Goal: Task Accomplishment & Management: Complete application form

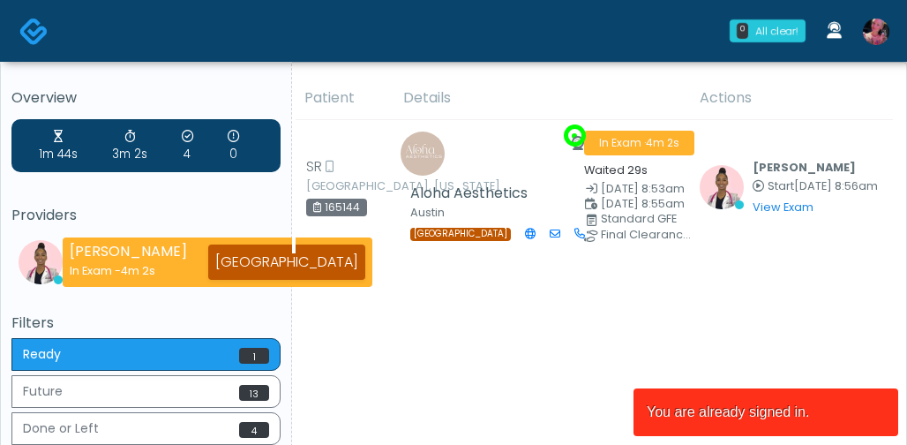
click at [871, 29] on img at bounding box center [876, 32] width 26 height 26
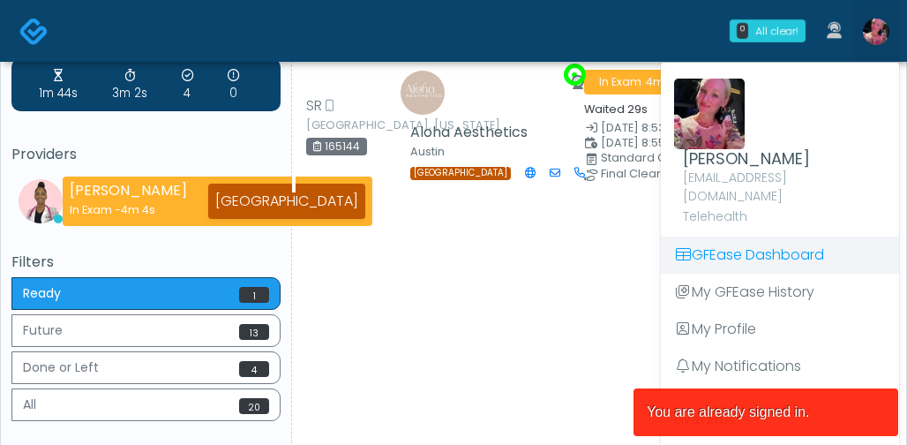
scroll to position [79, 0]
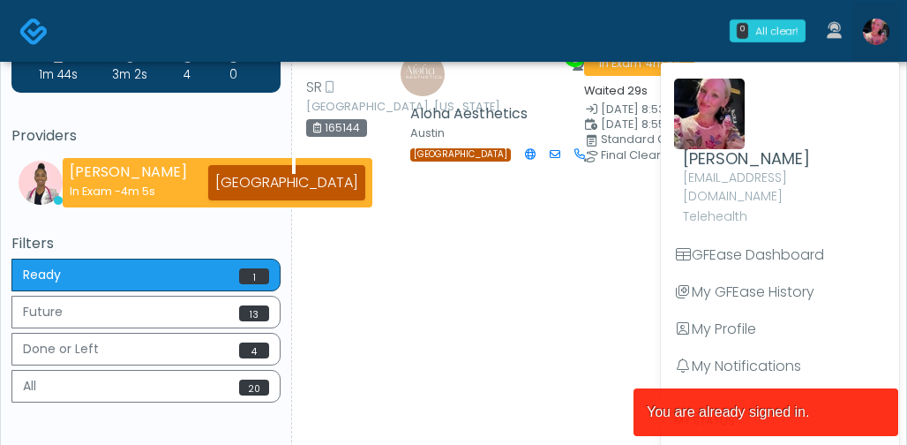
click at [562, 353] on div "Patient Details Actions SR Austin, Texas 165144 Aloha Aesthetics Austin TX In E…" at bounding box center [592, 234] width 601 height 475
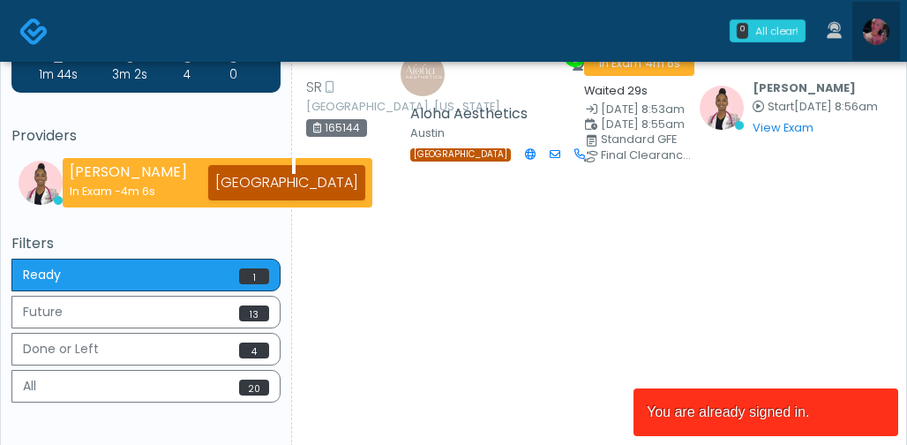
click at [866, 34] on img at bounding box center [876, 32] width 26 height 26
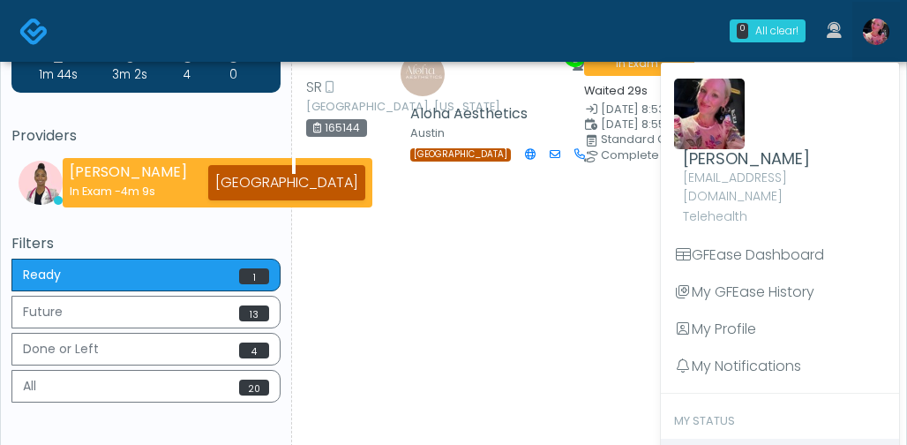
click at [699, 435] on div "0 All clear! All clear! Janaira Villalobos In Exam - 4m 9s TX Lindsey Morgan" at bounding box center [453, 248] width 907 height 655
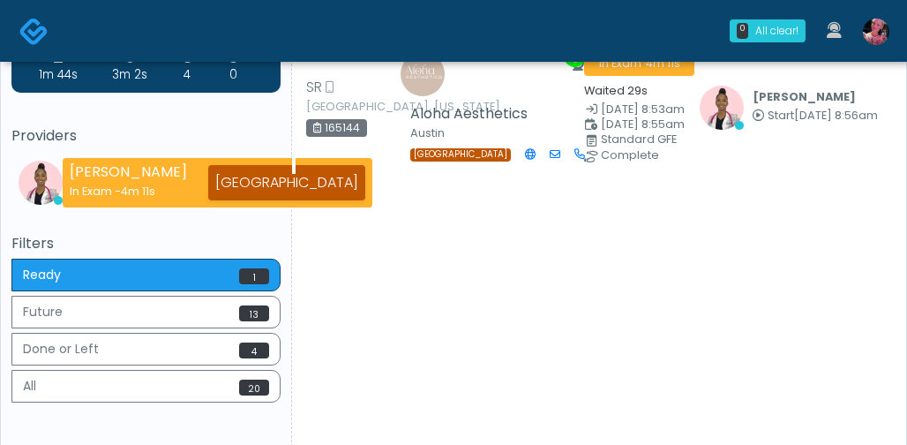
click at [875, 18] on link at bounding box center [876, 31] width 48 height 58
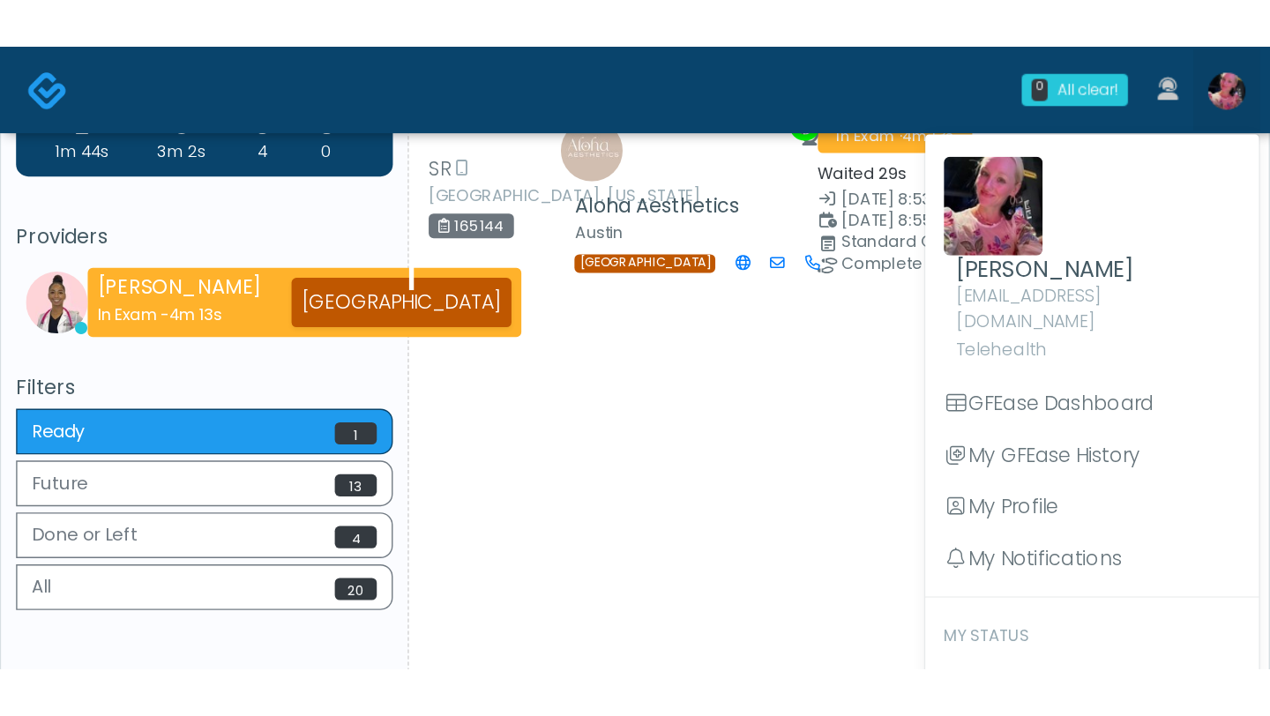
scroll to position [0, 0]
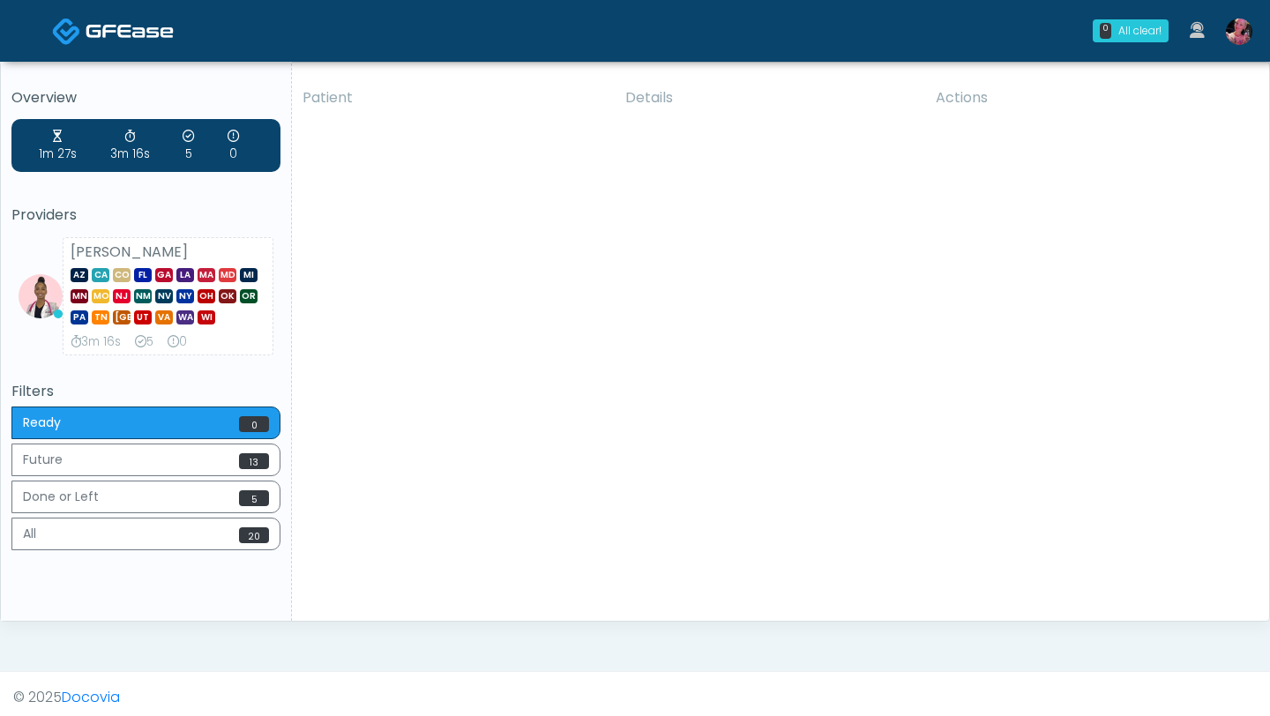
click at [906, 26] on img at bounding box center [1239, 32] width 26 height 26
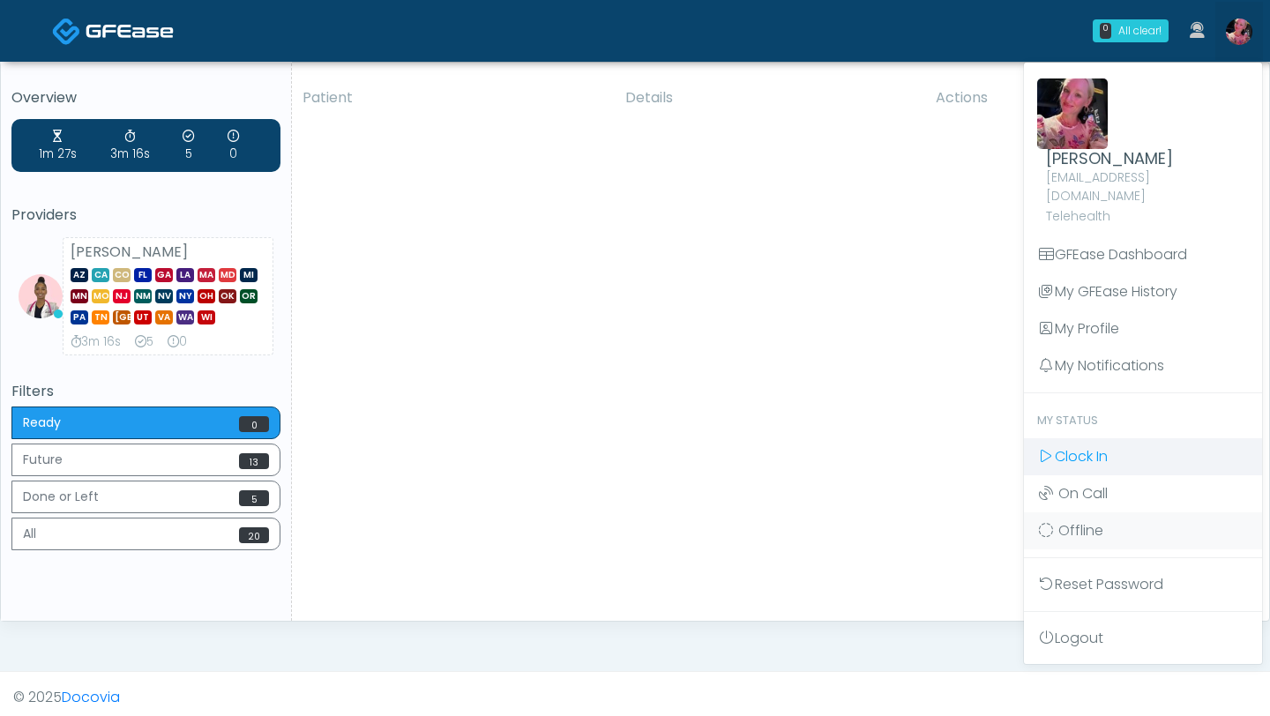
click at [906, 438] on link "Clock In" at bounding box center [1143, 456] width 238 height 37
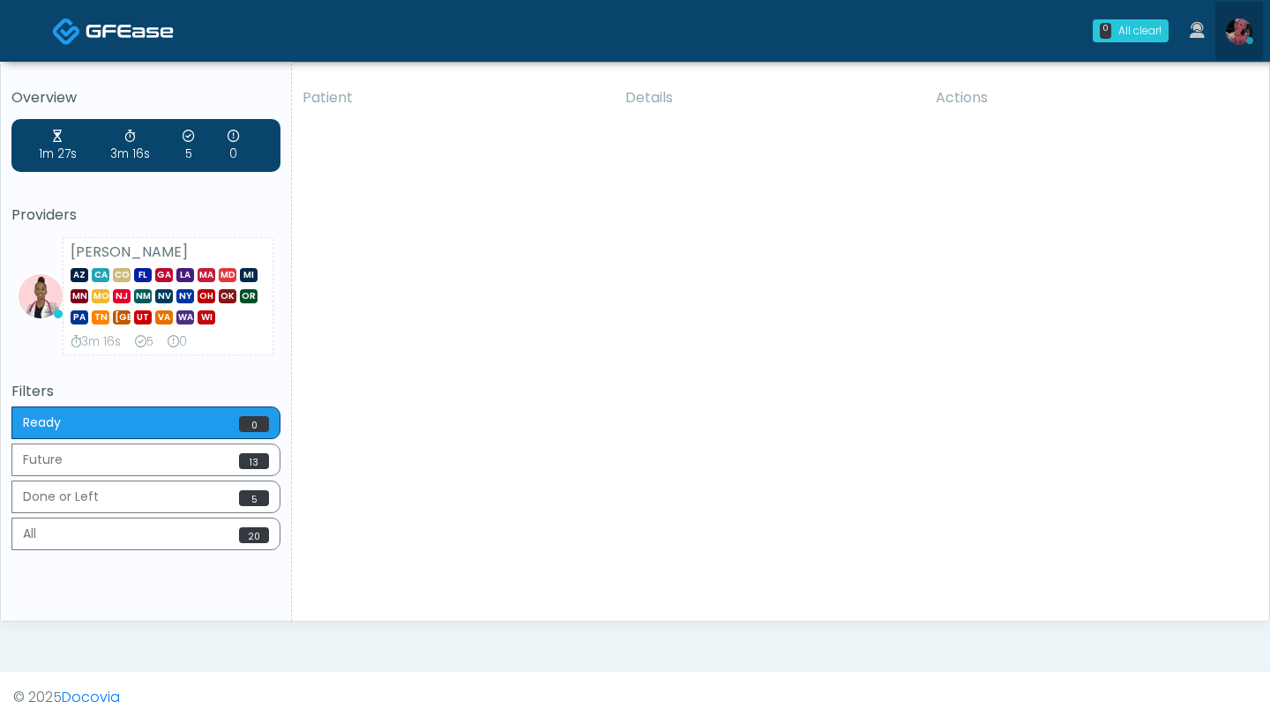
click at [1238, 38] on img at bounding box center [1239, 32] width 26 height 26
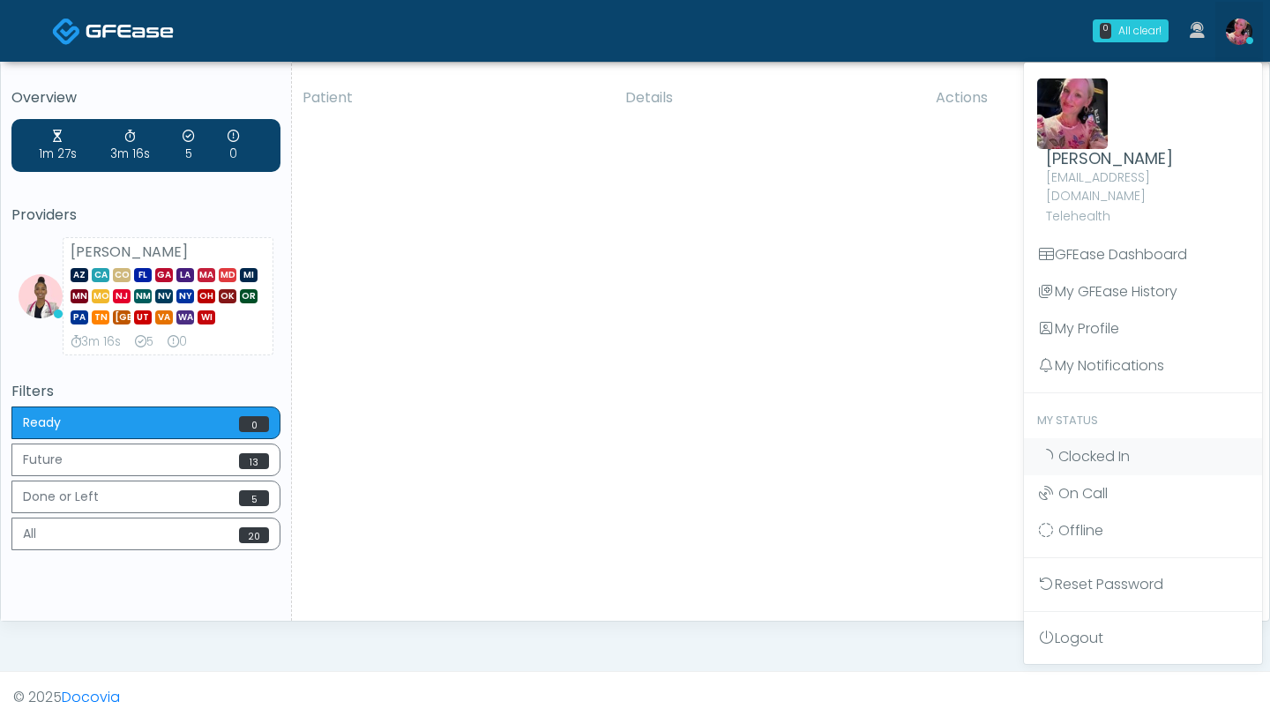
click at [901, 291] on div "Patient Details Actions SR [GEOGRAPHIC_DATA], [US_STATE] 165144 Aloha Aesthetic…" at bounding box center [774, 349] width 964 height 544
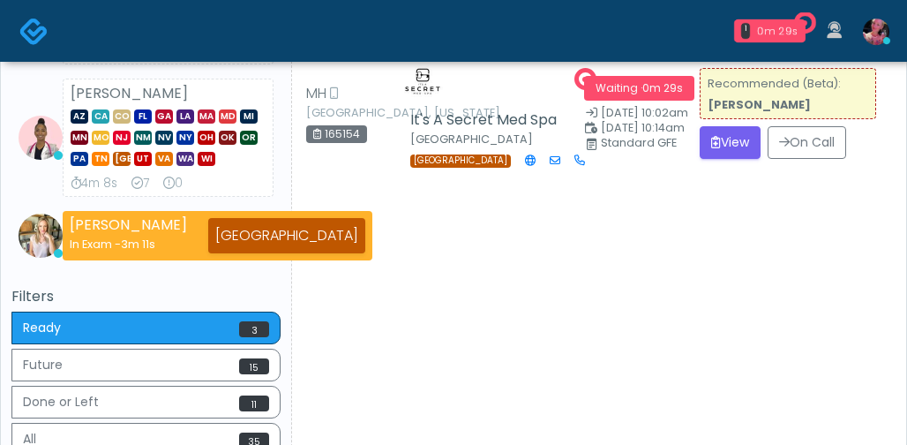
scroll to position [355, 0]
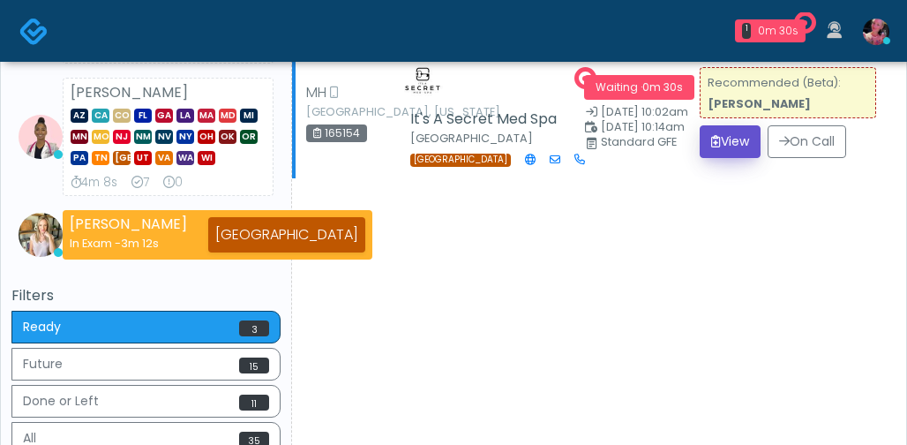
click at [745, 158] on button "View" at bounding box center [729, 141] width 61 height 33
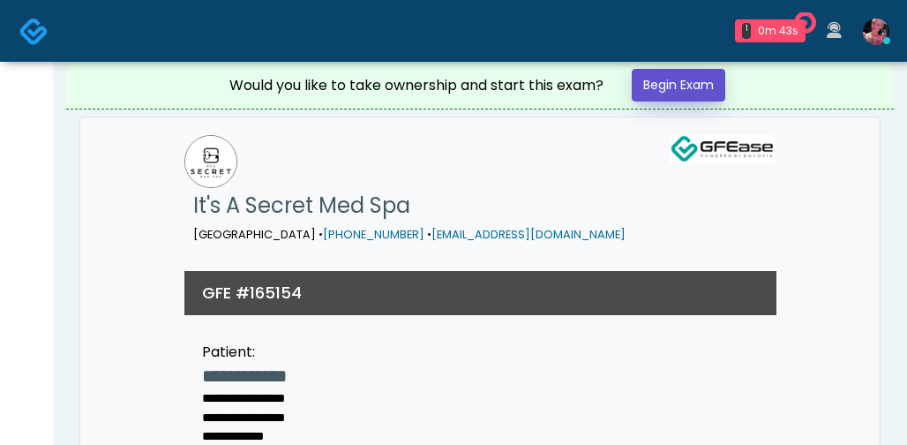
click at [650, 86] on link "Begin Exam" at bounding box center [679, 85] width 94 height 33
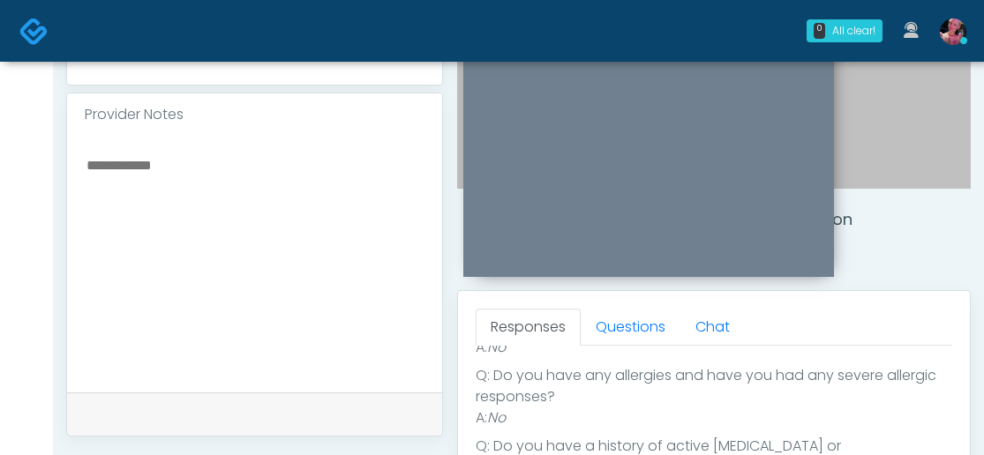
scroll to position [297, 0]
click at [646, 340] on link "Questions" at bounding box center [630, 327] width 100 height 37
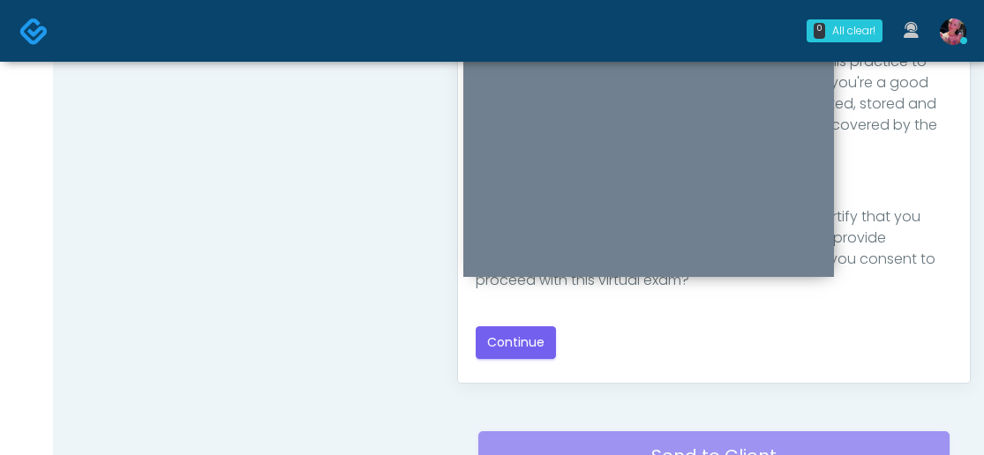
scroll to position [981, 0]
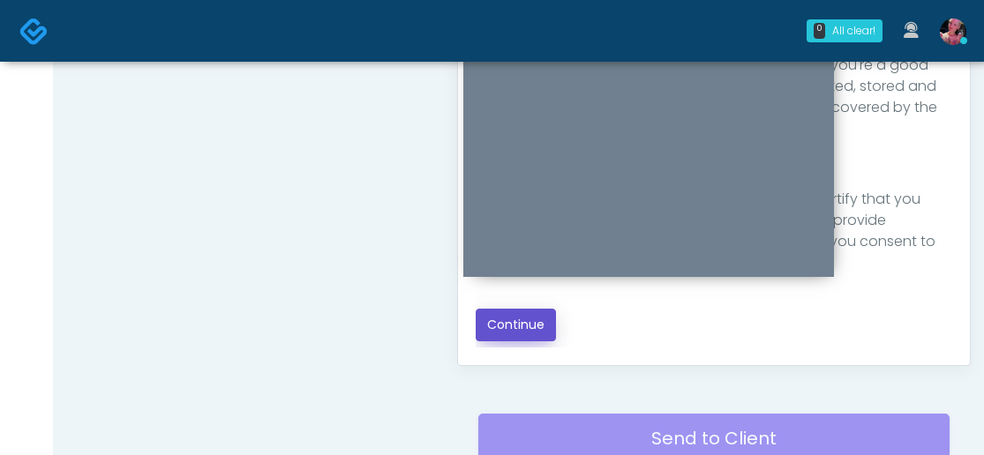
click at [549, 320] on button "Continue" at bounding box center [515, 325] width 80 height 33
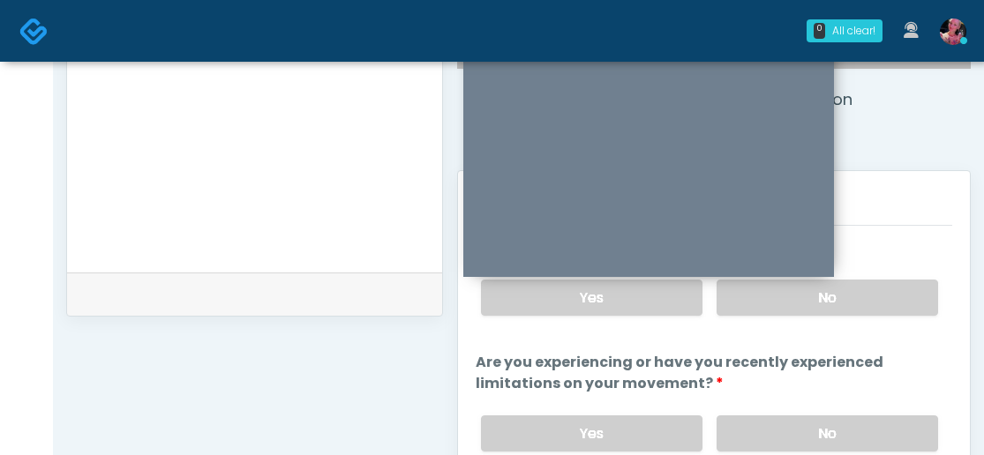
scroll to position [640, 0]
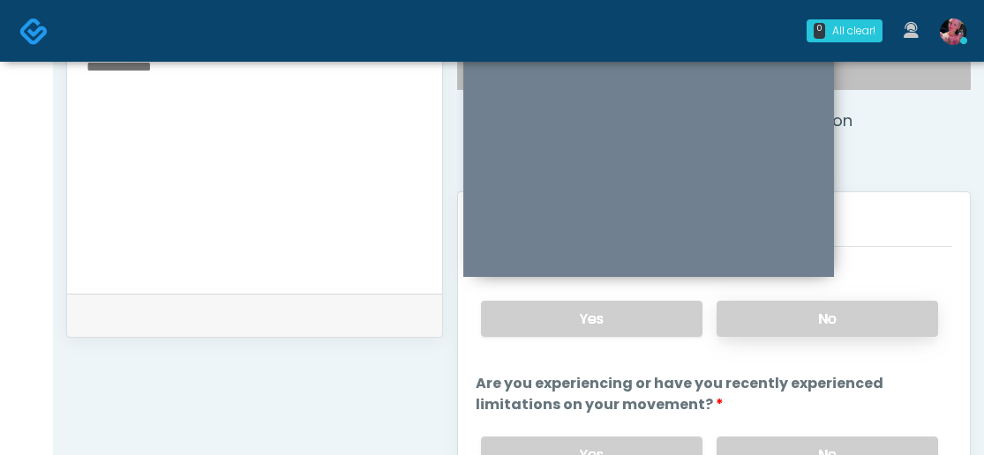
click at [787, 334] on label "No" at bounding box center [826, 319] width 221 height 36
click at [778, 441] on label "No" at bounding box center [826, 455] width 221 height 36
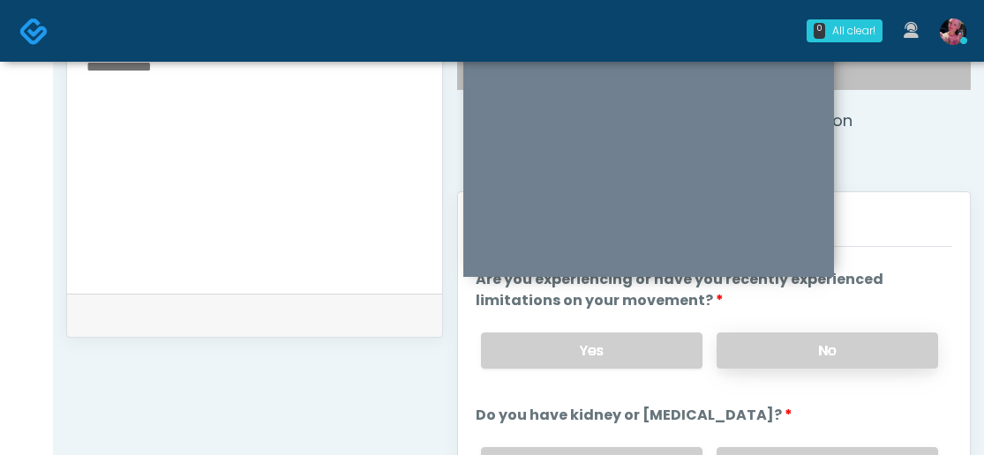
scroll to position [207, 0]
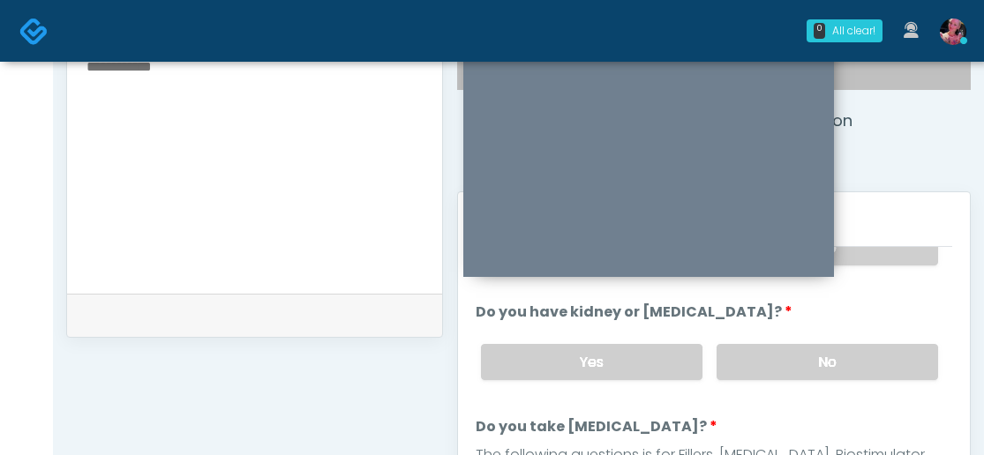
click at [774, 372] on label "No" at bounding box center [826, 362] width 221 height 36
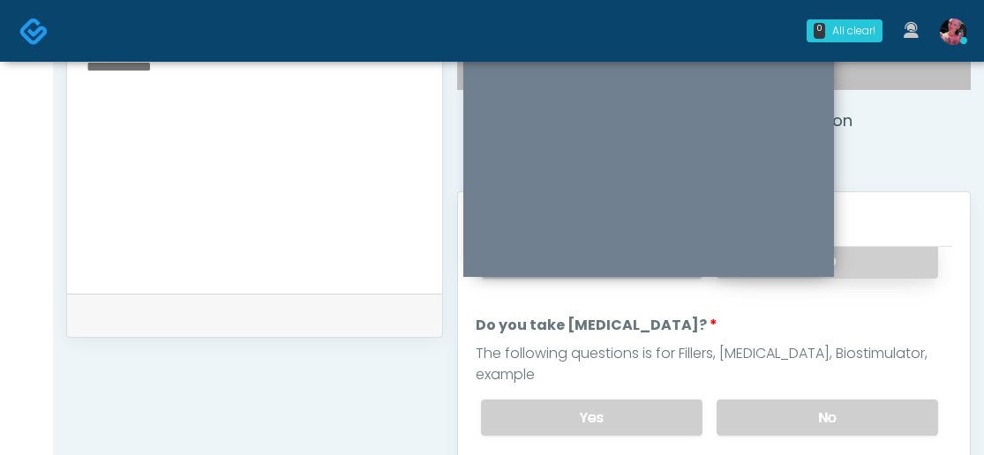
scroll to position [310, 0]
click at [774, 385] on div "Yes No" at bounding box center [709, 417] width 485 height 64
click at [772, 399] on label "No" at bounding box center [826, 417] width 221 height 36
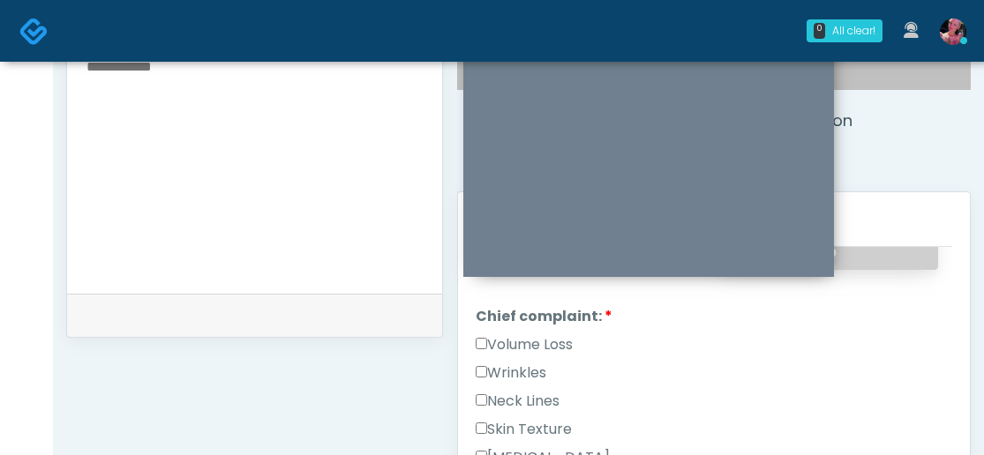
scroll to position [468, 0]
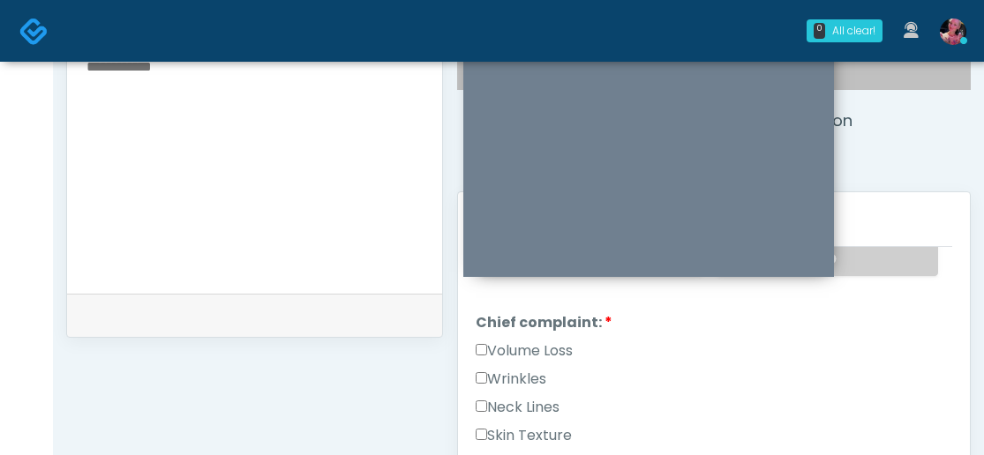
click at [551, 369] on div "Wrinkles" at bounding box center [713, 383] width 476 height 28
click at [541, 369] on label "Wrinkles" at bounding box center [510, 379] width 71 height 21
click at [523, 369] on label "Wrinkles" at bounding box center [510, 379] width 71 height 21
click at [522, 340] on label "Volume Loss" at bounding box center [523, 350] width 97 height 21
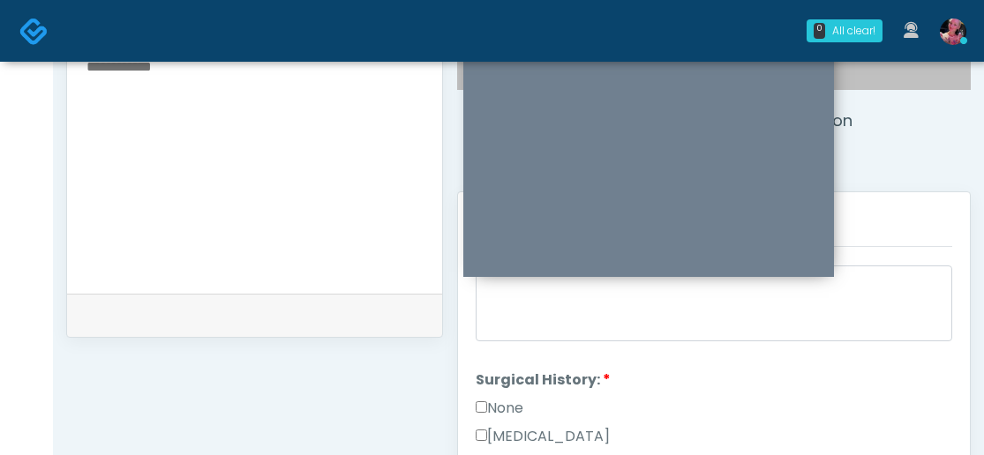
click at [493, 398] on label "None" at bounding box center [499, 408] width 48 height 21
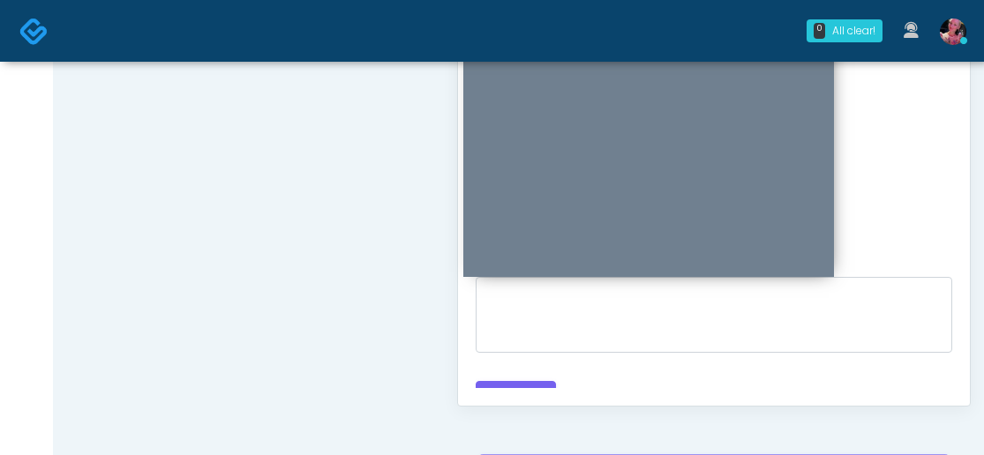
scroll to position [941, 0]
click at [493, 383] on button "Continue" at bounding box center [515, 396] width 80 height 33
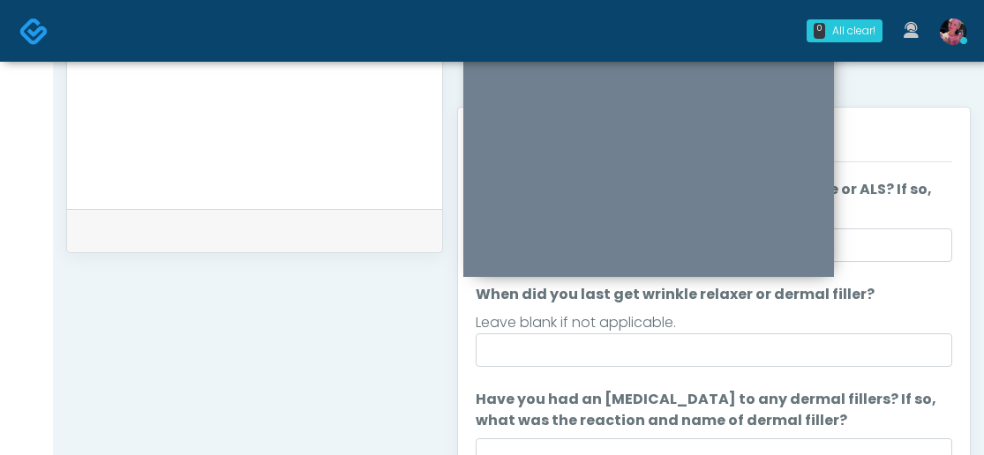
scroll to position [67, 0]
click at [490, 373] on ol "The following questions are for Filler, Wrinkle relaxers, PRP, and Lasers The f…" at bounding box center [713, 409] width 476 height 605
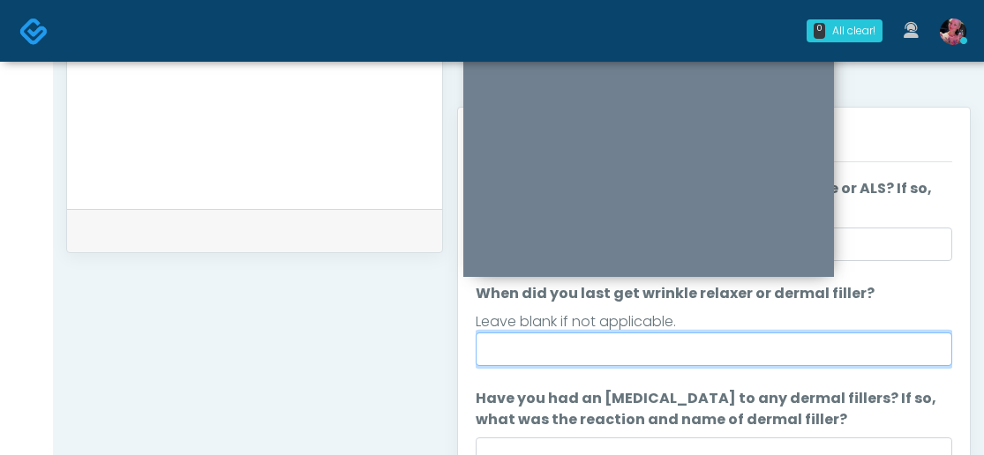
click at [568, 348] on input "When did you last get wrinkle relaxer or dermal filler?" at bounding box center [713, 350] width 476 height 34
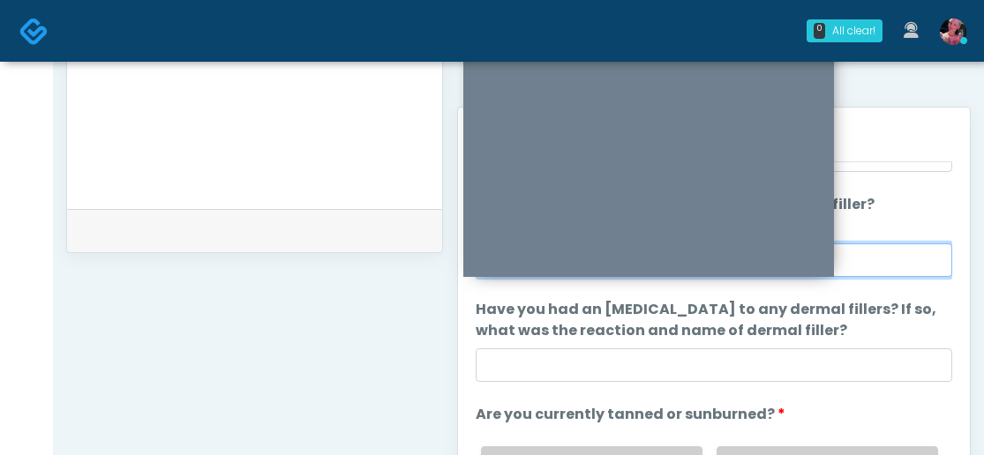
scroll to position [154, 0]
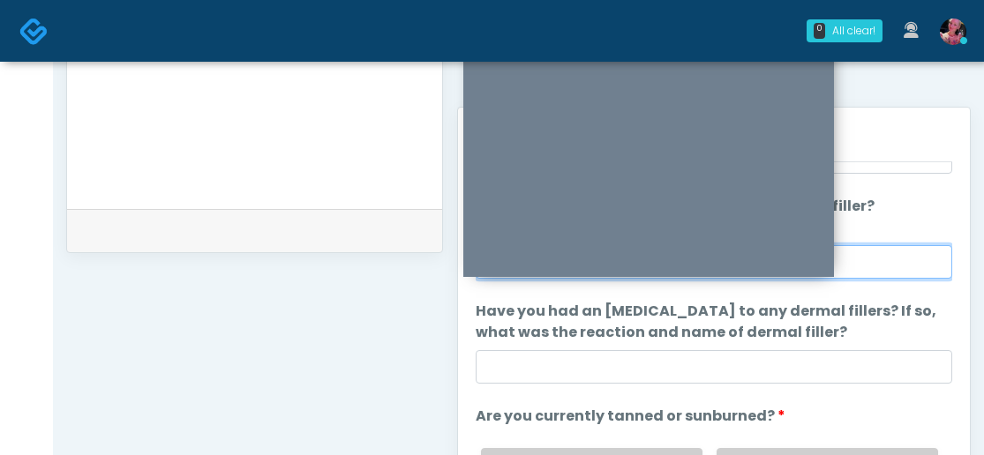
type input "********"
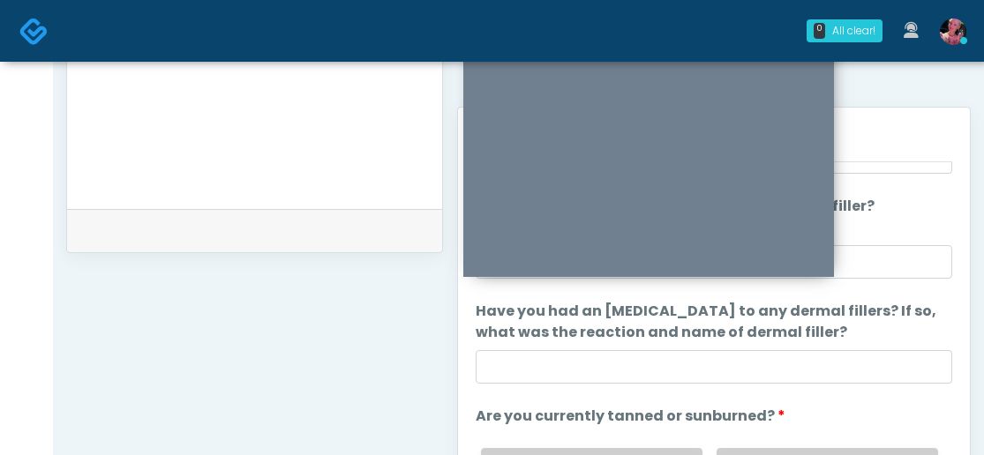
click at [535, 317] on label "Have you had an allergic response to any dermal fillers? If so, what was the re…" at bounding box center [713, 322] width 476 height 42
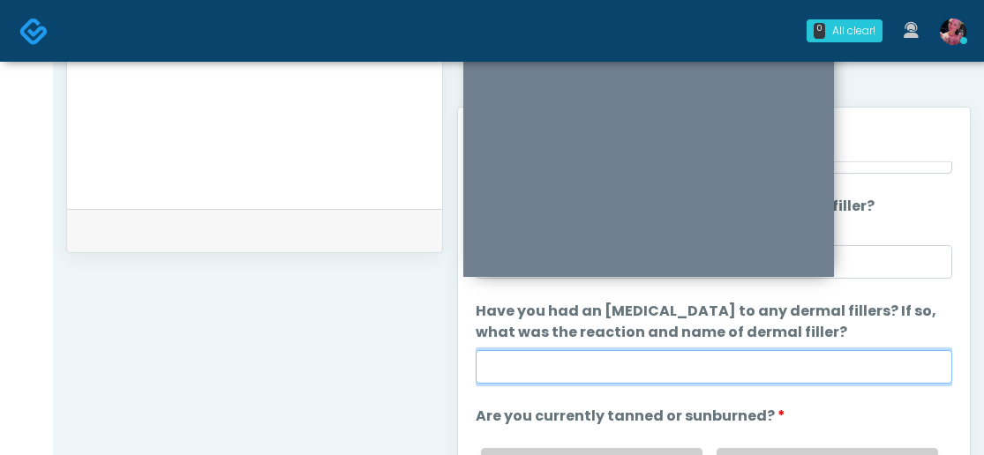
click at [535, 350] on input "Have you had an allergic response to any dermal fillers? If so, what was the re…" at bounding box center [713, 367] width 476 height 34
click at [535, 374] on input "Have you had an allergic response to any dermal fillers? If so, what was the re…" at bounding box center [713, 367] width 476 height 34
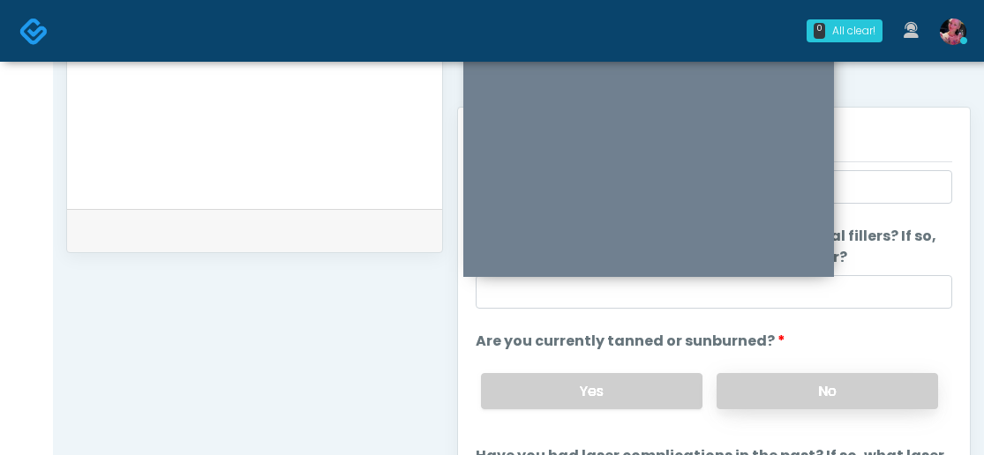
click at [733, 373] on label "No" at bounding box center [826, 391] width 221 height 36
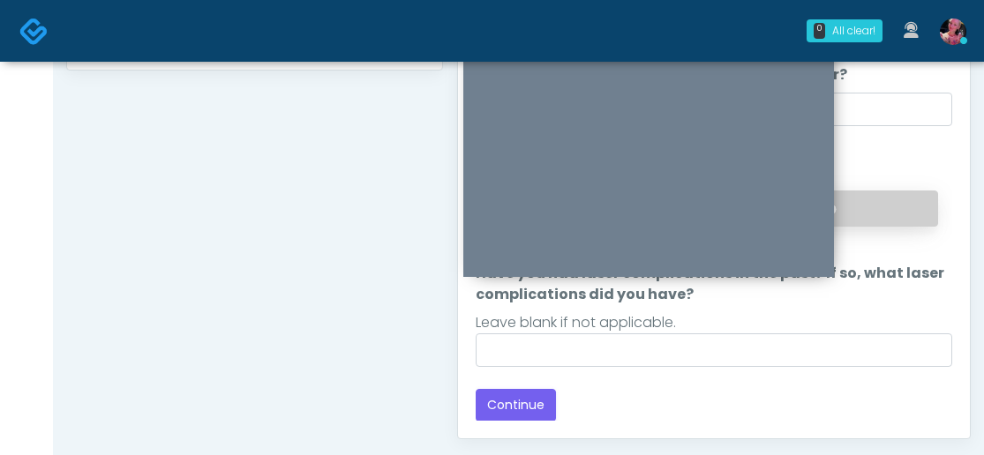
scroll to position [913, 0]
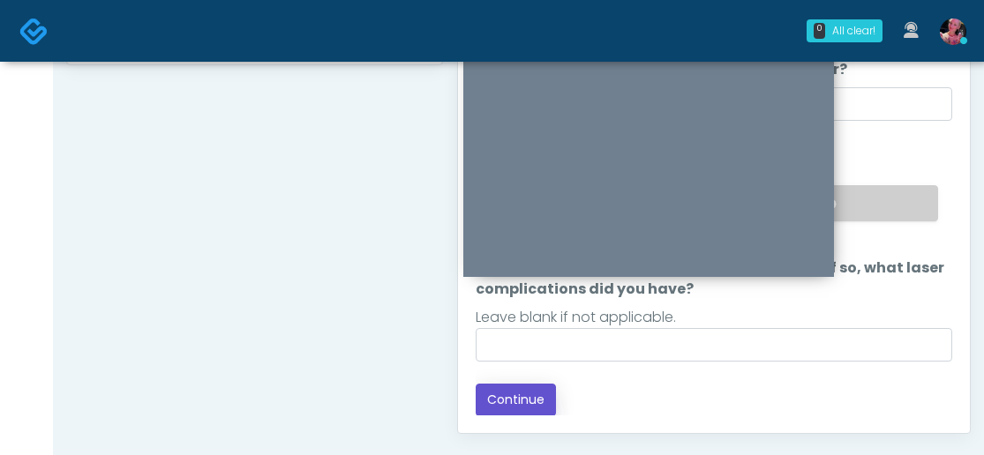
click at [551, 408] on button "Continue" at bounding box center [515, 400] width 80 height 33
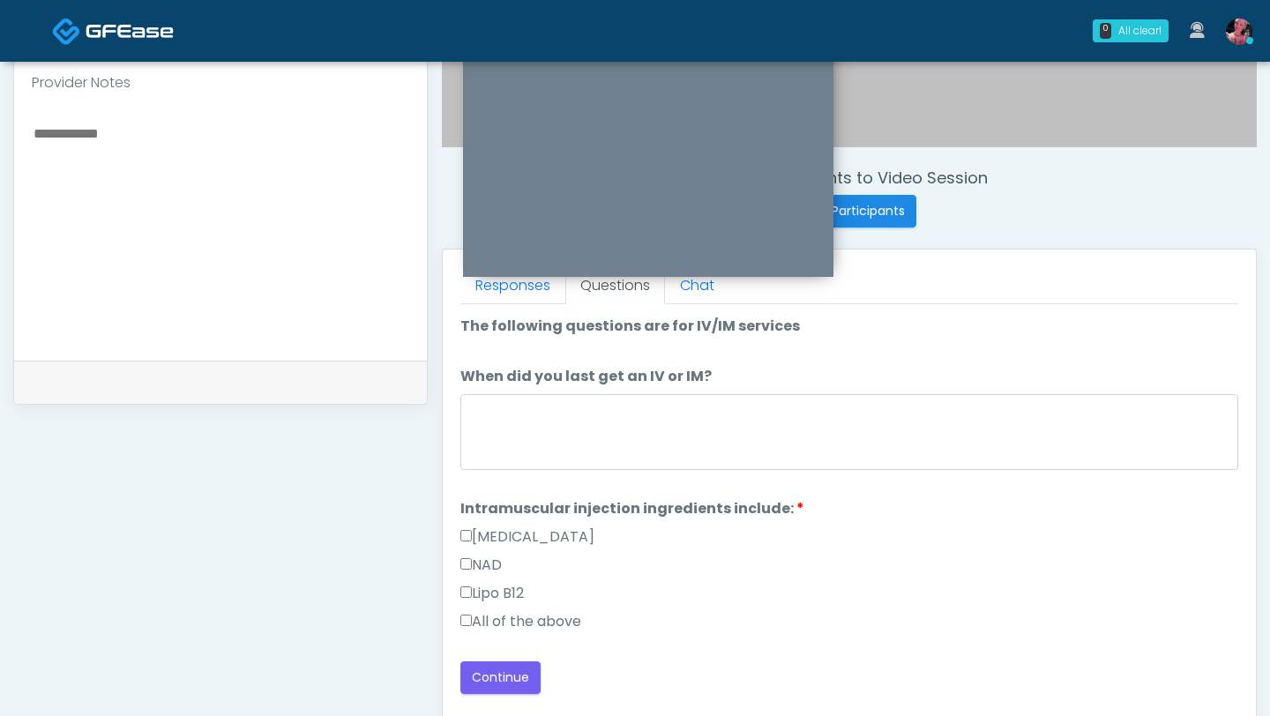
scroll to position [584, 0]
click at [501, 444] on label "Lipo B12" at bounding box center [492, 592] width 64 height 21
click at [492, 444] on label "NAD" at bounding box center [480, 564] width 41 height 21
click at [499, 444] on label "Methylcobalamin" at bounding box center [527, 536] width 134 height 21
click at [513, 444] on label "All of the above" at bounding box center [520, 620] width 121 height 21
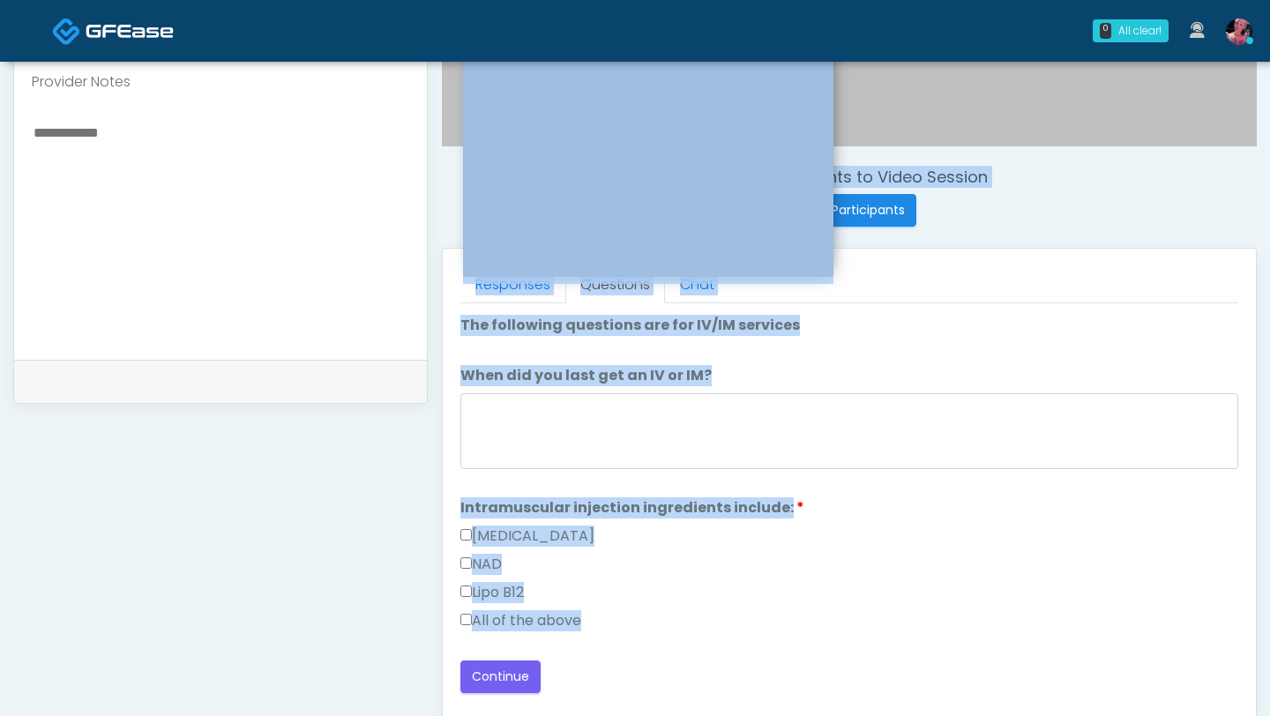
drag, startPoint x: 494, startPoint y: 658, endPoint x: 302, endPoint y: 575, distance: 209.4
click at [302, 444] on div "**********" at bounding box center [635, 229] width 1244 height 1345
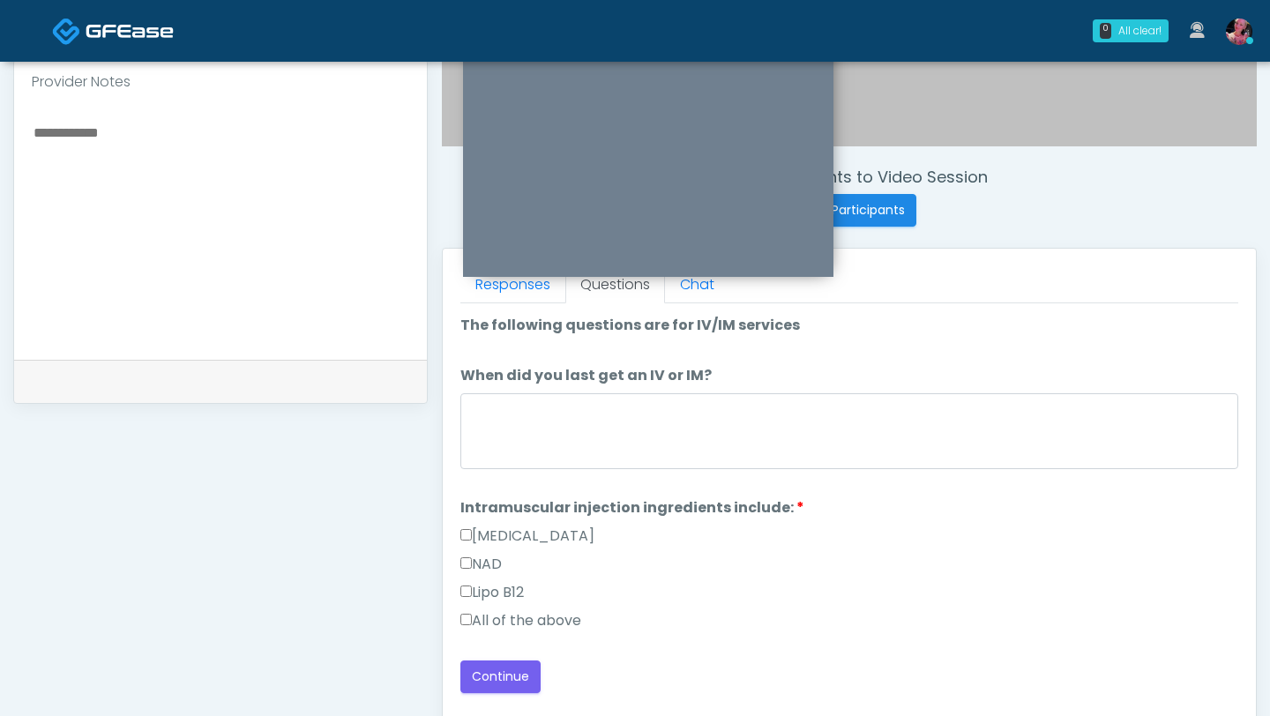
click at [302, 444] on div "**********" at bounding box center [220, 229] width 415 height 1345
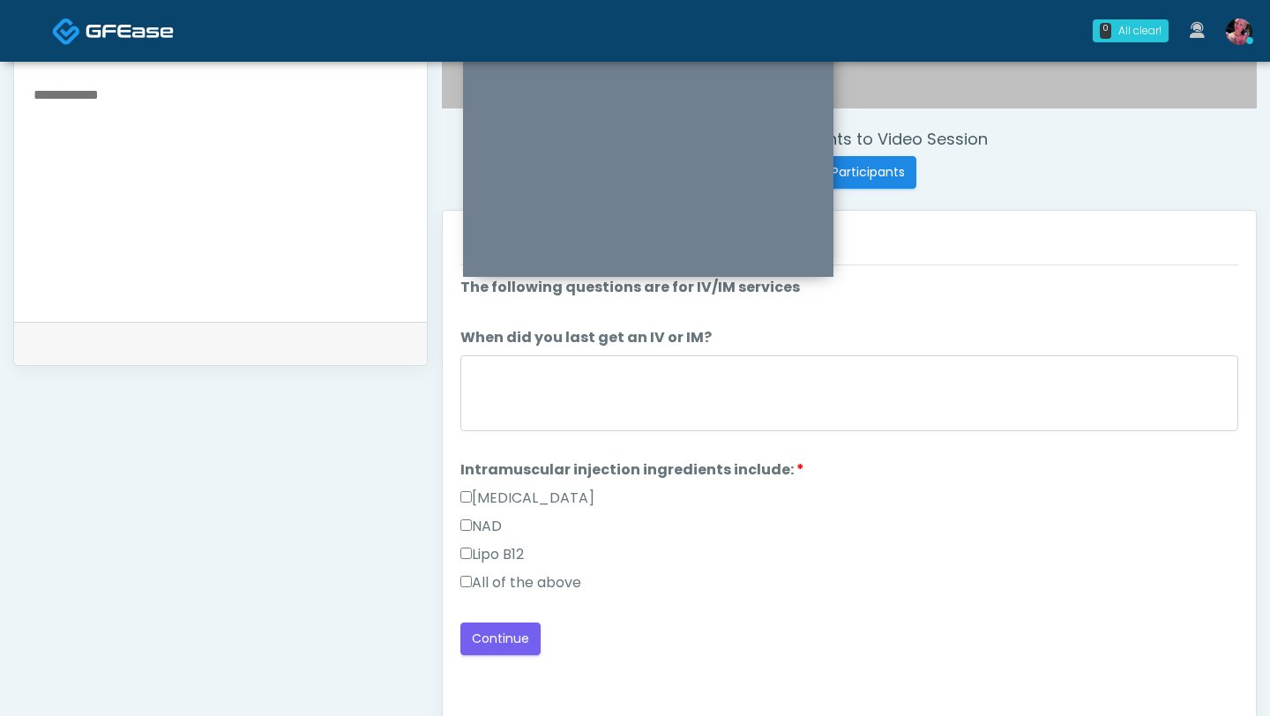
scroll to position [625, 0]
click at [517, 444] on button "Continue" at bounding box center [500, 636] width 80 height 33
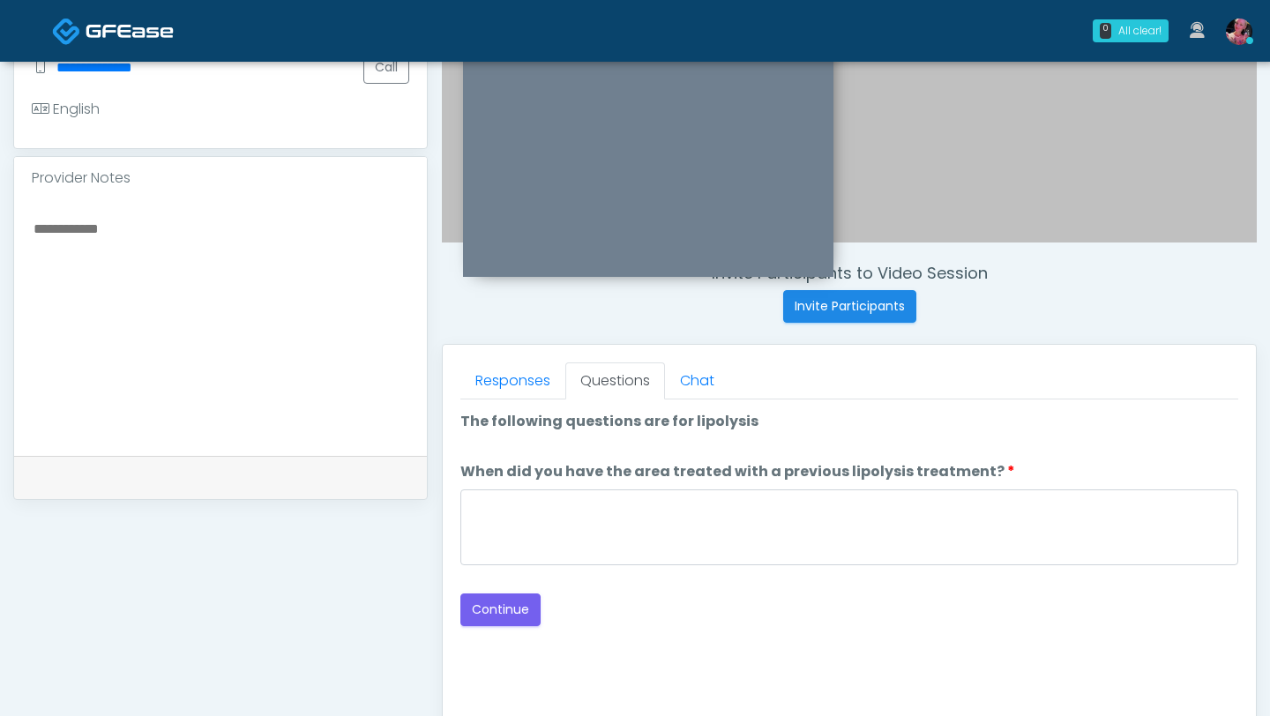
scroll to position [489, 0]
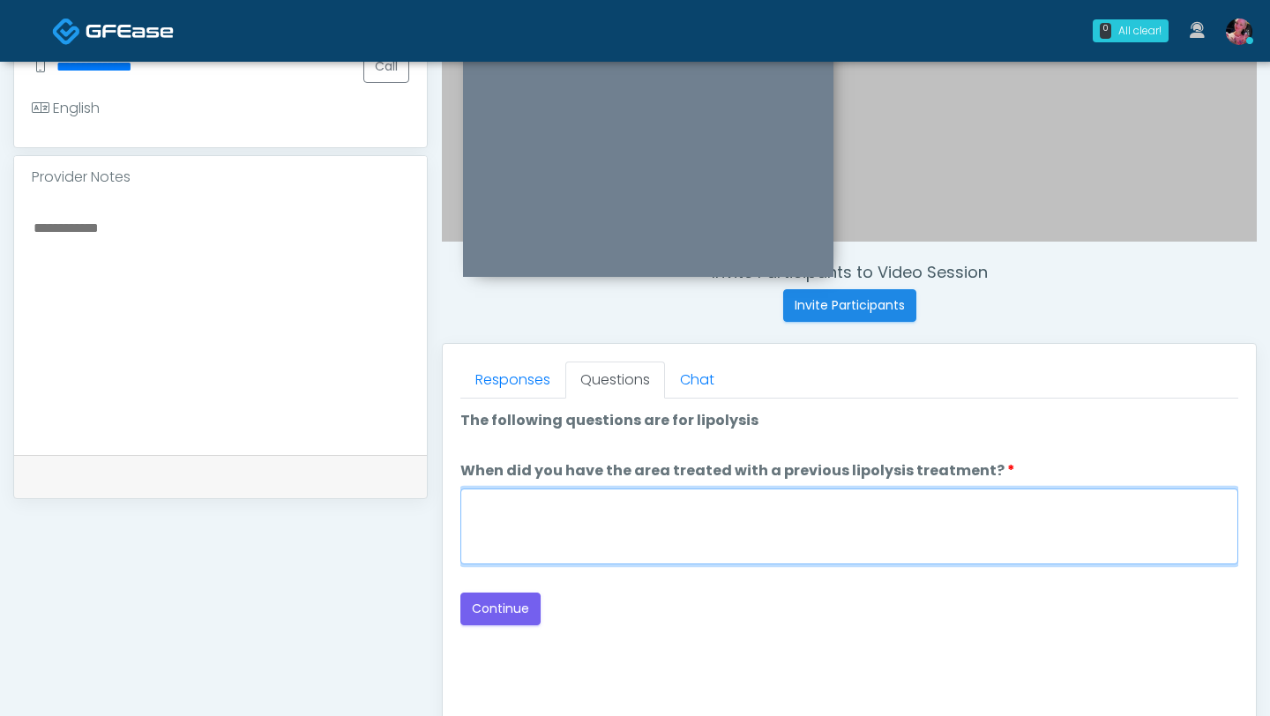
click at [725, 444] on textarea "When did you have the area treated with a previous lipolysis treatment?" at bounding box center [849, 527] width 778 height 76
type textarea "*****"
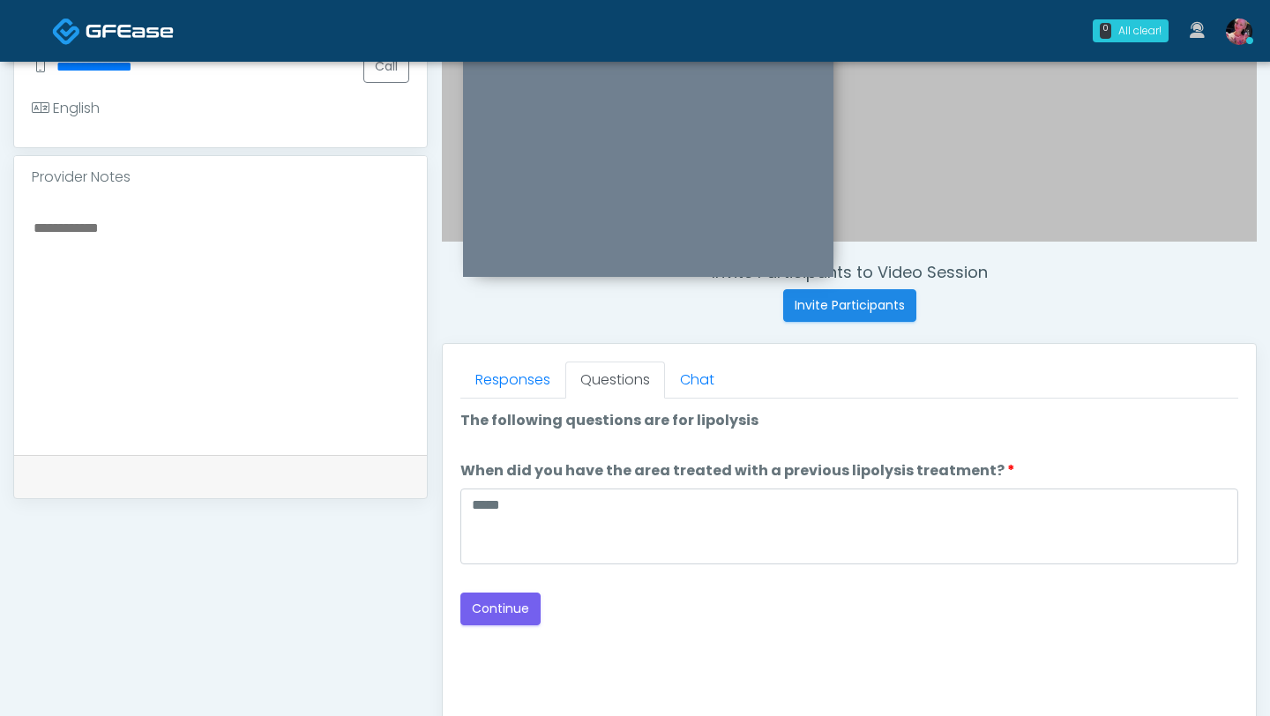
click at [496, 444] on div "Loading... Connecting to your agent... Please wait while we prepare your person…" at bounding box center [849, 517] width 778 height 215
click at [504, 444] on button "Continue" at bounding box center [500, 609] width 80 height 33
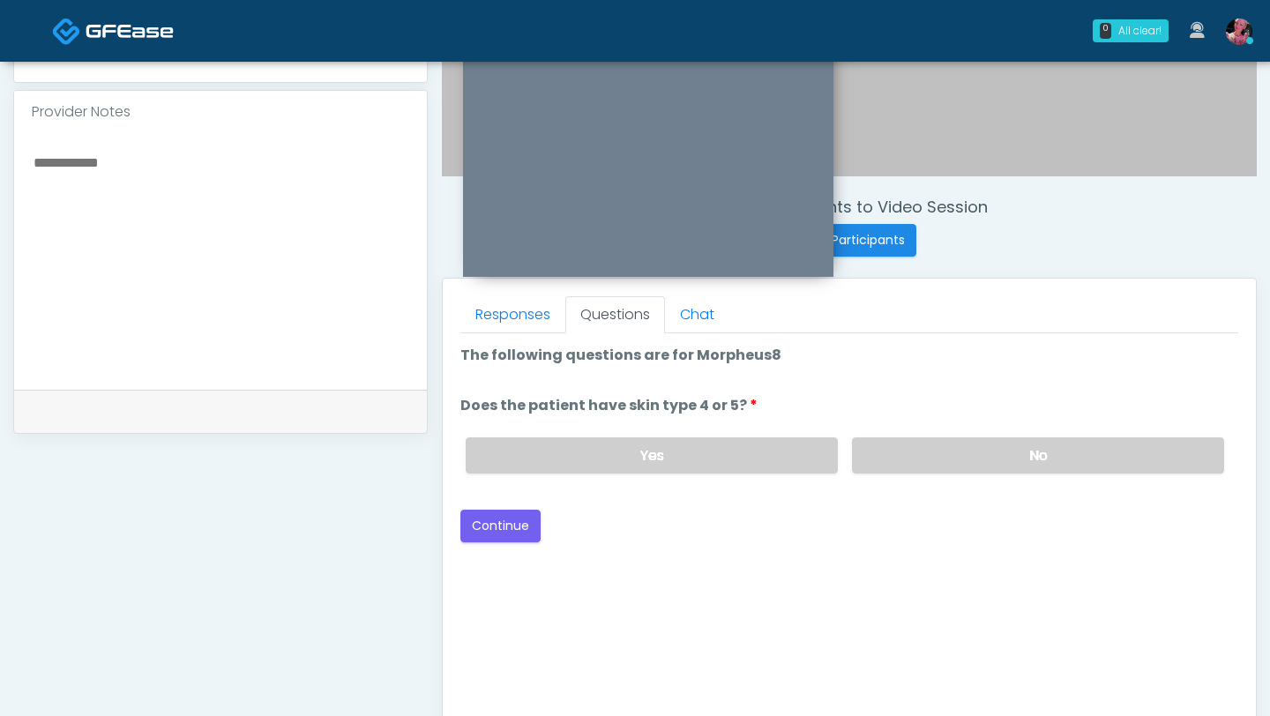
scroll to position [556, 0]
click at [906, 444] on label "No" at bounding box center [1038, 454] width 372 height 36
click at [508, 444] on button "Continue" at bounding box center [500, 524] width 80 height 33
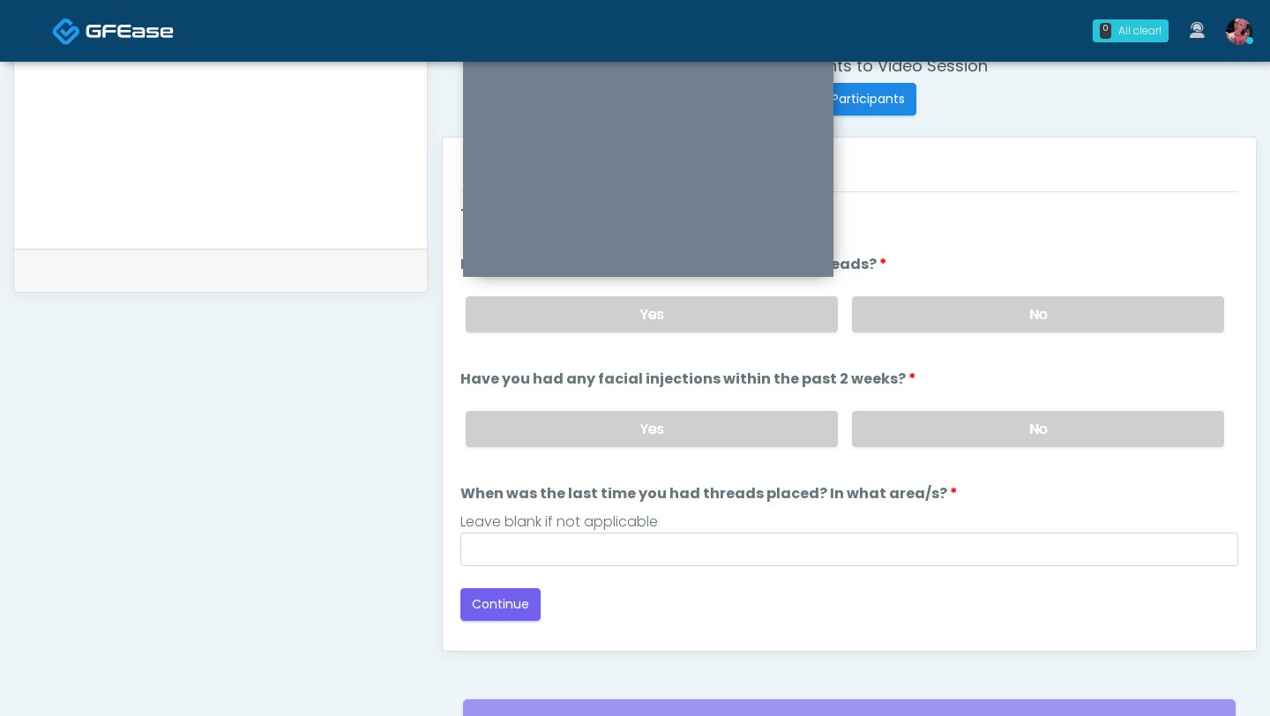
scroll to position [660, 0]
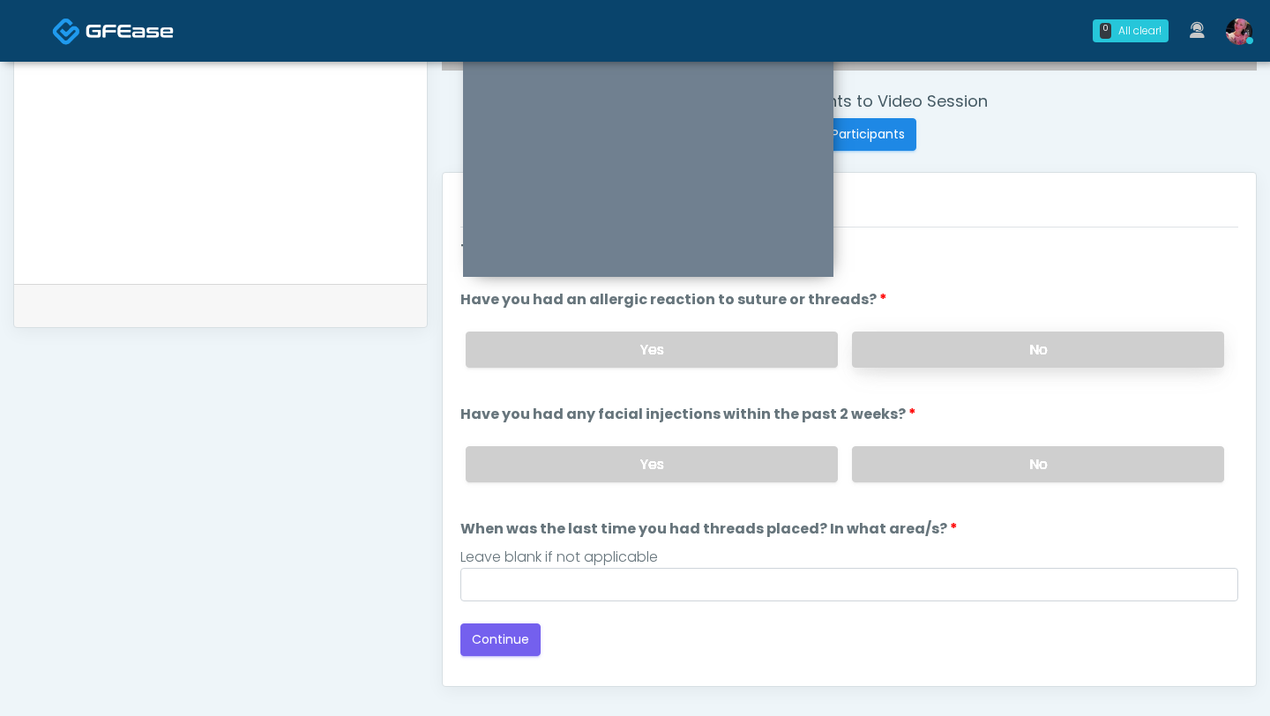
click at [906, 350] on label "No" at bounding box center [1038, 350] width 372 height 36
click at [906, 434] on div "Yes No" at bounding box center [845, 464] width 787 height 64
click at [906, 444] on label "No" at bounding box center [1038, 464] width 372 height 36
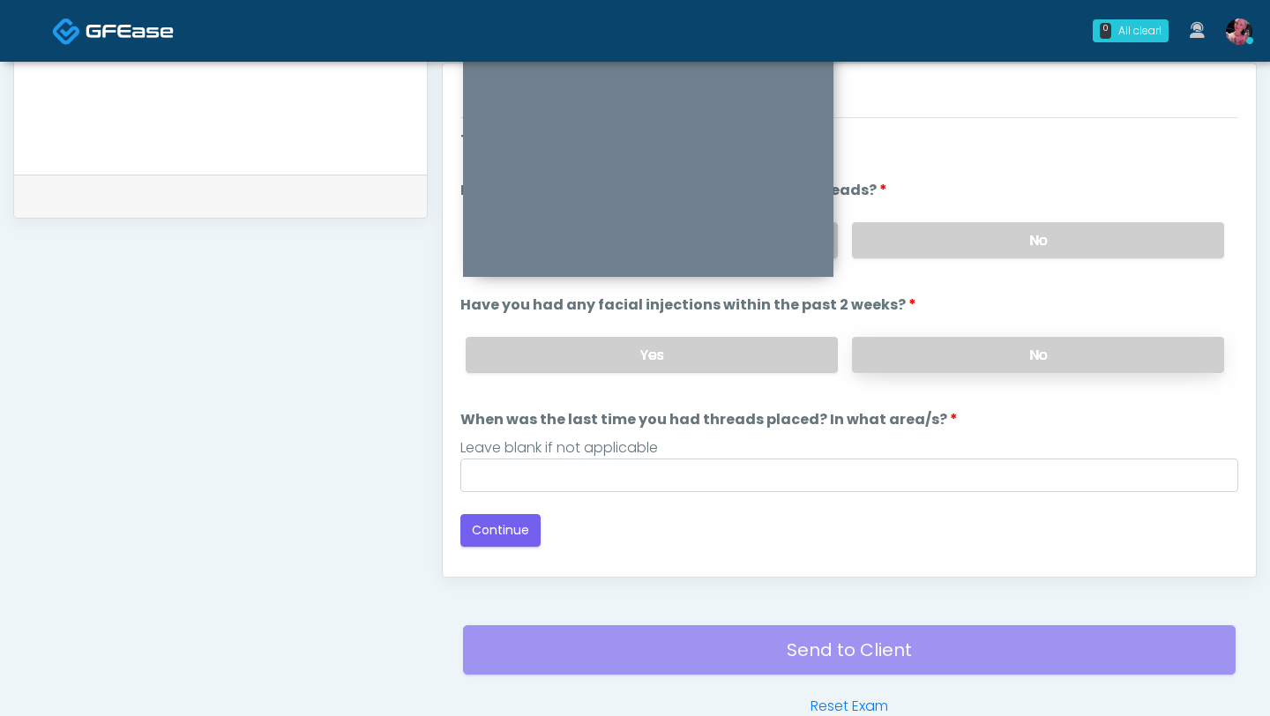
scroll to position [797, 0]
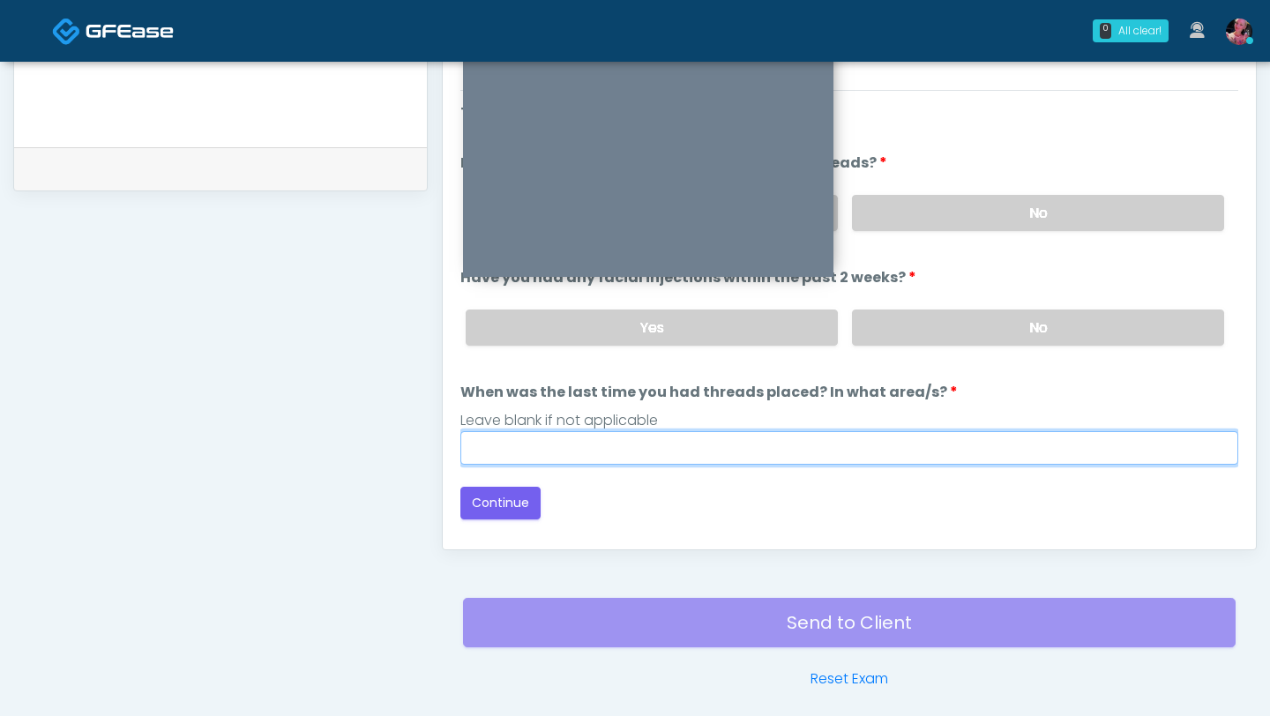
click at [906, 444] on input "When was the last time you had threads placed? In what area/s?" at bounding box center [849, 448] width 778 height 34
type input "*****"
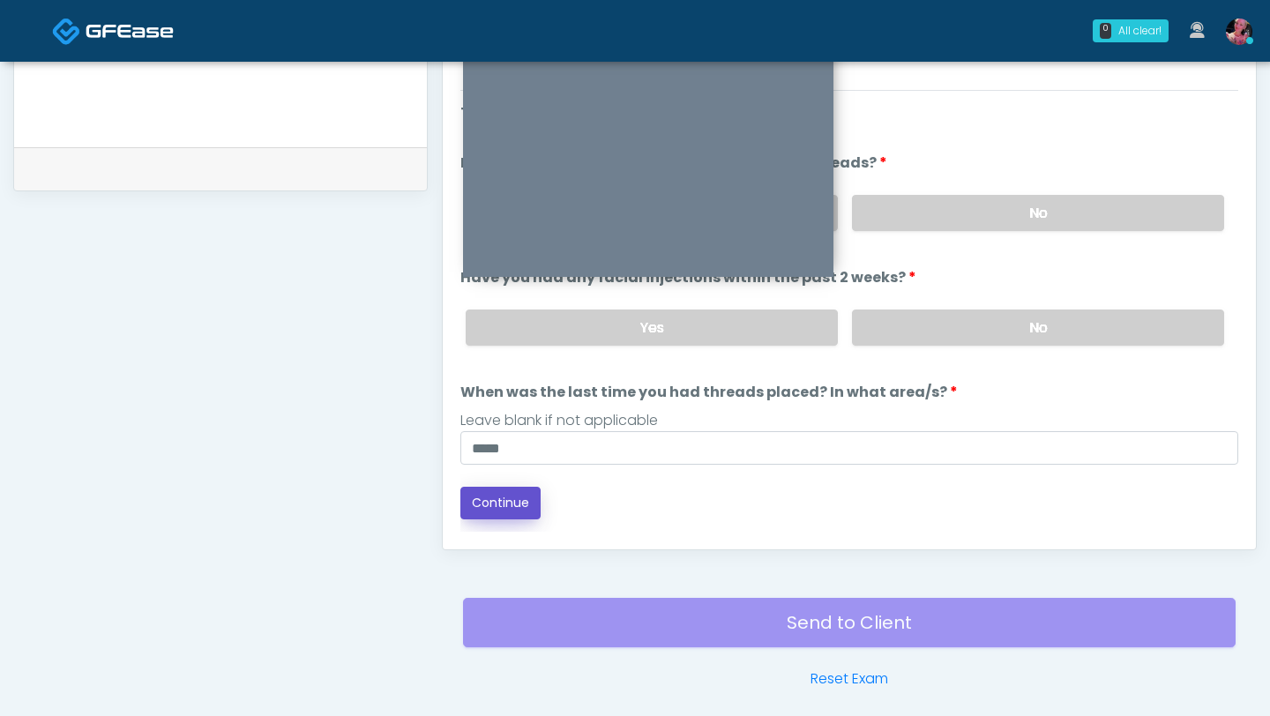
click at [522, 444] on button "Continue" at bounding box center [500, 503] width 80 height 33
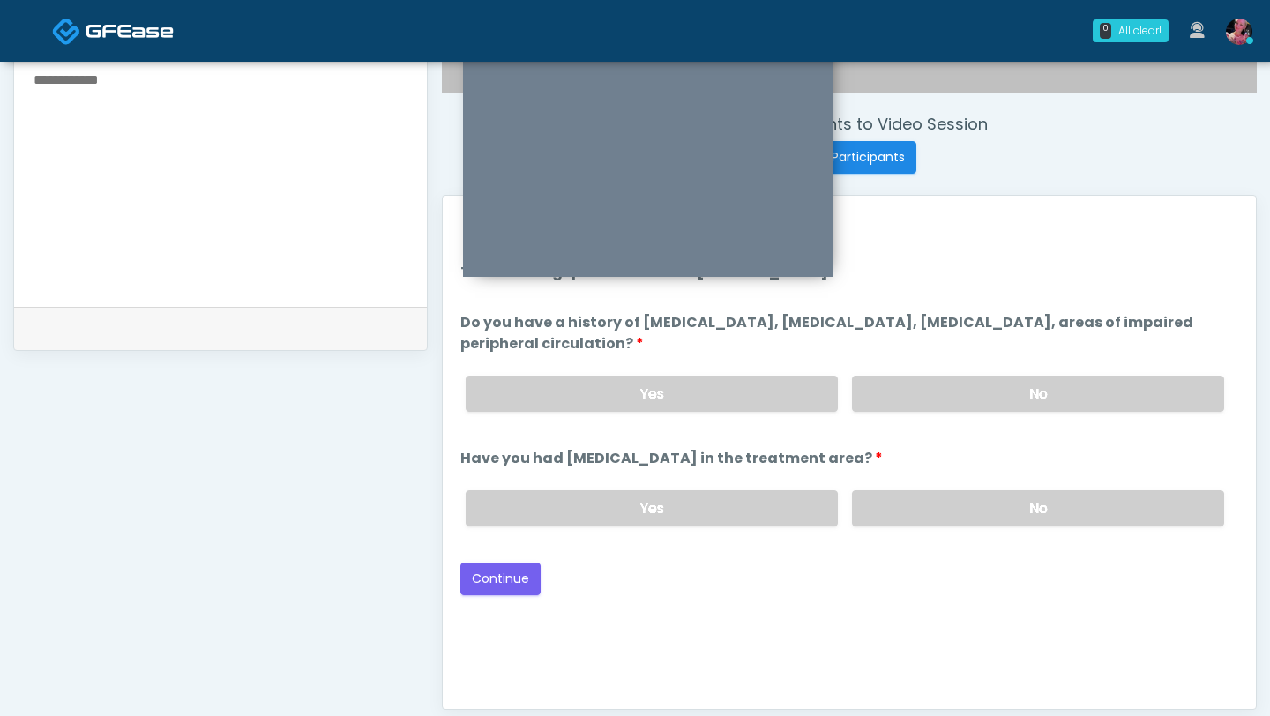
scroll to position [629, 0]
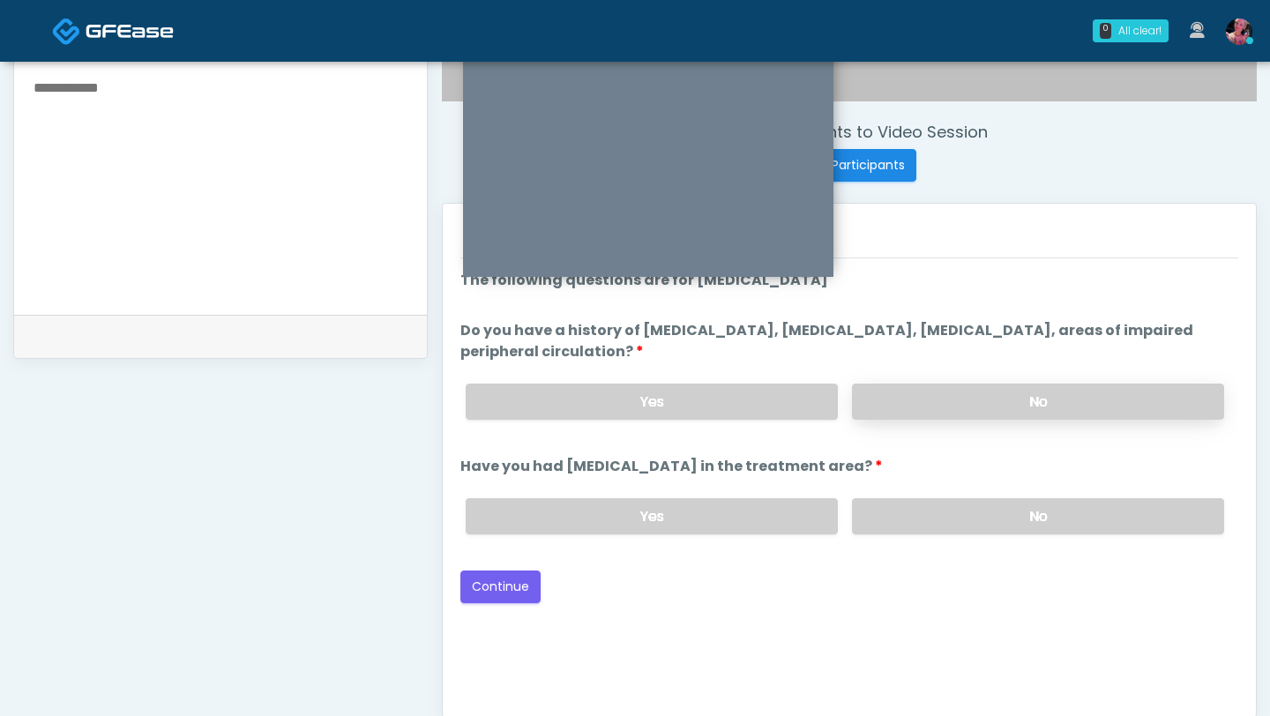
click at [906, 408] on label "No" at bounding box center [1038, 402] width 372 height 36
click at [906, 444] on label "No" at bounding box center [1038, 516] width 372 height 36
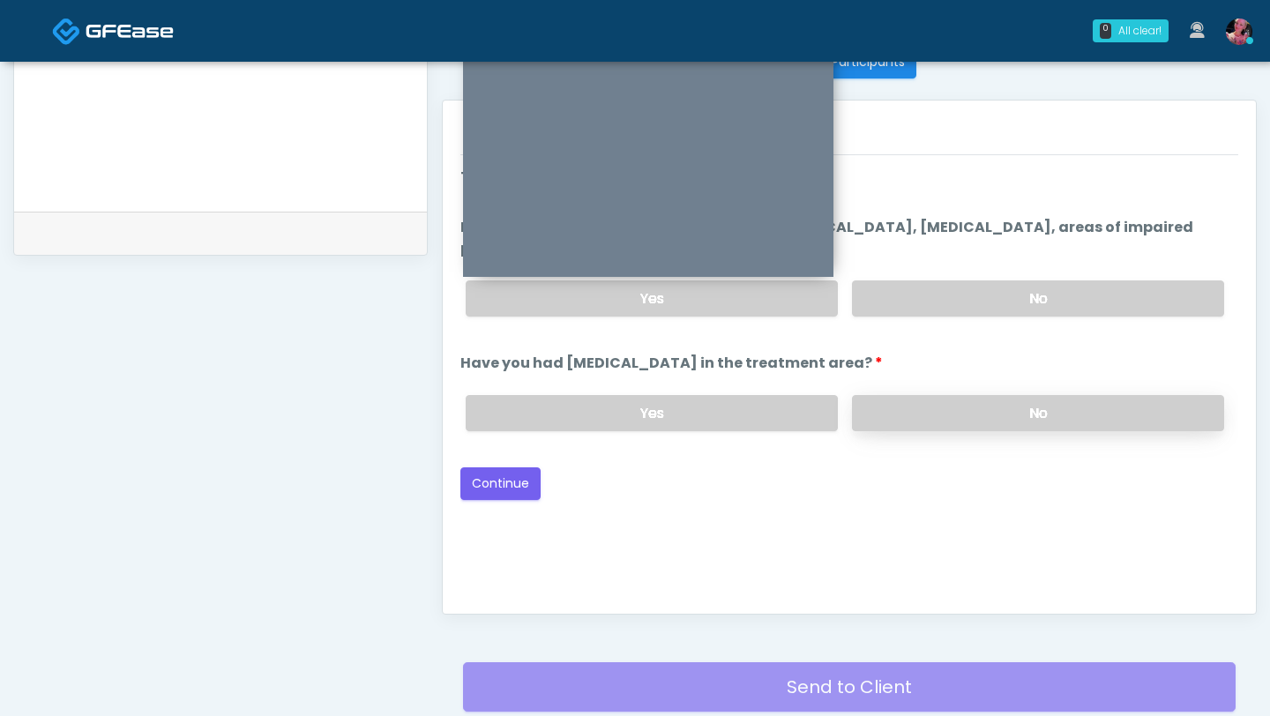
scroll to position [776, 0]
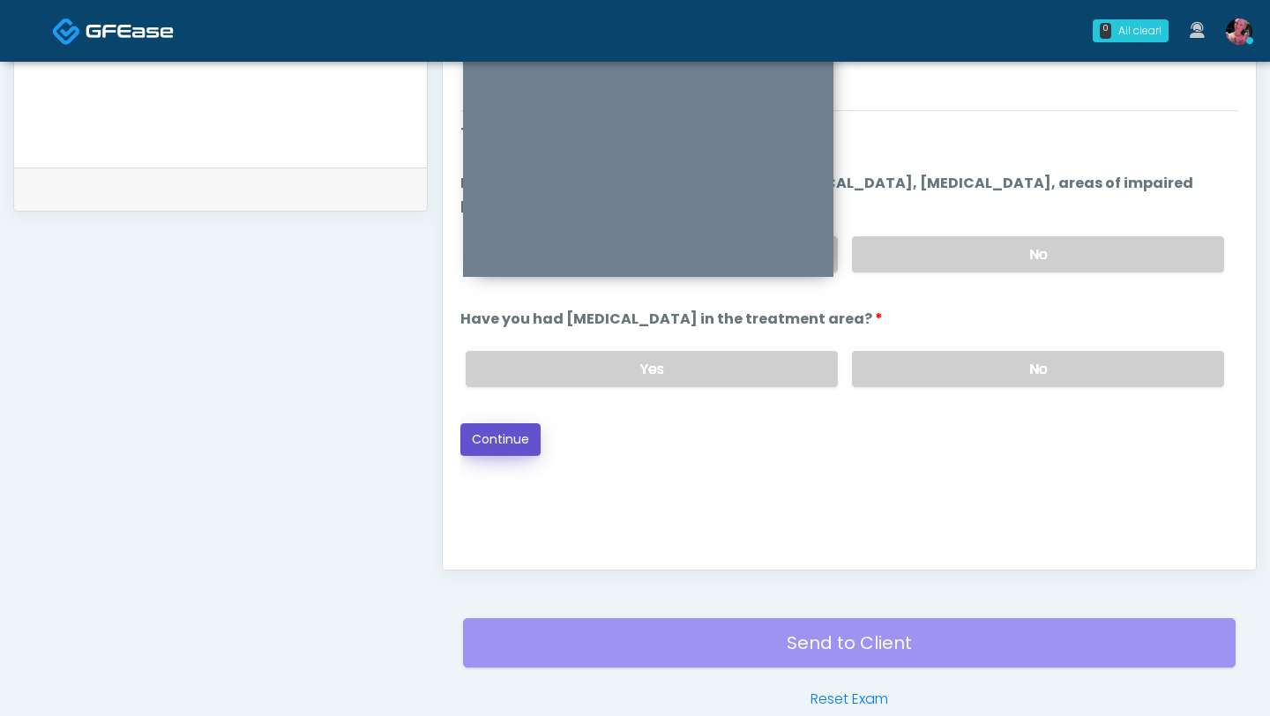
click at [490, 444] on button "Continue" at bounding box center [500, 439] width 80 height 33
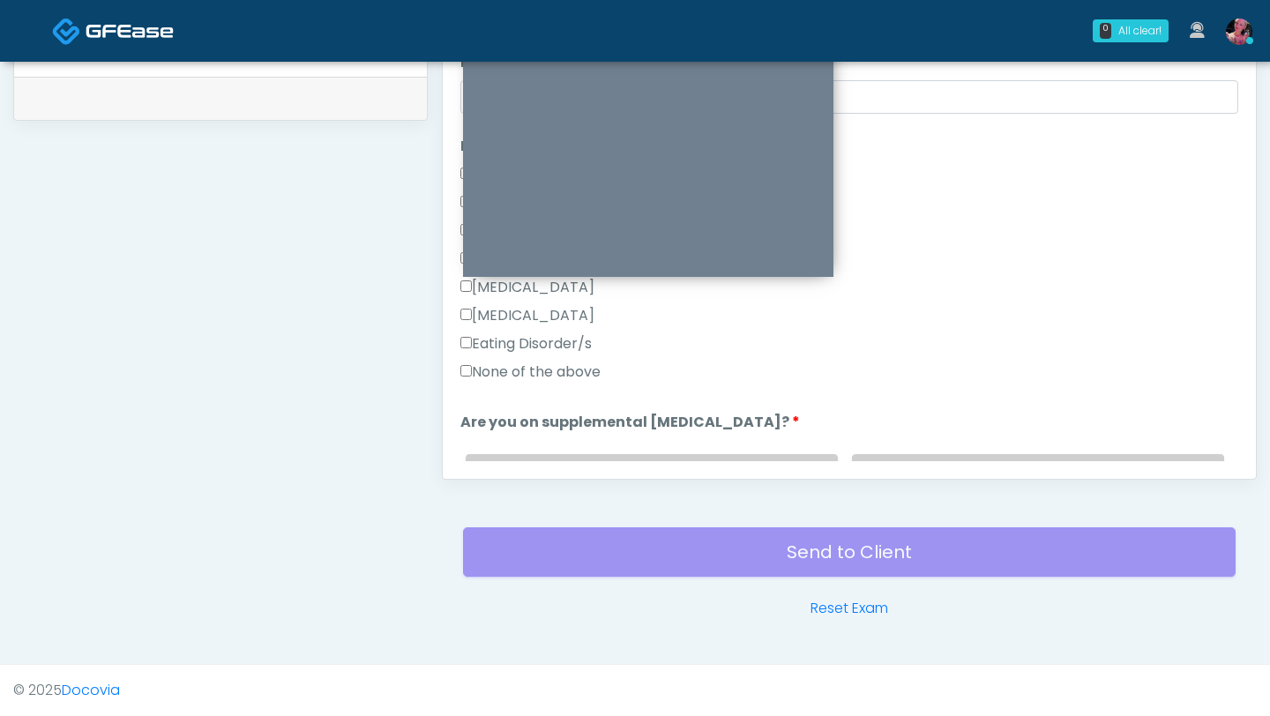
scroll to position [329, 0]
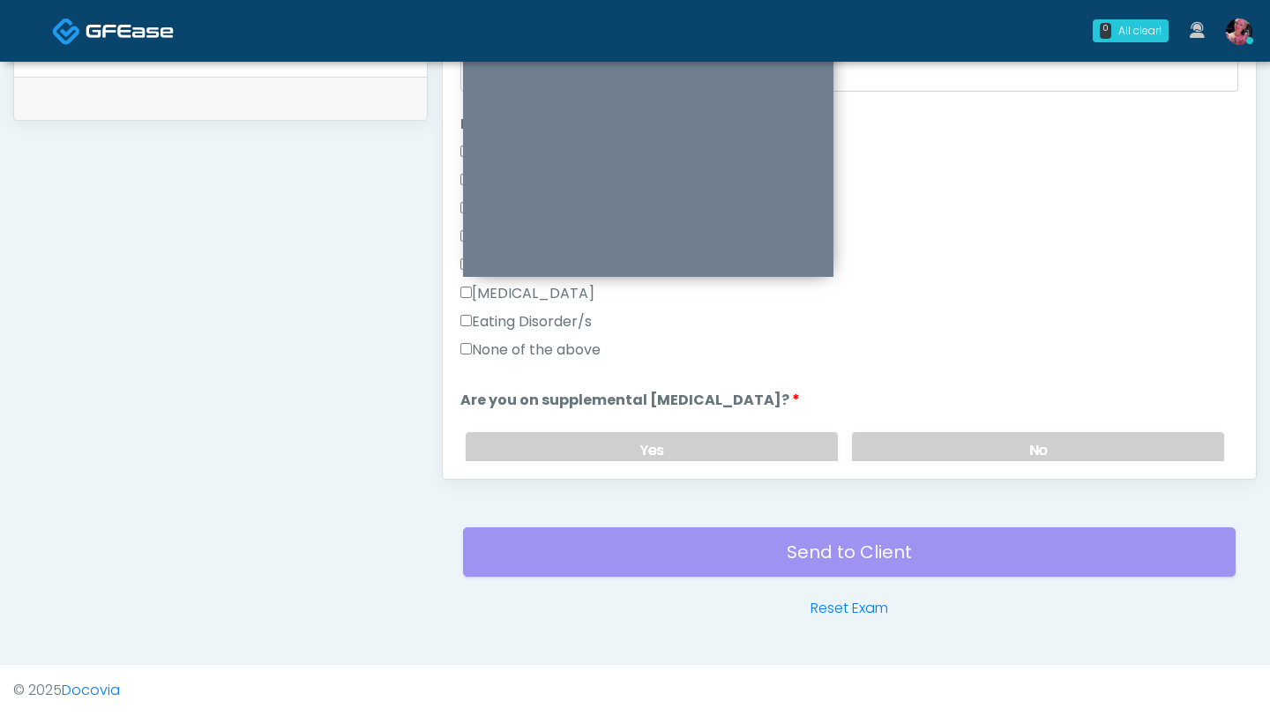
click at [565, 333] on div "Eating Disorder/s" at bounding box center [849, 325] width 778 height 28
click at [565, 344] on label "None of the above" at bounding box center [530, 350] width 140 height 21
click at [906, 437] on label "No" at bounding box center [1038, 450] width 372 height 36
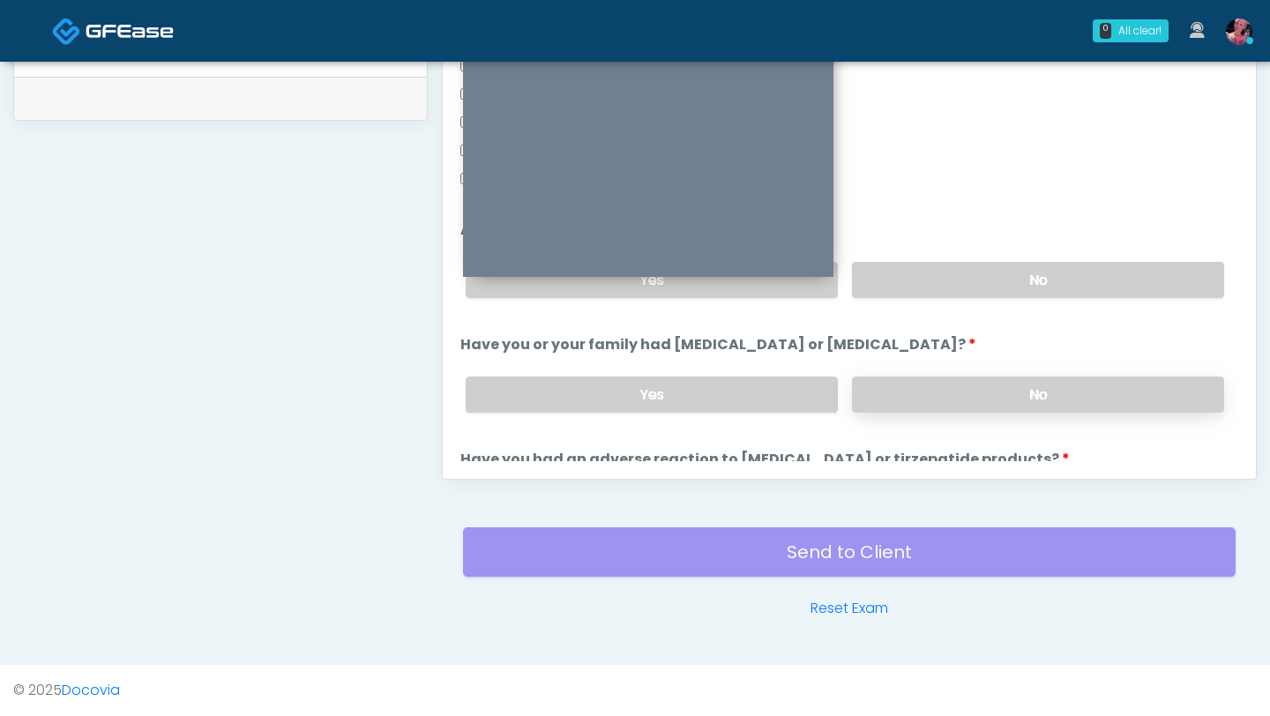
click at [906, 396] on label "No" at bounding box center [1038, 395] width 372 height 36
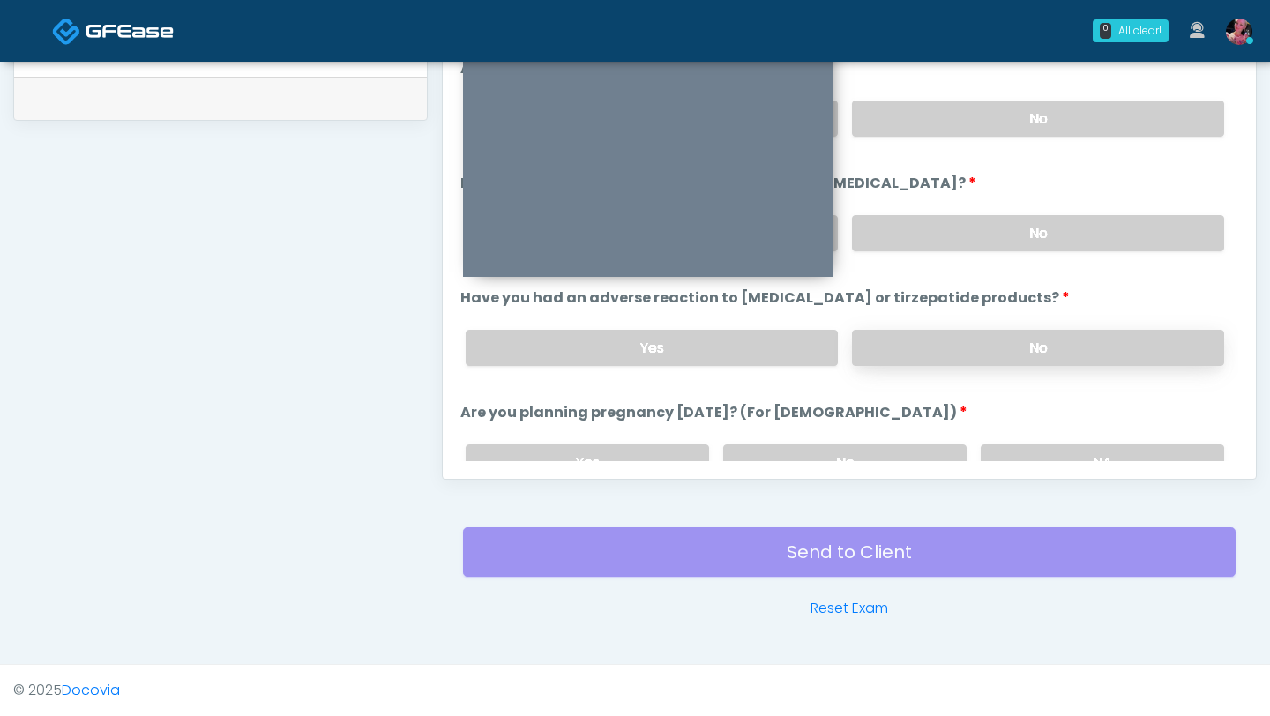
click at [906, 349] on label "No" at bounding box center [1038, 348] width 372 height 36
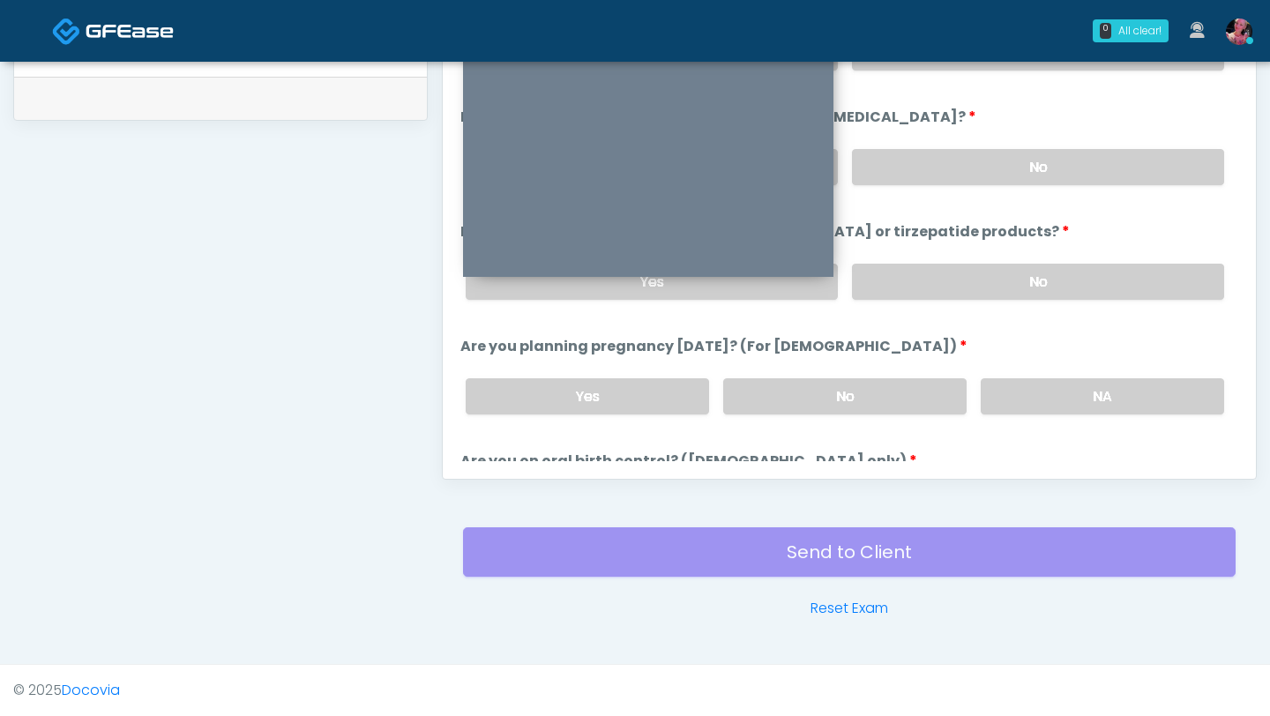
click at [906, 373] on div "Yes No NA" at bounding box center [845, 396] width 787 height 64
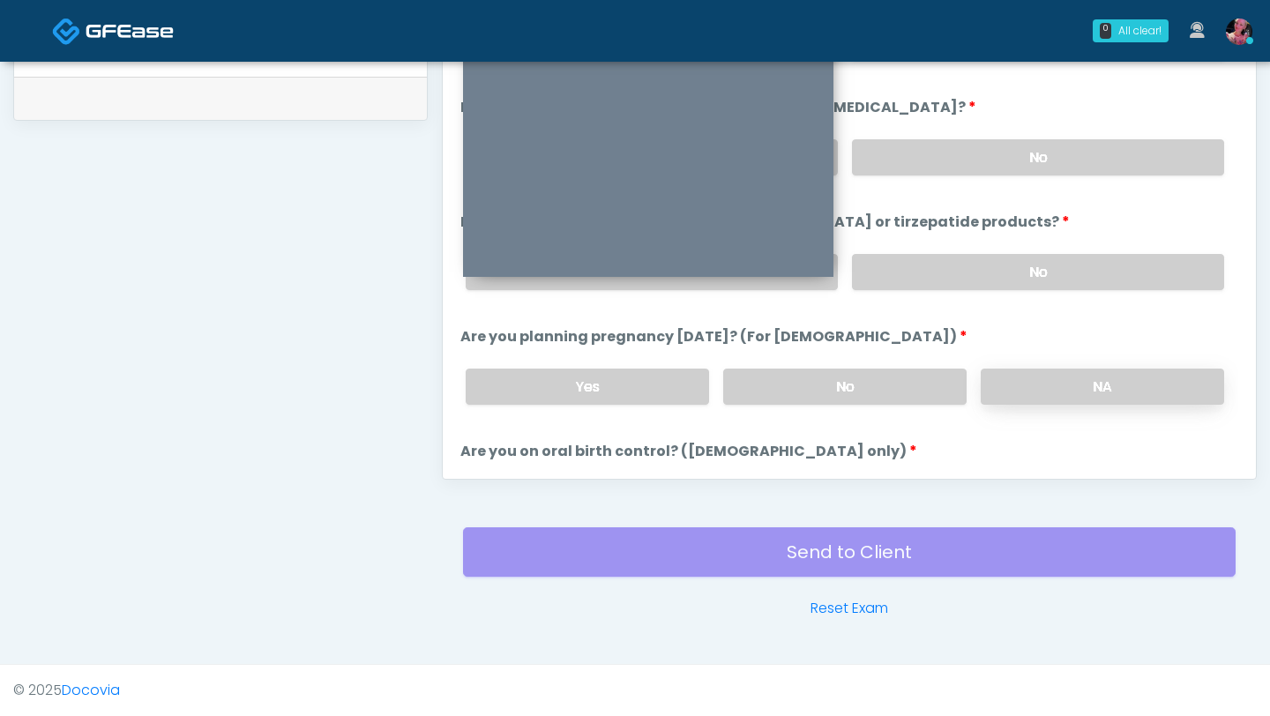
click at [906, 375] on label "NA" at bounding box center [1102, 387] width 243 height 36
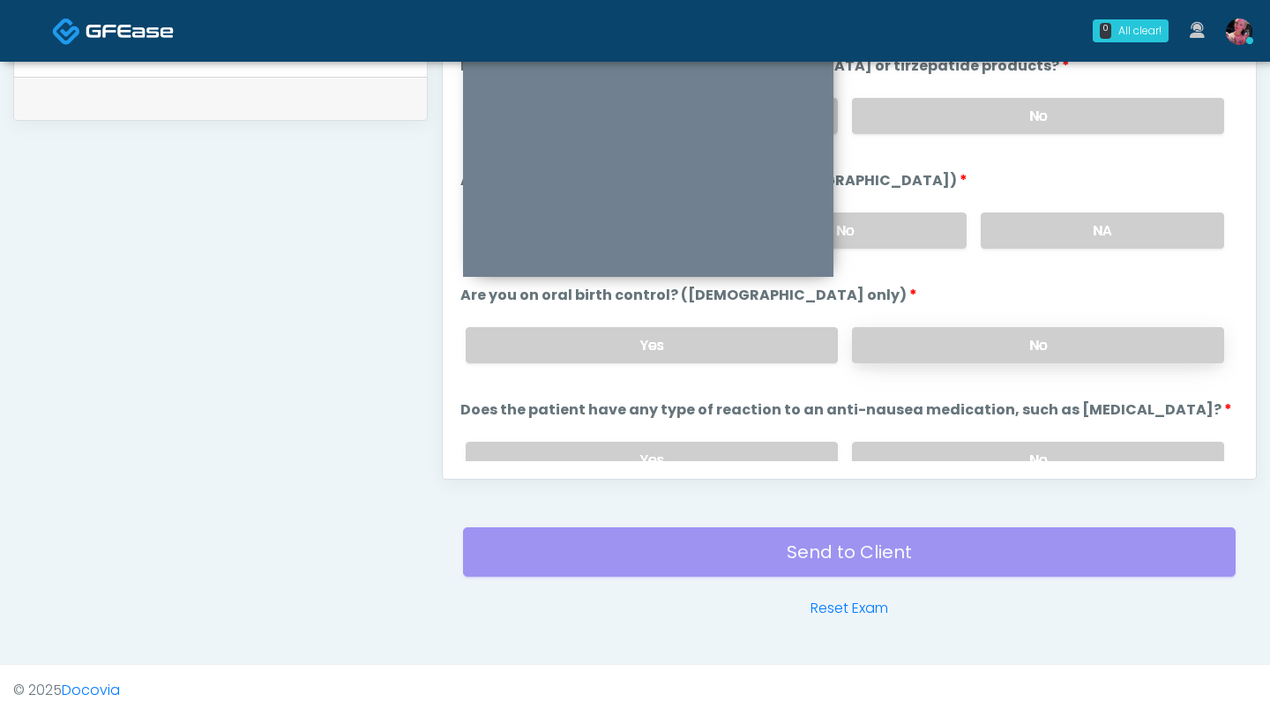
click at [906, 348] on label "No" at bounding box center [1038, 345] width 372 height 36
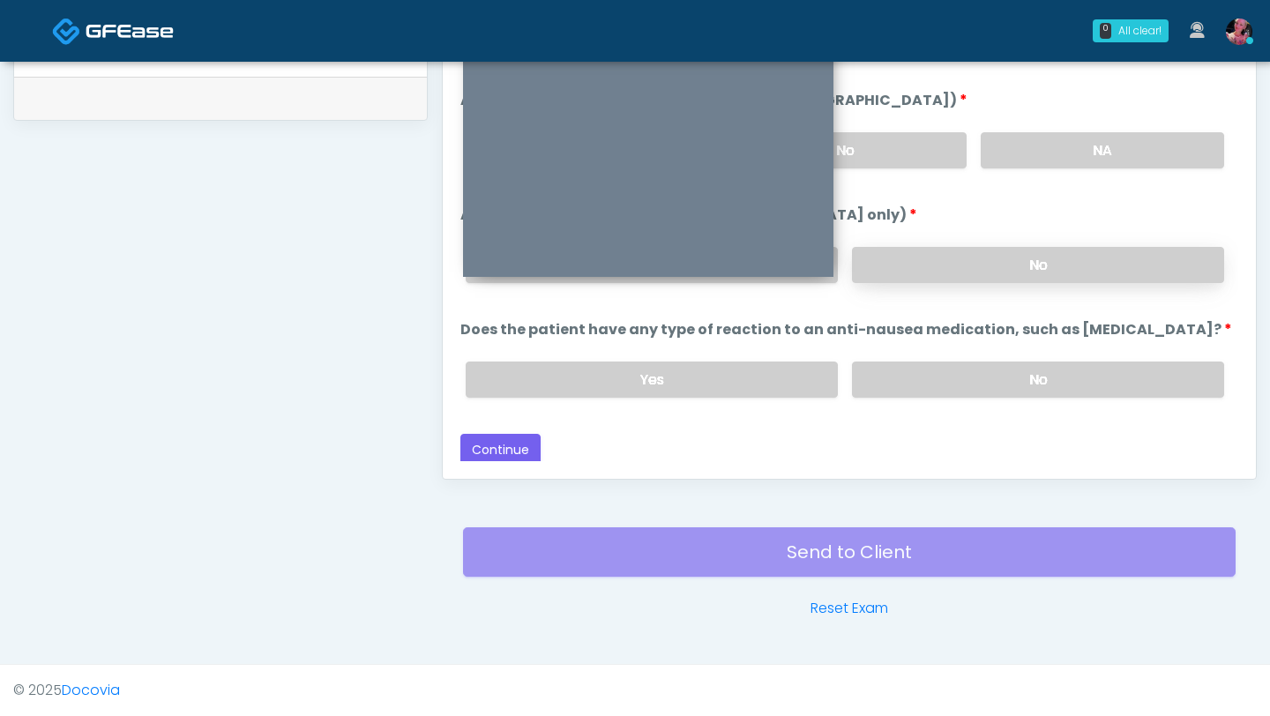
click at [906, 348] on div "Yes No" at bounding box center [845, 380] width 787 height 64
click at [906, 355] on div "Yes No" at bounding box center [845, 380] width 787 height 64
click at [906, 364] on label "No" at bounding box center [1038, 380] width 372 height 36
click at [499, 437] on button "Continue" at bounding box center [500, 450] width 80 height 33
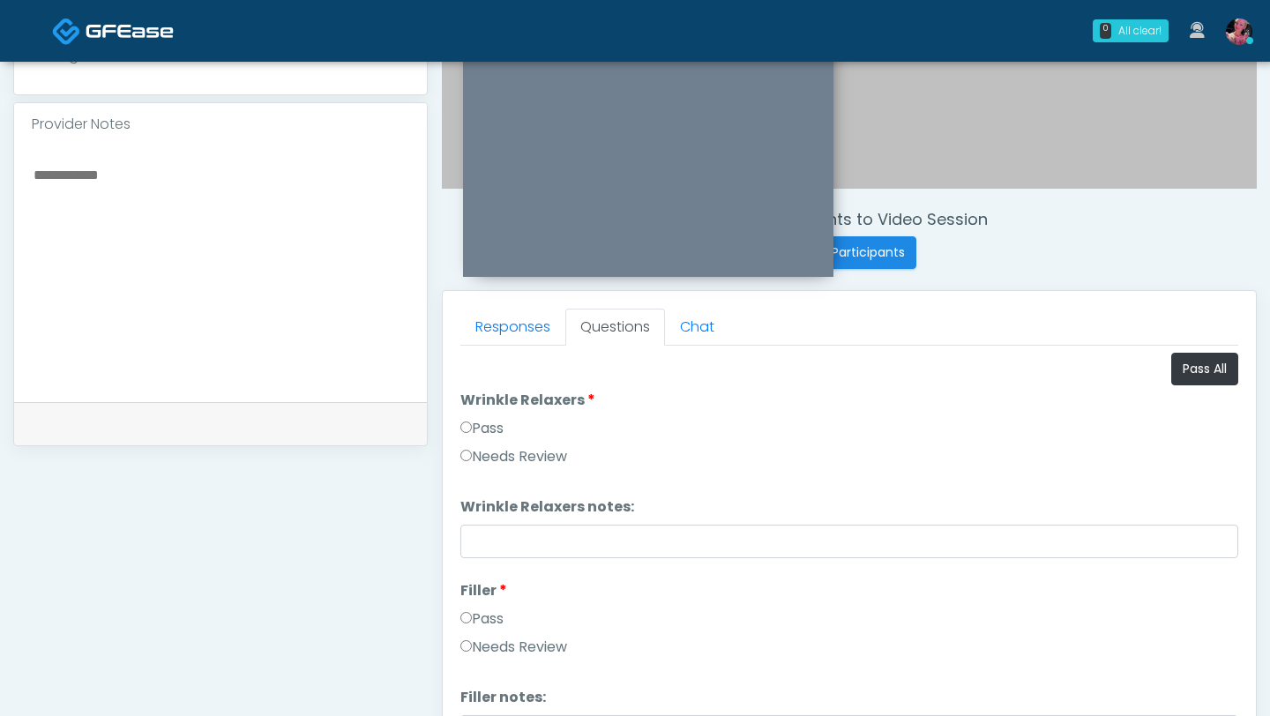
scroll to position [541, 0]
click at [477, 436] on label "Pass" at bounding box center [481, 429] width 43 height 21
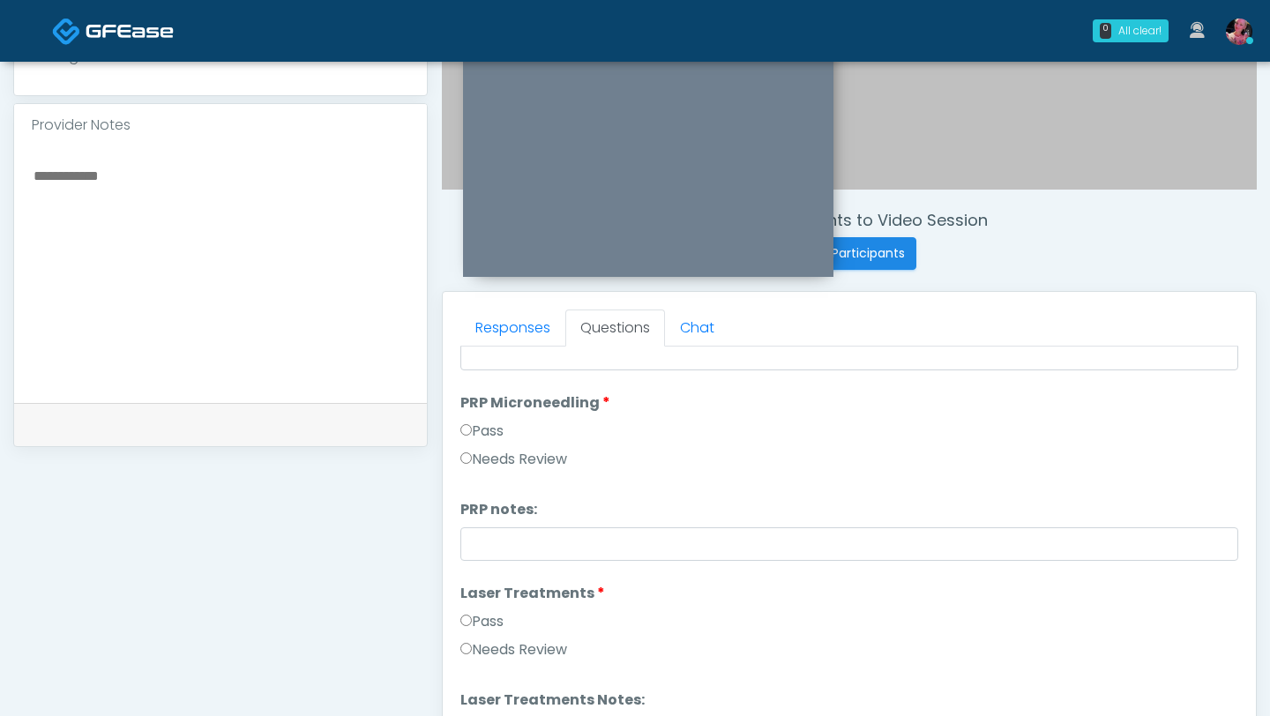
click at [471, 424] on label "Pass" at bounding box center [481, 431] width 43 height 21
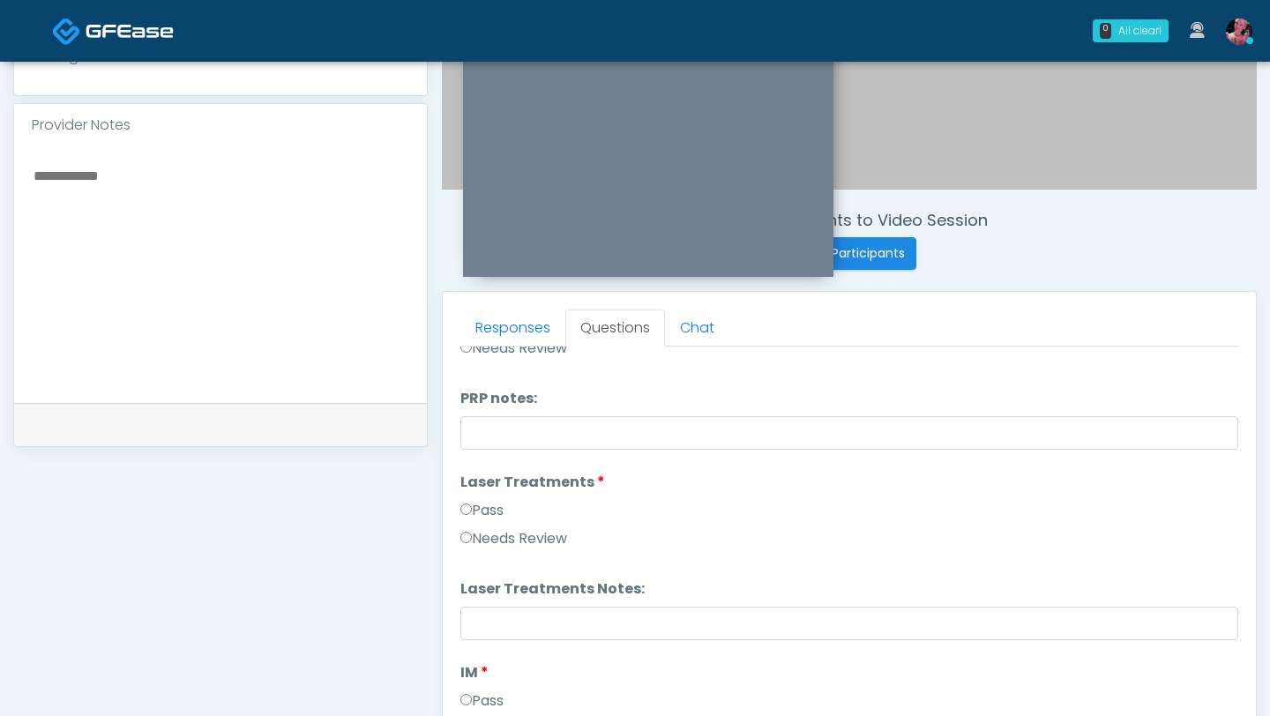
scroll to position [722, 0]
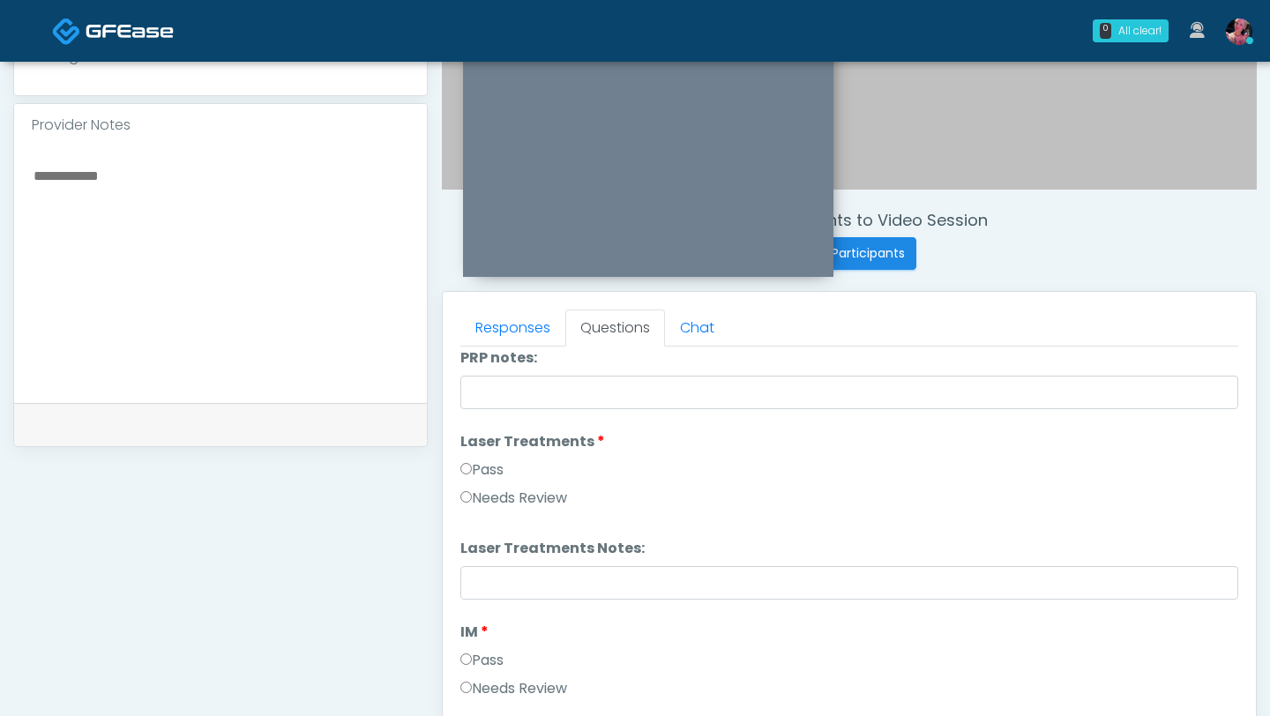
click at [465, 444] on label "Pass" at bounding box center [481, 470] width 43 height 21
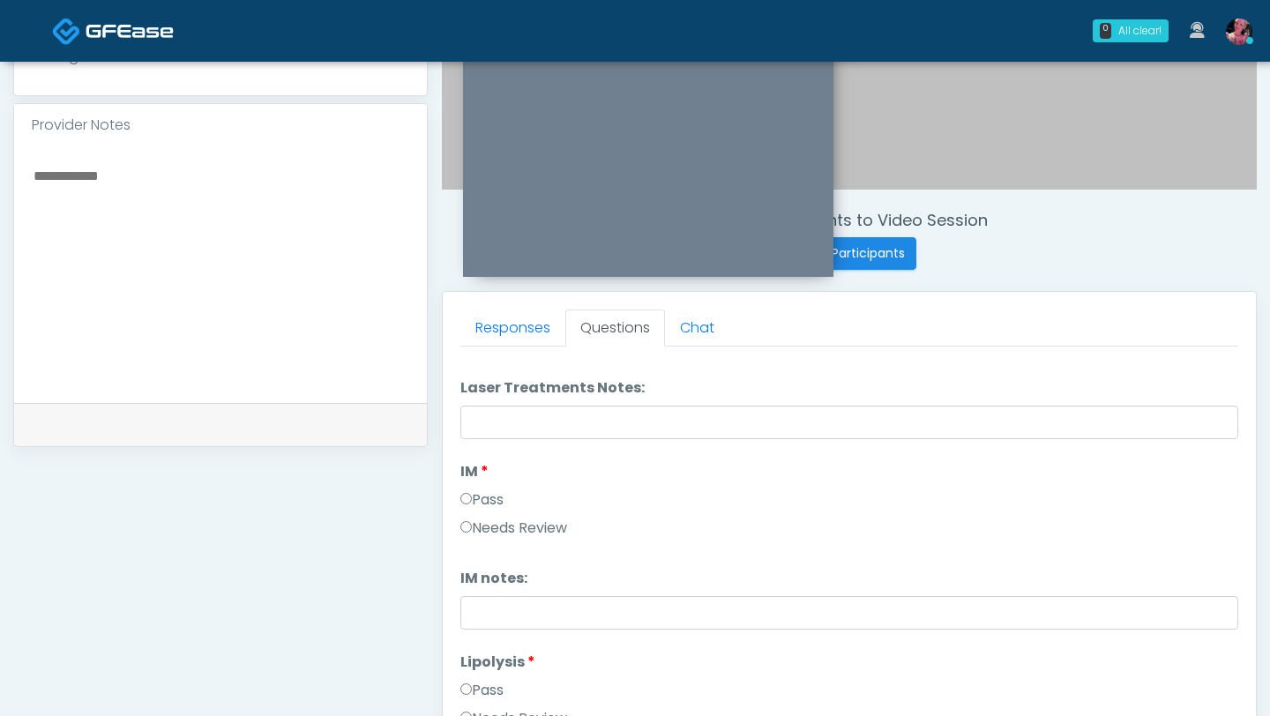
click at [472, 444] on label "Pass" at bounding box center [481, 500] width 43 height 21
click at [473, 444] on label "Pass" at bounding box center [481, 497] width 43 height 21
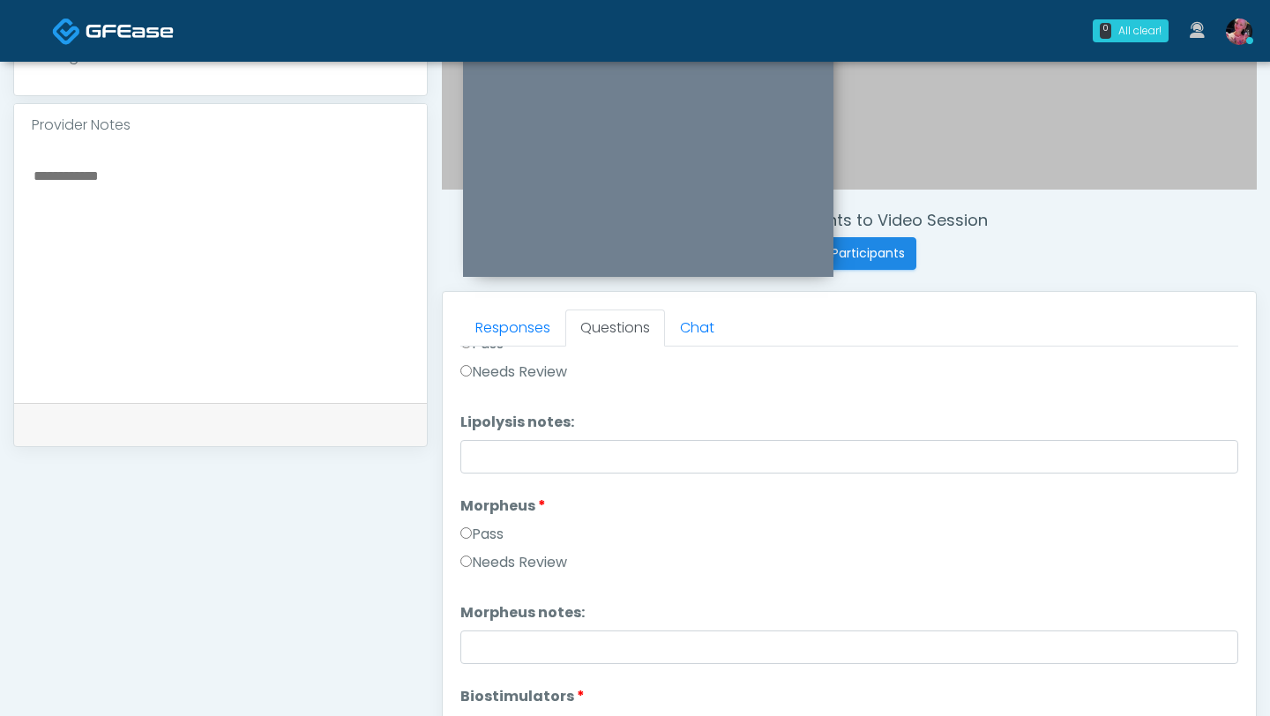
scroll to position [1231, 0]
click at [472, 444] on div "Pass" at bounding box center [849, 536] width 778 height 28
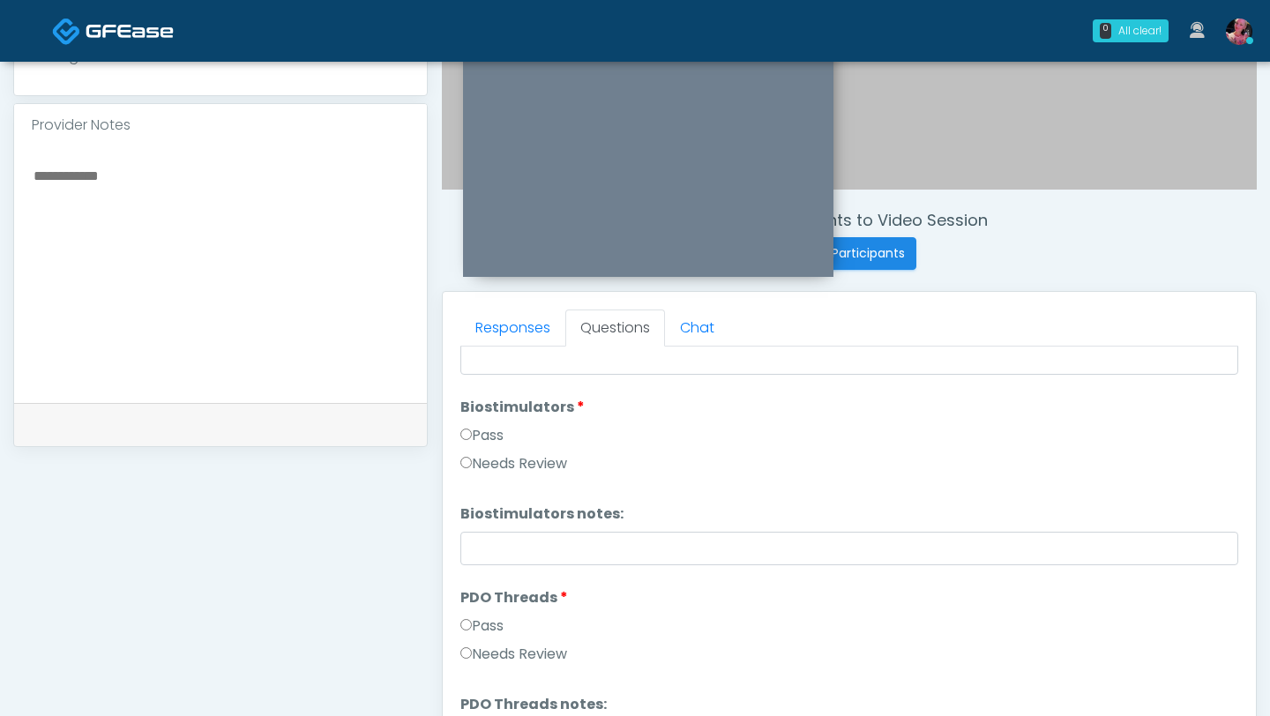
scroll to position [1636, 0]
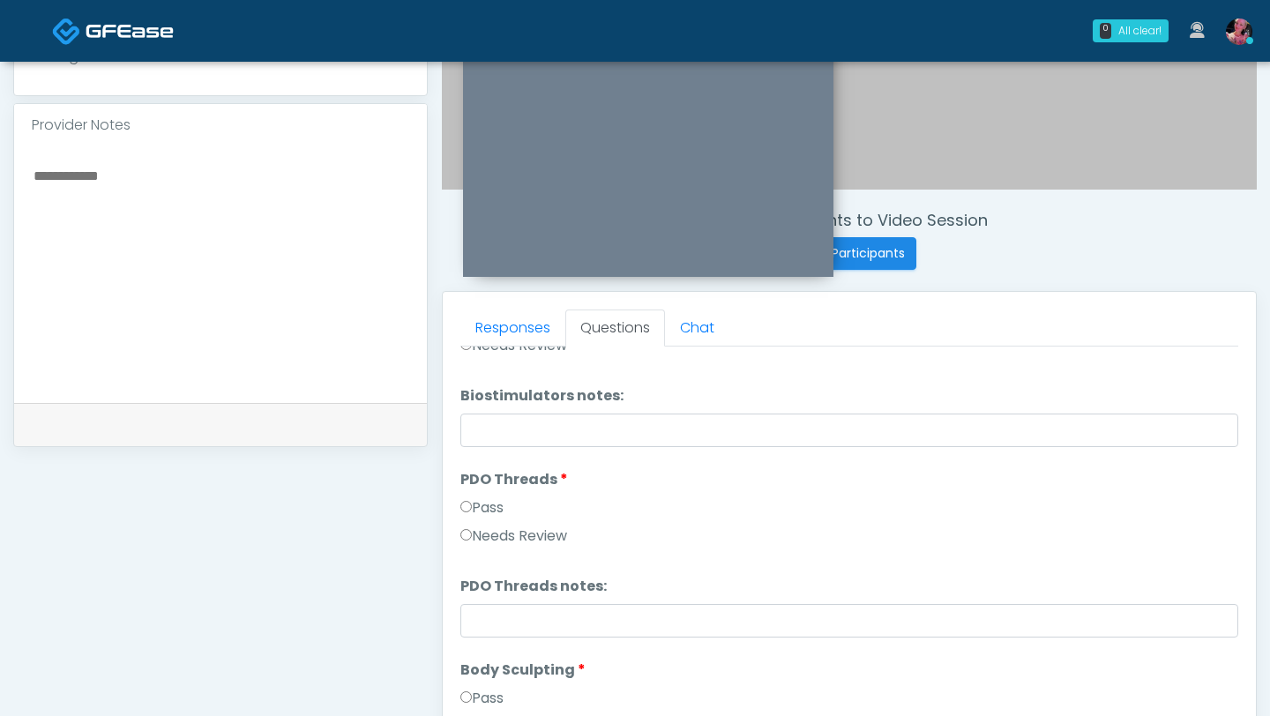
click at [469, 444] on div "Pass" at bounding box center [849, 511] width 778 height 28
click at [472, 444] on label "Pass" at bounding box center [481, 504] width 43 height 21
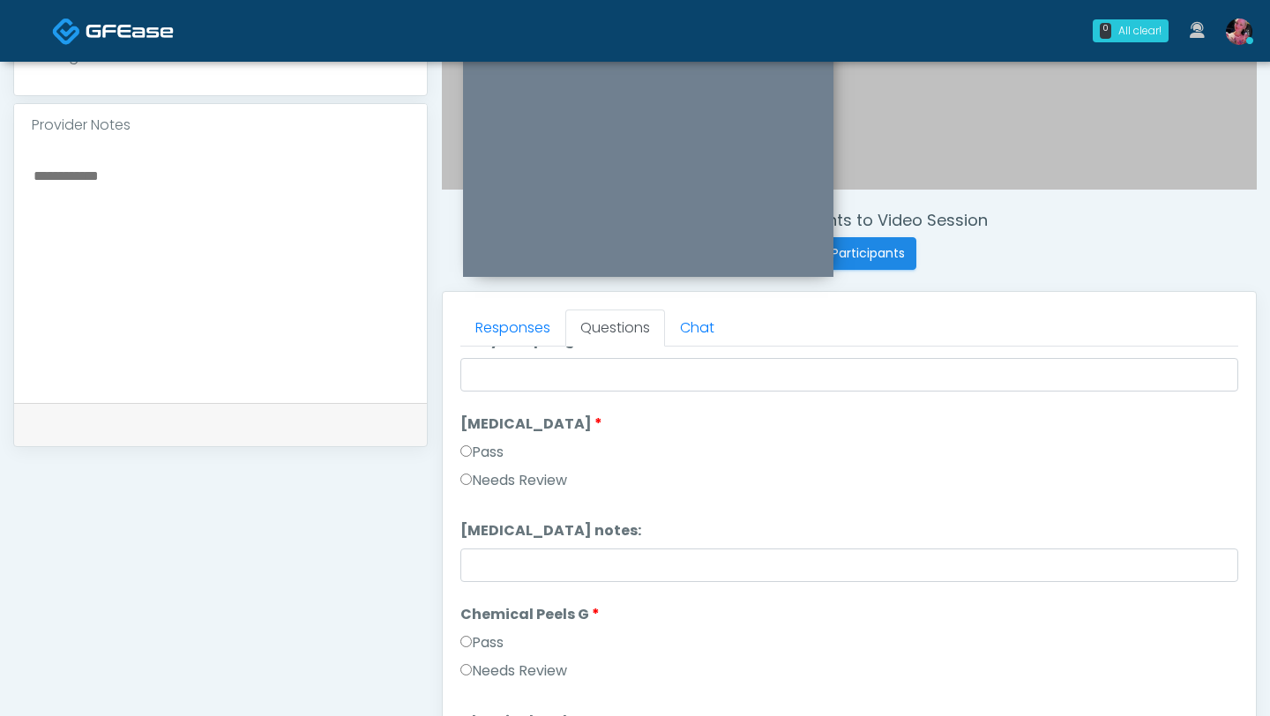
scroll to position [2128, 0]
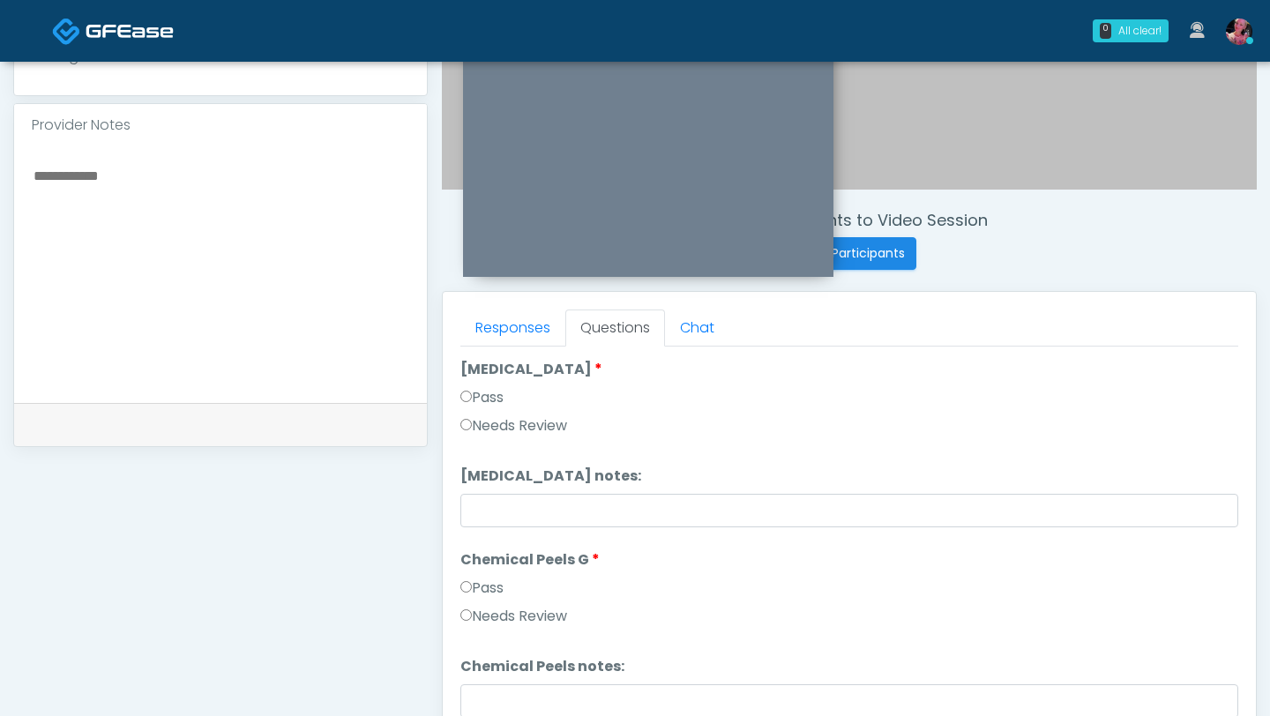
click at [472, 444] on li "Chemical Peels G Chemical Peels G Pass Needs Review" at bounding box center [849, 592] width 778 height 85
click at [472, 444] on label "Pass" at bounding box center [481, 588] width 43 height 21
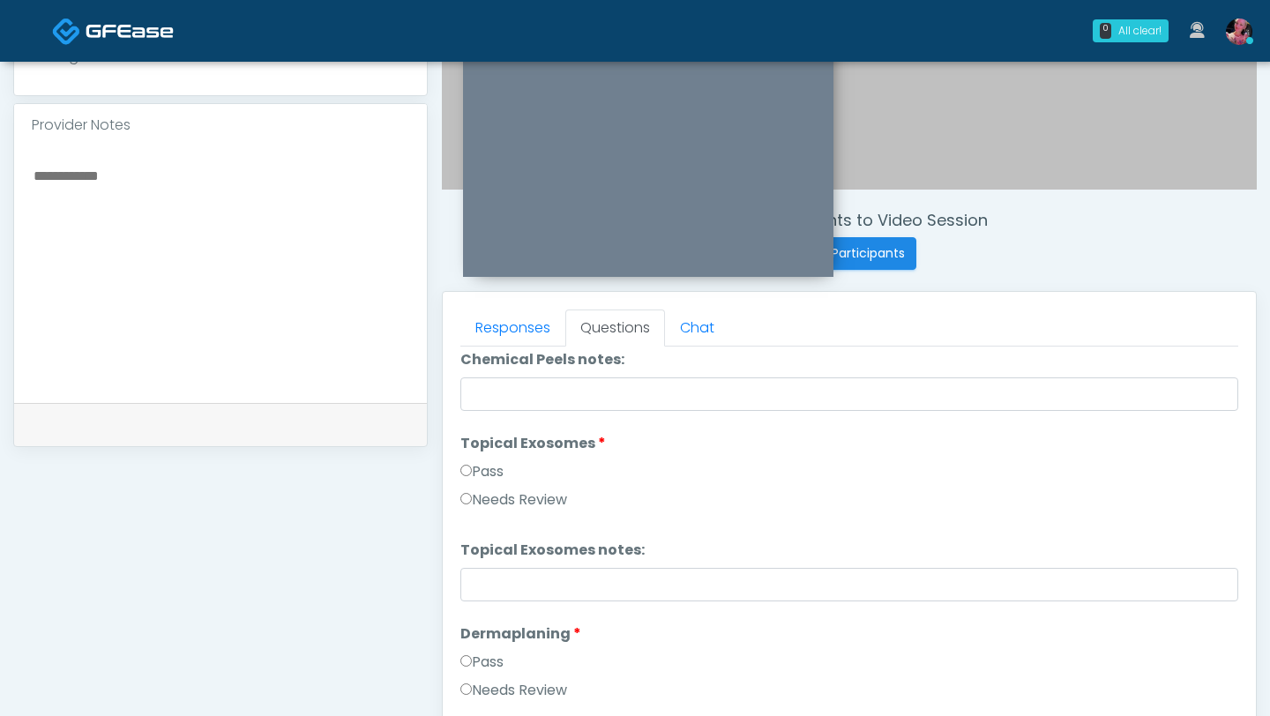
scroll to position [2437, 0]
click at [475, 444] on div "Pass" at bounding box center [849, 473] width 778 height 28
click at [500, 444] on label "Pass" at bounding box center [481, 469] width 43 height 21
click at [494, 444] on label "Pass" at bounding box center [481, 473] width 43 height 21
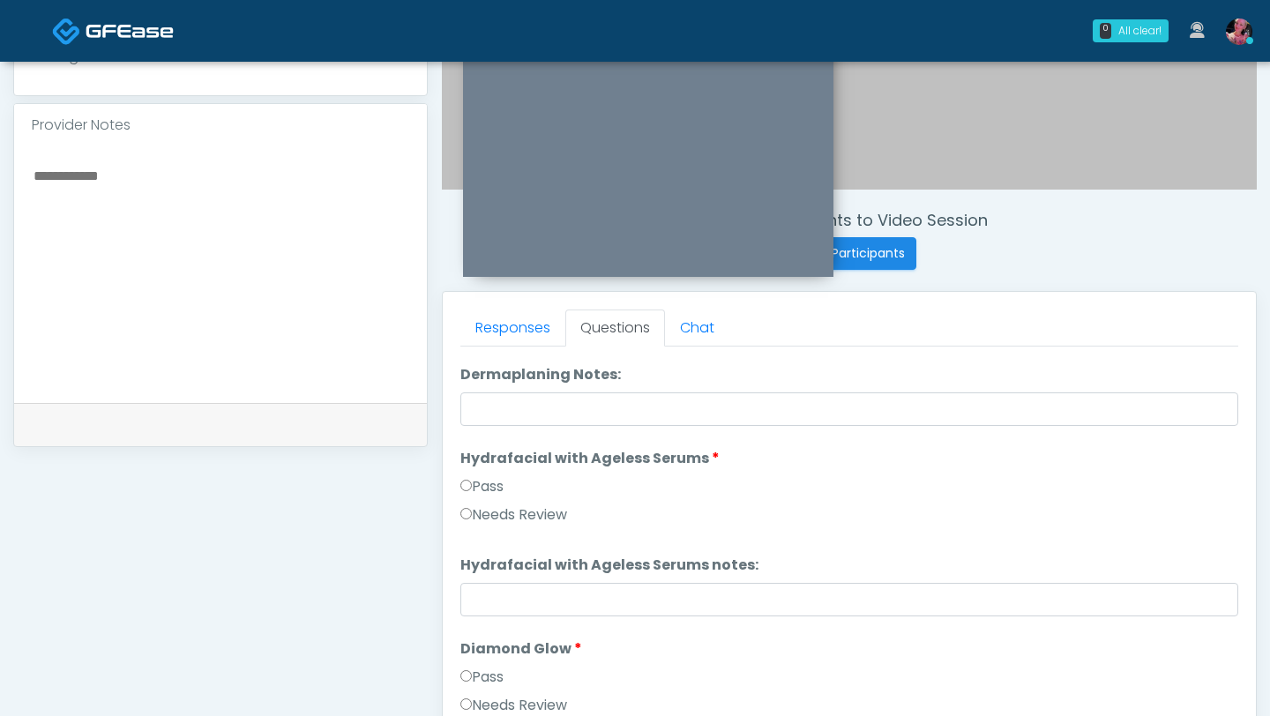
click at [486, 444] on label "Pass" at bounding box center [481, 486] width 43 height 21
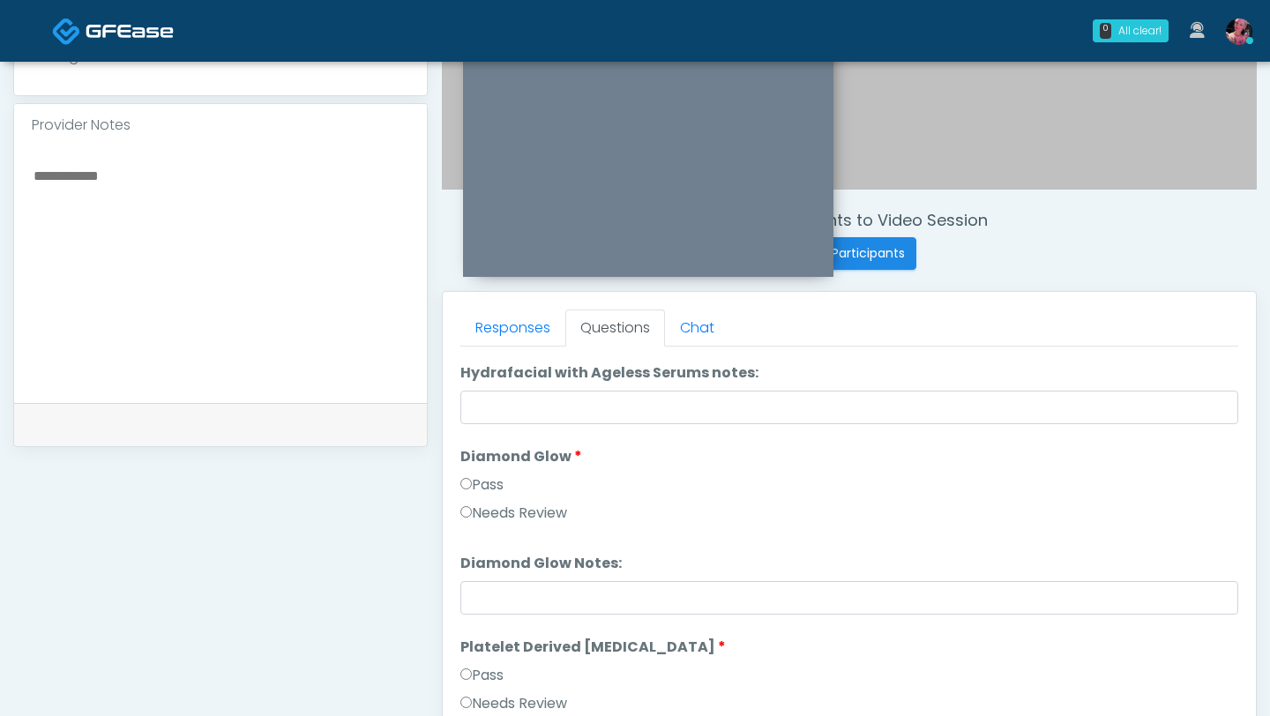
click at [481, 444] on label "Pass" at bounding box center [481, 485] width 43 height 21
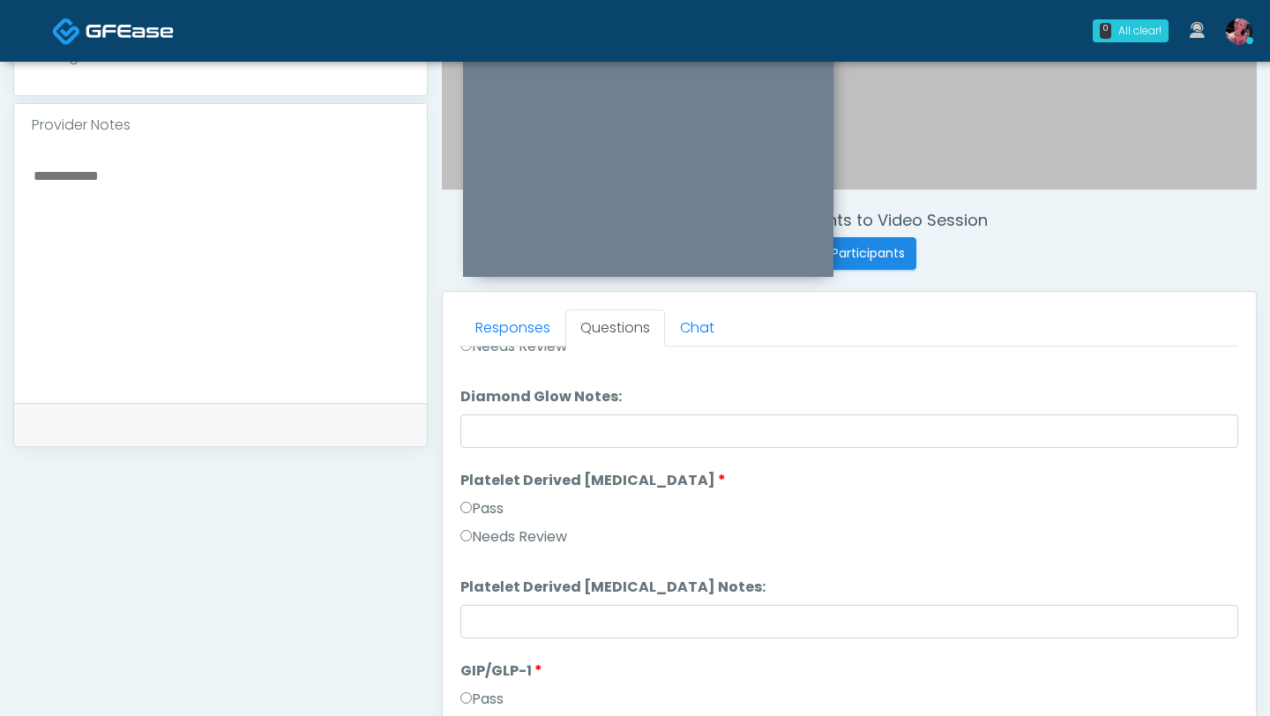
click at [475, 444] on label "Pass" at bounding box center [481, 508] width 43 height 21
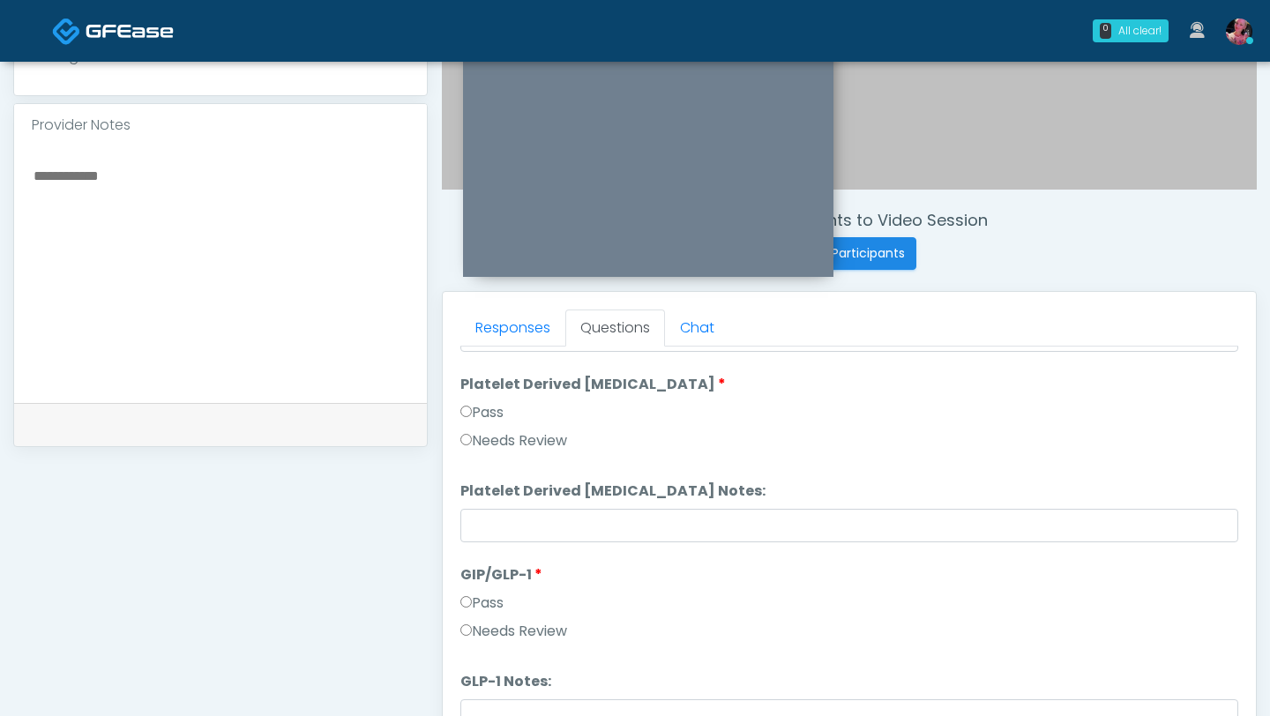
click at [509, 444] on label "Needs Review" at bounding box center [513, 631] width 107 height 21
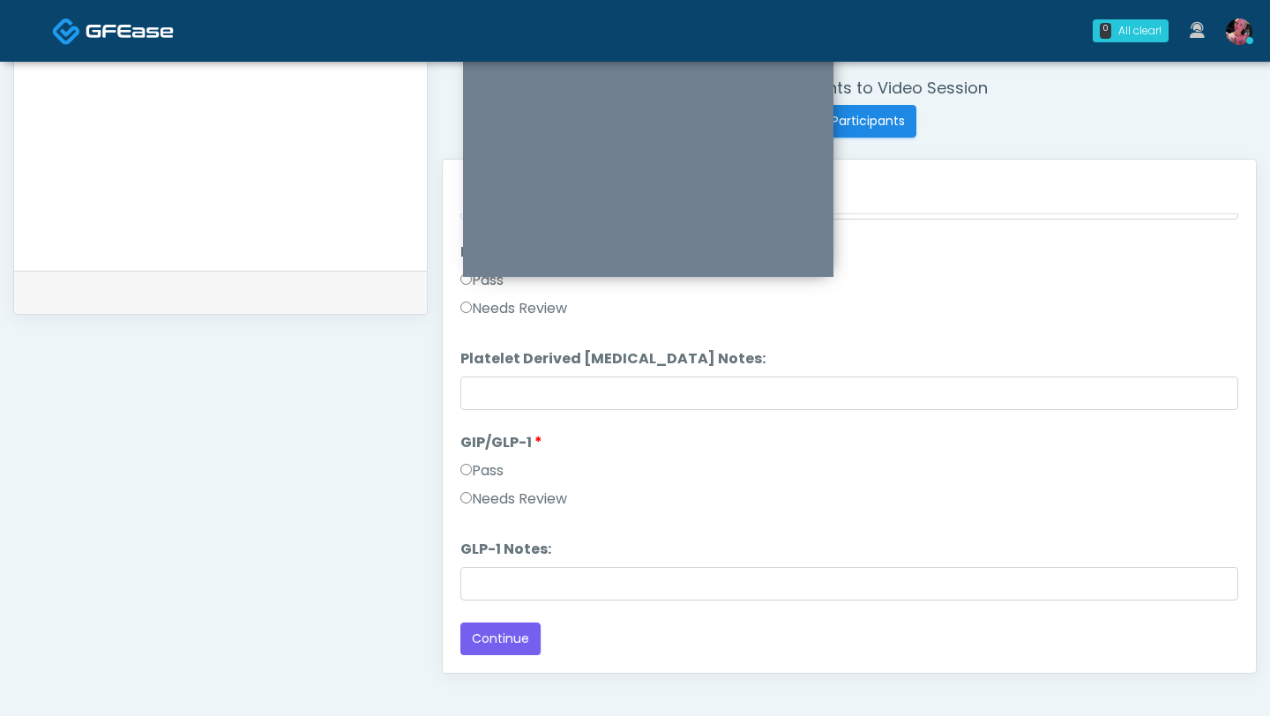
scroll to position [738, 0]
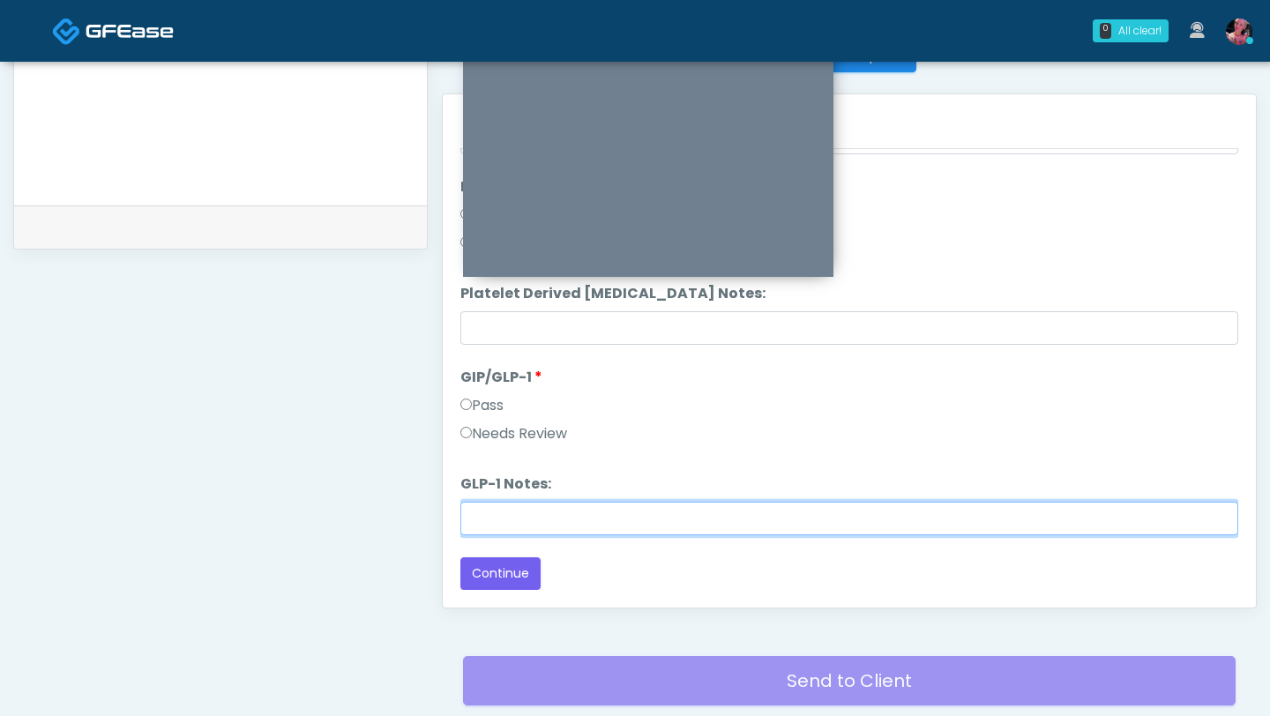
click at [503, 444] on input "GLP-1 Notes:" at bounding box center [849, 519] width 778 height 34
type input "**********"
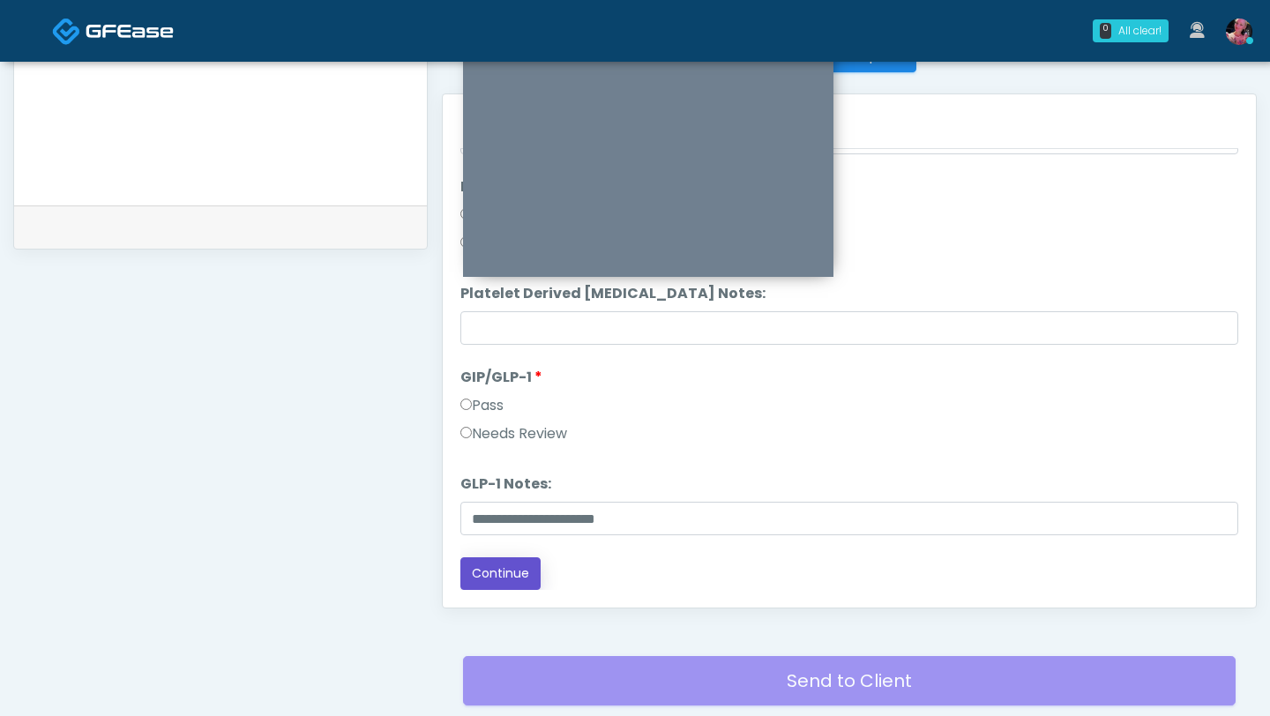
click at [490, 444] on button "Continue" at bounding box center [500, 573] width 80 height 33
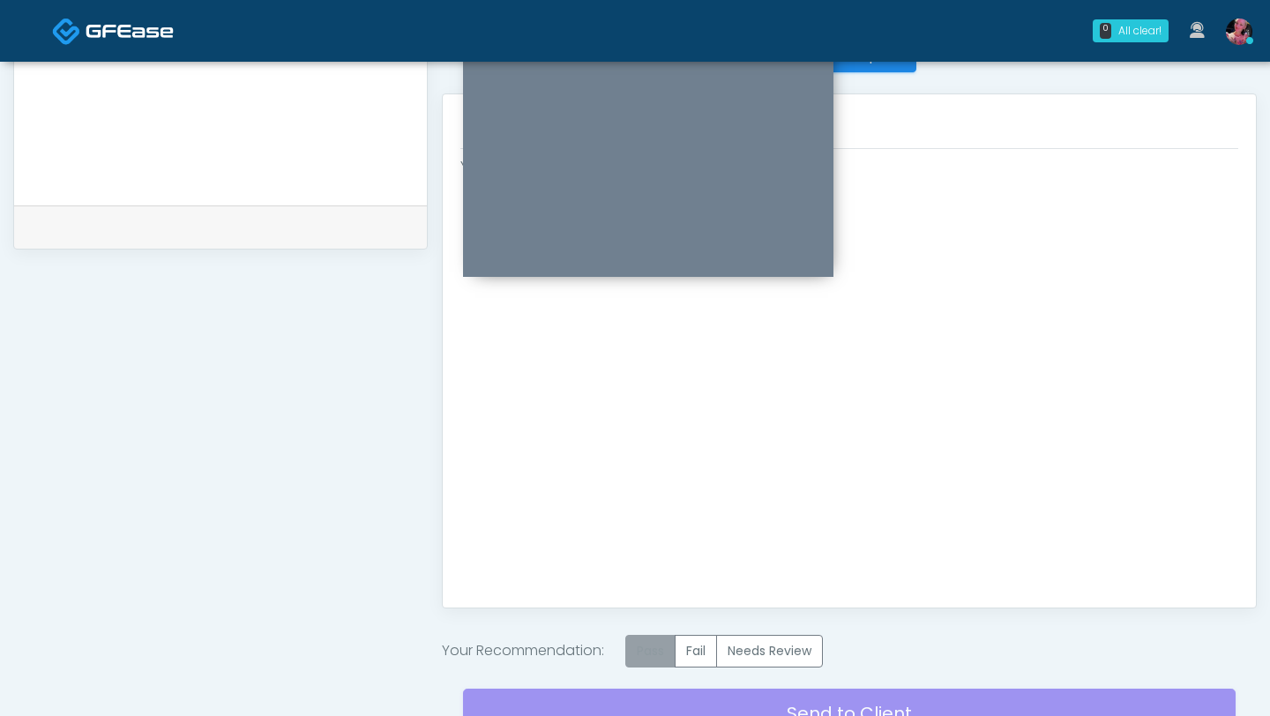
click at [655, 444] on label "Pass" at bounding box center [650, 651] width 50 height 33
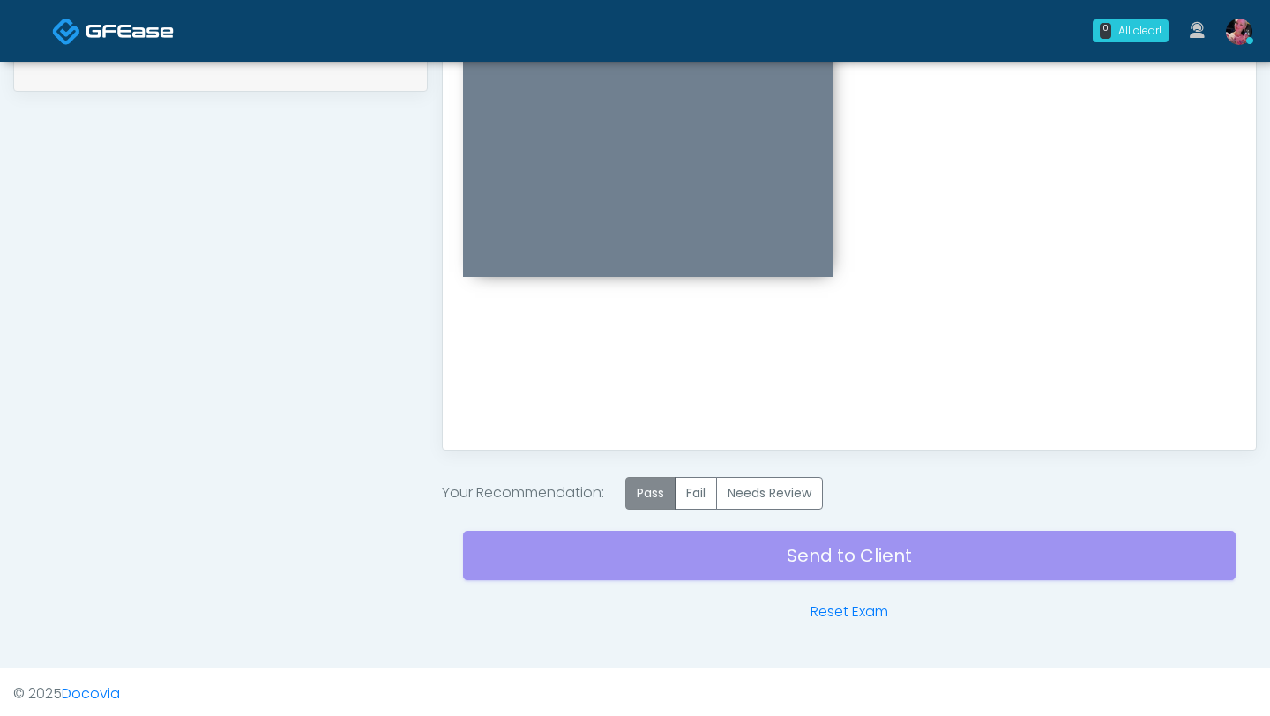
scroll to position [900, 0]
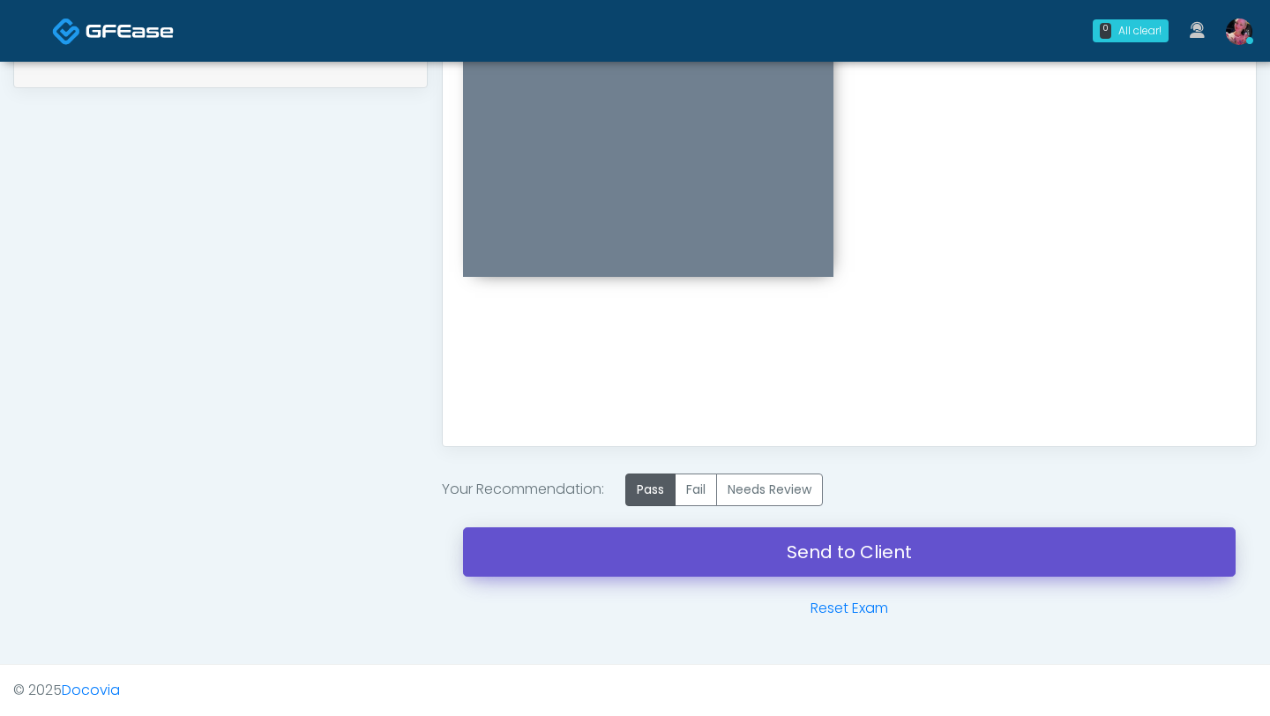
click at [646, 444] on link "Send to Client" at bounding box center [849, 551] width 773 height 49
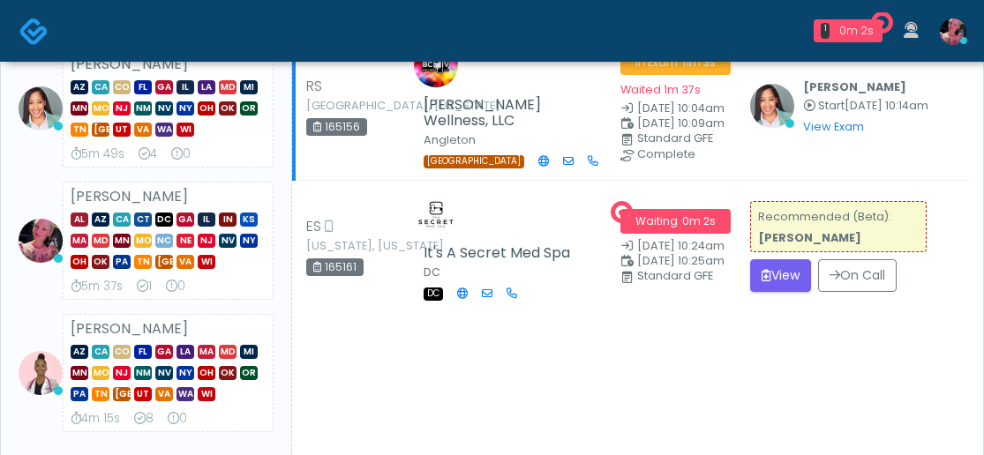
scroll to position [258, 0]
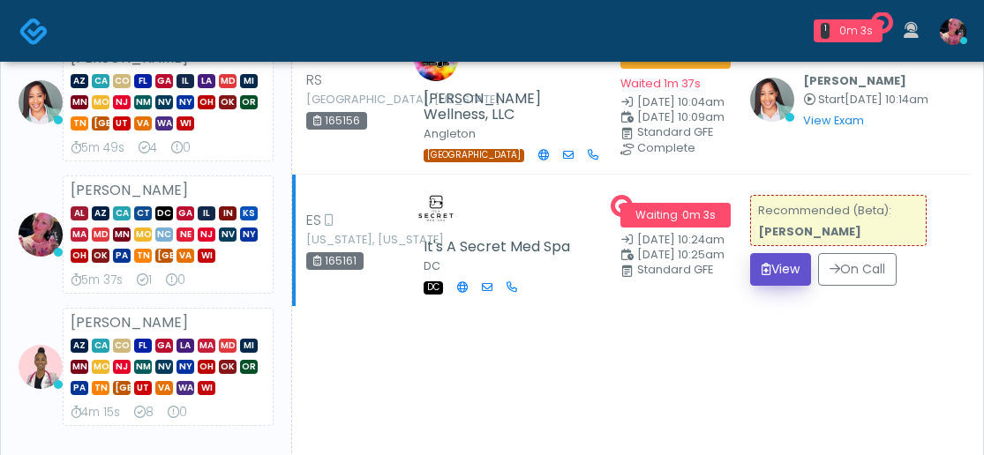
click at [800, 286] on button "View" at bounding box center [780, 269] width 61 height 33
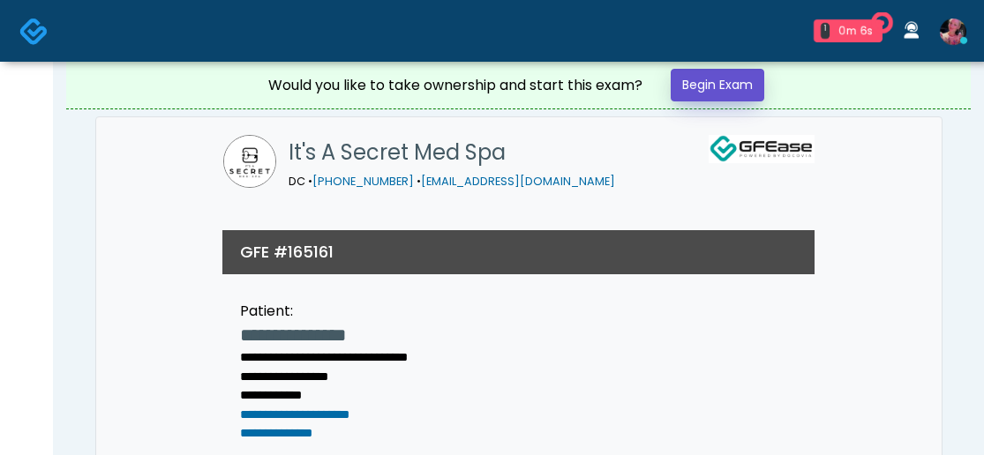
click at [723, 89] on link "Begin Exam" at bounding box center [717, 85] width 94 height 33
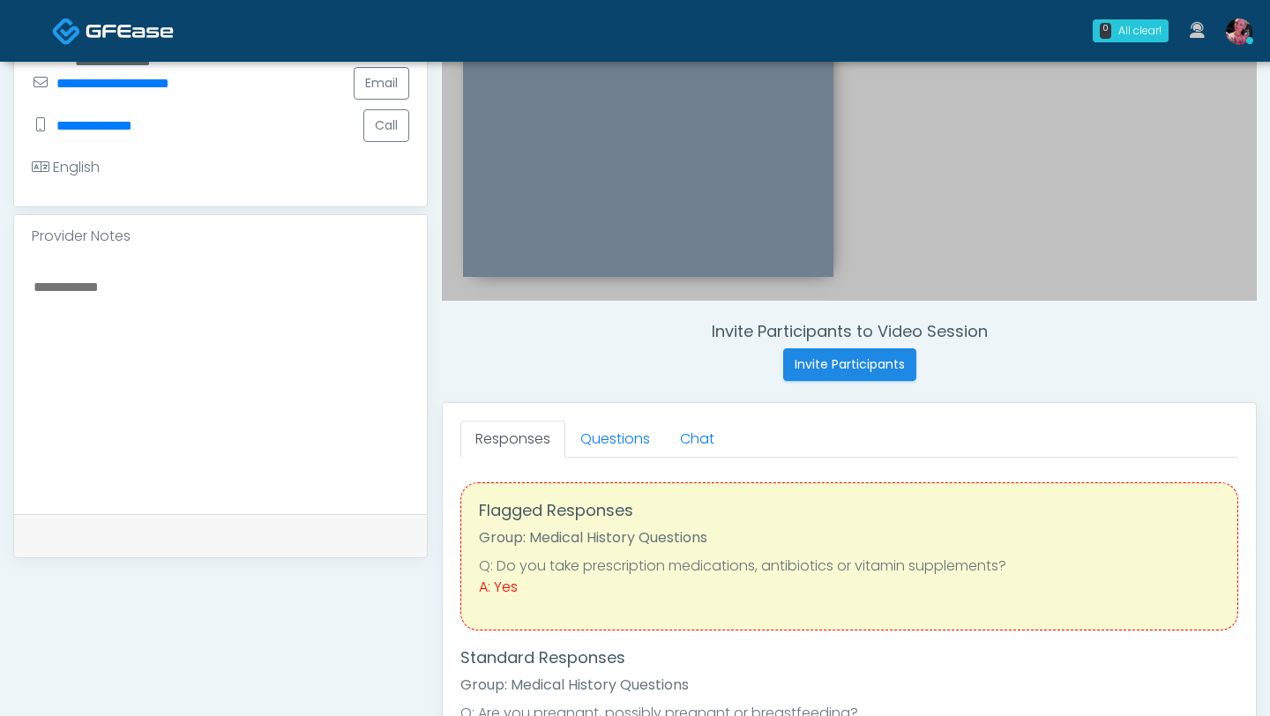
scroll to position [435, 0]
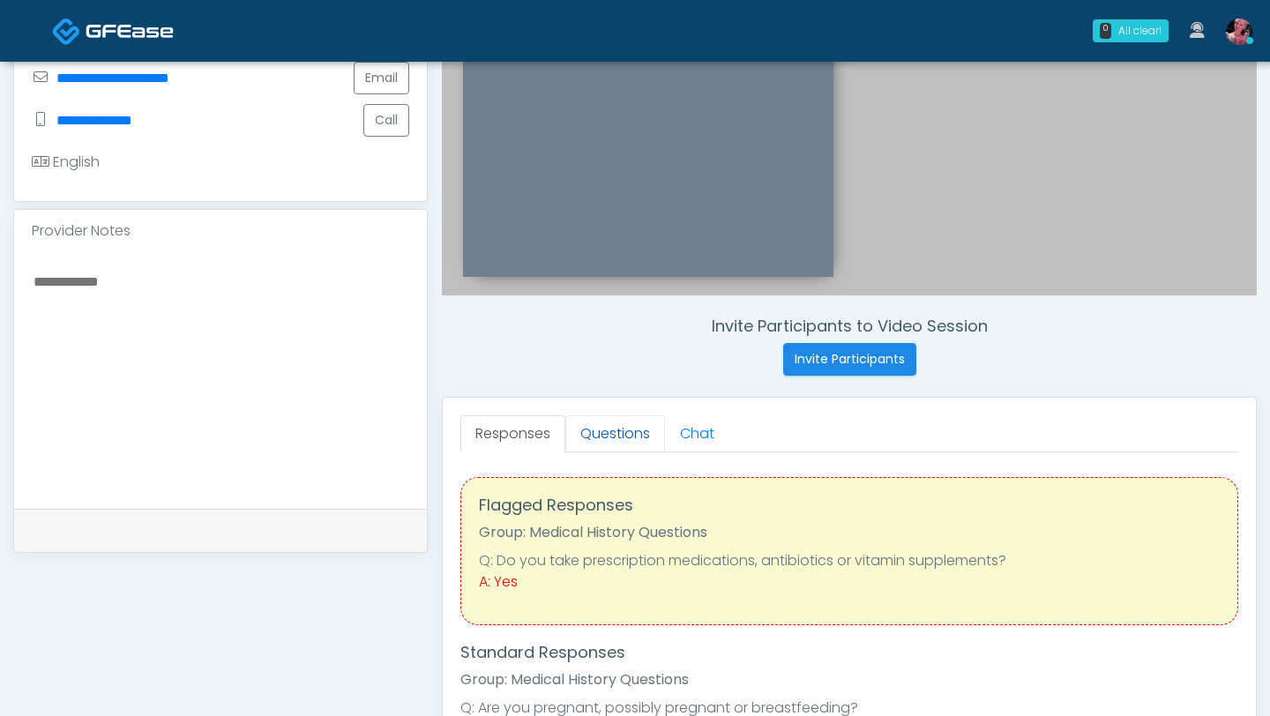
click at [595, 428] on link "Questions" at bounding box center [615, 433] width 100 height 37
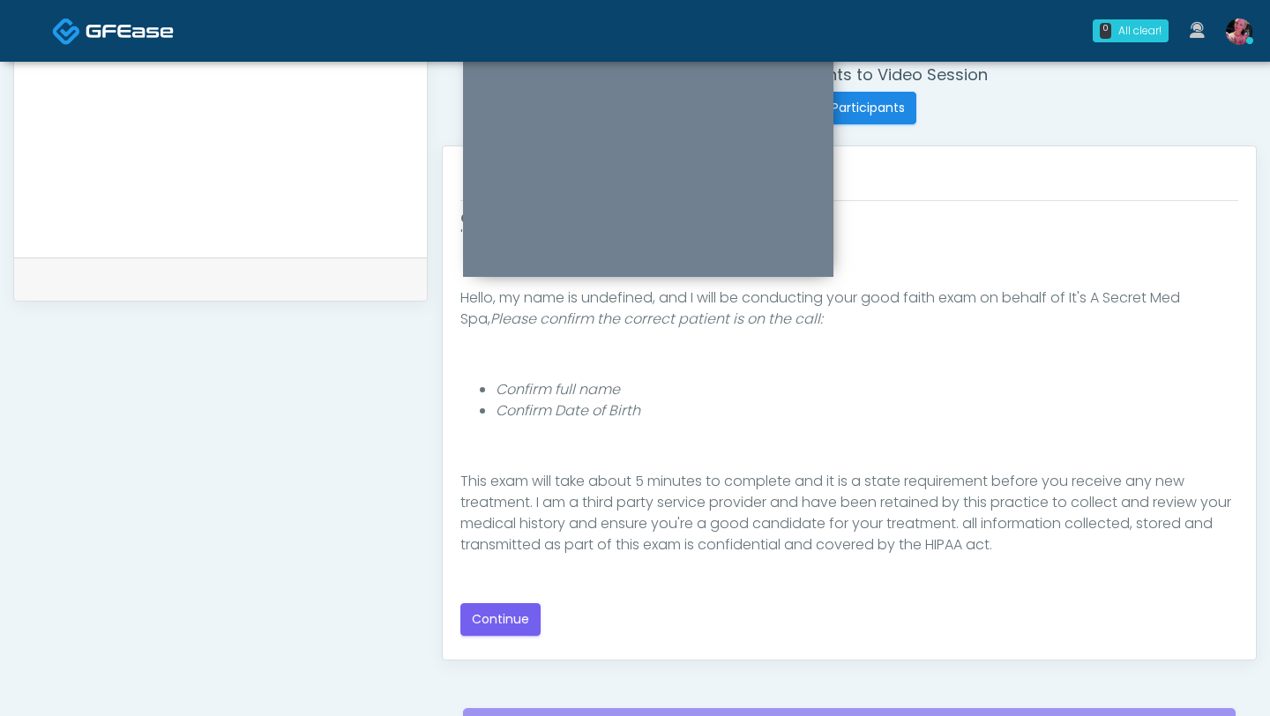
scroll to position [116, 0]
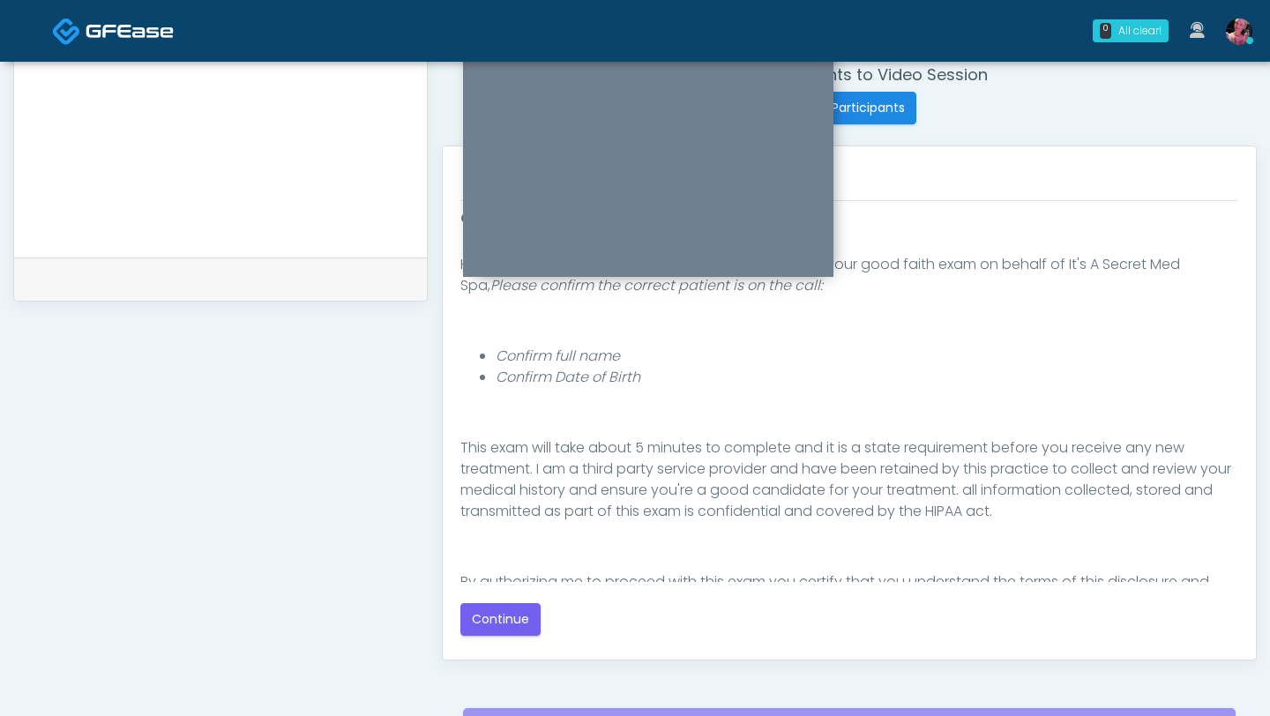
click at [515, 454] on div "Good Faith Exam Script Good Faith Exam Script INTRODUCTION Hello, my name is un…" at bounding box center [849, 422] width 778 height 428
click at [497, 454] on button "Continue" at bounding box center [500, 619] width 80 height 33
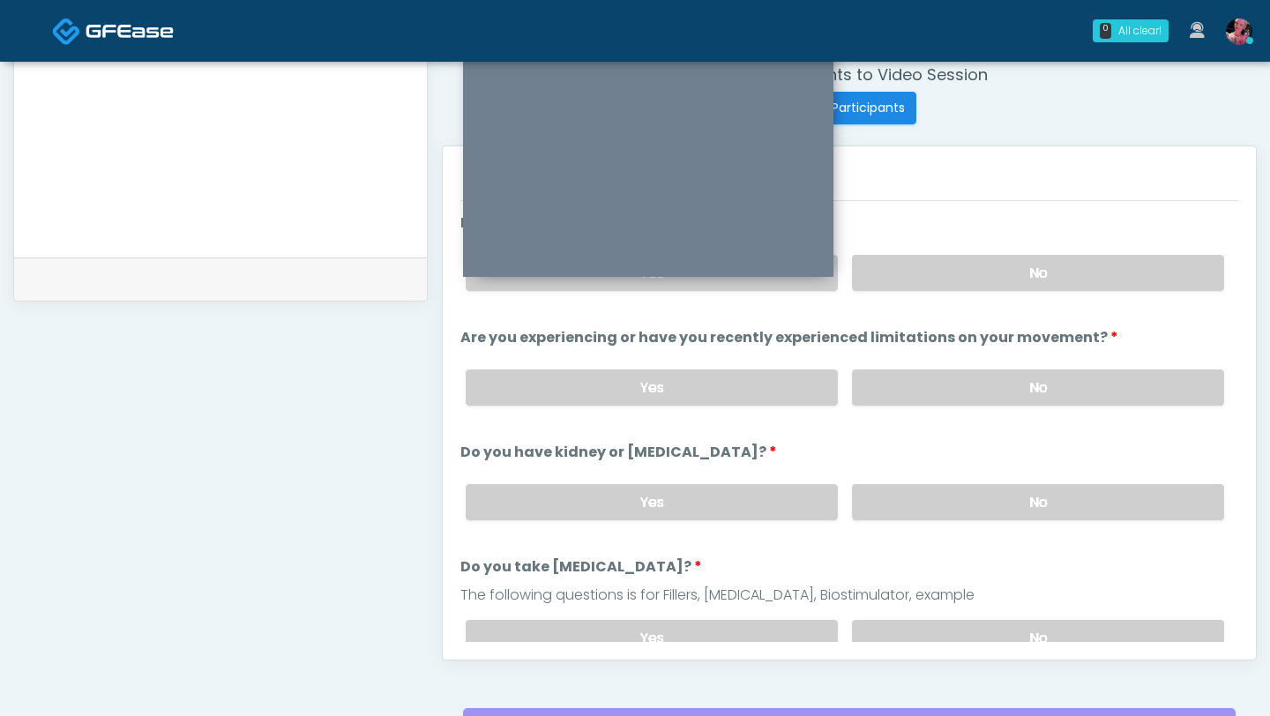
scroll to position [867, 0]
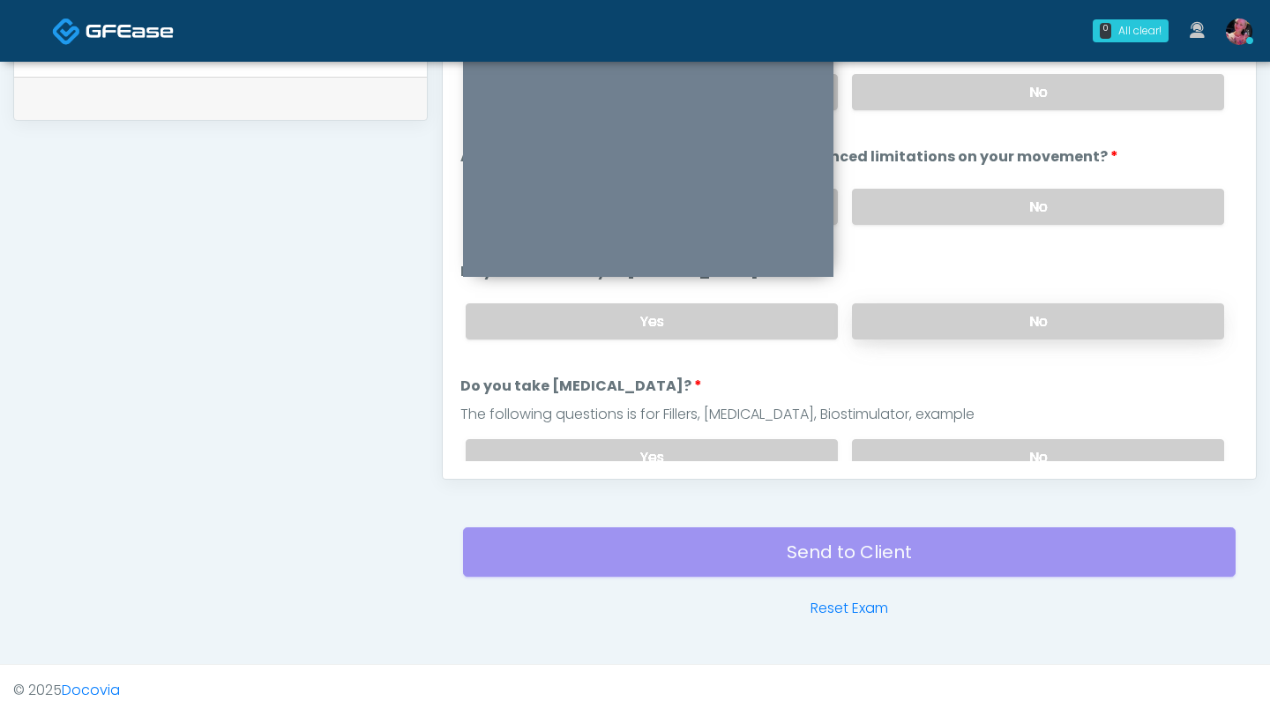
click at [983, 324] on label "No" at bounding box center [1038, 321] width 372 height 36
click at [983, 211] on label "No" at bounding box center [1038, 207] width 372 height 36
click at [983, 101] on label "No" at bounding box center [1038, 92] width 372 height 36
click at [983, 453] on label "No" at bounding box center [1038, 457] width 372 height 36
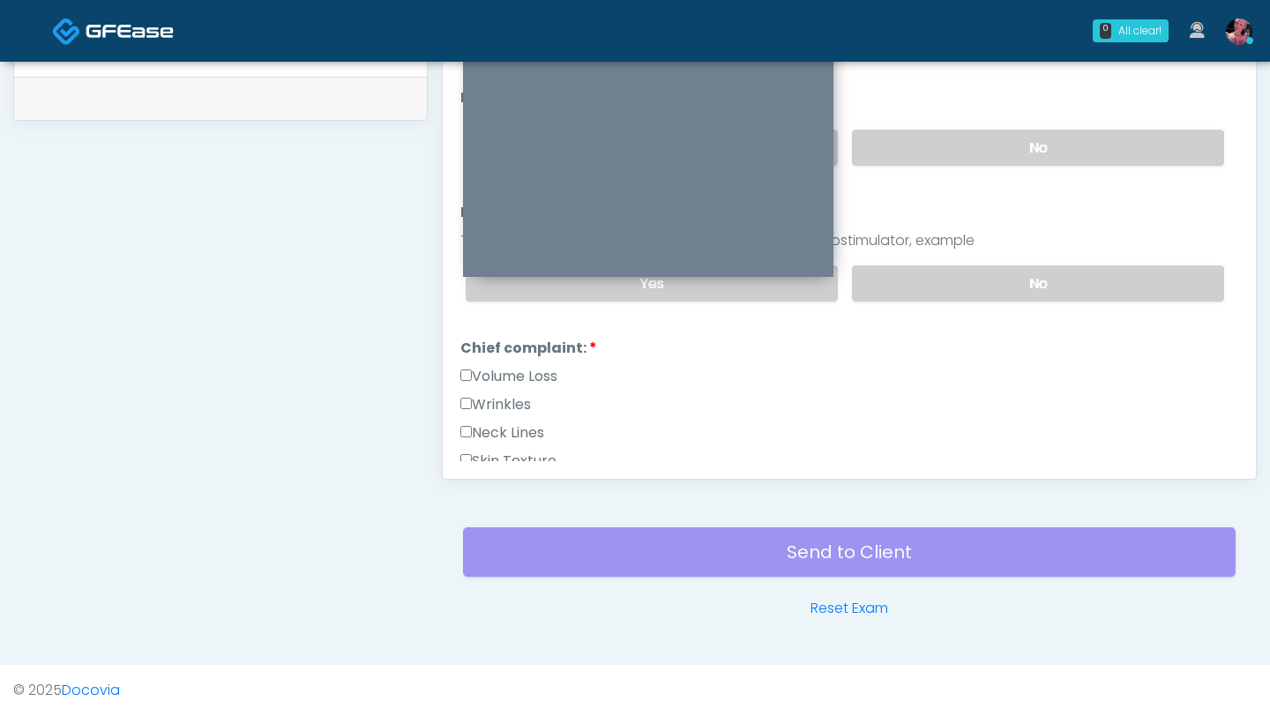
scroll to position [248, 0]
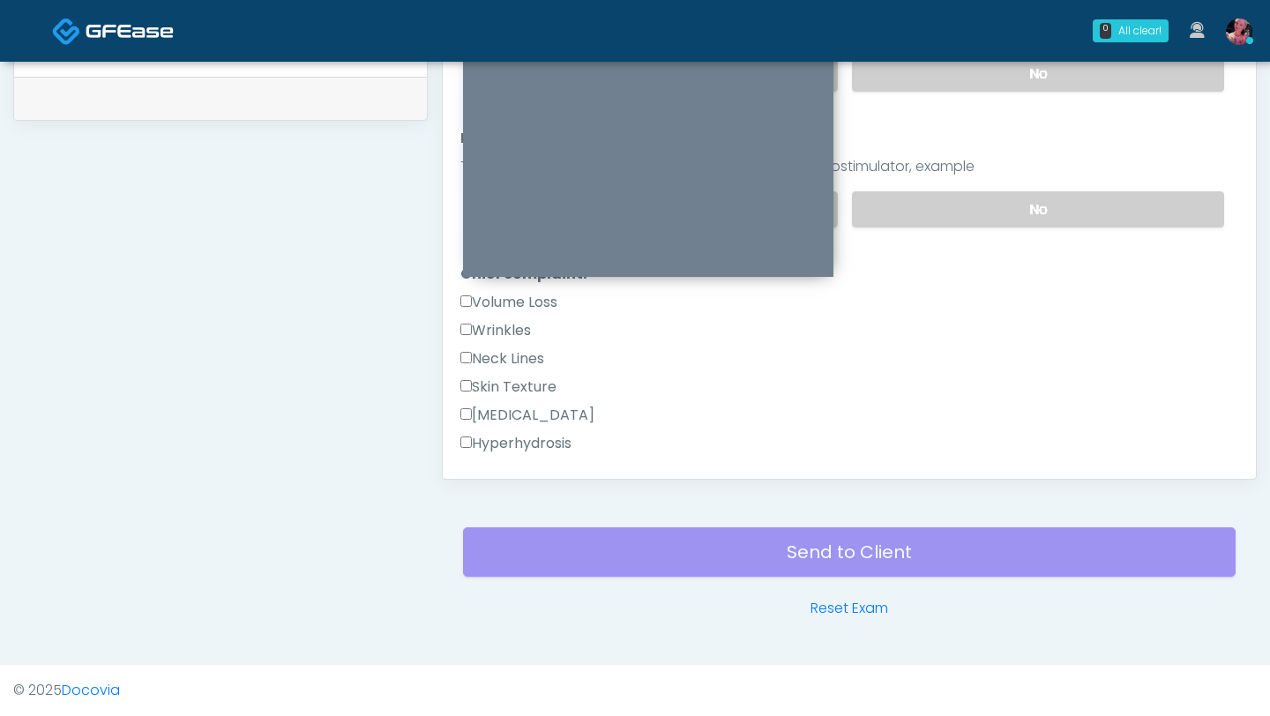
click at [525, 320] on label "Wrinkles" at bounding box center [495, 330] width 71 height 21
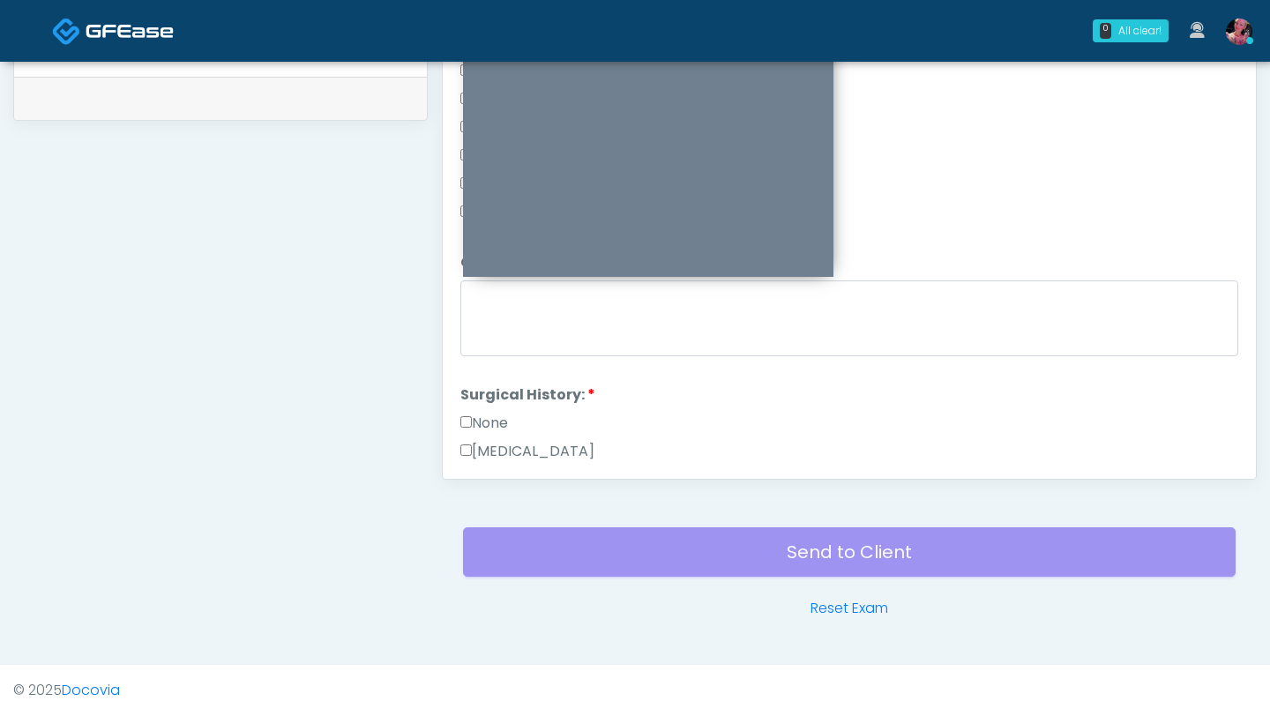
scroll to position [649, 0]
click at [471, 416] on label "None" at bounding box center [484, 422] width 48 height 21
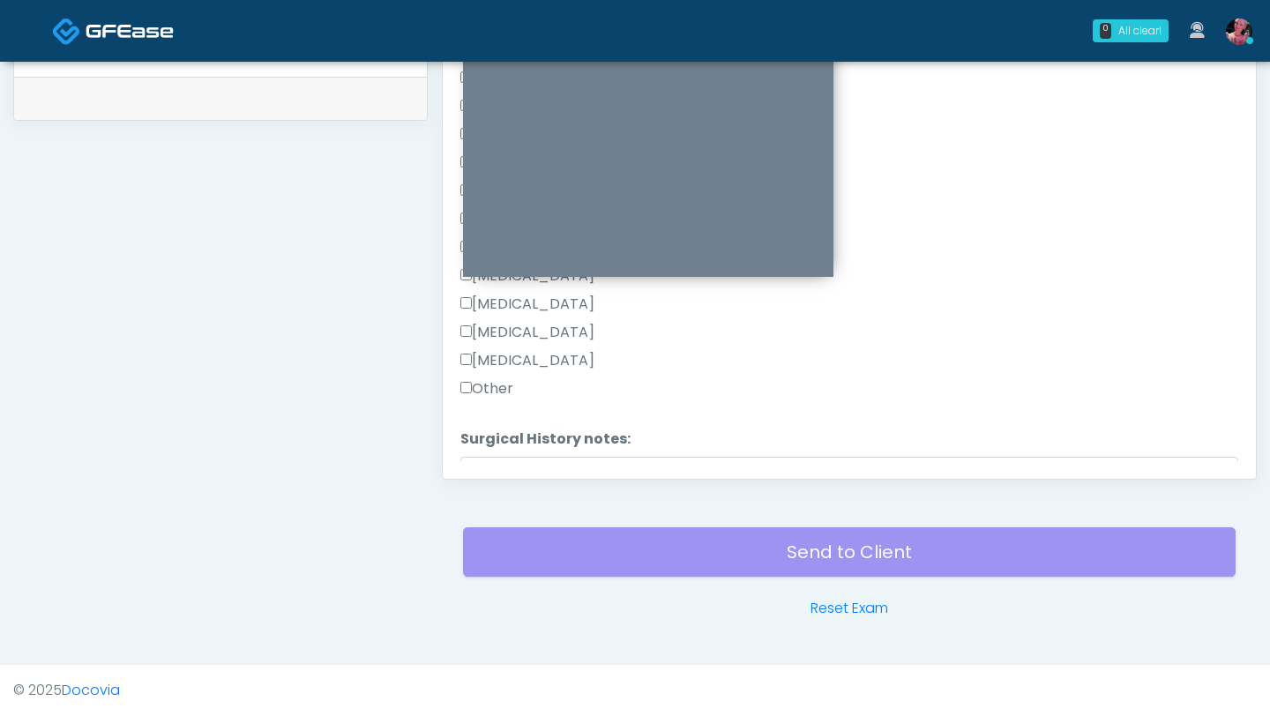
scroll to position [1149, 0]
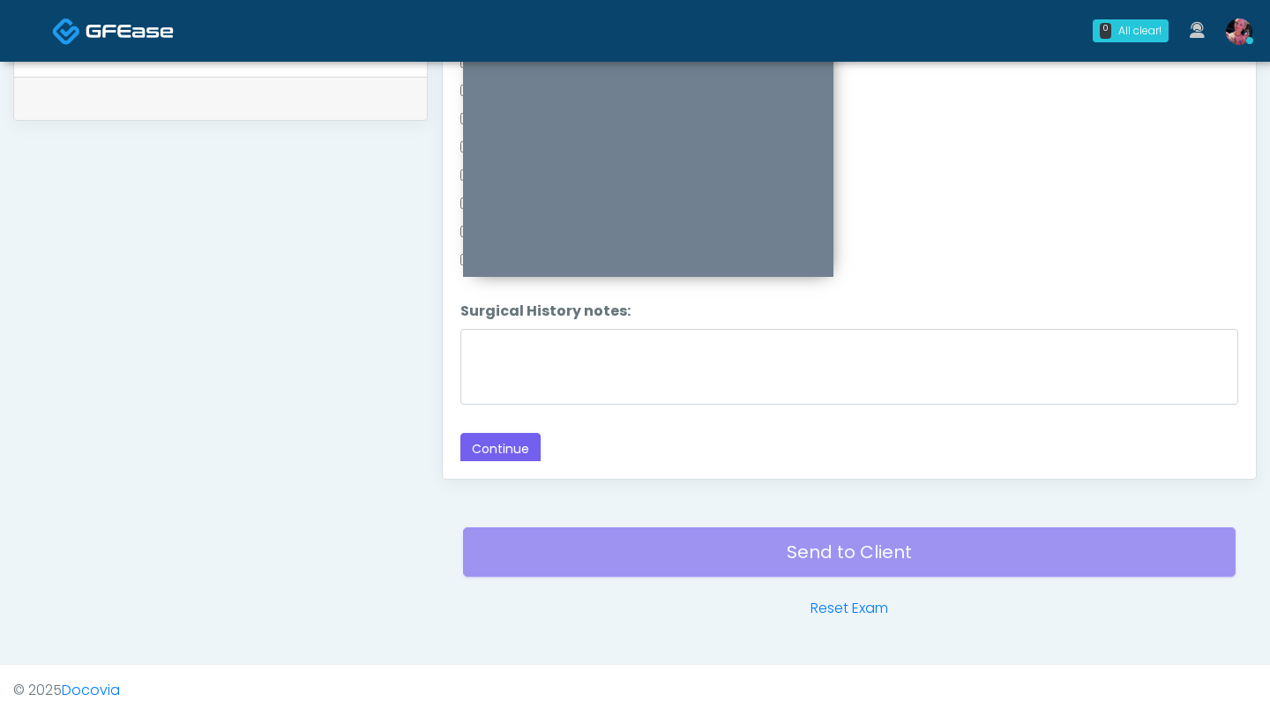
click at [508, 454] on div "Responses Questions Chat Good Faith Exam Script Good Faith Exam Script INTRODUC…" at bounding box center [849, 222] width 813 height 513
click at [508, 435] on button "Continue" at bounding box center [500, 449] width 80 height 33
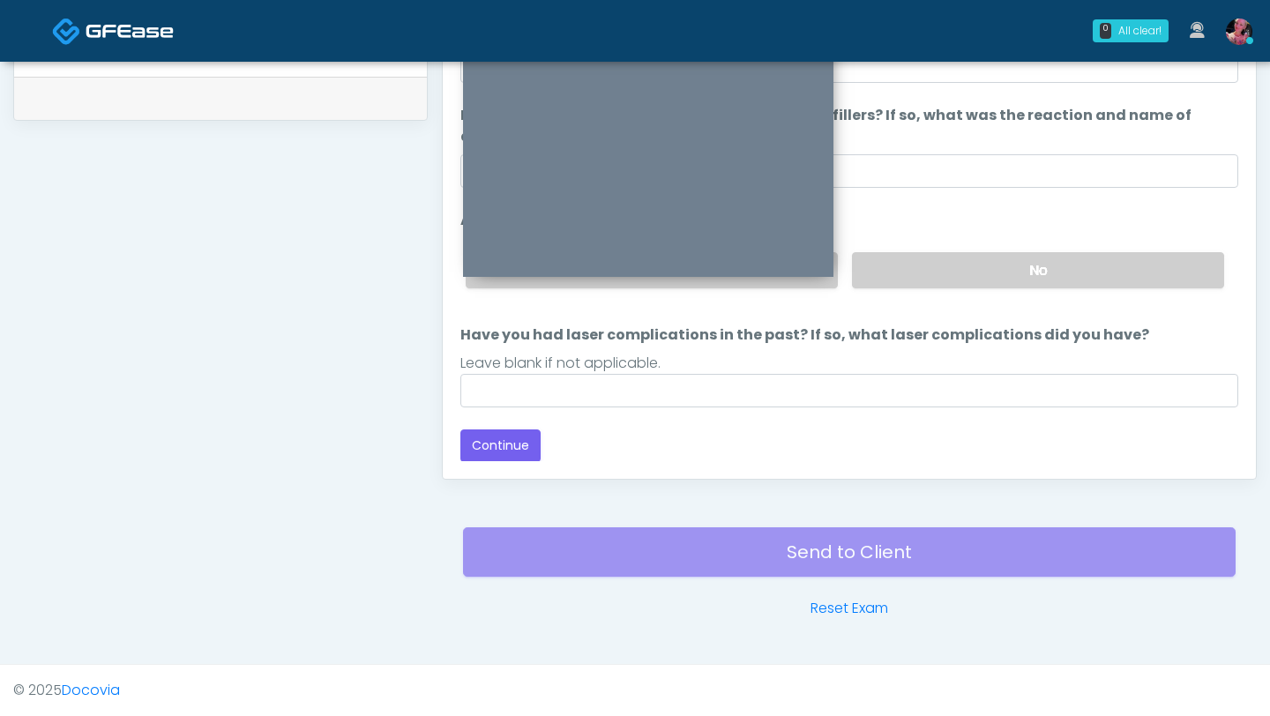
scroll to position [865, 0]
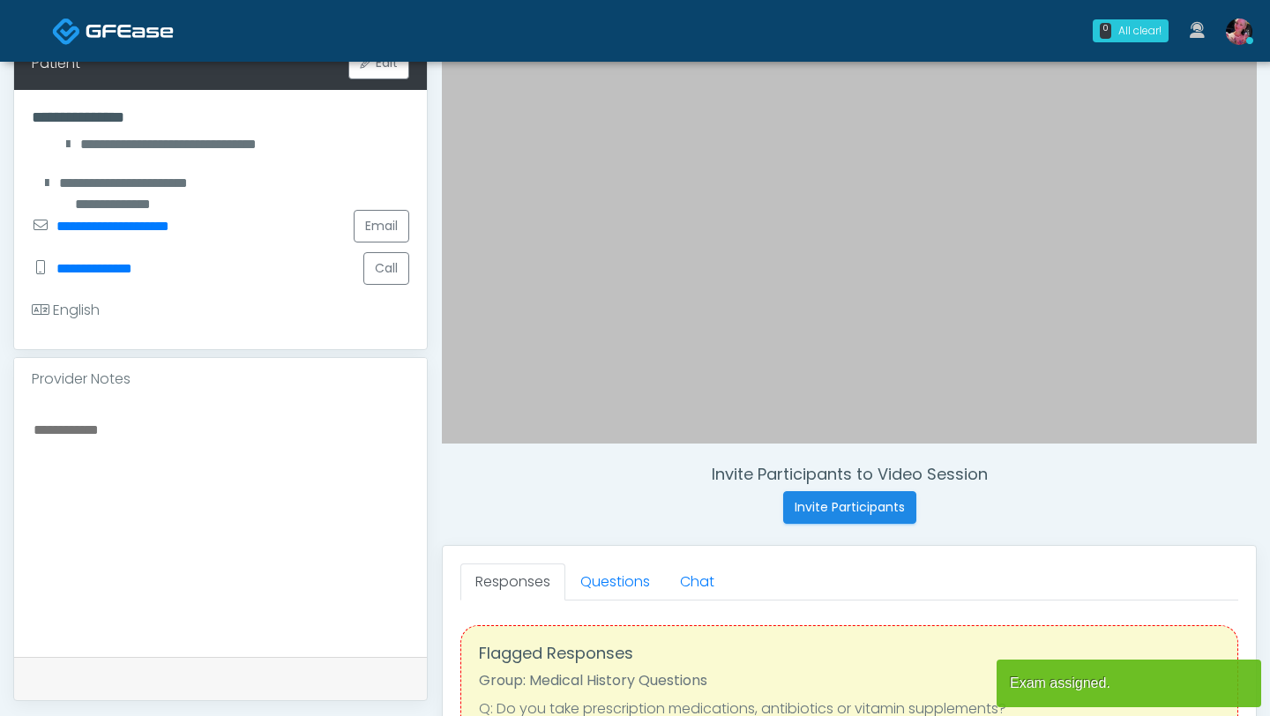
scroll to position [338, 0]
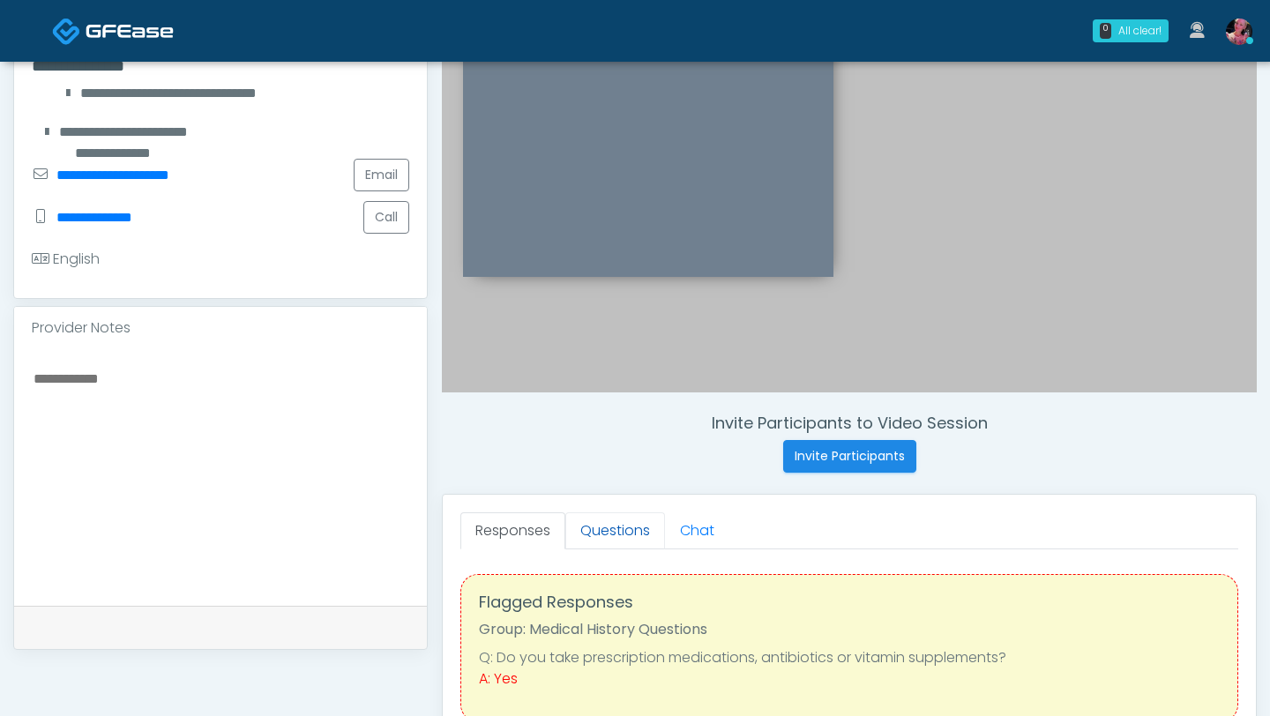
click at [612, 524] on link "Questions" at bounding box center [615, 530] width 100 height 37
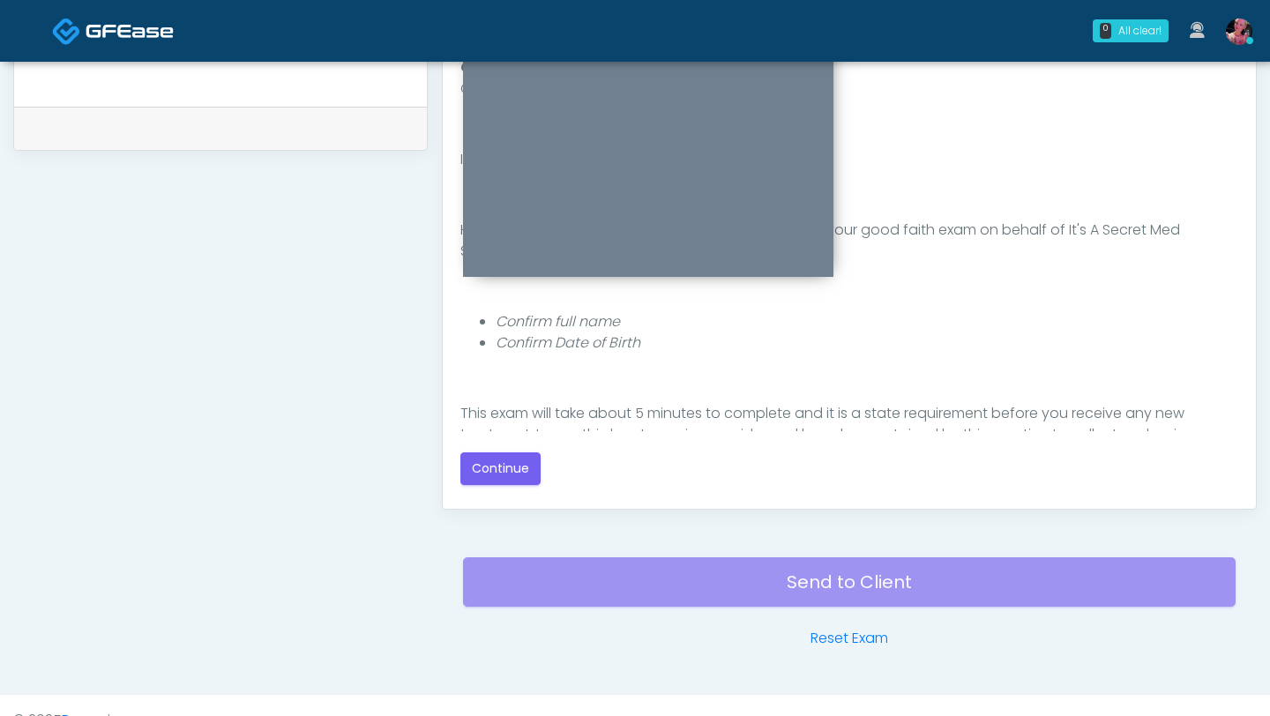
scroll to position [867, 0]
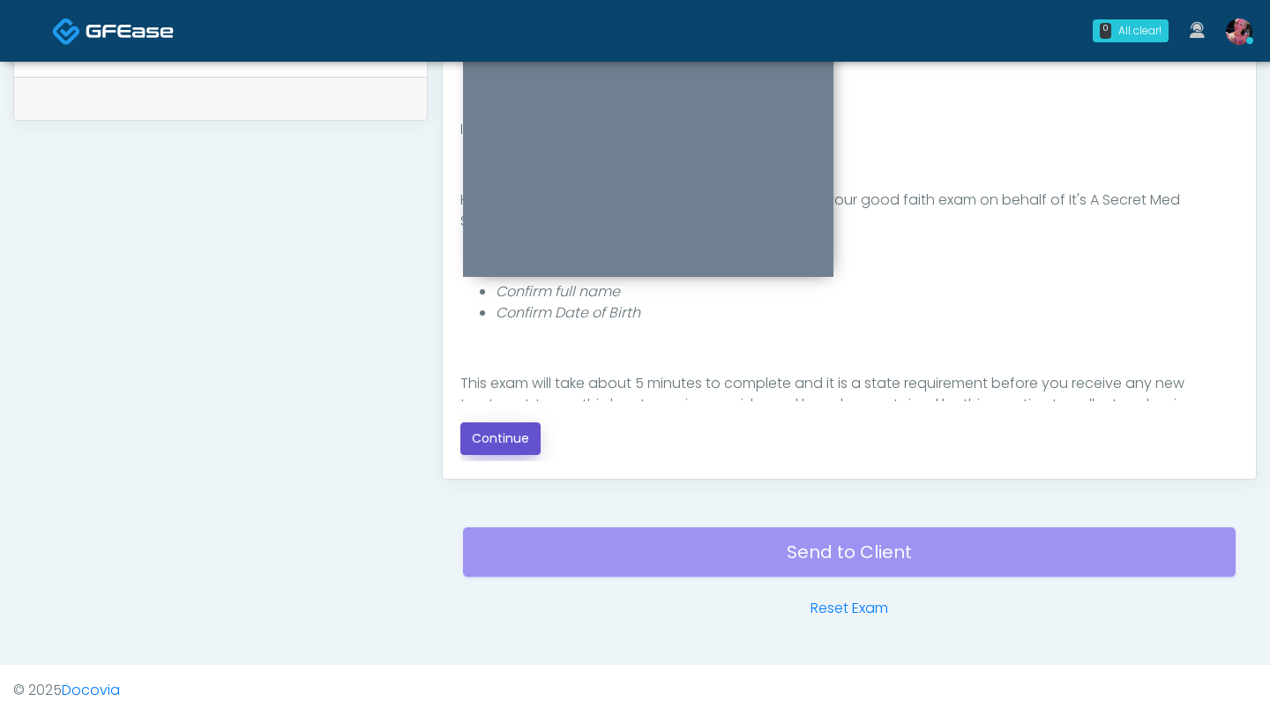
click at [512, 450] on button "Continue" at bounding box center [500, 439] width 80 height 33
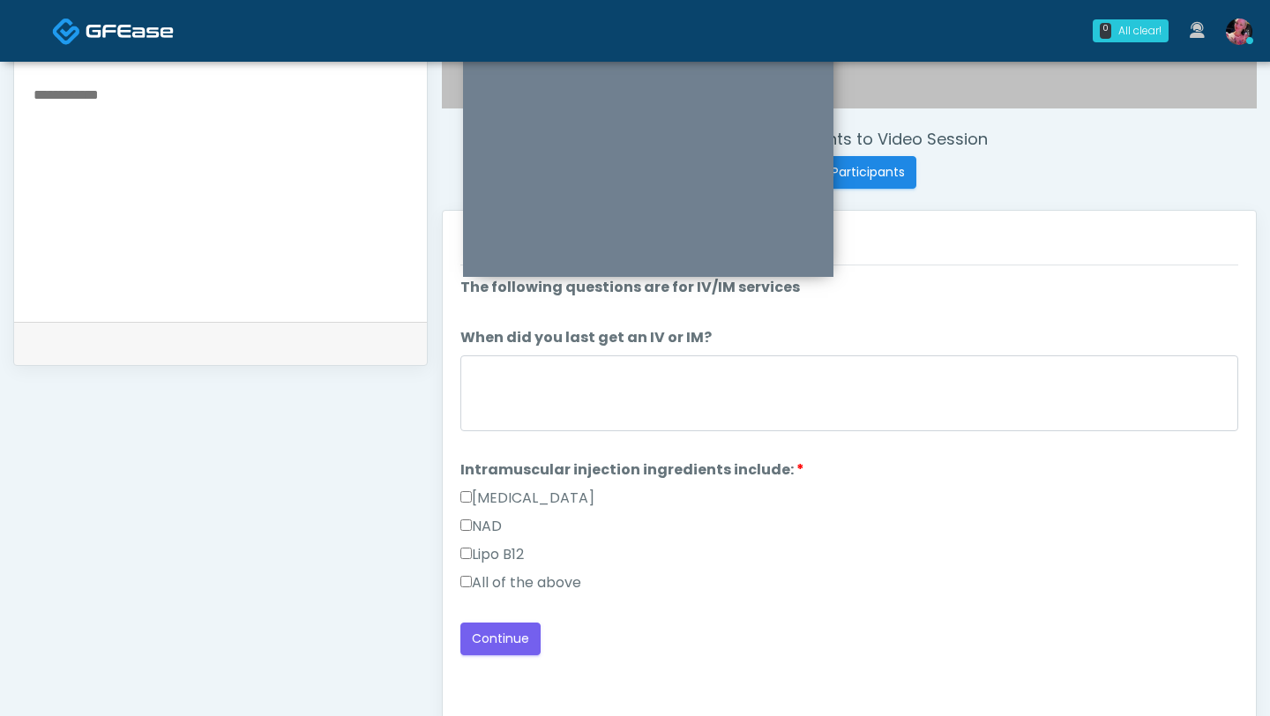
scroll to position [638, 0]
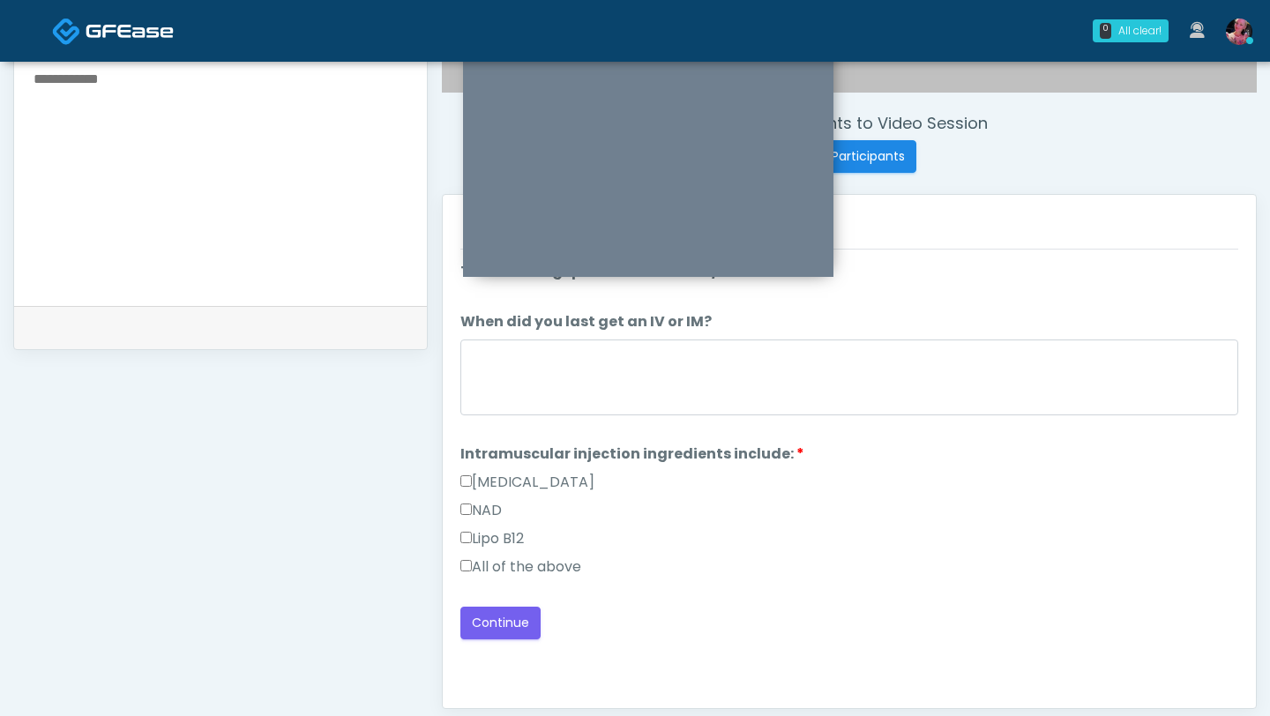
click at [504, 564] on label "All of the above" at bounding box center [520, 567] width 121 height 21
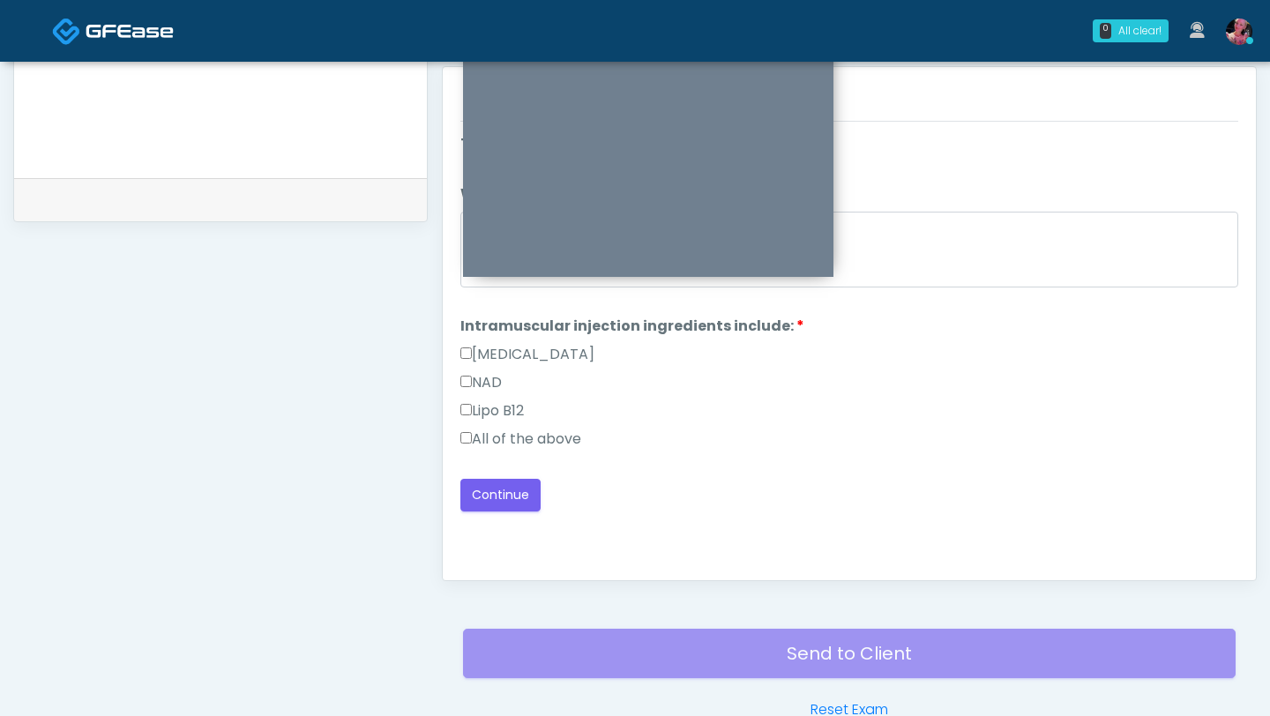
scroll to position [756, 0]
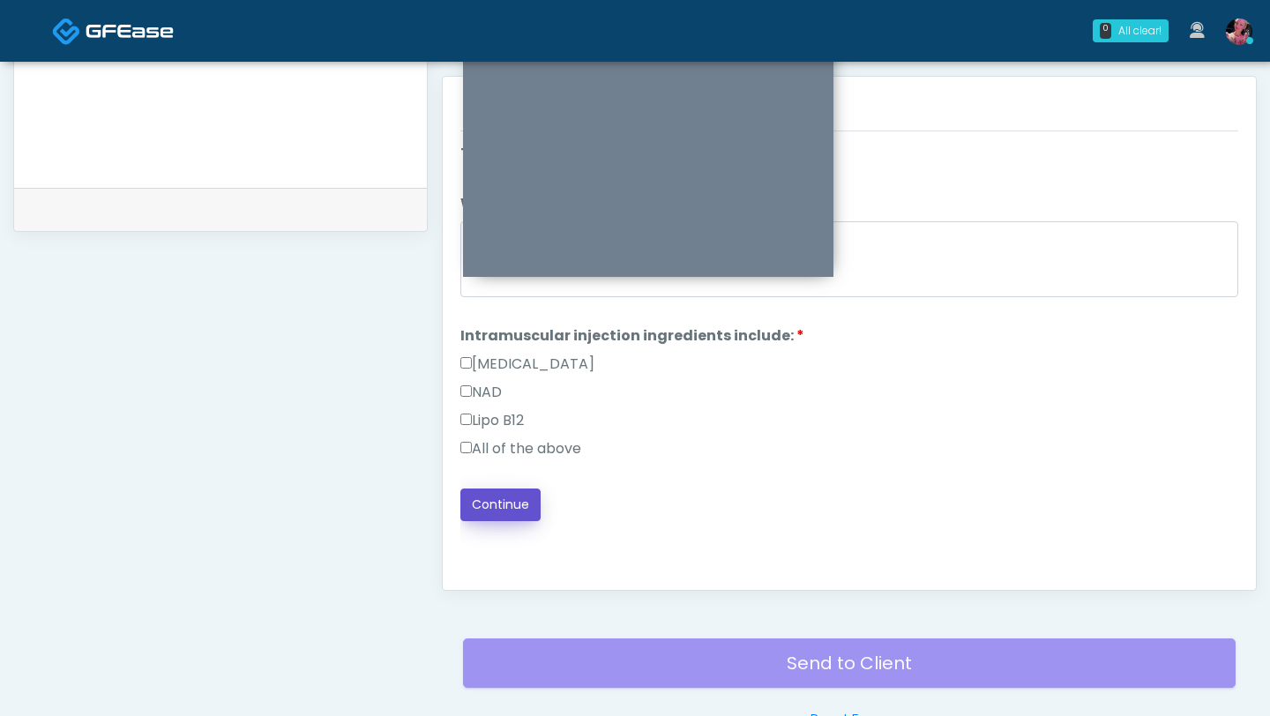
click at [506, 497] on button "Continue" at bounding box center [500, 505] width 80 height 33
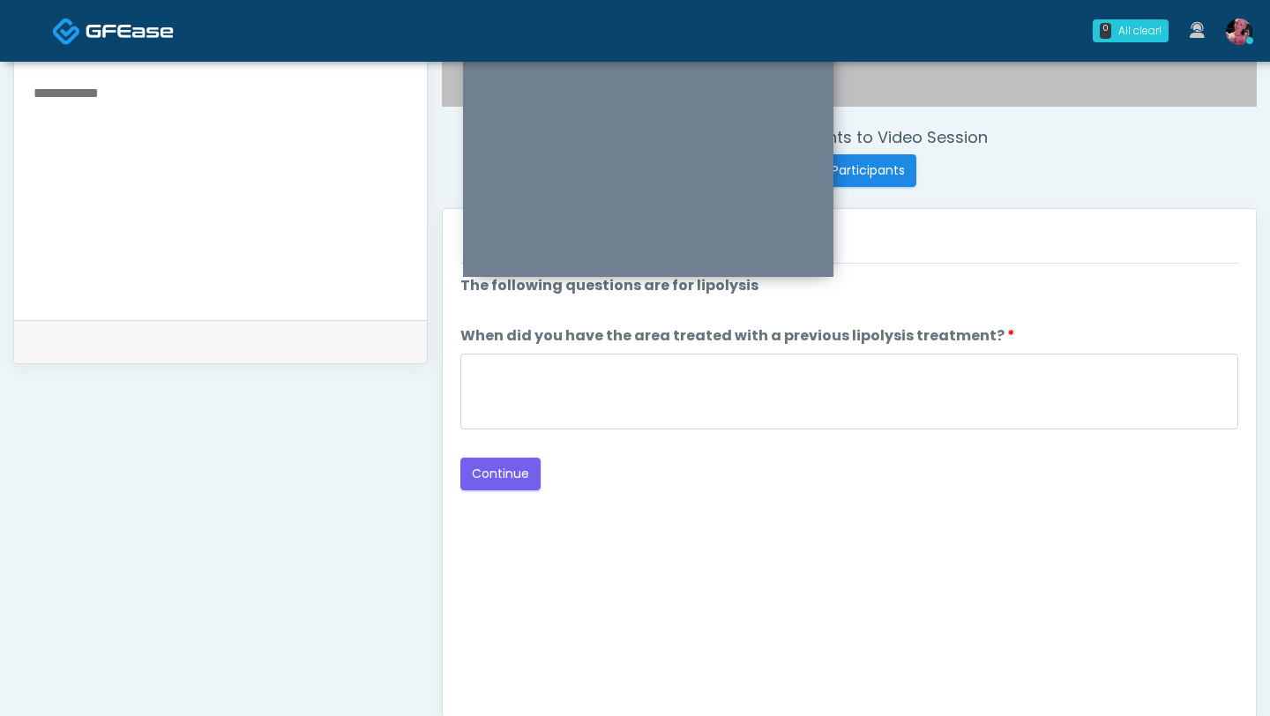
scroll to position [617, 0]
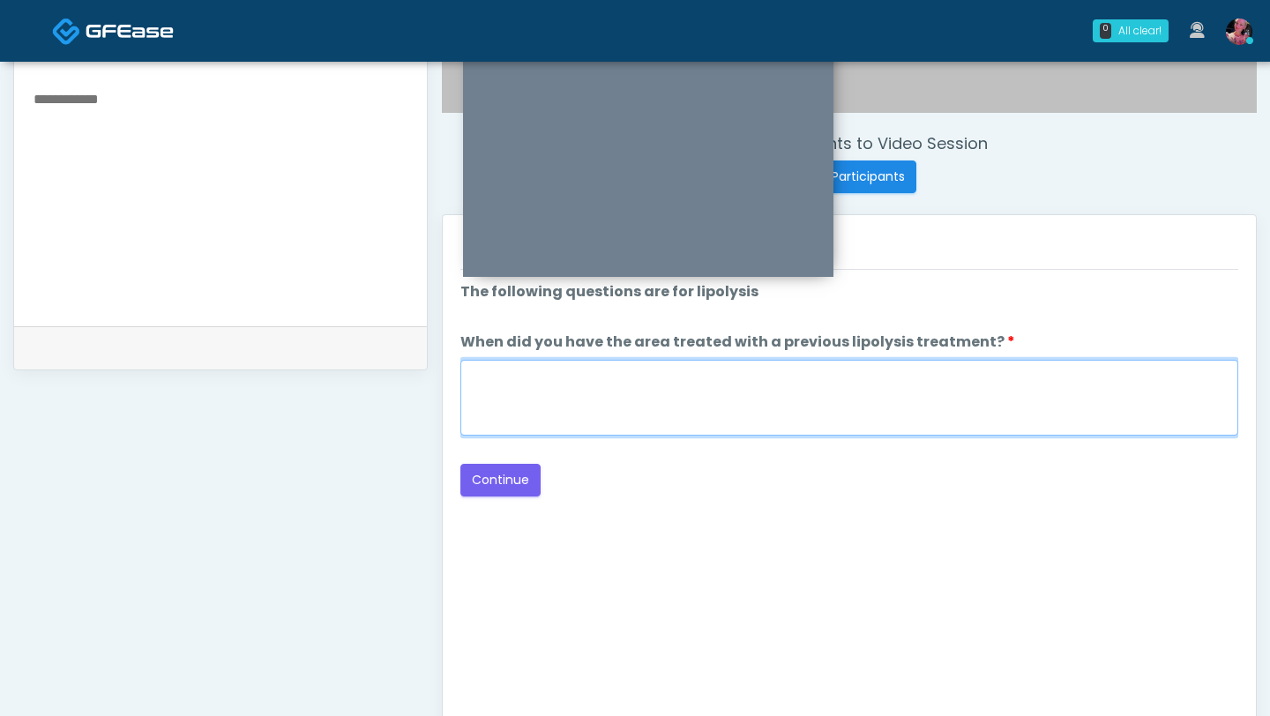
click at [724, 411] on textarea "When did you have the area treated with a previous lipolysis treatment?" at bounding box center [849, 398] width 778 height 76
type textarea "*****"
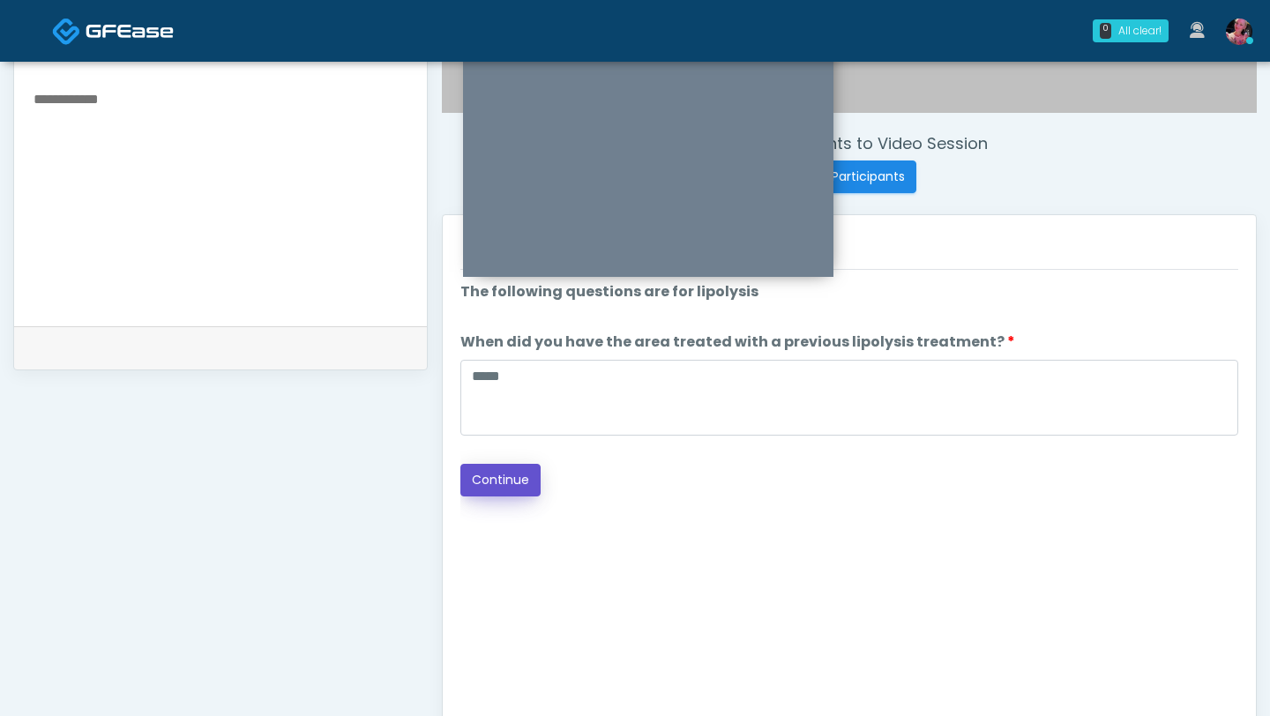
click at [529, 476] on button "Continue" at bounding box center [500, 480] width 80 height 33
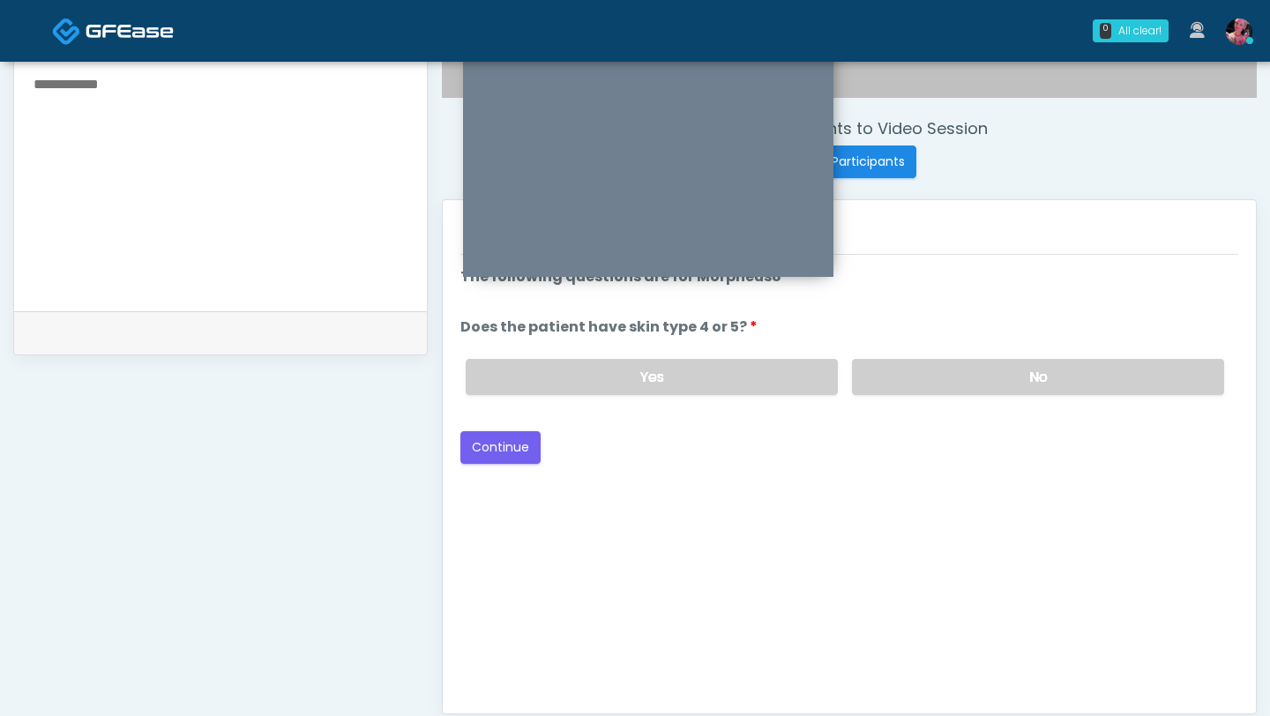
scroll to position [607, 0]
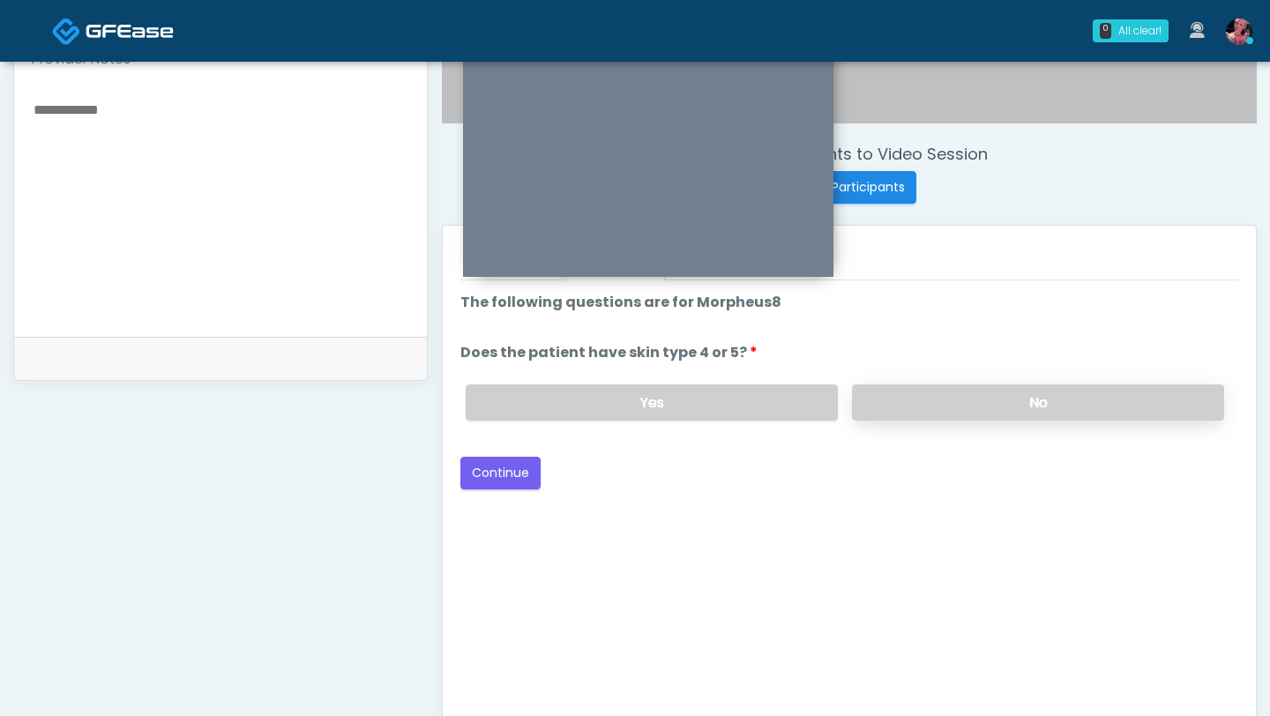
click at [950, 411] on label "No" at bounding box center [1038, 403] width 372 height 36
click at [521, 382] on div "Yes No" at bounding box center [845, 402] width 787 height 64
click at [514, 393] on label "Yes" at bounding box center [652, 403] width 372 height 36
click at [505, 473] on button "Continue" at bounding box center [500, 473] width 80 height 33
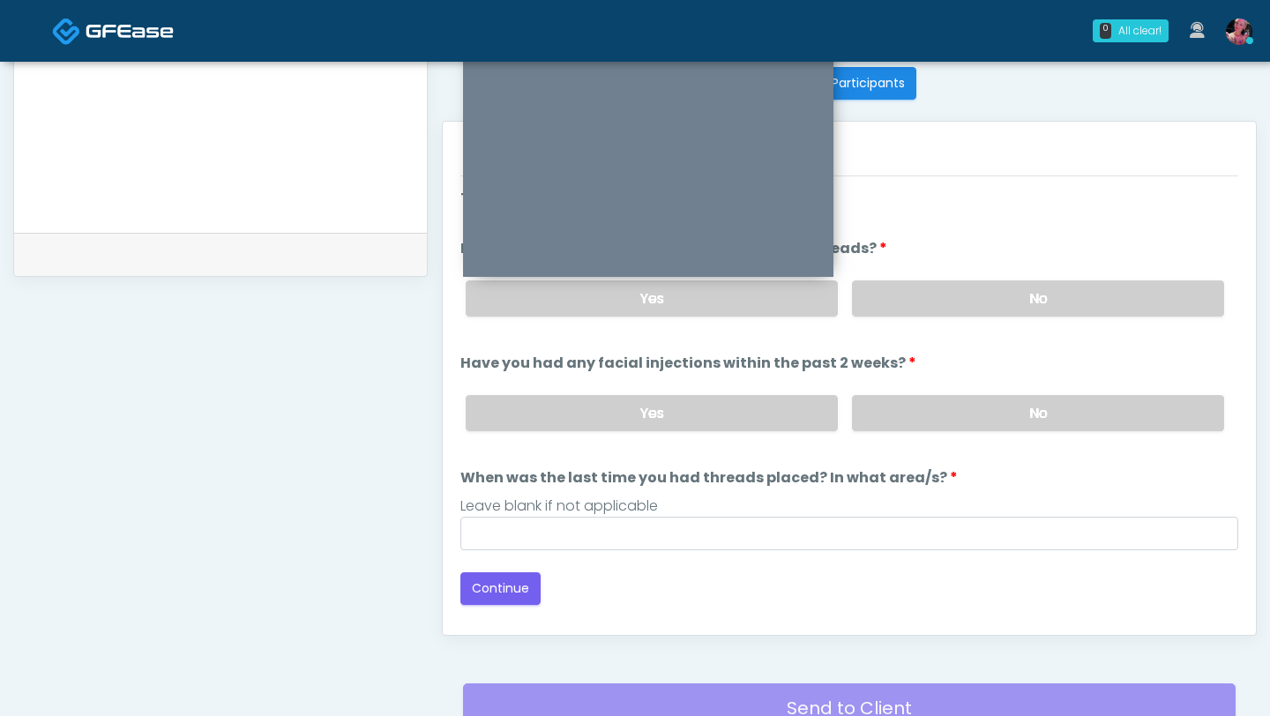
scroll to position [692, 0]
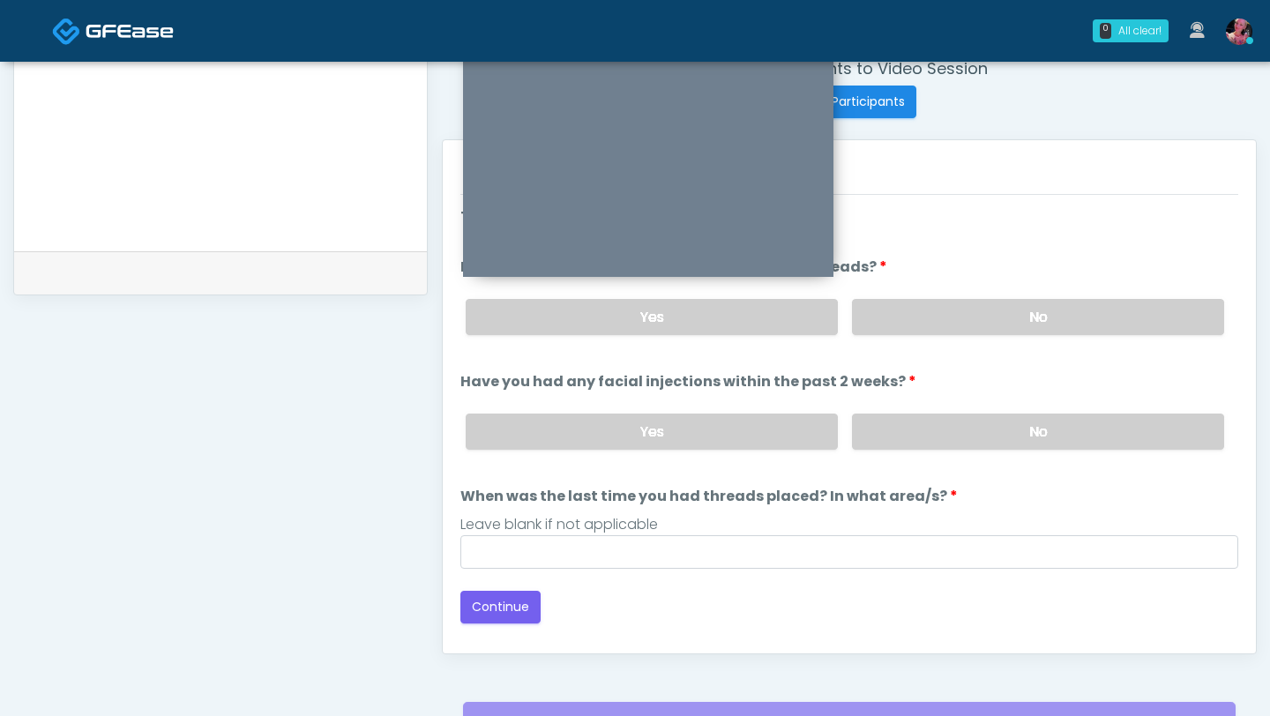
click at [985, 288] on div "Yes No" at bounding box center [845, 317] width 787 height 64
click at [976, 310] on label "No" at bounding box center [1038, 317] width 372 height 36
click at [956, 453] on div "Yes No" at bounding box center [845, 432] width 787 height 64
click at [919, 418] on label "No" at bounding box center [1038, 432] width 372 height 36
click at [841, 528] on div "Leave blank if not applicable" at bounding box center [849, 524] width 778 height 21
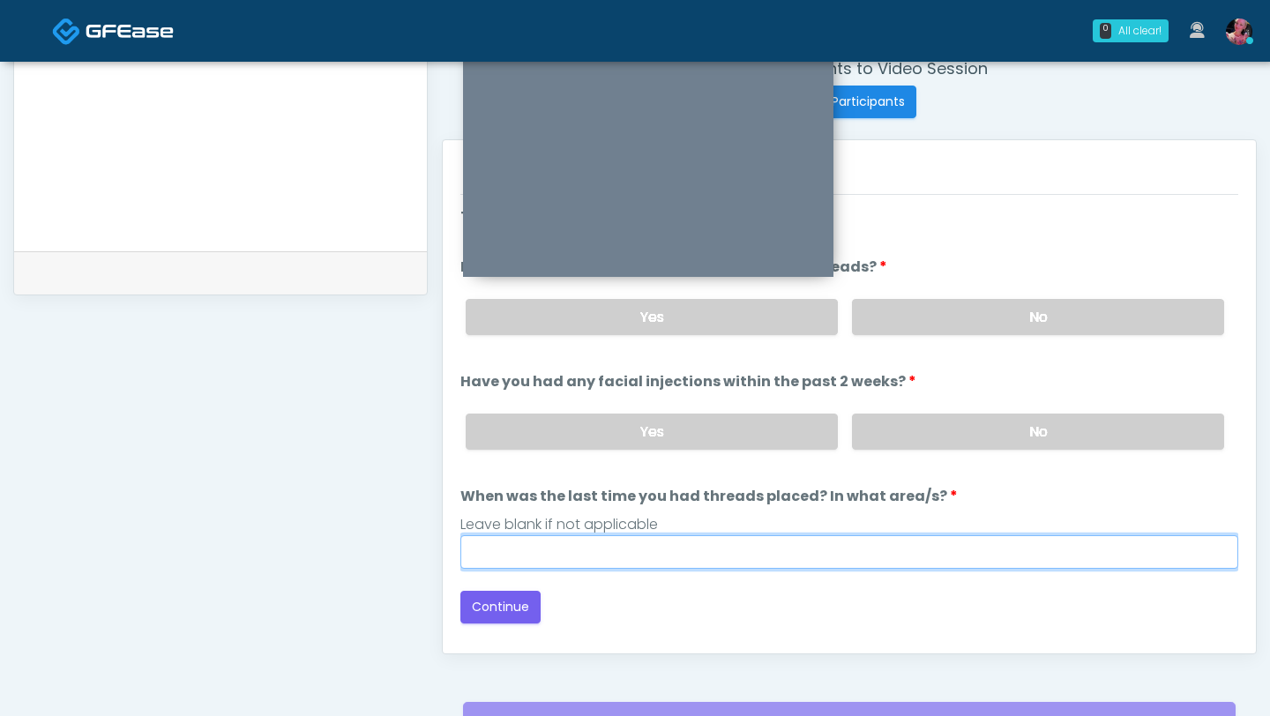
click at [814, 540] on input "When was the last time you had threads placed? In what area/s?" at bounding box center [849, 552] width 778 height 34
type input "*****"
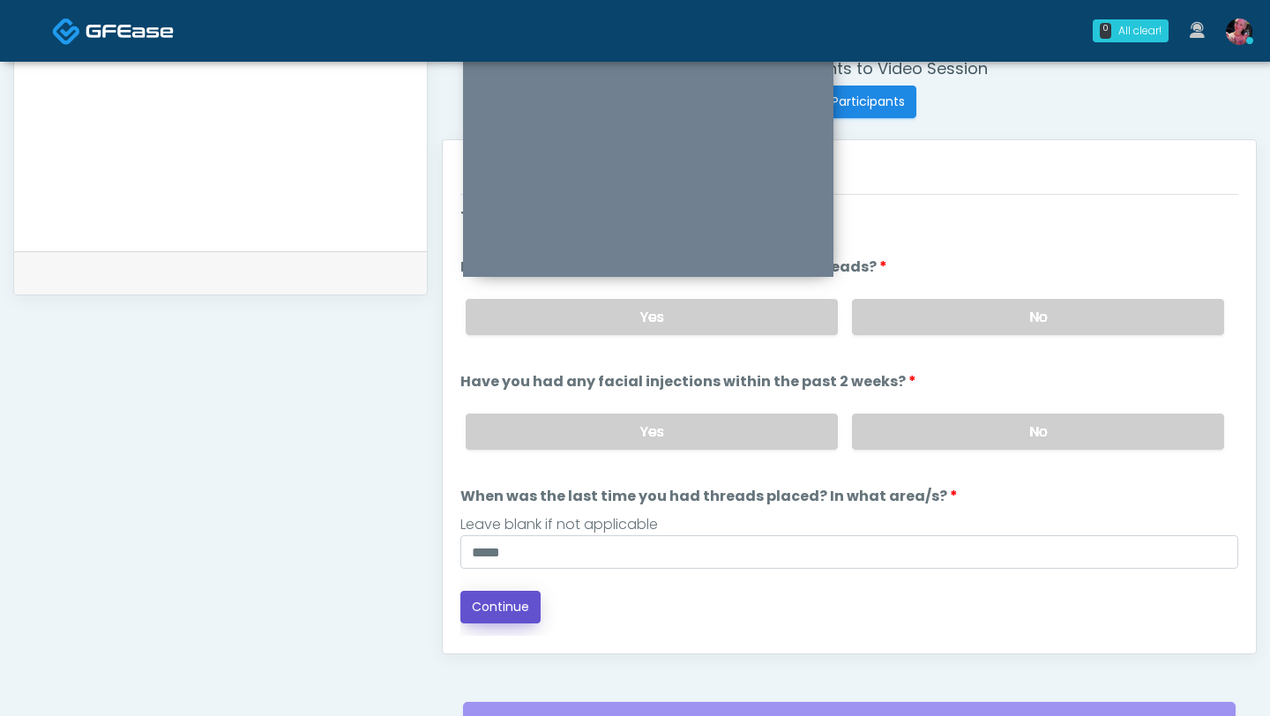
click at [512, 614] on button "Continue" at bounding box center [500, 607] width 80 height 33
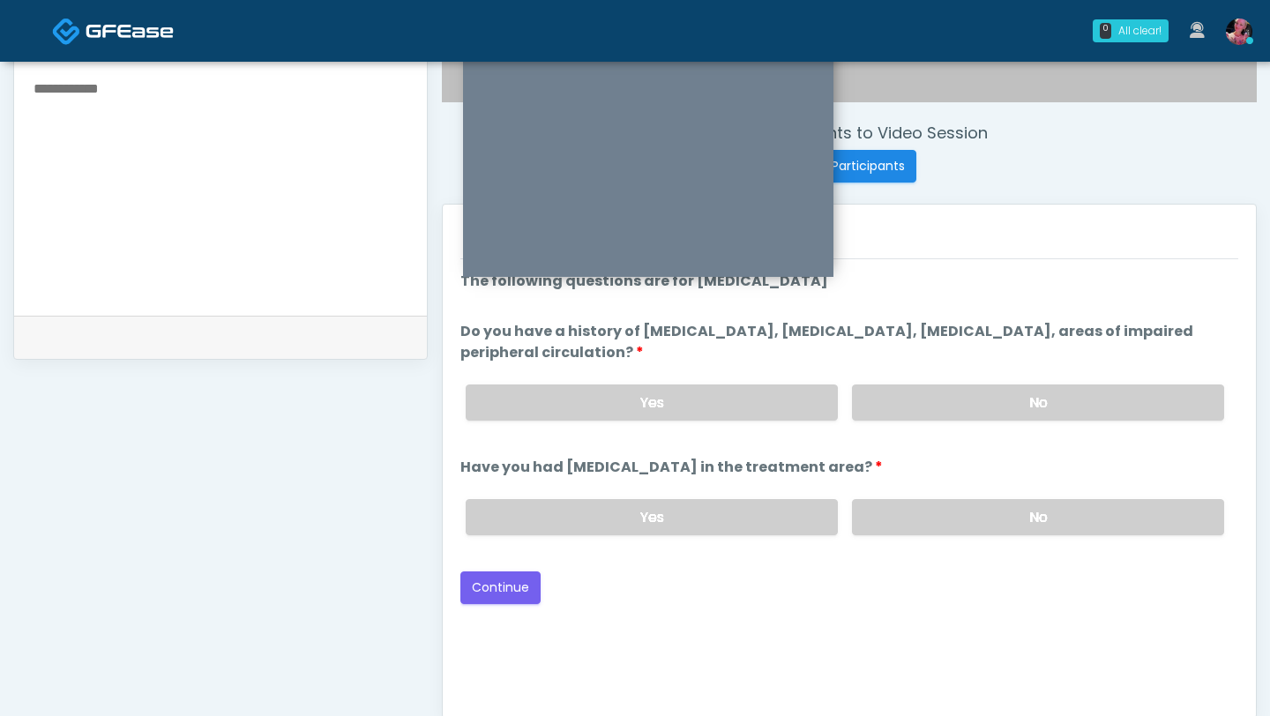
scroll to position [576, 0]
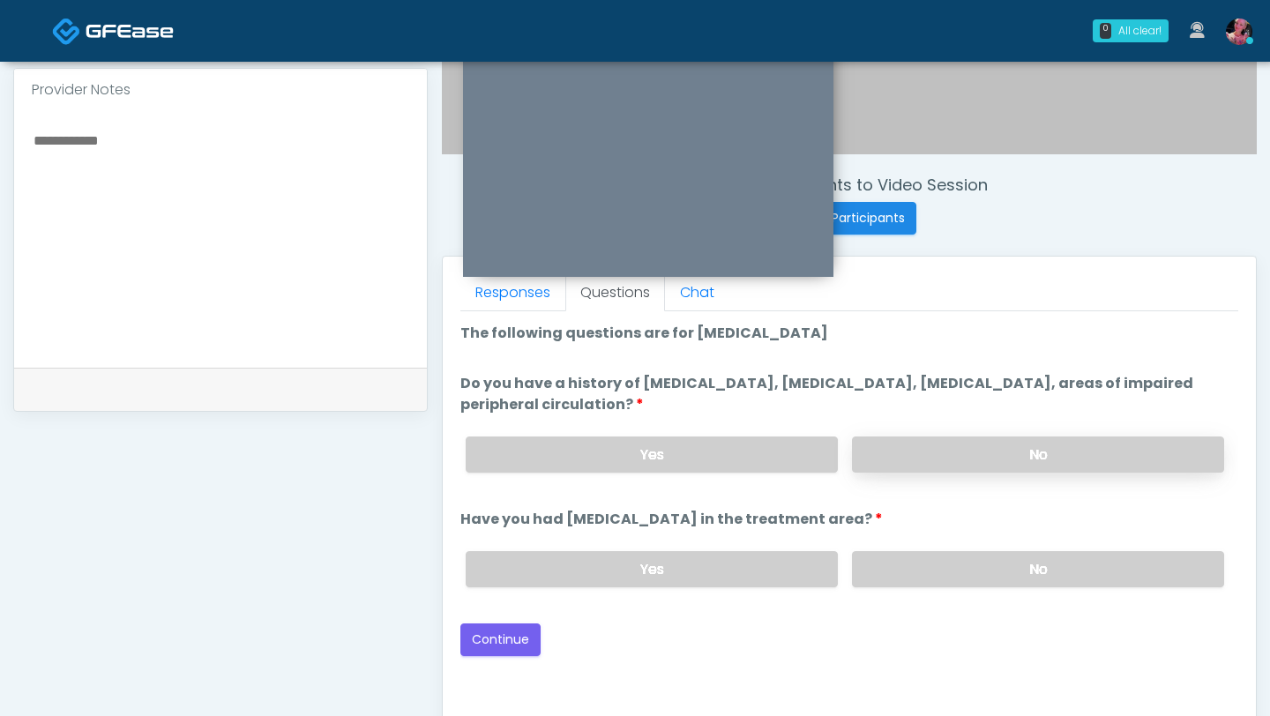
click at [949, 456] on label "No" at bounding box center [1038, 455] width 372 height 36
click at [949, 571] on label "No" at bounding box center [1038, 569] width 372 height 36
click at [531, 642] on button "Continue" at bounding box center [500, 640] width 80 height 33
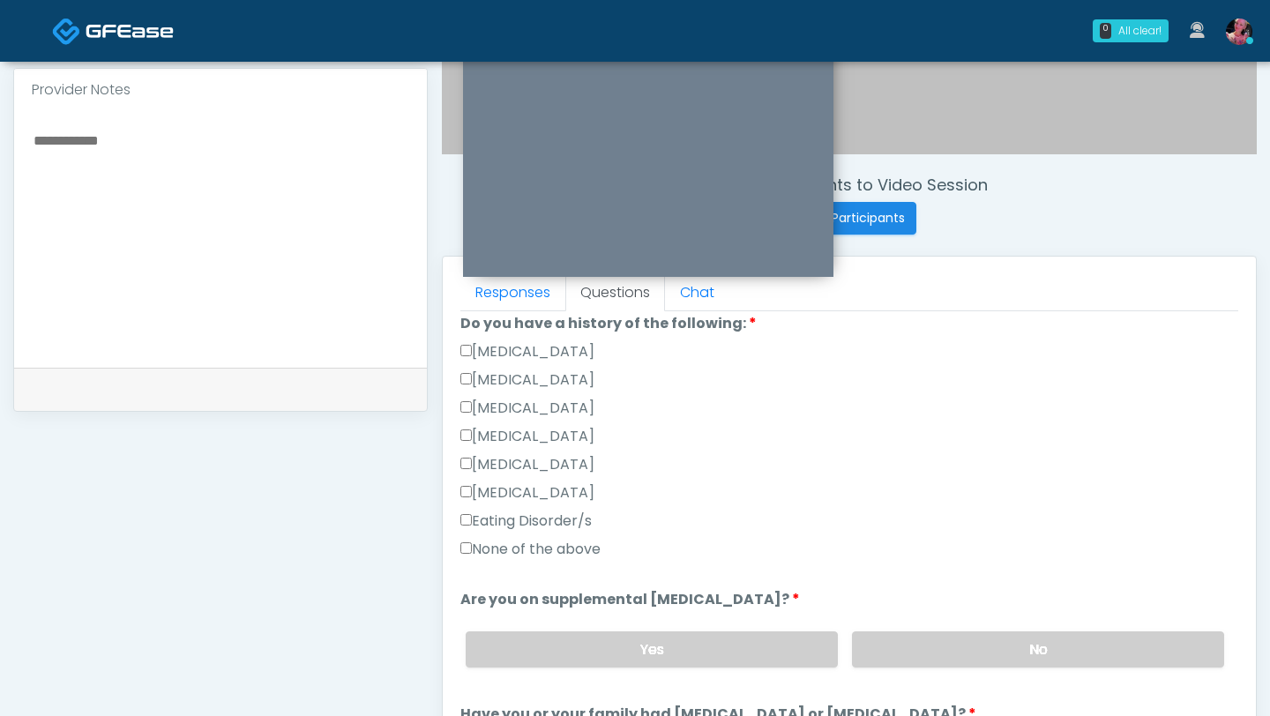
scroll to position [422, 0]
click at [563, 542] on label "None of the above" at bounding box center [530, 548] width 140 height 21
click at [941, 640] on label "No" at bounding box center [1038, 649] width 372 height 36
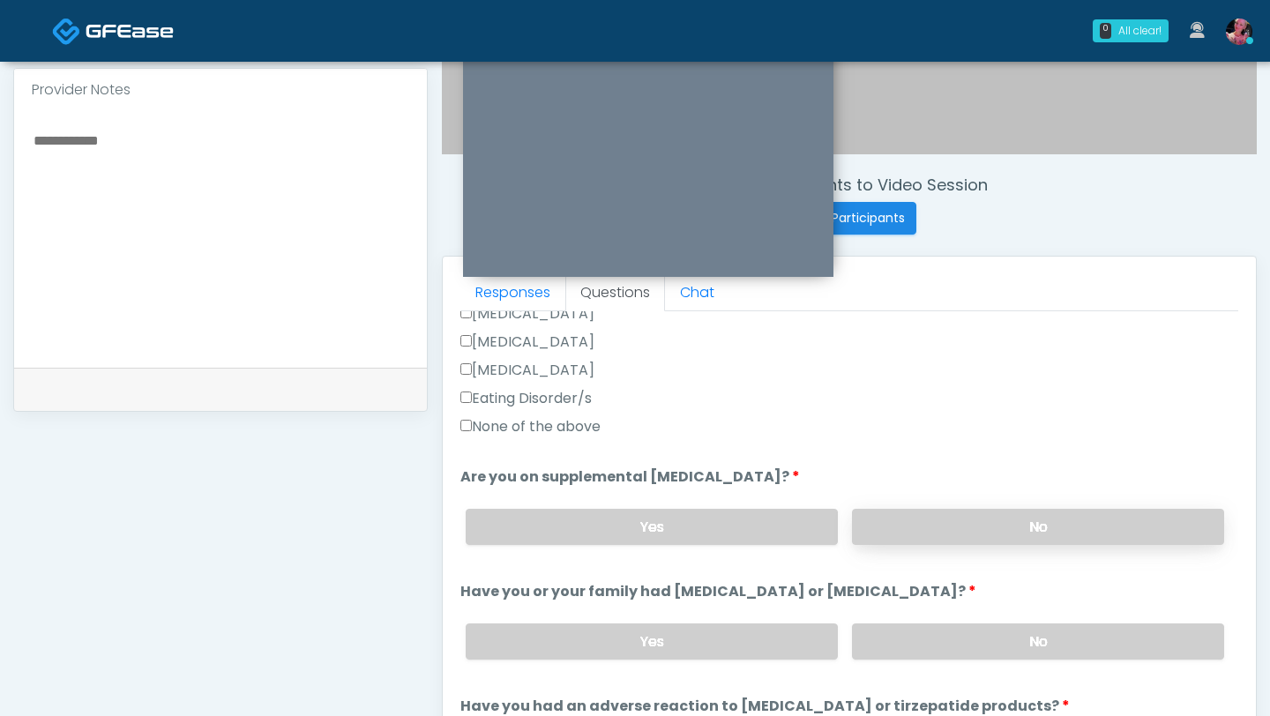
scroll to position [629, 0]
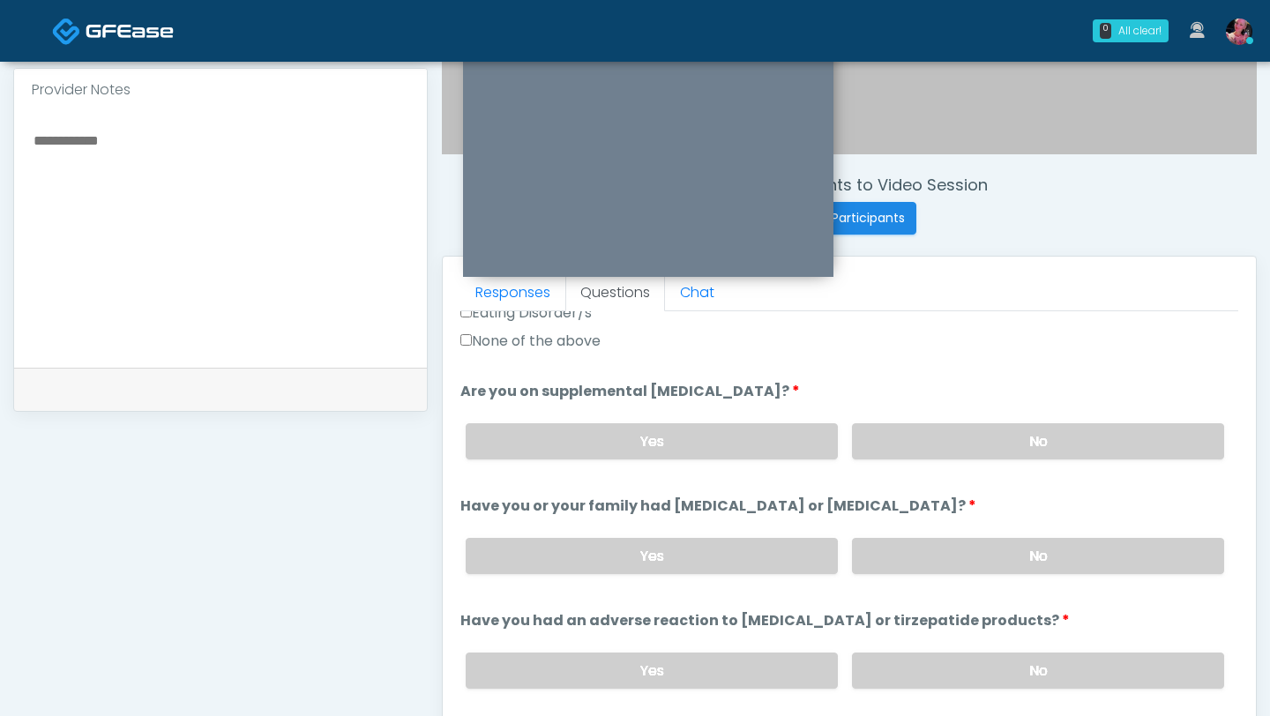
click at [941, 576] on div "Yes No" at bounding box center [845, 556] width 787 height 64
click at [941, 568] on label "No" at bounding box center [1038, 556] width 372 height 36
click at [941, 671] on label "No" at bounding box center [1038, 671] width 372 height 36
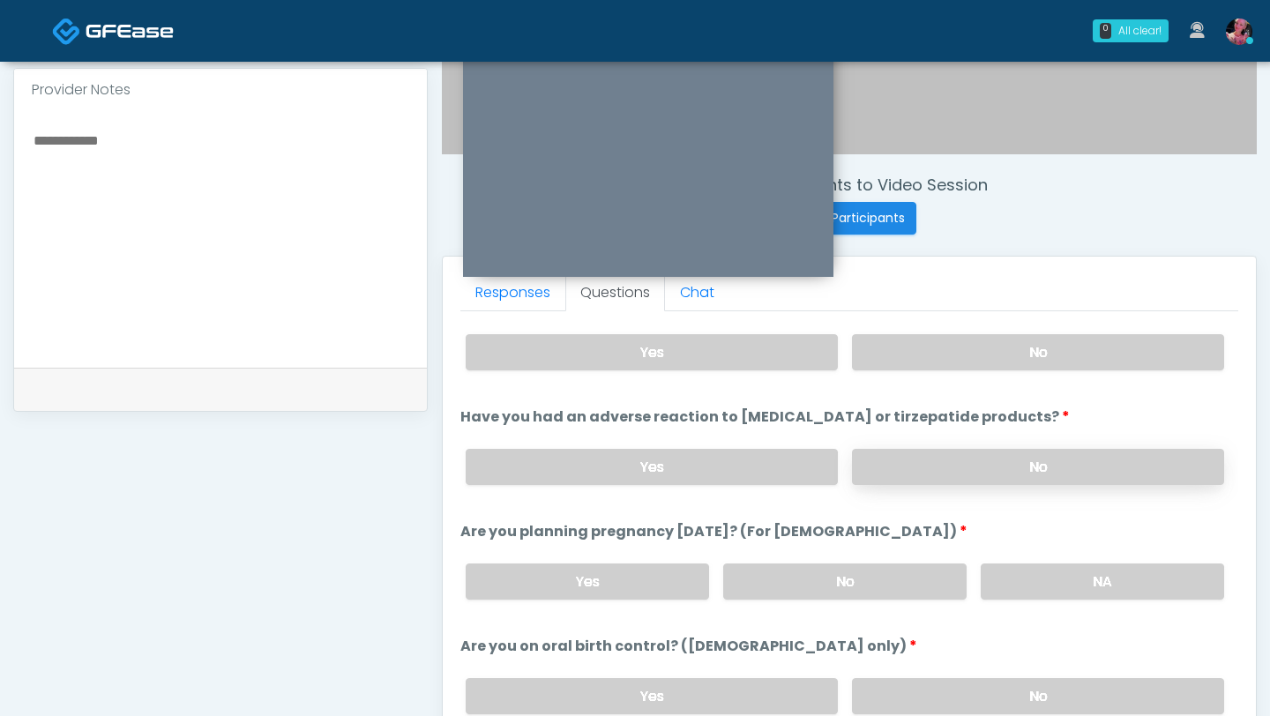
scroll to position [864, 0]
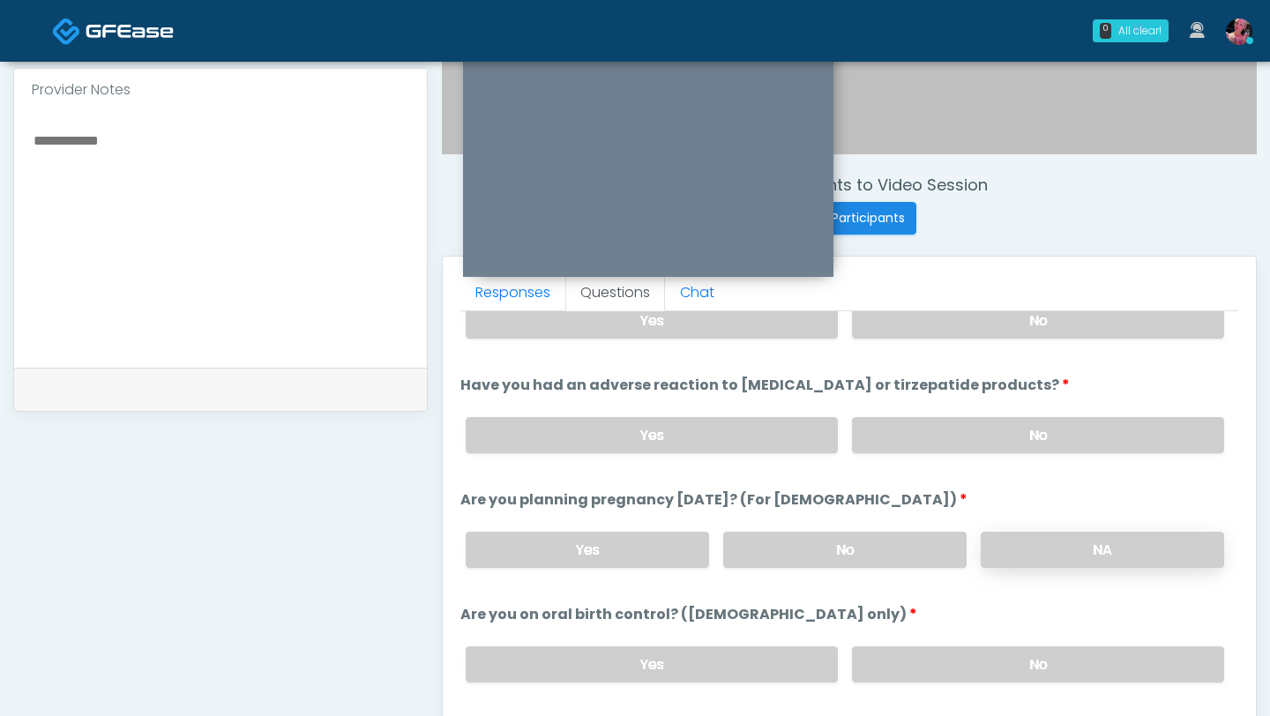
click at [1049, 542] on label "NA" at bounding box center [1102, 550] width 243 height 36
click at [1008, 641] on div "Yes No" at bounding box center [845, 664] width 787 height 64
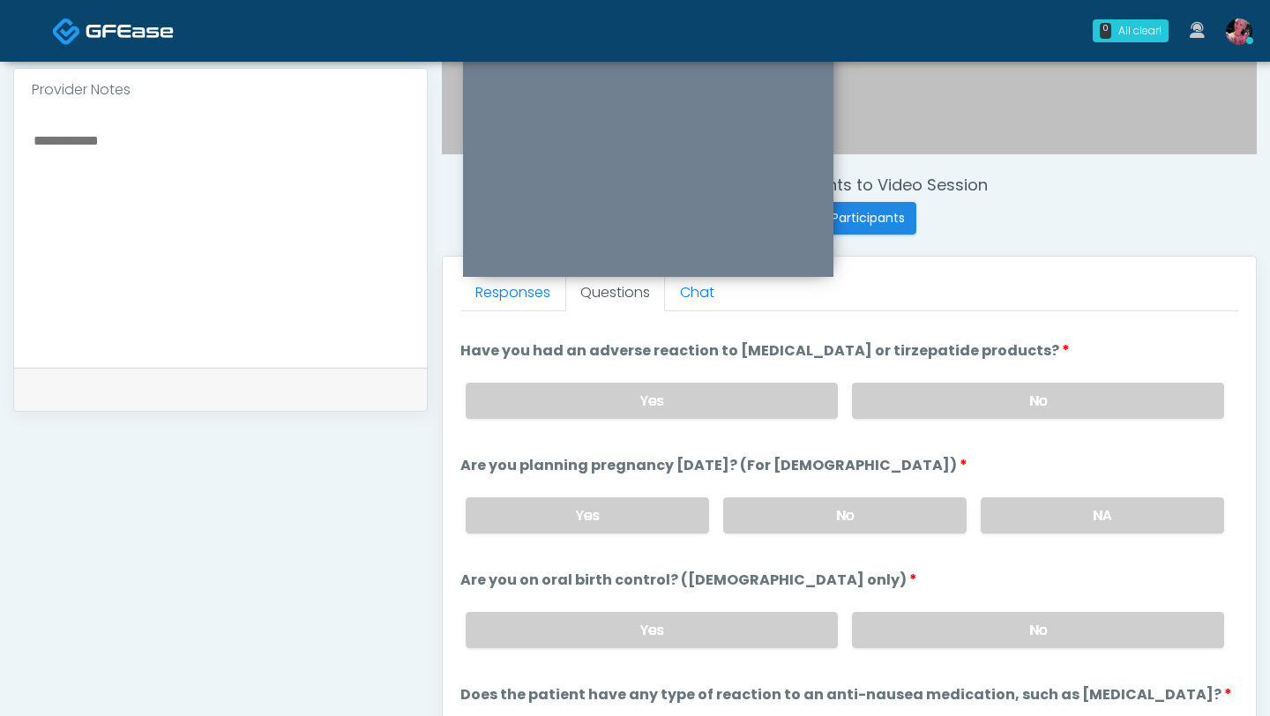
scroll to position [973, 0]
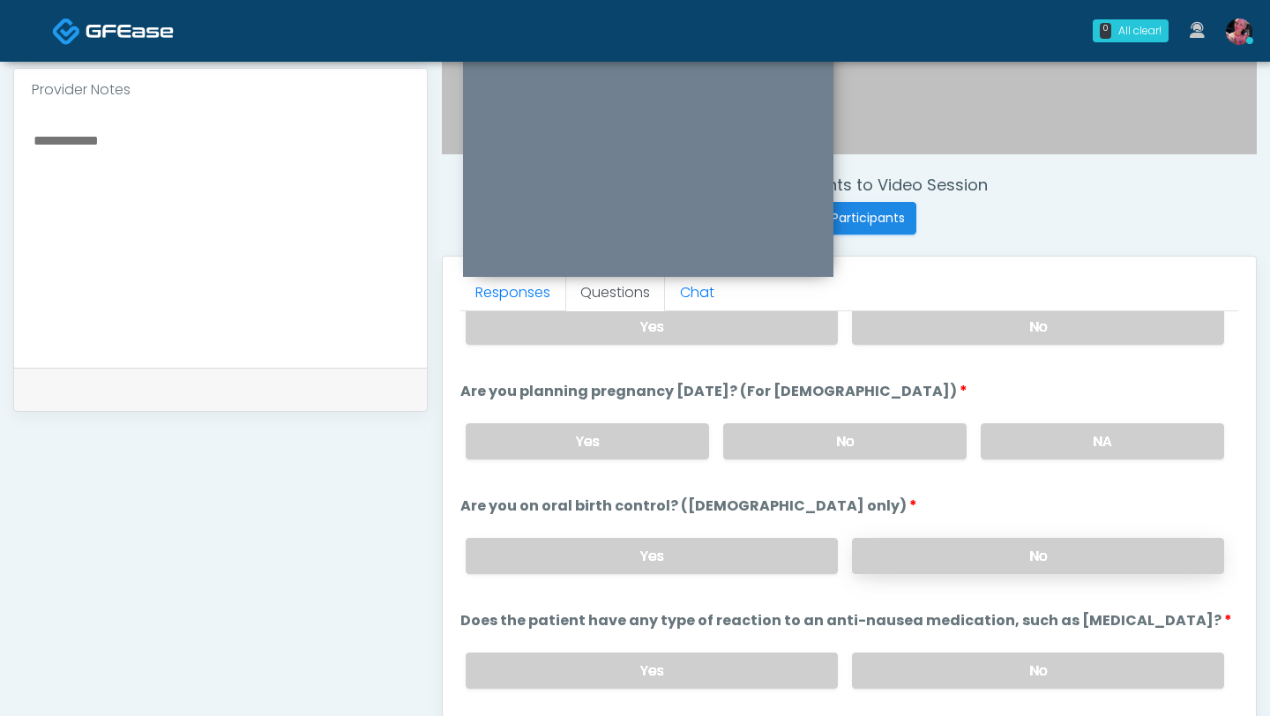
click at [989, 560] on label "No" at bounding box center [1038, 556] width 372 height 36
click at [984, 691] on div "Yes No" at bounding box center [845, 671] width 787 height 64
click at [978, 670] on label "No" at bounding box center [1038, 671] width 372 height 36
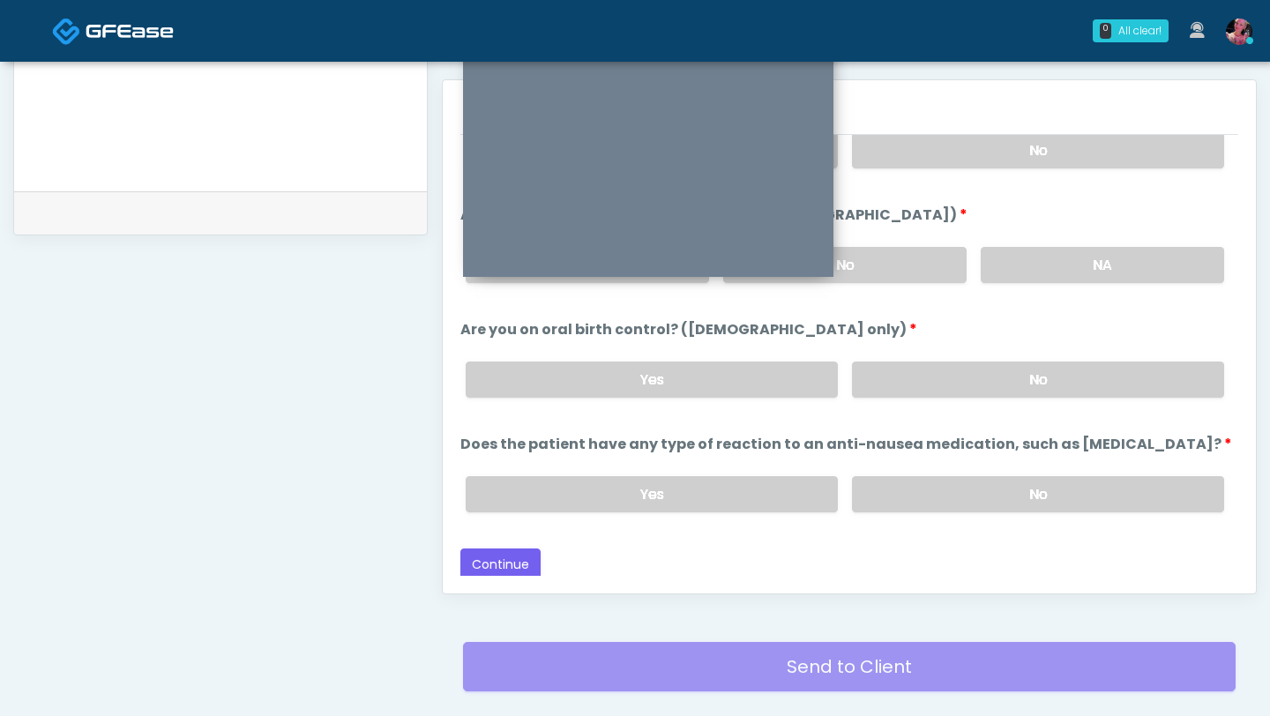
scroll to position [765, 0]
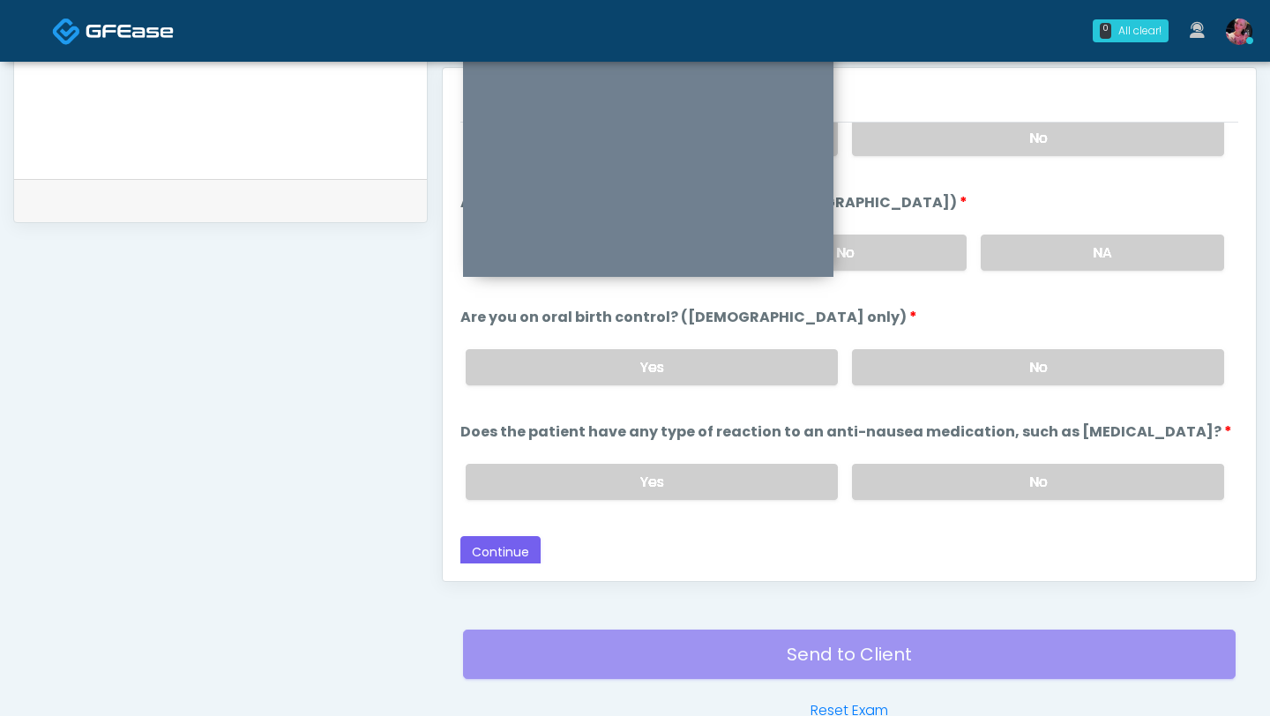
click at [550, 542] on div "Back Continue" at bounding box center [849, 552] width 778 height 33
click at [518, 549] on button "Continue" at bounding box center [500, 552] width 80 height 33
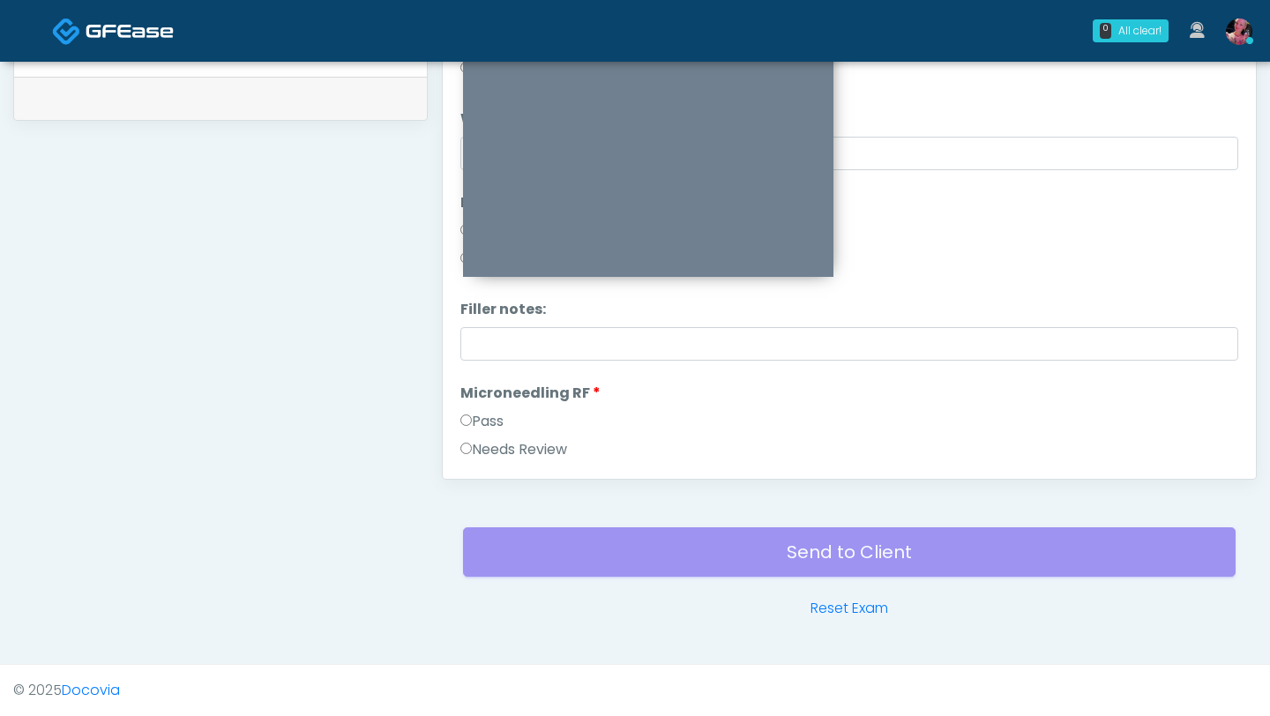
scroll to position [0, 0]
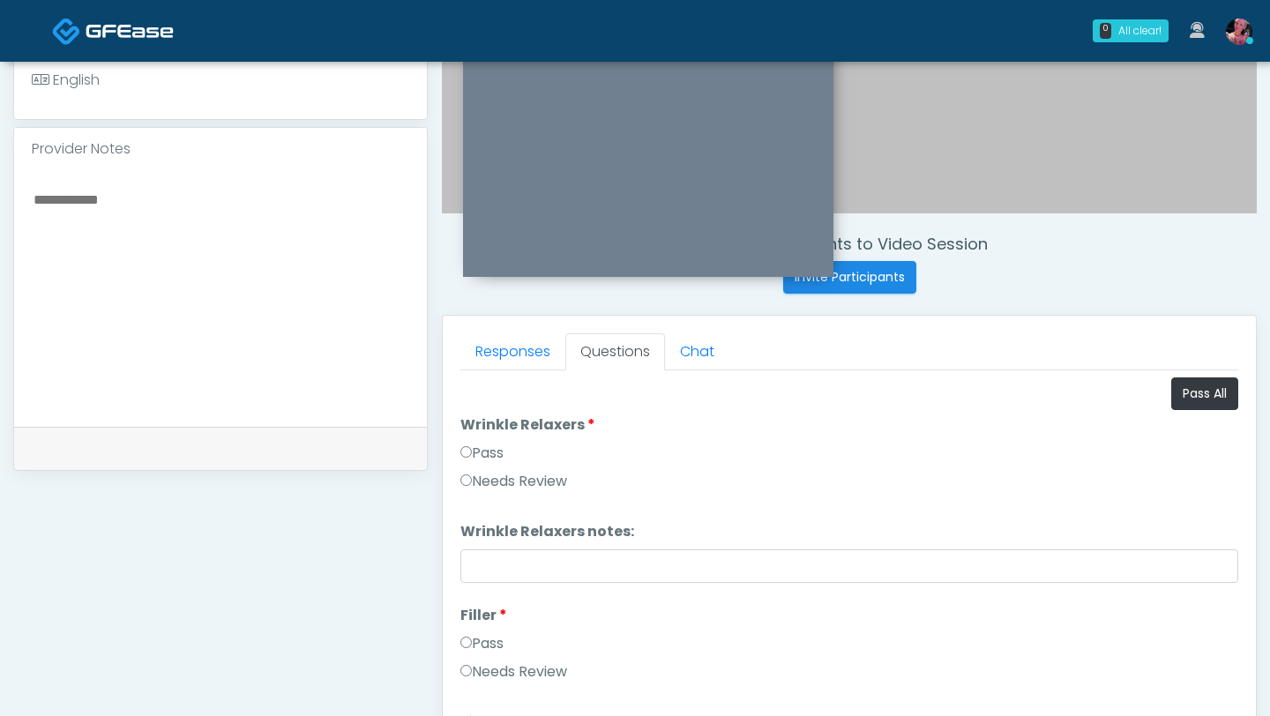
click at [479, 453] on label "Pass" at bounding box center [481, 453] width 43 height 21
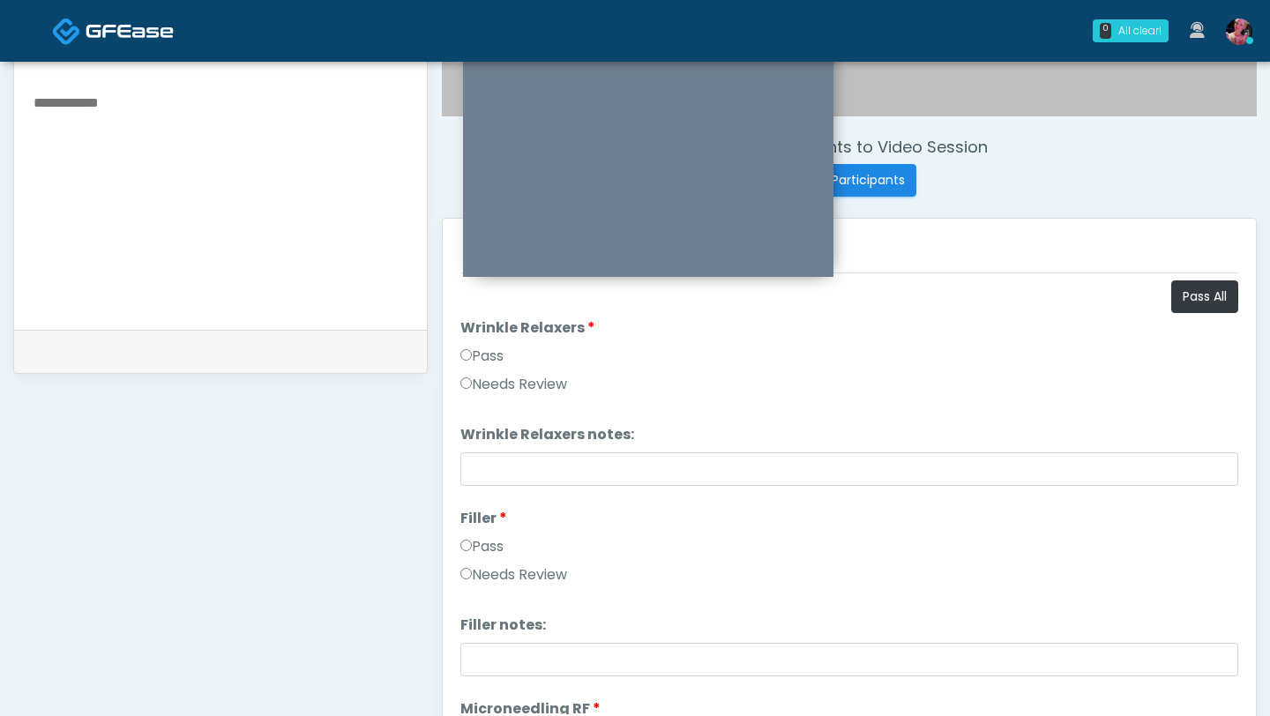
scroll to position [625, 0]
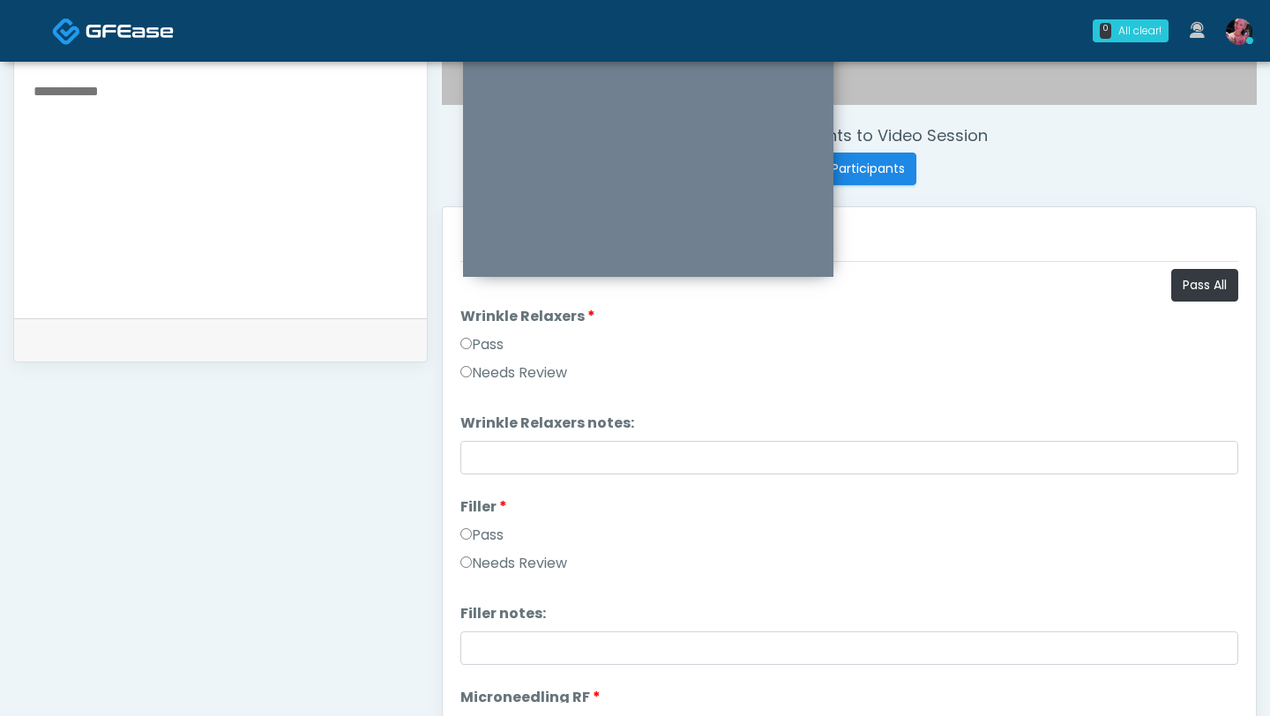
click at [480, 538] on label "Pass" at bounding box center [481, 535] width 43 height 21
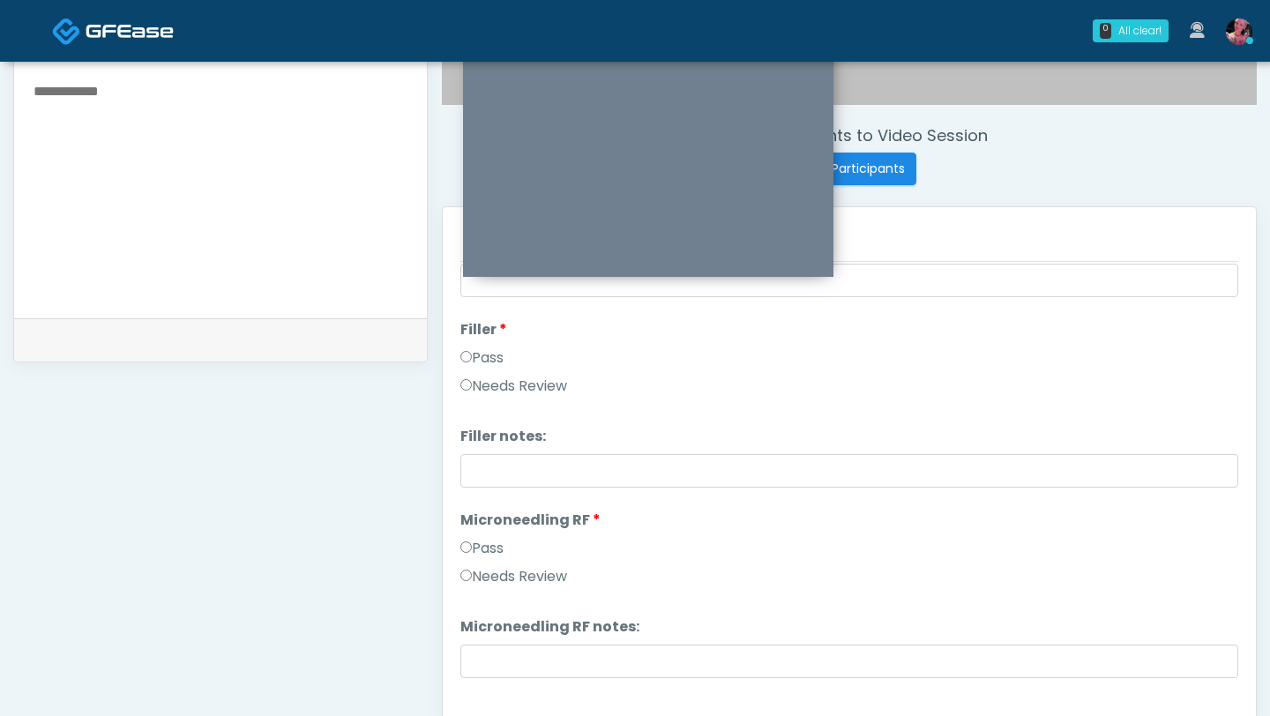
click at [480, 538] on label "Pass" at bounding box center [481, 548] width 43 height 21
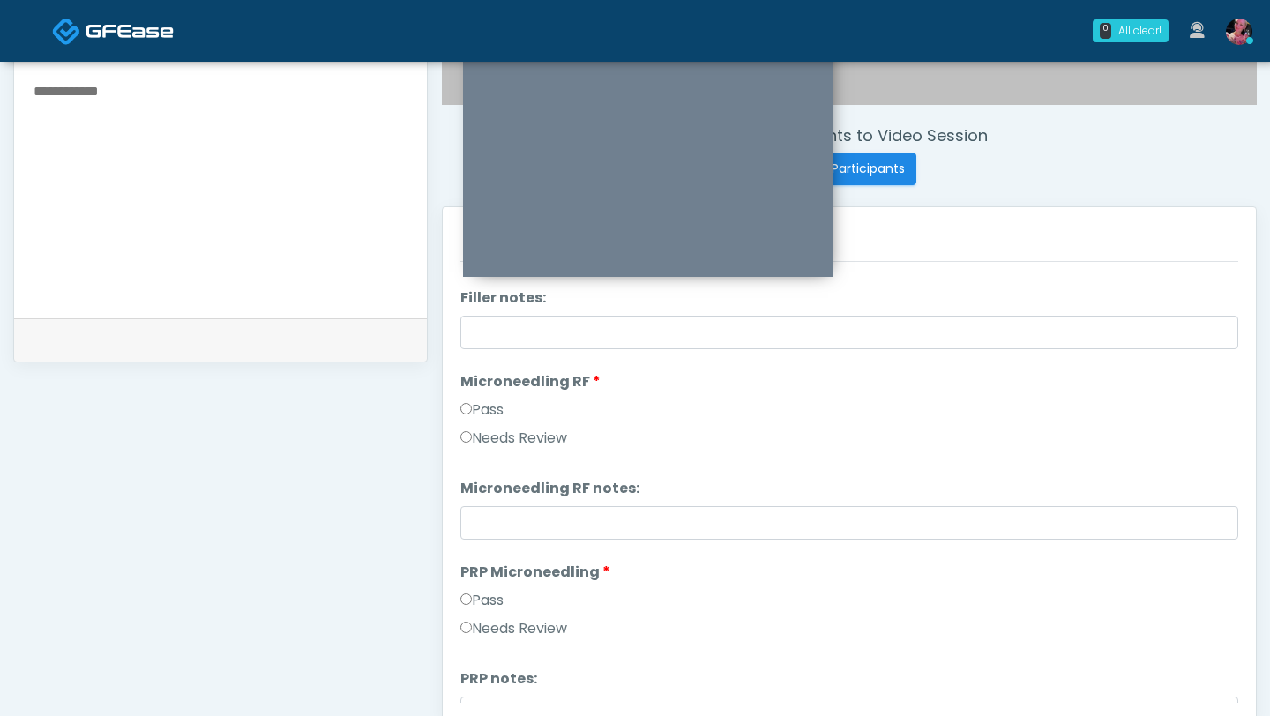
scroll to position [317, 0]
click at [487, 587] on li "PRP Microneedling PRP Microneedling Pass Needs Review" at bounding box center [849, 603] width 778 height 85
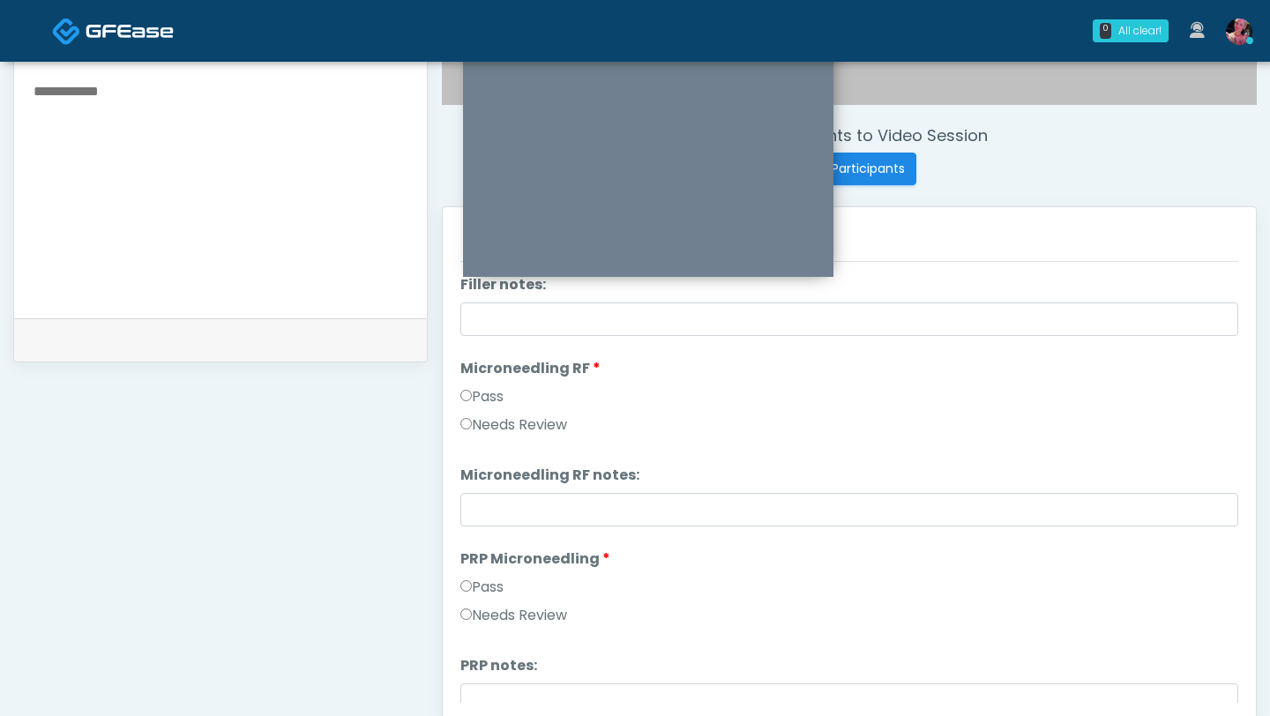
click at [486, 587] on label "Pass" at bounding box center [481, 587] width 43 height 21
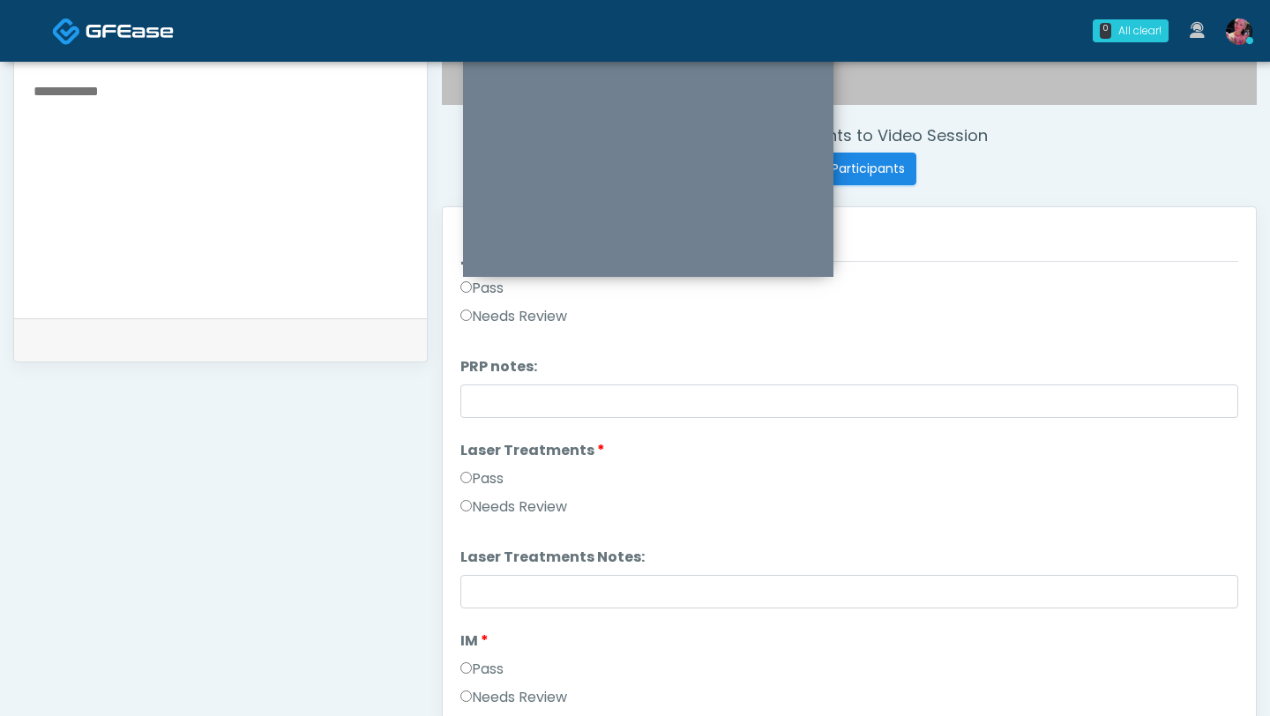
scroll to position [629, 0]
click at [488, 490] on div "Pass" at bounding box center [849, 482] width 778 height 28
click at [488, 476] on label "Pass" at bounding box center [481, 478] width 43 height 21
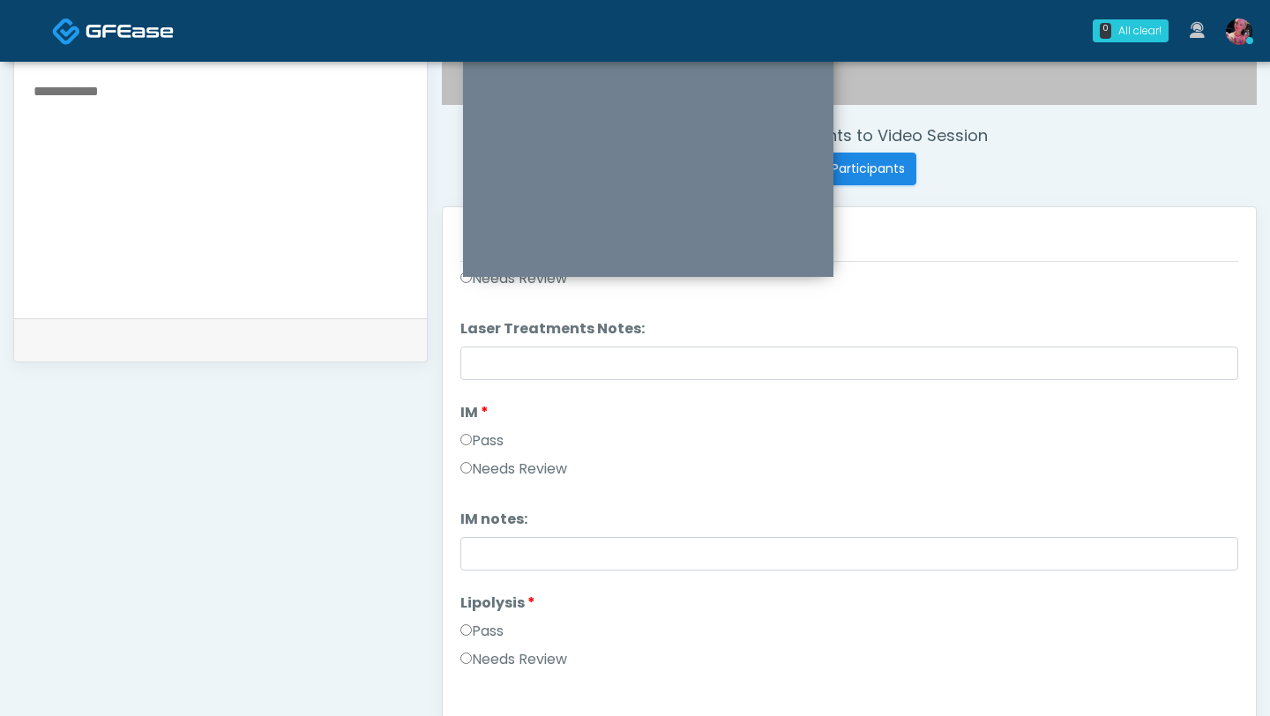
click at [475, 439] on label "Pass" at bounding box center [481, 440] width 43 height 21
click at [486, 626] on label "Pass" at bounding box center [481, 631] width 43 height 21
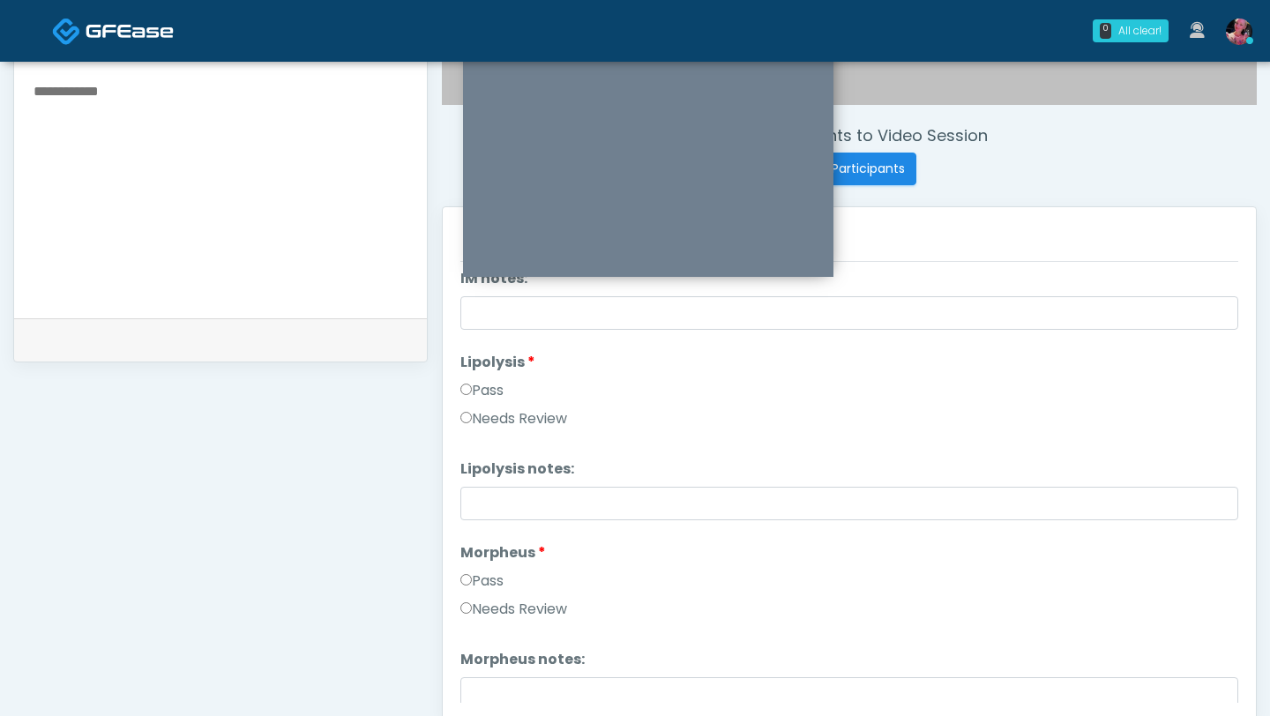
click at [482, 580] on label "Pass" at bounding box center [481, 581] width 43 height 21
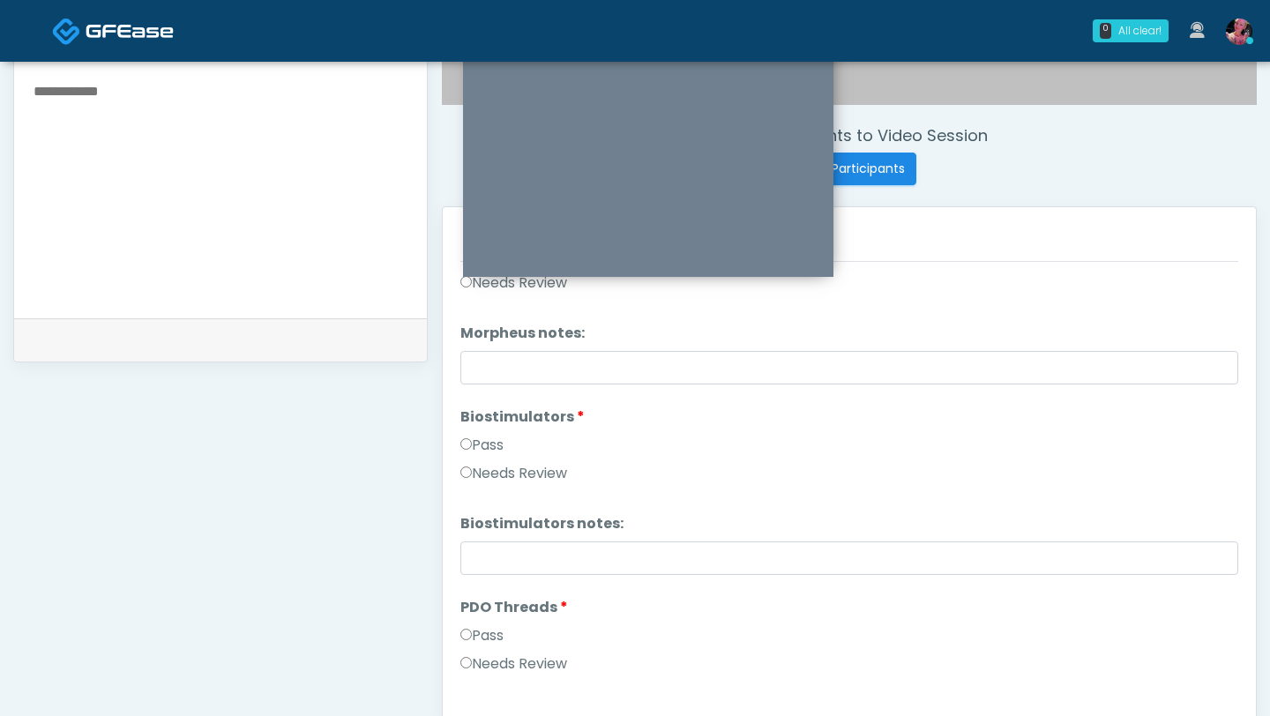
scroll to position [1429, 0]
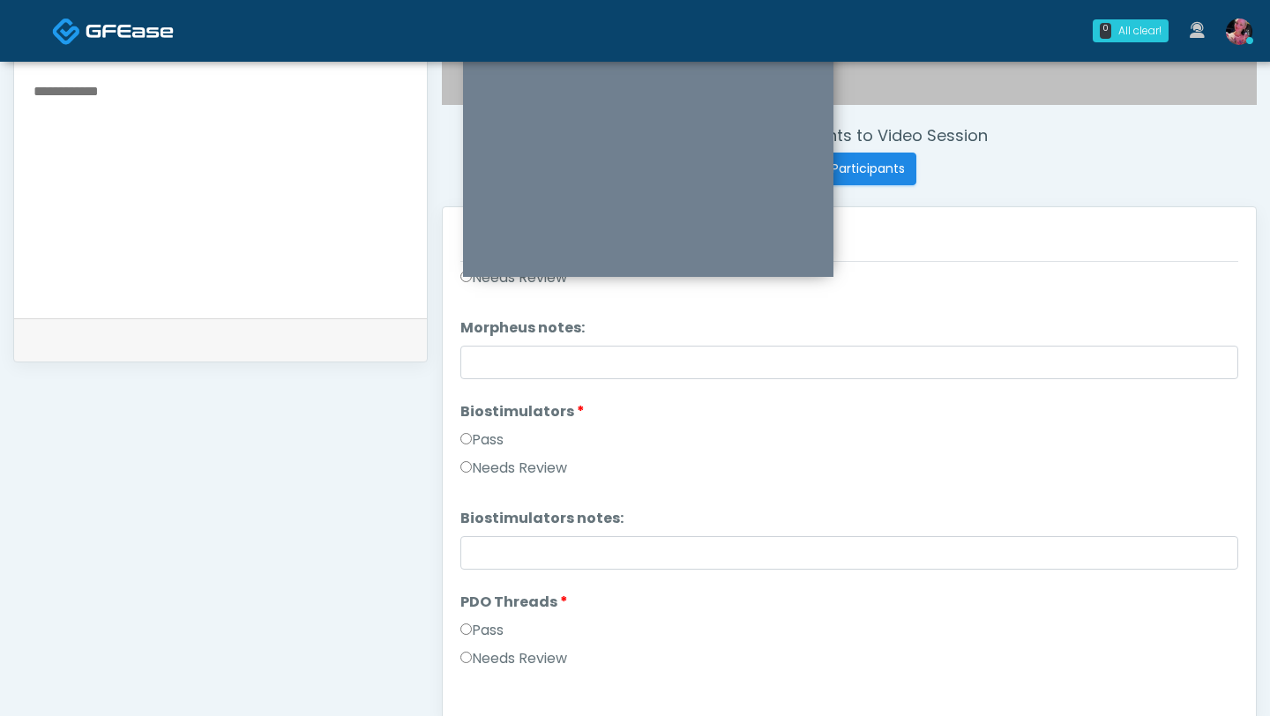
click at [490, 461] on label "Needs Review" at bounding box center [513, 468] width 107 height 21
click at [489, 445] on label "Pass" at bounding box center [481, 440] width 43 height 21
click at [498, 632] on label "Pass" at bounding box center [481, 630] width 43 height 21
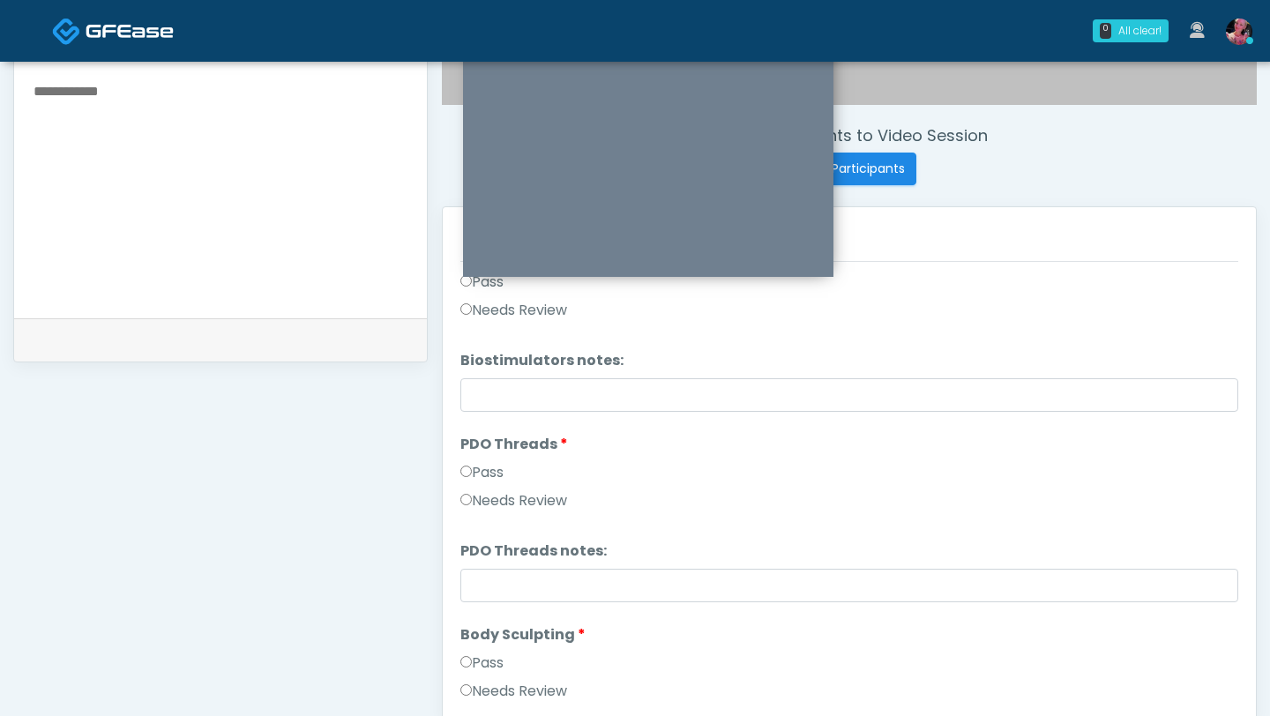
scroll to position [1612, 0]
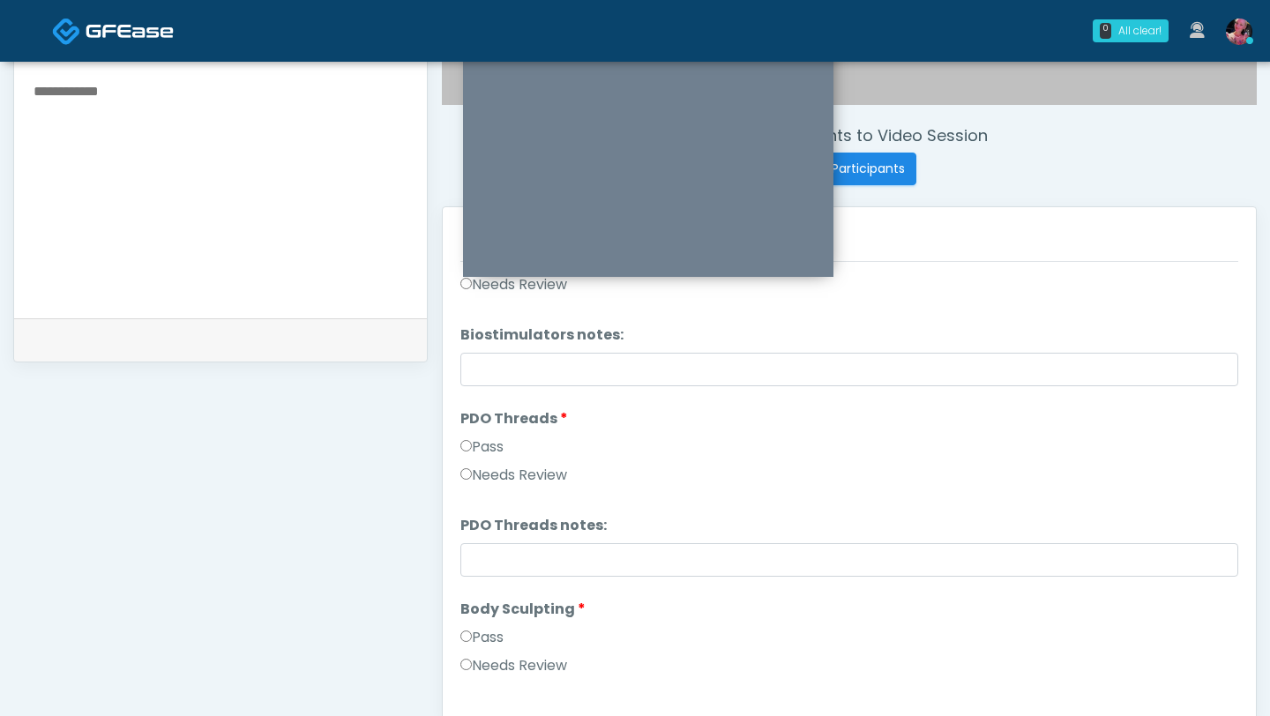
click at [475, 631] on label "Pass" at bounding box center [481, 637] width 43 height 21
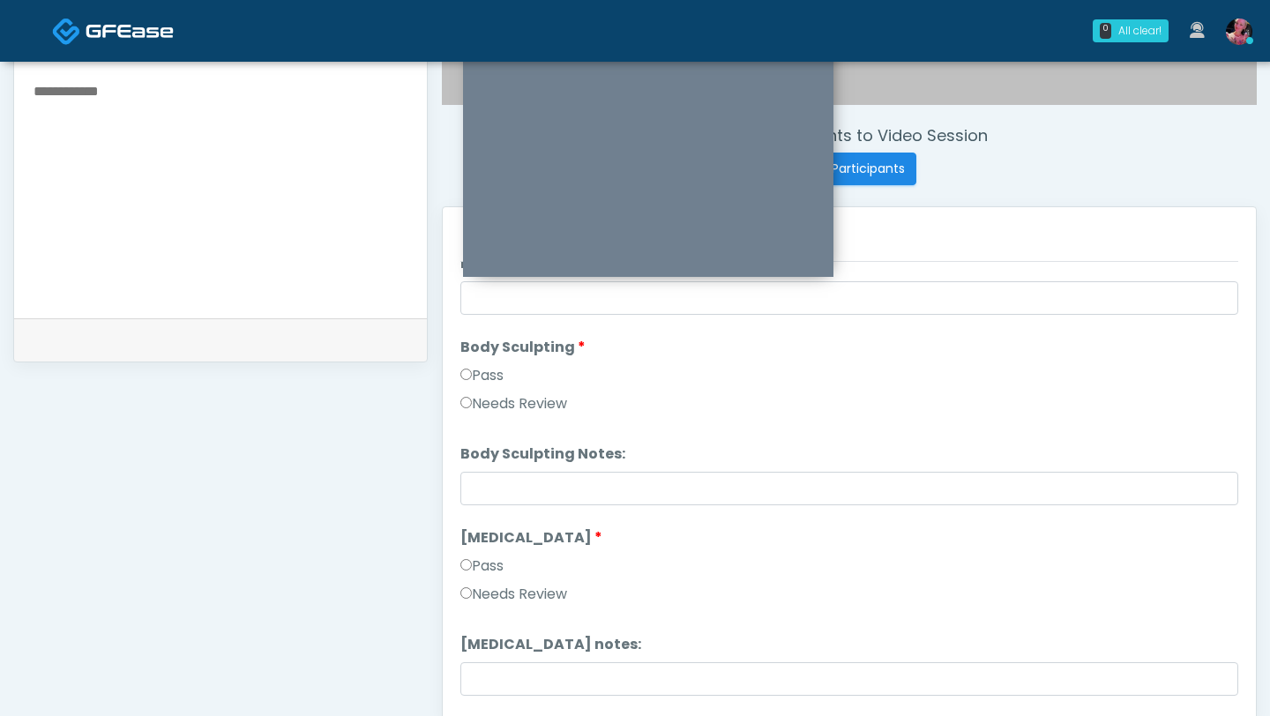
click at [476, 572] on label "Pass" at bounding box center [481, 566] width 43 height 21
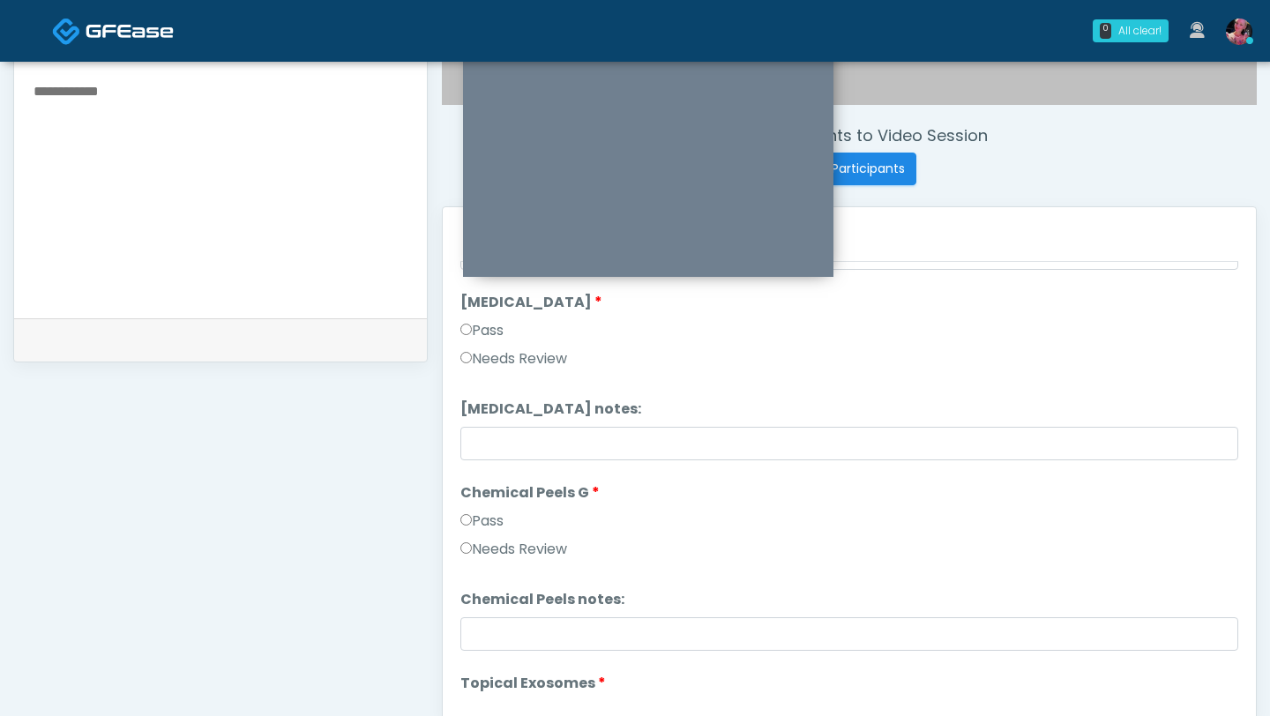
scroll to position [2134, 0]
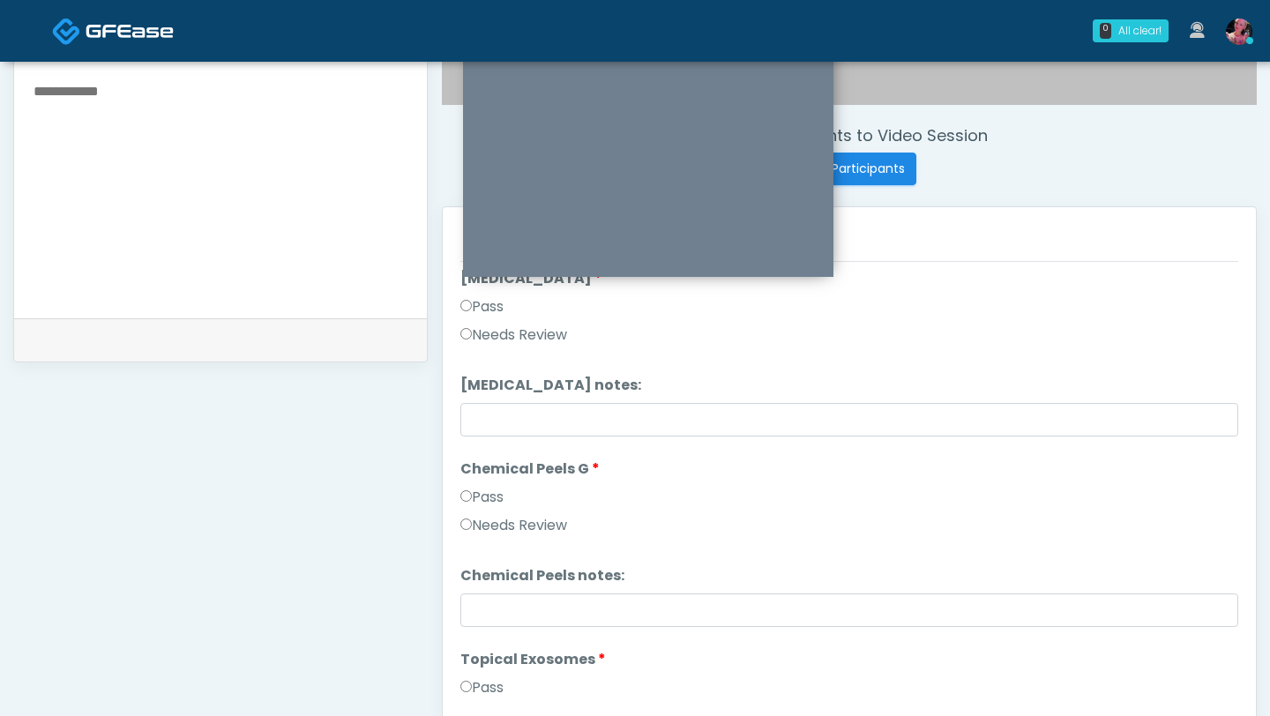
click at [487, 482] on li "Chemical Peels G Chemical Peels G Pass Needs Review" at bounding box center [849, 501] width 778 height 85
click at [475, 493] on label "Pass" at bounding box center [481, 497] width 43 height 21
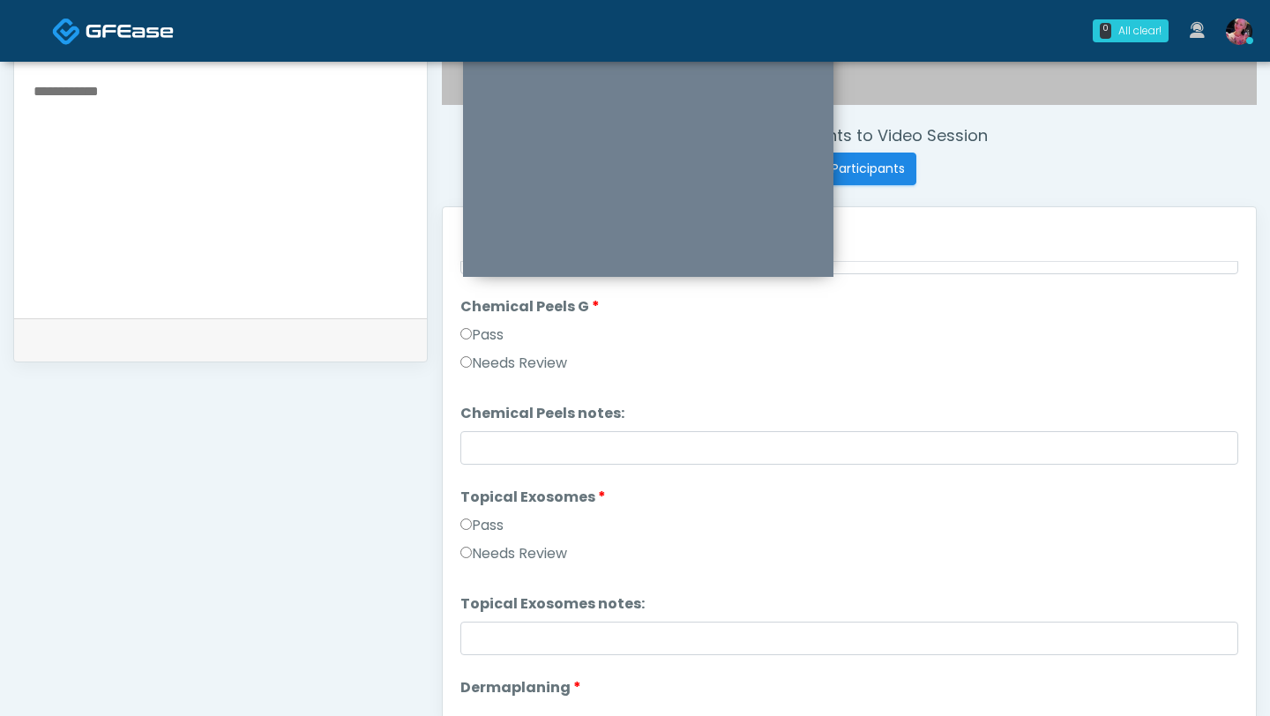
scroll to position [2310, 0]
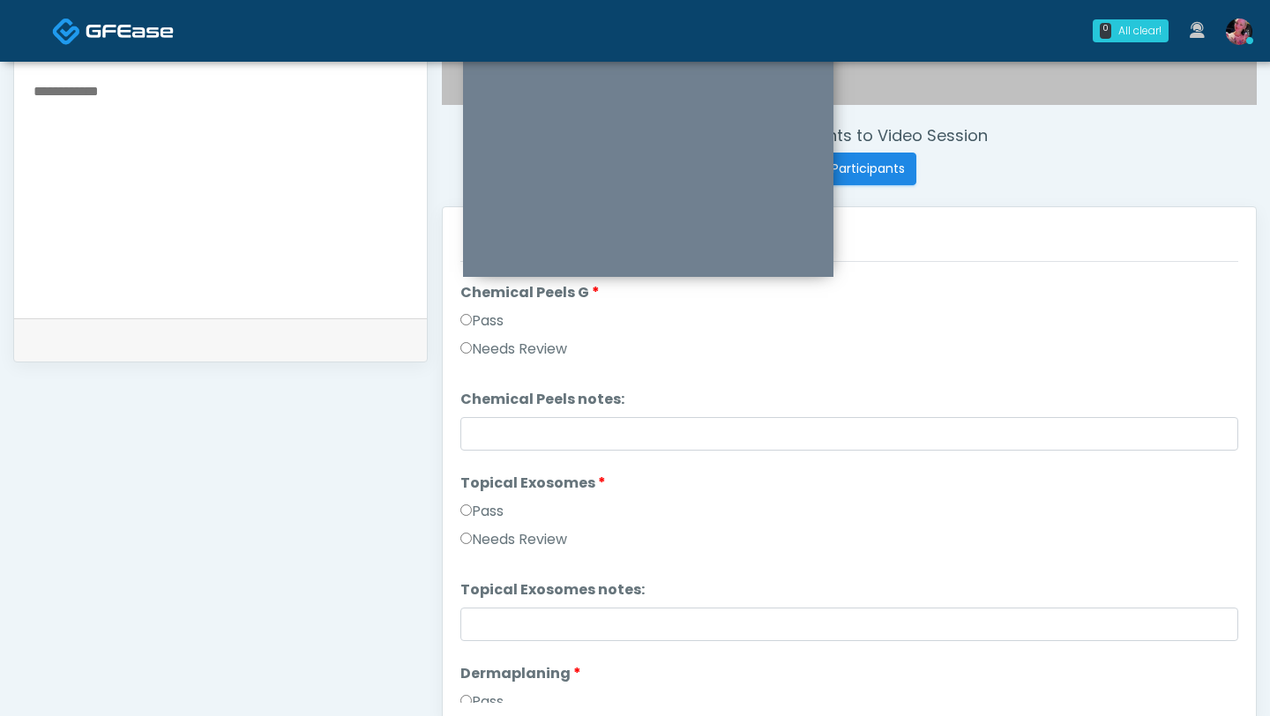
click at [504, 513] on label "Pass" at bounding box center [481, 511] width 43 height 21
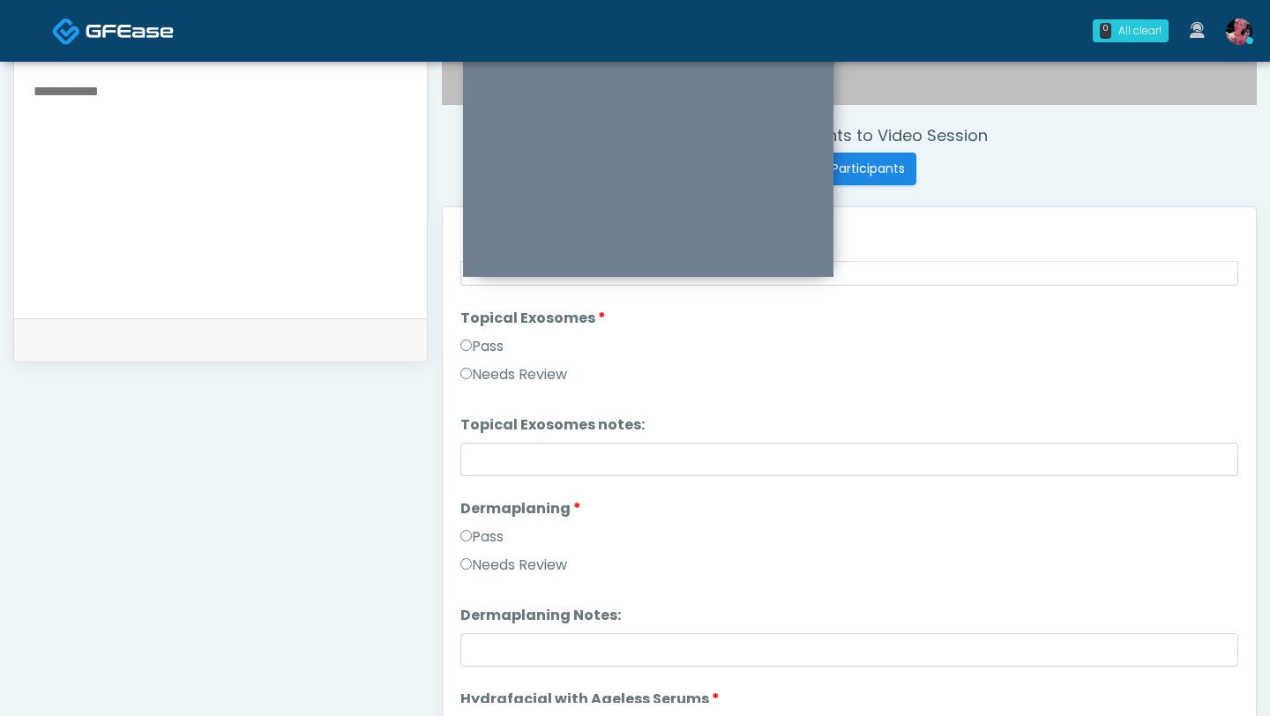
scroll to position [2483, 0]
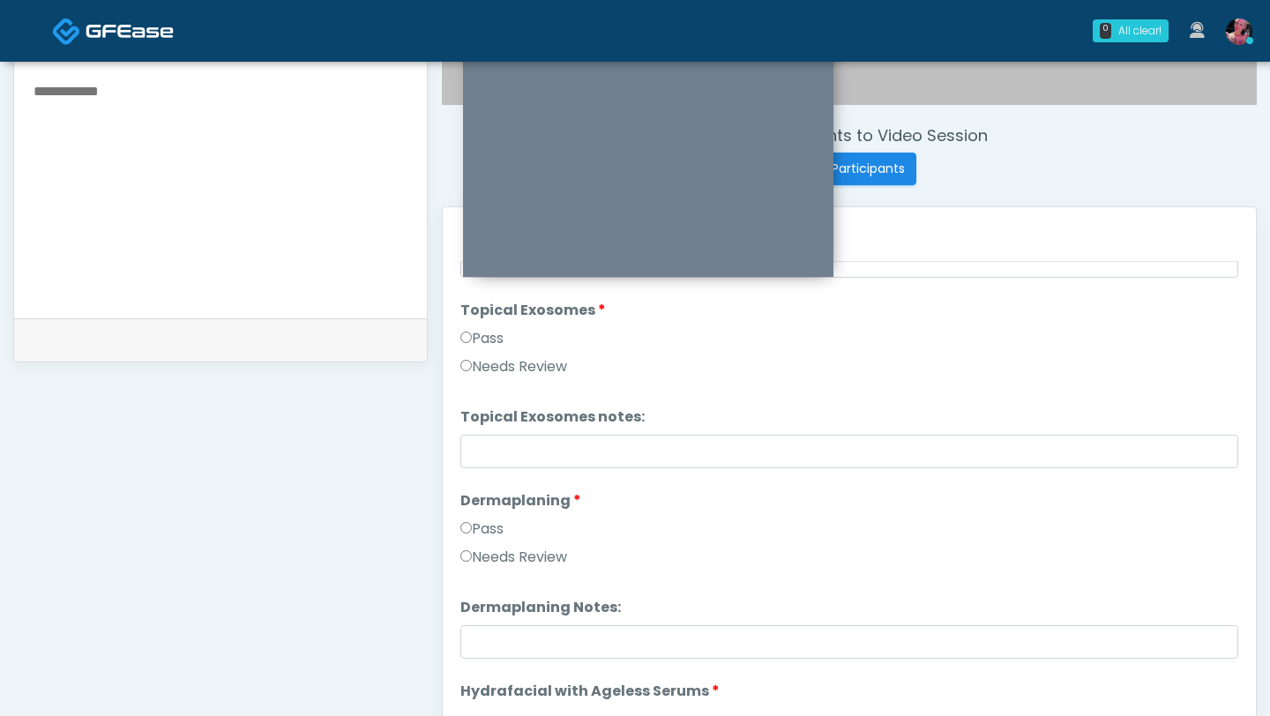
click at [497, 514] on li "Dermaplaning Dermaplaning Pass Needs Review" at bounding box center [849, 532] width 778 height 85
click at [496, 523] on label "Pass" at bounding box center [481, 529] width 43 height 21
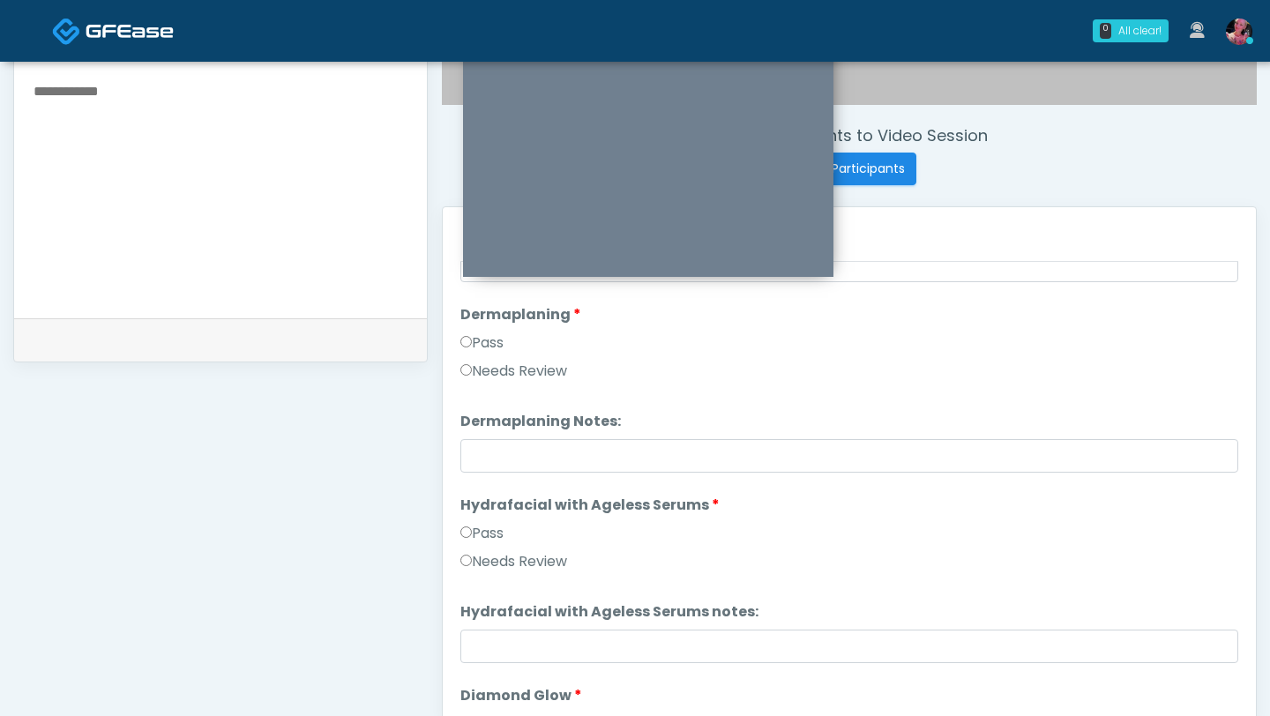
click at [484, 537] on label "Pass" at bounding box center [481, 533] width 43 height 21
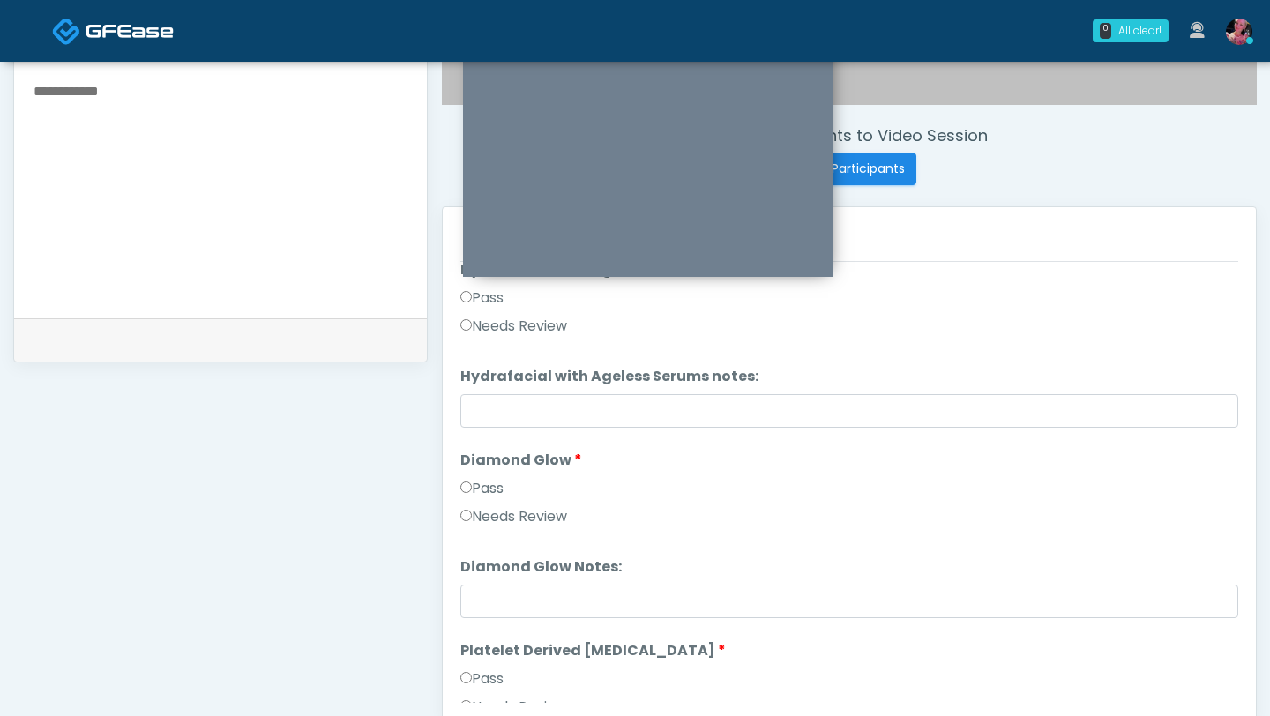
click at [485, 495] on label "Pass" at bounding box center [481, 488] width 43 height 21
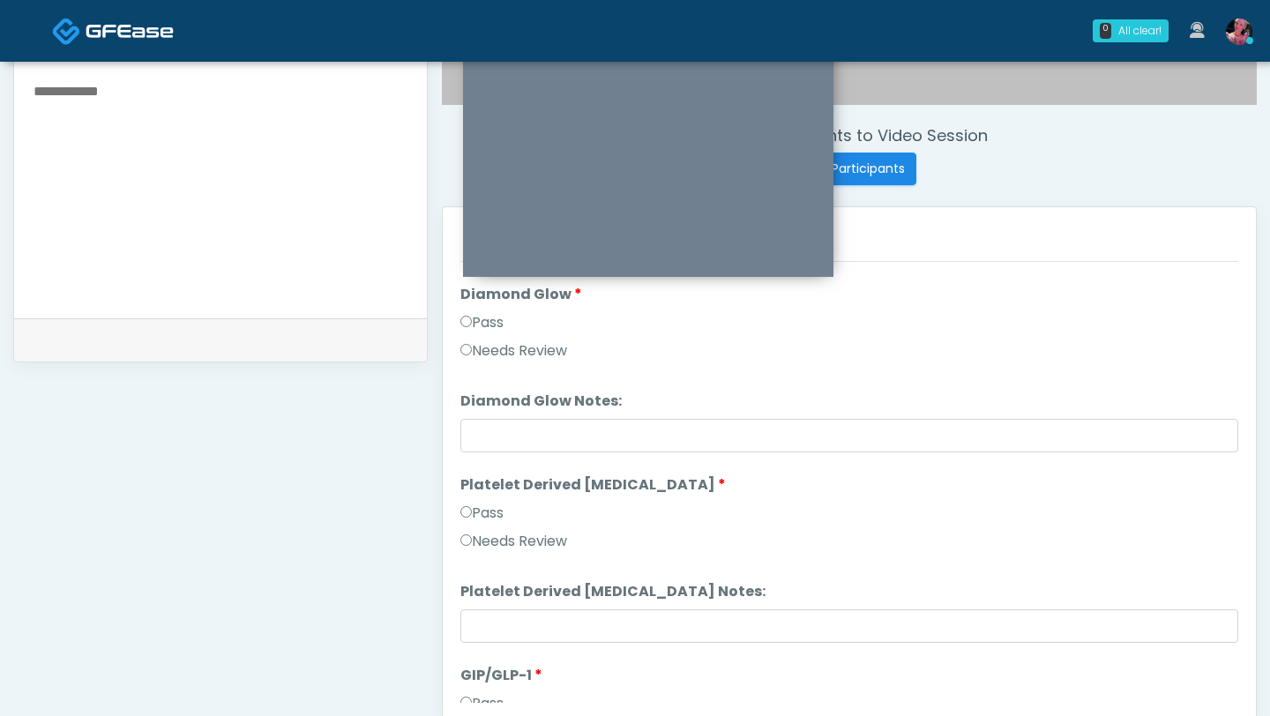
scroll to position [3090, 0]
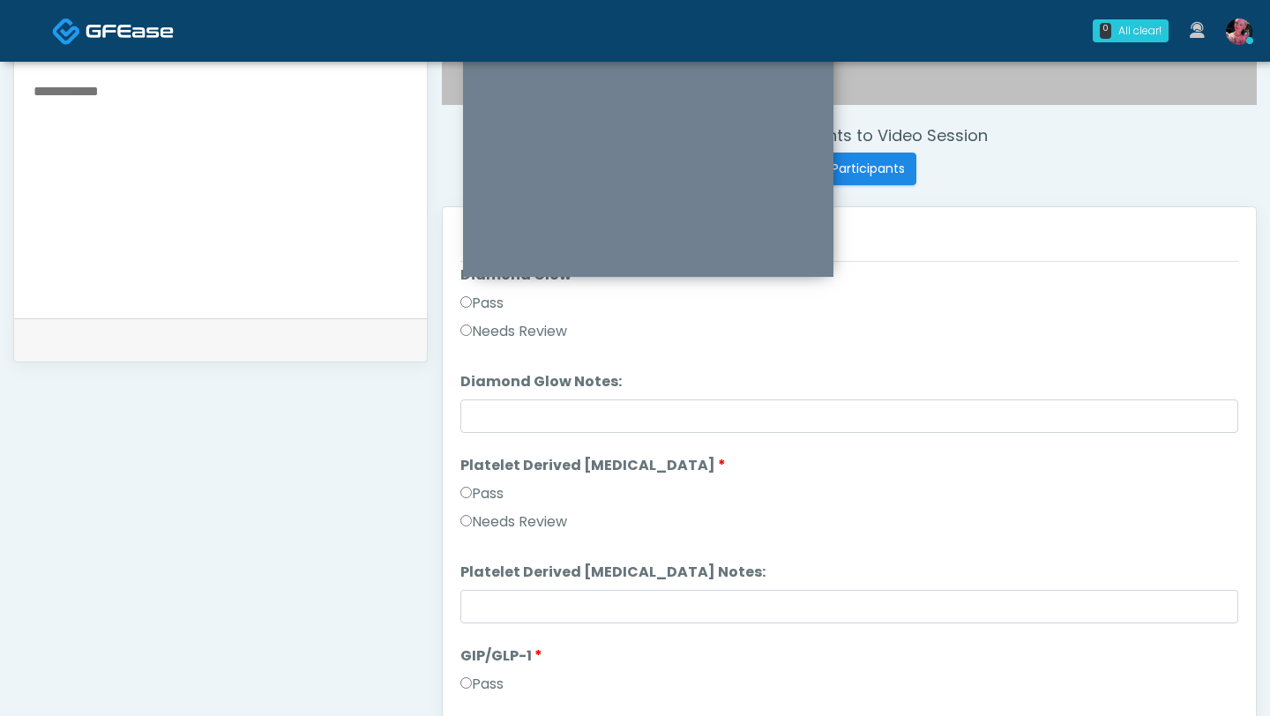
click at [485, 475] on label "Platelet Derived [MEDICAL_DATA]" at bounding box center [593, 465] width 266 height 21
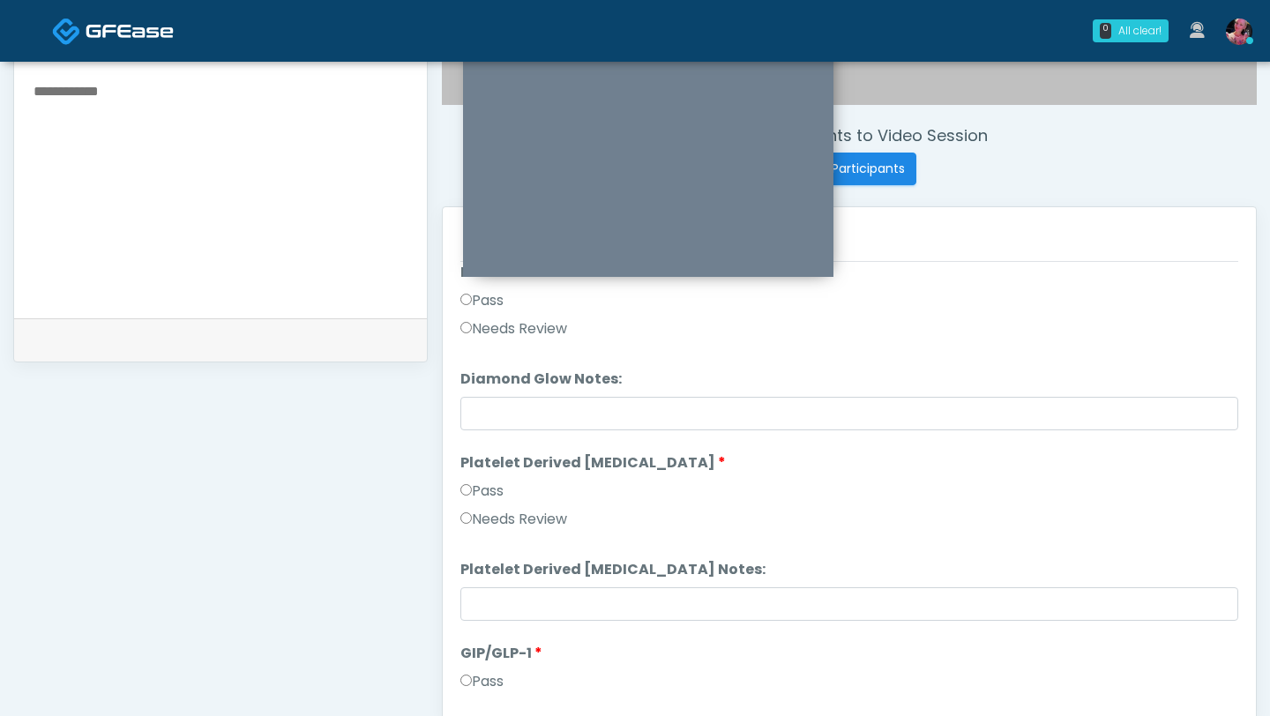
click at [485, 485] on label "Pass" at bounding box center [481, 491] width 43 height 21
click at [485, 486] on label "Pass" at bounding box center [481, 491] width 43 height 21
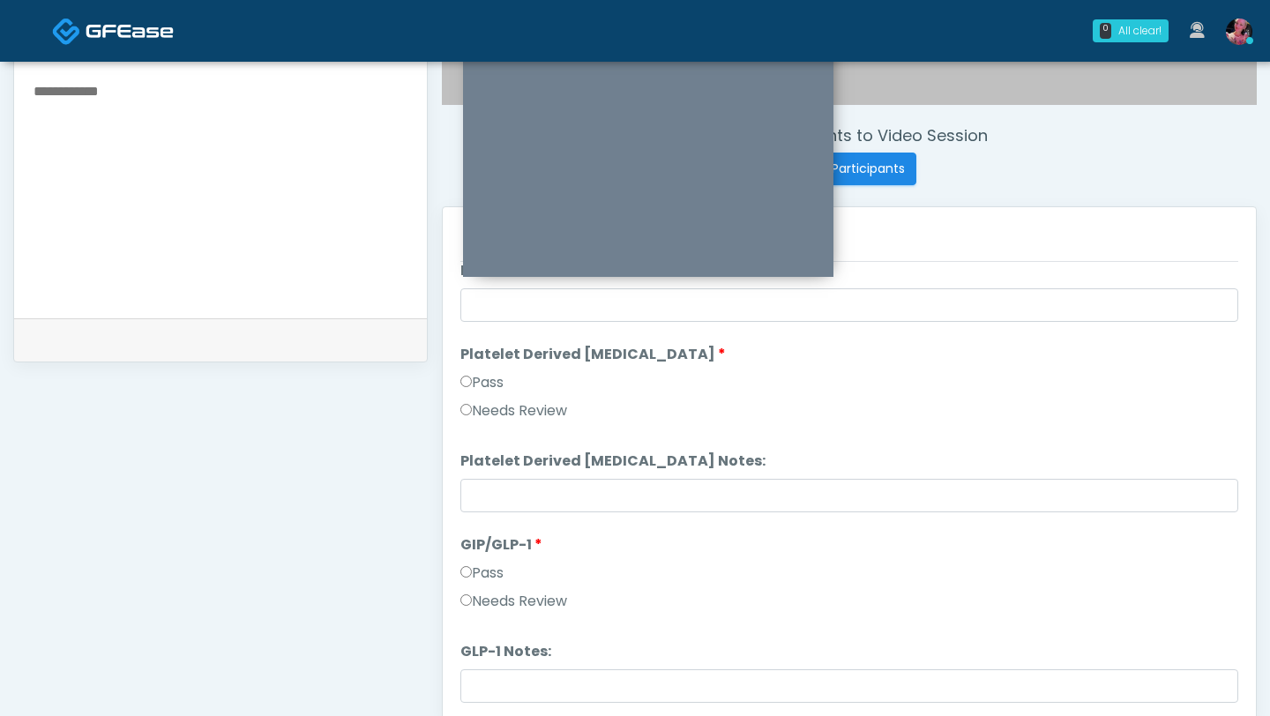
scroll to position [3250, 0]
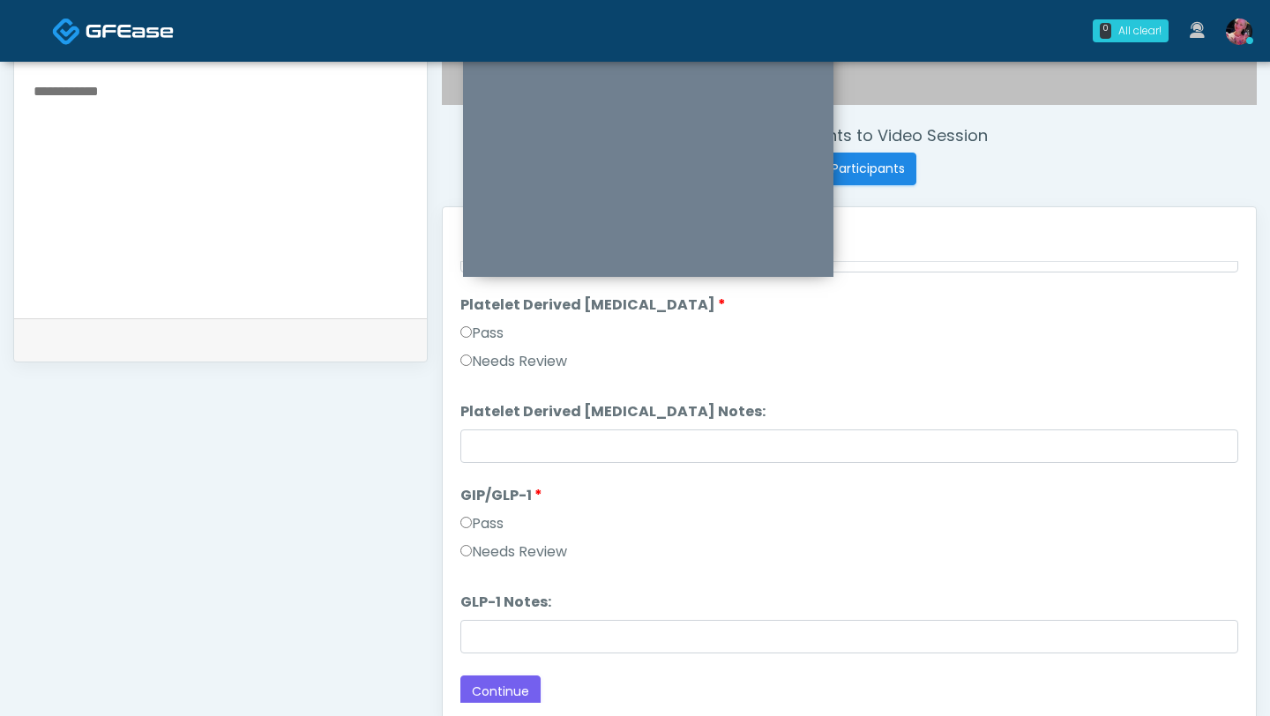
click at [490, 563] on div "Needs Review" at bounding box center [849, 556] width 778 height 28
click at [490, 558] on label "Needs Review" at bounding box center [513, 552] width 107 height 21
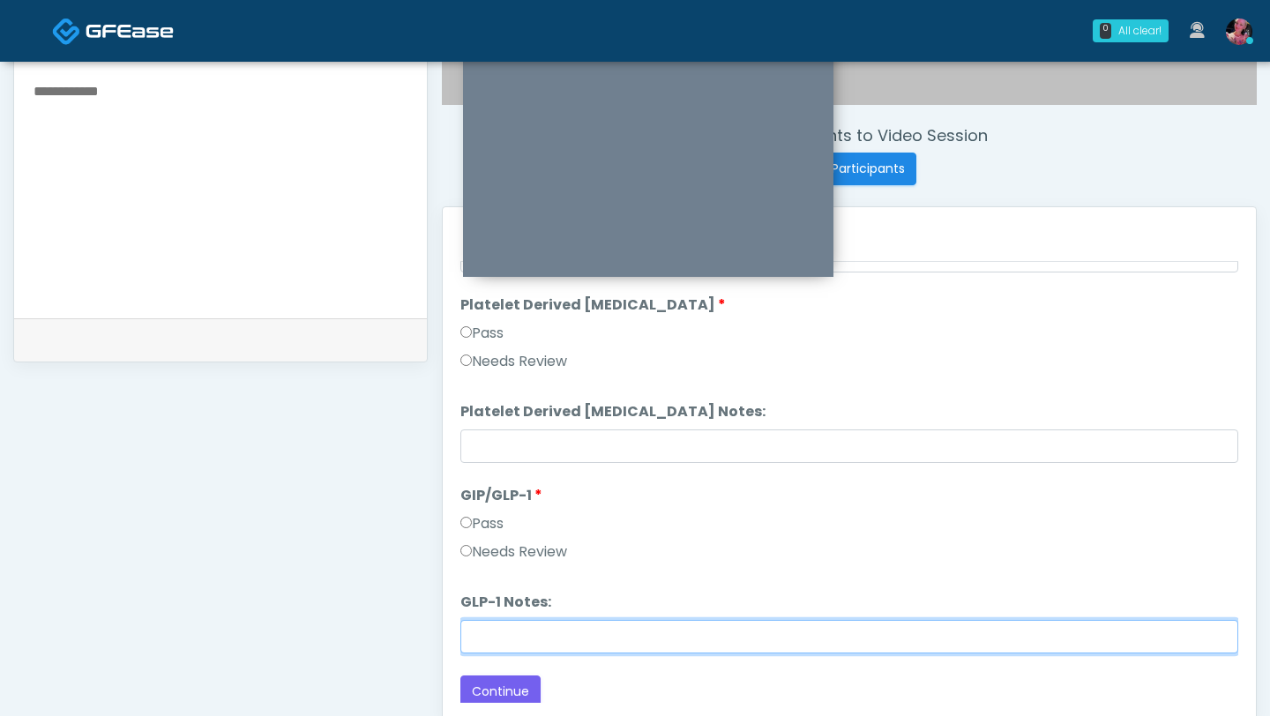
click at [490, 625] on input "GLP-1 Notes:" at bounding box center [849, 637] width 778 height 34
type input "**********"
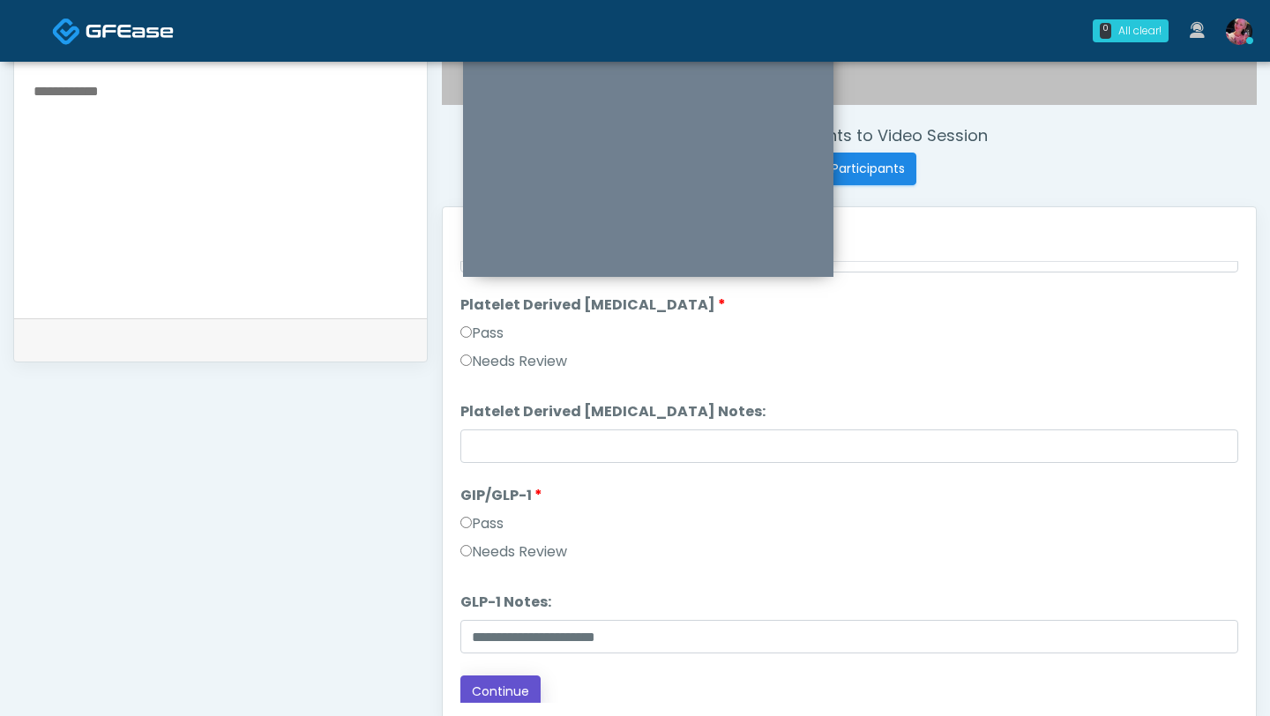
click at [509, 688] on button "Continue" at bounding box center [500, 692] width 80 height 33
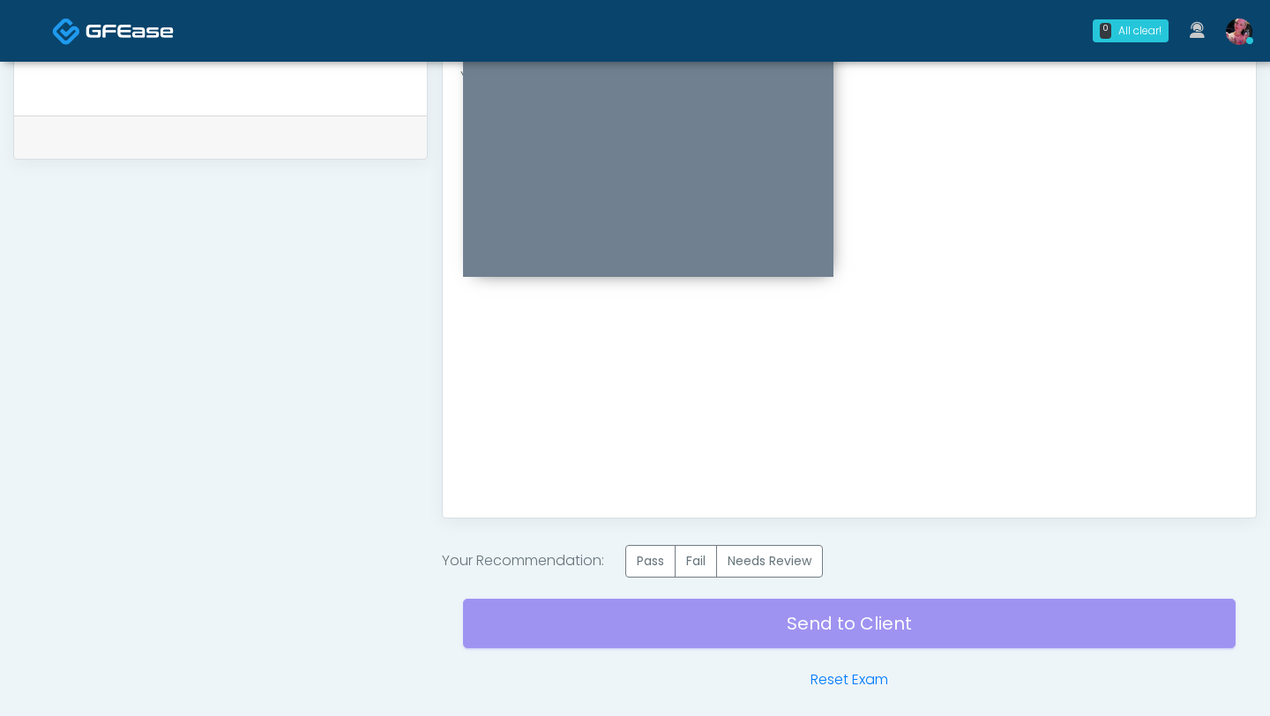
scroll to position [900, 0]
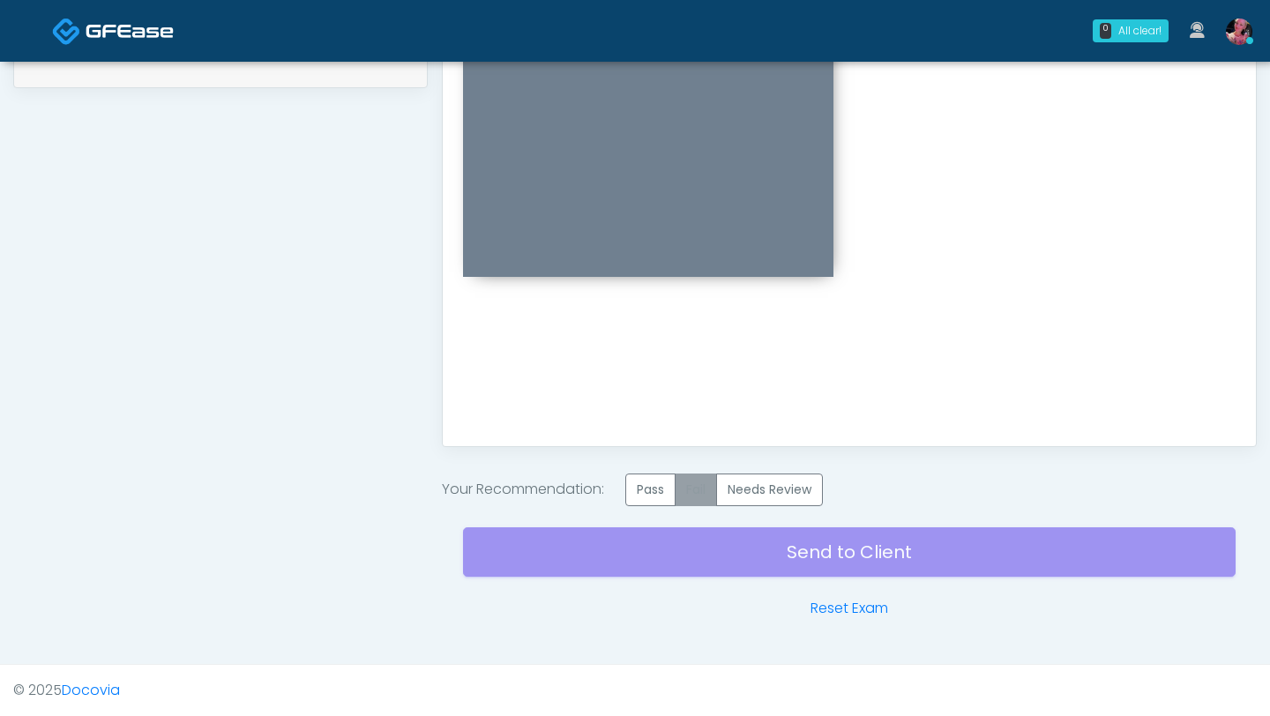
click at [681, 492] on label "Fail" at bounding box center [696, 490] width 42 height 33
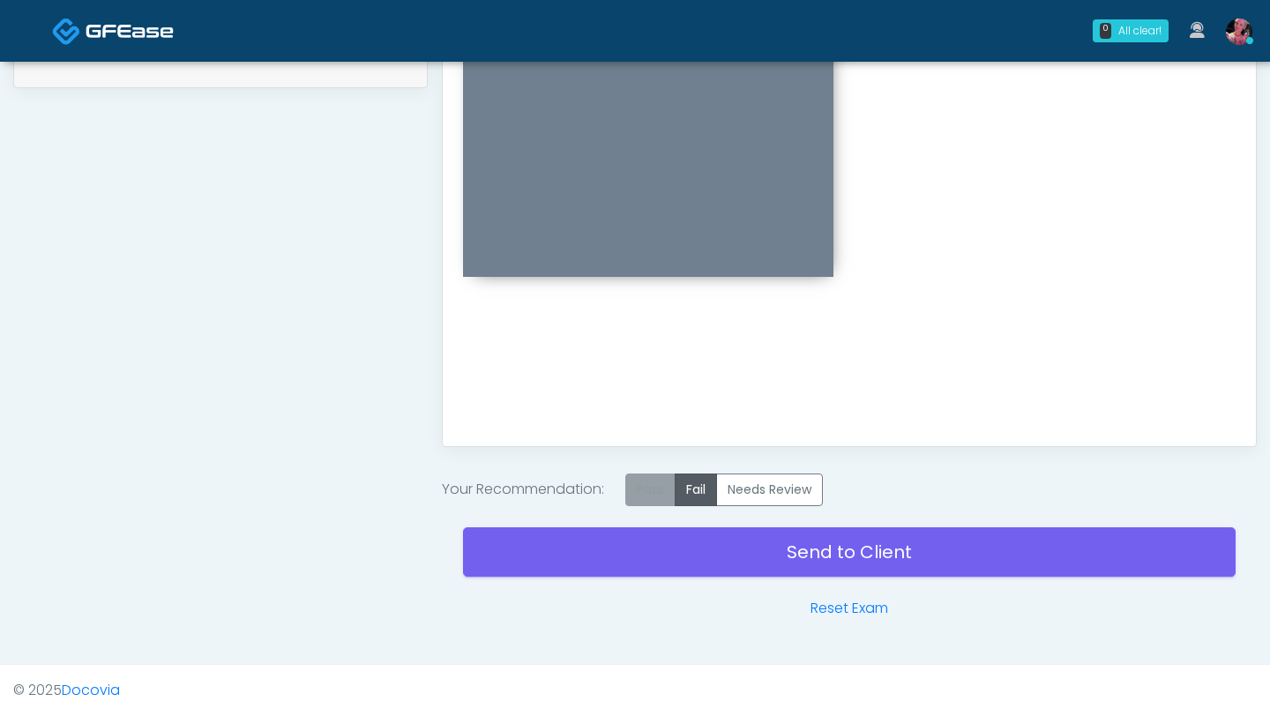
click at [662, 495] on label "Pass" at bounding box center [650, 490] width 50 height 33
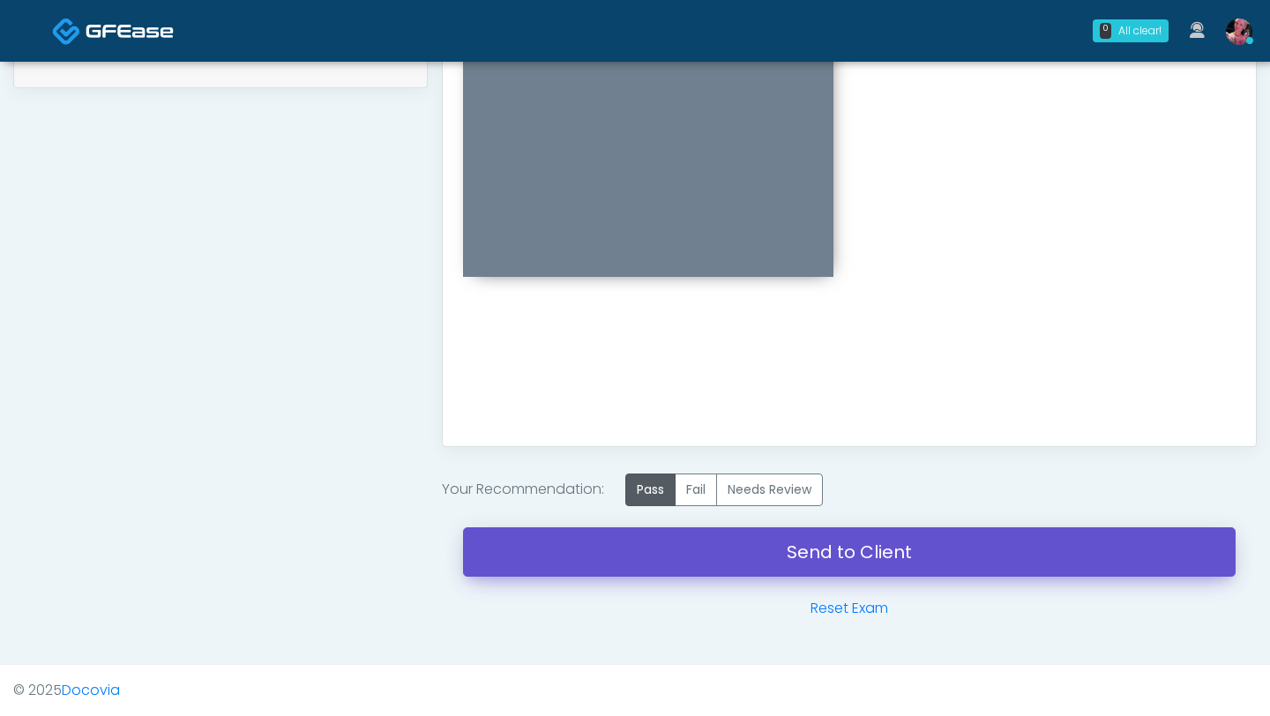
click at [680, 535] on link "Send to Client" at bounding box center [849, 551] width 773 height 49
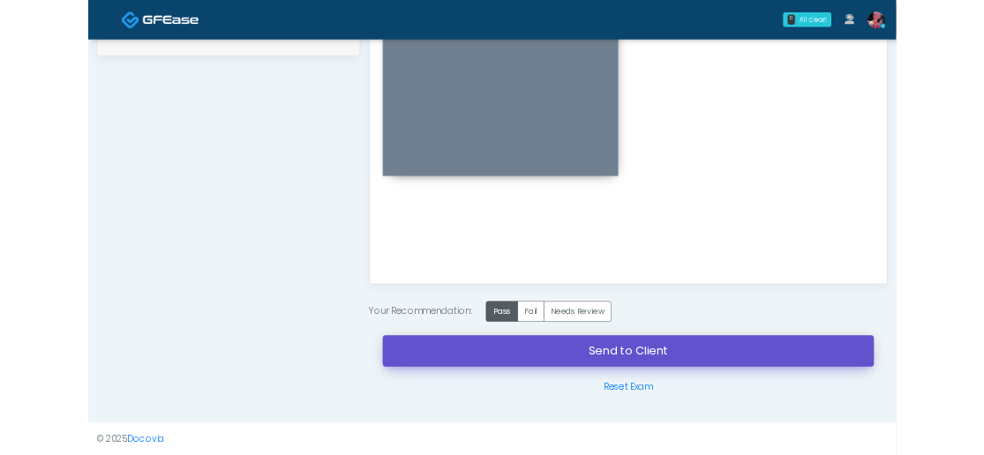
scroll to position [899, 0]
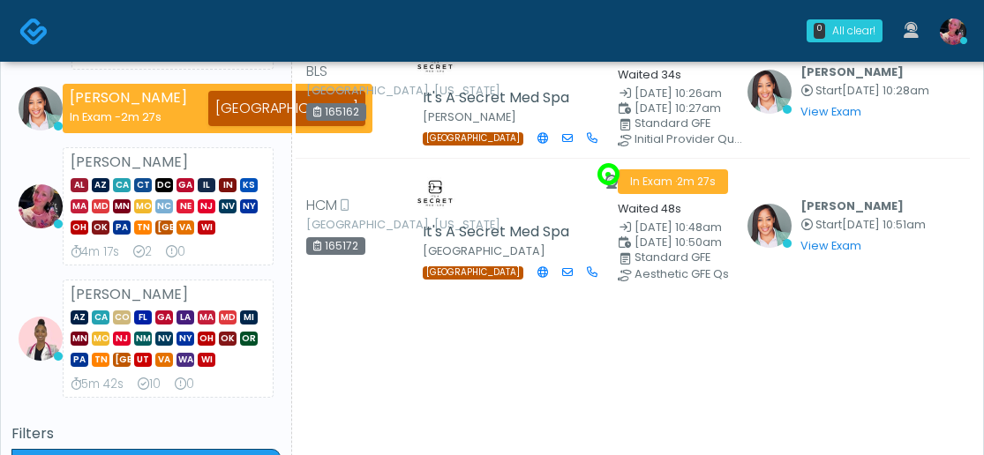
scroll to position [246, 0]
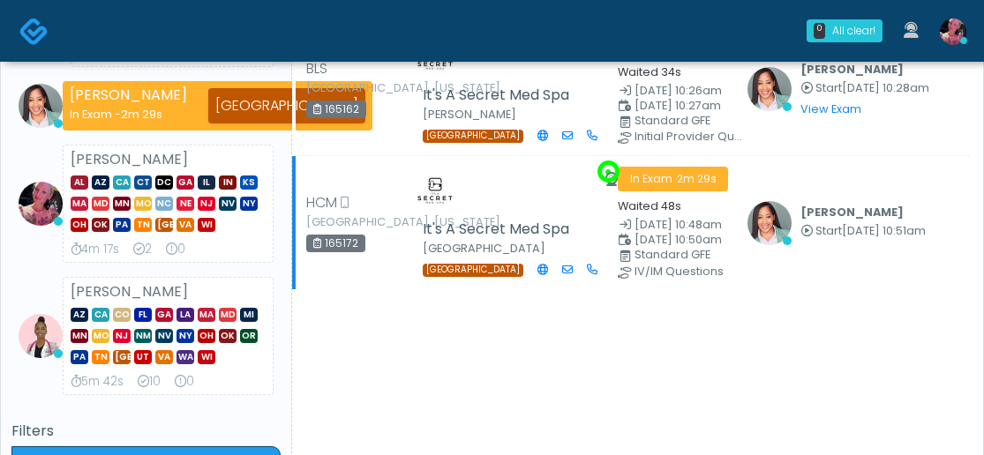
click at [673, 191] on span "In Exam · 2m 29s" at bounding box center [672, 179] width 110 height 25
click at [809, 237] on icon at bounding box center [806, 231] width 12 height 11
click at [819, 245] on div "Jennifer Ekeh Start Sep 3, 10:51am View Exam | Unreview" at bounding box center [862, 223] width 125 height 44
click at [825, 116] on link "View Exam" at bounding box center [830, 108] width 61 height 15
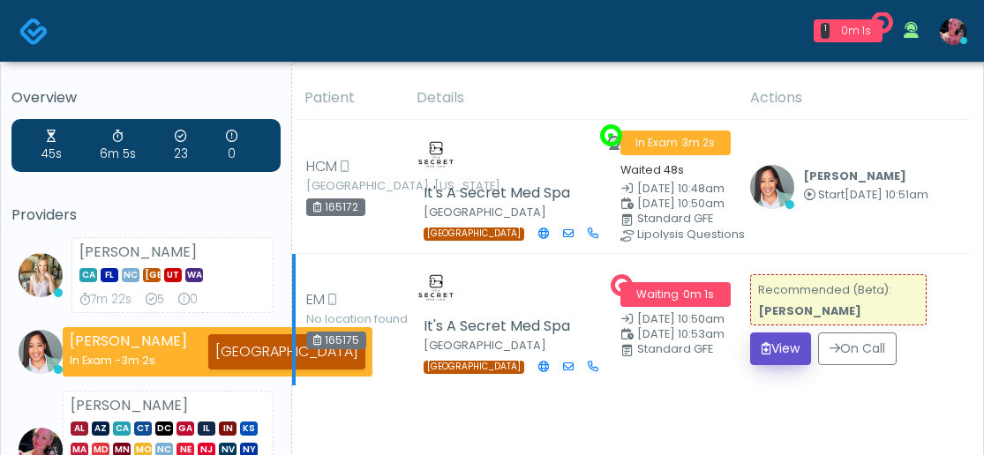
click at [791, 365] on button "View" at bounding box center [780, 349] width 61 height 33
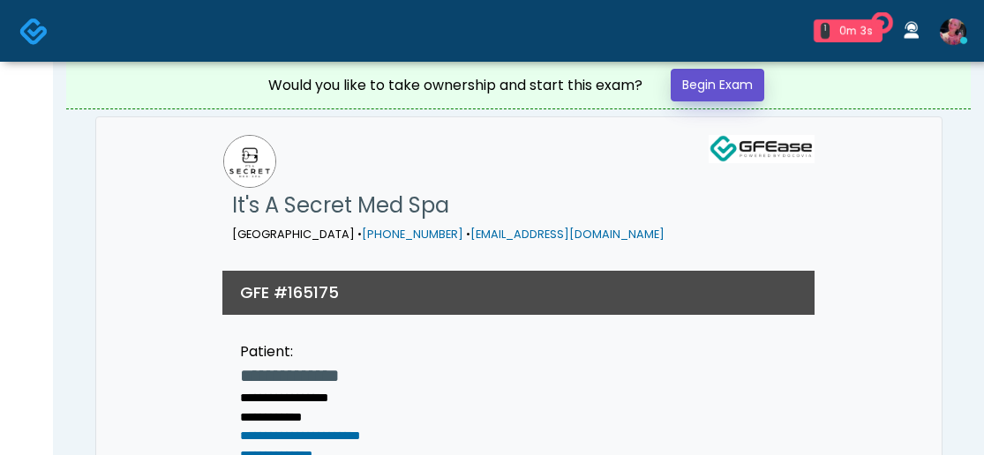
click at [720, 87] on link "Begin Exam" at bounding box center [717, 85] width 94 height 33
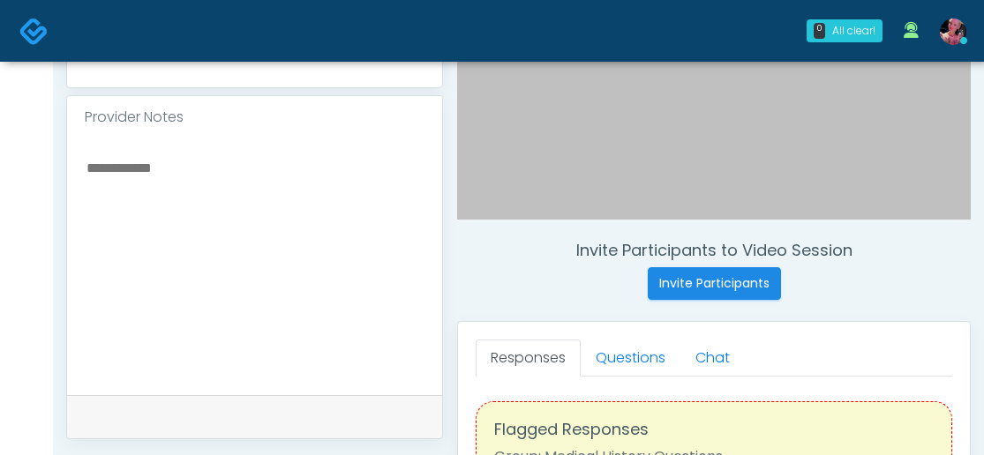
scroll to position [540, 0]
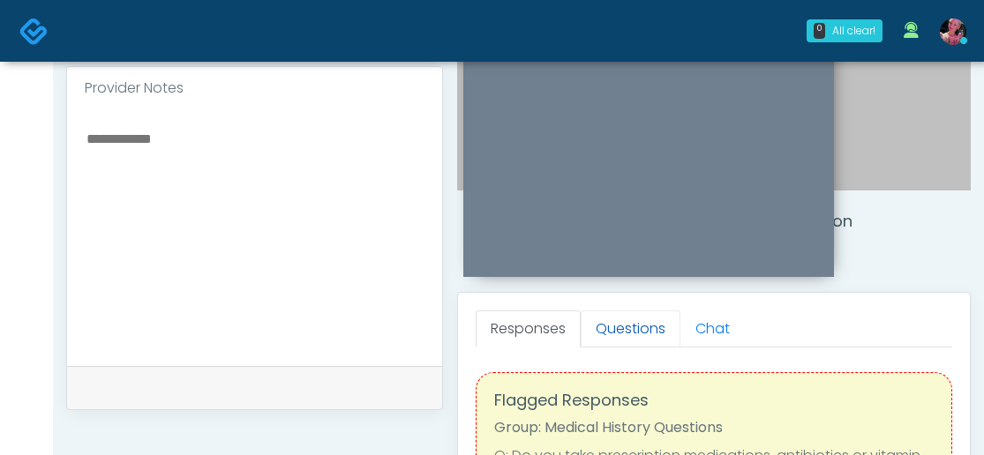
click at [618, 337] on link "Questions" at bounding box center [630, 328] width 100 height 37
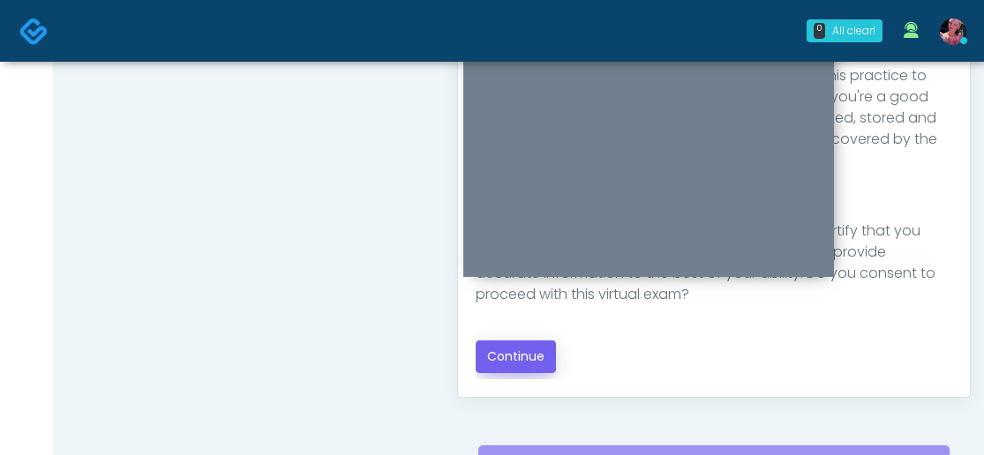
scroll to position [950, 0]
click at [522, 341] on button "Continue" at bounding box center [515, 356] width 80 height 33
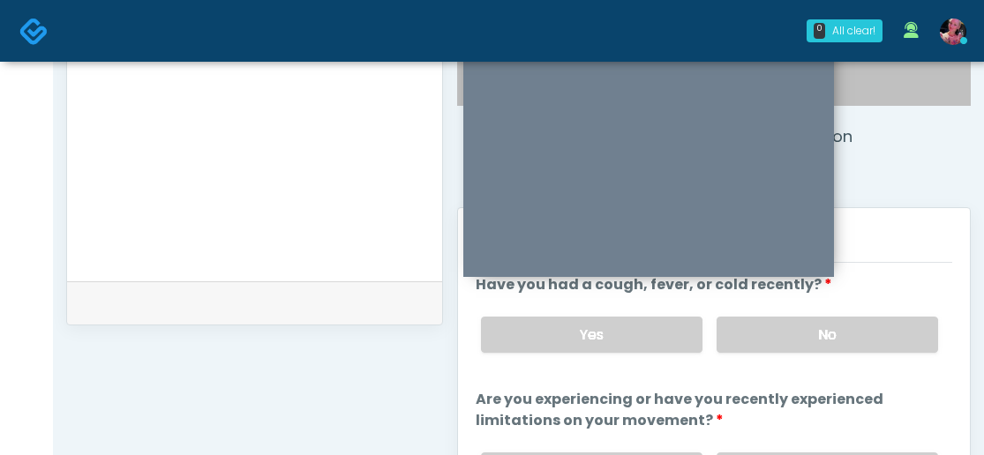
scroll to position [622, 0]
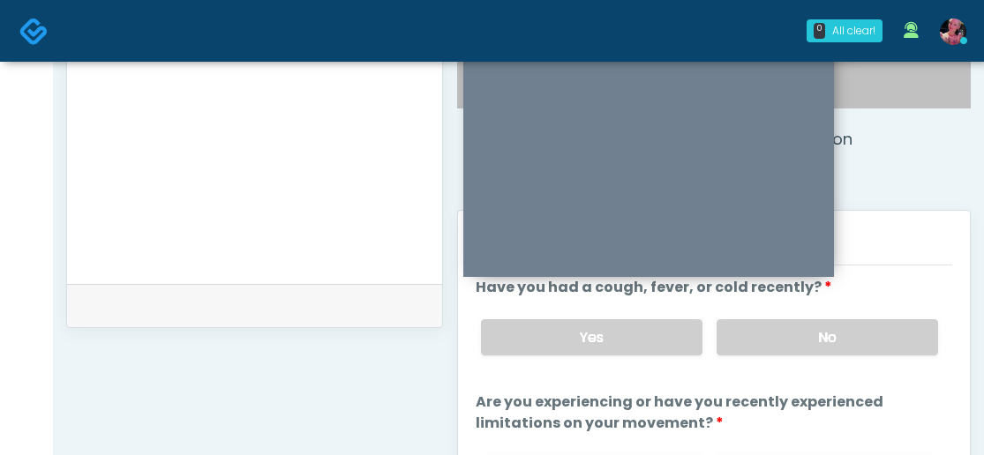
click at [813, 337] on label "No" at bounding box center [826, 337] width 221 height 36
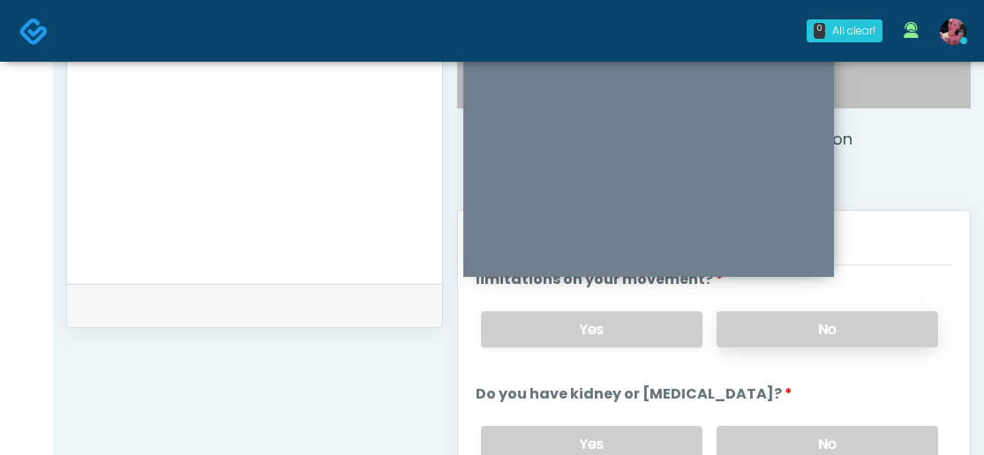
click at [809, 316] on label "No" at bounding box center [826, 329] width 221 height 36
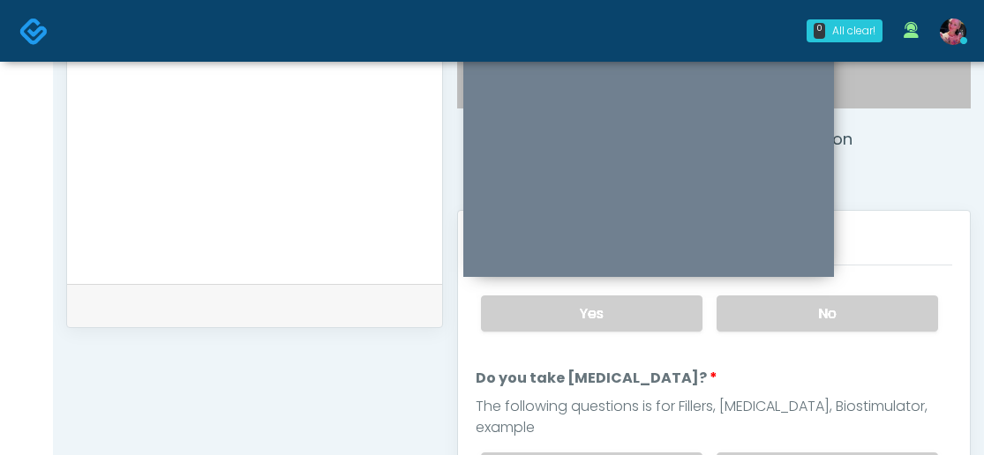
click at [809, 316] on label "No" at bounding box center [826, 313] width 221 height 36
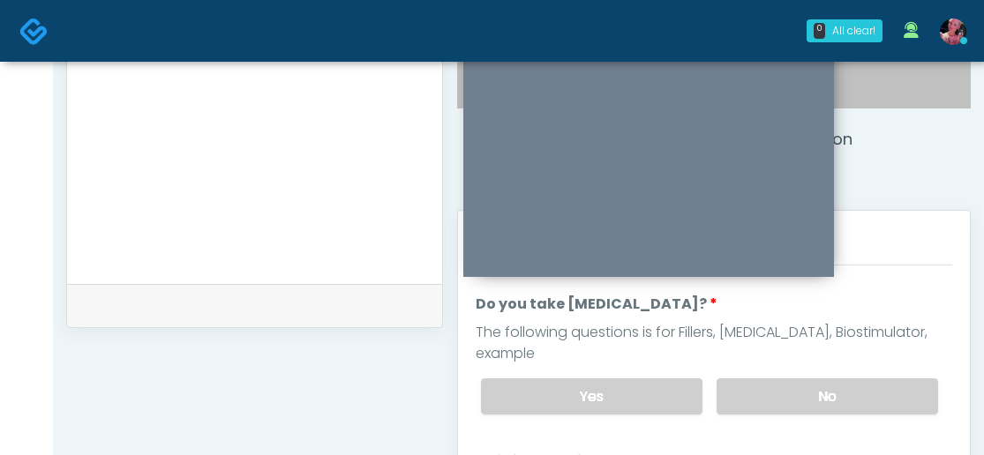
scroll to position [367, 0]
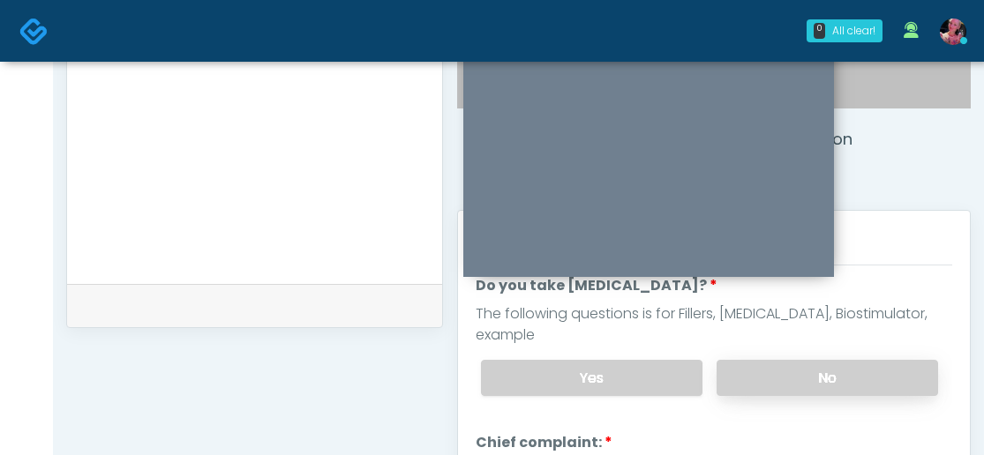
click at [802, 360] on label "No" at bounding box center [826, 378] width 221 height 36
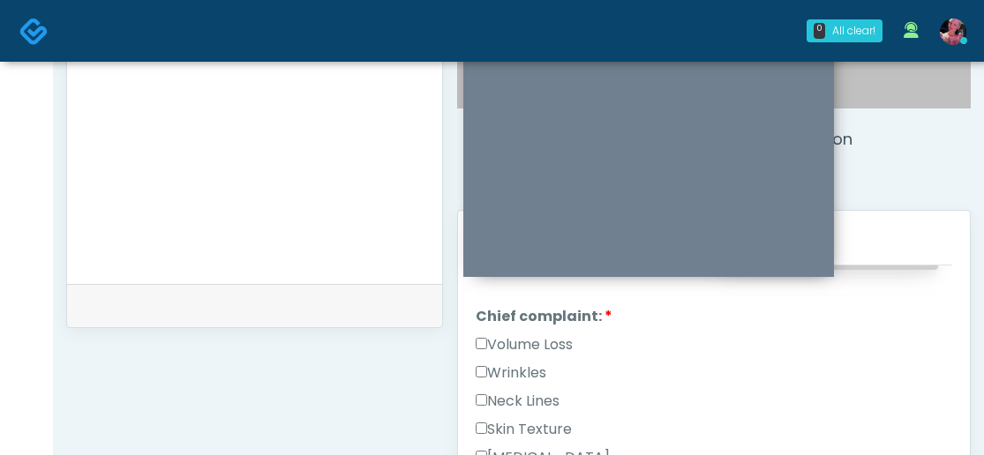
scroll to position [498, 0]
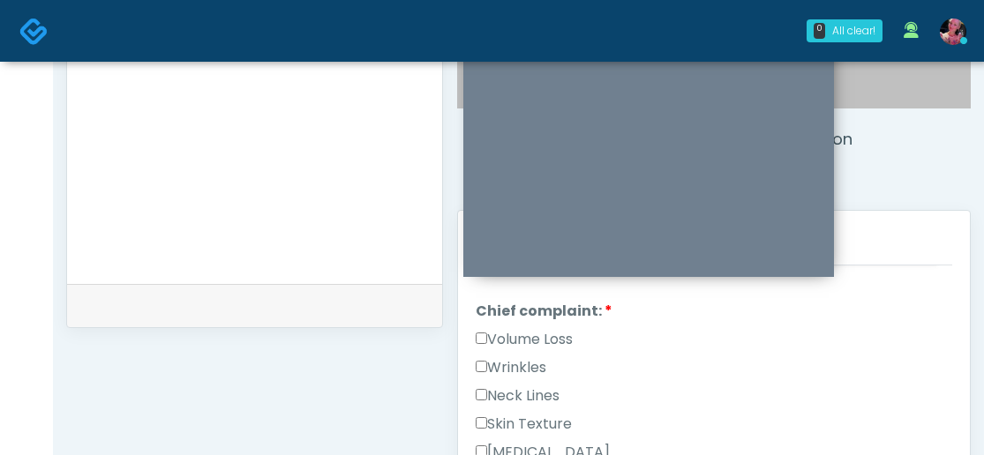
click at [515, 357] on label "Wrinkles" at bounding box center [510, 367] width 71 height 21
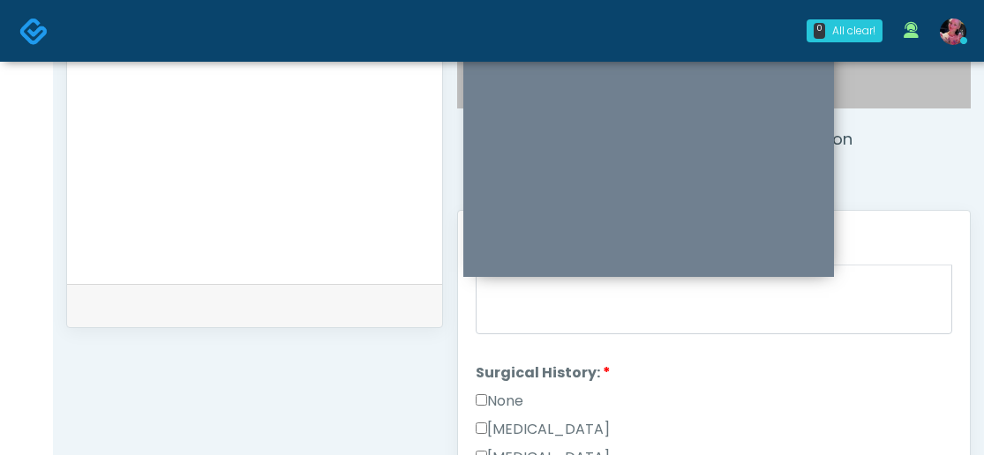
click at [542, 391] on div "None" at bounding box center [713, 405] width 476 height 28
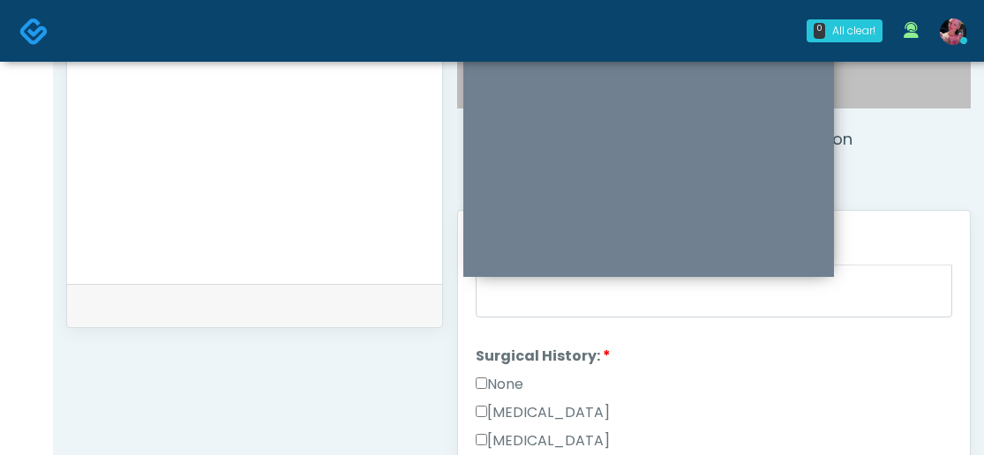
click at [513, 374] on label "None" at bounding box center [499, 384] width 48 height 21
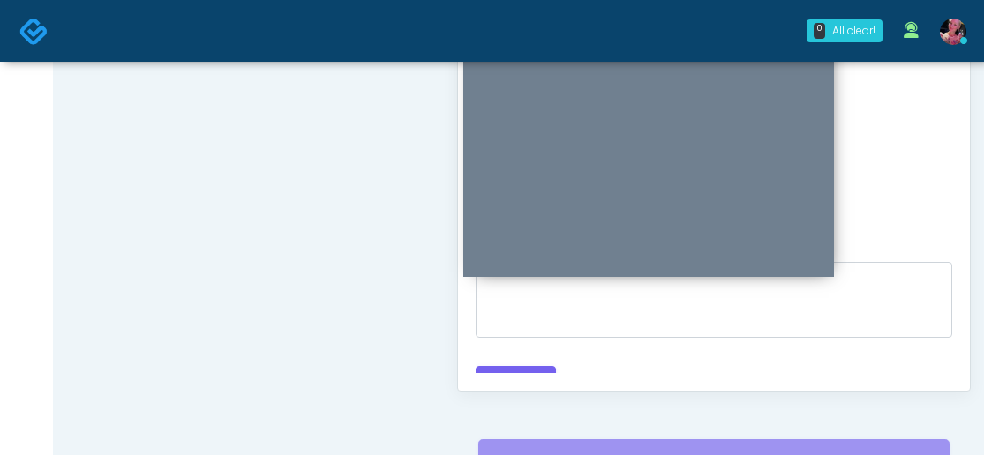
scroll to position [956, 0]
click at [513, 365] on button "Continue" at bounding box center [515, 381] width 80 height 33
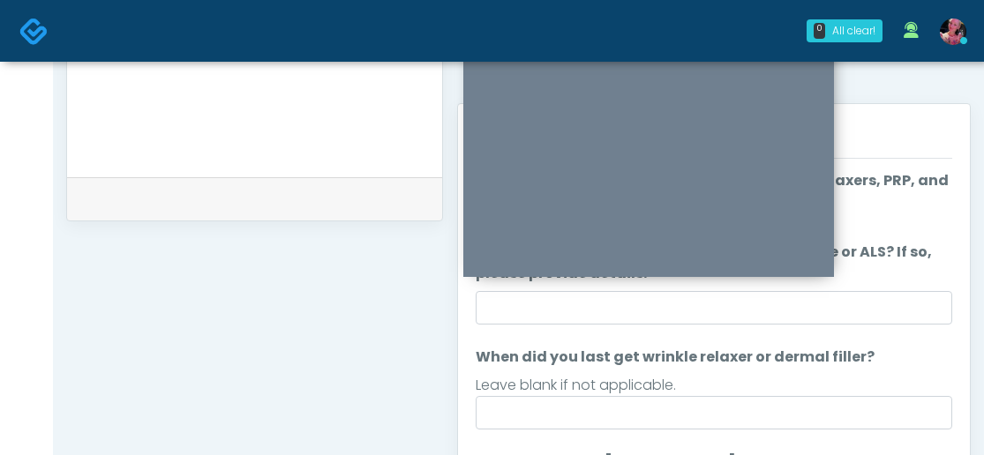
scroll to position [797, 0]
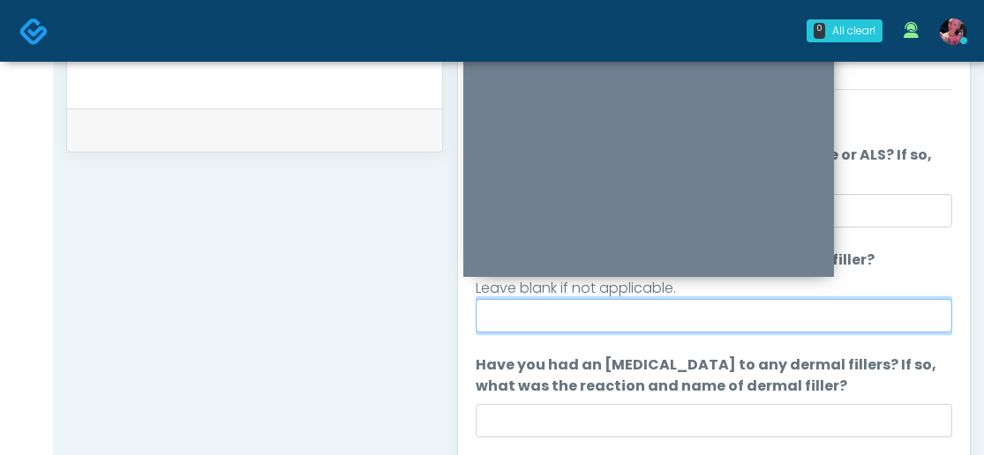
click at [754, 317] on input "When did you last get wrinkle relaxer or dermal filler?" at bounding box center [713, 316] width 476 height 34
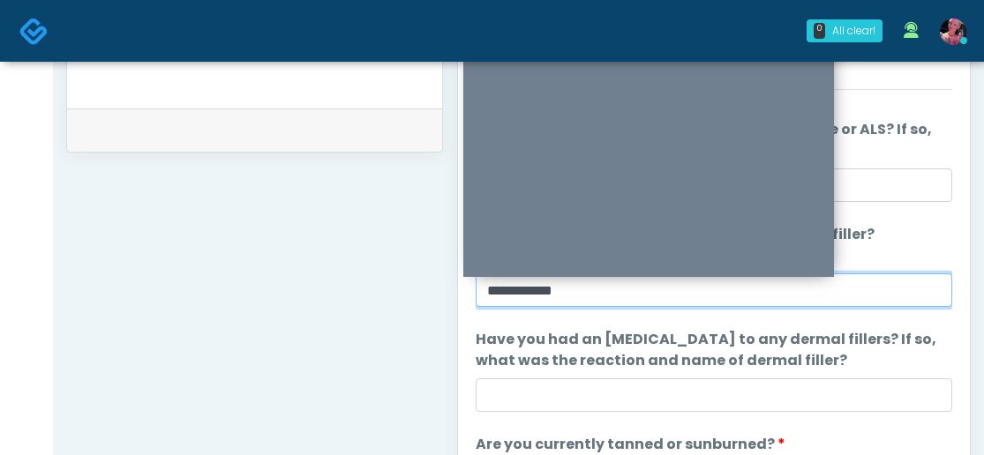
scroll to position [56, 0]
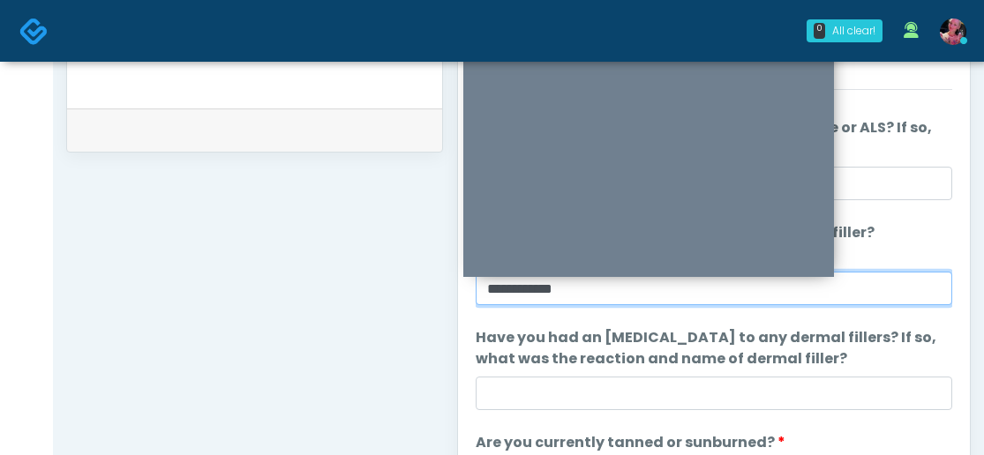
type input "**********"
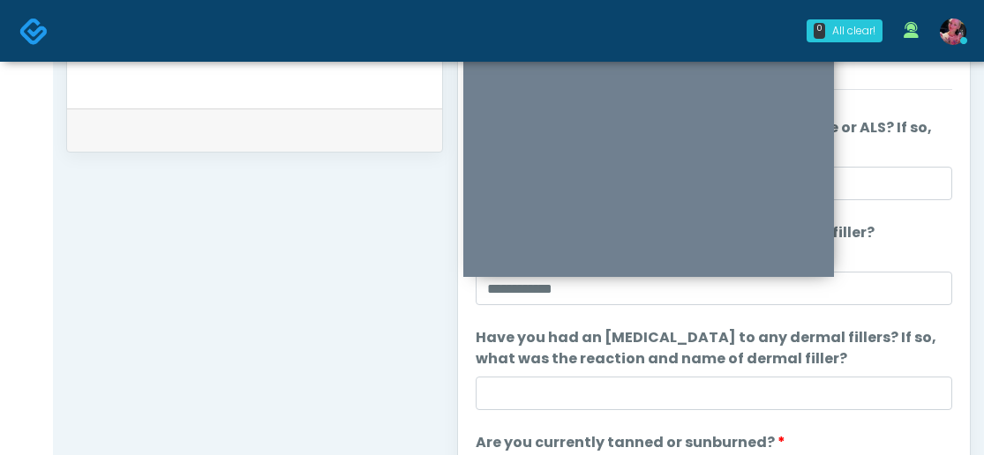
click at [659, 324] on ol "**********" at bounding box center [713, 348] width 476 height 605
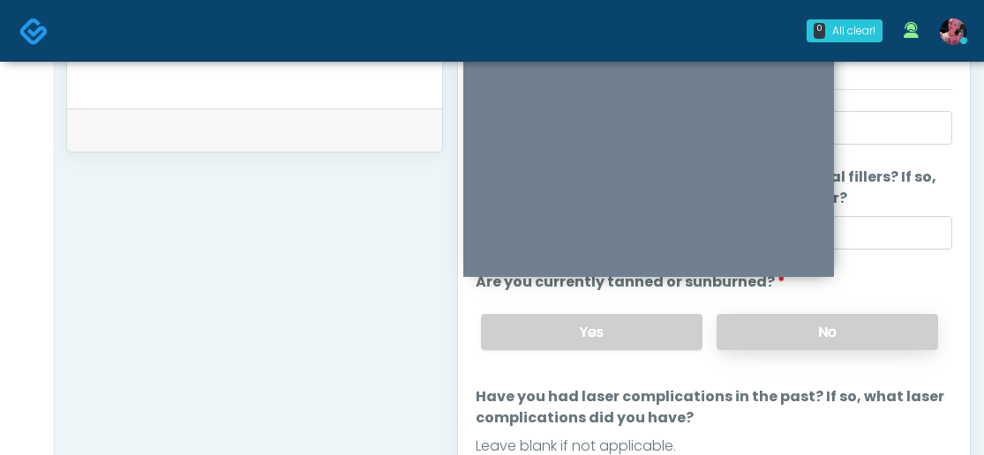
click at [756, 331] on label "No" at bounding box center [826, 332] width 221 height 36
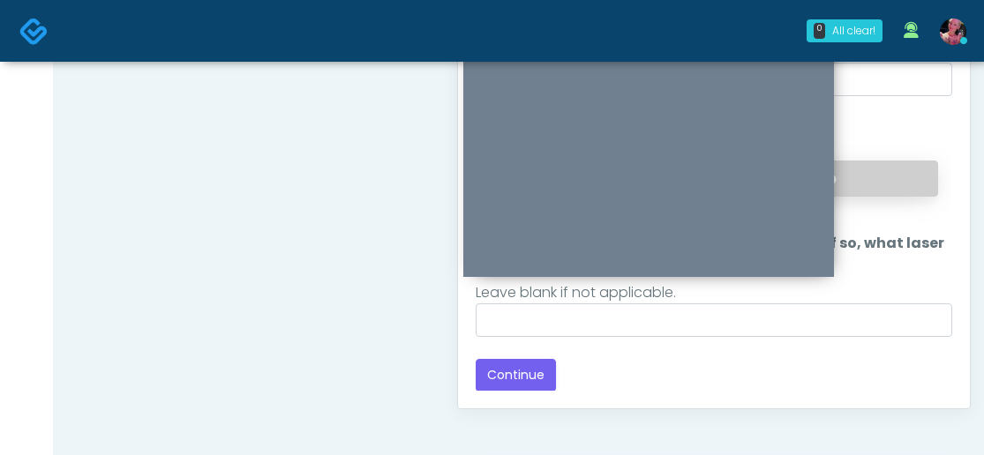
scroll to position [946, 0]
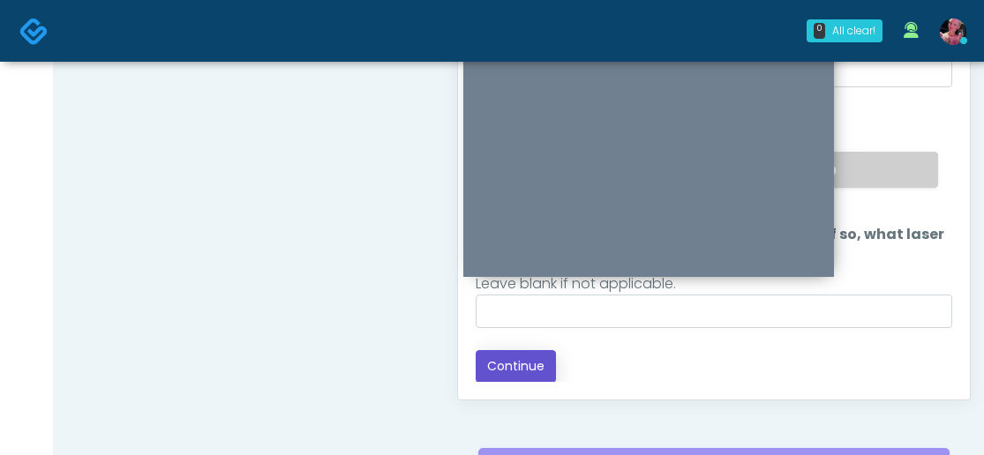
click at [513, 353] on button "Continue" at bounding box center [515, 366] width 80 height 33
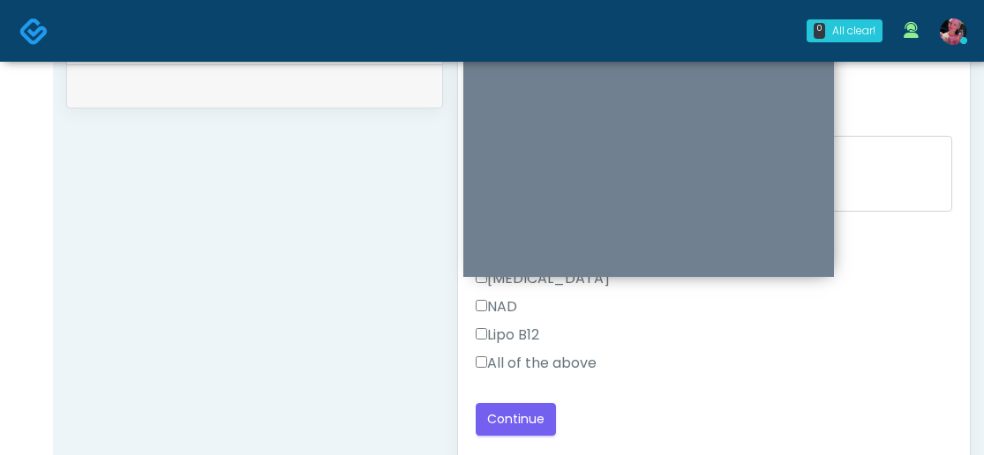
scroll to position [870, 0]
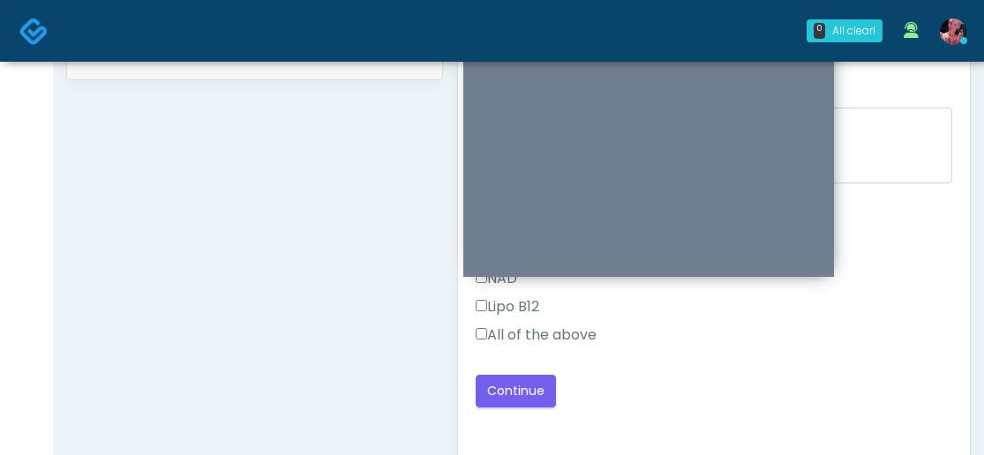
click at [572, 331] on label "All of the above" at bounding box center [535, 335] width 121 height 21
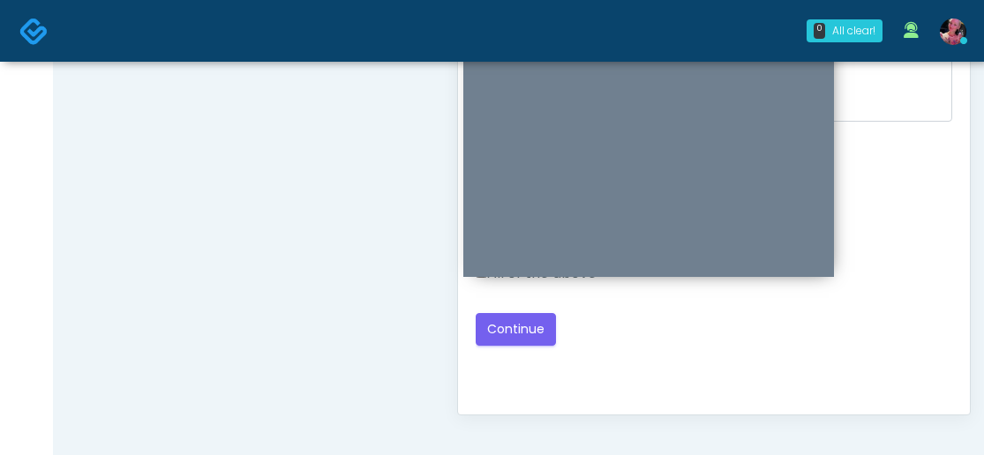
scroll to position [952, 0]
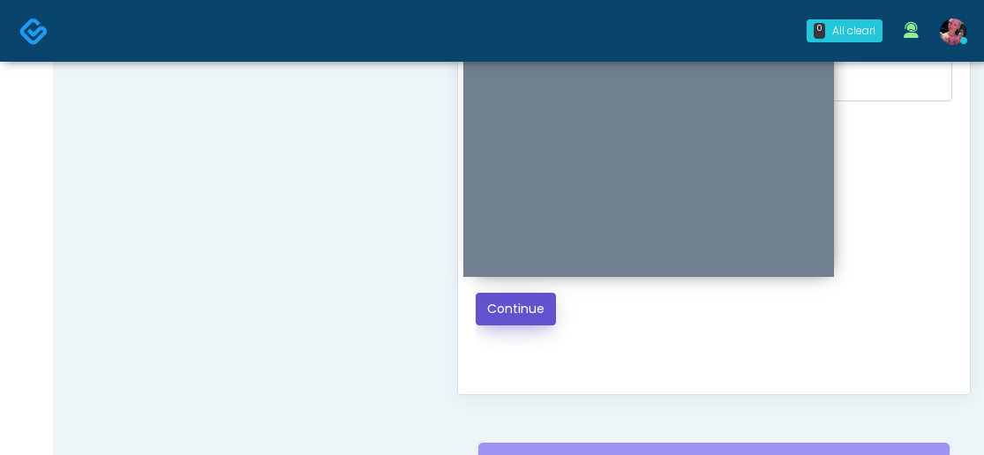
click at [545, 306] on button "Continue" at bounding box center [515, 309] width 80 height 33
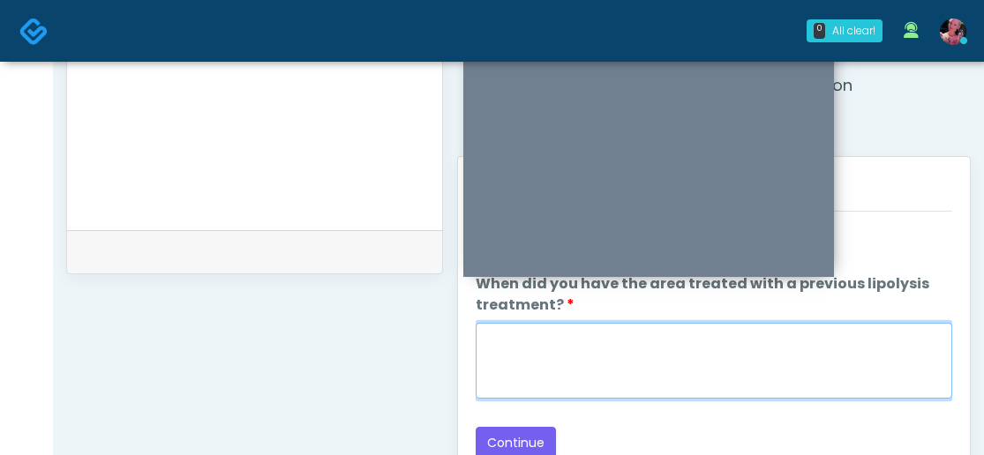
scroll to position [677, 0]
click at [694, 338] on textarea "When did you have the area treated with a previous lipolysis treatment?" at bounding box center [713, 359] width 476 height 76
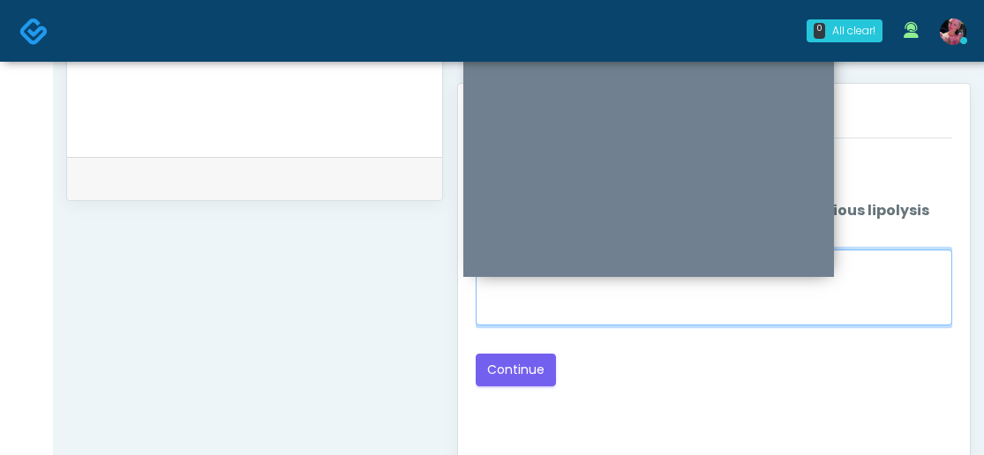
scroll to position [763, 0]
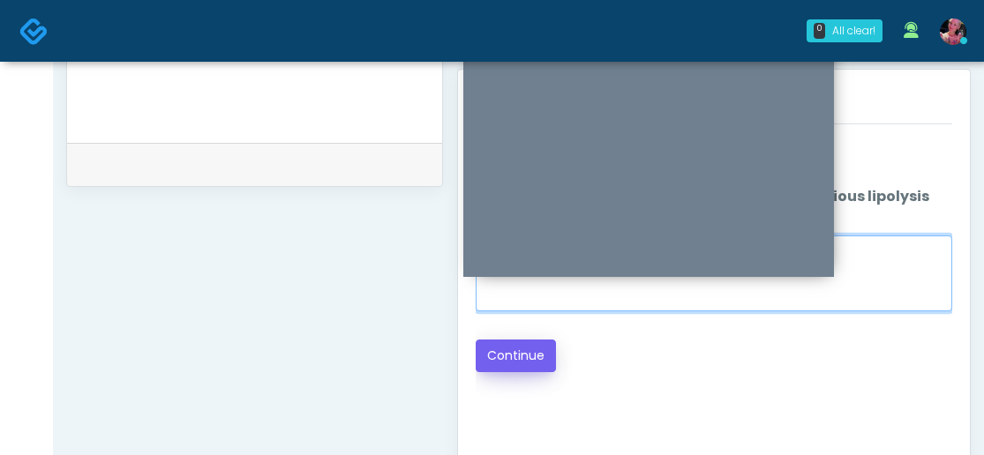
type textarea "*****"
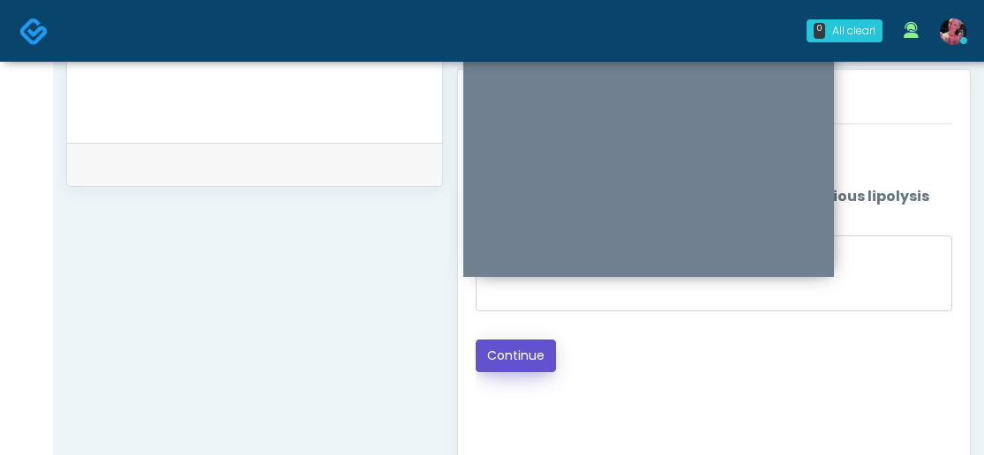
click at [527, 352] on button "Continue" at bounding box center [515, 356] width 80 height 33
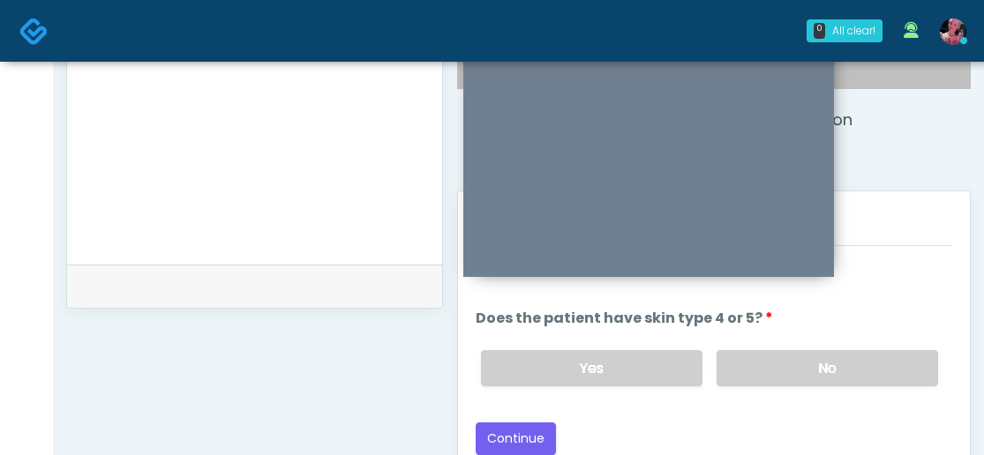
click at [815, 373] on label "No" at bounding box center [826, 368] width 221 height 36
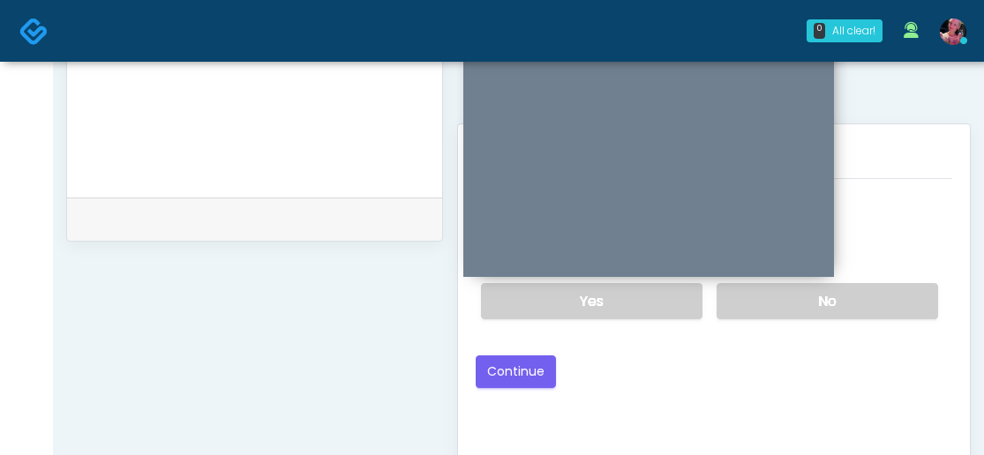
scroll to position [746, 0]
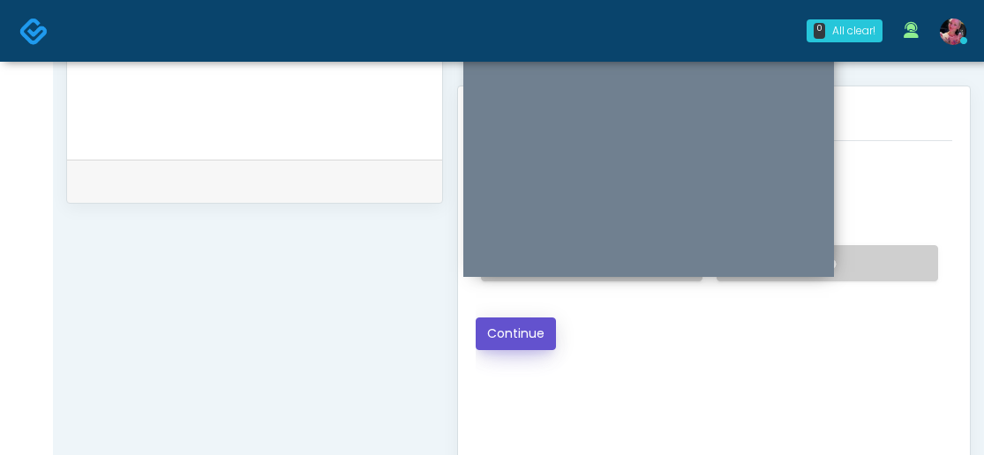
click at [501, 332] on button "Continue" at bounding box center [515, 334] width 80 height 33
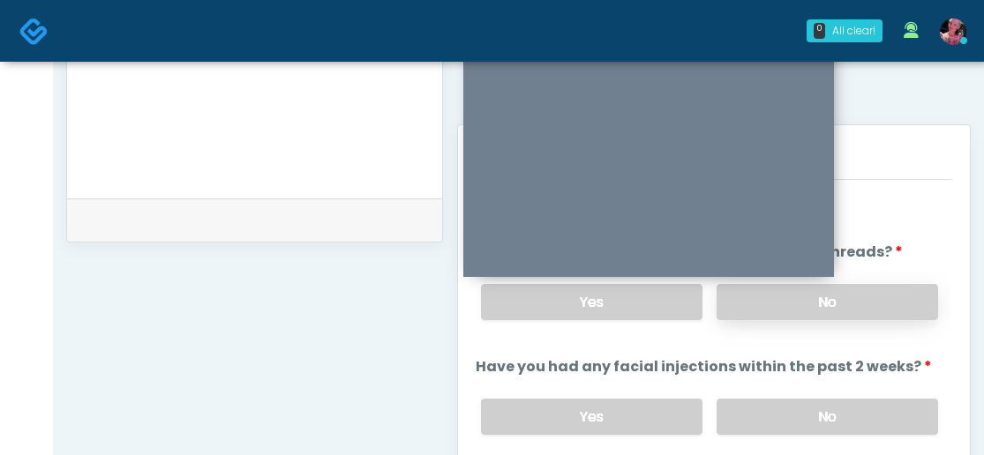
click at [789, 310] on label "No" at bounding box center [826, 302] width 221 height 36
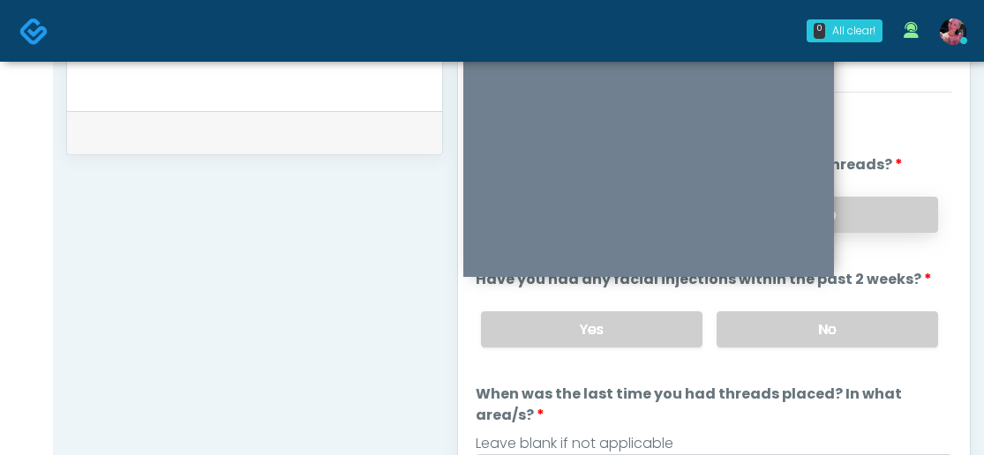
scroll to position [836, 0]
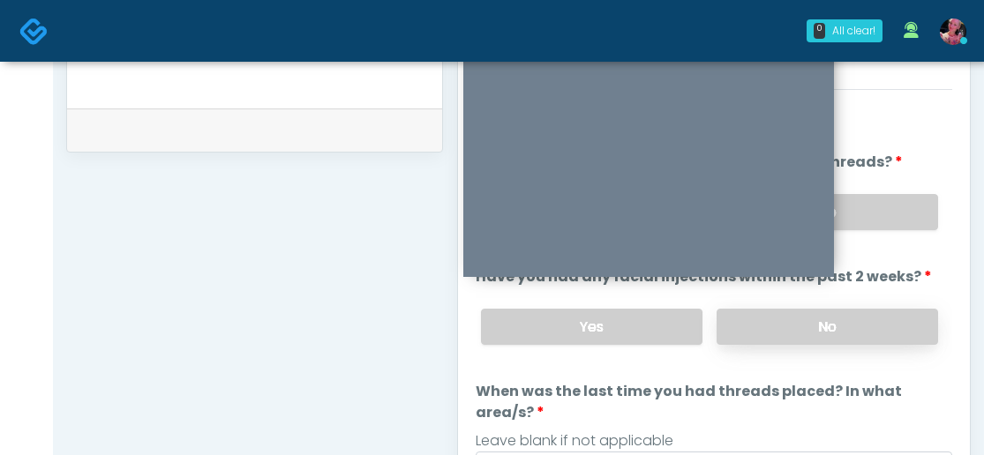
click at [786, 316] on label "No" at bounding box center [826, 327] width 221 height 36
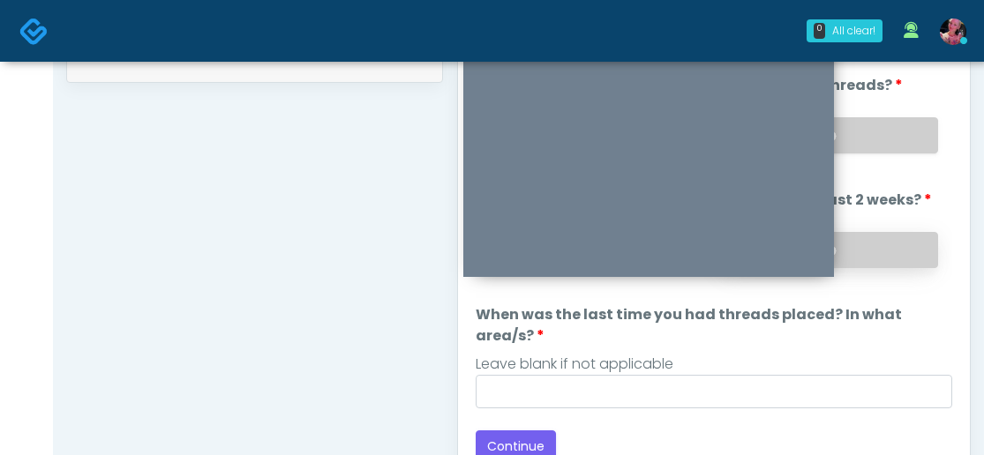
scroll to position [908, 0]
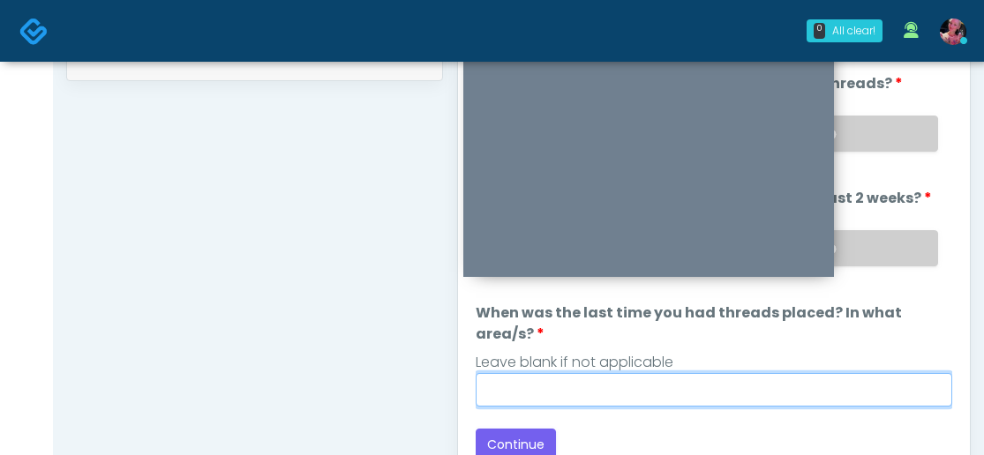
click at [665, 380] on input "When was the last time you had threads placed? In what area/s?" at bounding box center [713, 390] width 476 height 34
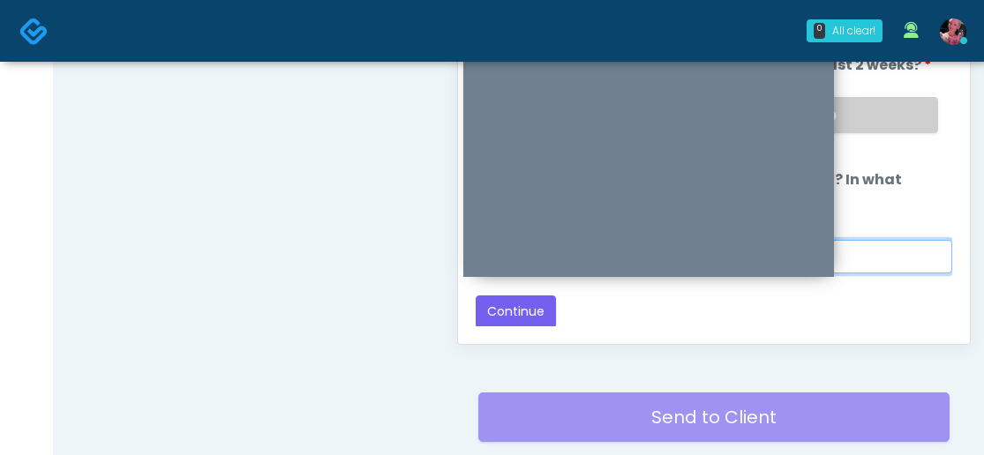
scroll to position [1010, 0]
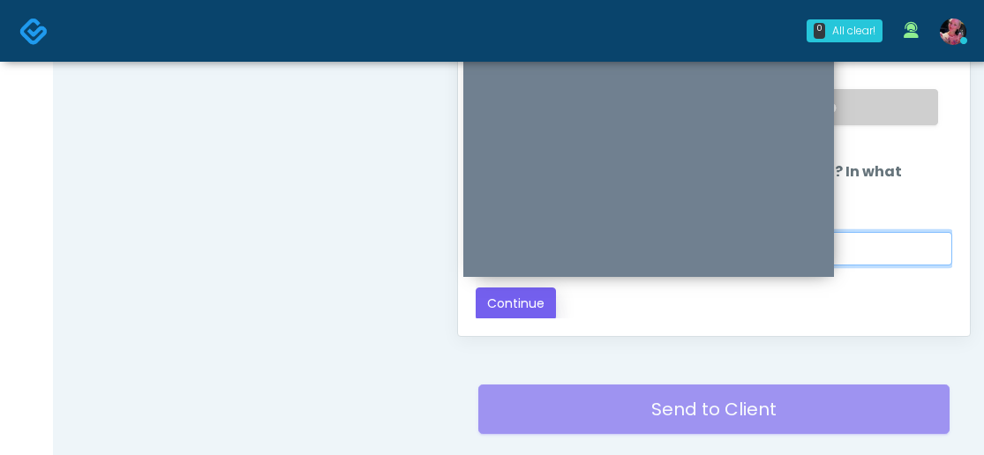
type input "*****"
click at [522, 309] on button "Continue" at bounding box center [515, 304] width 80 height 33
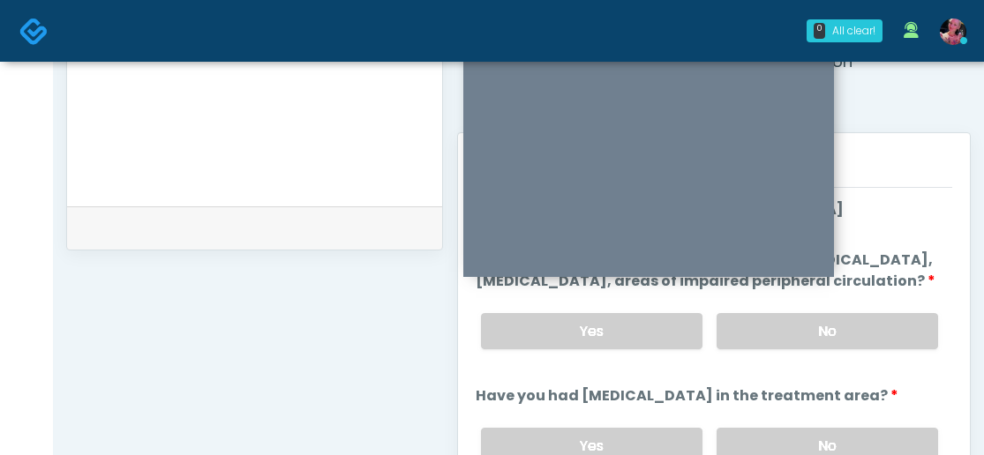
scroll to position [699, 0]
click at [744, 350] on label "No" at bounding box center [826, 332] width 221 height 36
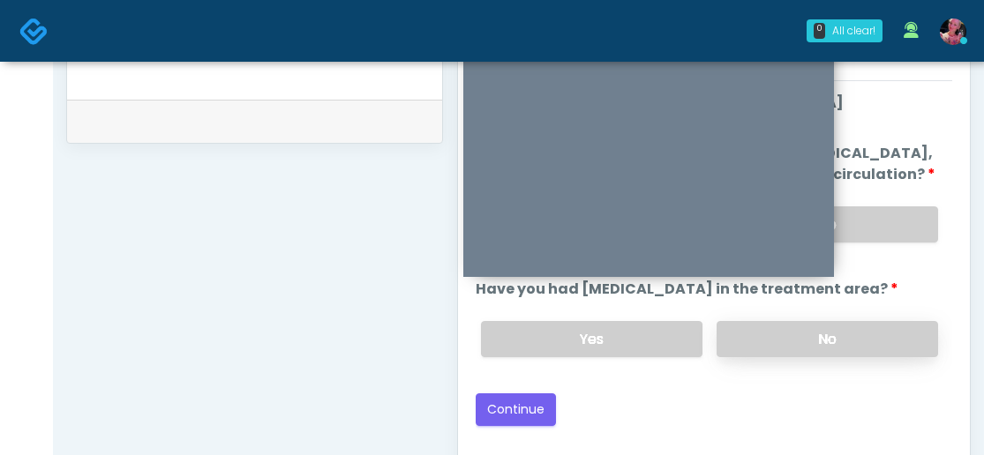
click at [744, 356] on label "No" at bounding box center [826, 339] width 221 height 36
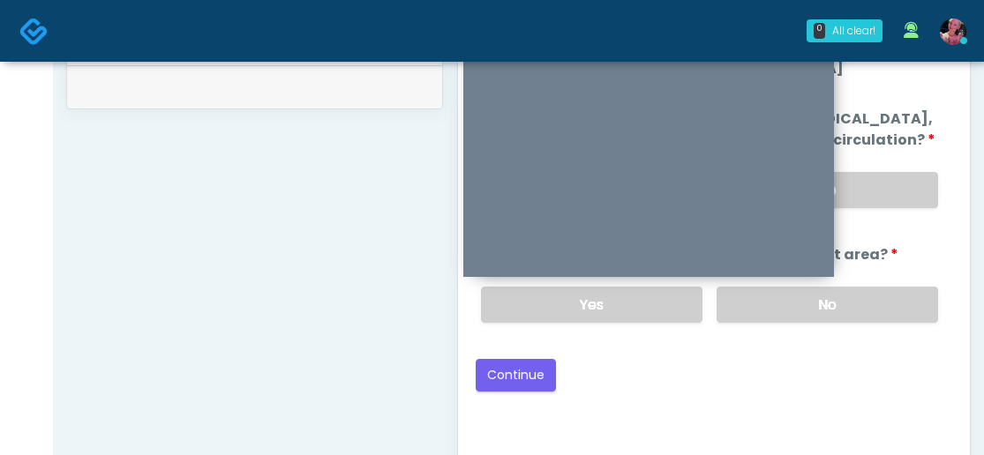
scroll to position [848, 0]
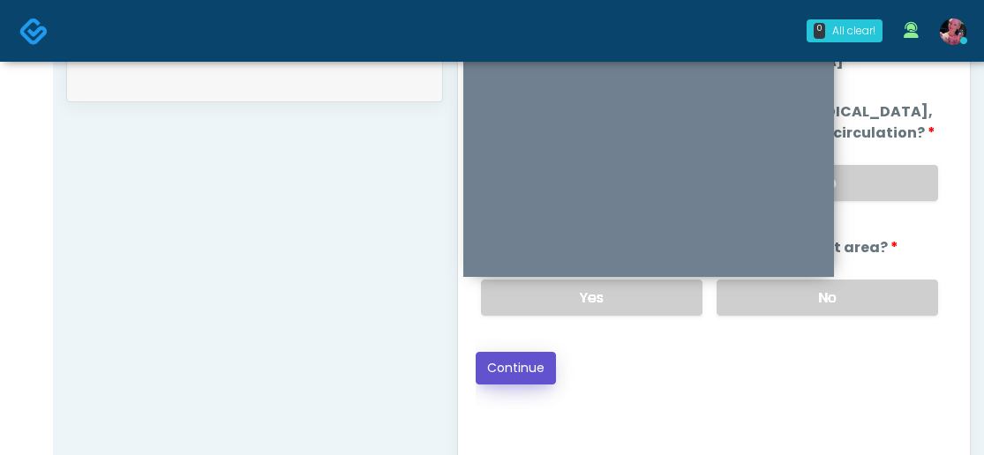
click at [517, 385] on button "Continue" at bounding box center [515, 368] width 80 height 33
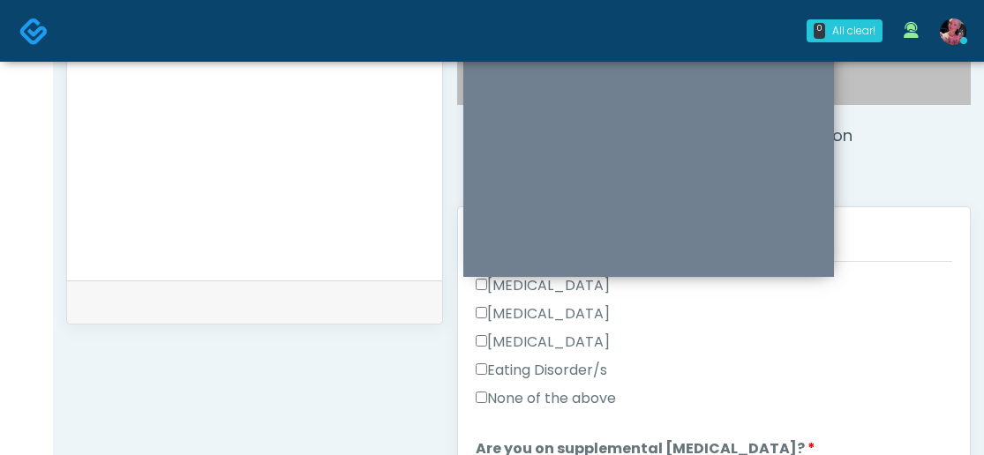
scroll to position [588, 0]
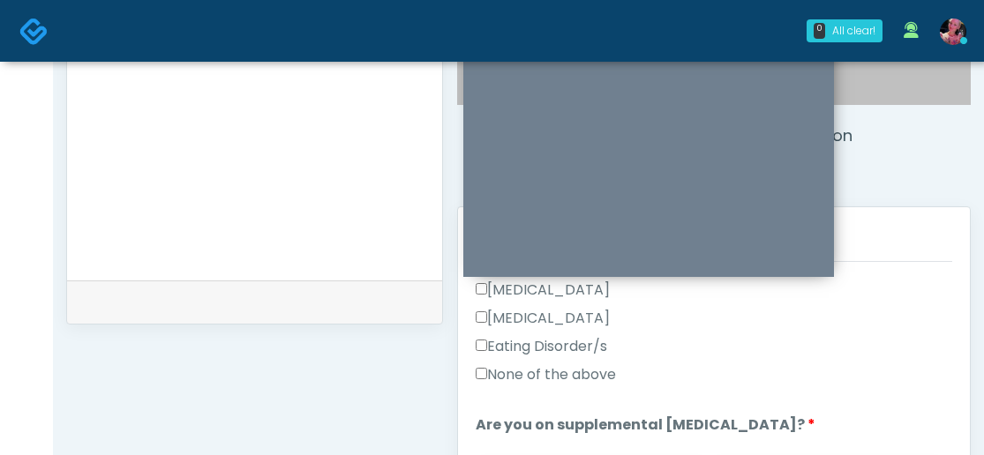
click at [555, 356] on label "Eating Disorder/s" at bounding box center [540, 346] width 131 height 21
click at [554, 364] on label "None of the above" at bounding box center [545, 374] width 140 height 21
click at [551, 349] on label "Eating Disorder/s" at bounding box center [540, 346] width 131 height 21
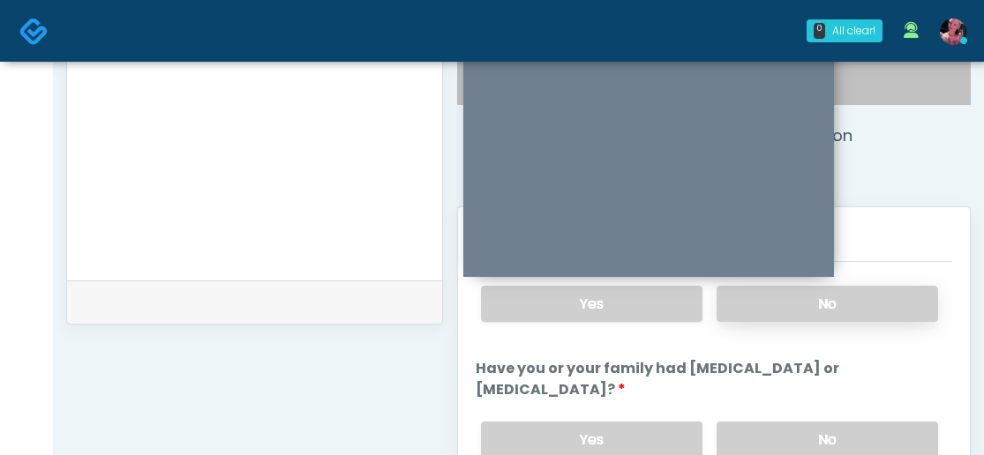
click at [856, 317] on label "No" at bounding box center [826, 304] width 221 height 36
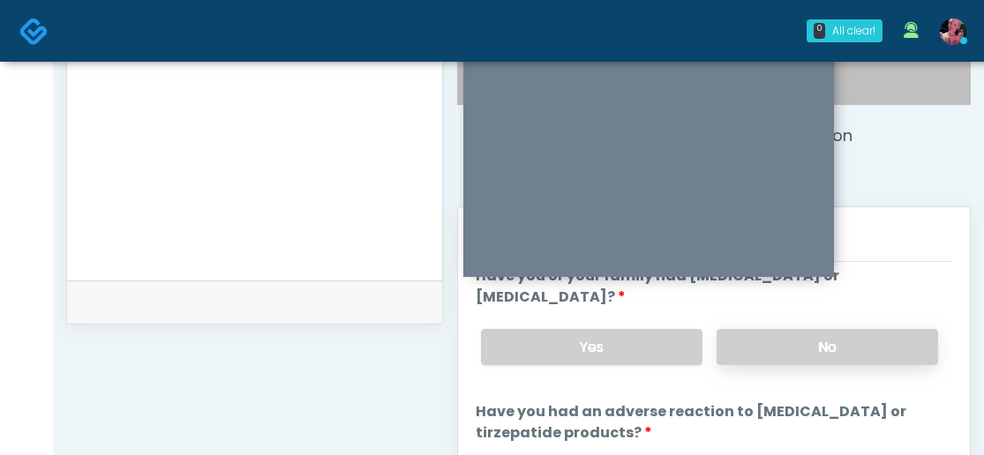
click at [837, 343] on label "No" at bounding box center [826, 347] width 221 height 36
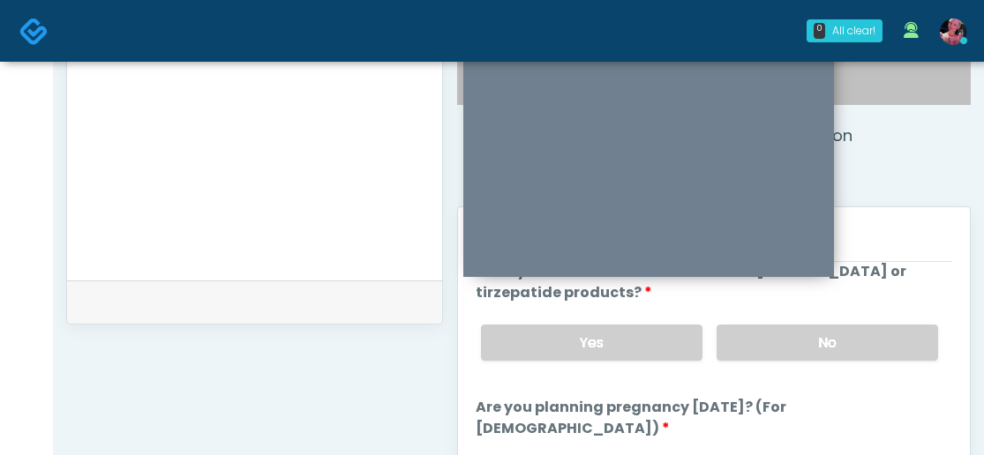
click at [837, 343] on label "No" at bounding box center [826, 343] width 221 height 36
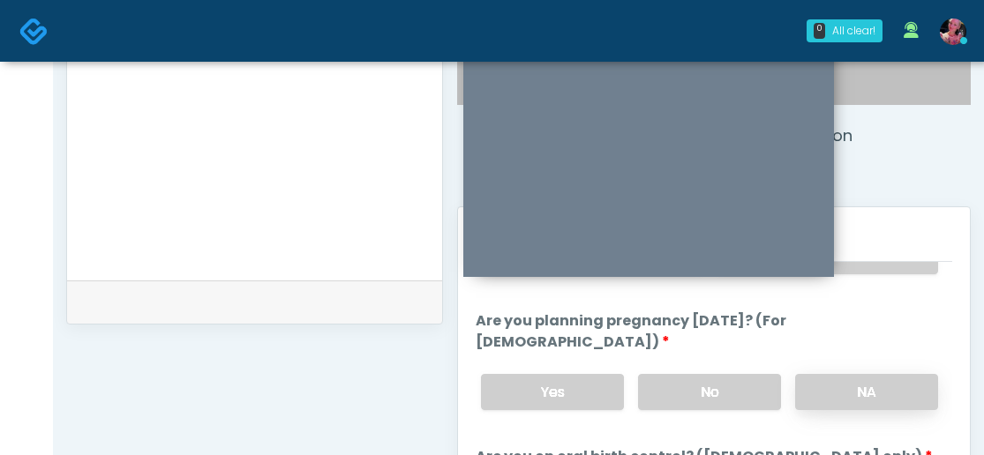
click at [832, 374] on label "NA" at bounding box center [866, 392] width 143 height 36
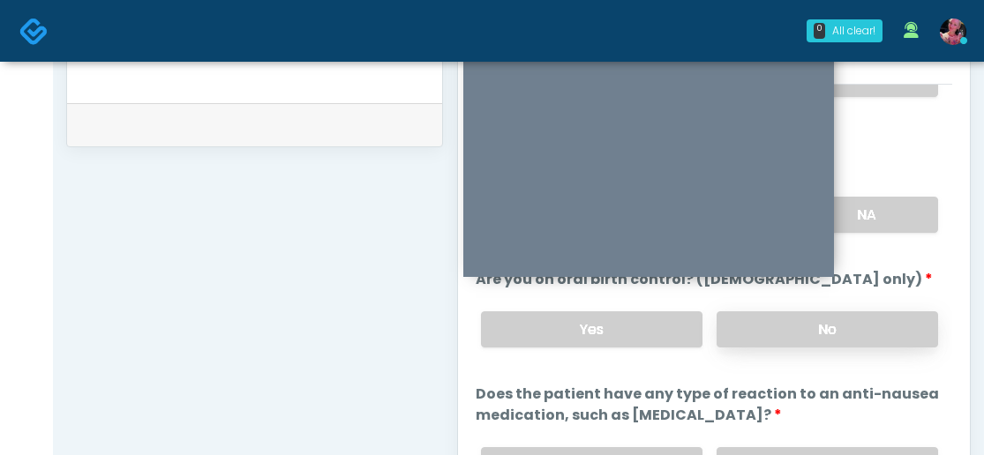
click at [829, 319] on label "No" at bounding box center [826, 329] width 221 height 36
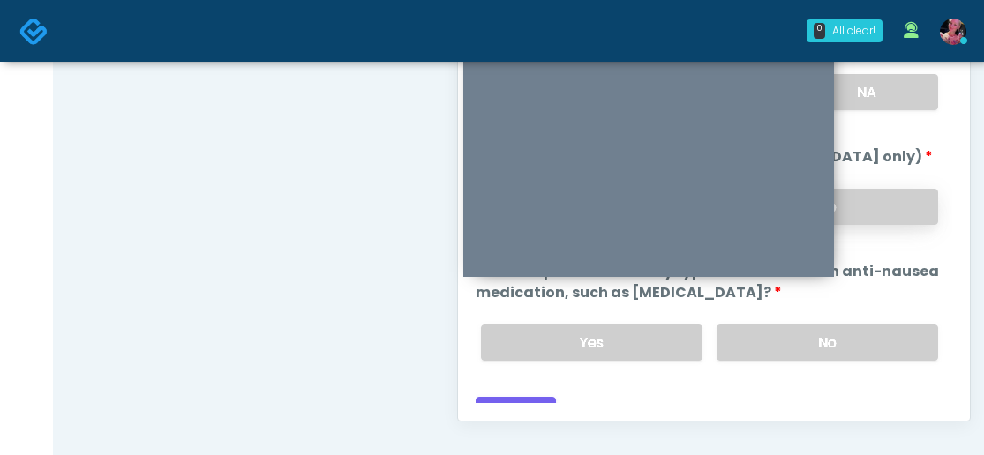
scroll to position [935, 0]
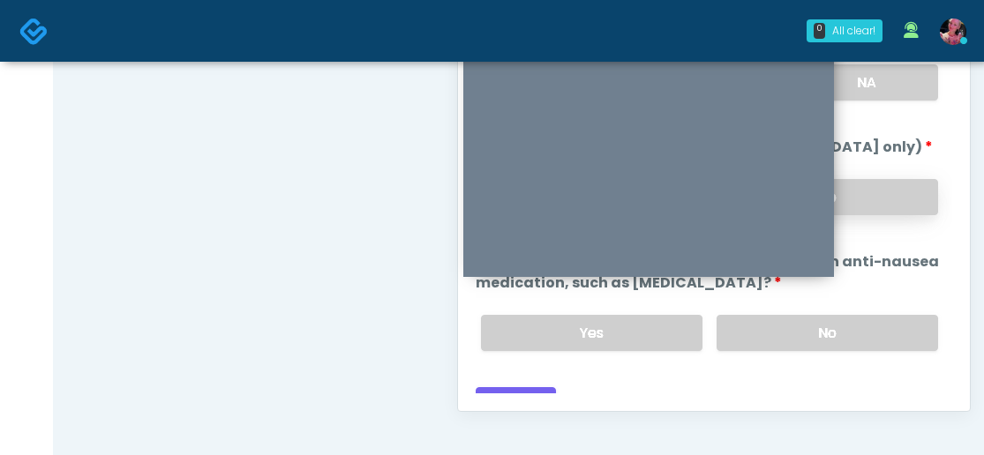
click at [829, 319] on label "No" at bounding box center [826, 333] width 221 height 36
click at [500, 387] on button "Continue" at bounding box center [515, 403] width 80 height 33
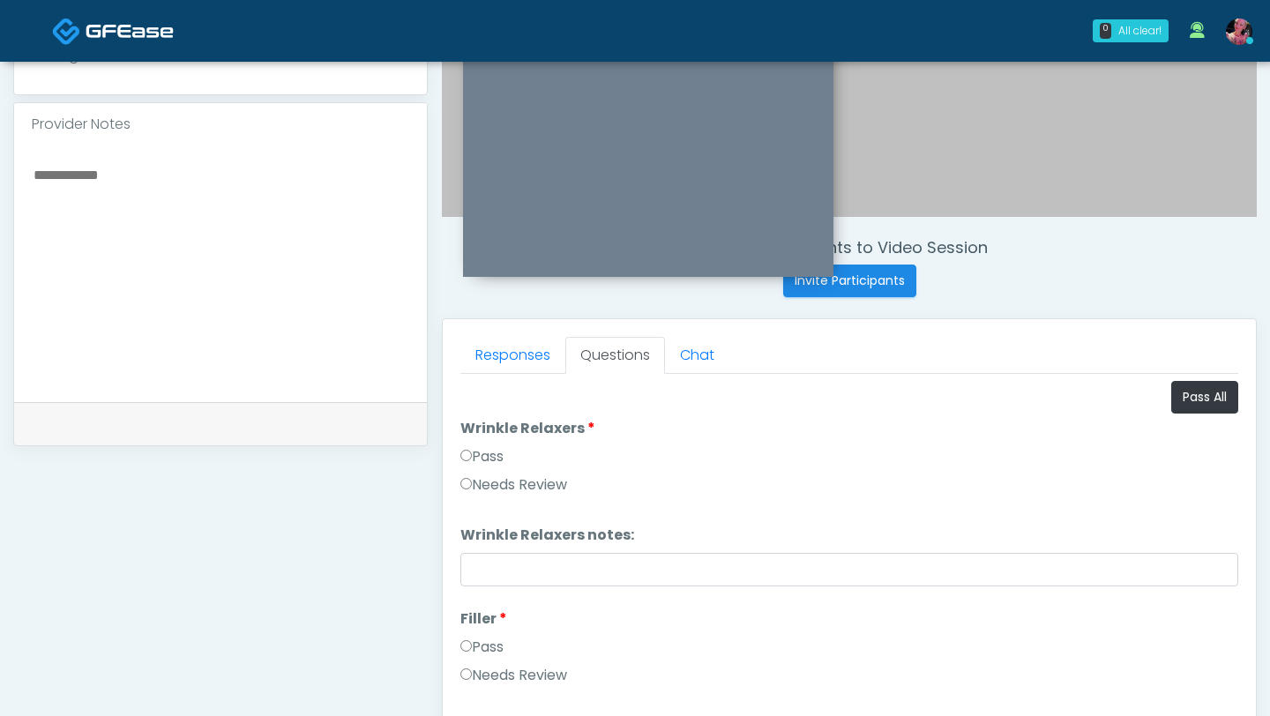
scroll to position [456, 0]
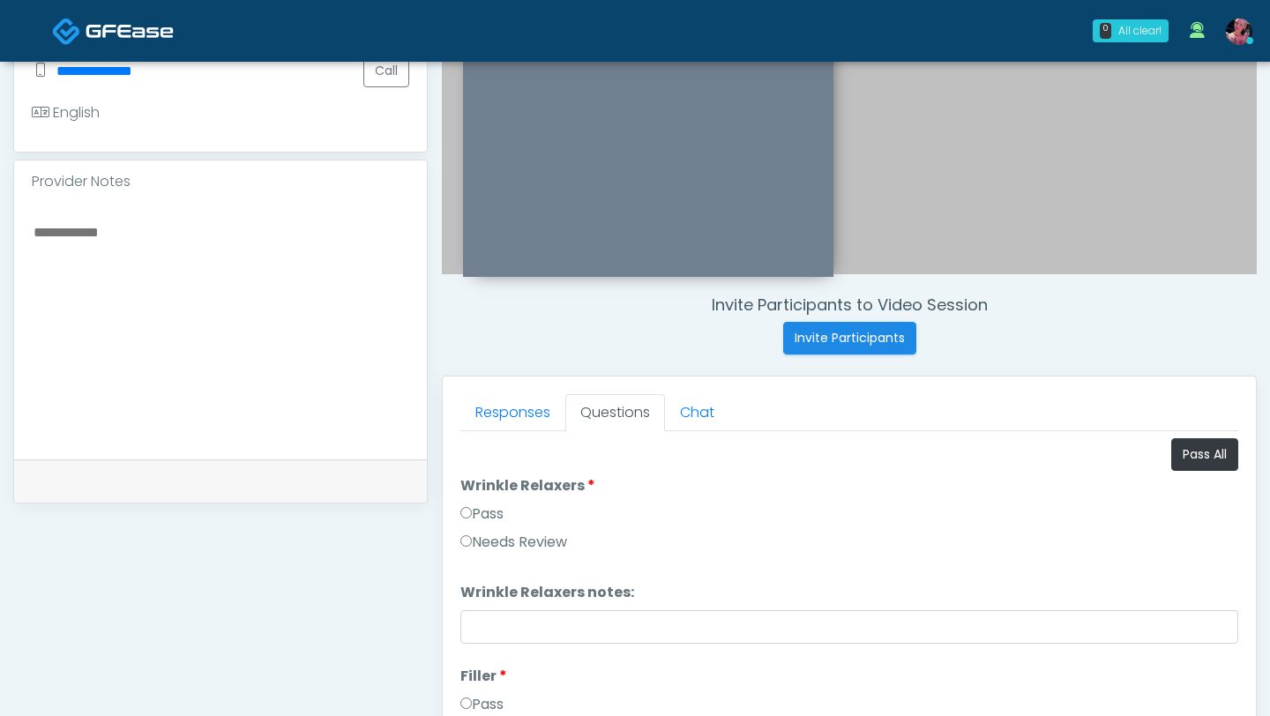
click at [490, 454] on label "Pass" at bounding box center [481, 514] width 43 height 21
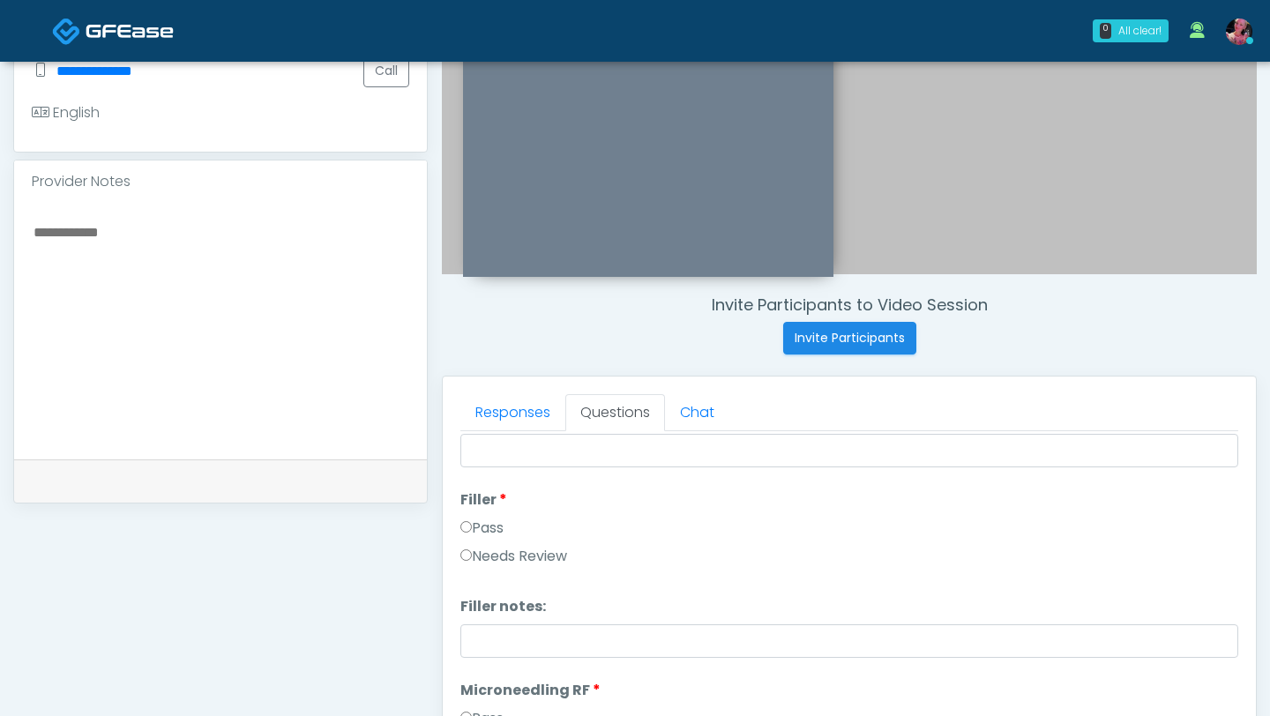
click at [477, 454] on label "Pass" at bounding box center [481, 528] width 43 height 21
click at [477, 454] on label "Pass" at bounding box center [481, 530] width 43 height 21
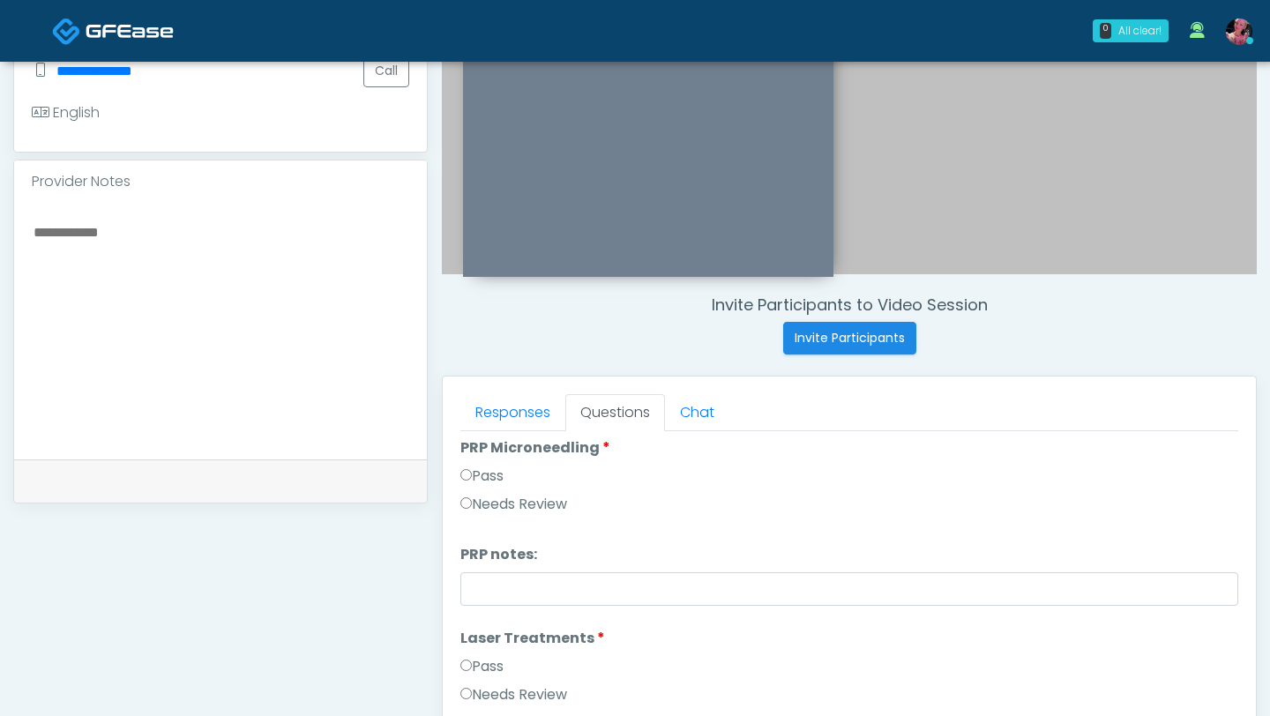
click at [474, 454] on label "Pass" at bounding box center [481, 476] width 43 height 21
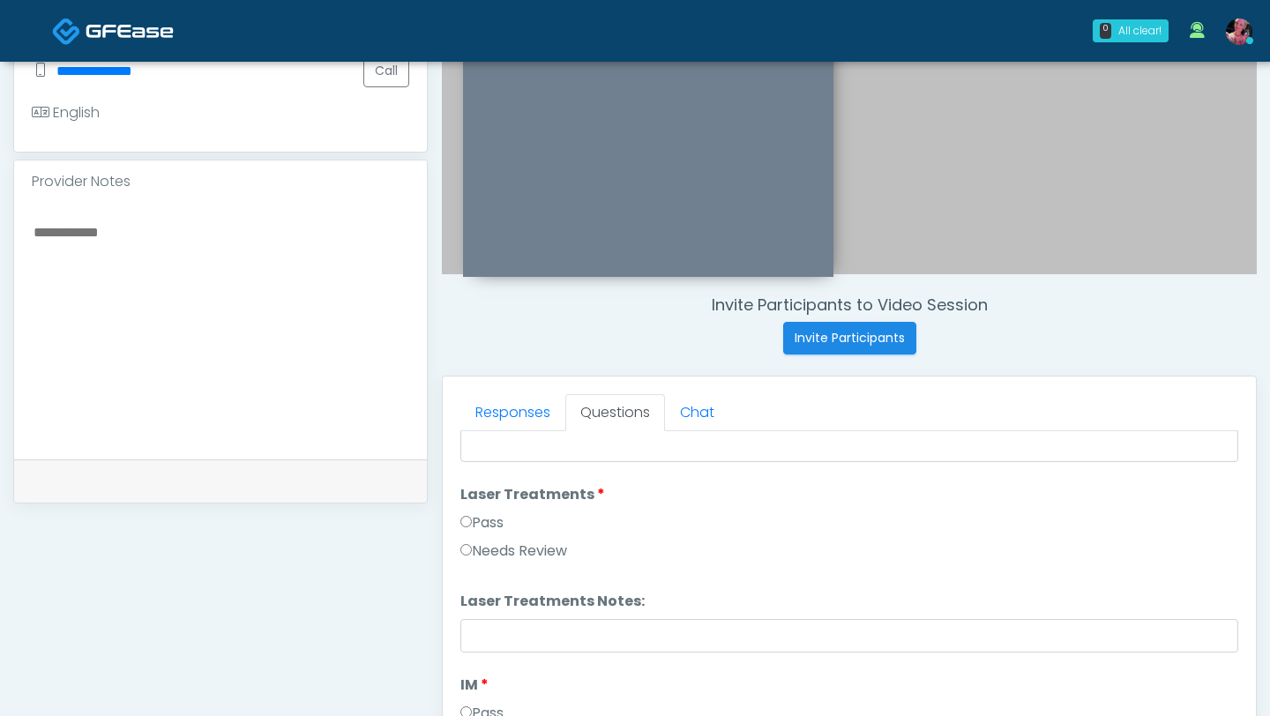
click at [473, 454] on label "Pass" at bounding box center [481, 522] width 43 height 21
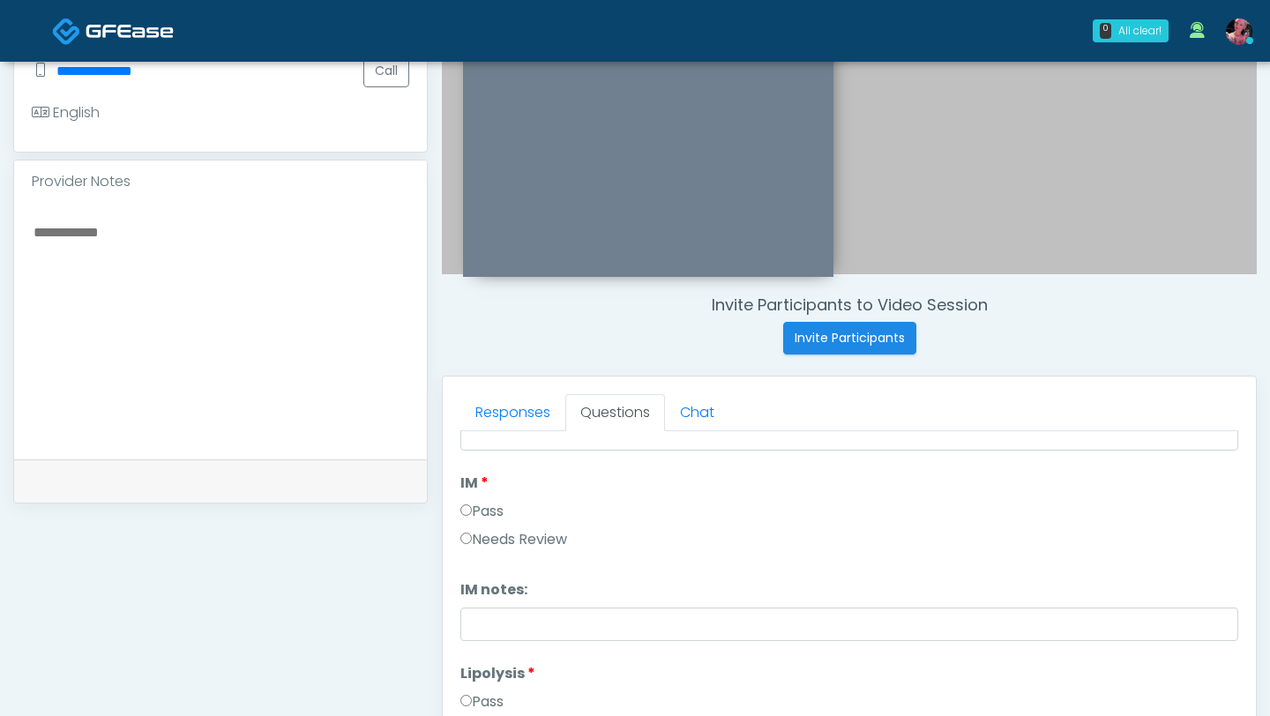
click at [473, 454] on label "Pass" at bounding box center [481, 511] width 43 height 21
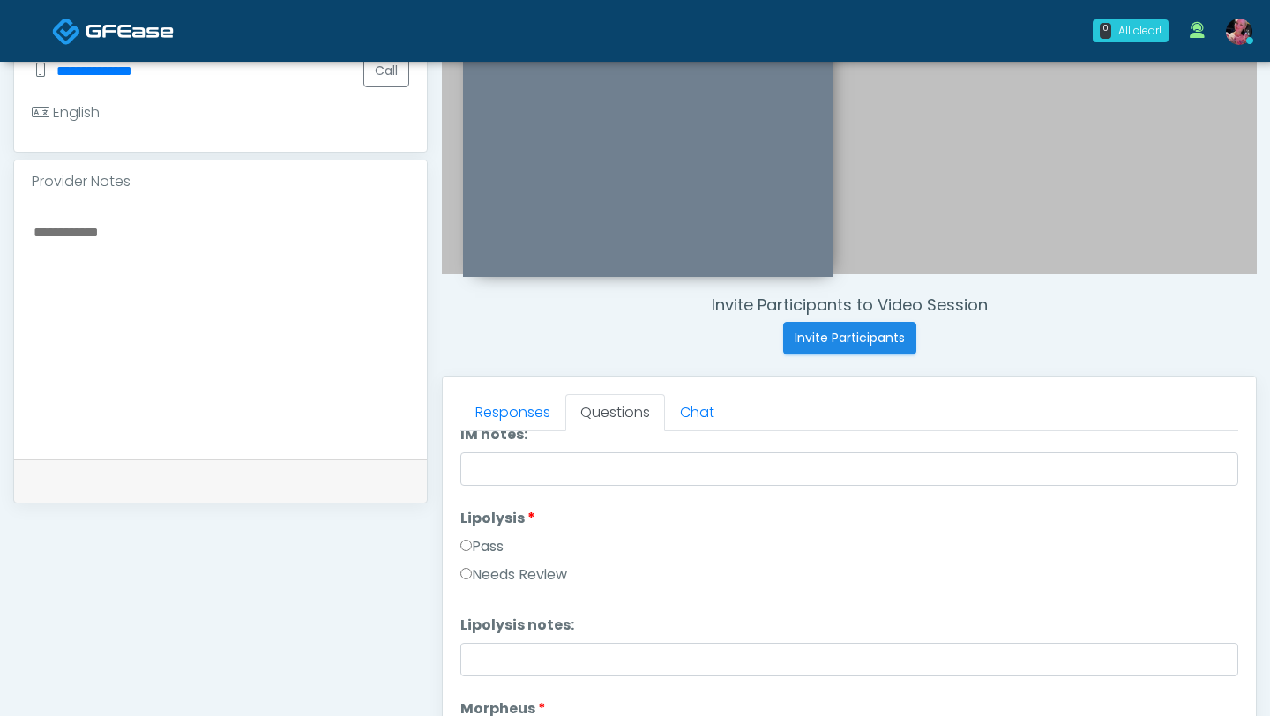
scroll to position [1130, 0]
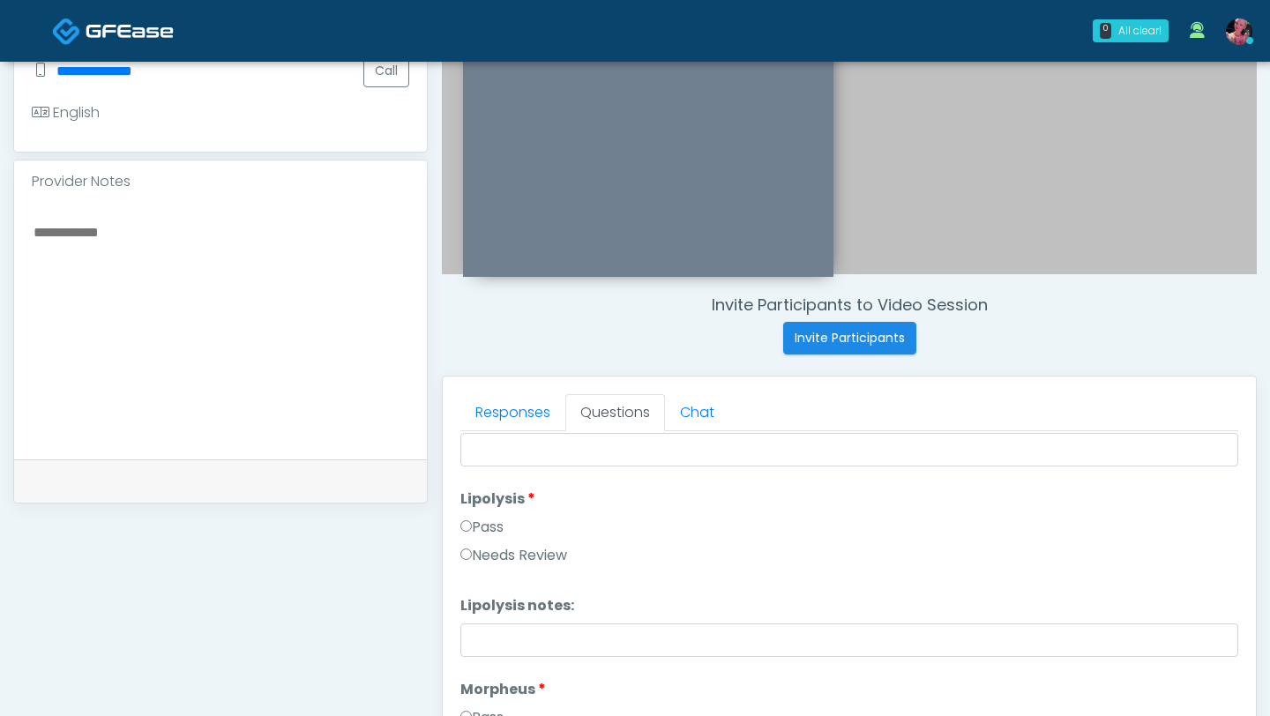
click at [473, 454] on li "Lipolysis Lipolysis Pass Needs Review" at bounding box center [849, 531] width 778 height 85
click at [471, 454] on label "Pass" at bounding box center [481, 527] width 43 height 21
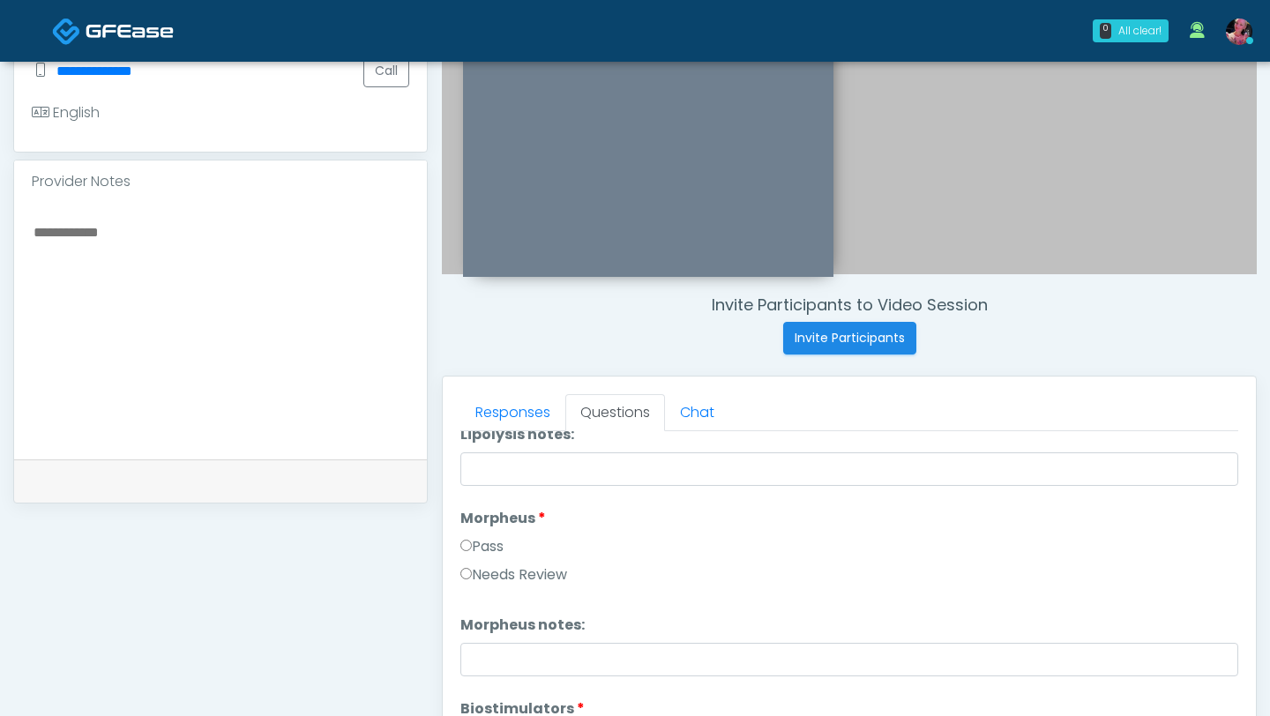
scroll to position [1302, 0]
click at [469, 454] on li "Morpheus Morpheus Pass Needs Review" at bounding box center [849, 549] width 778 height 85
click at [469, 454] on div "Pass" at bounding box center [849, 549] width 778 height 28
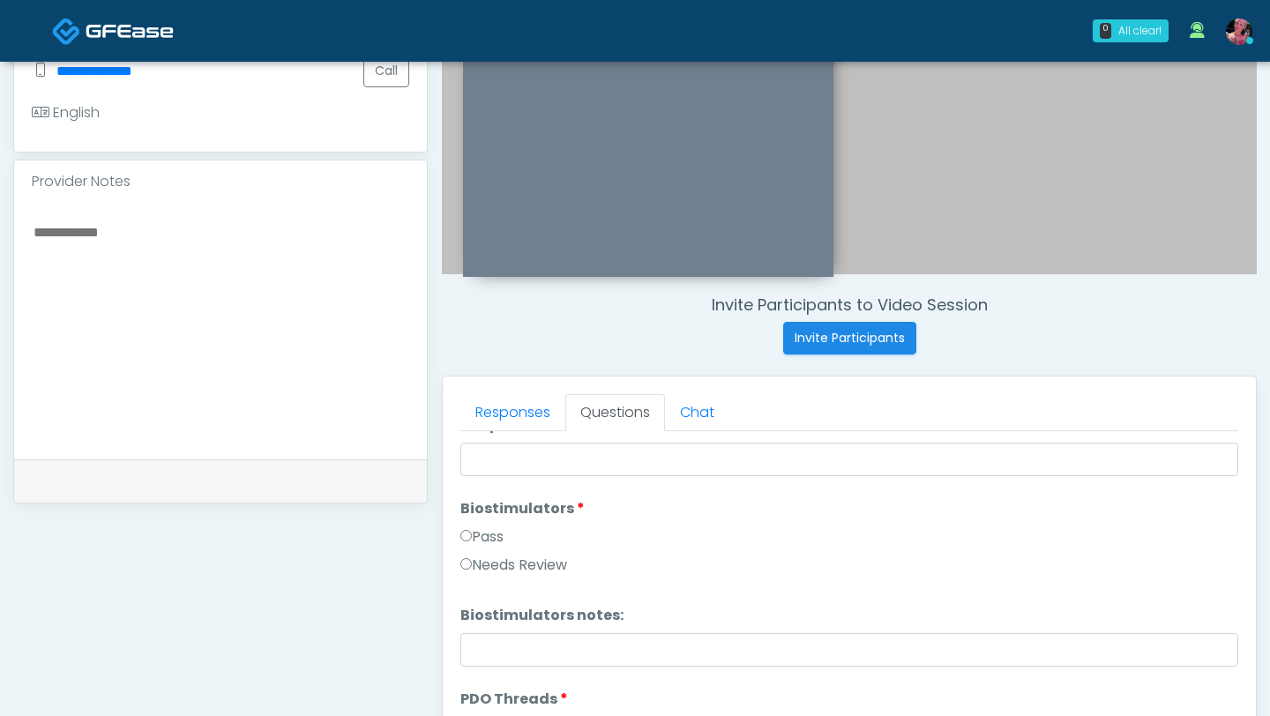
scroll to position [1527, 0]
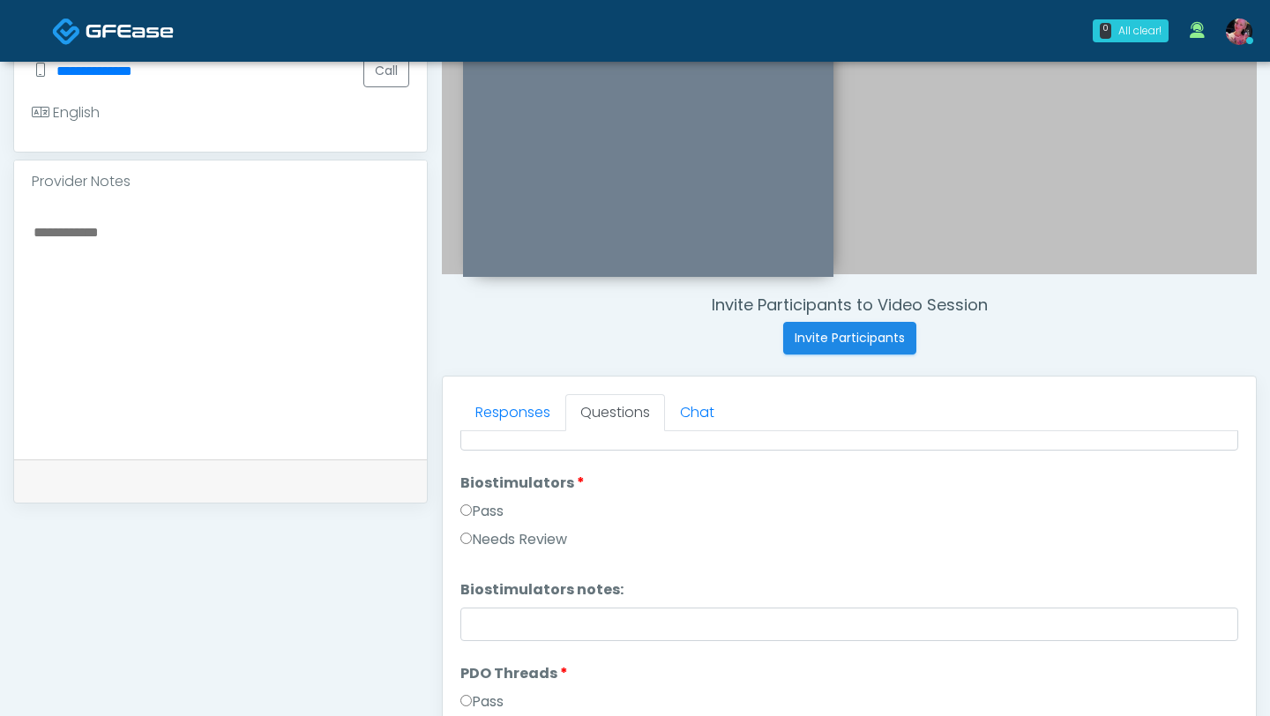
click at [475, 454] on label "Pass" at bounding box center [481, 702] width 43 height 21
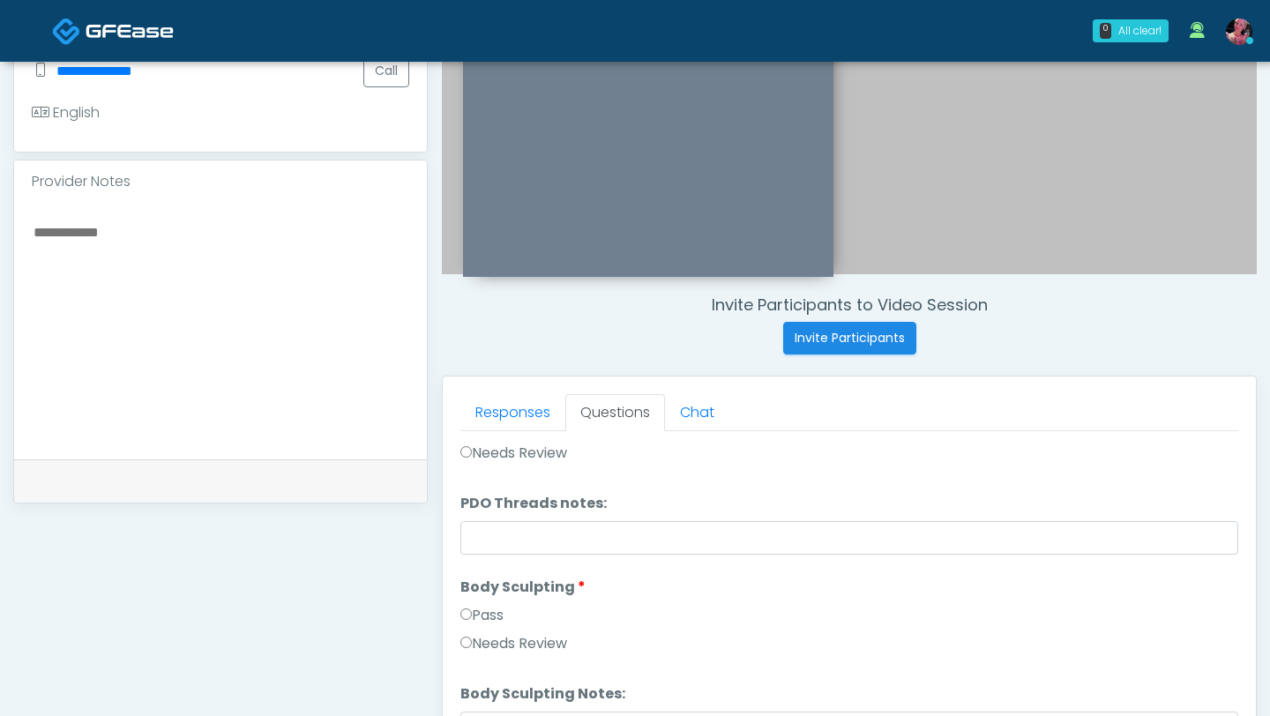
scroll to position [1820, 0]
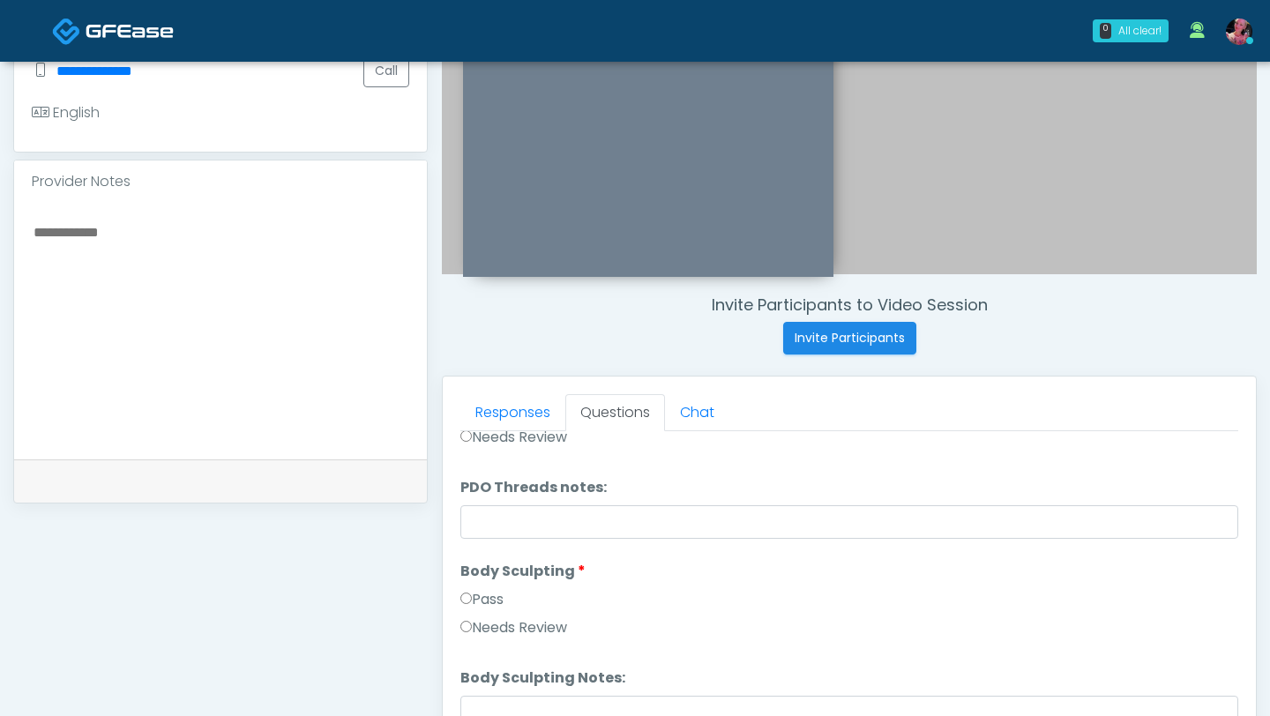
click at [479, 454] on label "Pass" at bounding box center [481, 599] width 43 height 21
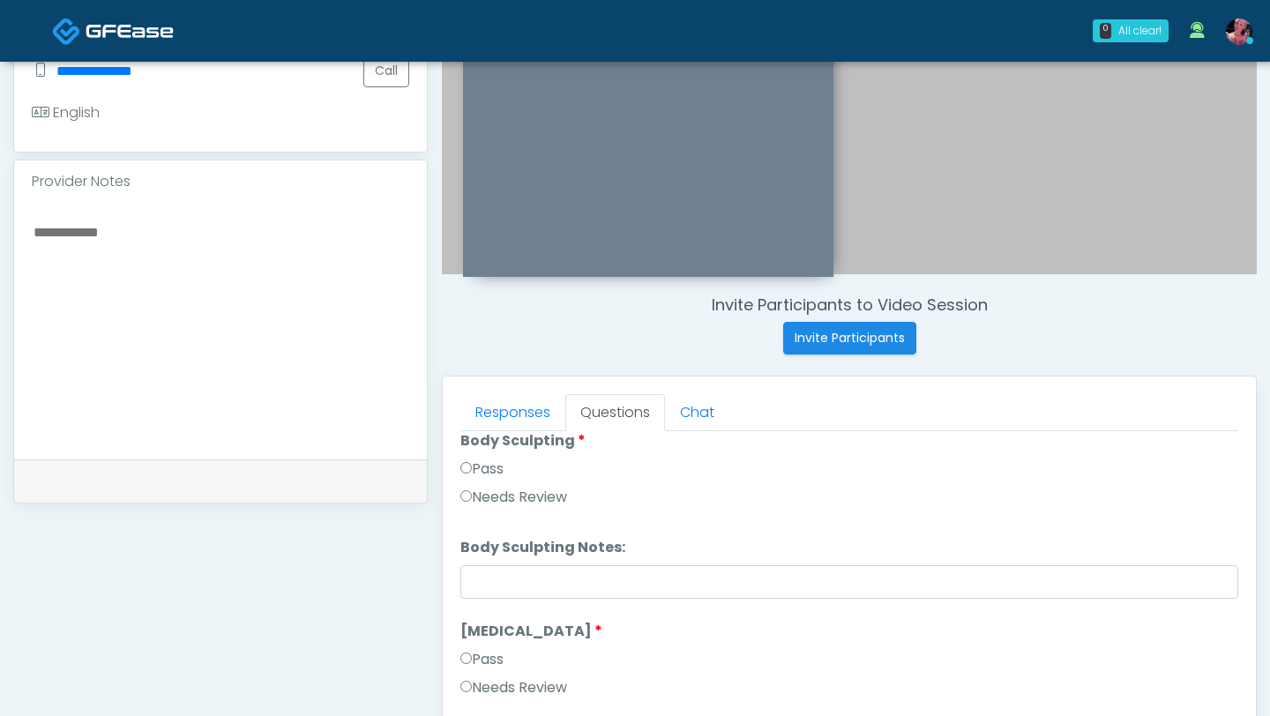
scroll to position [2051, 0]
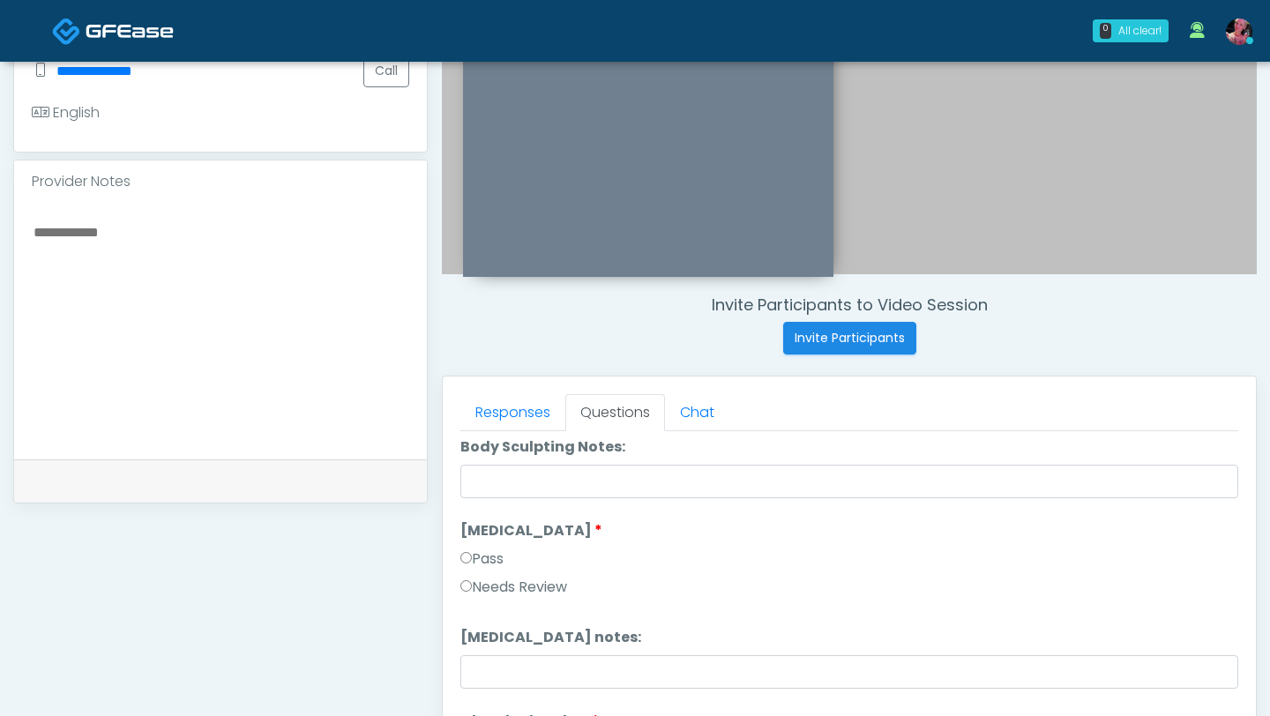
click at [479, 454] on label "Pass" at bounding box center [481, 559] width 43 height 21
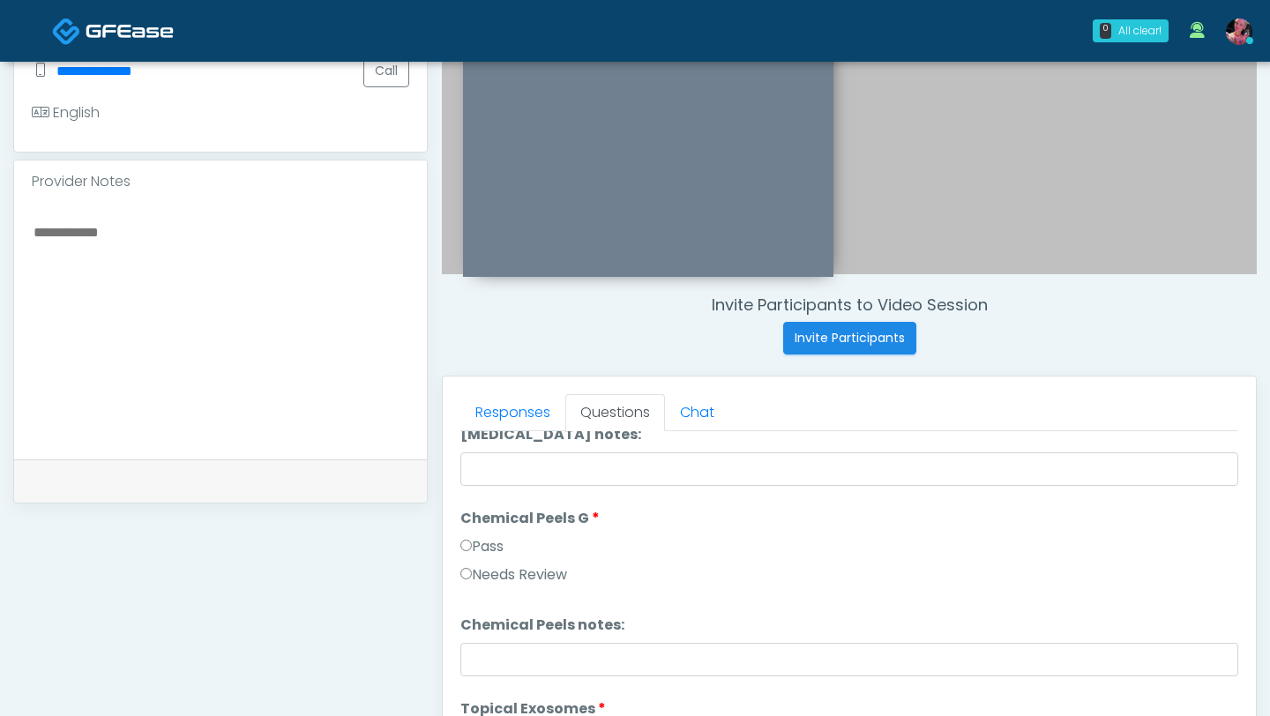
click at [476, 454] on label "Pass" at bounding box center [481, 546] width 43 height 21
click at [475, 454] on label "Pass" at bounding box center [481, 543] width 43 height 21
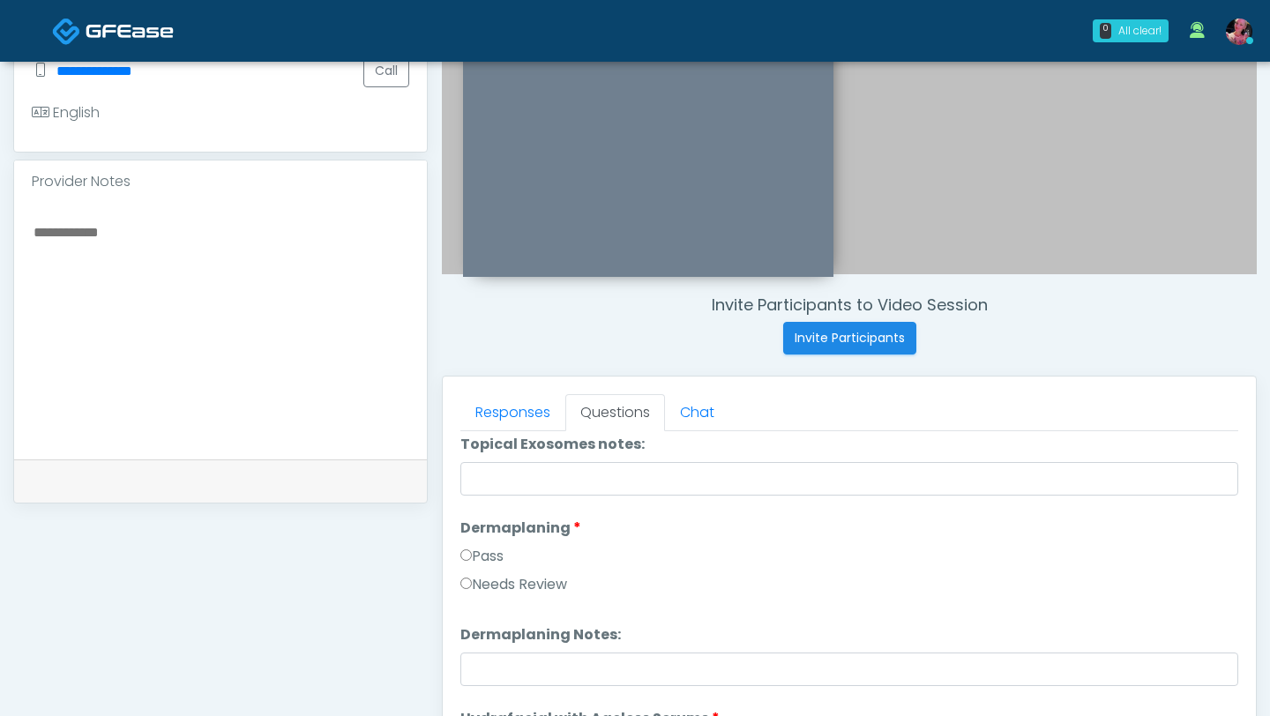
click at [475, 454] on label "Pass" at bounding box center [481, 556] width 43 height 21
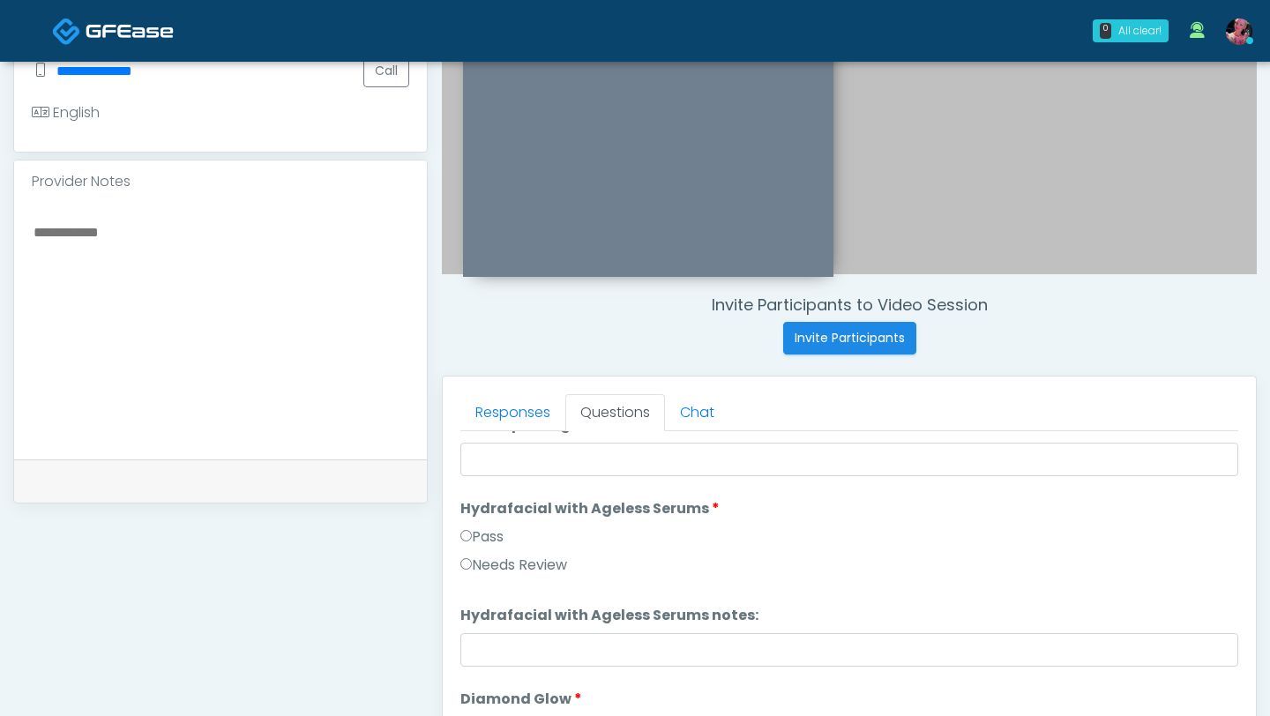
click at [475, 454] on label "Pass" at bounding box center [481, 537] width 43 height 21
click at [472, 454] on label "Pass" at bounding box center [481, 534] width 43 height 21
click at [472, 454] on label "Pass" at bounding box center [481, 539] width 43 height 21
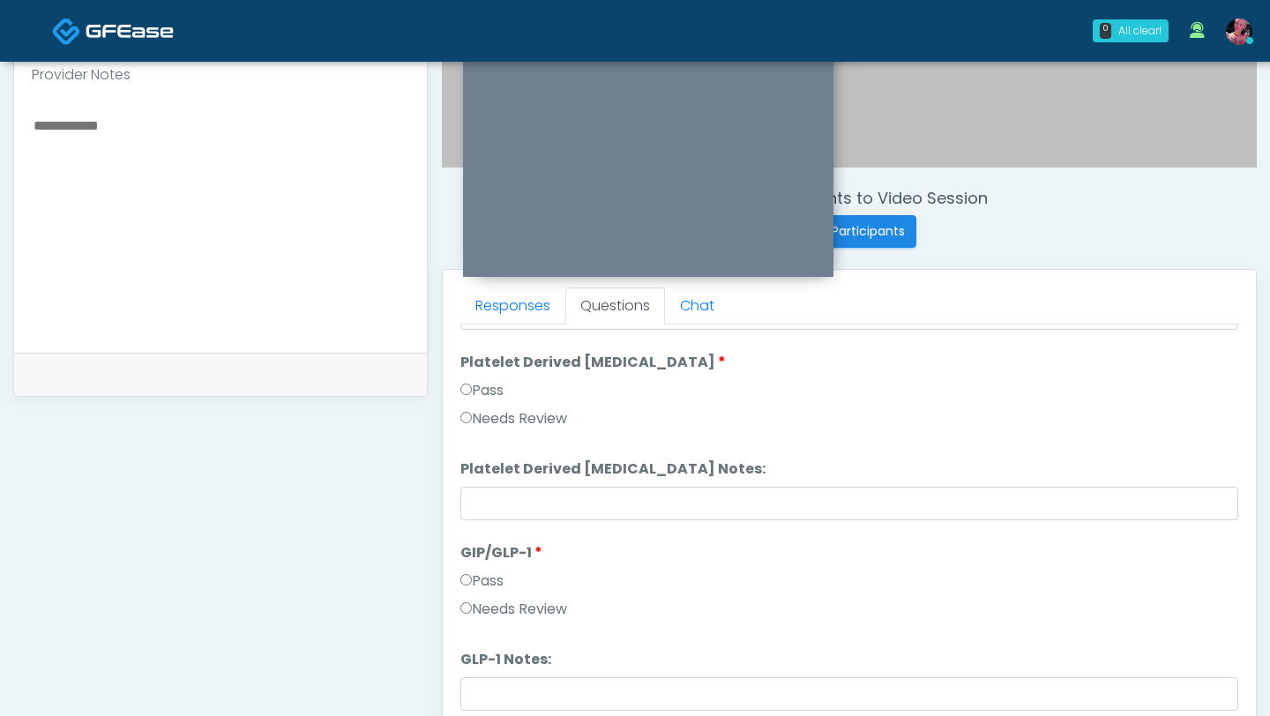
scroll to position [581, 0]
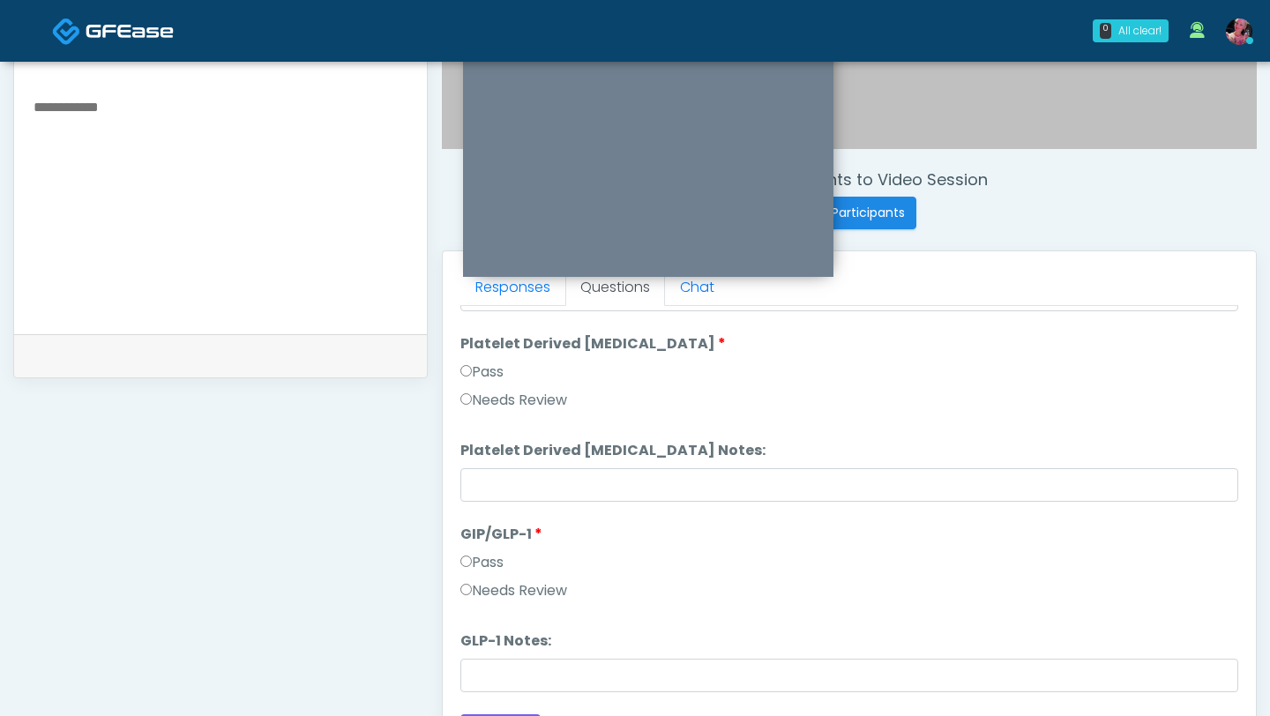
click at [502, 454] on label "Needs Review" at bounding box center [513, 590] width 107 height 21
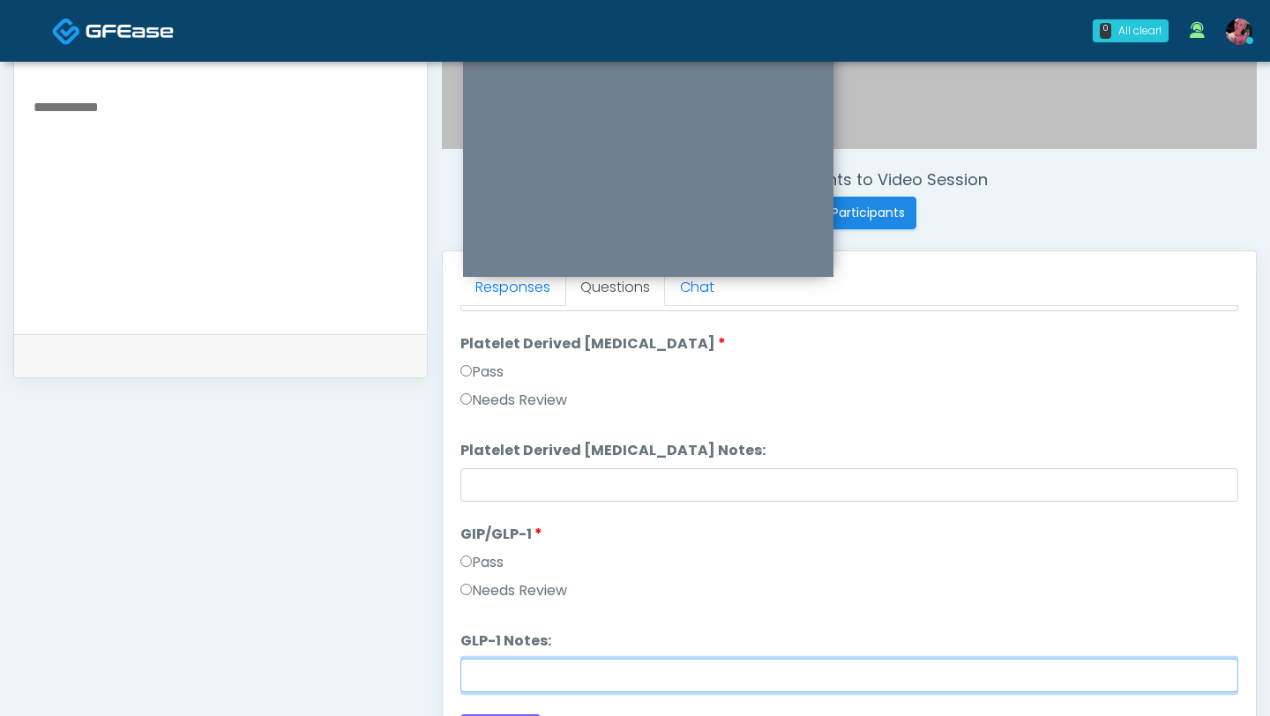
click at [497, 454] on input "GLP-1 Notes:" at bounding box center [849, 676] width 778 height 34
type input "**********"
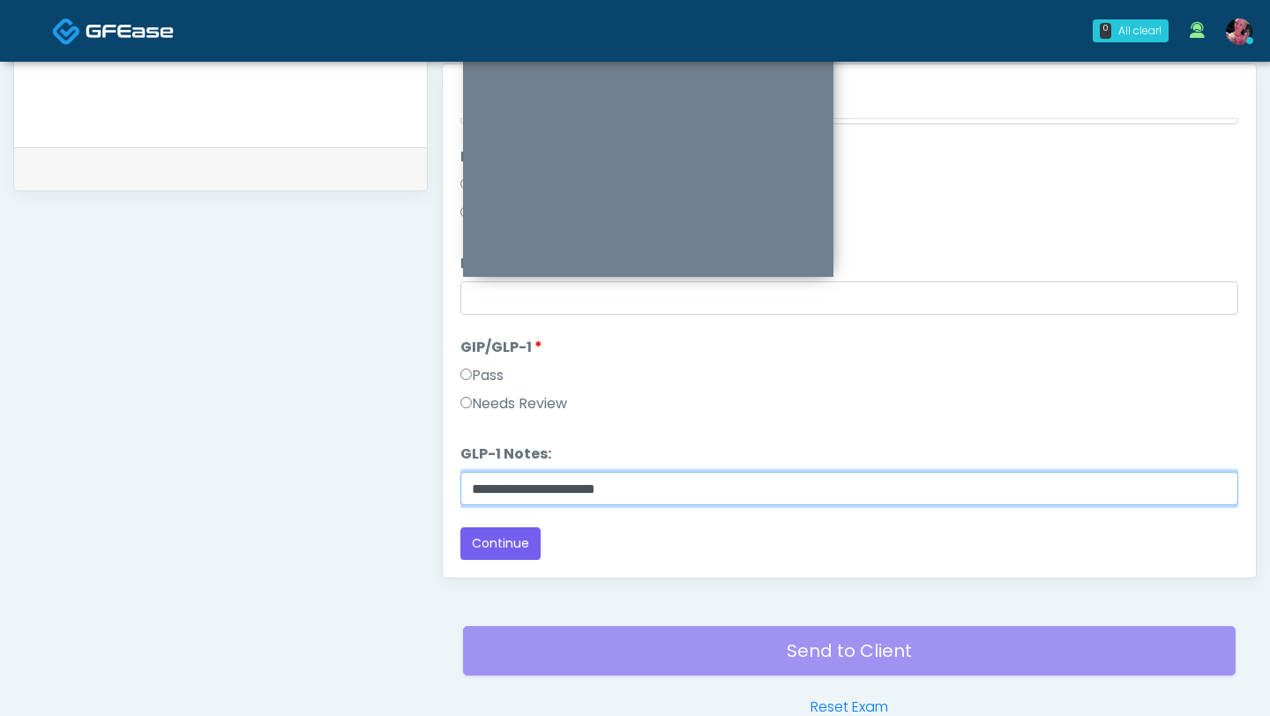
scroll to position [797, 0]
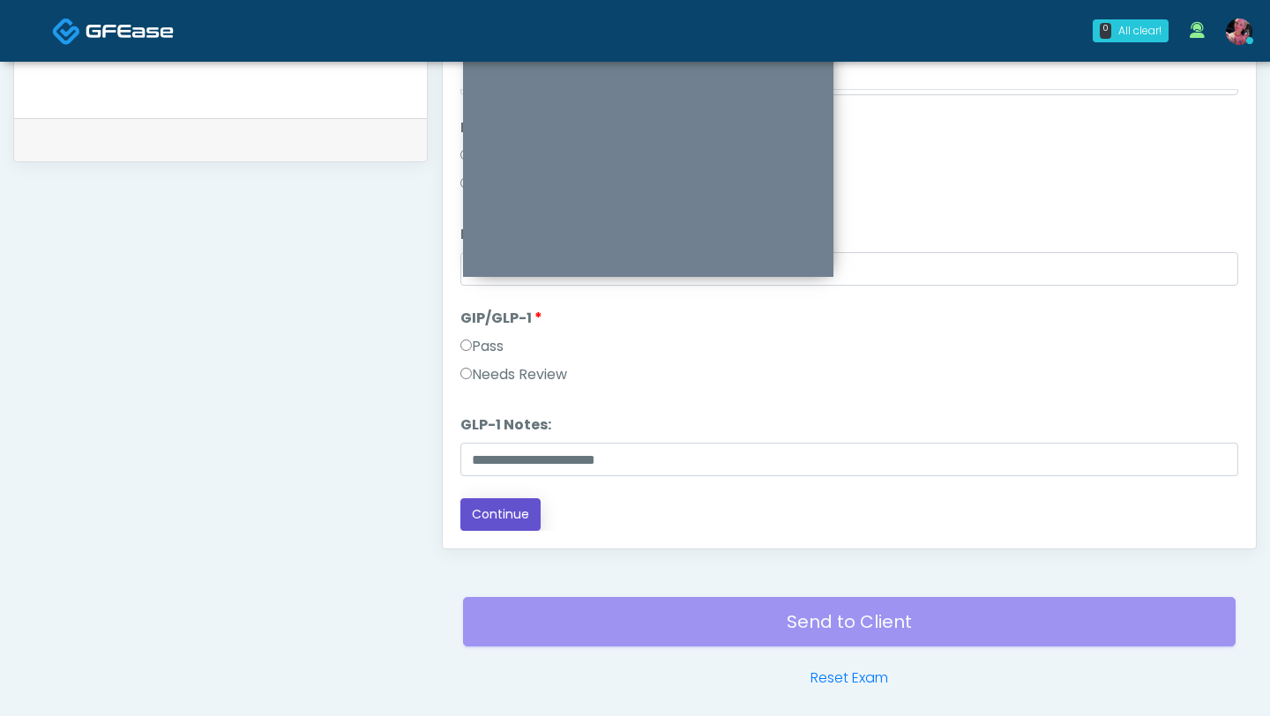
click at [523, 454] on button "Continue" at bounding box center [500, 514] width 80 height 33
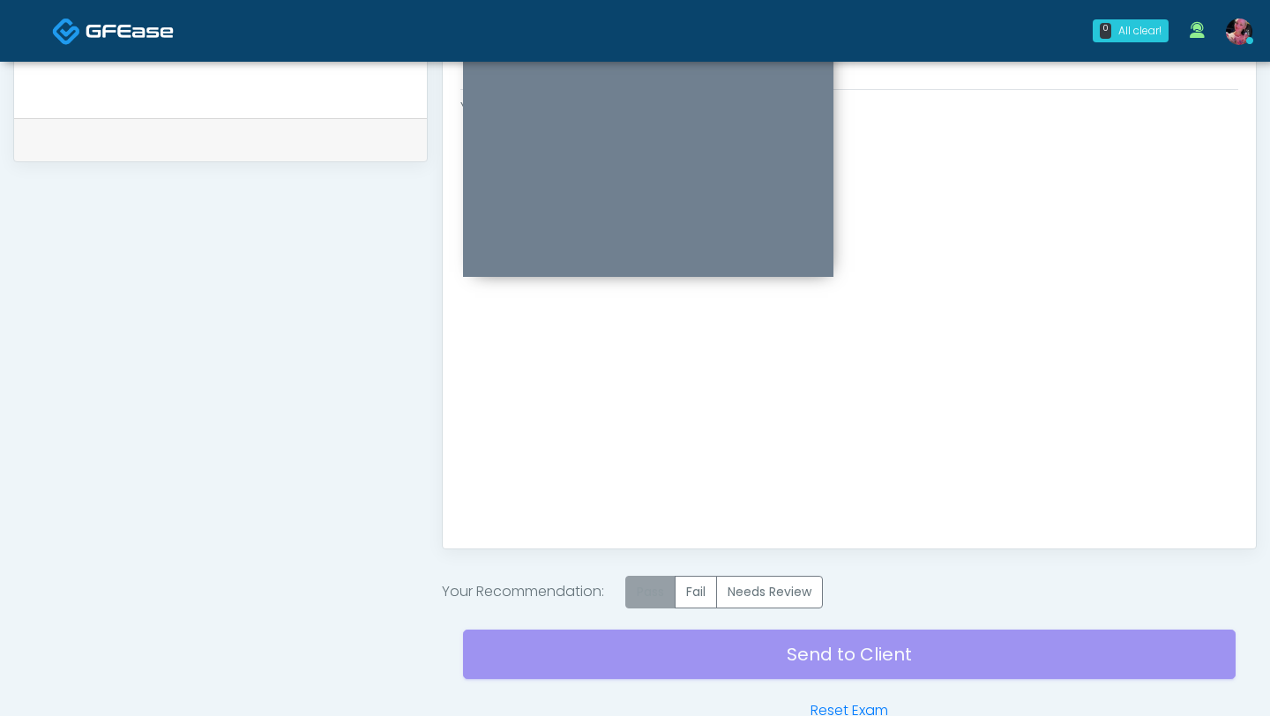
click at [662, 454] on label "Pass" at bounding box center [650, 592] width 50 height 33
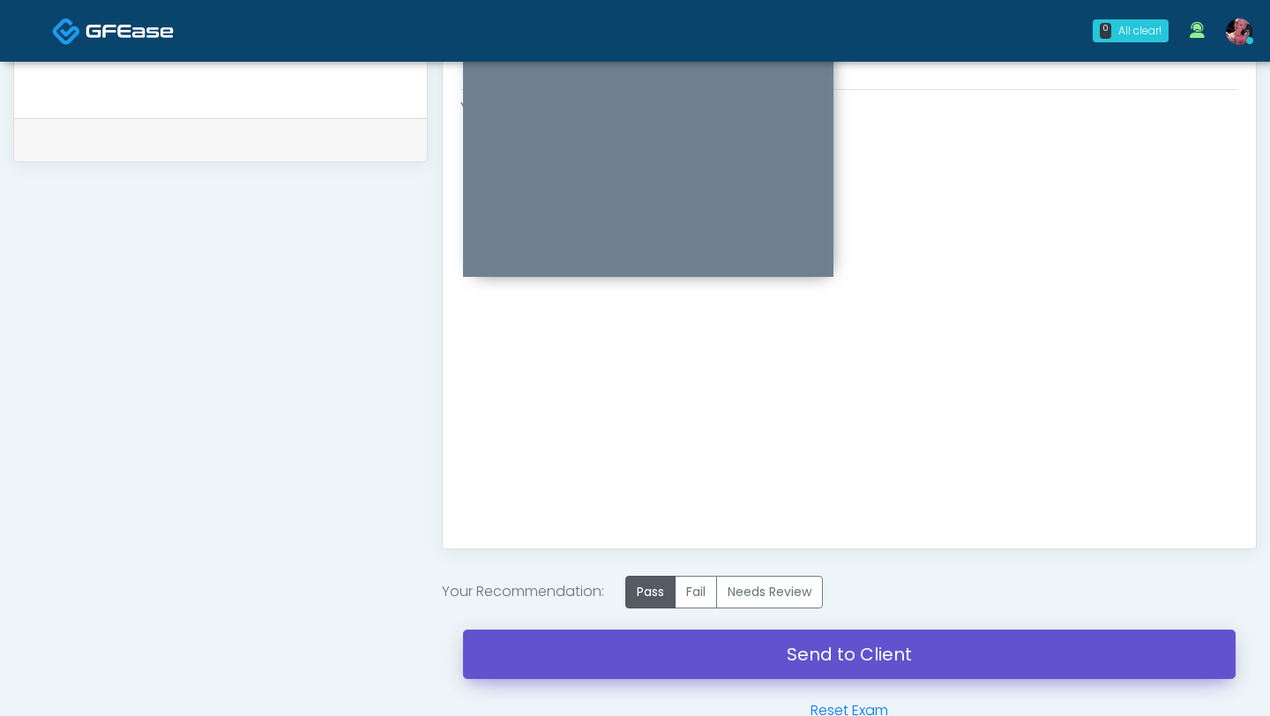
click at [653, 454] on link "Send to Client" at bounding box center [849, 654] width 773 height 49
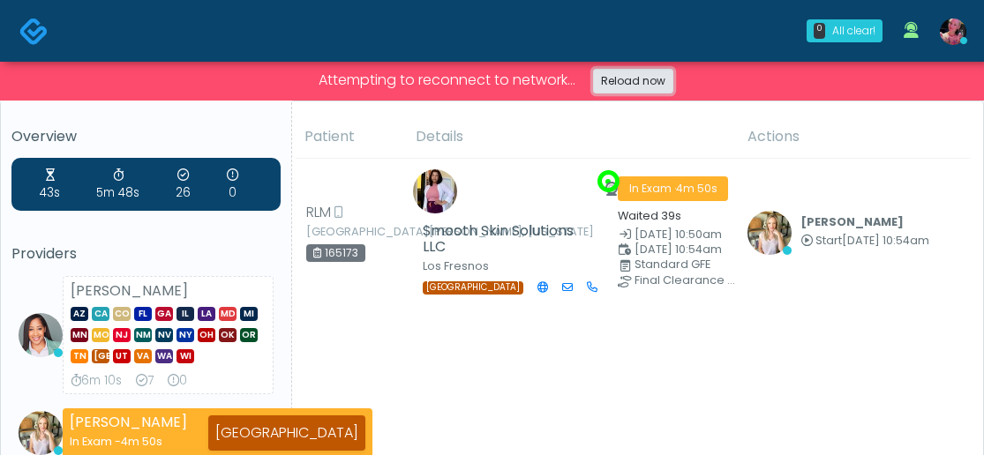
click at [644, 77] on link "Reload now" at bounding box center [633, 81] width 80 height 25
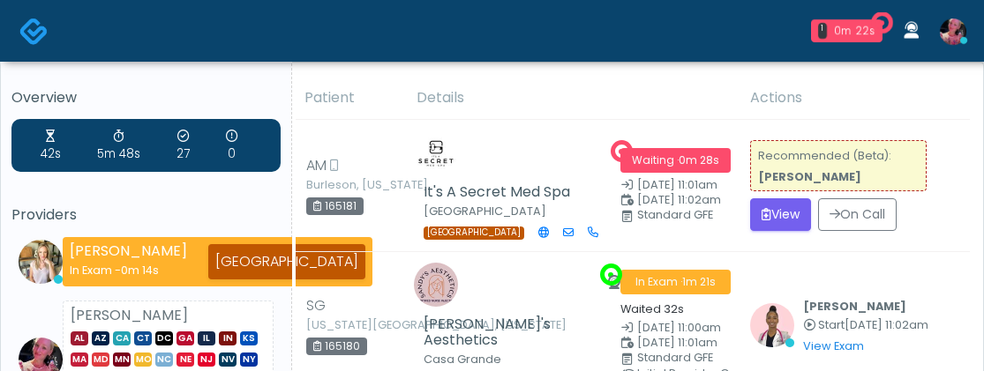
click at [602, 252] on td "[PERSON_NAME]'s Aesthetics [GEOGRAPHIC_DATA] AZ" at bounding box center [508, 326] width 204 height 148
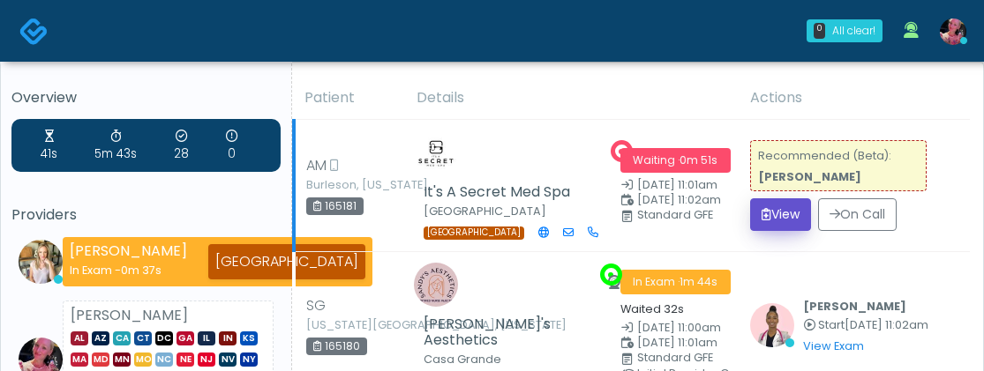
click at [784, 231] on button "View" at bounding box center [780, 214] width 61 height 33
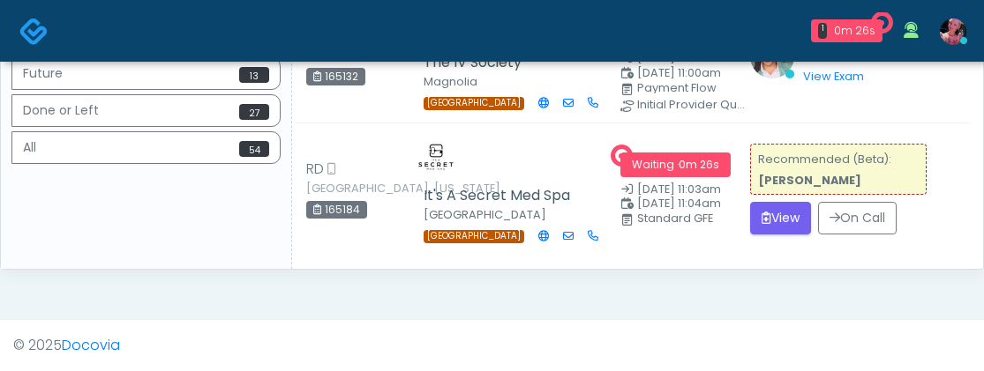
scroll to position [684, 0]
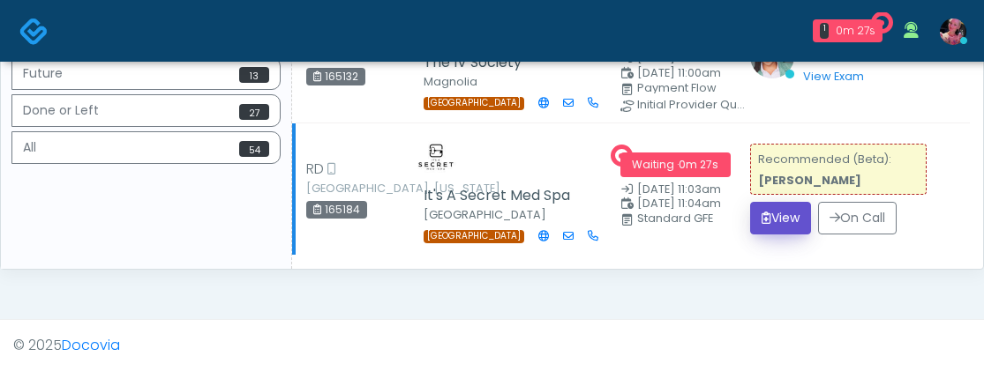
click at [805, 223] on button "View" at bounding box center [780, 218] width 61 height 33
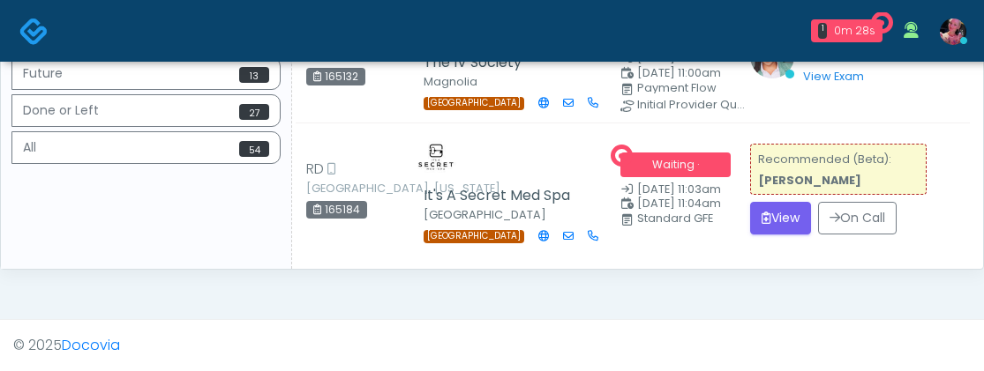
scroll to position [669, 0]
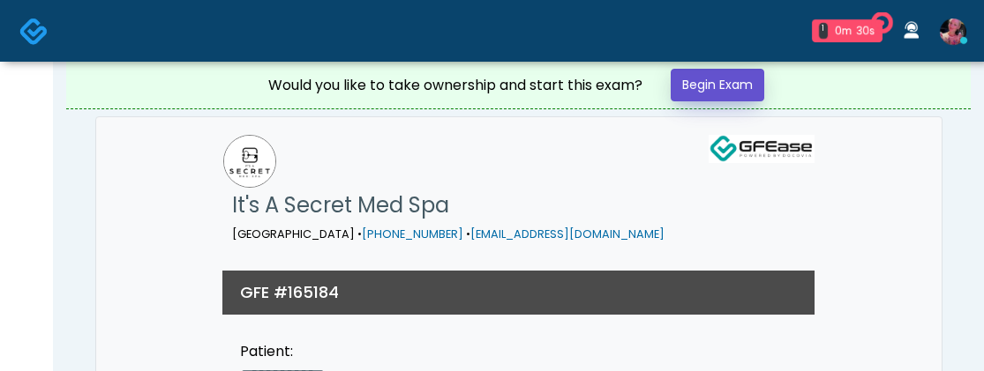
click at [681, 83] on link "Begin Exam" at bounding box center [717, 85] width 94 height 33
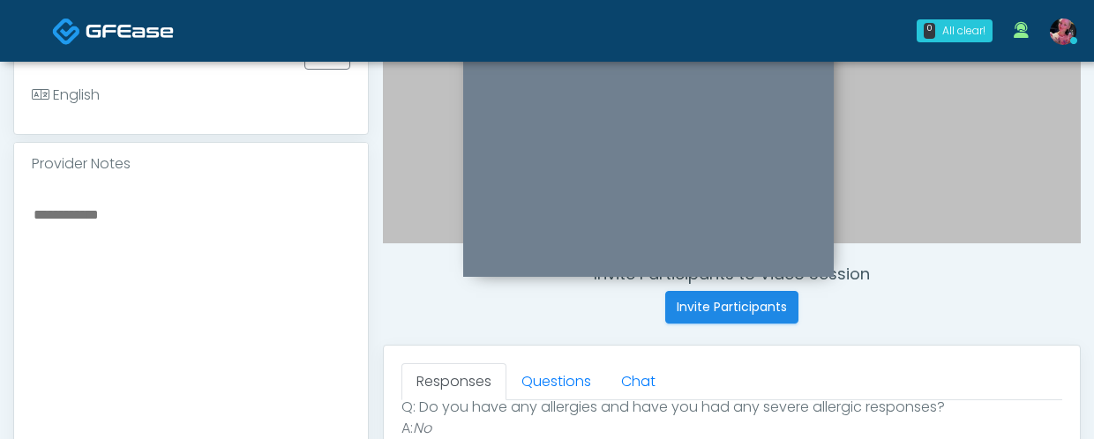
scroll to position [505, 0]
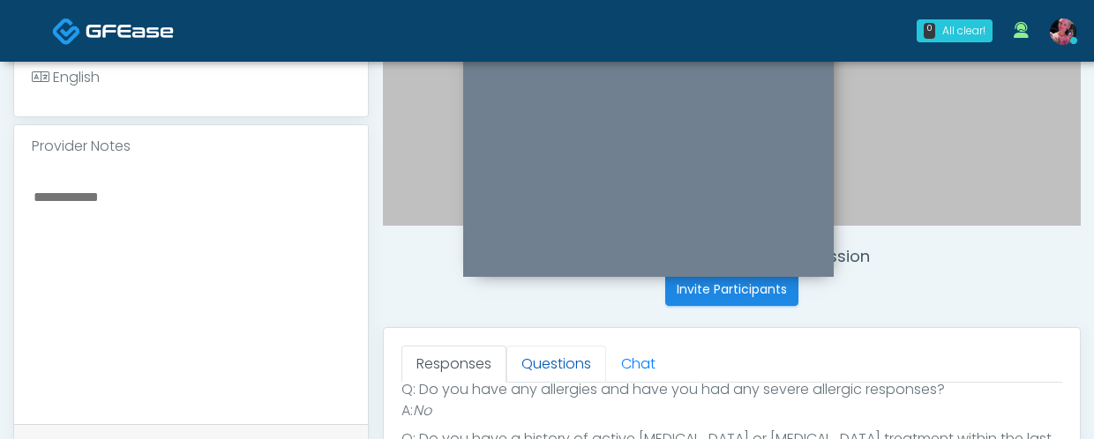
click at [587, 363] on link "Questions" at bounding box center [556, 364] width 100 height 37
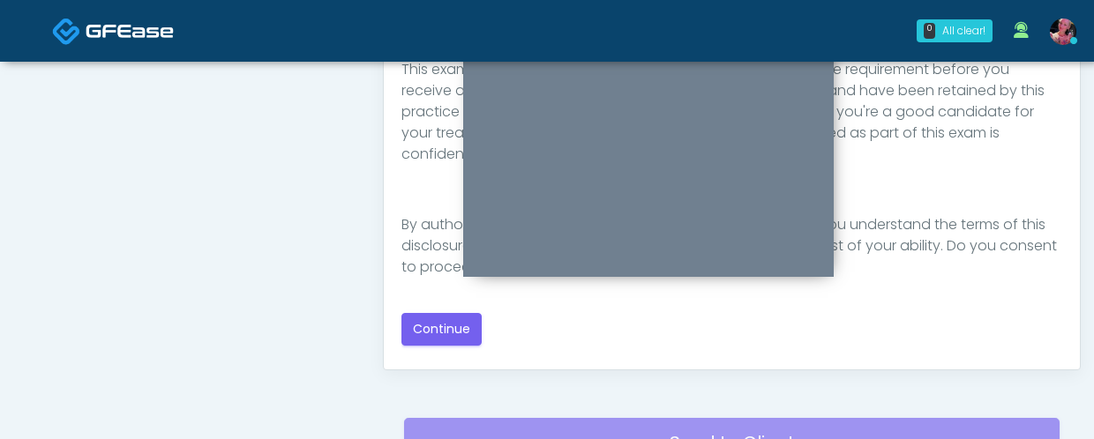
scroll to position [1003, 0]
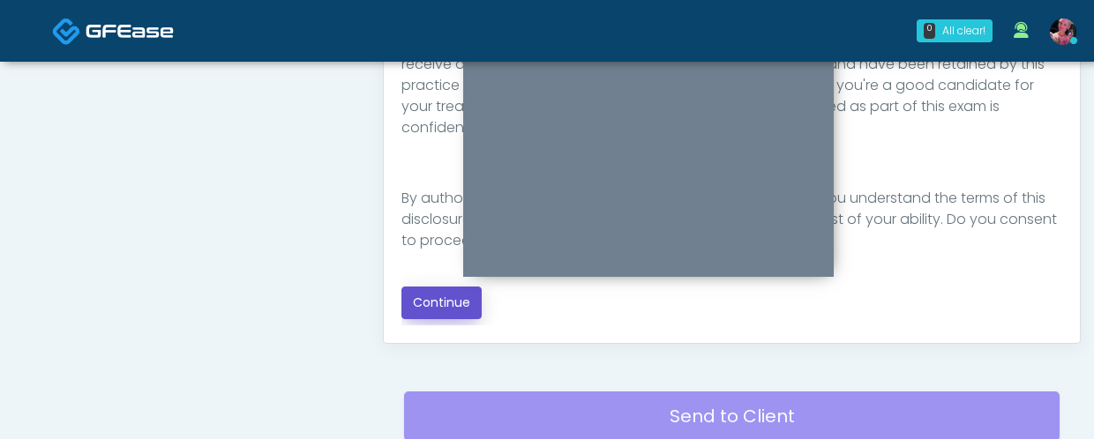
click at [458, 312] on button "Continue" at bounding box center [441, 303] width 80 height 33
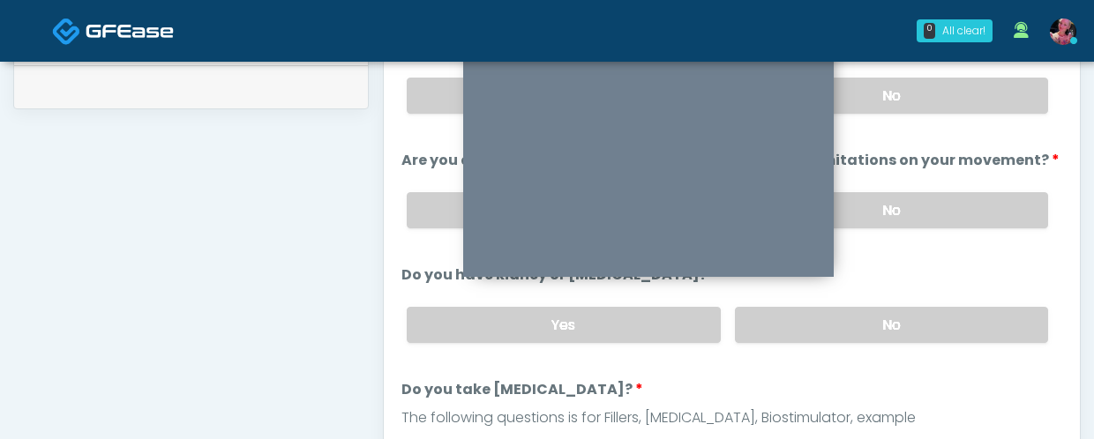
scroll to position [846, 0]
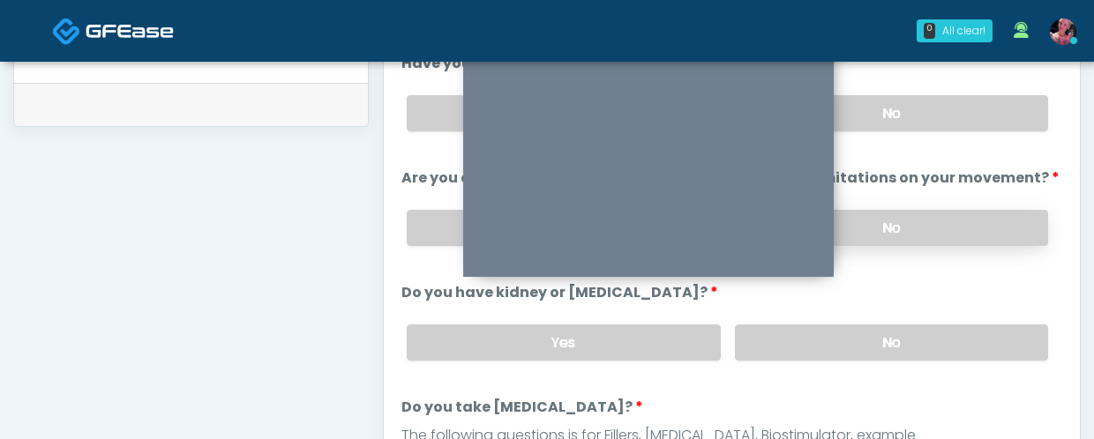
click at [939, 225] on label "No" at bounding box center [891, 228] width 313 height 36
click at [938, 115] on label "No" at bounding box center [891, 113] width 313 height 36
click at [916, 355] on label "No" at bounding box center [891, 343] width 313 height 36
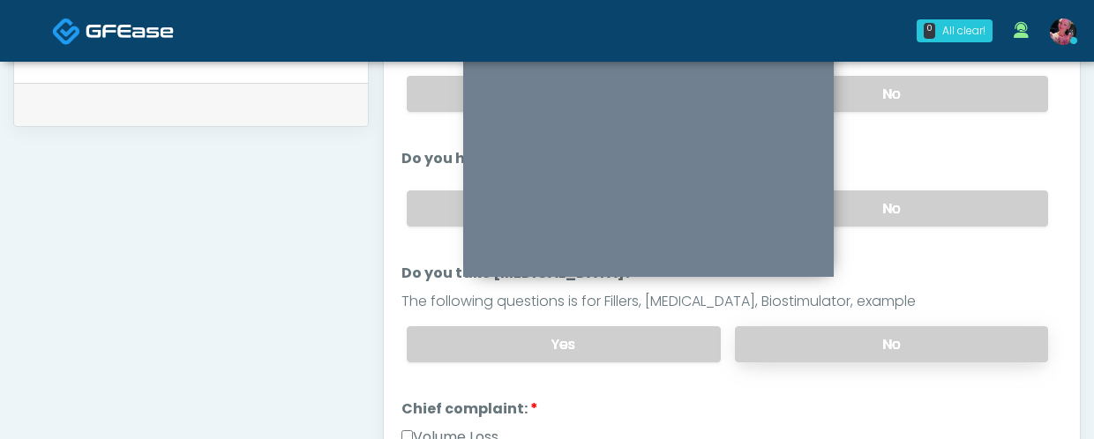
click at [909, 339] on label "No" at bounding box center [891, 344] width 313 height 36
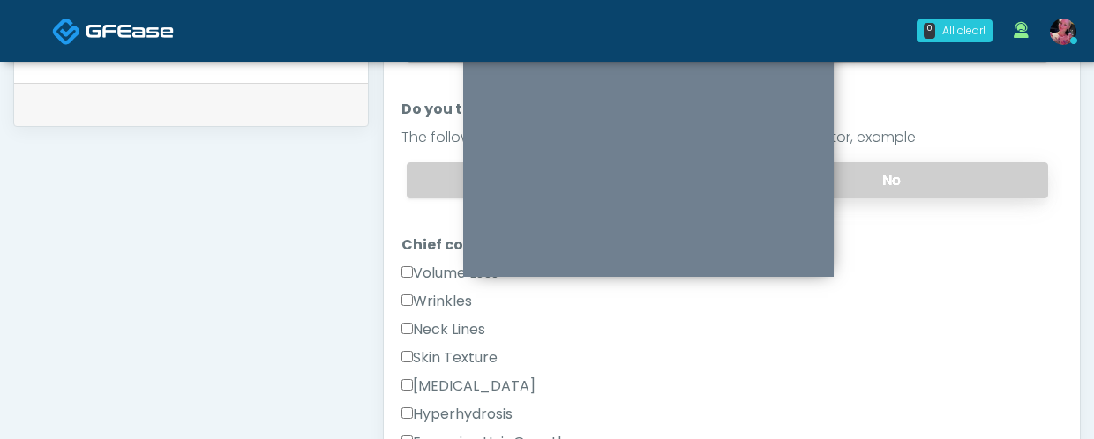
scroll to position [319, 0]
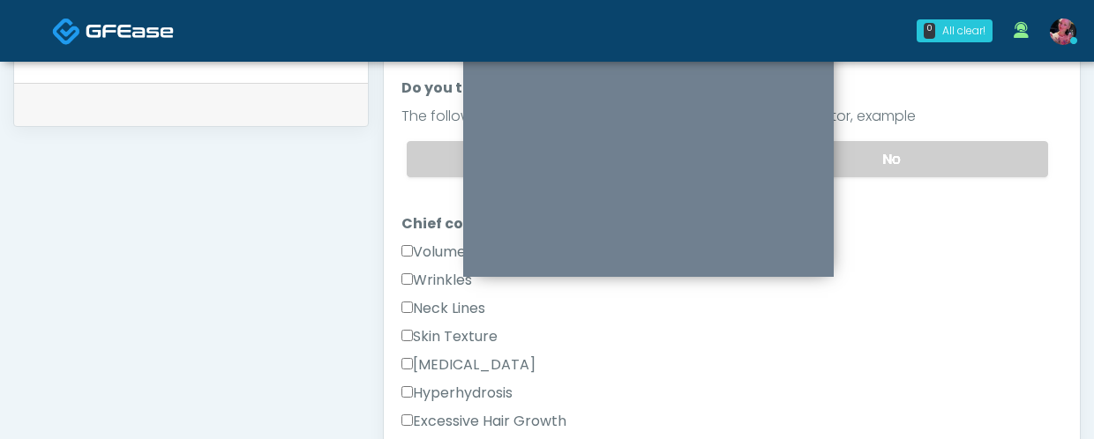
click at [413, 275] on label "Wrinkles" at bounding box center [436, 280] width 71 height 21
click at [413, 258] on label "Volume Loss" at bounding box center [449, 252] width 97 height 21
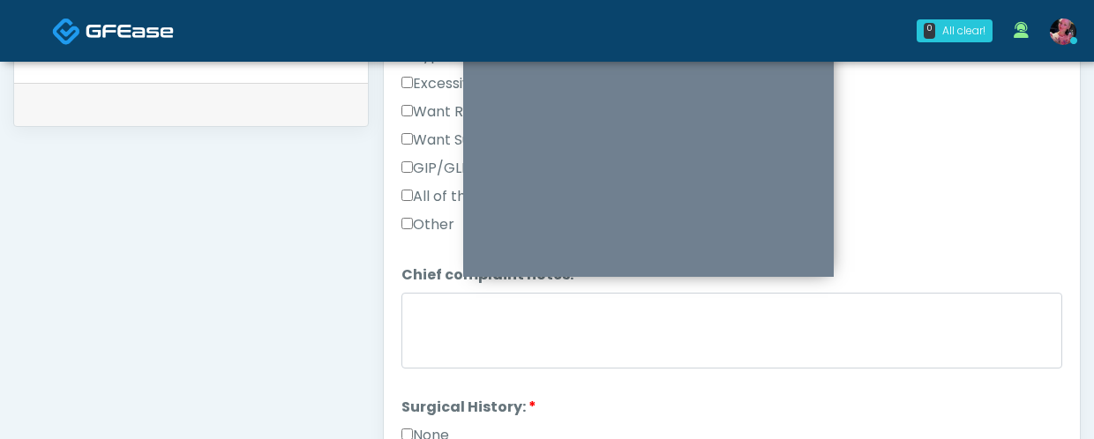
scroll to position [670, 0]
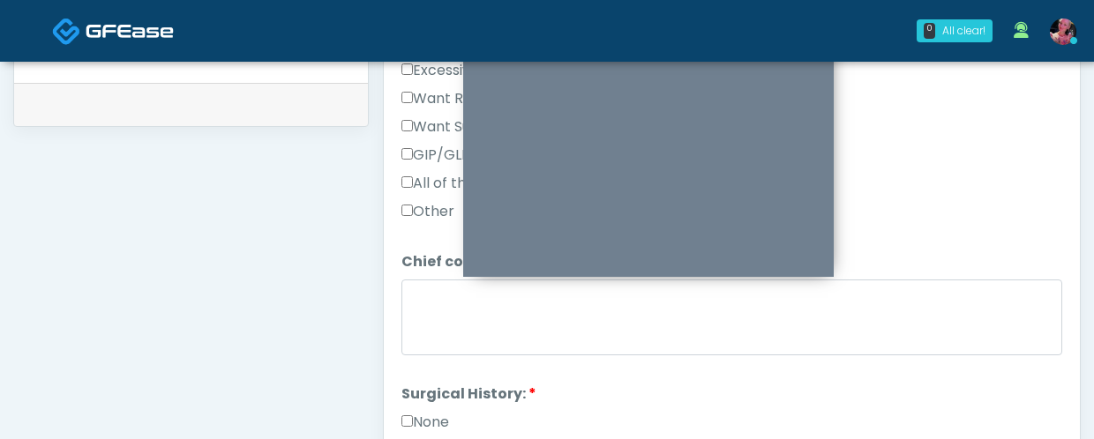
click at [427, 370] on label "None" at bounding box center [425, 422] width 48 height 21
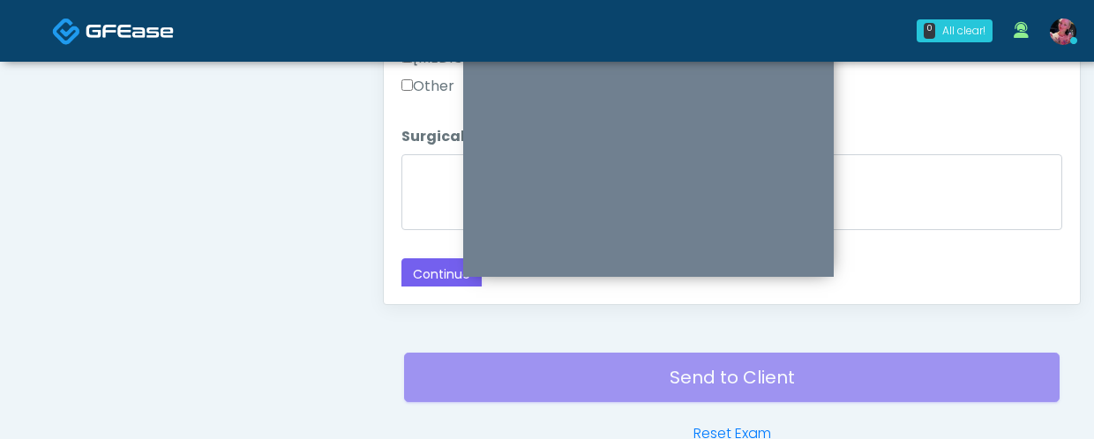
scroll to position [1068, 0]
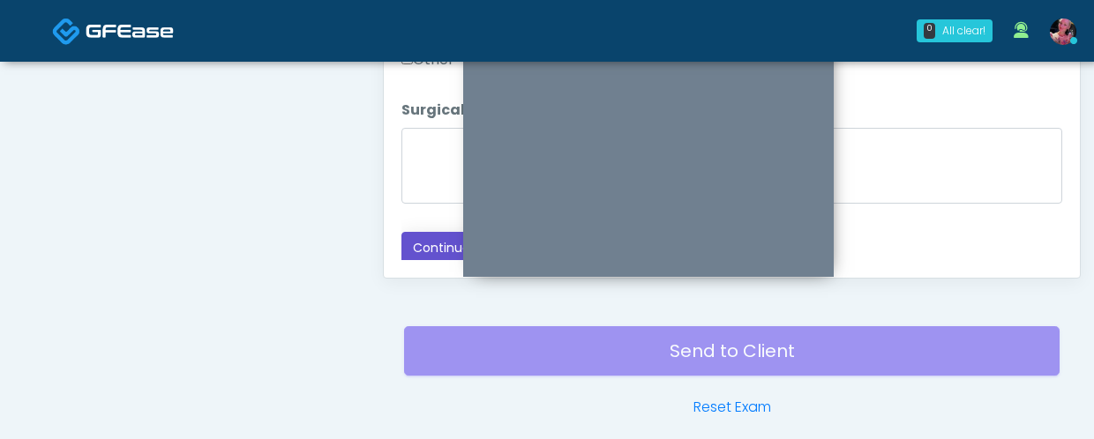
click at [415, 243] on button "Continue" at bounding box center [441, 248] width 80 height 33
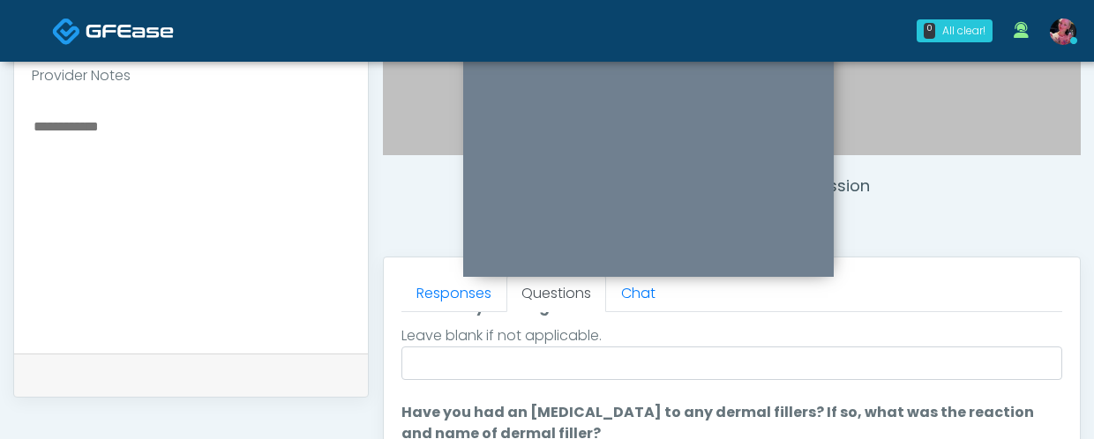
scroll to position [162, 0]
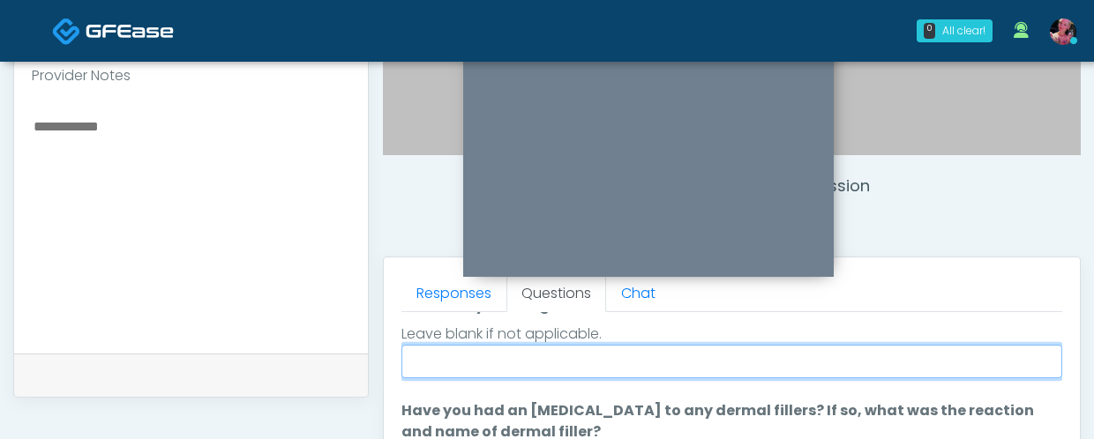
click at [912, 363] on input "When did you last get wrinkle relaxer or dermal filler?" at bounding box center [731, 362] width 661 height 34
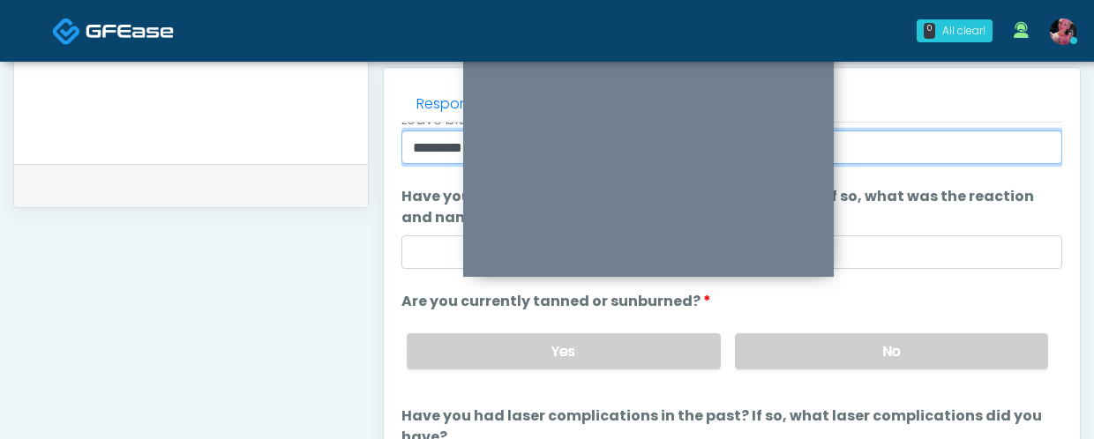
scroll to position [775, 0]
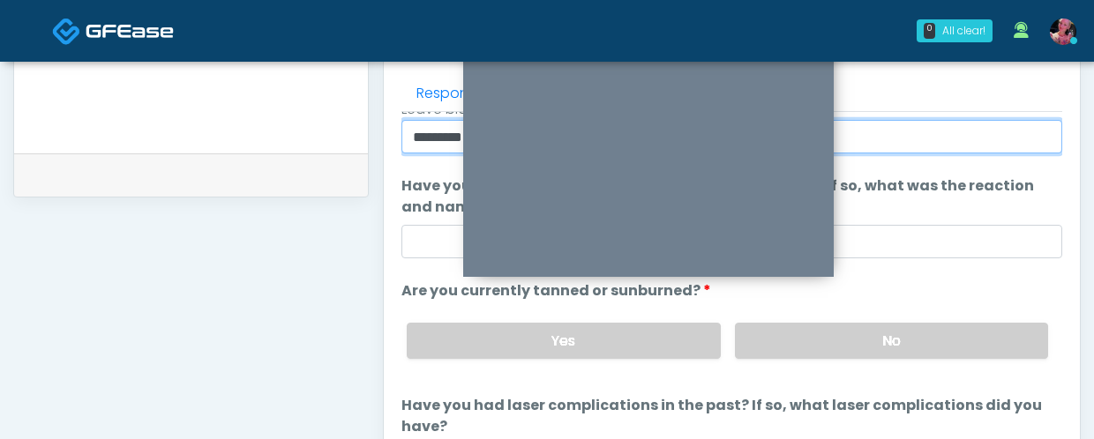
type input "*********"
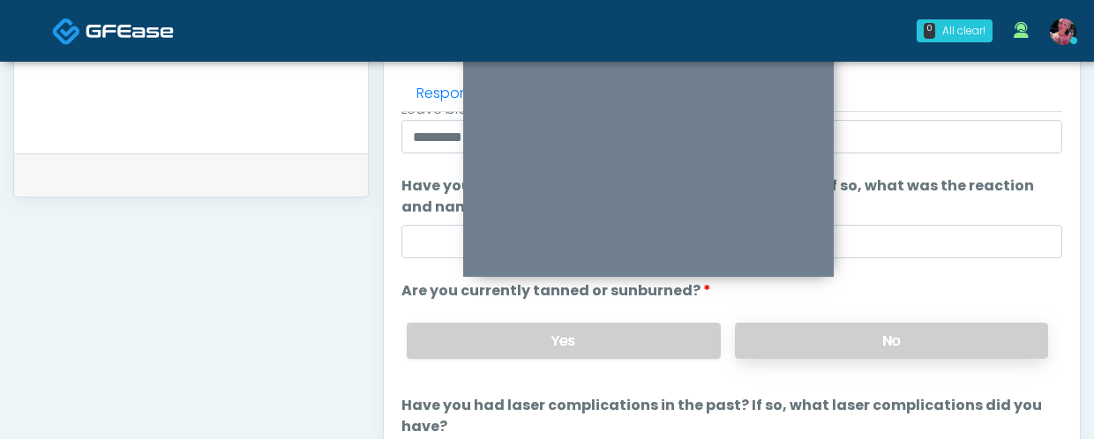
drag, startPoint x: 1054, startPoint y: 366, endPoint x: 1013, endPoint y: 340, distance: 49.2
click at [983, 340] on div "Yes No" at bounding box center [727, 341] width 669 height 64
click at [983, 340] on label "No" at bounding box center [891, 341] width 313 height 36
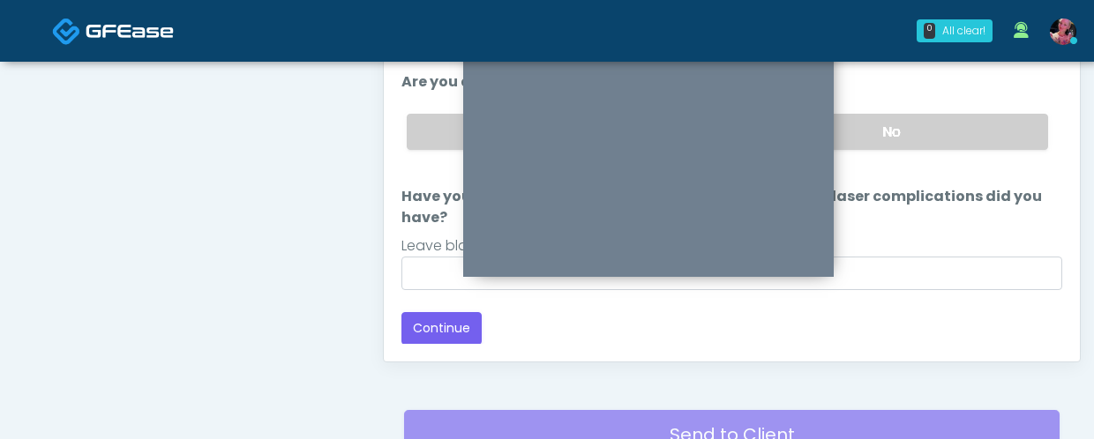
scroll to position [1001, 0]
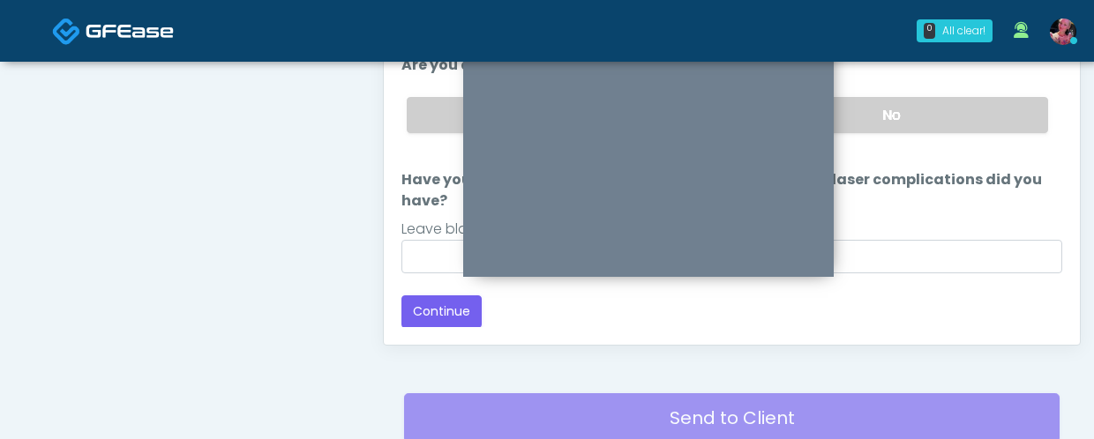
click at [423, 289] on div "Loading... Connecting to your agent... Please wait while we prepare your person…" at bounding box center [731, 19] width 661 height 617
click at [423, 308] on button "Continue" at bounding box center [441, 311] width 80 height 33
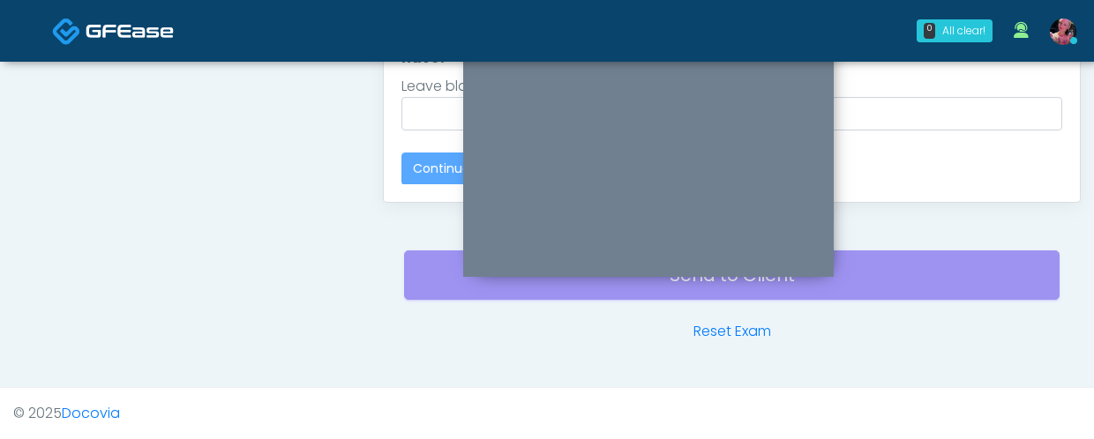
scroll to position [0, 0]
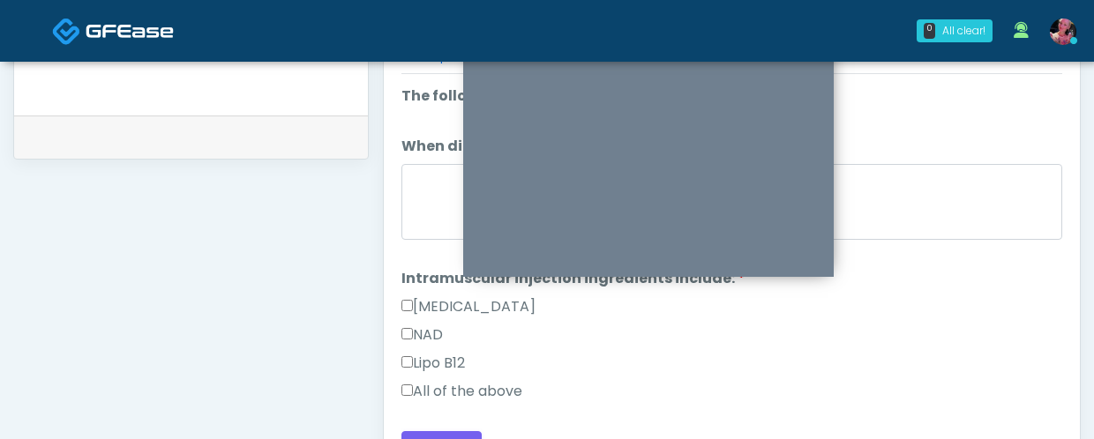
click at [478, 370] on label "All of the above" at bounding box center [461, 391] width 121 height 21
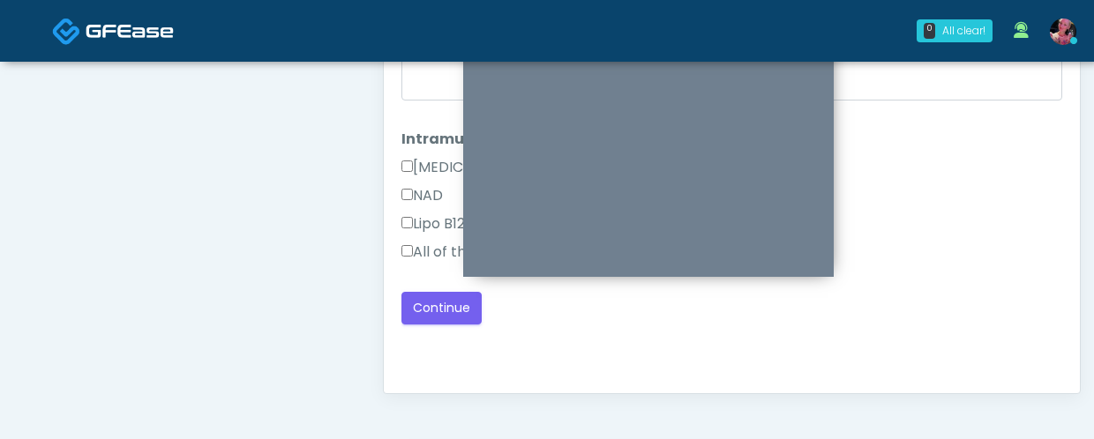
scroll to position [971, 0]
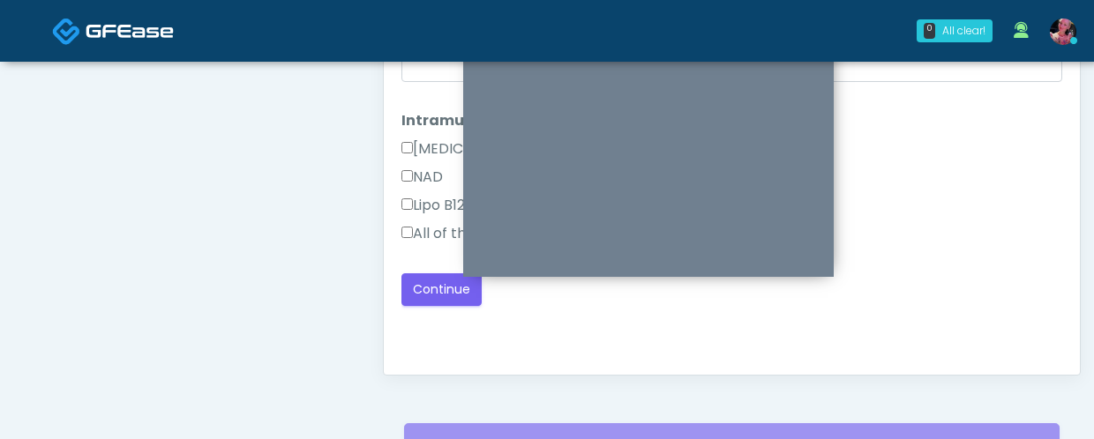
click at [415, 270] on div "Loading... Connecting to your agent... Please wait while we prepare your person…" at bounding box center [731, 117] width 661 height 378
click at [415, 293] on button "Continue" at bounding box center [441, 289] width 80 height 33
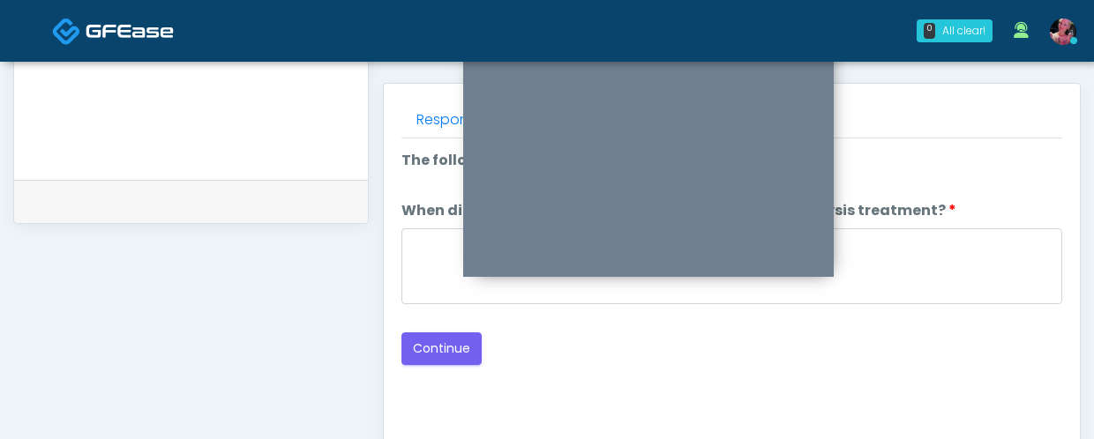
scroll to position [620, 0]
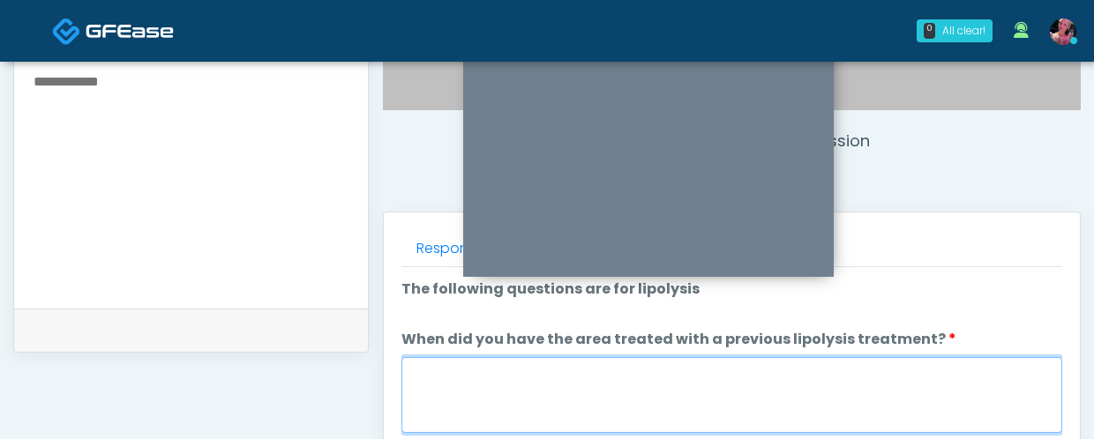
click at [874, 370] on textarea "When did you have the area treated with a previous lipolysis treatment?" at bounding box center [731, 395] width 661 height 76
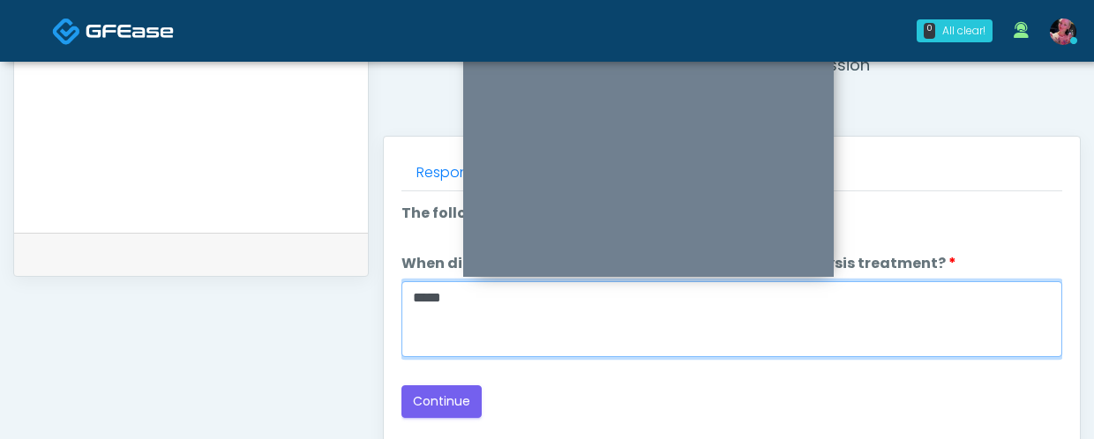
scroll to position [708, 0]
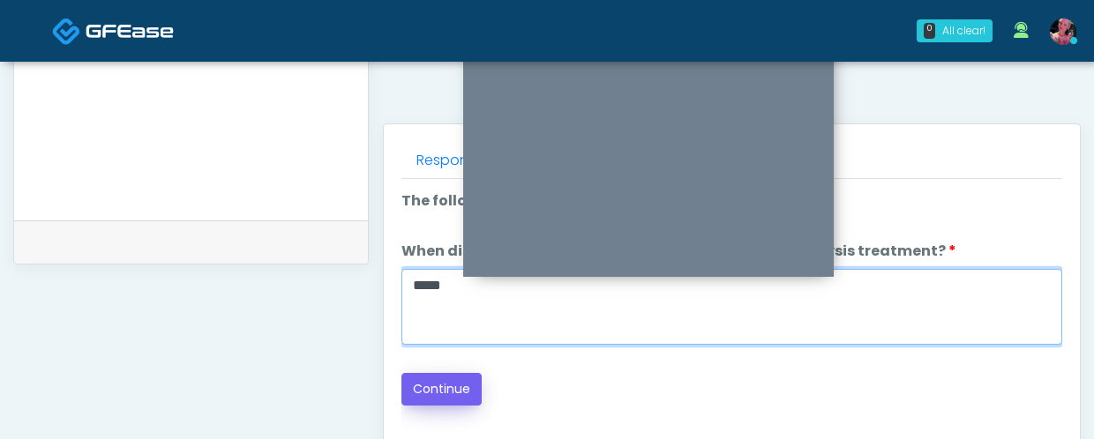
type textarea "*****"
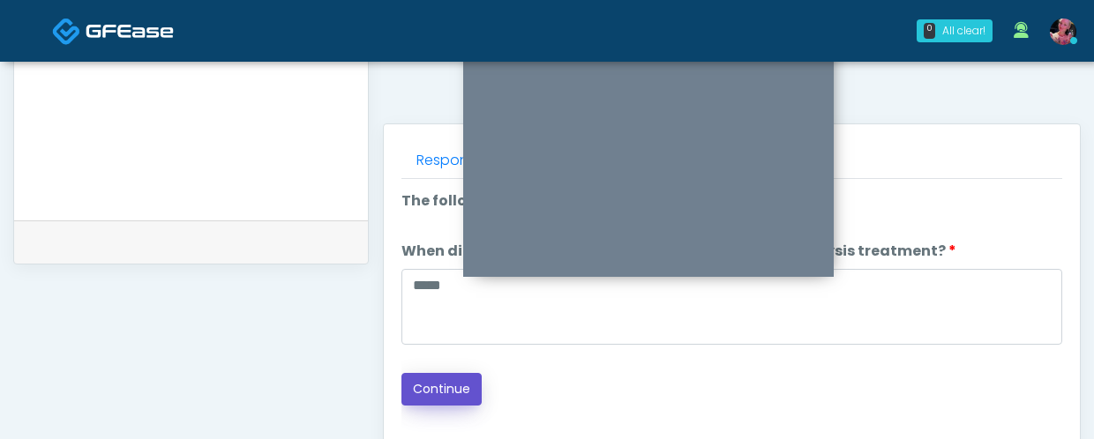
click at [455, 370] on button "Continue" at bounding box center [441, 389] width 80 height 33
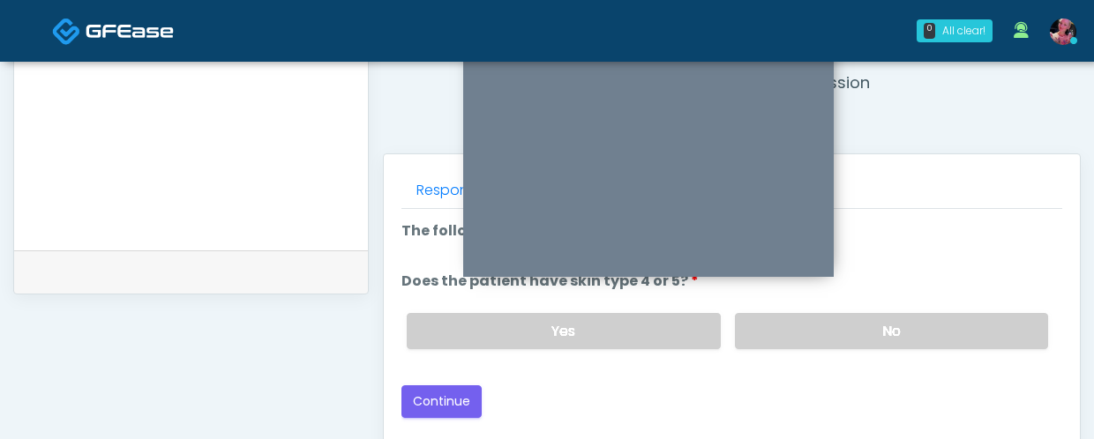
scroll to position [700, 0]
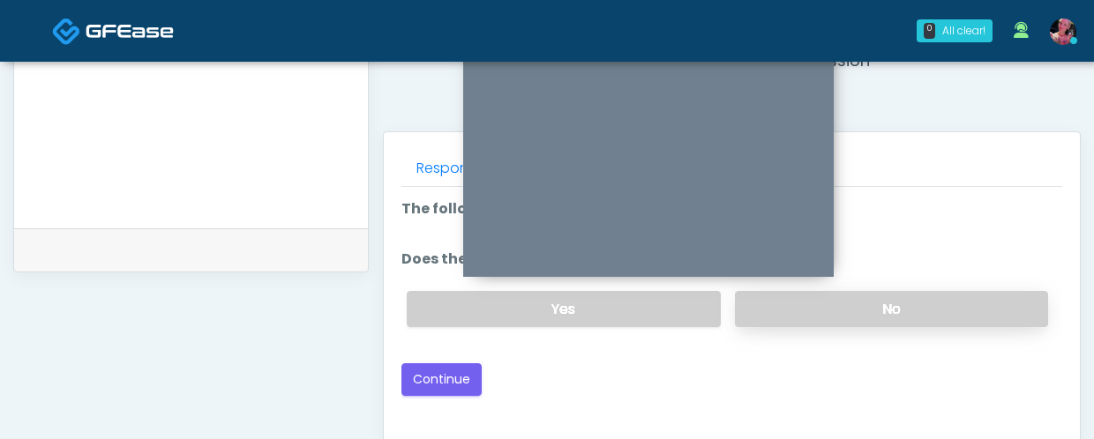
click at [864, 321] on label "No" at bounding box center [891, 309] width 313 height 36
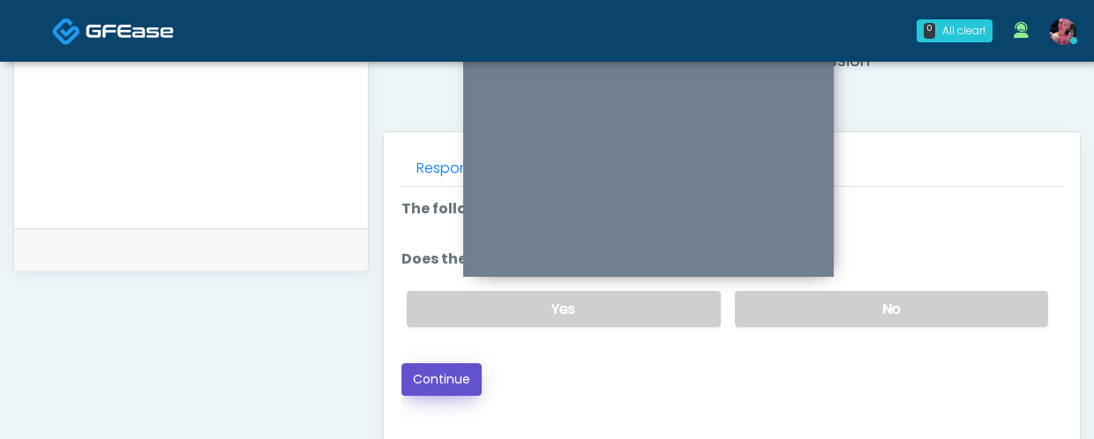
click at [441, 370] on button "Continue" at bounding box center [441, 379] width 80 height 33
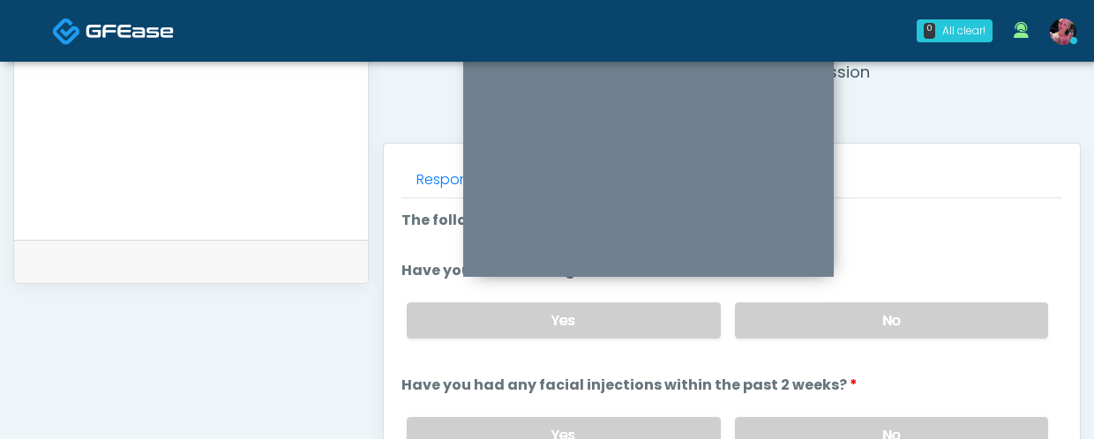
scroll to position [685, 0]
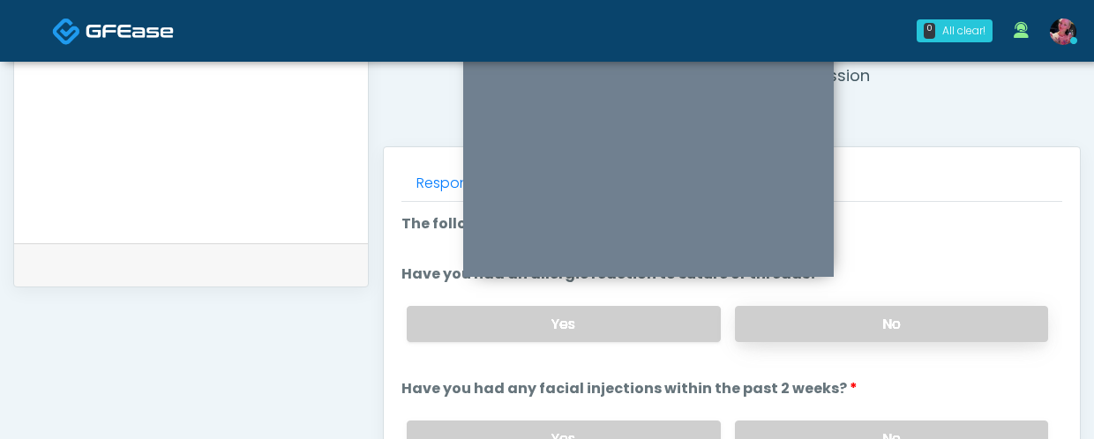
click at [910, 335] on label "No" at bounding box center [891, 324] width 313 height 36
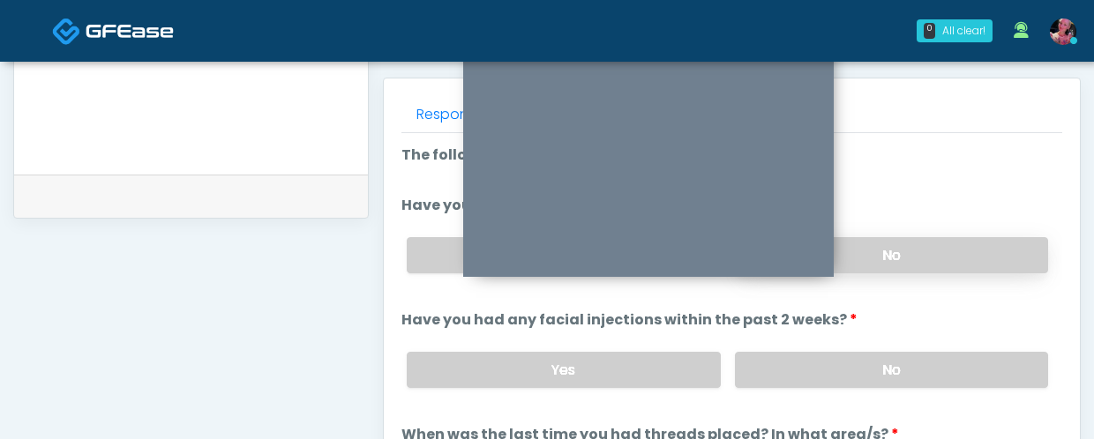
scroll to position [769, 0]
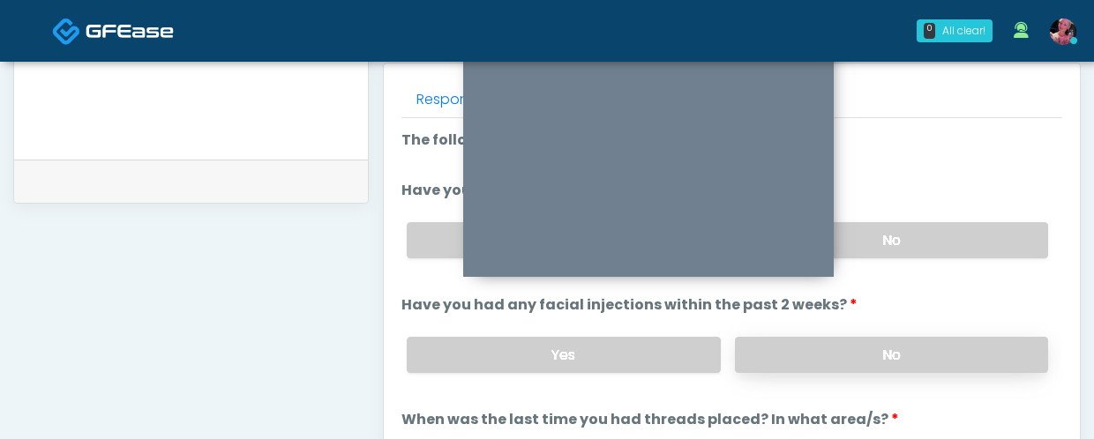
click at [873, 364] on label "No" at bounding box center [891, 355] width 313 height 36
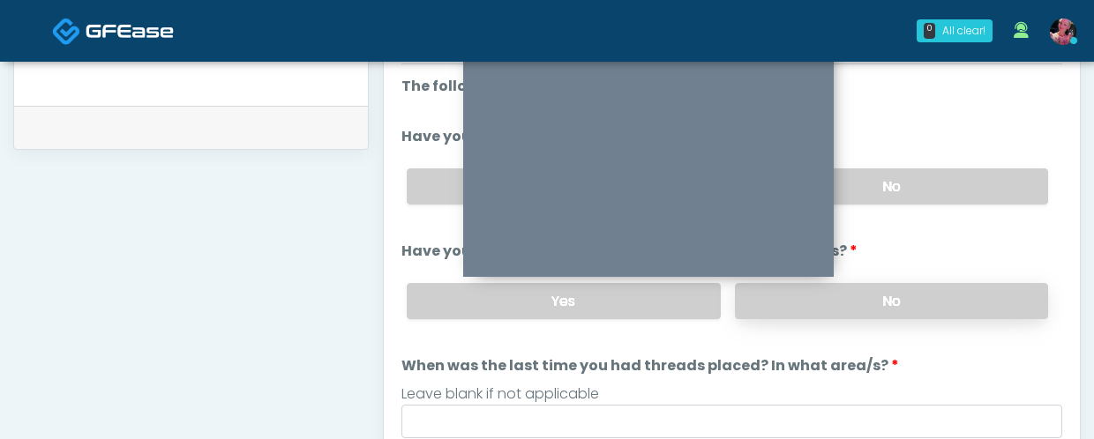
scroll to position [898, 0]
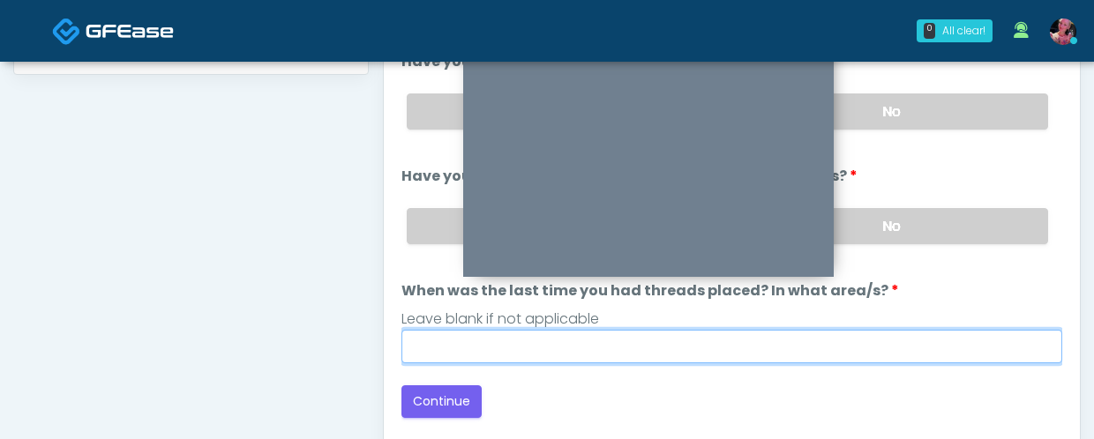
click at [838, 350] on input "When was the last time you had threads placed? In what area/s?" at bounding box center [731, 347] width 661 height 34
type input "*****"
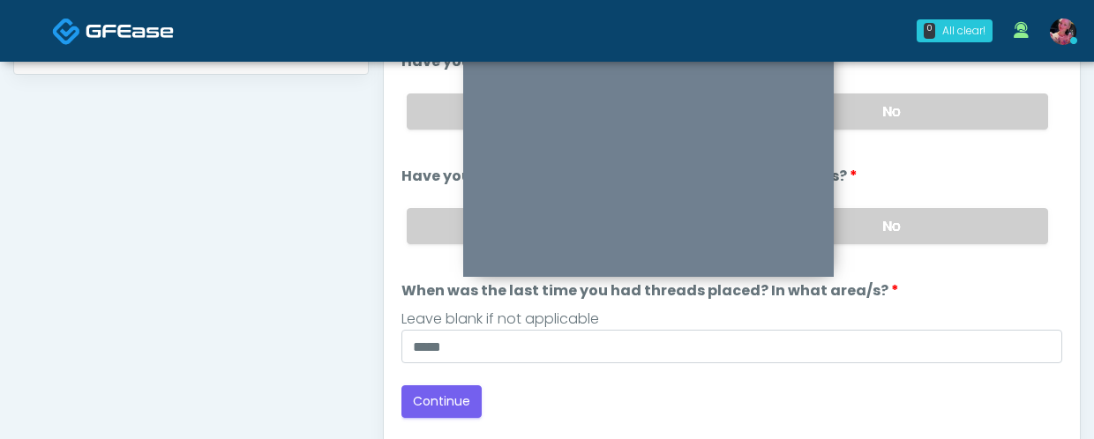
click at [452, 370] on div "Loading... Connecting to your agent... Please wait while we prepare your person…" at bounding box center [731, 209] width 661 height 417
click at [446, 370] on button "Continue" at bounding box center [441, 401] width 80 height 33
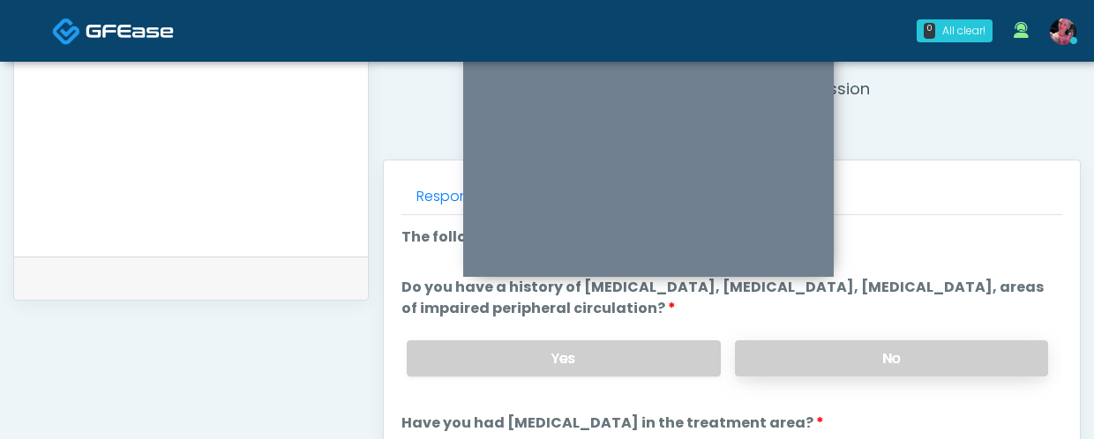
click at [953, 359] on label "No" at bounding box center [891, 358] width 313 height 36
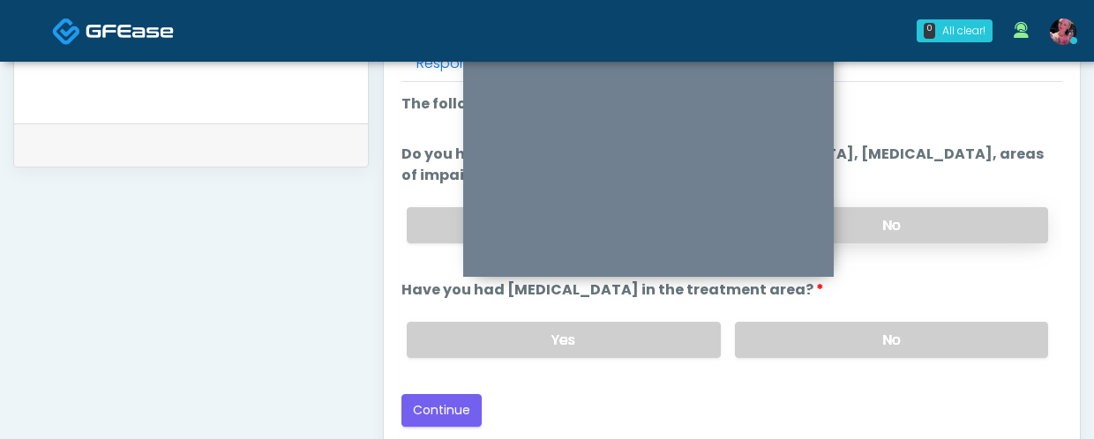
scroll to position [807, 0]
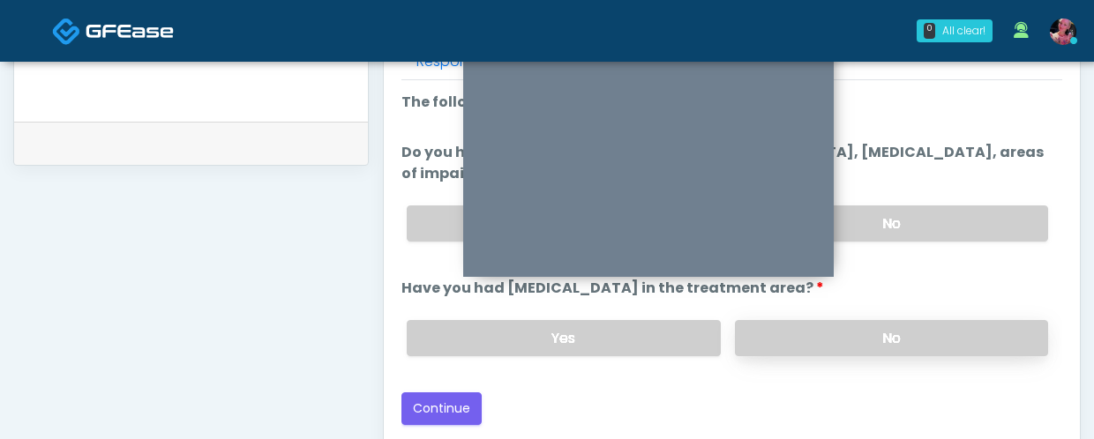
click at [933, 349] on label "No" at bounding box center [891, 338] width 313 height 36
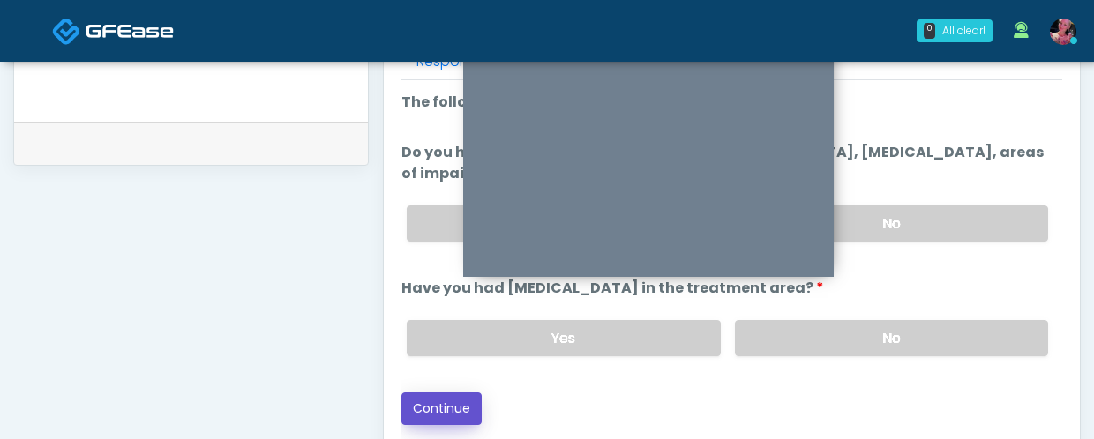
click at [453, 370] on button "Continue" at bounding box center [441, 409] width 80 height 33
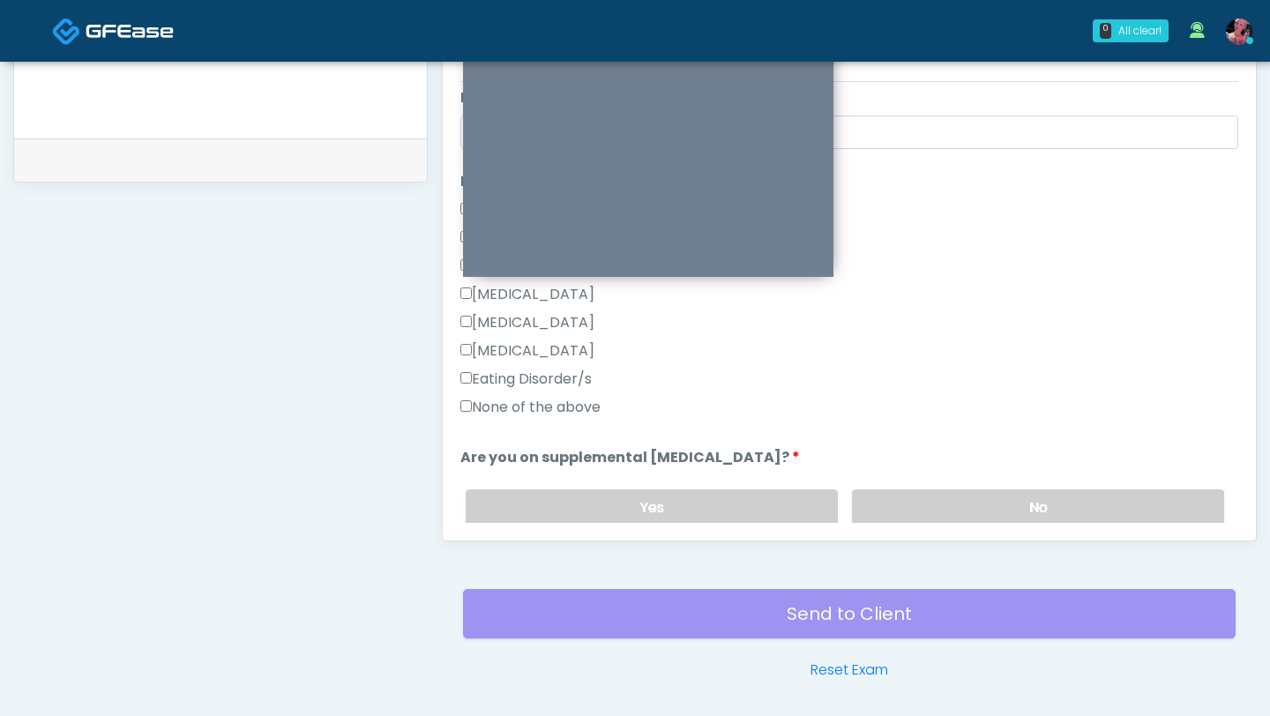
scroll to position [338, 0]
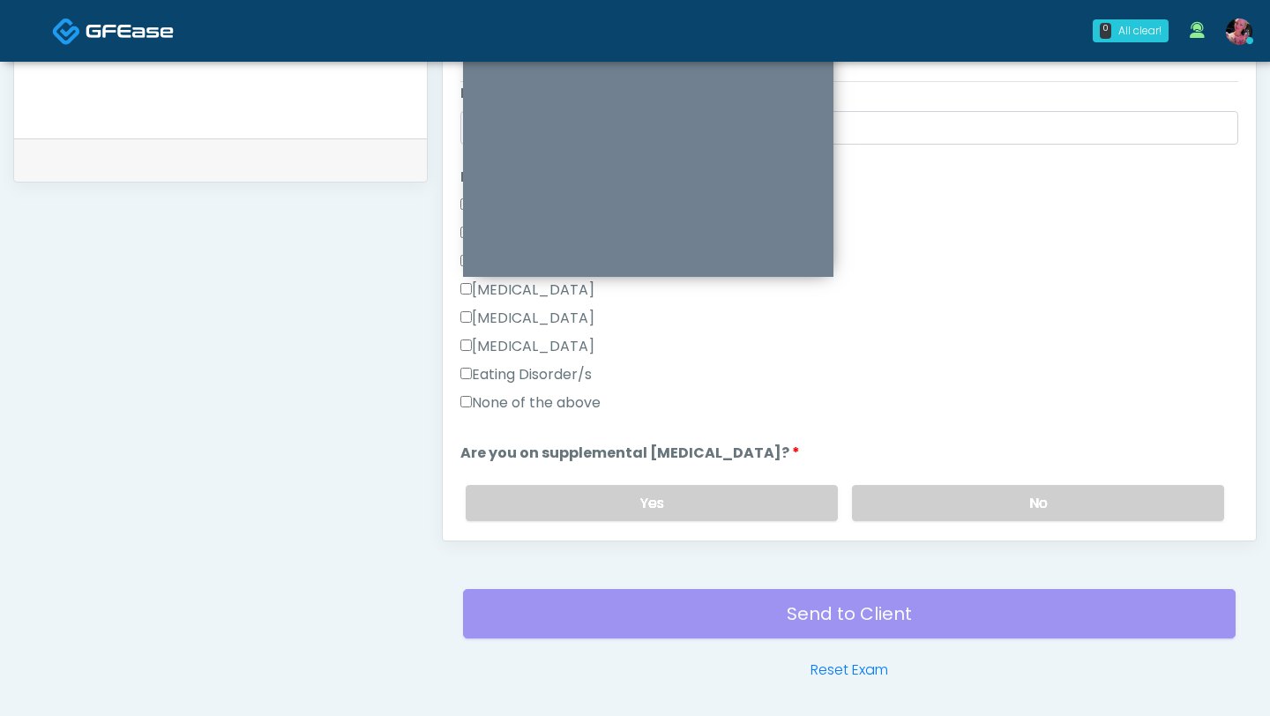
drag, startPoint x: 560, startPoint y: 402, endPoint x: 571, endPoint y: 406, distance: 11.2
click at [560, 370] on label "None of the above" at bounding box center [530, 403] width 140 height 21
click at [979, 370] on div "Responses Questions Chat Good Faith Exam Script Good Faith Exam Script INTRODUC…" at bounding box center [849, 283] width 813 height 513
click at [976, 370] on label "No" at bounding box center [1038, 503] width 372 height 36
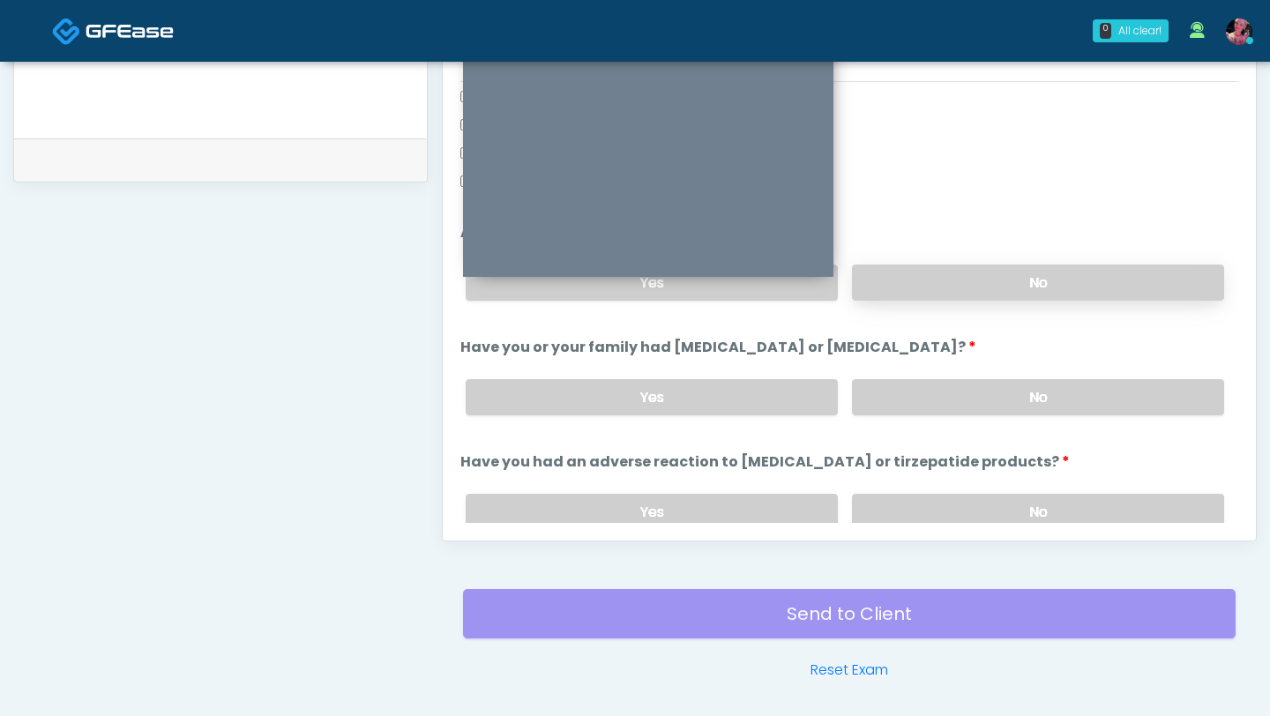
scroll to position [559, 0]
click at [954, 370] on label "No" at bounding box center [1038, 396] width 372 height 36
click at [949, 370] on label "No" at bounding box center [1038, 511] width 372 height 36
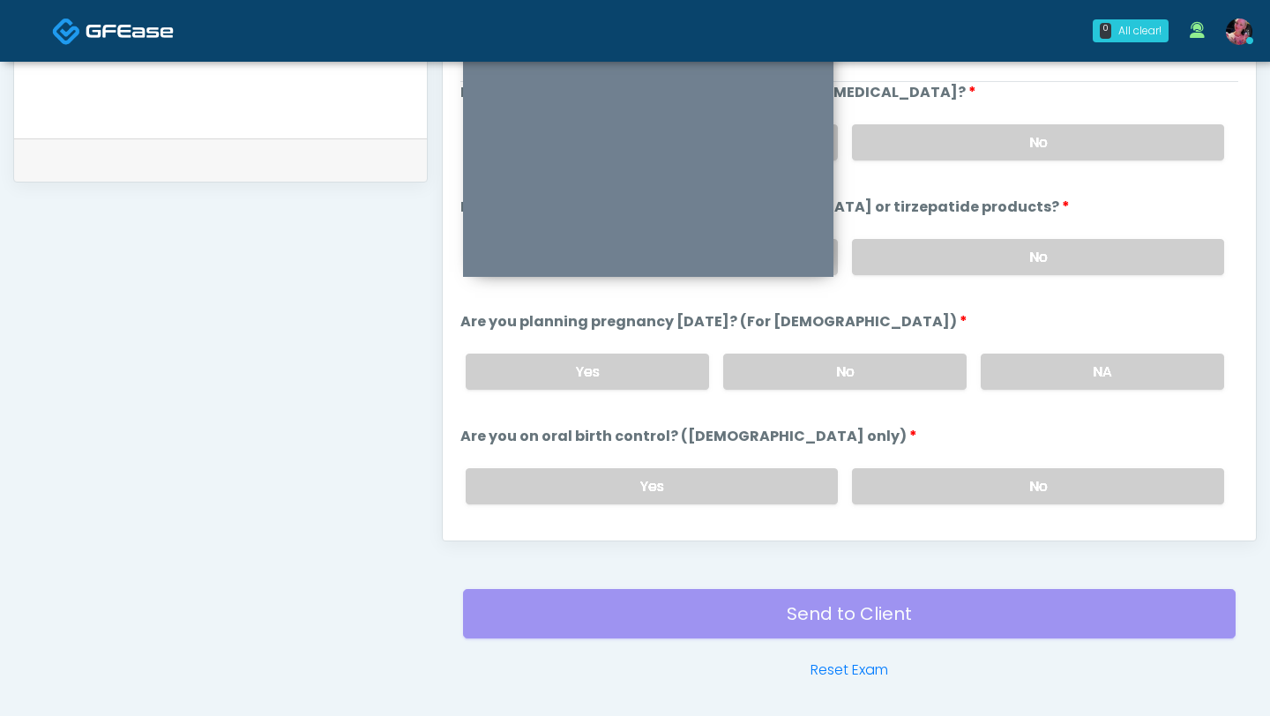
click at [946, 370] on li "Are you on oral birth control? (females only) Are you on oral birth control? (f…" at bounding box center [849, 472] width 778 height 93
click at [983, 370] on li "Are you on oral birth control? (females only) Are you on oral birth control? (f…" at bounding box center [849, 472] width 778 height 93
click at [983, 362] on label "NA" at bounding box center [1102, 372] width 243 height 36
click at [983, 370] on label "No" at bounding box center [1038, 486] width 372 height 36
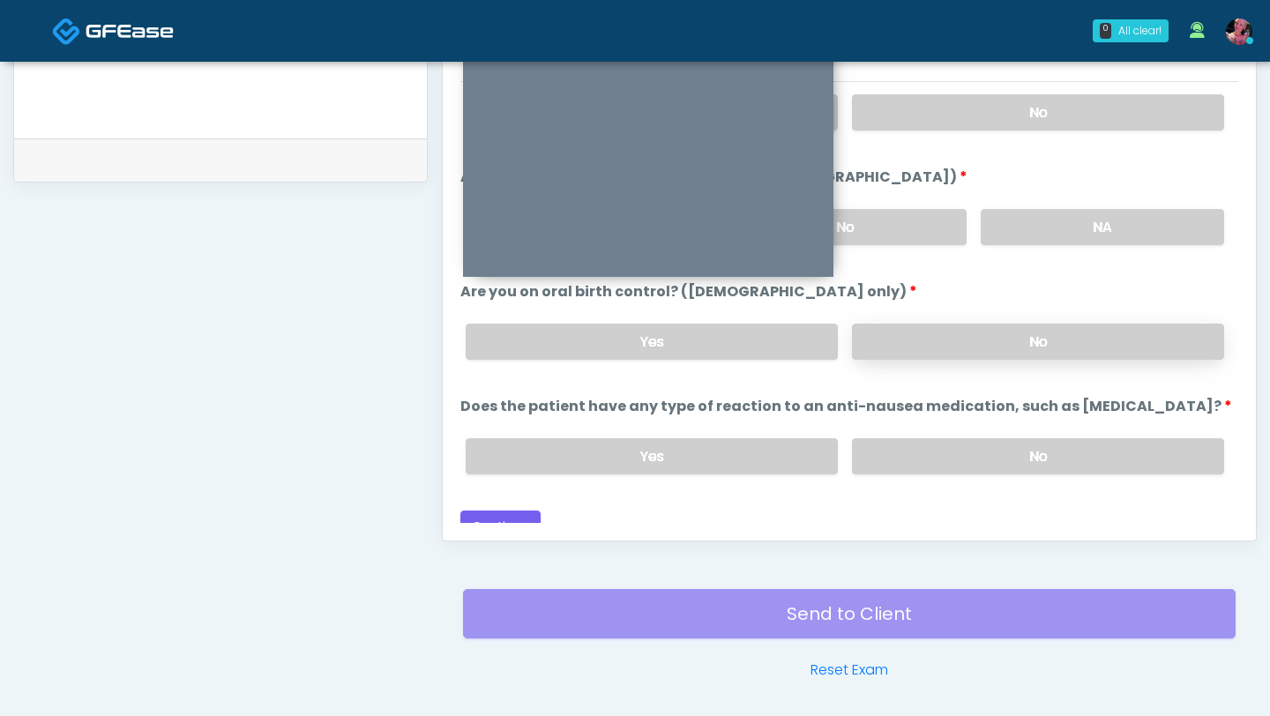
scroll to position [973, 0]
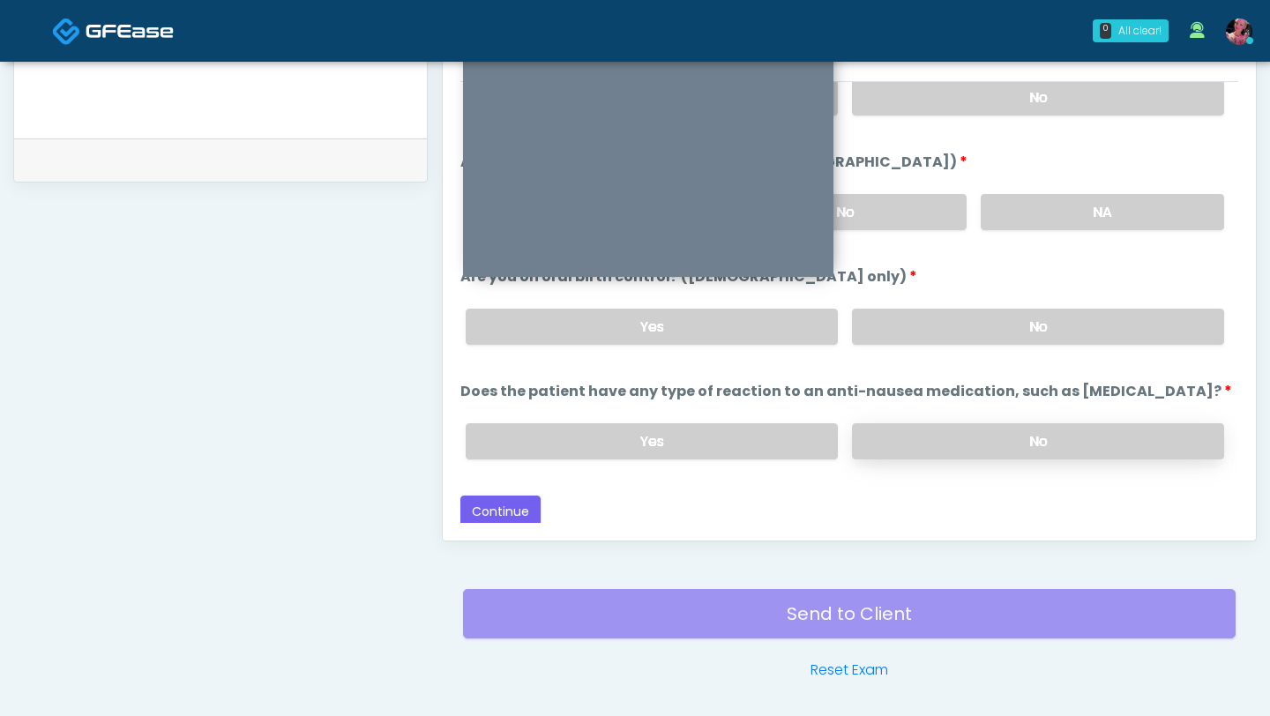
click at [983, 370] on label "No" at bounding box center [1038, 441] width 372 height 36
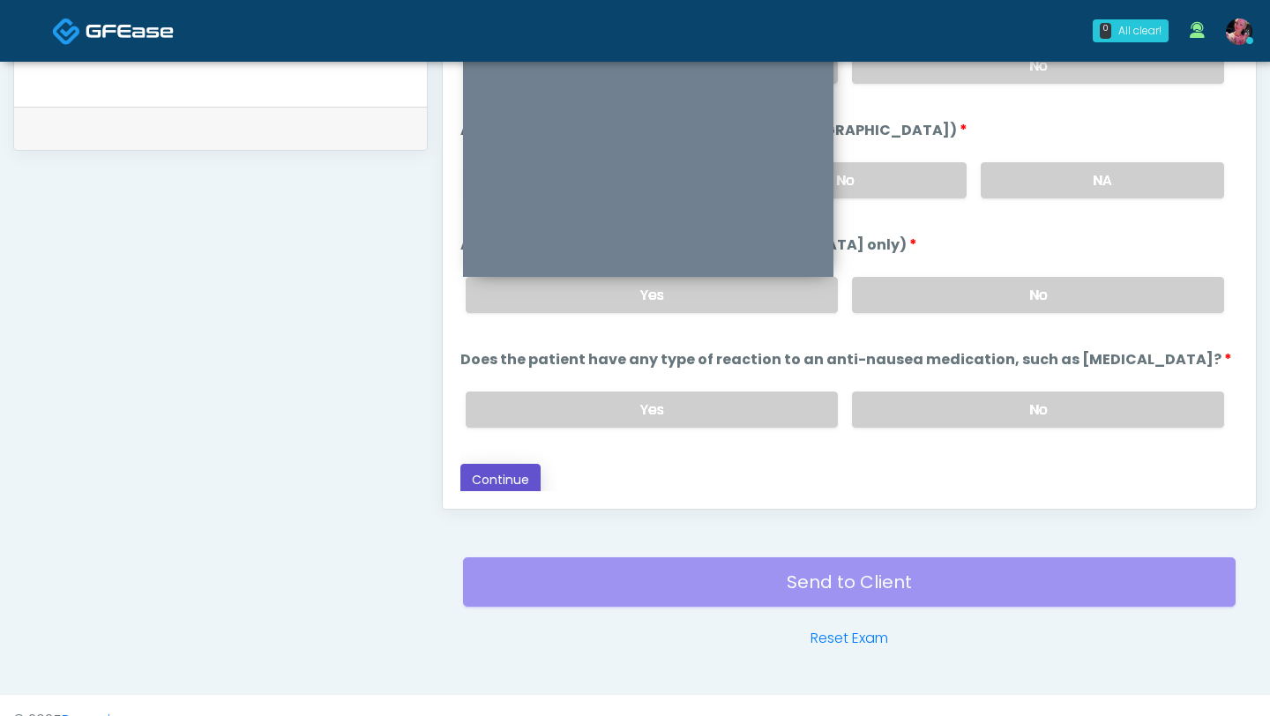
click at [491, 370] on button "Continue" at bounding box center [500, 480] width 80 height 33
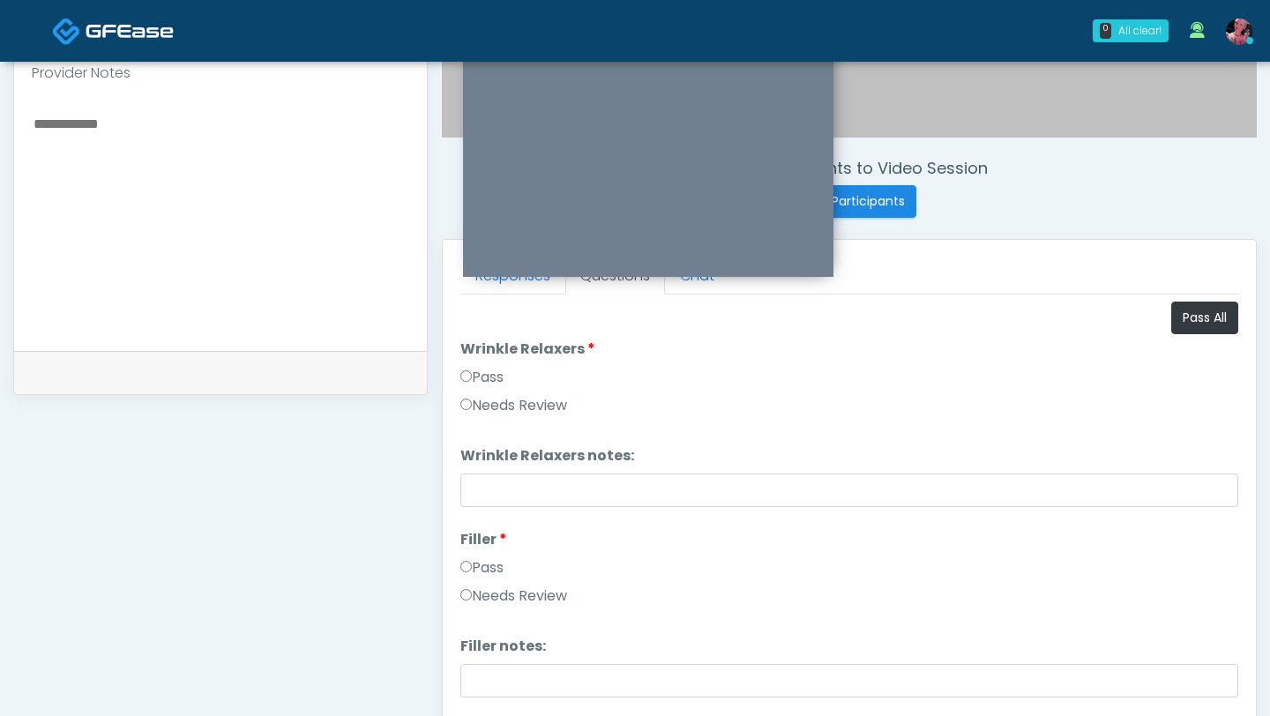
scroll to position [574, 0]
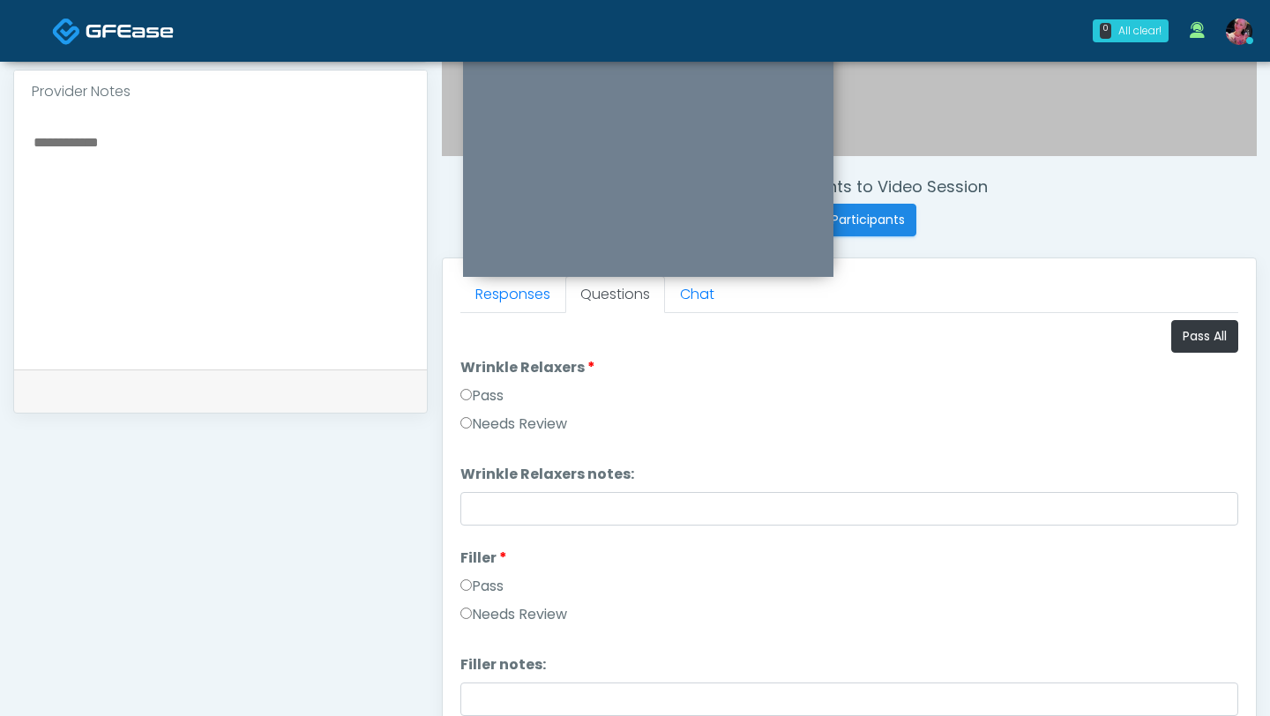
click at [453, 370] on div "Responses Questions Chat Good Faith Exam Script Good Faith Exam Script INTRODUC…" at bounding box center [849, 514] width 813 height 513
click at [478, 370] on label "Pass" at bounding box center [481, 395] width 43 height 21
click at [475, 370] on label "Pass" at bounding box center [481, 586] width 43 height 21
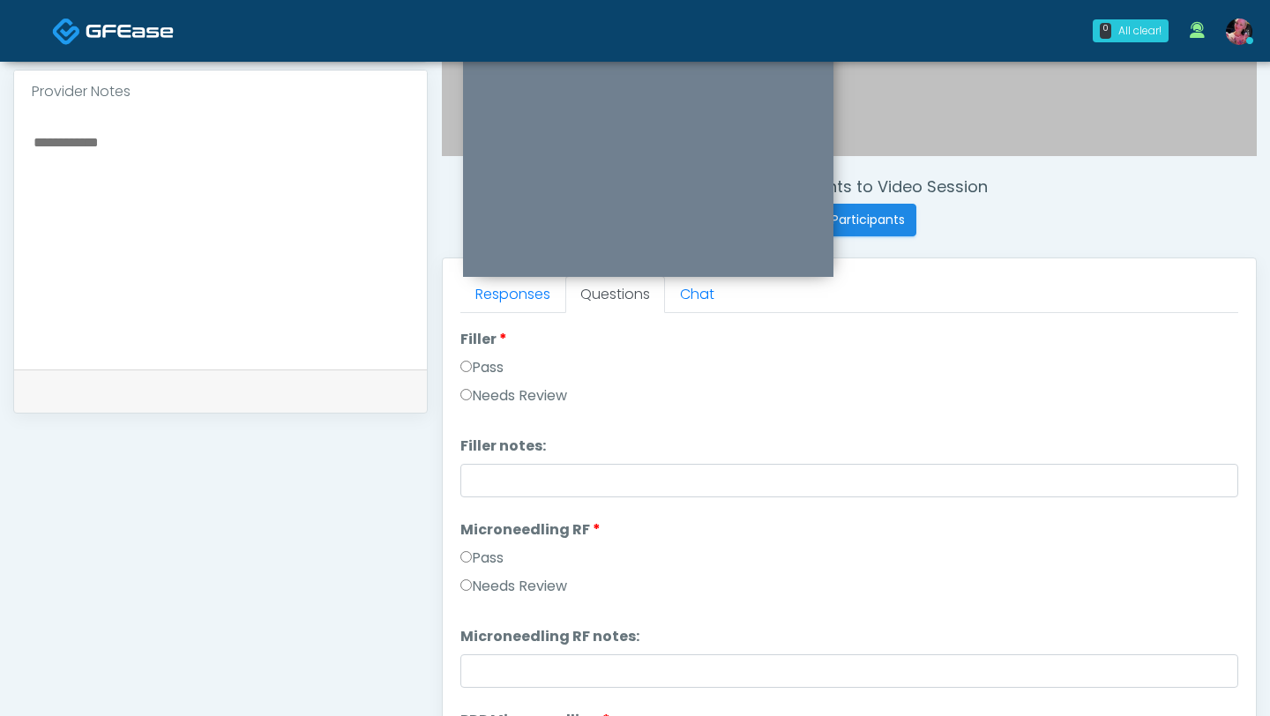
scroll to position [220, 0]
click at [480, 370] on div "Pass" at bounding box center [849, 561] width 778 height 28
click at [480, 370] on label "Pass" at bounding box center [481, 557] width 43 height 21
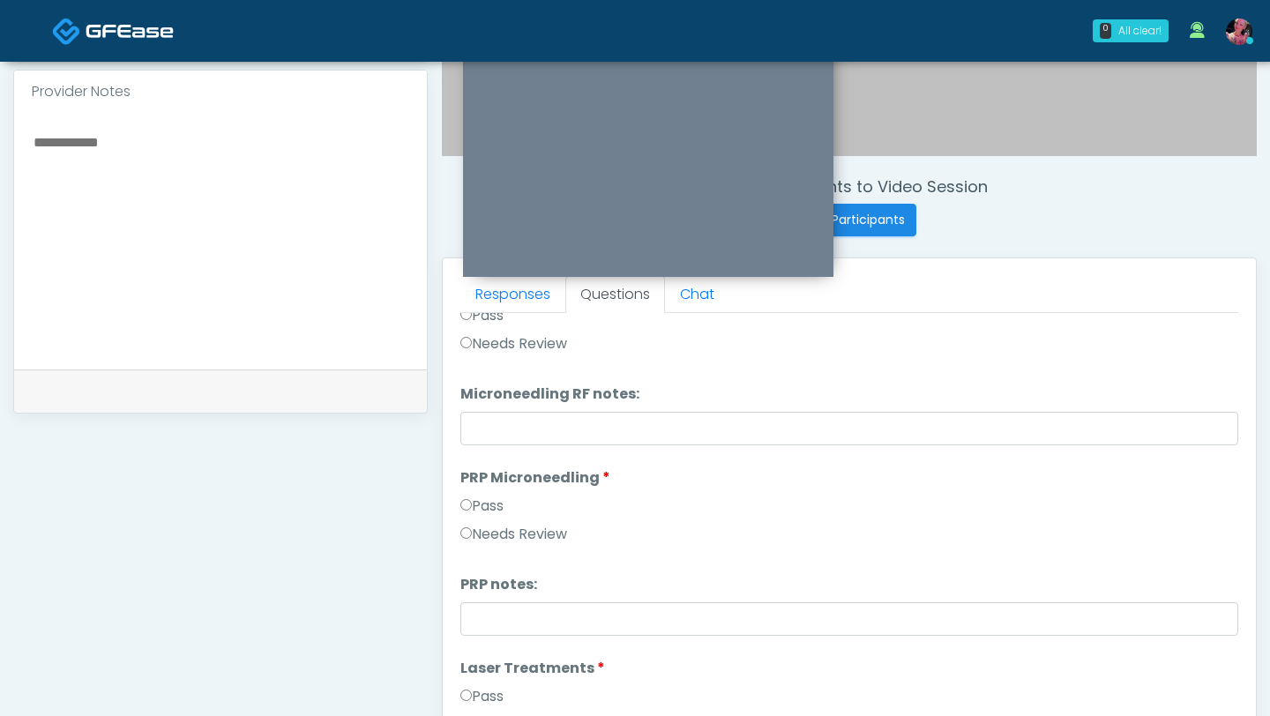
click at [481, 370] on label "Pass" at bounding box center [481, 506] width 43 height 21
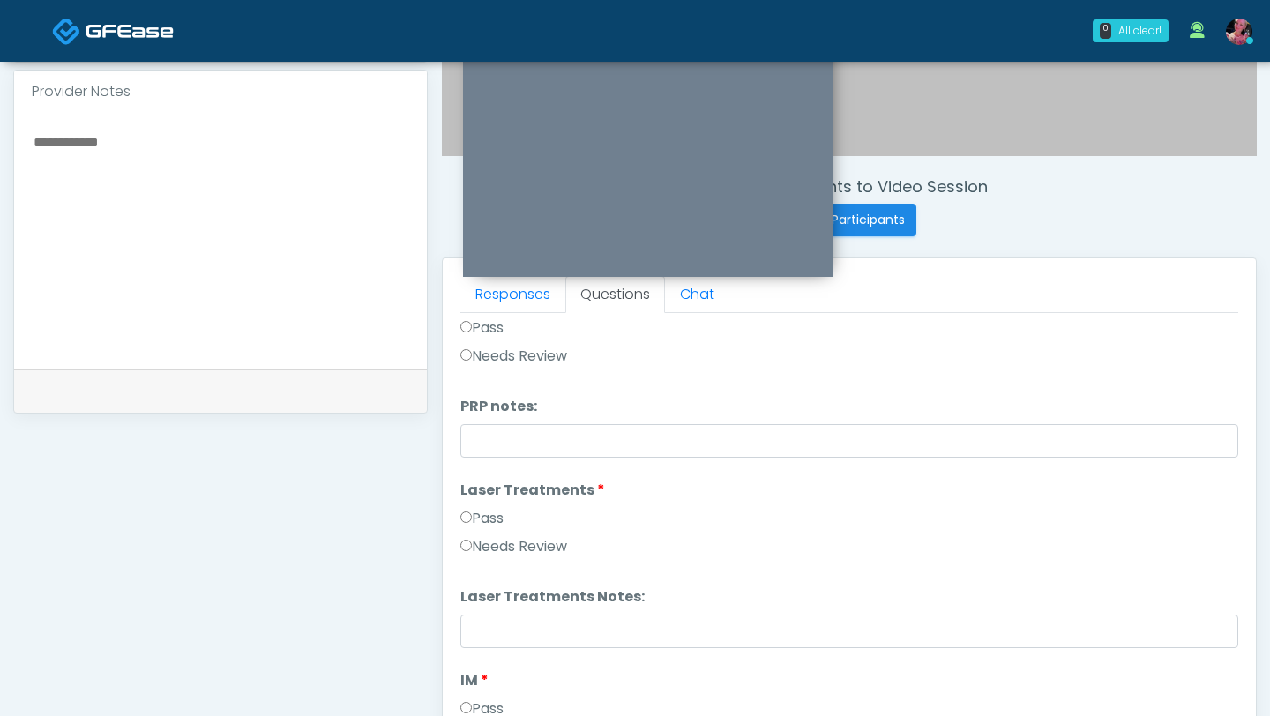
scroll to position [664, 0]
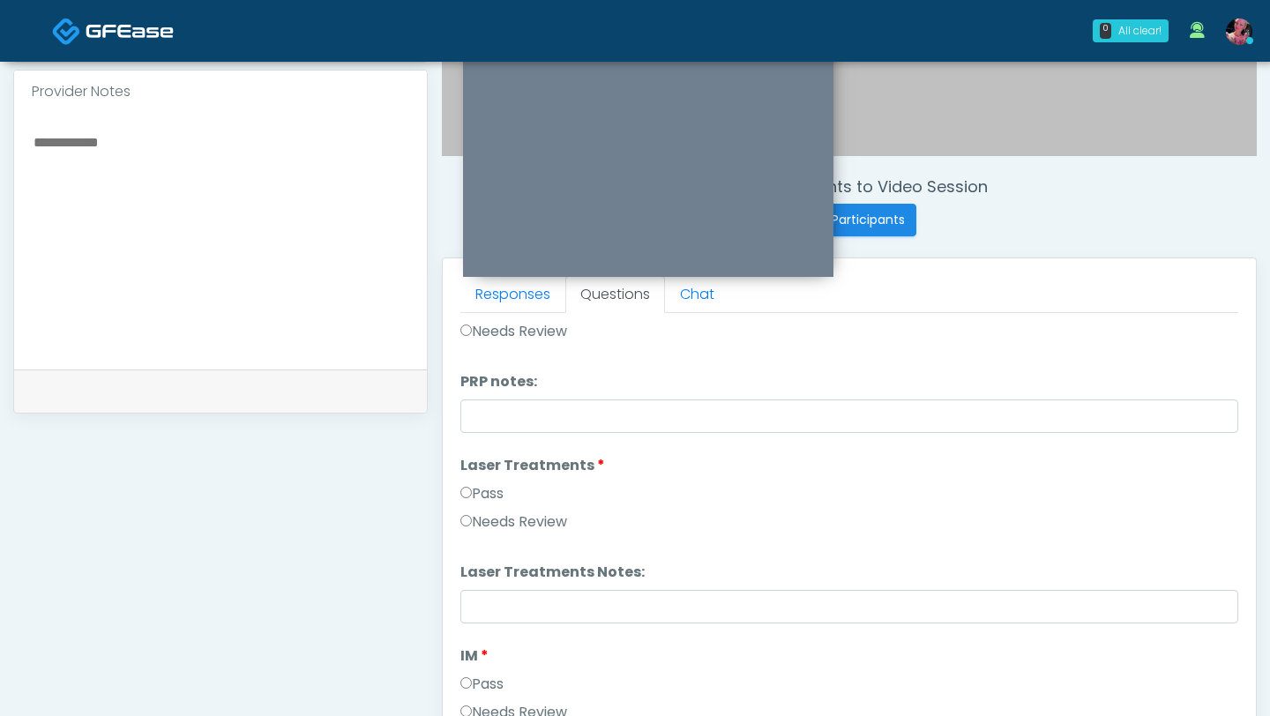
click at [479, 370] on label "Needs Review" at bounding box center [513, 522] width 107 height 21
click at [479, 370] on label "Pass" at bounding box center [481, 493] width 43 height 21
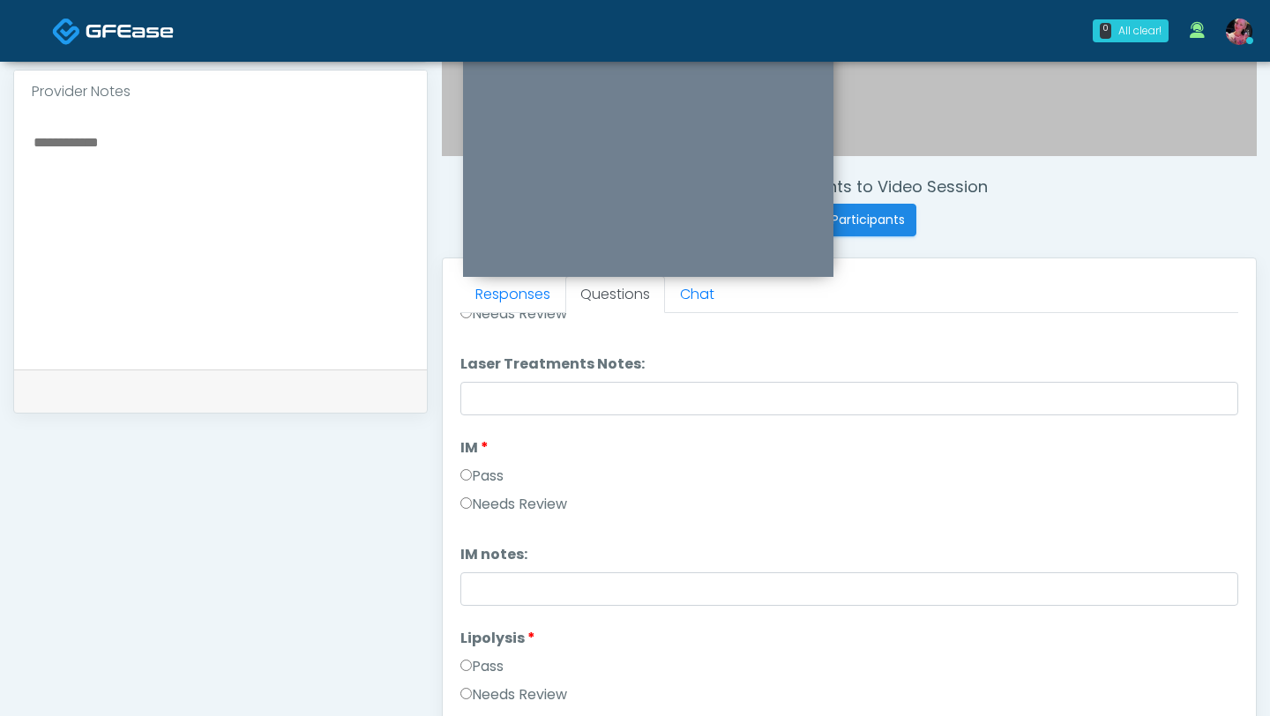
click at [478, 370] on label "Pass" at bounding box center [481, 476] width 43 height 21
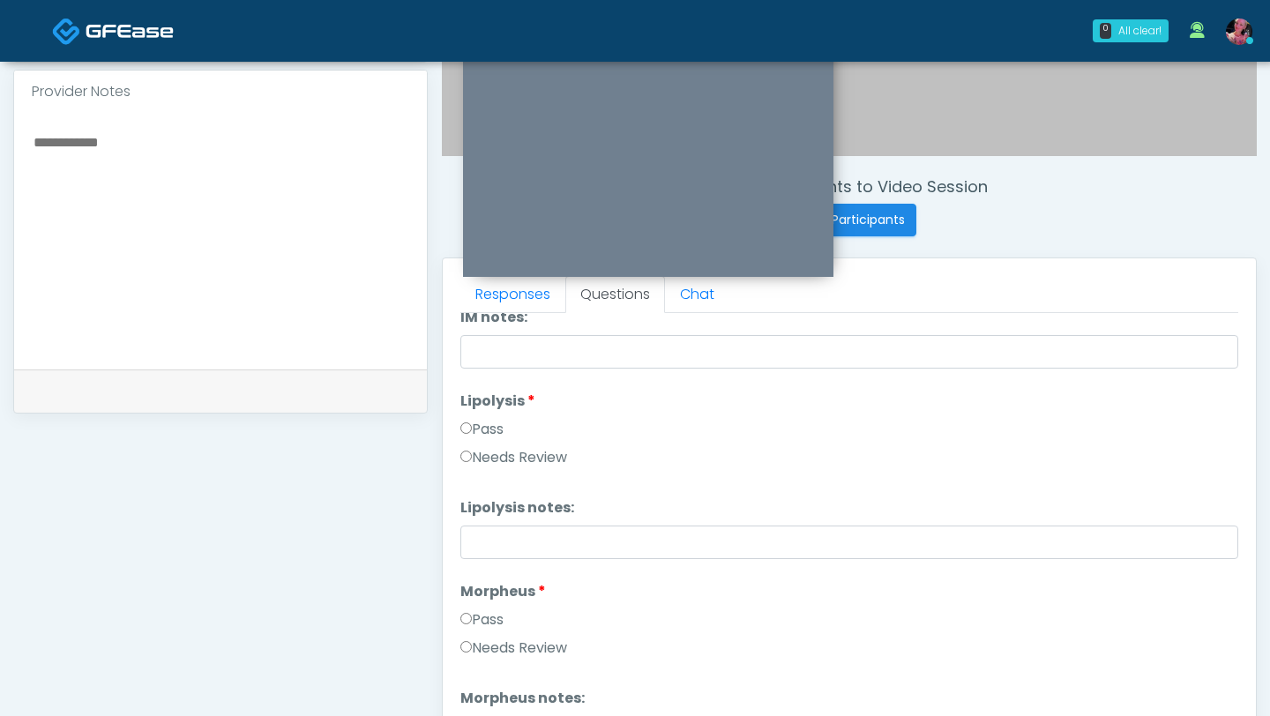
click at [476, 370] on label "Pass" at bounding box center [481, 429] width 43 height 21
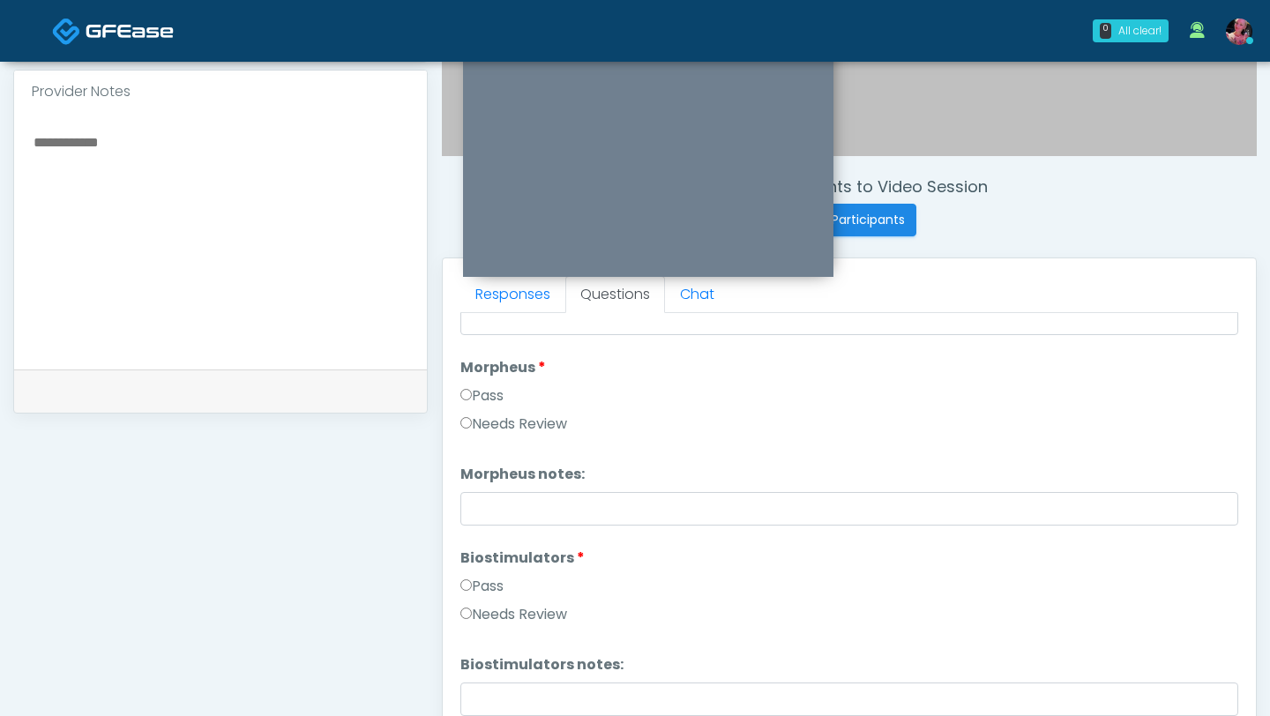
scroll to position [1335, 0]
click at [475, 370] on div "Pass" at bounding box center [849, 398] width 778 height 28
click at [475, 370] on label "Pass" at bounding box center [481, 394] width 43 height 21
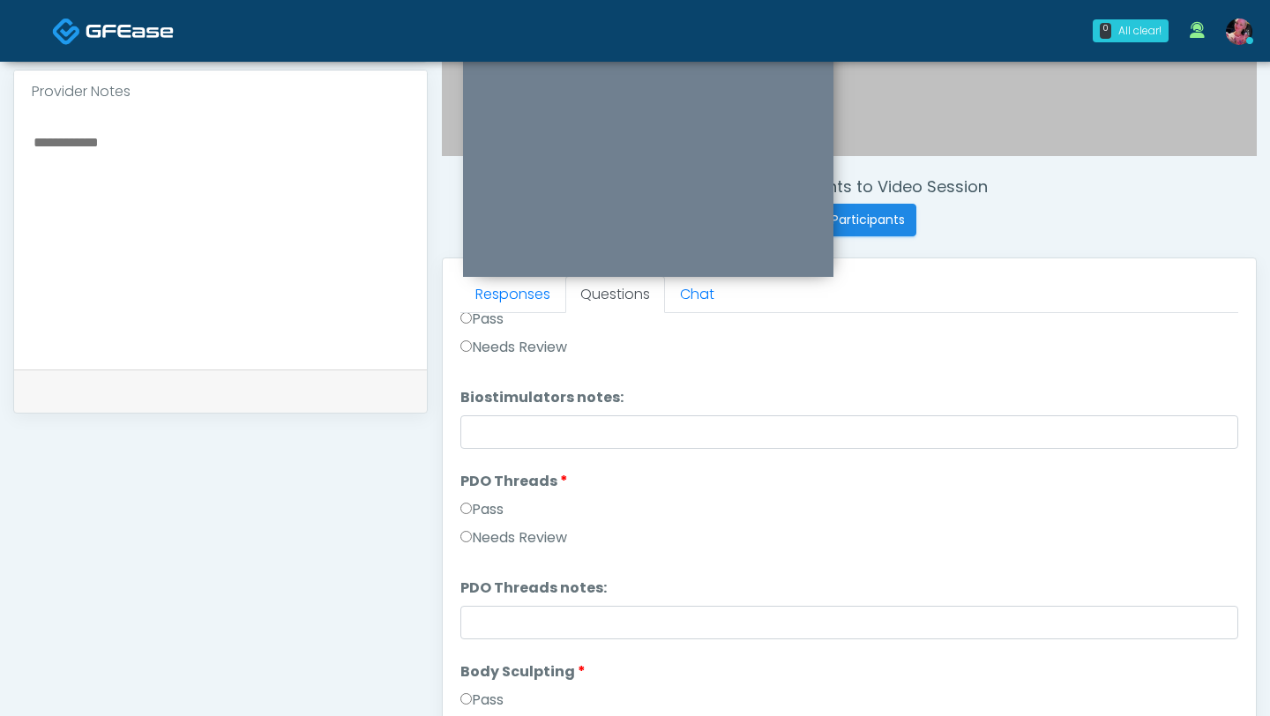
scroll to position [1634, 0]
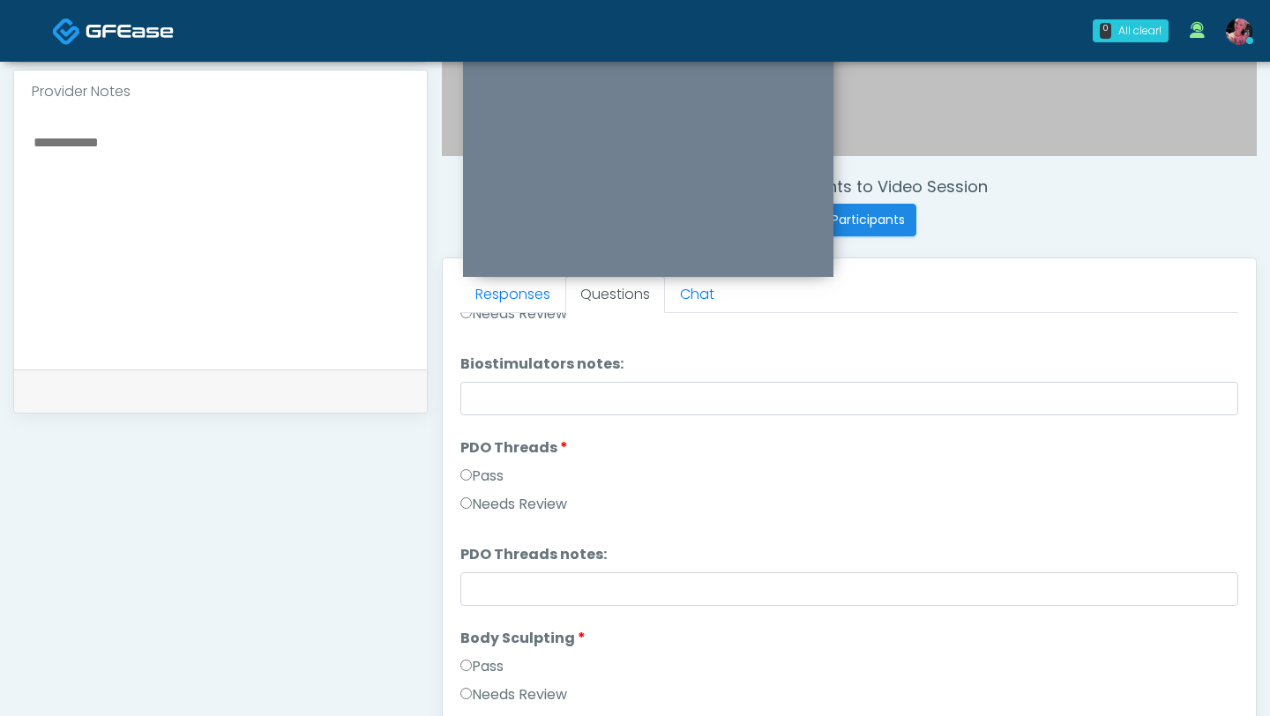
click at [484, 370] on label "Pass" at bounding box center [481, 476] width 43 height 21
click at [474, 370] on label "Body Sculpting" at bounding box center [522, 638] width 125 height 21
click at [474, 370] on li "Body Sculpting Body Sculpting Pass Needs Review" at bounding box center [849, 670] width 778 height 85
click at [473, 370] on div "Pass" at bounding box center [849, 670] width 778 height 28
click at [473, 370] on label "Pass" at bounding box center [481, 666] width 43 height 21
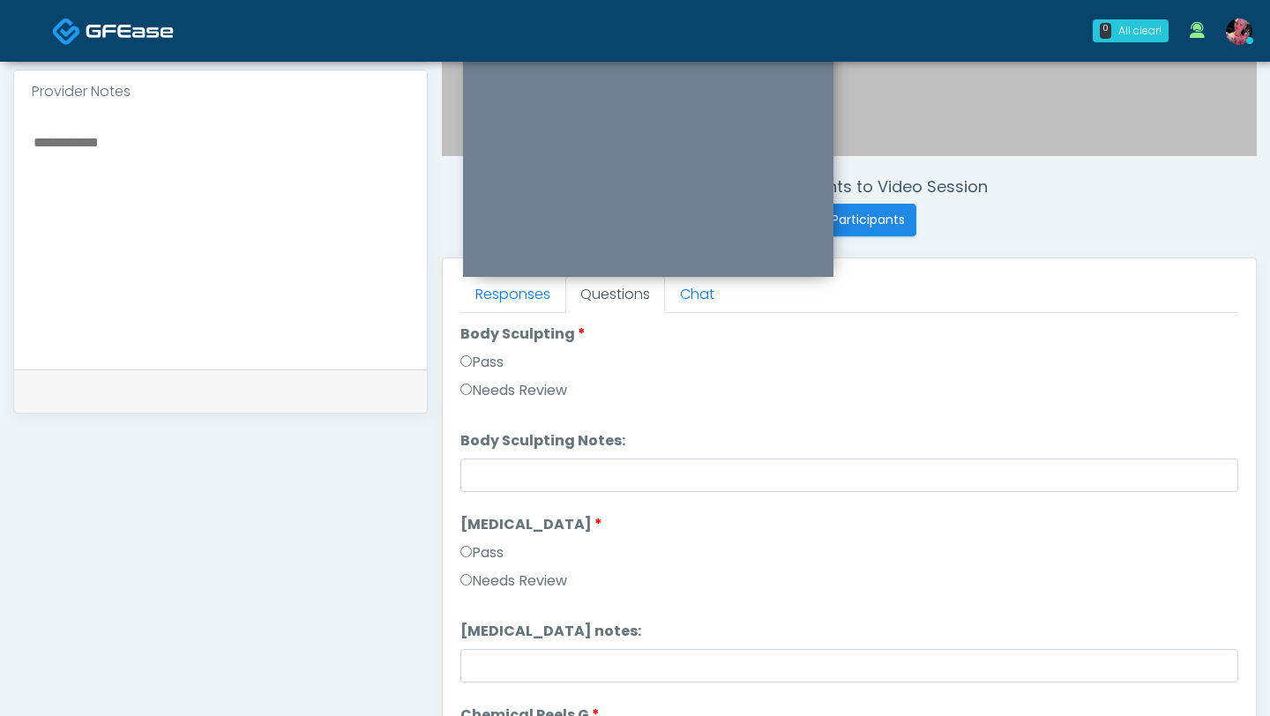
click at [488, 370] on label "Pass" at bounding box center [481, 552] width 43 height 21
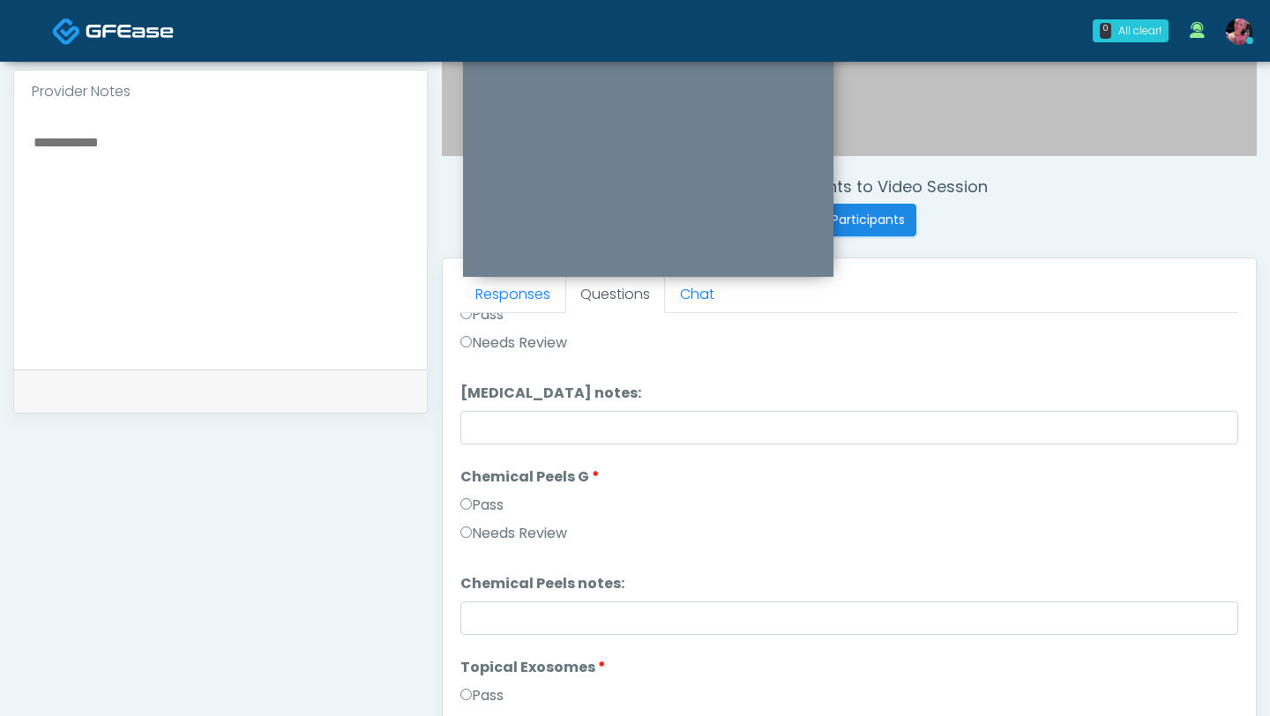
scroll to position [2188, 0]
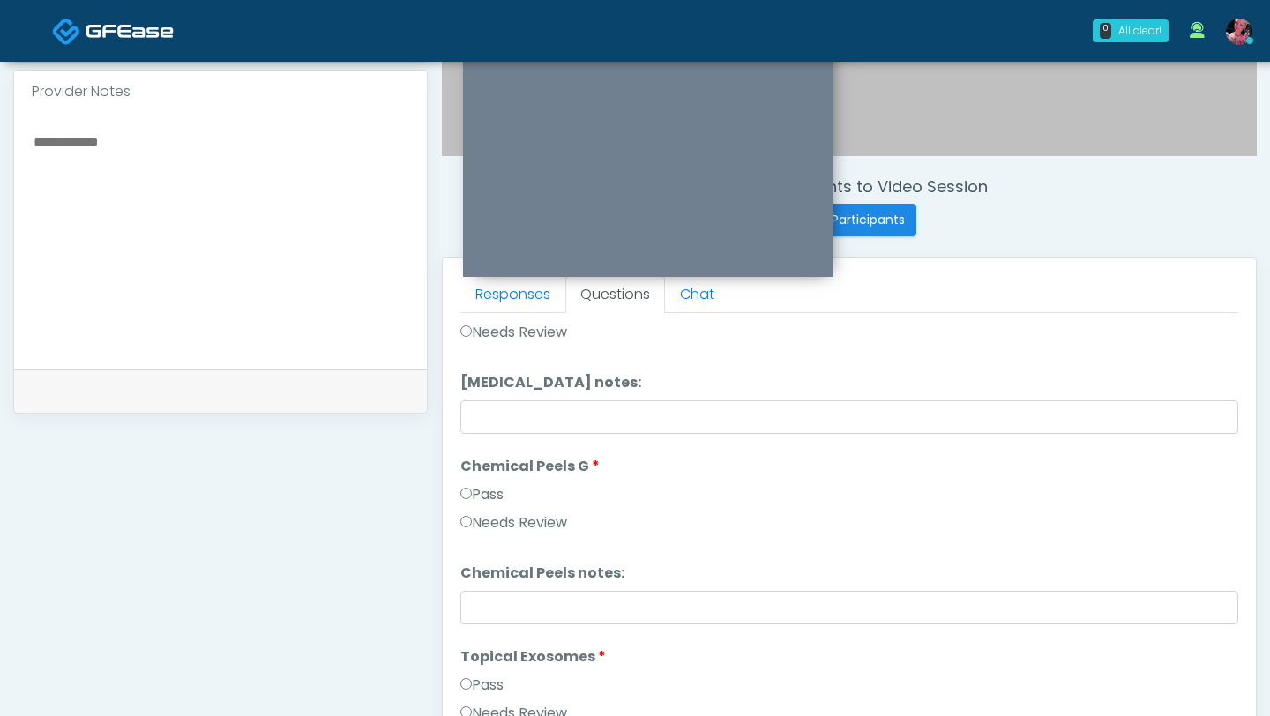
click at [490, 370] on label "Pass" at bounding box center [481, 494] width 43 height 21
click at [487, 370] on label "Pass" at bounding box center [481, 685] width 43 height 21
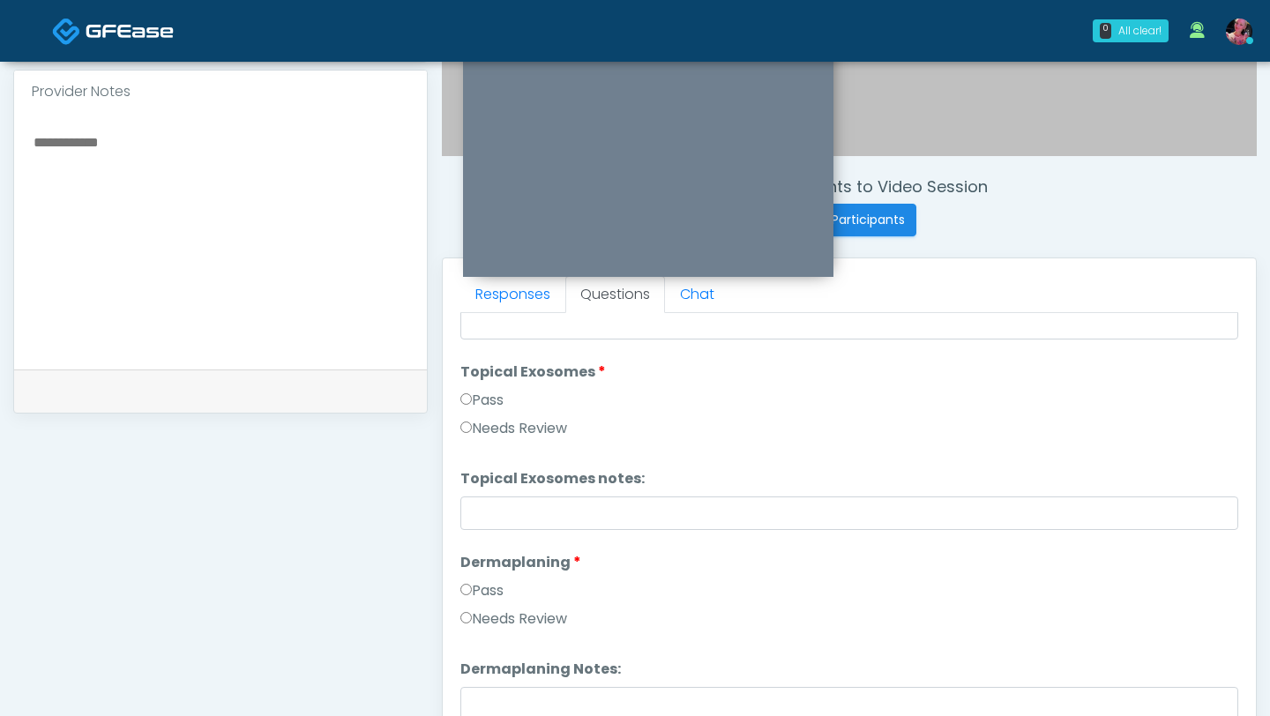
scroll to position [2525, 0]
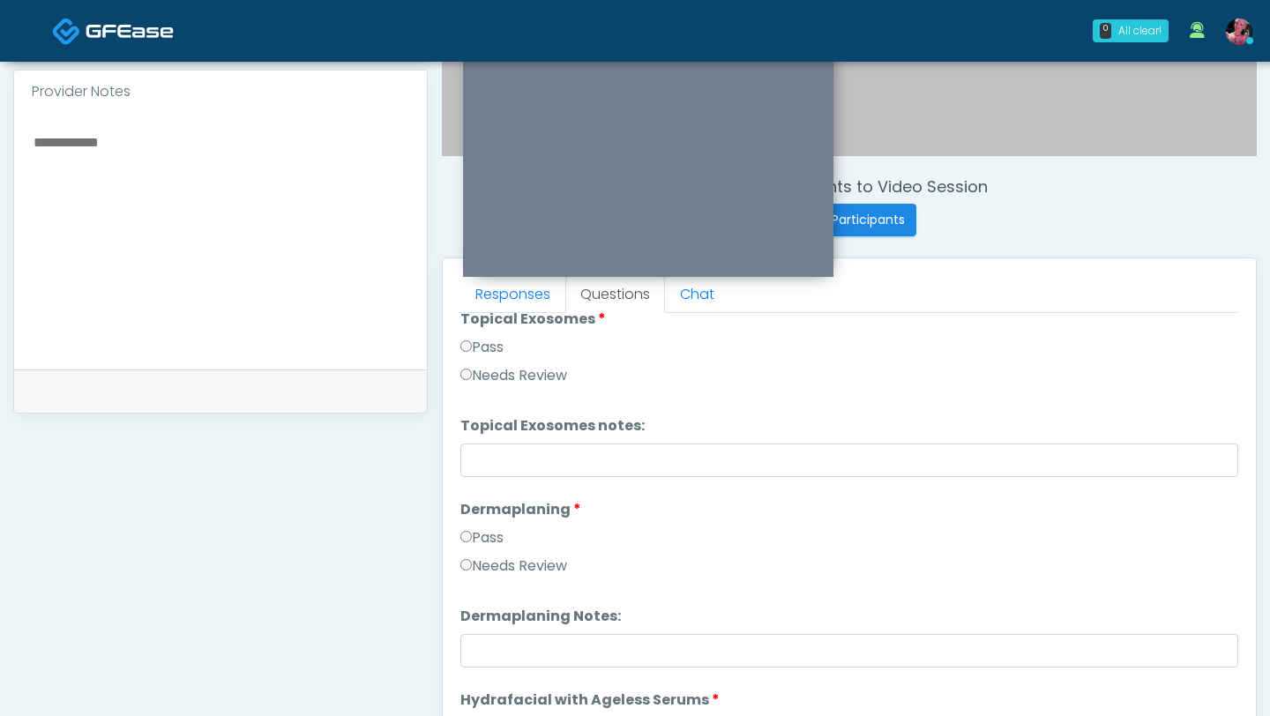
click at [482, 370] on label "Pass" at bounding box center [481, 537] width 43 height 21
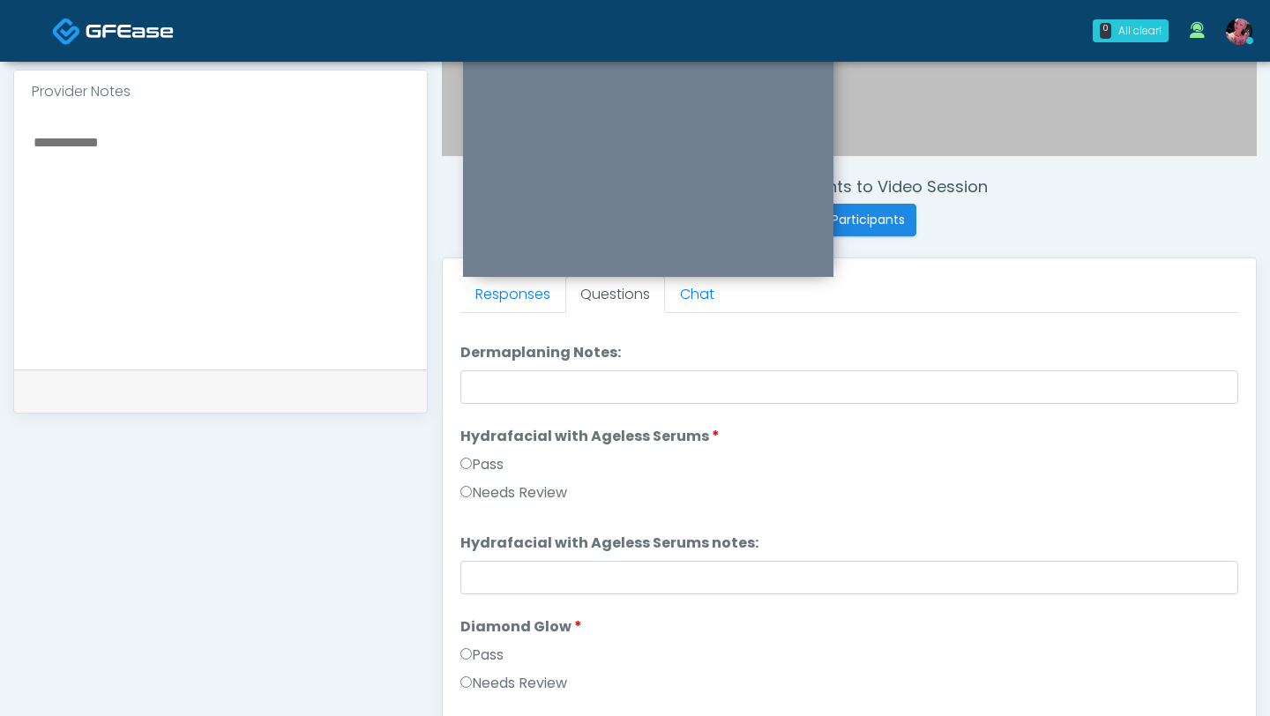
scroll to position [2790, 0]
click at [481, 370] on label "Pass" at bounding box center [481, 463] width 43 height 21
click at [477, 370] on li "Diamond Glow Diamond Glow Pass Needs Review" at bounding box center [849, 658] width 778 height 85
click at [477, 370] on label "Pass" at bounding box center [481, 654] width 43 height 21
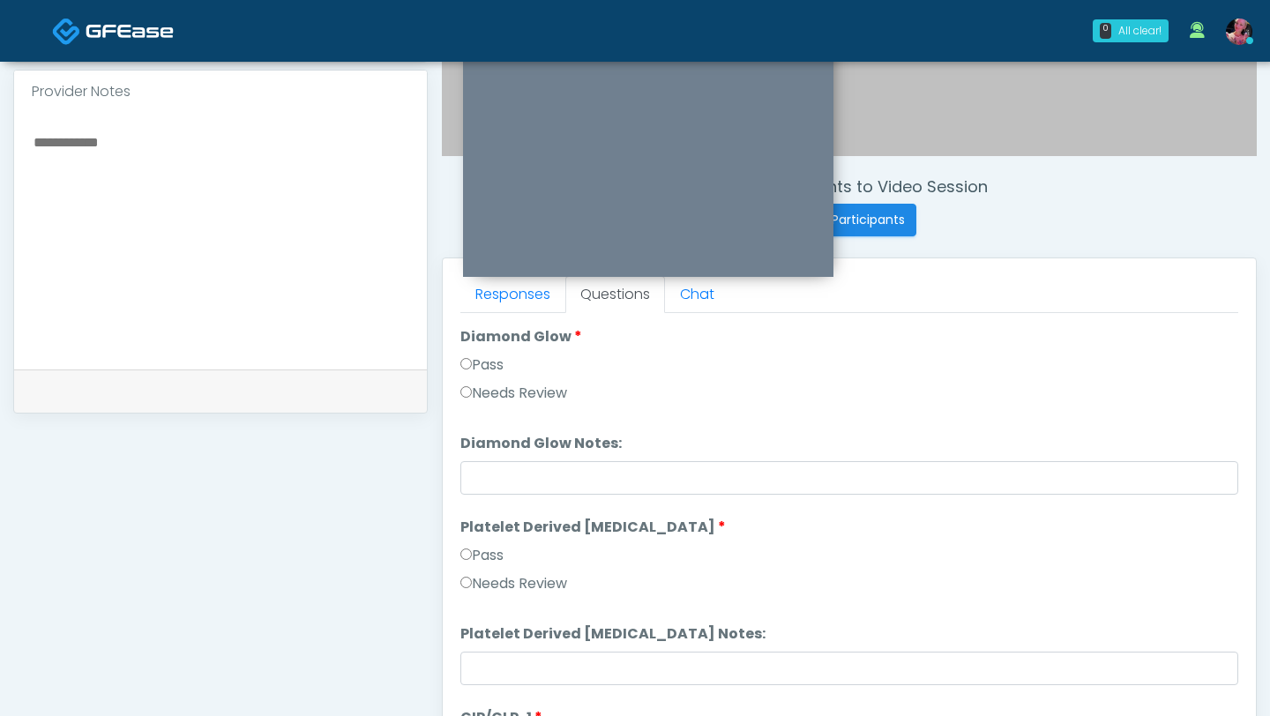
scroll to position [3084, 0]
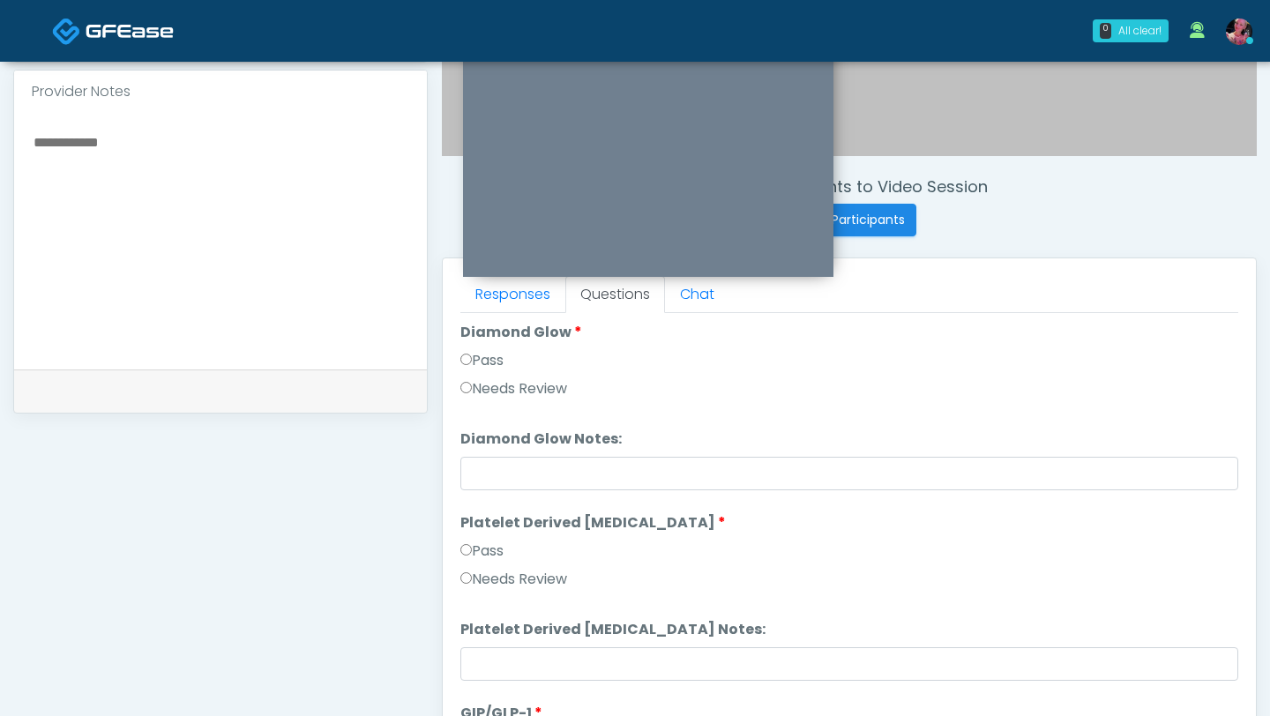
click at [475, 370] on label "Pass" at bounding box center [481, 551] width 43 height 21
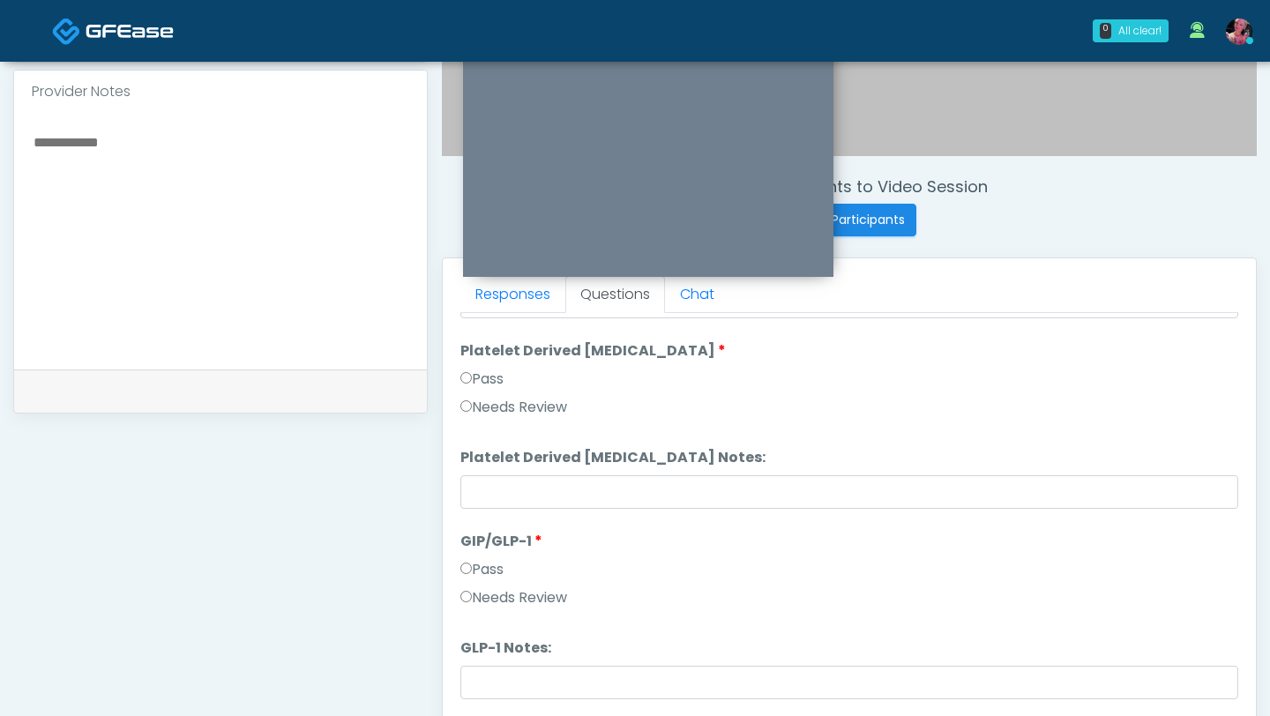
click at [475, 370] on label "Needs Review" at bounding box center [513, 597] width 107 height 21
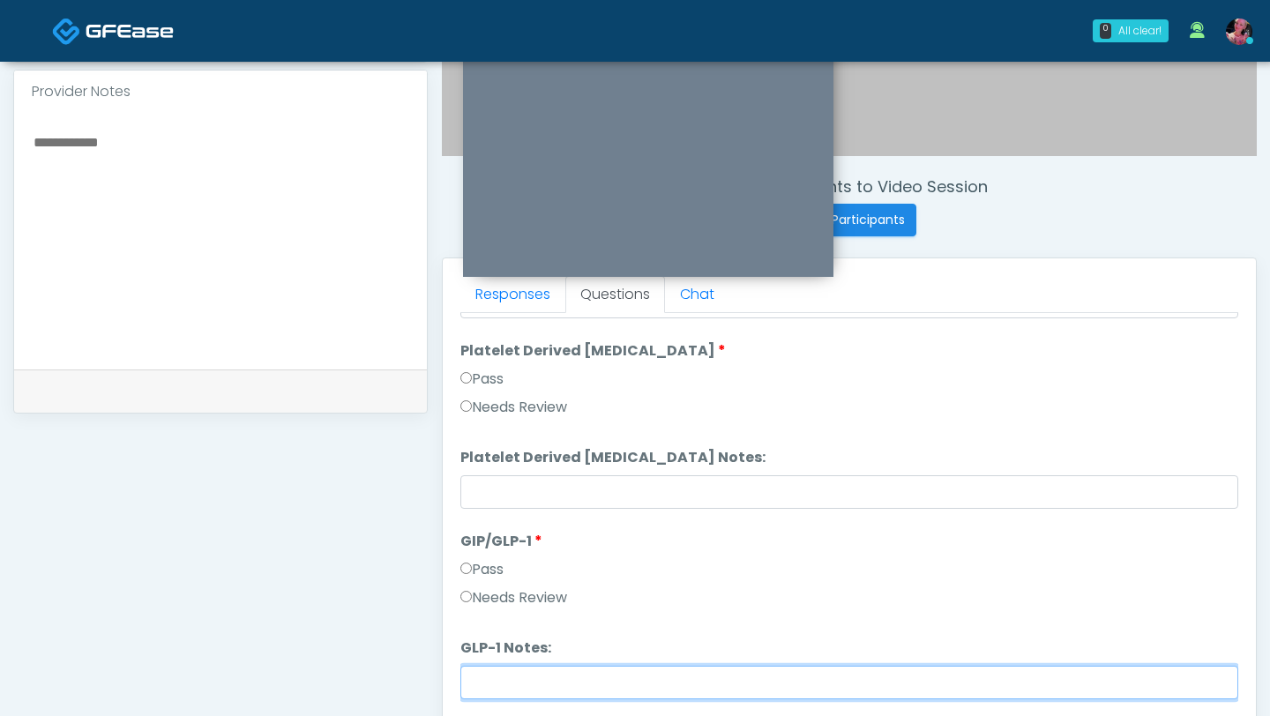
click at [509, 370] on input "GLP-1 Notes:" at bounding box center [849, 683] width 778 height 34
type input "**********"
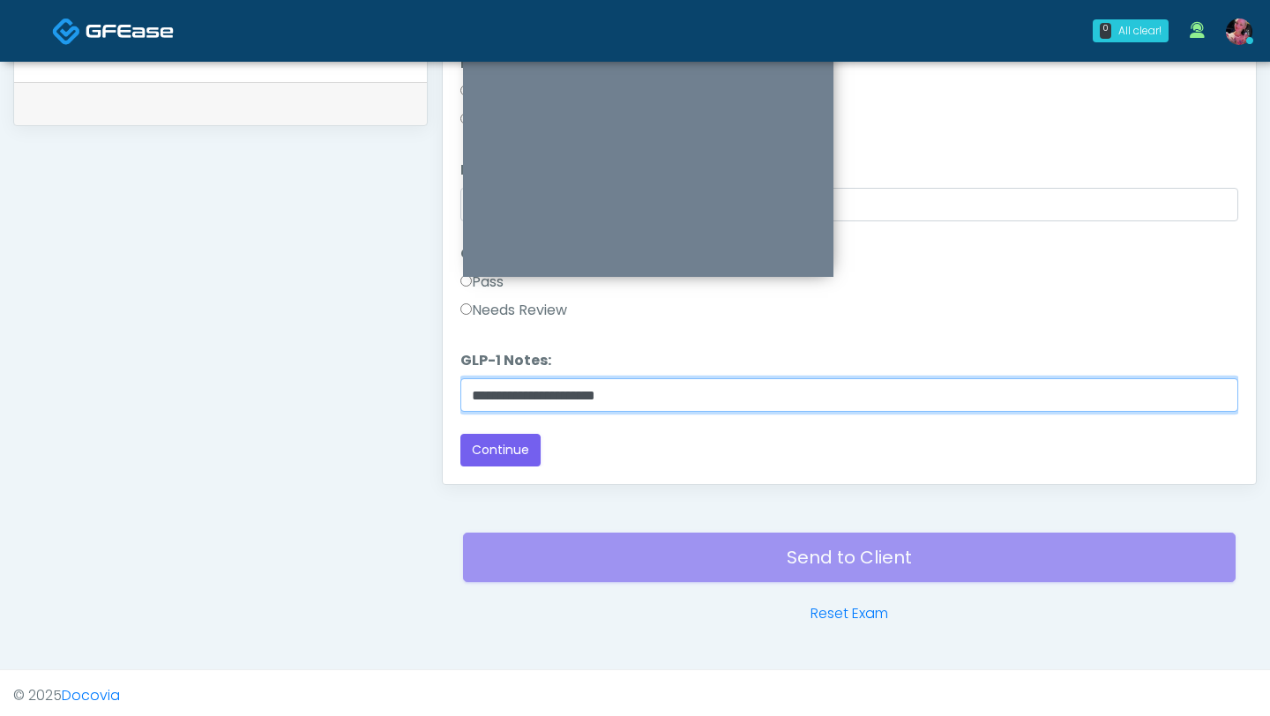
scroll to position [867, 0]
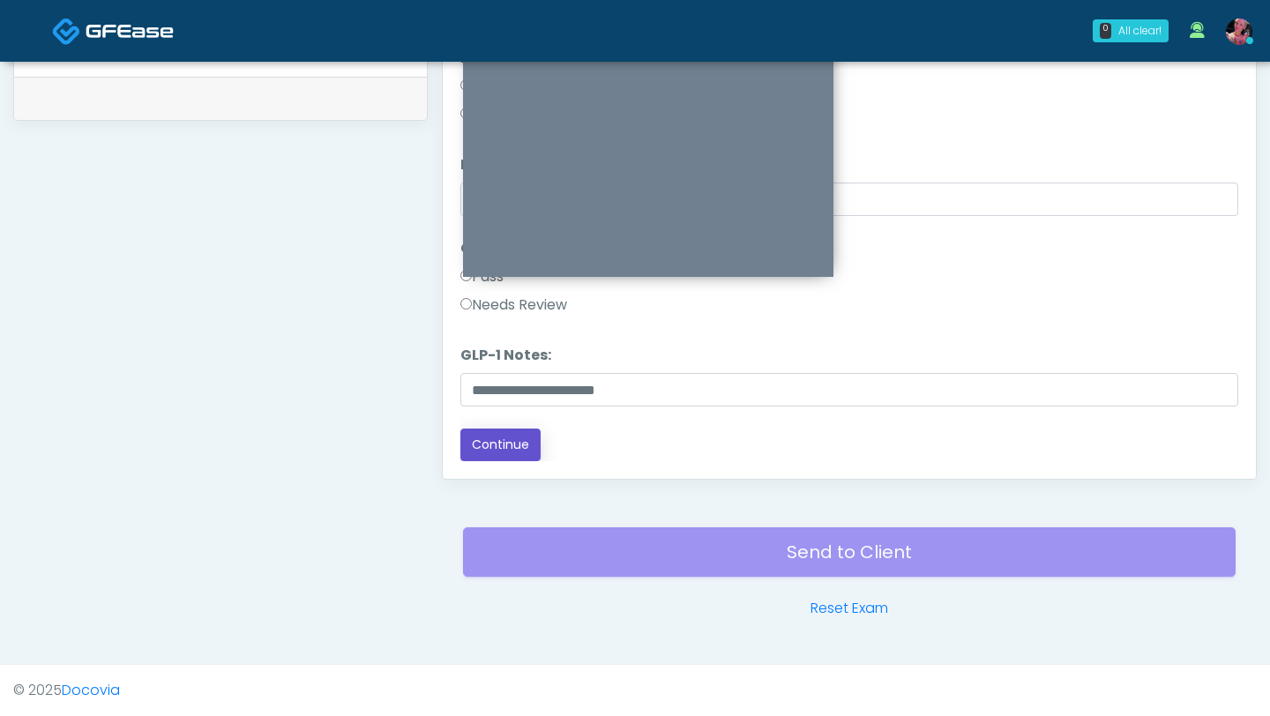
click at [508, 370] on button "Continue" at bounding box center [500, 445] width 80 height 33
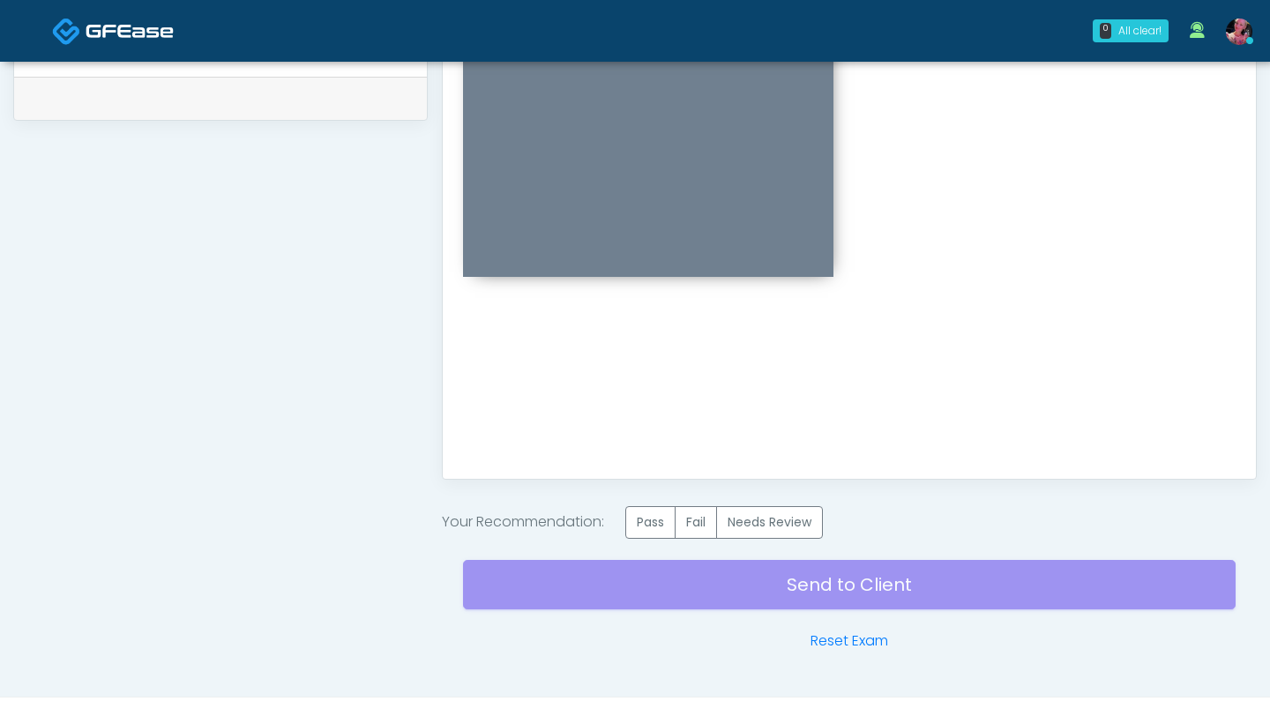
scroll to position [0, 0]
click at [640, 370] on label "Pass" at bounding box center [650, 522] width 50 height 33
click at [633, 370] on div "Send to Client Reset Exam" at bounding box center [849, 595] width 773 height 113
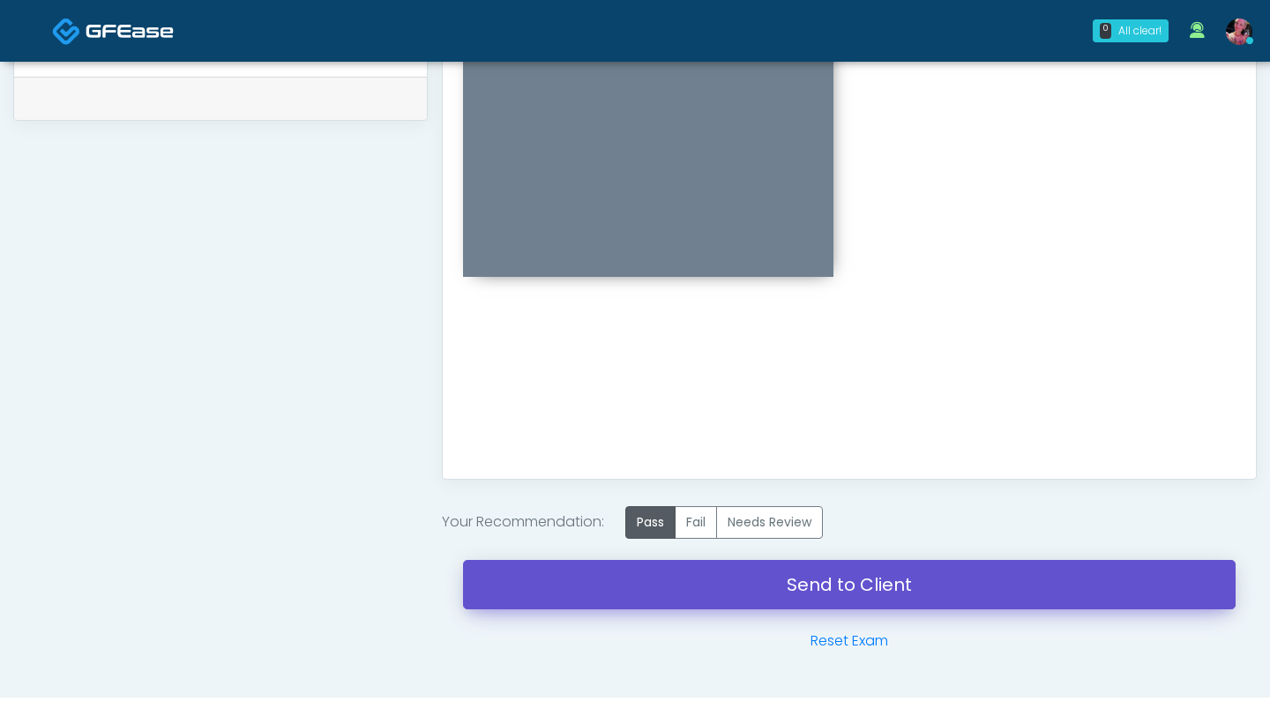
click at [633, 370] on link "Send to Client" at bounding box center [849, 584] width 773 height 49
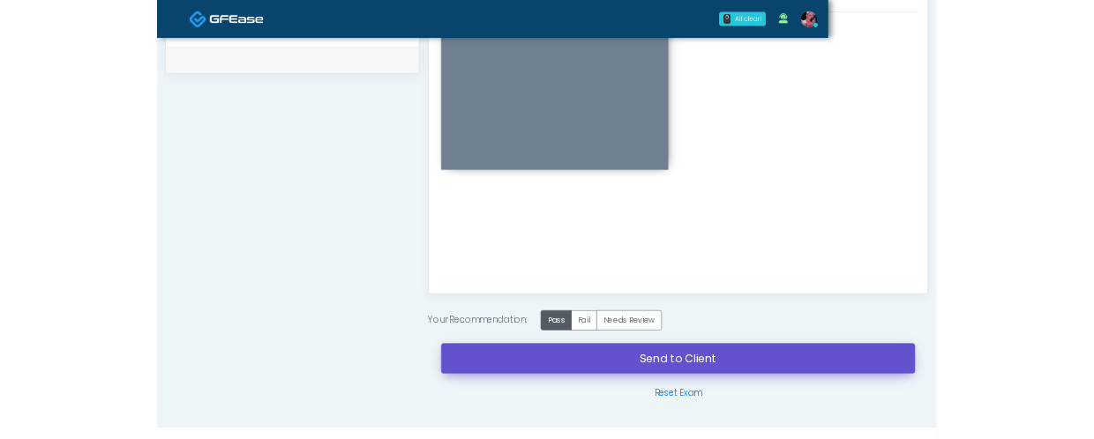
scroll to position [871, 0]
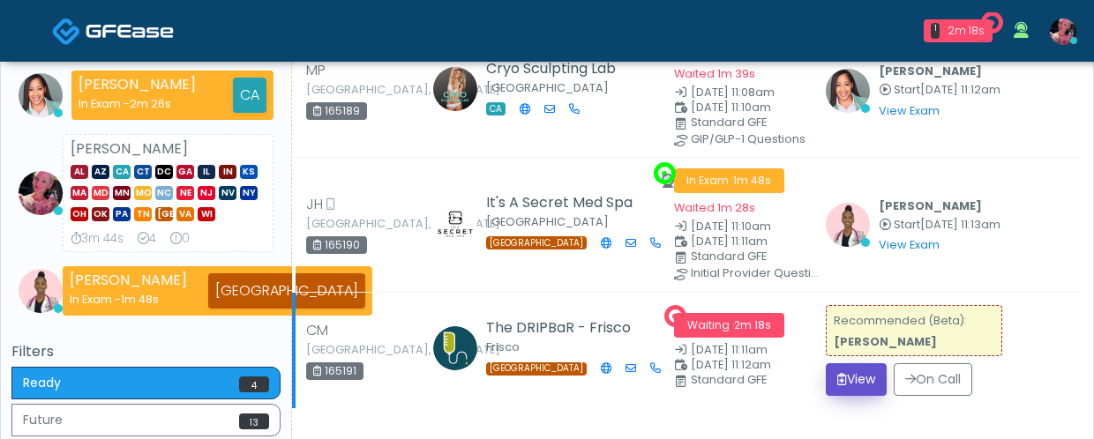
click at [865, 373] on button "View" at bounding box center [856, 379] width 61 height 33
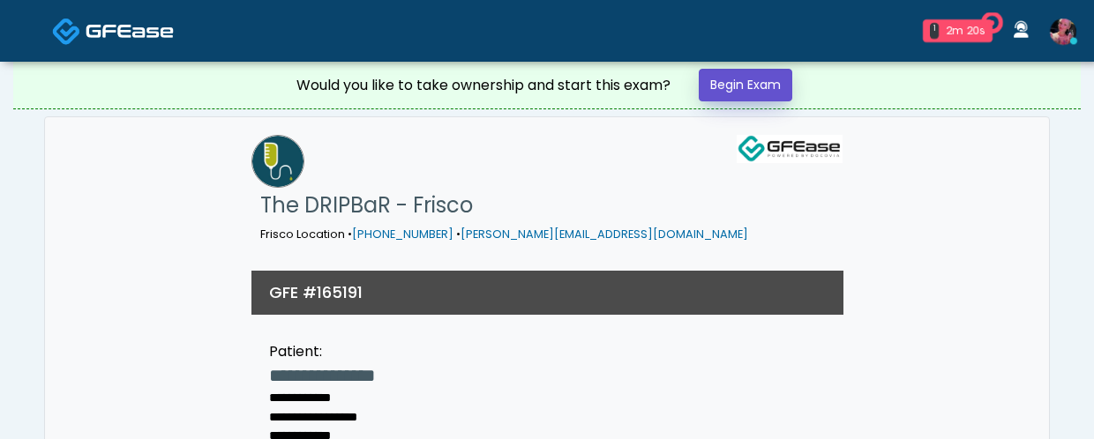
click at [739, 81] on link "Begin Exam" at bounding box center [746, 85] width 94 height 33
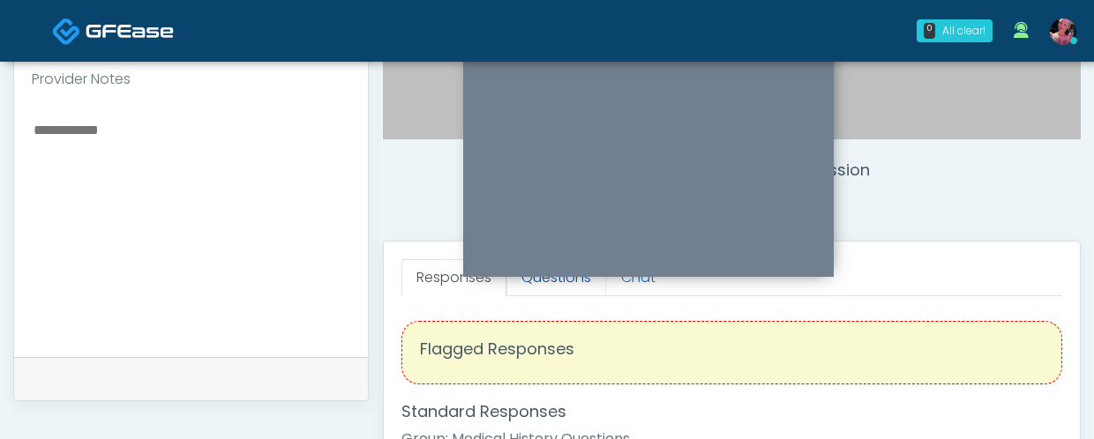
scroll to position [587, 0]
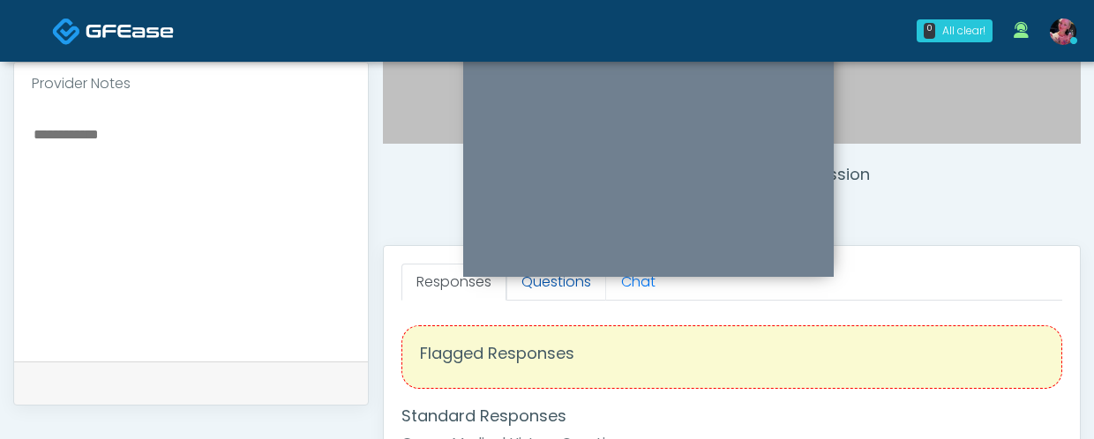
click at [534, 289] on link "Questions" at bounding box center [556, 282] width 100 height 37
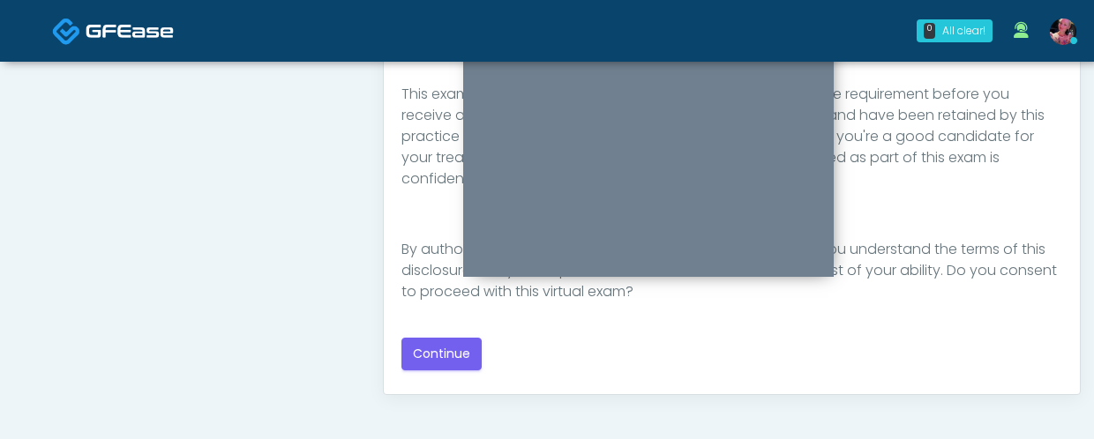
scroll to position [989, 0]
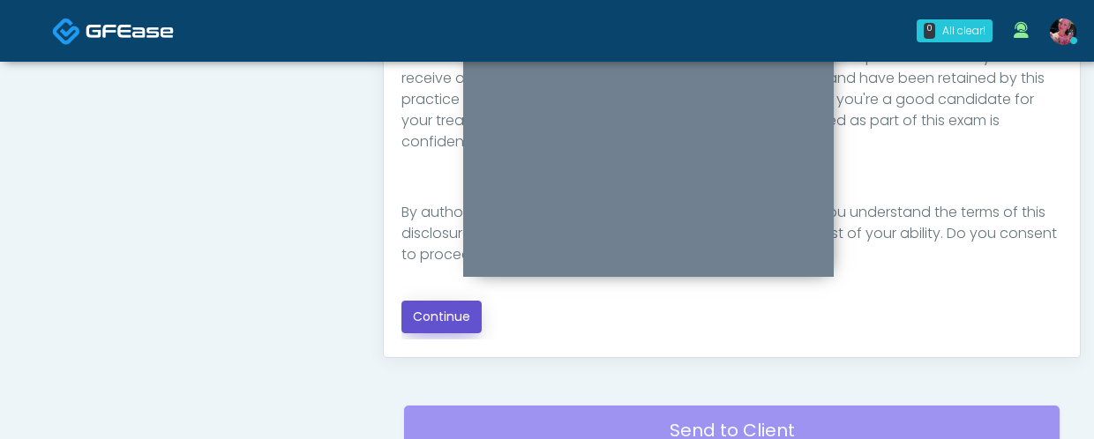
click at [409, 318] on button "Continue" at bounding box center [441, 317] width 80 height 33
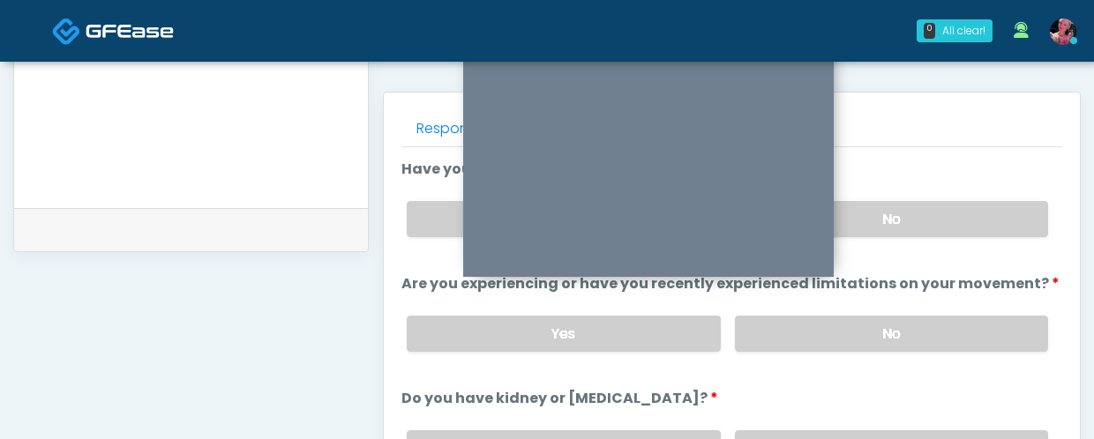
scroll to position [699, 0]
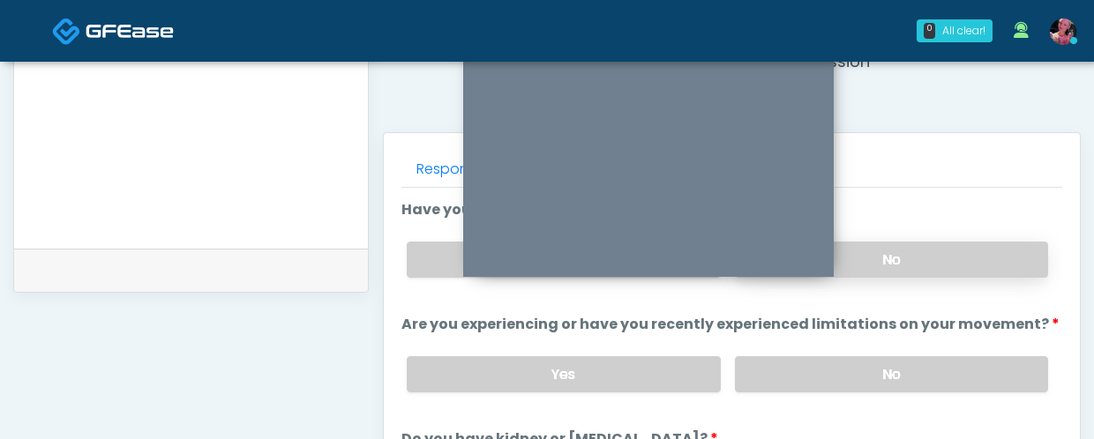
click at [889, 257] on label "No" at bounding box center [891, 260] width 313 height 36
click at [875, 361] on label "No" at bounding box center [891, 374] width 313 height 36
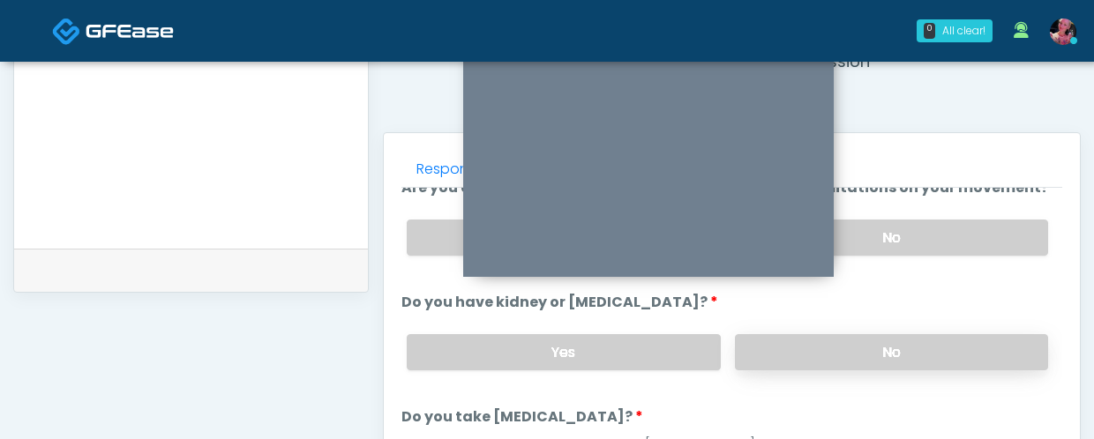
click at [873, 362] on label "No" at bounding box center [891, 352] width 313 height 36
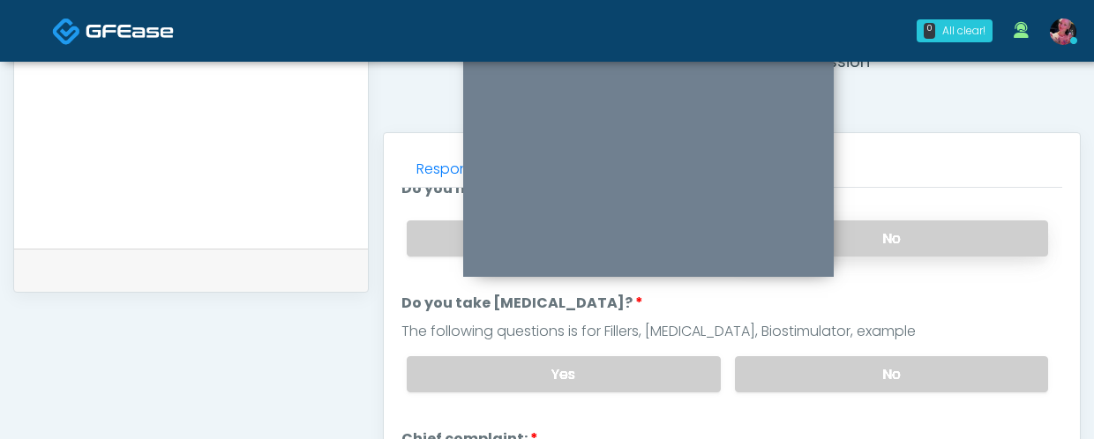
click at [873, 362] on label "No" at bounding box center [891, 374] width 313 height 36
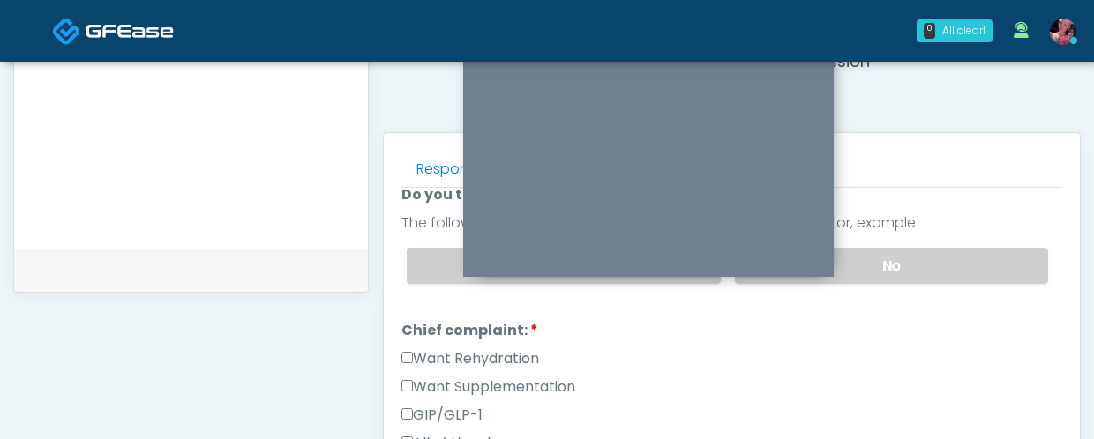
scroll to position [388, 0]
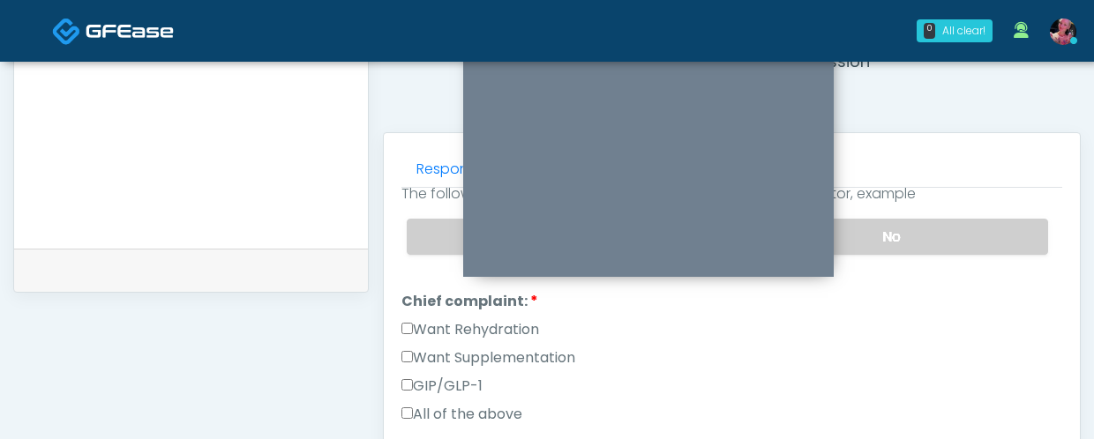
click at [503, 325] on label "Want Rehydration" at bounding box center [470, 329] width 138 height 21
click at [503, 350] on label "Want Supplementation" at bounding box center [488, 358] width 174 height 21
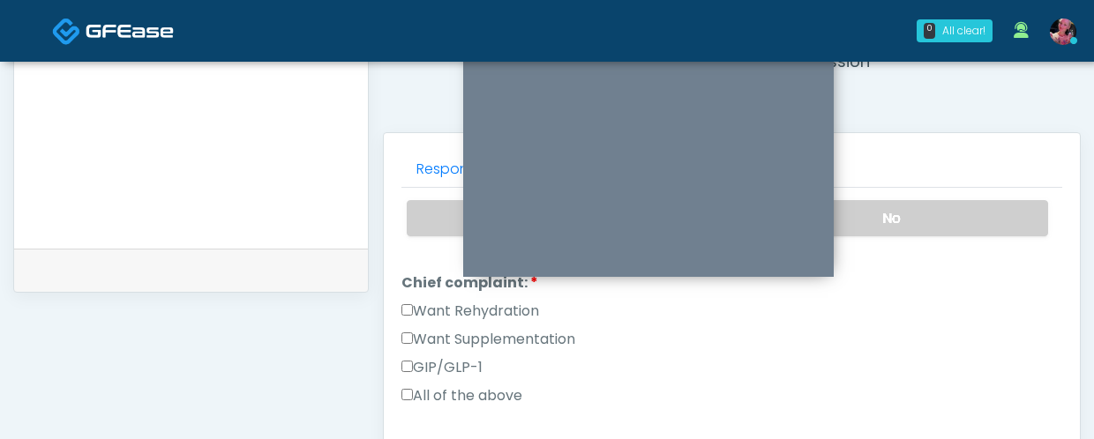
click at [571, 350] on div "Want Supplementation" at bounding box center [731, 343] width 661 height 28
click at [560, 341] on label "Want Supplementation" at bounding box center [488, 339] width 174 height 21
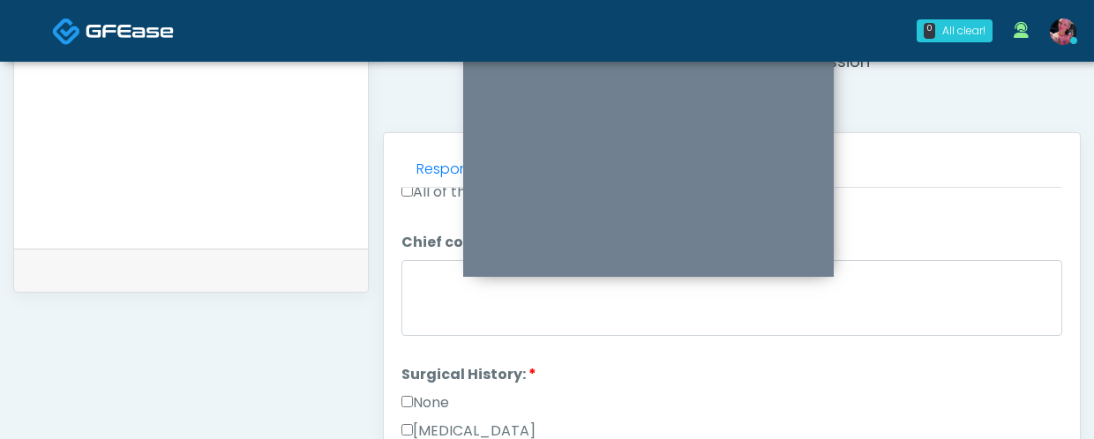
scroll to position [617, 0]
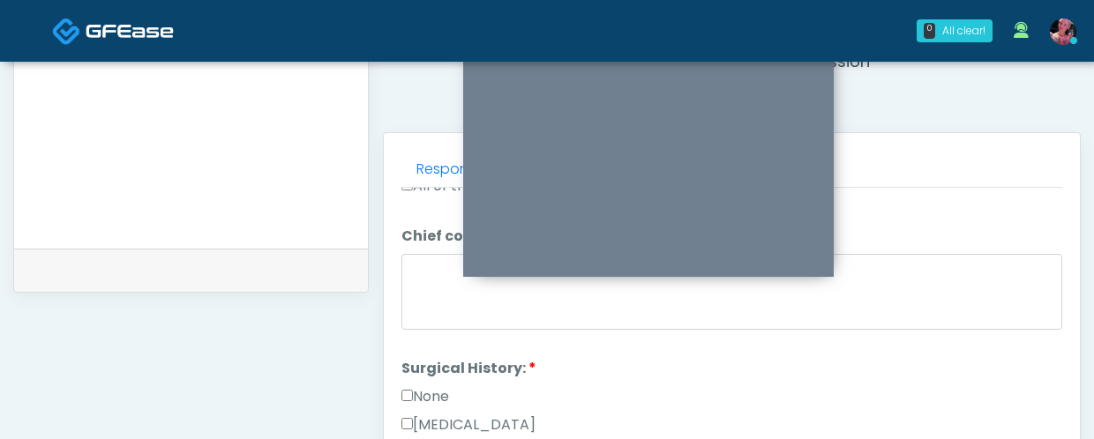
click at [432, 392] on label "None" at bounding box center [425, 396] width 48 height 21
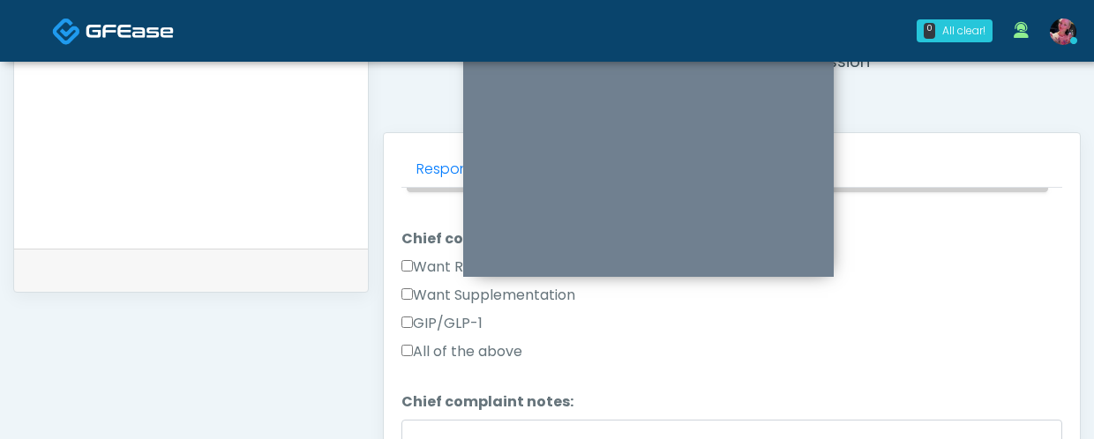
click at [415, 292] on label "Want Supplementation" at bounding box center [488, 295] width 174 height 21
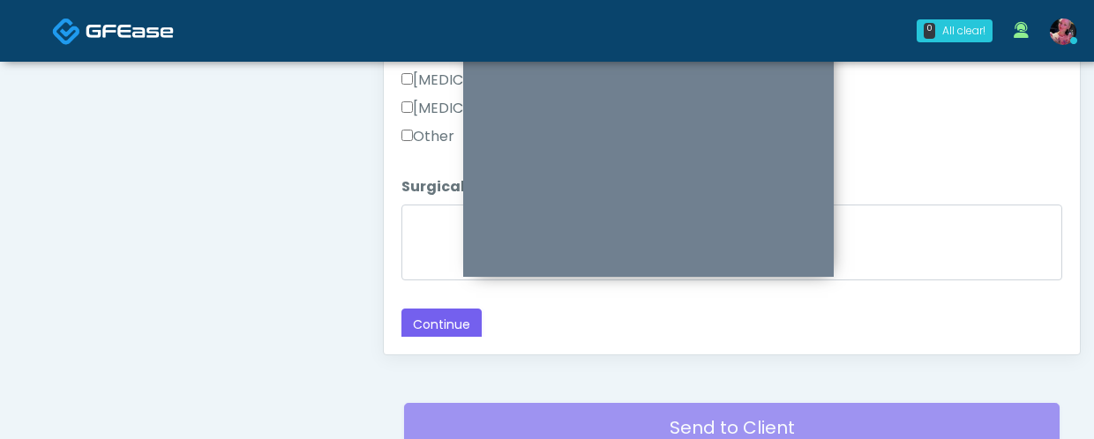
scroll to position [1080, 0]
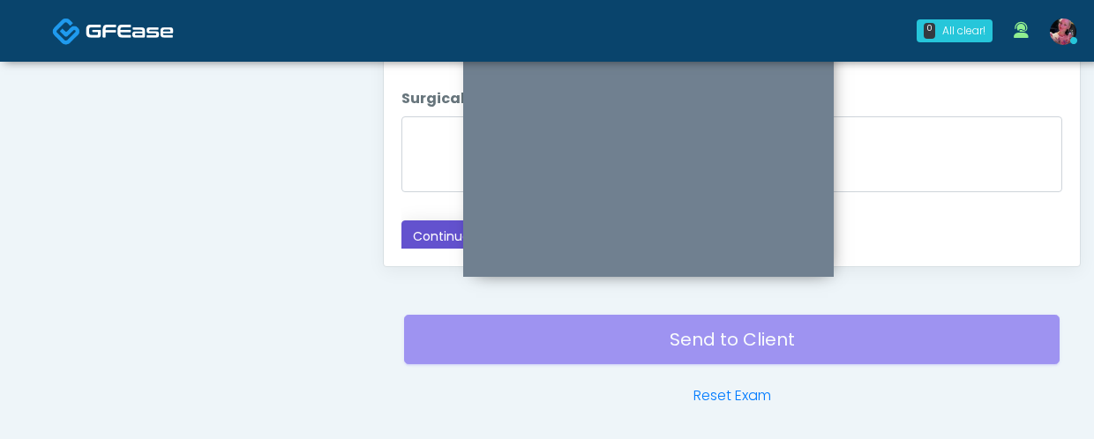
click at [421, 221] on button "Continue" at bounding box center [441, 237] width 80 height 33
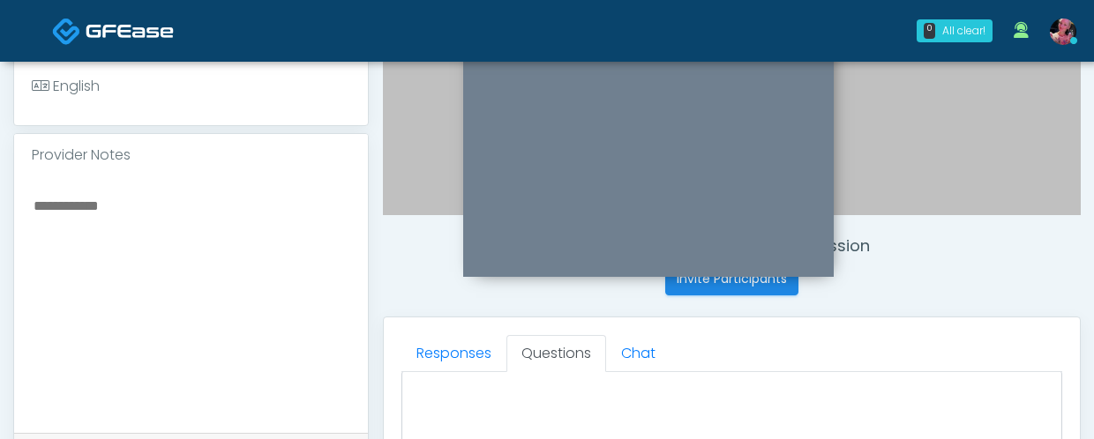
scroll to position [94, 0]
click at [921, 367] on ul "Responses Questions Chat" at bounding box center [731, 353] width 661 height 37
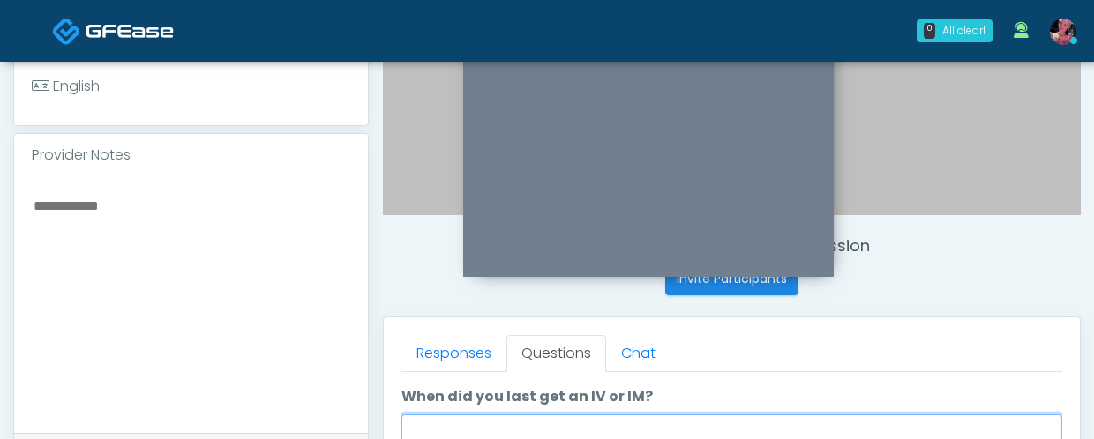
type textarea "*"
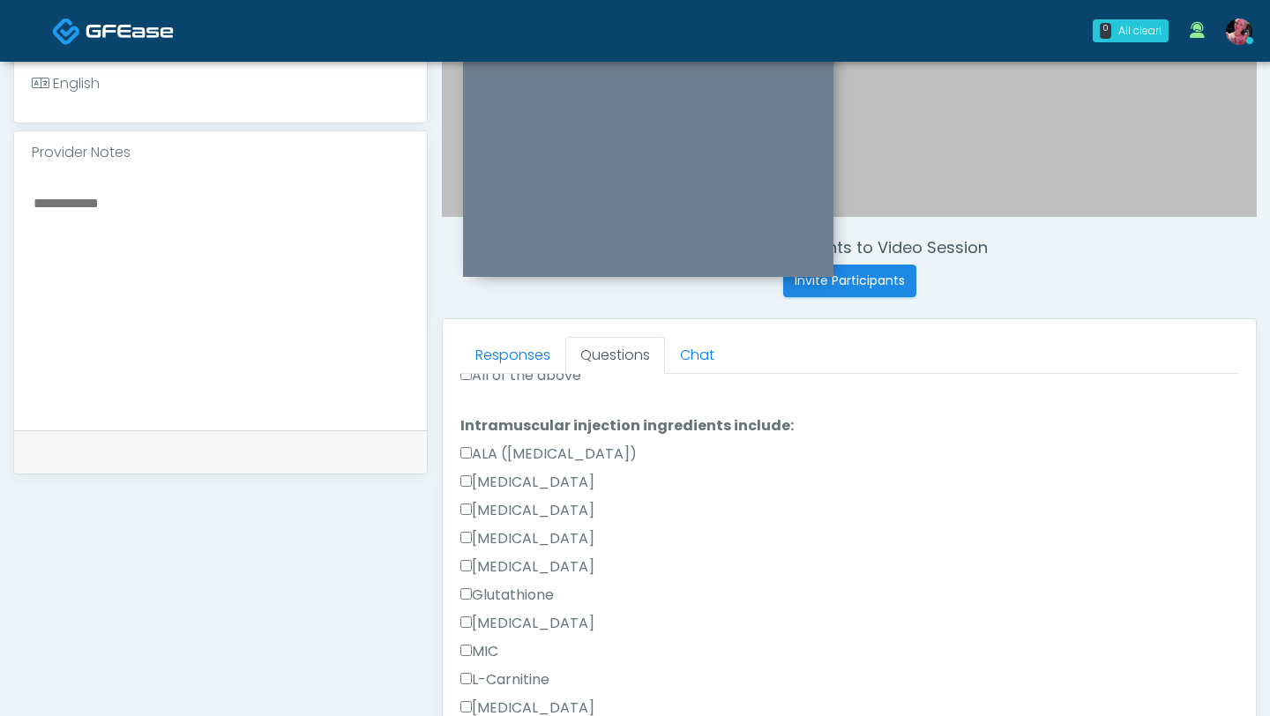
scroll to position [1173, 0]
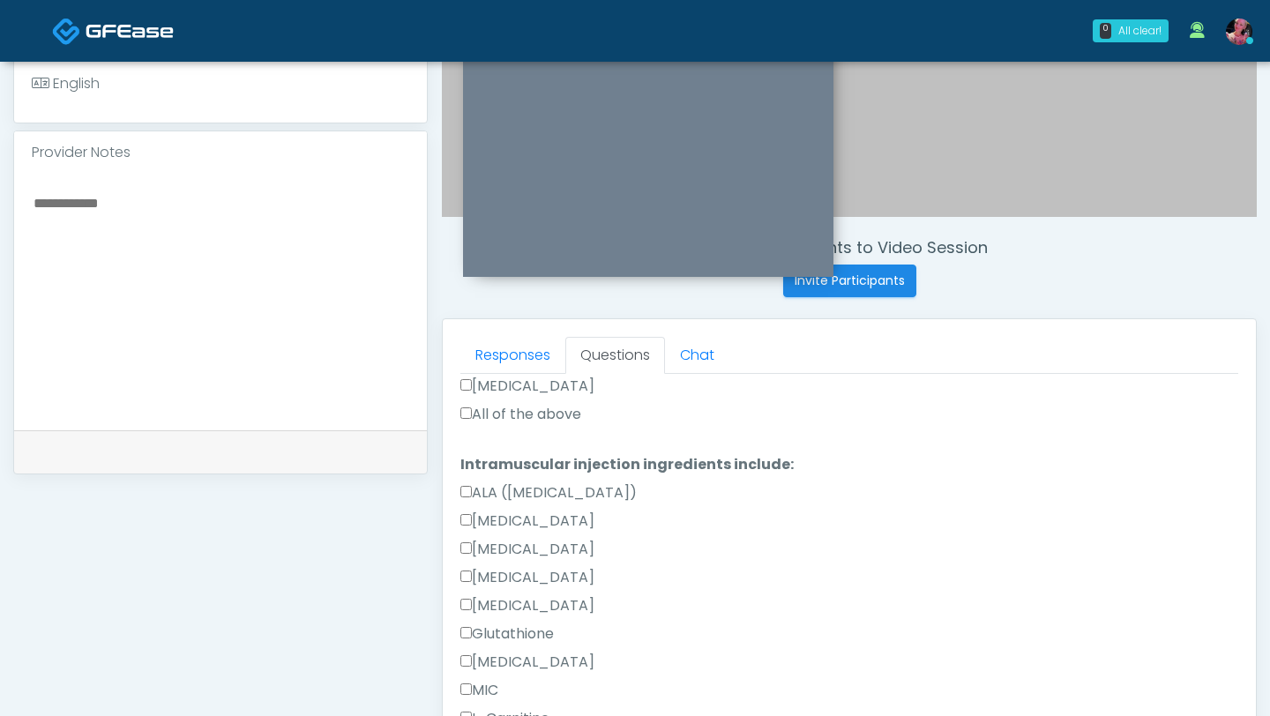
type textarea "*****"
click at [520, 392] on label "Folic Acid" at bounding box center [527, 386] width 134 height 21
click at [520, 404] on label "All of the above" at bounding box center [520, 414] width 121 height 21
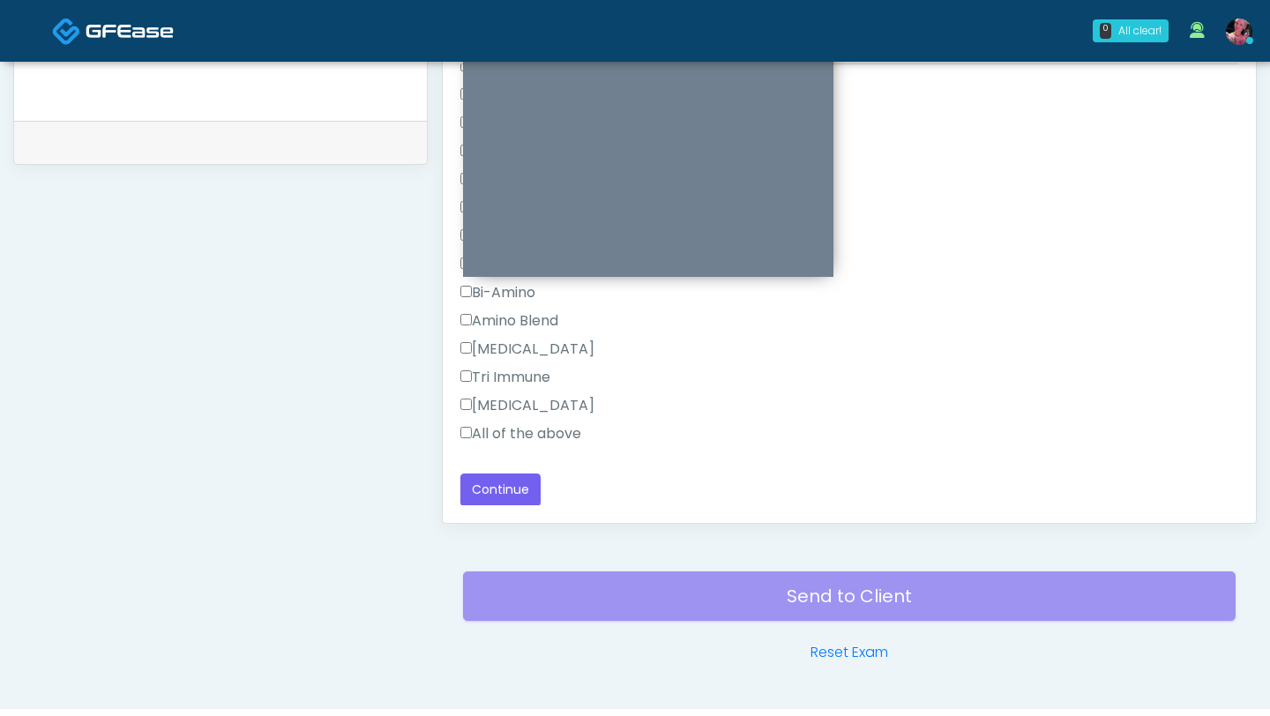
scroll to position [867, 0]
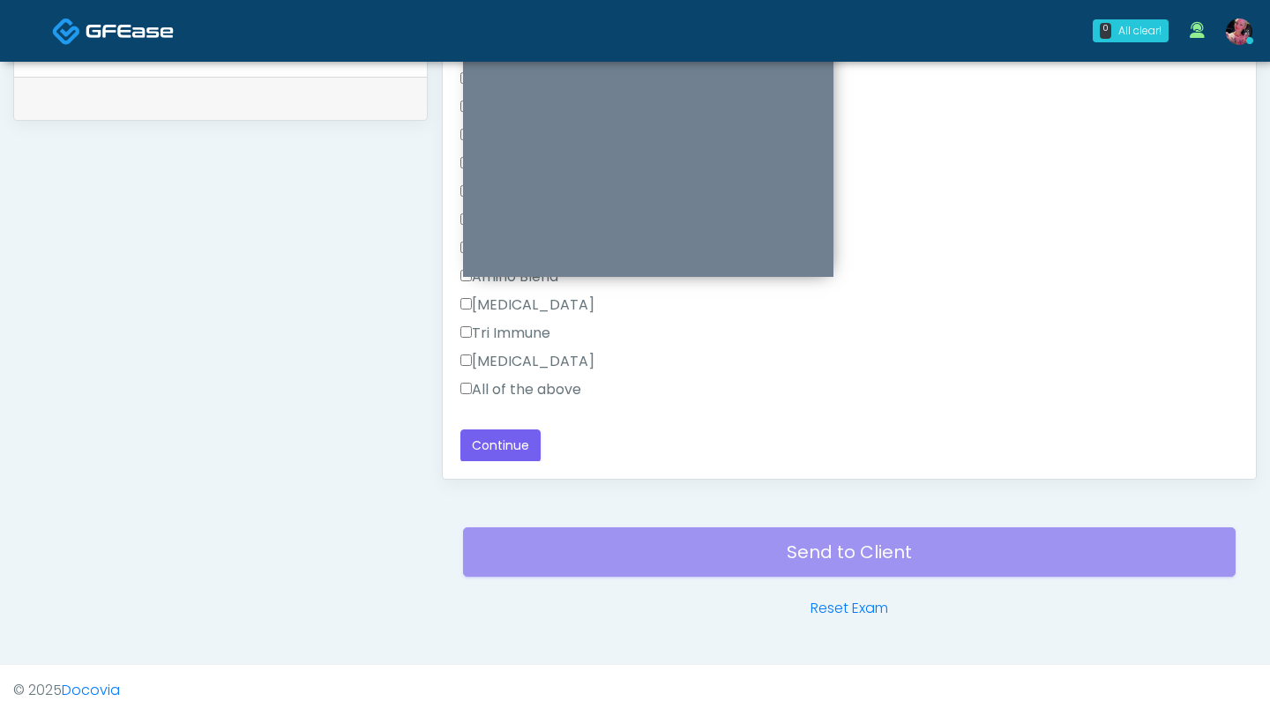
click at [506, 384] on label "All of the above" at bounding box center [520, 389] width 121 height 21
click at [491, 438] on button "Continue" at bounding box center [500, 446] width 80 height 33
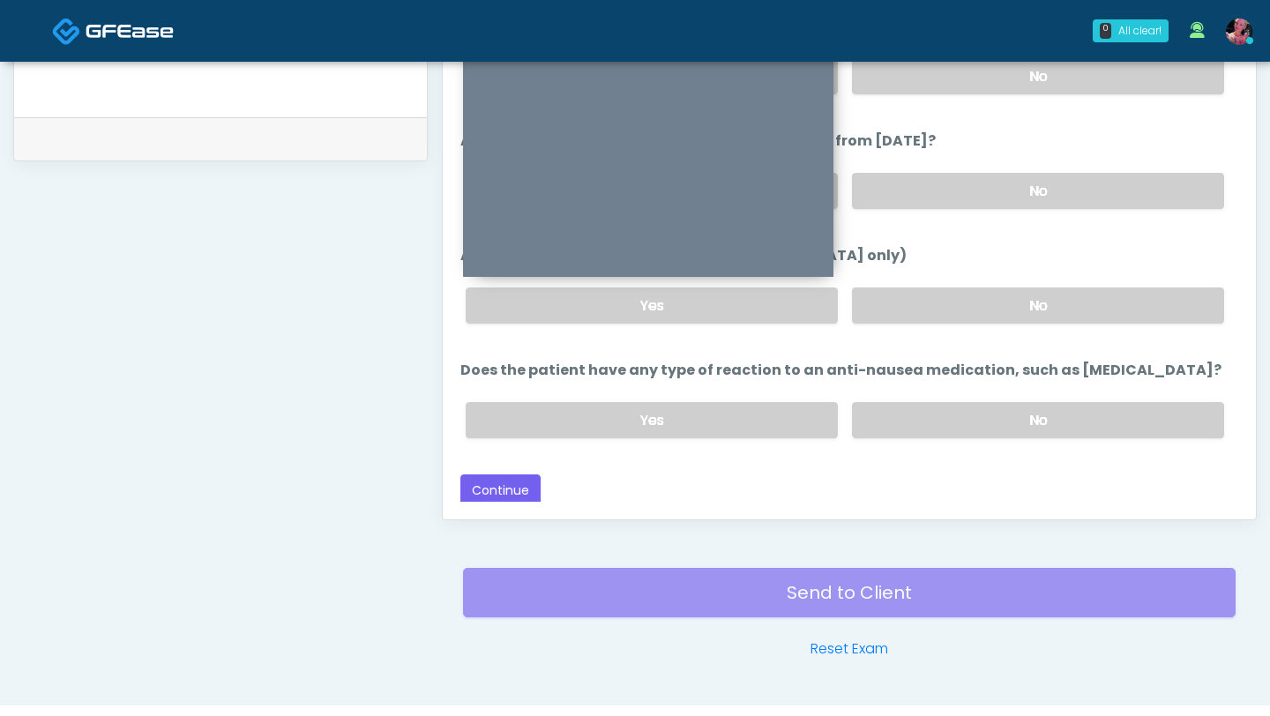
scroll to position [828, 0]
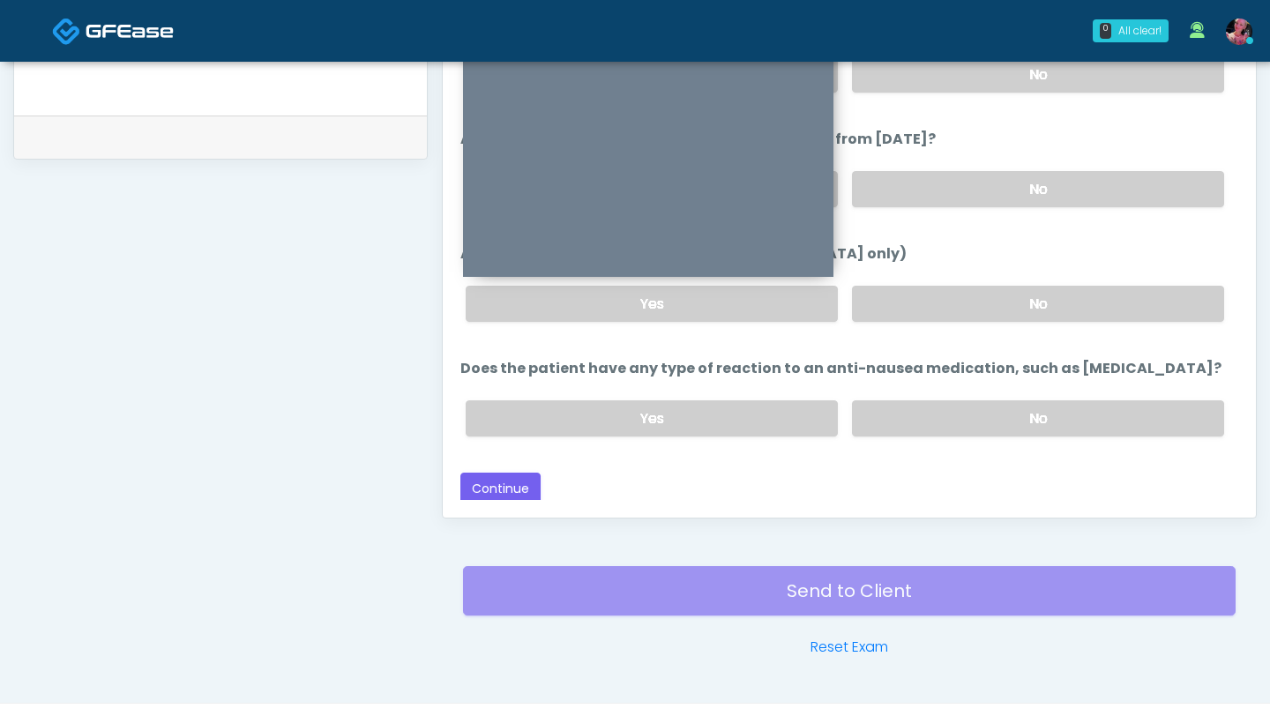
click at [523, 438] on button "Continue" at bounding box center [500, 489] width 80 height 33
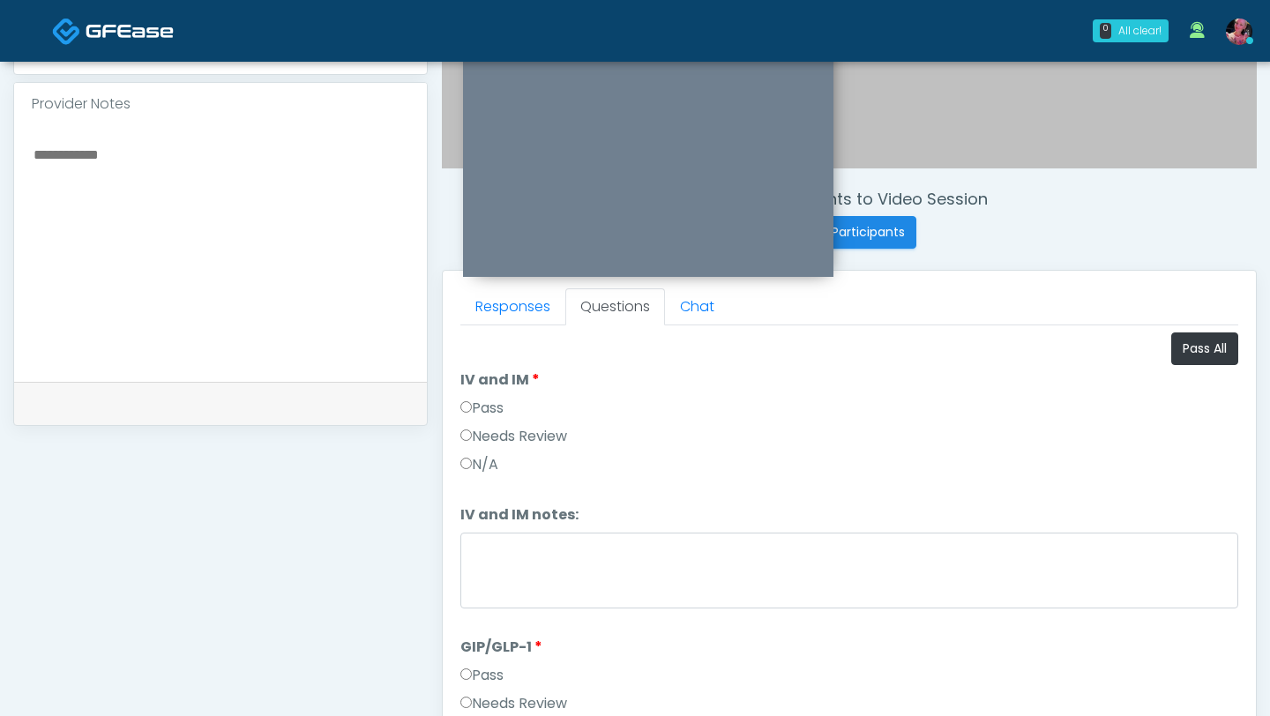
scroll to position [549, 0]
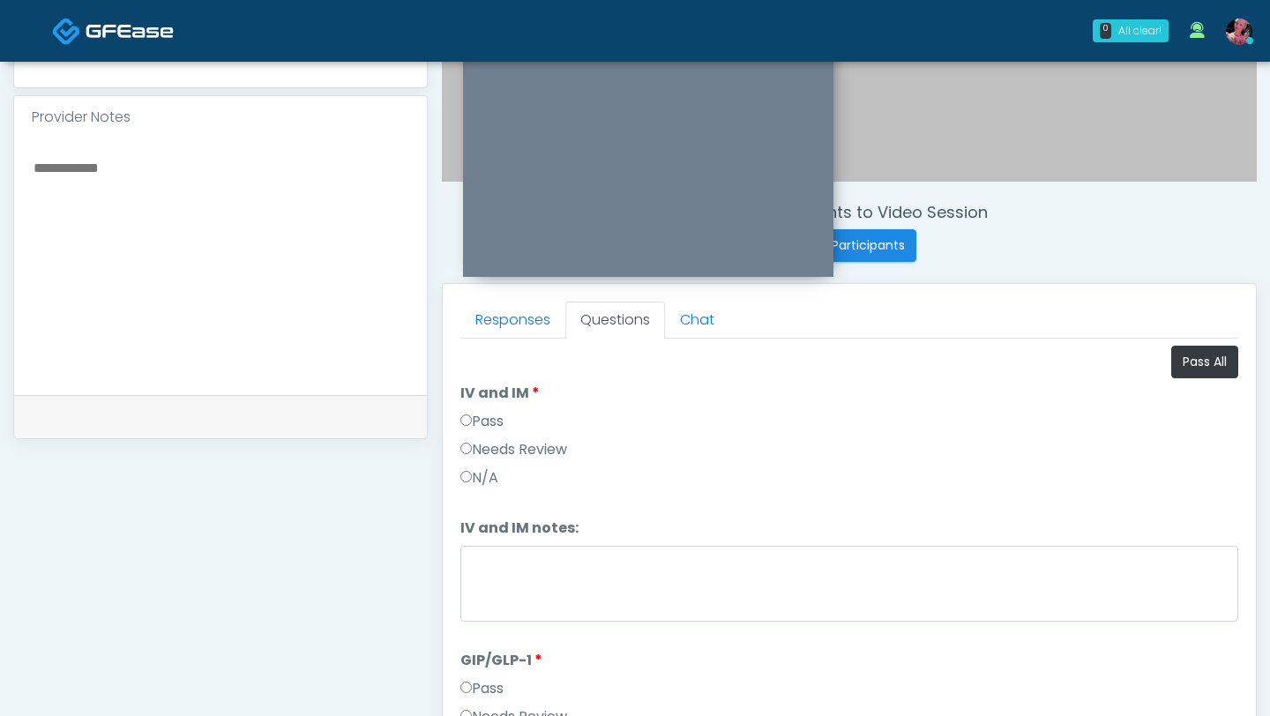
click at [497, 423] on label "Pass" at bounding box center [481, 421] width 43 height 21
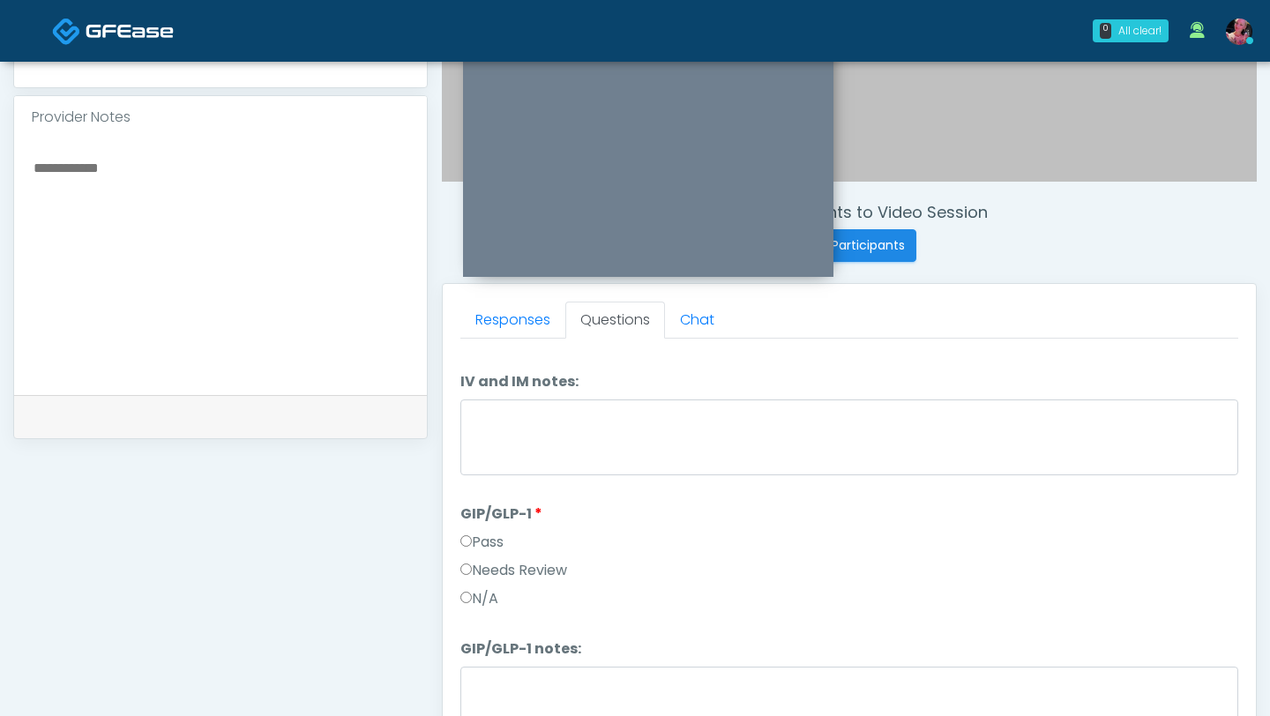
scroll to position [169, 0]
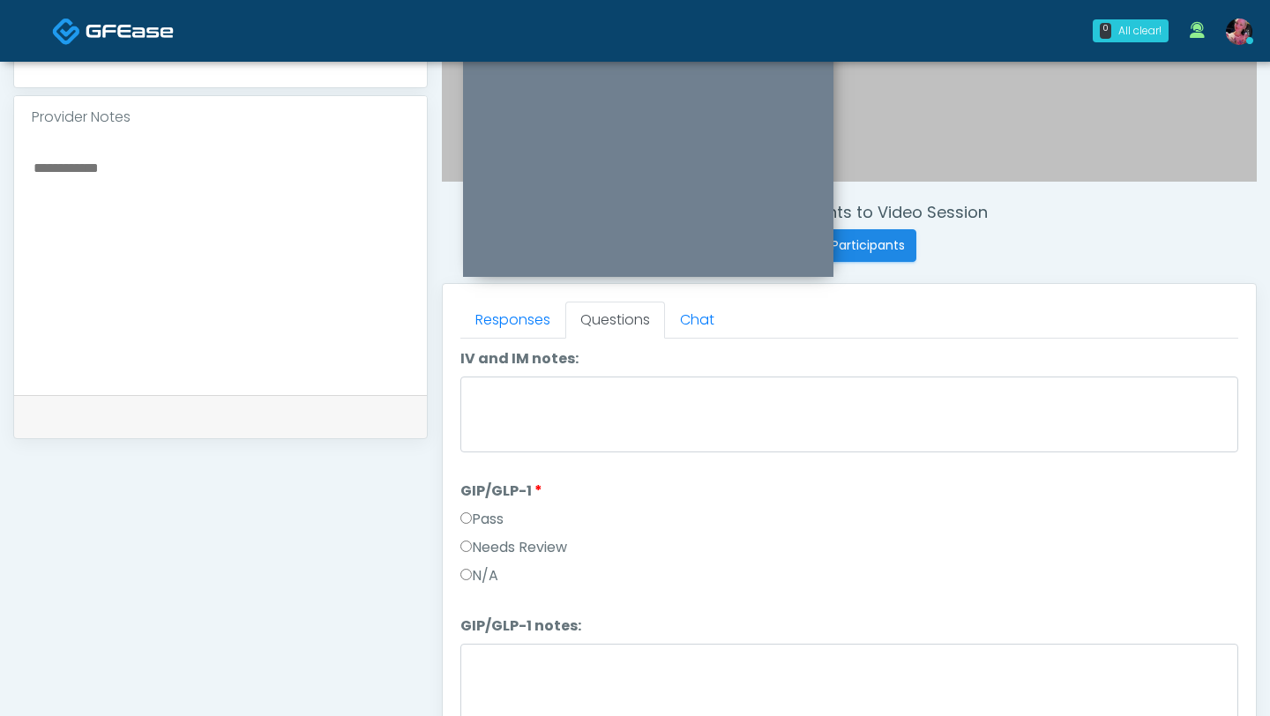
click at [493, 438] on label "Needs Review" at bounding box center [513, 547] width 107 height 21
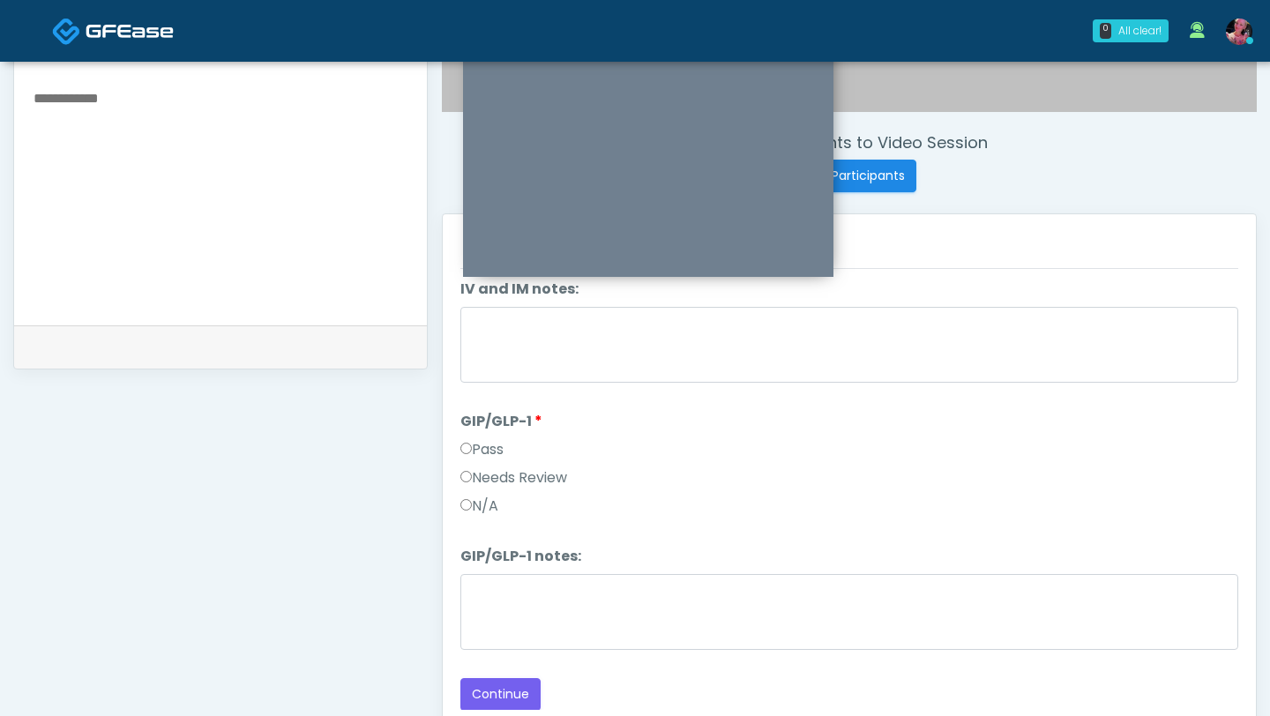
scroll to position [0, 0]
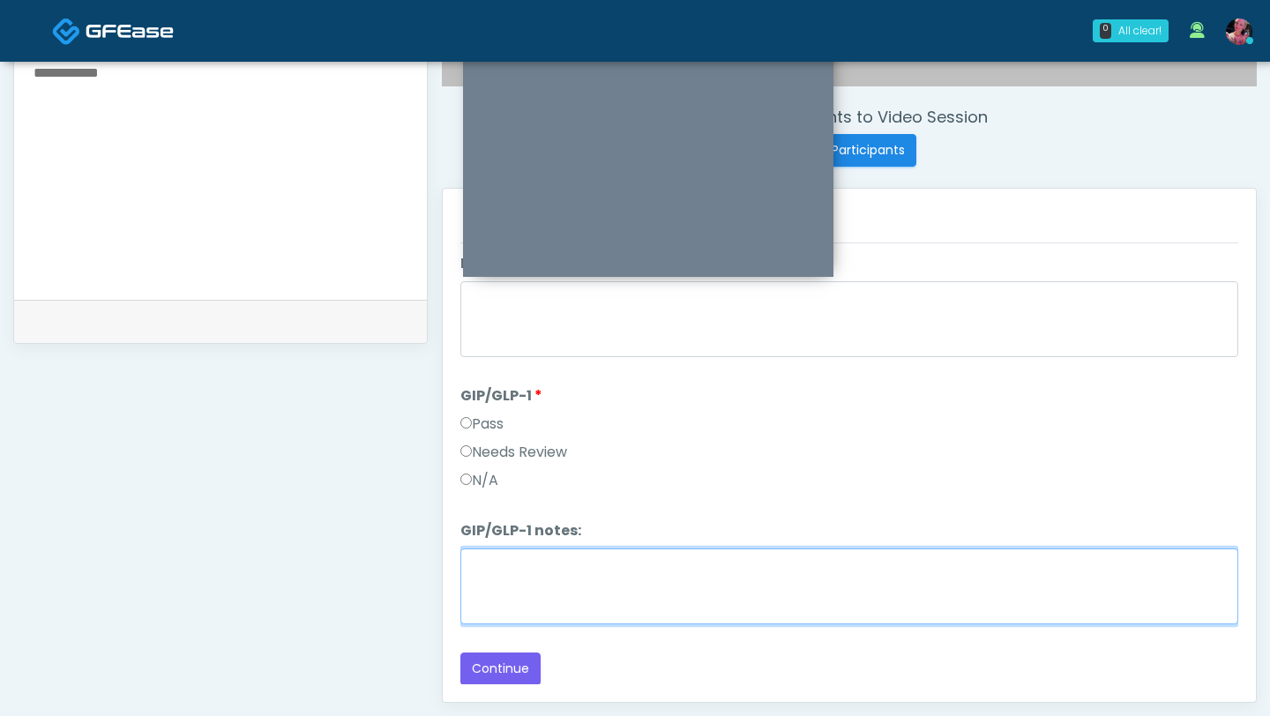
click at [491, 438] on textarea "GIP/GLP-1 notes:" at bounding box center [849, 587] width 778 height 76
type textarea "**********"
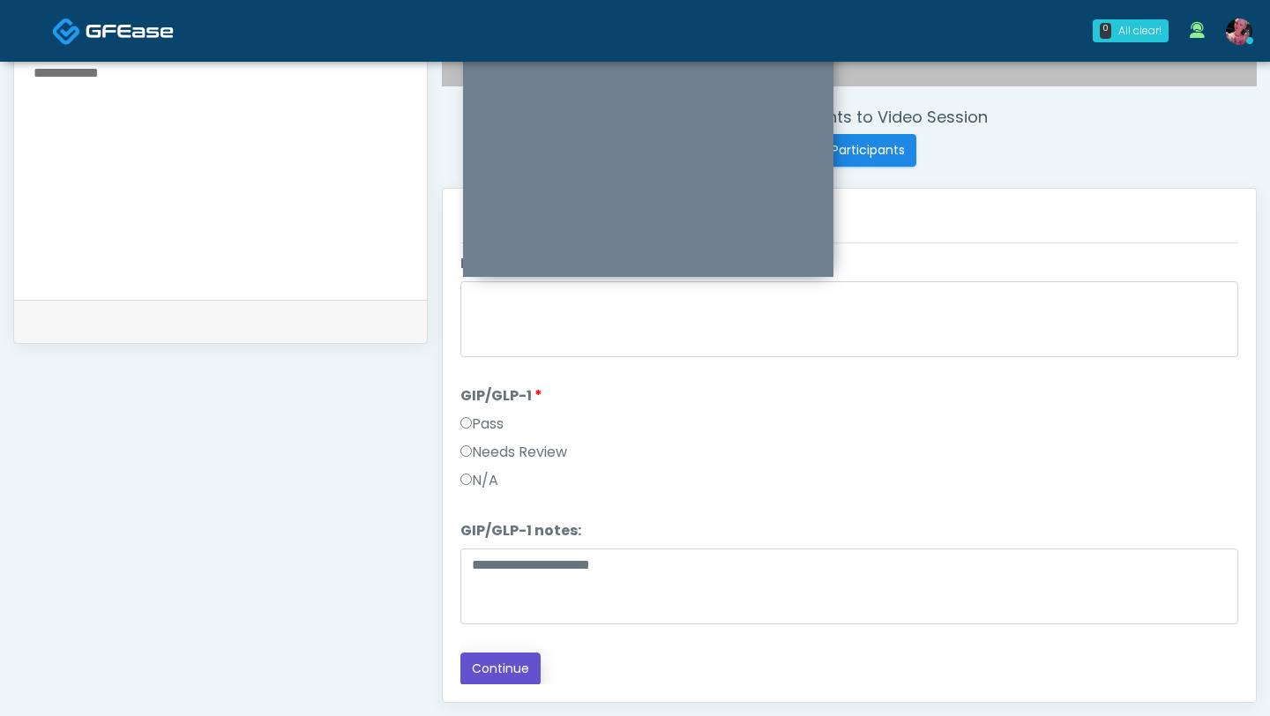
click at [517, 438] on button "Continue" at bounding box center [500, 669] width 80 height 33
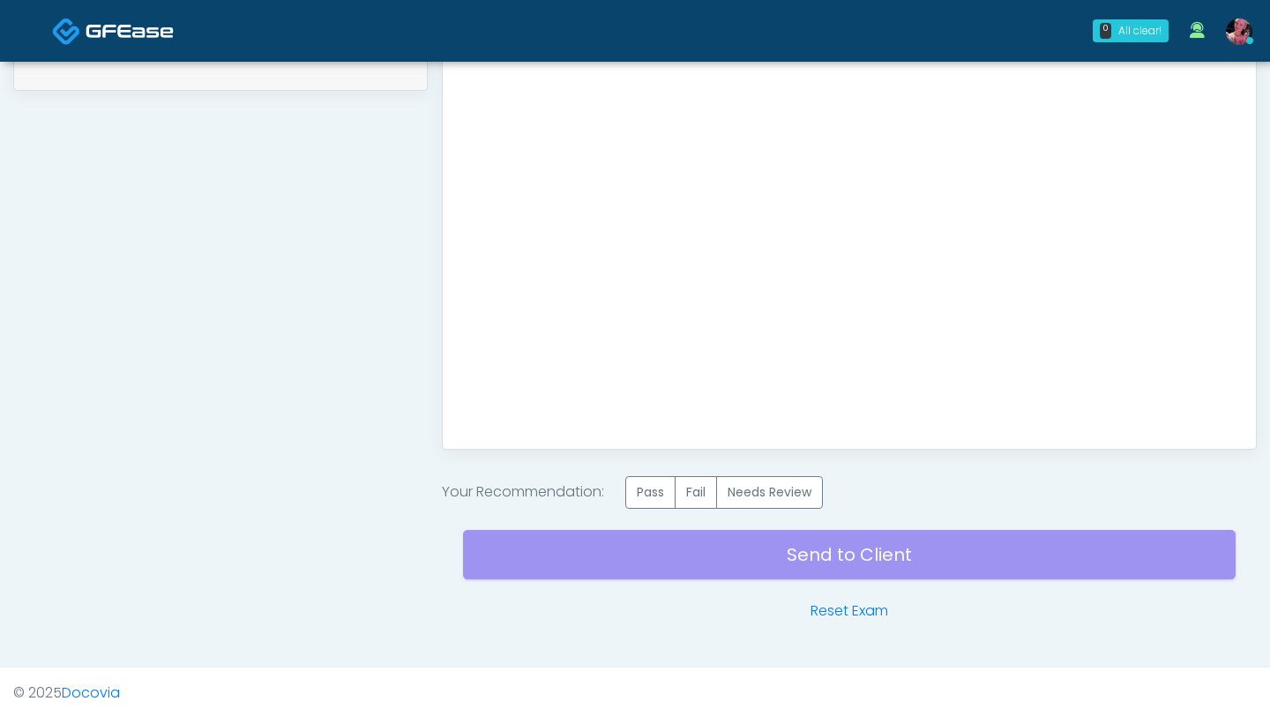
scroll to position [900, 0]
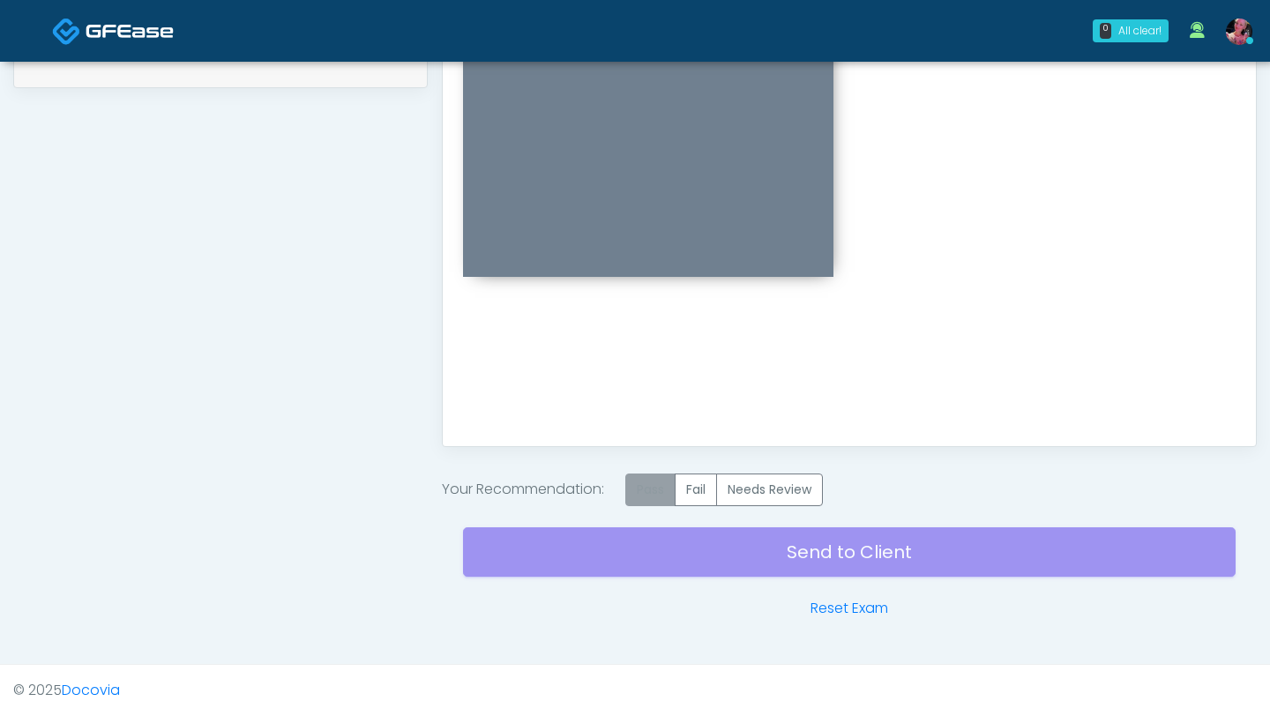
click at [663, 438] on label "Pass" at bounding box center [650, 490] width 50 height 33
click at [666, 438] on div "Send to Client Reset Exam" at bounding box center [849, 562] width 773 height 113
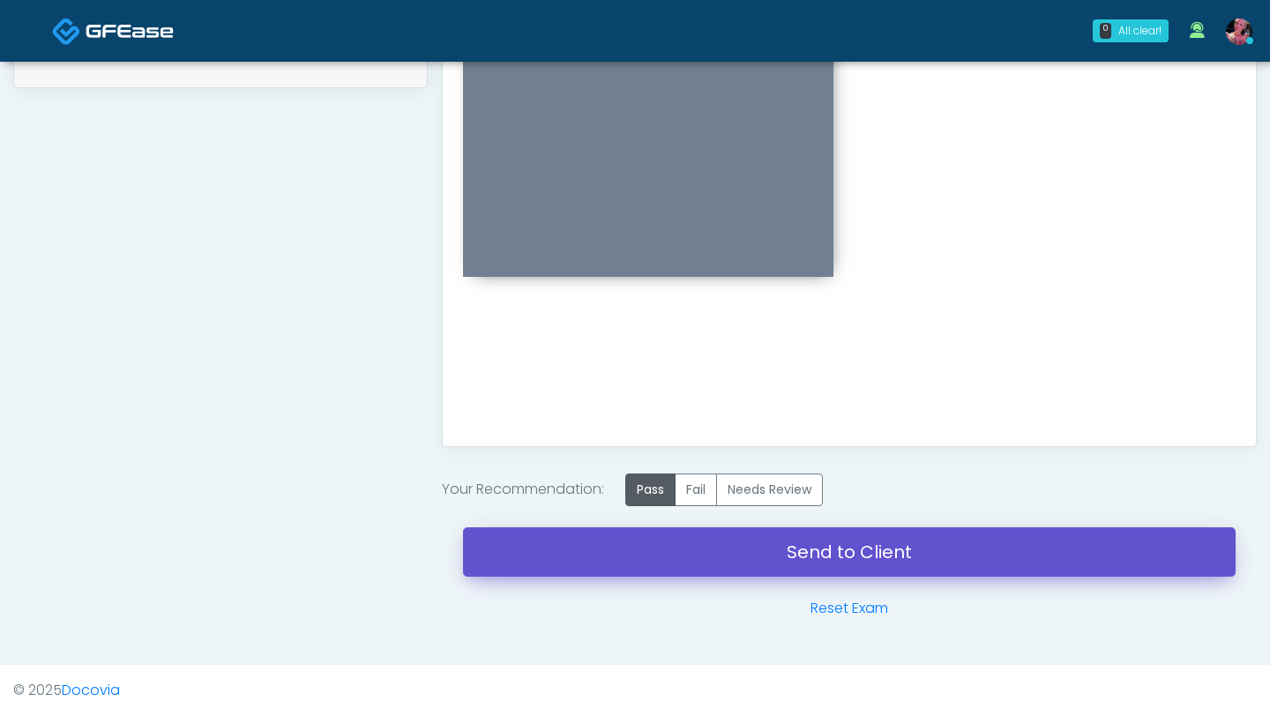
click at [776, 438] on link "Send to Client" at bounding box center [849, 551] width 773 height 49
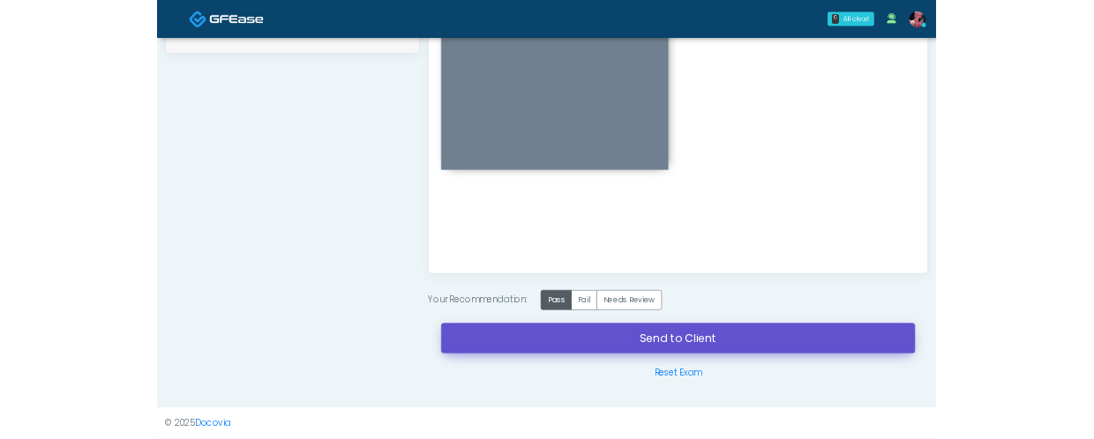
scroll to position [904, 0]
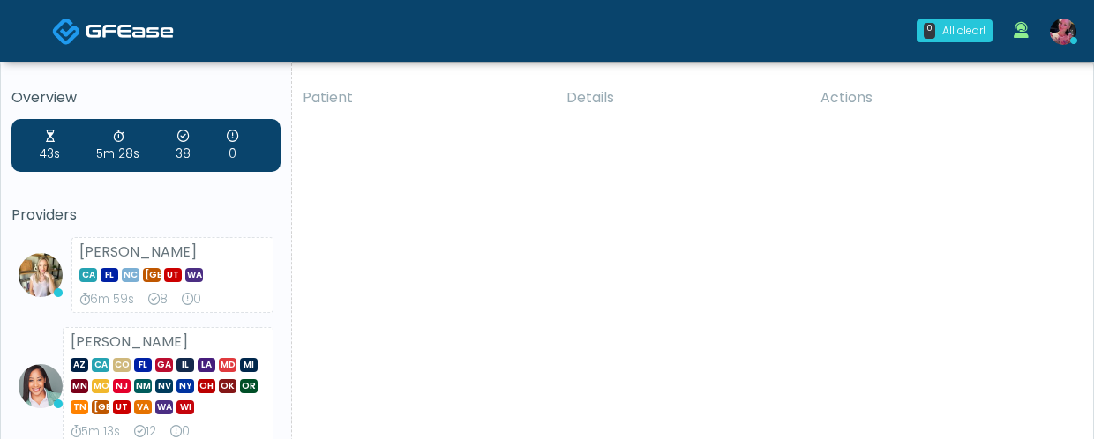
scroll to position [119, 0]
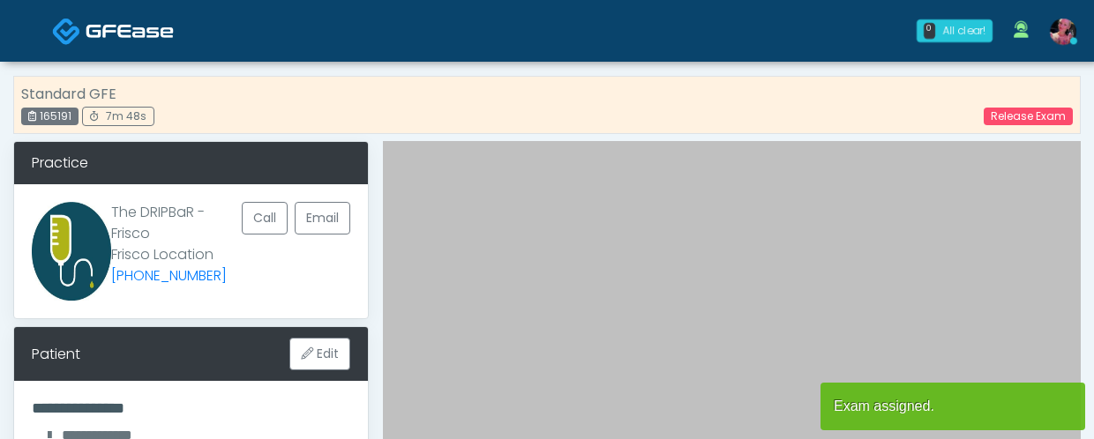
click at [103, 22] on span at bounding box center [130, 30] width 88 height 25
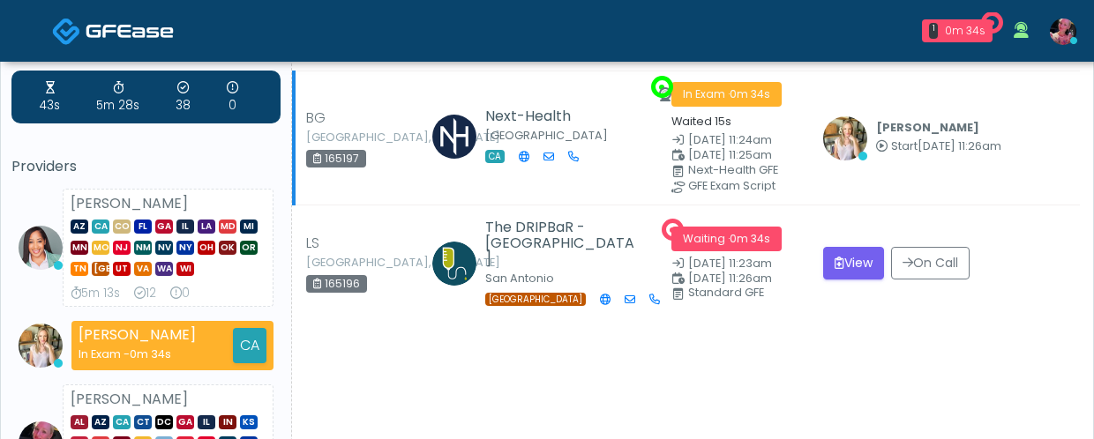
scroll to position [41, 0]
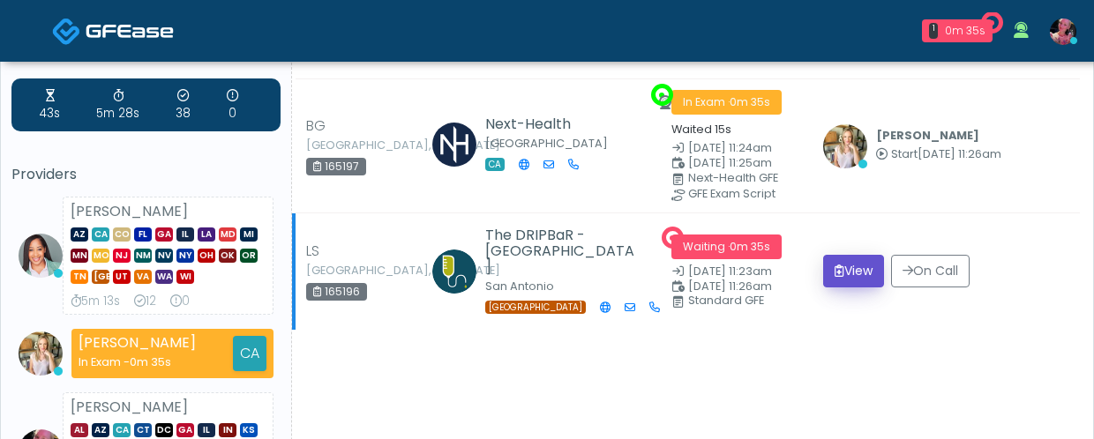
click at [860, 279] on button "View" at bounding box center [853, 271] width 61 height 33
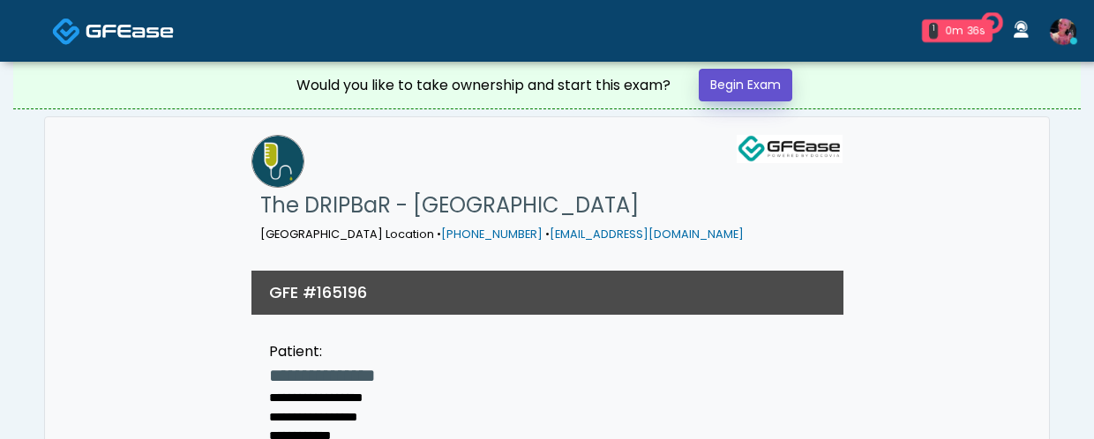
click at [761, 86] on link "Begin Exam" at bounding box center [746, 85] width 94 height 33
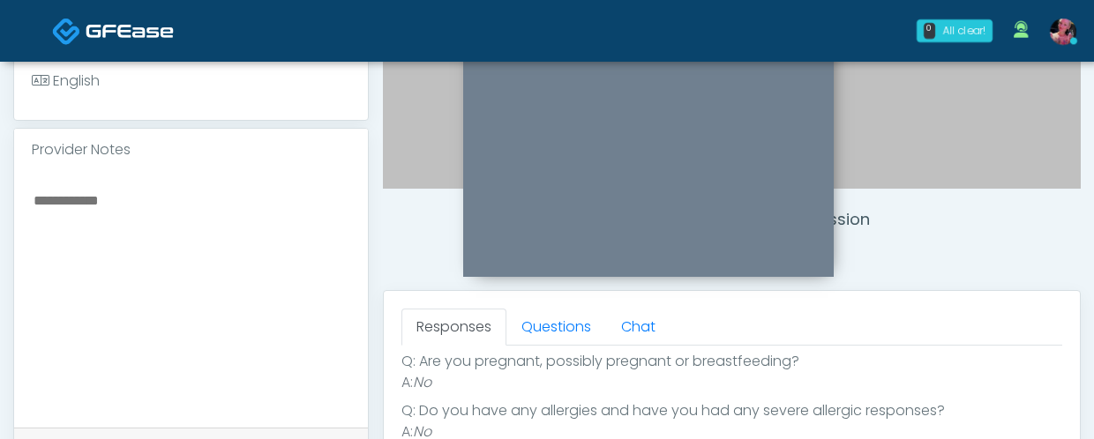
scroll to position [358, 0]
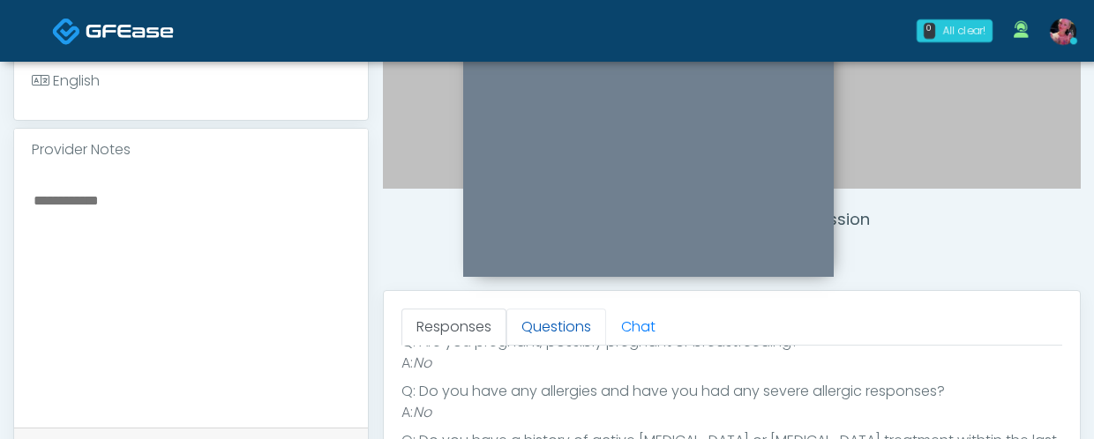
click at [575, 325] on link "Questions" at bounding box center [556, 327] width 100 height 37
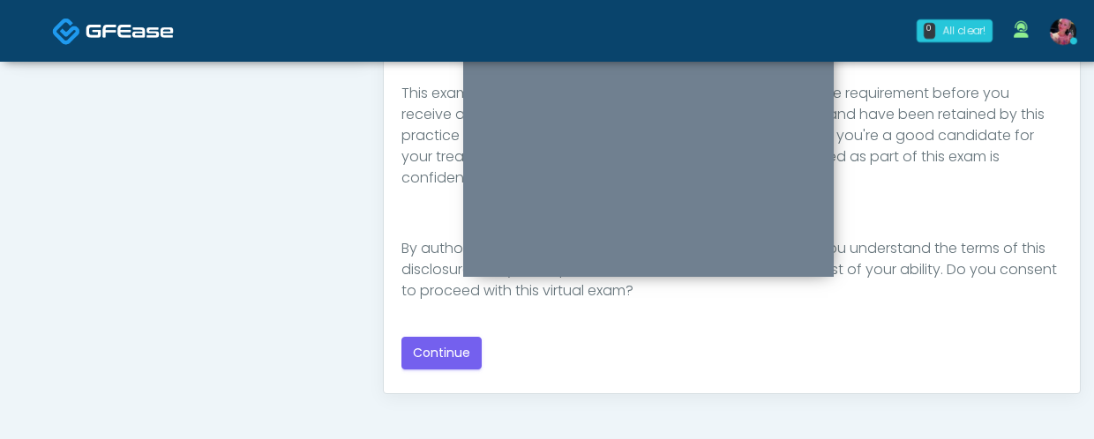
scroll to position [963, 0]
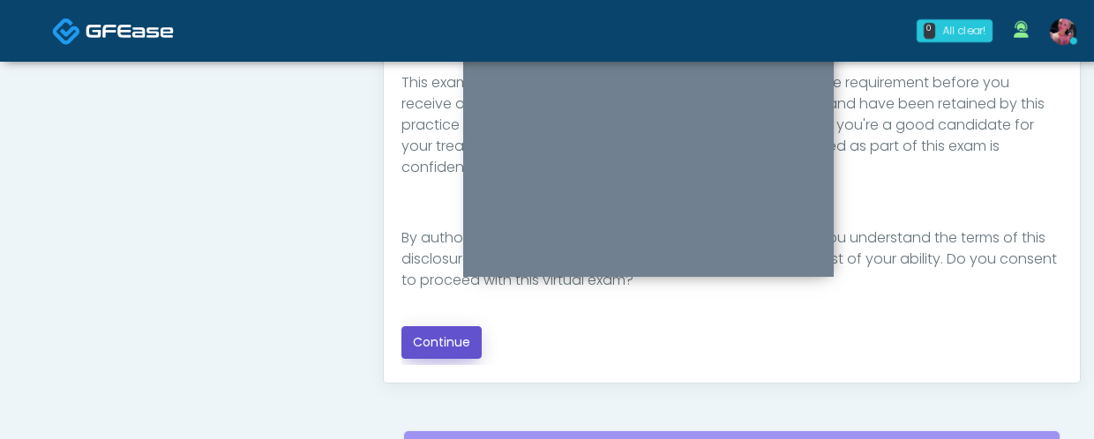
click at [445, 340] on button "Continue" at bounding box center [441, 342] width 80 height 33
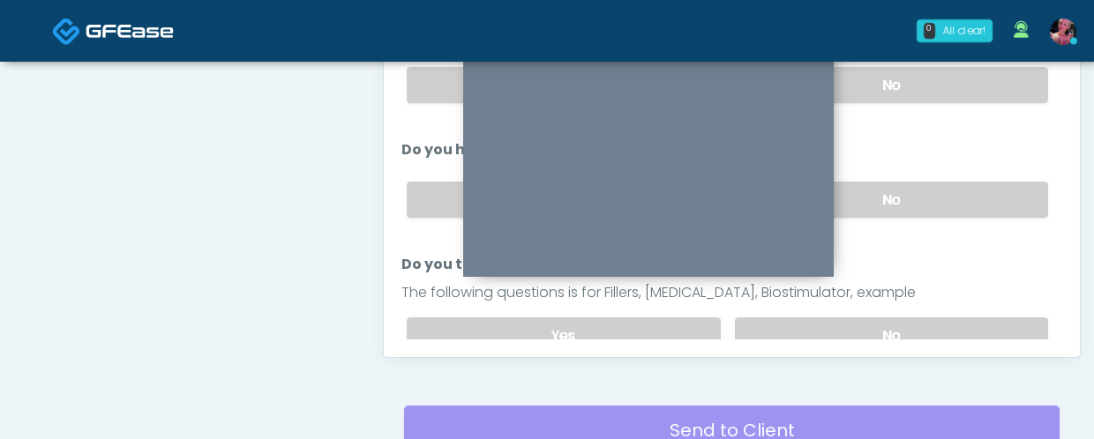
scroll to position [954, 0]
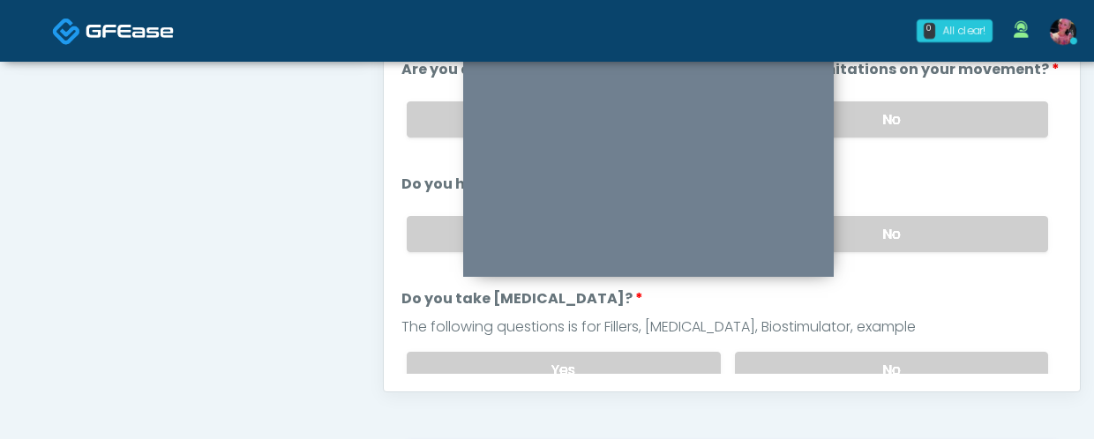
click at [881, 348] on div "Yes No" at bounding box center [727, 370] width 669 height 64
click at [947, 348] on div "Yes No" at bounding box center [727, 370] width 669 height 64
click at [922, 365] on label "No" at bounding box center [891, 370] width 313 height 36
click at [931, 238] on label "No" at bounding box center [891, 234] width 313 height 36
click at [904, 120] on label "No" at bounding box center [891, 119] width 313 height 36
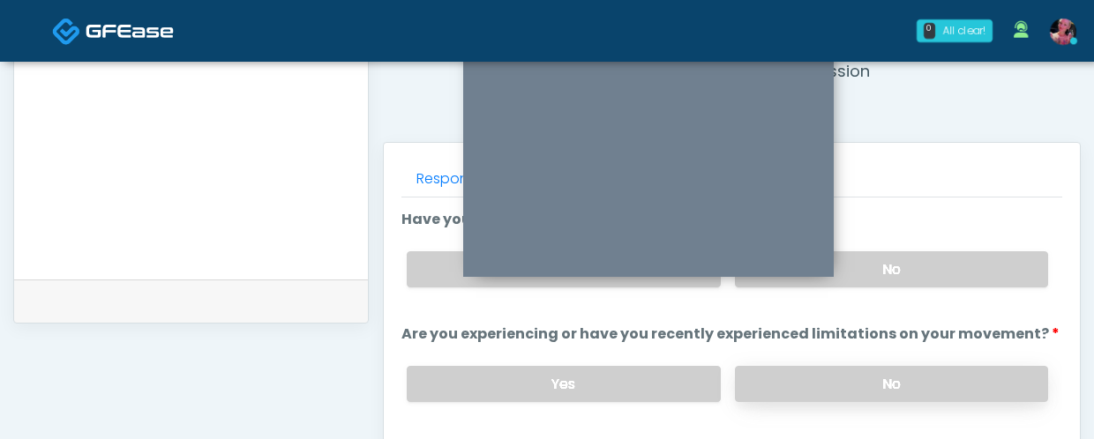
scroll to position [689, 0]
click at [892, 295] on div "Yes No" at bounding box center [727, 270] width 669 height 64
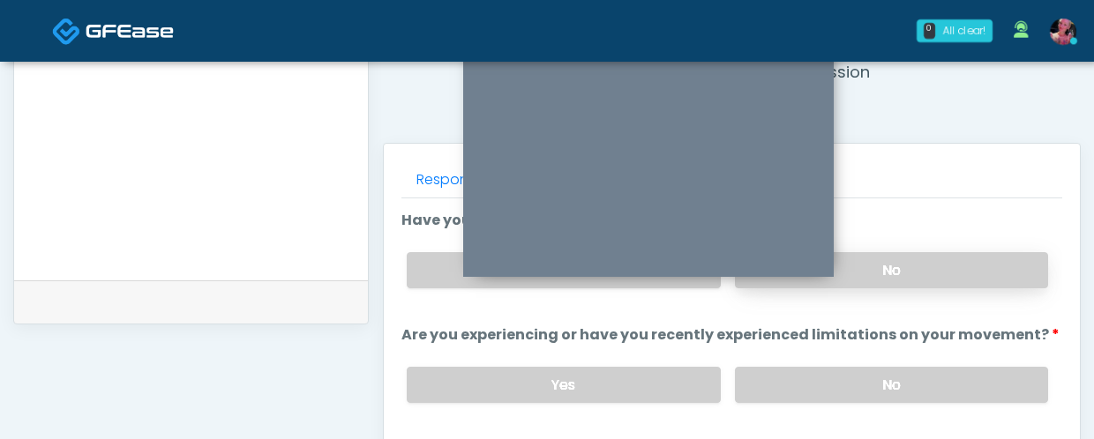
click at [893, 278] on label "No" at bounding box center [891, 270] width 313 height 36
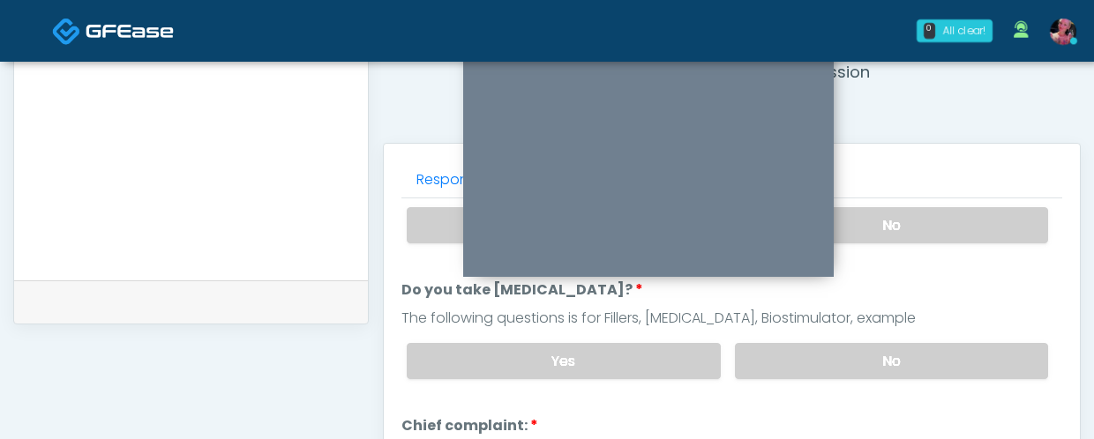
scroll to position [392, 0]
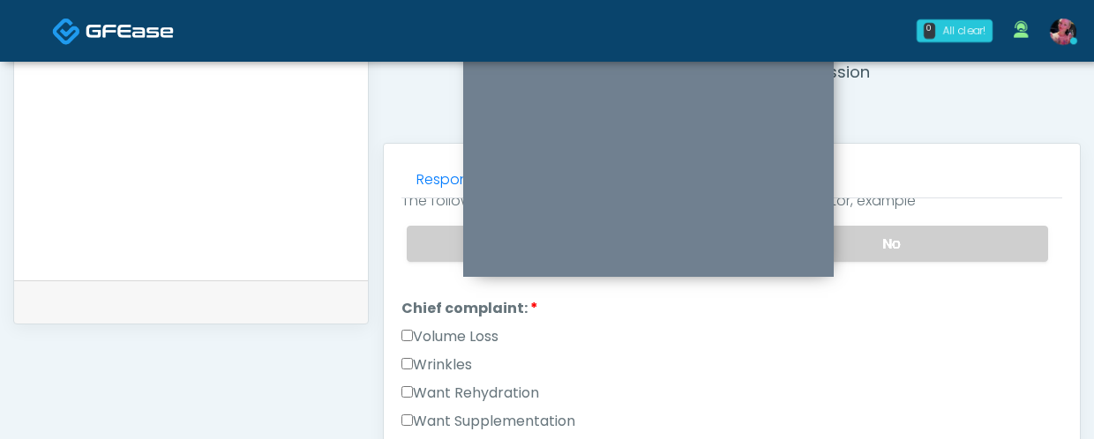
click at [468, 383] on label "Want Rehydration" at bounding box center [470, 393] width 138 height 21
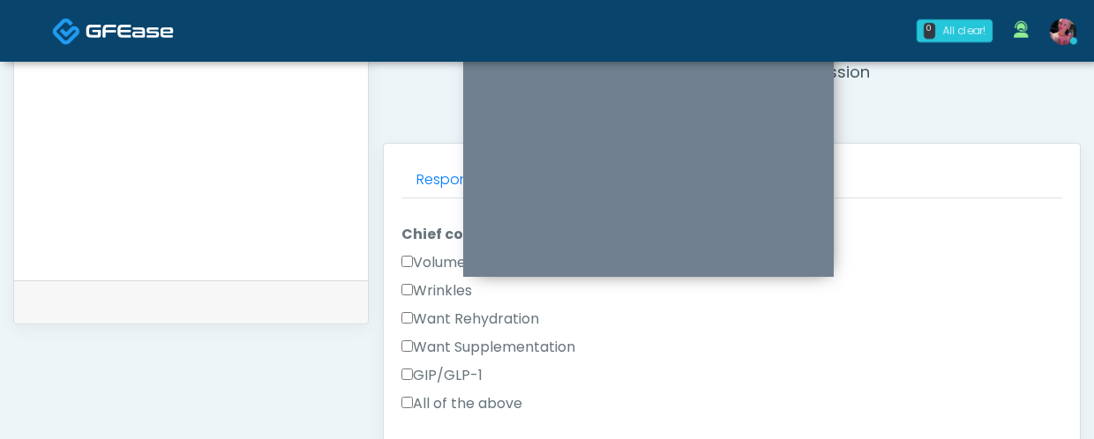
click at [460, 349] on label "Want Supplementation" at bounding box center [488, 347] width 174 height 21
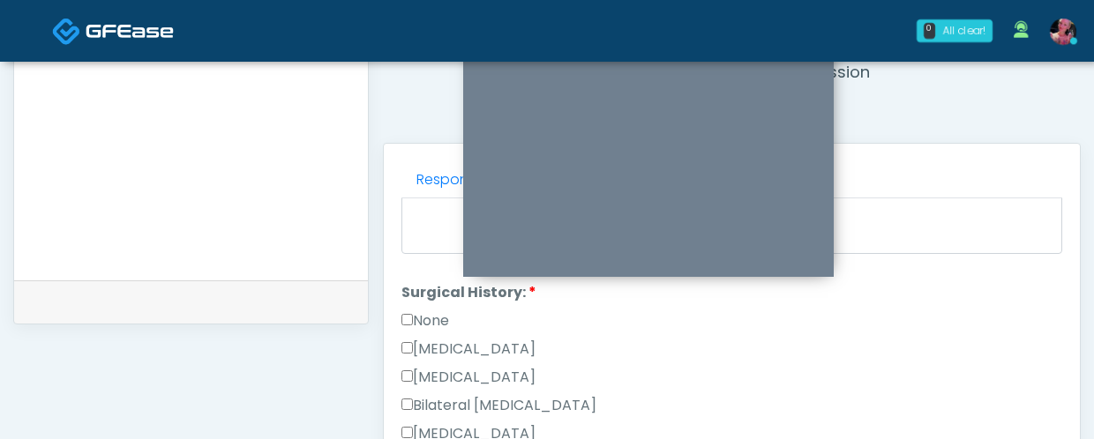
scroll to position [792, 0]
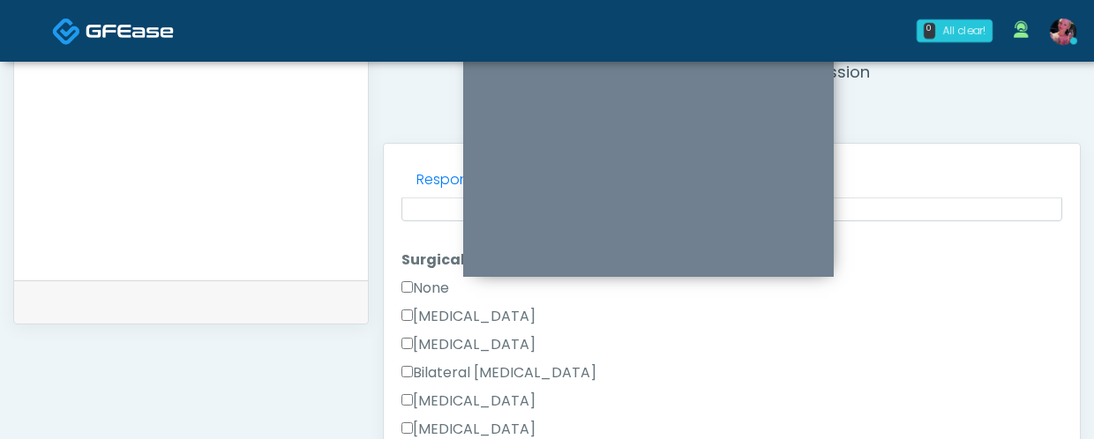
click at [401, 298] on div "None" at bounding box center [731, 292] width 661 height 28
click at [401, 297] on div "None" at bounding box center [731, 292] width 661 height 28
click at [404, 290] on label "None" at bounding box center [425, 288] width 48 height 21
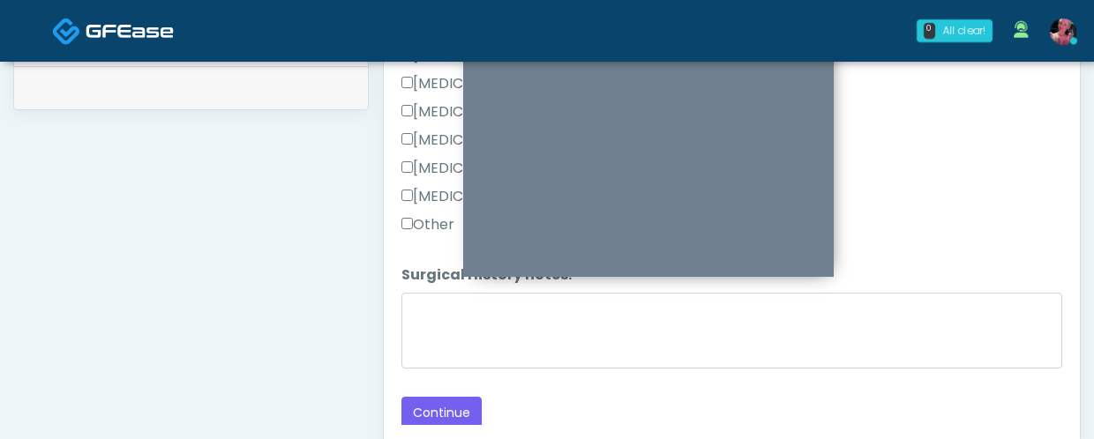
scroll to position [984, 0]
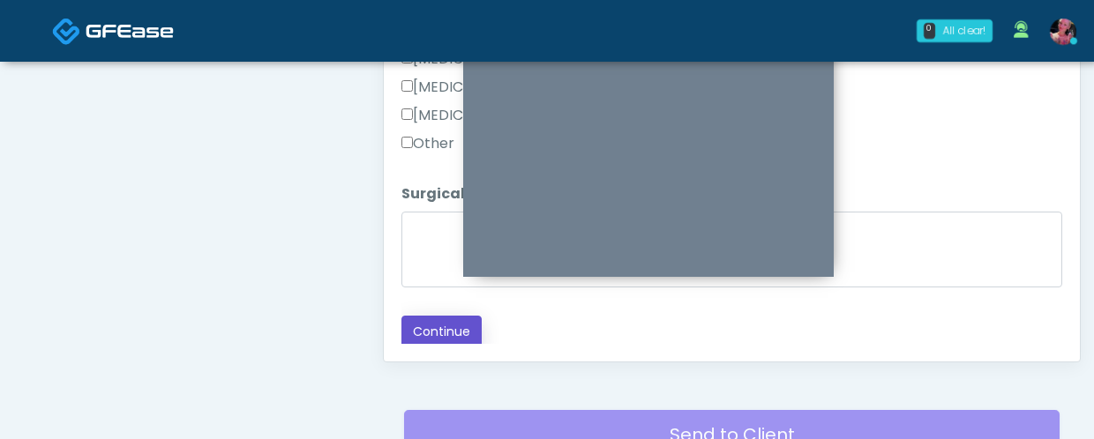
click at [436, 333] on button "Continue" at bounding box center [441, 332] width 80 height 33
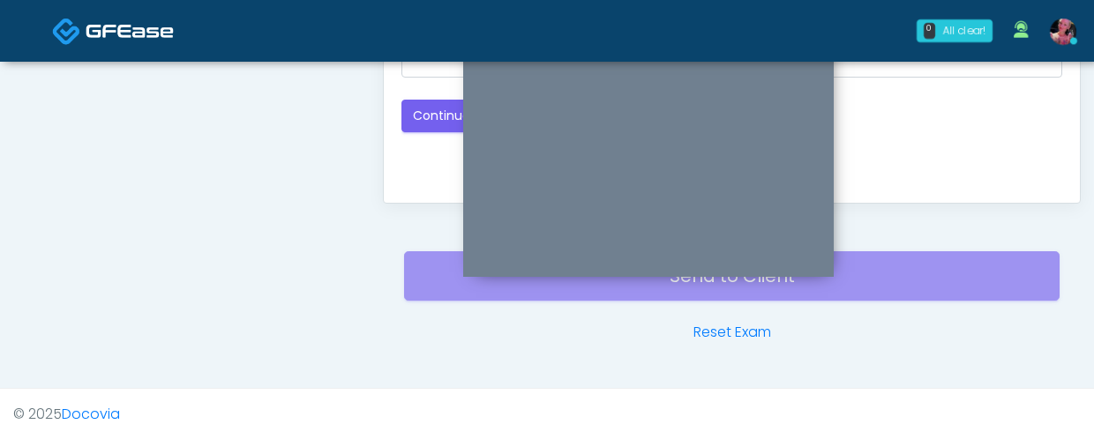
scroll to position [1144, 0]
click at [421, 106] on button "Continue" at bounding box center [441, 115] width 80 height 33
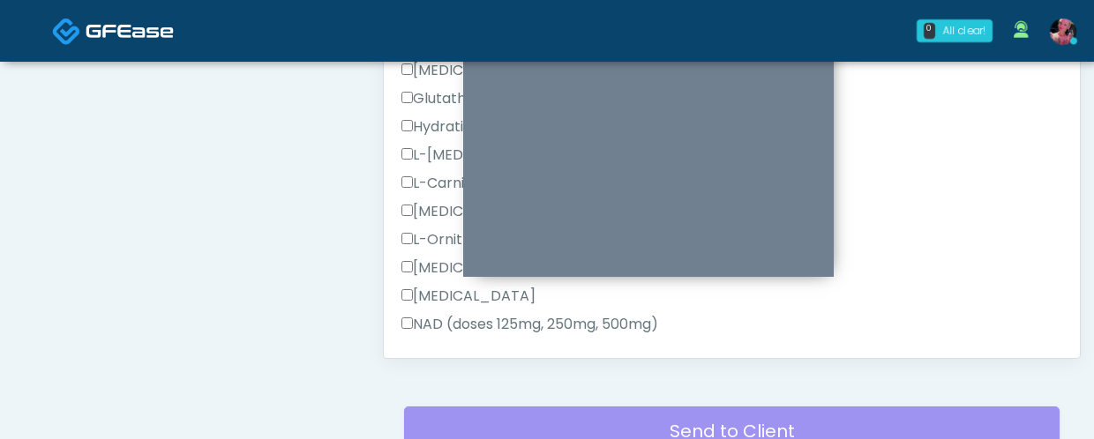
scroll to position [436, 0]
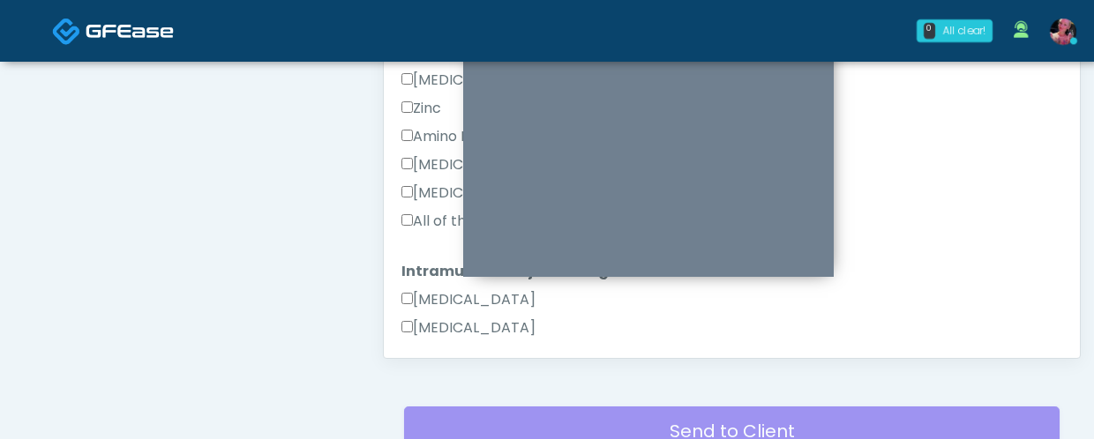
click at [417, 217] on label "All of the above" at bounding box center [461, 221] width 121 height 21
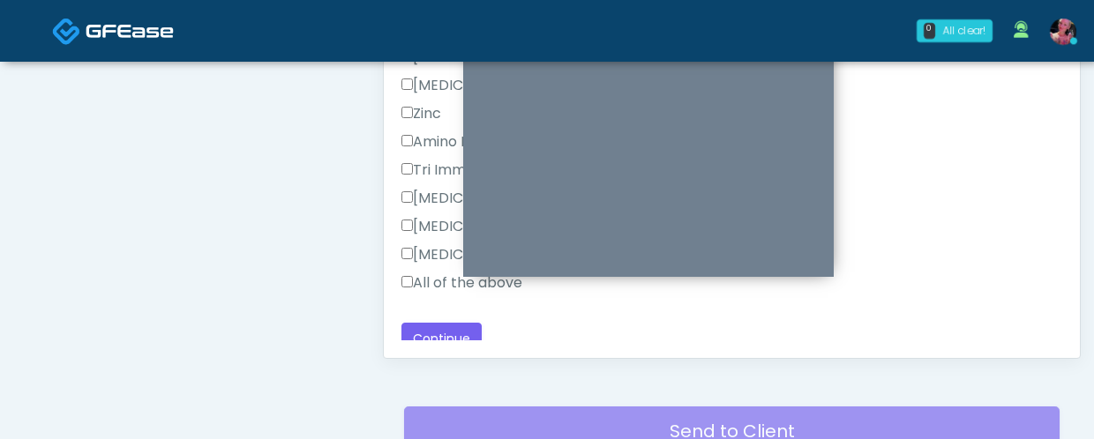
scroll to position [1177, 0]
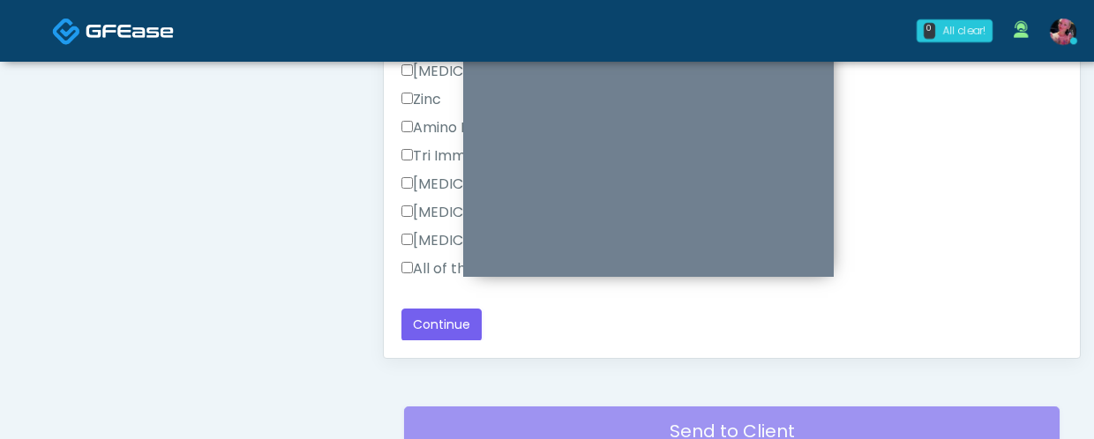
click at [404, 258] on label "All of the above" at bounding box center [461, 268] width 121 height 21
click at [418, 309] on button "Continue" at bounding box center [441, 325] width 80 height 33
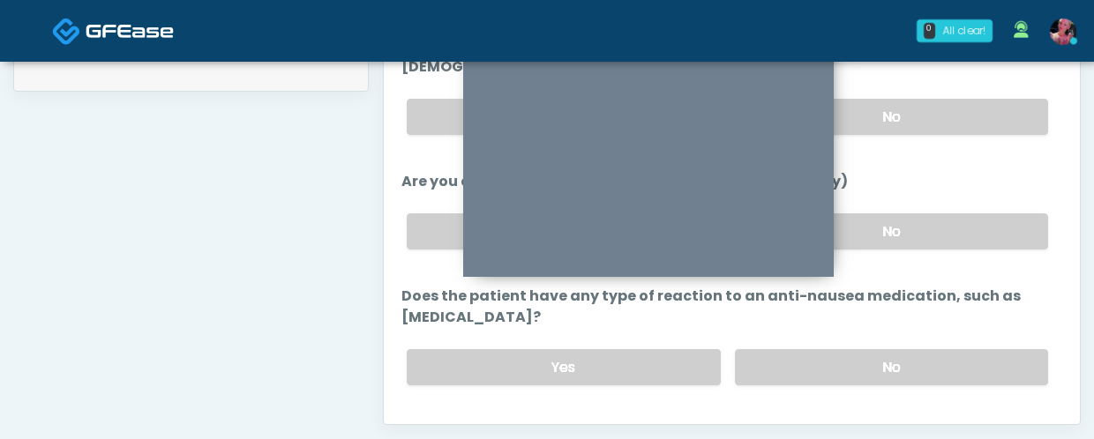
scroll to position [931, 0]
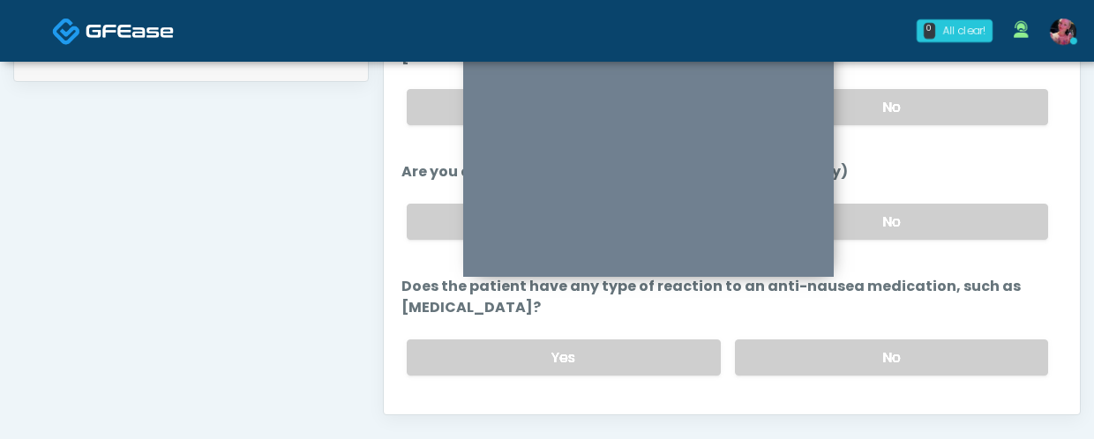
click at [478, 412] on button "Continue" at bounding box center [441, 428] width 80 height 33
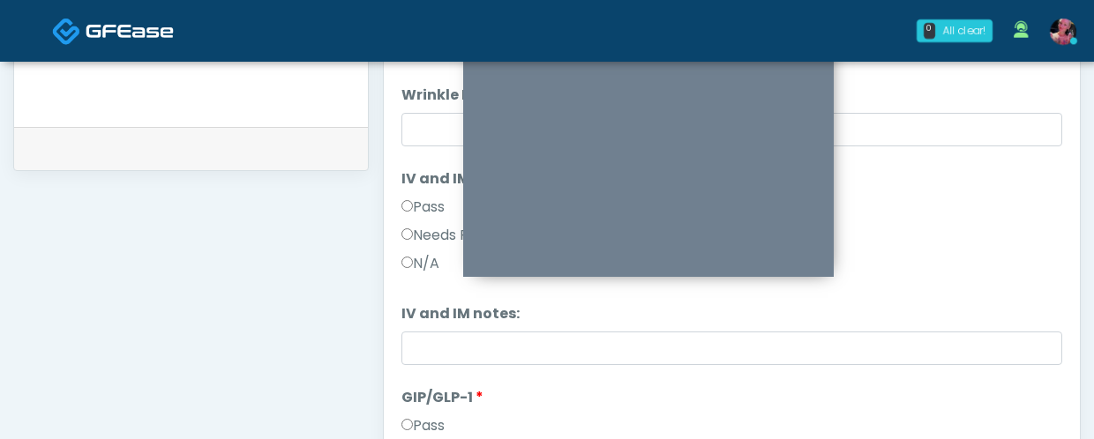
scroll to position [837, 0]
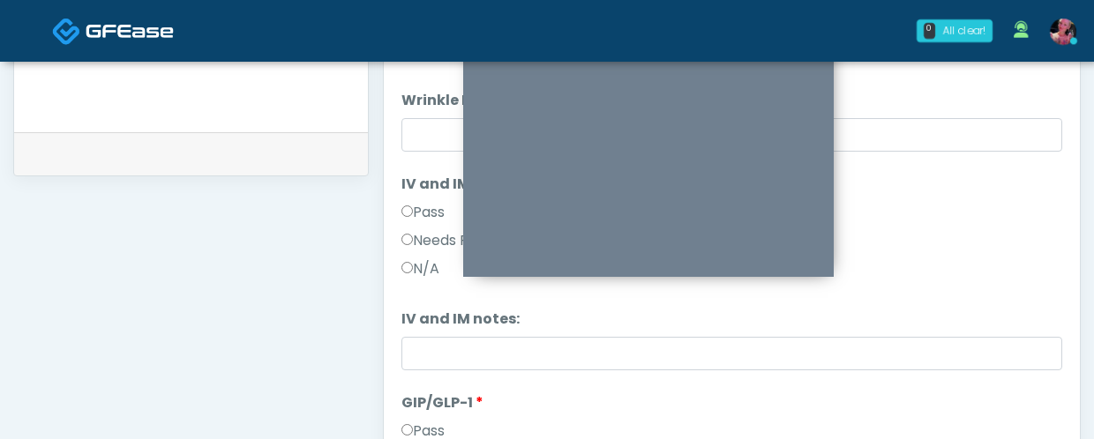
click at [424, 215] on label "Pass" at bounding box center [422, 212] width 43 height 21
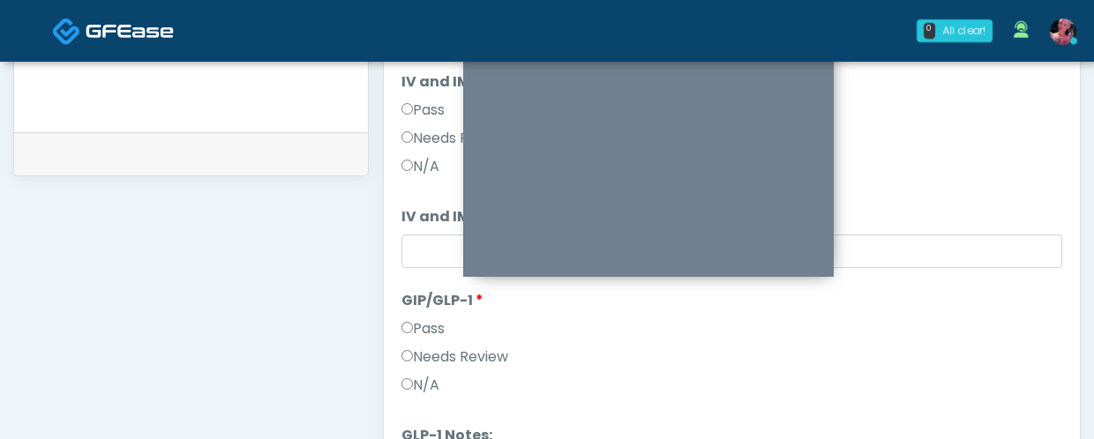
click at [424, 375] on label "N/A" at bounding box center [420, 385] width 38 height 21
click at [424, 363] on label "Needs Review" at bounding box center [454, 357] width 107 height 21
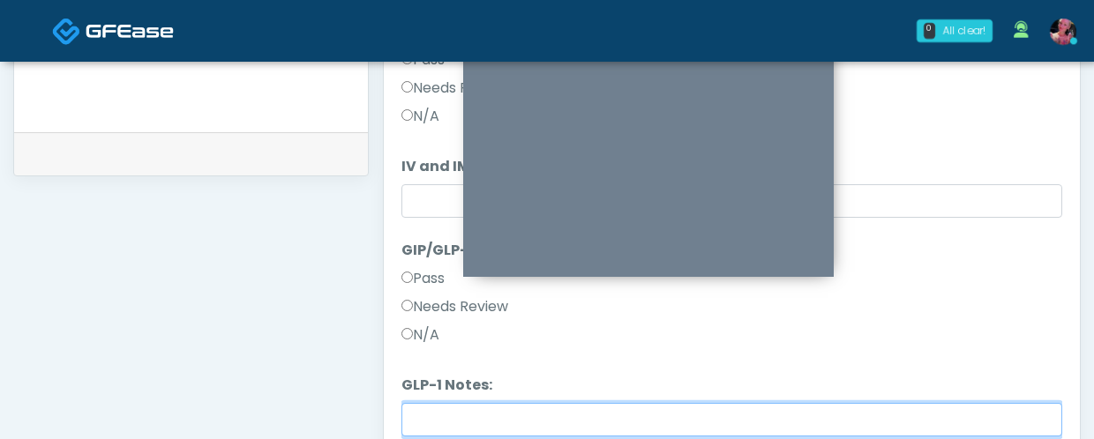
click at [418, 420] on input "GLP-1 Notes:" at bounding box center [731, 420] width 661 height 34
type input "*********"
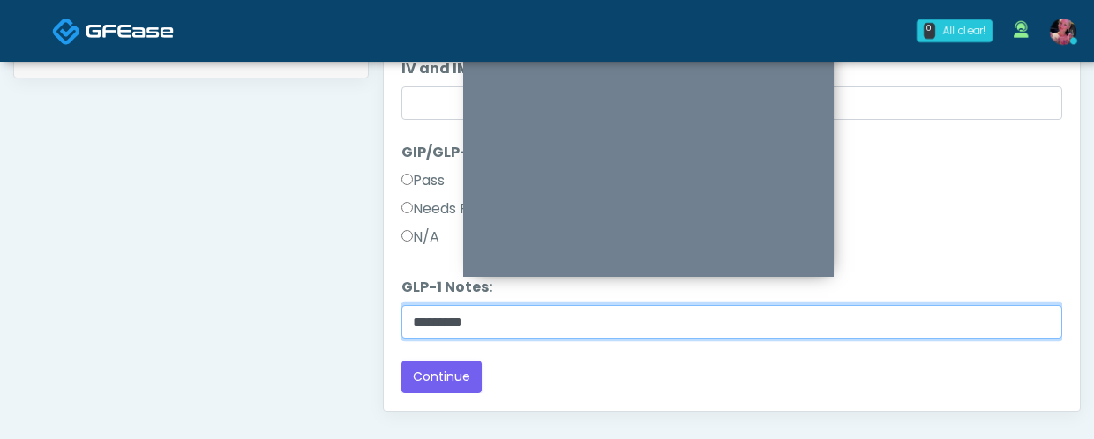
scroll to position [988, 0]
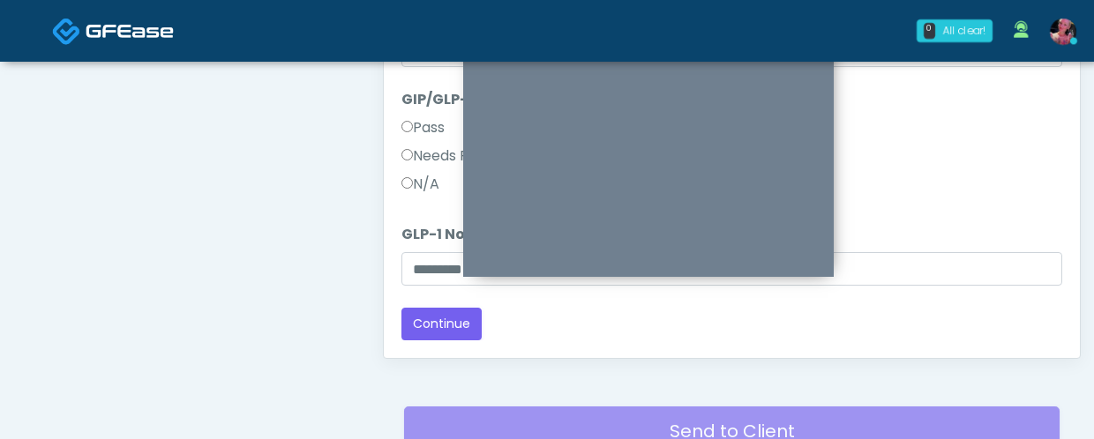
click at [452, 342] on div "Responses Questions Chat Good Faith Exam Script Good Faith Exam Script INTRODUC…" at bounding box center [732, 101] width 696 height 513
click at [450, 333] on button "Continue" at bounding box center [441, 324] width 80 height 33
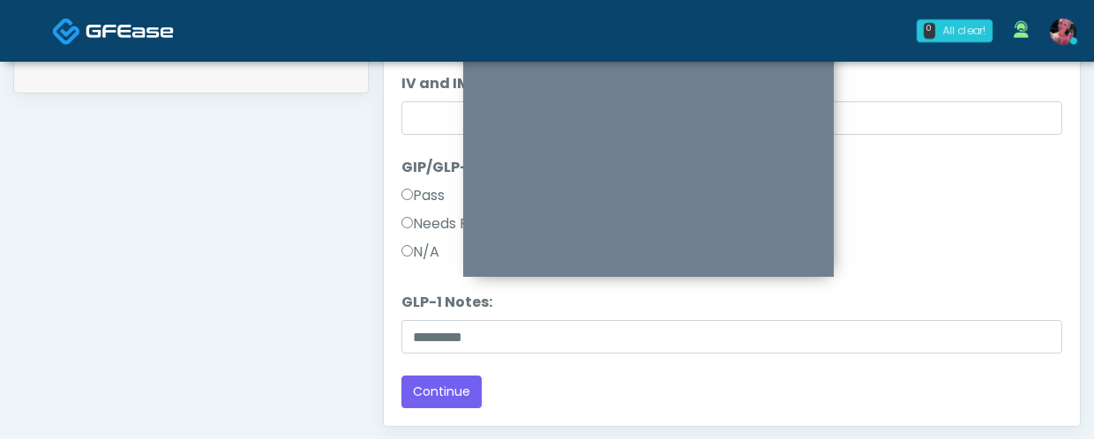
scroll to position [916, 0]
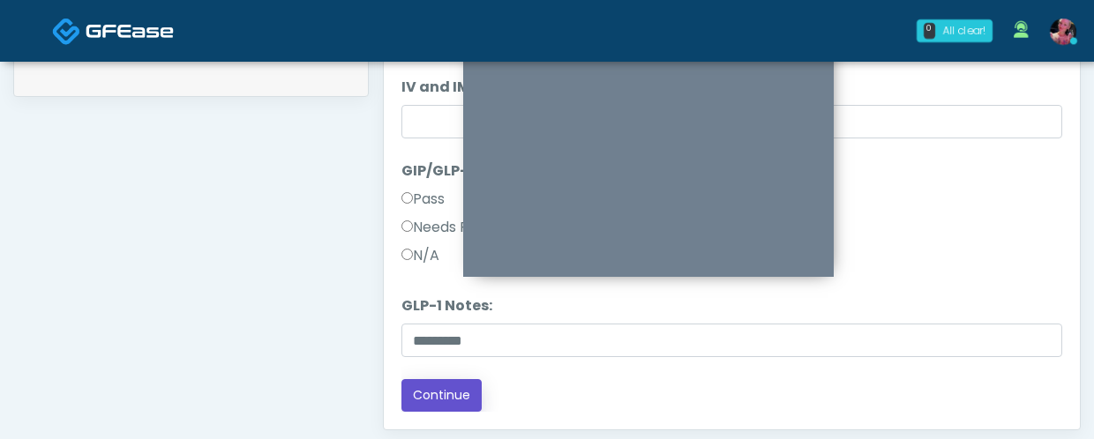
click at [431, 402] on button "Continue" at bounding box center [441, 395] width 80 height 33
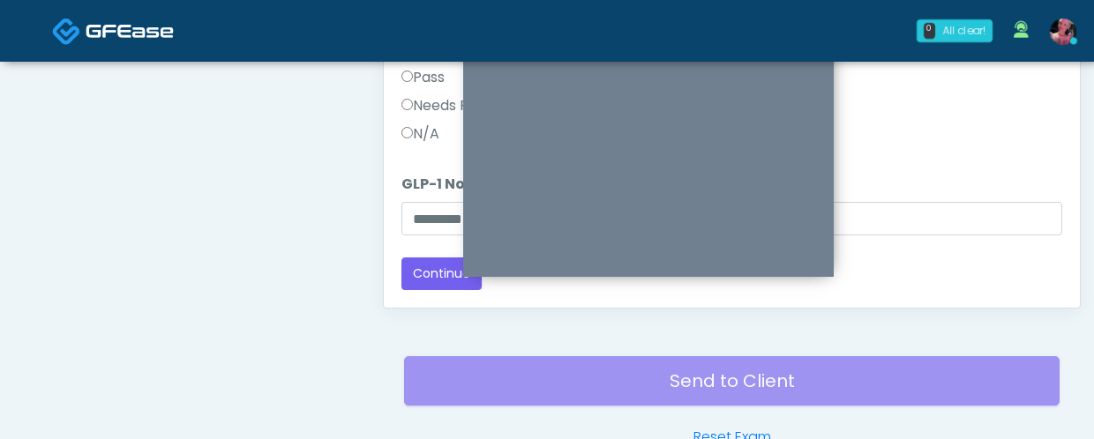
scroll to position [1135, 0]
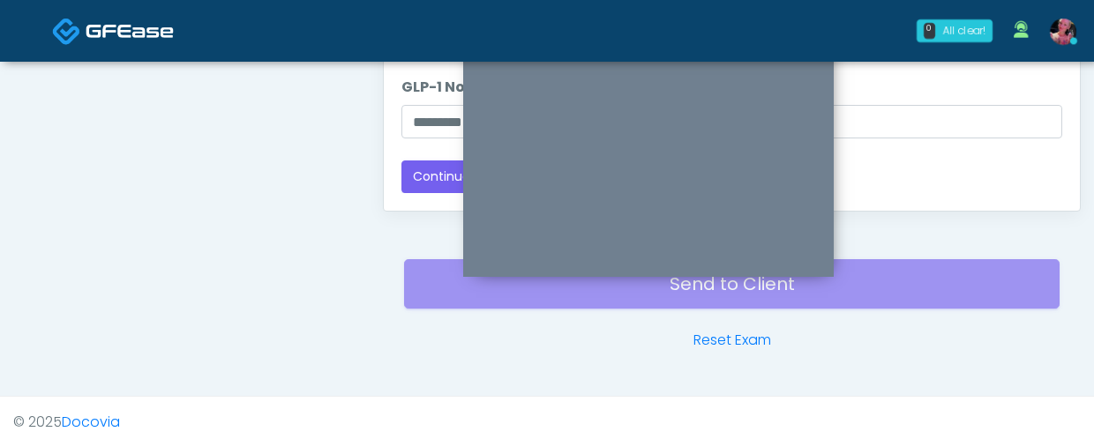
click at [416, 181] on button "Continue" at bounding box center [441, 177] width 80 height 33
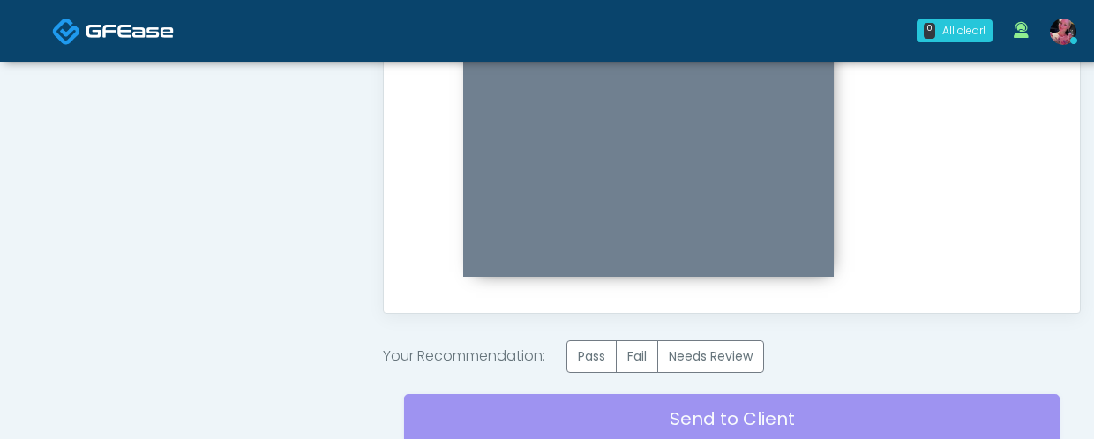
scroll to position [1036, 0]
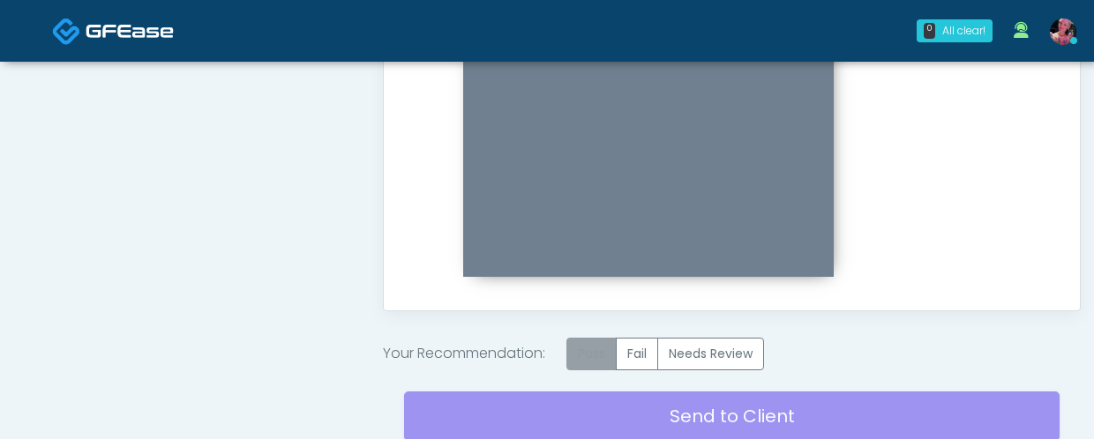
click at [598, 348] on label "Pass" at bounding box center [591, 354] width 50 height 33
click at [595, 401] on div "Send to Client Reset Exam" at bounding box center [731, 426] width 655 height 113
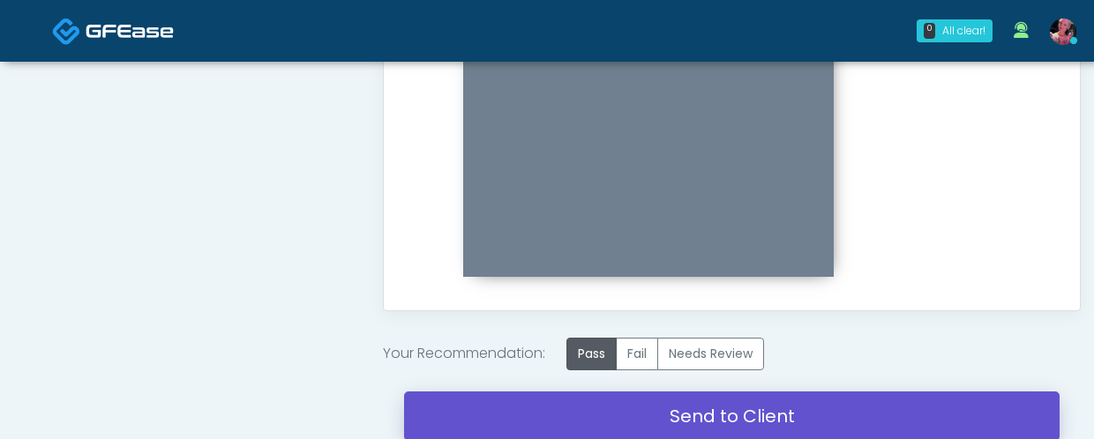
click at [595, 401] on link "Send to Client" at bounding box center [731, 416] width 655 height 49
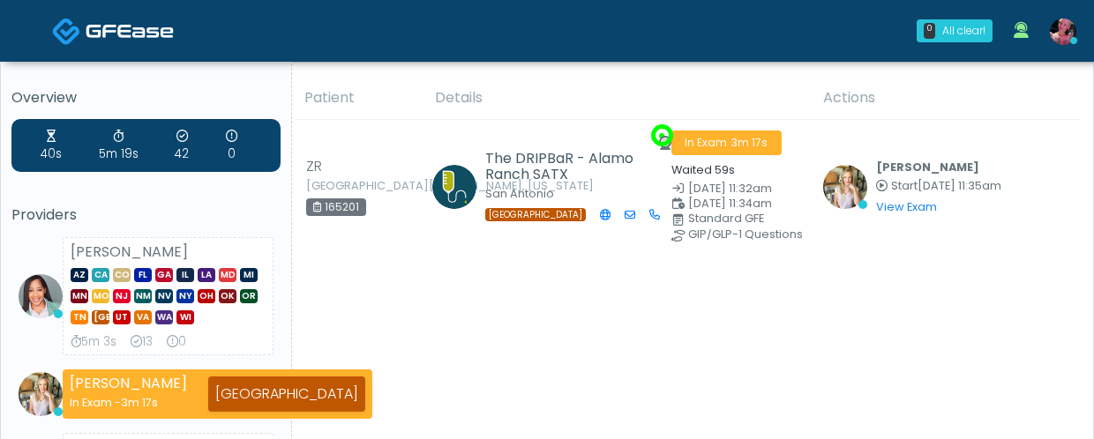
scroll to position [4, 0]
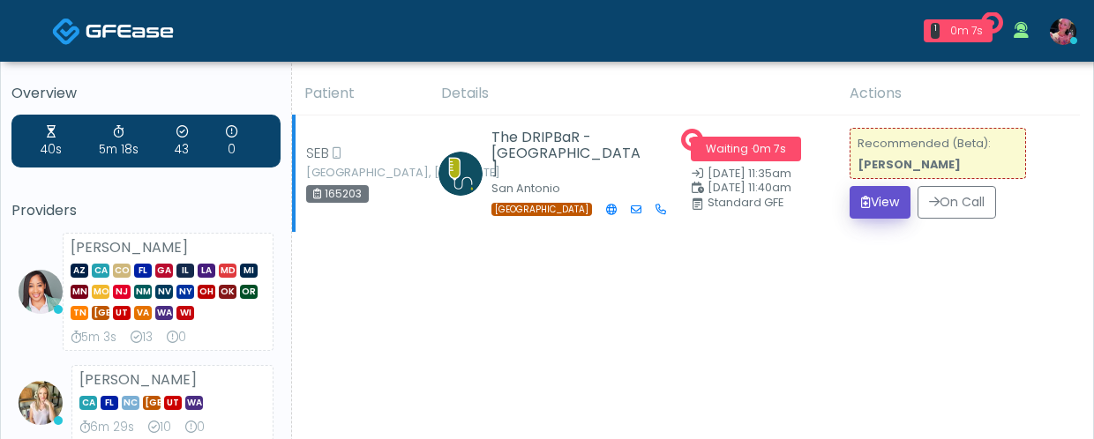
click at [871, 209] on button "View" at bounding box center [879, 202] width 61 height 33
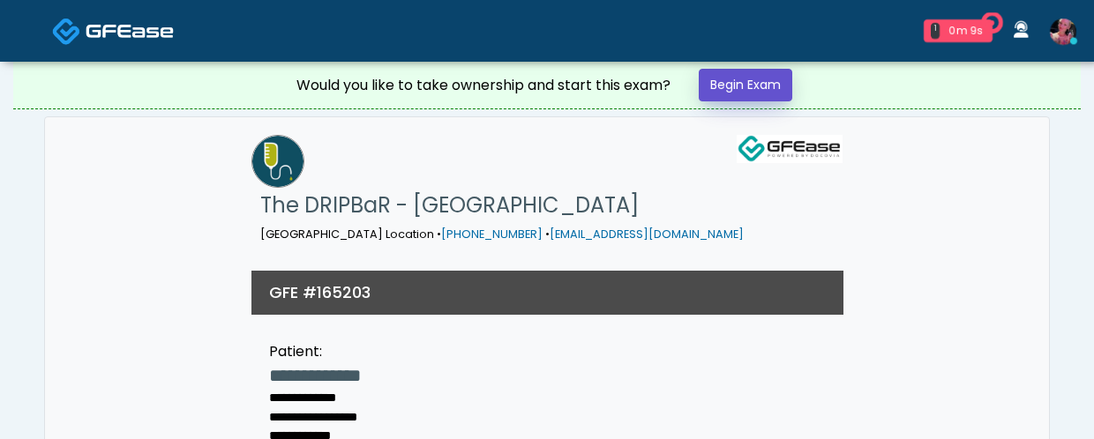
click at [714, 85] on link "Begin Exam" at bounding box center [746, 85] width 94 height 33
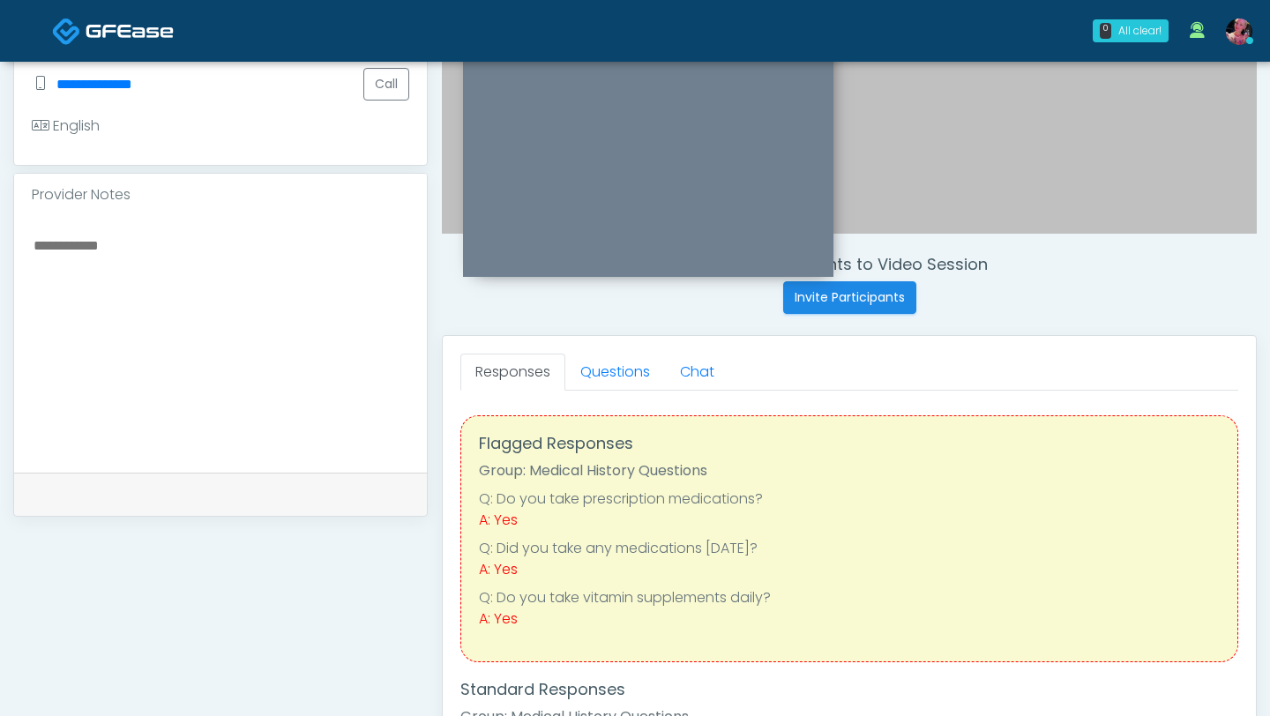
scroll to position [445, 0]
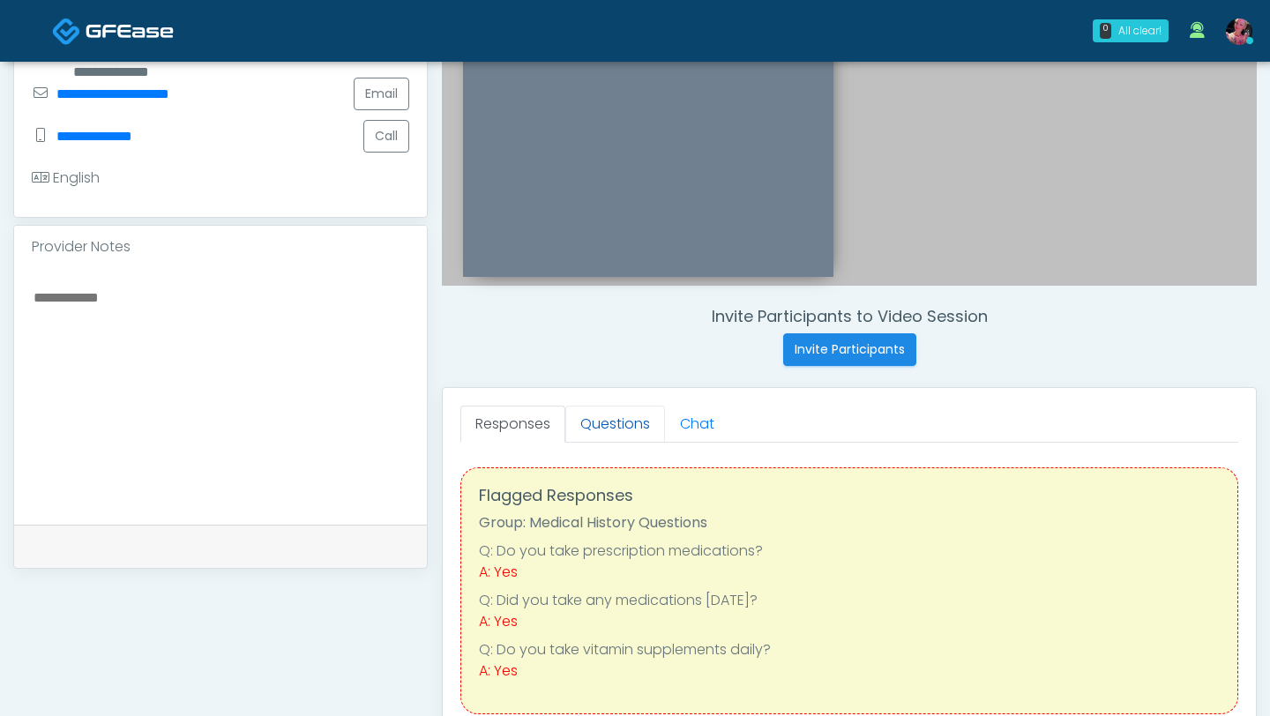
click at [632, 419] on link "Questions" at bounding box center [615, 424] width 100 height 37
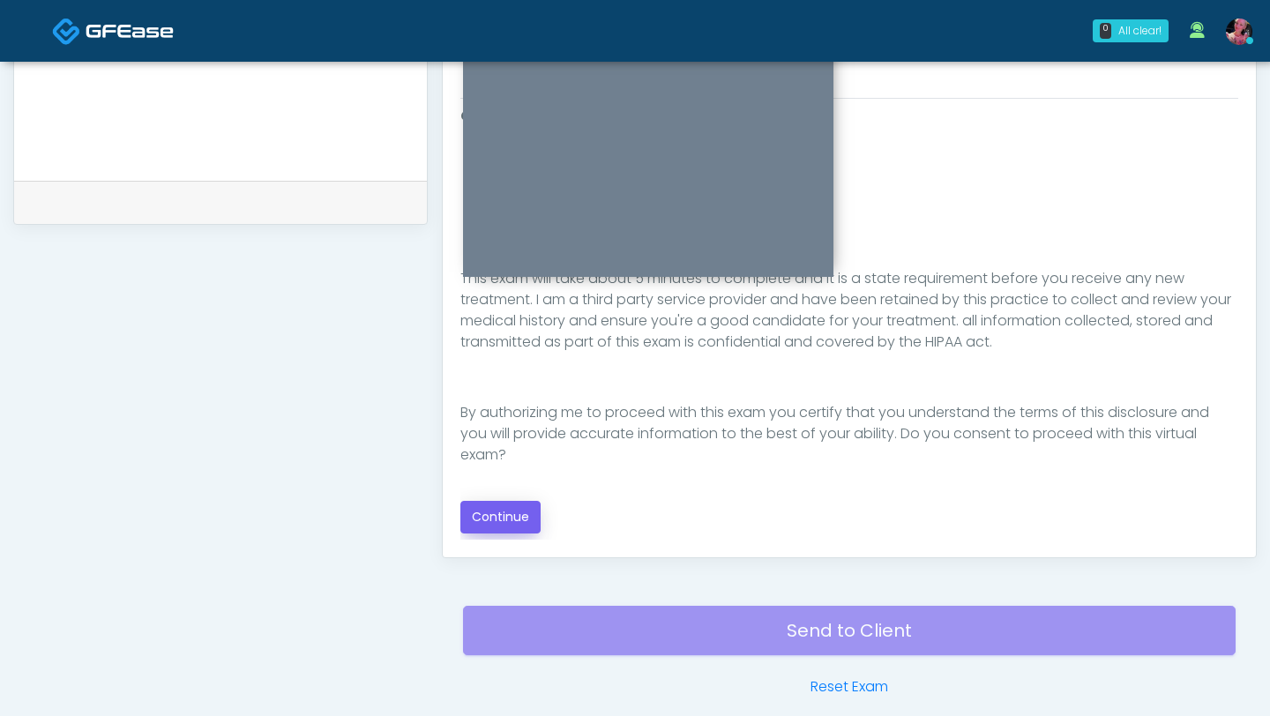
scroll to position [790, 0]
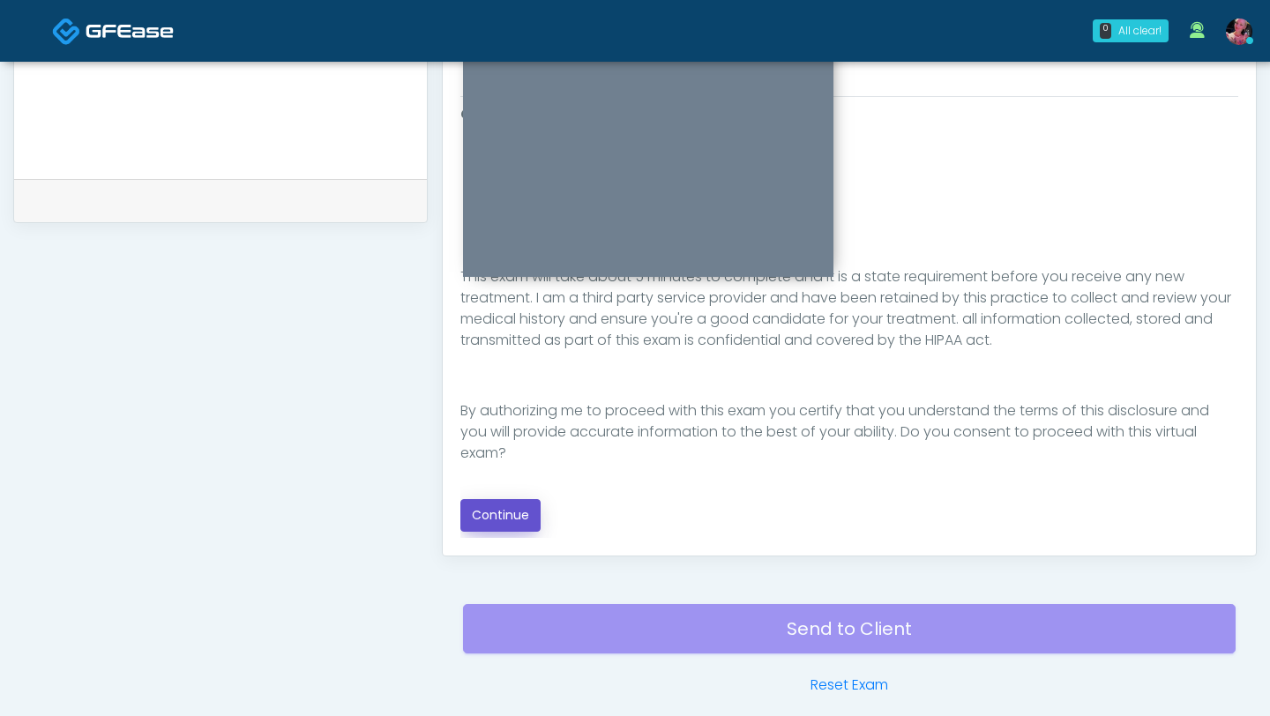
click at [468, 438] on button "Continue" at bounding box center [500, 515] width 80 height 33
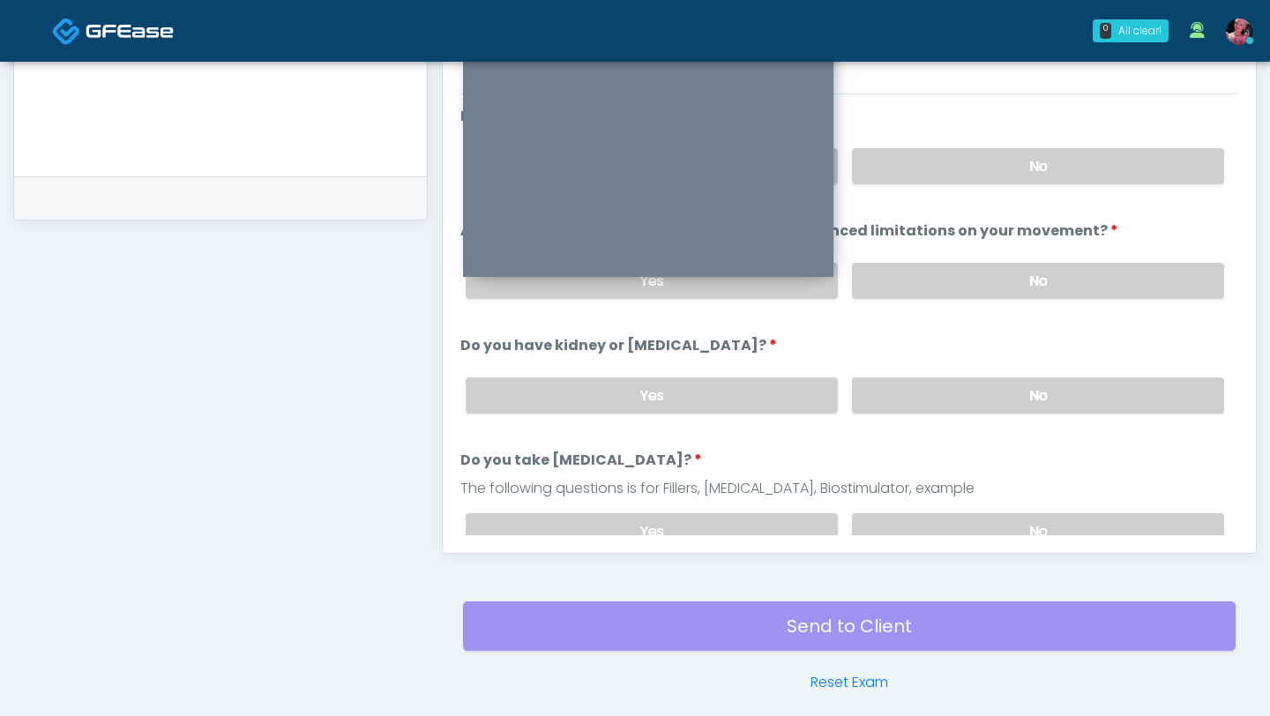
scroll to position [763, 0]
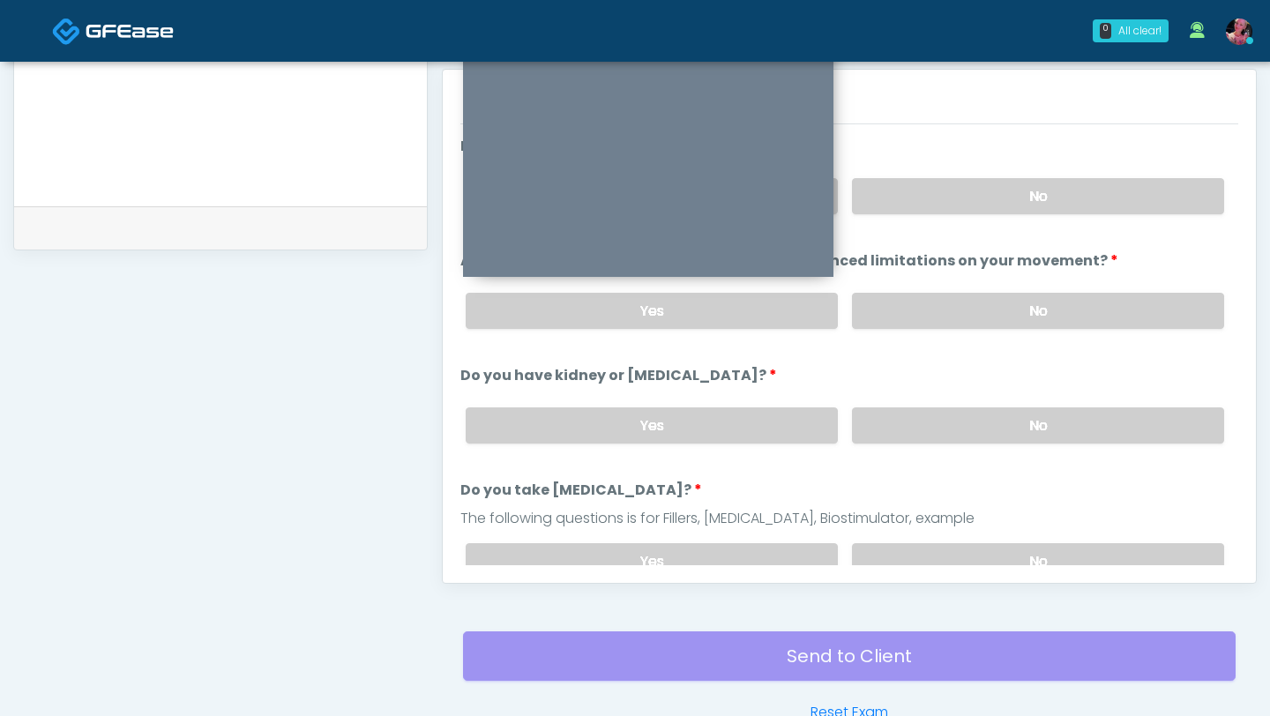
drag, startPoint x: 975, startPoint y: 209, endPoint x: 971, endPoint y: 274, distance: 65.4
click at [974, 209] on label "No" at bounding box center [1038, 196] width 372 height 36
click at [964, 333] on div "Yes No" at bounding box center [845, 311] width 787 height 64
click at [964, 314] on label "No" at bounding box center [1038, 311] width 372 height 36
click at [964, 387] on li "Do you have kidney or liver disease? Do you have kidney or liver disease? Yes No" at bounding box center [849, 411] width 778 height 93
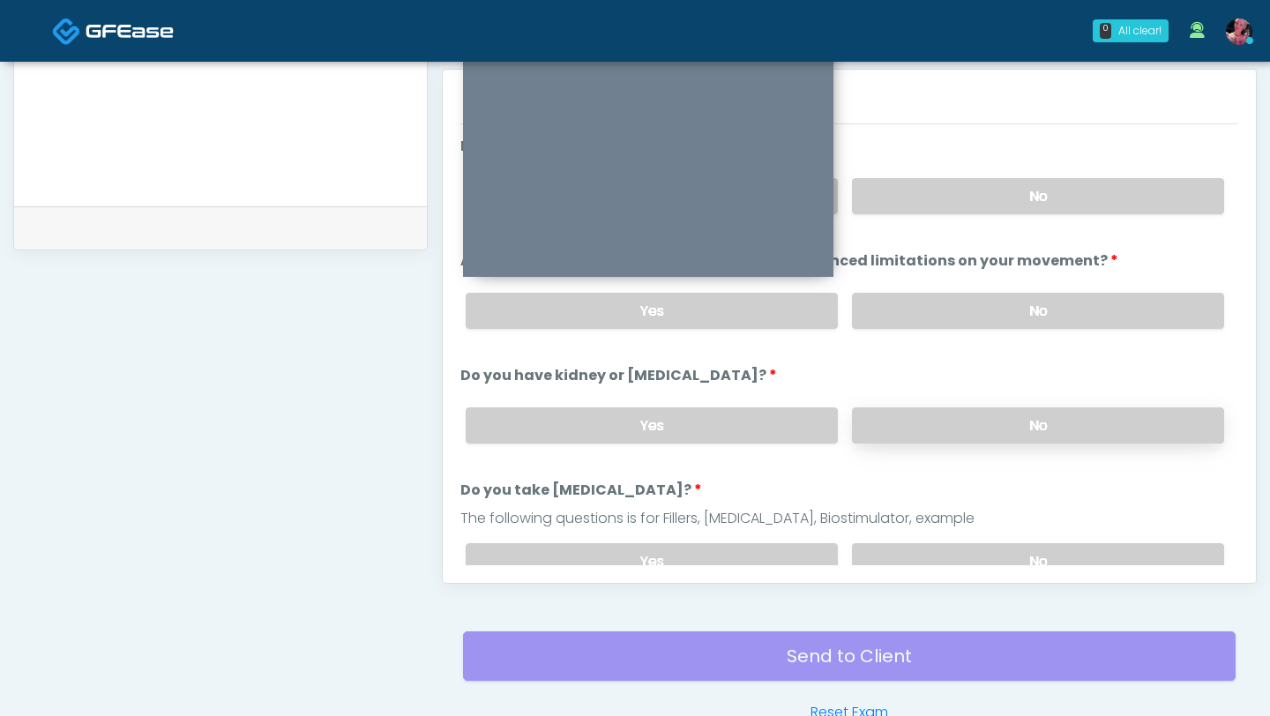
click at [964, 434] on label "No" at bounding box center [1038, 426] width 372 height 36
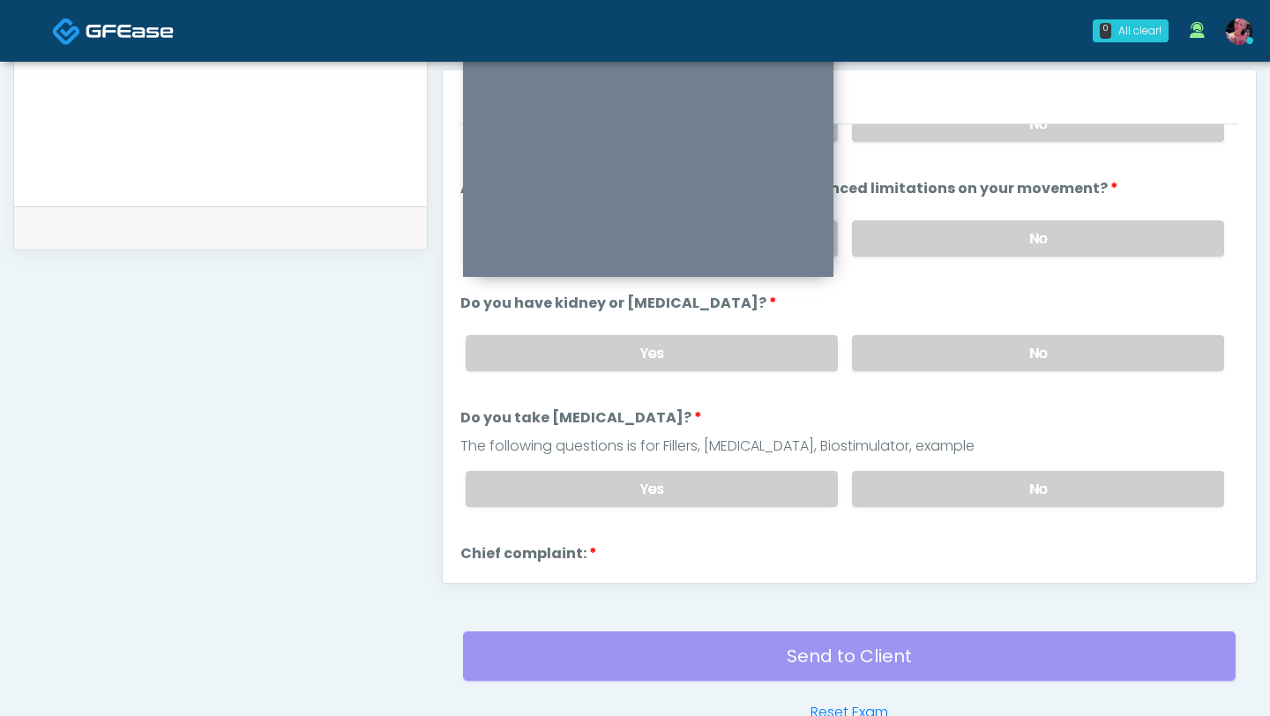
scroll to position [86, 0]
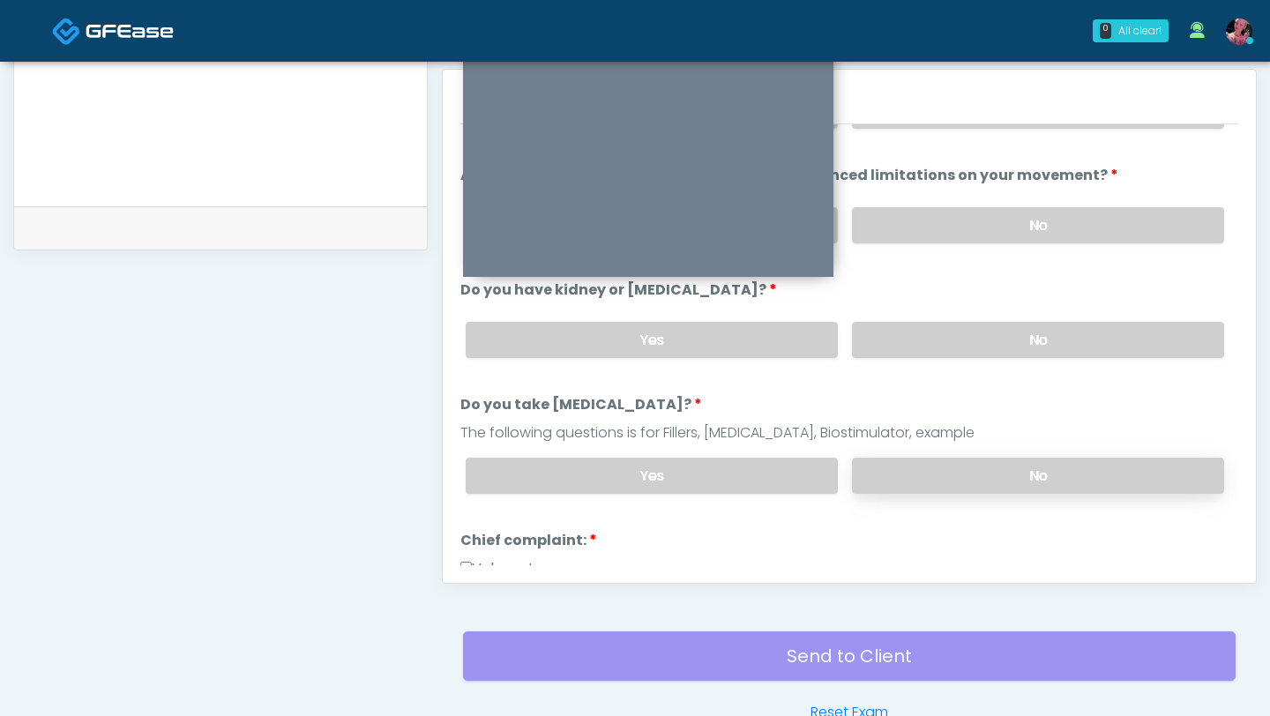
click at [949, 438] on label "No" at bounding box center [1038, 476] width 372 height 36
click at [956, 349] on label "No" at bounding box center [1038, 340] width 372 height 36
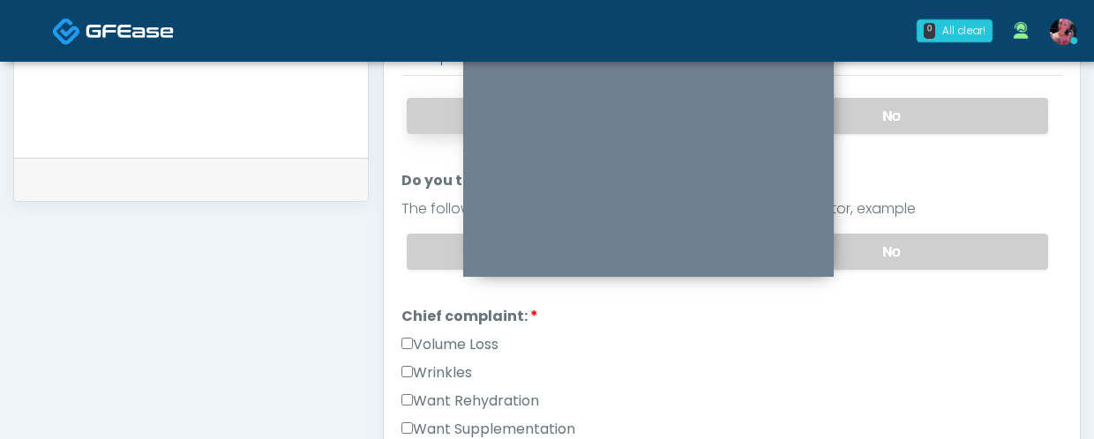
scroll to position [276, 0]
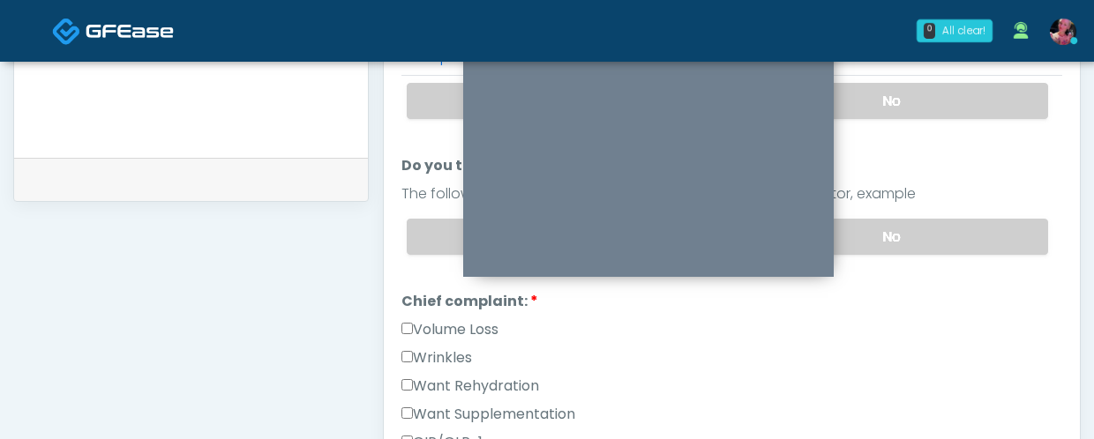
click at [455, 377] on label "Want Rehydration" at bounding box center [470, 386] width 138 height 21
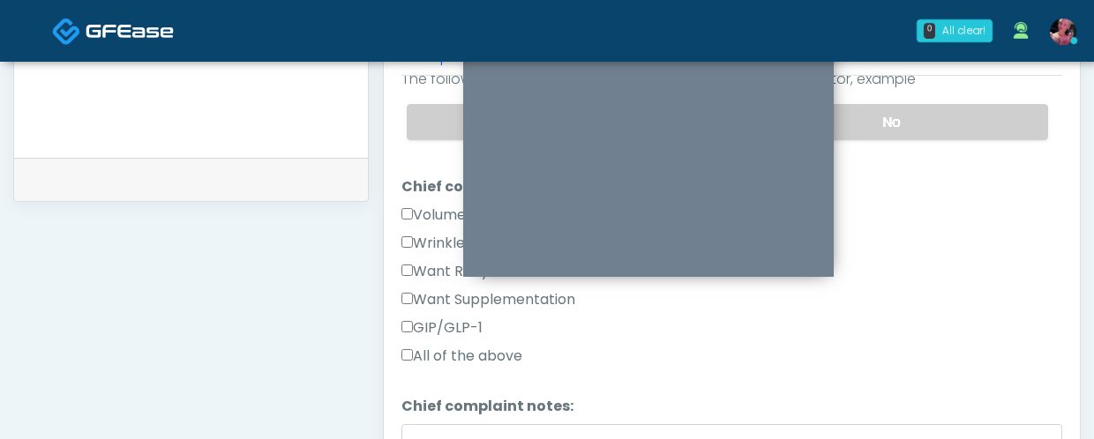
click at [429, 295] on label "Want Supplementation" at bounding box center [488, 299] width 174 height 21
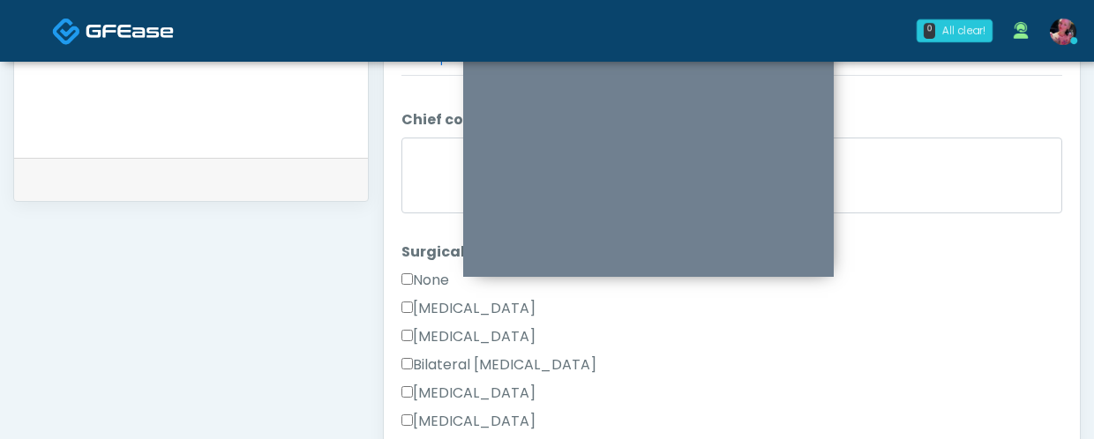
scroll to position [620, 0]
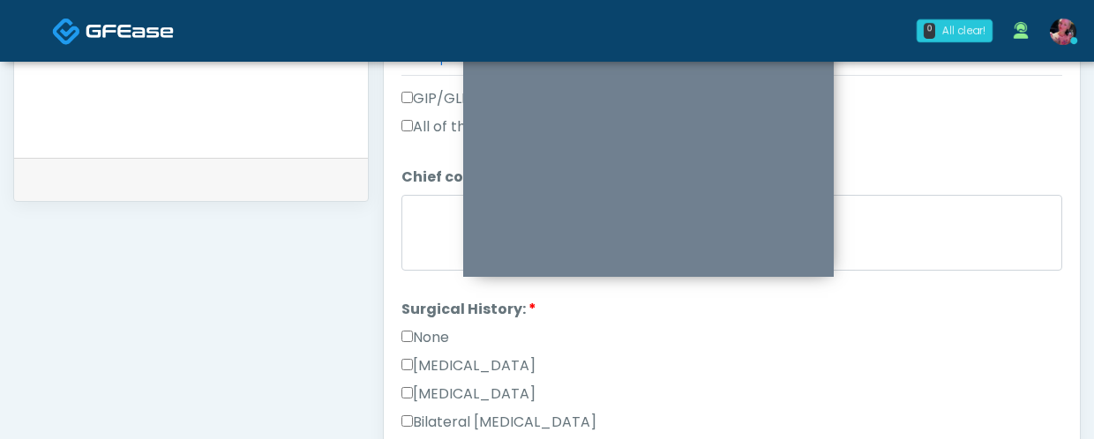
click at [415, 327] on label "None" at bounding box center [425, 337] width 48 height 21
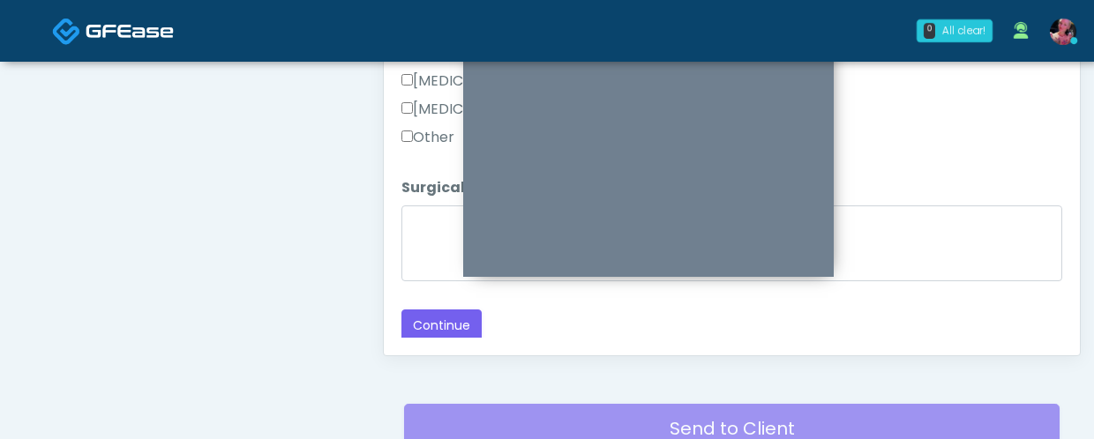
scroll to position [996, 0]
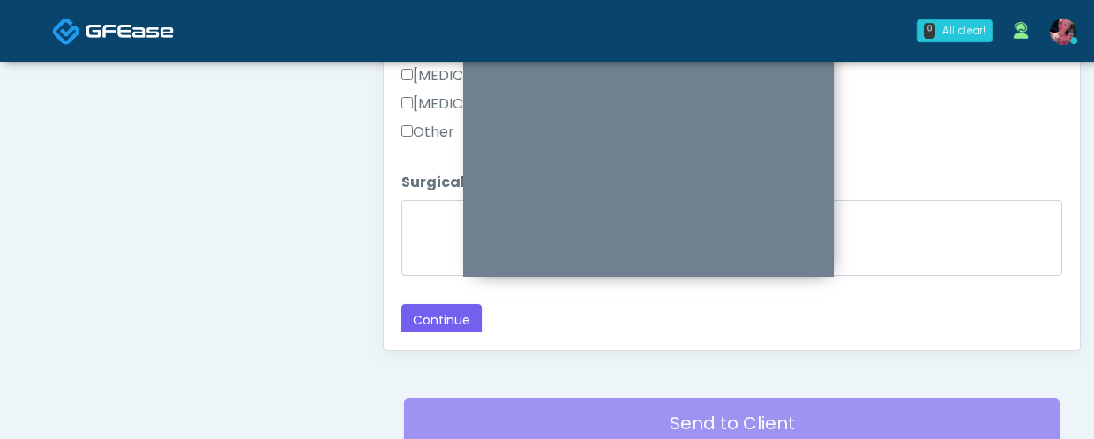
click at [416, 304] on button "Continue" at bounding box center [441, 320] width 80 height 33
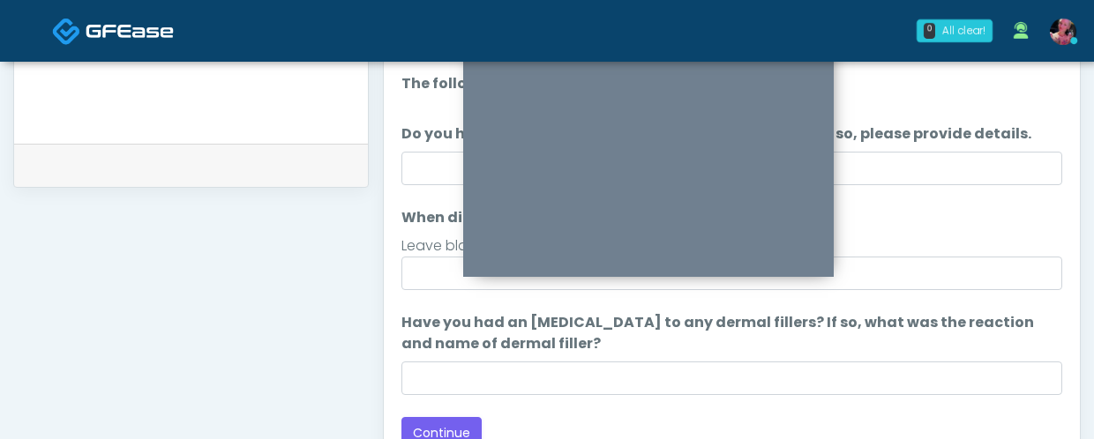
scroll to position [841, 0]
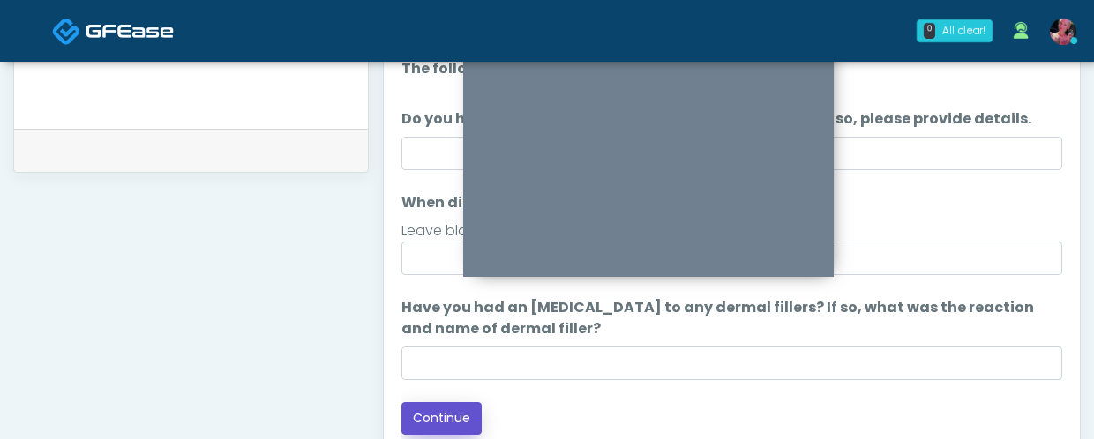
click at [471, 405] on button "Continue" at bounding box center [441, 418] width 80 height 33
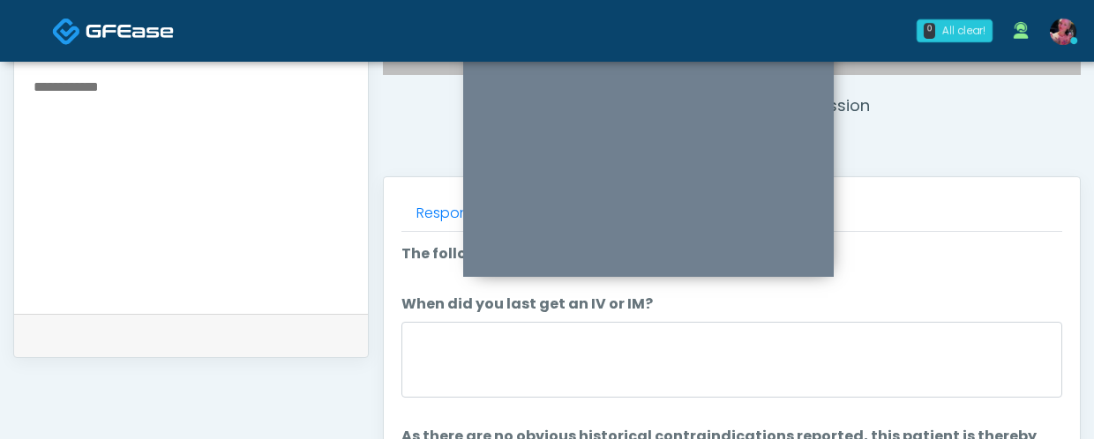
scroll to position [660, 0]
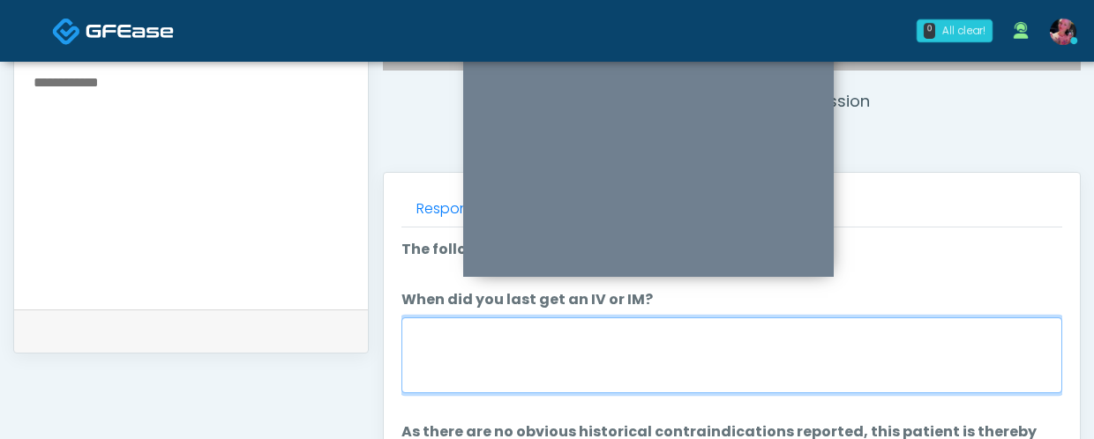
click at [858, 350] on textarea "When did you last get an IV or IM?" at bounding box center [731, 356] width 661 height 76
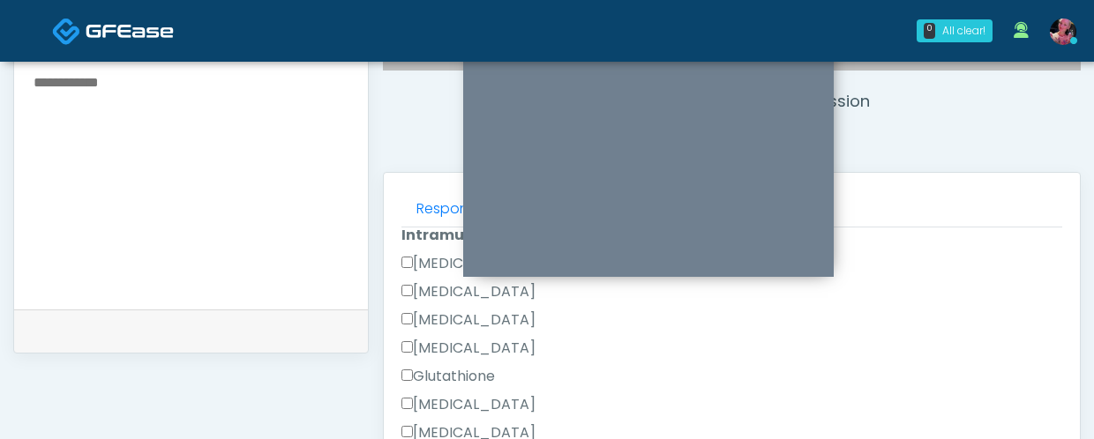
scroll to position [991, 0]
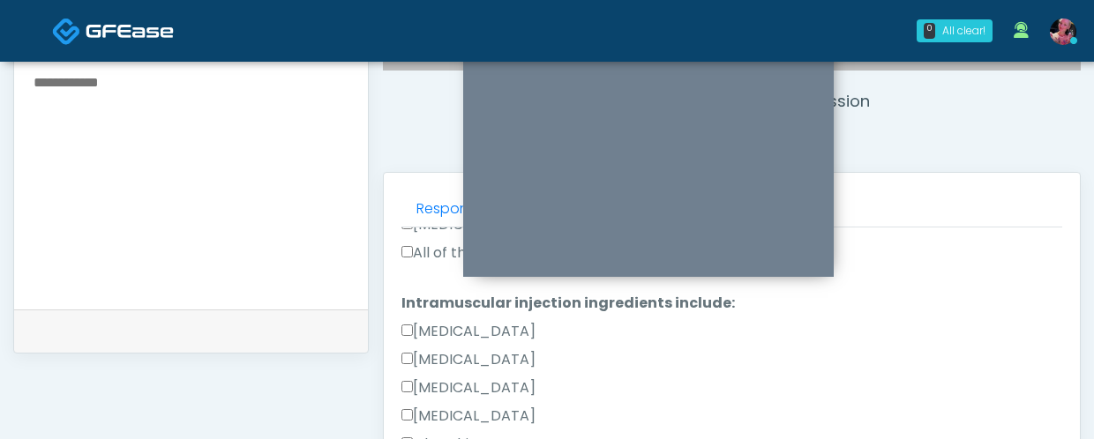
type textarea "*****"
click at [415, 250] on label "All of the above" at bounding box center [461, 253] width 121 height 21
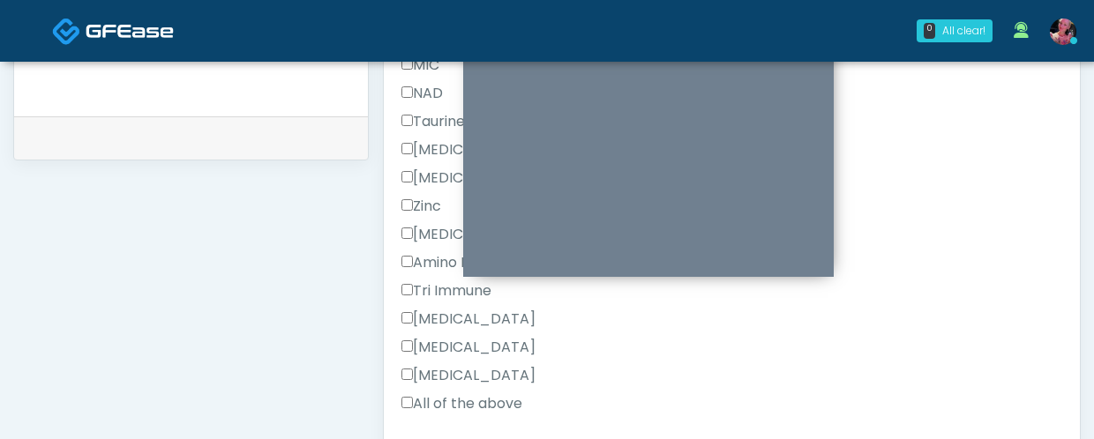
scroll to position [897, 0]
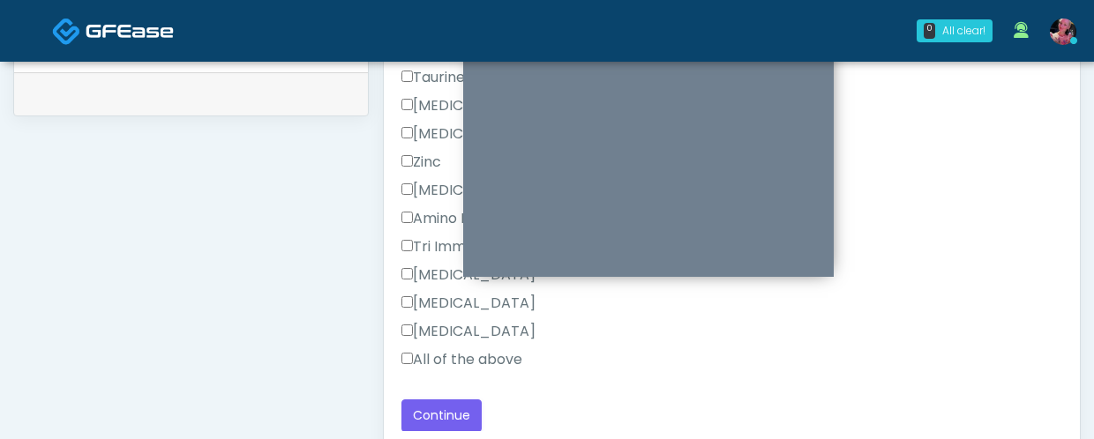
click at [458, 350] on label "All of the above" at bounding box center [461, 359] width 121 height 21
click at [438, 407] on button "Continue" at bounding box center [441, 416] width 80 height 33
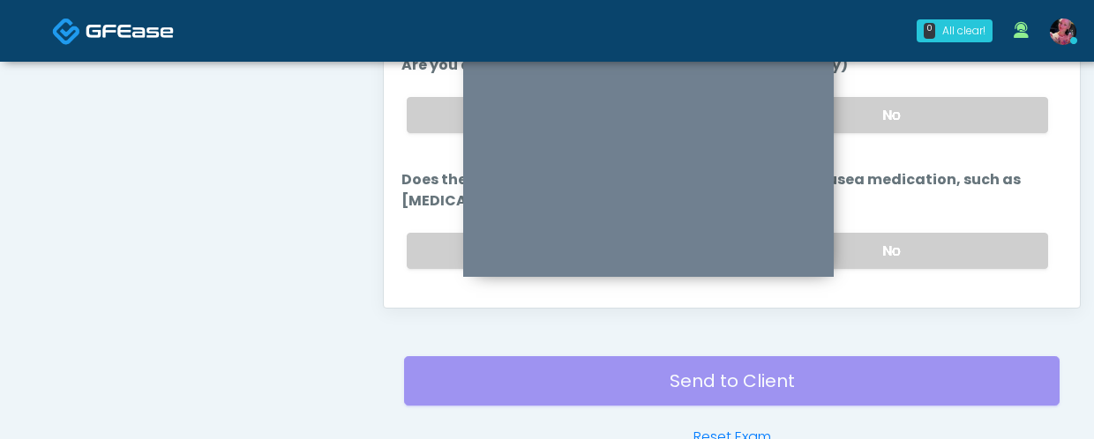
scroll to position [1043, 0]
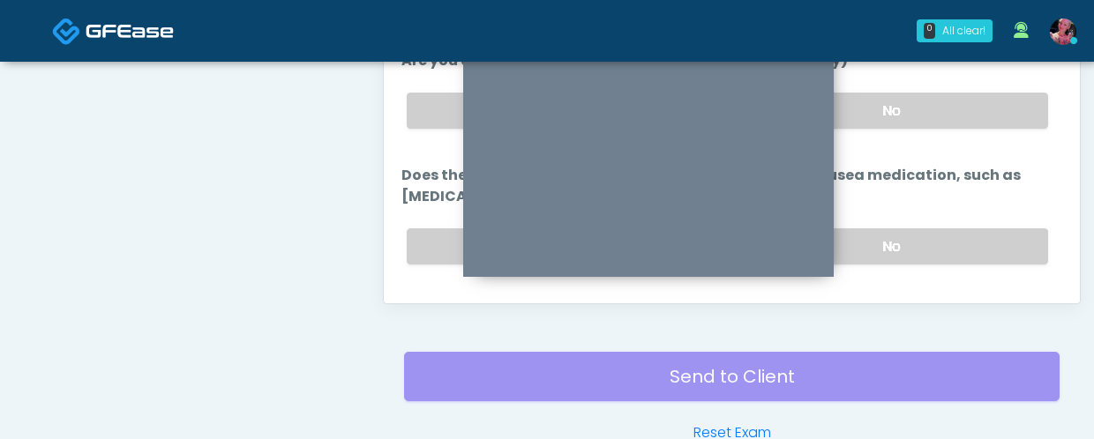
click at [410, 301] on button "Continue" at bounding box center [441, 317] width 80 height 33
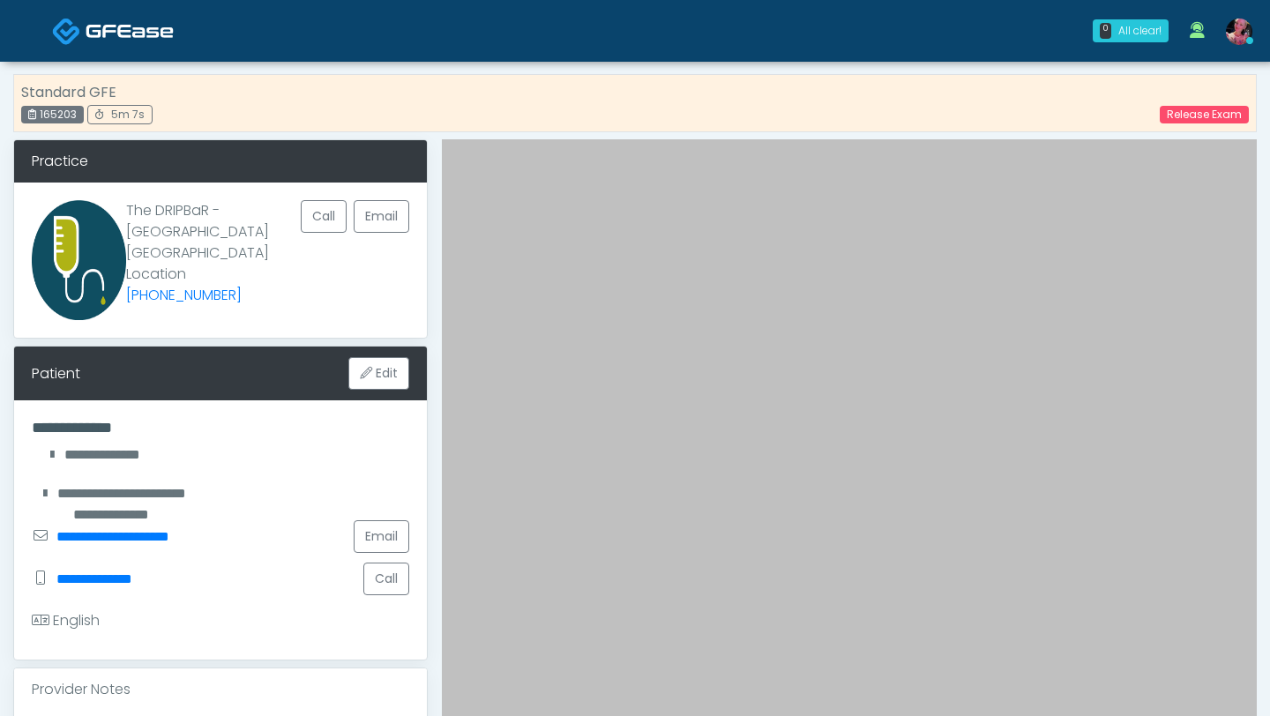
scroll to position [0, 0]
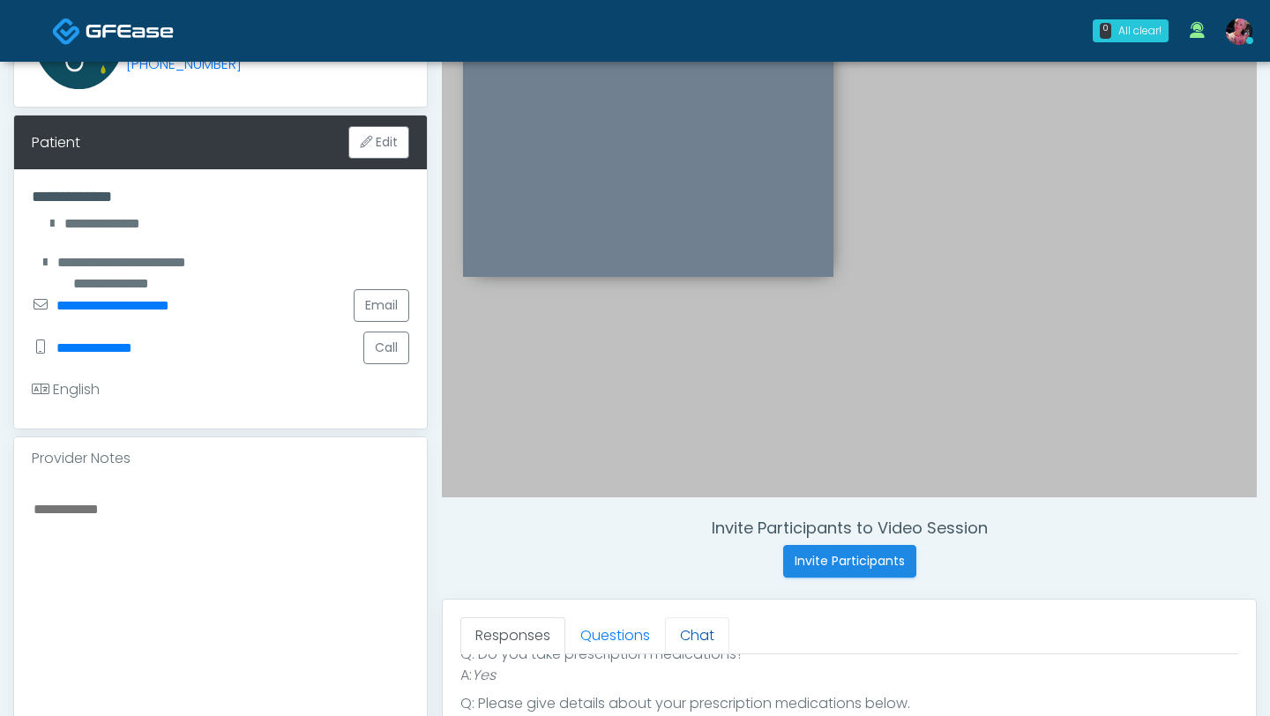
scroll to position [241, 0]
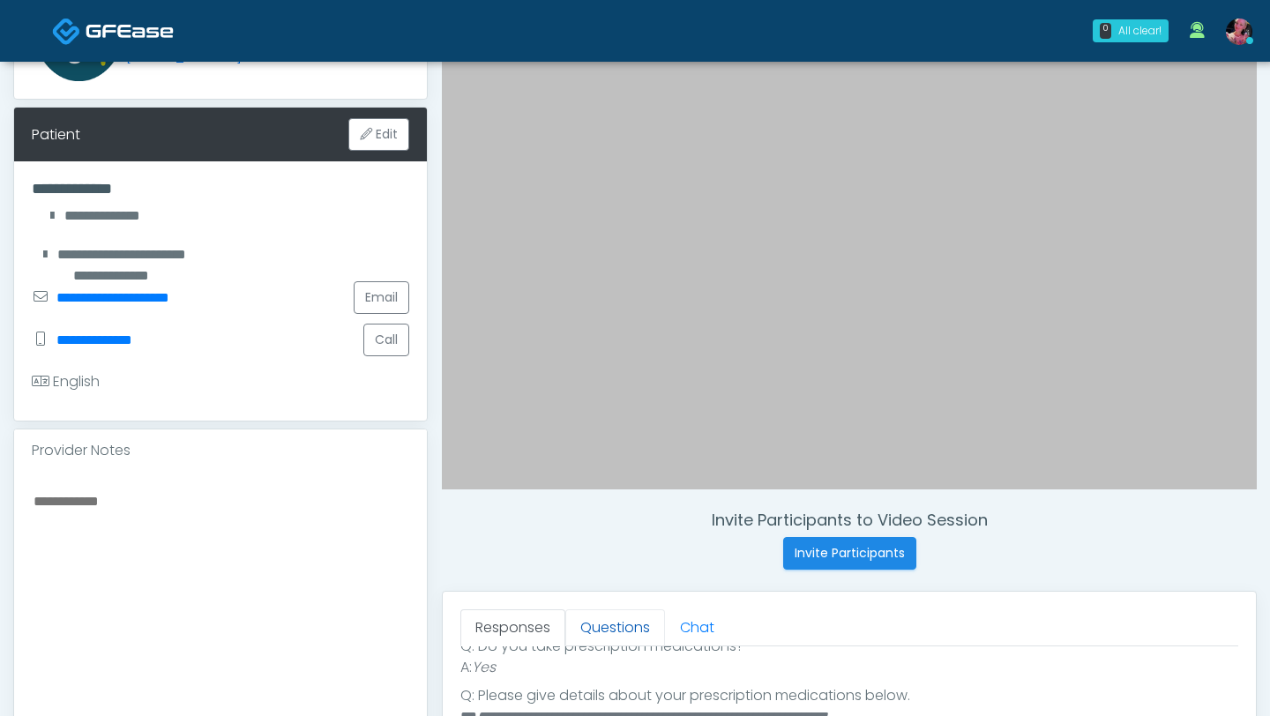
click at [624, 634] on link "Questions" at bounding box center [615, 628] width 100 height 37
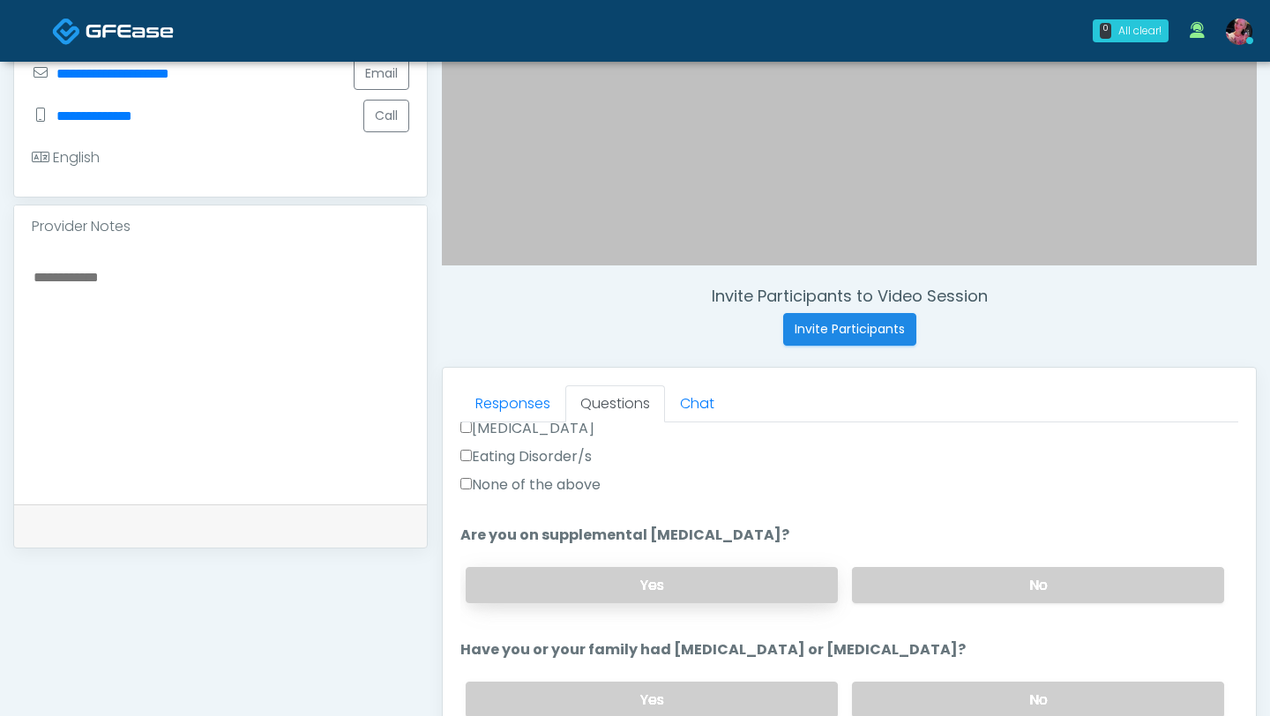
scroll to position [610, 0]
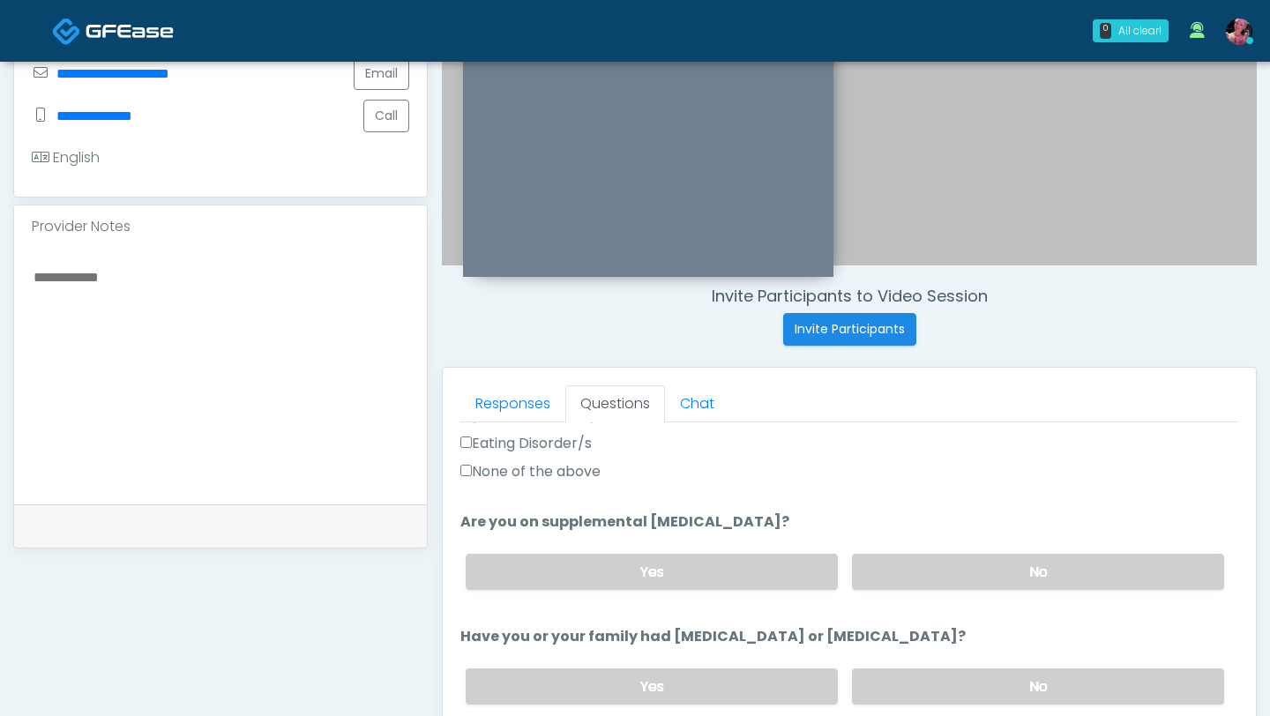
click at [572, 475] on label "None of the above" at bounding box center [530, 471] width 140 height 21
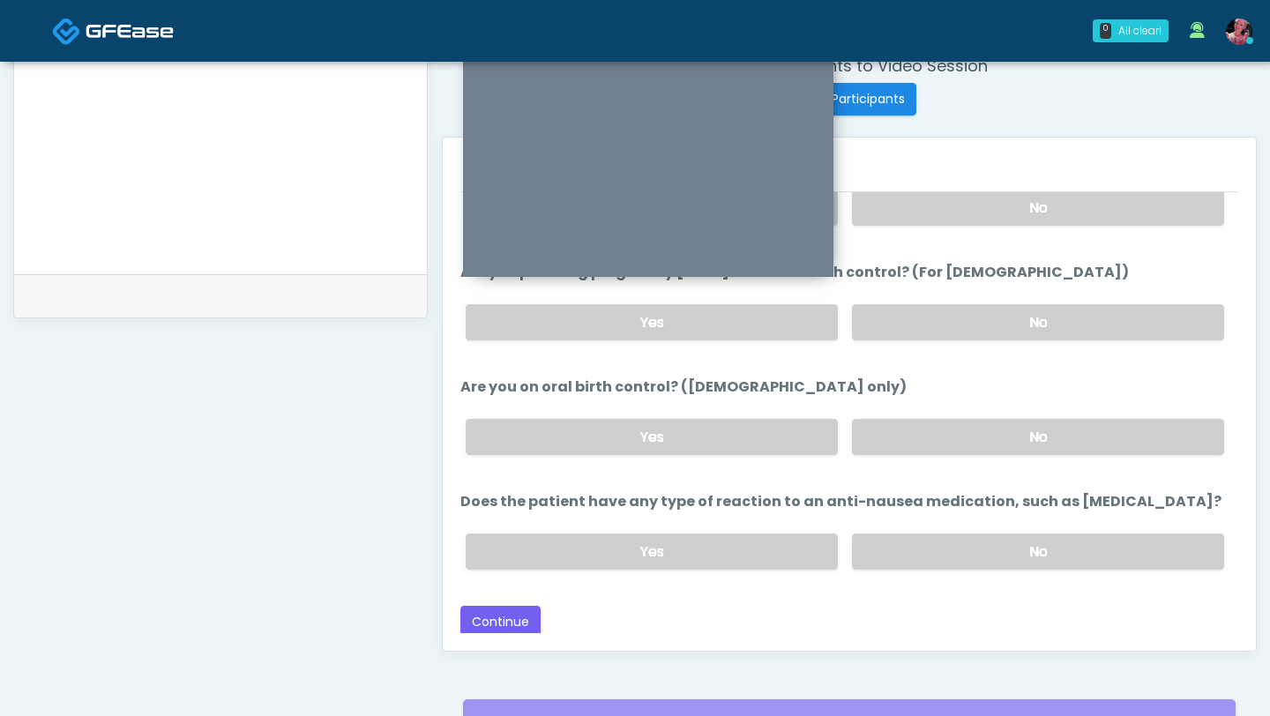
scroll to position [867, 0]
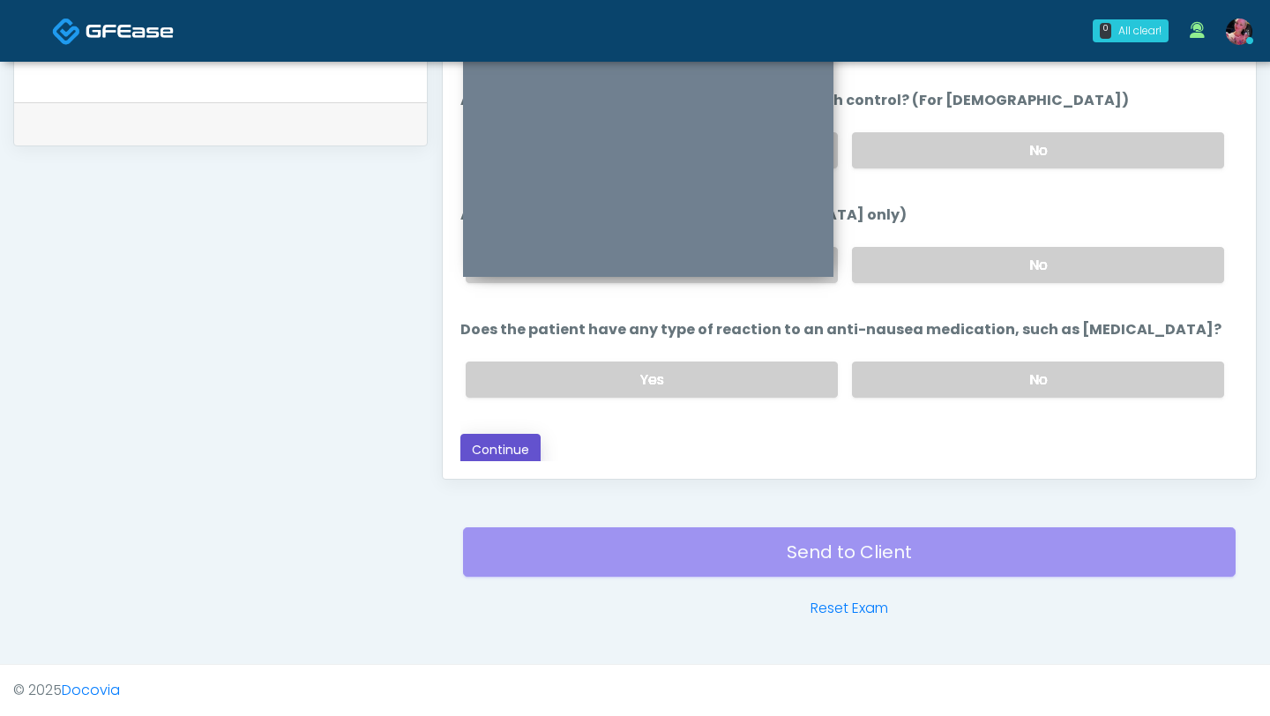
click at [518, 444] on button "Continue" at bounding box center [500, 450] width 80 height 33
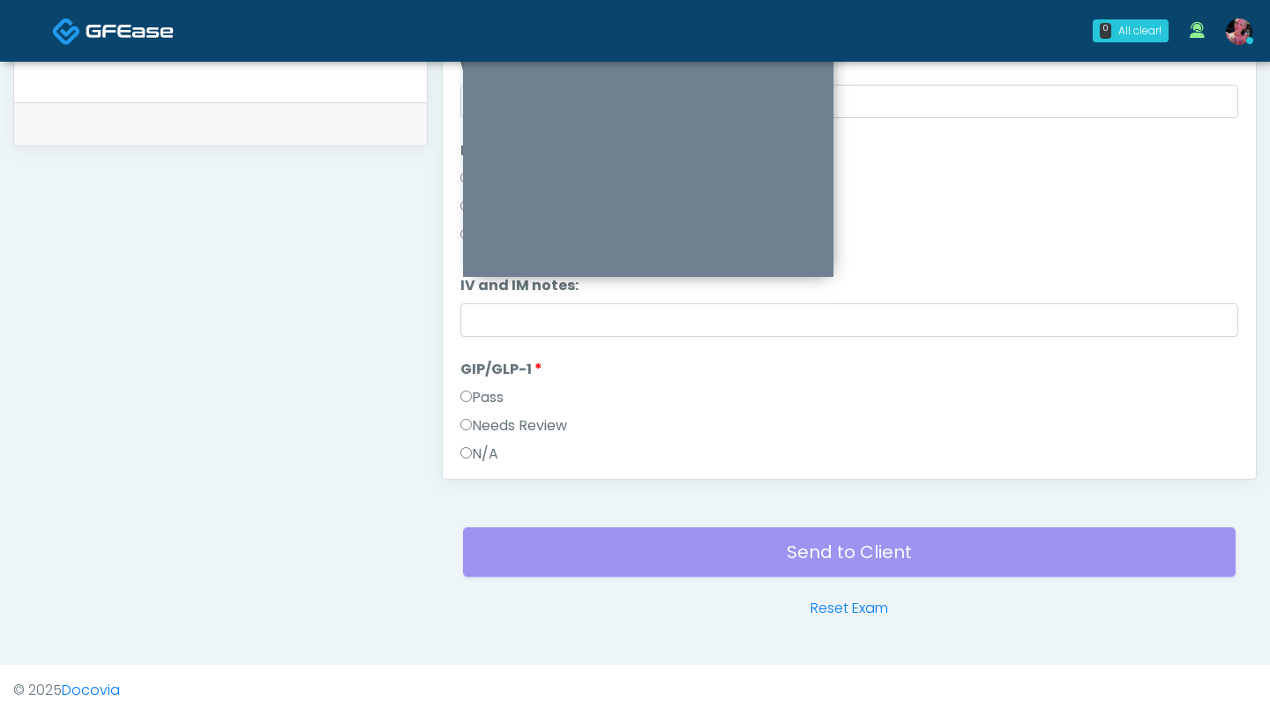
scroll to position [124, 0]
click at [527, 433] on div "Pass" at bounding box center [849, 420] width 778 height 28
click at [516, 370] on label "Needs Review" at bounding box center [513, 369] width 107 height 21
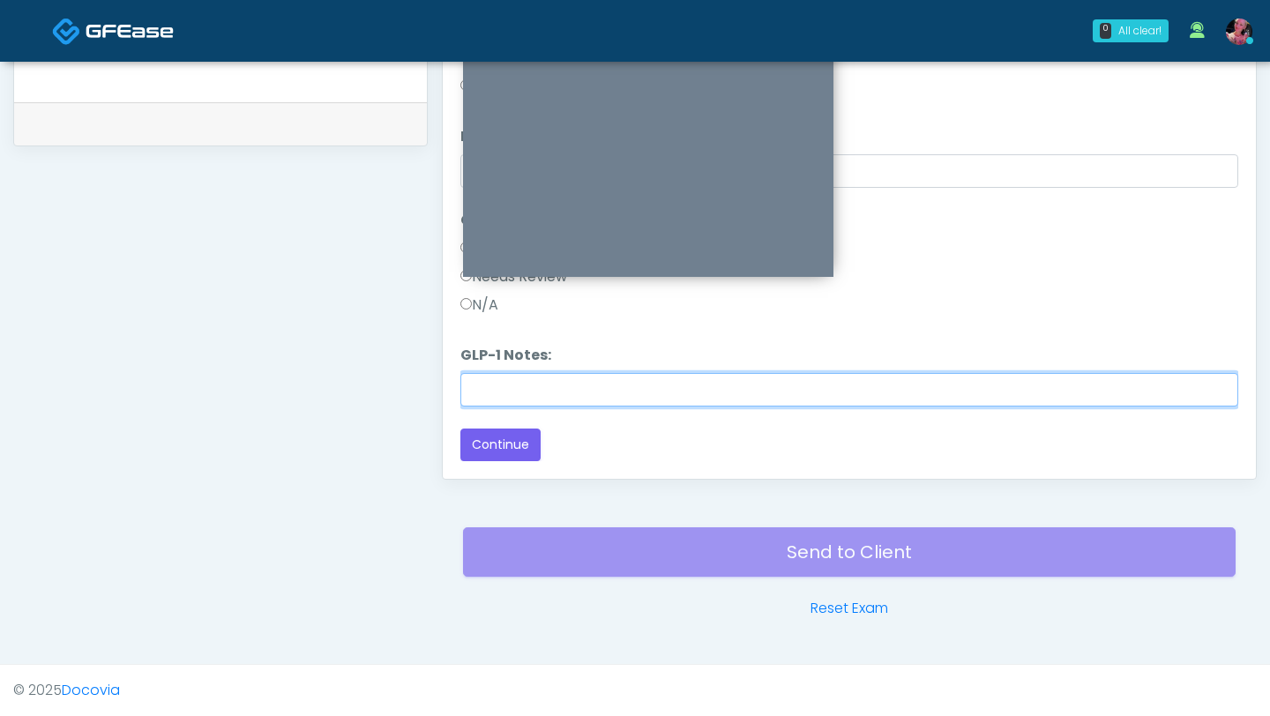
click at [512, 383] on input "GLP-1 Notes:" at bounding box center [849, 390] width 778 height 34
type input "**********"
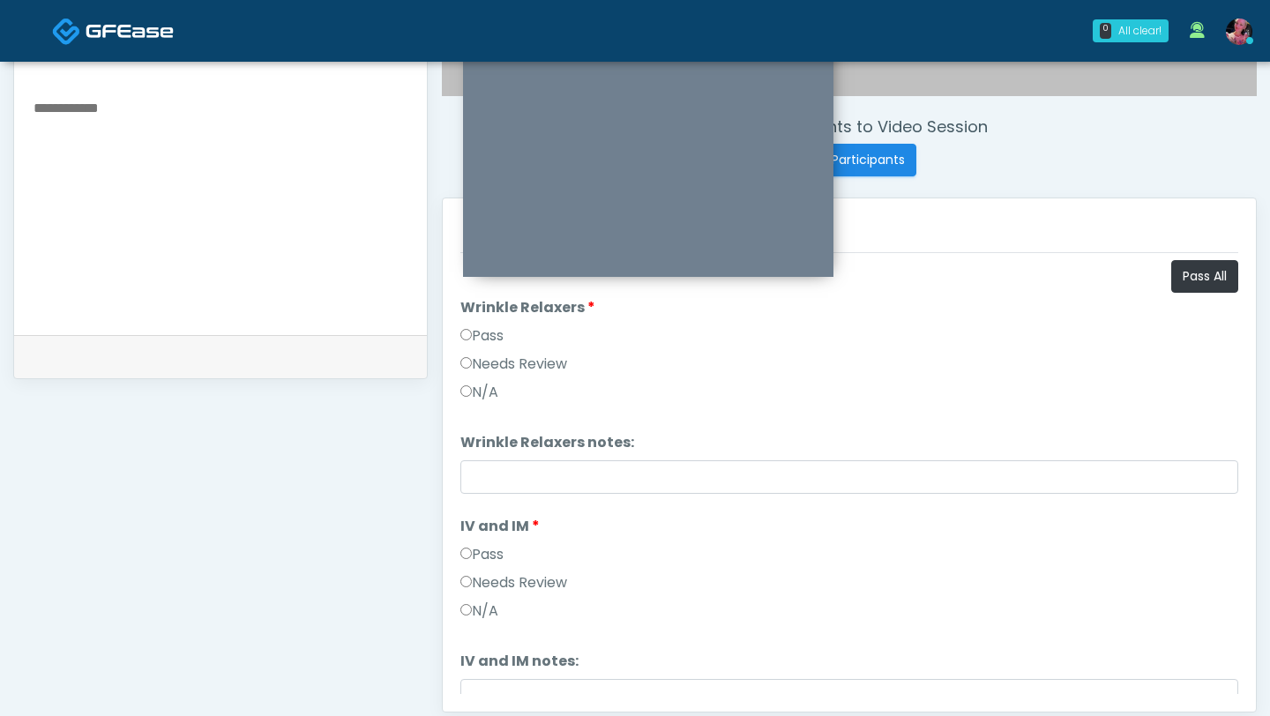
scroll to position [631, 0]
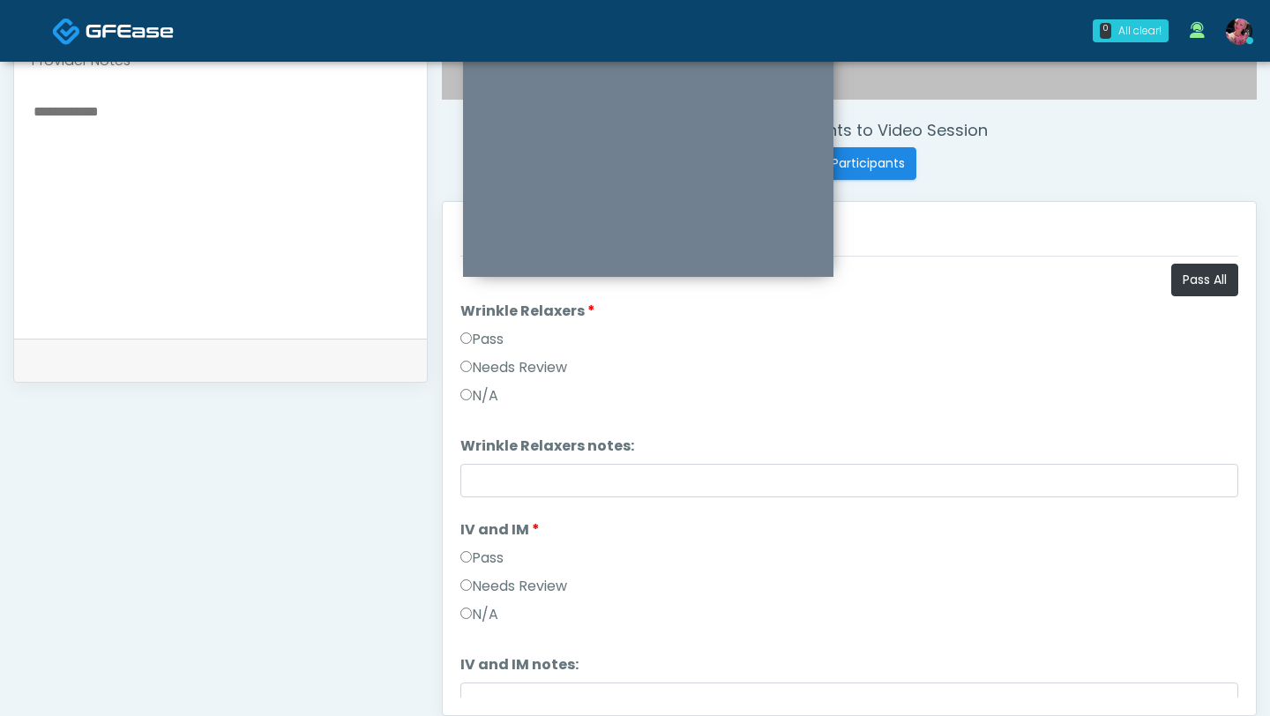
click at [498, 376] on label "Needs Review" at bounding box center [513, 367] width 107 height 21
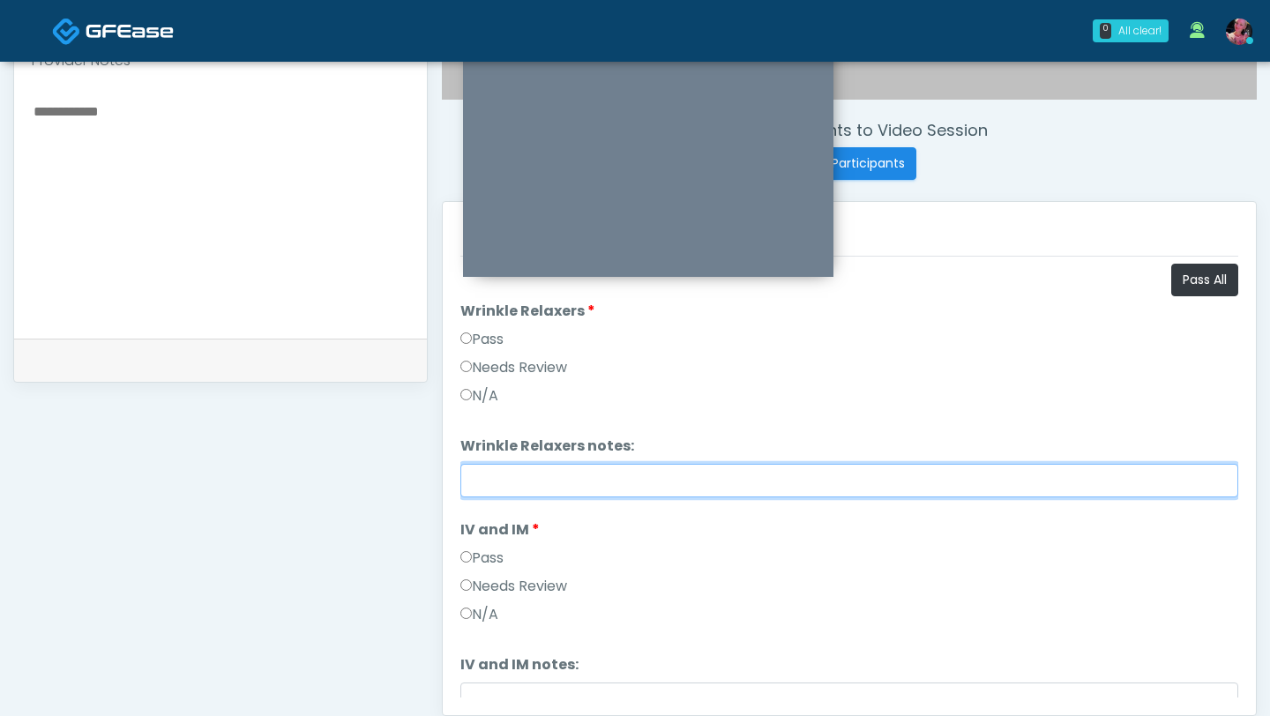
click at [505, 480] on input "Wrinkle Relaxers notes:" at bounding box center [849, 481] width 778 height 34
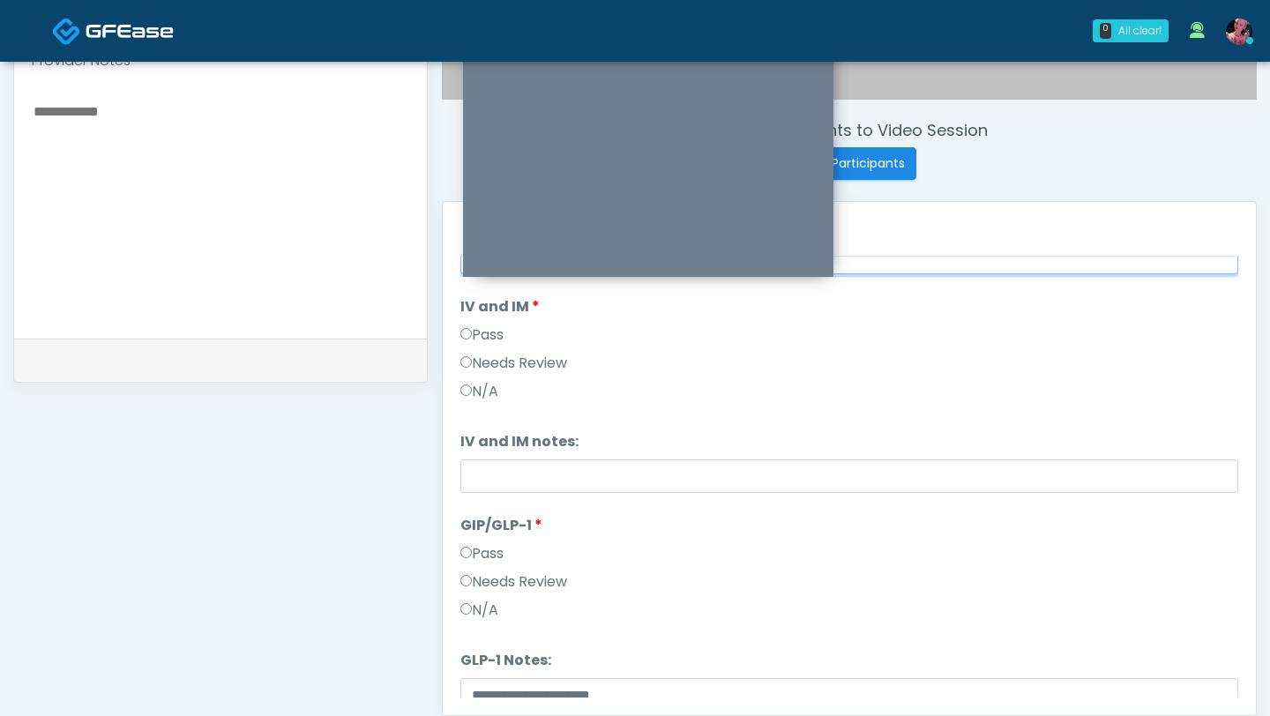
scroll to position [292, 0]
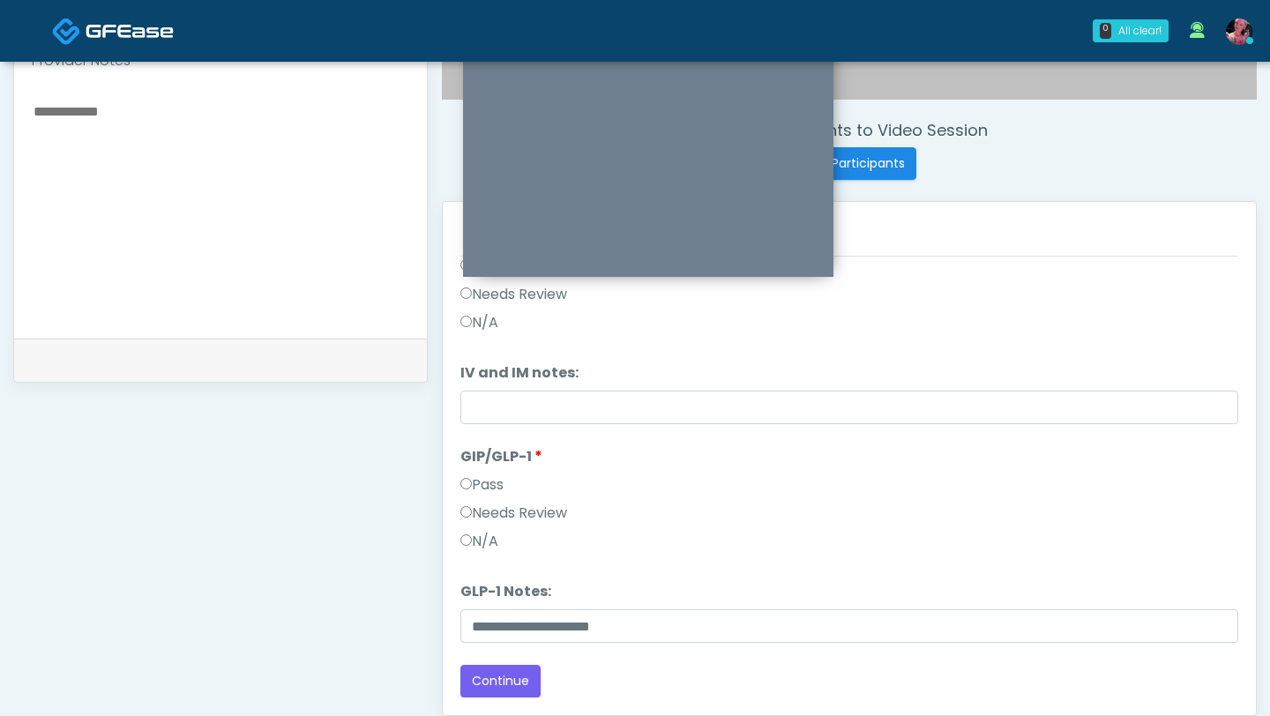
type input "**********"
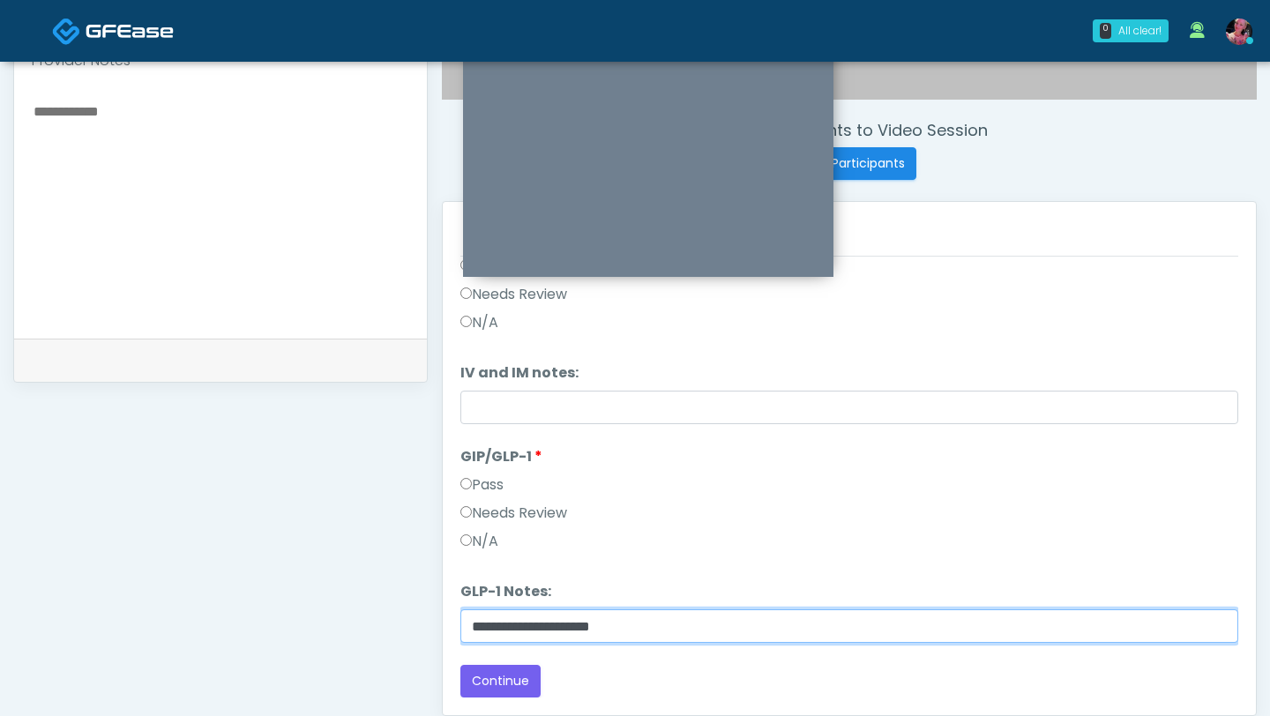
drag, startPoint x: 665, startPoint y: 640, endPoint x: 485, endPoint y: 629, distance: 180.3
click at [485, 630] on input "**********" at bounding box center [849, 627] width 778 height 34
type input "*"
type input "**********"
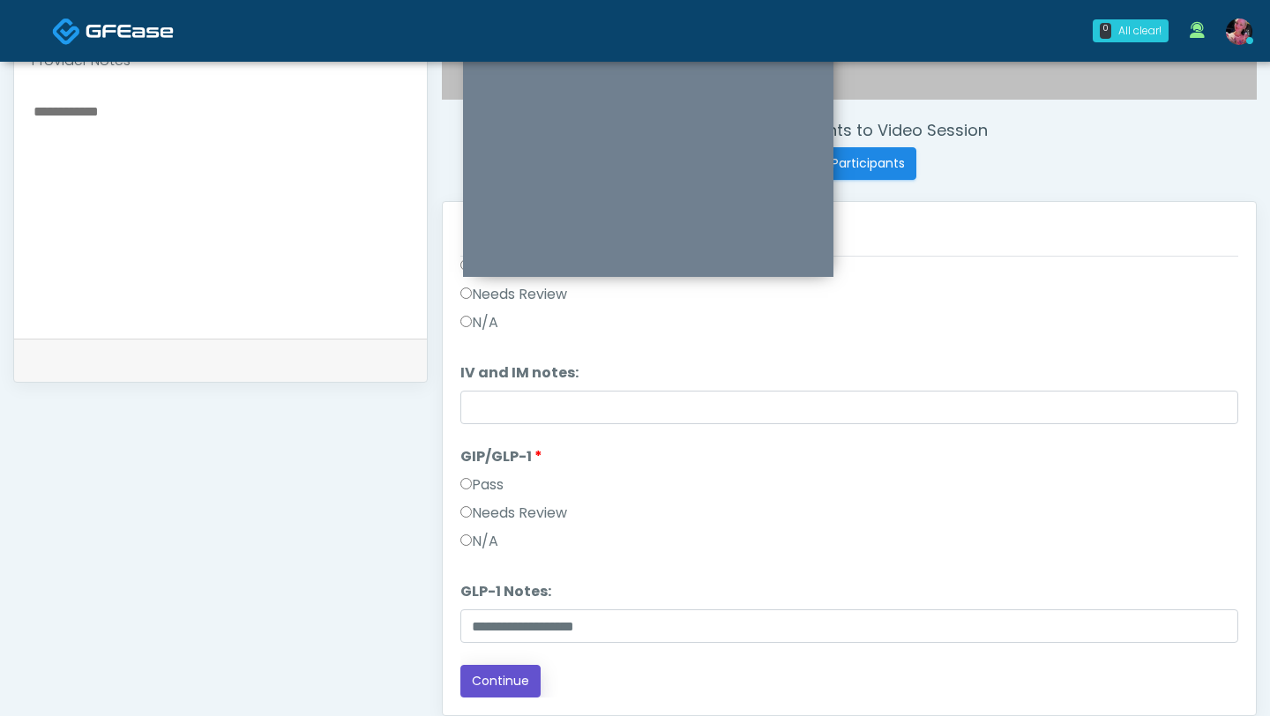
click at [493, 684] on button "Continue" at bounding box center [500, 681] width 80 height 33
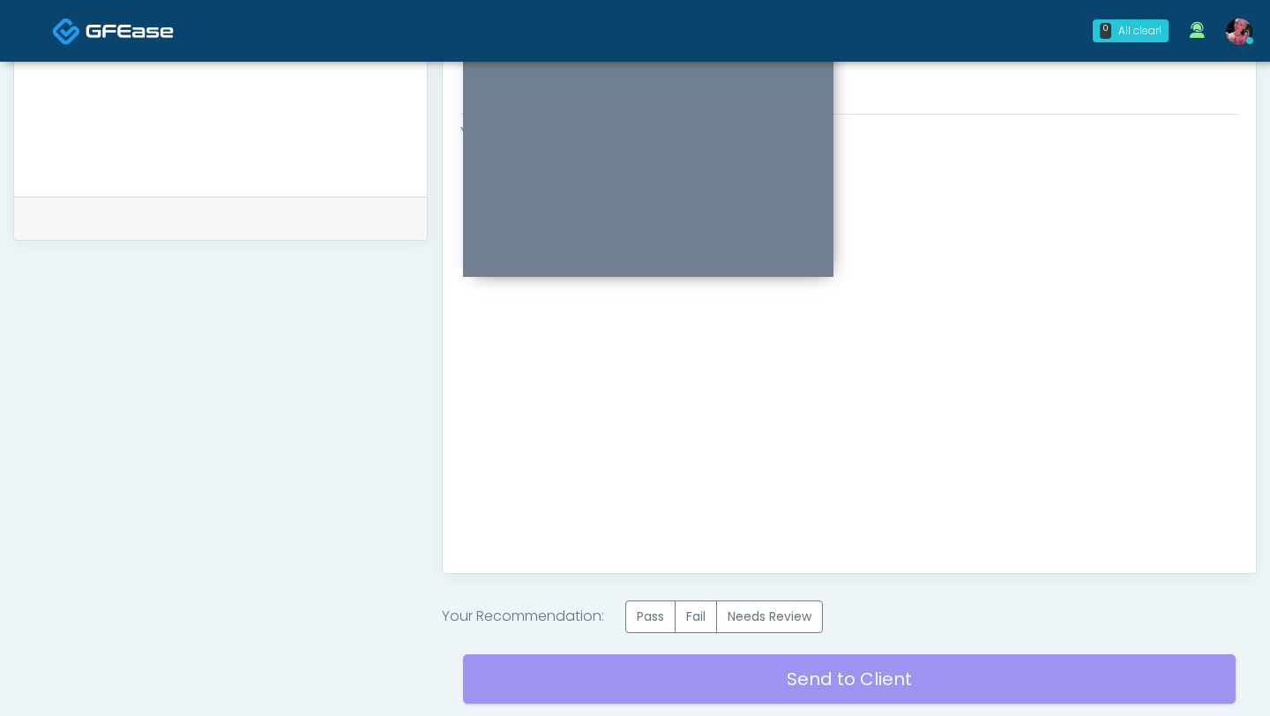
scroll to position [900, 0]
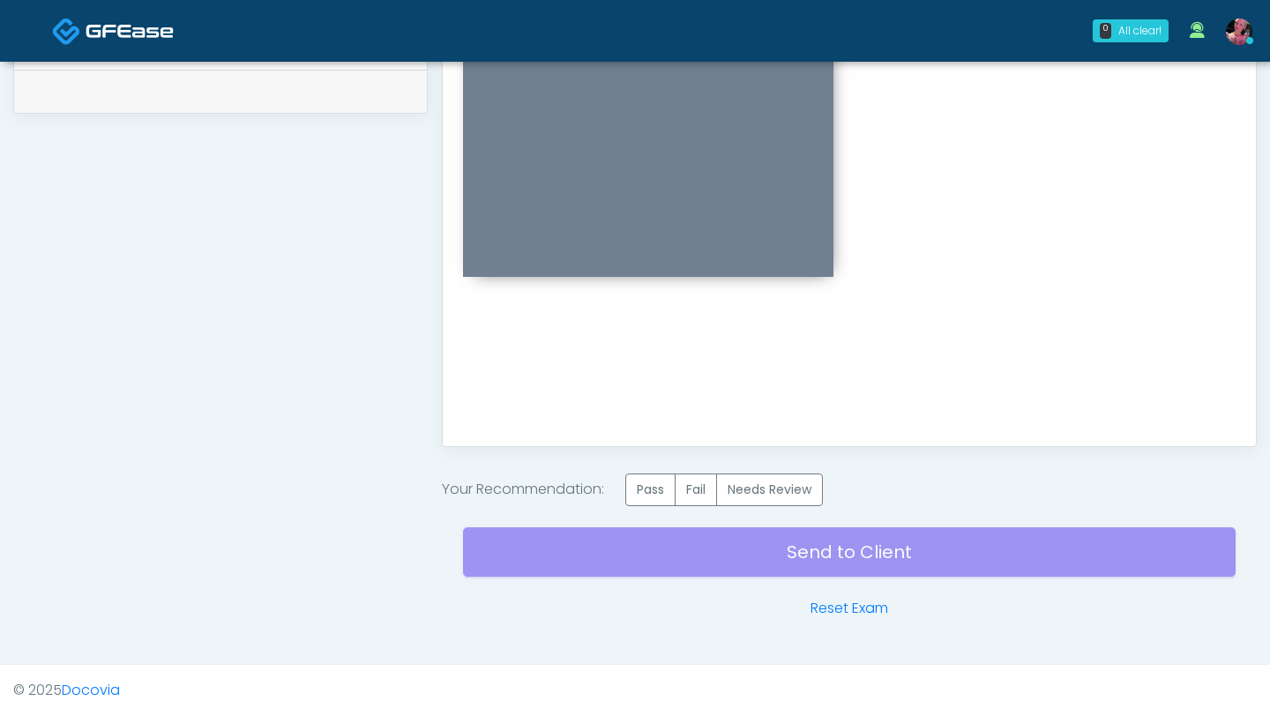
click at [655, 497] on label "Pass" at bounding box center [650, 490] width 50 height 33
click at [648, 563] on div "Send to Client Reset Exam" at bounding box center [849, 562] width 773 height 113
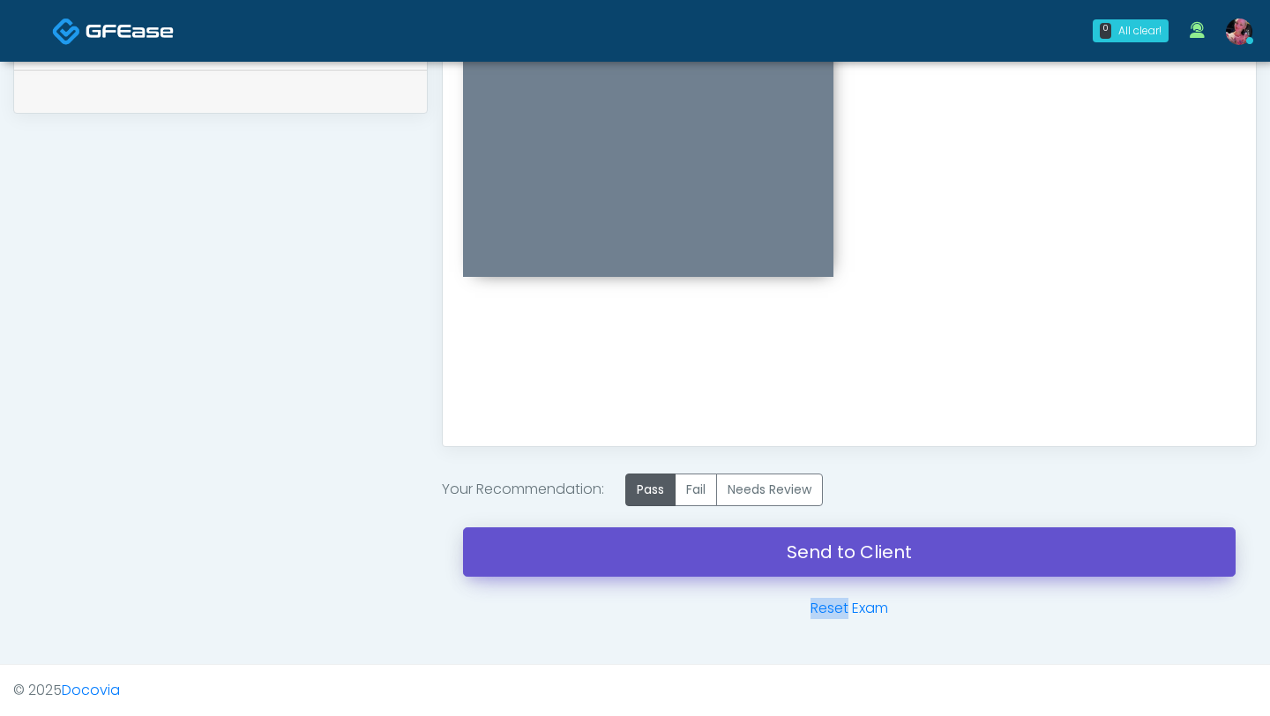
click at [650, 549] on link "Send to Client" at bounding box center [849, 551] width 773 height 49
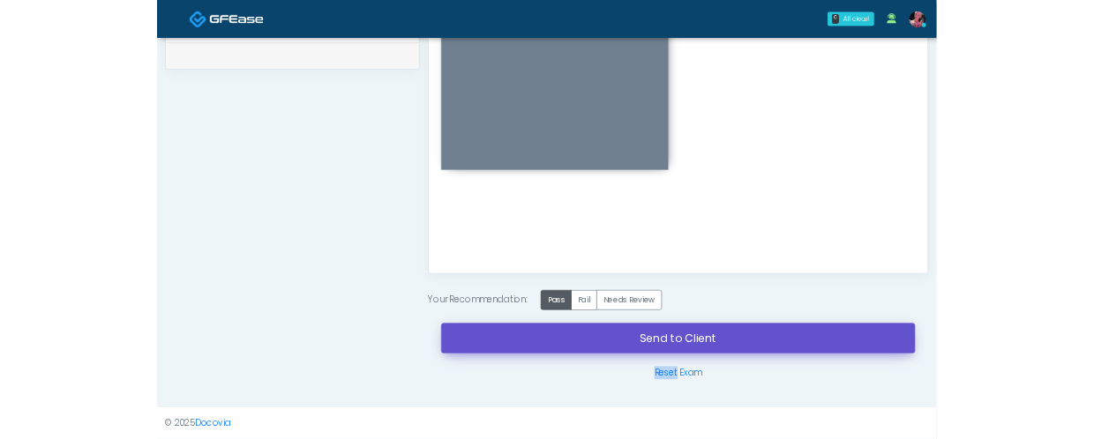
scroll to position [942, 0]
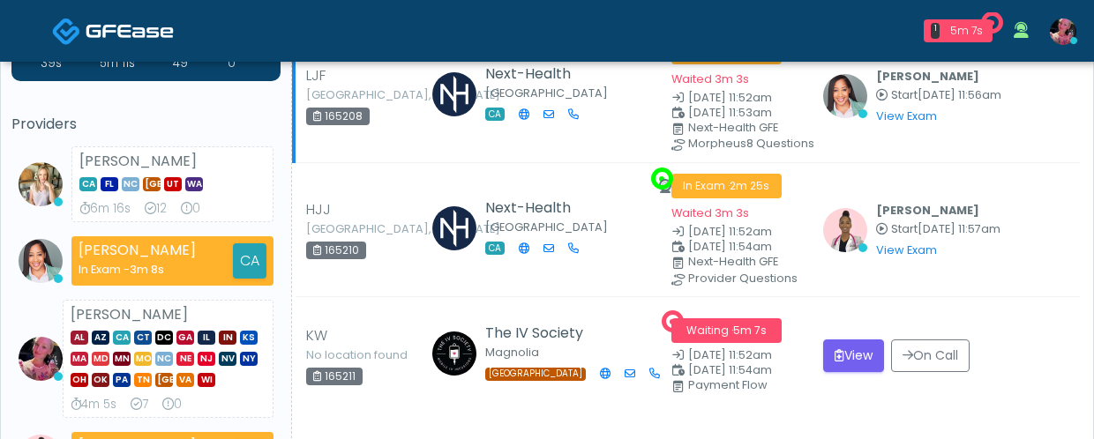
scroll to position [153, 0]
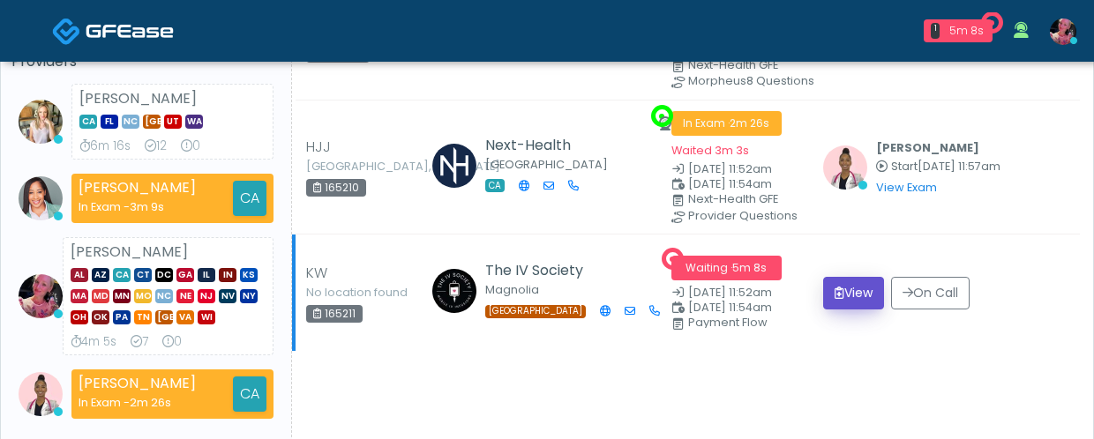
click at [842, 278] on button "View" at bounding box center [853, 293] width 61 height 33
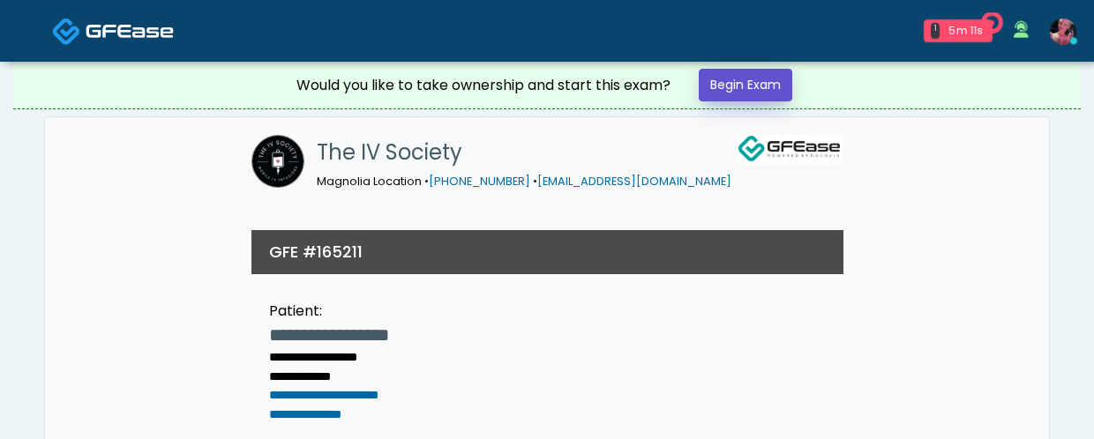
click at [752, 89] on link "Begin Exam" at bounding box center [746, 85] width 94 height 33
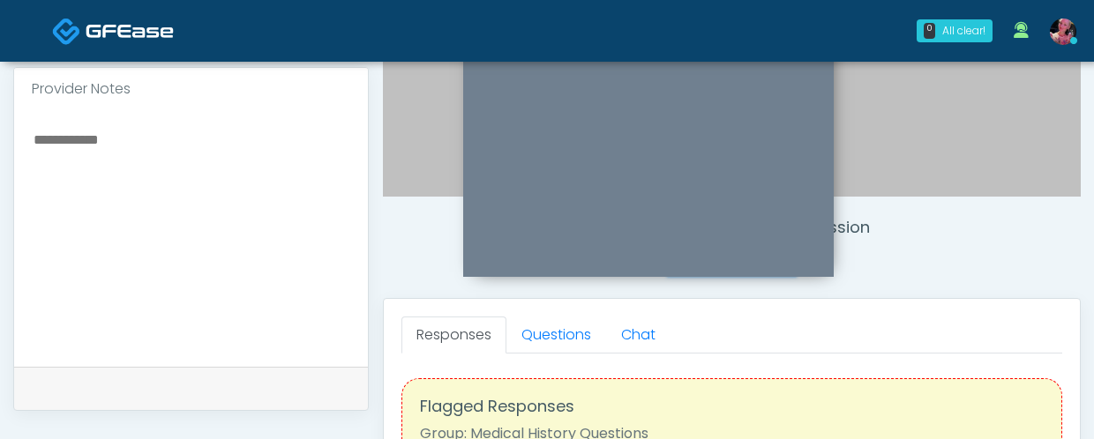
scroll to position [530, 0]
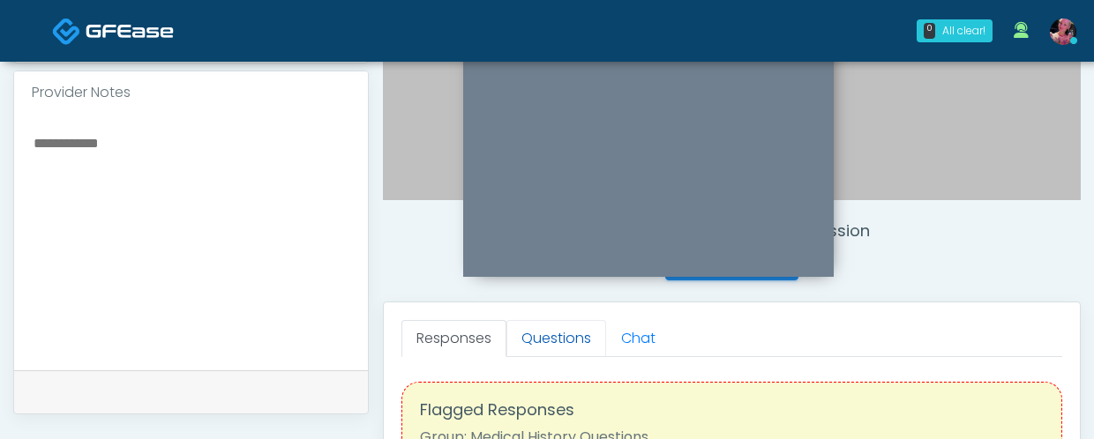
click at [580, 339] on link "Questions" at bounding box center [556, 338] width 100 height 37
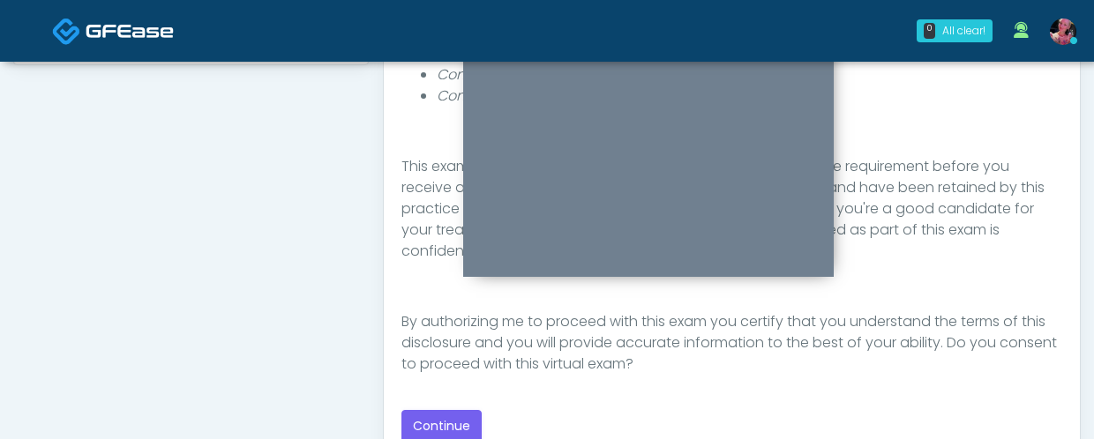
scroll to position [913, 0]
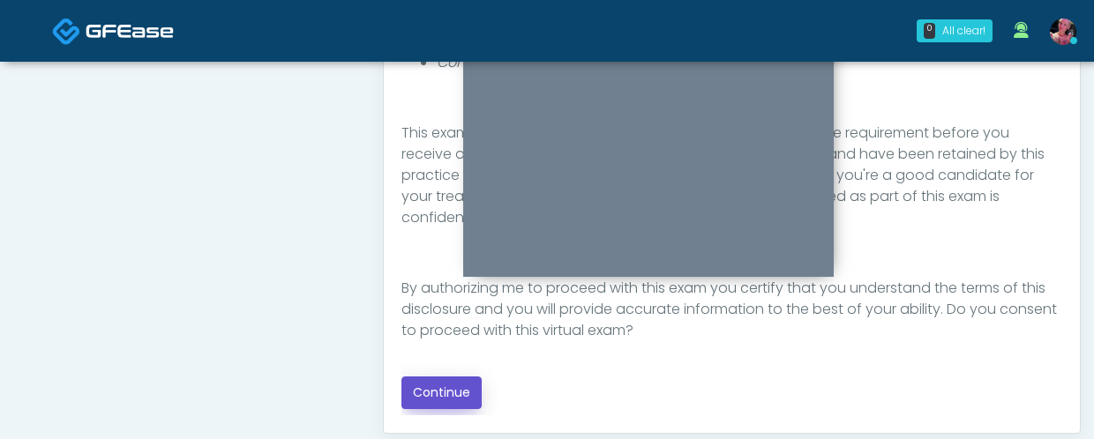
click at [430, 401] on button "Continue" at bounding box center [441, 393] width 80 height 33
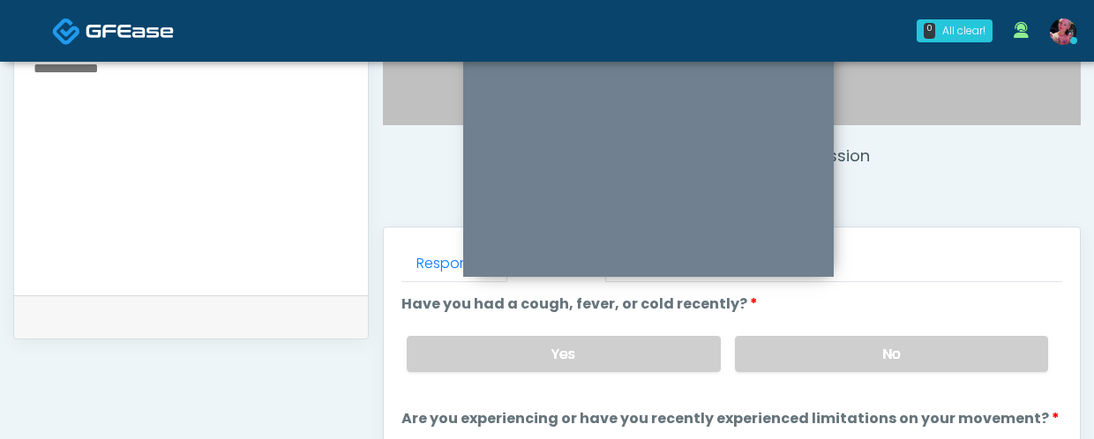
scroll to position [612, 0]
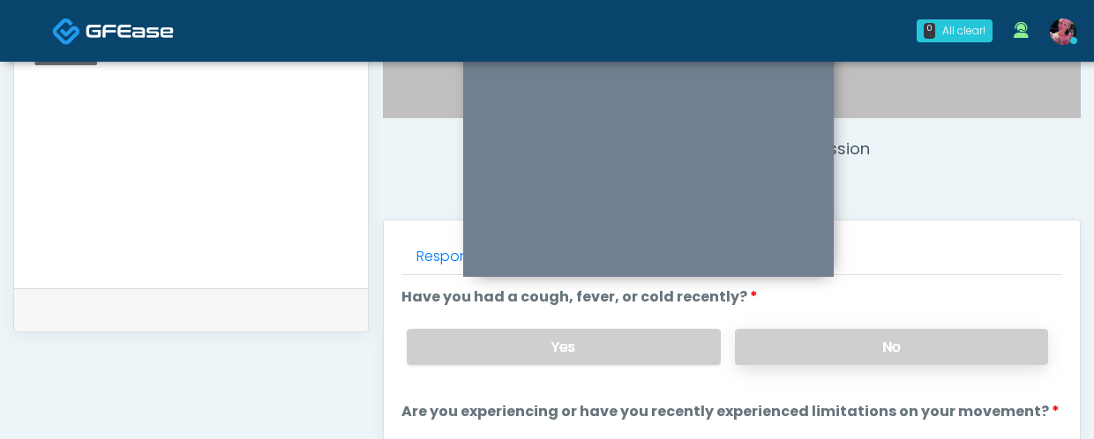
click at [911, 337] on label "No" at bounding box center [891, 347] width 313 height 36
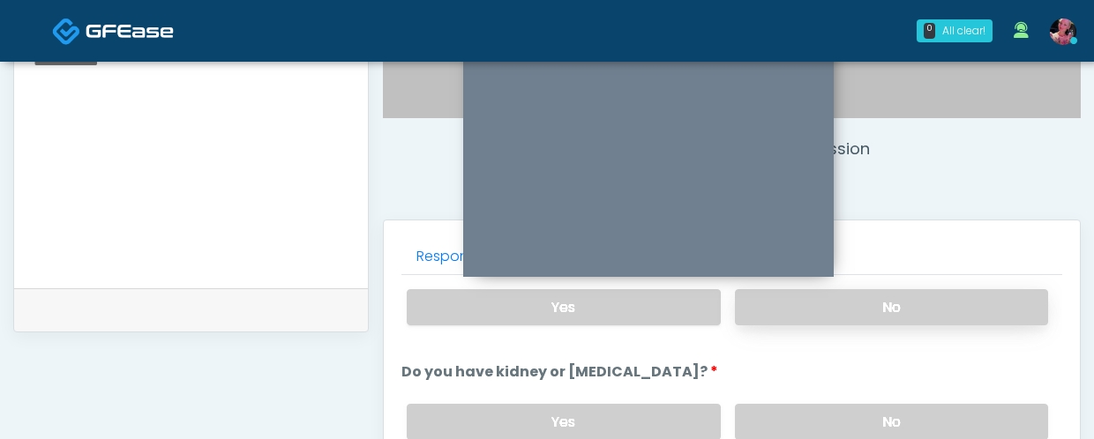
scroll to position [156, 0]
click at [892, 306] on label "No" at bounding box center [891, 306] width 313 height 36
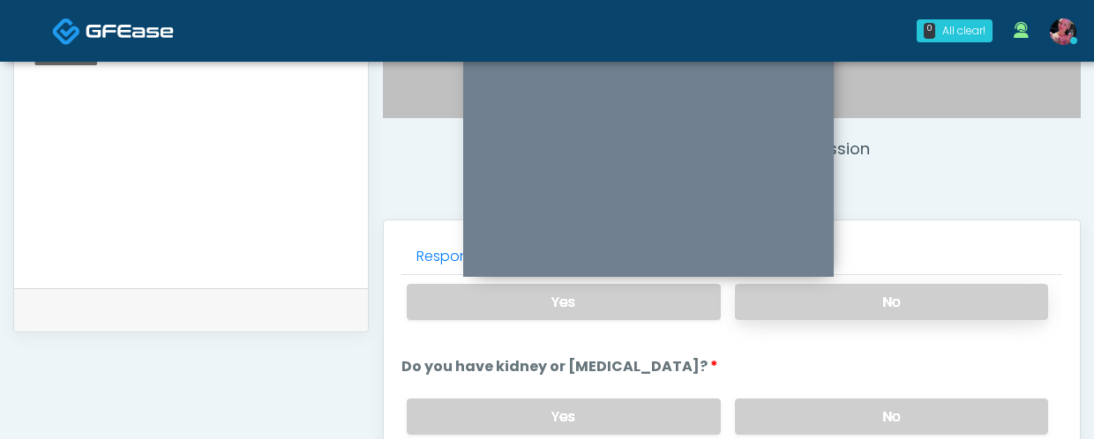
scroll to position [216, 0]
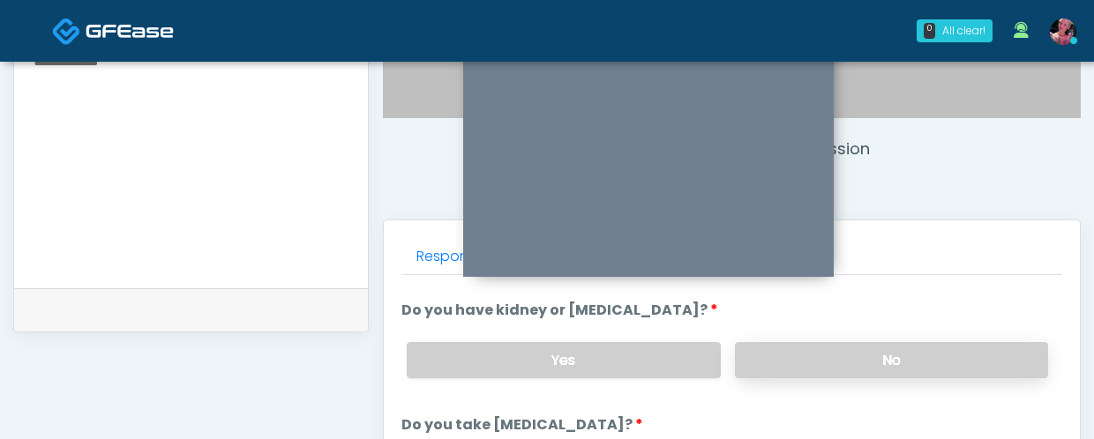
click at [872, 342] on label "No" at bounding box center [891, 360] width 313 height 36
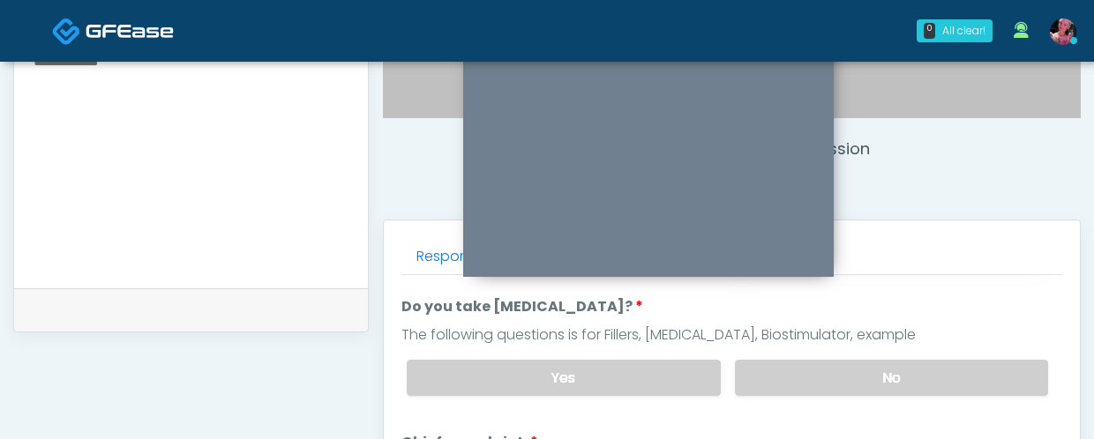
scroll to position [375, 0]
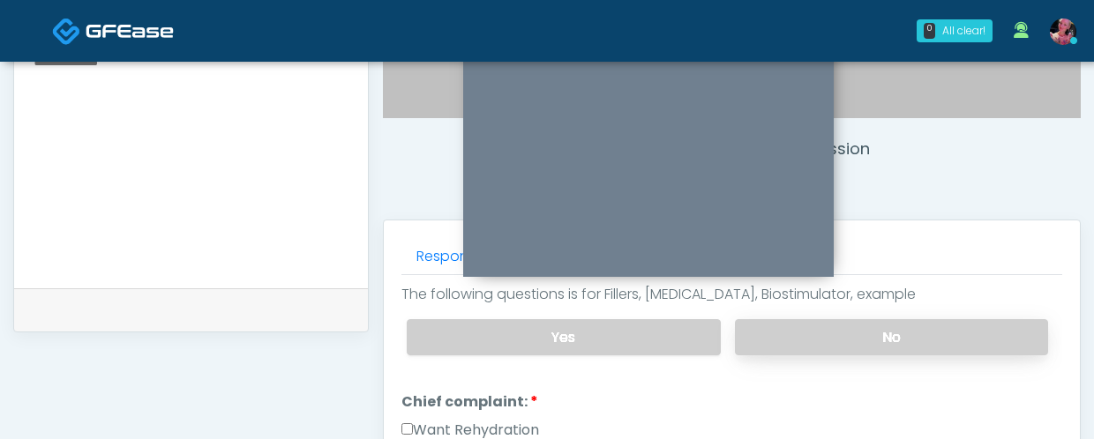
click at [872, 340] on label "No" at bounding box center [891, 337] width 313 height 36
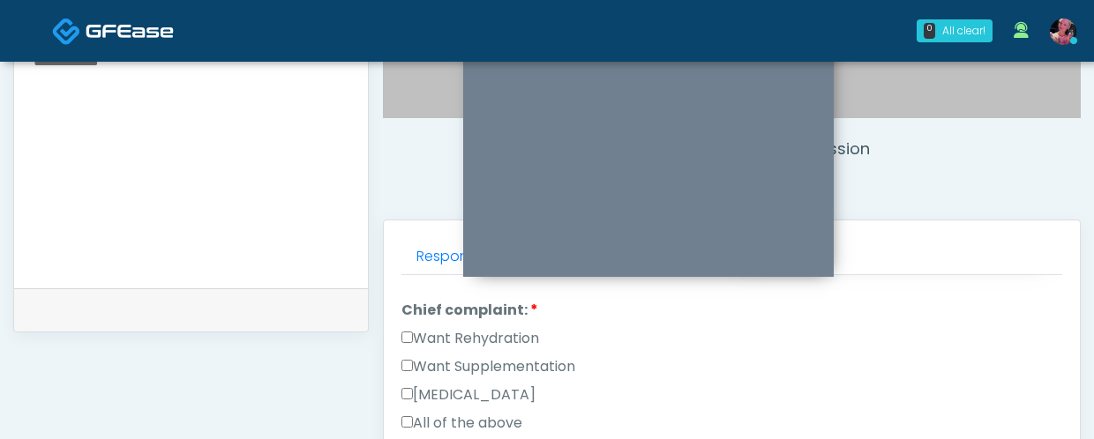
scroll to position [518, 0]
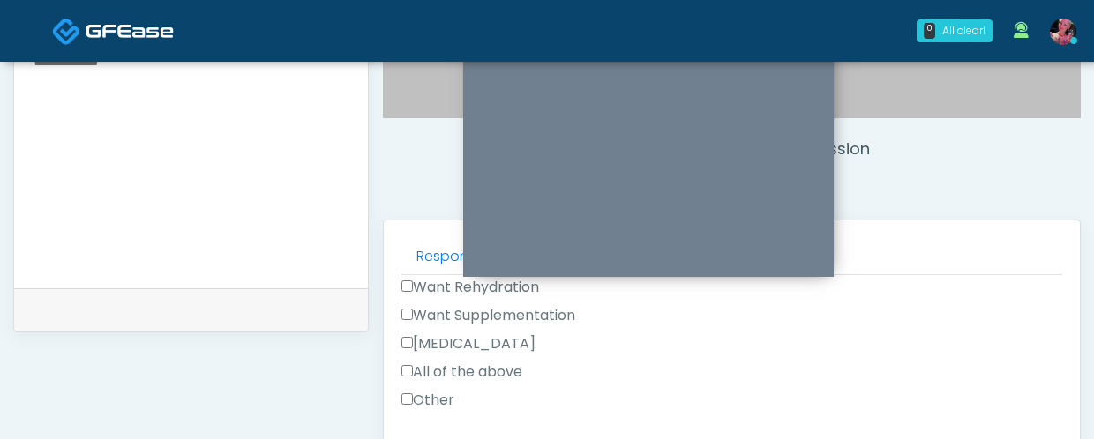
click at [483, 286] on label "Want Rehydration" at bounding box center [470, 287] width 138 height 21
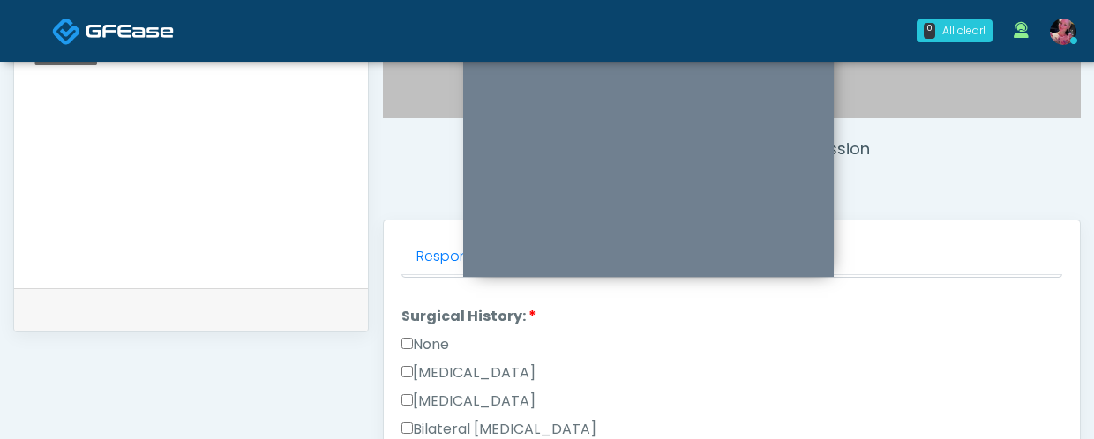
scroll to position [803, 0]
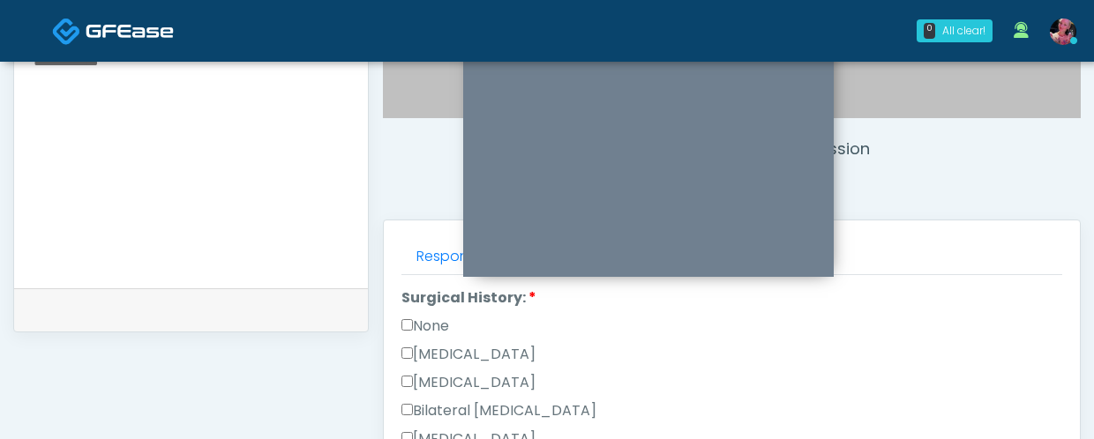
click at [444, 324] on label "None" at bounding box center [425, 326] width 48 height 21
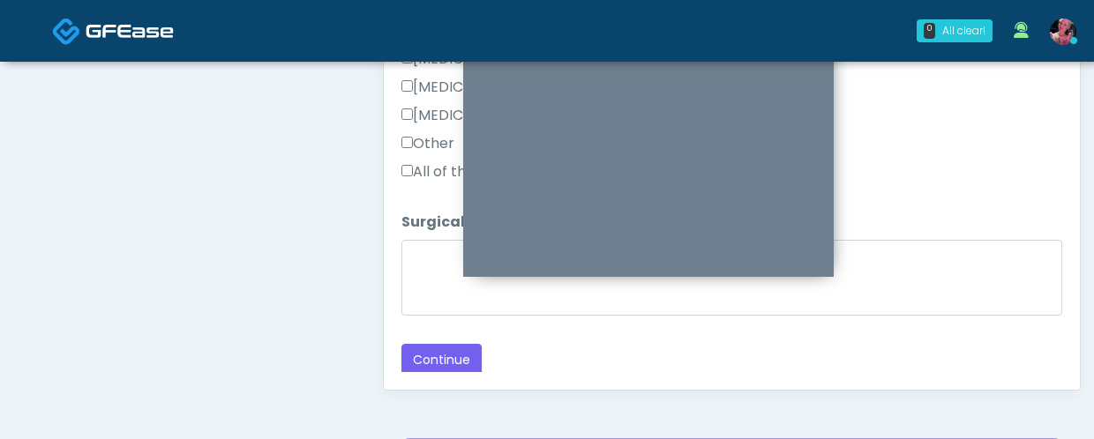
scroll to position [1036, 0]
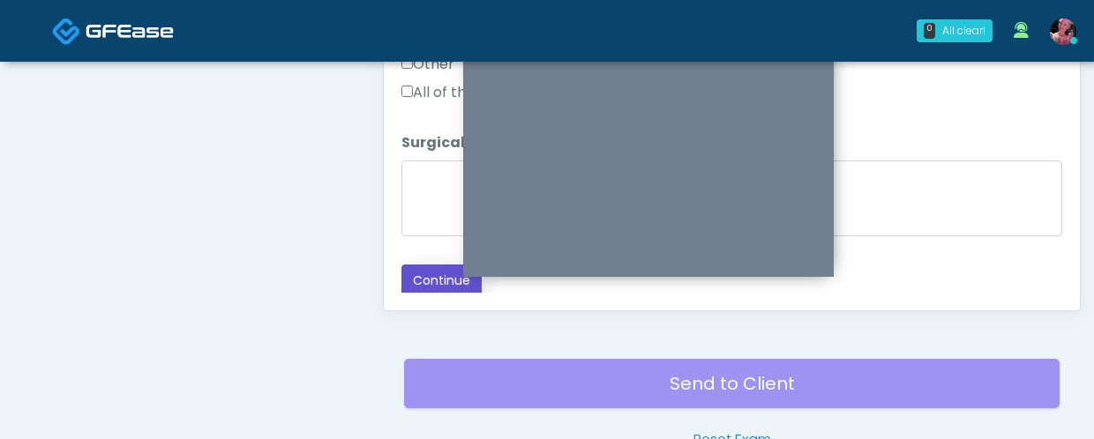
click at [418, 285] on button "Continue" at bounding box center [441, 281] width 80 height 33
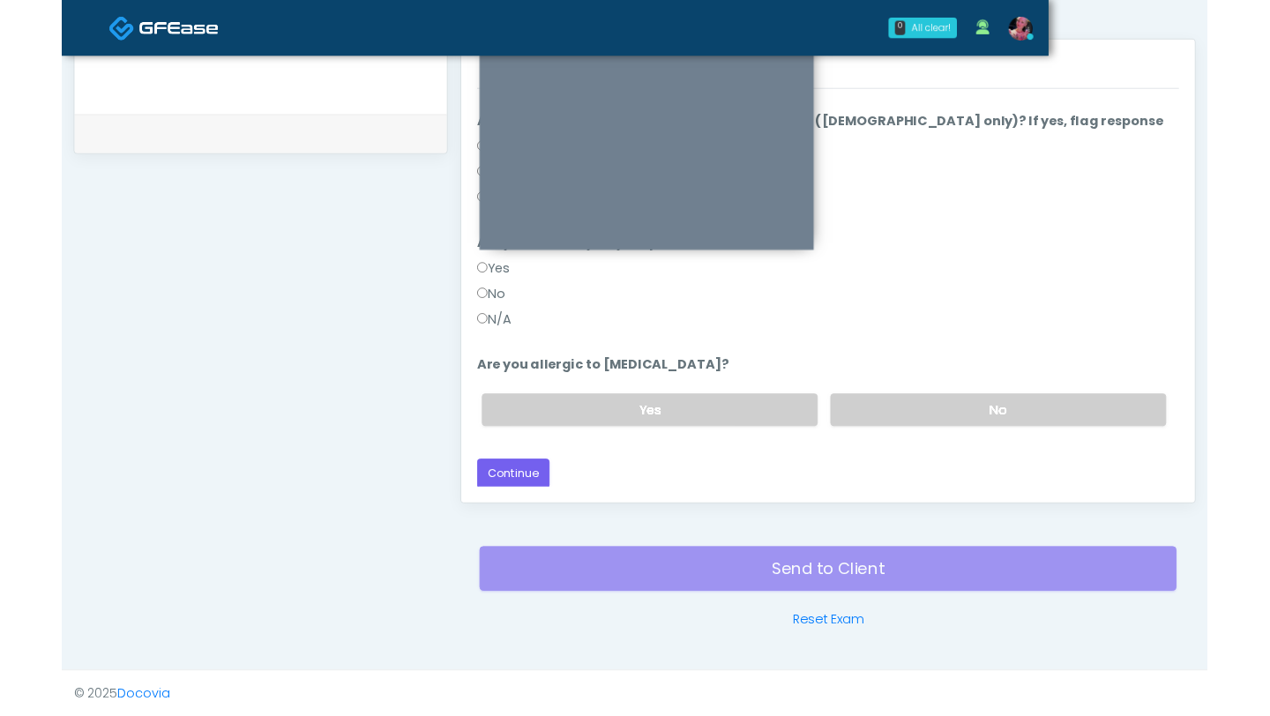
scroll to position [172, 0]
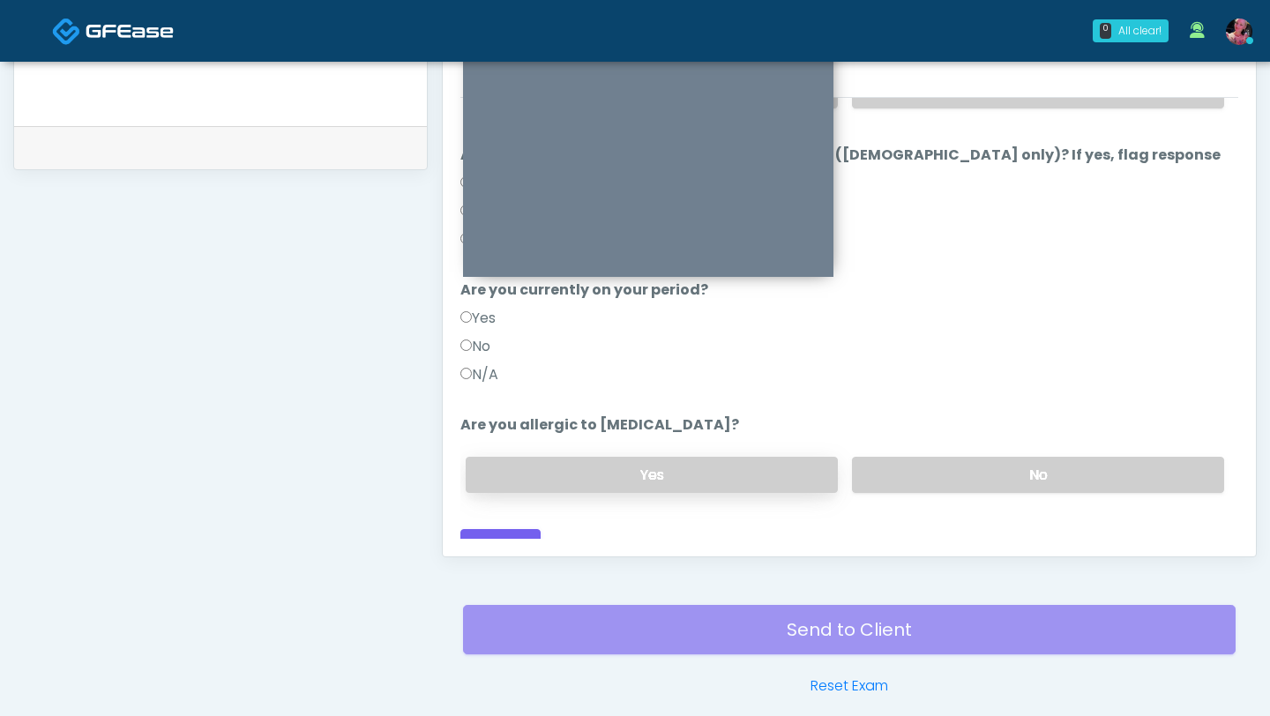
click at [496, 438] on label "Yes" at bounding box center [652, 475] width 372 height 36
click at [615, 438] on label "Yes" at bounding box center [652, 475] width 372 height 36
click at [897, 438] on label "No" at bounding box center [1038, 475] width 372 height 36
click at [503, 438] on button "Continue" at bounding box center [500, 545] width 80 height 33
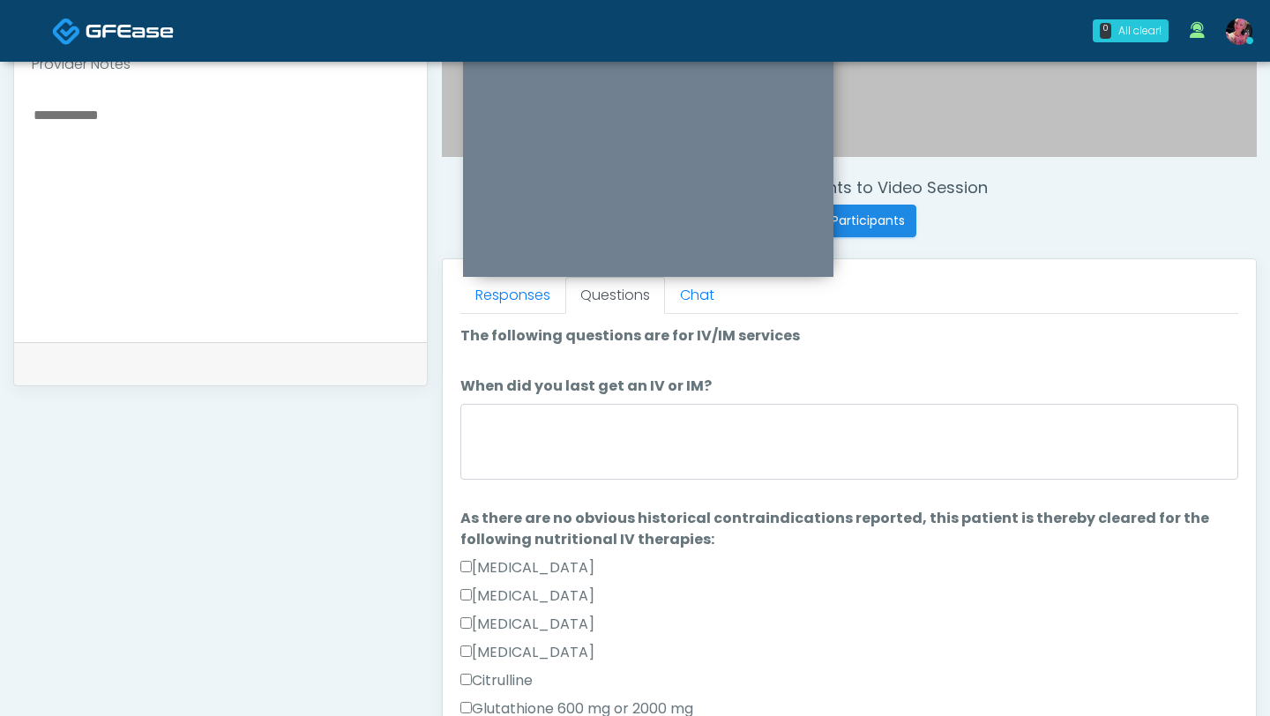
scroll to position [0, 0]
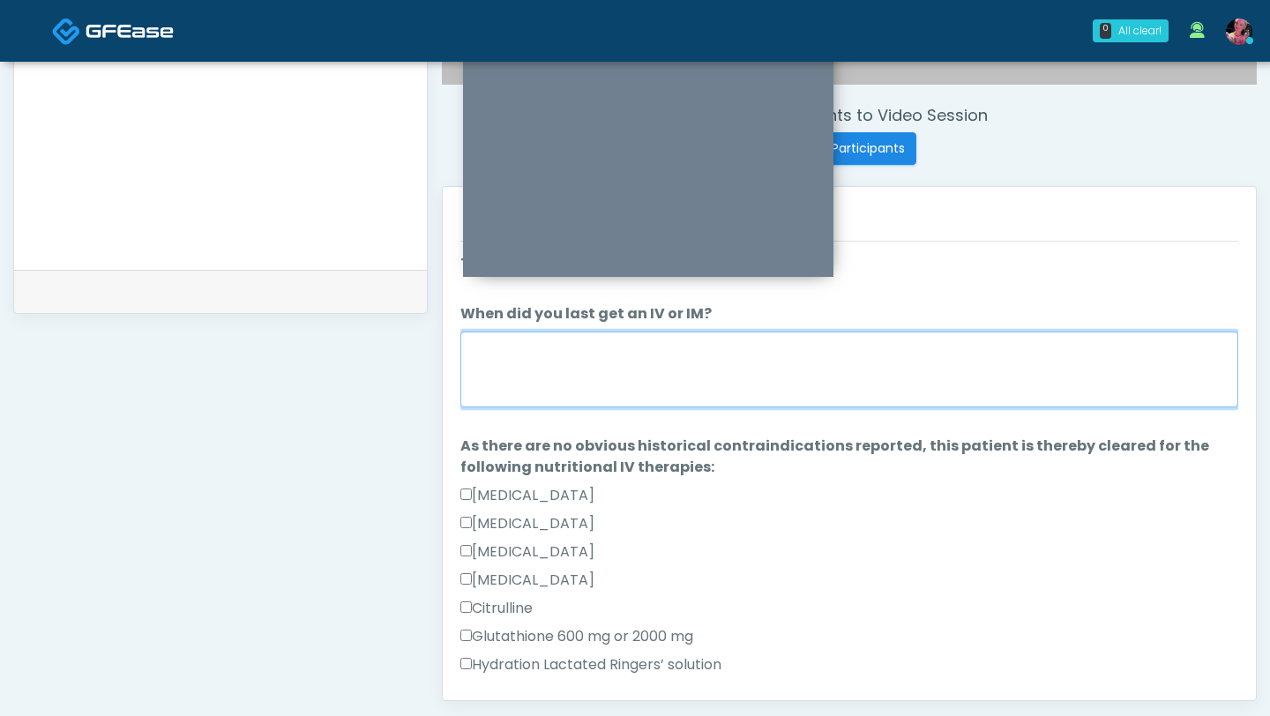
click at [842, 403] on textarea "When did you last get an IV or IM?" at bounding box center [849, 370] width 778 height 76
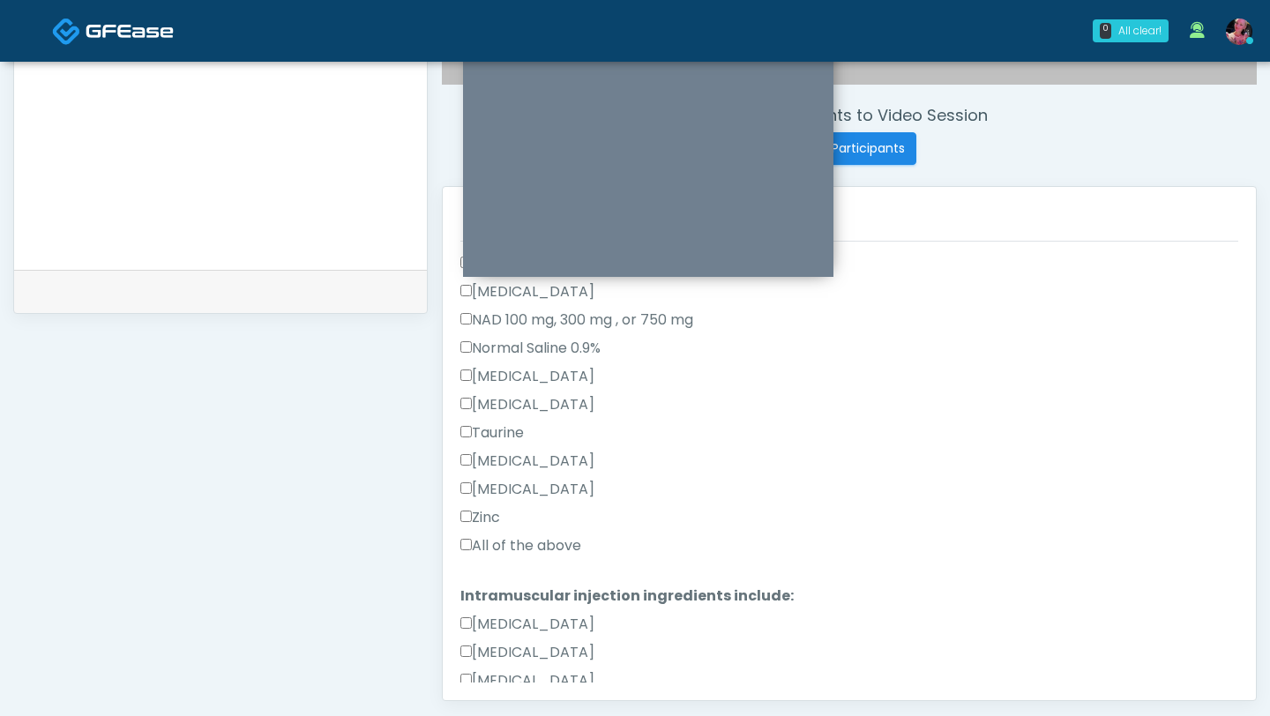
type textarea "**********"
click at [557, 438] on div "Zinc" at bounding box center [849, 521] width 778 height 28
click at [553, 438] on label "All of the above" at bounding box center [520, 545] width 121 height 21
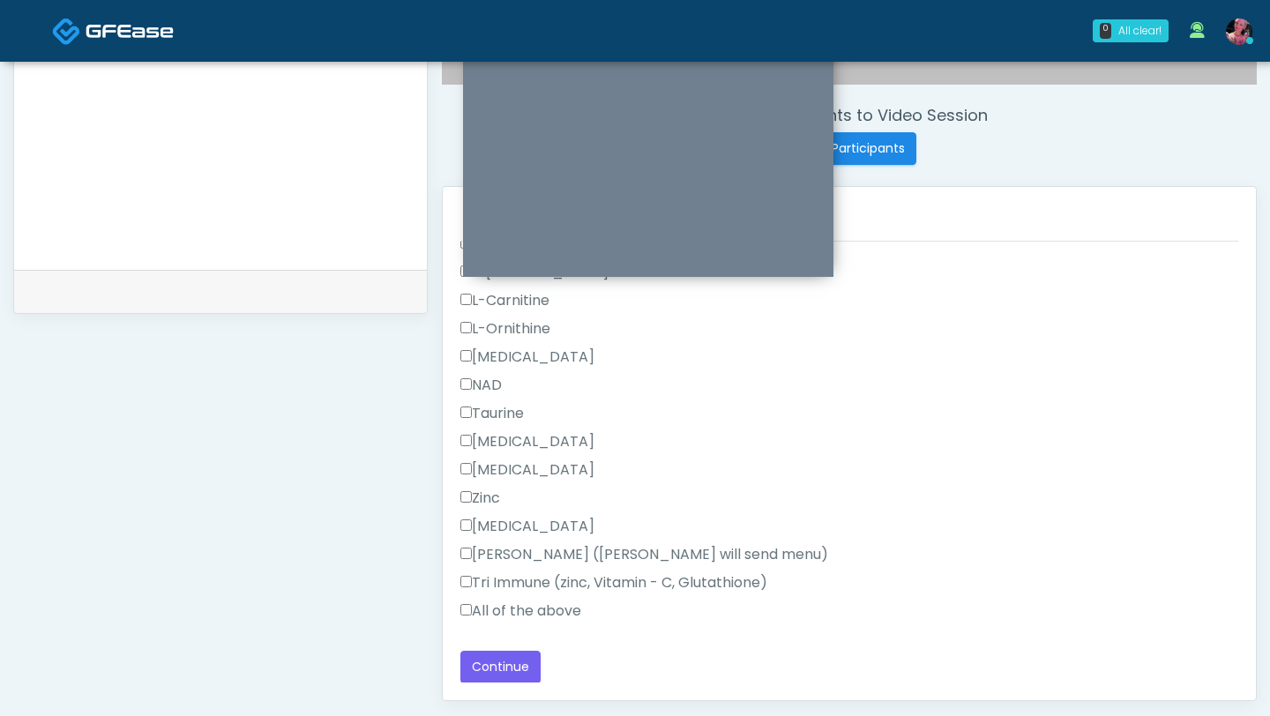
click at [505, 438] on label "All of the above" at bounding box center [520, 611] width 121 height 21
click at [487, 438] on button "Continue" at bounding box center [500, 667] width 80 height 33
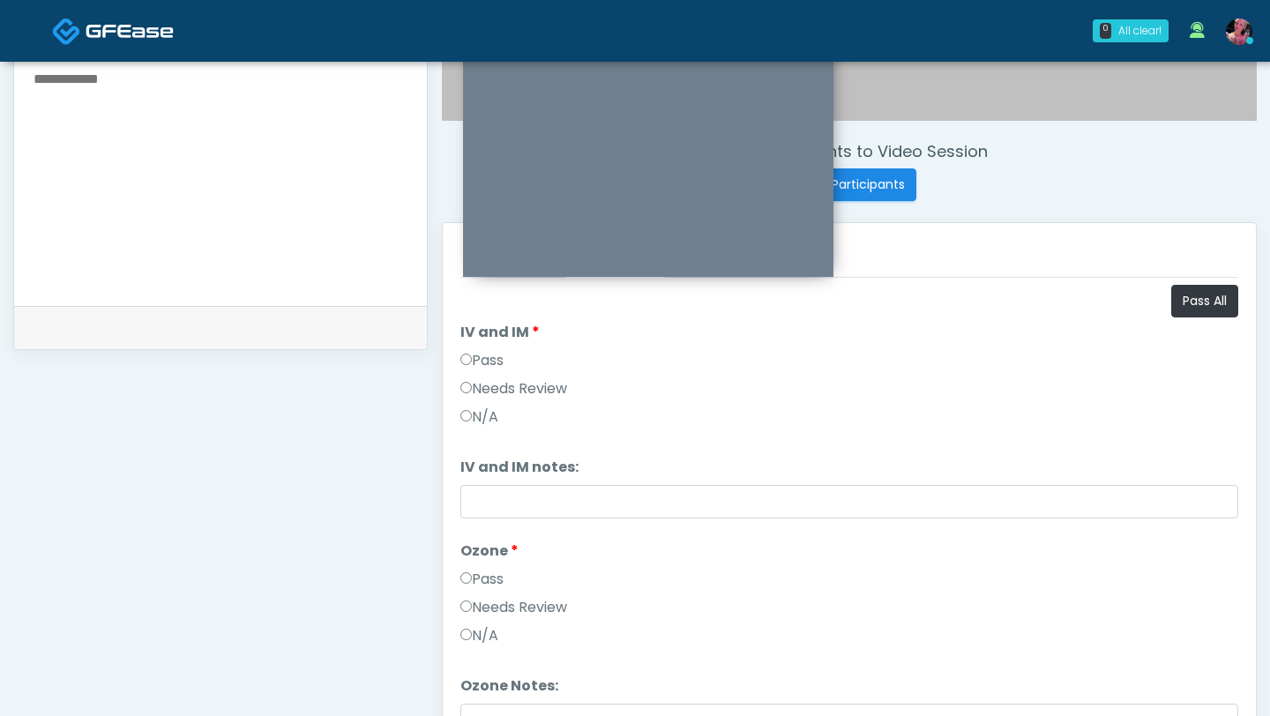
click at [496, 380] on label "Needs Review" at bounding box center [513, 388] width 107 height 21
click at [496, 370] on label "Pass" at bounding box center [481, 360] width 43 height 21
click at [517, 438] on label "Needs Review" at bounding box center [513, 607] width 107 height 21
click at [498, 438] on label "N/A" at bounding box center [479, 635] width 38 height 21
click at [503, 438] on label "Needs Review" at bounding box center [513, 607] width 107 height 21
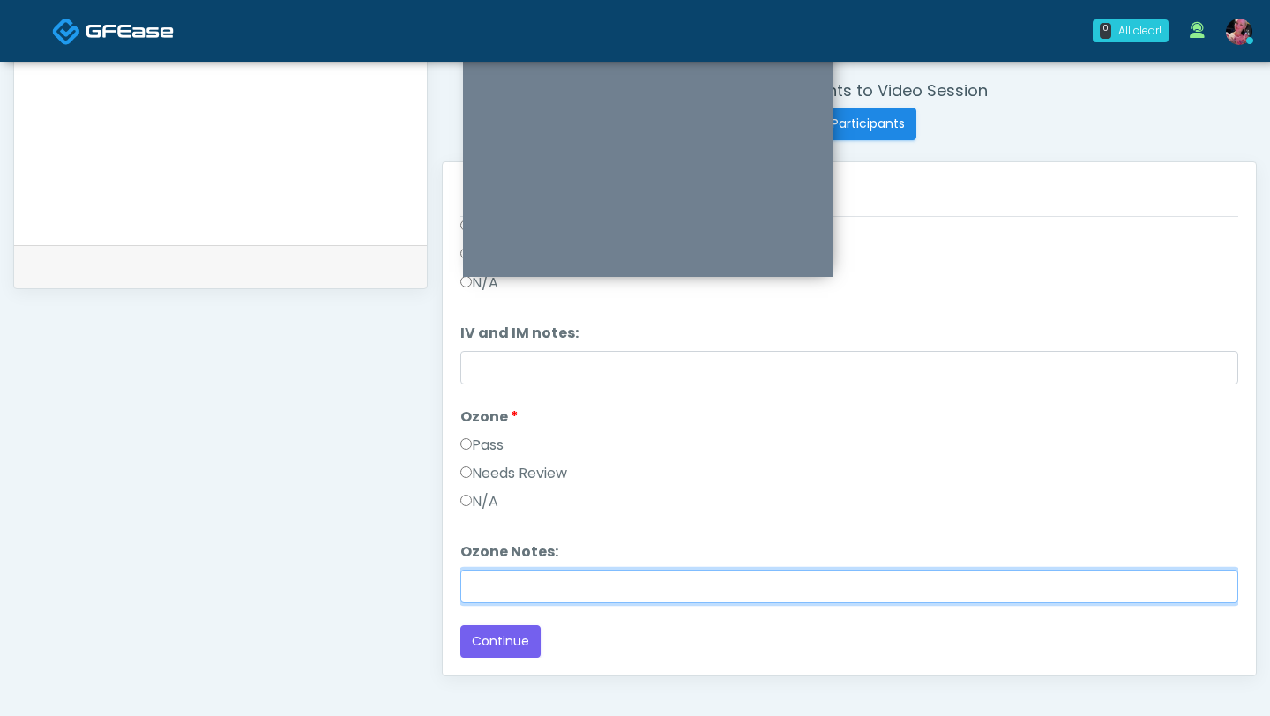
click at [499, 438] on input "Ozone Notes:" at bounding box center [849, 587] width 778 height 34
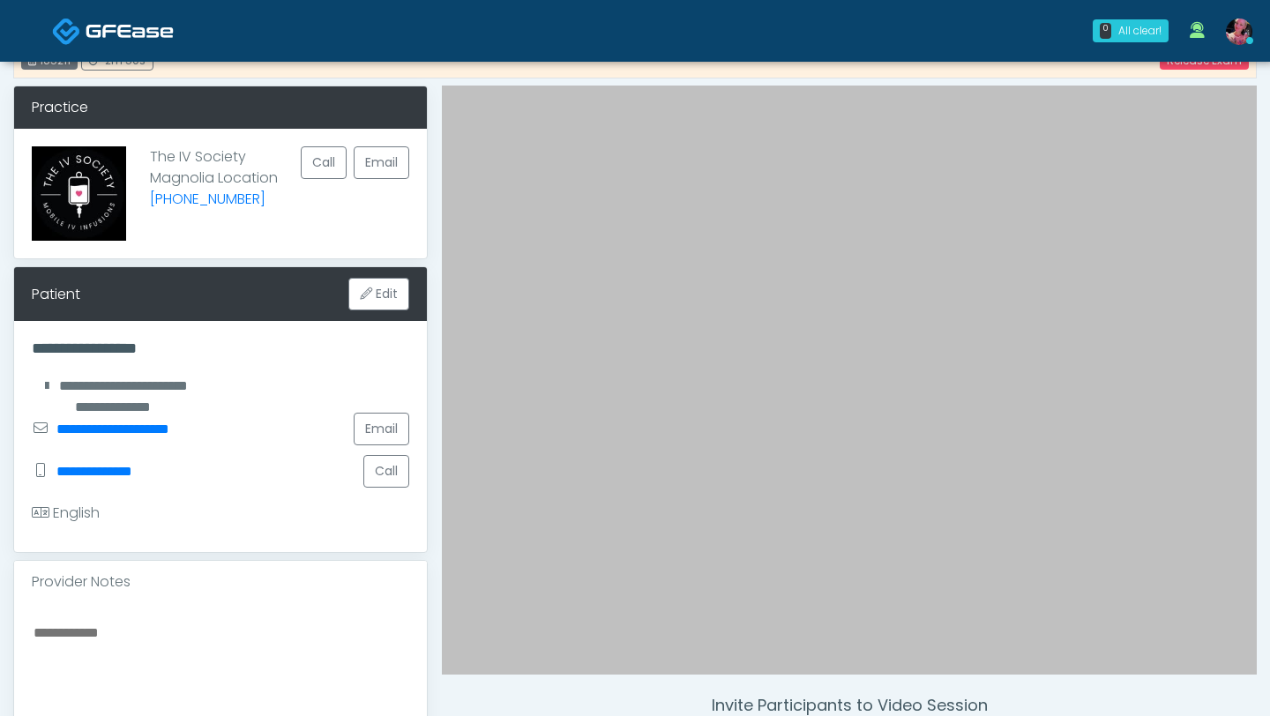
type input "**********"
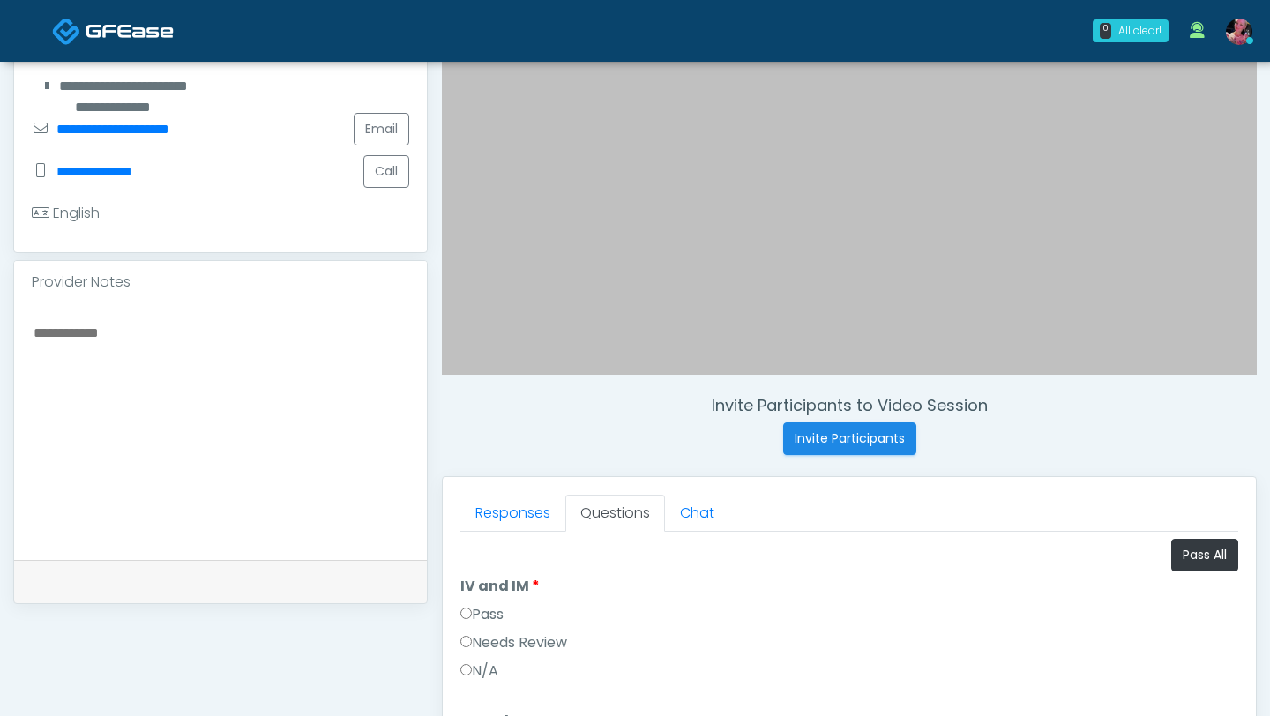
scroll to position [328, 0]
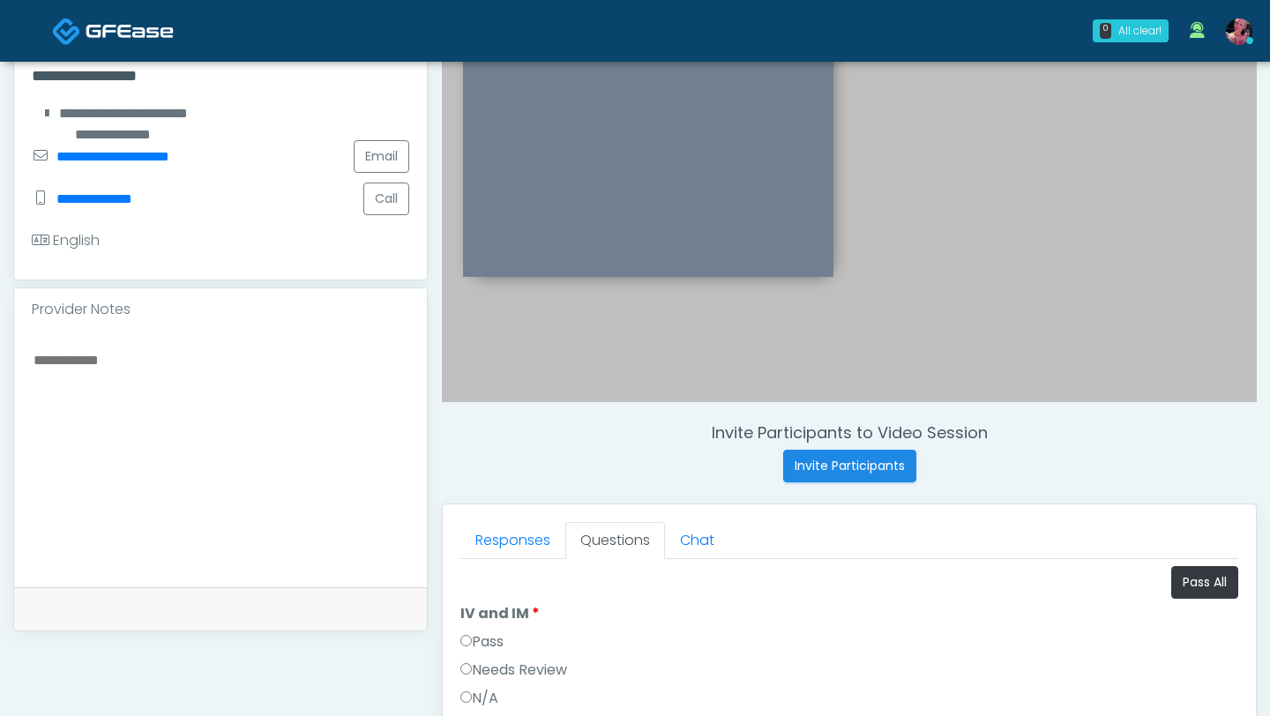
click at [250, 334] on div at bounding box center [220, 459] width 413 height 257
click at [51, 378] on textarea at bounding box center [221, 455] width 378 height 215
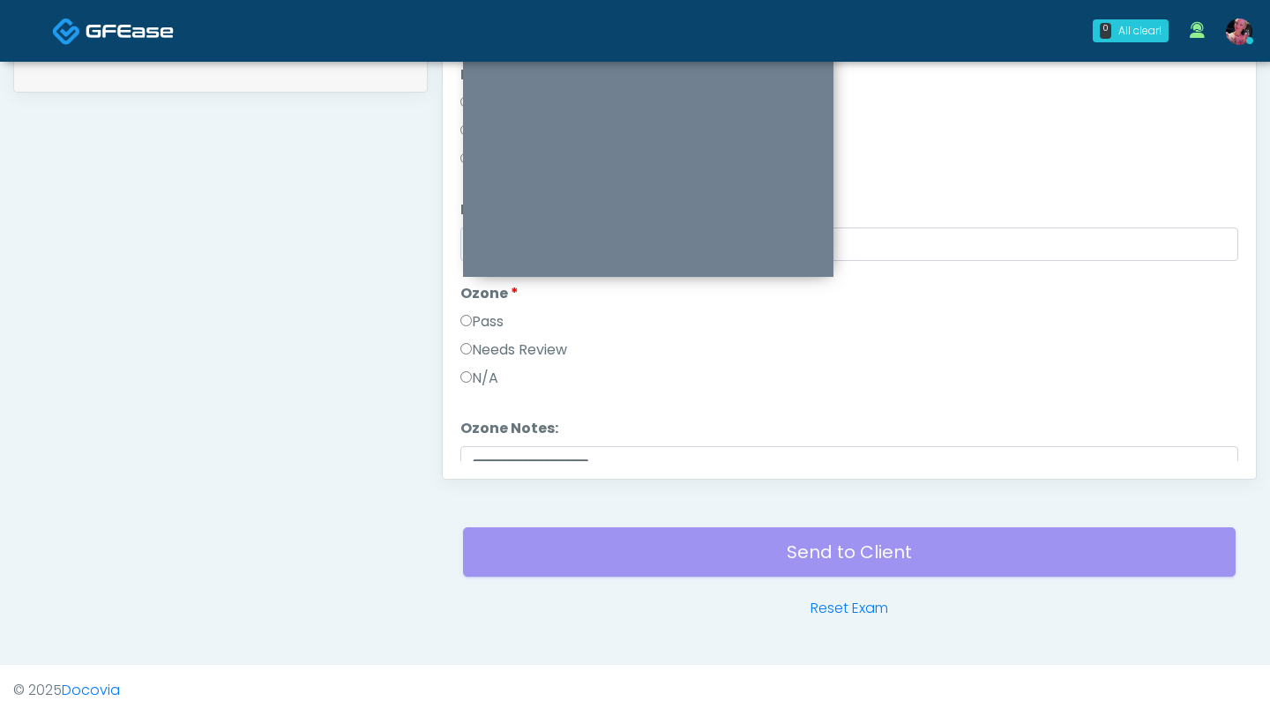
scroll to position [73, 0]
type textarea "**********"
click at [493, 438] on div "Responses Questions Chat Good Faith Exam Script Good Faith Exam Script INTRODUC…" at bounding box center [849, 222] width 813 height 513
click at [490, 438] on button "Continue" at bounding box center [500, 445] width 80 height 33
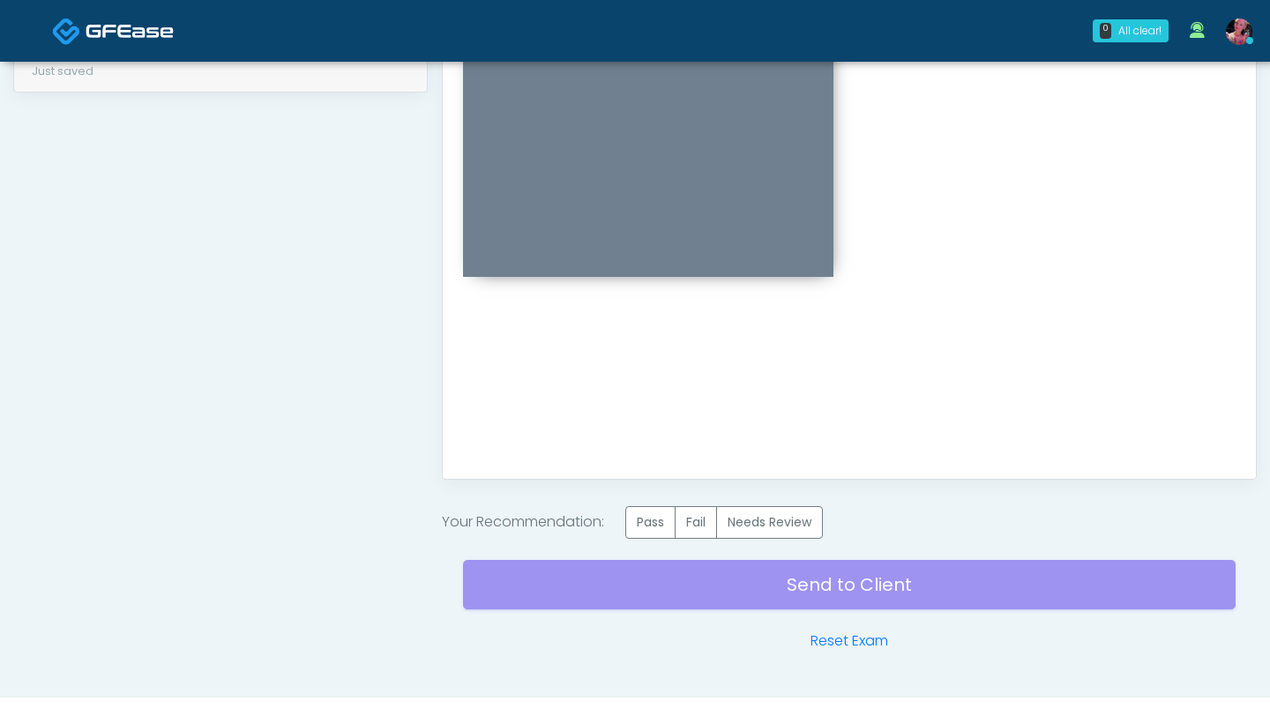
scroll to position [0, 0]
click at [655, 438] on label "Pass" at bounding box center [650, 522] width 50 height 33
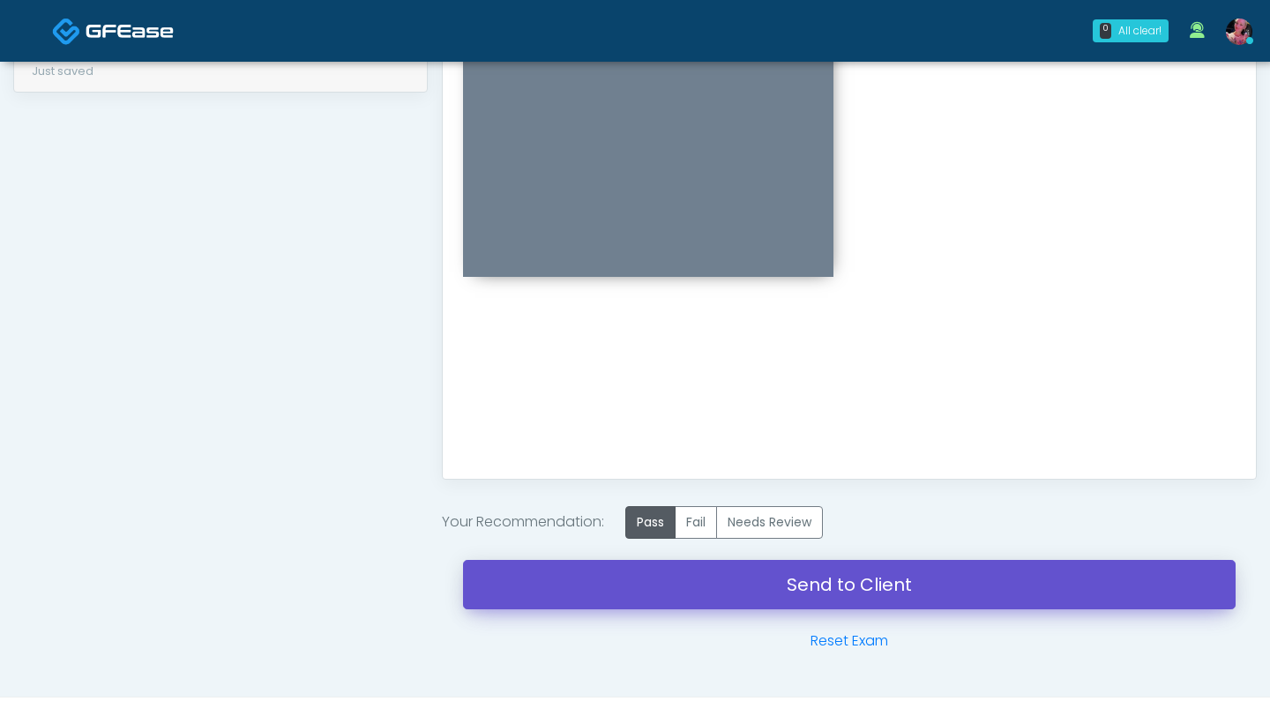
click at [655, 438] on link "Send to Client" at bounding box center [849, 584] width 773 height 49
click at [640, 438] on link "Send to Client" at bounding box center [849, 584] width 773 height 49
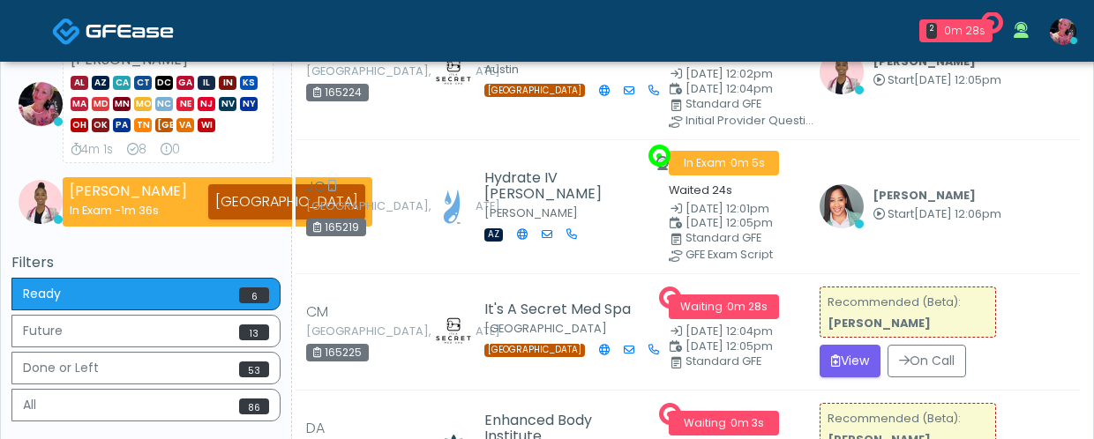
scroll to position [385, 0]
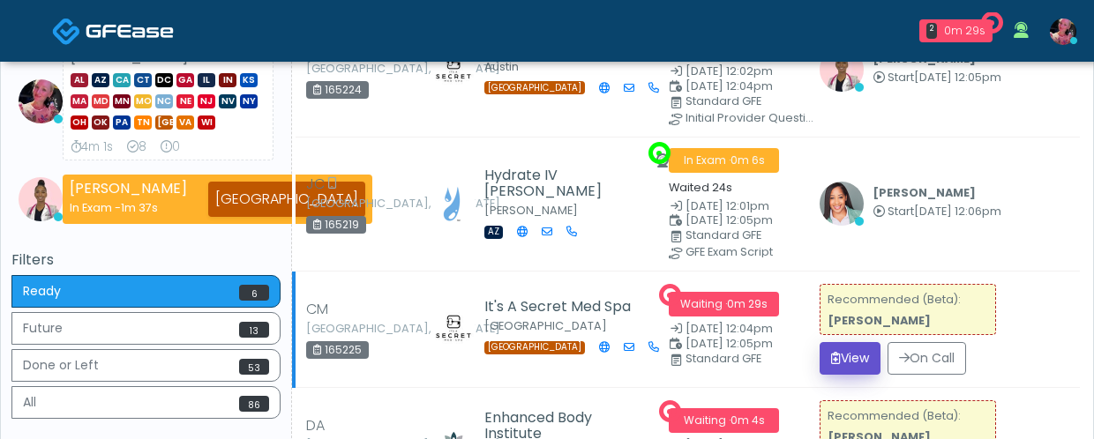
click at [865, 346] on button "View" at bounding box center [849, 358] width 61 height 33
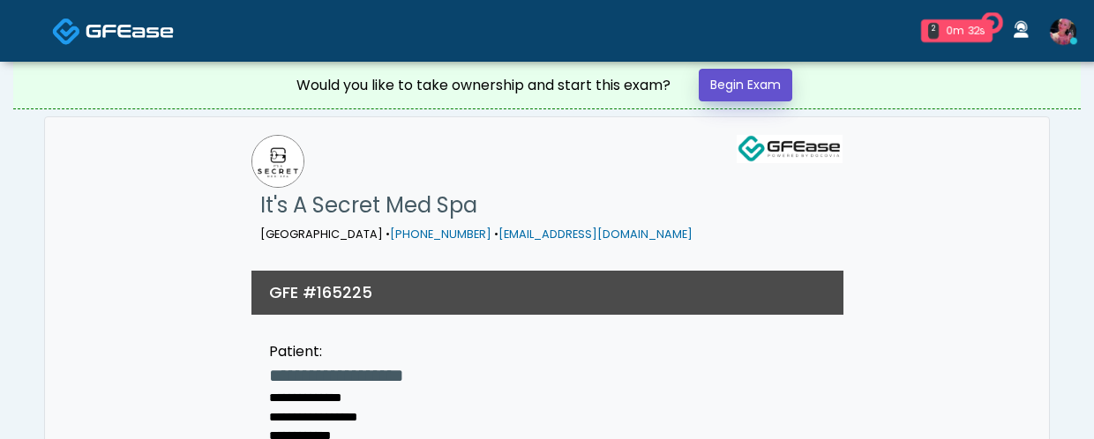
click at [769, 72] on link "Begin Exam" at bounding box center [746, 85] width 94 height 33
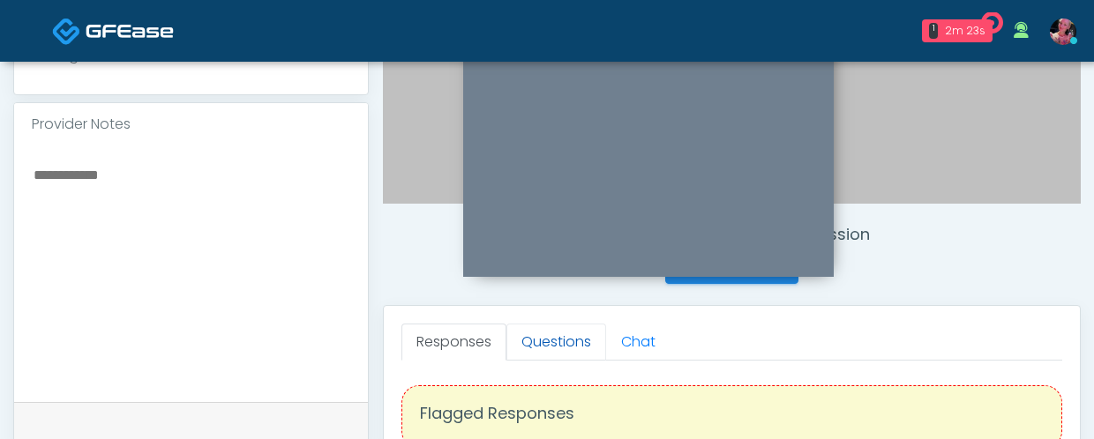
scroll to position [514, 0]
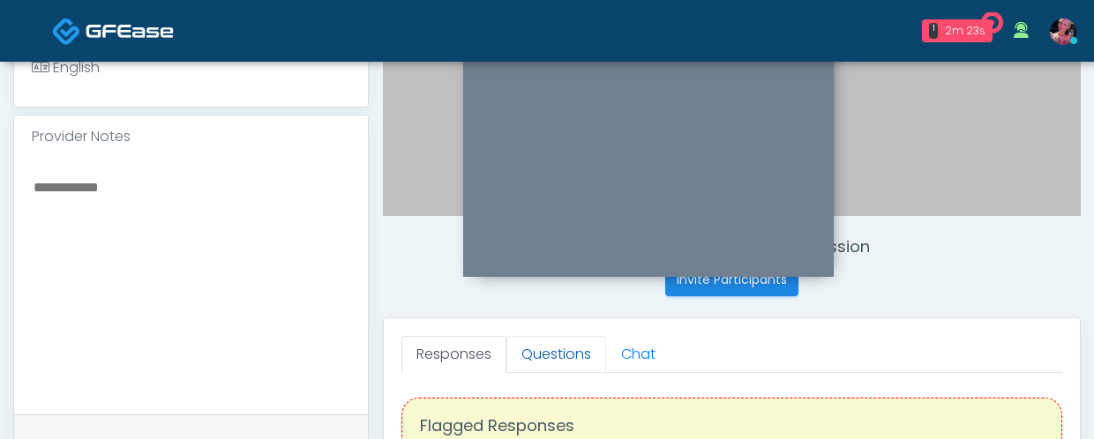
click at [542, 352] on link "Questions" at bounding box center [556, 354] width 100 height 37
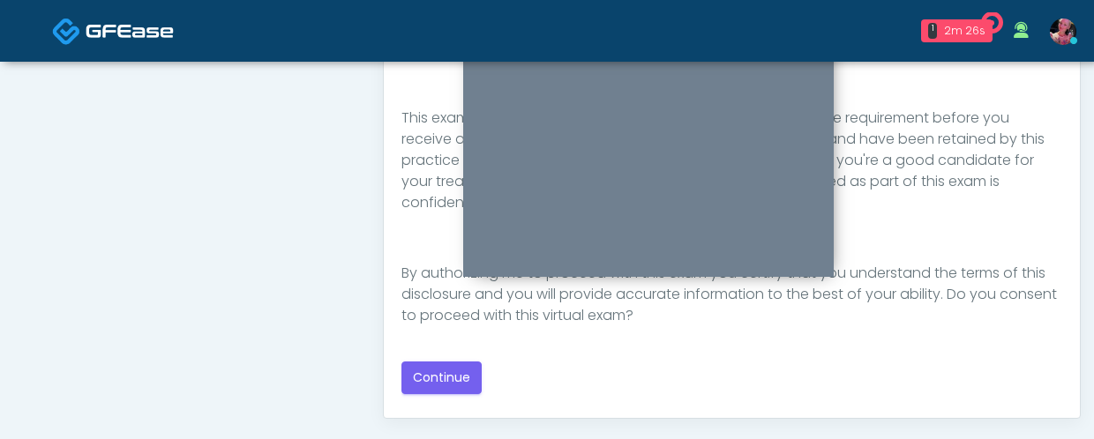
scroll to position [950, 0]
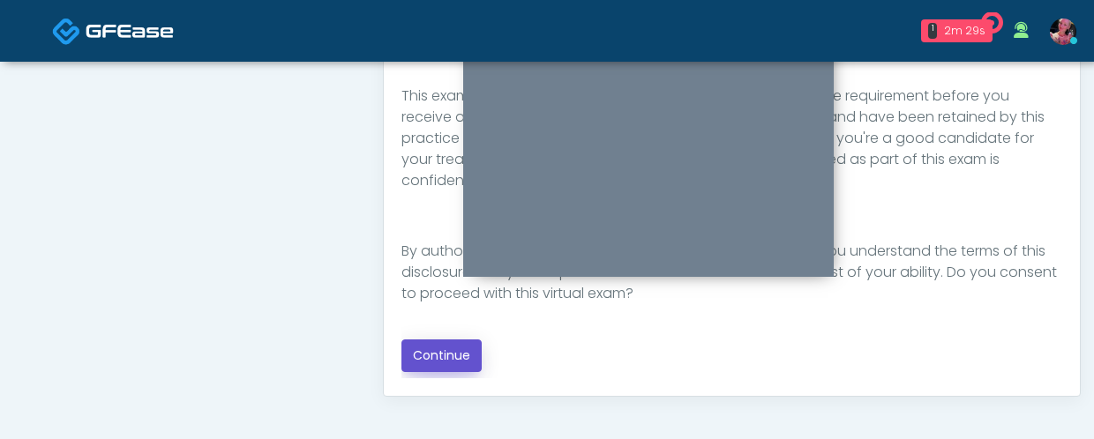
click at [450, 360] on button "Continue" at bounding box center [441, 356] width 80 height 33
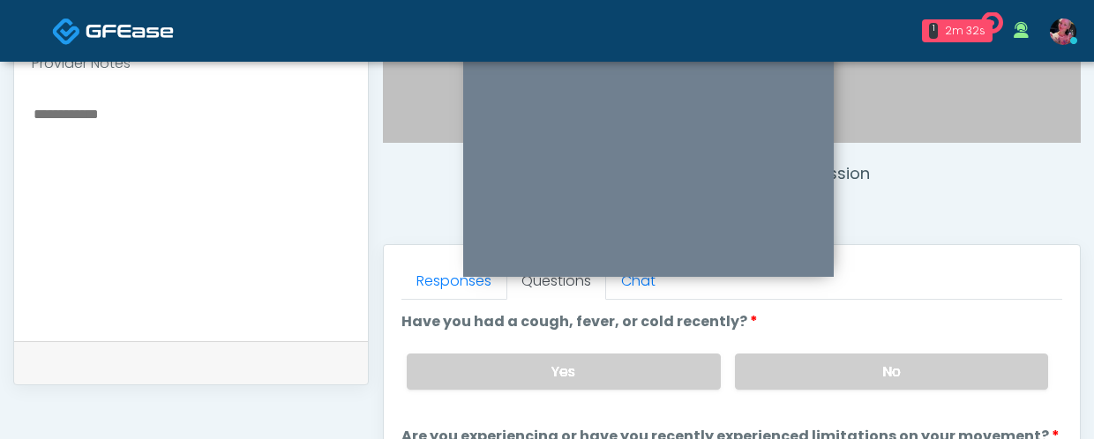
scroll to position [588, 0]
click at [866, 393] on div "Yes No" at bounding box center [727, 371] width 669 height 64
click at [856, 367] on label "No" at bounding box center [891, 371] width 313 height 36
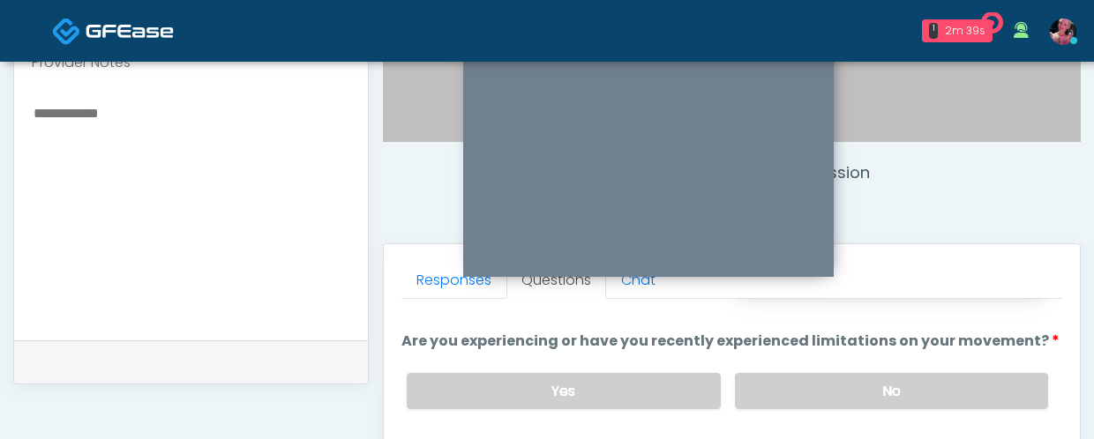
scroll to position [99, 0]
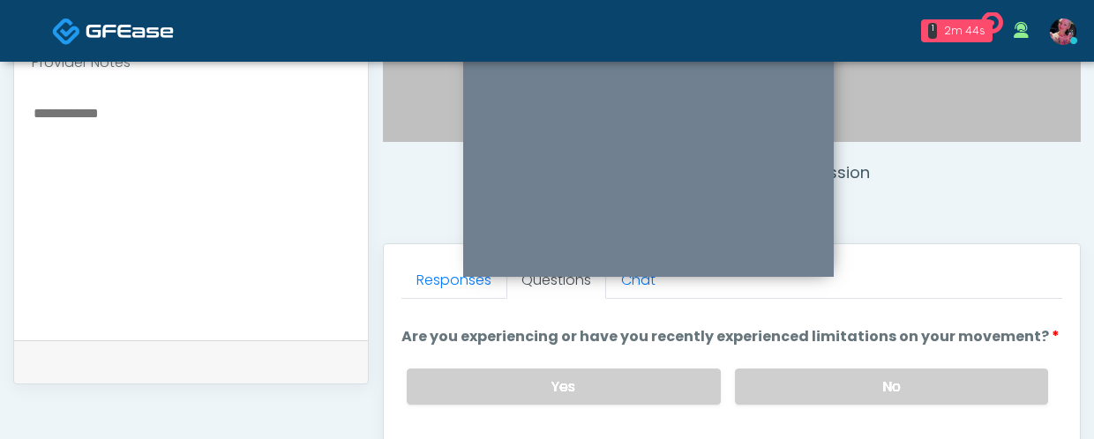
click at [856, 366] on div "Yes No" at bounding box center [727, 387] width 669 height 64
click at [841, 384] on label "No" at bounding box center [891, 387] width 313 height 36
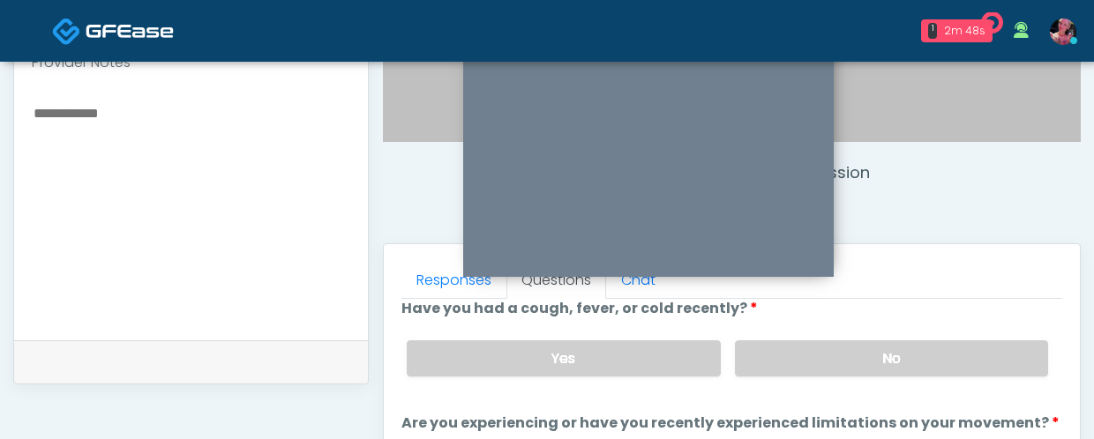
scroll to position [0, 0]
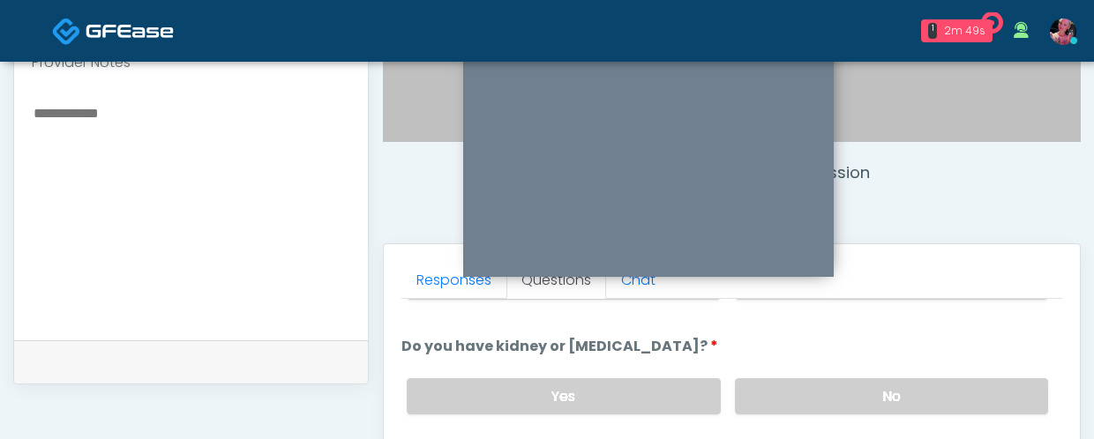
click at [836, 379] on label "No" at bounding box center [891, 396] width 313 height 36
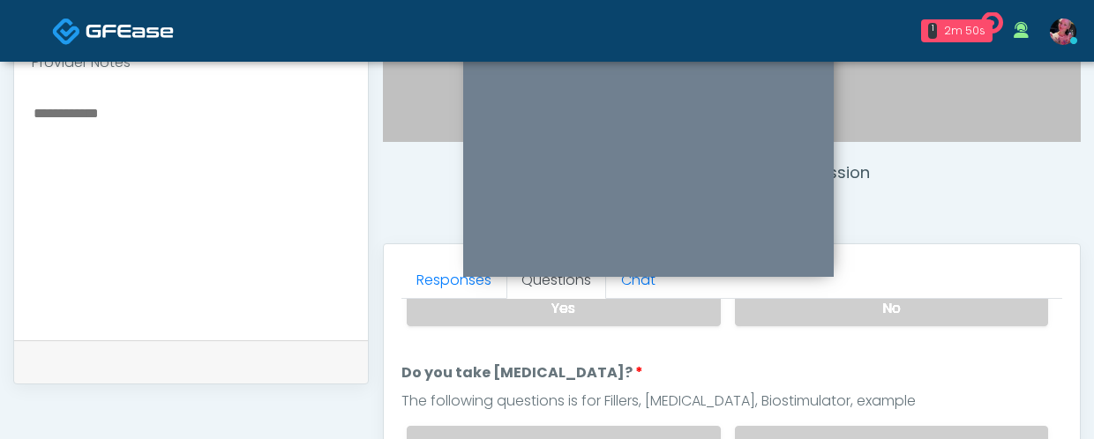
scroll to position [310, 0]
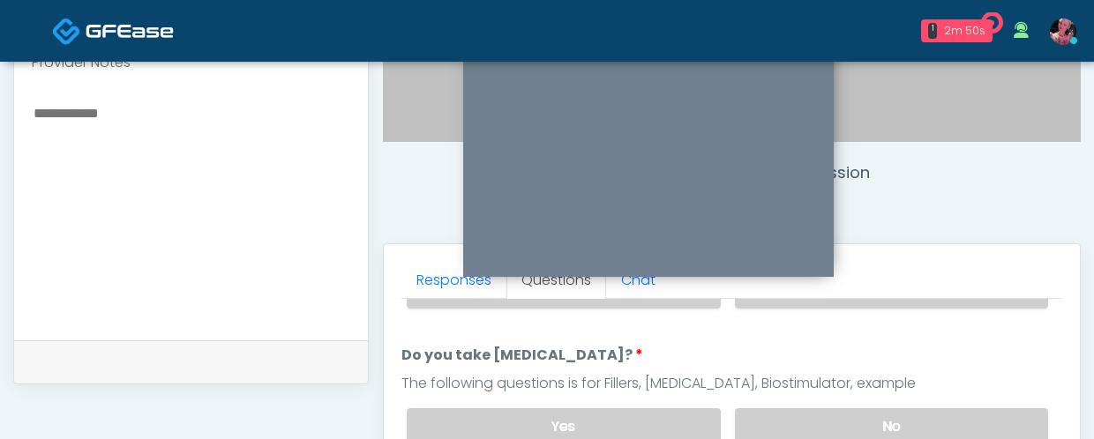
click at [834, 373] on div "The following questions is for Fillers, Botox, Biostimulator, example" at bounding box center [731, 383] width 661 height 21
click at [820, 415] on label "No" at bounding box center [891, 426] width 313 height 36
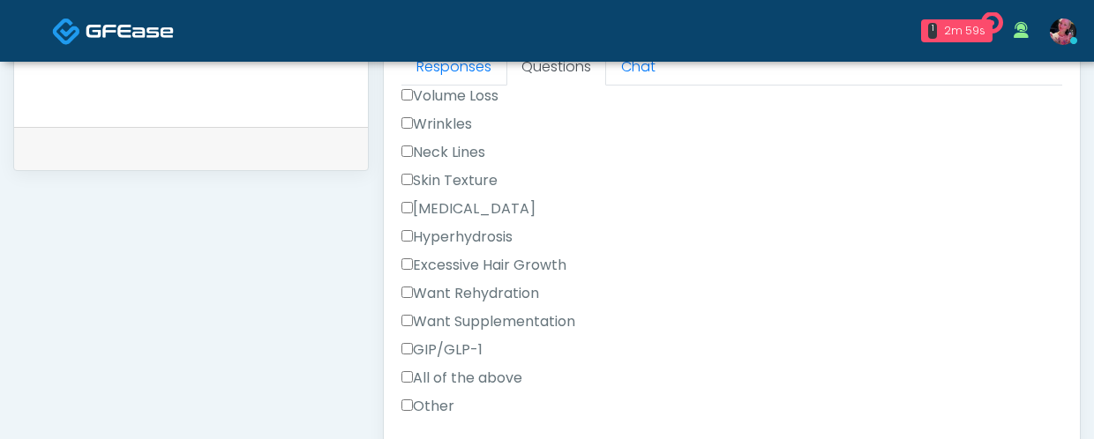
scroll to position [797, 0]
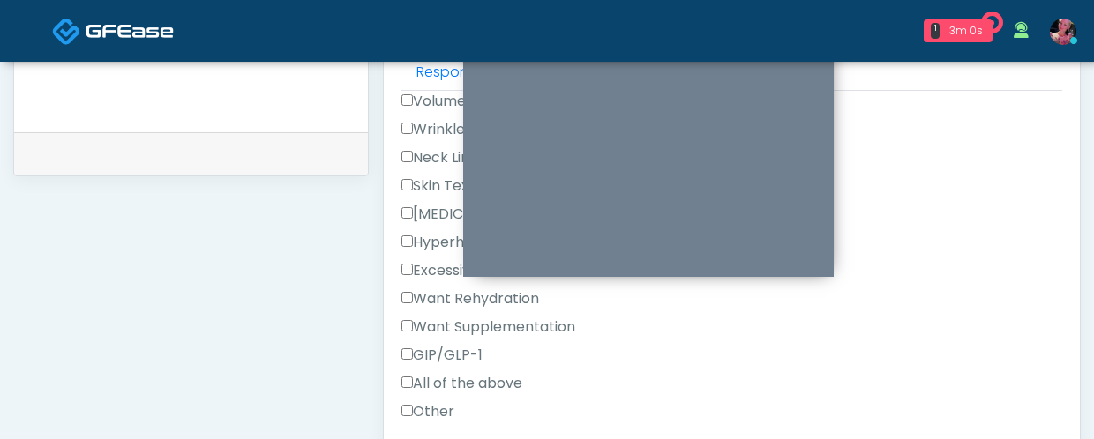
click at [443, 126] on label "Wrinkles" at bounding box center [436, 129] width 71 height 21
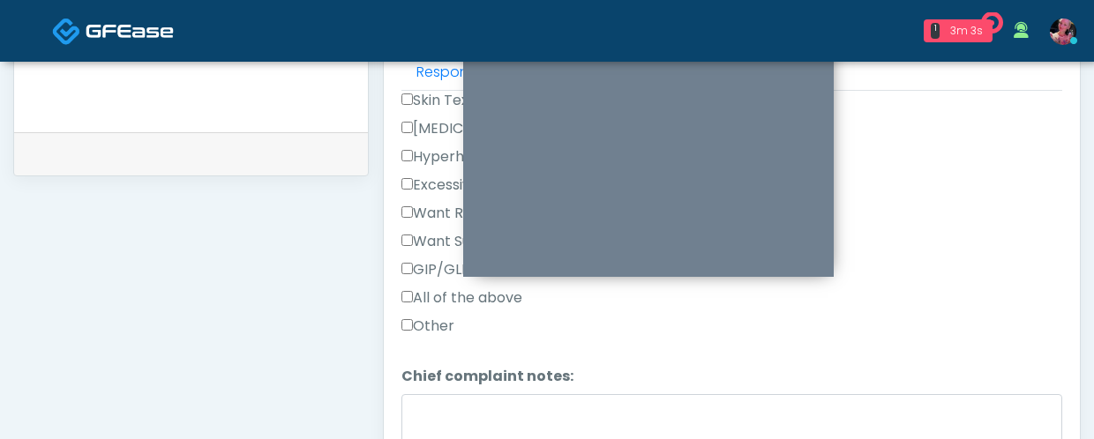
scroll to position [774, 0]
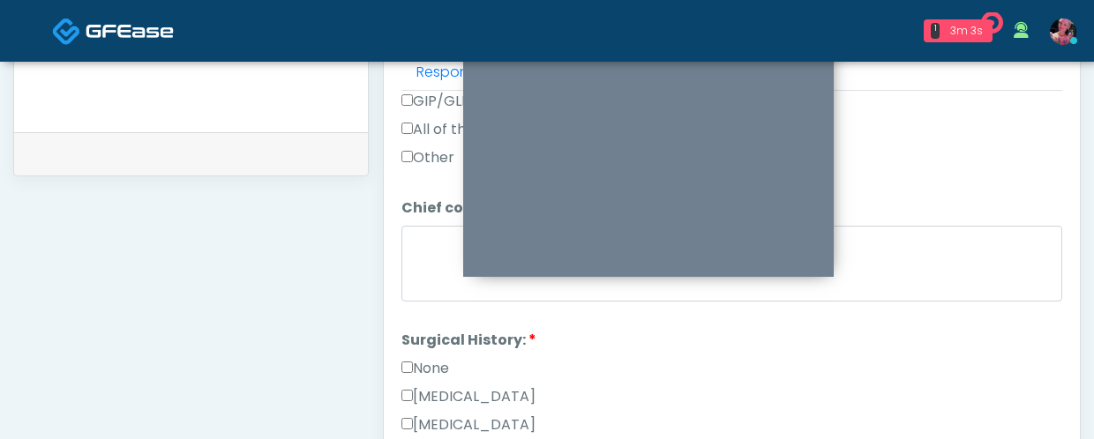
click at [447, 359] on label "None" at bounding box center [425, 368] width 48 height 21
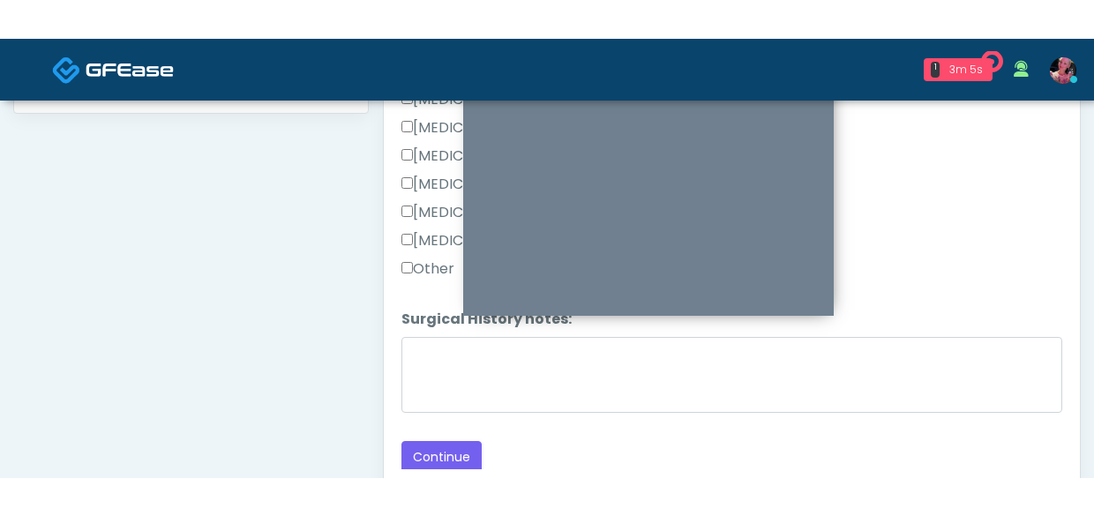
scroll to position [935, 0]
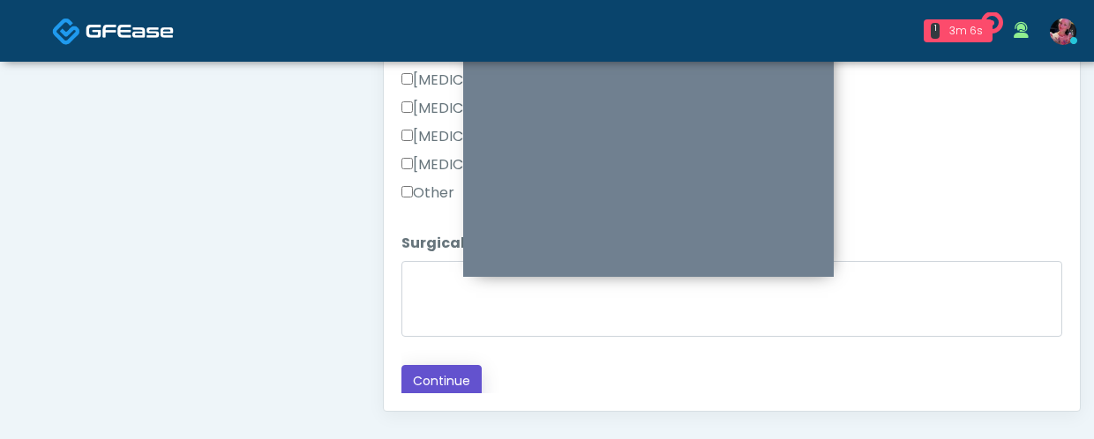
click at [423, 380] on button "Continue" at bounding box center [441, 381] width 80 height 33
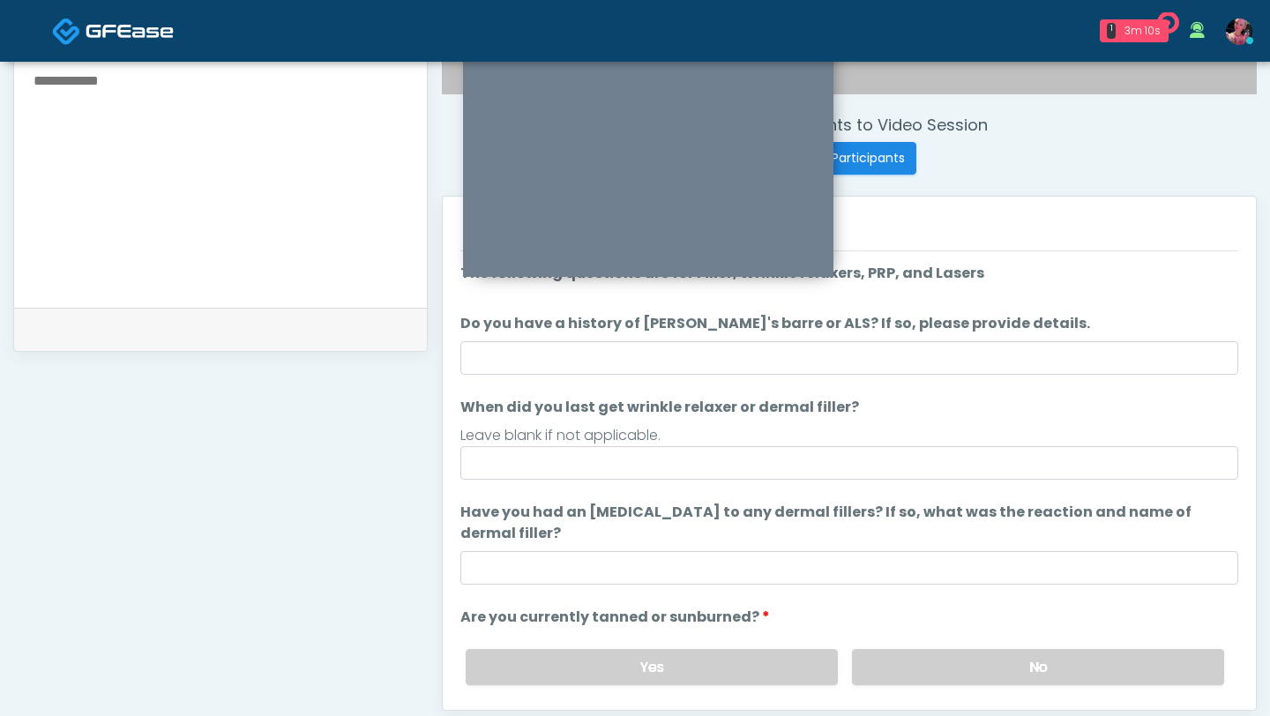
scroll to position [639, 0]
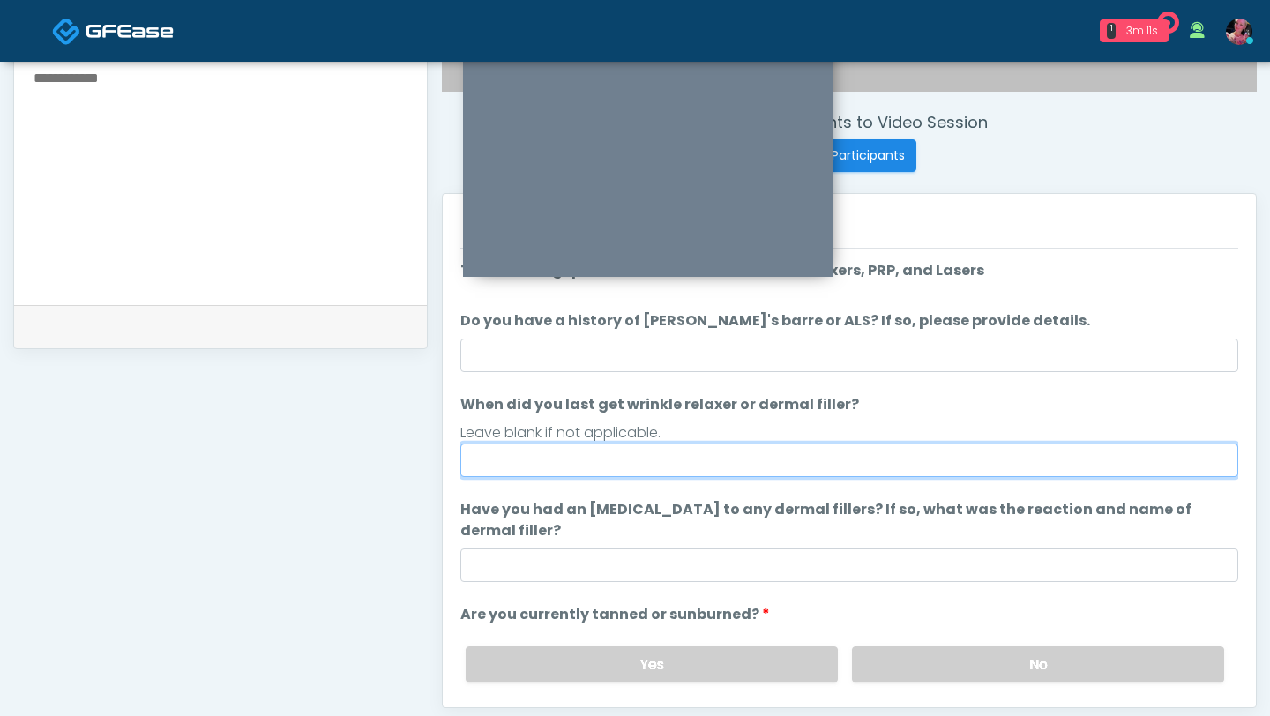
click at [758, 438] on input "When did you last get wrinkle relaxer or dermal filler?" at bounding box center [849, 461] width 778 height 34
type input "*"
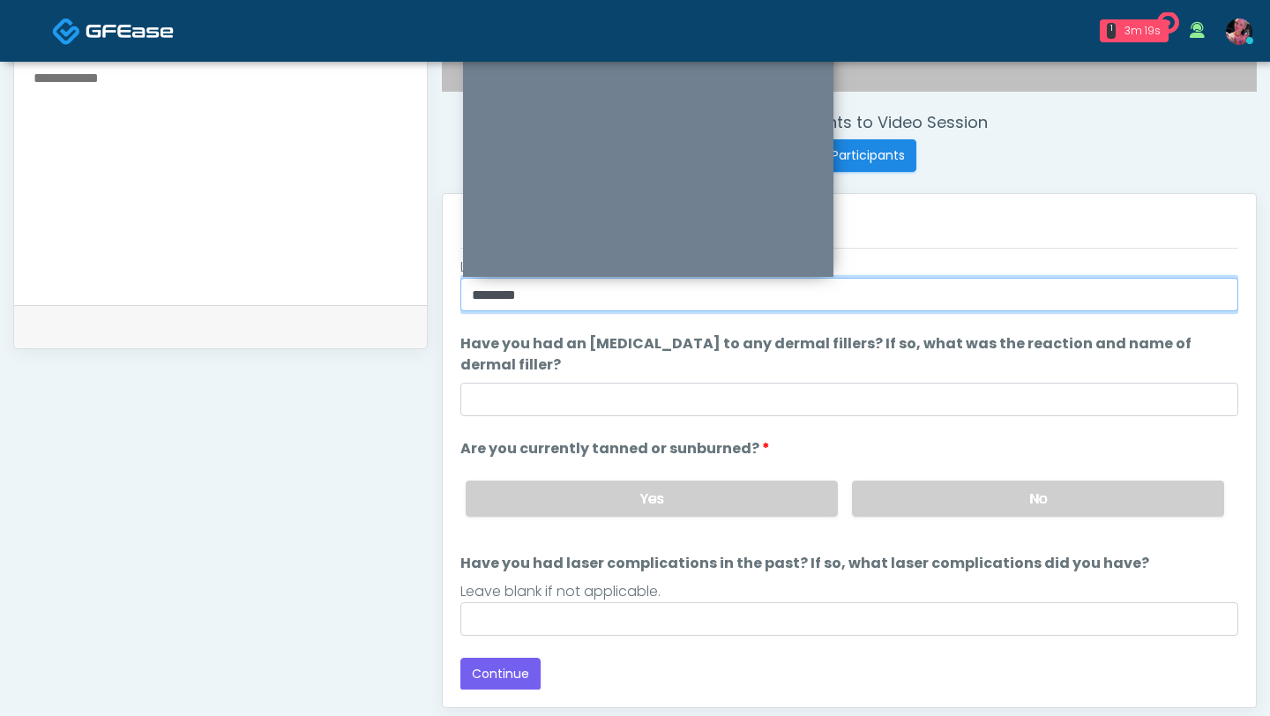
type input "********"
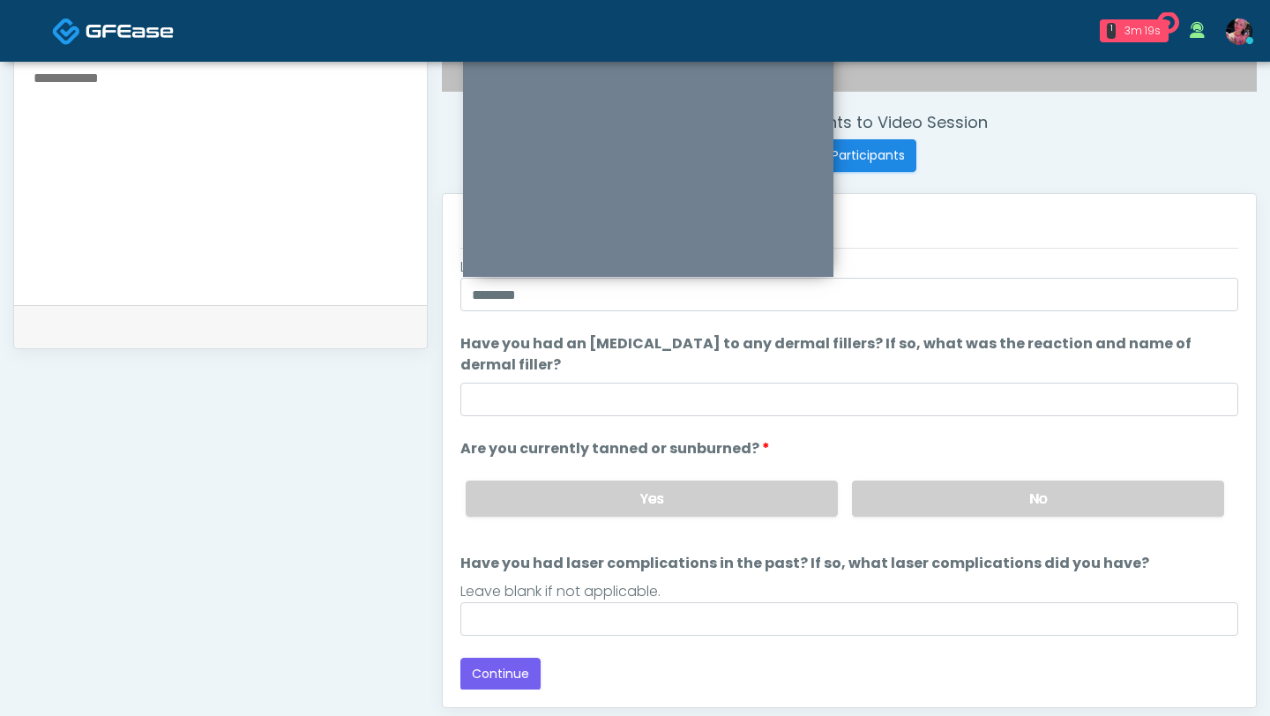
click at [957, 438] on div "Yes No" at bounding box center [845, 499] width 787 height 64
click at [955, 438] on label "No" at bounding box center [1038, 499] width 372 height 36
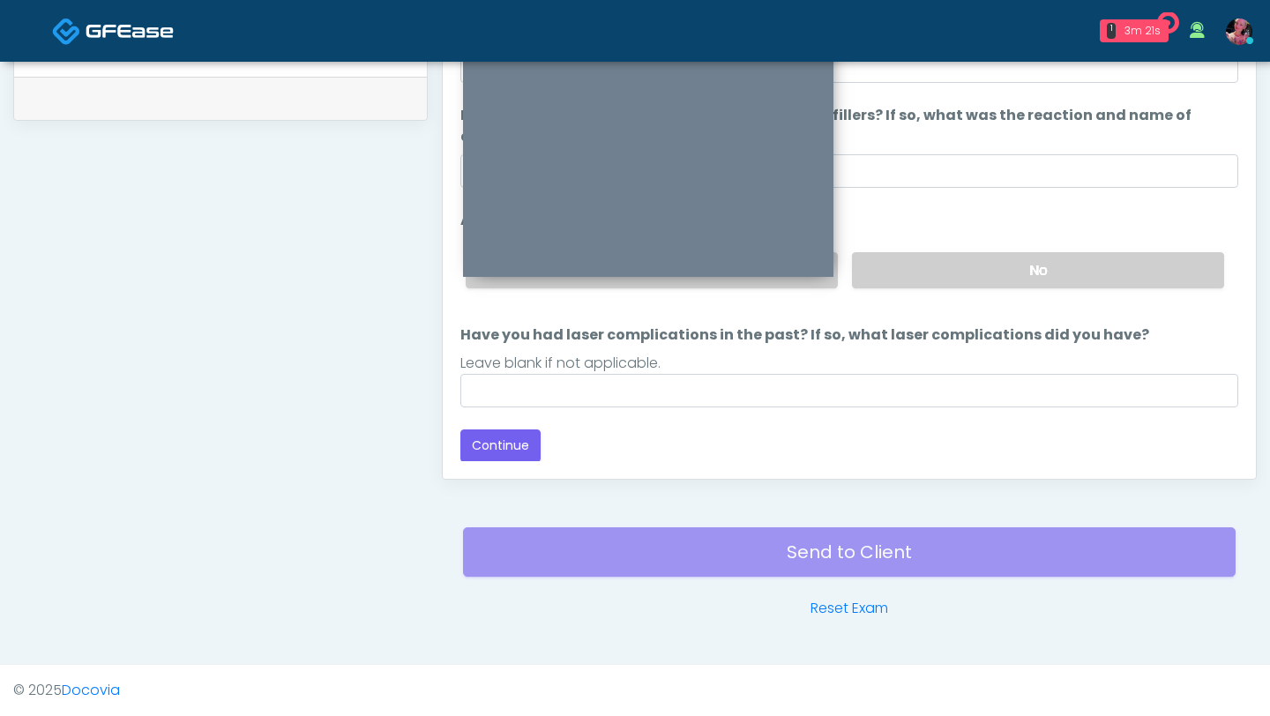
click at [492, 438] on div "Responses Questions Chat Good Faith Exam Script Good Faith Exam Script INTRODUC…" at bounding box center [849, 222] width 813 height 513
click at [492, 438] on button "Continue" at bounding box center [500, 446] width 80 height 33
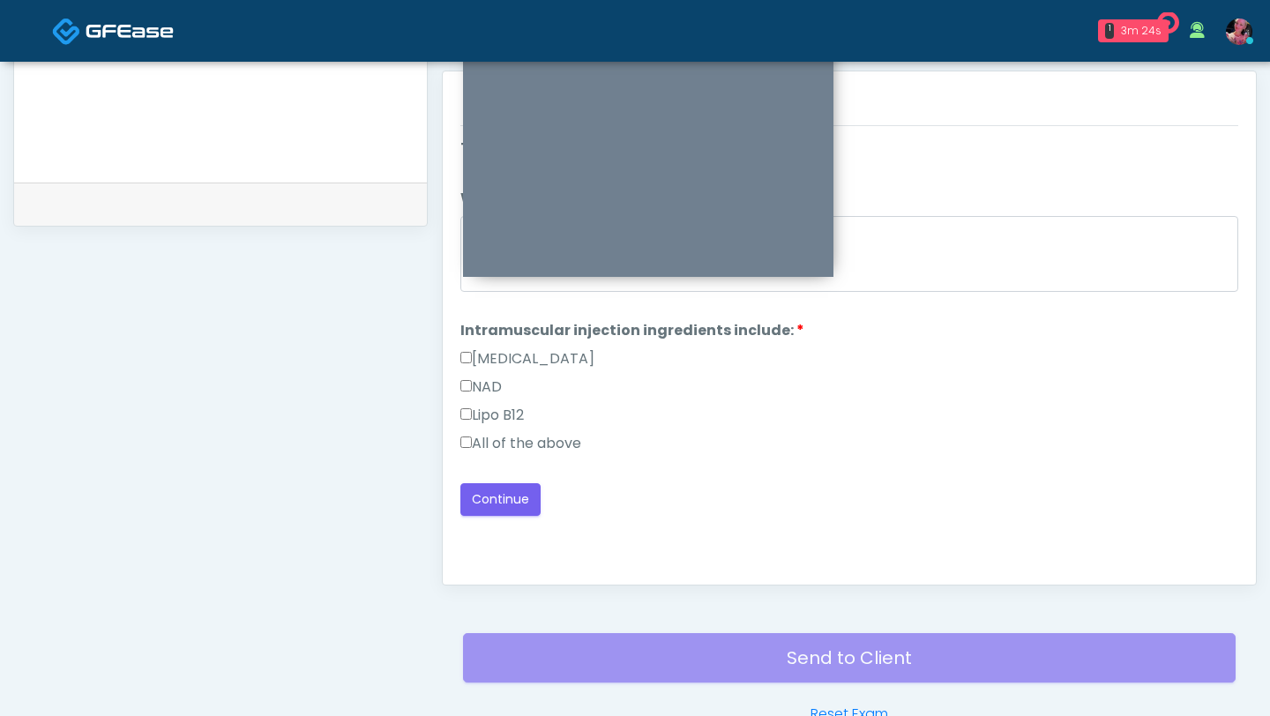
scroll to position [707, 0]
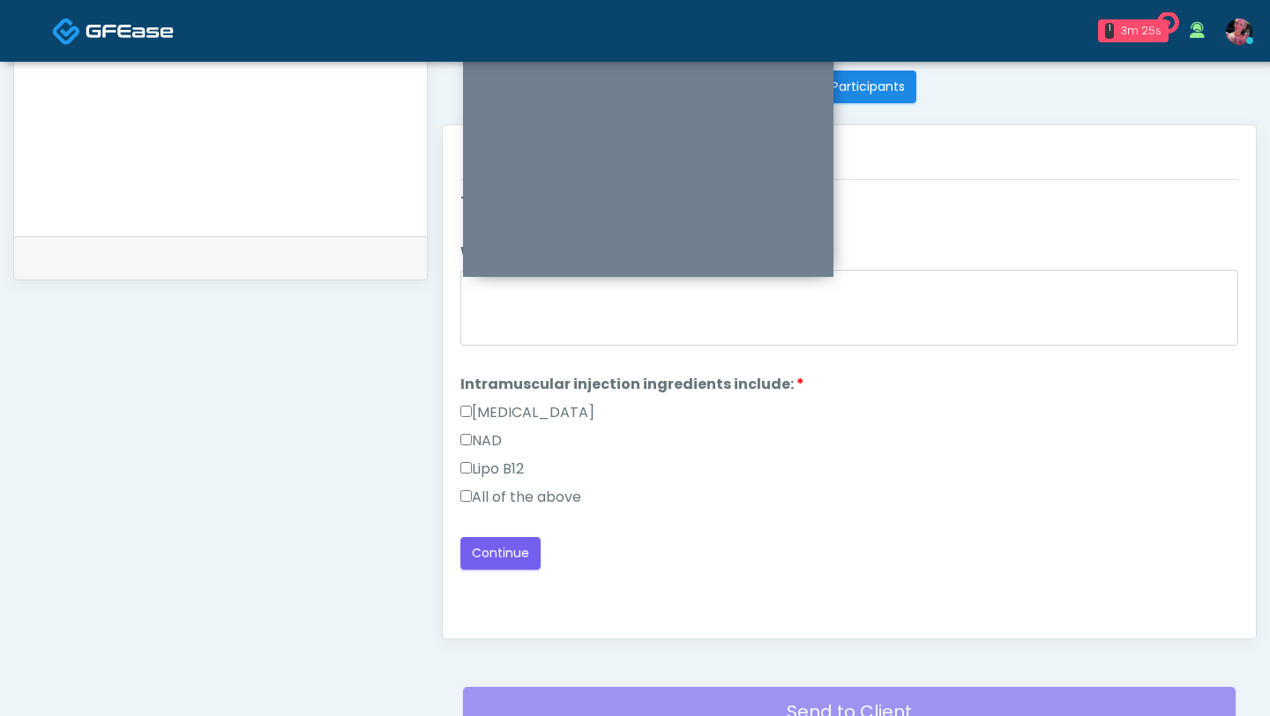
click at [565, 438] on label "All of the above" at bounding box center [520, 497] width 121 height 21
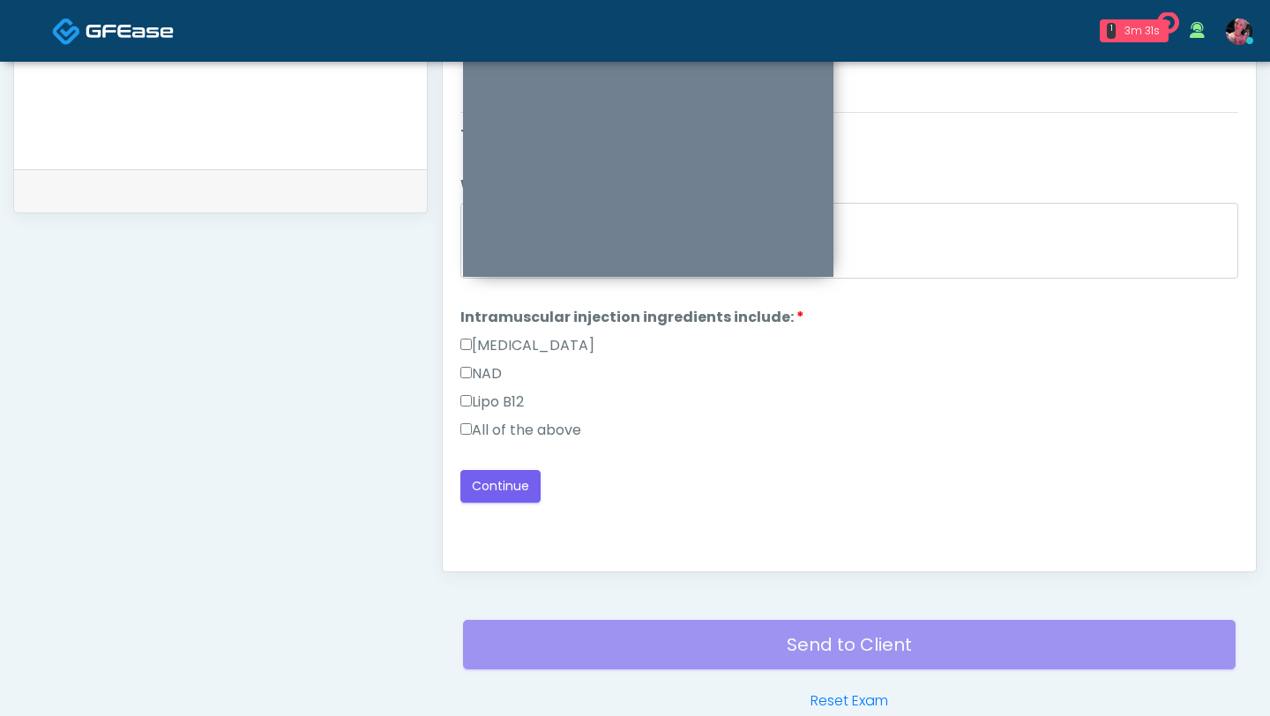
scroll to position [820, 0]
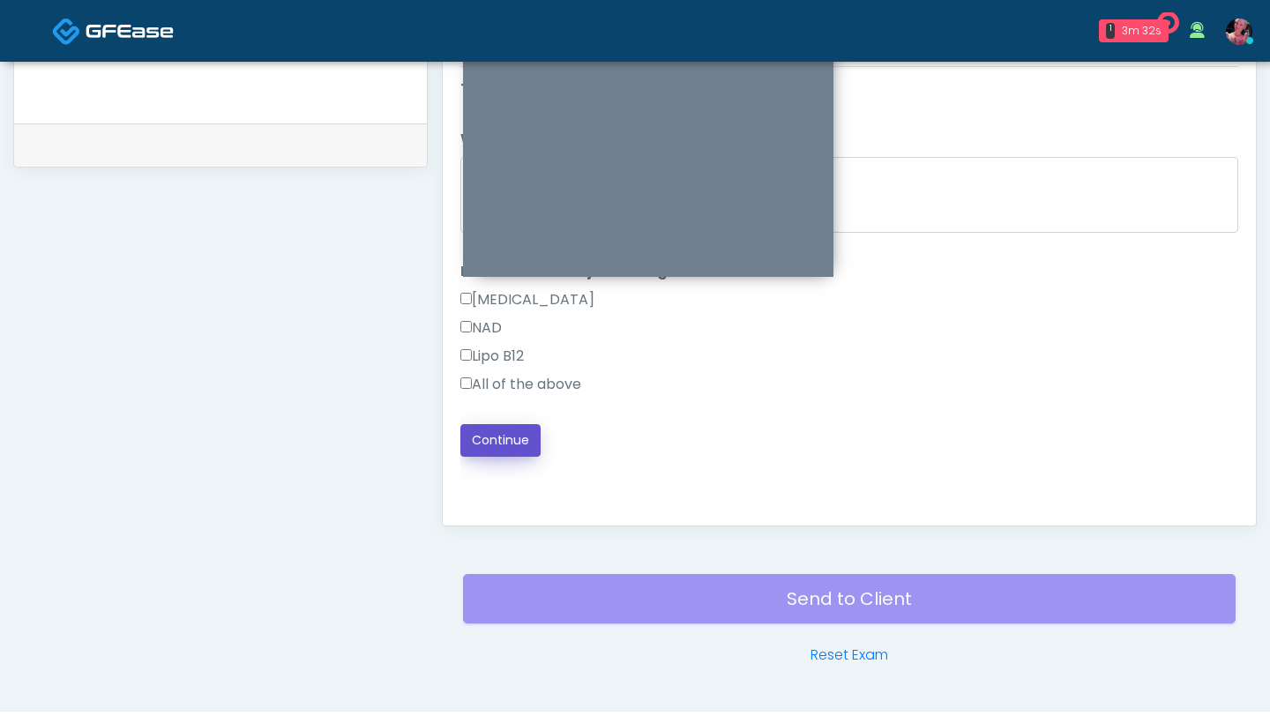
click at [515, 438] on button "Continue" at bounding box center [500, 440] width 80 height 33
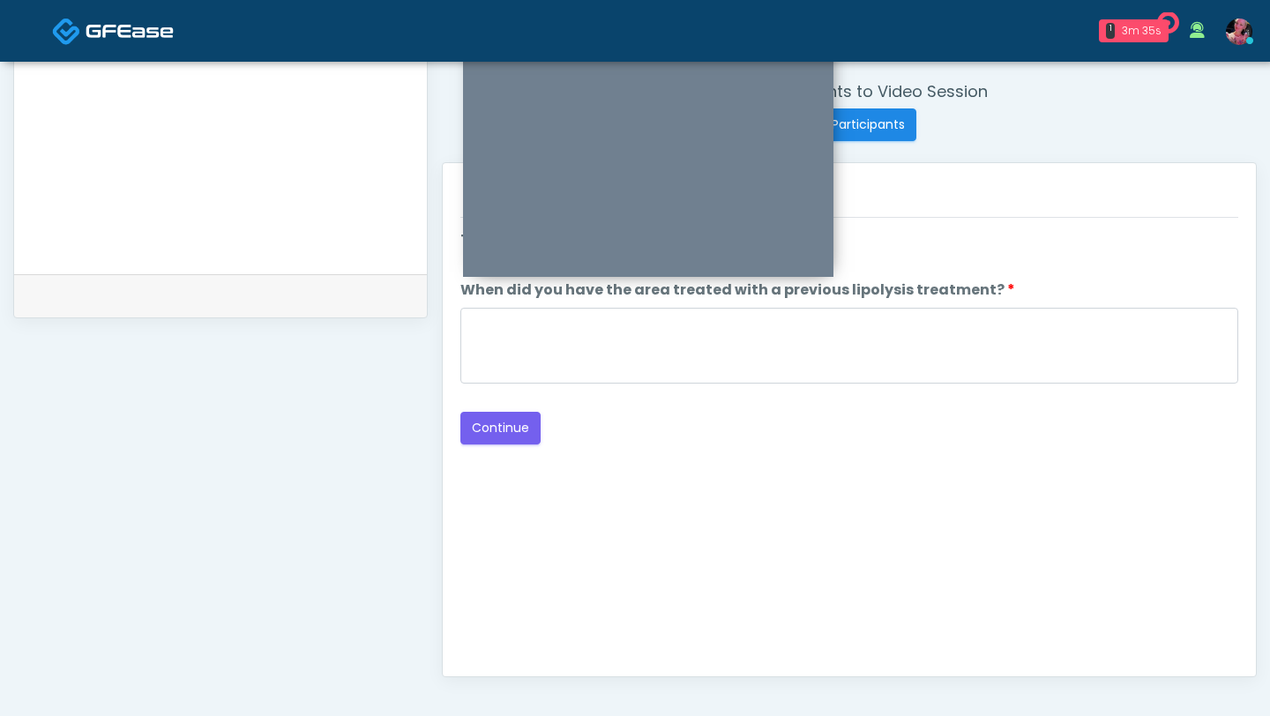
scroll to position [660, 0]
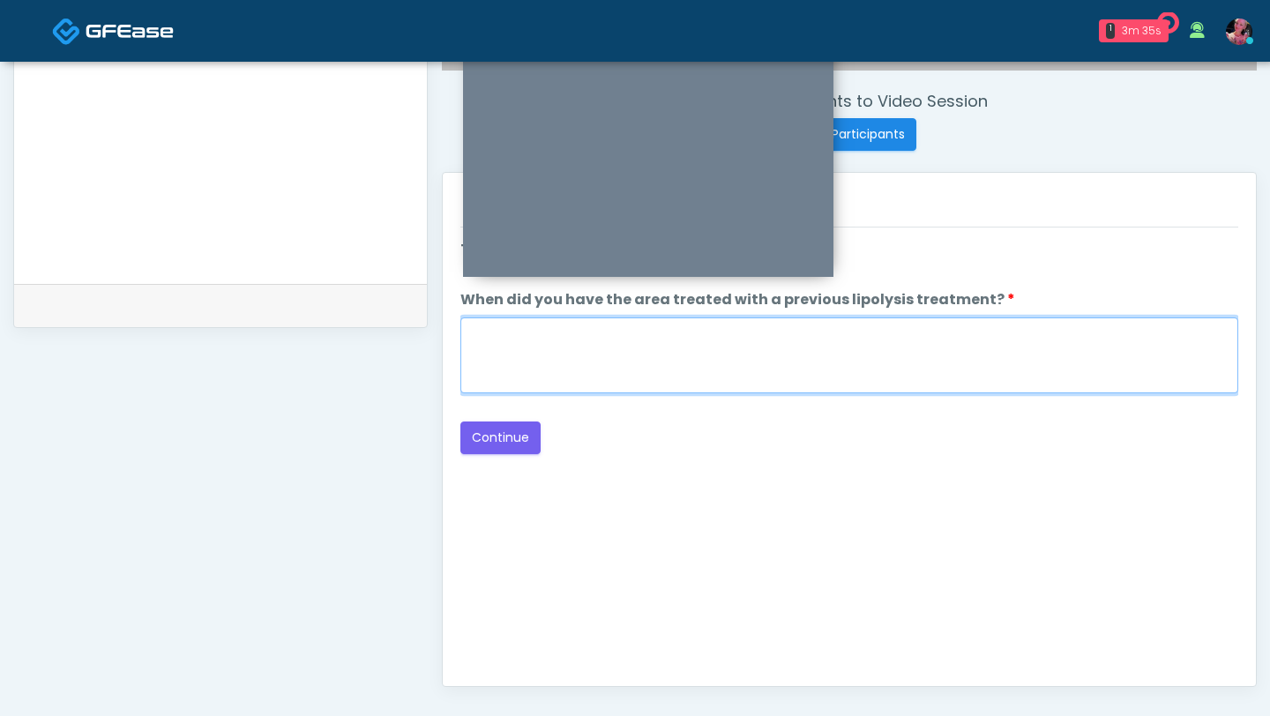
click at [773, 327] on textarea "When did you have the area treated with a previous lipolysis treatment?" at bounding box center [849, 356] width 778 height 76
type textarea "*****"
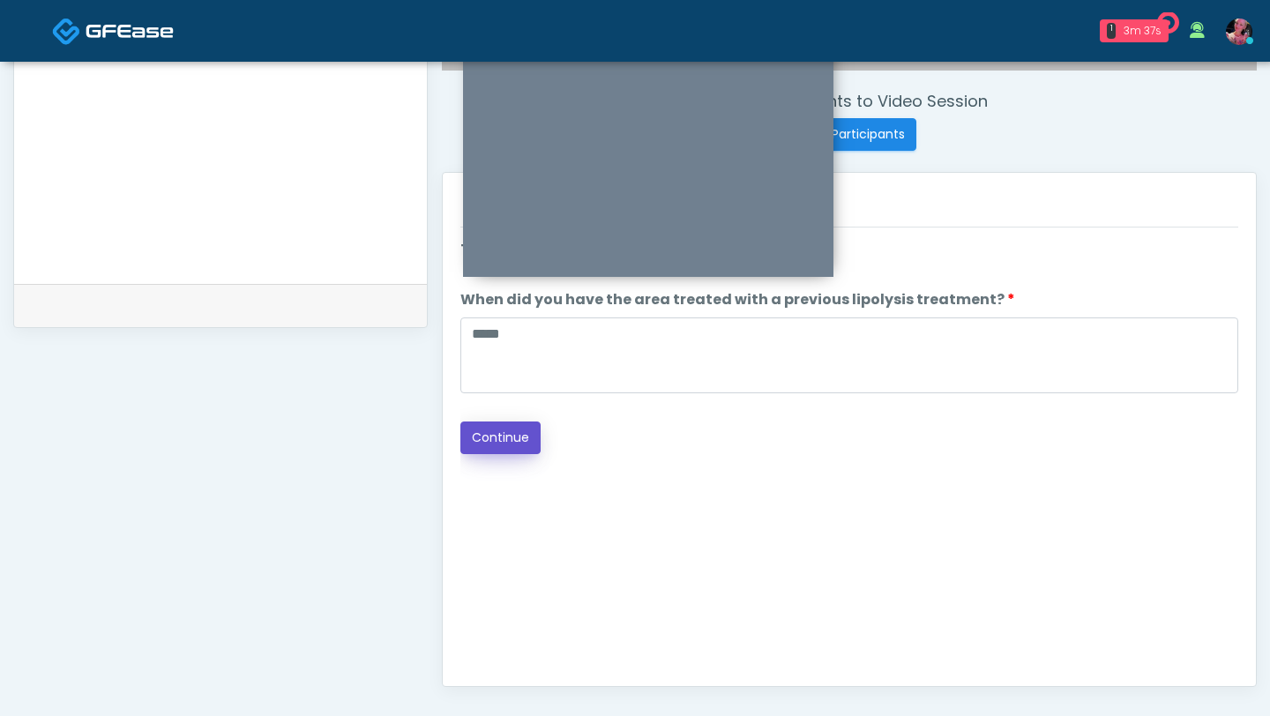
click at [517, 438] on button "Continue" at bounding box center [500, 438] width 80 height 33
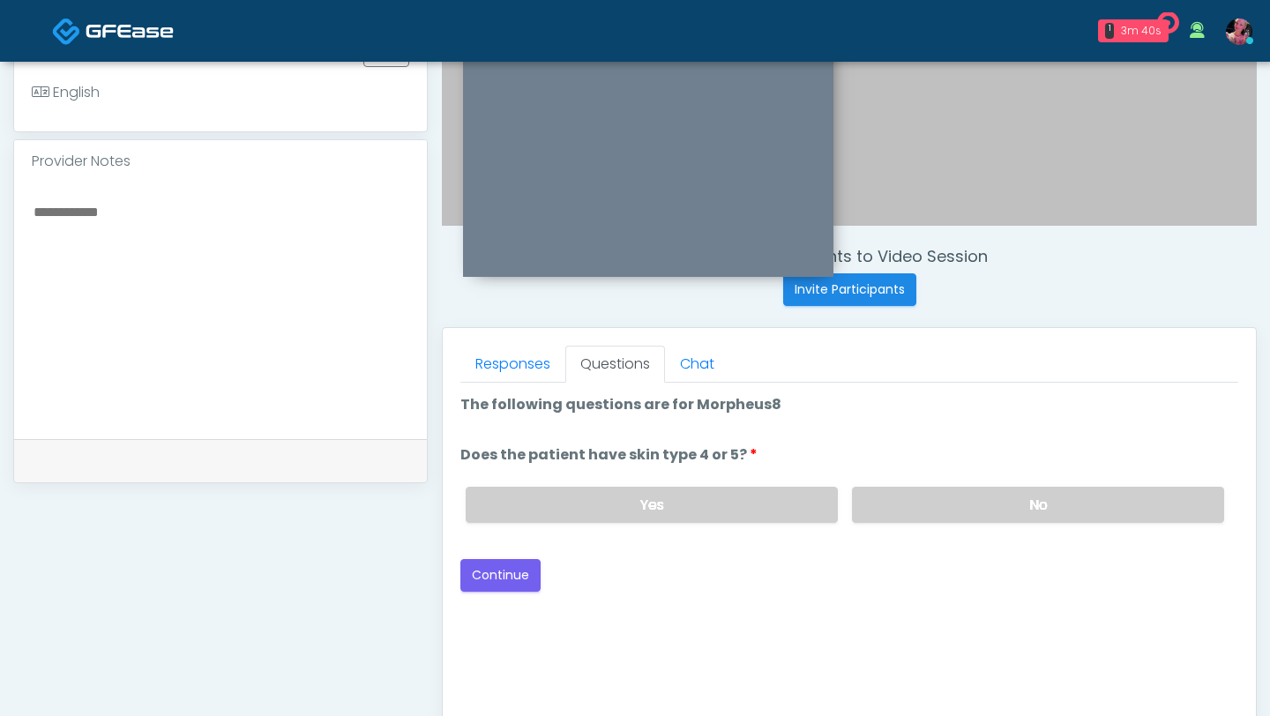
scroll to position [506, 0]
click at [905, 438] on label "No" at bounding box center [1038, 503] width 372 height 36
click at [485, 438] on button "Continue" at bounding box center [500, 573] width 80 height 33
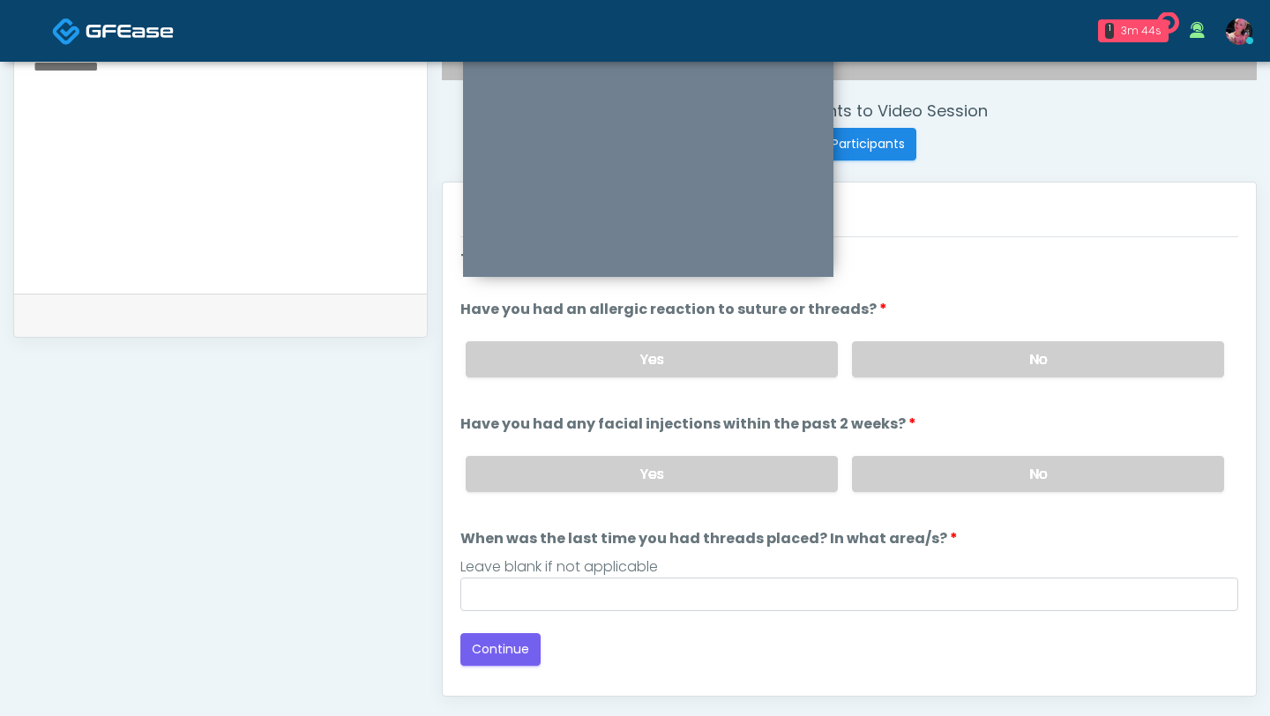
scroll to position [651, 0]
click at [969, 347] on label "No" at bounding box center [1038, 358] width 372 height 36
click at [938, 438] on label "No" at bounding box center [1038, 473] width 372 height 36
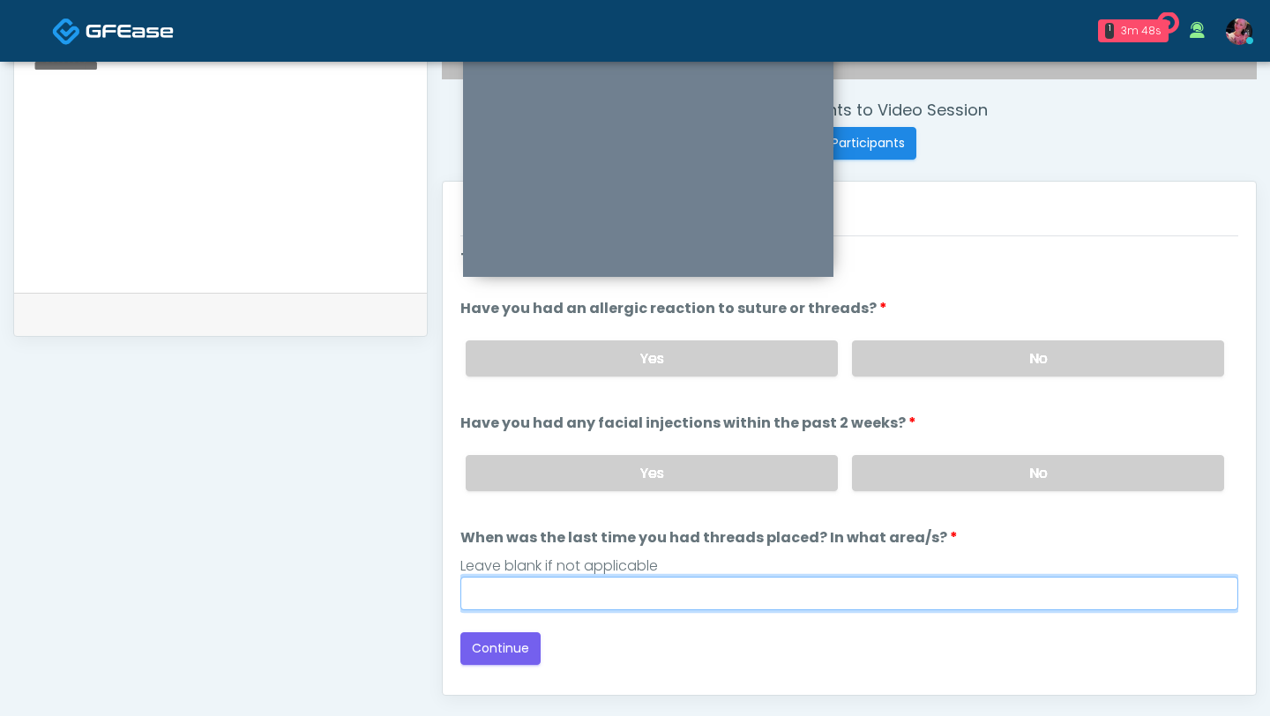
click at [649, 438] on input "When was the last time you had threads placed? In what area/s?" at bounding box center [849, 594] width 778 height 34
click at [549, 438] on input "*****" at bounding box center [849, 594] width 778 height 34
type input "*"
type input "*****"
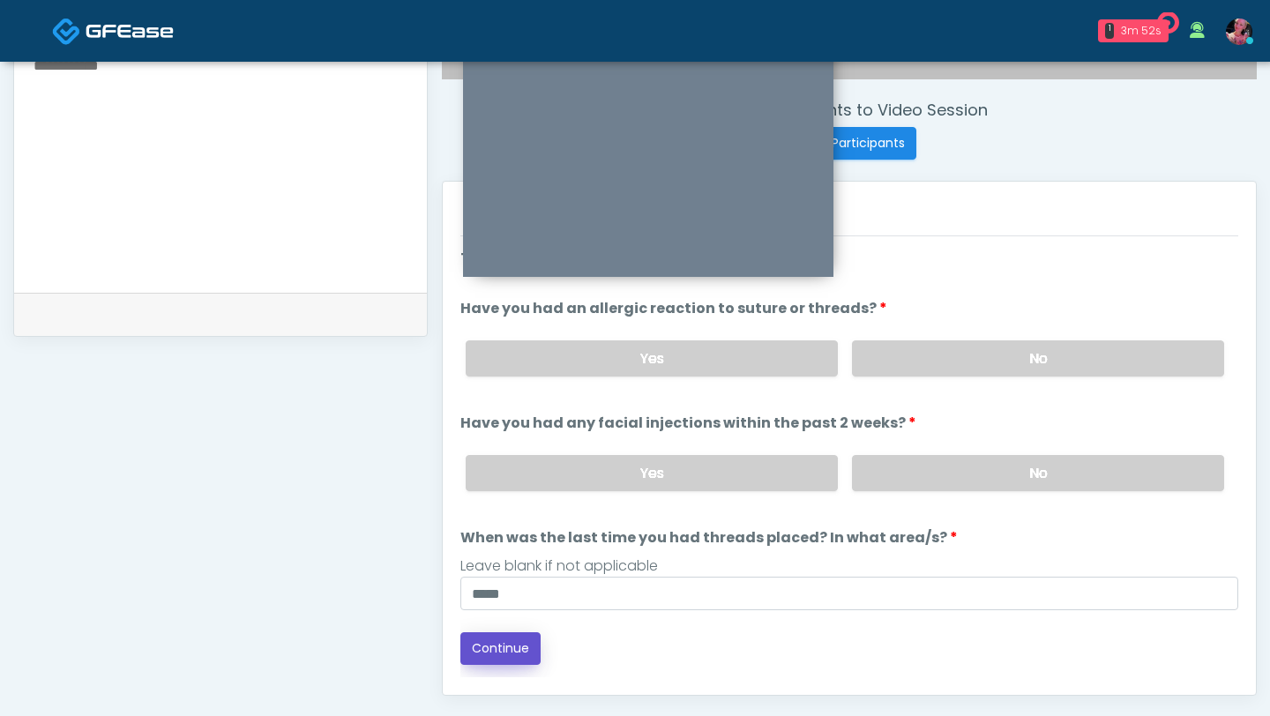
click at [487, 438] on button "Continue" at bounding box center [500, 648] width 80 height 33
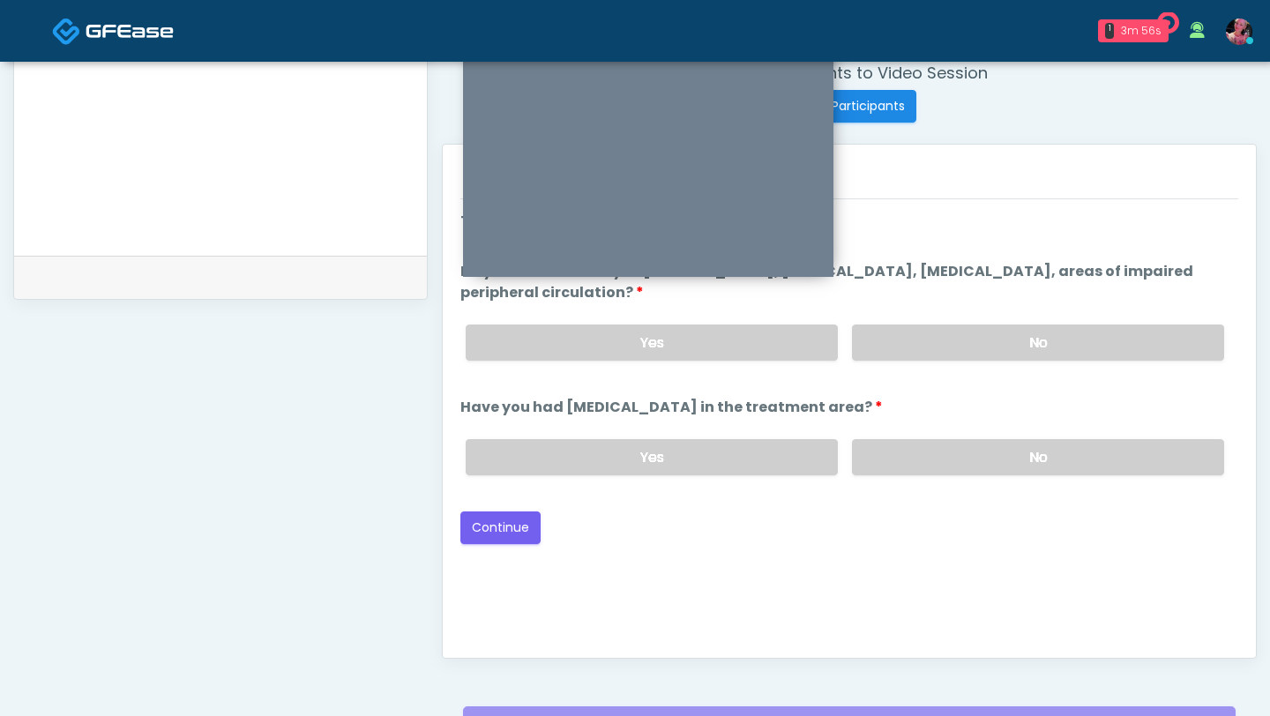
scroll to position [679, 0]
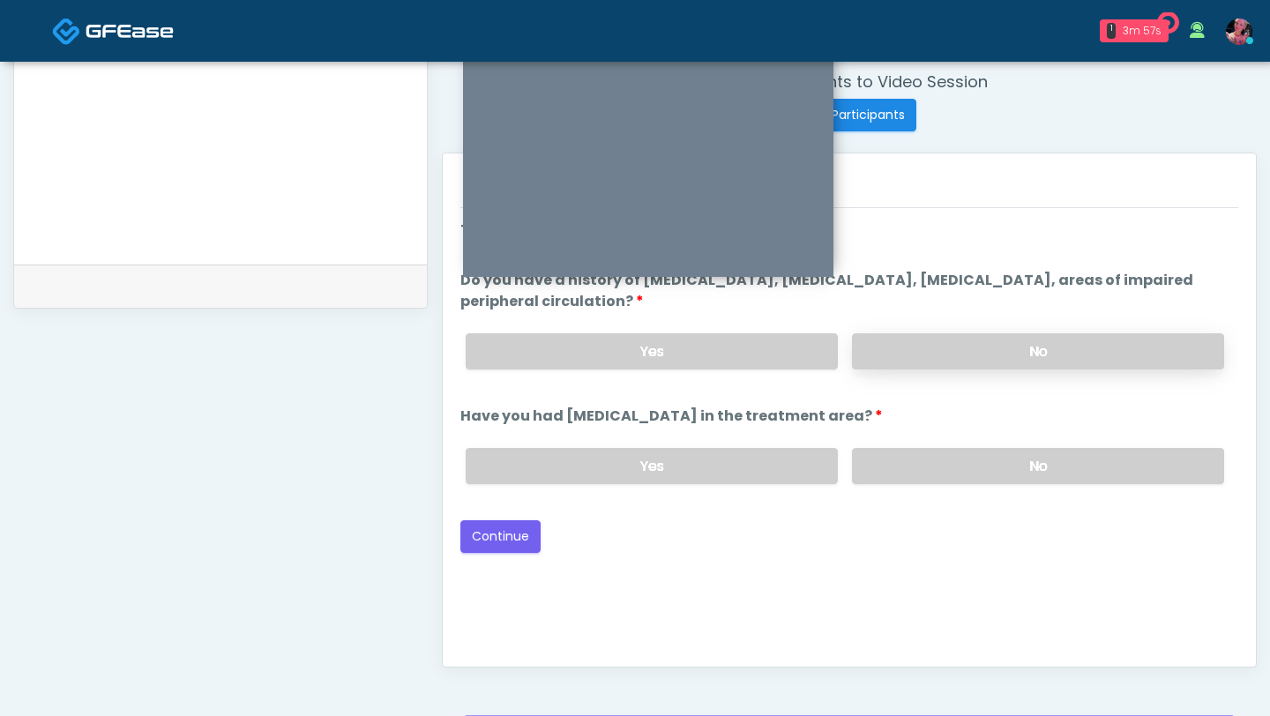
click at [1017, 342] on label "No" at bounding box center [1038, 351] width 372 height 36
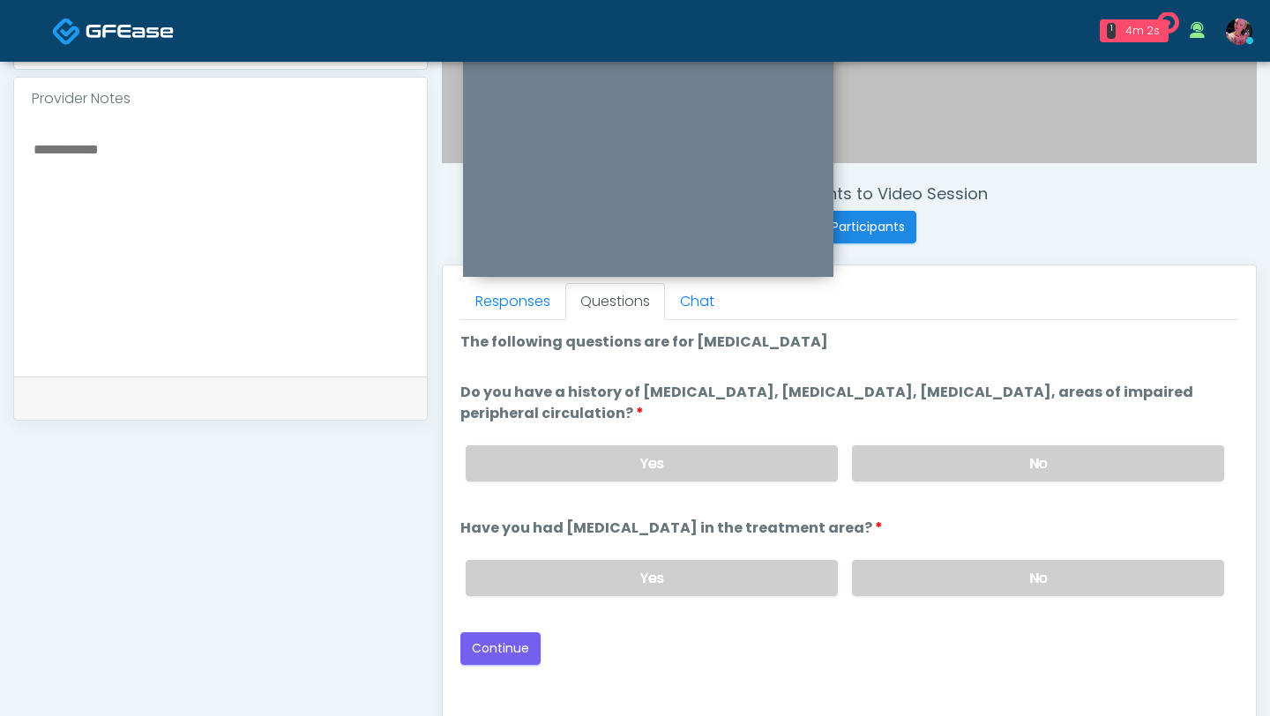
scroll to position [568, 0]
click at [993, 438] on label "No" at bounding box center [1038, 577] width 372 height 36
click at [504, 438] on button "Continue" at bounding box center [500, 648] width 80 height 33
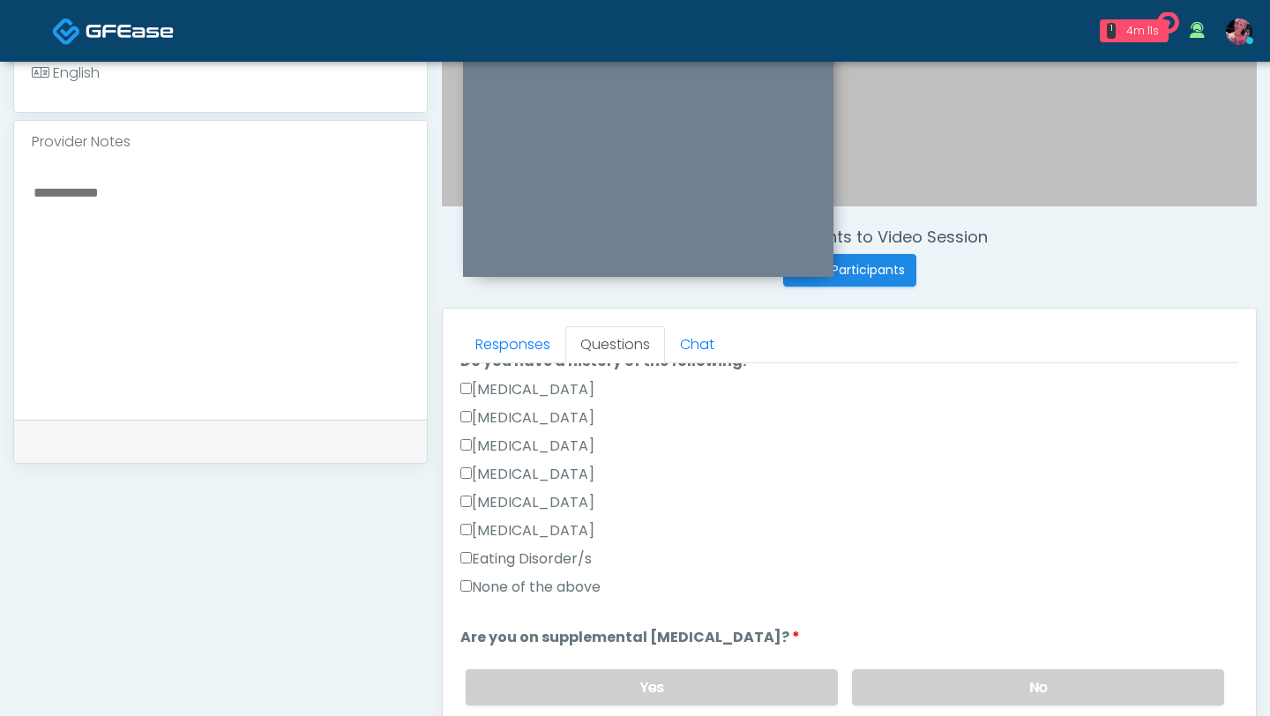
scroll to position [436, 0]
click at [613, 438] on div "None of the above" at bounding box center [849, 590] width 778 height 28
click at [589, 438] on label "None of the above" at bounding box center [530, 586] width 140 height 21
click at [874, 438] on label "No" at bounding box center [1038, 687] width 372 height 36
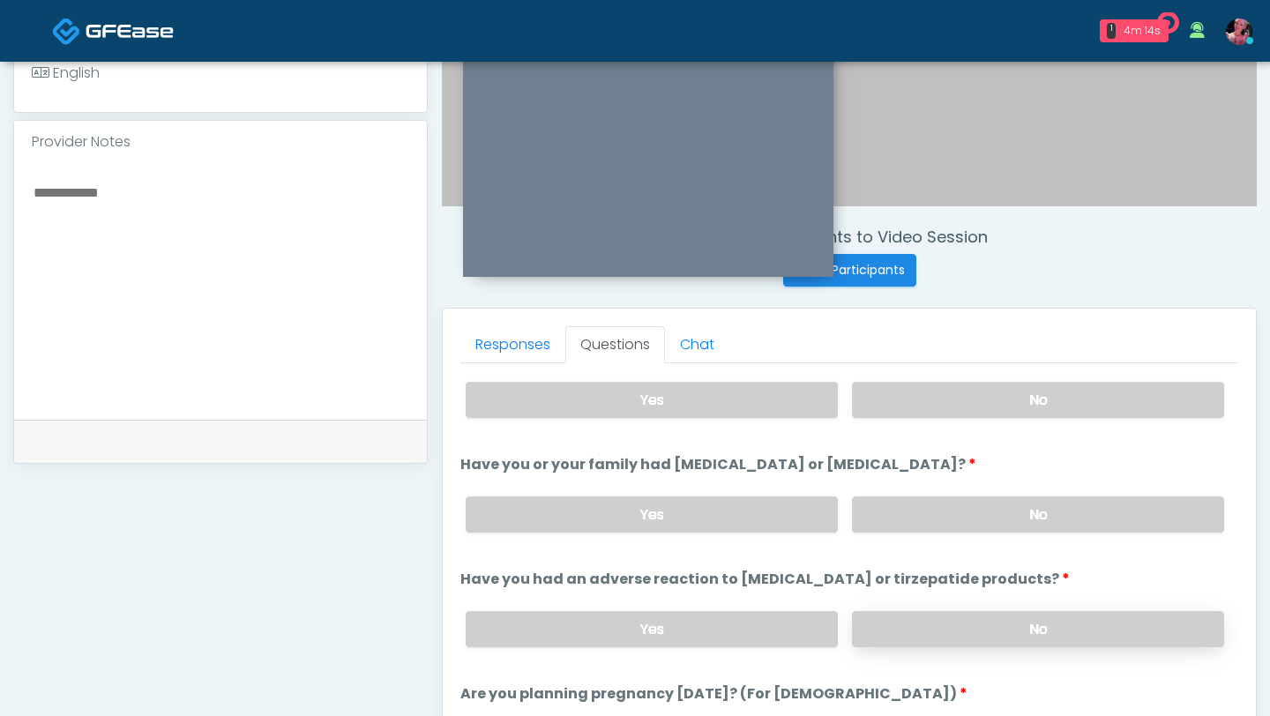
scroll to position [734, 0]
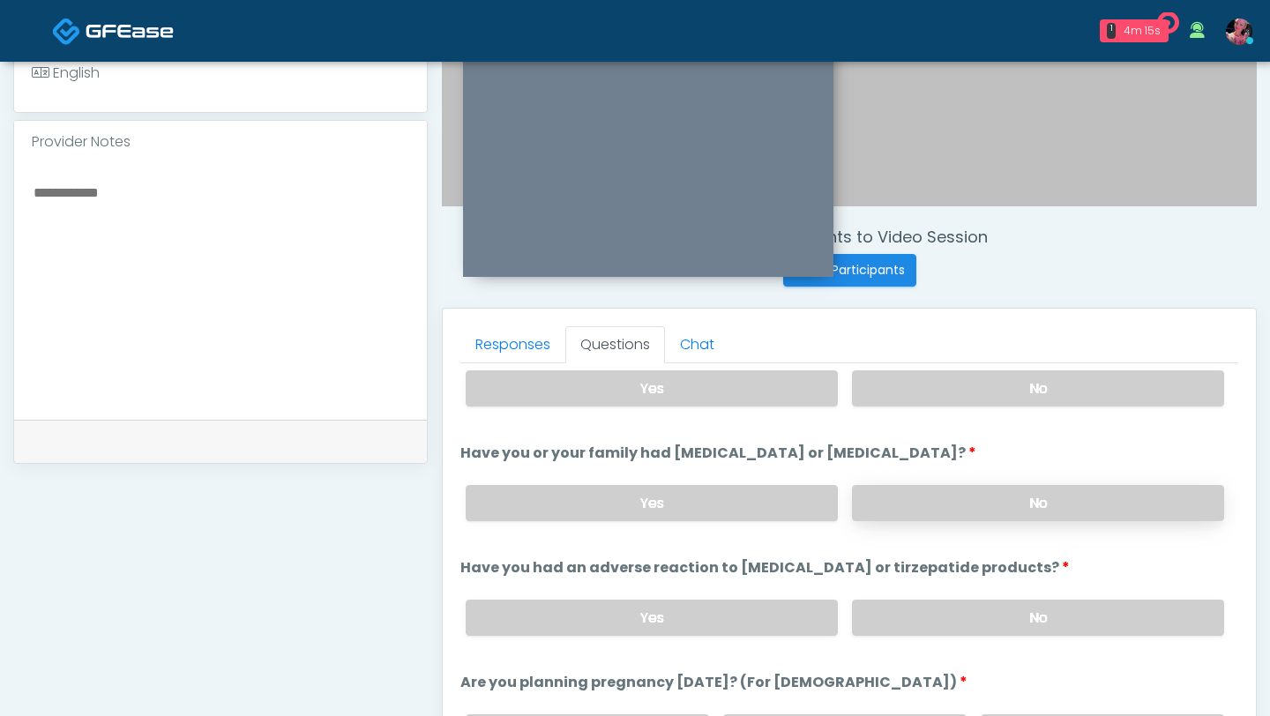
click at [904, 438] on label "No" at bounding box center [1038, 503] width 372 height 36
click at [899, 438] on ol "The following questions are for GIP/GLP-1 service The following questions are f…" at bounding box center [849, 317] width 778 height 1353
click at [899, 438] on label "No" at bounding box center [1038, 618] width 372 height 36
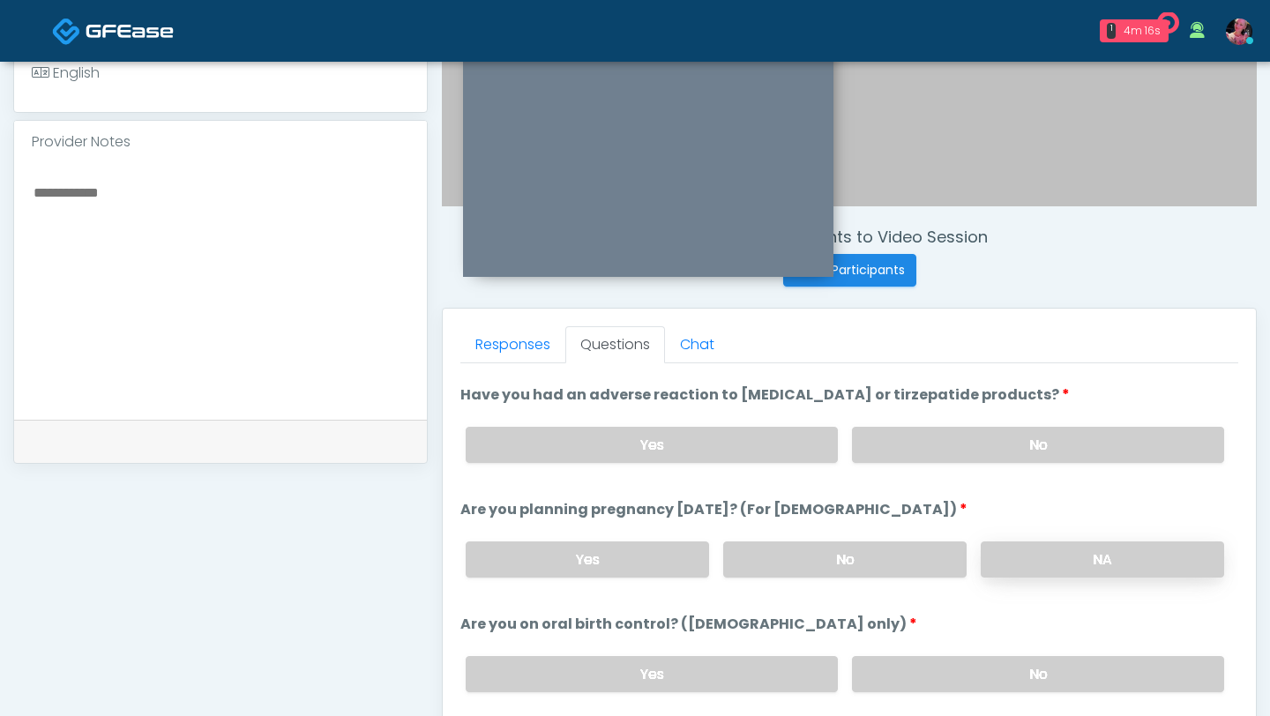
click at [1033, 438] on label "NA" at bounding box center [1102, 560] width 243 height 36
click at [981, 438] on label "No" at bounding box center [1038, 674] width 372 height 36
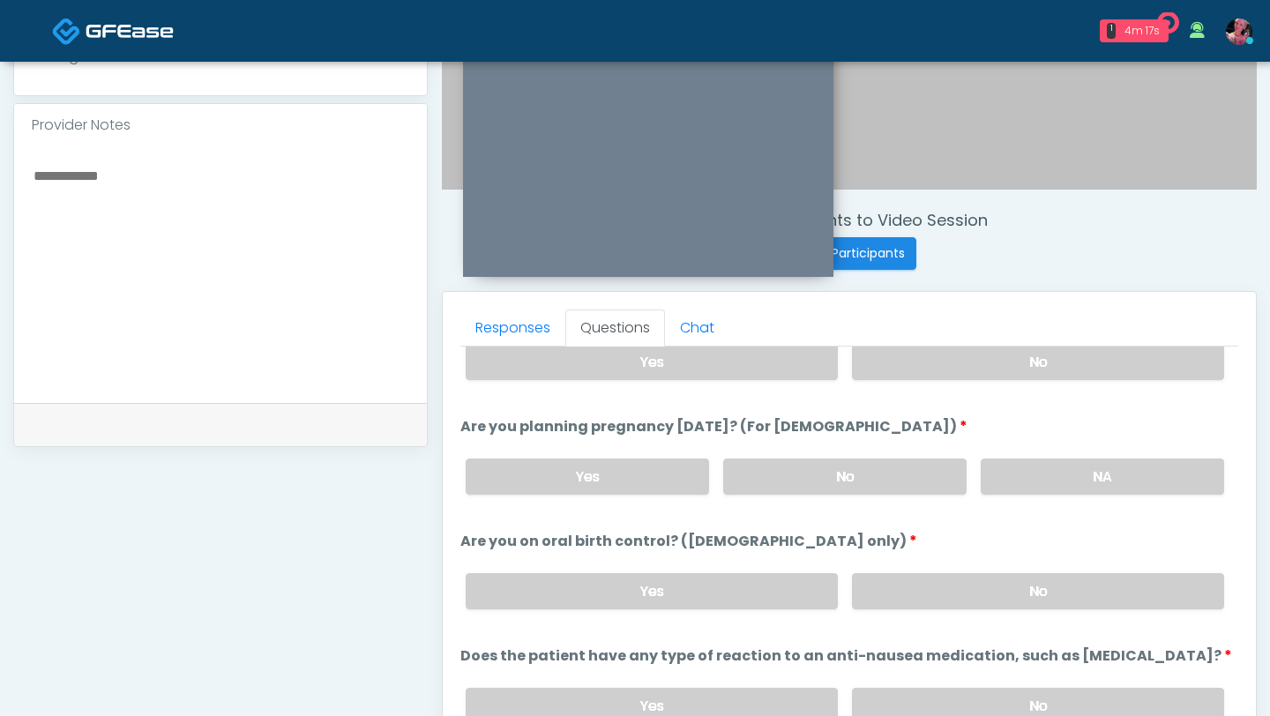
scroll to position [819, 0]
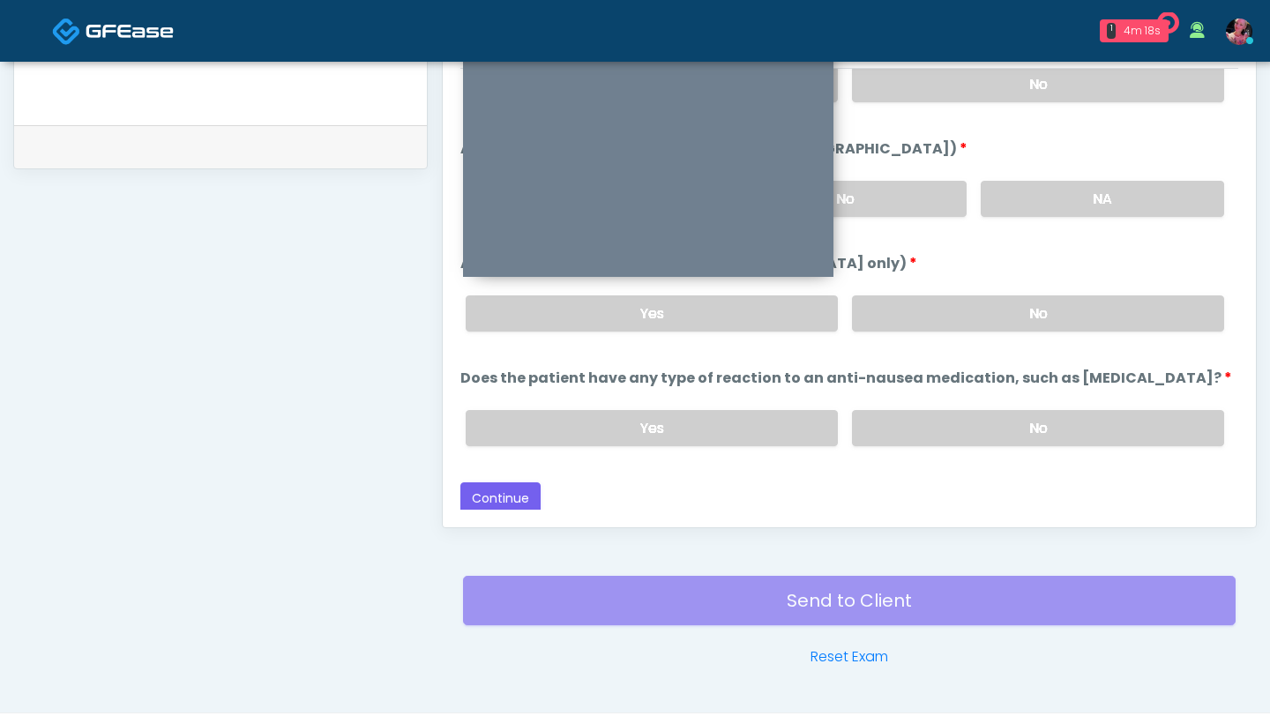
click at [973, 428] on label "No" at bounding box center [1038, 428] width 372 height 36
click at [541, 438] on div "Back Continue" at bounding box center [849, 498] width 778 height 33
click at [512, 438] on button "Continue" at bounding box center [500, 498] width 80 height 33
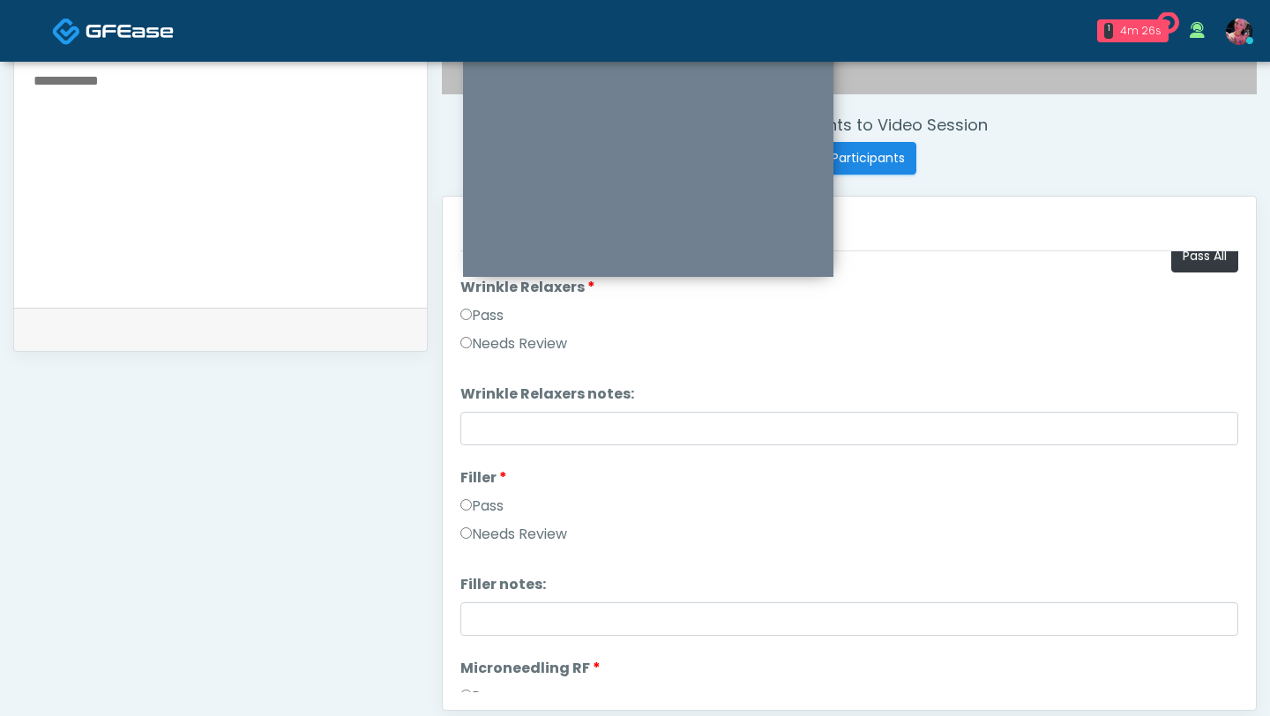
scroll to position [0, 0]
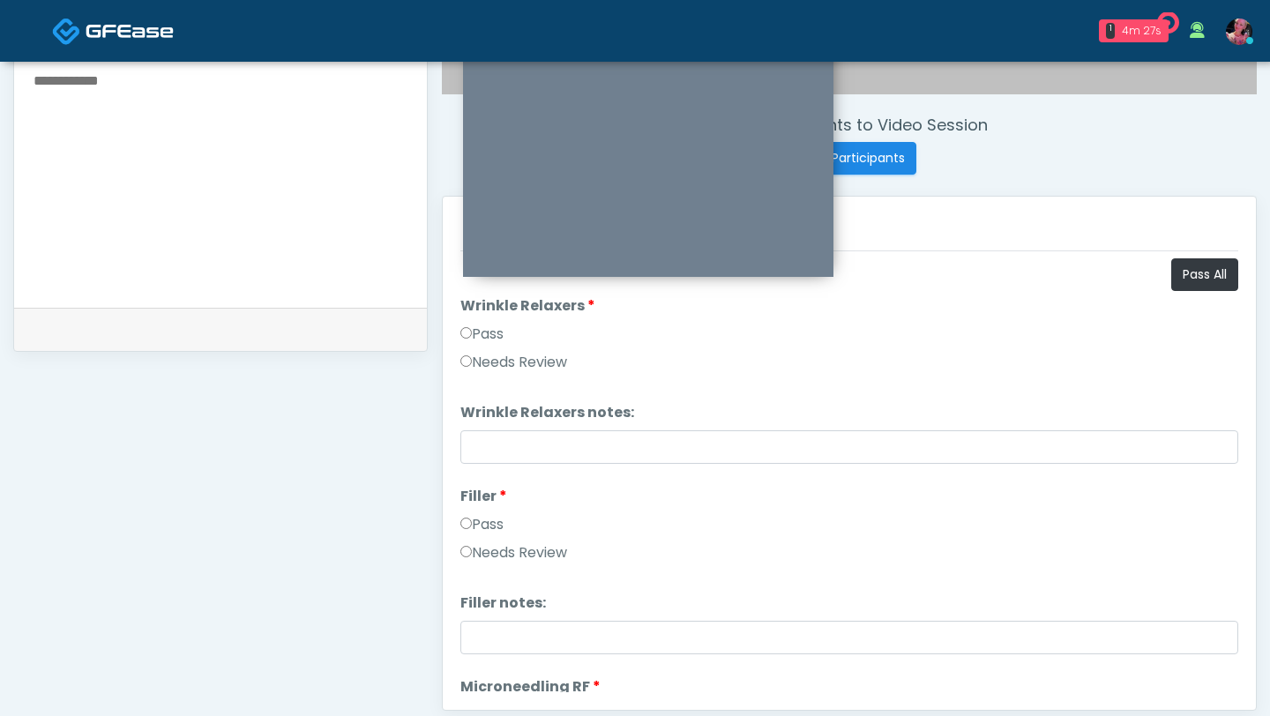
click at [482, 336] on label "Pass" at bounding box center [481, 334] width 43 height 21
click at [477, 438] on label "Pass" at bounding box center [481, 524] width 43 height 21
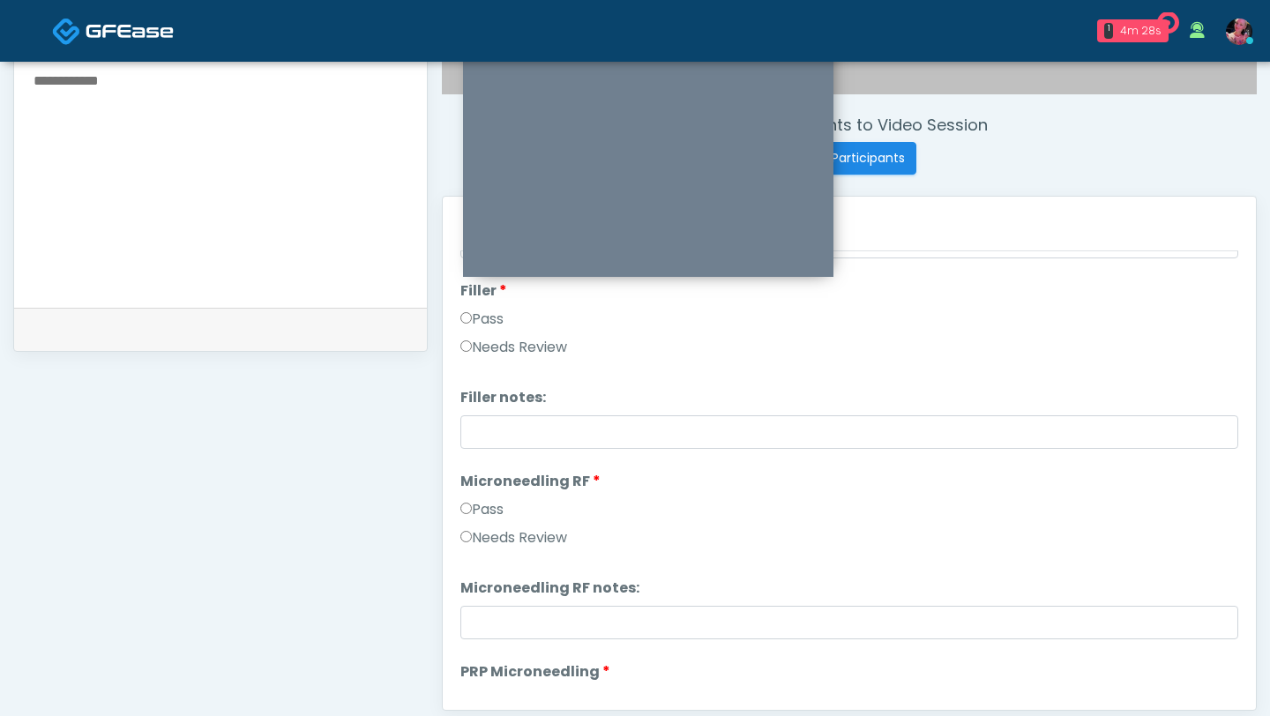
click at [479, 438] on label "Pass" at bounding box center [481, 509] width 43 height 21
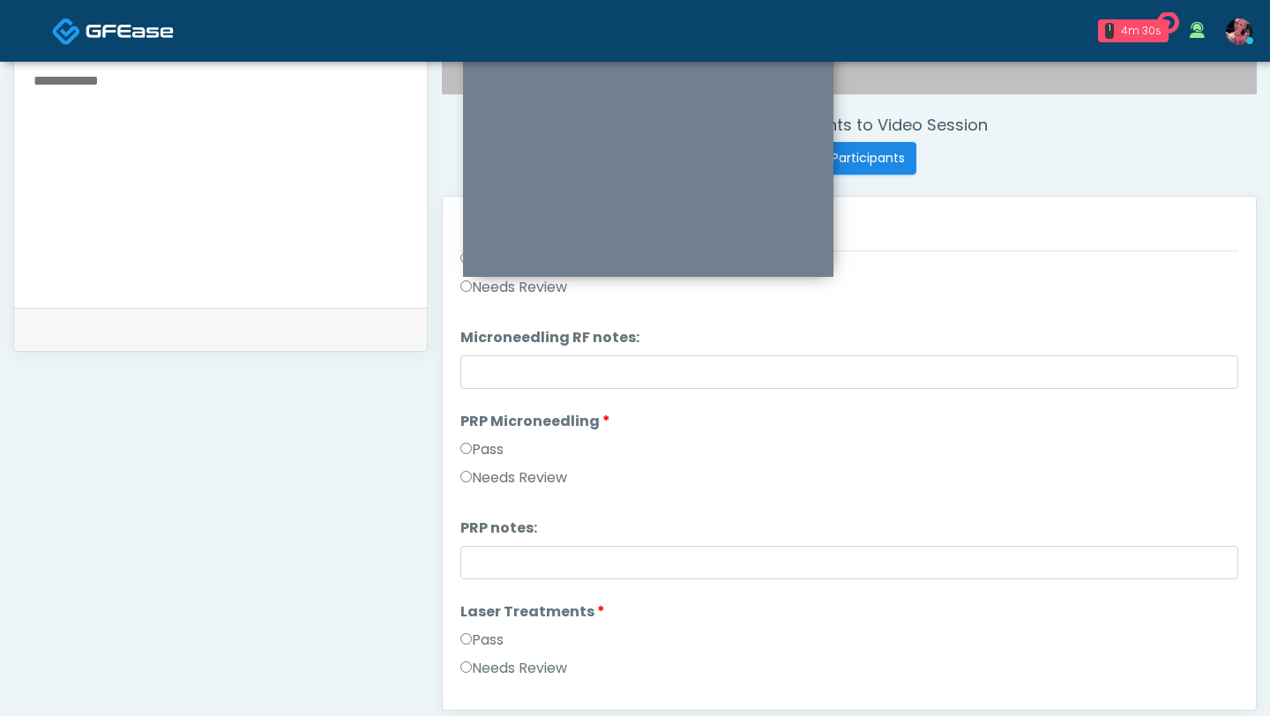
click at [486, 438] on label "Pass" at bounding box center [481, 449] width 43 height 21
click at [481, 438] on div "Pass" at bounding box center [849, 452] width 778 height 28
click at [471, 438] on label "Pass" at bounding box center [481, 638] width 43 height 21
click at [495, 435] on li "Laser Treatments Laser Treatments Pass Needs Review" at bounding box center [849, 451] width 778 height 85
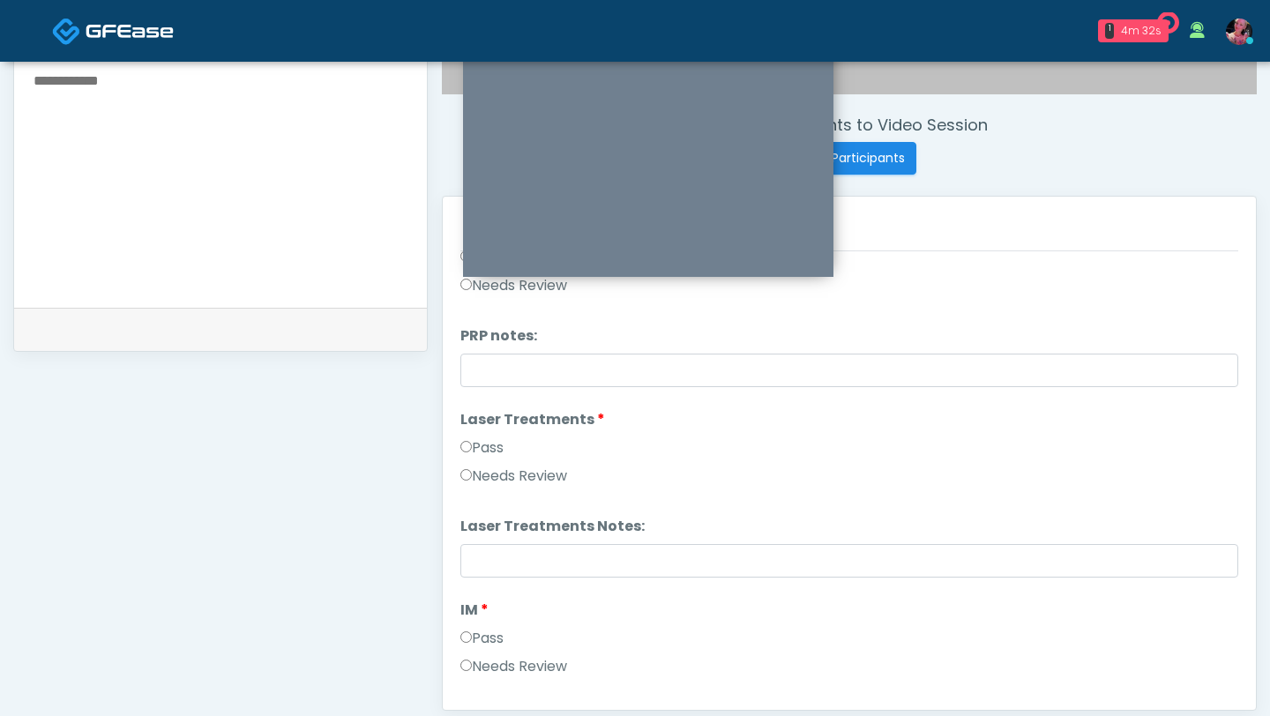
click at [494, 438] on div "Pass" at bounding box center [849, 452] width 778 height 28
click at [491, 438] on label "Pass" at bounding box center [481, 448] width 43 height 21
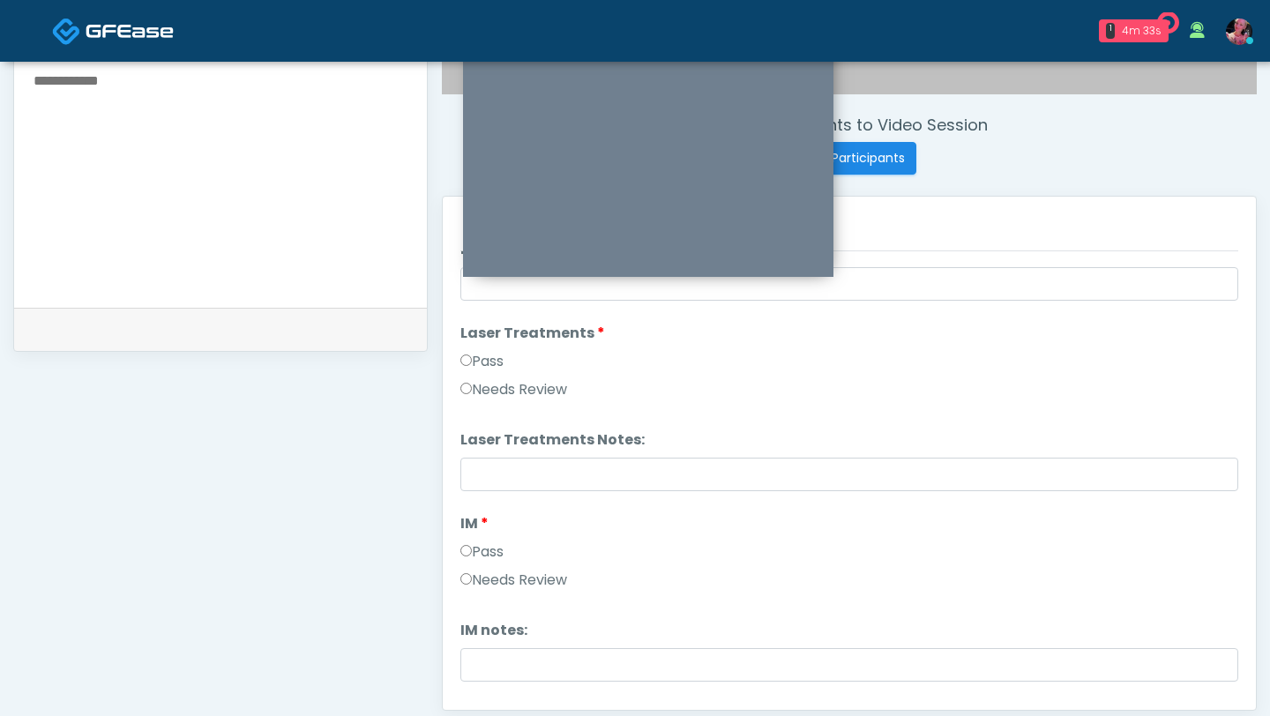
scroll to position [759, 0]
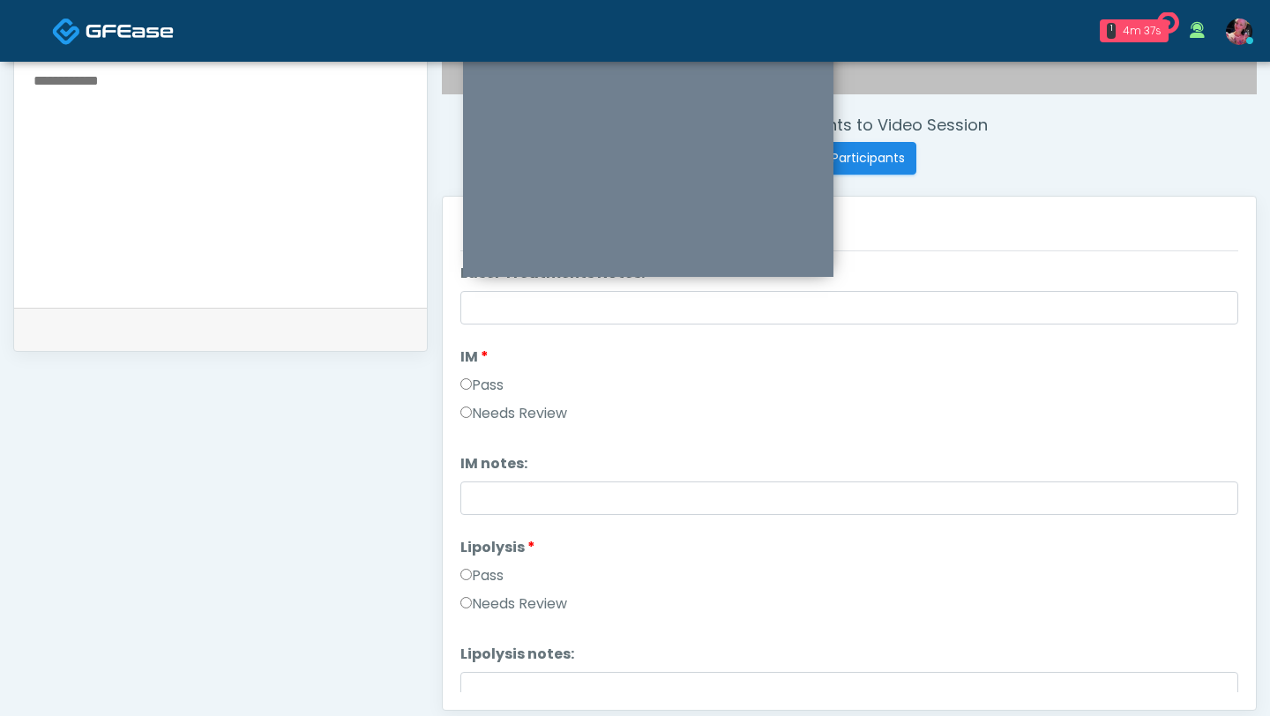
click at [472, 438] on label "Pass" at bounding box center [481, 575] width 43 height 21
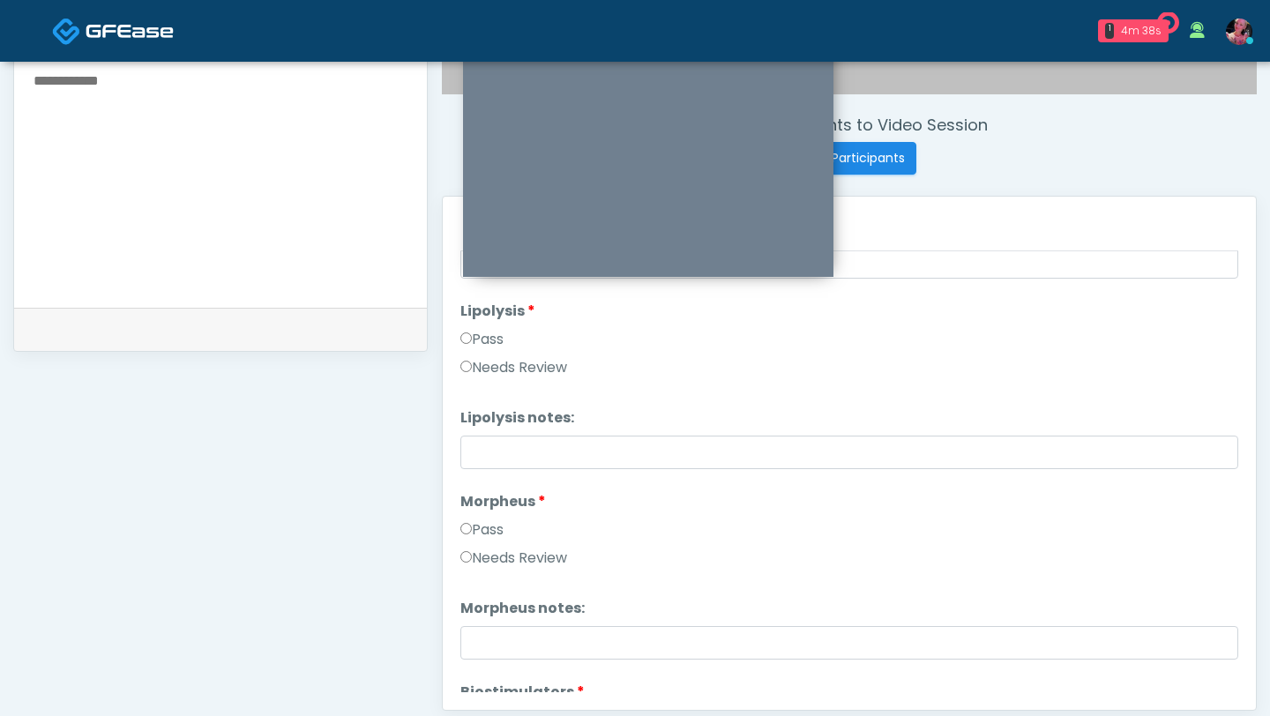
scroll to position [1160, 0]
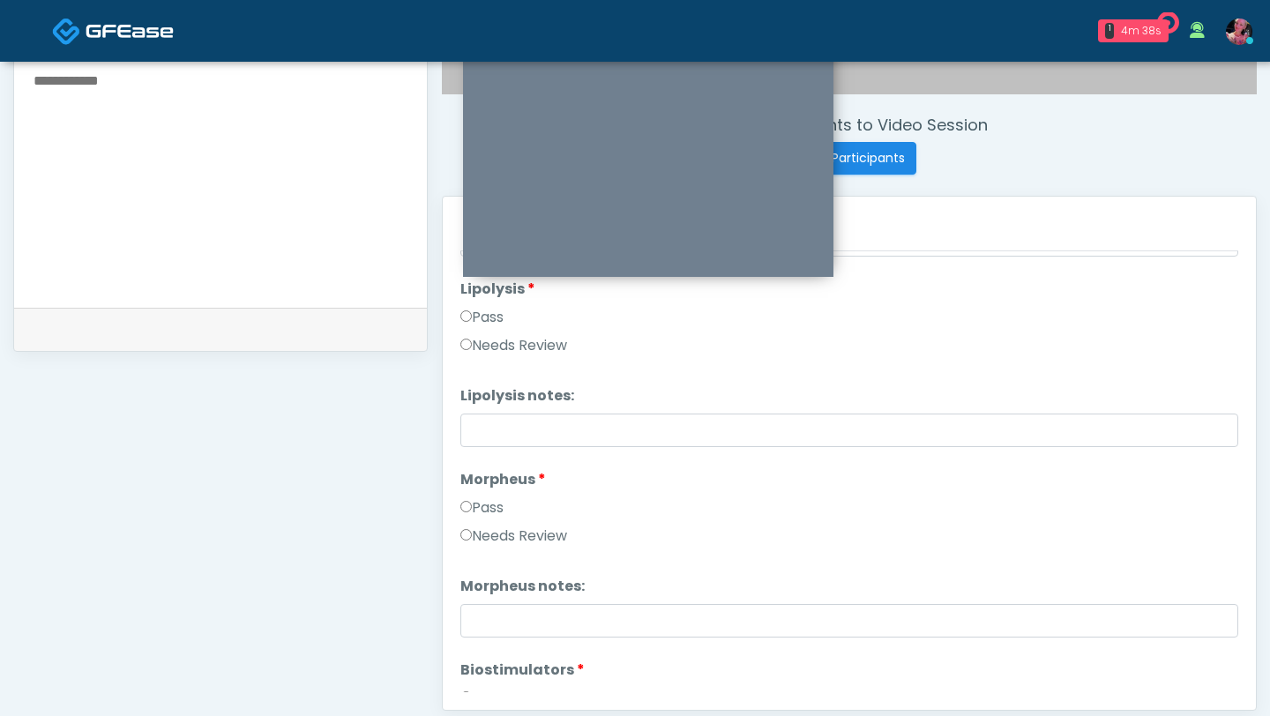
click at [485, 438] on label "Morpheus" at bounding box center [503, 479] width 86 height 21
click at [484, 438] on label "Pass" at bounding box center [481, 507] width 43 height 21
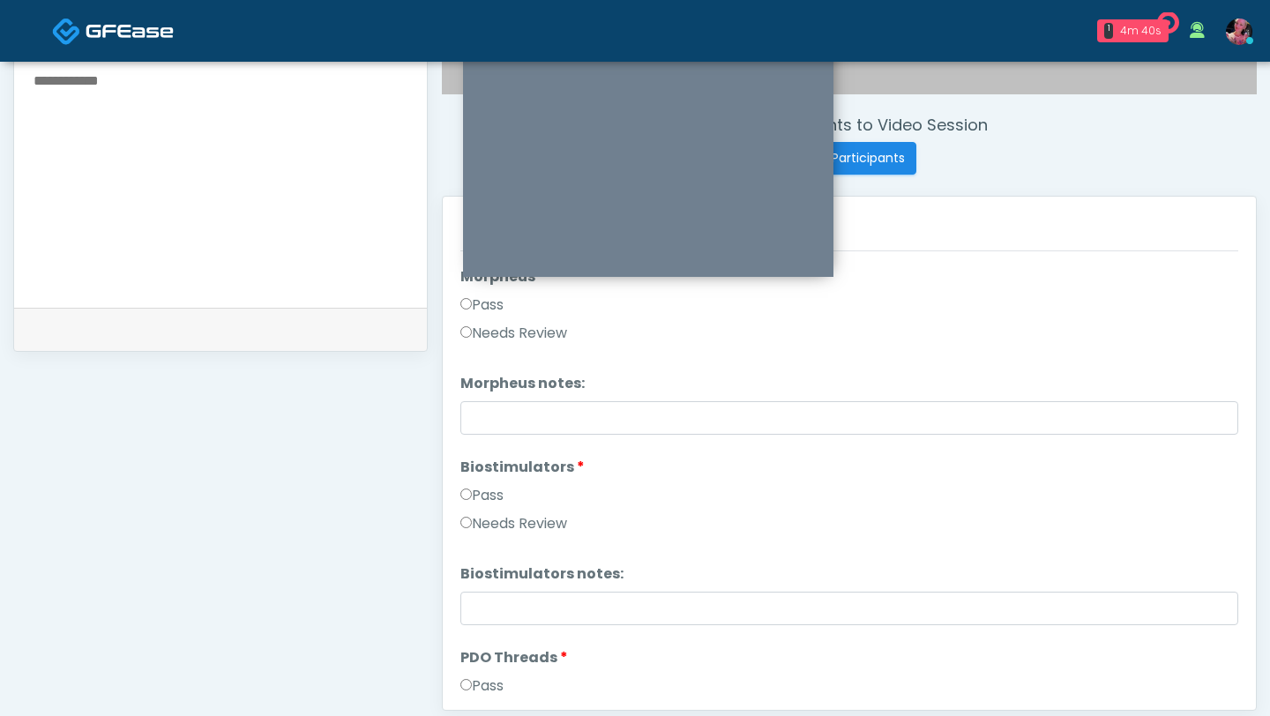
click at [484, 438] on label "Pass" at bounding box center [481, 495] width 43 height 21
click at [484, 438] on label "Pass" at bounding box center [481, 494] width 43 height 21
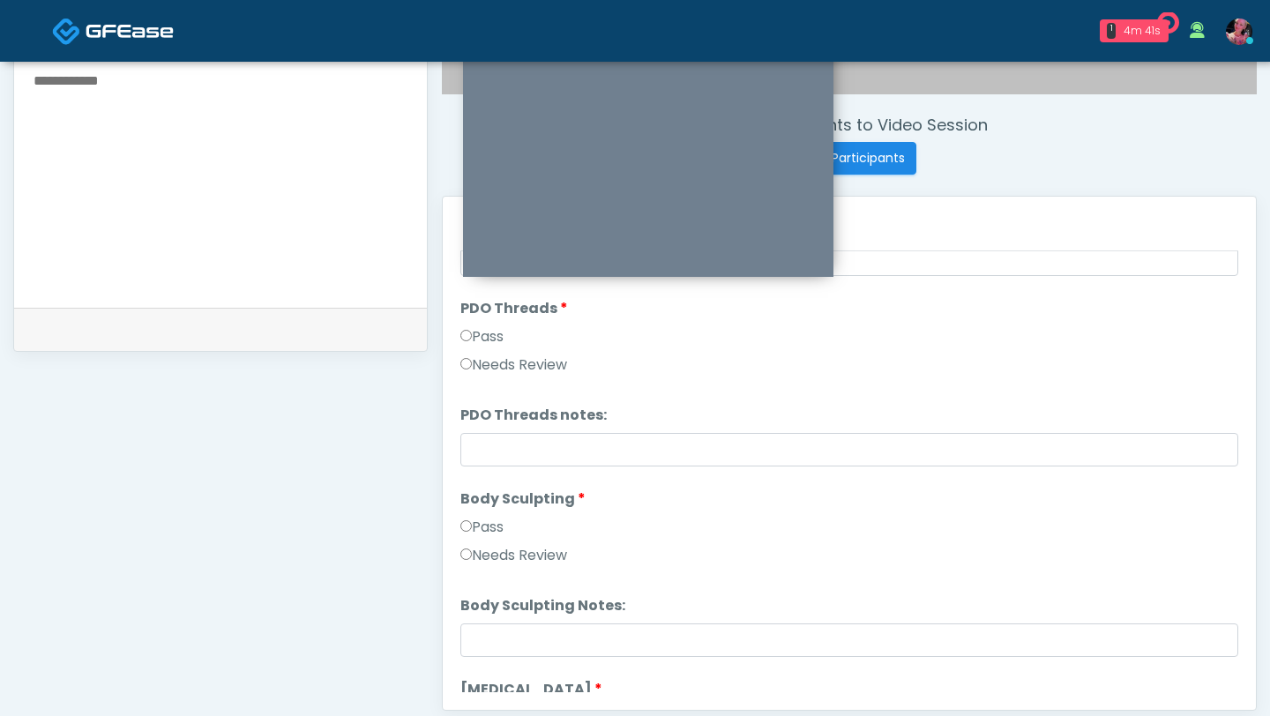
scroll to position [1764, 0]
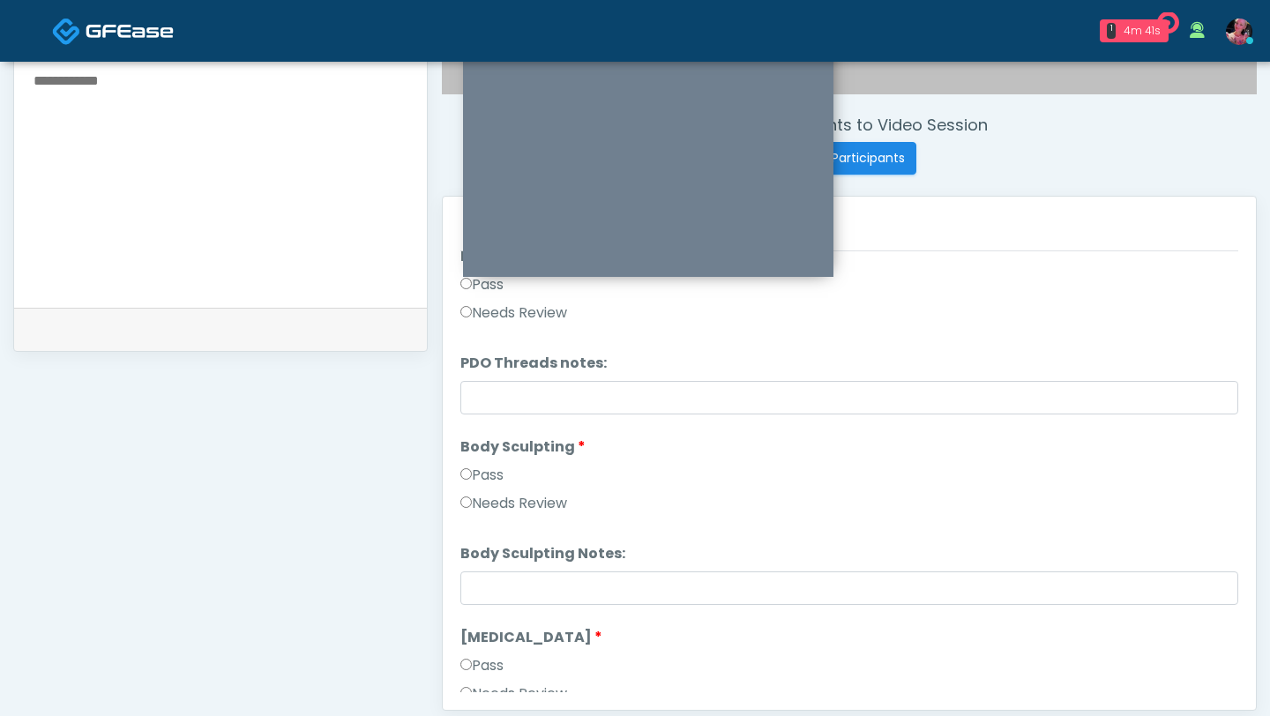
click at [486, 438] on label "Pass" at bounding box center [481, 475] width 43 height 21
click at [484, 438] on label "Pass" at bounding box center [481, 665] width 43 height 21
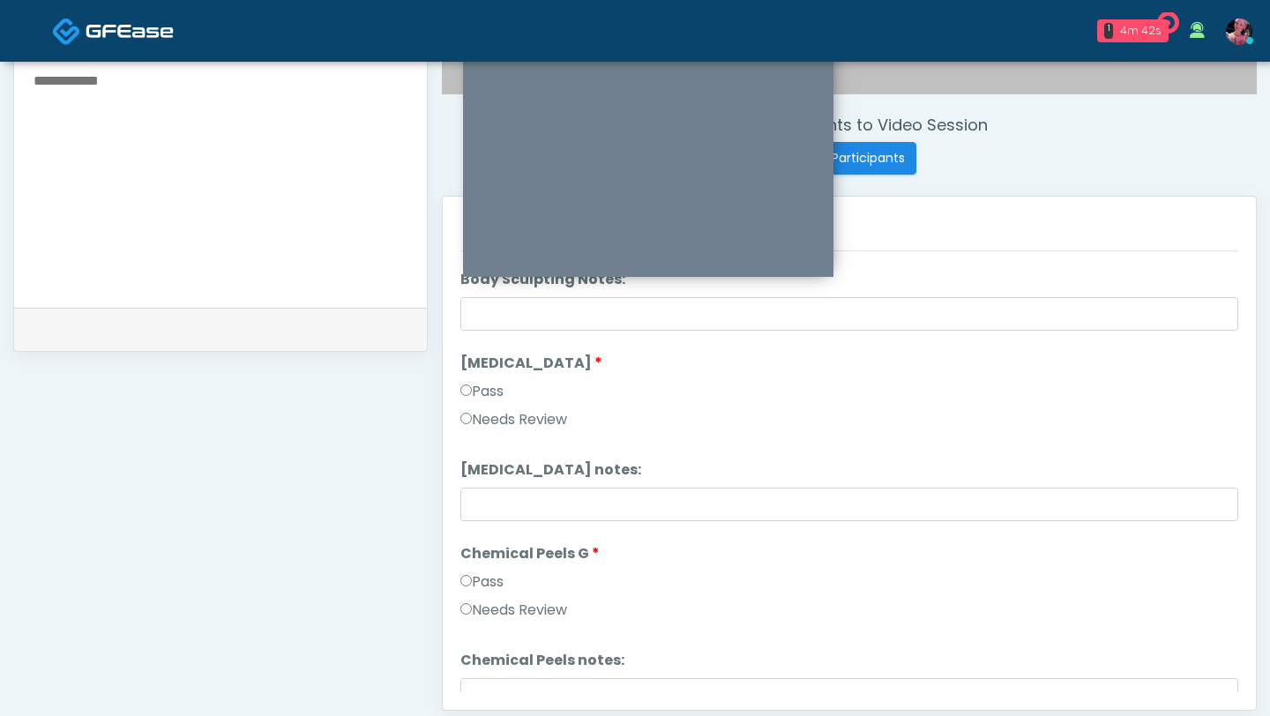
scroll to position [2046, 0]
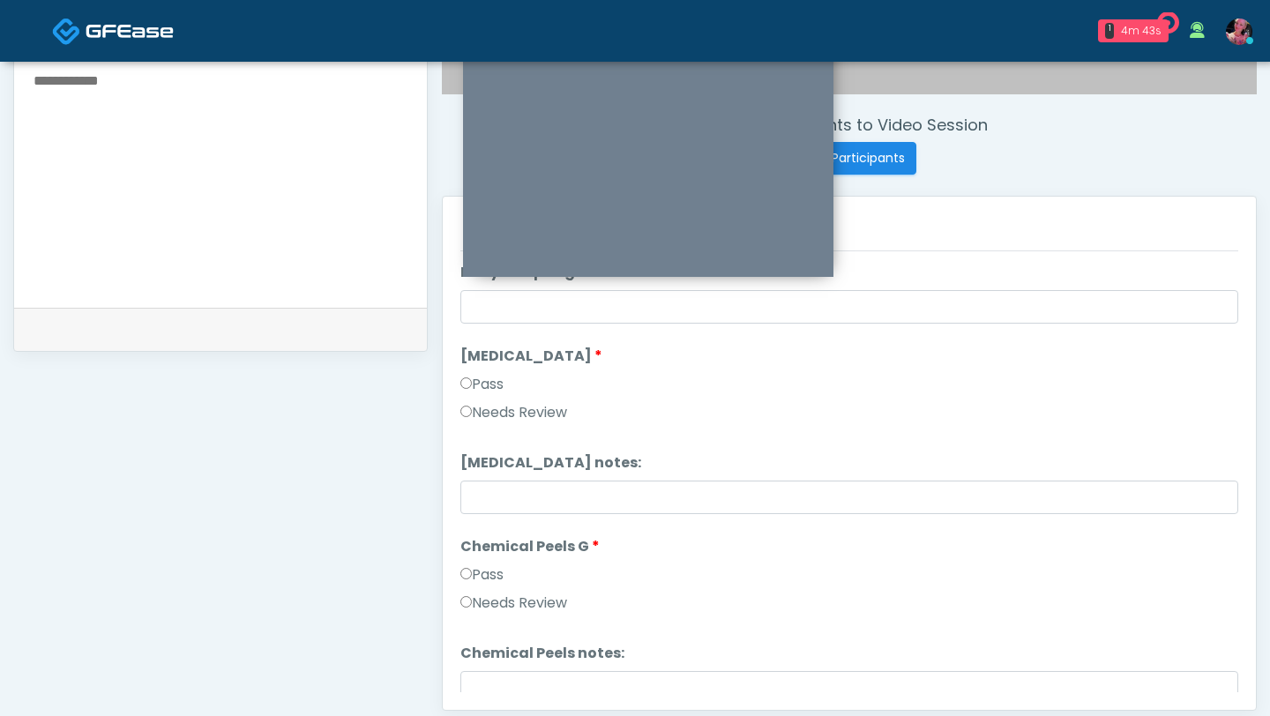
click at [490, 438] on label "Pass" at bounding box center [481, 575] width 43 height 21
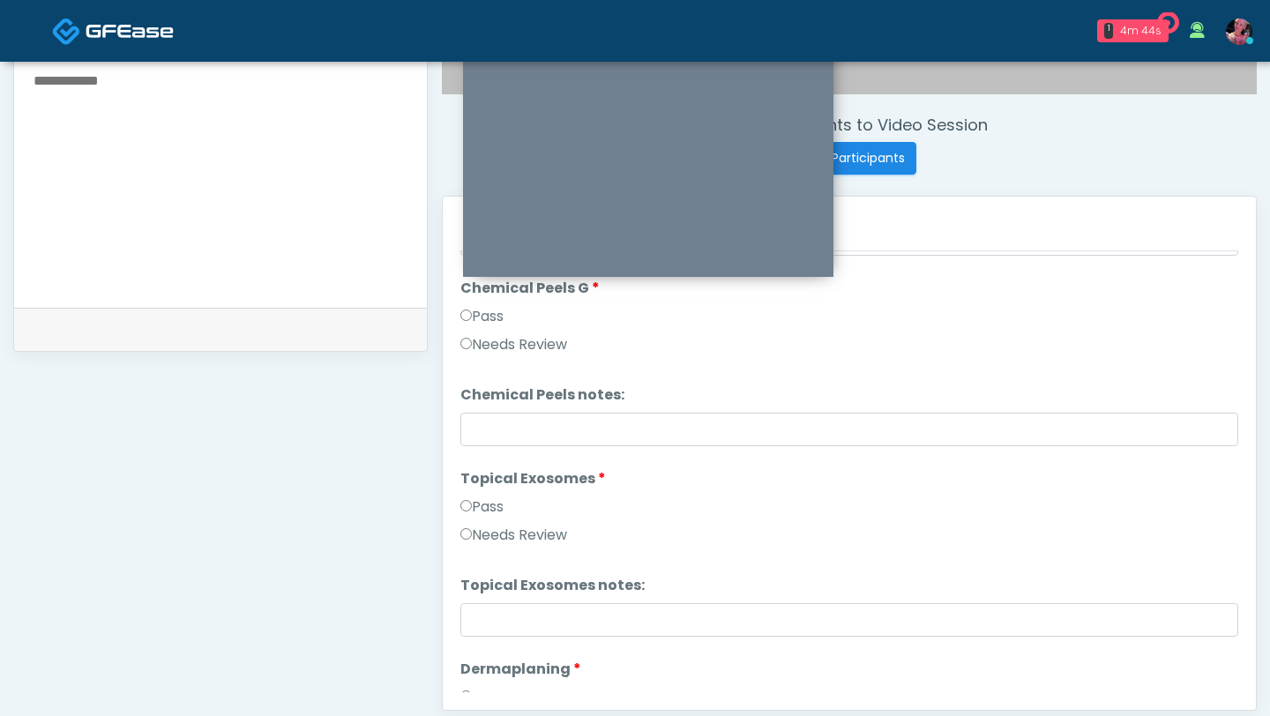
click at [487, 438] on label "Pass" at bounding box center [481, 507] width 43 height 21
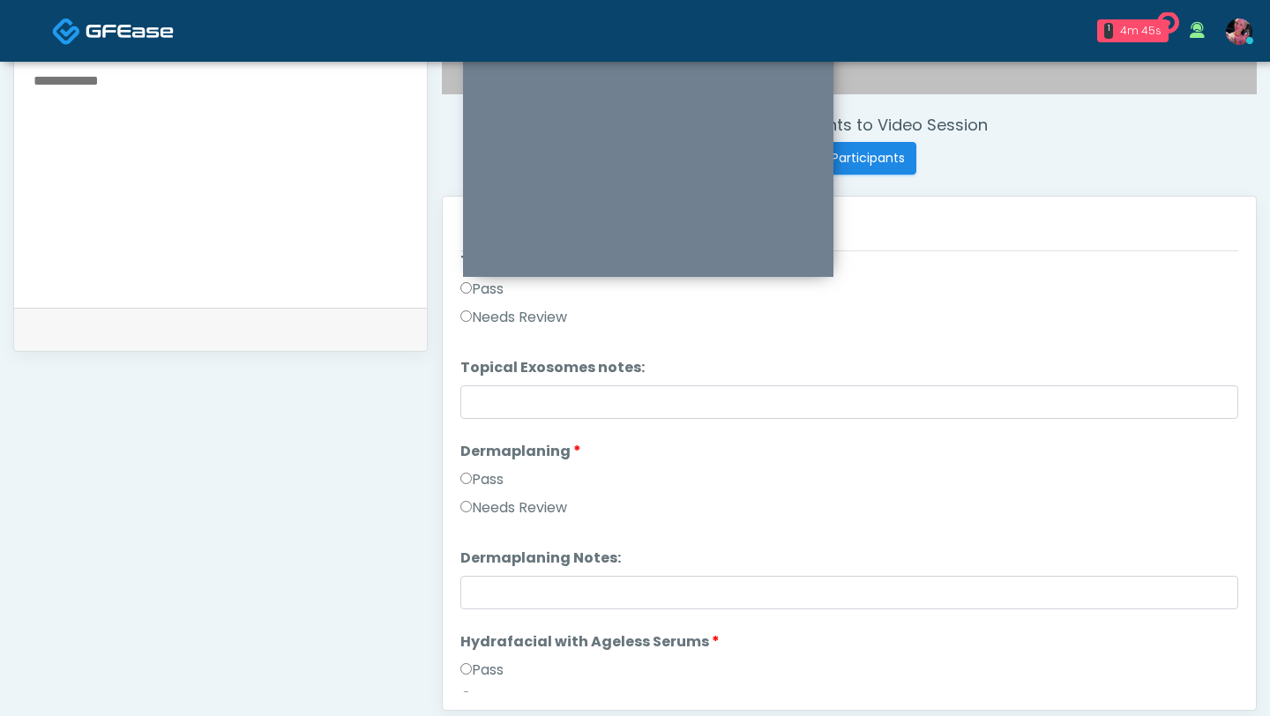
click at [486, 438] on label "Pass" at bounding box center [481, 479] width 43 height 21
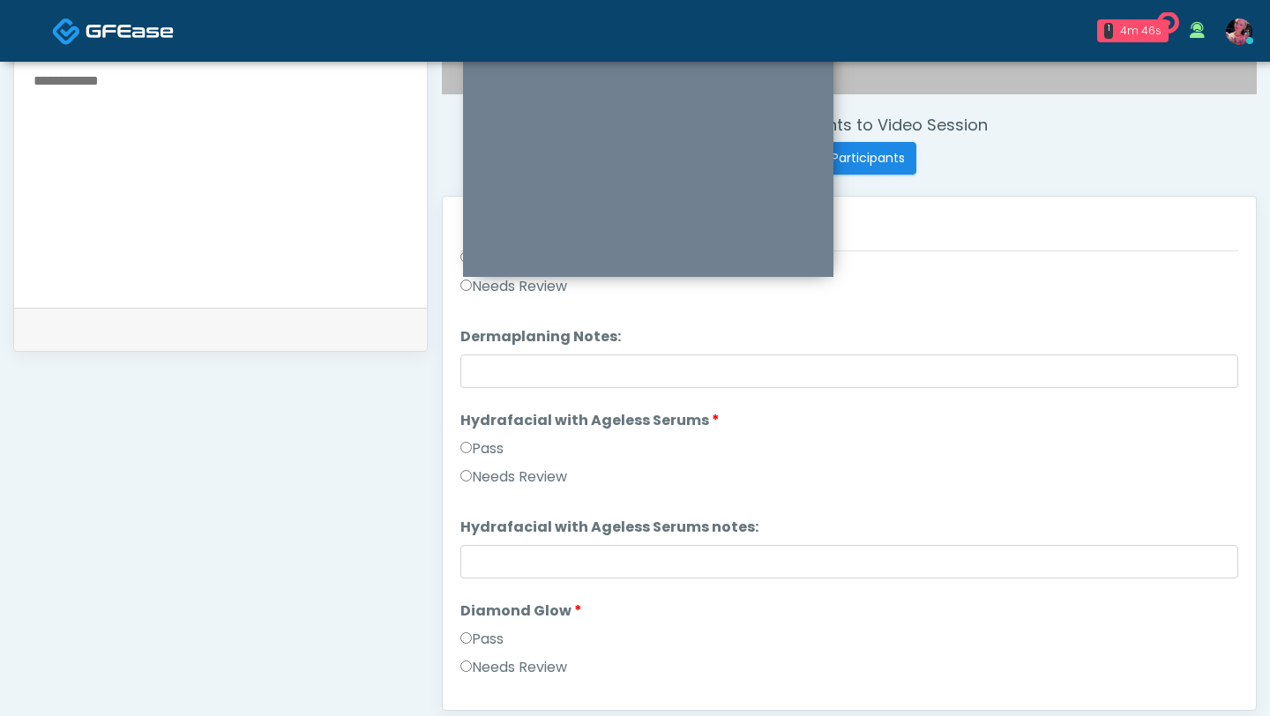
scroll to position [2744, 0]
click at [482, 438] on label "Pass" at bounding box center [481, 448] width 43 height 21
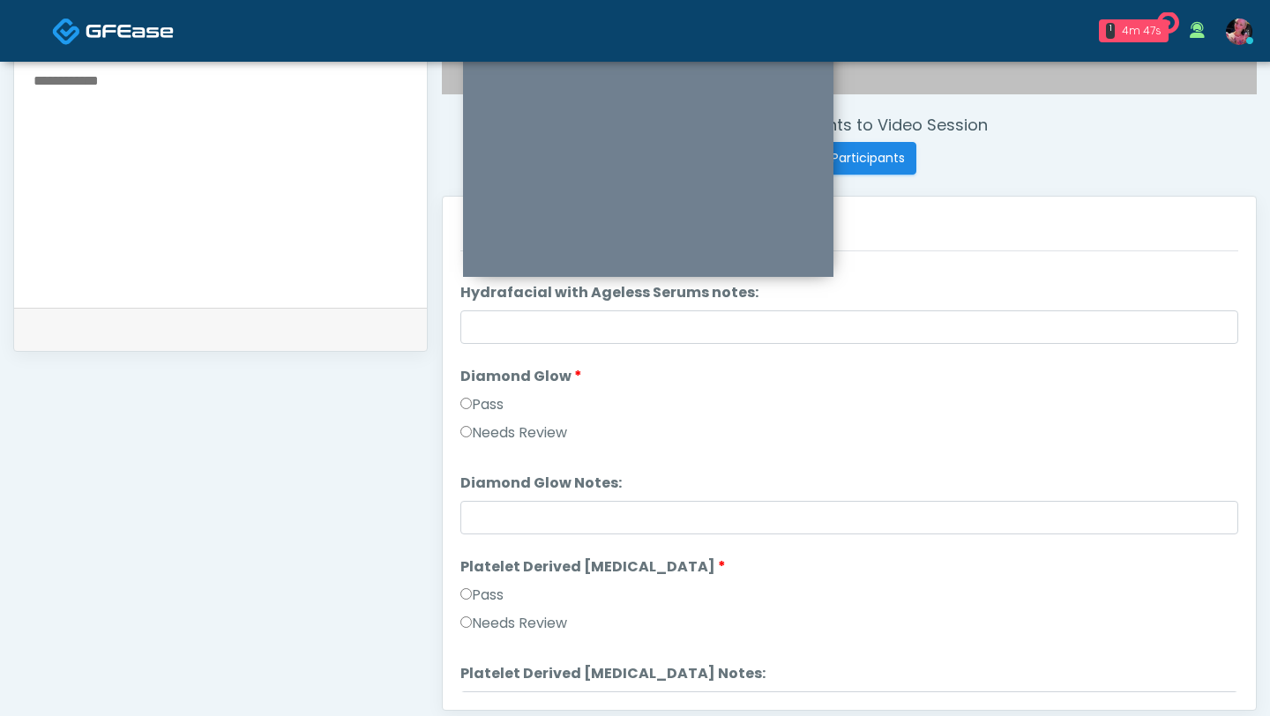
scroll to position [3037, 0]
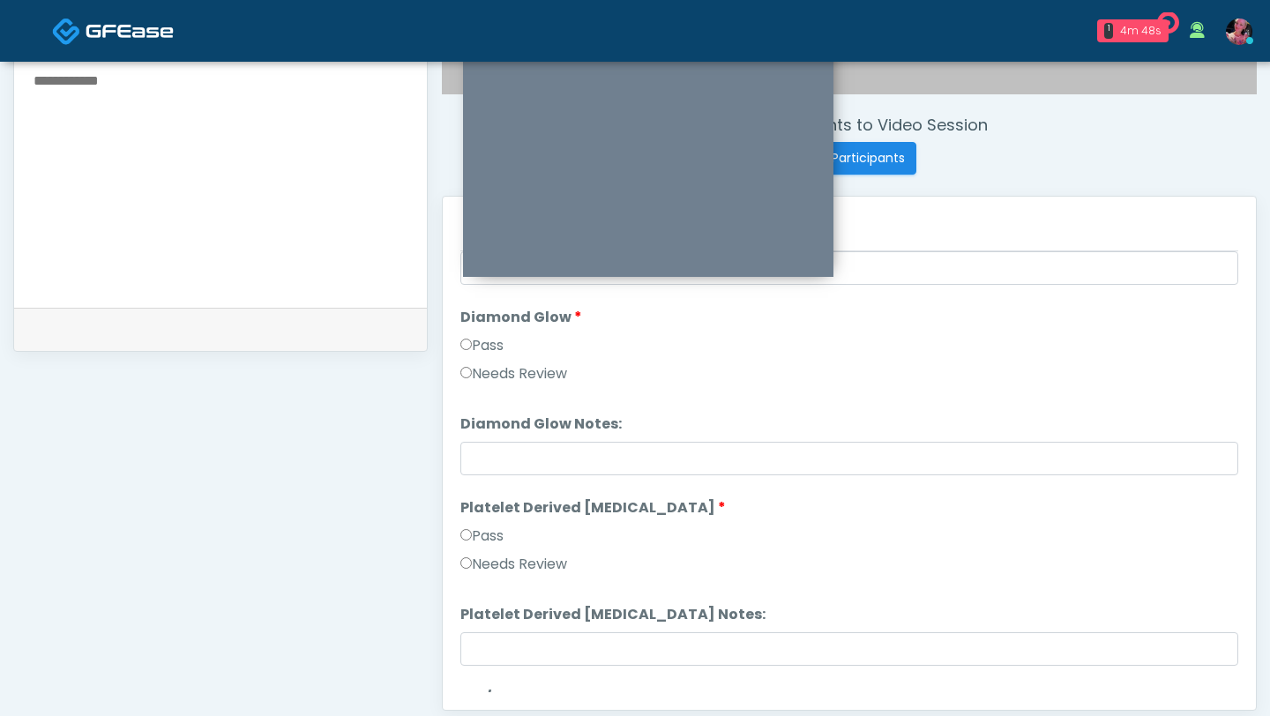
click at [489, 341] on label "Pass" at bounding box center [481, 345] width 43 height 21
click at [477, 438] on label "Pass" at bounding box center [481, 536] width 43 height 21
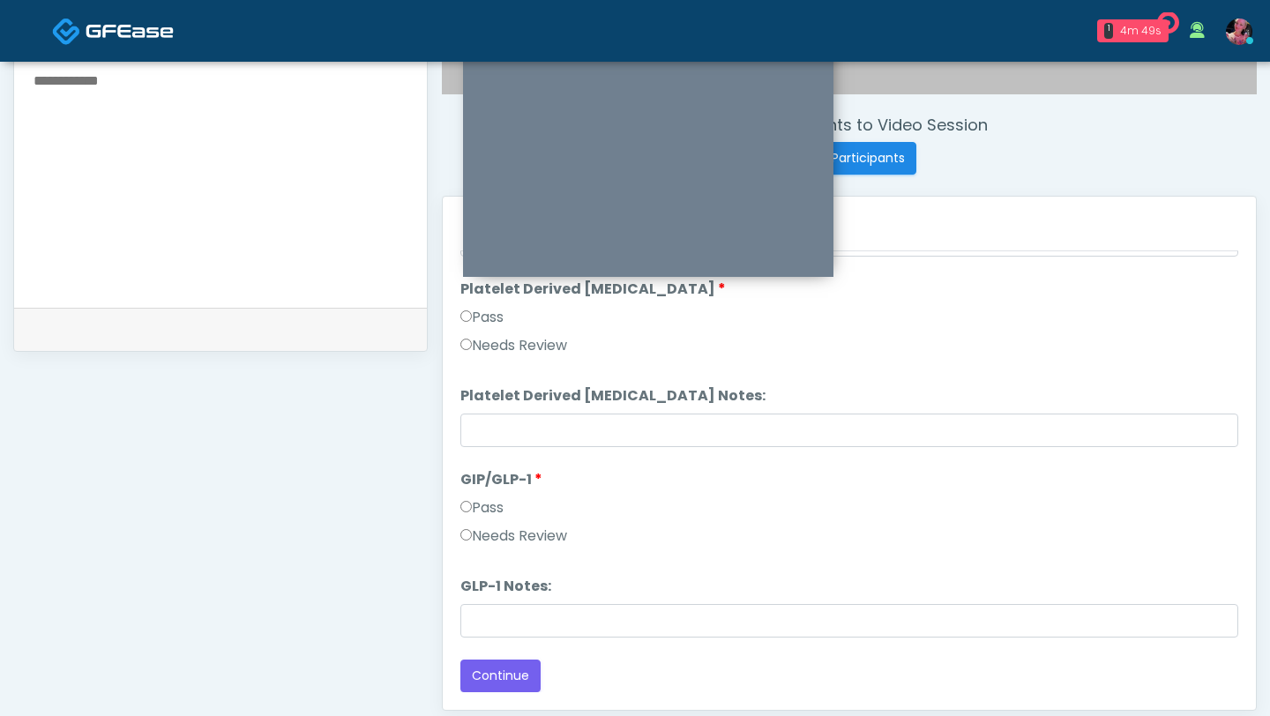
scroll to position [3255, 0]
click at [488, 438] on label "Needs Review" at bounding box center [513, 537] width 107 height 21
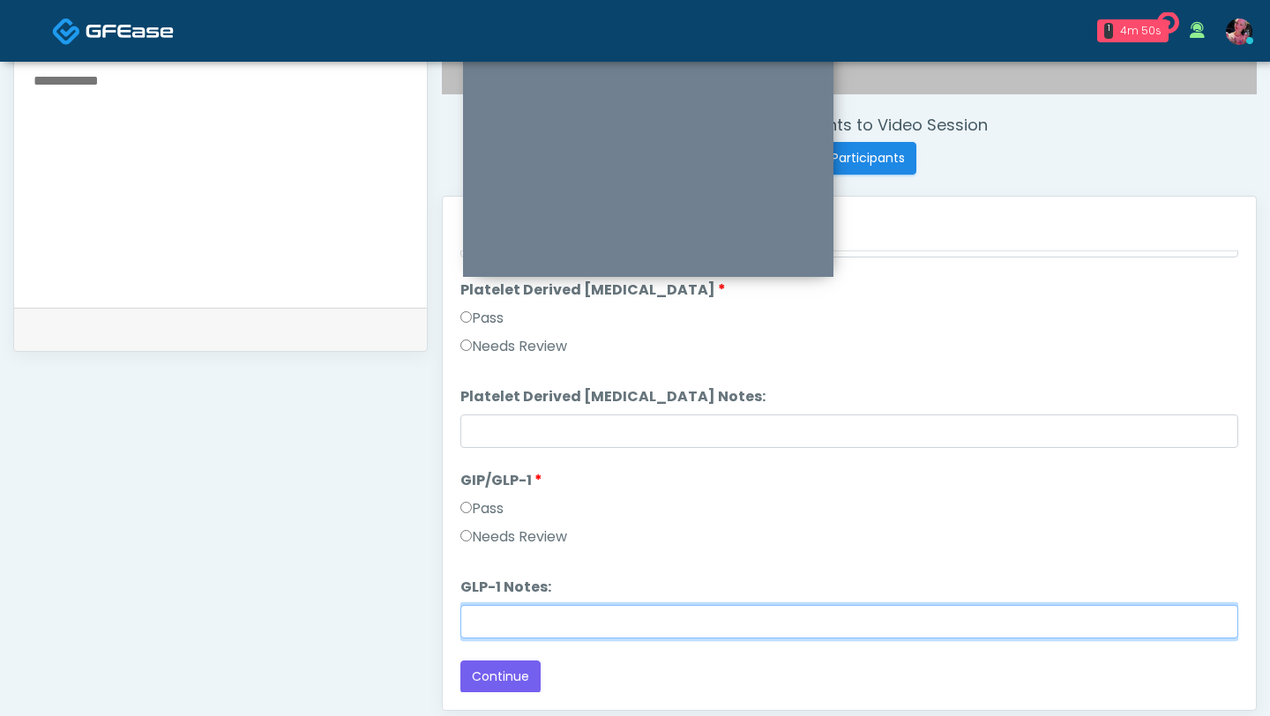
click at [488, 438] on input "GLP-1 Notes:" at bounding box center [849, 622] width 778 height 34
type input "**********"
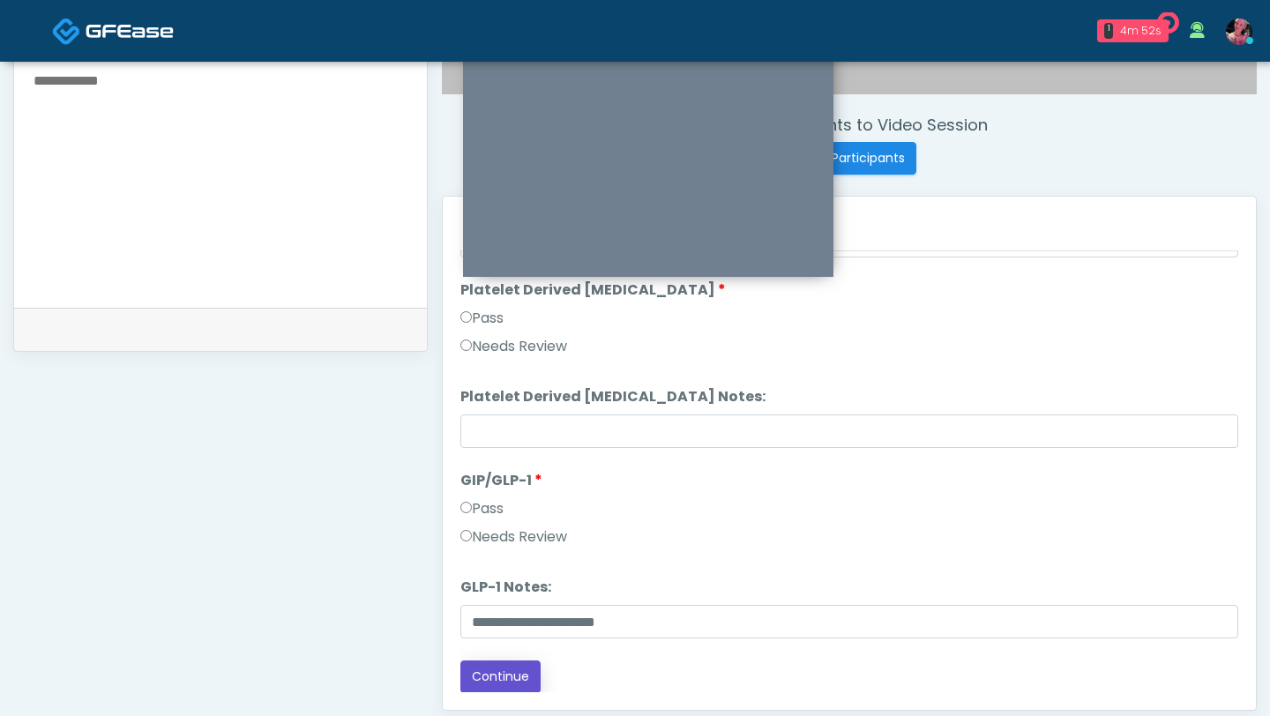
click at [496, 438] on button "Continue" at bounding box center [500, 677] width 80 height 33
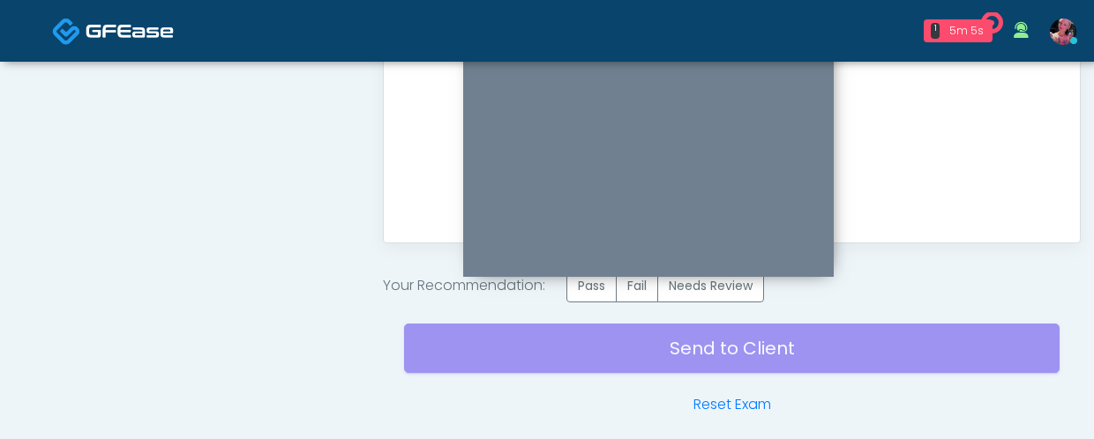
scroll to position [1088, 0]
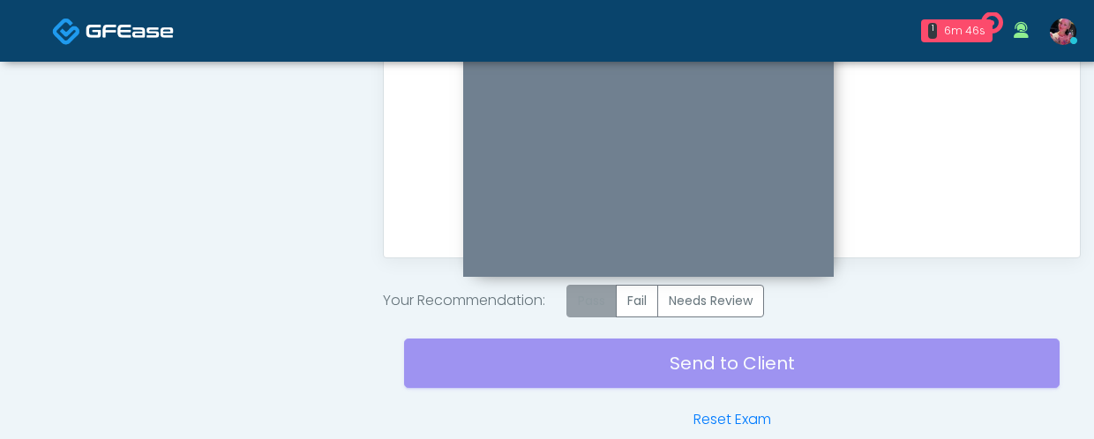
click at [617, 301] on label "Pass" at bounding box center [591, 301] width 50 height 33
click at [624, 360] on div "Send to Client Reset Exam" at bounding box center [731, 374] width 655 height 113
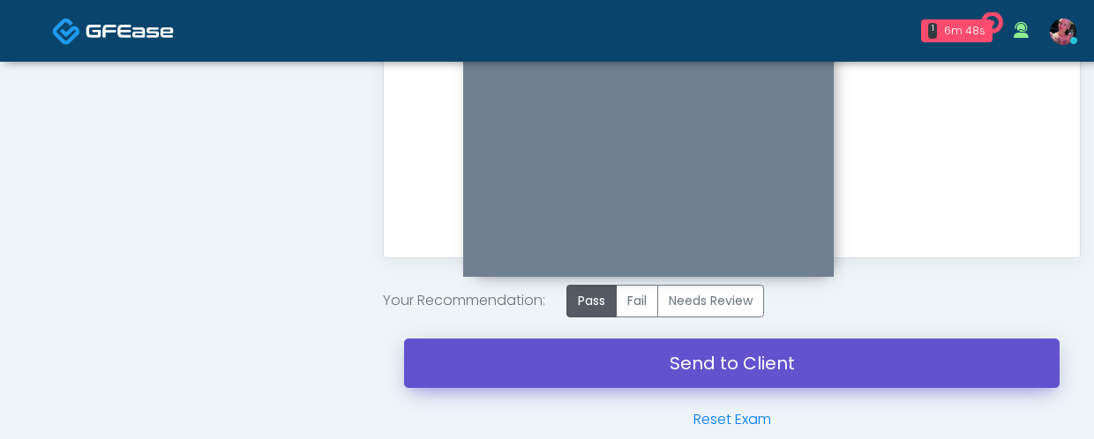
click at [624, 360] on link "Send to Client" at bounding box center [731, 363] width 655 height 49
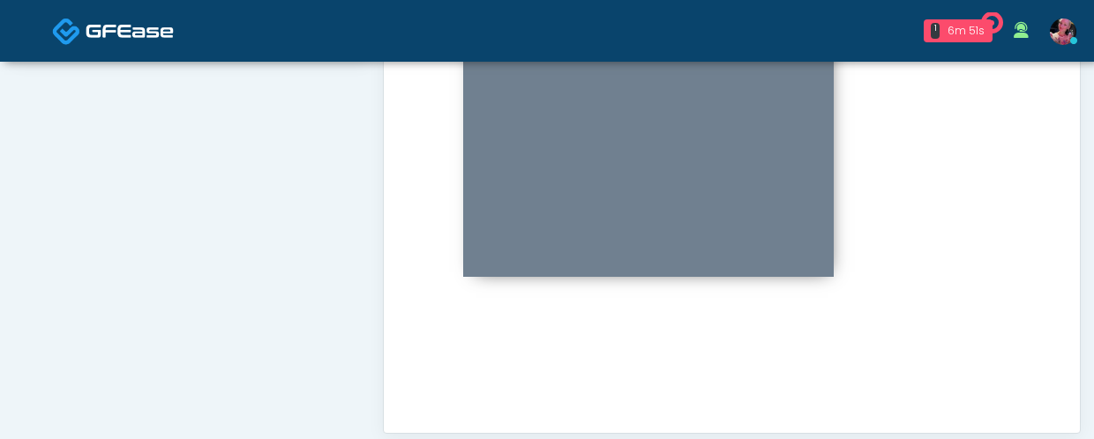
scroll to position [869, 0]
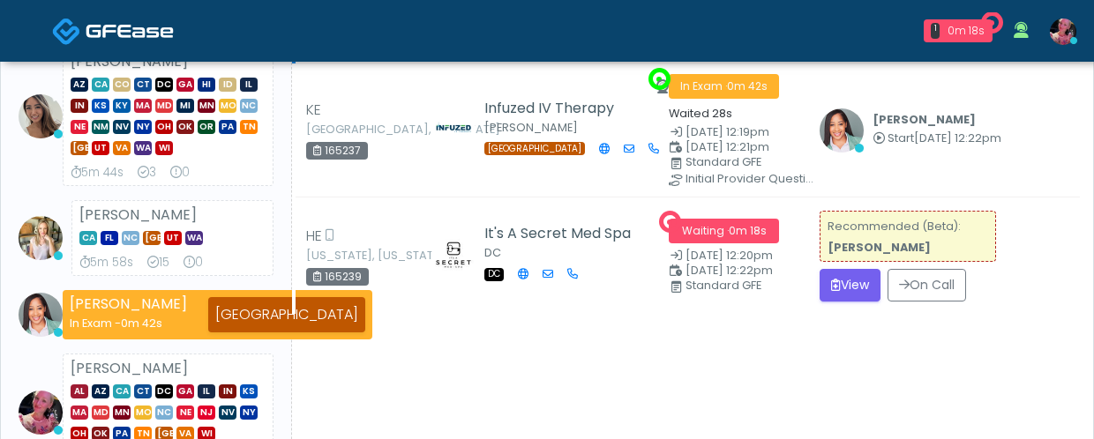
scroll to position [198, 0]
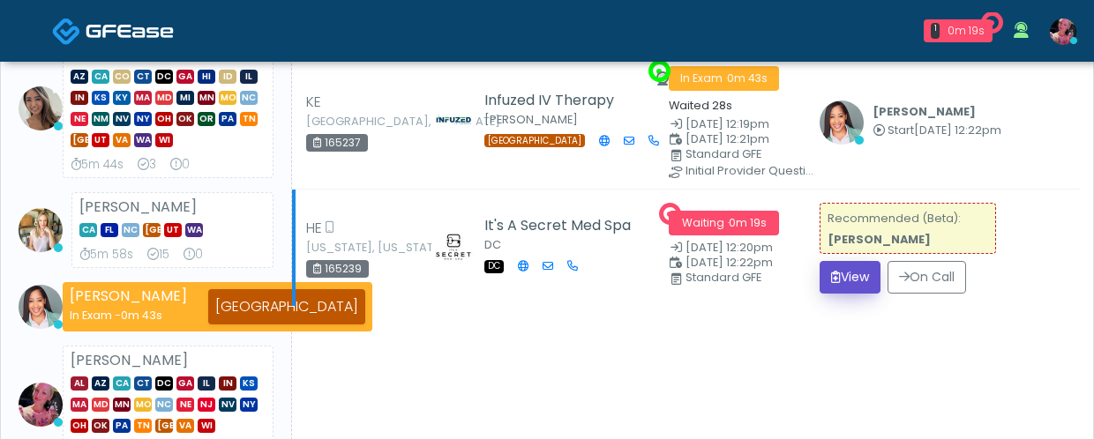
click at [847, 280] on button "View" at bounding box center [849, 277] width 61 height 33
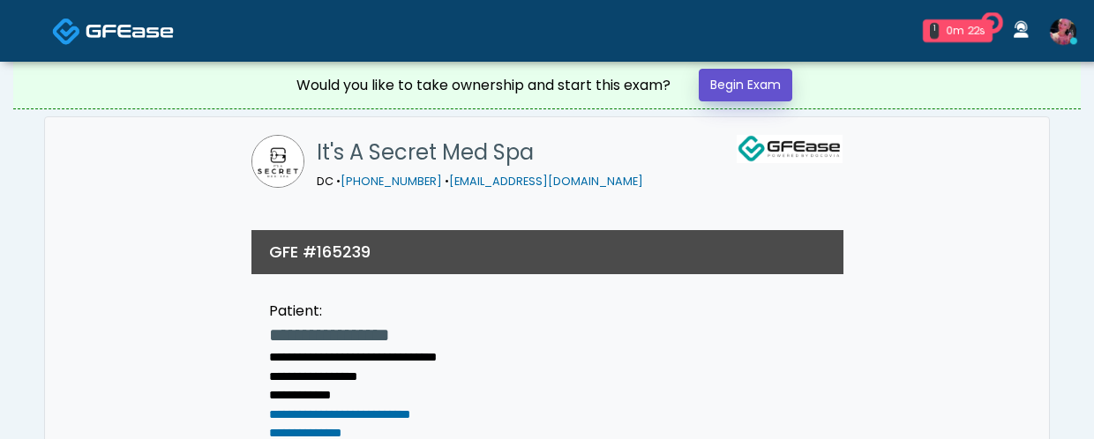
click at [755, 98] on link "Begin Exam" at bounding box center [746, 85] width 94 height 33
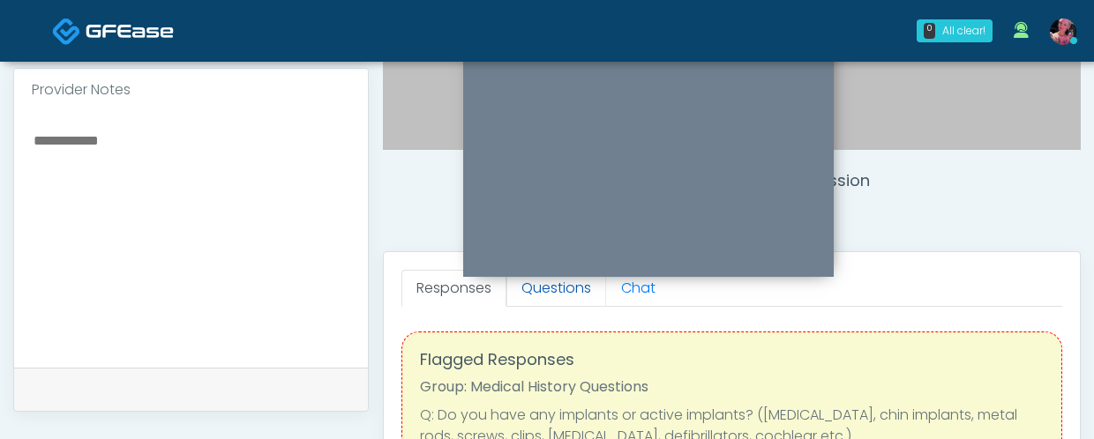
click at [571, 296] on link "Questions" at bounding box center [556, 288] width 100 height 37
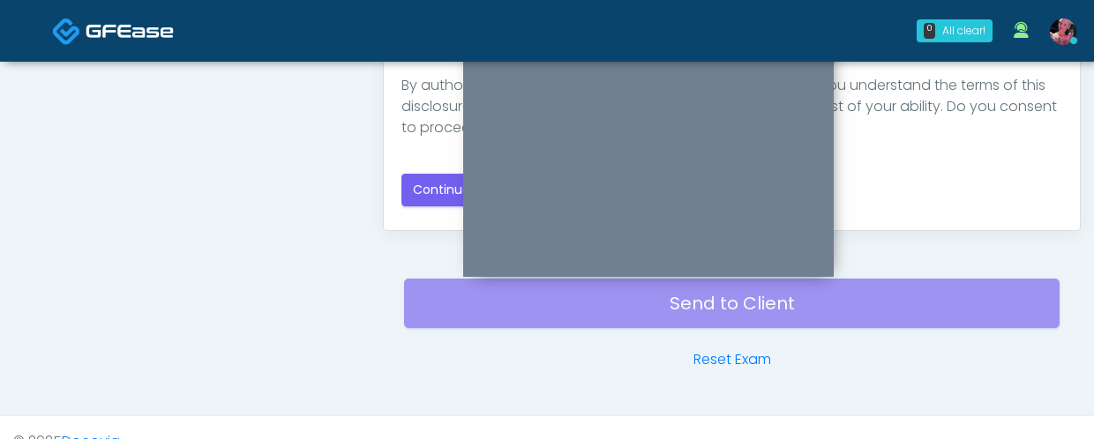
scroll to position [1118, 0]
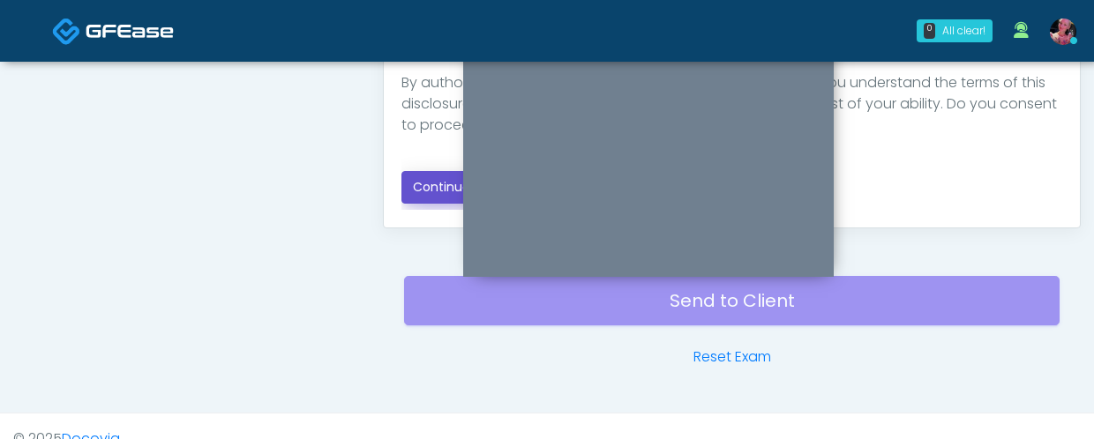
click at [413, 183] on button "Continue" at bounding box center [441, 187] width 80 height 33
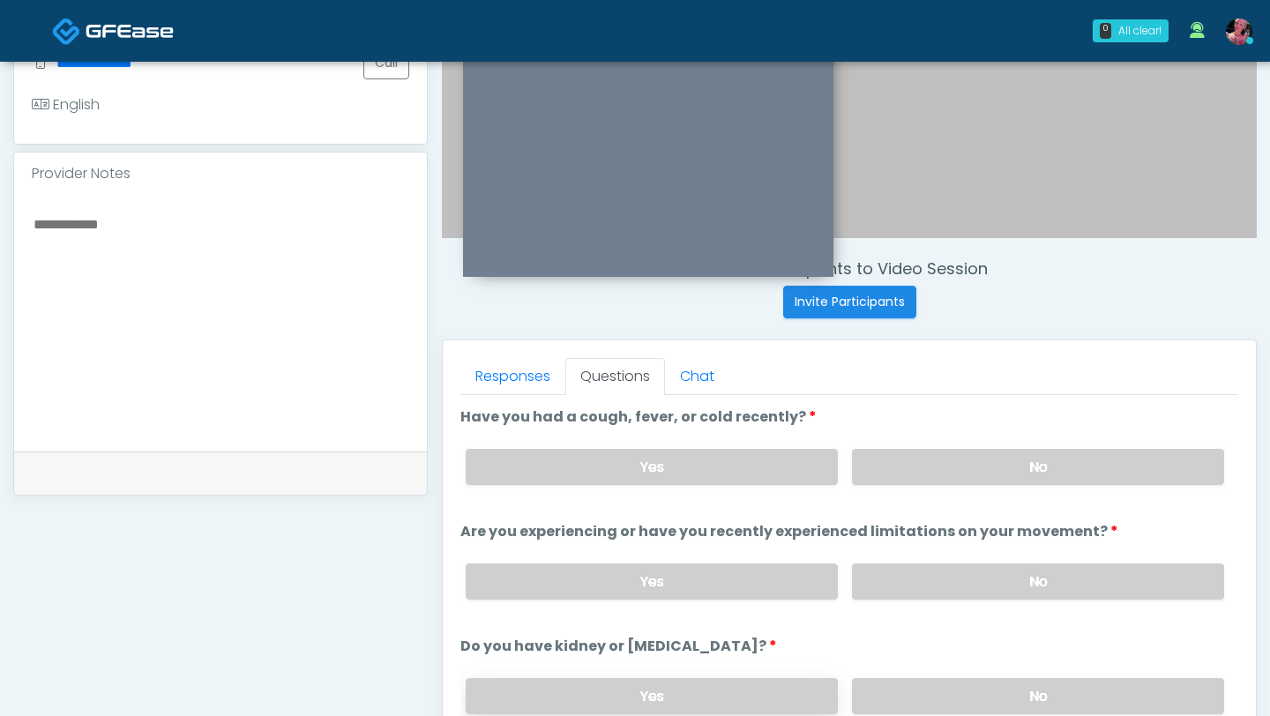
scroll to position [493, 0]
click at [906, 438] on div "Yes No" at bounding box center [845, 466] width 787 height 64
click at [907, 438] on label "No" at bounding box center [1038, 466] width 372 height 36
click at [924, 438] on label "No" at bounding box center [1038, 581] width 372 height 36
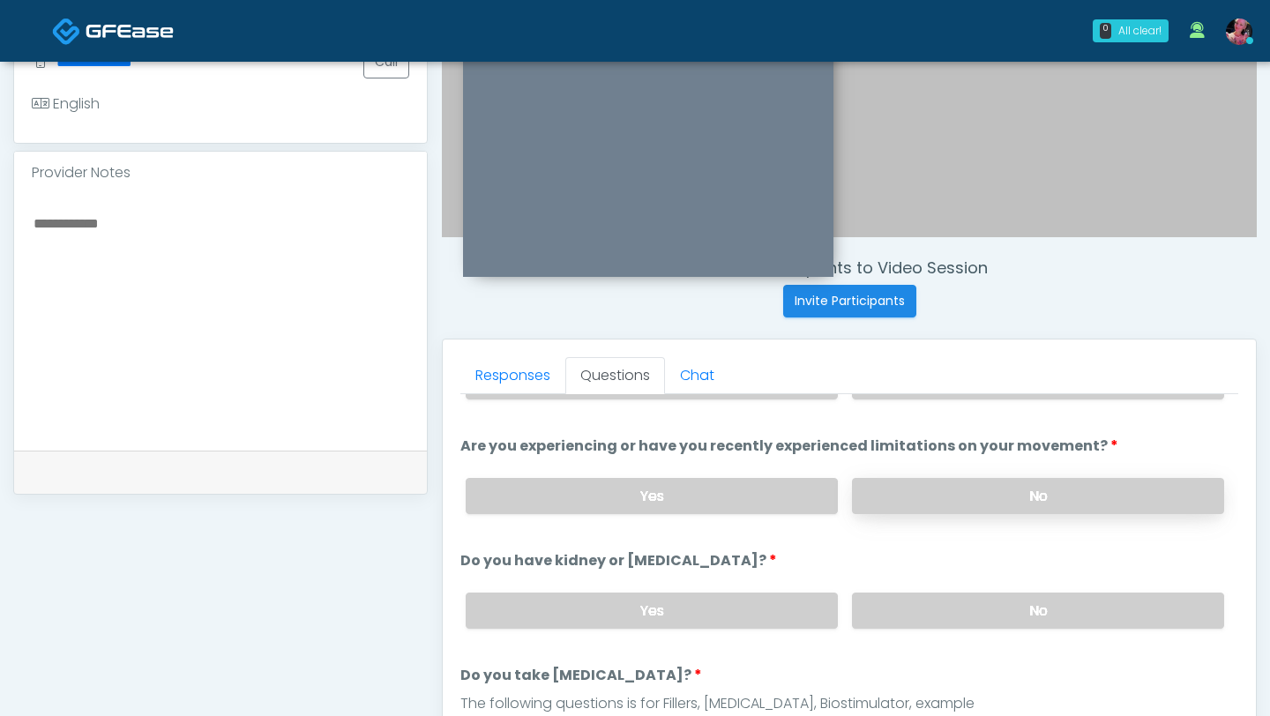
click at [924, 438] on div "Yes No" at bounding box center [845, 611] width 787 height 64
click at [917, 438] on label "No" at bounding box center [1038, 611] width 372 height 36
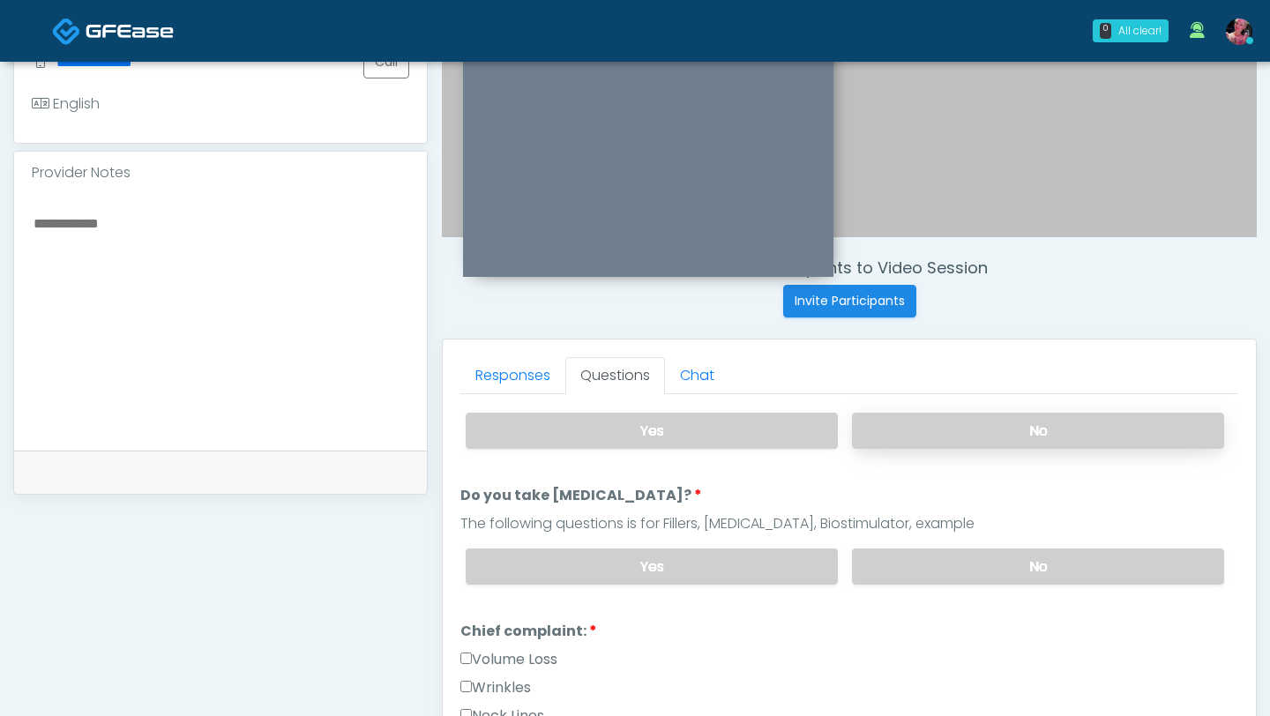
click at [917, 438] on div "Yes No" at bounding box center [845, 567] width 787 height 64
click at [916, 438] on label "No" at bounding box center [1038, 567] width 372 height 36
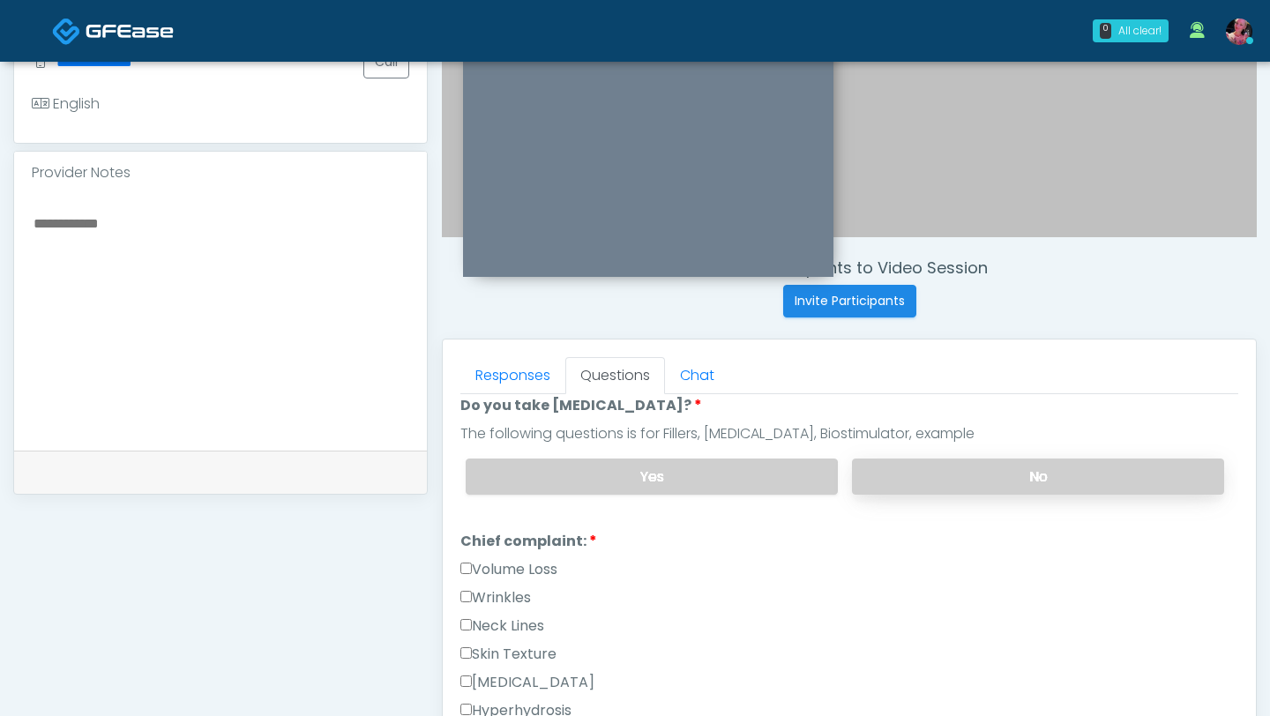
scroll to position [384, 0]
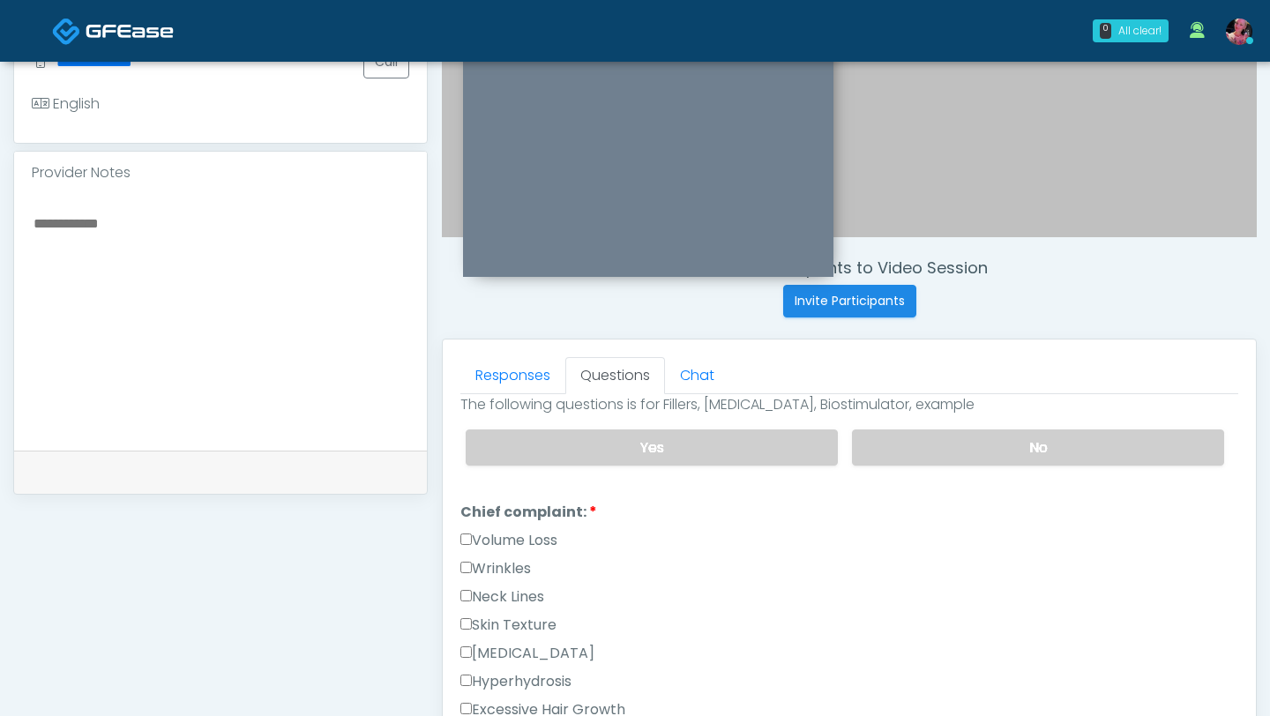
click at [480, 438] on div "Wrinkles" at bounding box center [849, 572] width 778 height 28
click at [499, 438] on label "Volume Loss" at bounding box center [508, 540] width 97 height 21
click at [494, 438] on label "Wrinkles" at bounding box center [495, 568] width 71 height 21
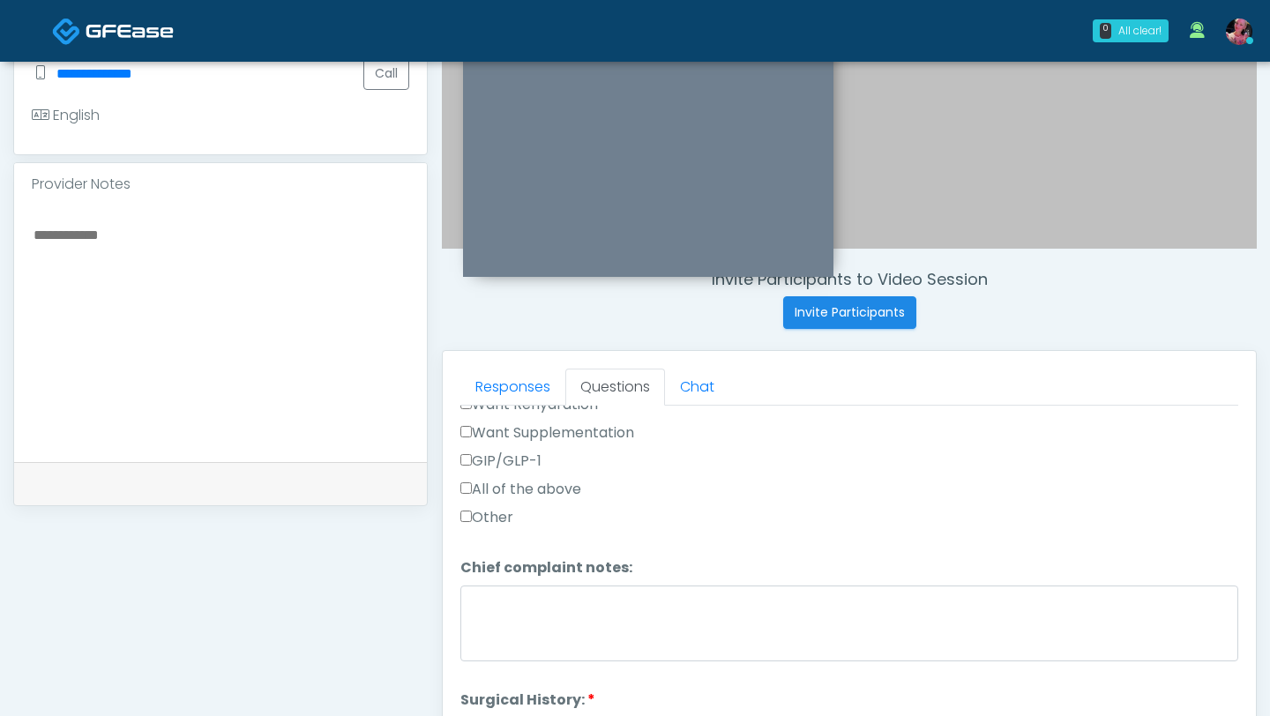
scroll to position [871, 0]
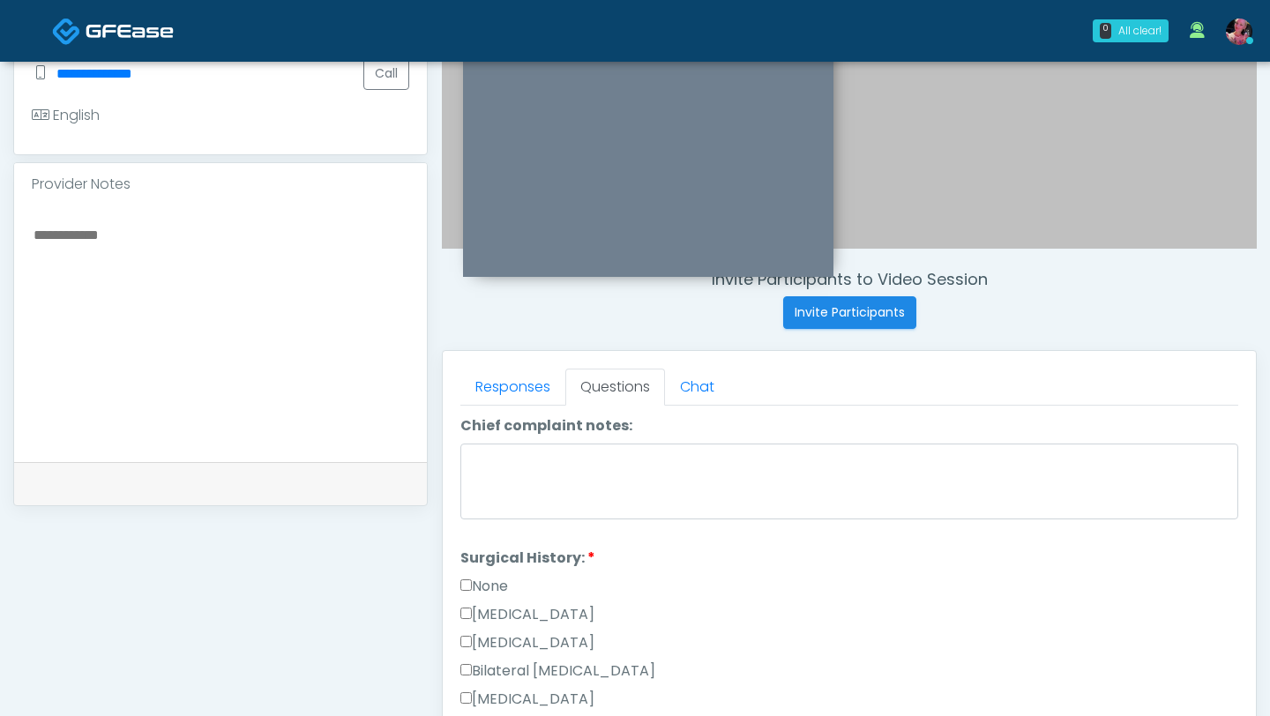
click at [507, 438] on label "None" at bounding box center [484, 586] width 48 height 21
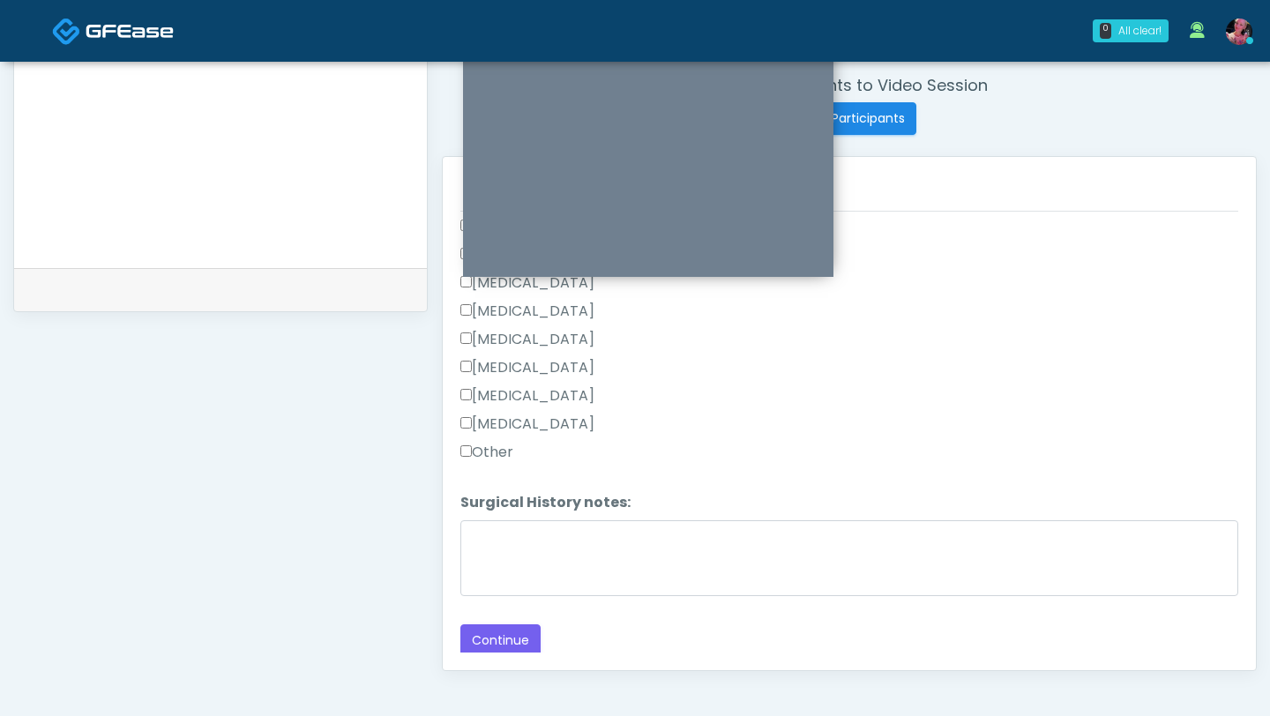
scroll to position [679, 0]
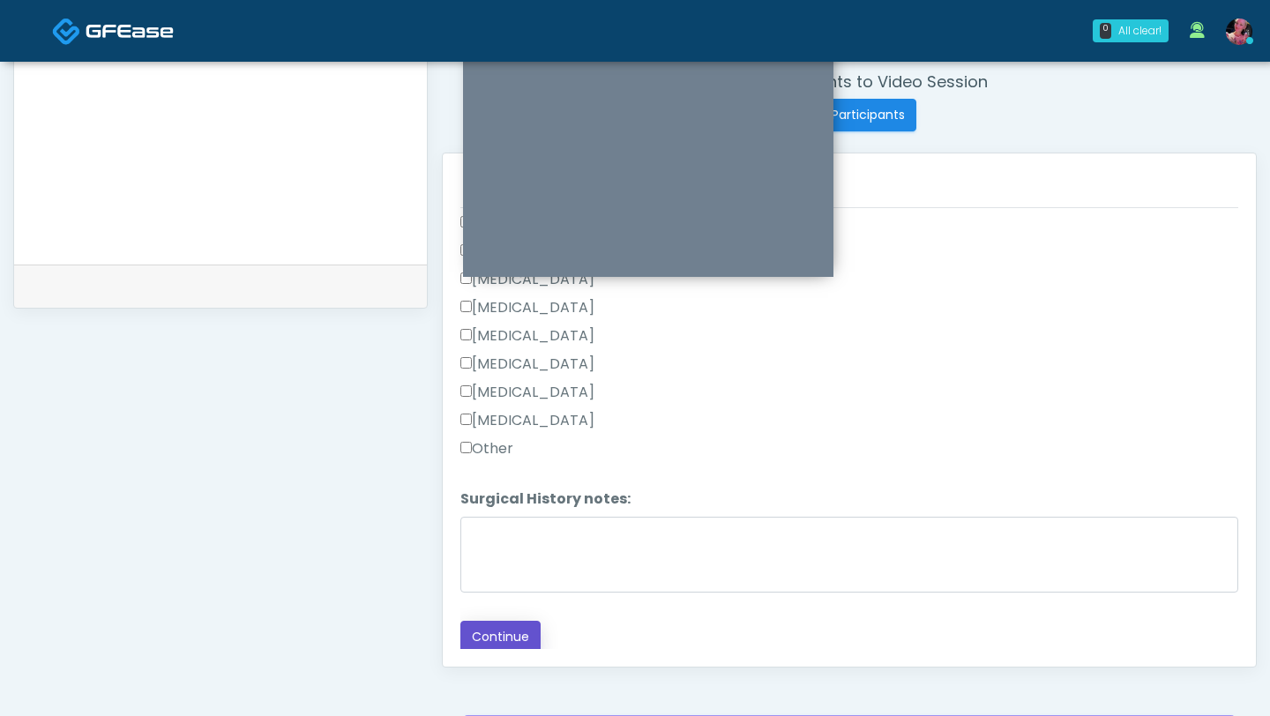
click at [496, 438] on button "Continue" at bounding box center [500, 637] width 80 height 33
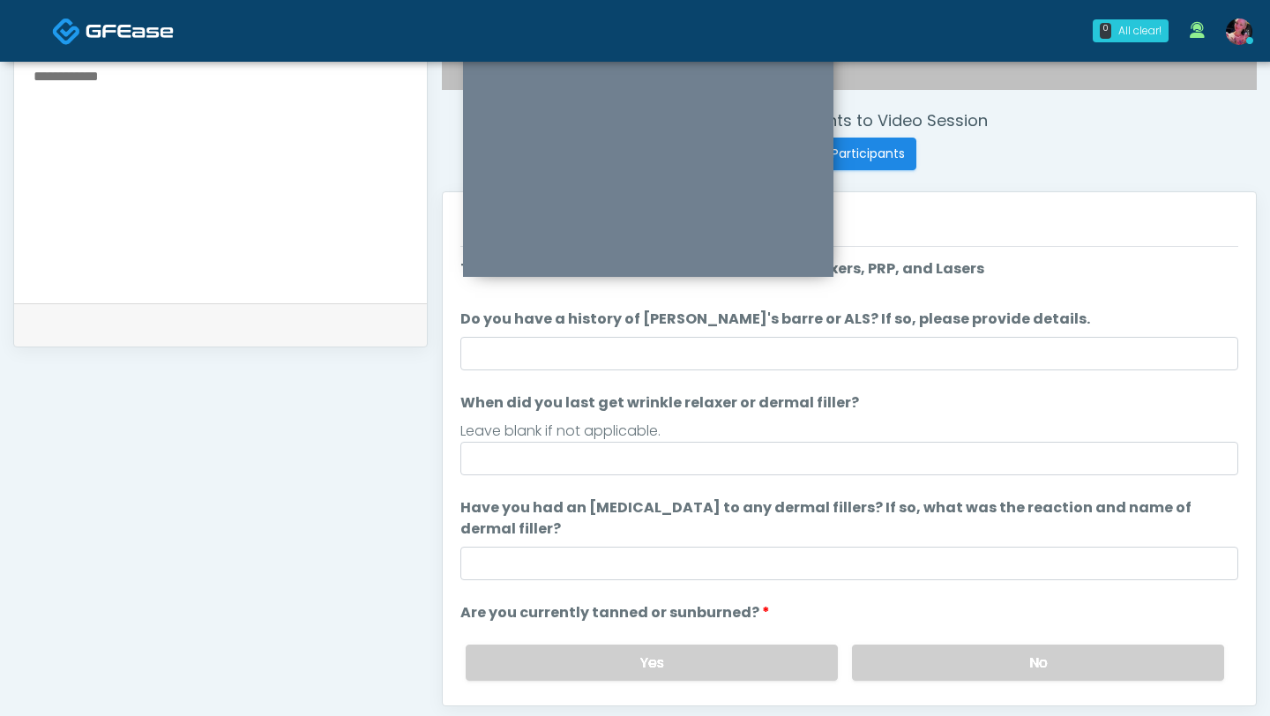
scroll to position [641, 0]
click at [815, 438] on div "Leave blank if not applicable." at bounding box center [849, 430] width 778 height 21
click at [714, 435] on div "Leave blank if not applicable." at bounding box center [849, 430] width 778 height 21
click at [708, 438] on div "Leave blank if not applicable." at bounding box center [849, 430] width 778 height 21
click at [691, 438] on div "Leave blank if not applicable." at bounding box center [849, 430] width 778 height 21
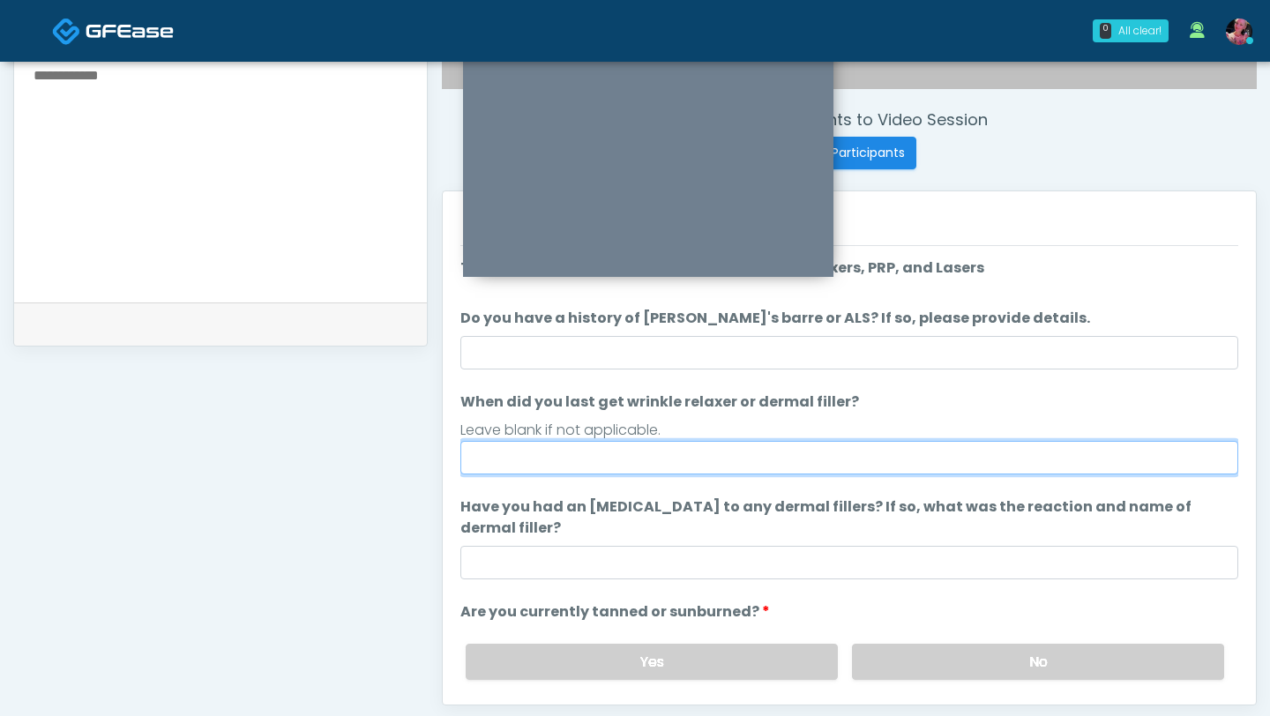
click at [675, 438] on input "When did you last get wrinkle relaxer or dermal filler?" at bounding box center [849, 458] width 778 height 34
type input "*"
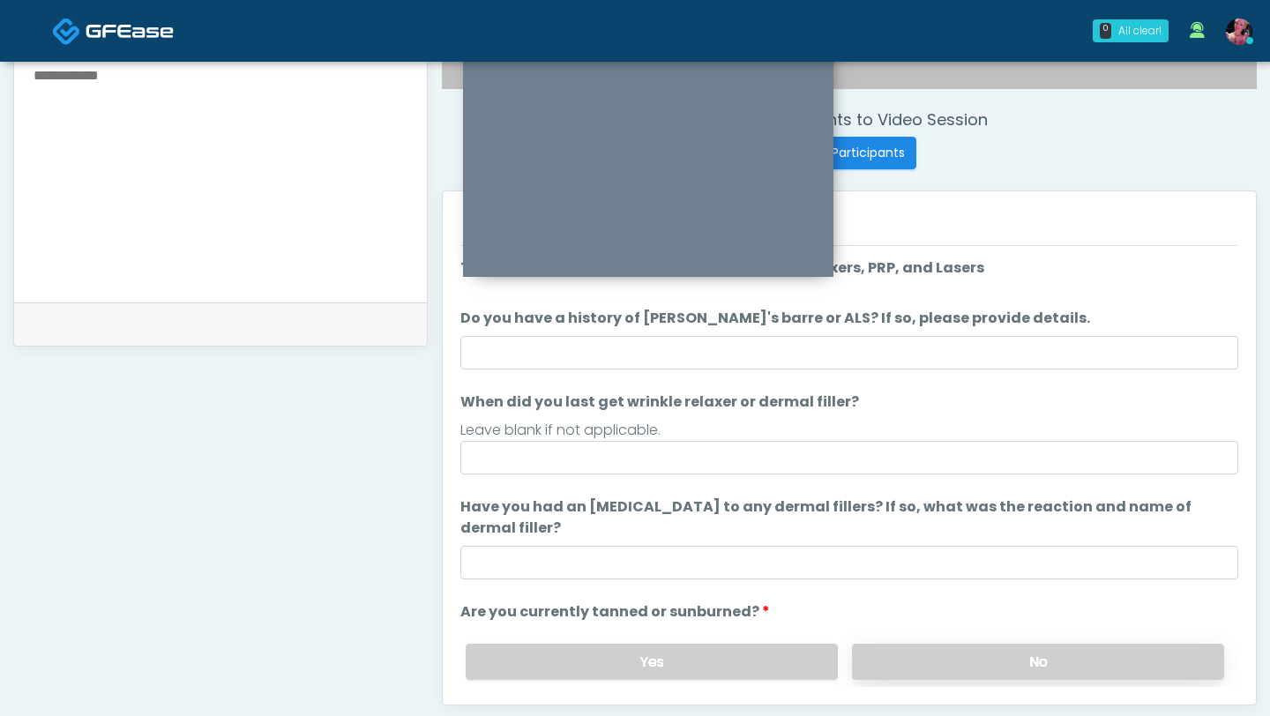
click at [891, 438] on label "No" at bounding box center [1038, 662] width 372 height 36
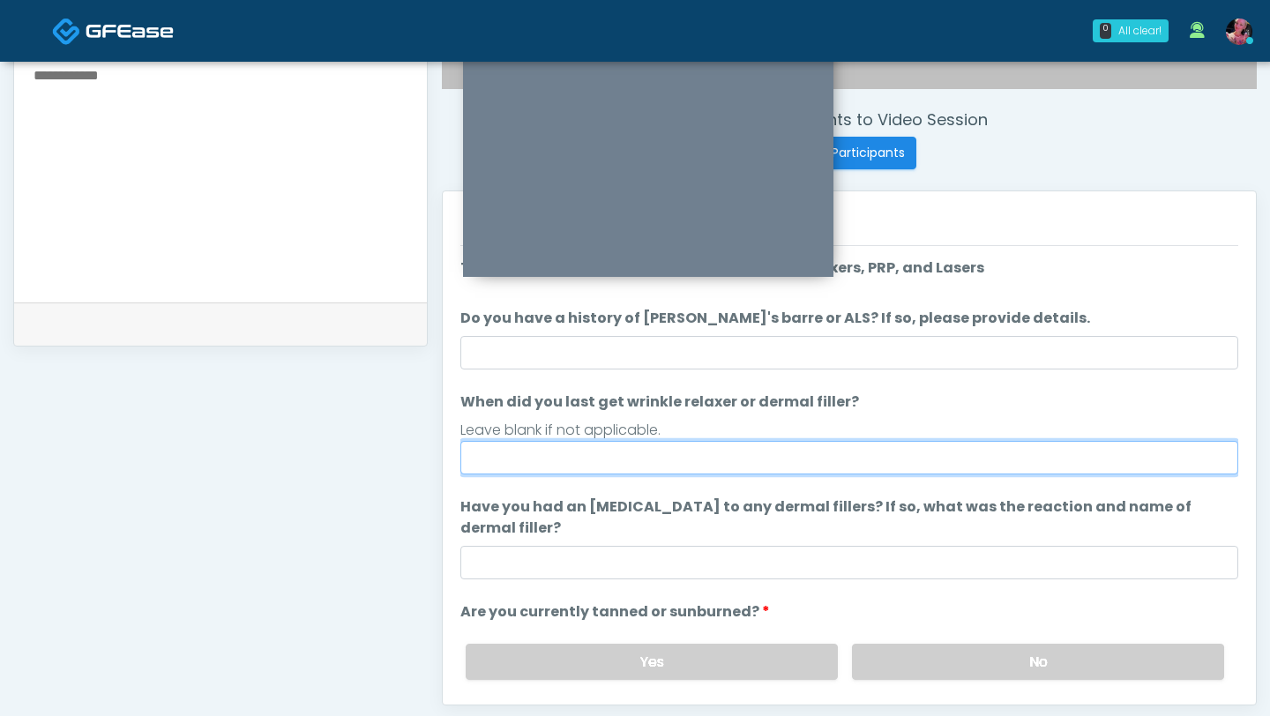
click at [669, 438] on input "When did you last get wrinkle relaxer or dermal filler?" at bounding box center [849, 458] width 778 height 34
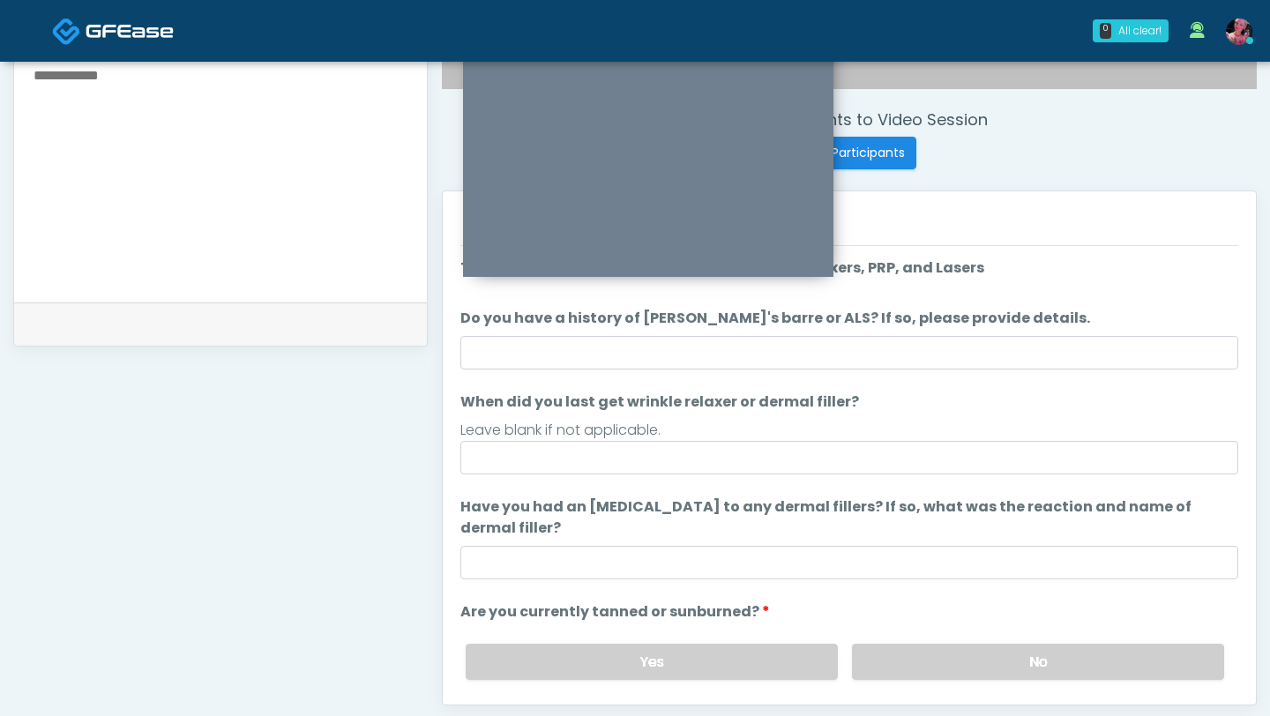
click at [669, 378] on ol "The following questions are for Filler, Wrinkle relaxers, PRP, and Lasers The f…" at bounding box center [849, 529] width 778 height 542
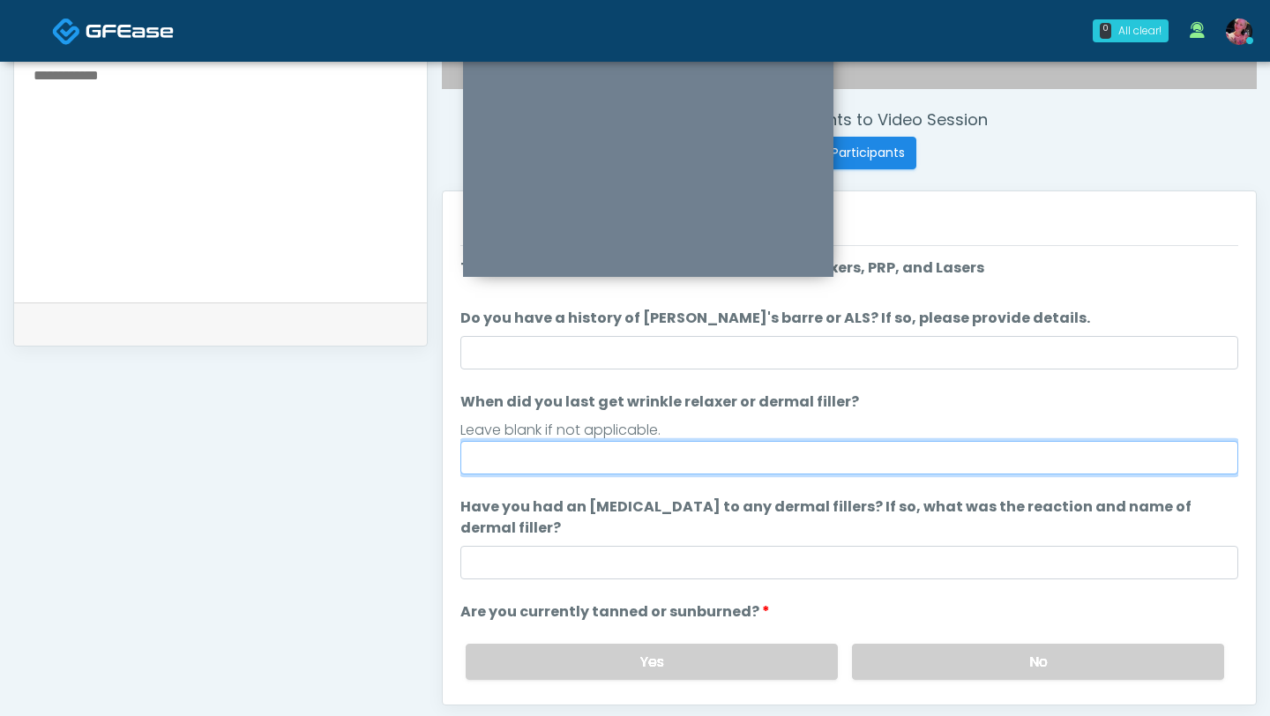
click at [643, 438] on input "When did you last get wrinkle relaxer or dermal filler?" at bounding box center [849, 458] width 778 height 34
type input "*"
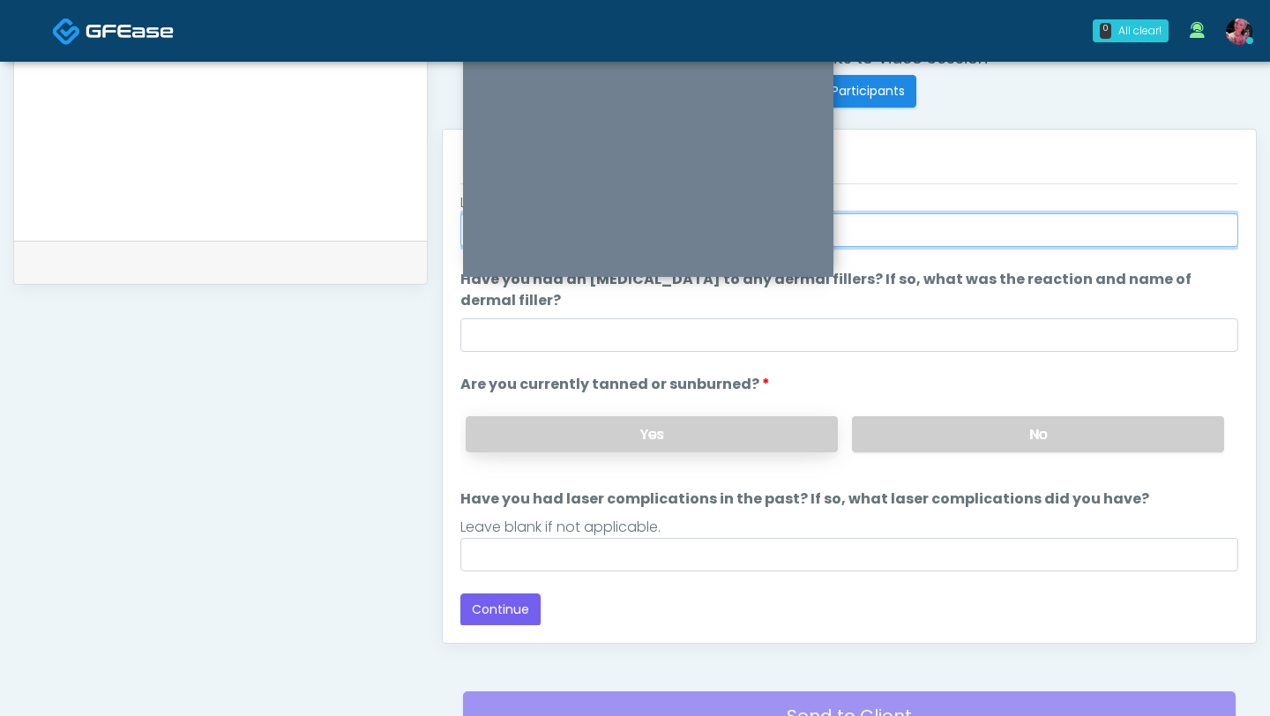
scroll to position [729, 0]
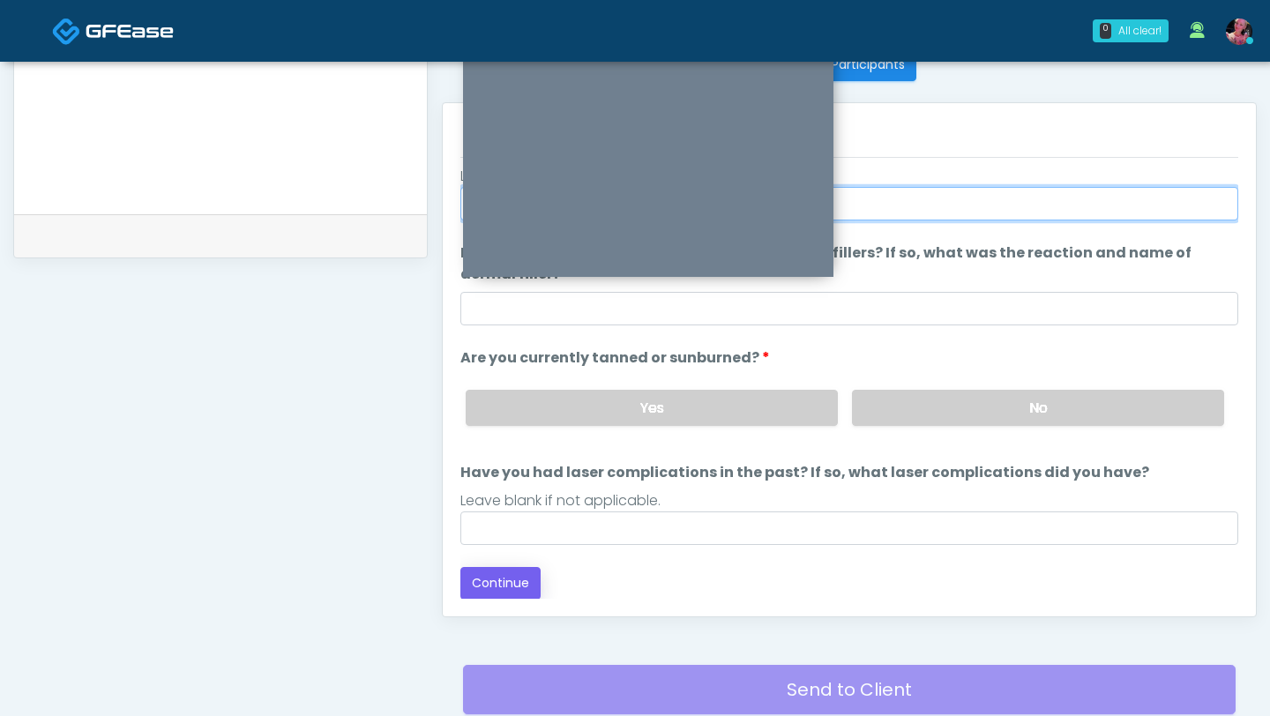
type input "*********"
click at [492, 438] on button "Continue" at bounding box center [500, 583] width 80 height 33
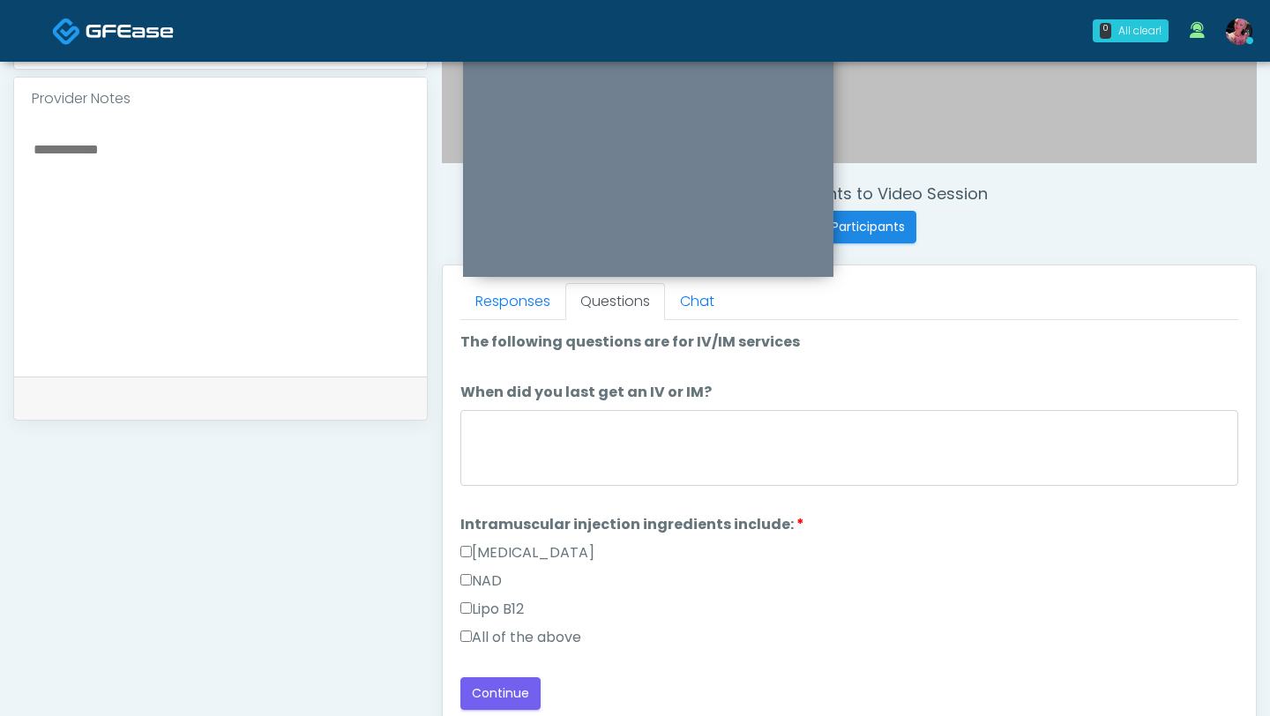
scroll to position [608, 0]
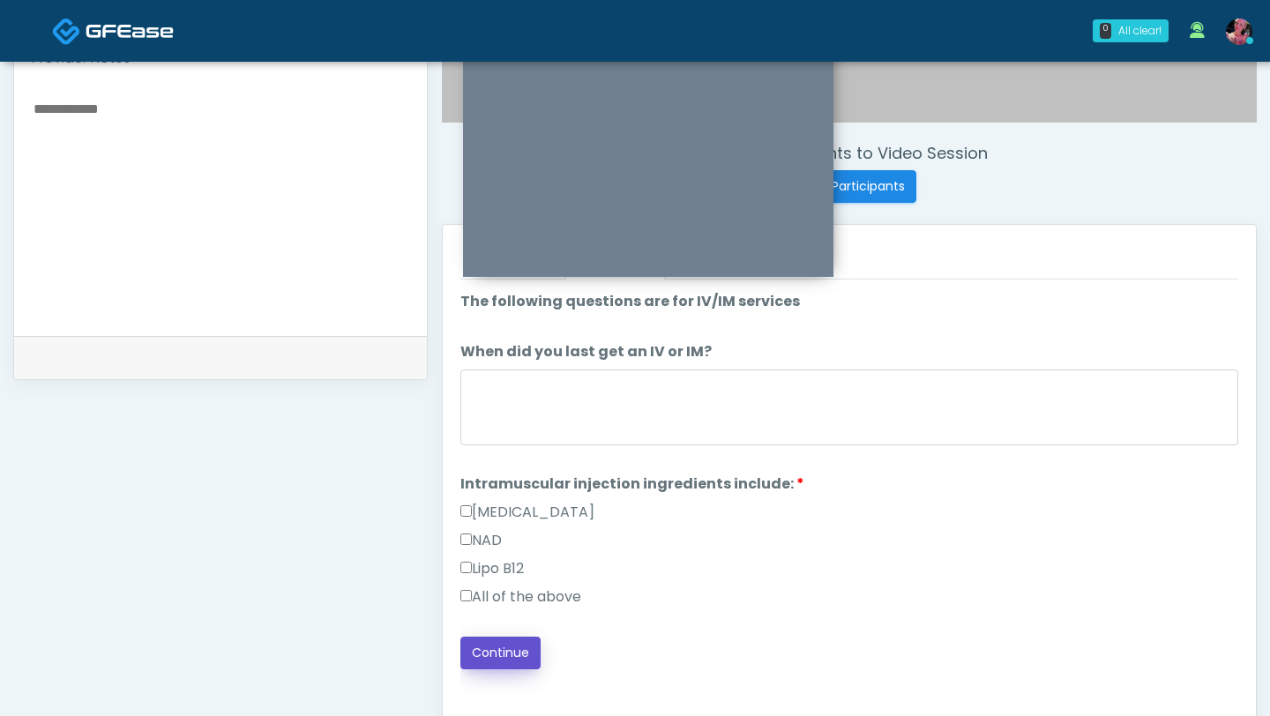
click at [511, 438] on button "Continue" at bounding box center [500, 653] width 80 height 33
click at [552, 438] on div "Lipo B12" at bounding box center [849, 572] width 778 height 28
click at [552, 438] on label "All of the above" at bounding box center [520, 597] width 121 height 21
click at [517, 438] on button "Continue" at bounding box center [500, 653] width 80 height 33
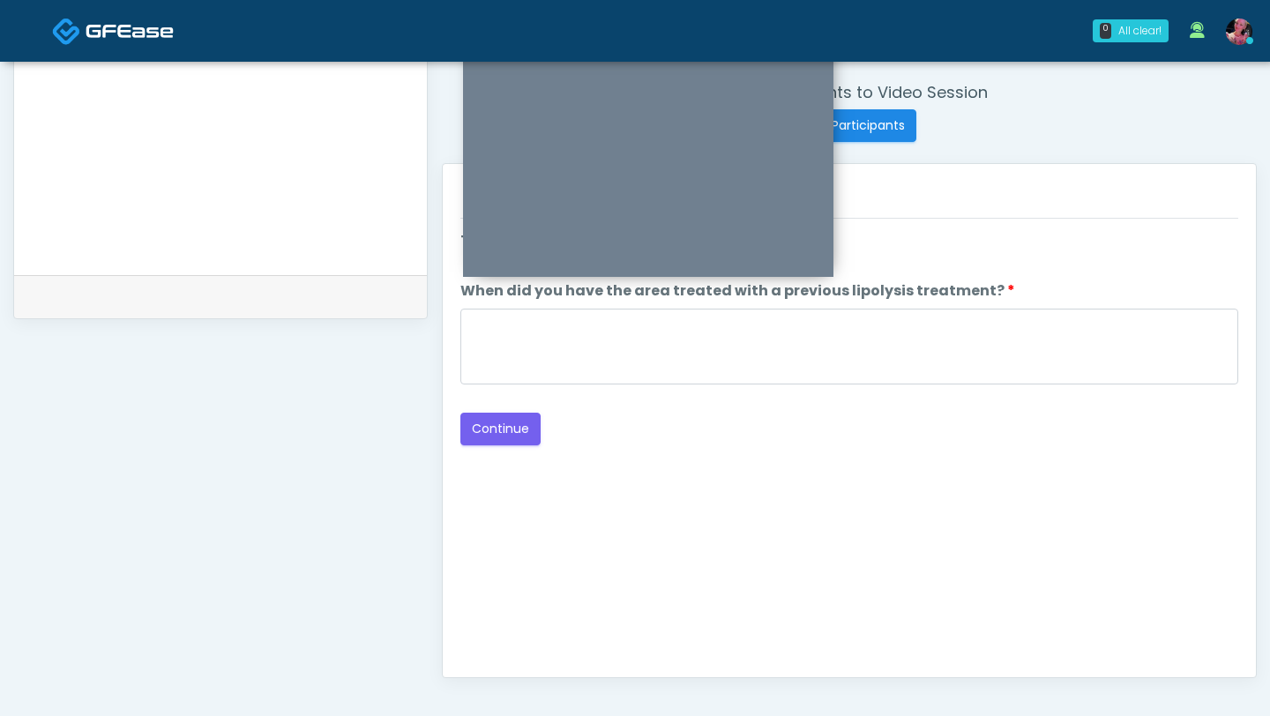
scroll to position [634, 0]
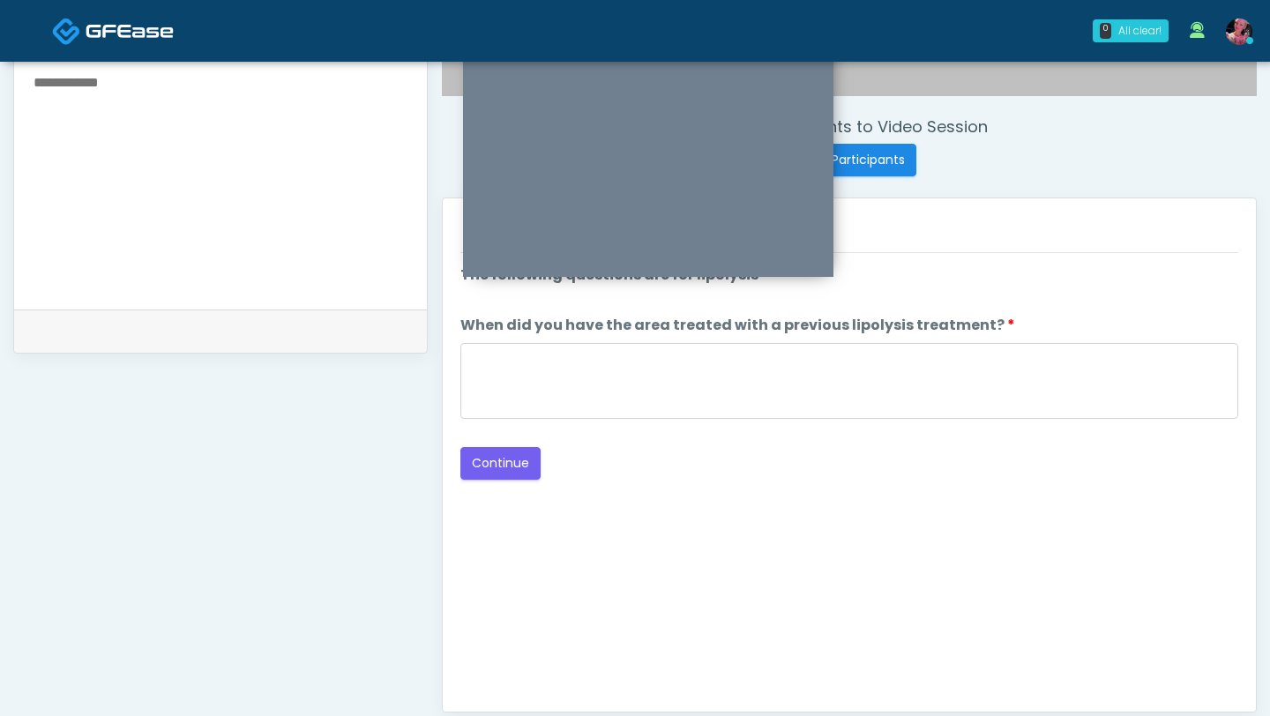
click at [799, 428] on div "Loading... Connecting to your agent... Please wait while we prepare your person…" at bounding box center [849, 372] width 778 height 215
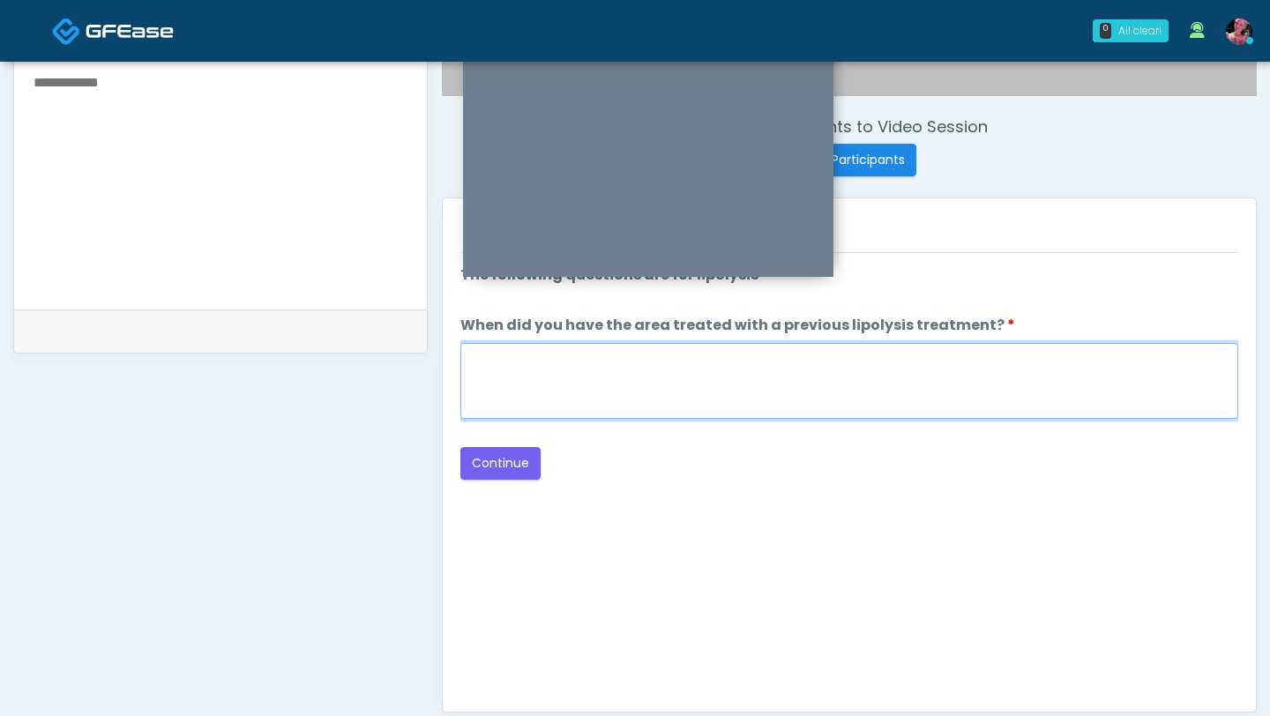
click at [782, 397] on textarea "When did you have the area treated with a previous lipolysis treatment?" at bounding box center [849, 381] width 778 height 76
type textarea "*****"
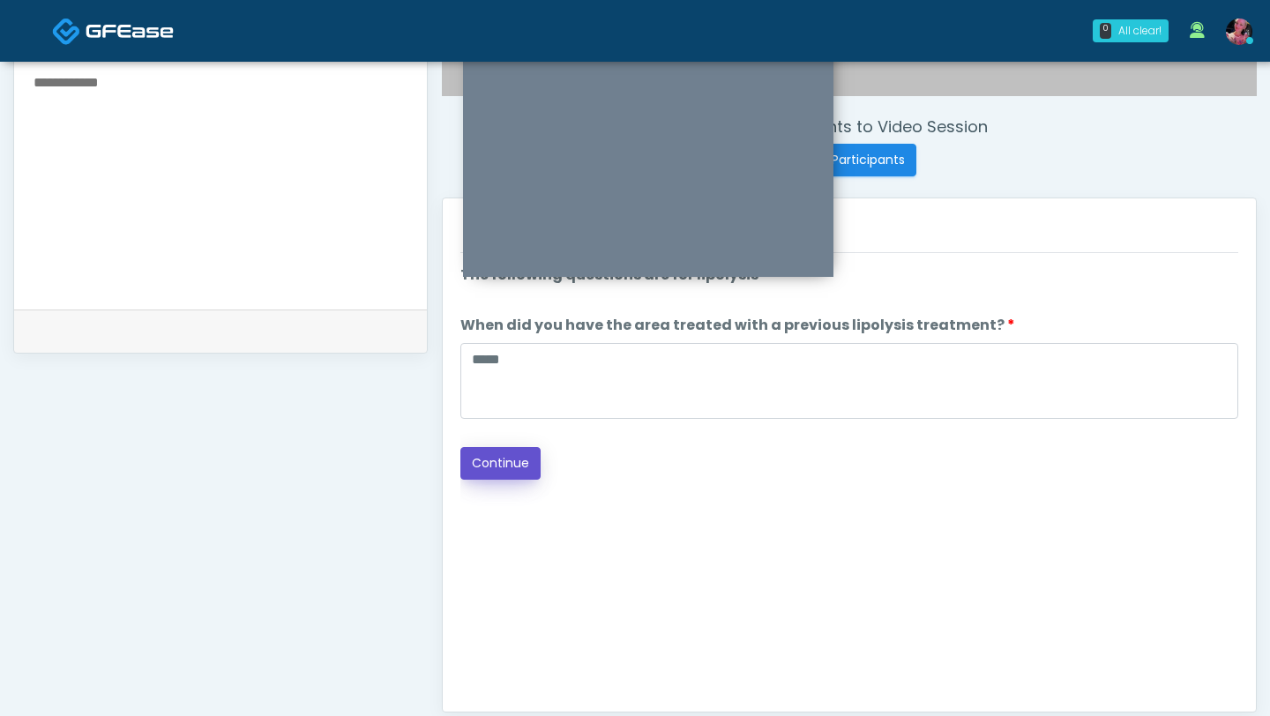
click at [473, 438] on button "Continue" at bounding box center [500, 463] width 80 height 33
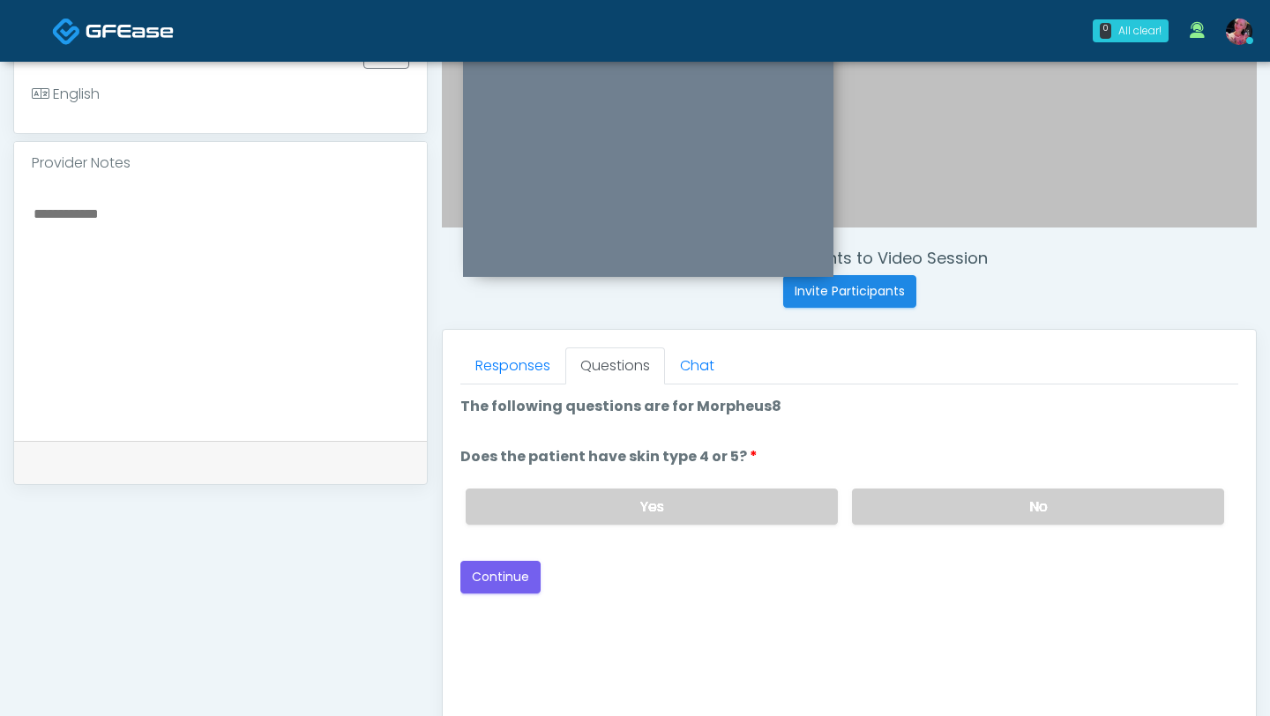
scroll to position [501, 0]
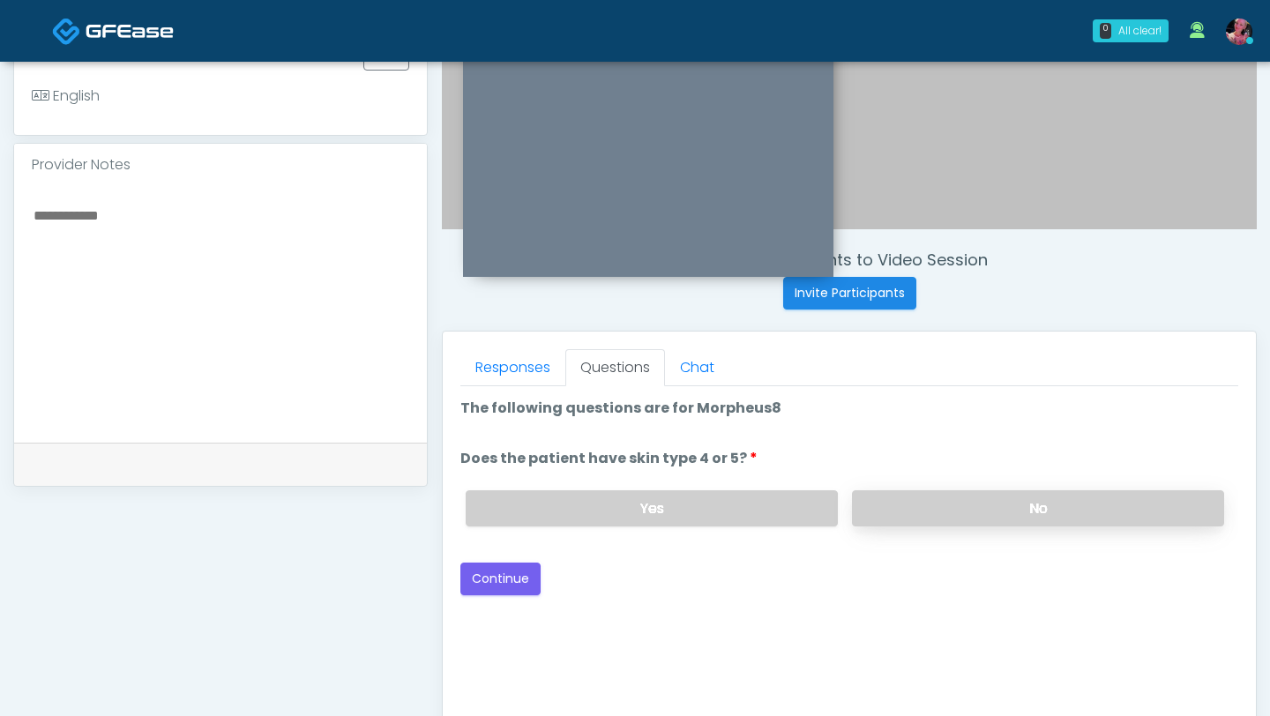
click at [916, 438] on label "No" at bounding box center [1038, 508] width 372 height 36
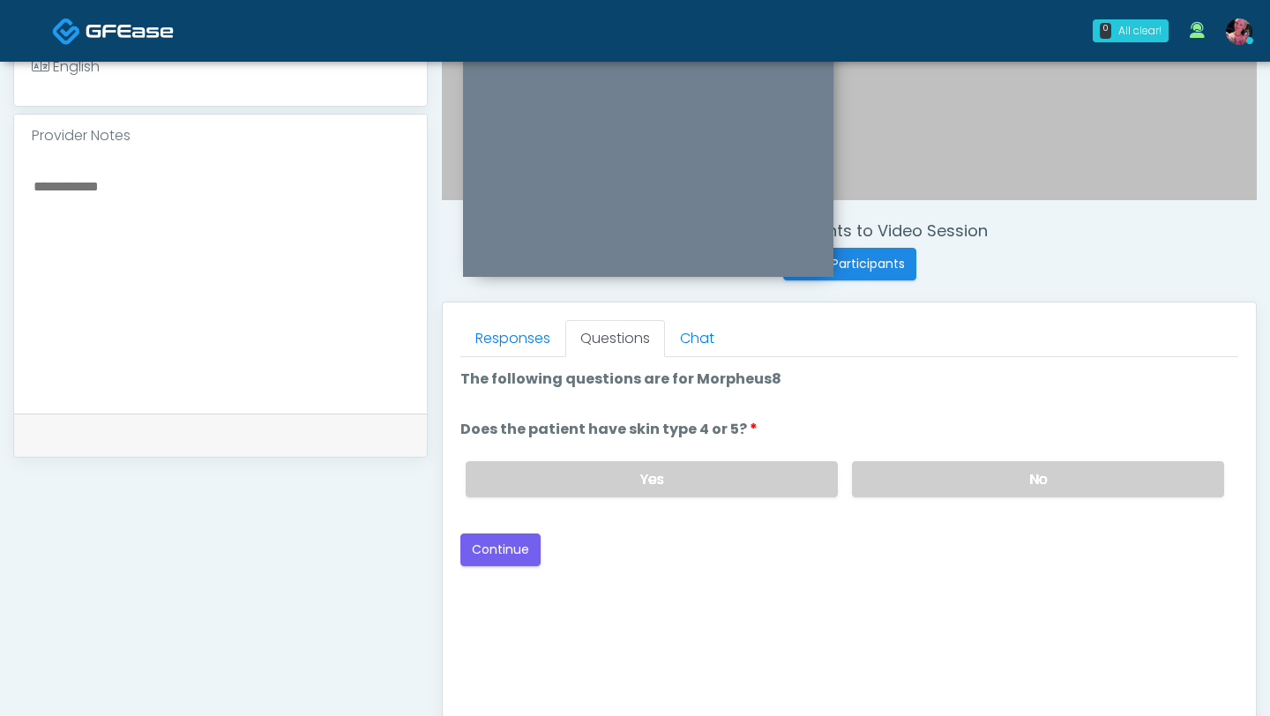
scroll to position [532, 0]
click at [534, 438] on button "Continue" at bounding box center [500, 548] width 80 height 33
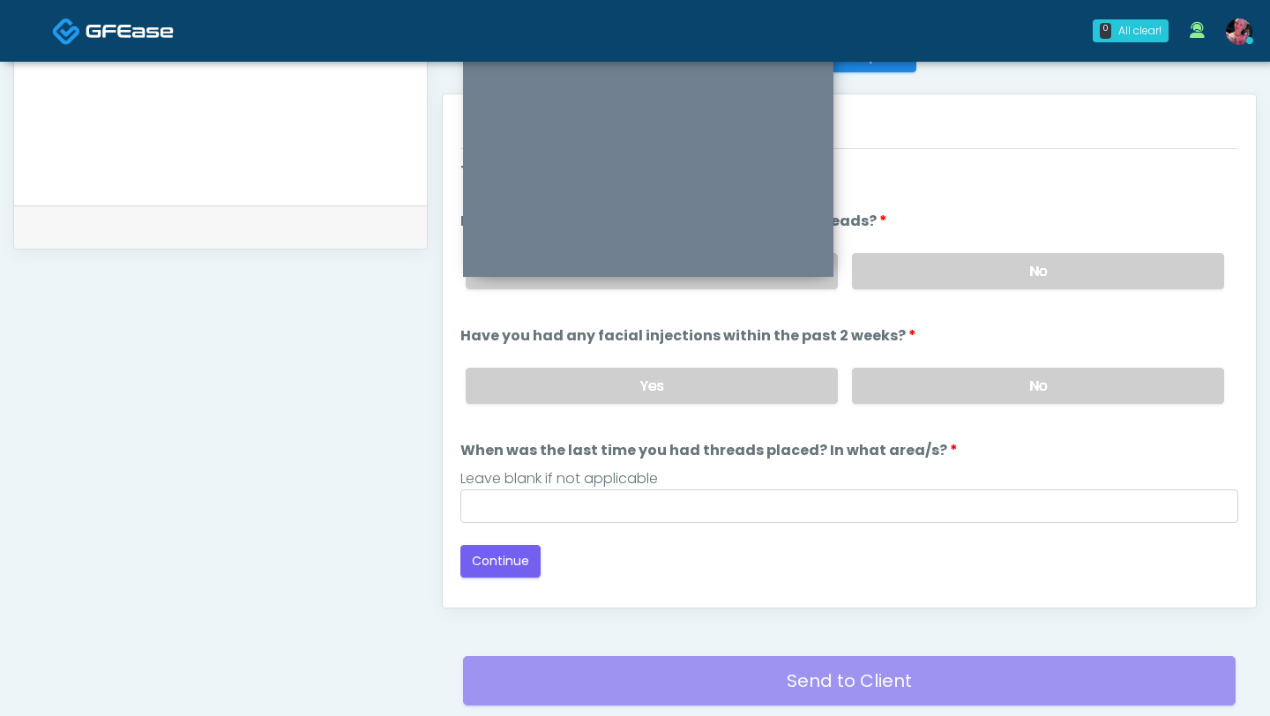
scroll to position [736, 0]
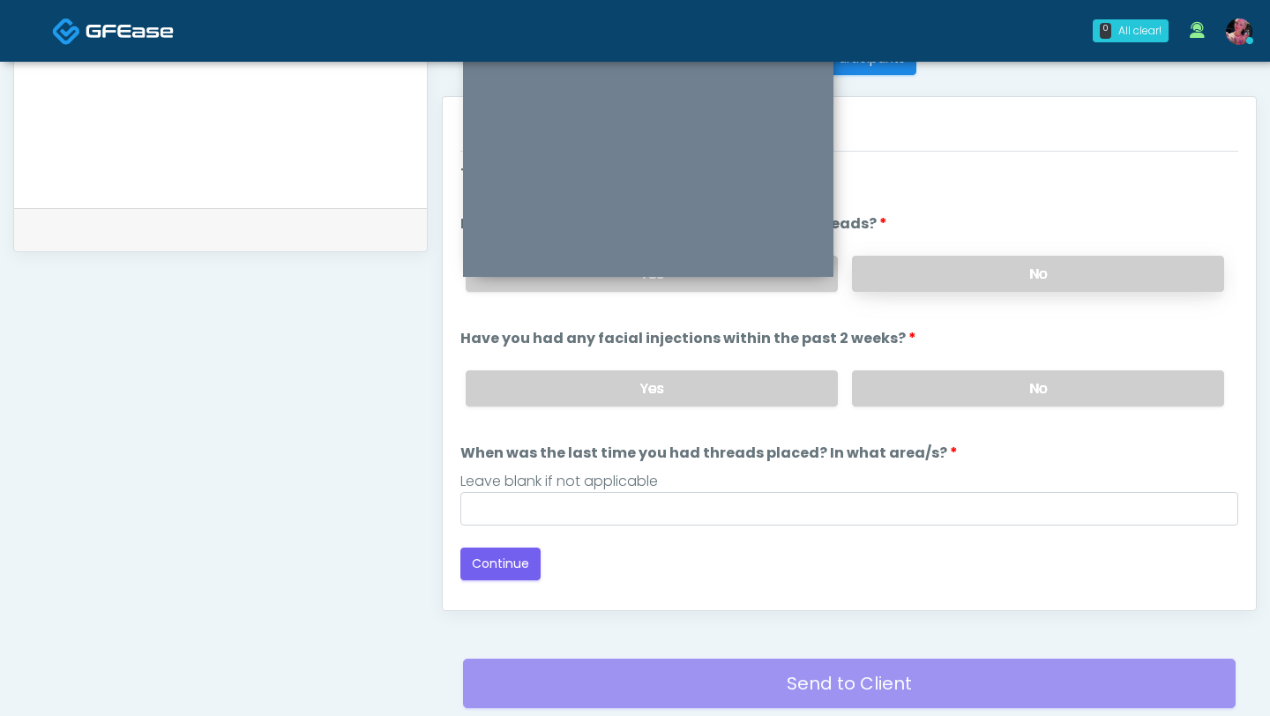
click at [886, 269] on label "No" at bounding box center [1038, 274] width 372 height 36
click at [901, 366] on div "Yes No" at bounding box center [845, 388] width 787 height 64
click at [896, 370] on label "No" at bounding box center [1038, 388] width 372 height 36
click at [718, 438] on div "Loading... Connecting to your agent... Please wait while we prepare your person…" at bounding box center [849, 371] width 778 height 417
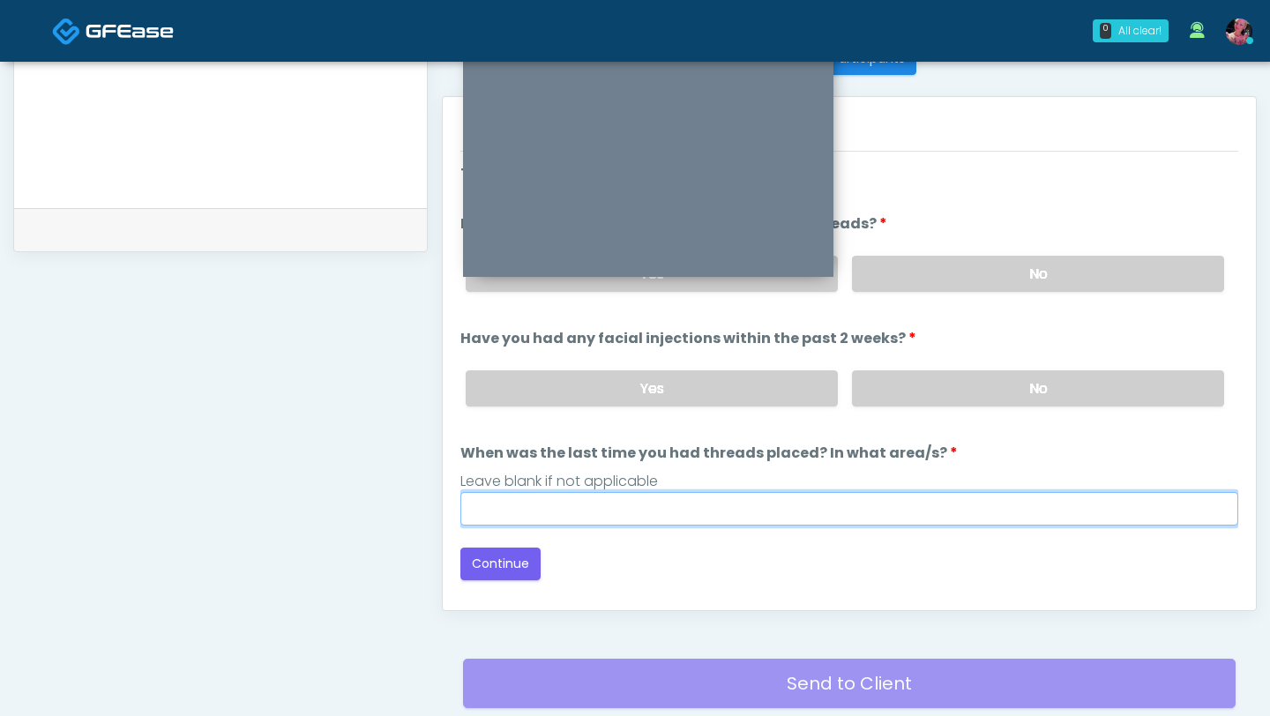
click at [718, 438] on input "When was the last time you had threads placed? In what area/s?" at bounding box center [849, 509] width 778 height 34
type input "*****"
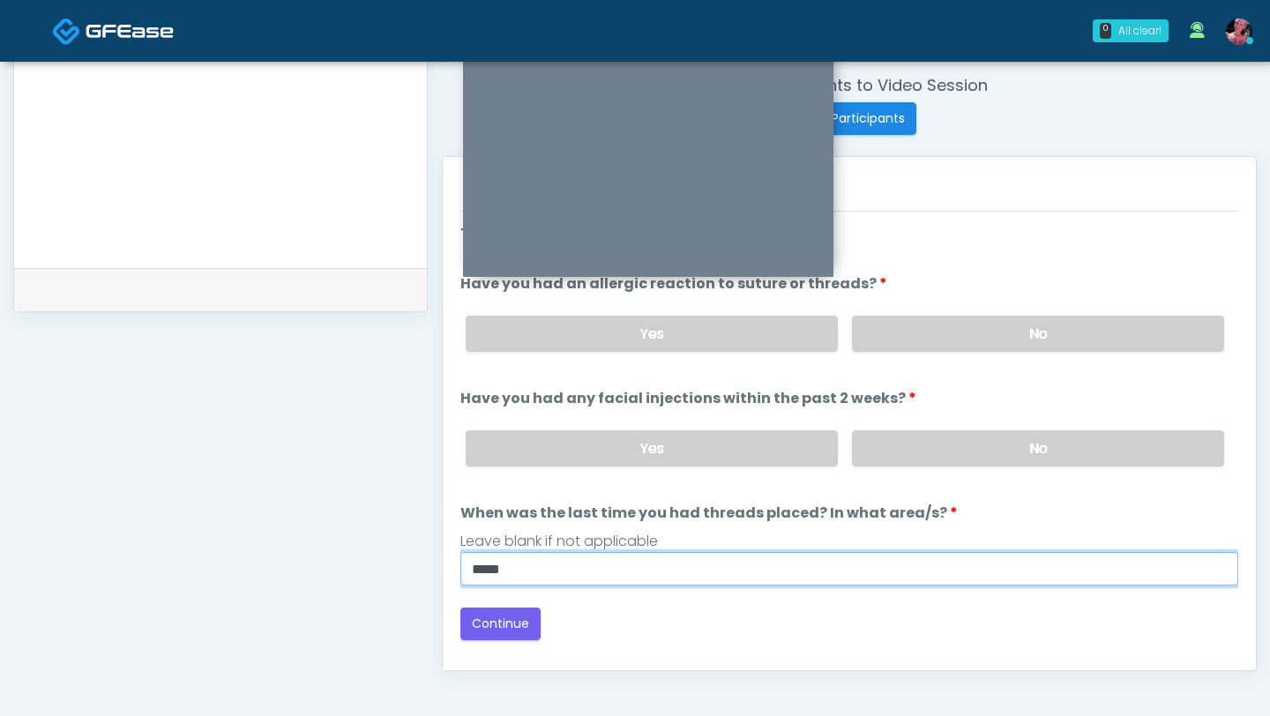
scroll to position [640, 0]
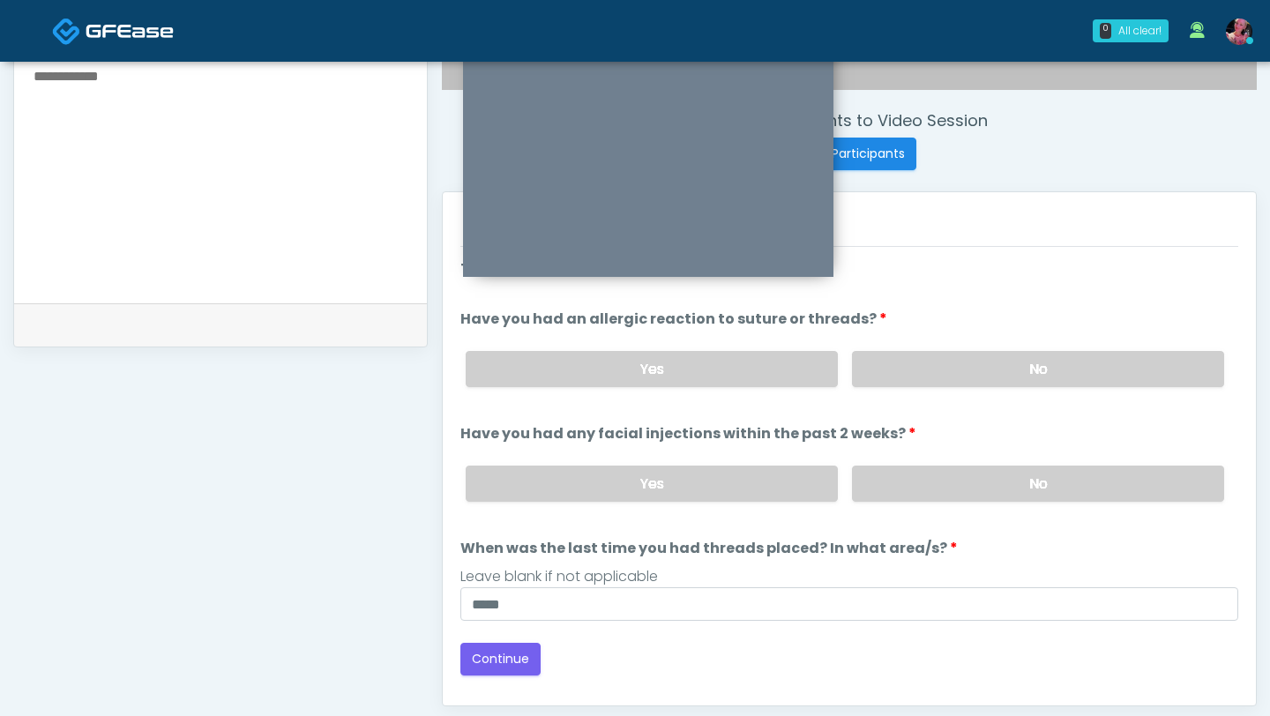
click at [510, 438] on div "Loading... Connecting to your agent... Please wait while we prepare your person…" at bounding box center [849, 466] width 778 height 417
click at [506, 438] on button "Continue" at bounding box center [500, 659] width 80 height 33
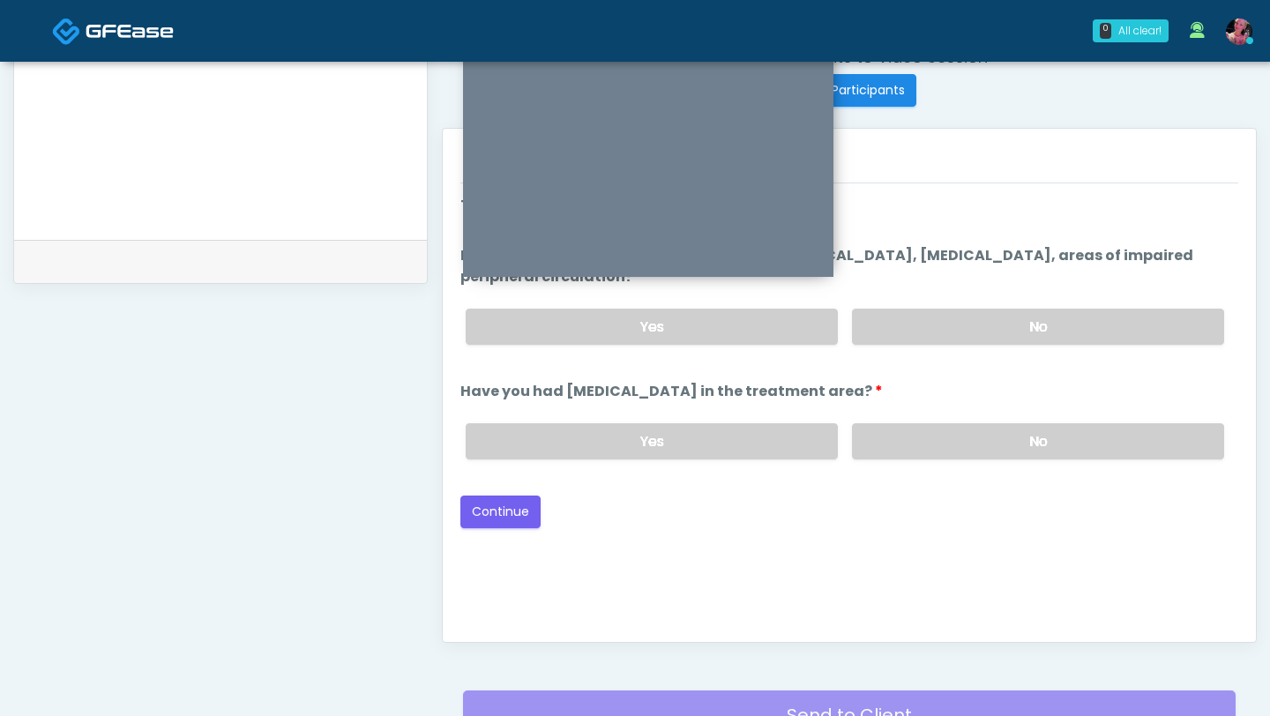
scroll to position [610, 0]
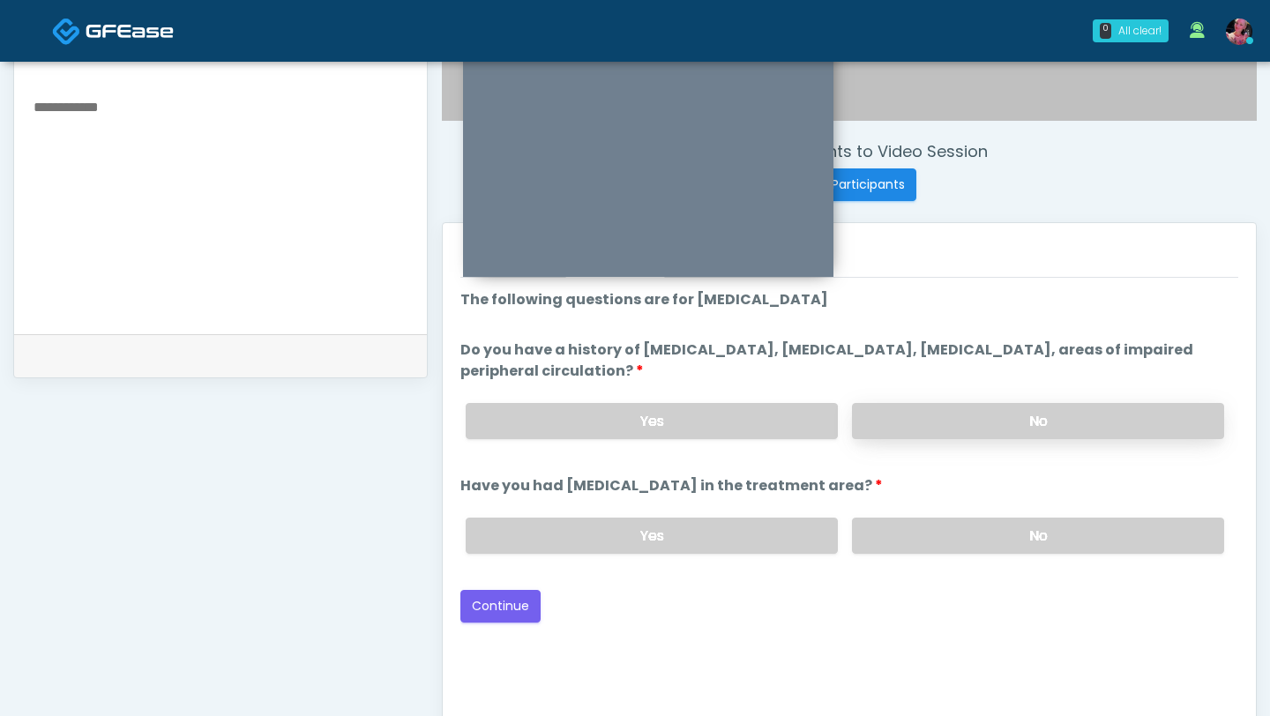
click at [873, 409] on label "No" at bounding box center [1038, 421] width 372 height 36
click at [892, 438] on label "No" at bounding box center [1038, 536] width 372 height 36
click at [482, 438] on button "Continue" at bounding box center [500, 606] width 80 height 33
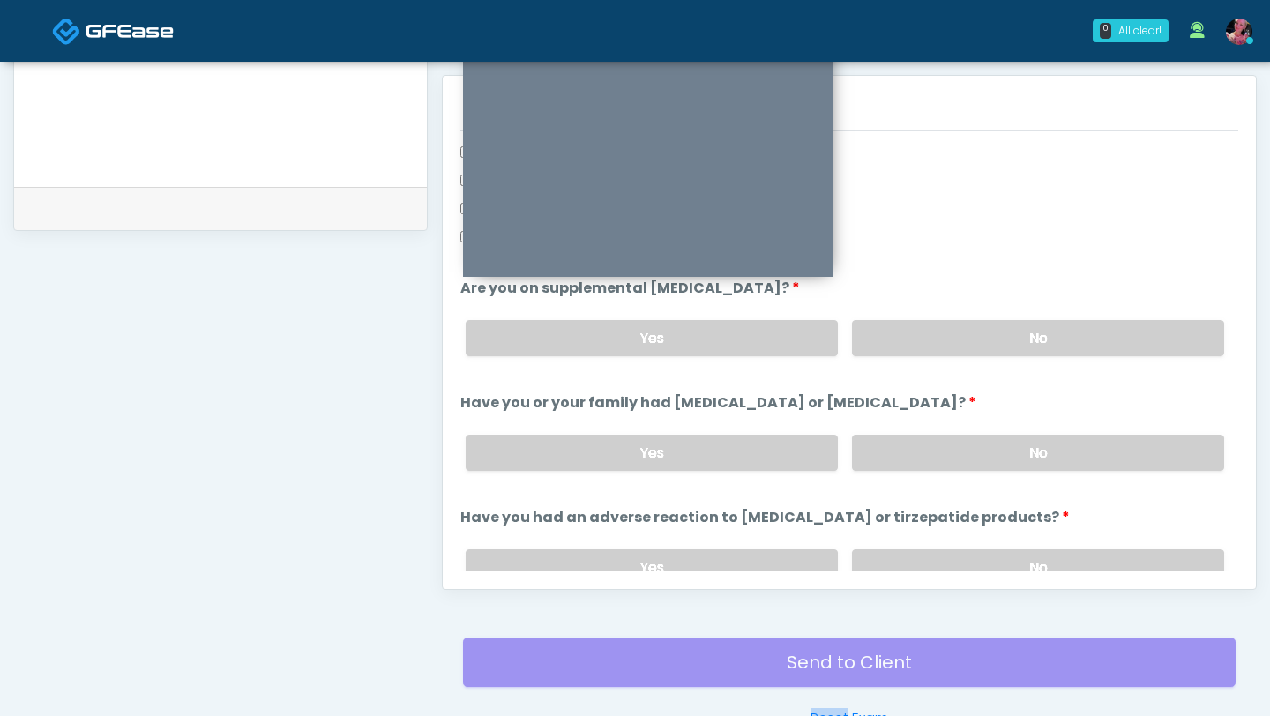
scroll to position [660, 0]
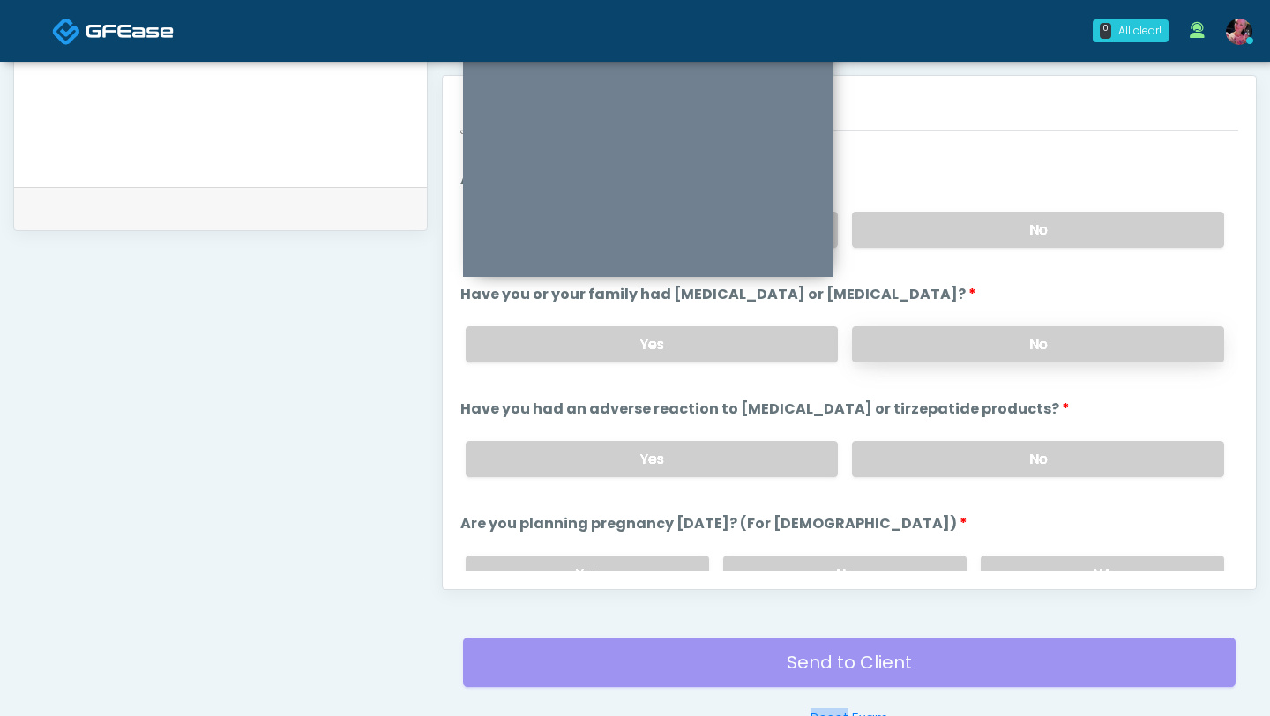
click at [955, 359] on label "No" at bounding box center [1038, 344] width 372 height 36
click at [952, 227] on label "No" at bounding box center [1038, 230] width 372 height 36
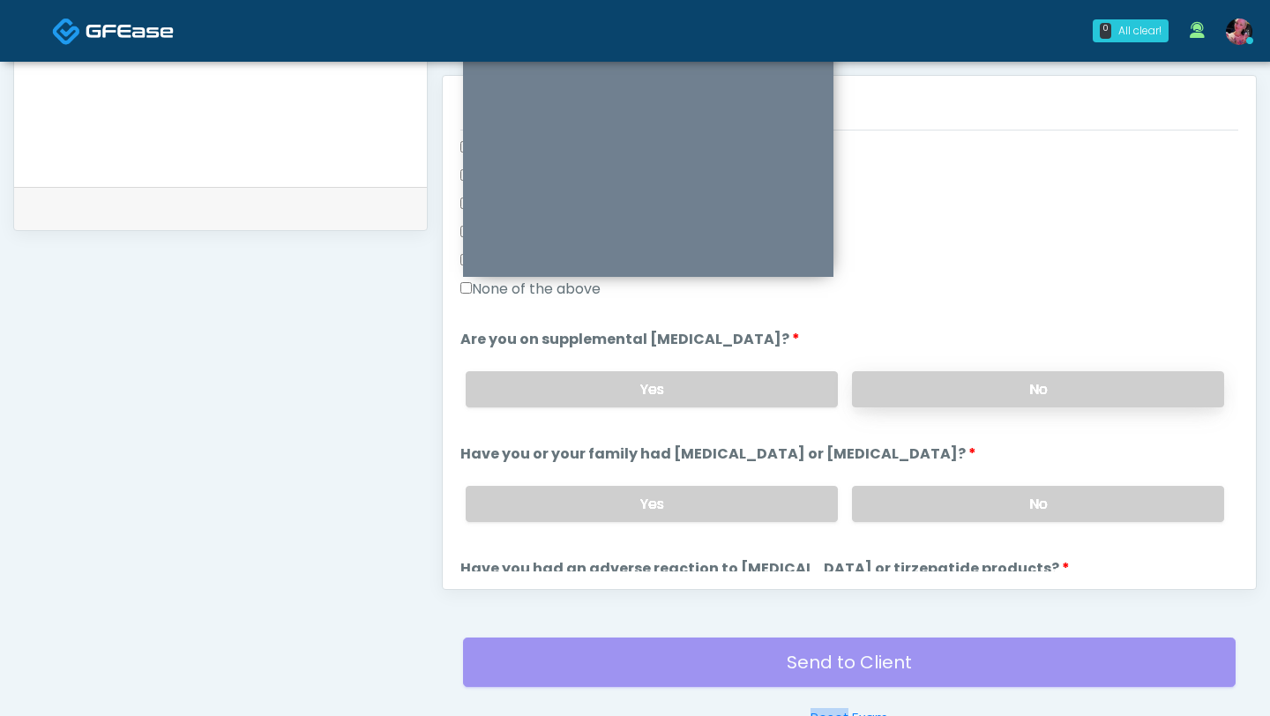
scroll to position [475, 0]
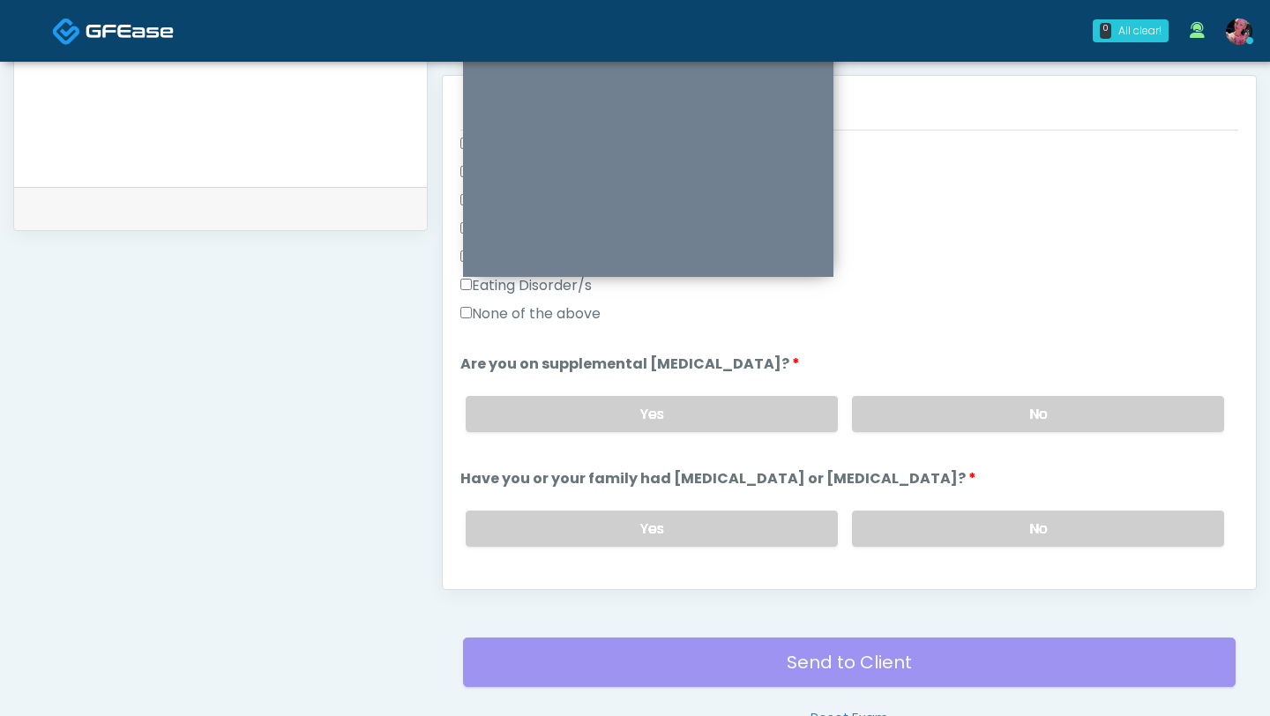
click at [557, 314] on label "None of the above" at bounding box center [530, 313] width 140 height 21
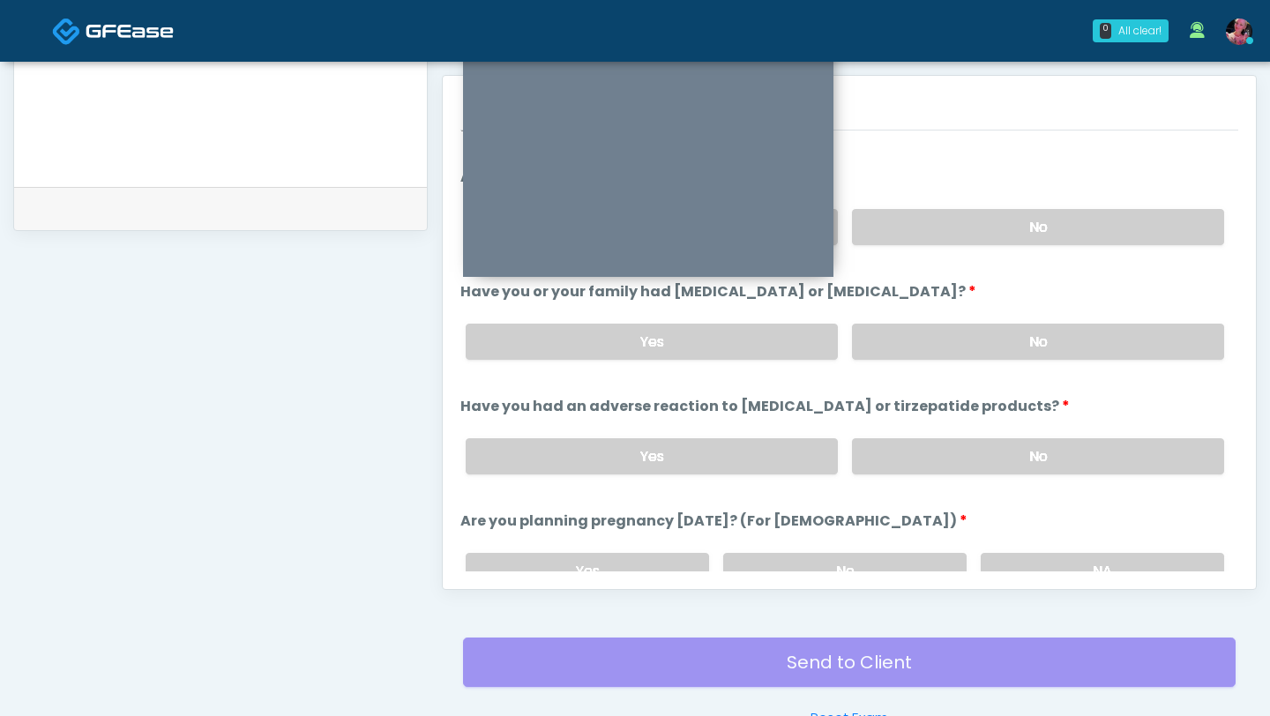
scroll to position [664, 0]
click at [916, 427] on div "Yes No" at bounding box center [845, 455] width 787 height 64
click at [916, 438] on label "No" at bounding box center [1038, 455] width 372 height 36
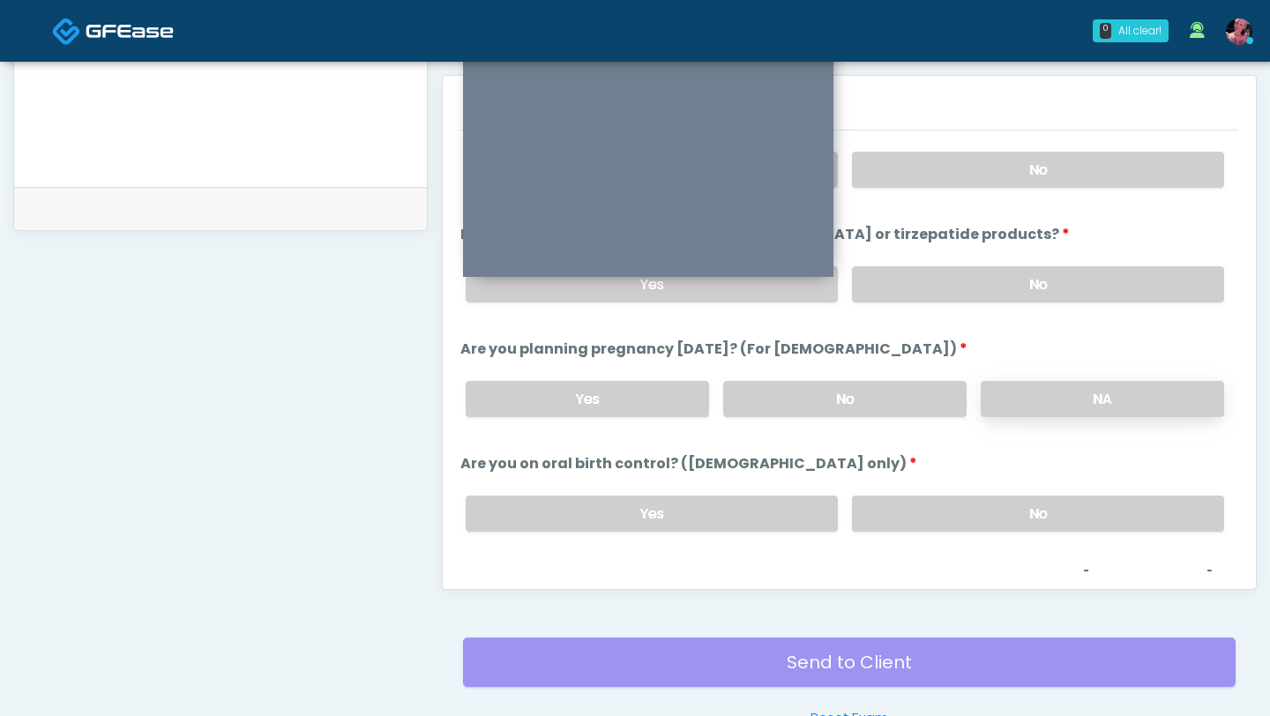
click at [1011, 406] on label "NA" at bounding box center [1102, 399] width 243 height 36
click at [966, 438] on label "No" at bounding box center [1038, 514] width 372 height 36
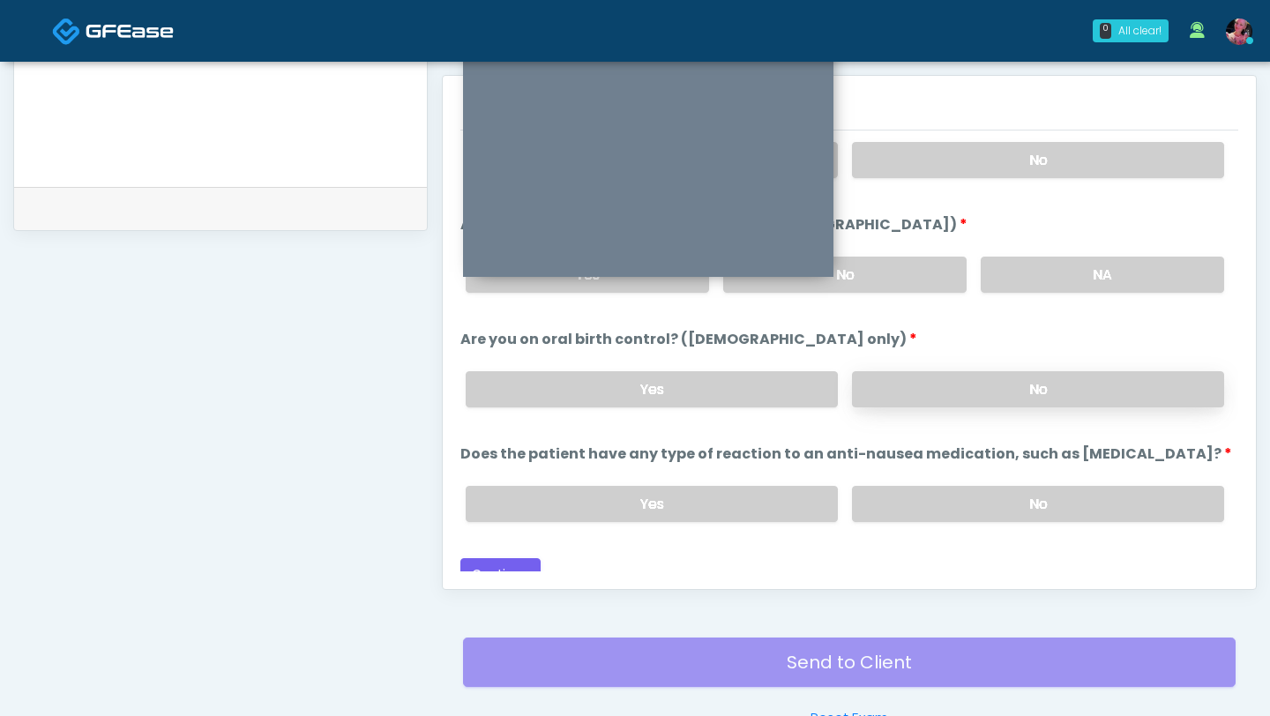
scroll to position [973, 0]
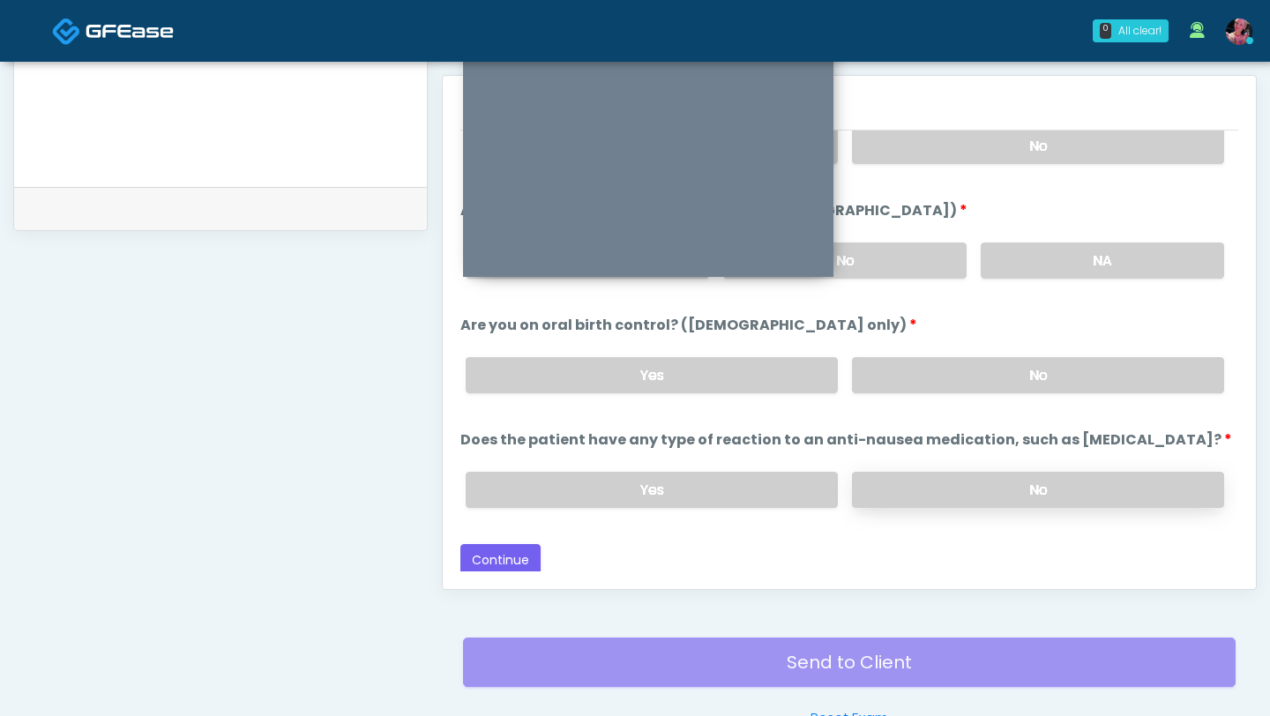
click at [964, 438] on label "No" at bounding box center [1038, 490] width 372 height 36
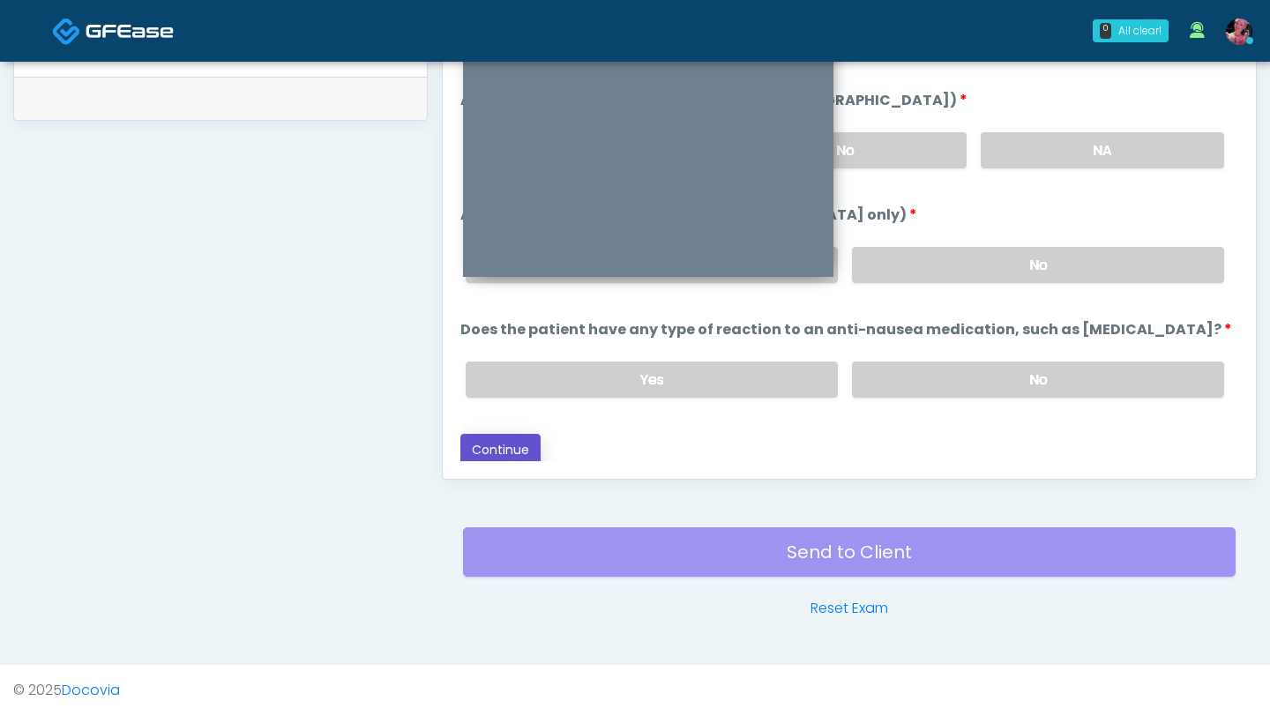
click at [518, 438] on button "Continue" at bounding box center [500, 450] width 80 height 33
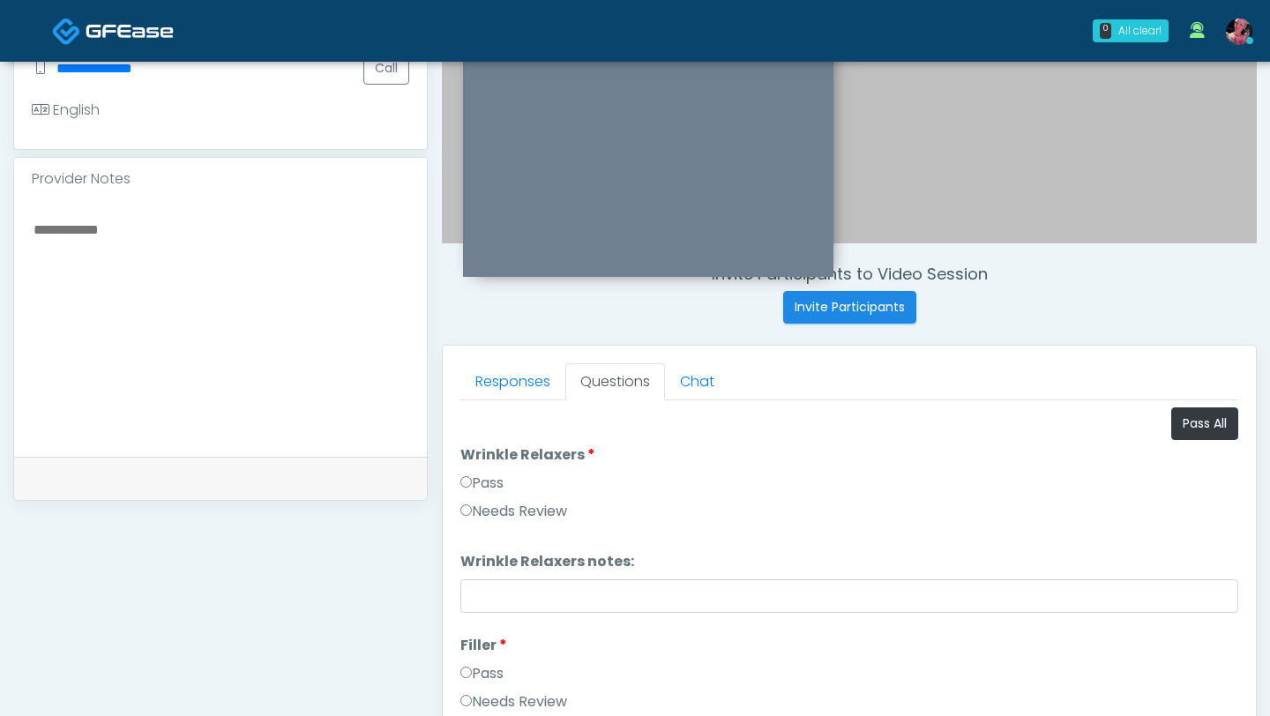
scroll to position [489, 0]
click at [493, 438] on label "Pass" at bounding box center [481, 481] width 43 height 21
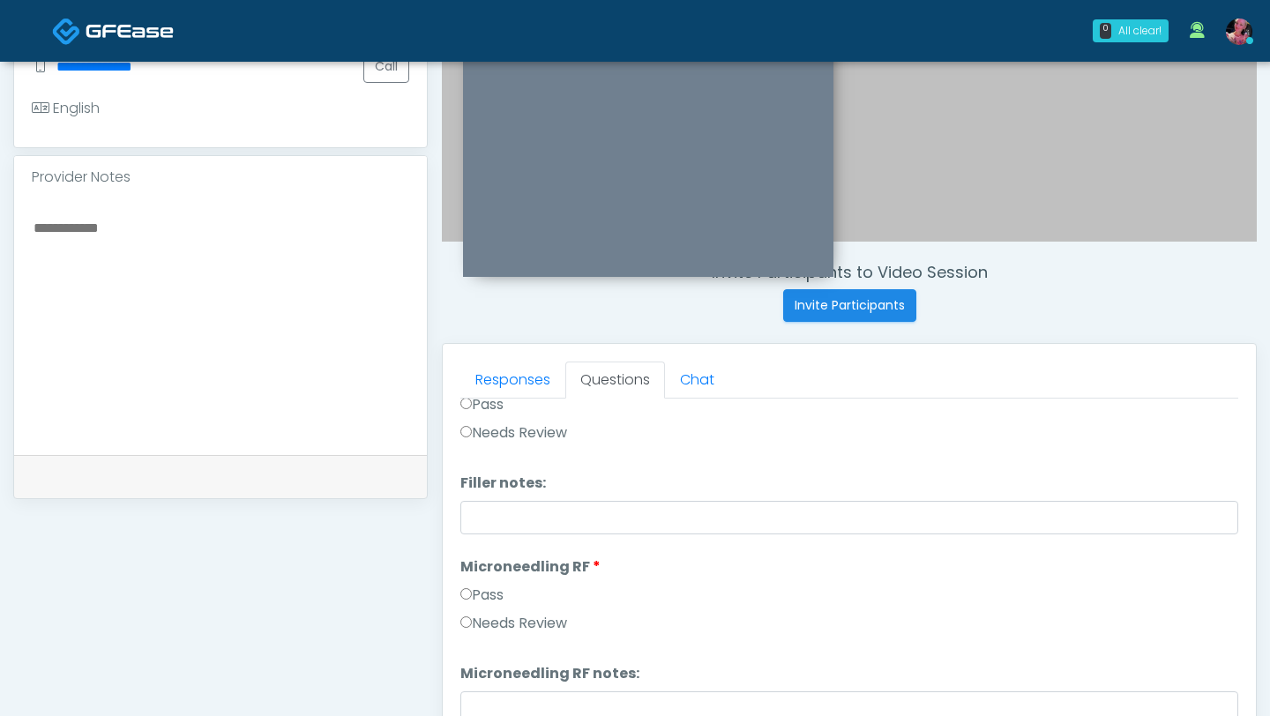
scroll to position [295, 0]
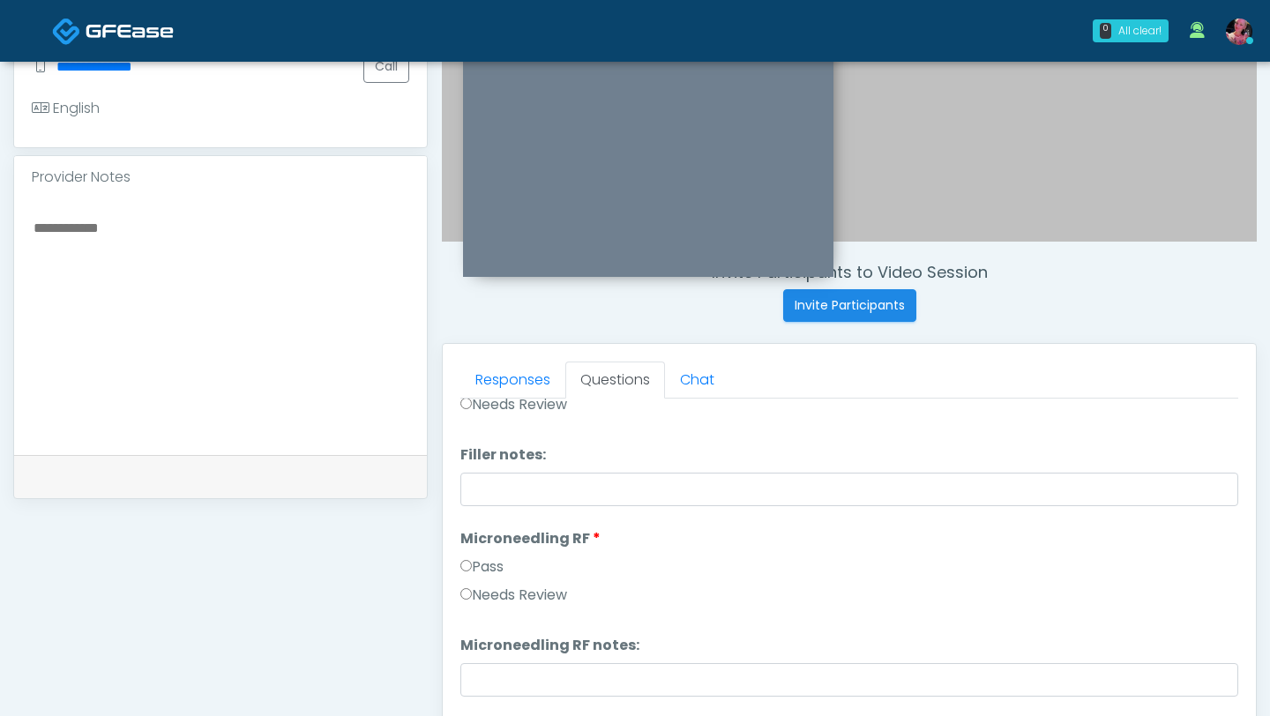
click at [473, 438] on label "Pass" at bounding box center [481, 567] width 43 height 21
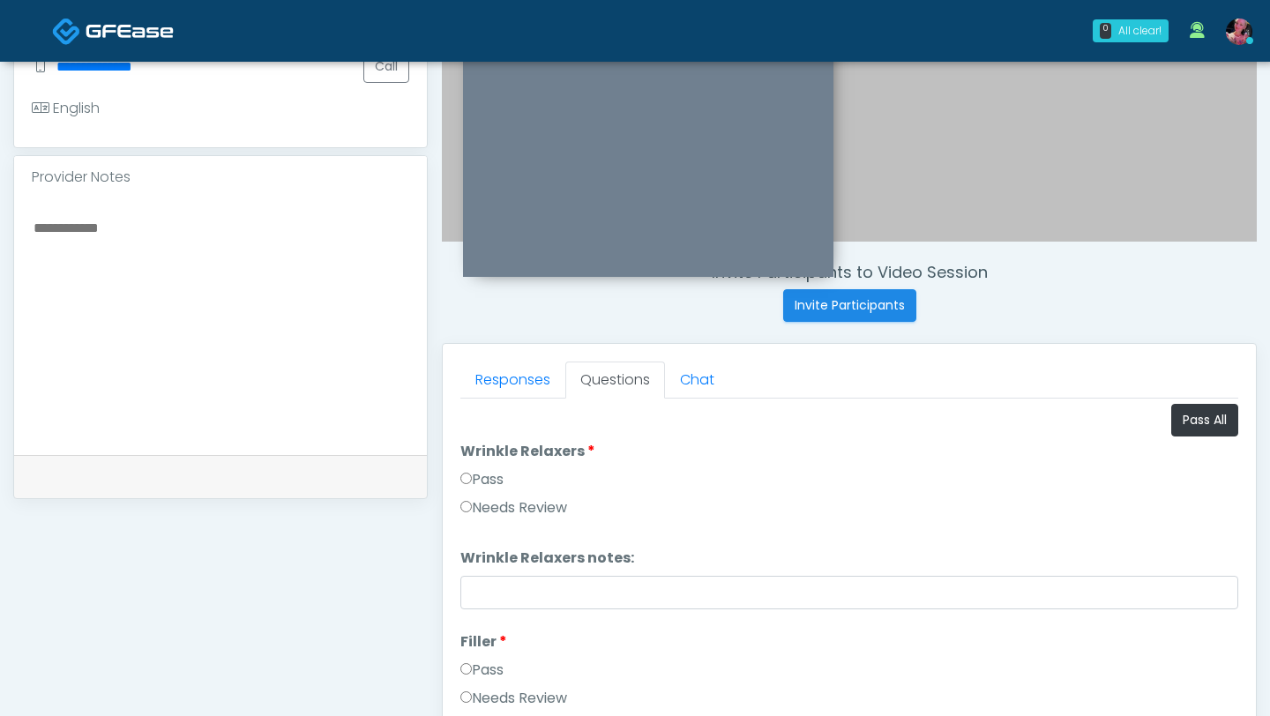
scroll to position [0, 0]
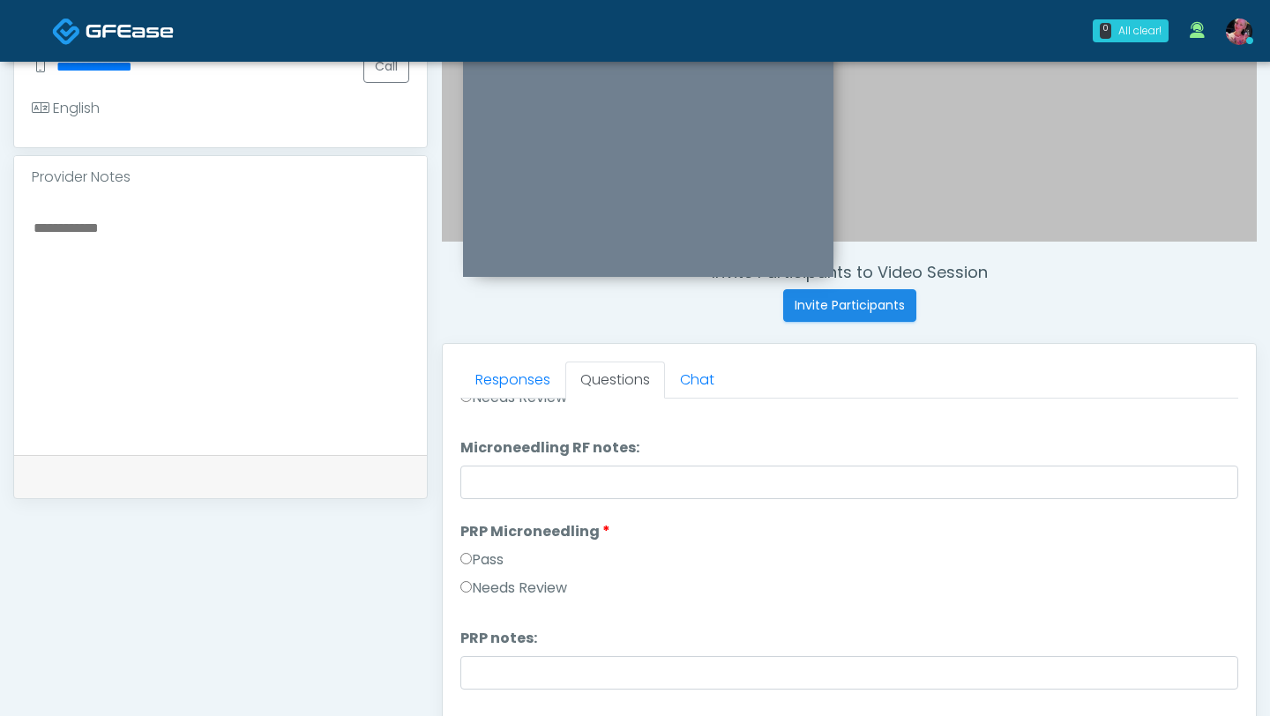
click at [472, 438] on label "Pass" at bounding box center [481, 560] width 43 height 21
click at [472, 438] on label "Pass" at bounding box center [481, 563] width 43 height 21
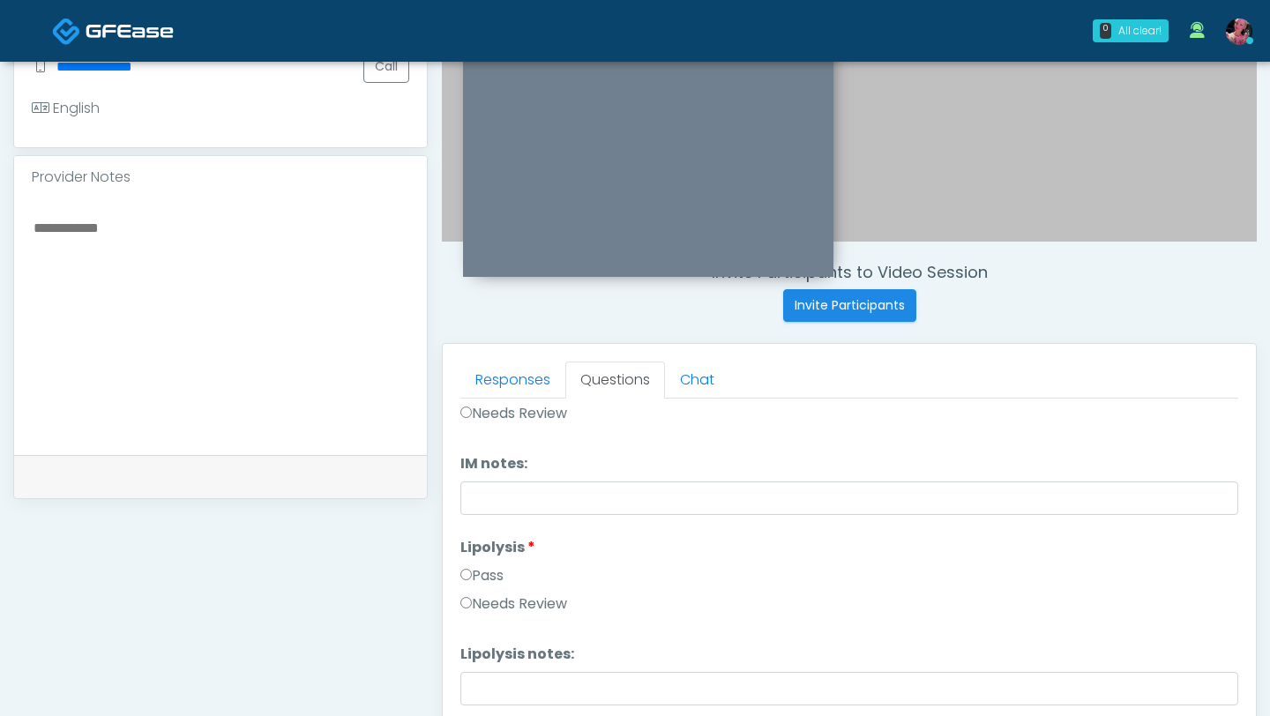
click at [471, 438] on label "Pass" at bounding box center [481, 575] width 43 height 21
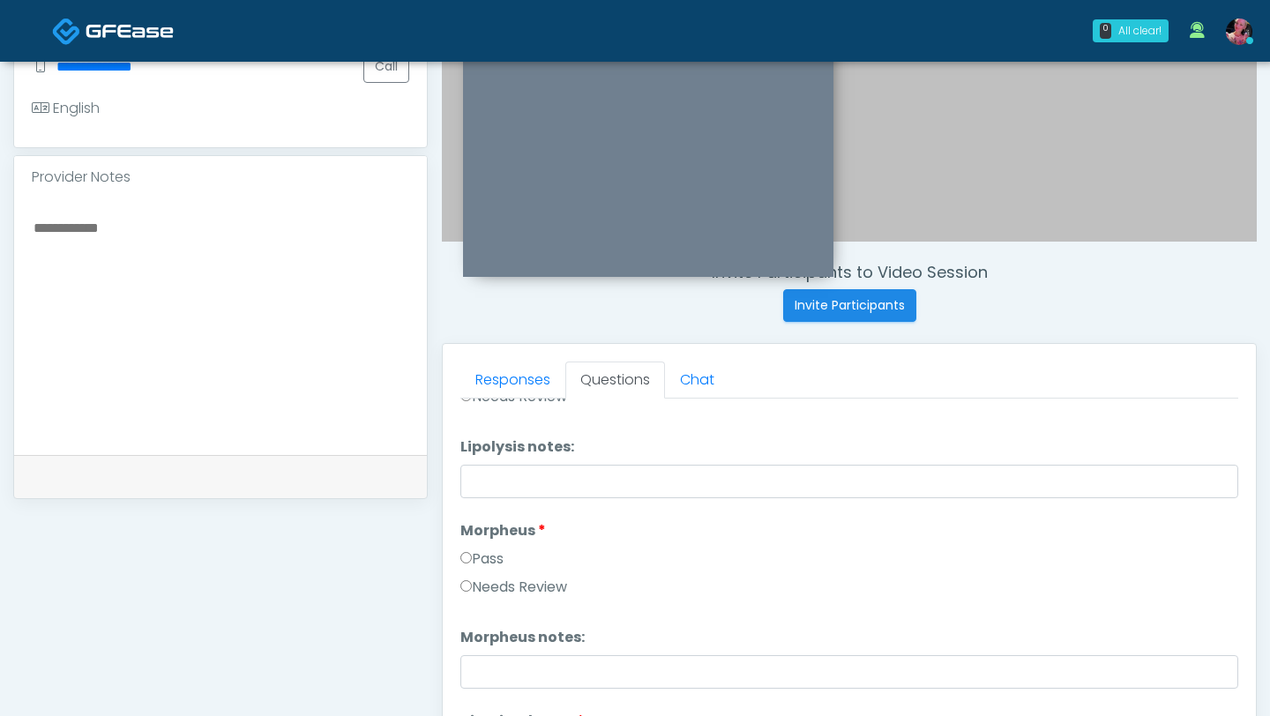
click at [471, 438] on label "Pass" at bounding box center [481, 559] width 43 height 21
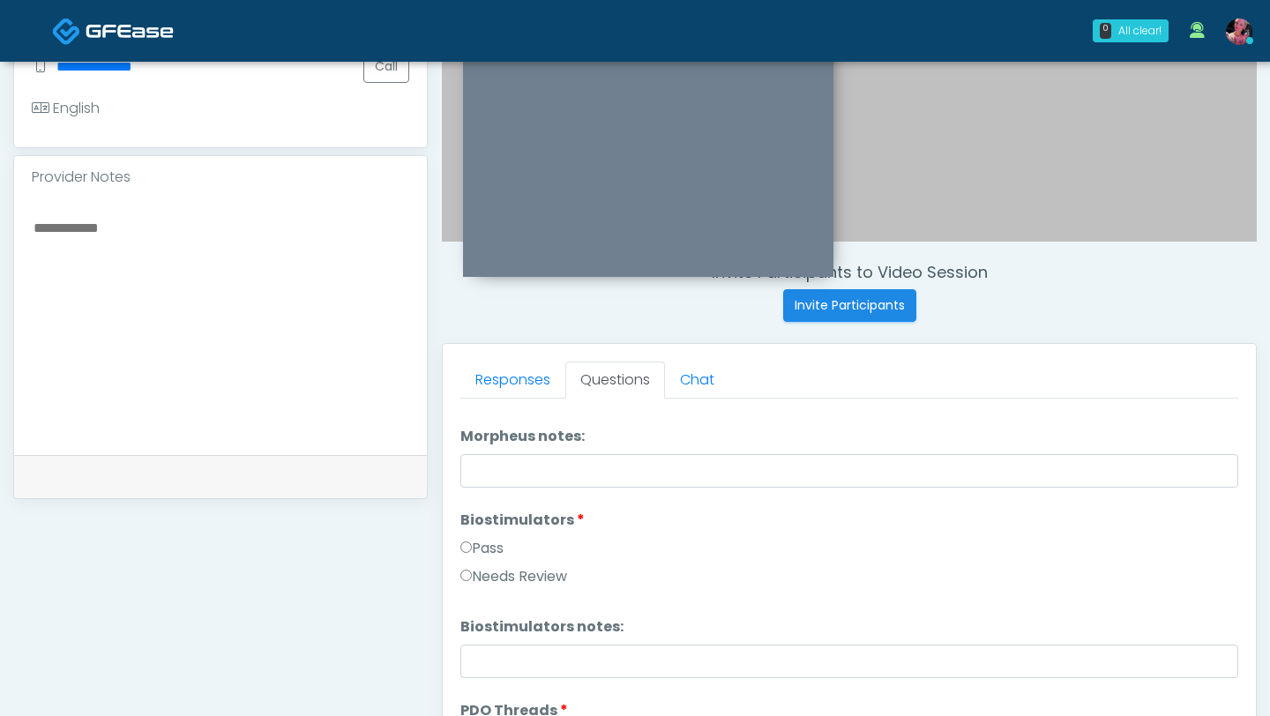
click at [470, 438] on label "Pass" at bounding box center [481, 548] width 43 height 21
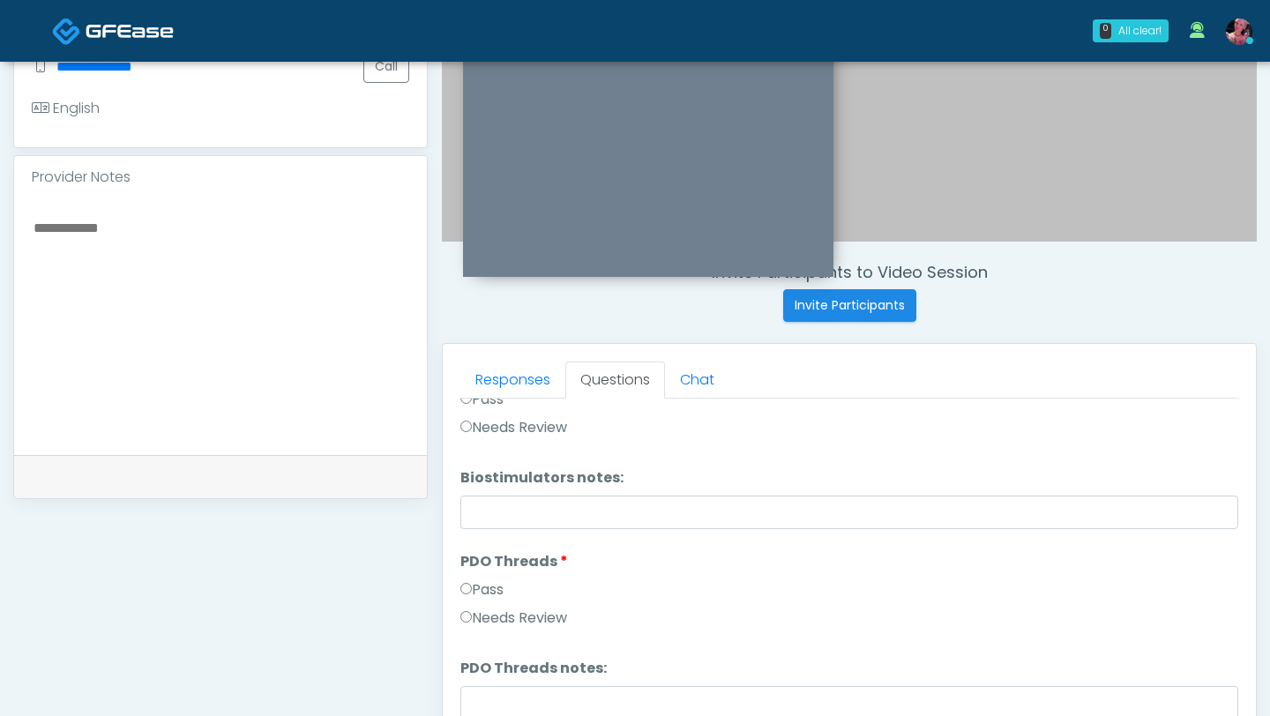
scroll to position [1608, 0]
click at [467, 438] on label "Pass" at bounding box center [481, 588] width 43 height 21
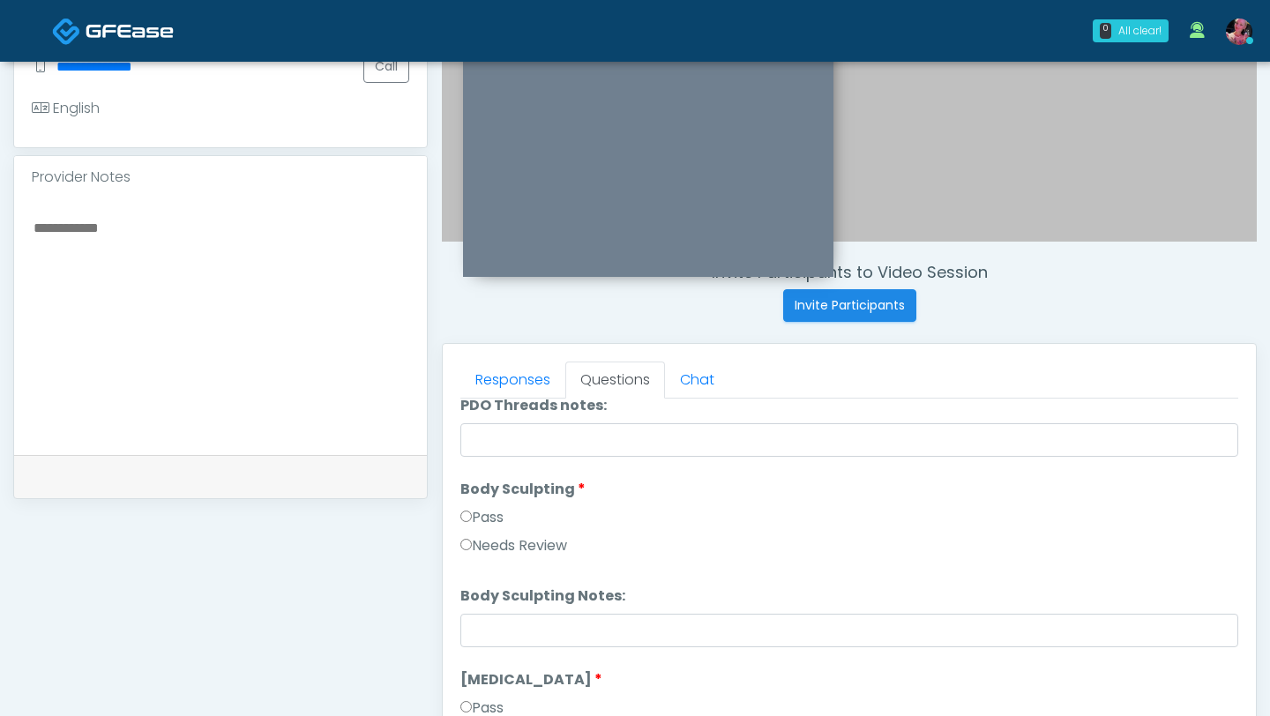
scroll to position [1931, 0]
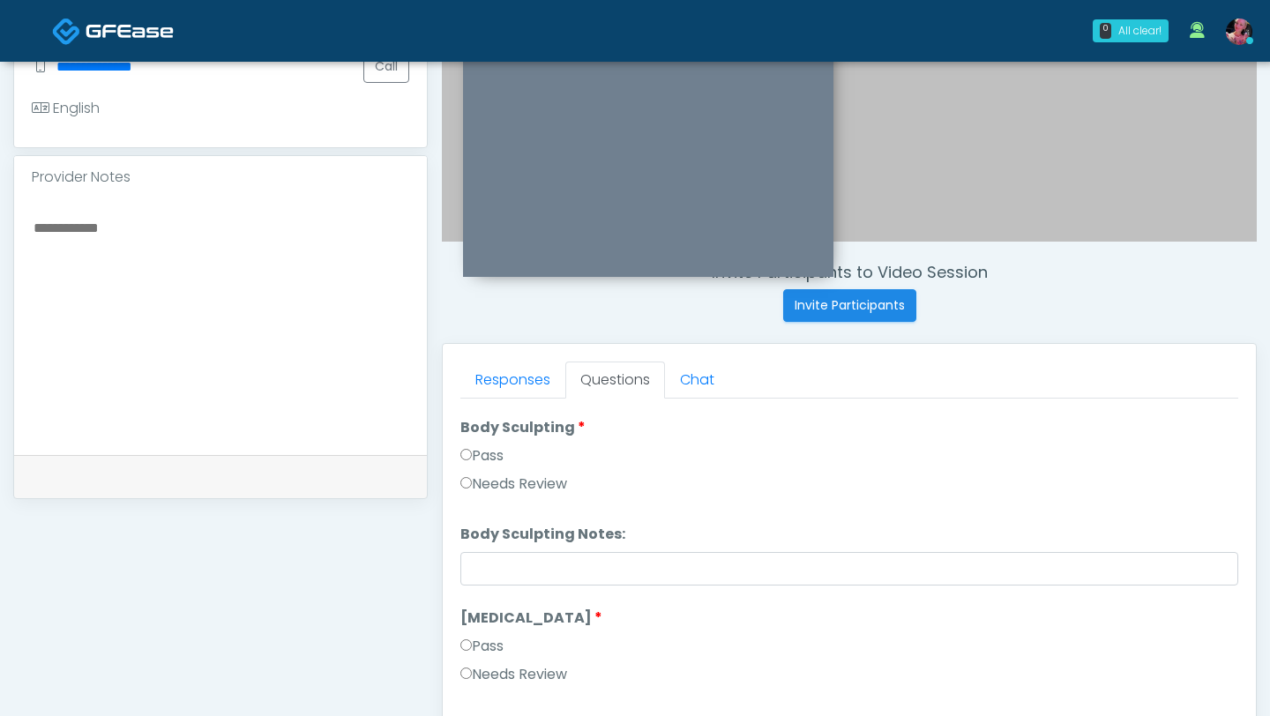
click at [481, 438] on label "Pass" at bounding box center [481, 455] width 43 height 21
click at [482, 438] on label "Cryolipolysis" at bounding box center [531, 618] width 142 height 21
click at [482, 438] on label "Pass" at bounding box center [481, 646] width 43 height 21
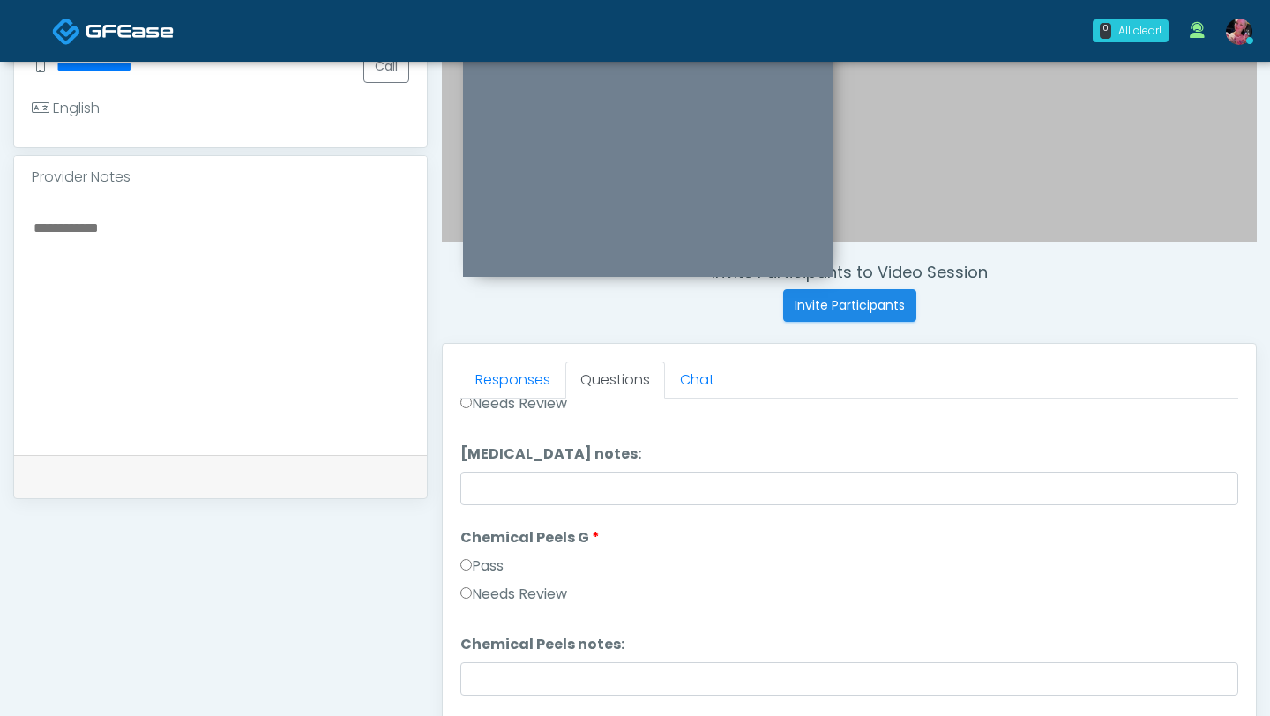
scroll to position [2228, 0]
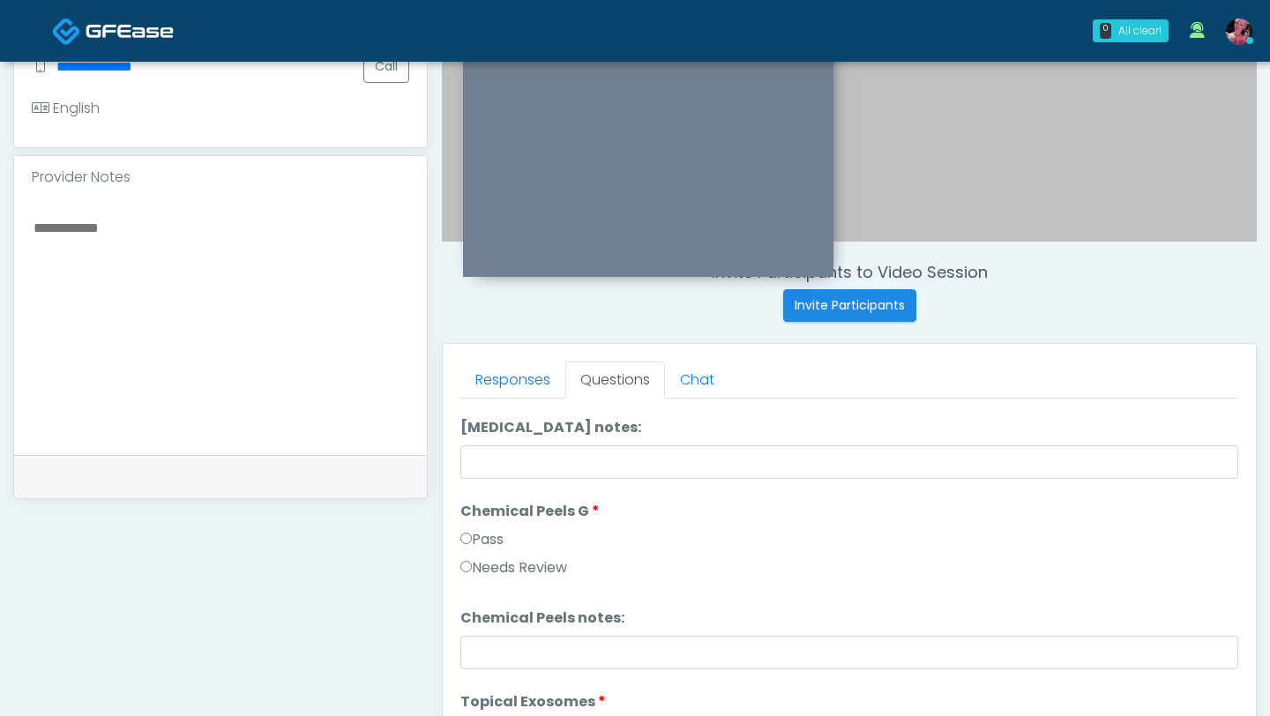
click at [490, 438] on label "Chemical Peels G" at bounding box center [529, 511] width 139 height 21
click at [490, 438] on label "Pass" at bounding box center [481, 539] width 43 height 21
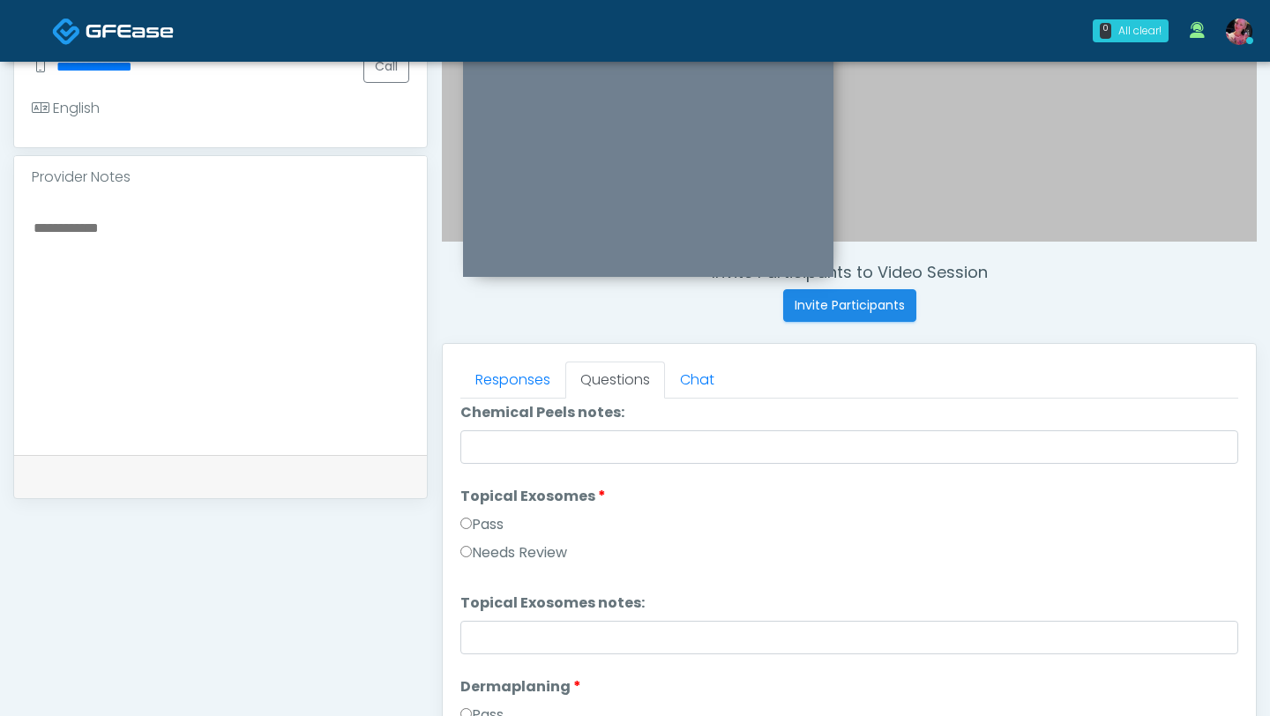
click at [488, 438] on label "Pass" at bounding box center [481, 524] width 43 height 21
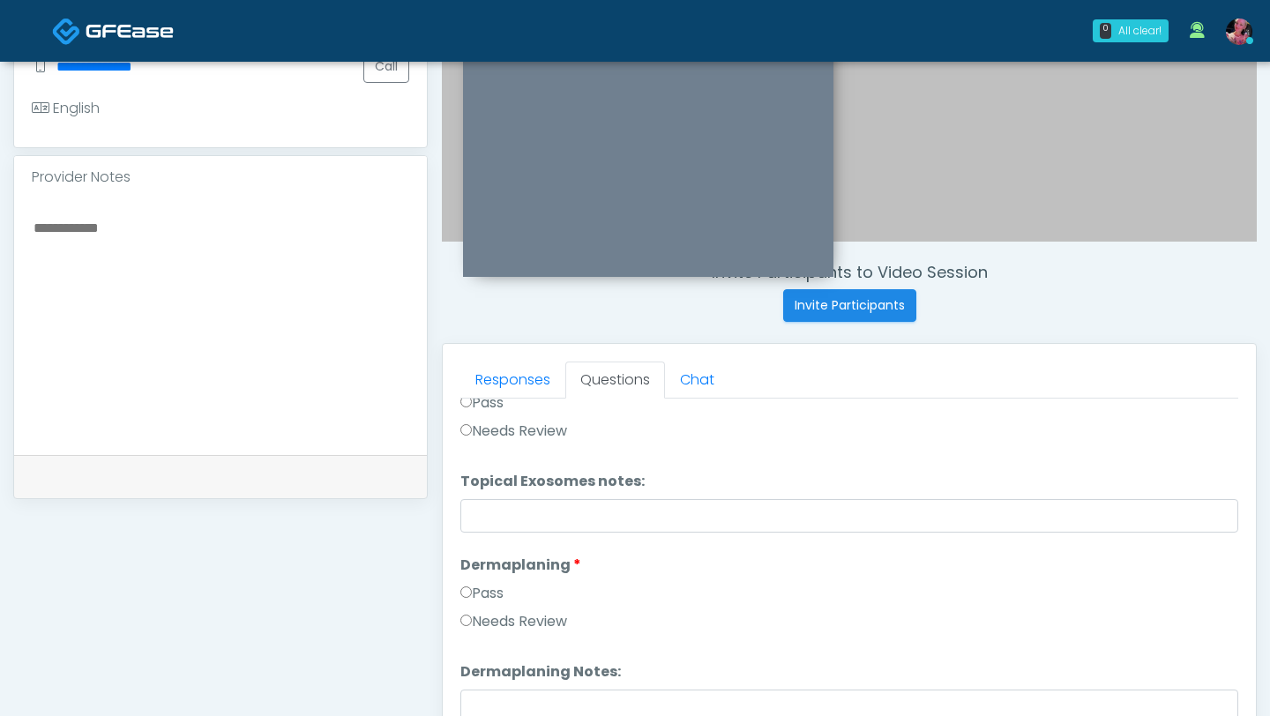
scroll to position [2614, 0]
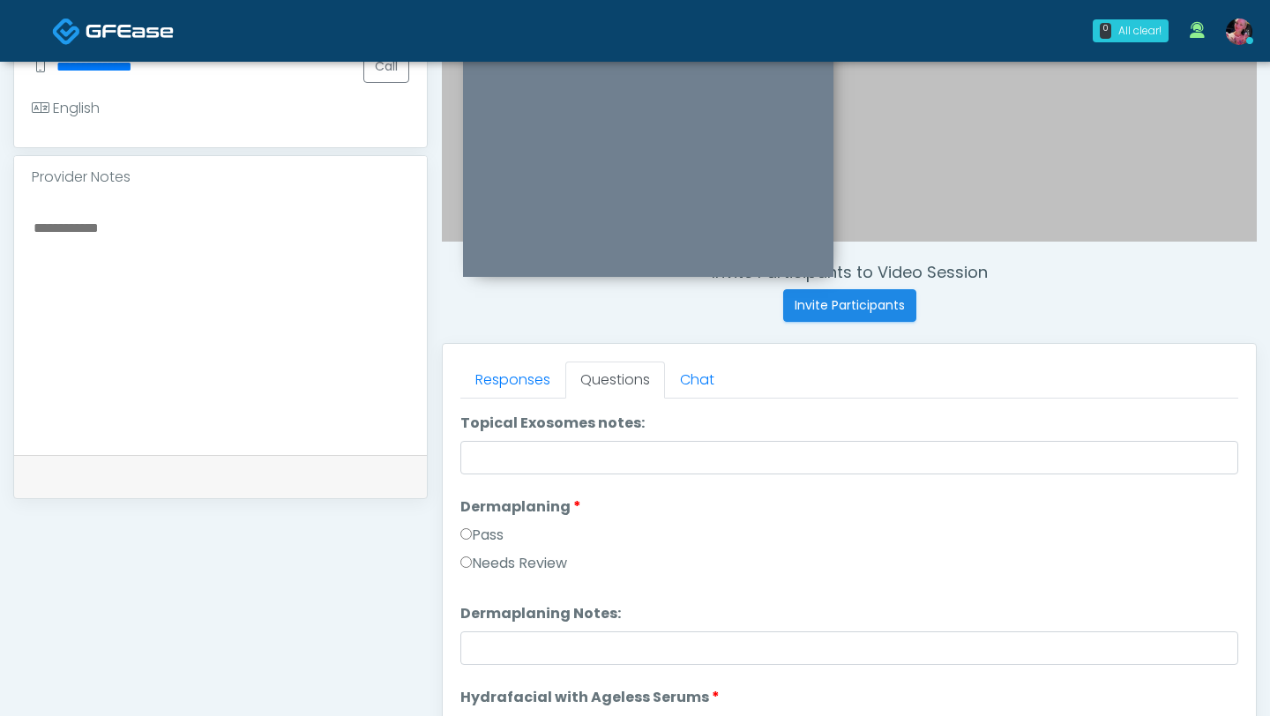
click at [488, 438] on li "Dermaplaning Dermaplaning Pass Needs Review" at bounding box center [849, 539] width 778 height 85
click at [482, 438] on label "Pass" at bounding box center [481, 535] width 43 height 21
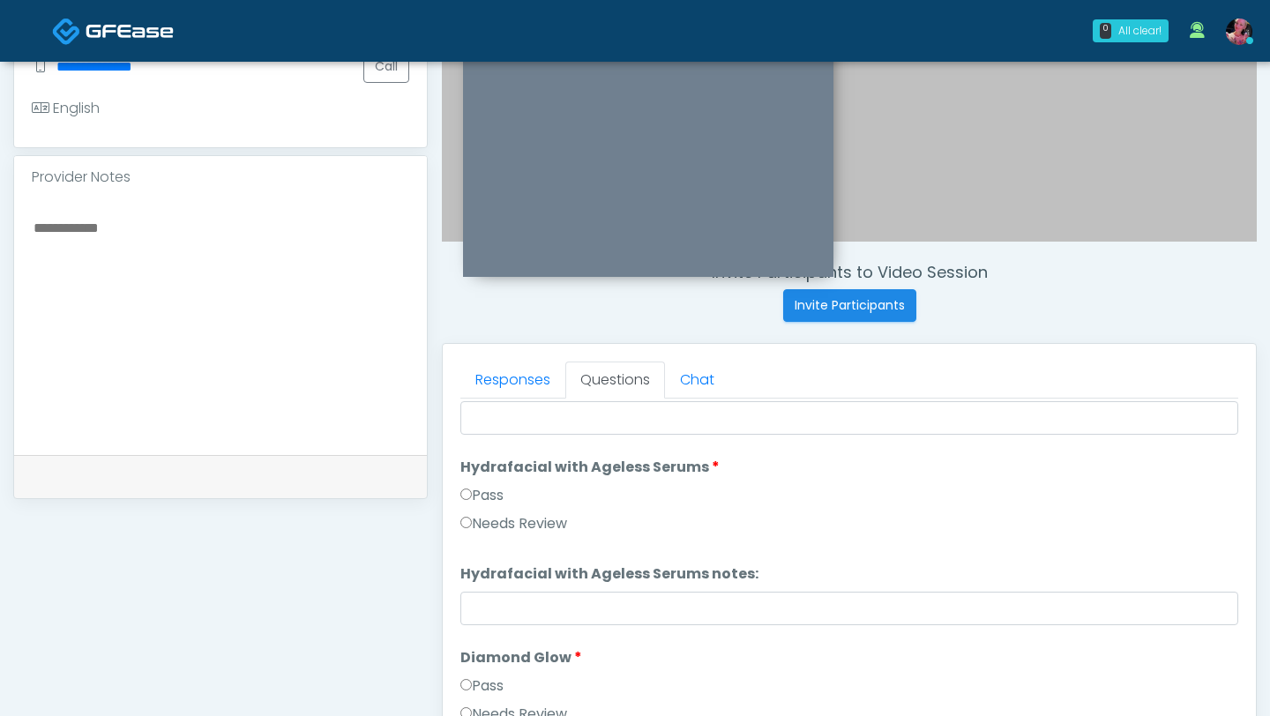
click at [479, 438] on label "Pass" at bounding box center [481, 495] width 43 height 21
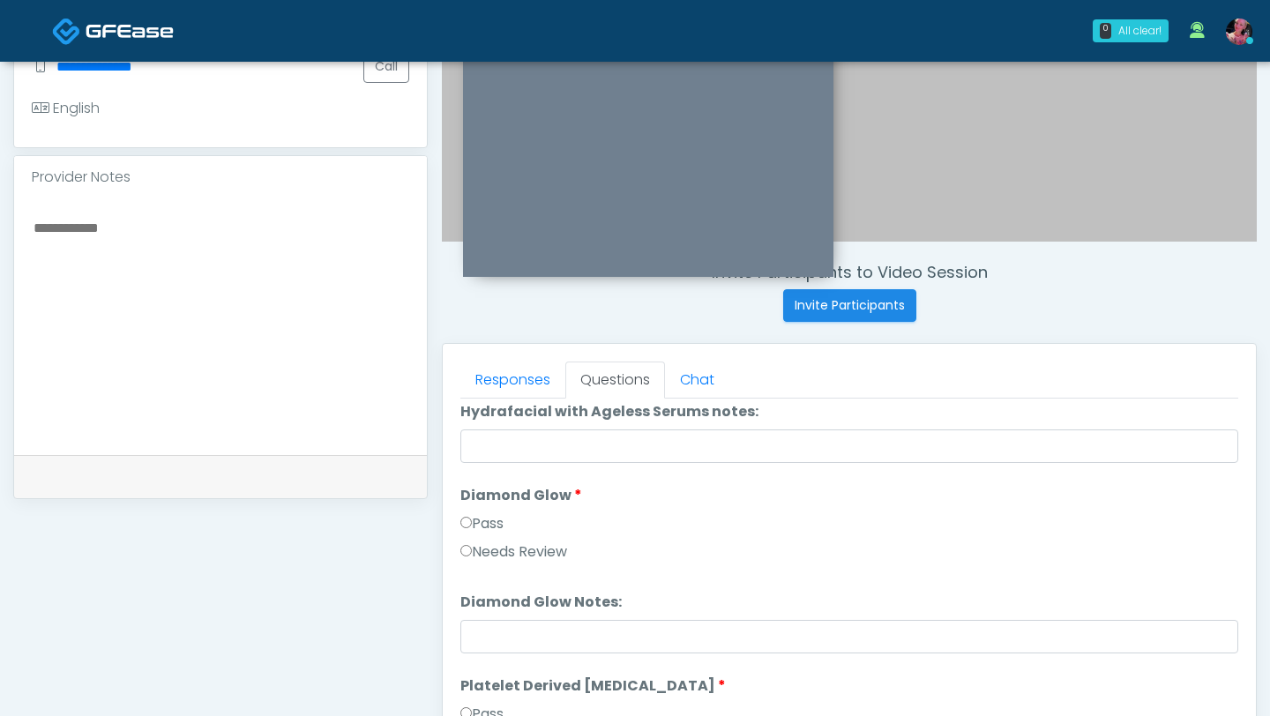
click at [477, 438] on div "Pass" at bounding box center [849, 527] width 778 height 28
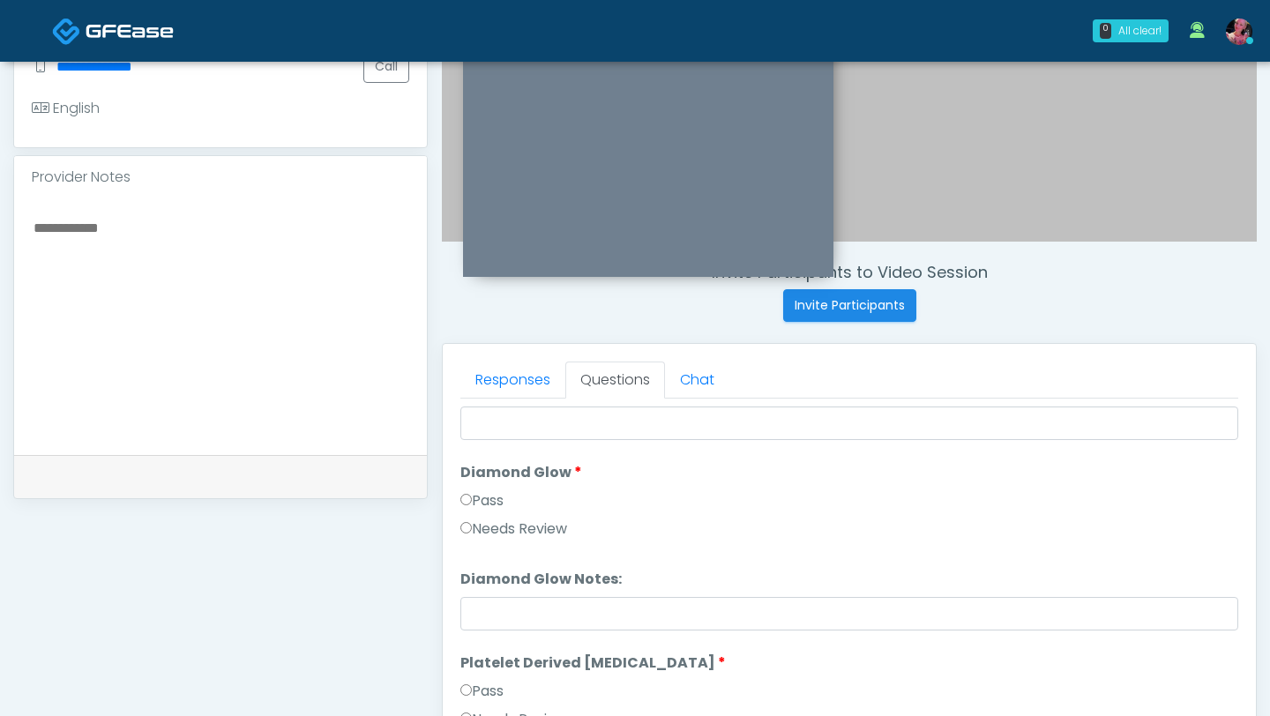
click at [472, 438] on label "Pass" at bounding box center [481, 500] width 43 height 21
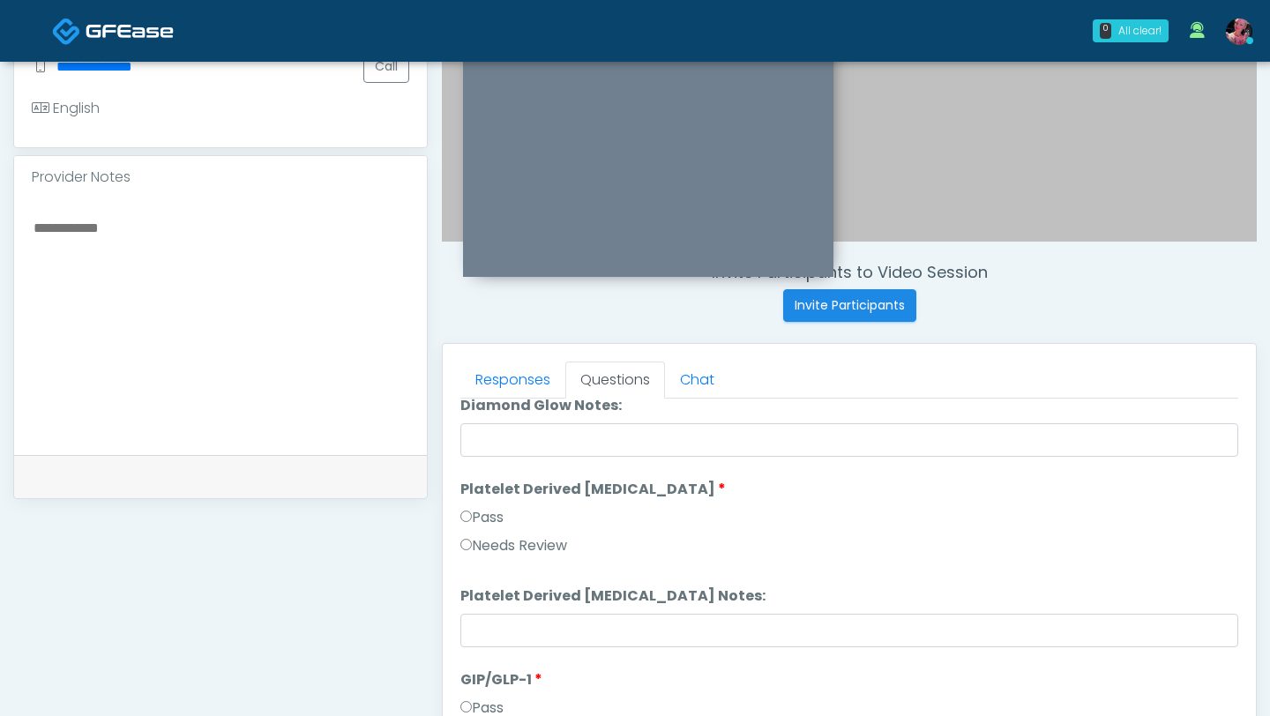
click at [472, 438] on label "Pass" at bounding box center [481, 517] width 43 height 21
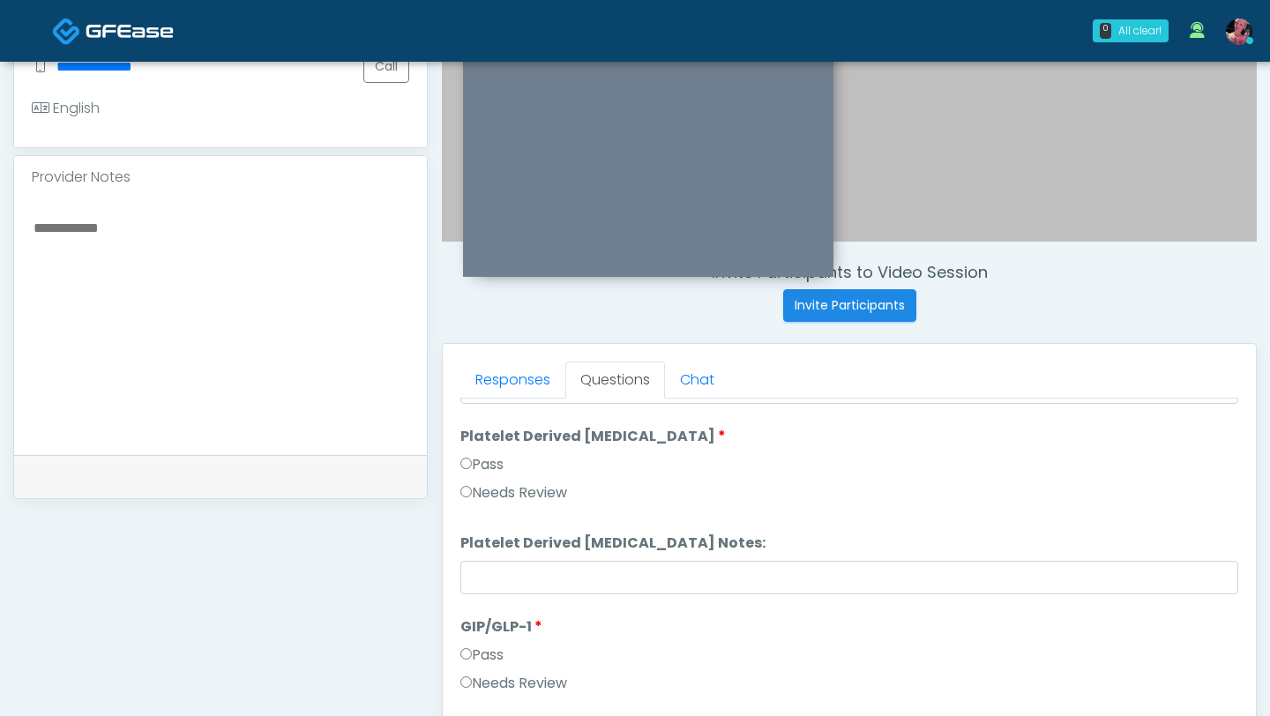
click at [497, 438] on label "Needs Review" at bounding box center [513, 683] width 107 height 21
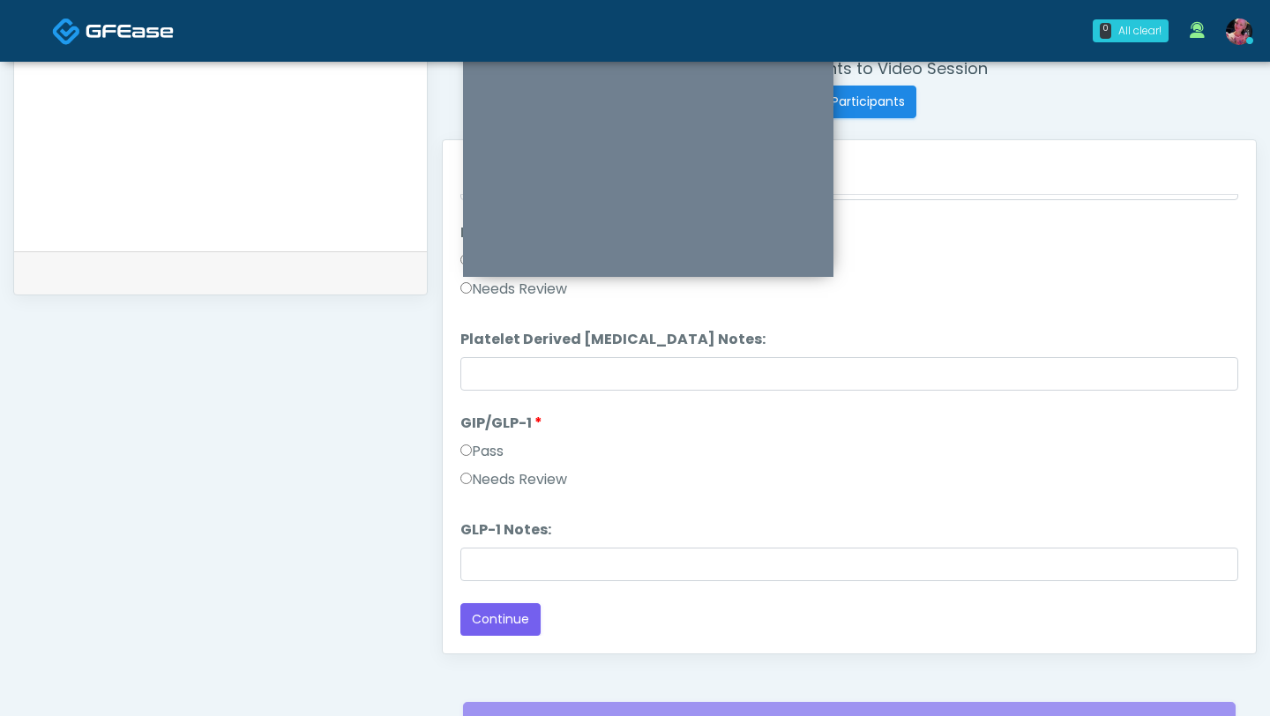
scroll to position [731, 0]
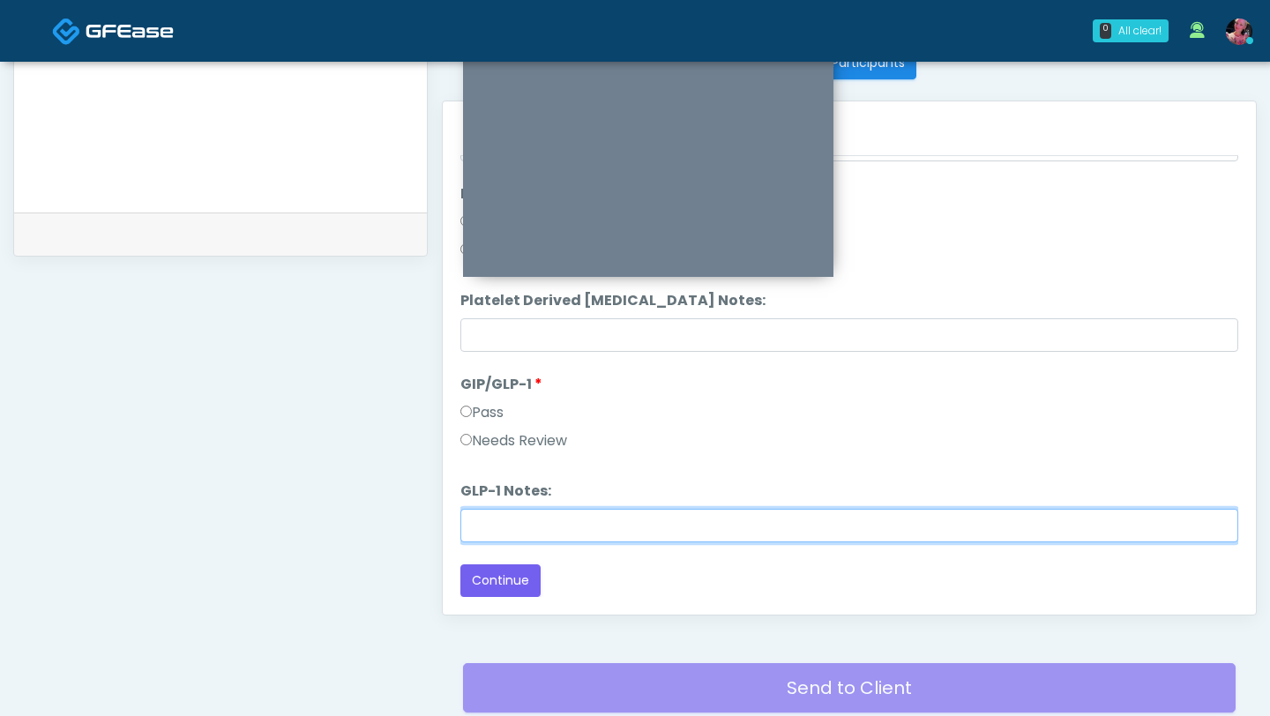
click at [532, 438] on input "GLP-1 Notes:" at bounding box center [849, 526] width 778 height 34
type input "**********"
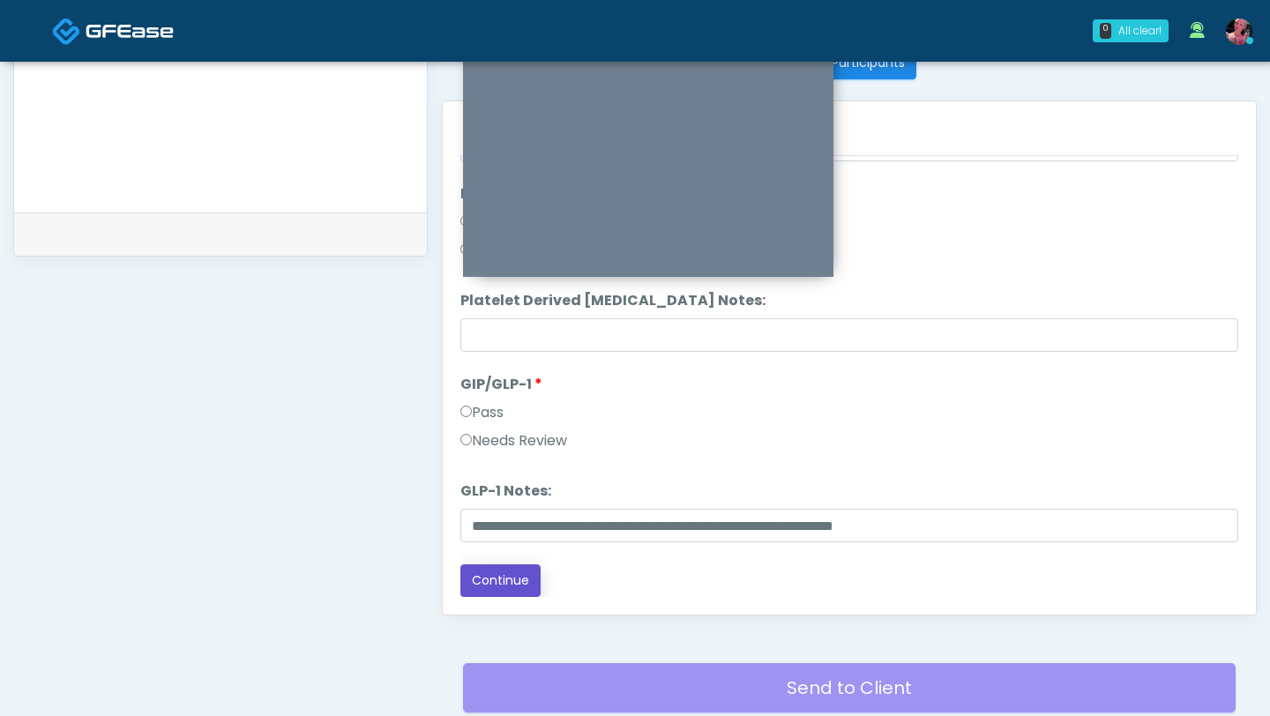
click at [532, 438] on button "Continue" at bounding box center [500, 581] width 80 height 33
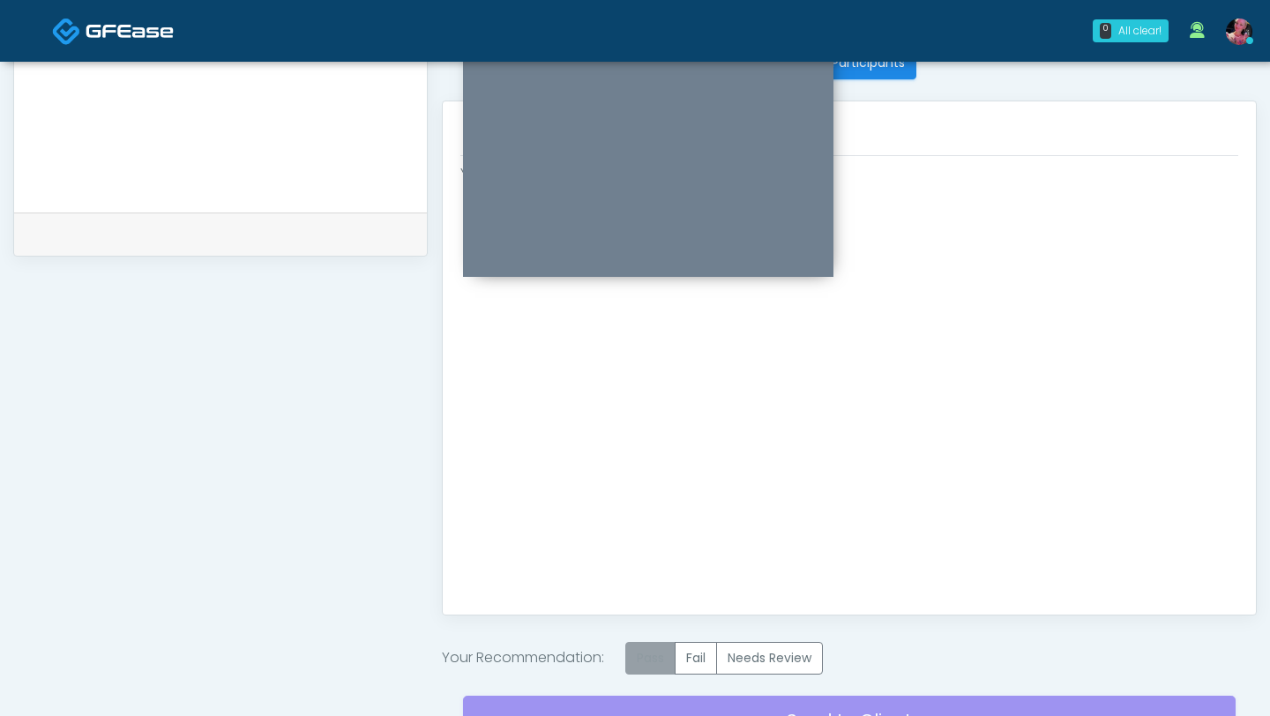
click at [662, 438] on label "Pass" at bounding box center [650, 658] width 50 height 33
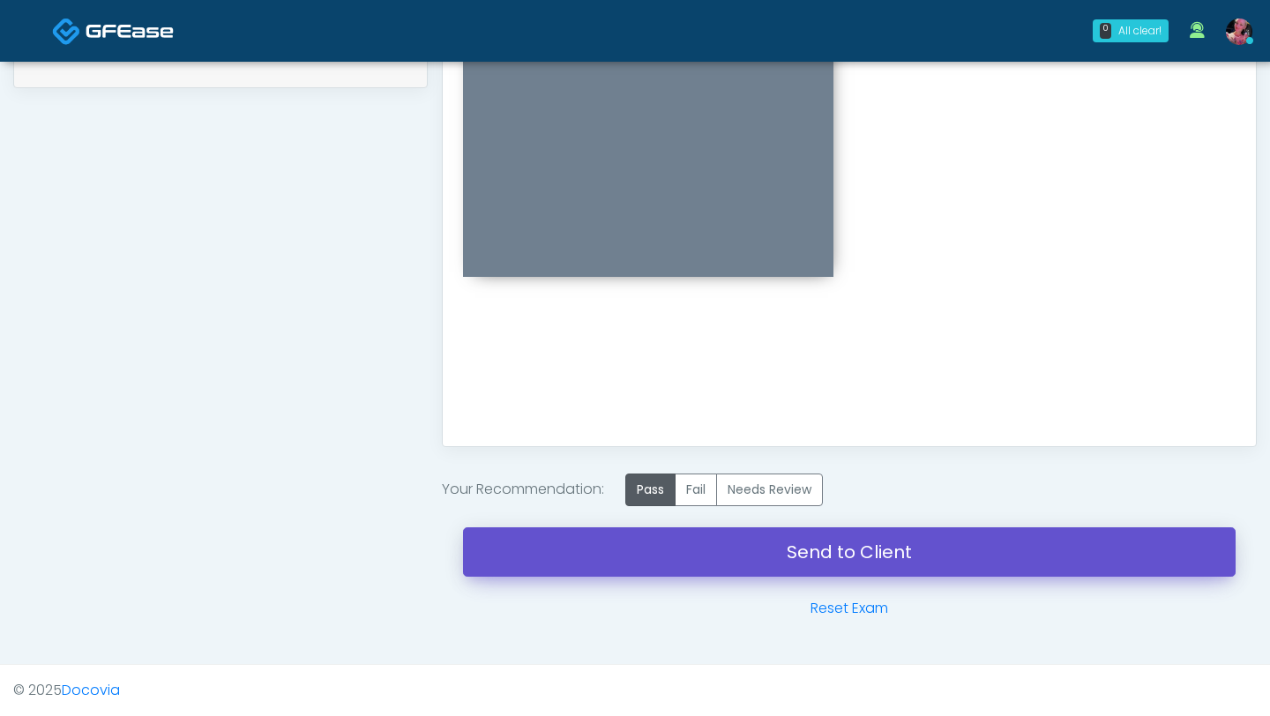
click at [695, 438] on link "Send to Client" at bounding box center [849, 551] width 773 height 49
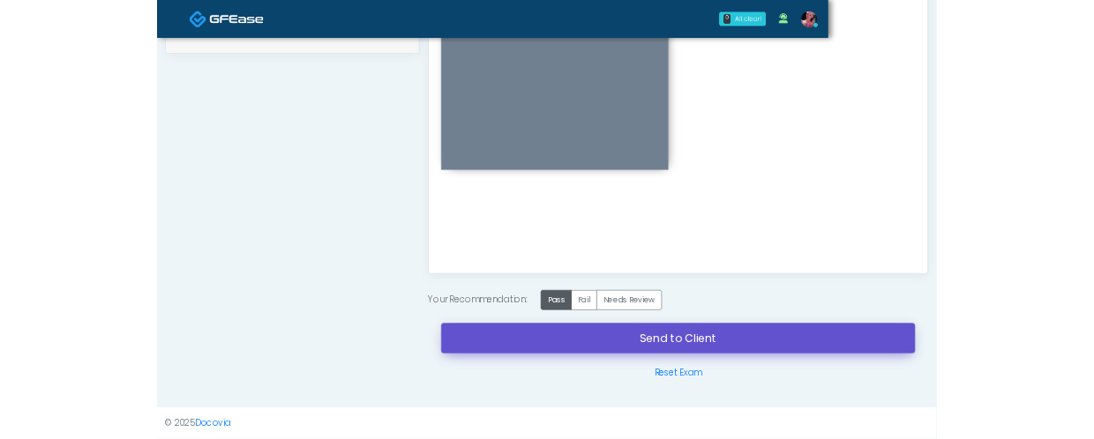
scroll to position [904, 0]
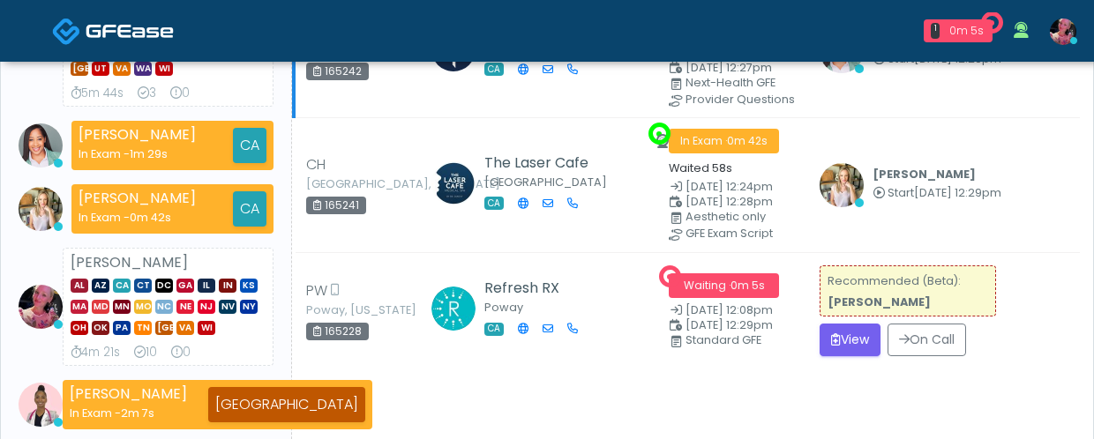
scroll to position [271, 0]
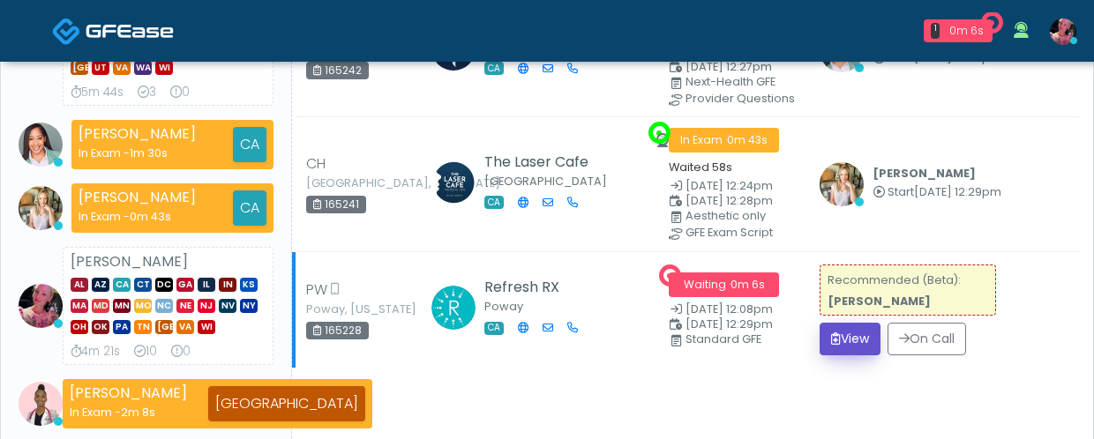
click at [853, 340] on button "View" at bounding box center [849, 339] width 61 height 33
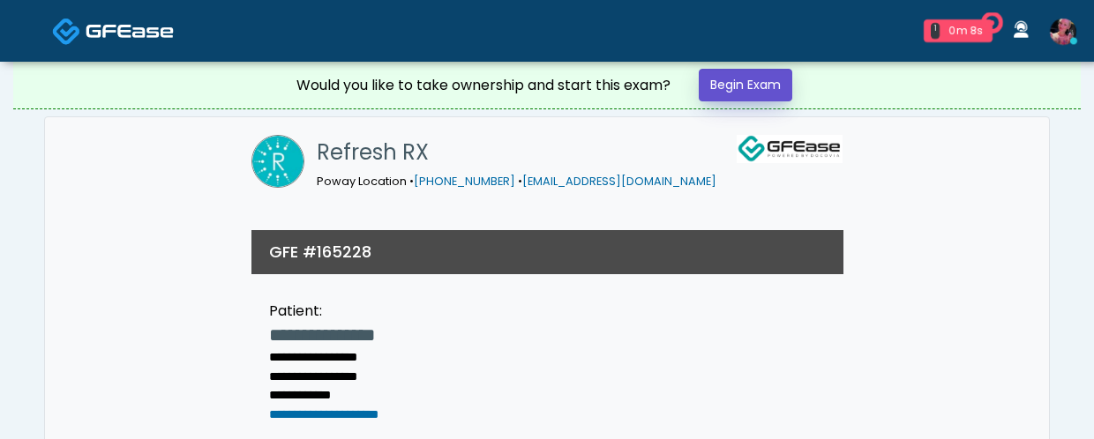
click at [729, 71] on link "Begin Exam" at bounding box center [746, 85] width 94 height 33
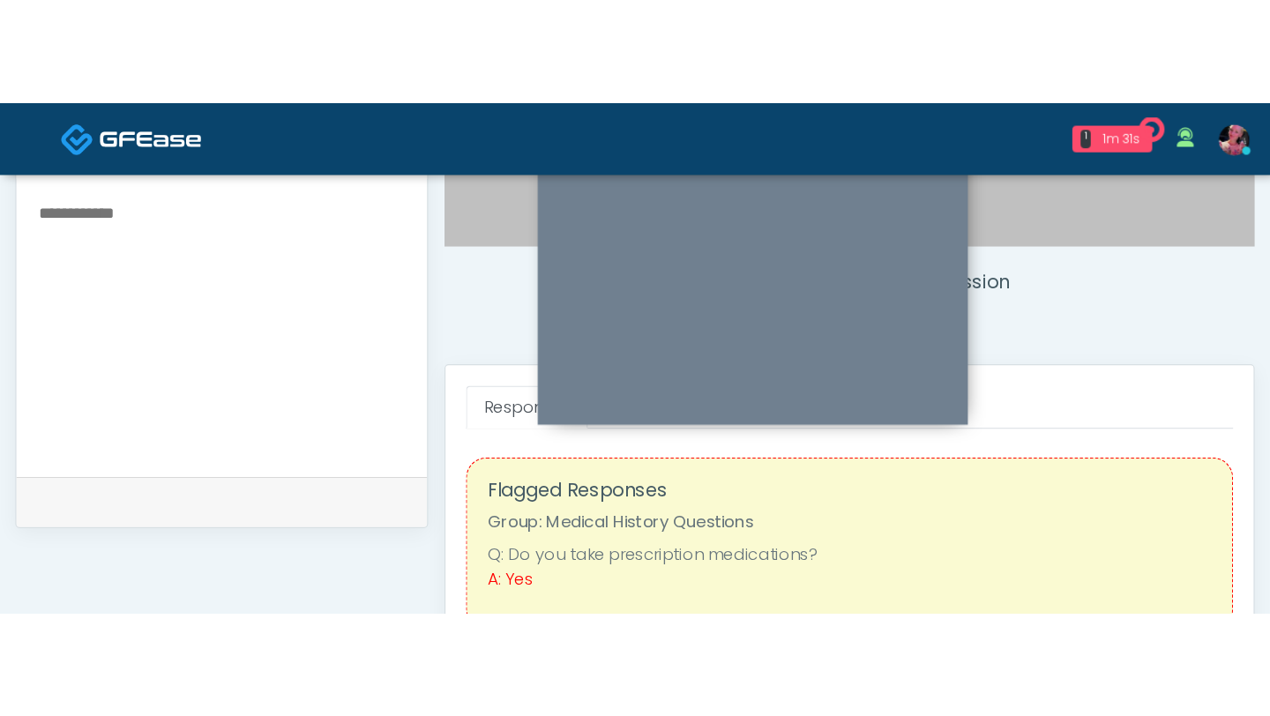
scroll to position [587, 0]
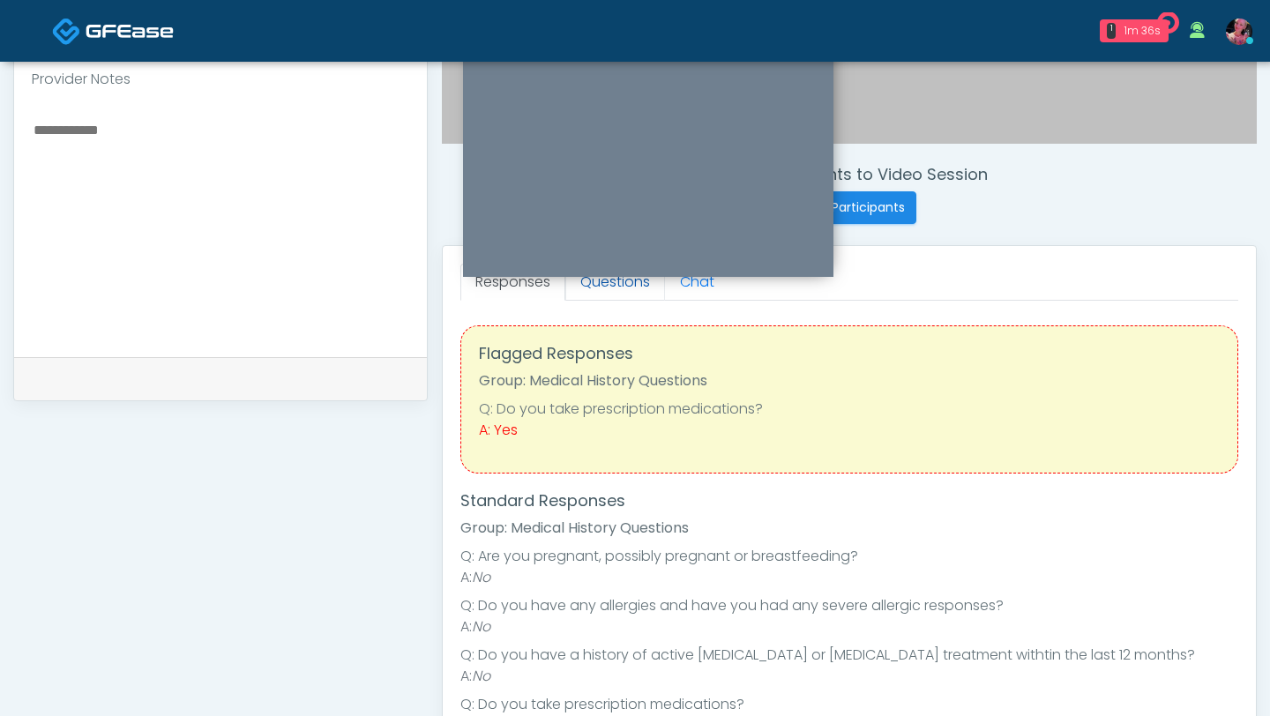
click at [614, 287] on link "Questions" at bounding box center [615, 282] width 100 height 37
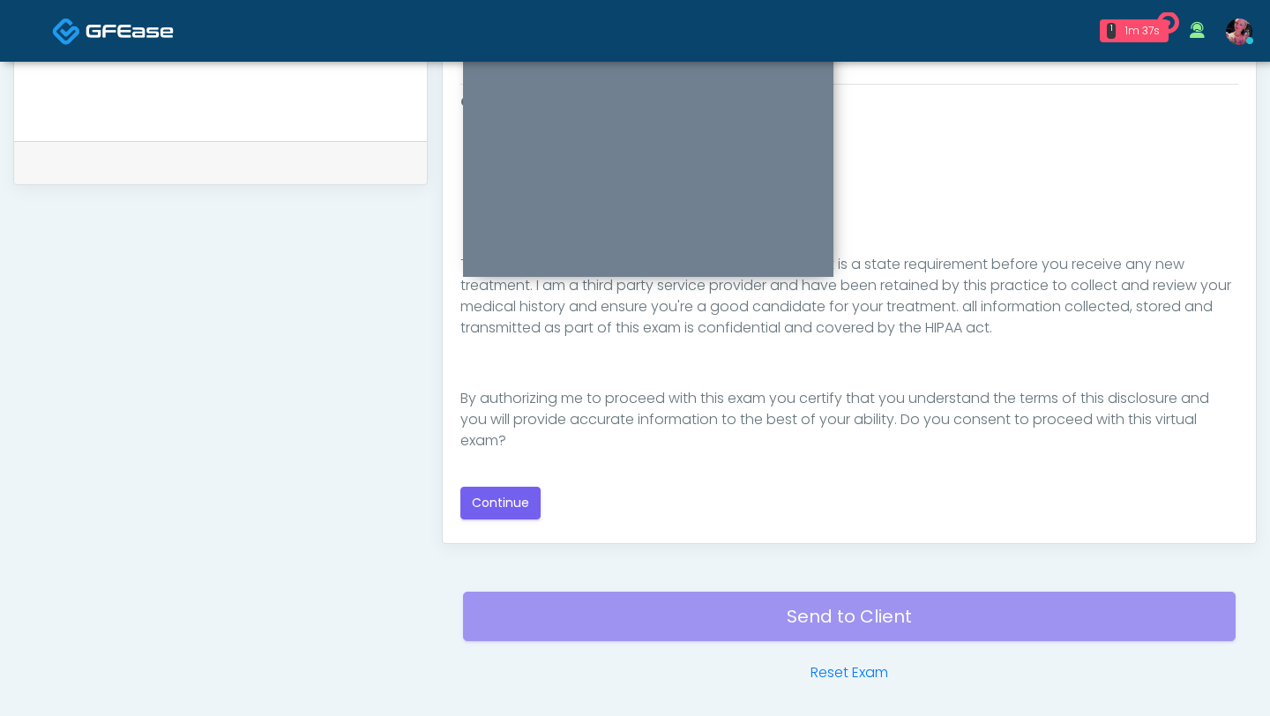
scroll to position [867, 0]
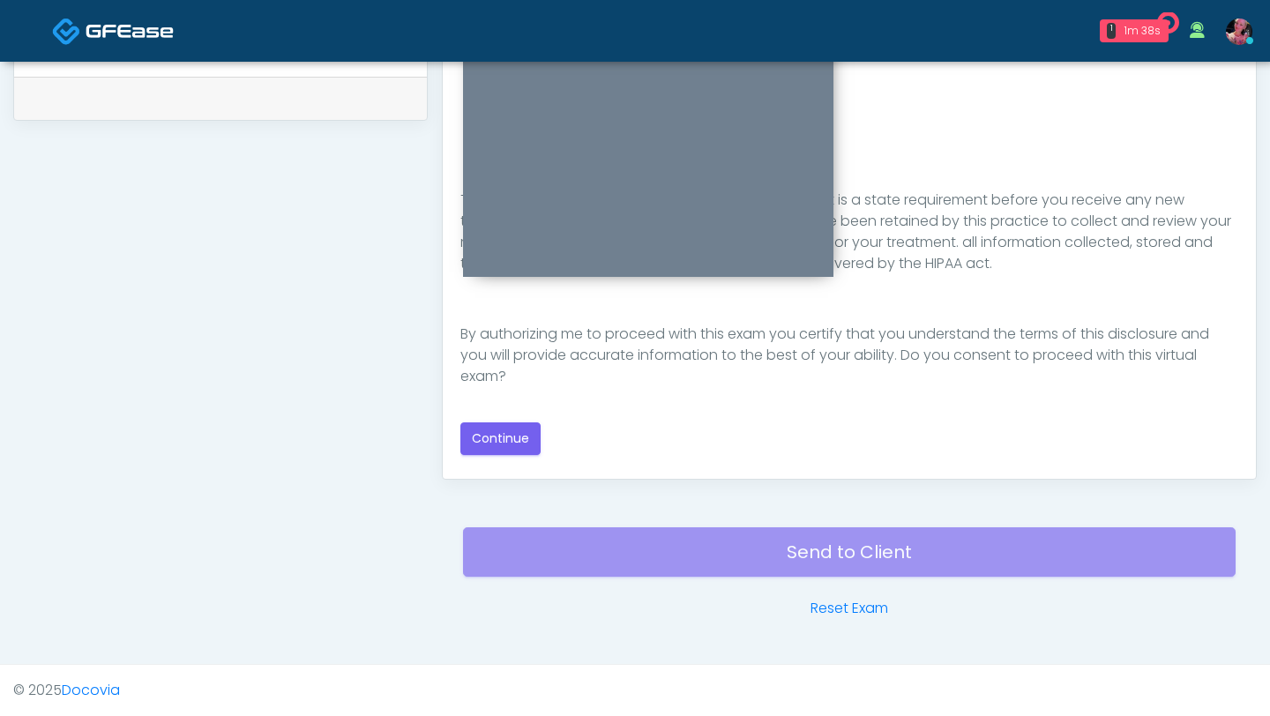
click at [513, 418] on div "Good Faith Exam Script Good Faith Exam Script INTRODUCTION Hello, my name is un…" at bounding box center [849, 241] width 778 height 428
click at [509, 433] on button "Continue" at bounding box center [500, 439] width 80 height 33
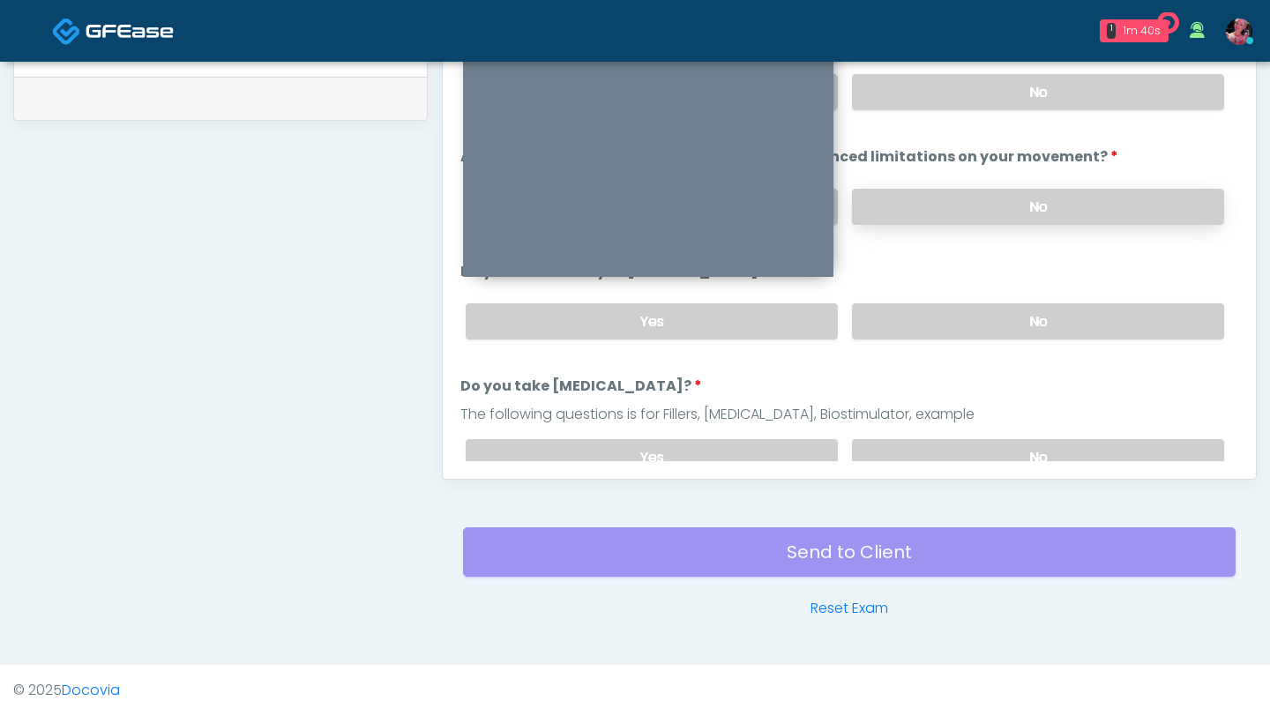
click at [1093, 209] on label "No" at bounding box center [1038, 207] width 372 height 36
click at [1087, 112] on div "Yes No" at bounding box center [845, 92] width 787 height 64
click at [1050, 100] on label "No" at bounding box center [1038, 92] width 372 height 36
click at [1044, 308] on label "No" at bounding box center [1038, 321] width 372 height 36
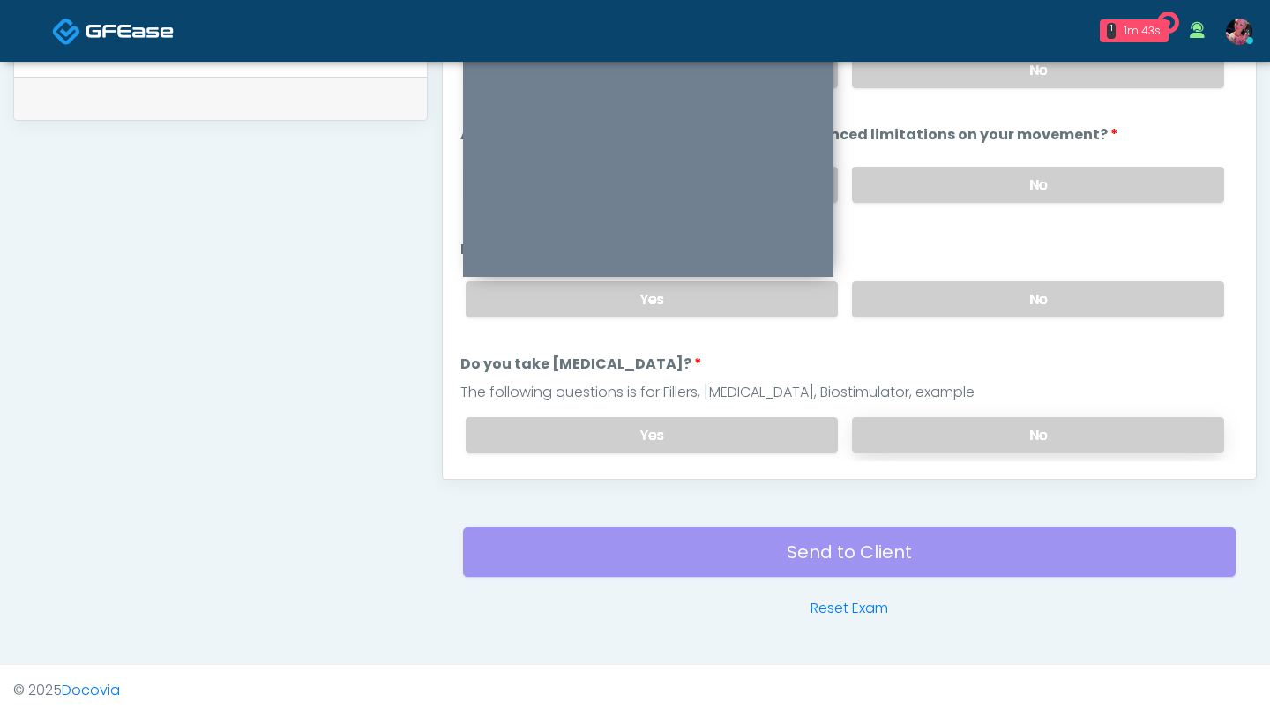
click at [1024, 417] on label "No" at bounding box center [1038, 435] width 372 height 36
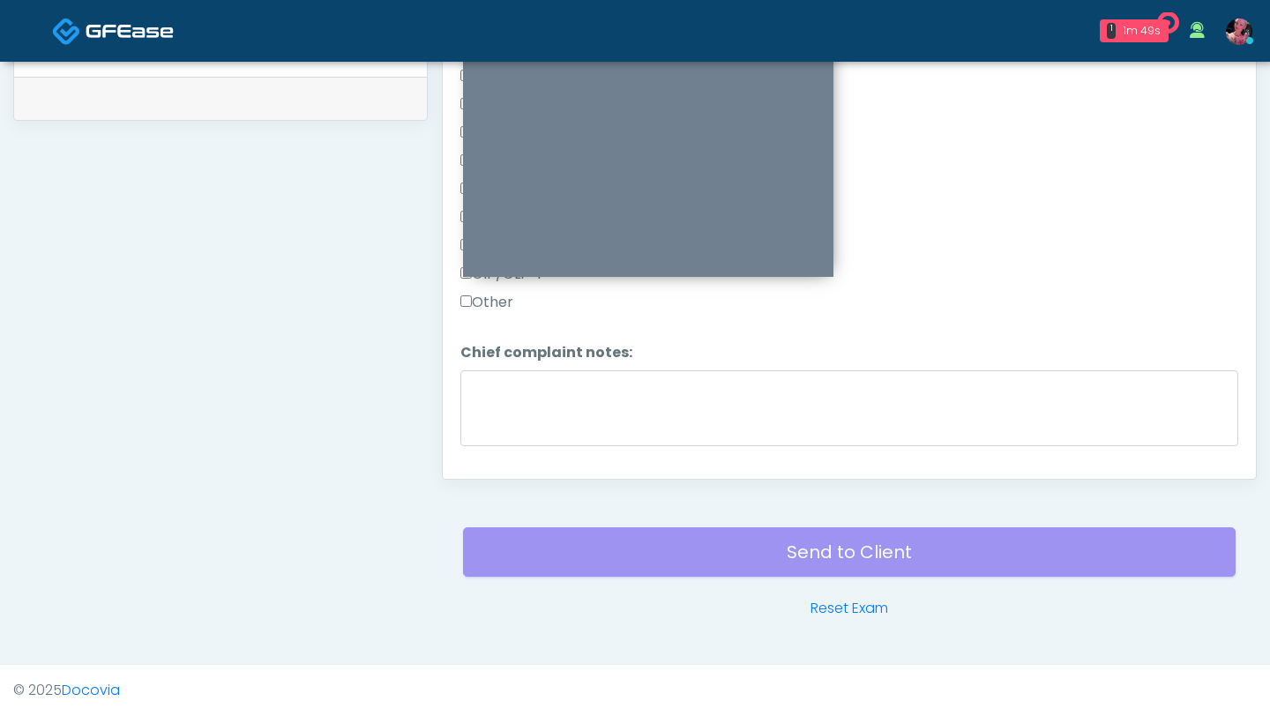
scroll to position [625, 0]
click at [483, 438] on label "None" at bounding box center [484, 447] width 48 height 21
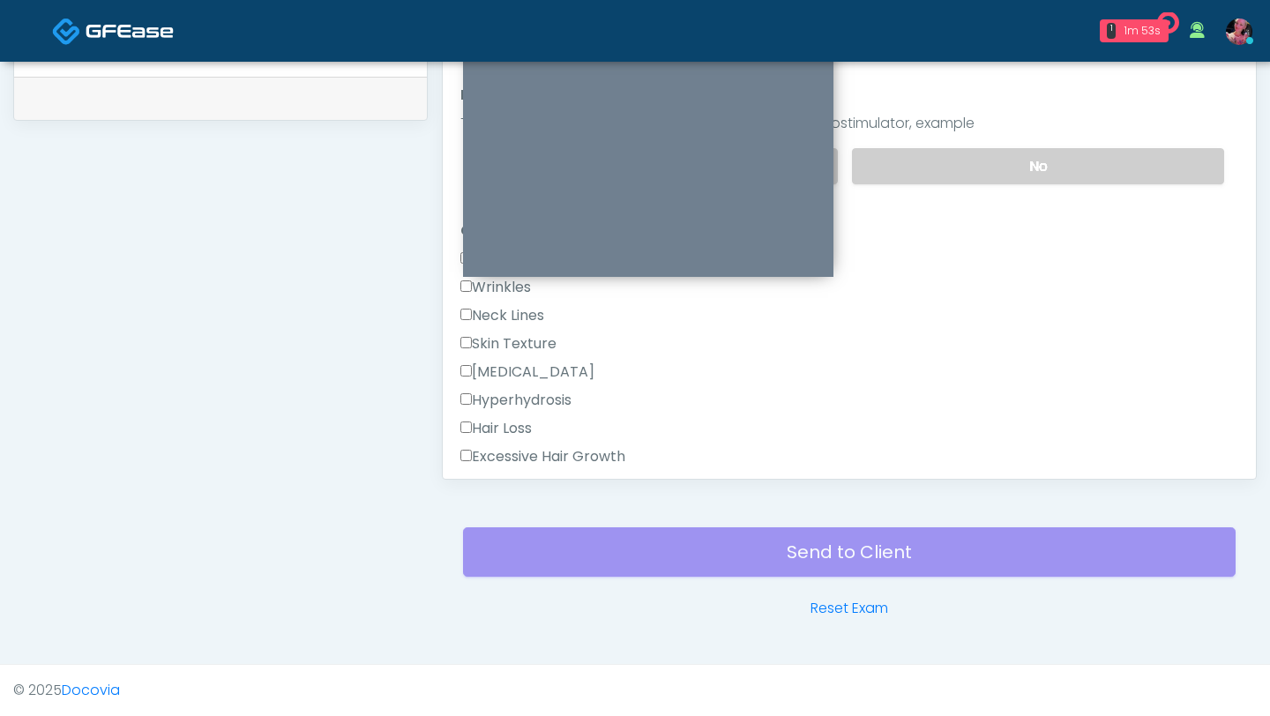
scroll to position [280, 0]
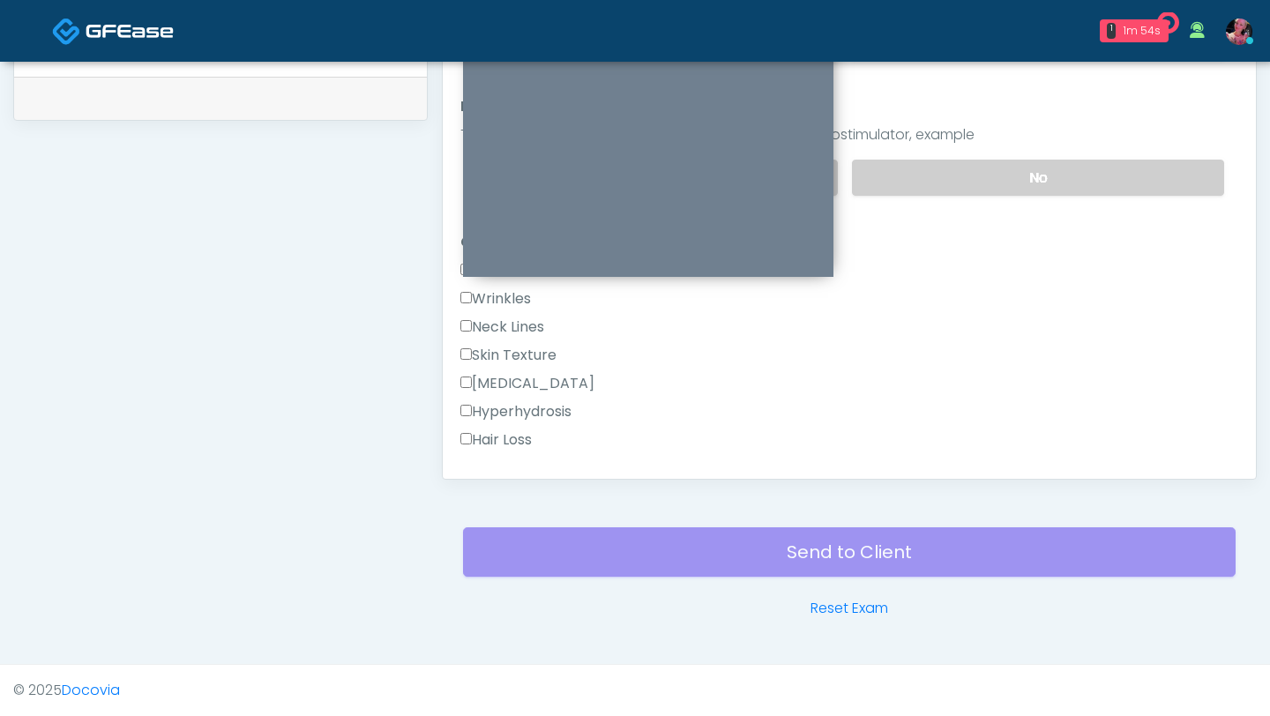
click at [485, 292] on label "Wrinkles" at bounding box center [495, 298] width 71 height 21
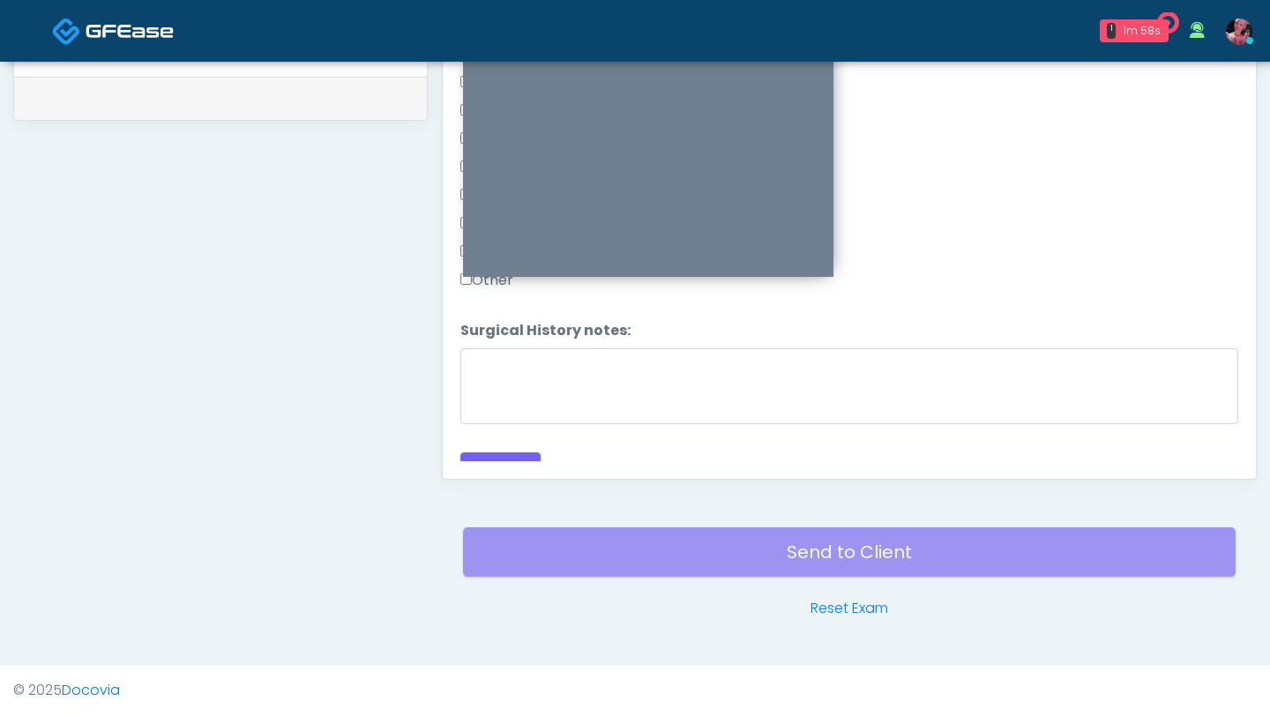
scroll to position [1130, 0]
click at [481, 438] on div "Responses Questions Chat Good Faith Exam Script Good Faith Exam Script INTRODUC…" at bounding box center [849, 222] width 813 height 513
click at [481, 438] on button "Continue" at bounding box center [500, 469] width 80 height 33
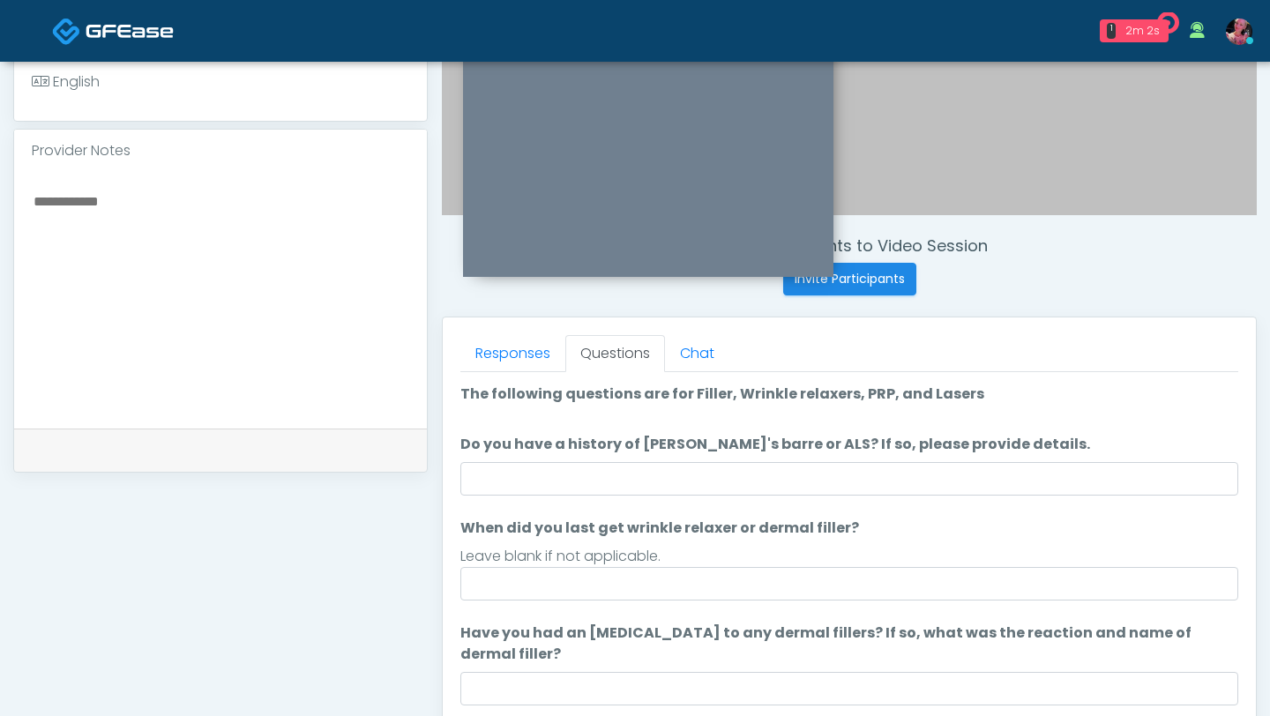
scroll to position [518, 0]
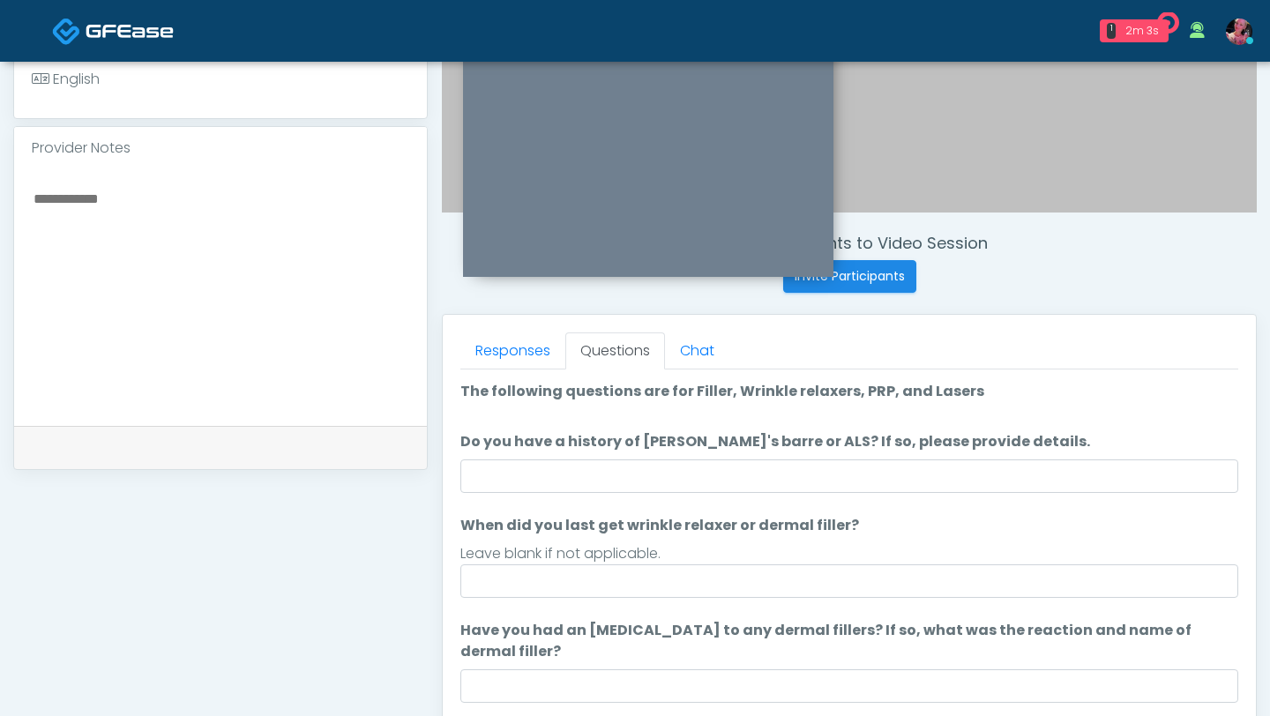
click at [697, 438] on div "Leave blank if not applicable." at bounding box center [849, 553] width 778 height 21
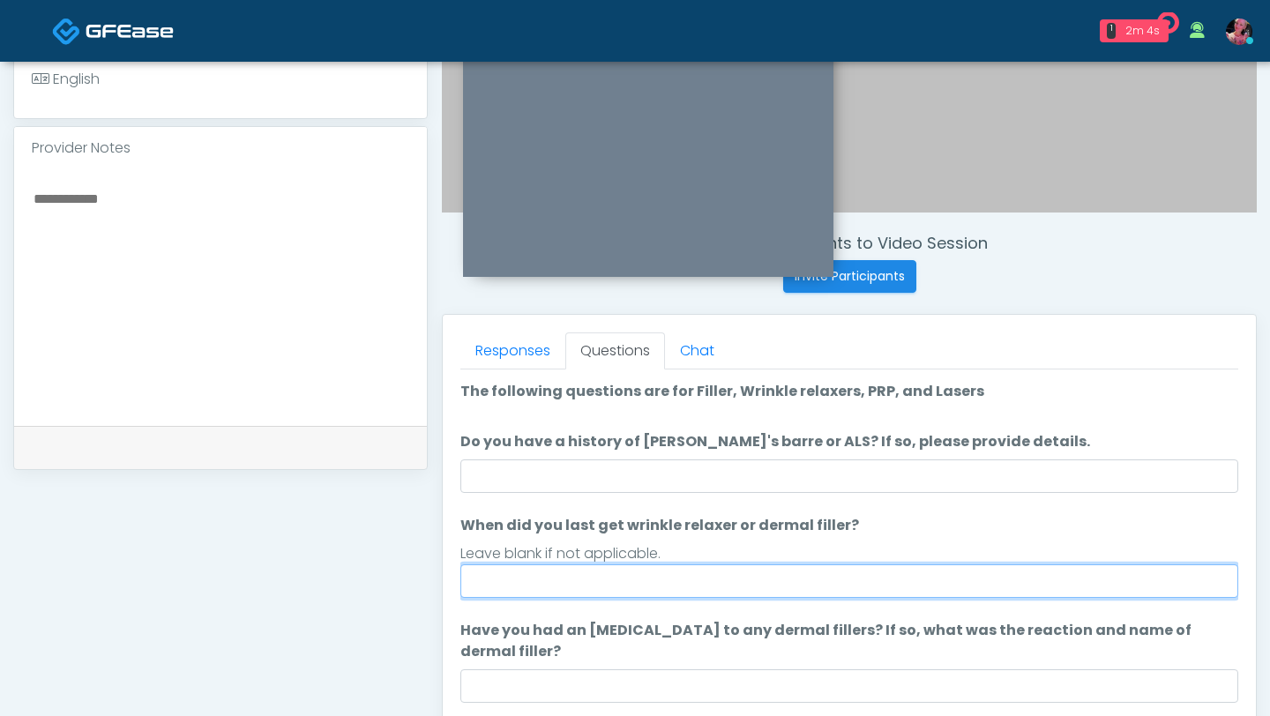
click at [669, 438] on input "When did you last get wrinkle relaxer or dermal filler?" at bounding box center [849, 582] width 778 height 34
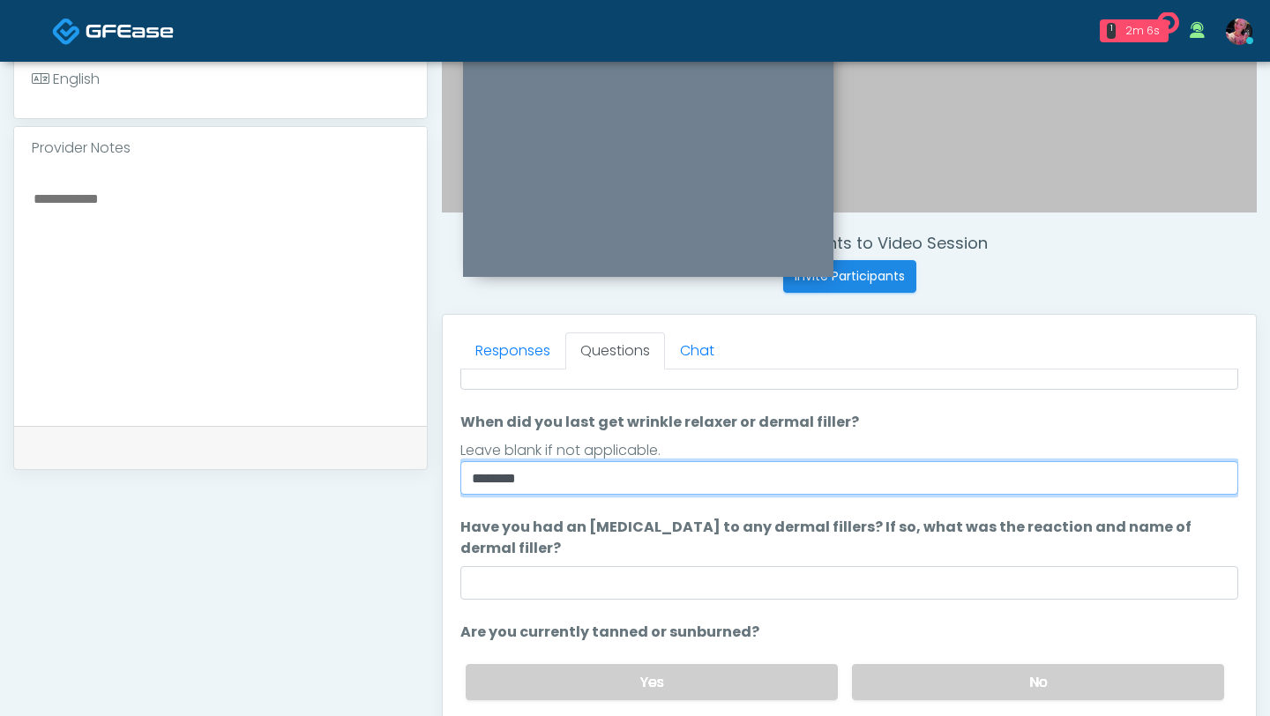
scroll to position [166, 0]
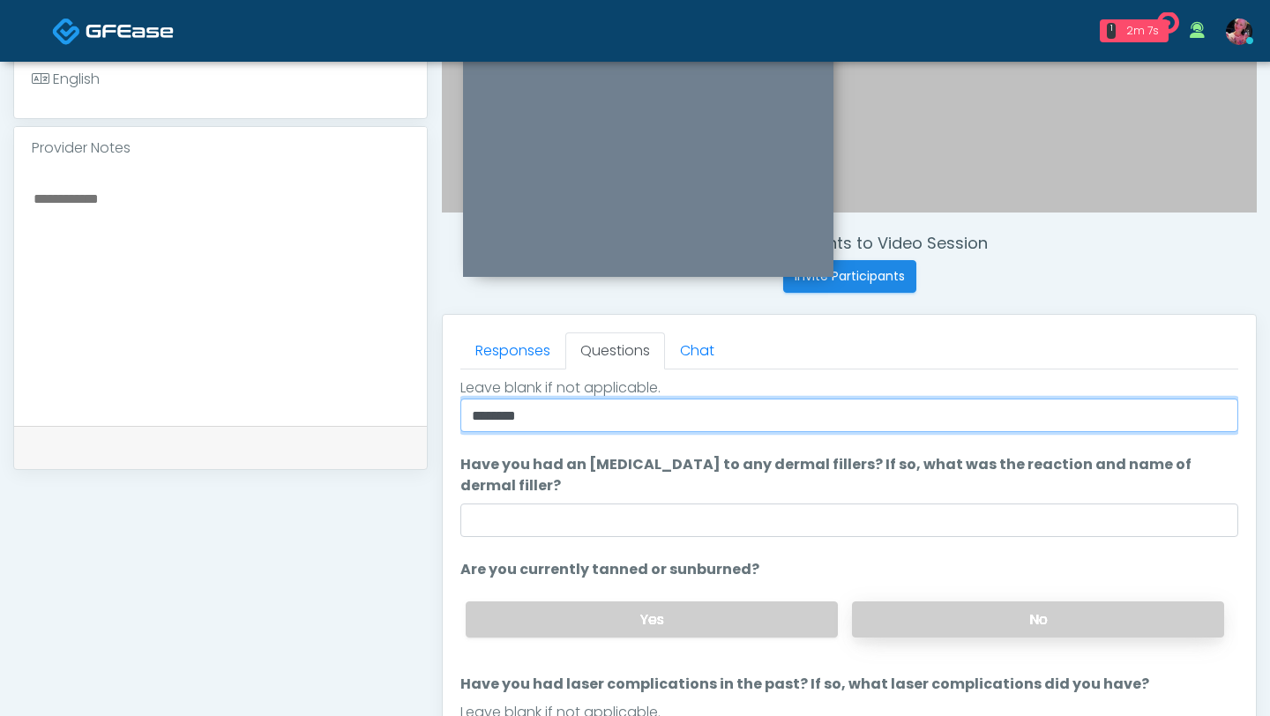
type input "********"
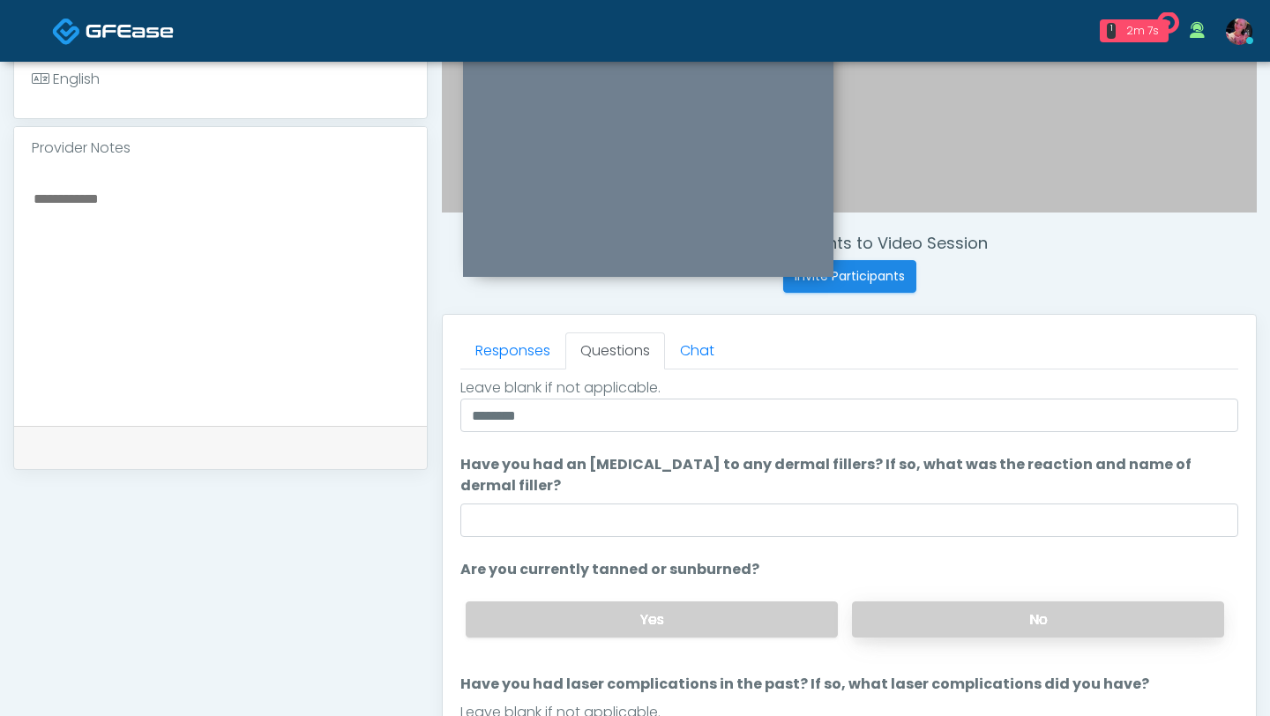
click at [992, 438] on label "No" at bounding box center [1038, 620] width 372 height 36
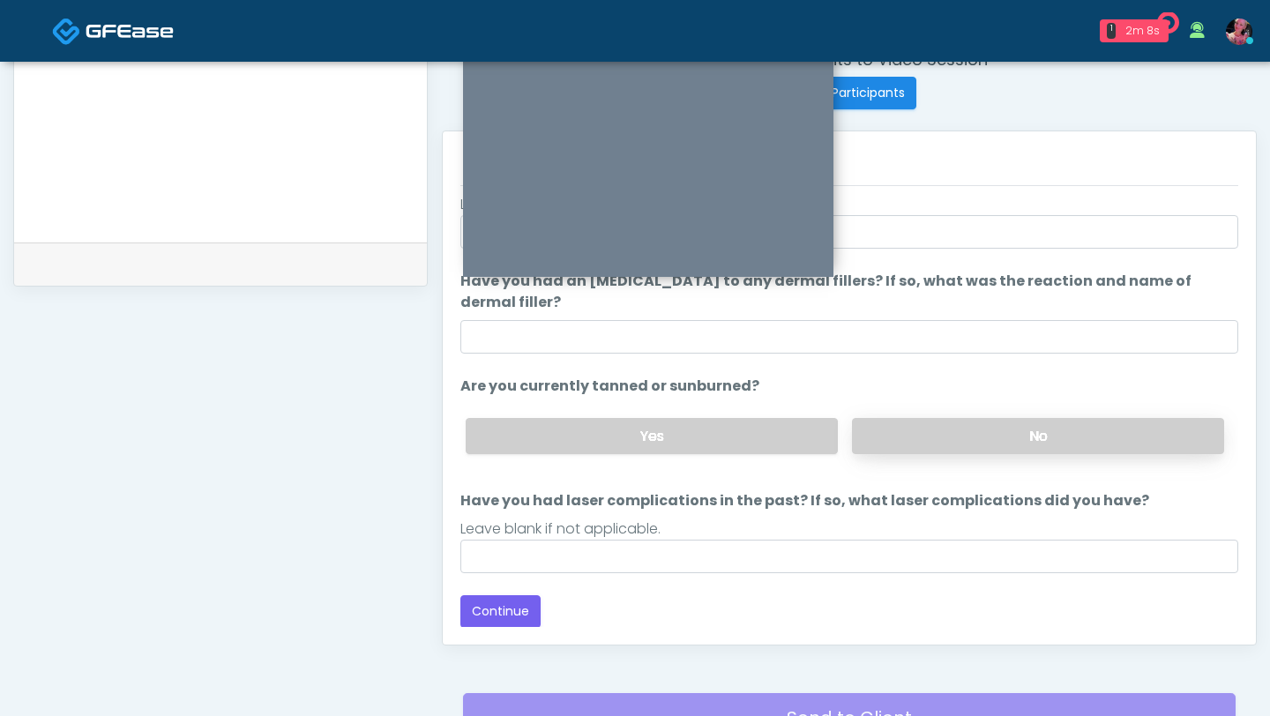
scroll to position [702, 0]
click at [505, 438] on button "Continue" at bounding box center [500, 611] width 80 height 33
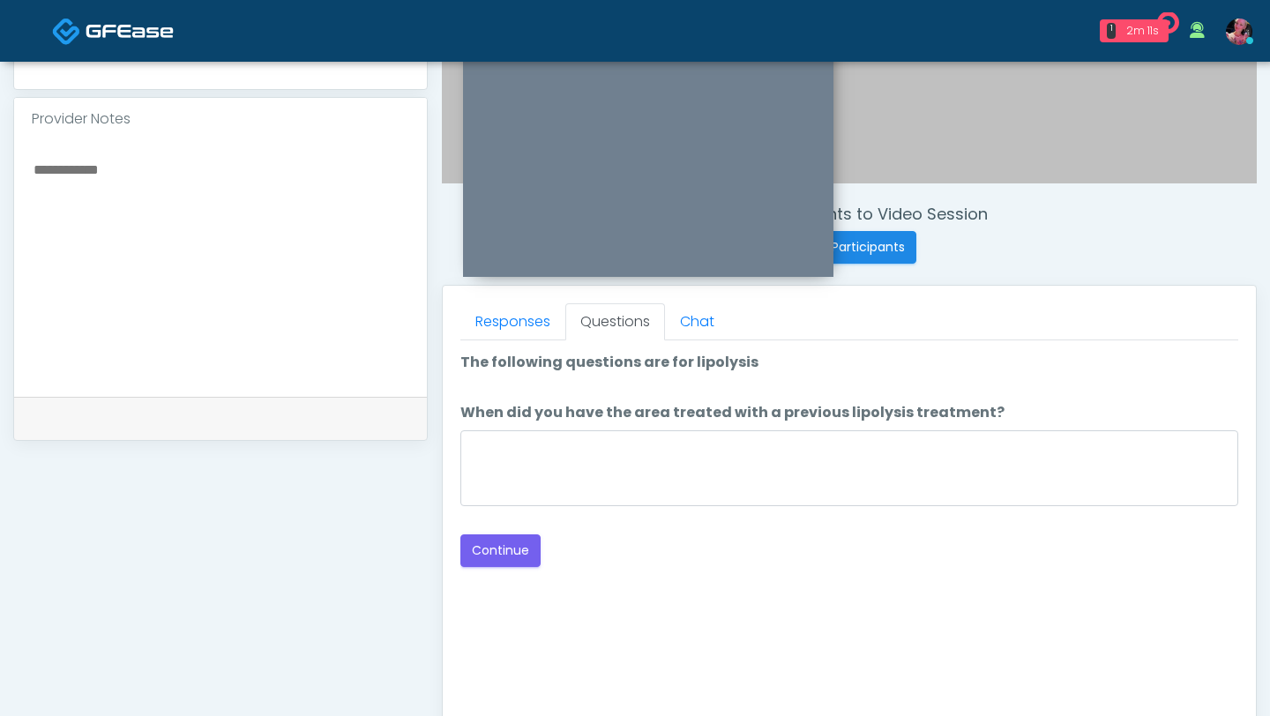
scroll to position [548, 0]
drag, startPoint x: 838, startPoint y: 412, endPoint x: 848, endPoint y: 412, distance: 9.7
click at [848, 412] on label "When did you have the area treated with a previous lipolysis treatment?" at bounding box center [732, 411] width 544 height 21
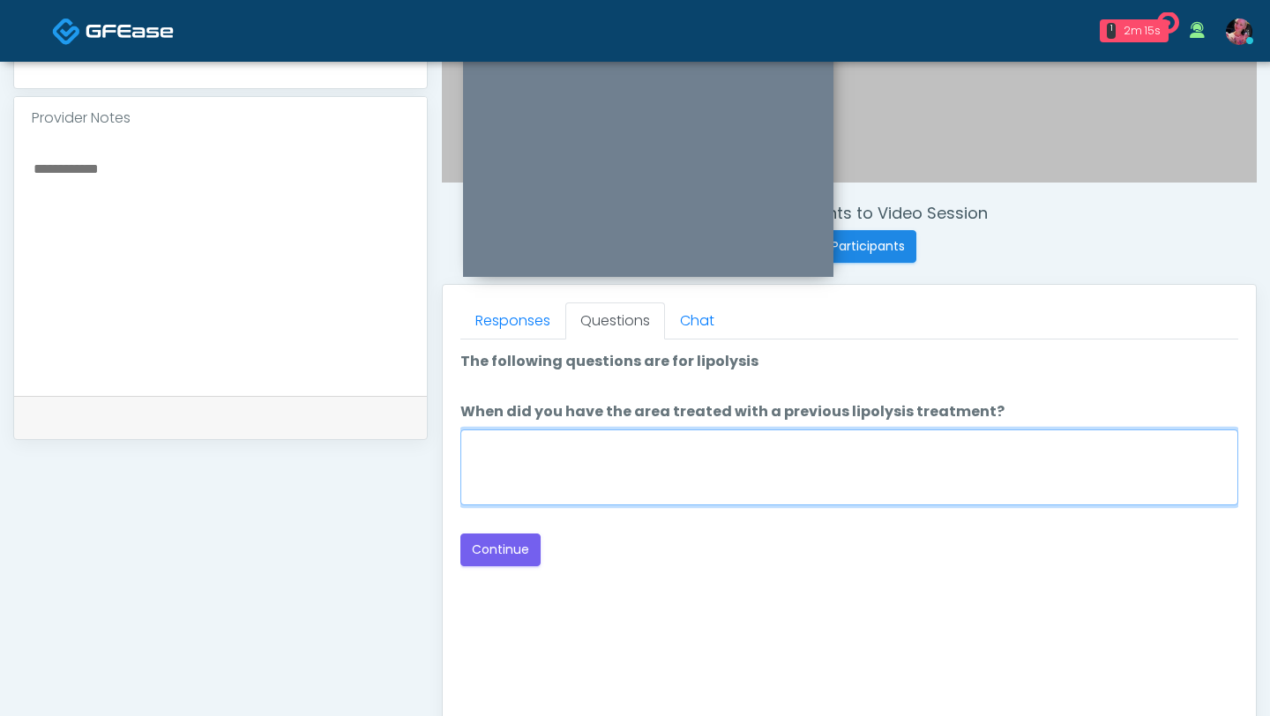
click at [689, 438] on textarea "When did you have the area treated with a previous lipolysis treatment?" at bounding box center [849, 468] width 778 height 76
type textarea "*****"
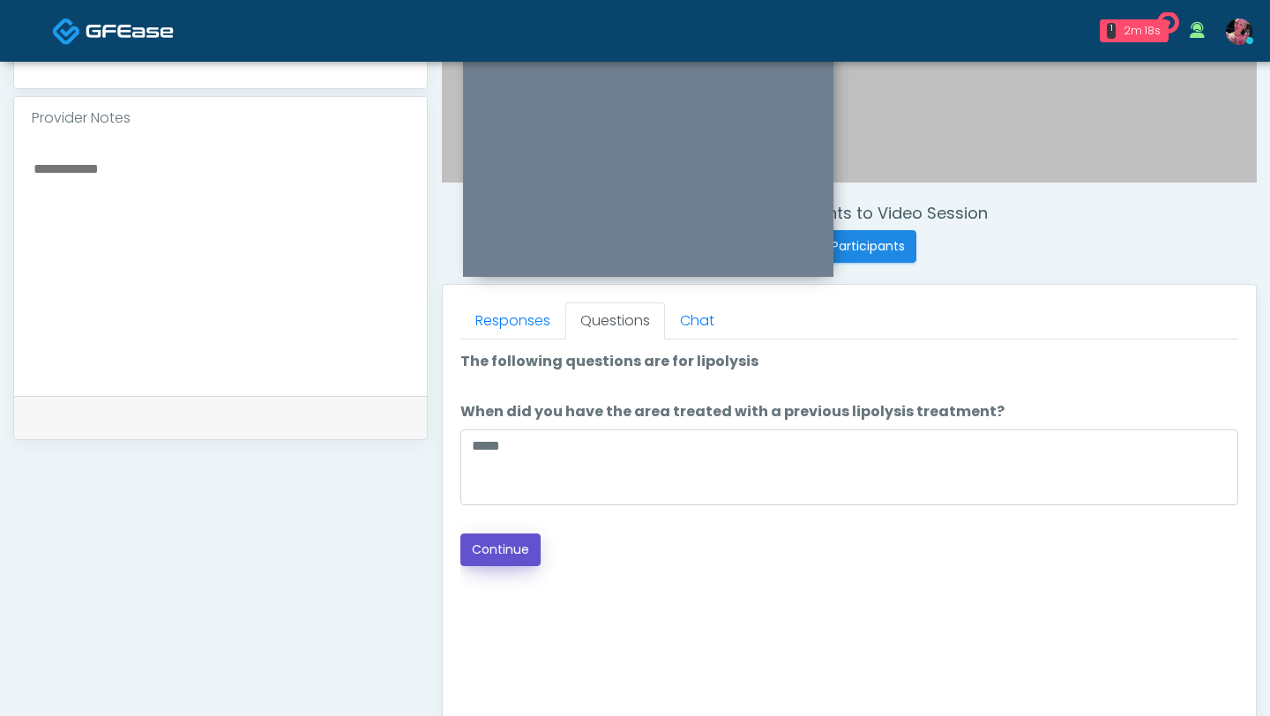
click at [477, 438] on button "Continue" at bounding box center [500, 550] width 80 height 33
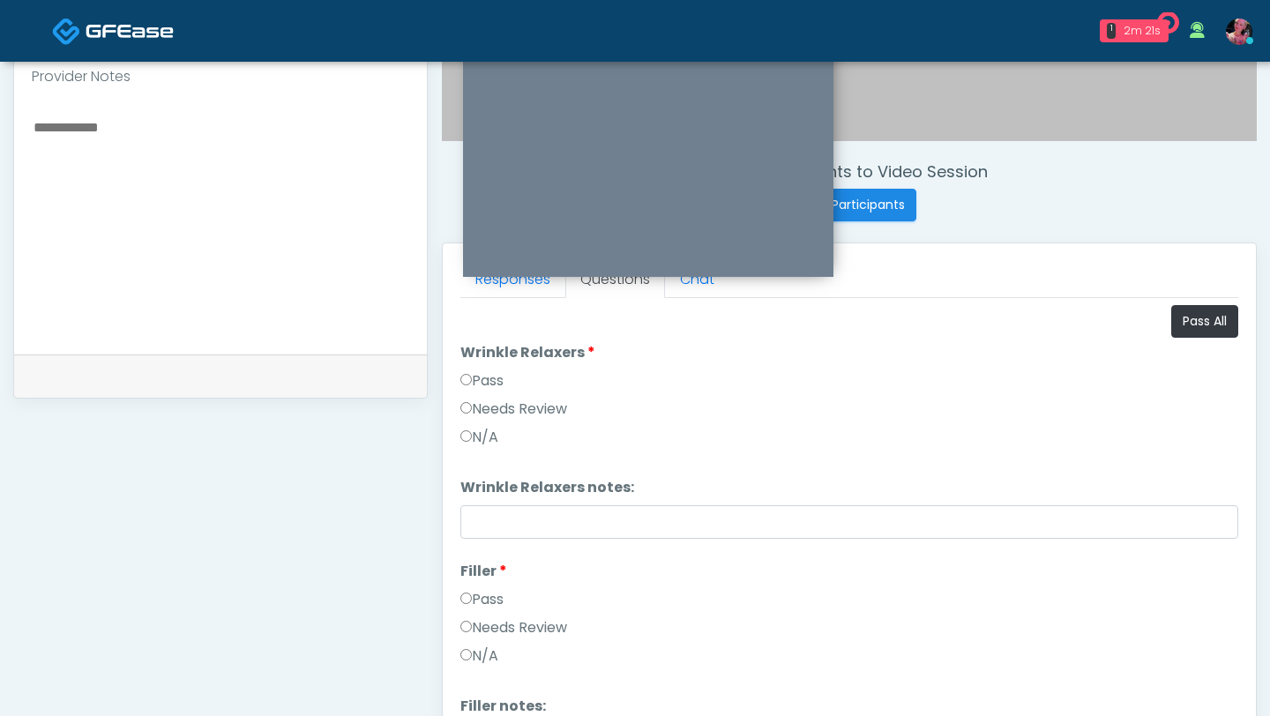
scroll to position [552, 0]
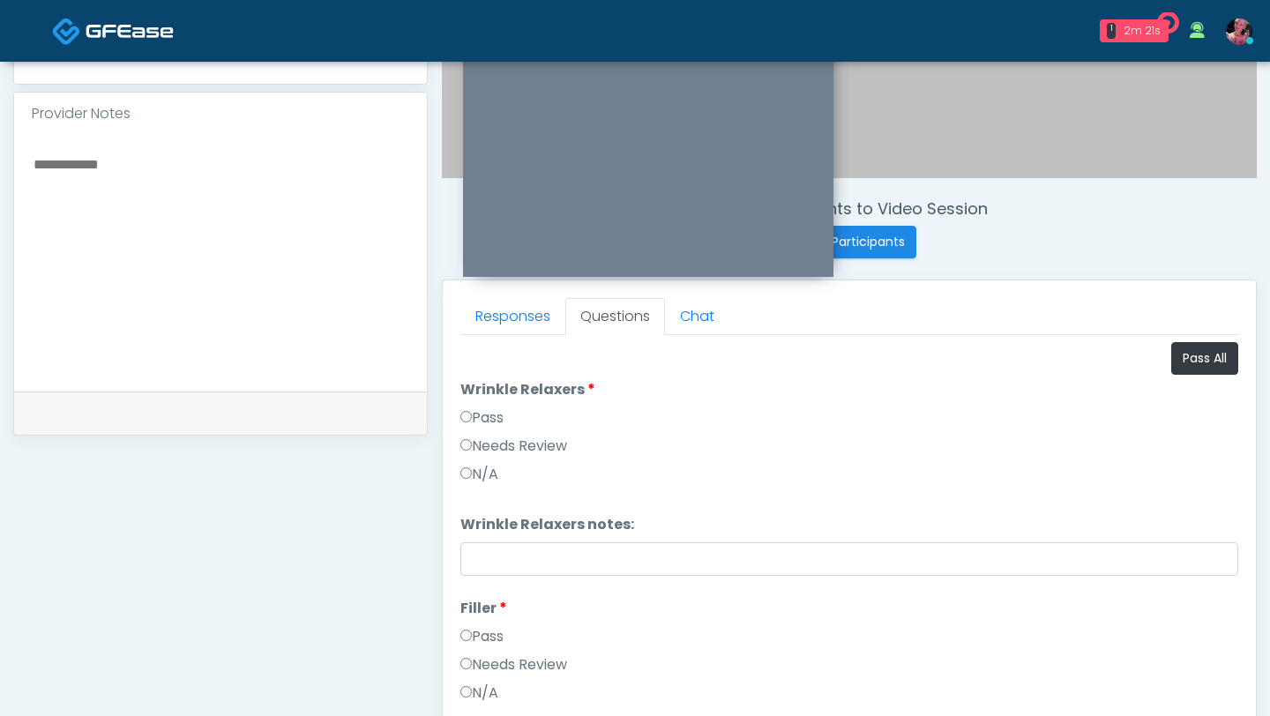
click at [503, 408] on label "Pass" at bounding box center [481, 418] width 43 height 21
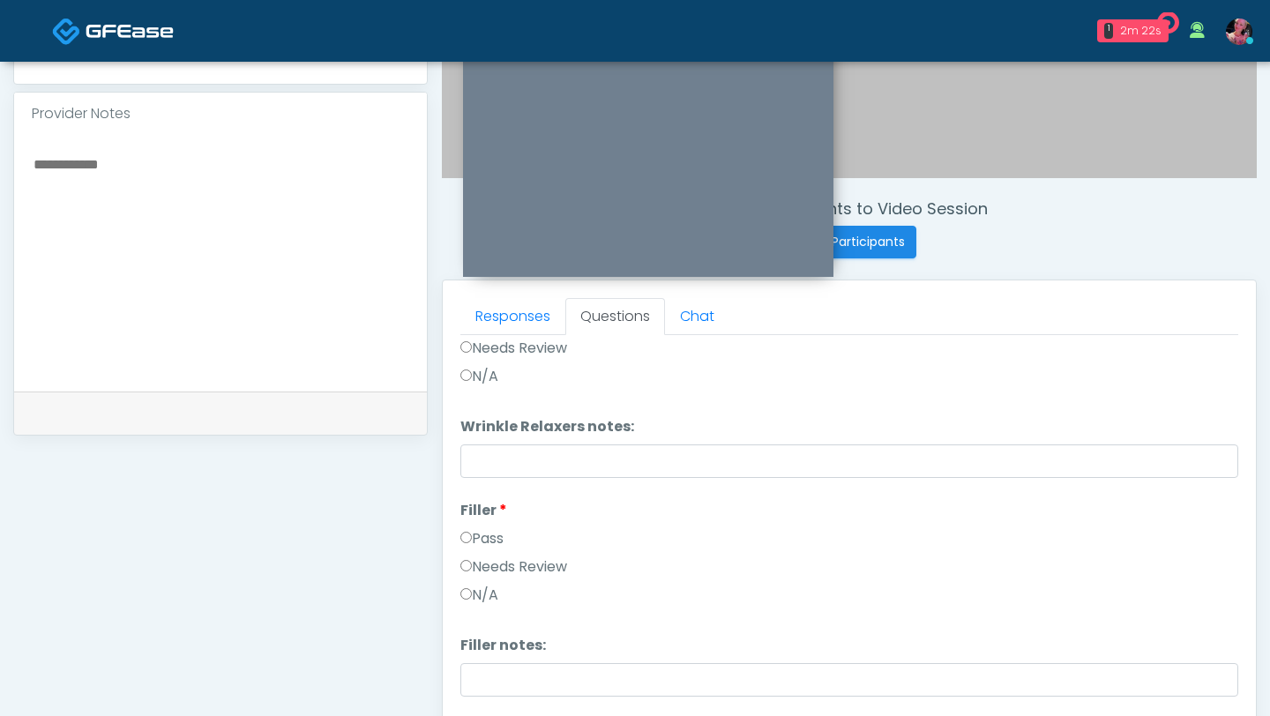
scroll to position [104, 0]
click at [476, 438] on label "Pass" at bounding box center [481, 532] width 43 height 21
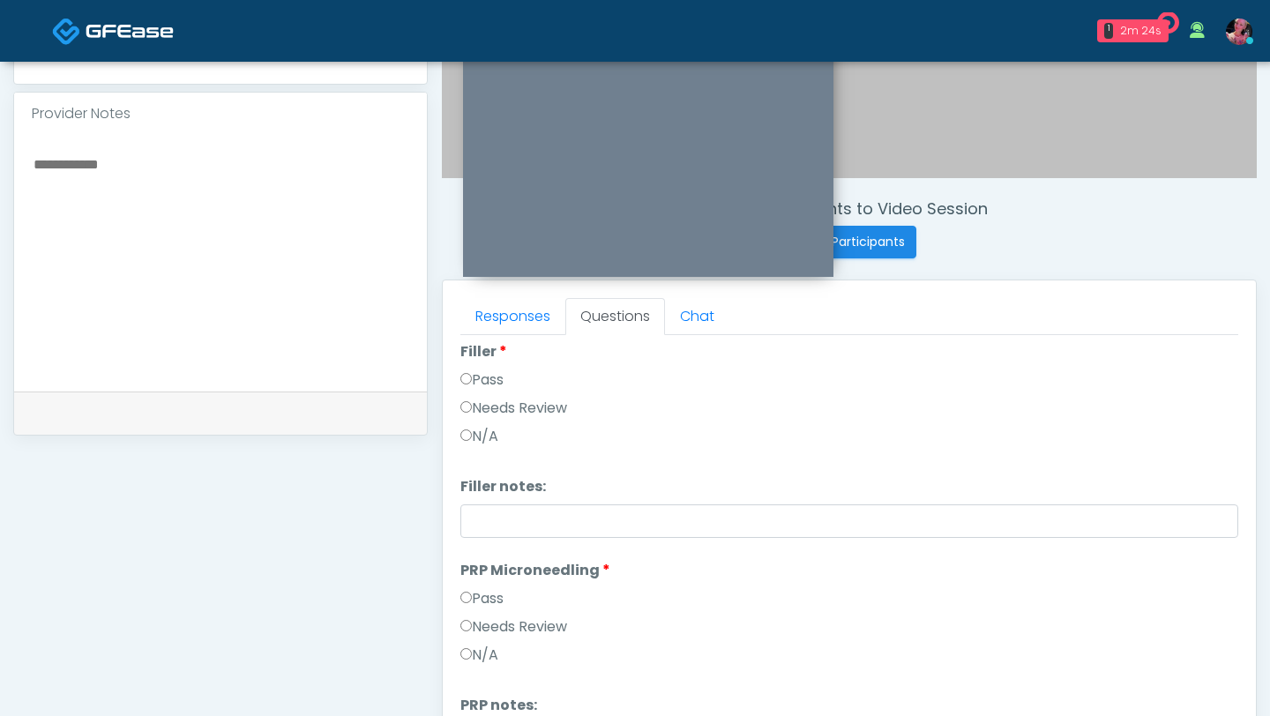
scroll to position [266, 0]
click at [471, 438] on label "Pass" at bounding box center [481, 599] width 43 height 21
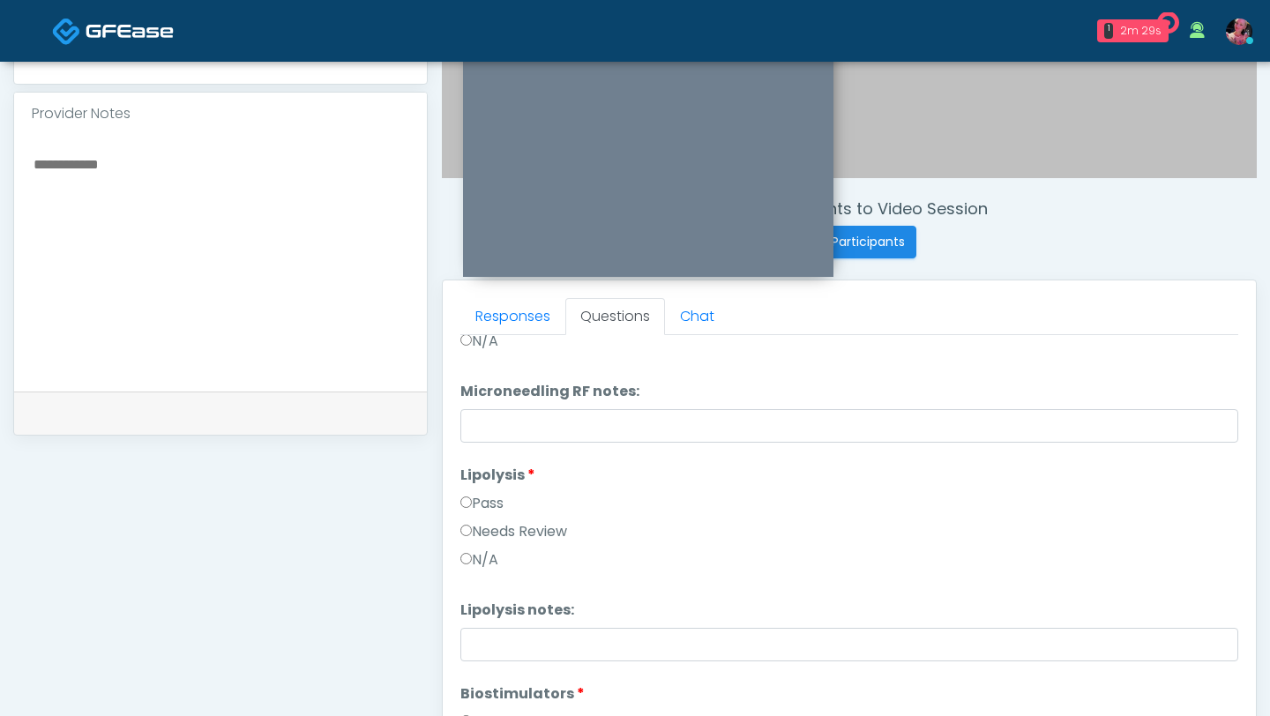
click at [483, 438] on label "Pass" at bounding box center [481, 503] width 43 height 21
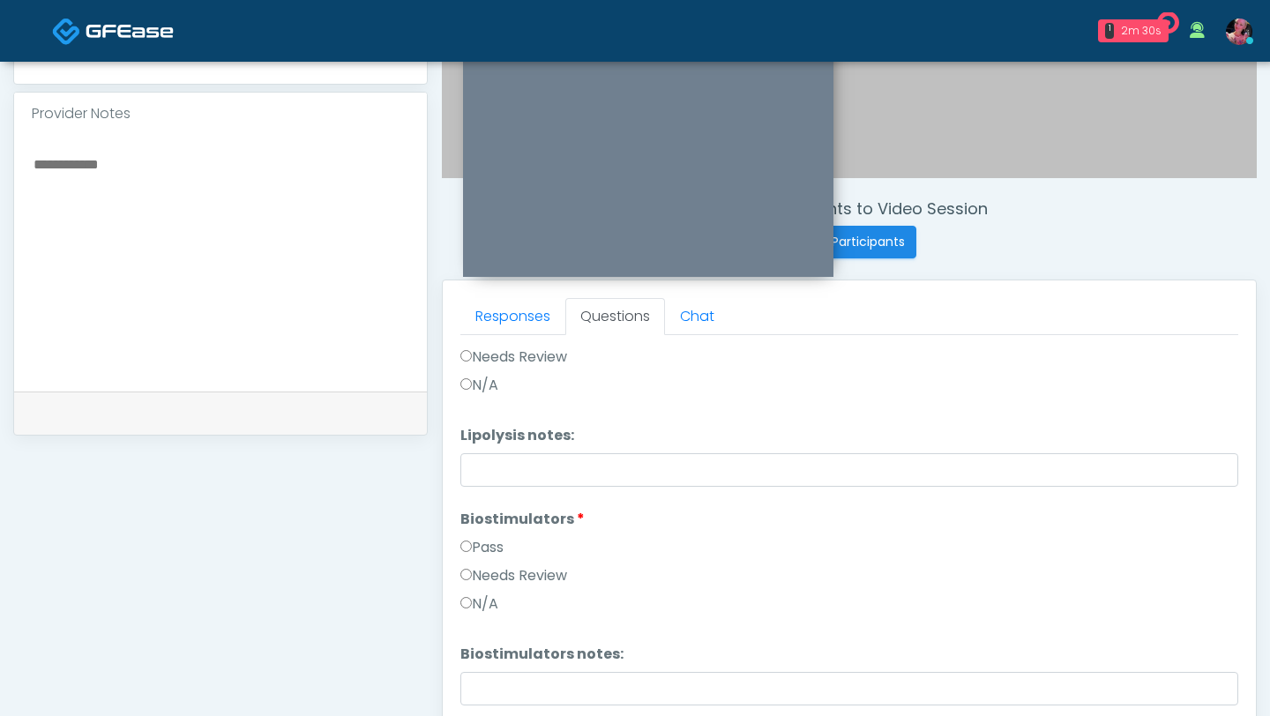
click at [463, 438] on label "Pass" at bounding box center [481, 547] width 43 height 21
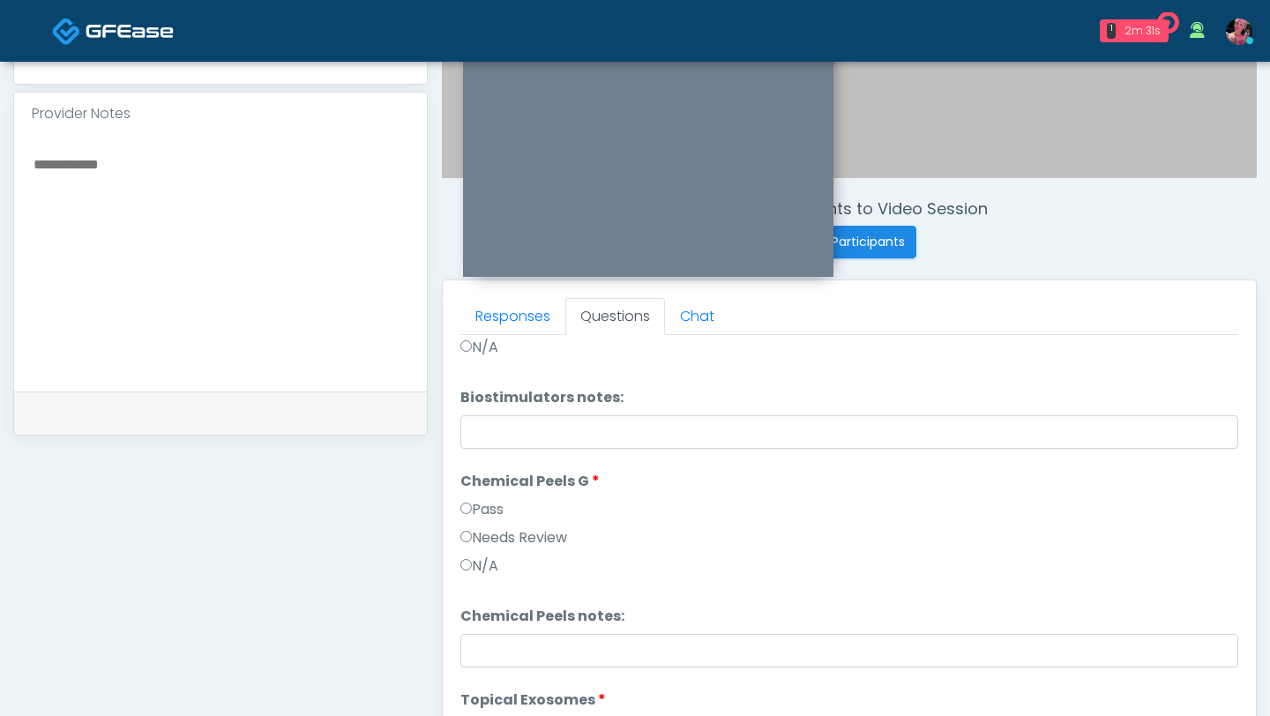
click at [471, 438] on label "Pass" at bounding box center [481, 509] width 43 height 21
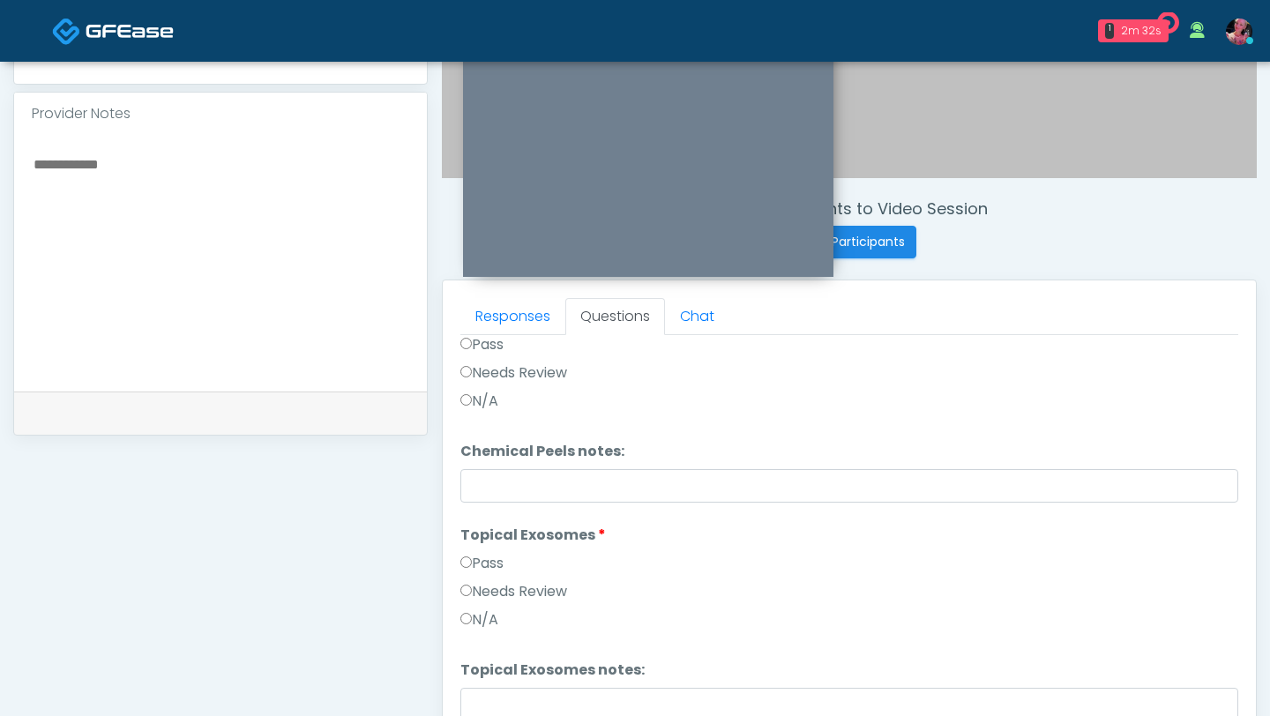
click at [460, 438] on div "Responses Questions Chat Good Faith Exam Script Good Faith Exam Script INTRODUC…" at bounding box center [849, 537] width 813 height 513
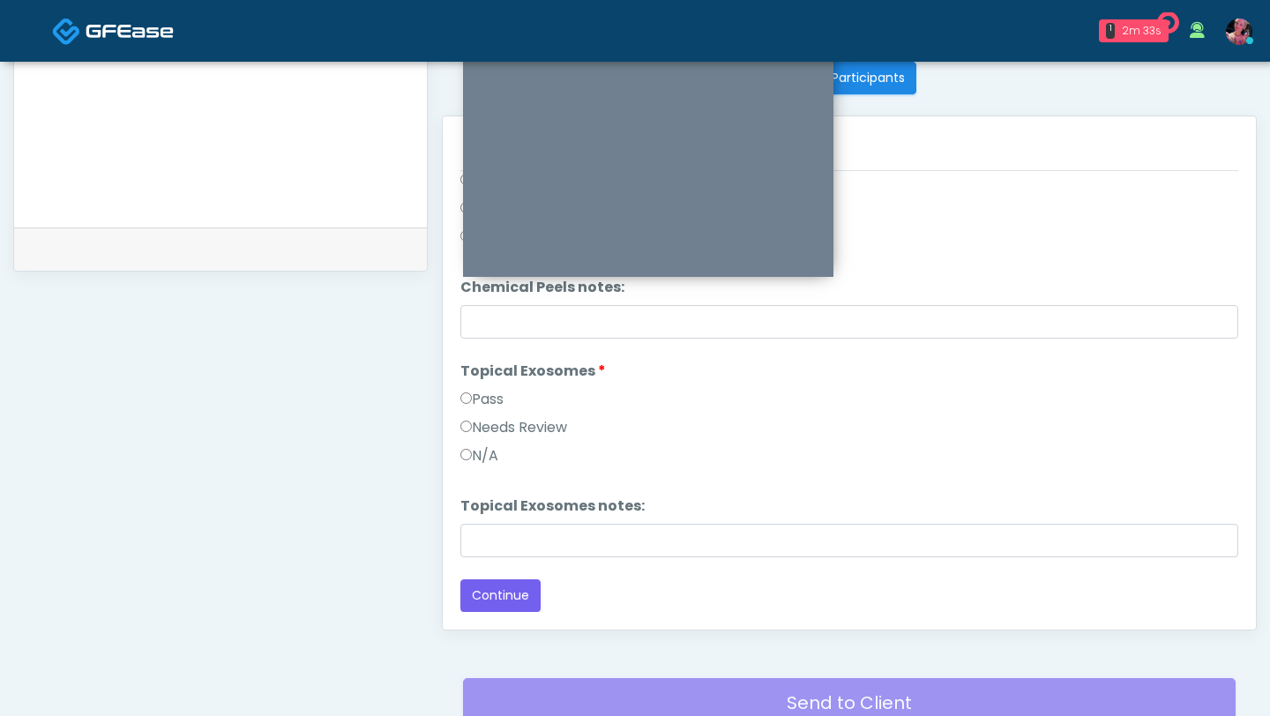
scroll to position [722, 0]
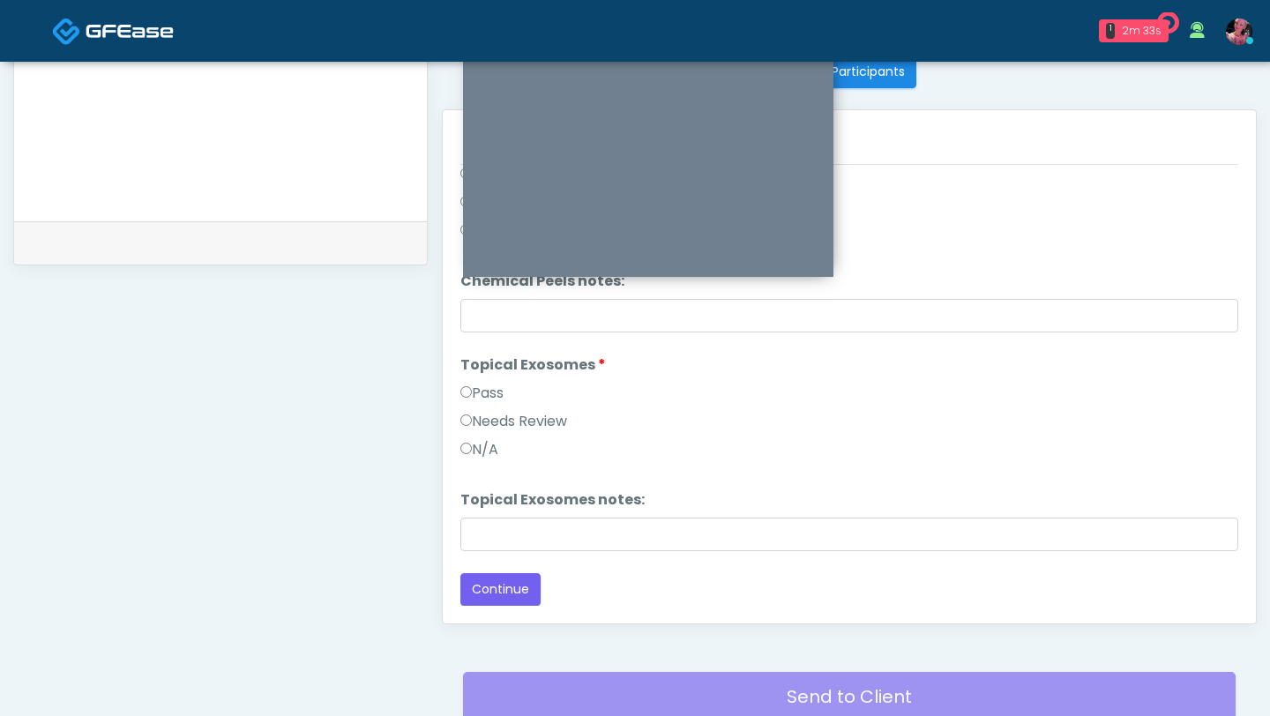
click at [504, 395] on label "Pass" at bounding box center [481, 393] width 43 height 21
click at [480, 438] on button "Continue" at bounding box center [500, 589] width 80 height 33
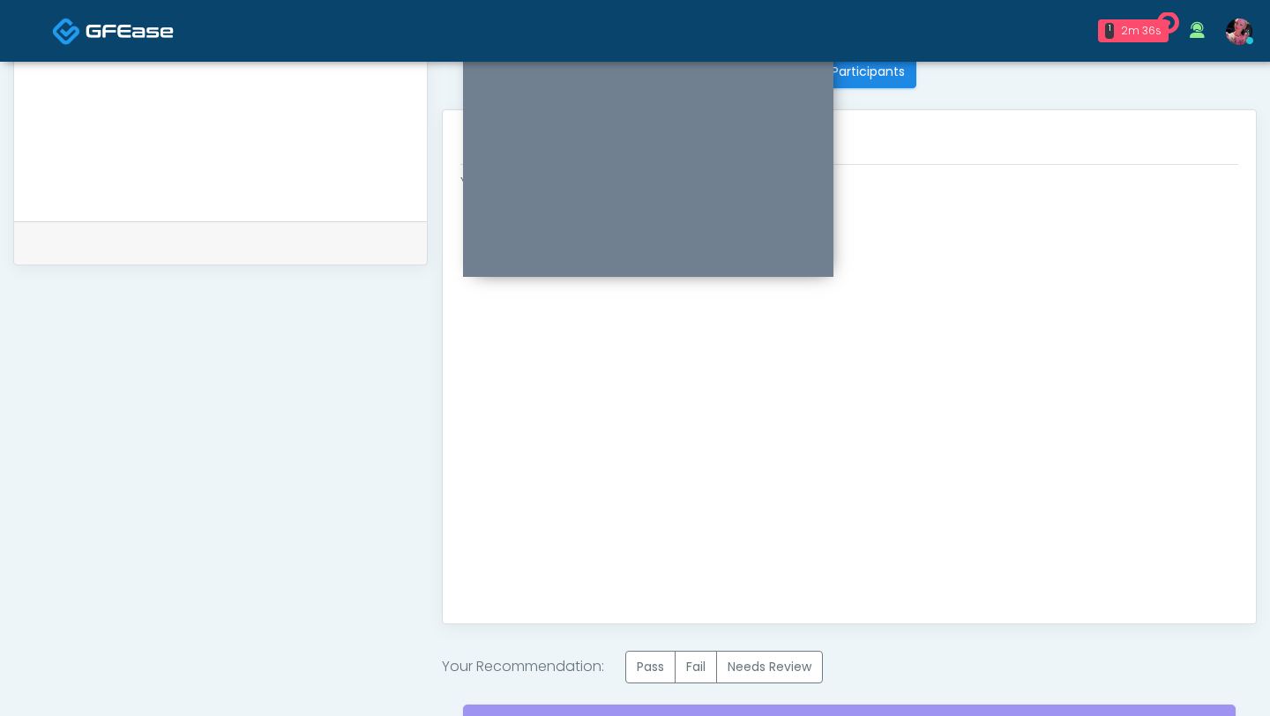
scroll to position [0, 0]
click at [655, 438] on label "Pass" at bounding box center [650, 667] width 50 height 33
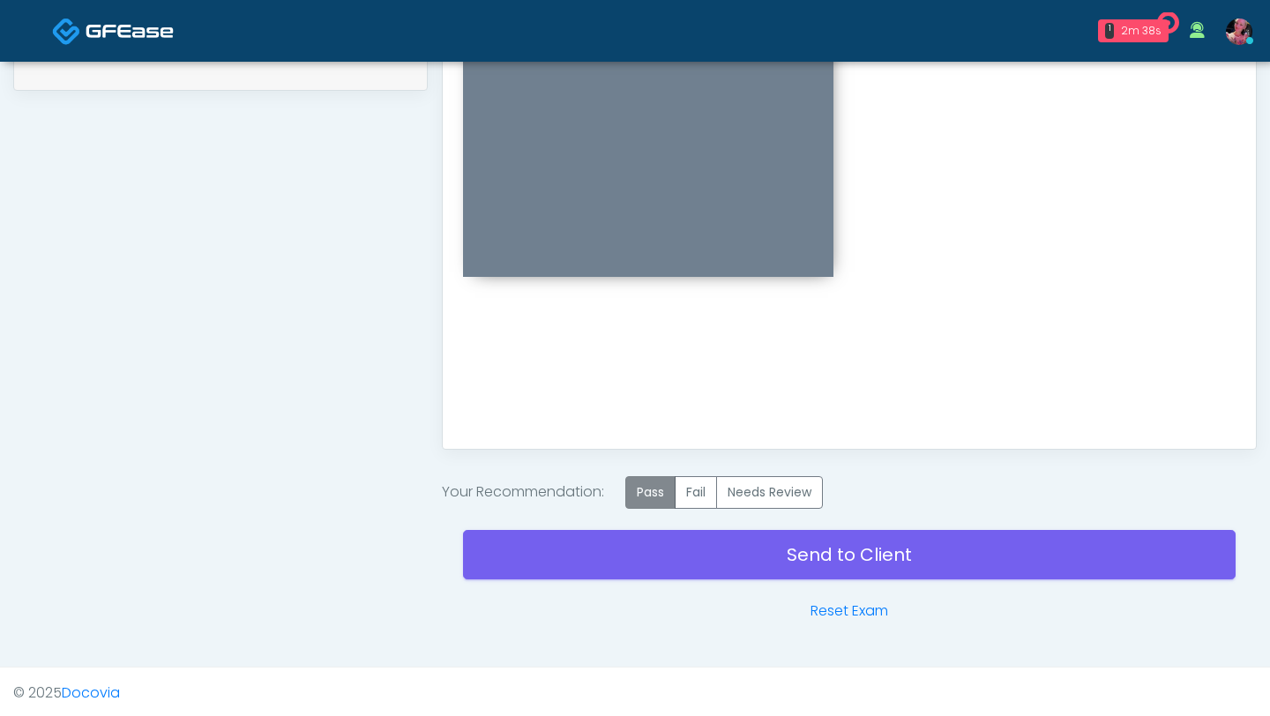
scroll to position [900, 0]
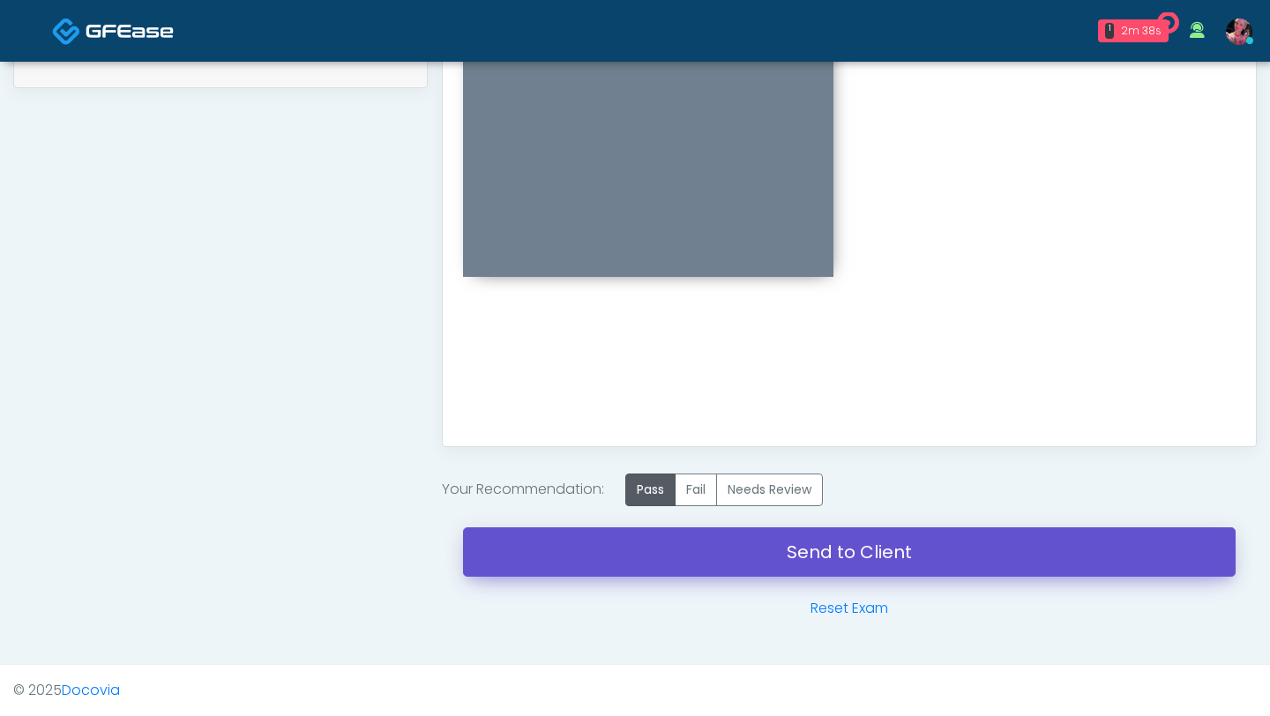
click at [649, 438] on link "Send to Client" at bounding box center [849, 551] width 773 height 49
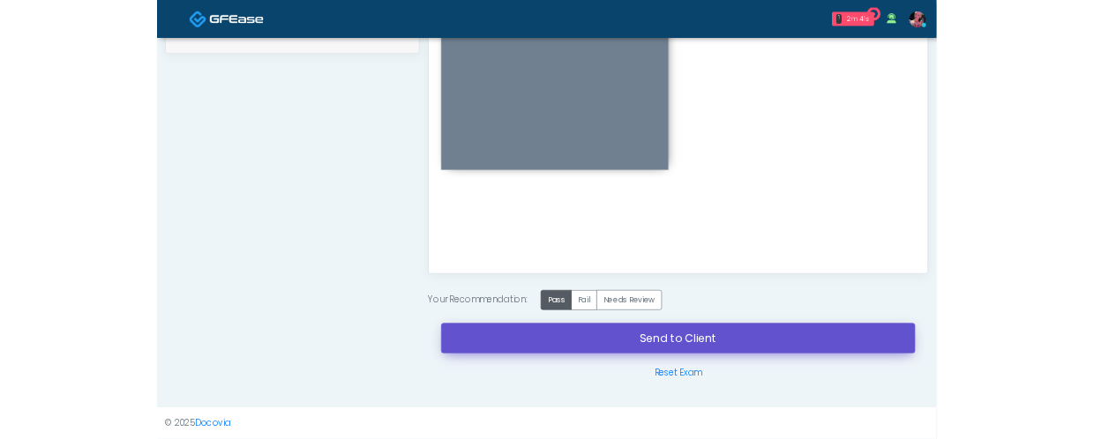
scroll to position [885, 0]
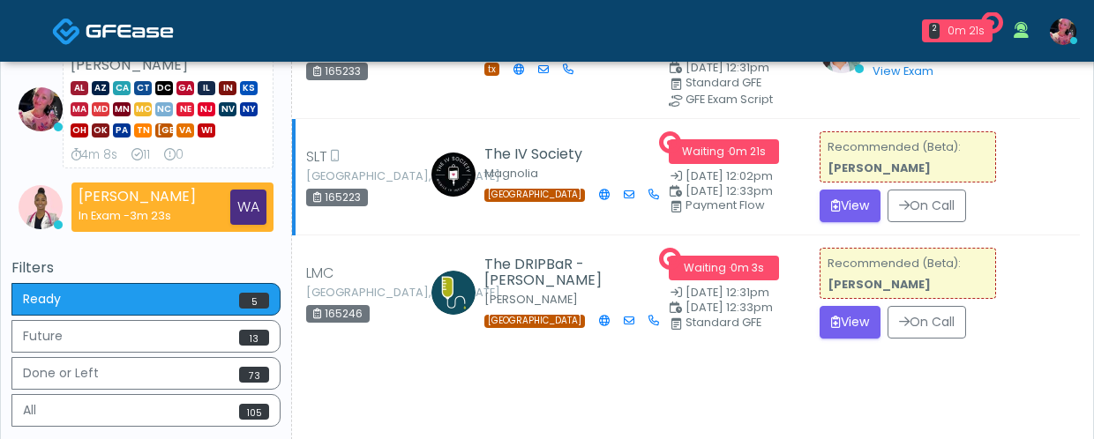
scroll to position [405, 0]
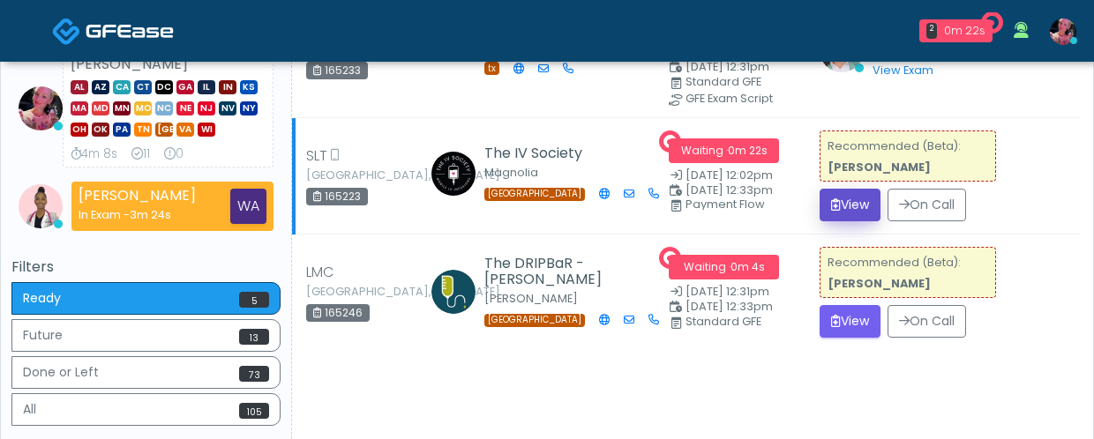
click at [842, 210] on button "View" at bounding box center [849, 205] width 61 height 33
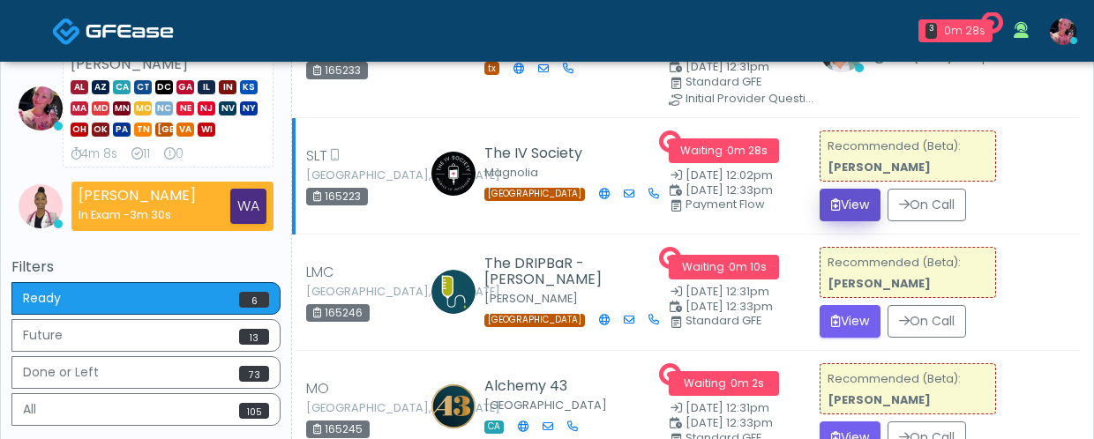
click at [842, 204] on button "View" at bounding box center [849, 205] width 61 height 33
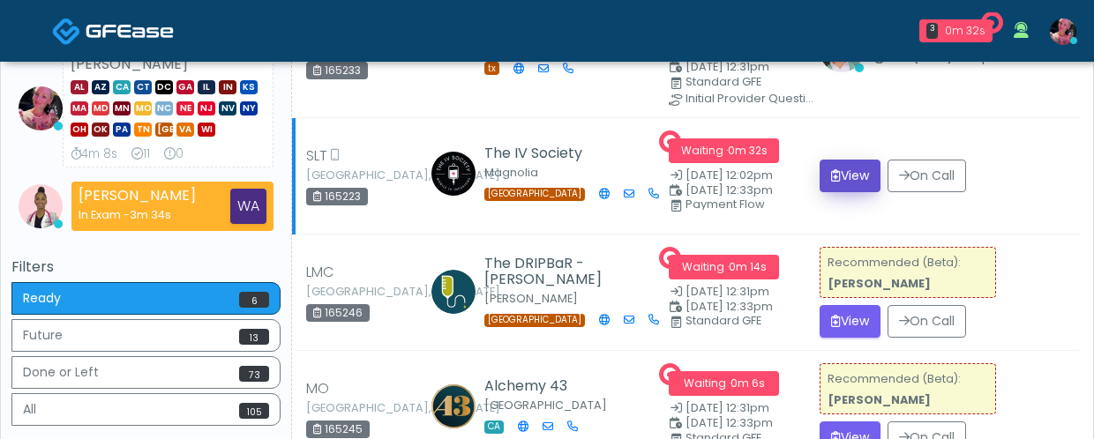
click at [868, 184] on button "View" at bounding box center [849, 176] width 61 height 33
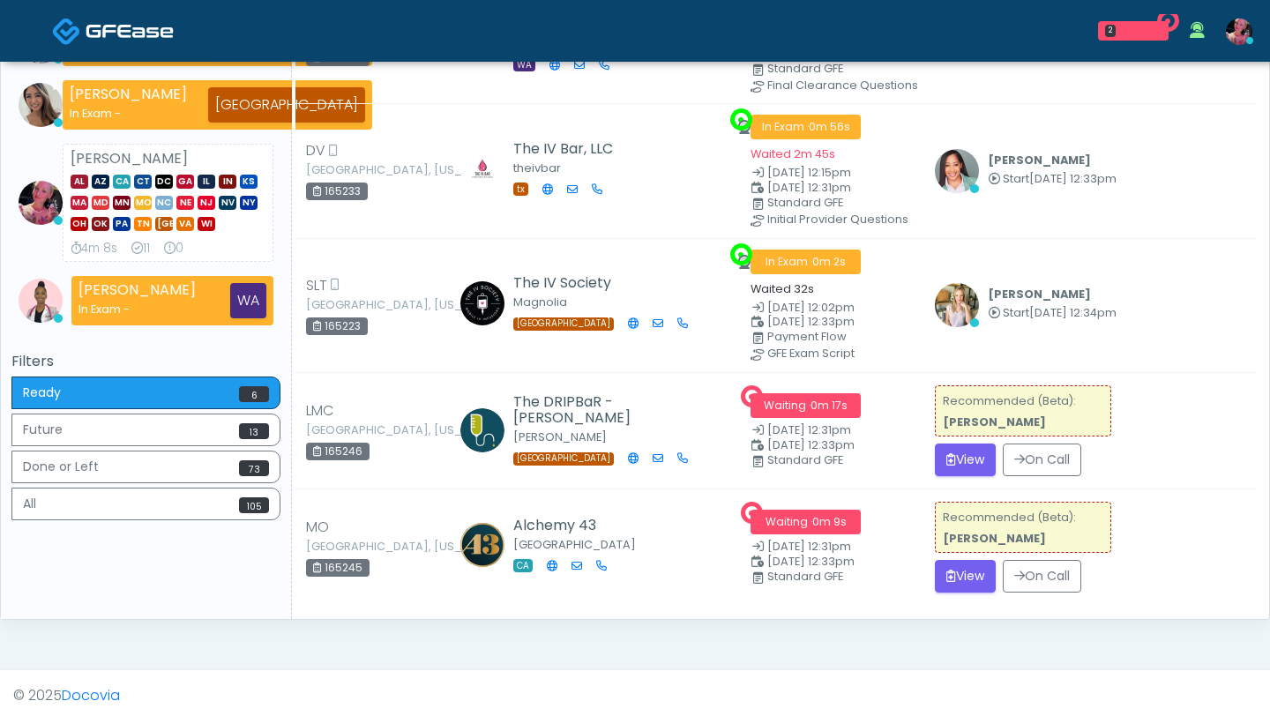
scroll to position [292, 0]
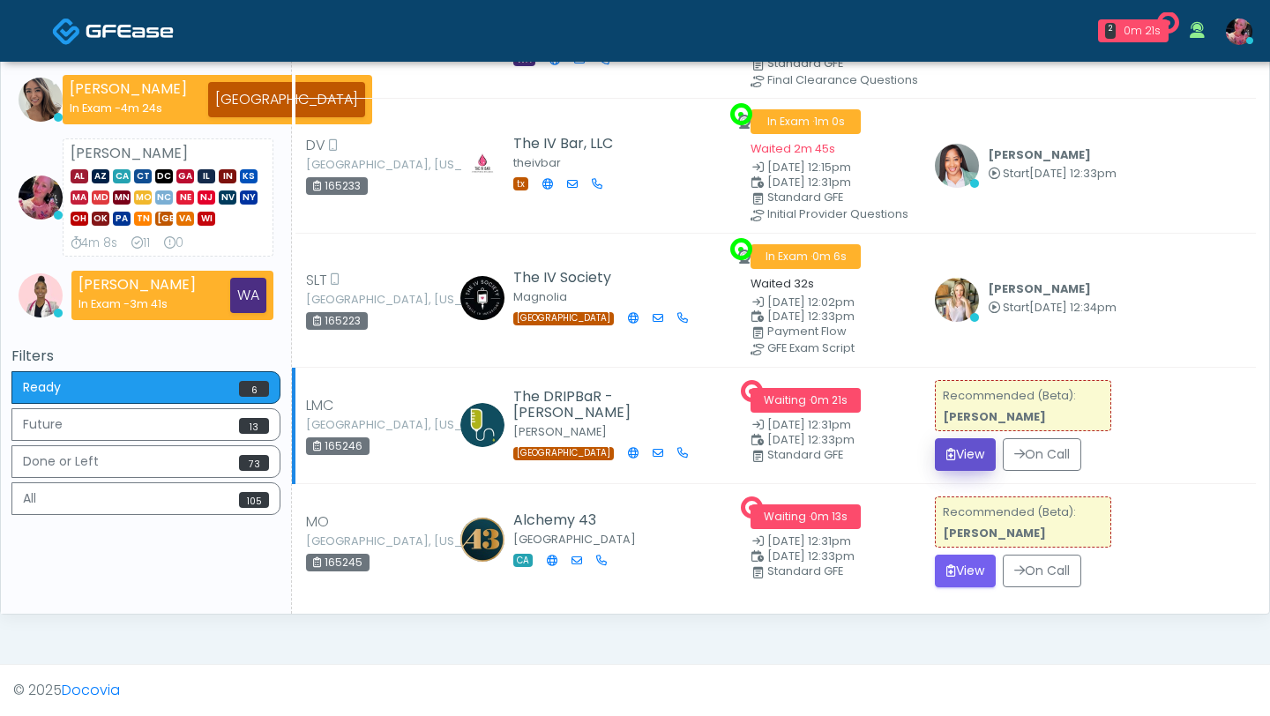
click at [969, 438] on button "View" at bounding box center [965, 454] width 61 height 33
click at [964, 438] on button "View" at bounding box center [965, 454] width 61 height 33
click at [976, 438] on button "View" at bounding box center [965, 454] width 61 height 33
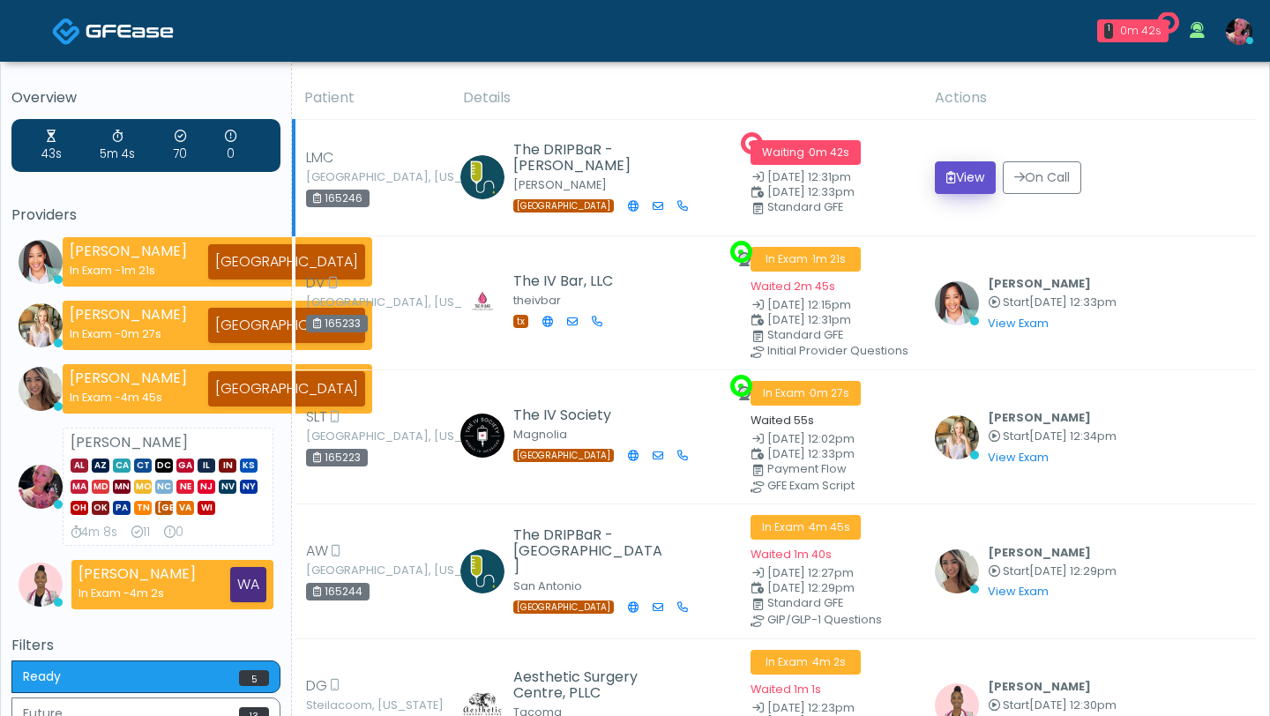
click at [956, 176] on icon "submit" at bounding box center [951, 177] width 10 height 12
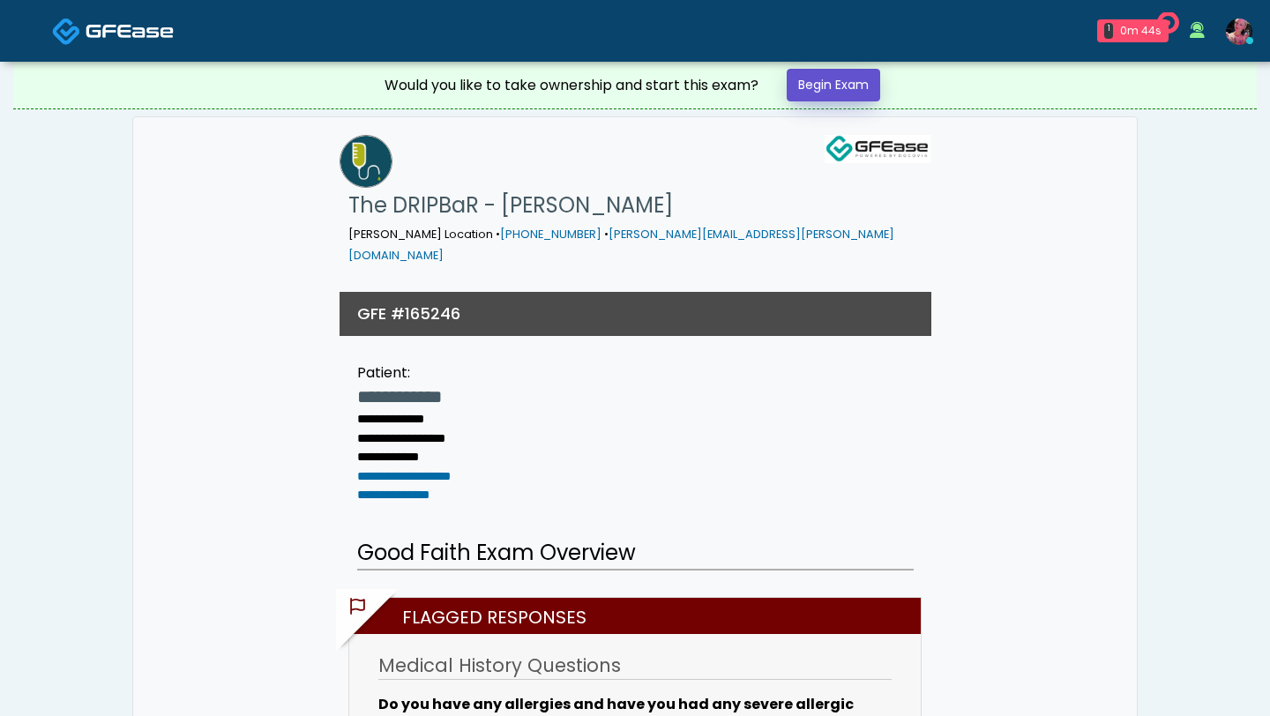
click at [839, 81] on link "Begin Exam" at bounding box center [834, 85] width 94 height 33
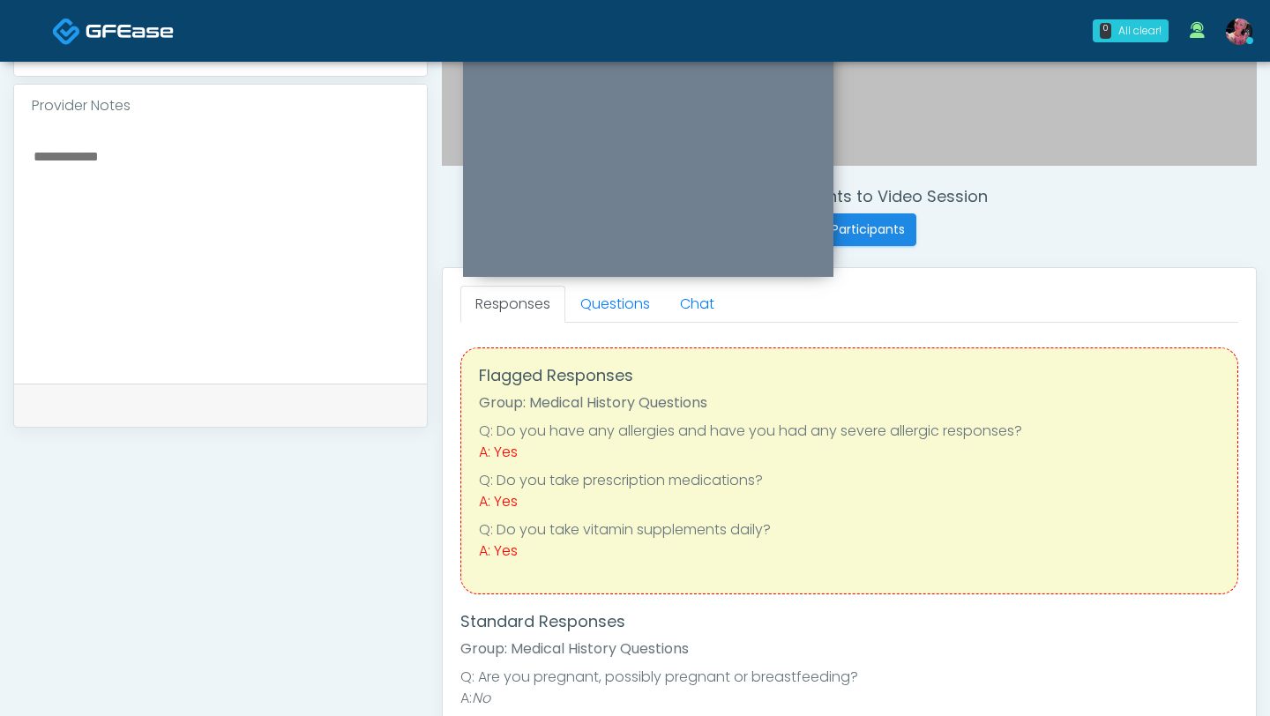
click at [591, 310] on link "Questions" at bounding box center [615, 304] width 100 height 37
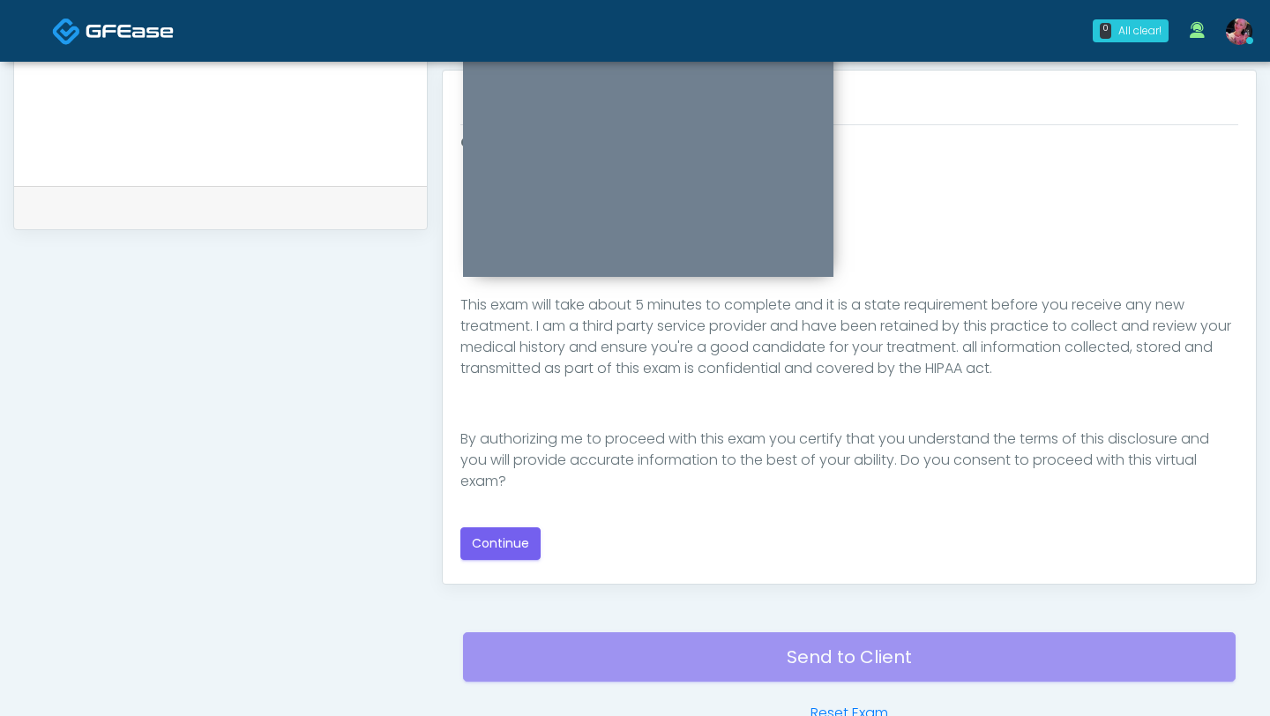
scroll to position [778, 0]
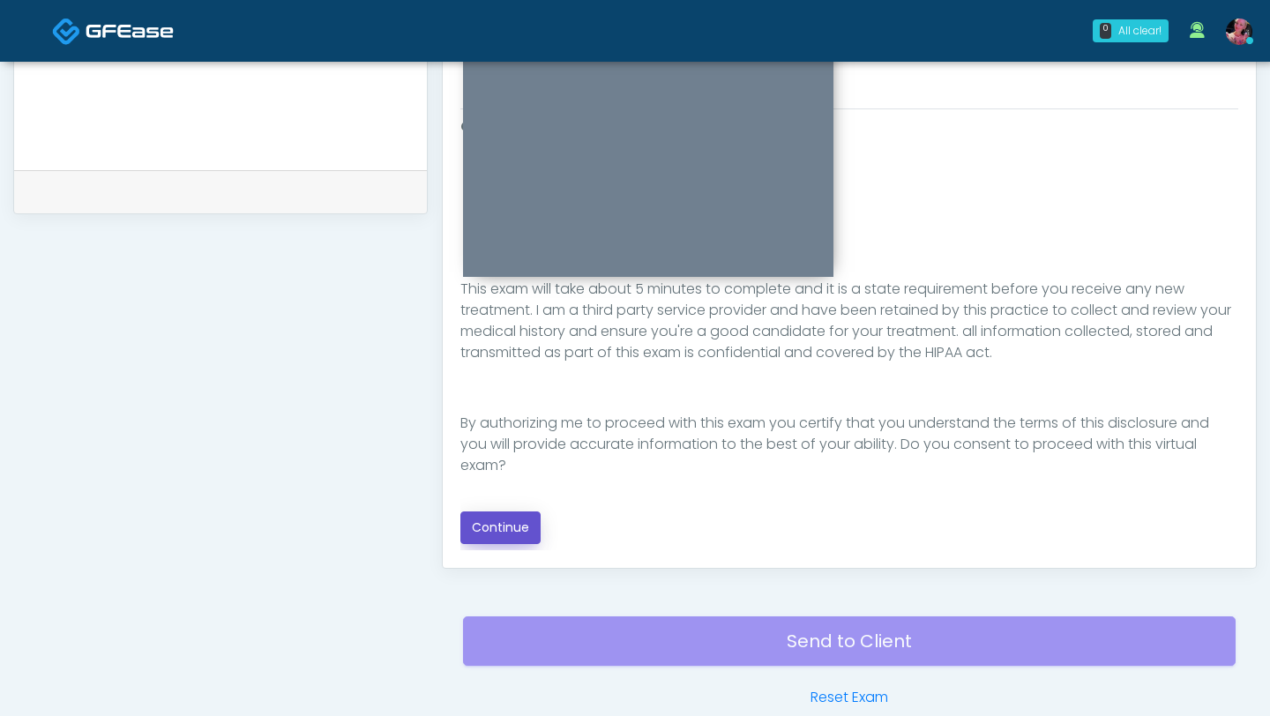
click at [493, 537] on button "Continue" at bounding box center [500, 528] width 80 height 33
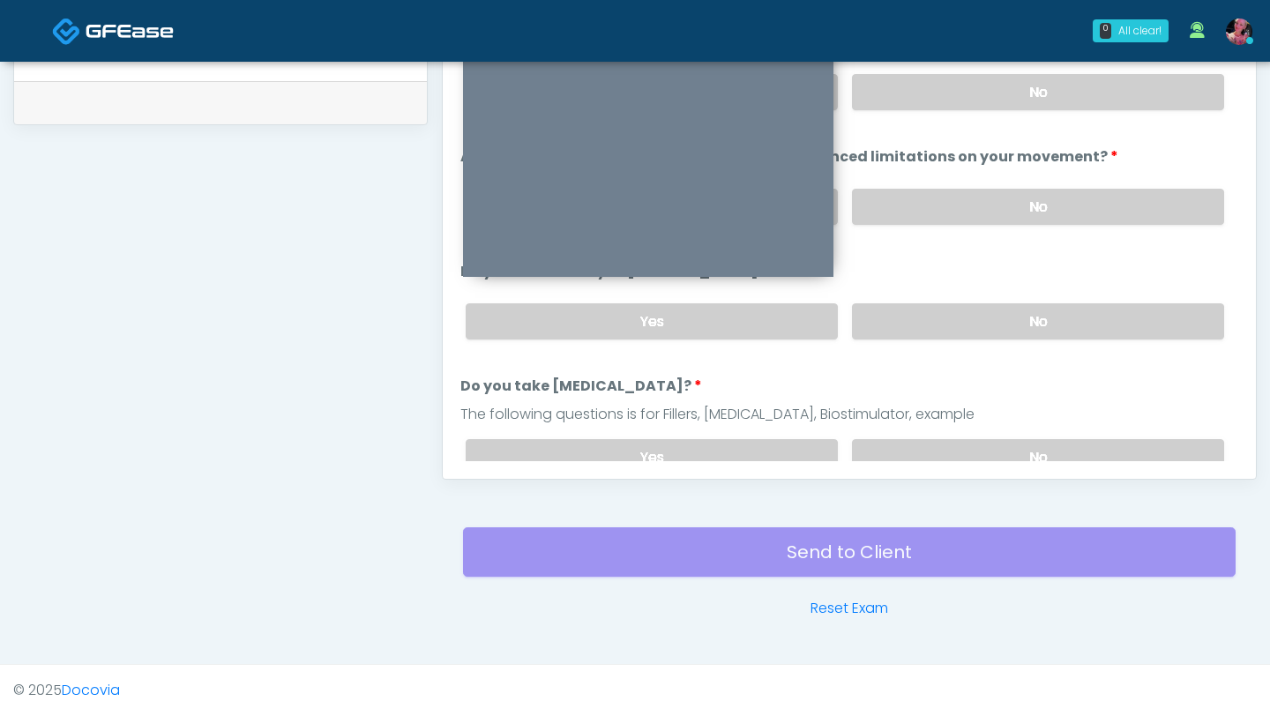
click at [1070, 229] on div "Yes No" at bounding box center [845, 207] width 787 height 64
click at [1066, 213] on label "No" at bounding box center [1038, 207] width 372 height 36
click at [1049, 92] on label "No" at bounding box center [1038, 92] width 372 height 36
click at [1036, 326] on label "No" at bounding box center [1038, 321] width 372 height 36
click at [1016, 454] on label "No" at bounding box center [1038, 457] width 372 height 36
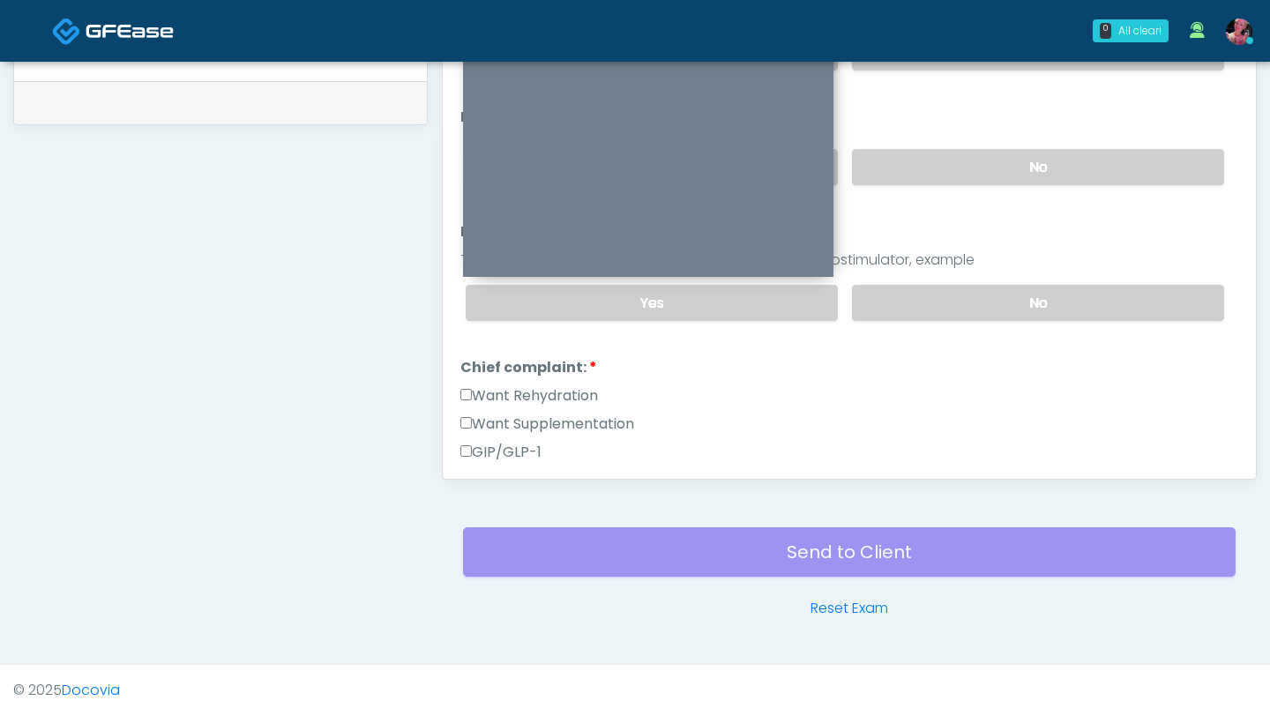
scroll to position [162, 0]
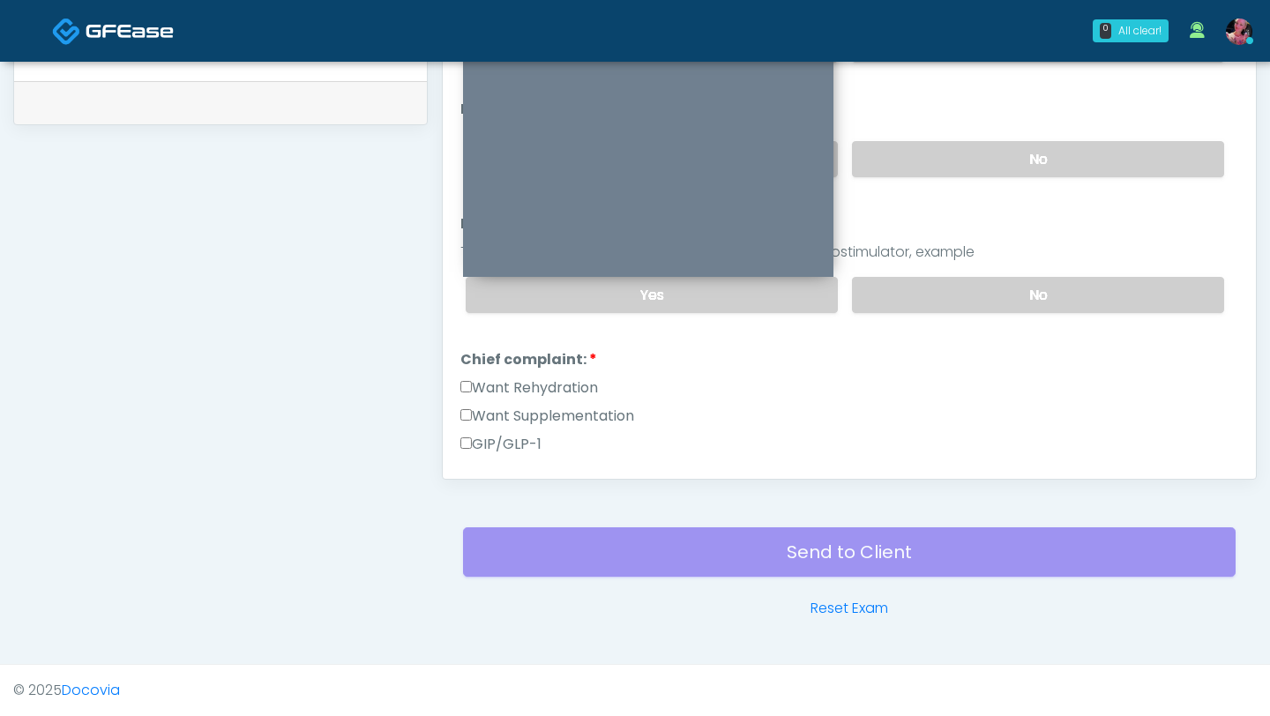
click at [543, 390] on label "Want Rehydration" at bounding box center [529, 388] width 138 height 21
click at [545, 416] on label "Want Supplementation" at bounding box center [547, 416] width 174 height 21
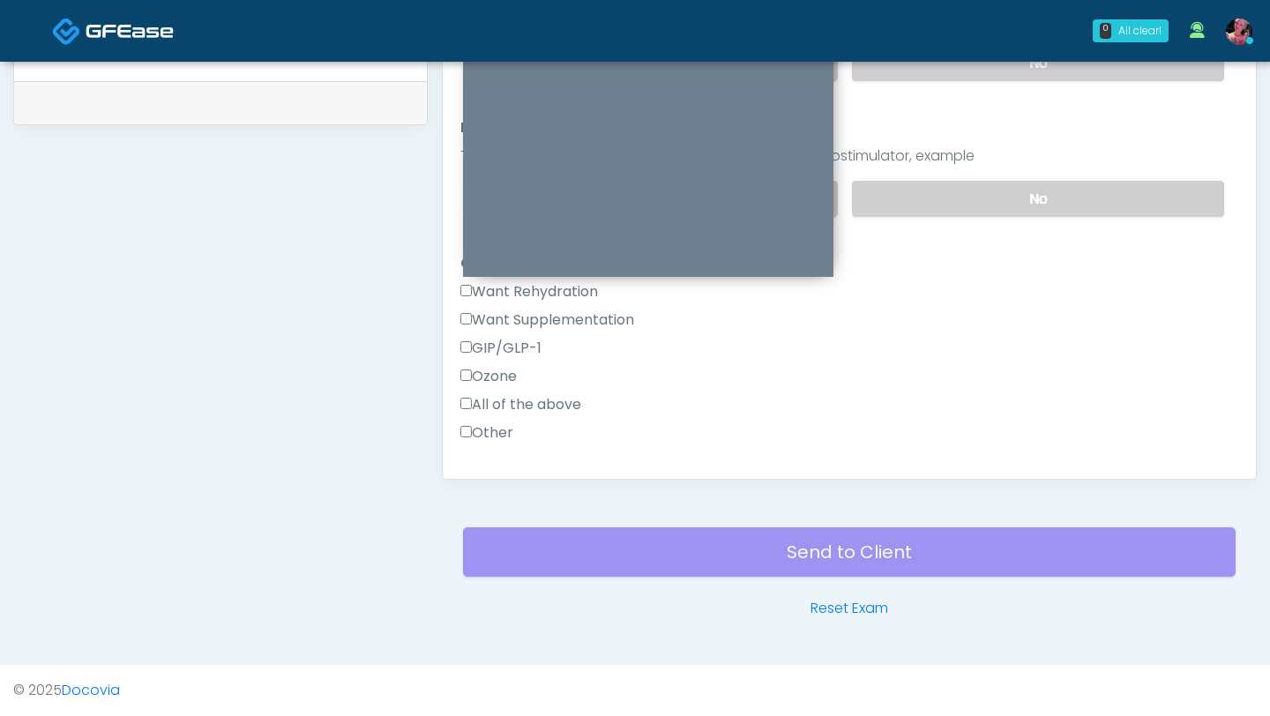
scroll to position [245, 0]
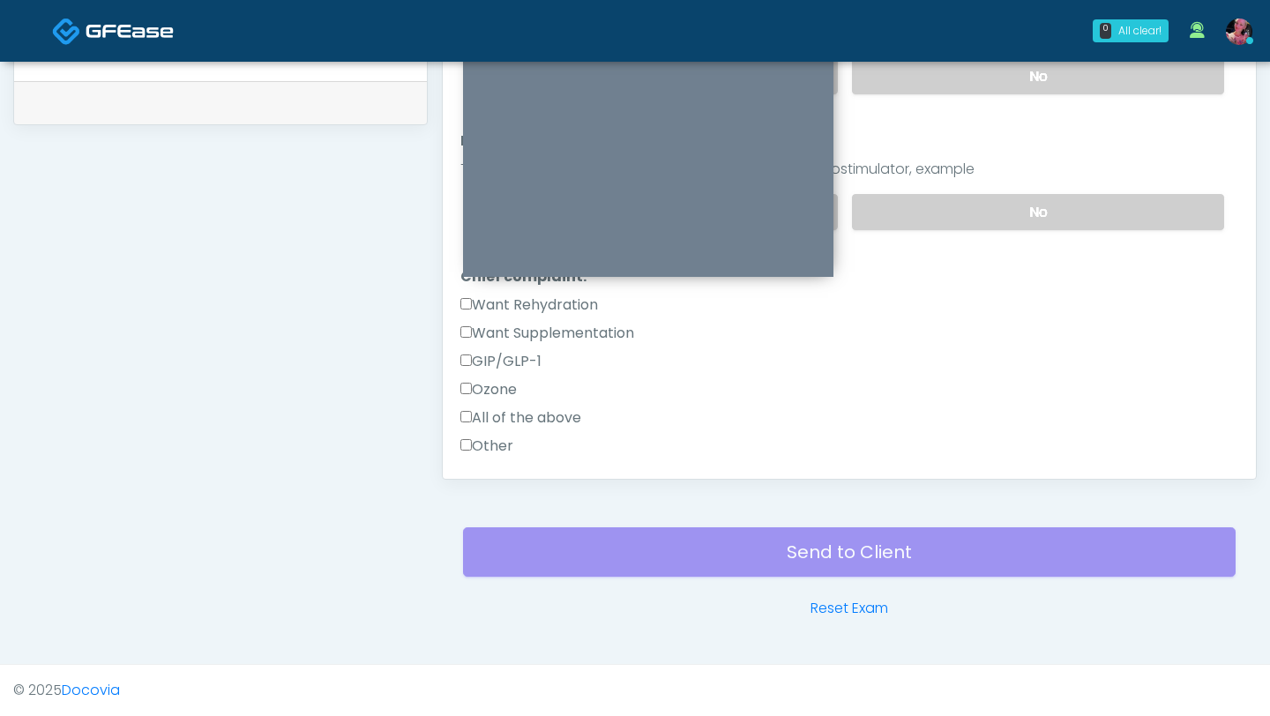
click at [550, 330] on label "Want Supplementation" at bounding box center [547, 333] width 174 height 21
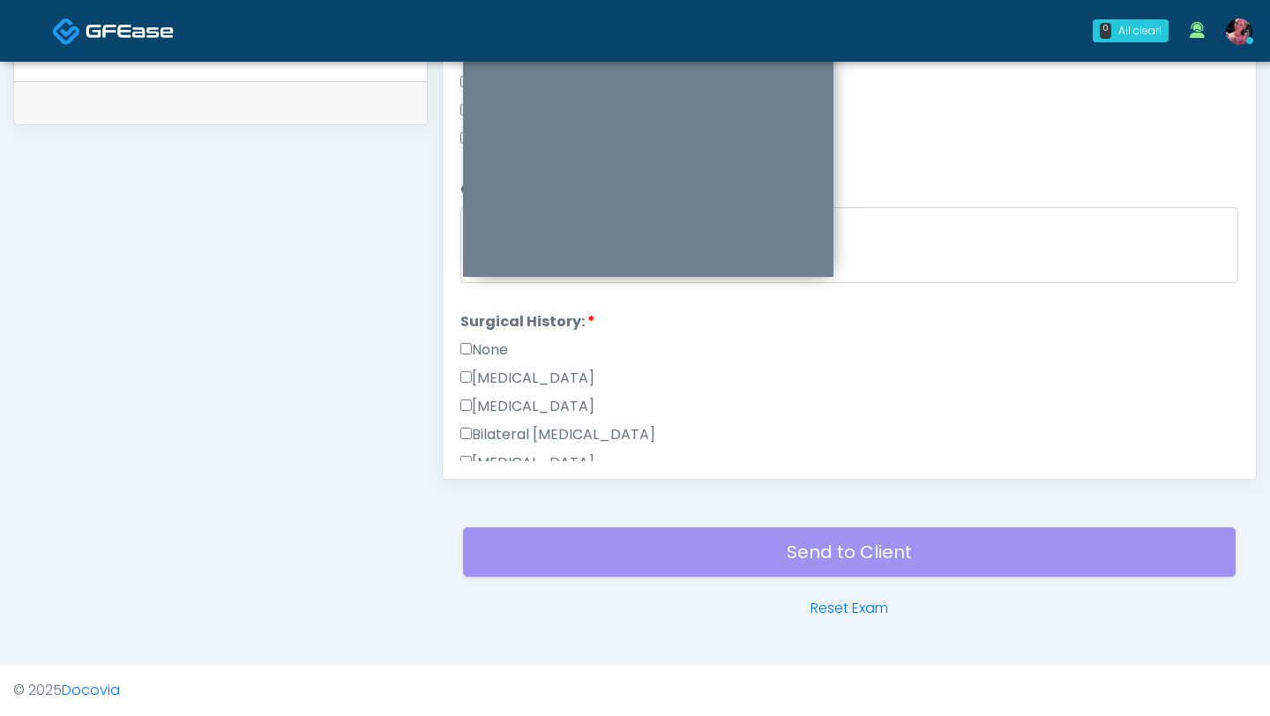
click at [502, 343] on label "None" at bounding box center [484, 350] width 48 height 21
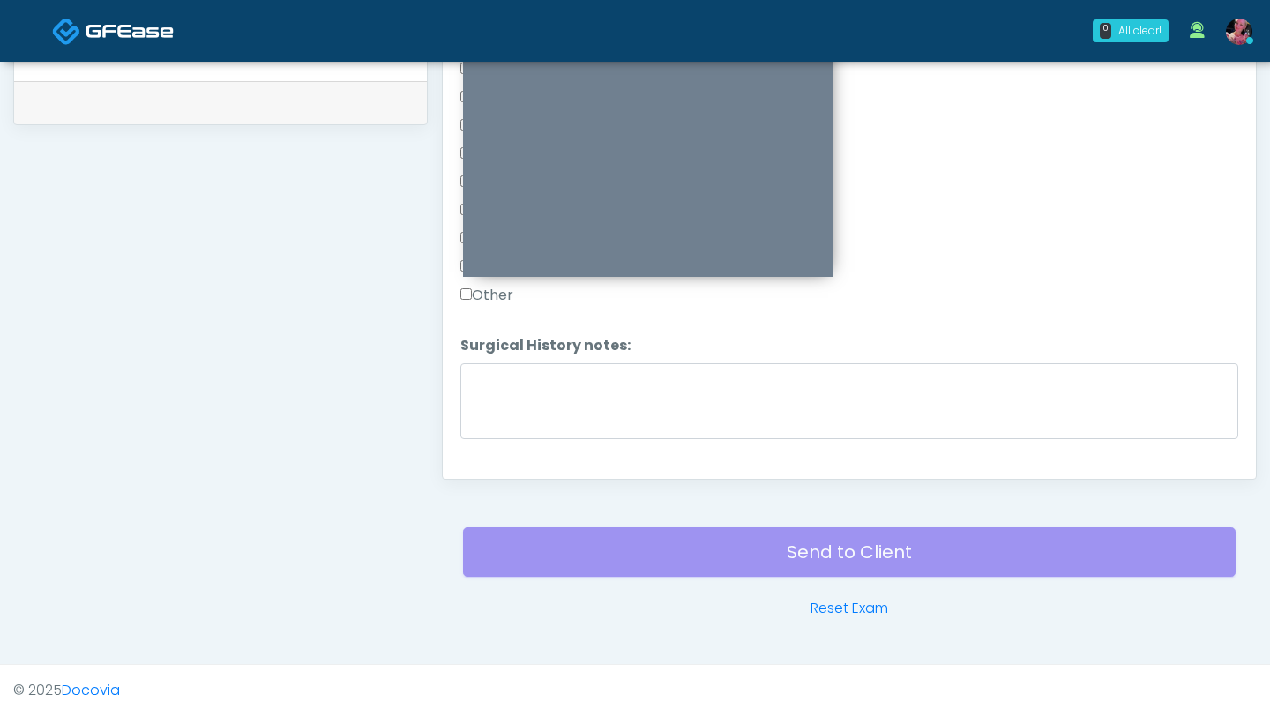
scroll to position [980, 0]
click at [495, 445] on button "Continue" at bounding box center [500, 449] width 80 height 33
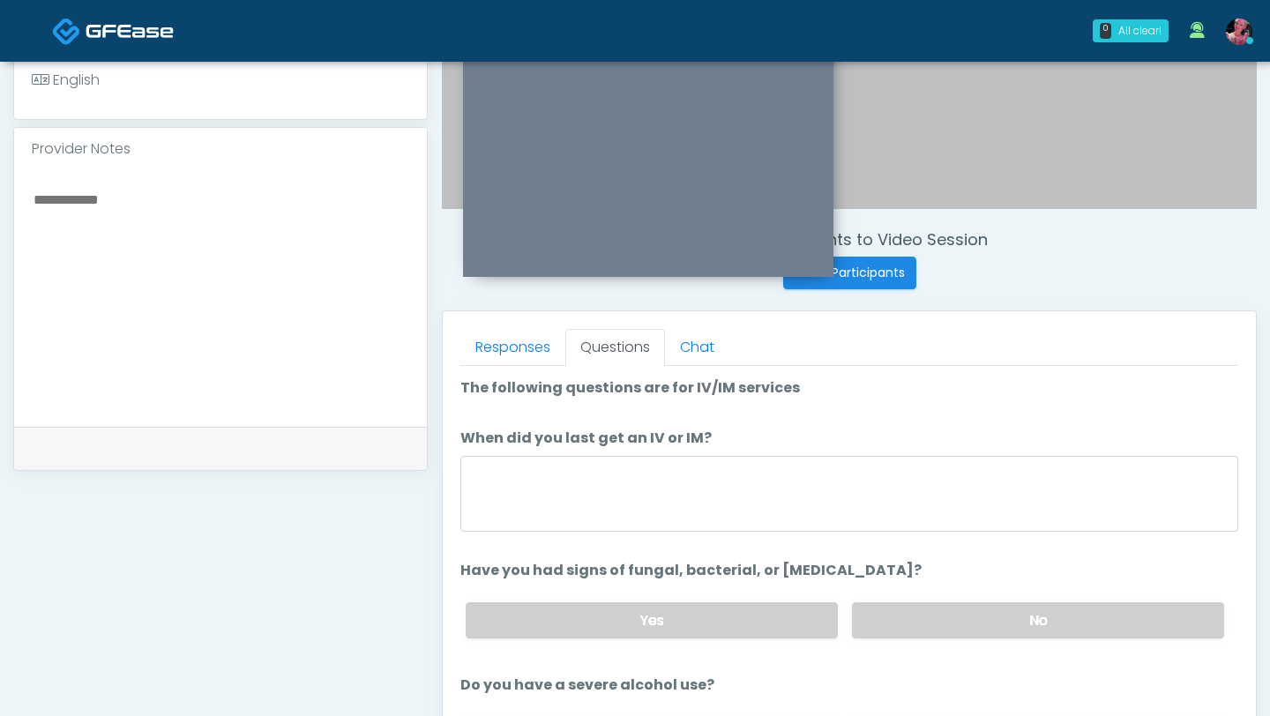
scroll to position [525, 0]
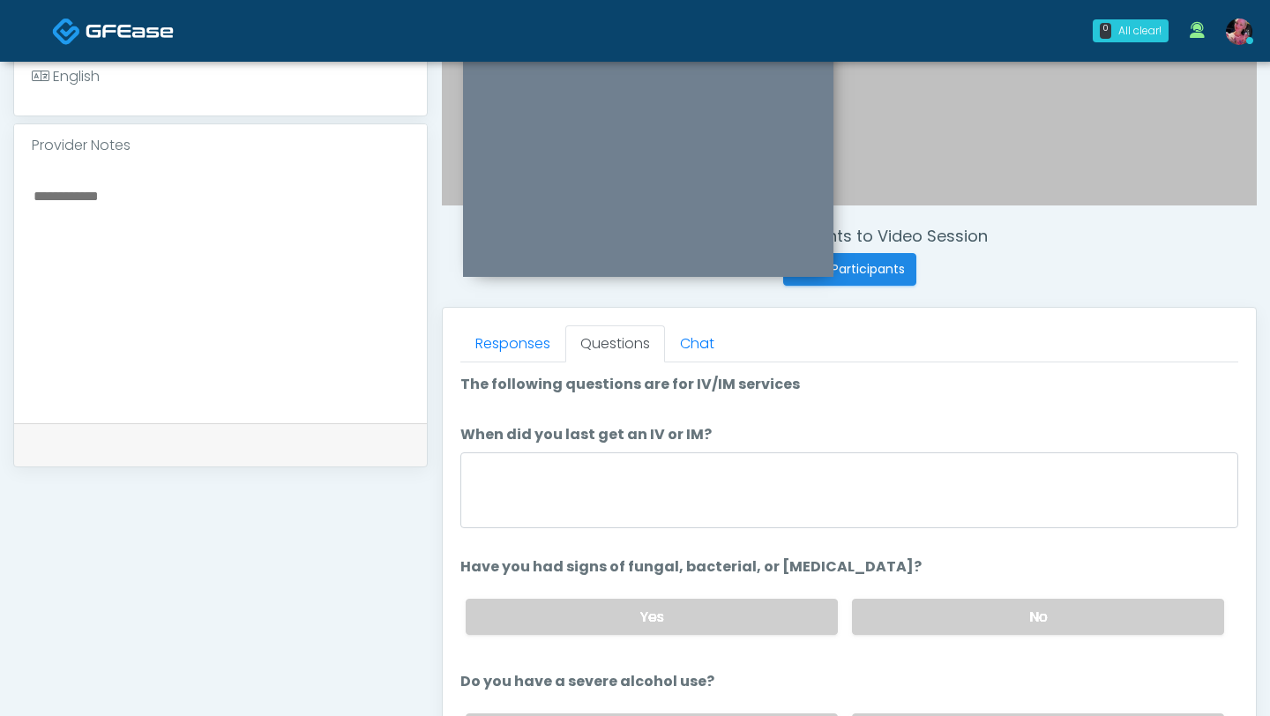
click at [774, 445] on li "When did you last get an IV or IM? When did you last get an IV or IM?" at bounding box center [849, 479] width 778 height 110
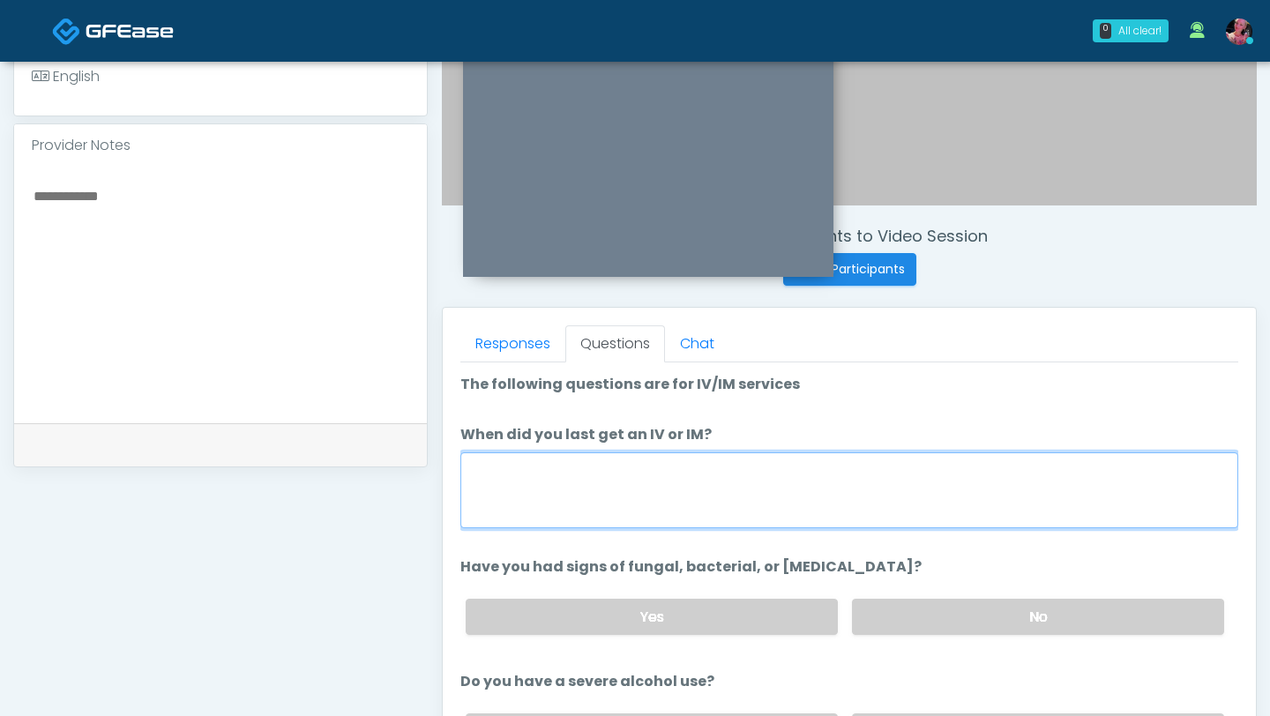
click at [759, 456] on textarea "When did you last get an IV or IM?" at bounding box center [849, 491] width 778 height 76
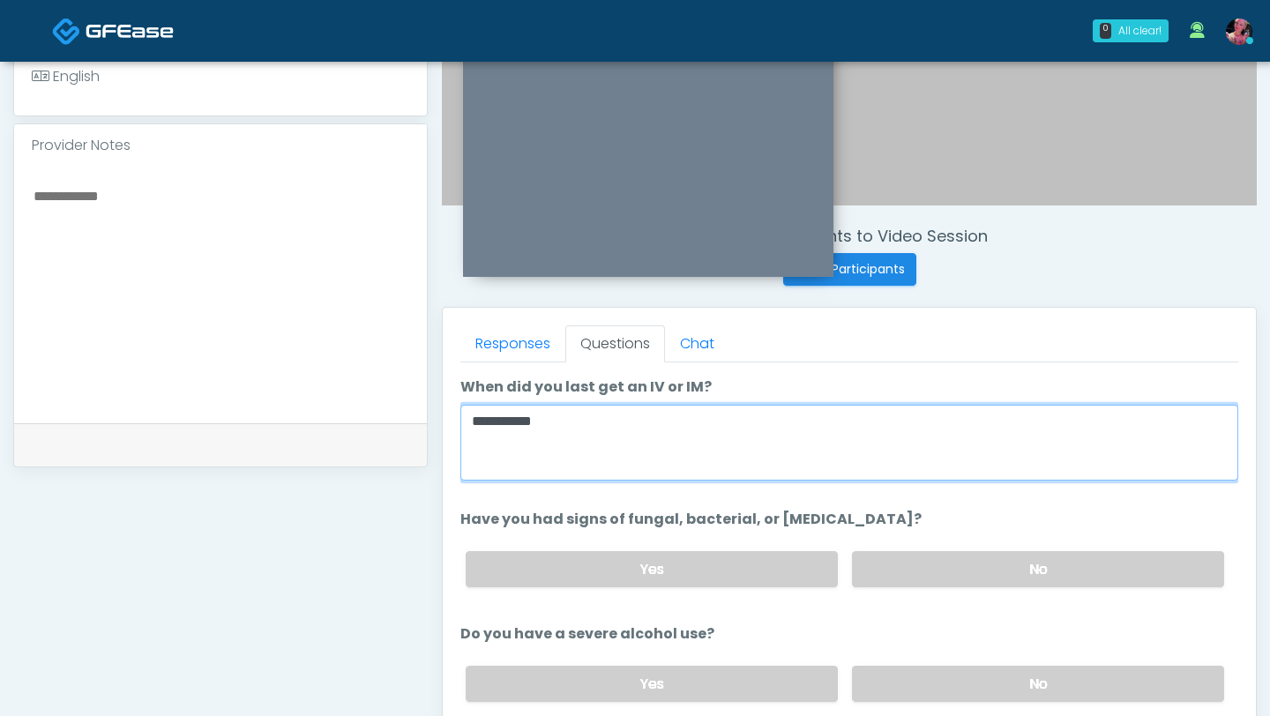
scroll to position [79, 0]
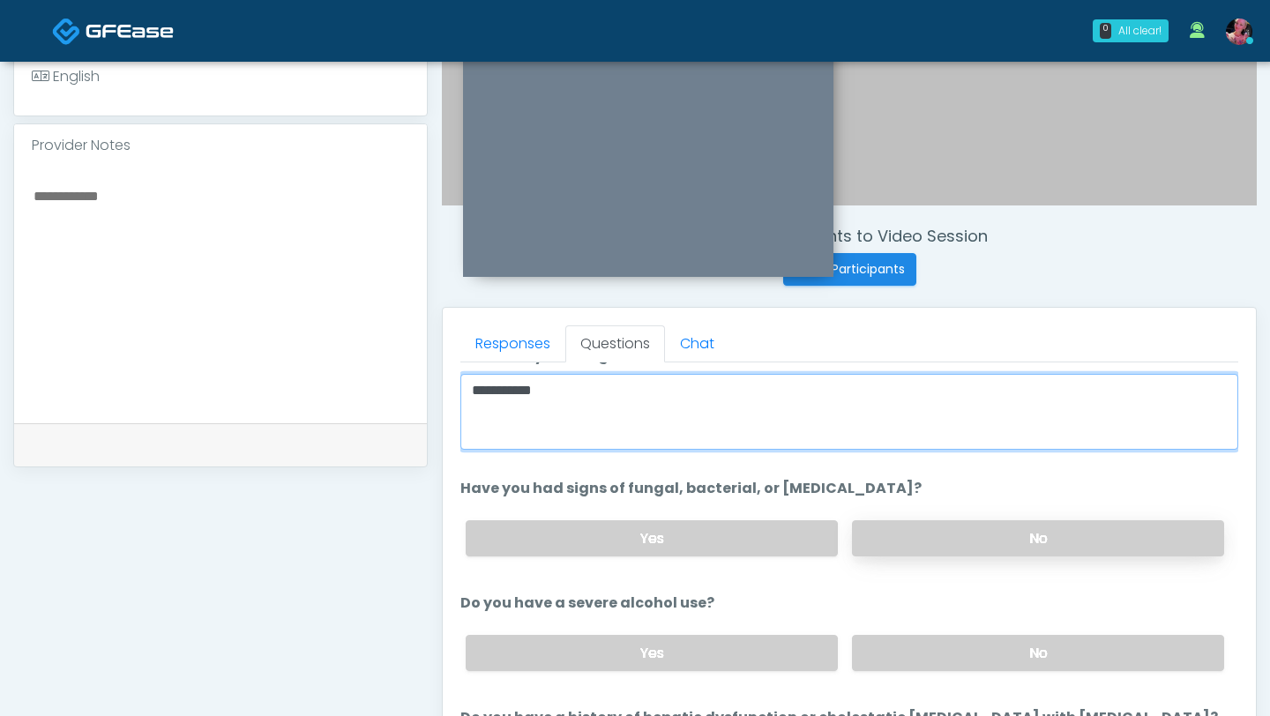
type textarea "**********"
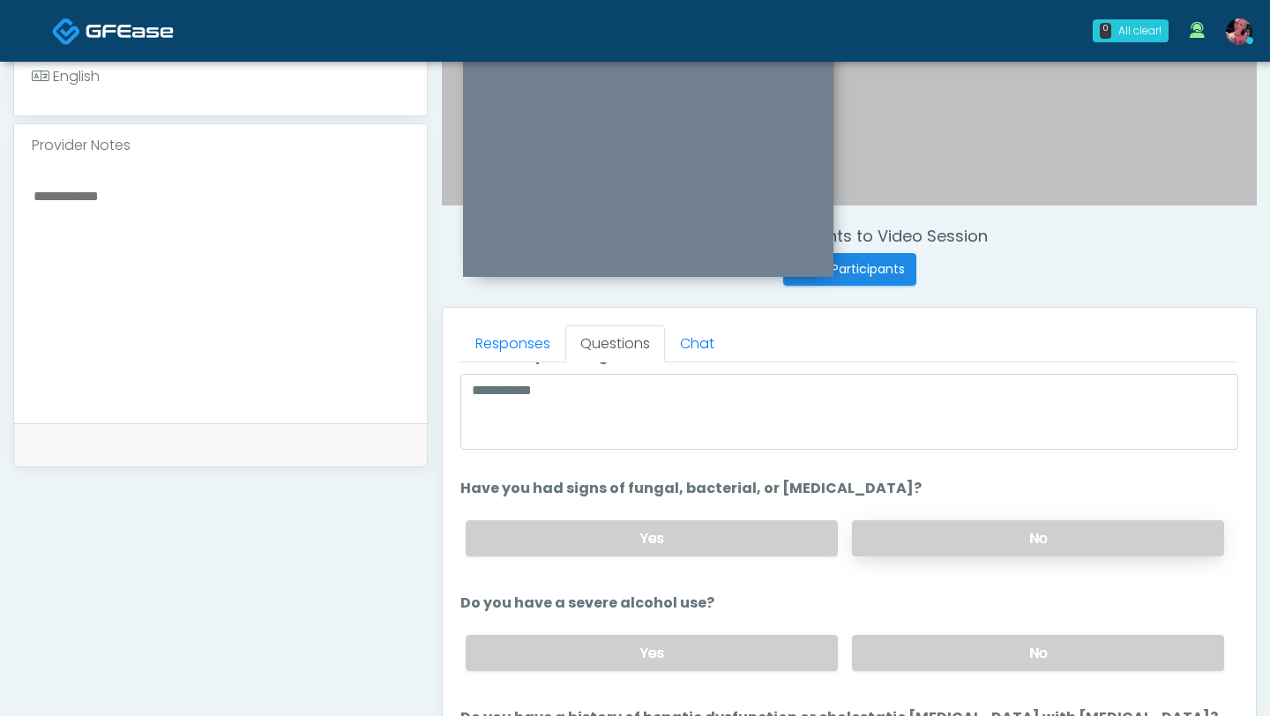
click at [982, 541] on label "No" at bounding box center [1038, 538] width 372 height 36
click at [953, 677] on div "Yes No" at bounding box center [845, 653] width 787 height 64
click at [951, 655] on label "No" at bounding box center [1038, 653] width 372 height 36
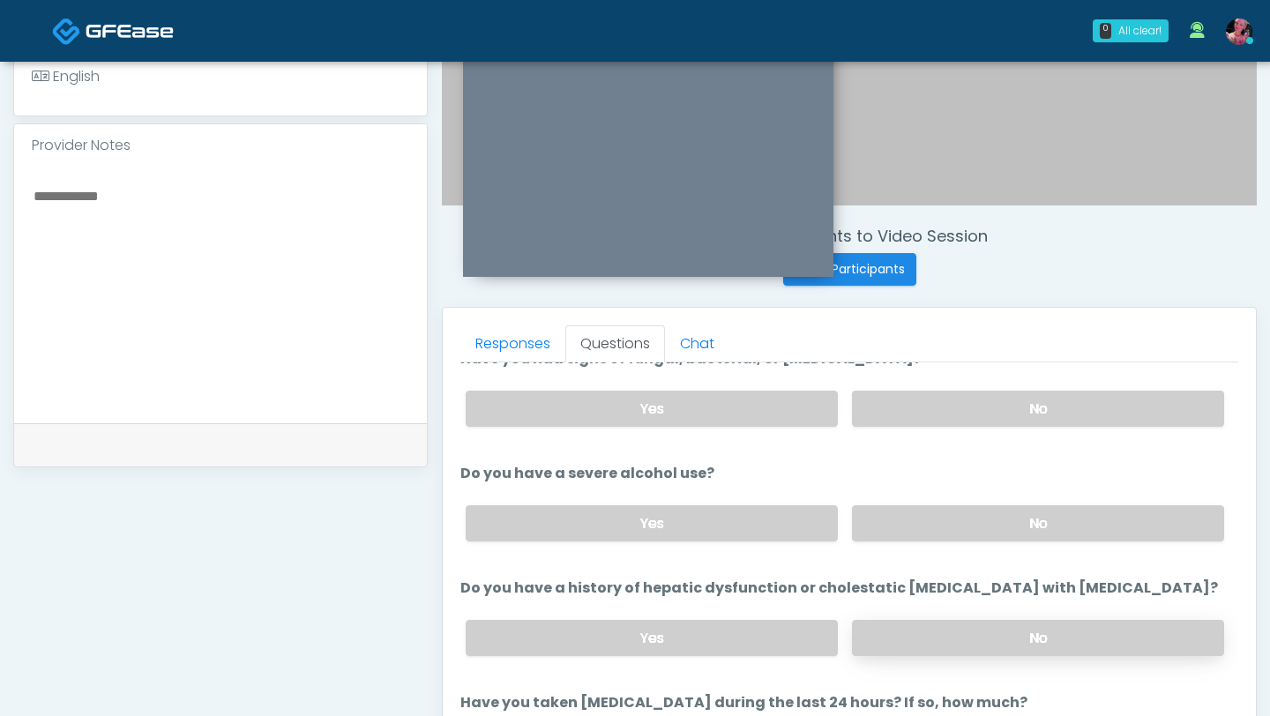
click at [948, 631] on label "No" at bounding box center [1038, 638] width 372 height 36
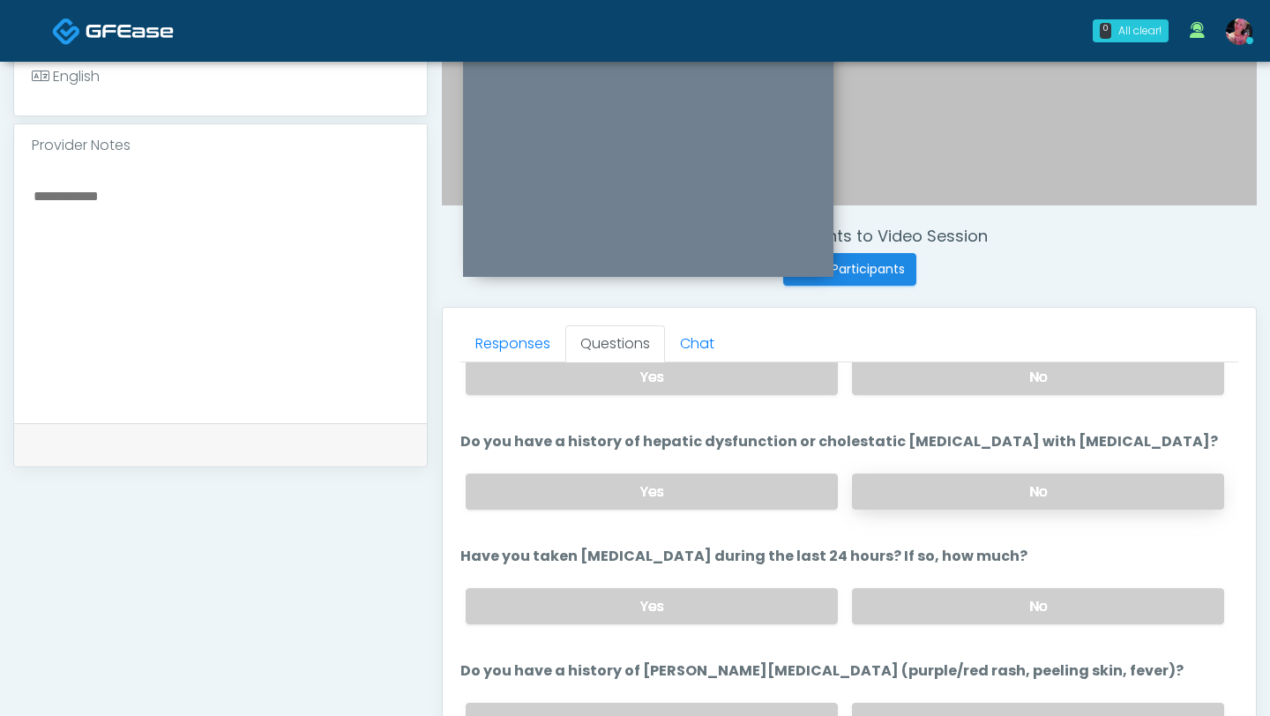
scroll to position [355, 0]
click at [949, 613] on label "No" at bounding box center [1038, 605] width 372 height 36
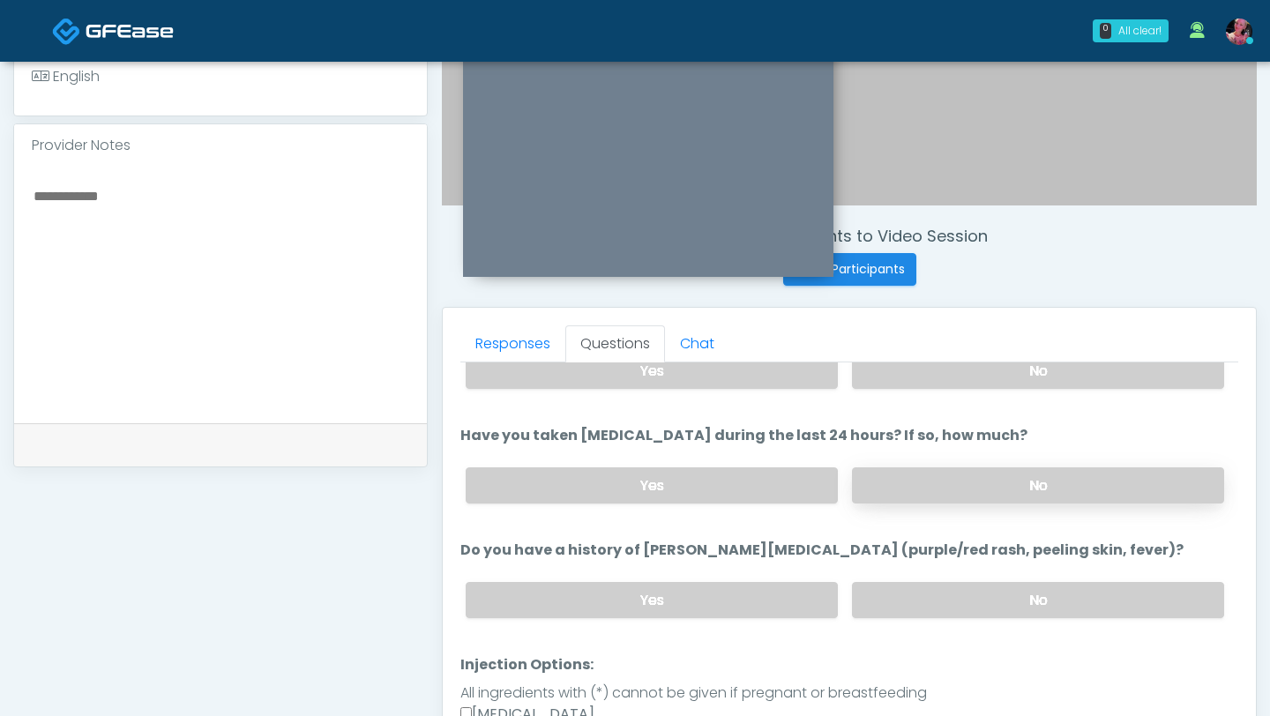
scroll to position [476, 0]
click at [946, 602] on label "No" at bounding box center [1038, 599] width 372 height 36
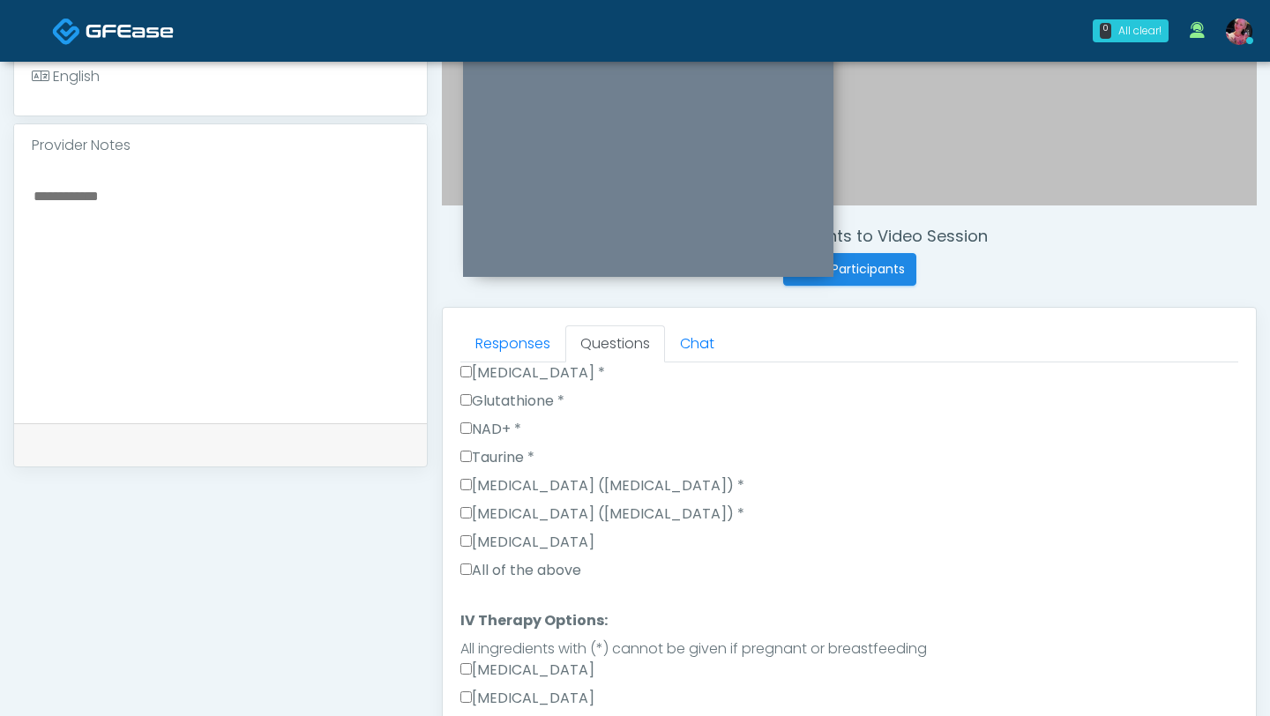
scroll to position [1223, 0]
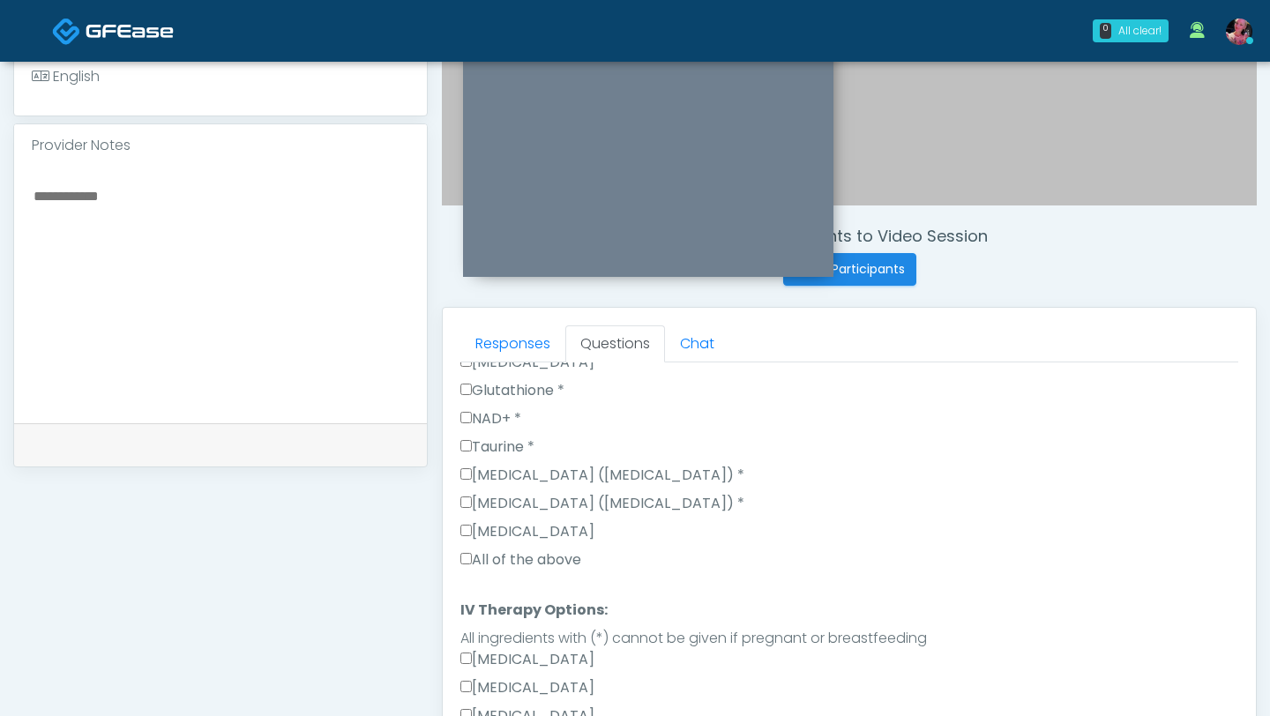
click at [530, 550] on label "All of the above" at bounding box center [520, 560] width 121 height 21
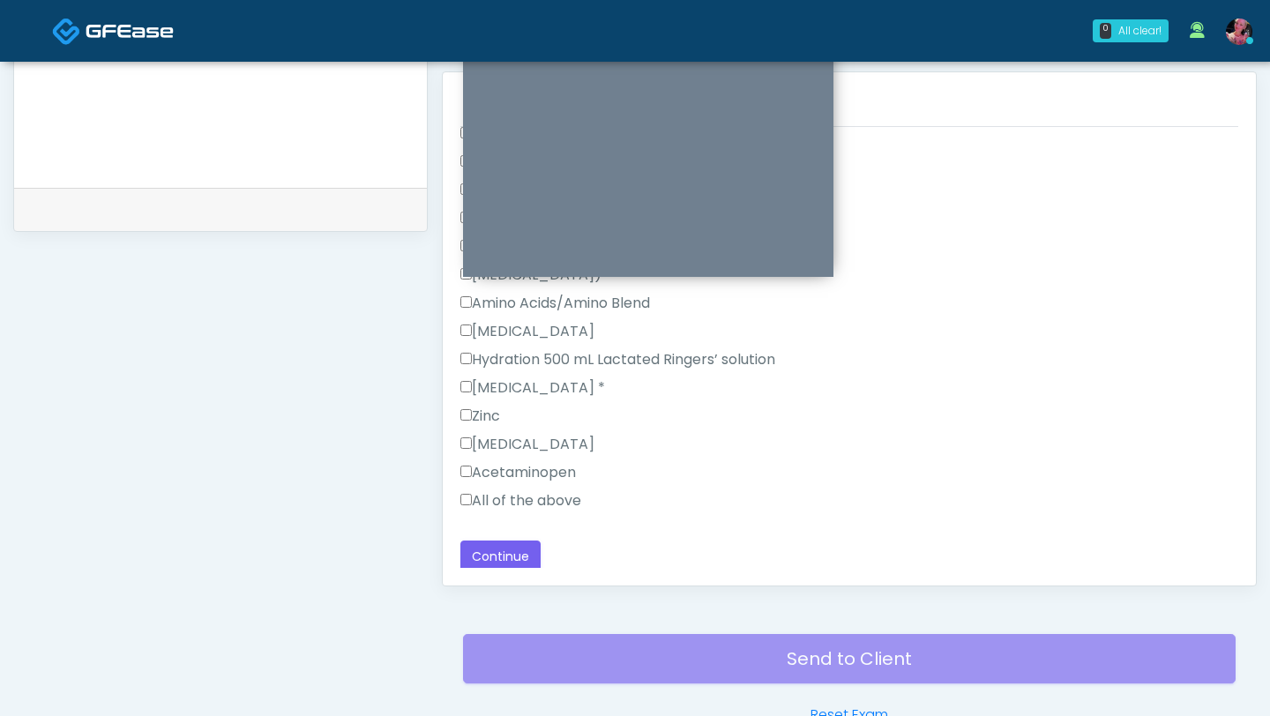
scroll to position [764, 0]
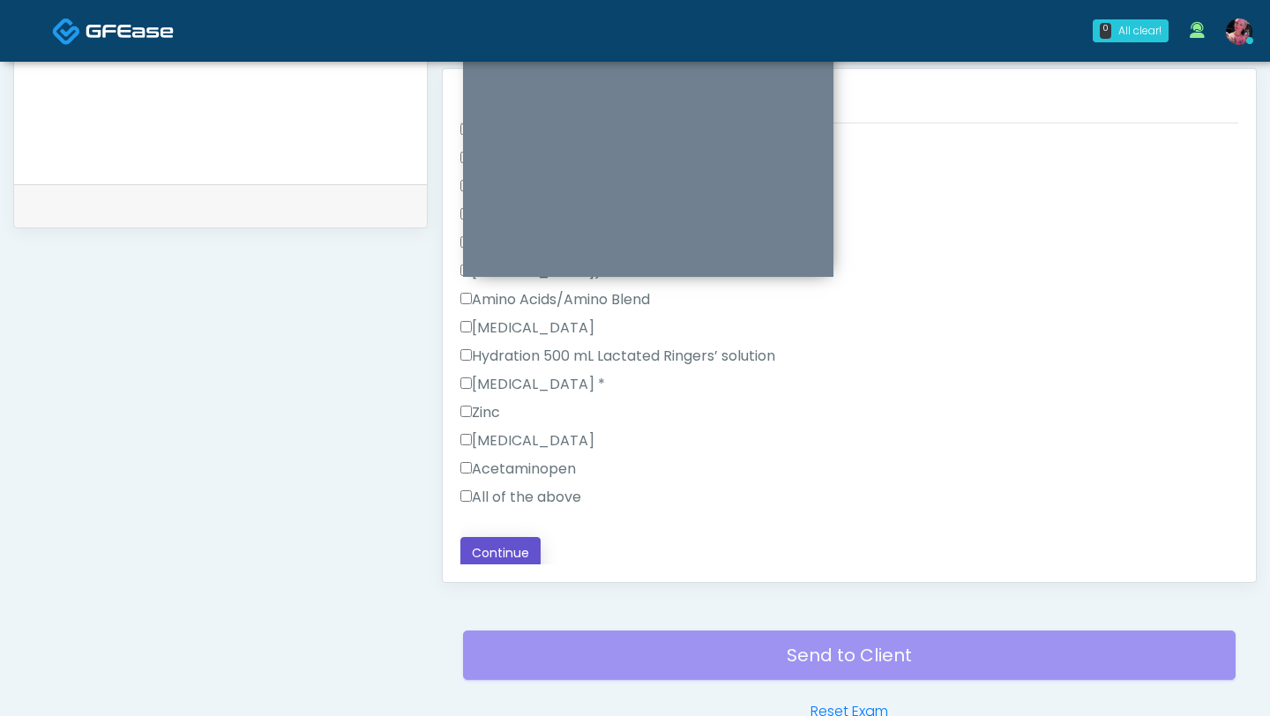
drag, startPoint x: 520, startPoint y: 550, endPoint x: 609, endPoint y: 520, distance: 93.2
click at [571, 498] on label "All of the above" at bounding box center [520, 497] width 121 height 21
click at [502, 546] on button "Continue" at bounding box center [500, 553] width 80 height 33
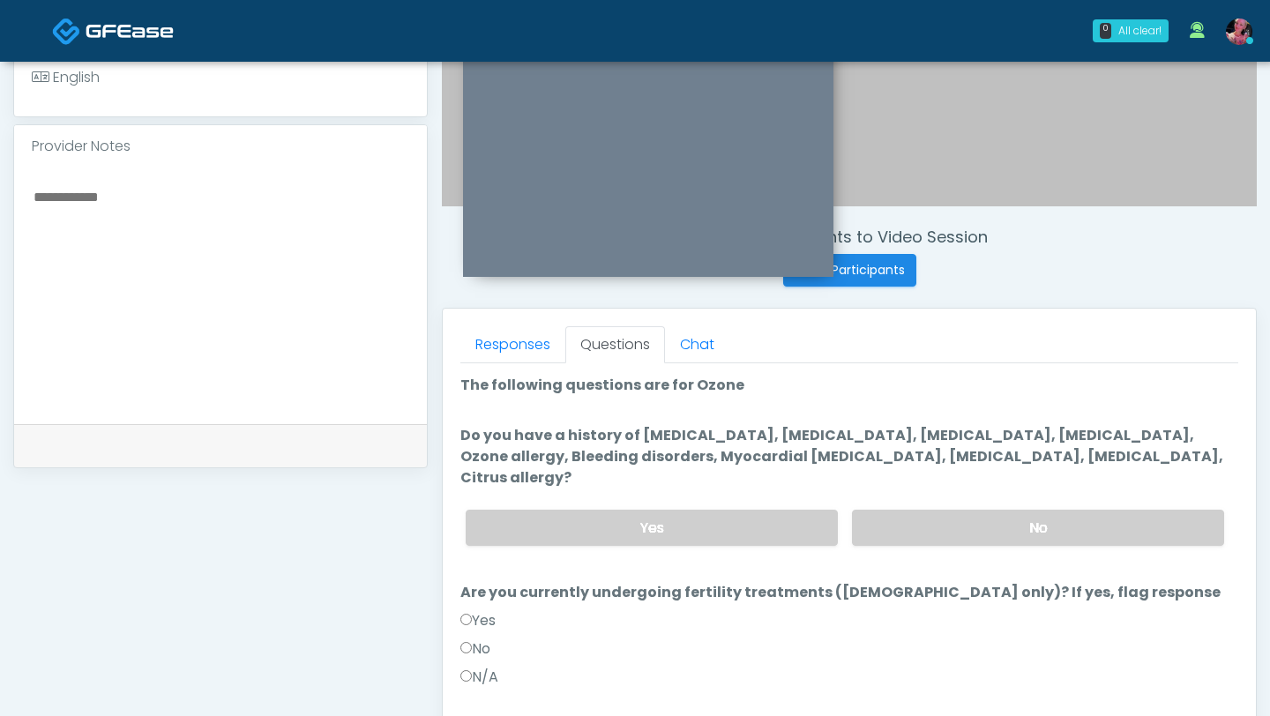
scroll to position [527, 0]
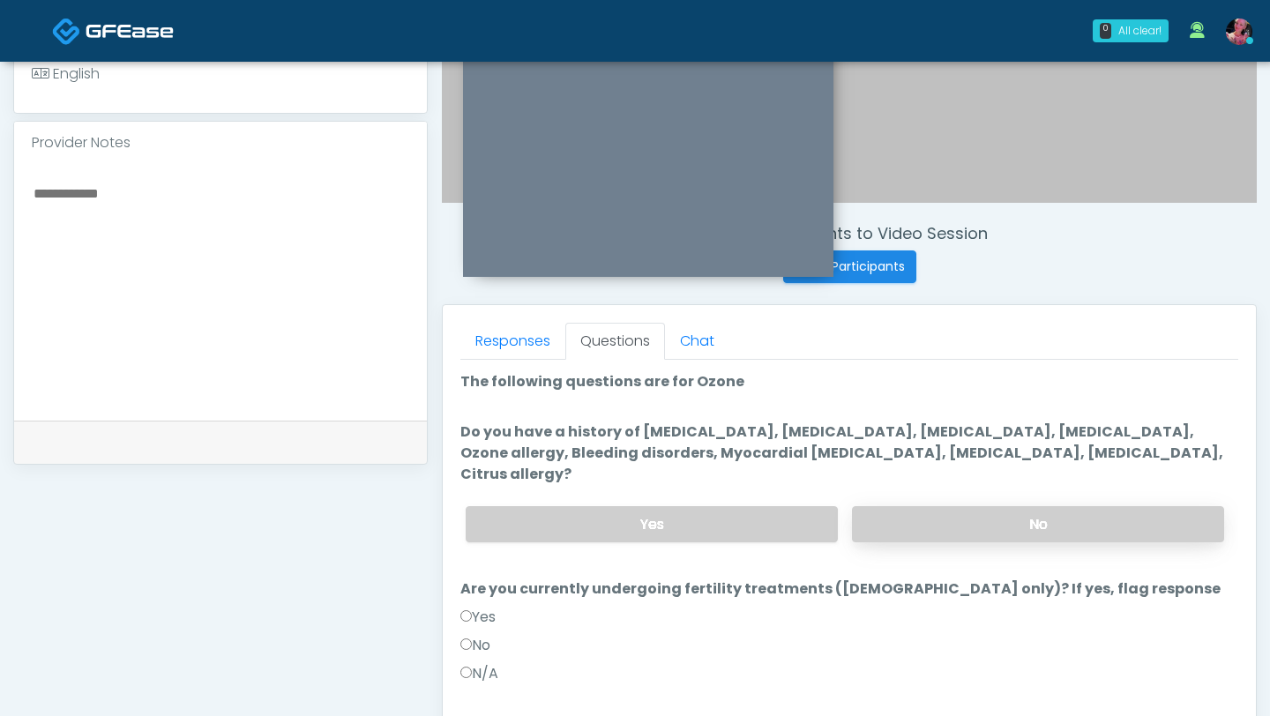
click at [954, 506] on label "No" at bounding box center [1038, 524] width 372 height 36
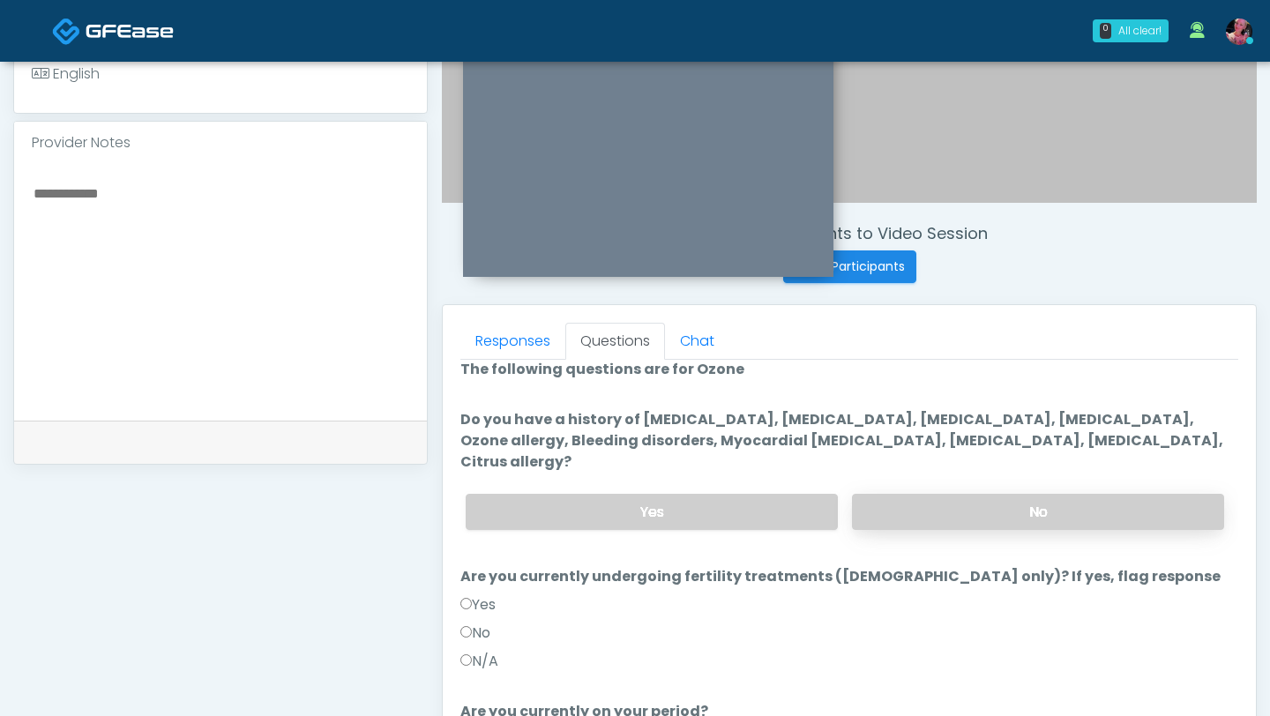
scroll to position [9, 0]
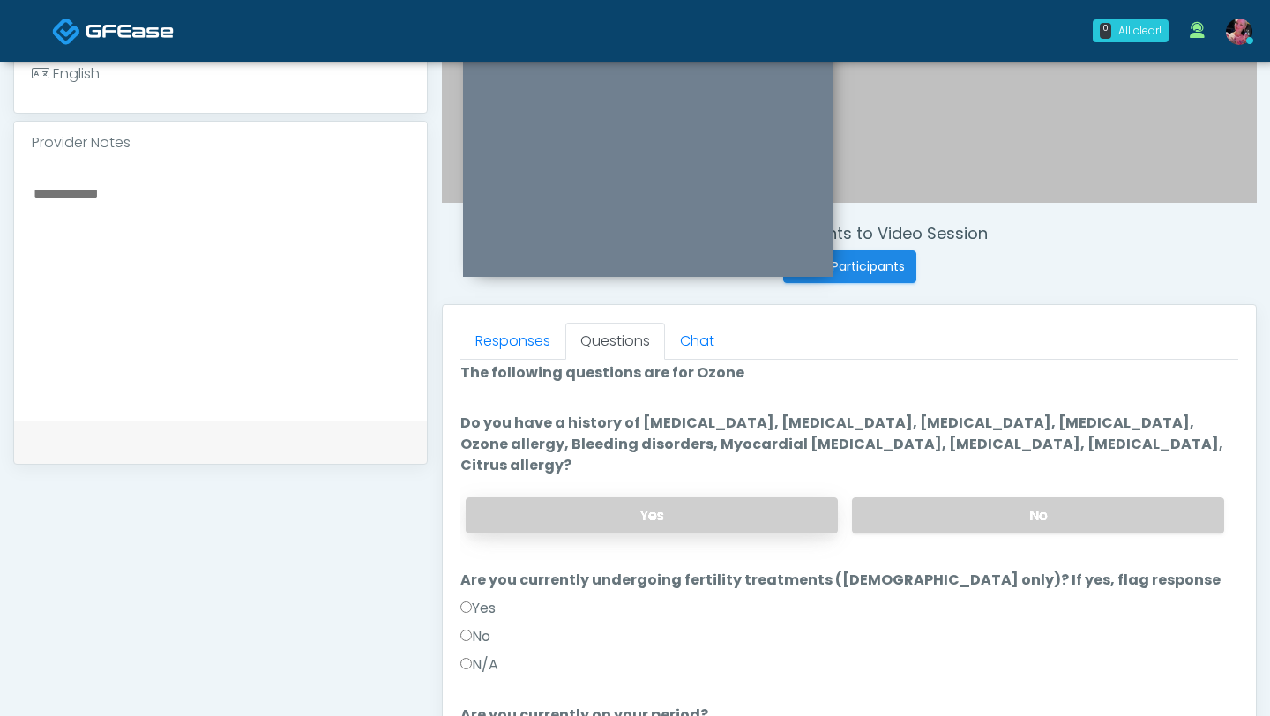
click at [789, 502] on label "Yes" at bounding box center [652, 515] width 372 height 36
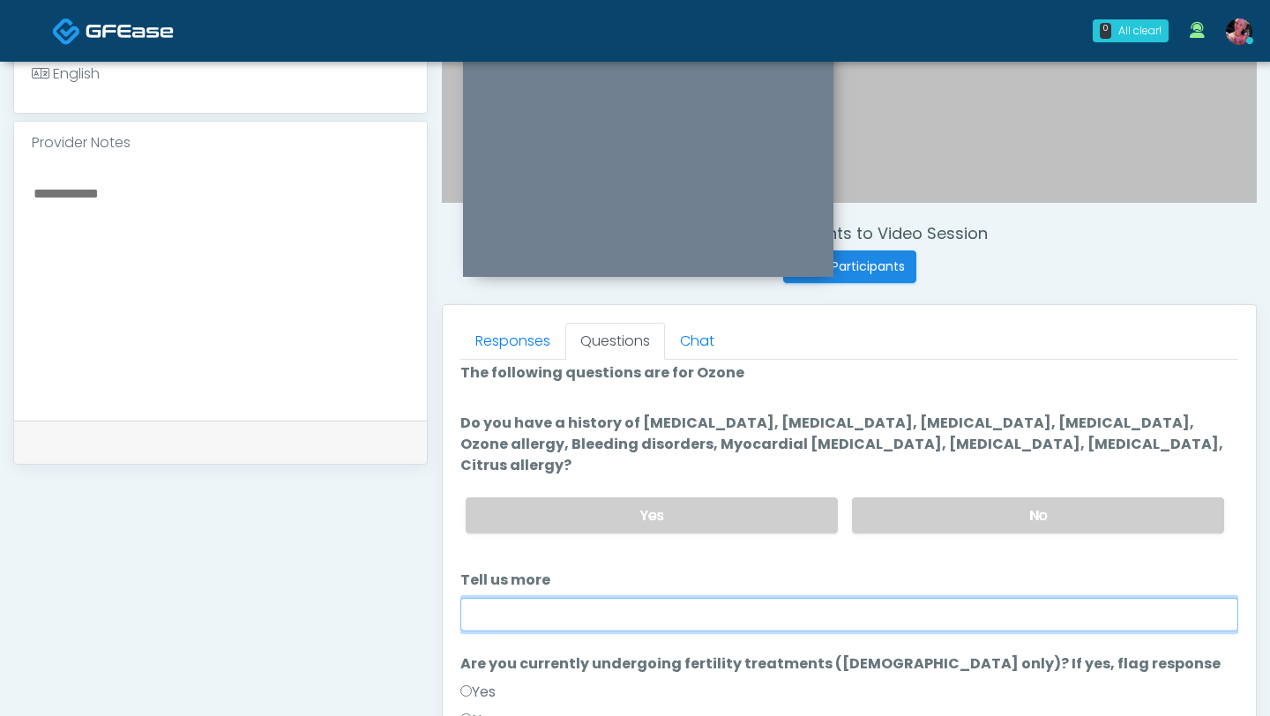
click at [719, 598] on input "Tell us more" at bounding box center [849, 615] width 778 height 34
type input "*"
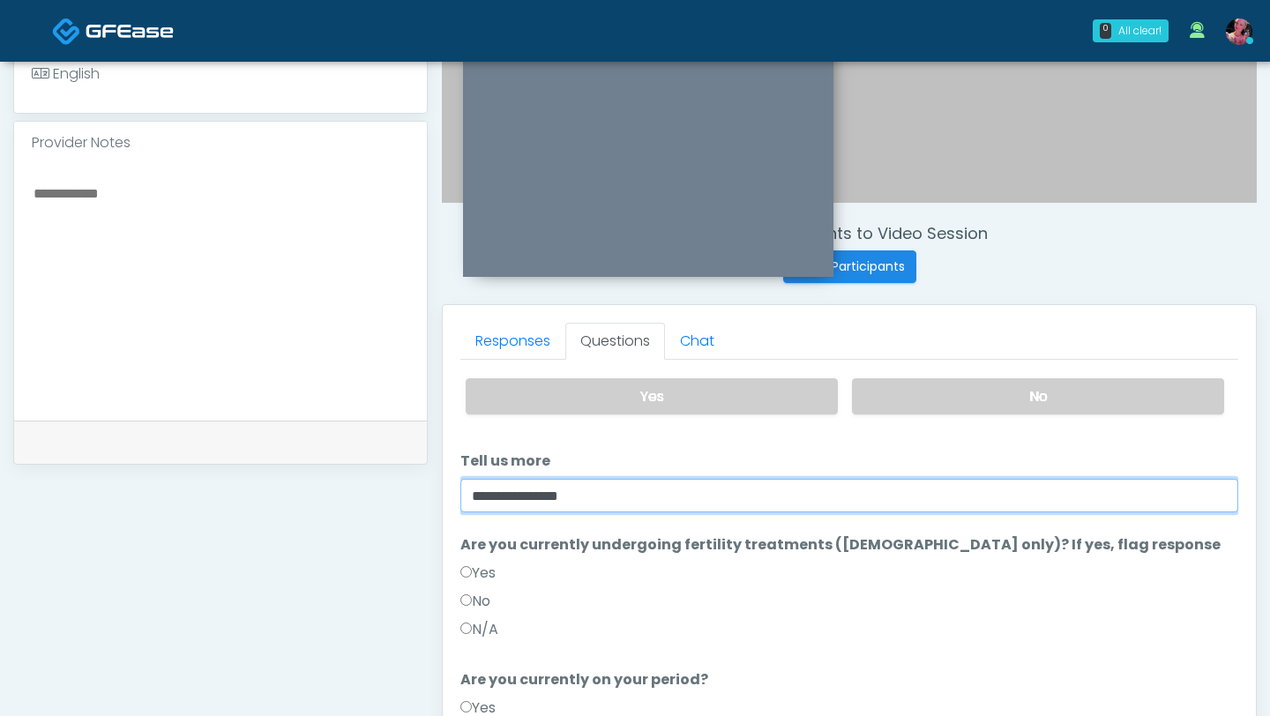
scroll to position [140, 0]
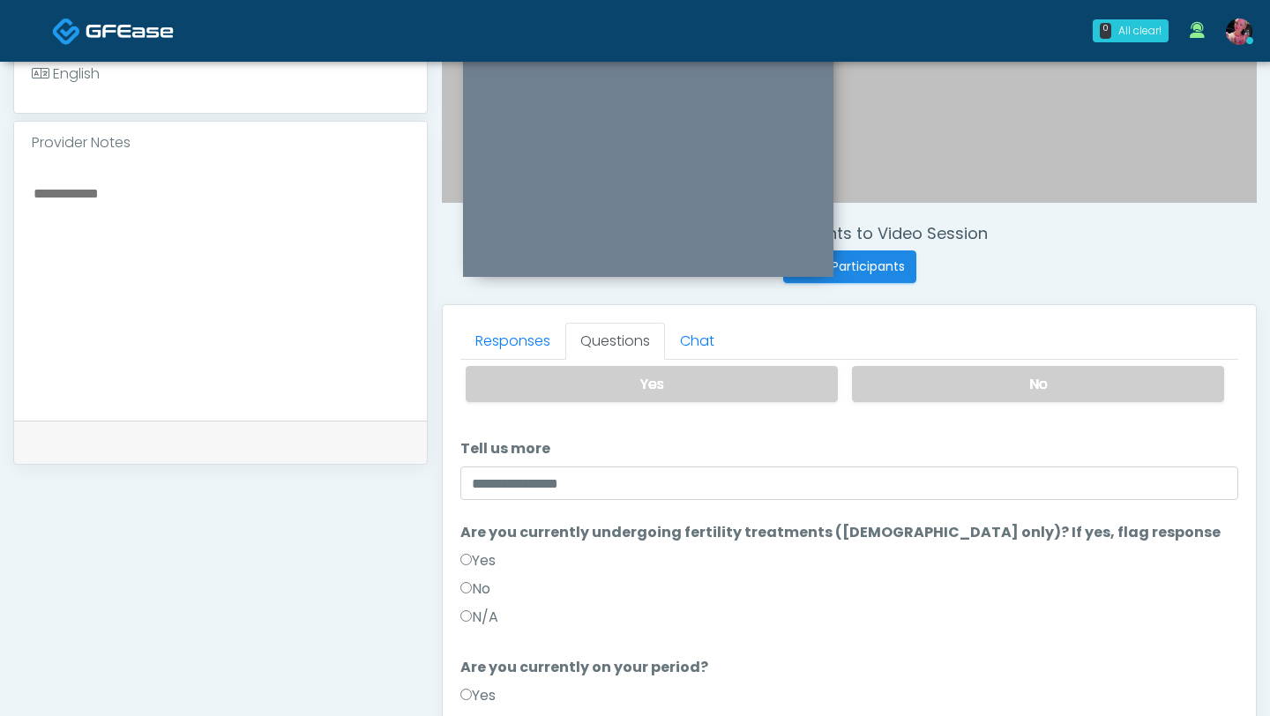
click at [535, 607] on div "N/A" at bounding box center [849, 621] width 778 height 28
click at [527, 579] on div "No" at bounding box center [849, 593] width 778 height 28
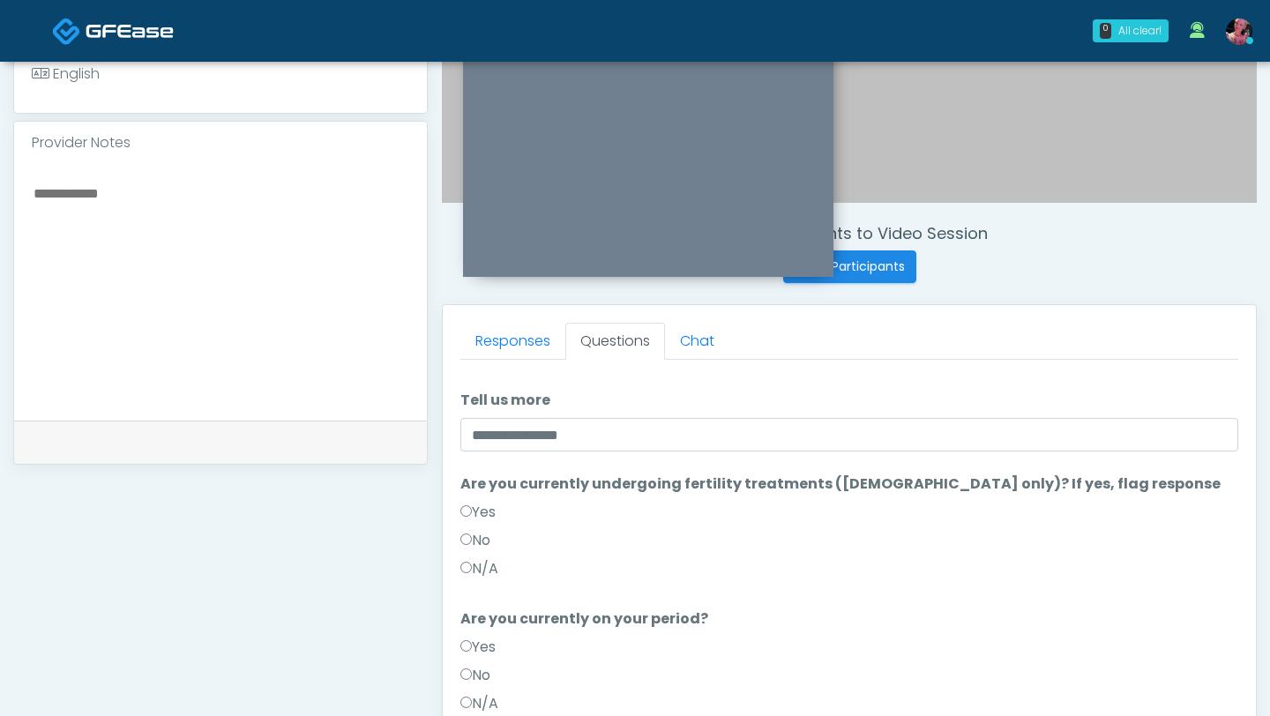
scroll to position [198, 0]
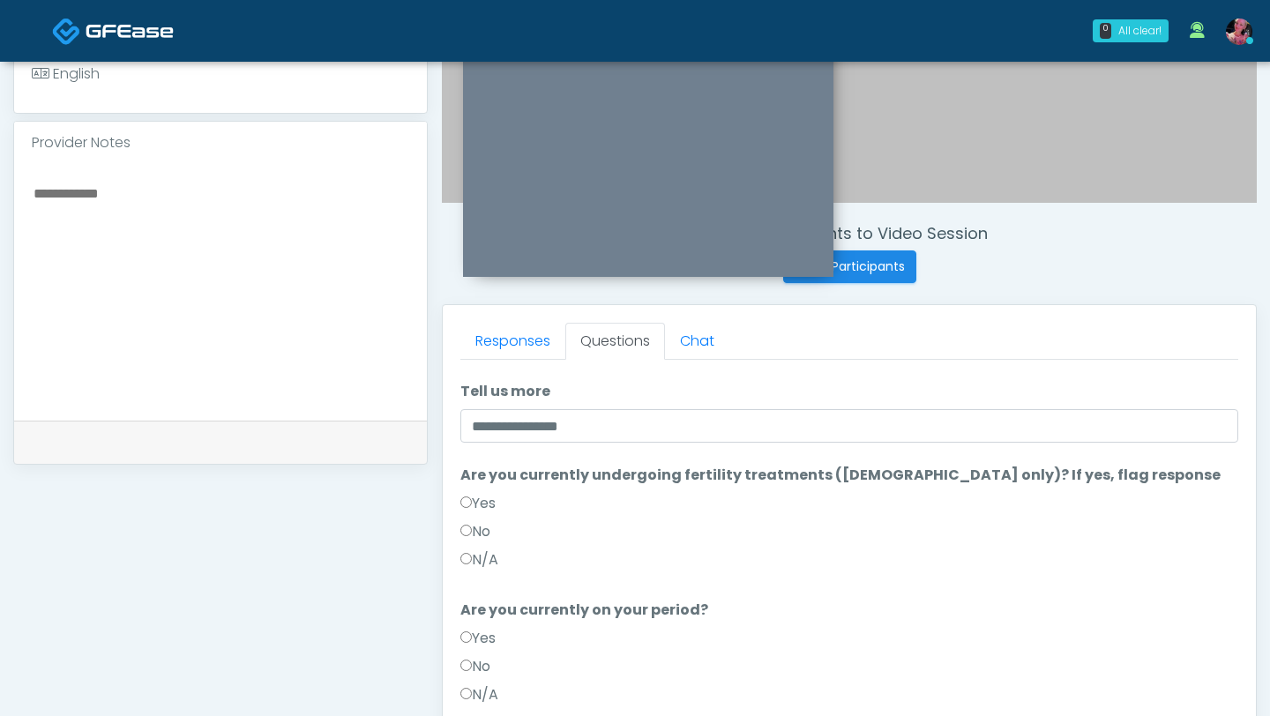
click at [506, 521] on div "No" at bounding box center [849, 535] width 778 height 28
click at [475, 521] on label "No" at bounding box center [475, 531] width 30 height 21
click at [480, 656] on label "No" at bounding box center [475, 666] width 30 height 21
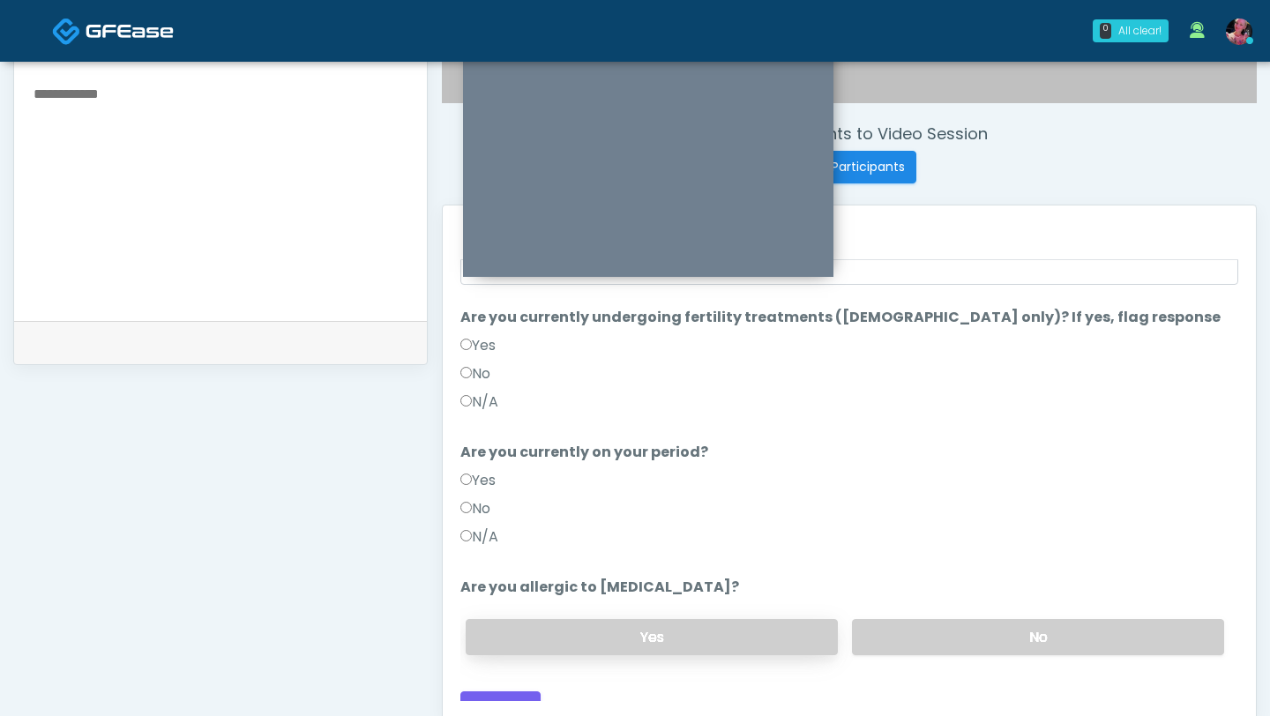
scroll to position [669, 0]
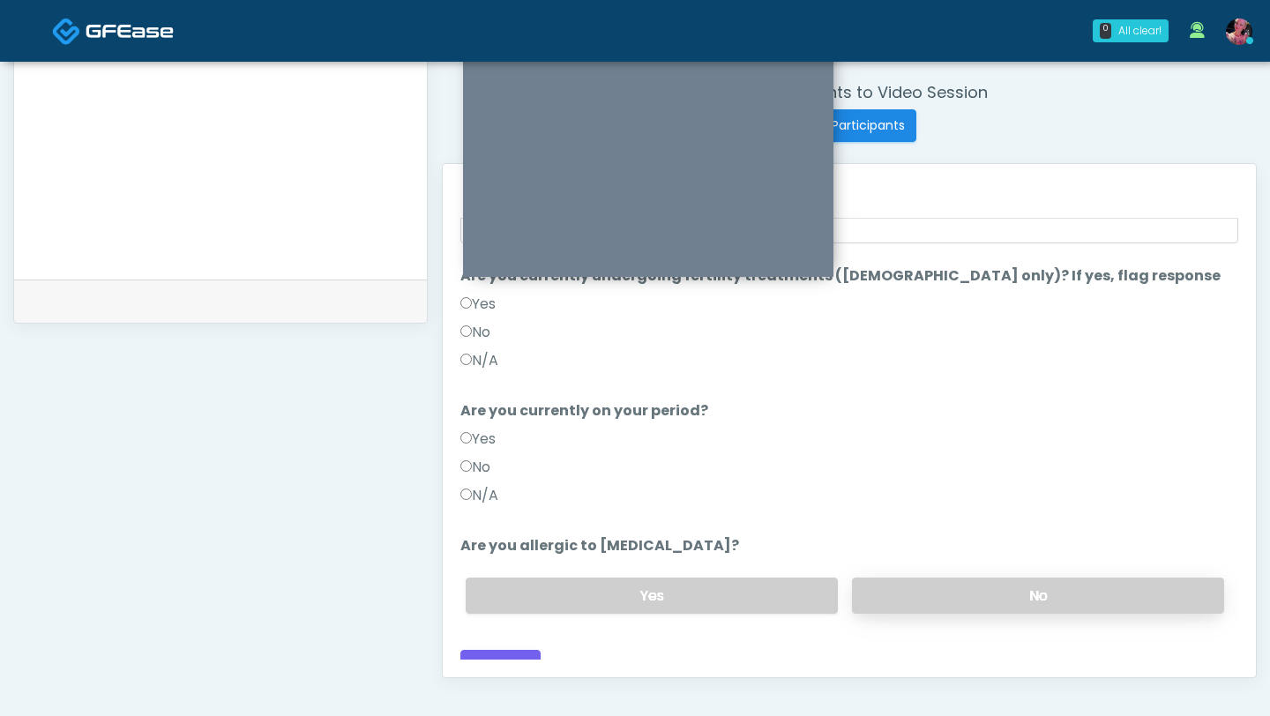
click at [874, 578] on label "No" at bounding box center [1038, 596] width 372 height 36
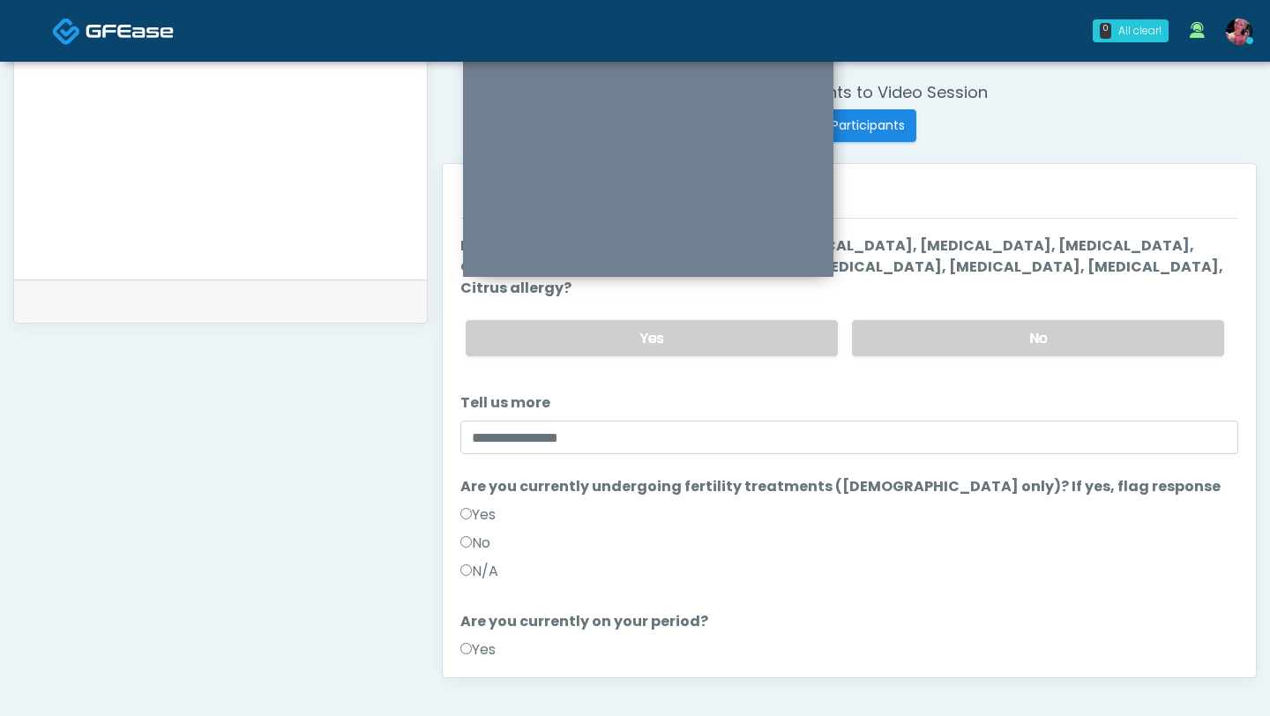
scroll to position [0, 0]
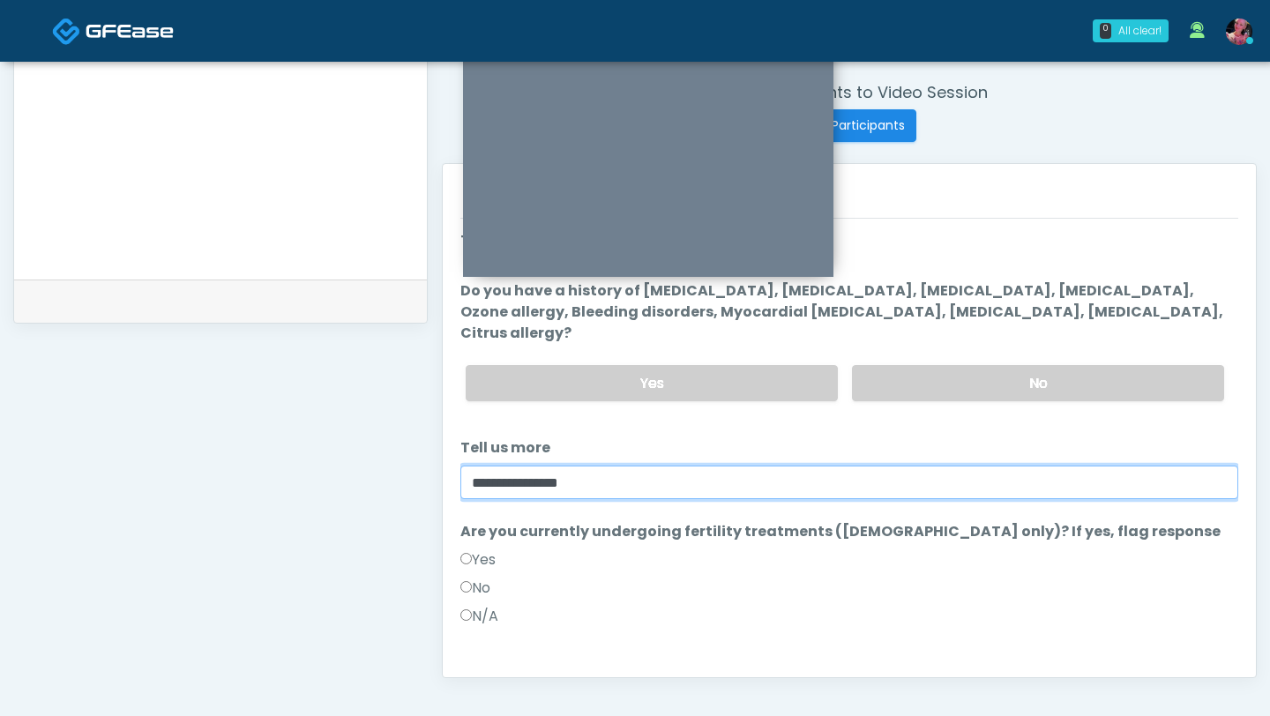
click at [727, 476] on input "**********" at bounding box center [849, 483] width 778 height 34
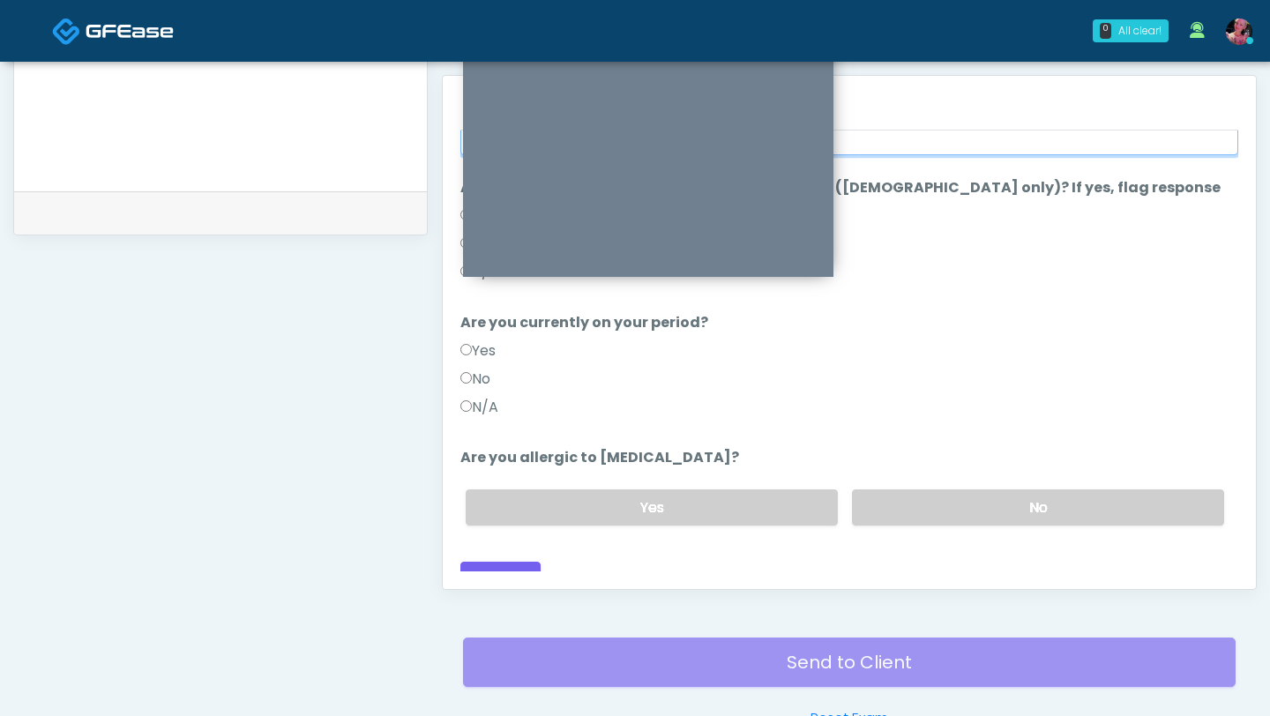
scroll to position [867, 0]
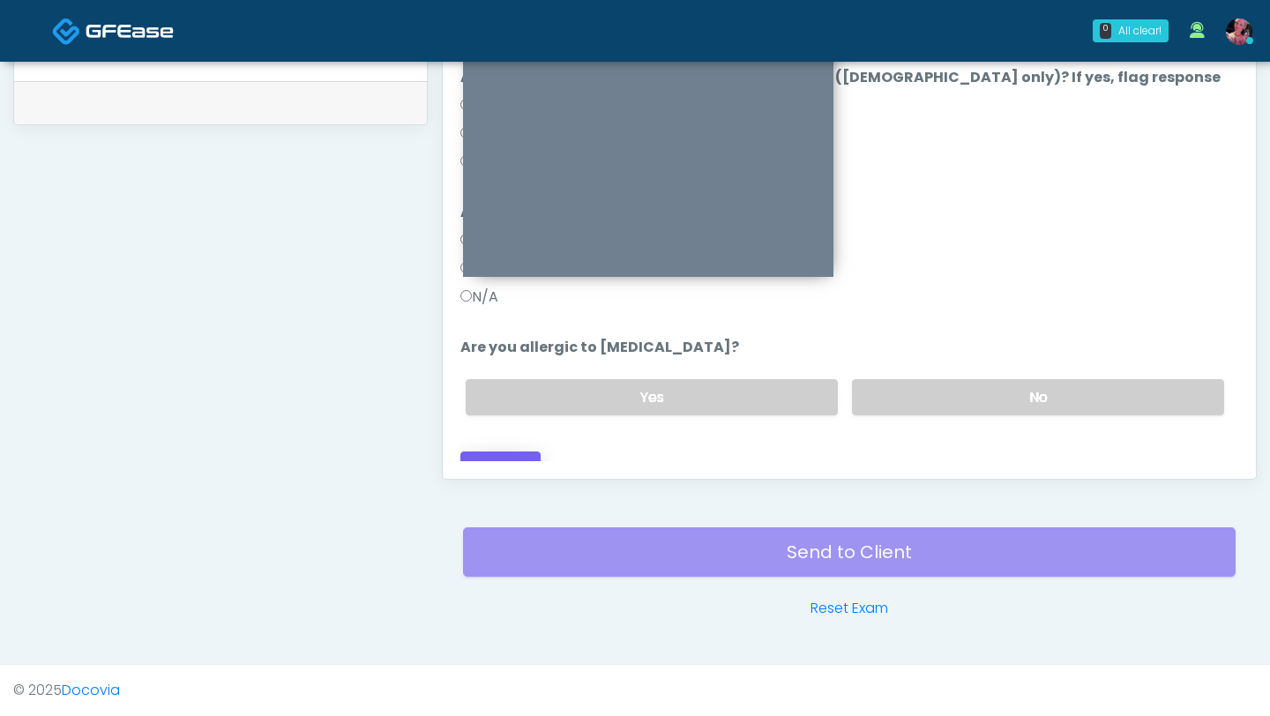
type input "**********"
click at [510, 452] on button "Continue" at bounding box center [500, 468] width 80 height 33
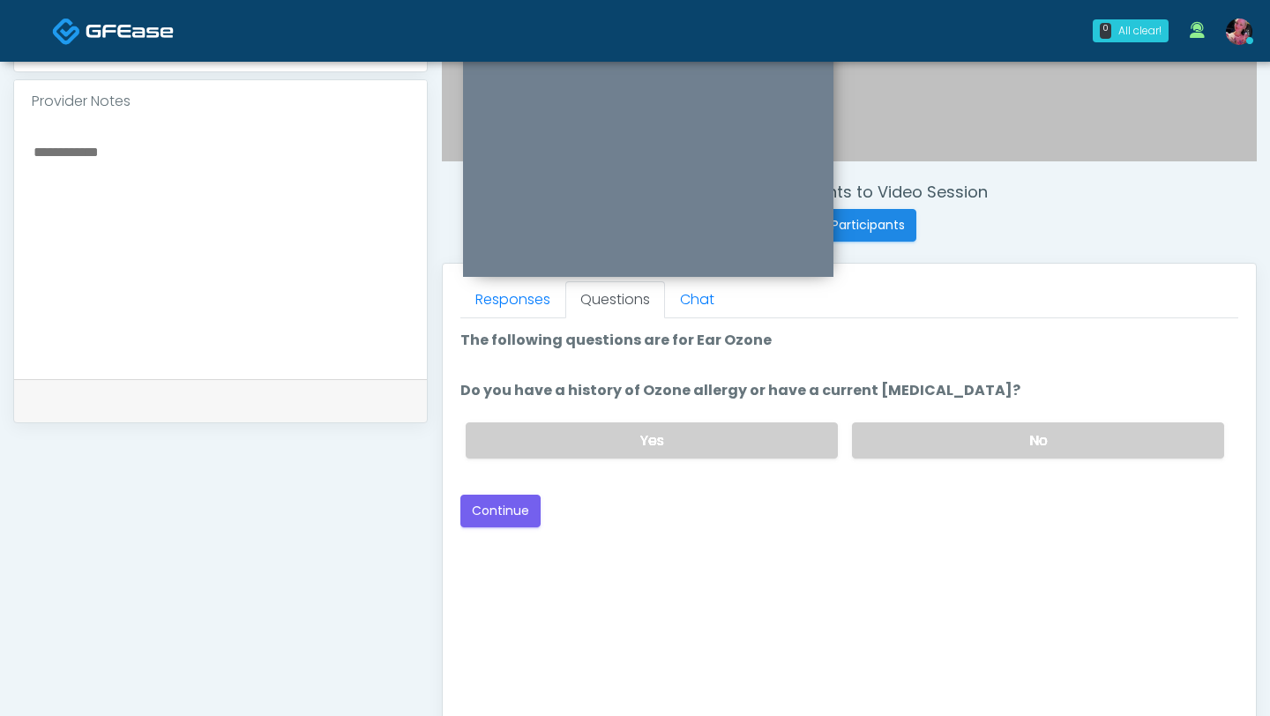
scroll to position [550, 0]
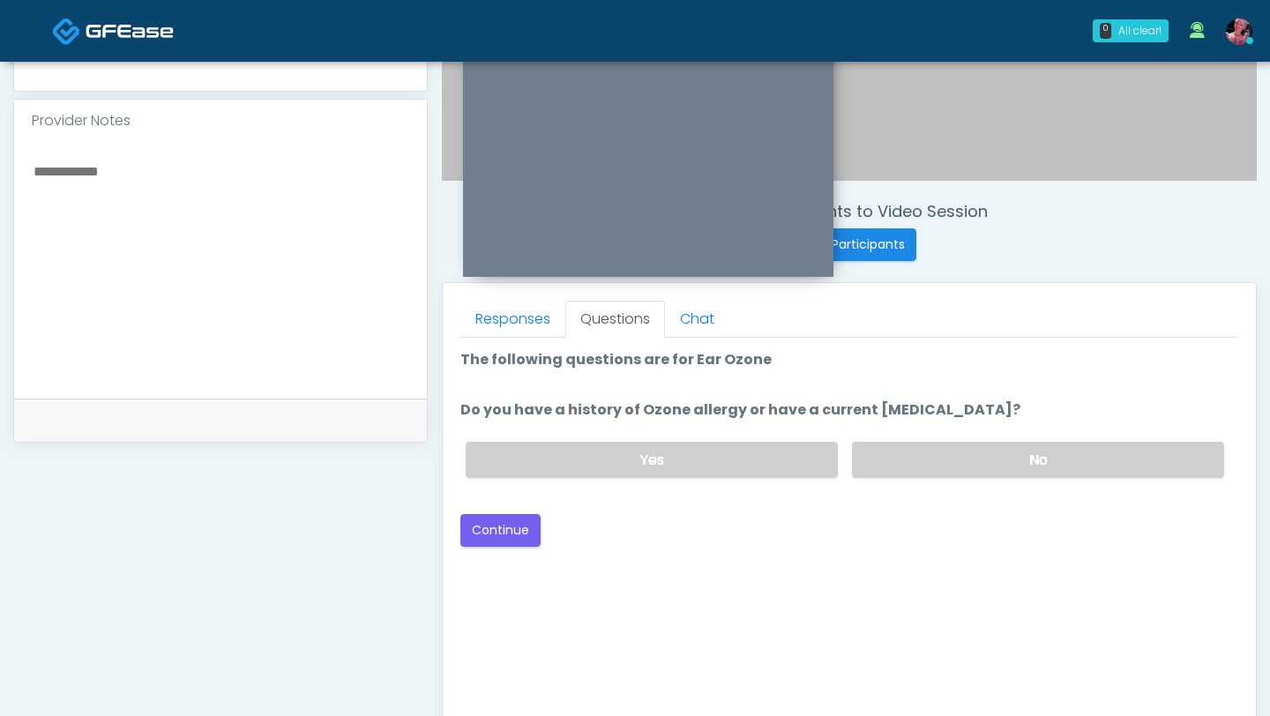
click at [925, 477] on div "Yes No" at bounding box center [845, 460] width 787 height 64
click at [944, 451] on label "No" at bounding box center [1038, 460] width 372 height 36
click at [495, 516] on button "Continue" at bounding box center [500, 530] width 80 height 33
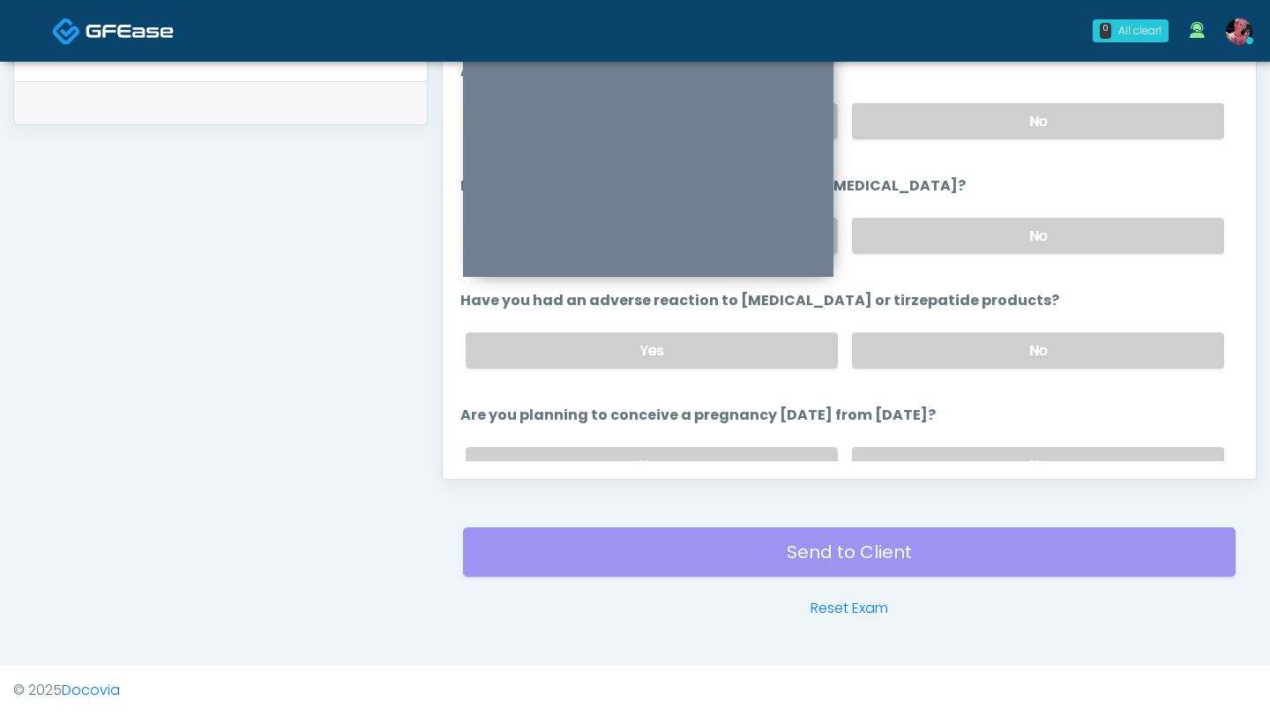
scroll to position [973, 0]
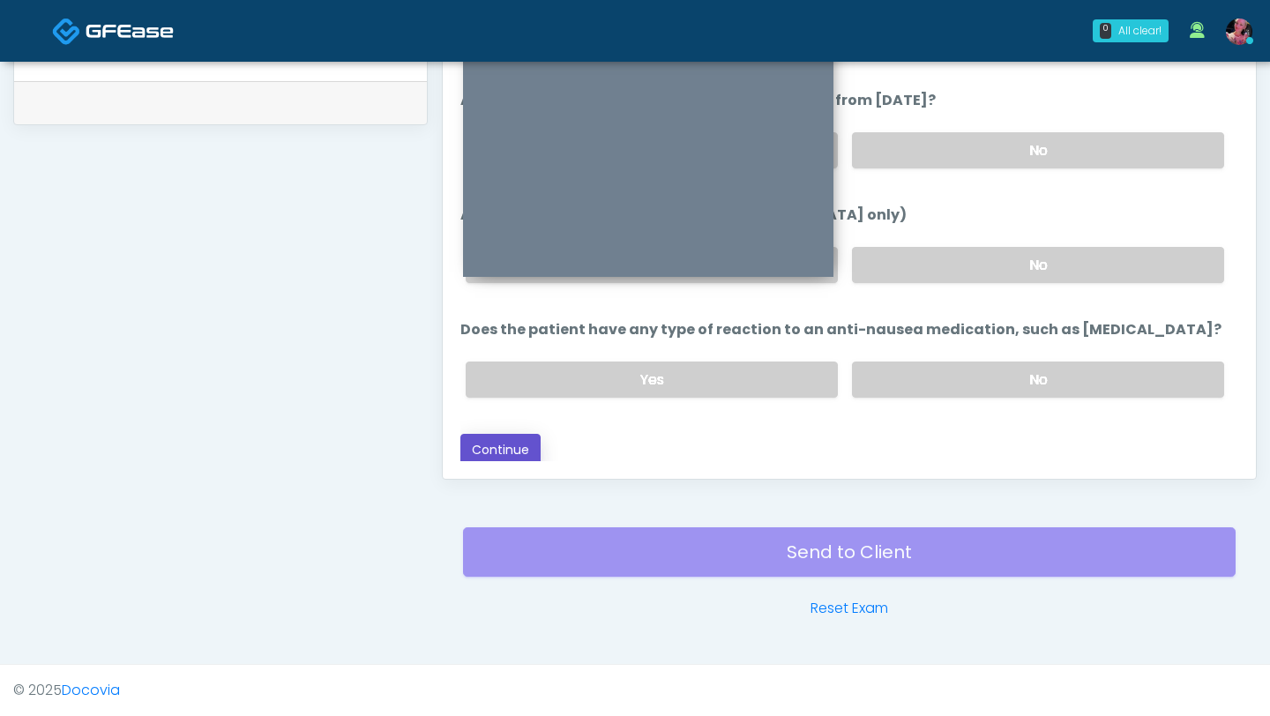
click at [494, 441] on button "Continue" at bounding box center [500, 450] width 80 height 33
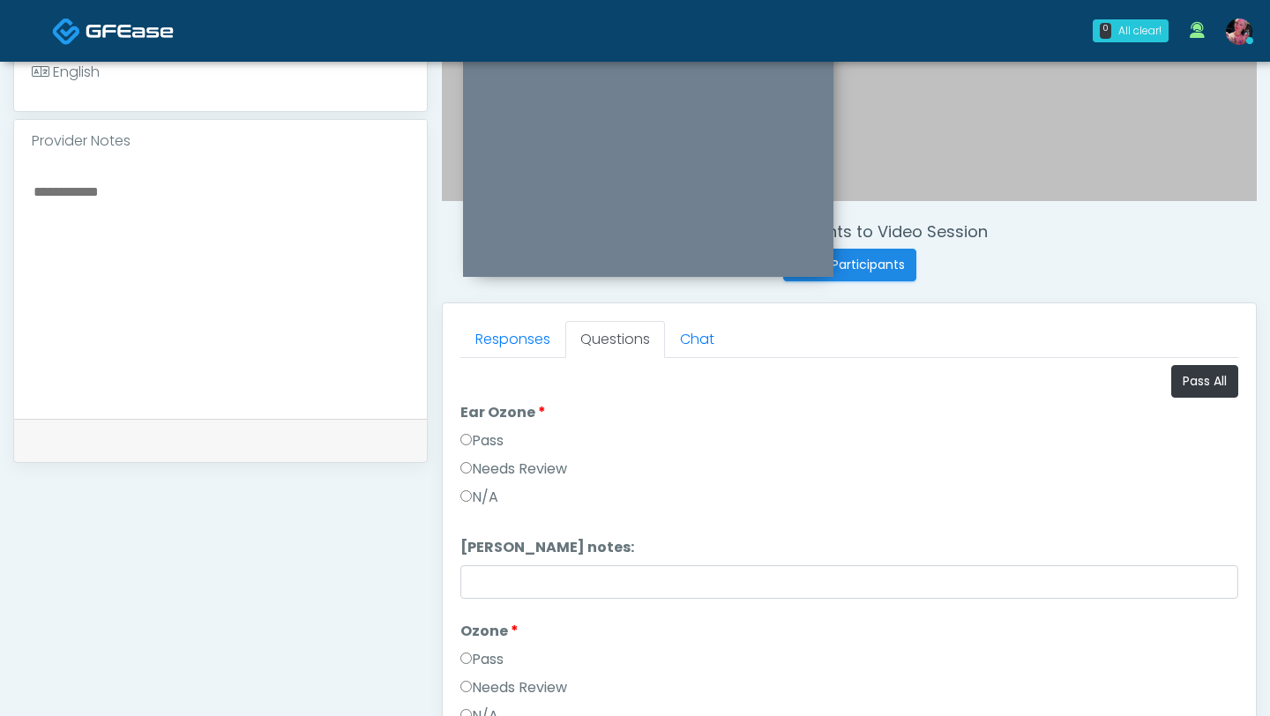
scroll to position [477, 0]
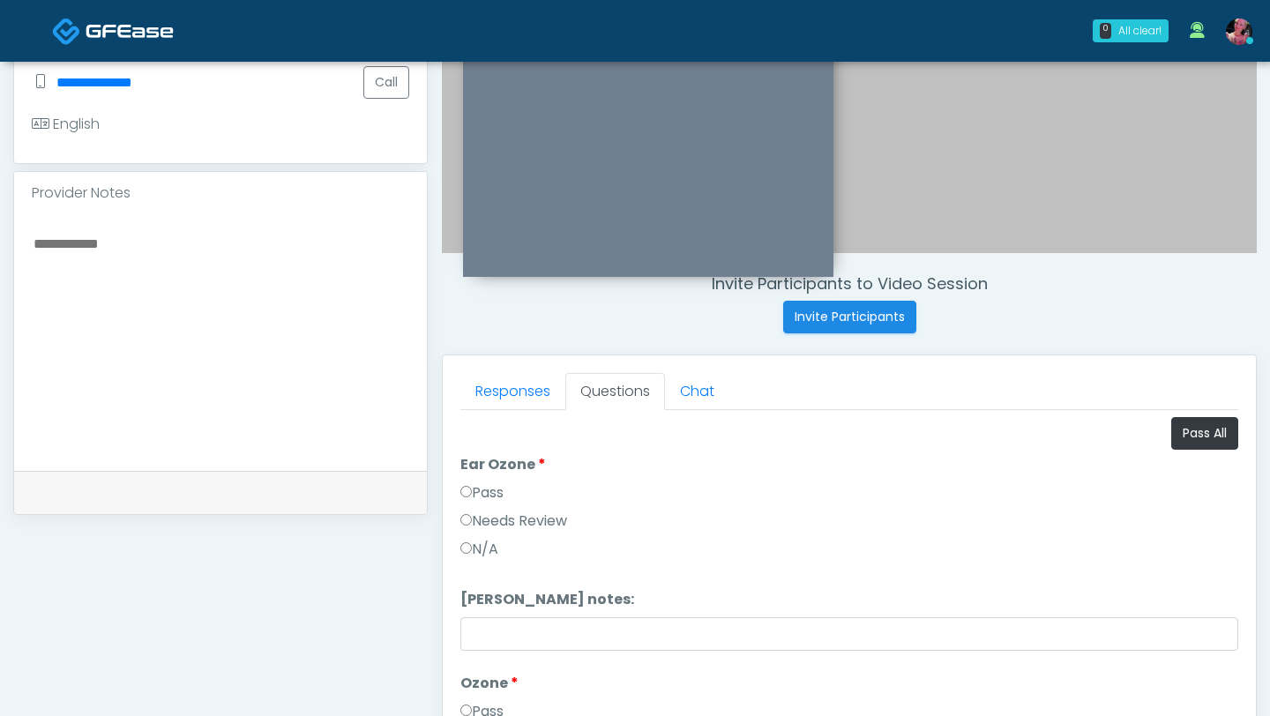
click at [486, 505] on div "Pass" at bounding box center [849, 496] width 778 height 28
click at [483, 499] on label "Pass" at bounding box center [481, 492] width 43 height 21
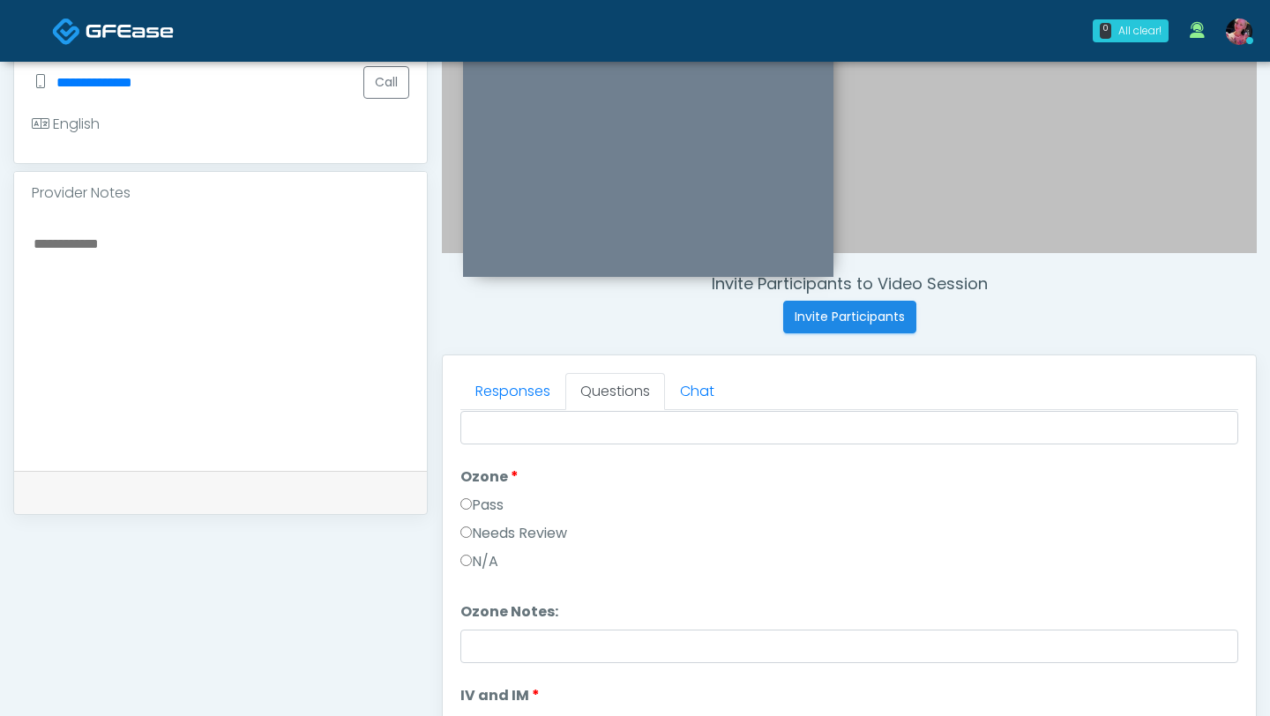
scroll to position [208, 0]
click at [483, 487] on li "Ozone Ozone Pass Needs Review N/A" at bounding box center [849, 521] width 778 height 113
click at [476, 502] on label "Pass" at bounding box center [481, 503] width 43 height 21
click at [474, 509] on label "Pass" at bounding box center [481, 501] width 43 height 21
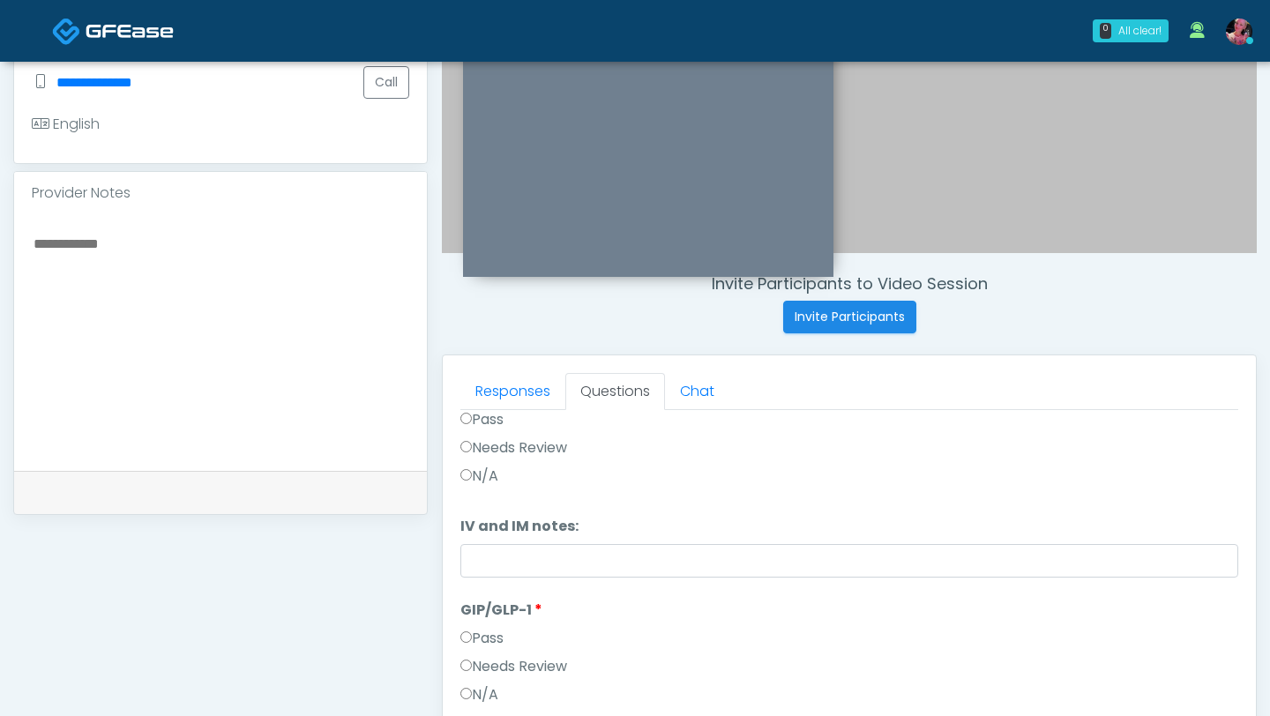
click at [503, 661] on label "Needs Review" at bounding box center [513, 666] width 107 height 21
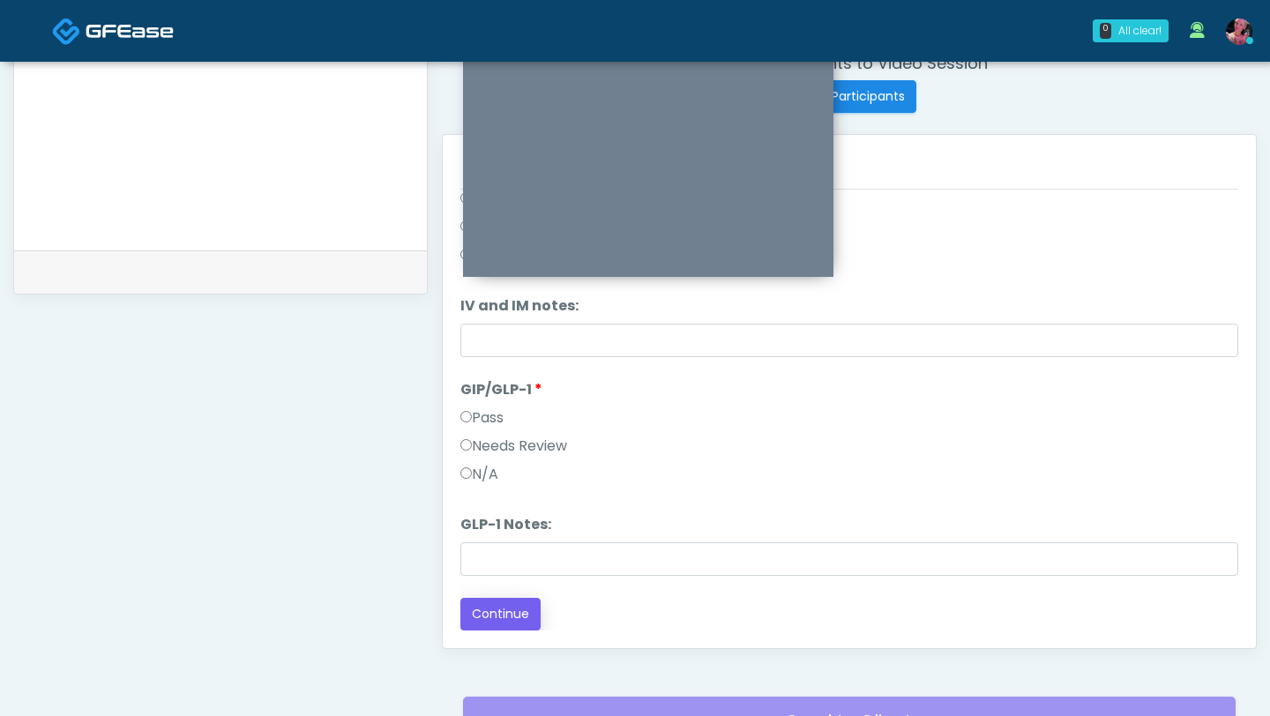
scroll to position [701, 0]
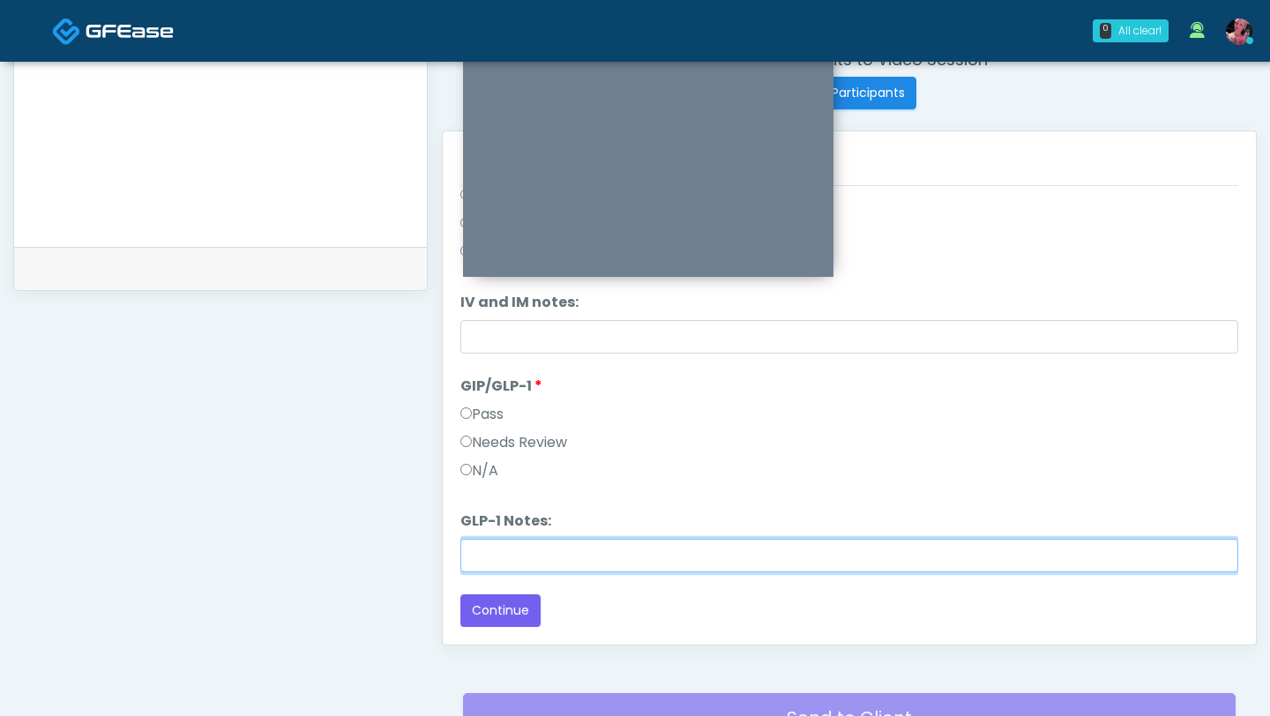
click at [505, 570] on input "GLP-1 Notes:" at bounding box center [849, 556] width 778 height 34
type input "**********"
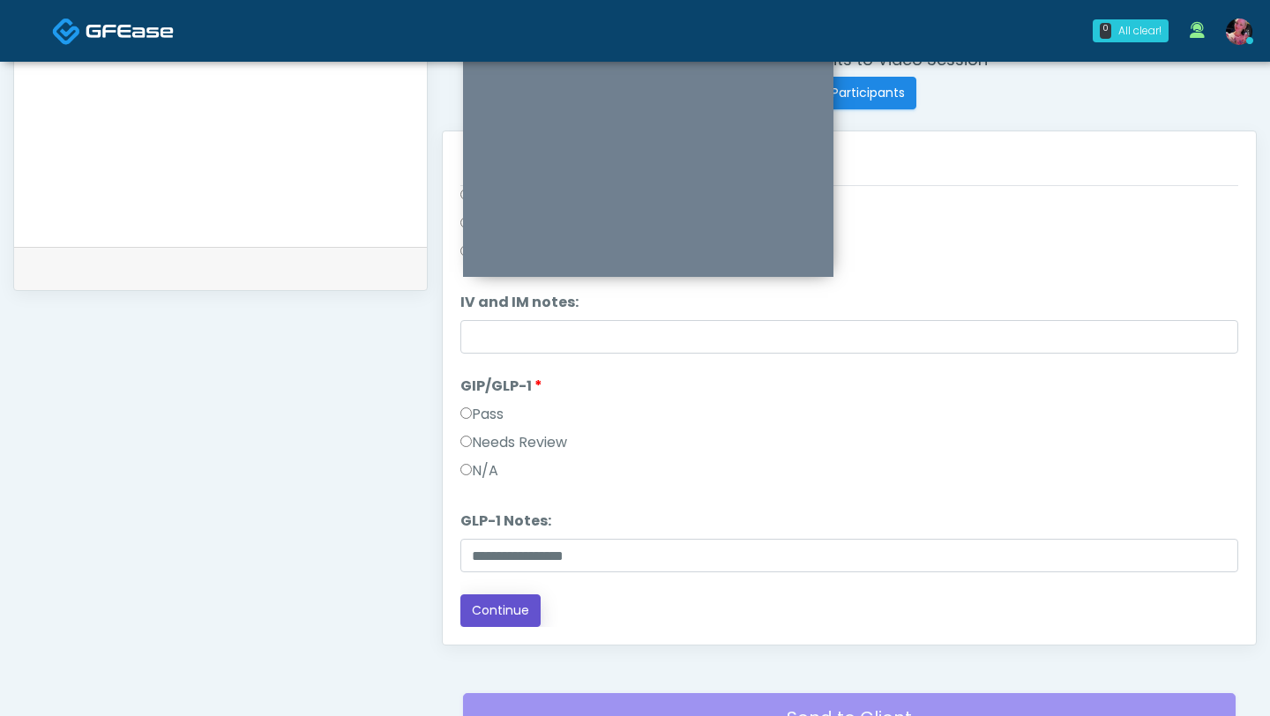
click at [490, 605] on button "Continue" at bounding box center [500, 611] width 80 height 33
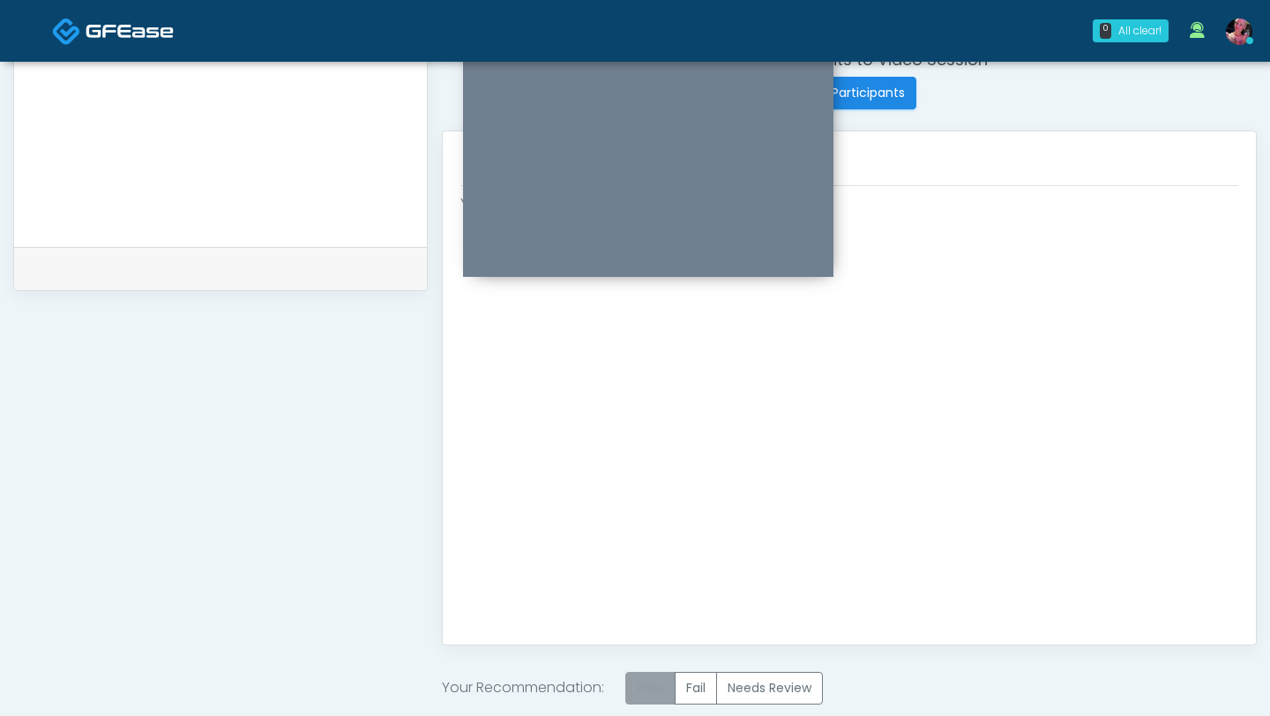
click at [643, 685] on label "Pass" at bounding box center [650, 688] width 50 height 33
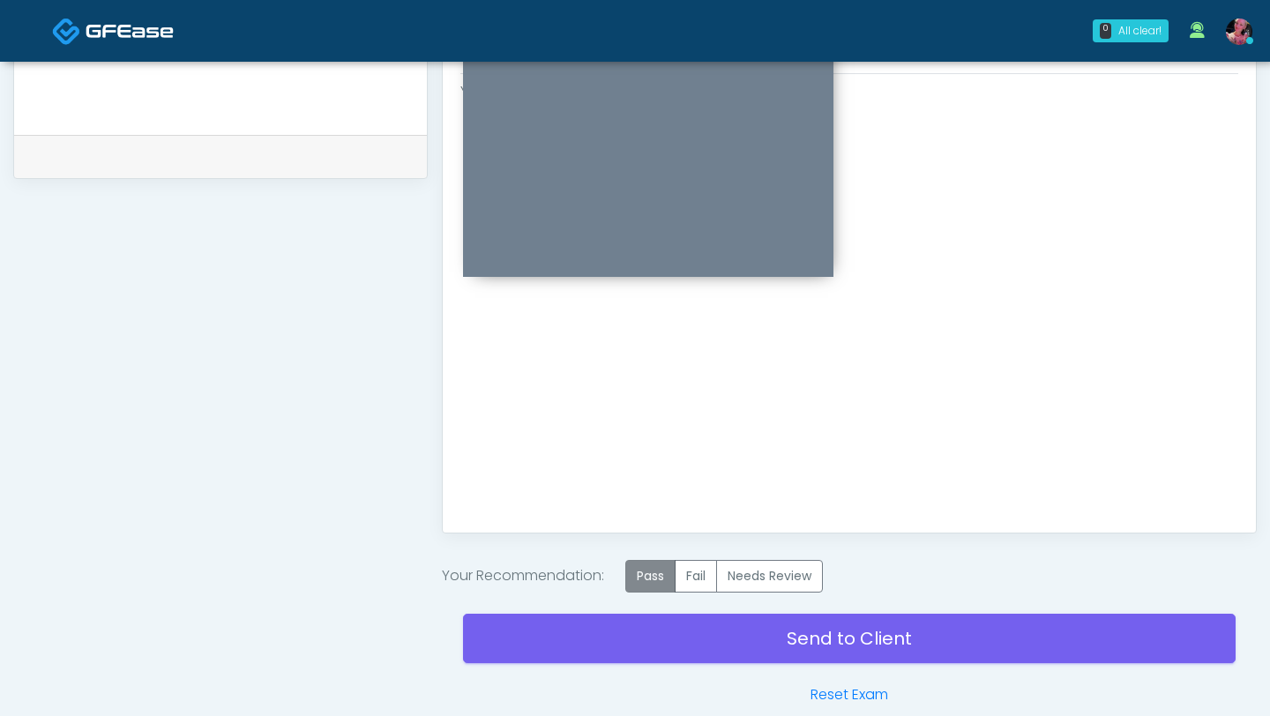
scroll to position [833, 0]
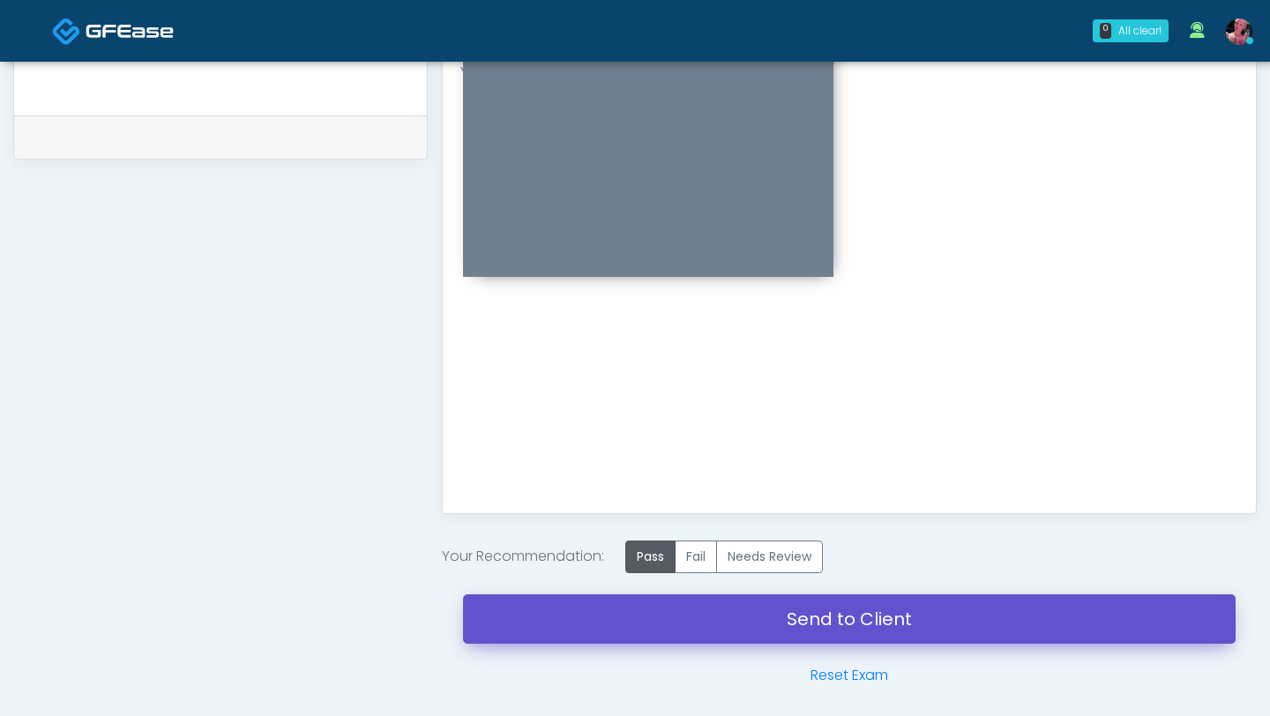
click at [642, 617] on link "Send to Client" at bounding box center [849, 619] width 773 height 49
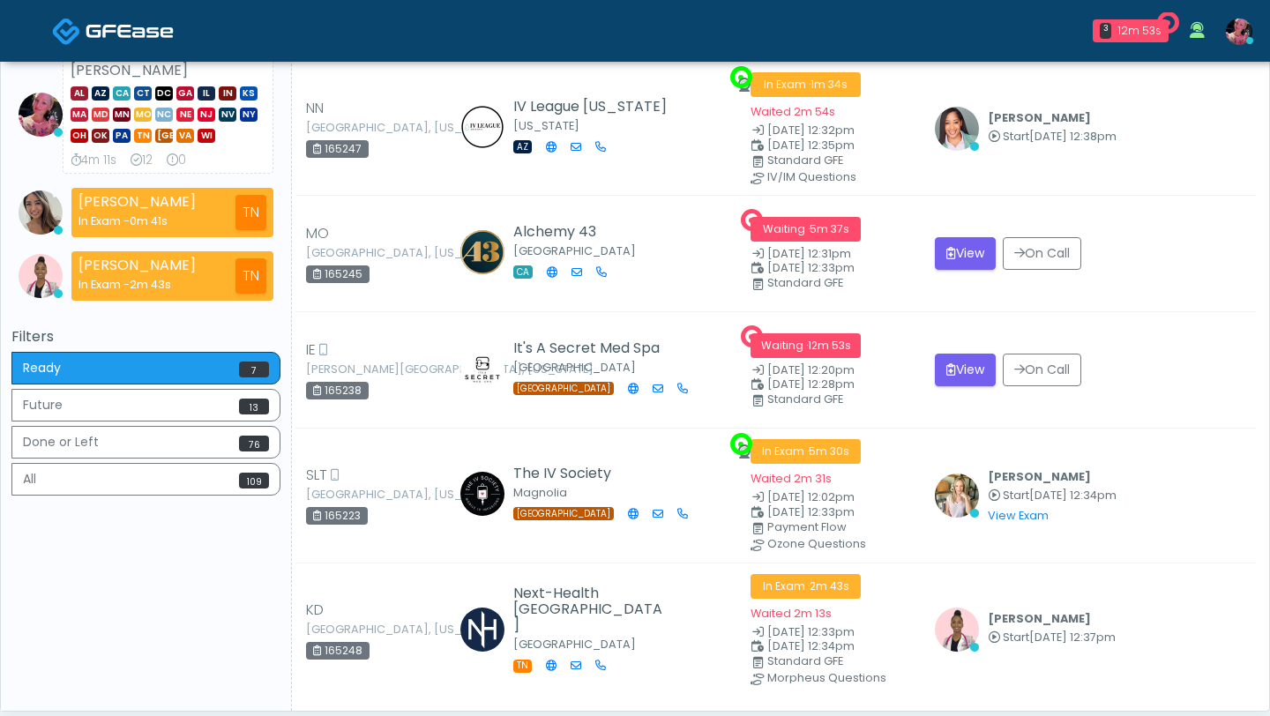
scroll to position [314, 0]
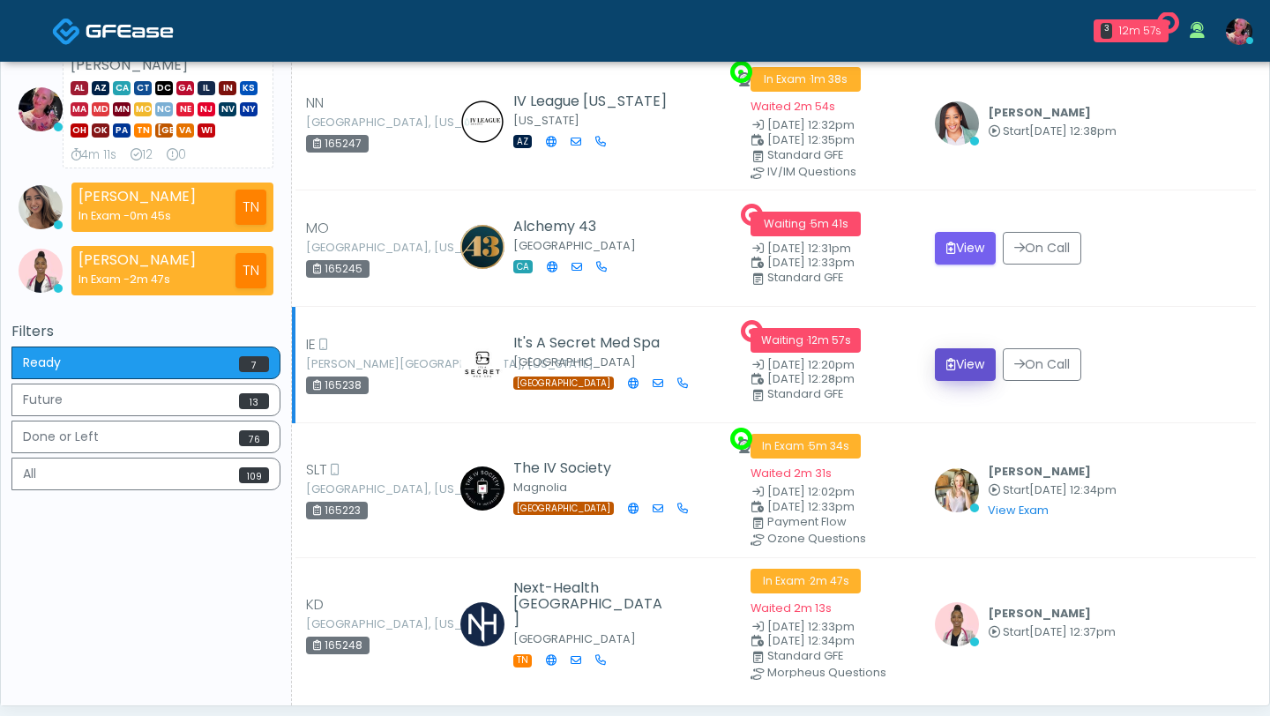
click at [945, 354] on button "View" at bounding box center [965, 364] width 61 height 33
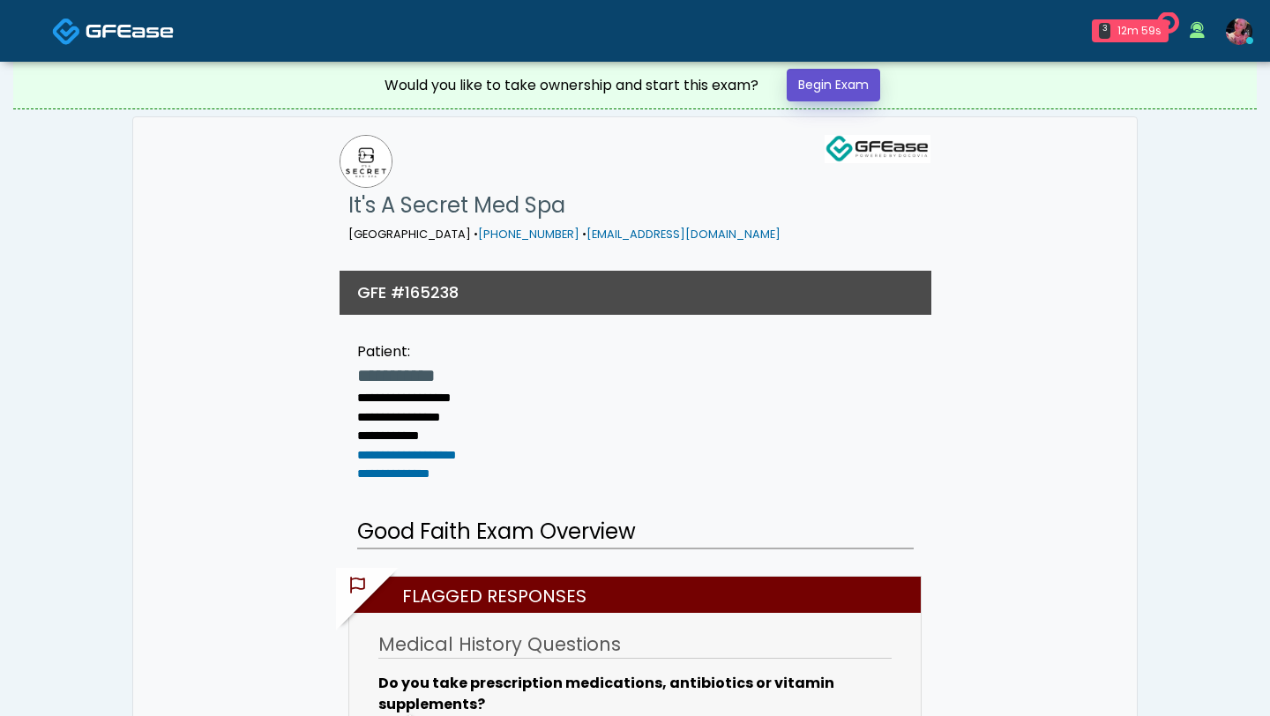
click at [834, 88] on link "Begin Exam" at bounding box center [834, 85] width 94 height 33
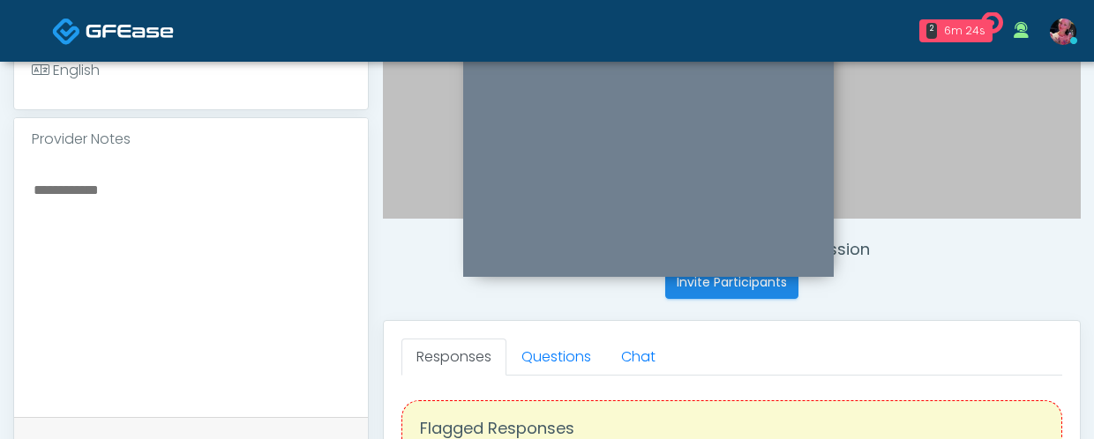
scroll to position [487, 0]
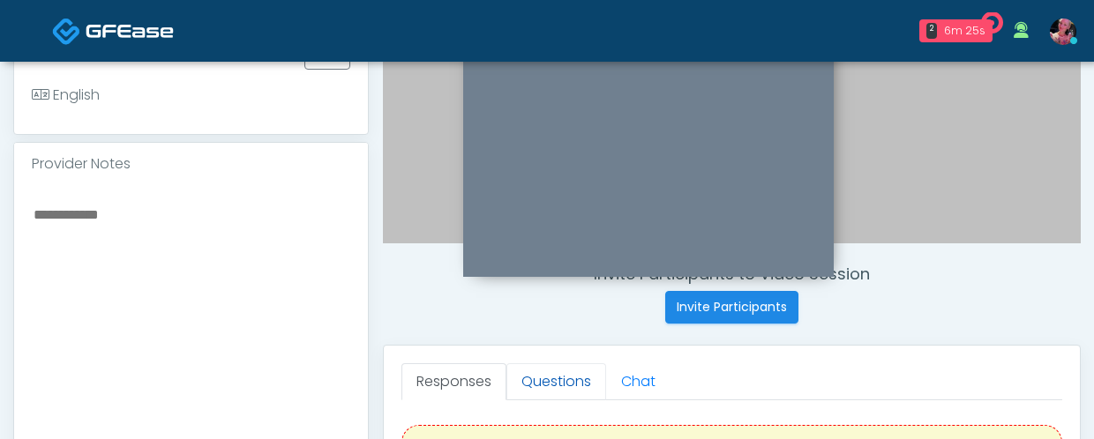
click at [538, 371] on link "Questions" at bounding box center [556, 381] width 100 height 37
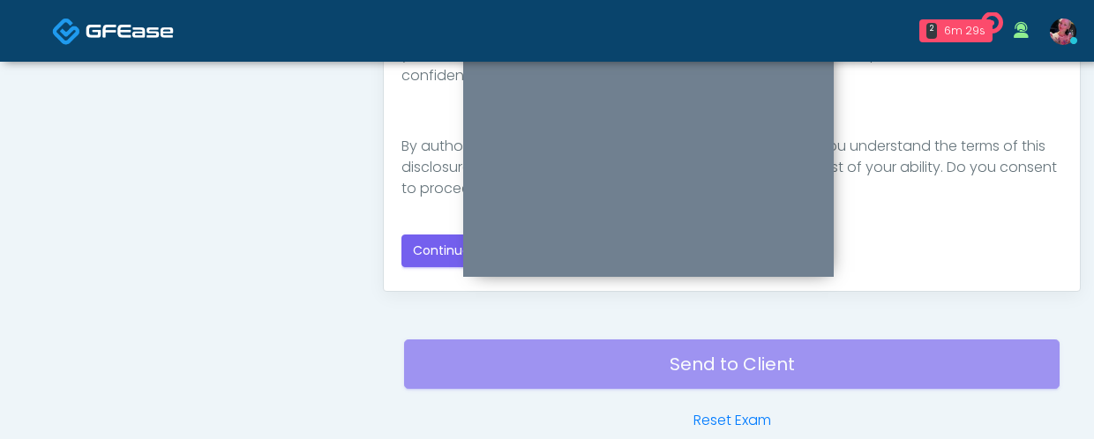
scroll to position [1057, 0]
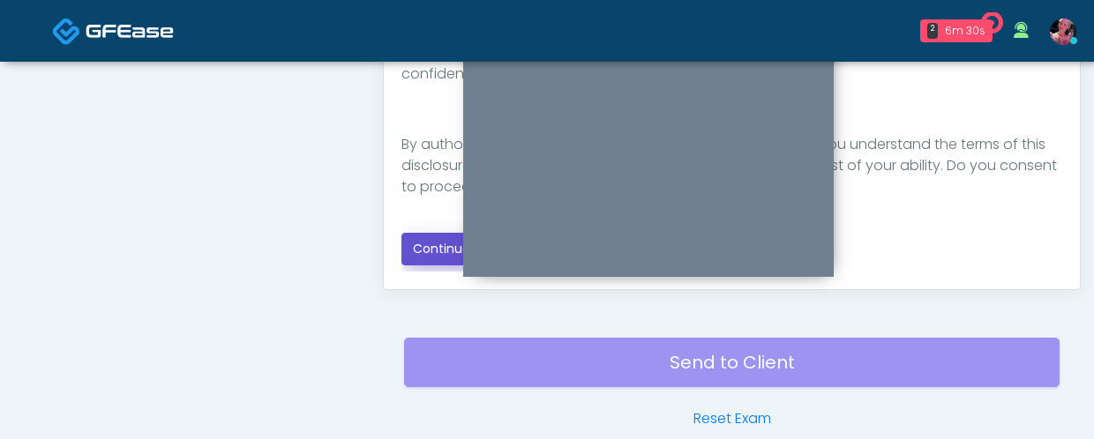
click at [412, 254] on button "Continue" at bounding box center [441, 249] width 80 height 33
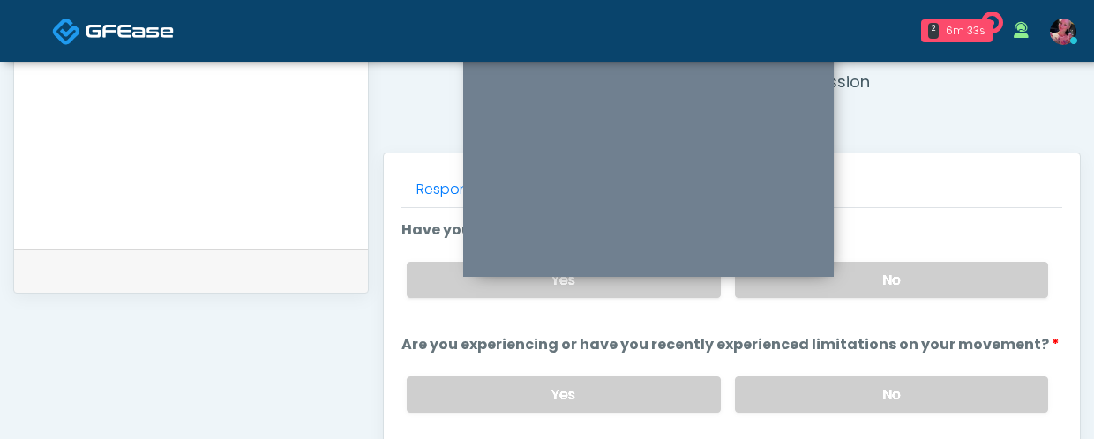
scroll to position [664, 0]
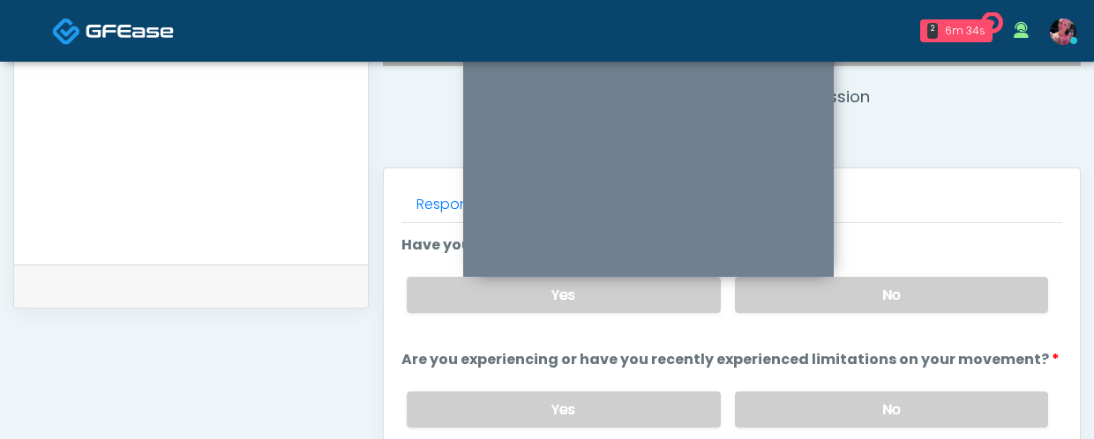
click at [894, 269] on div "Yes No" at bounding box center [727, 295] width 669 height 64
click at [894, 286] on label "No" at bounding box center [891, 295] width 313 height 36
click at [880, 390] on div "Yes No" at bounding box center [727, 410] width 669 height 64
click at [880, 403] on label "No" at bounding box center [891, 410] width 313 height 36
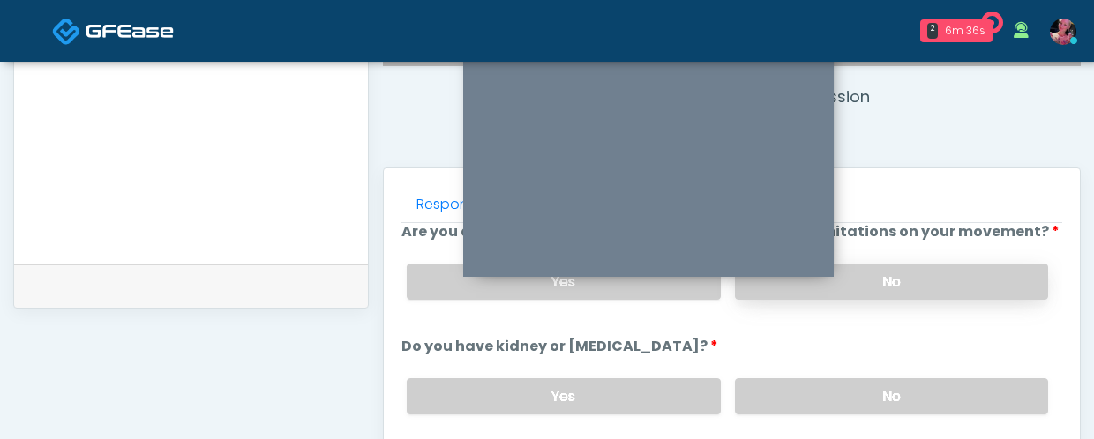
scroll to position [169, 0]
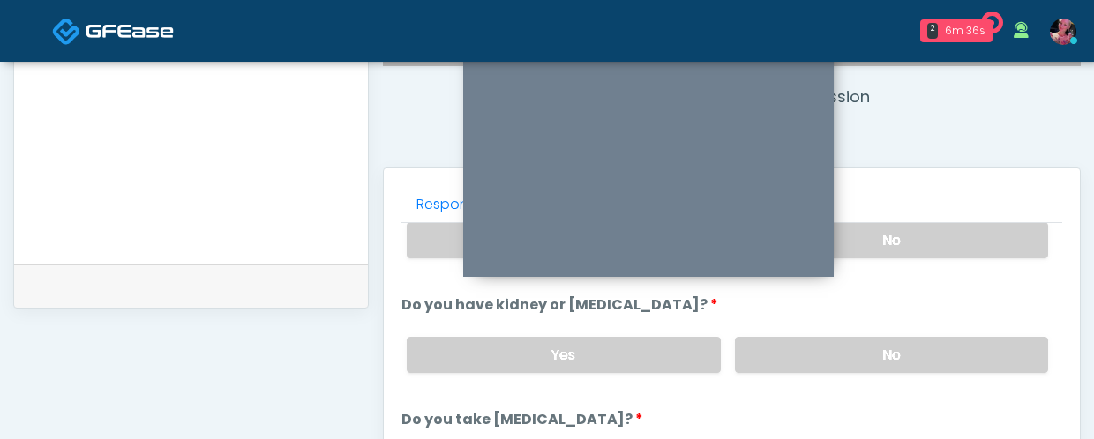
click at [873, 371] on div "Yes No" at bounding box center [727, 355] width 669 height 64
click at [869, 355] on label "No" at bounding box center [891, 355] width 313 height 36
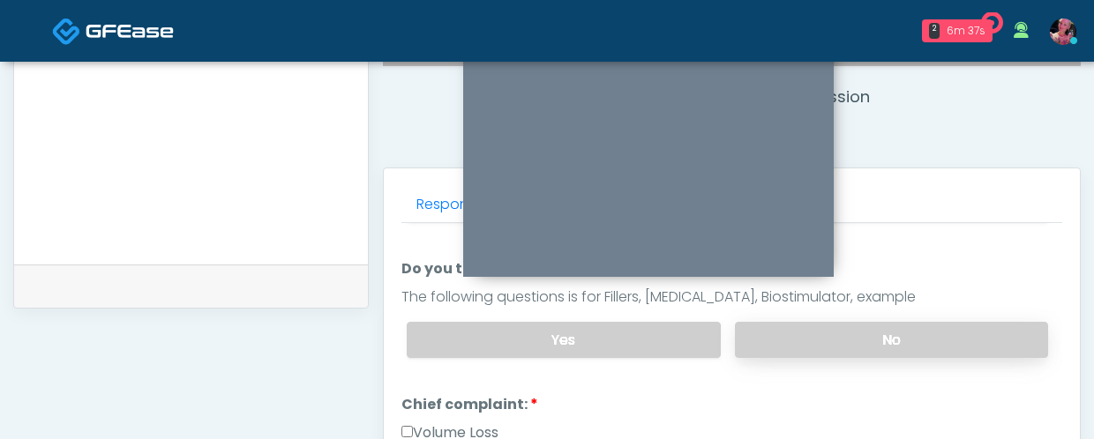
click at [867, 333] on label "No" at bounding box center [891, 340] width 313 height 36
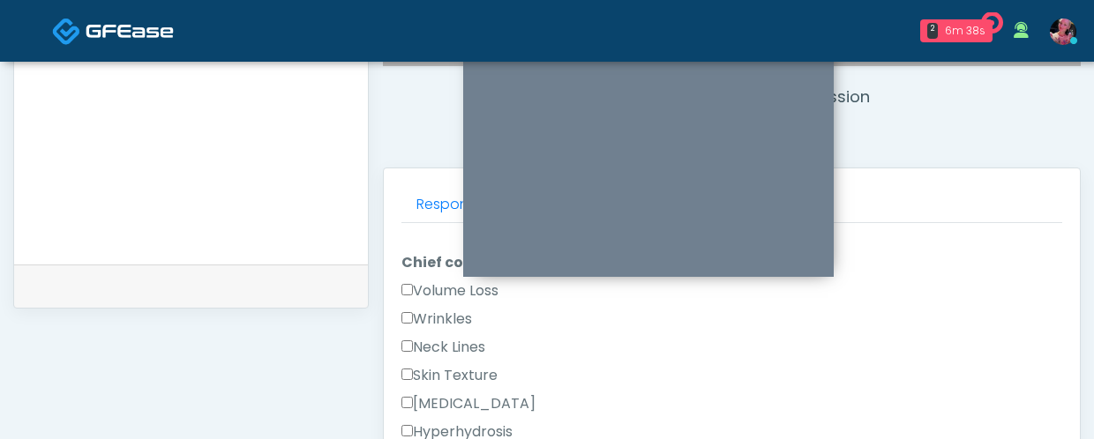
click at [441, 311] on label "Wrinkles" at bounding box center [436, 319] width 71 height 21
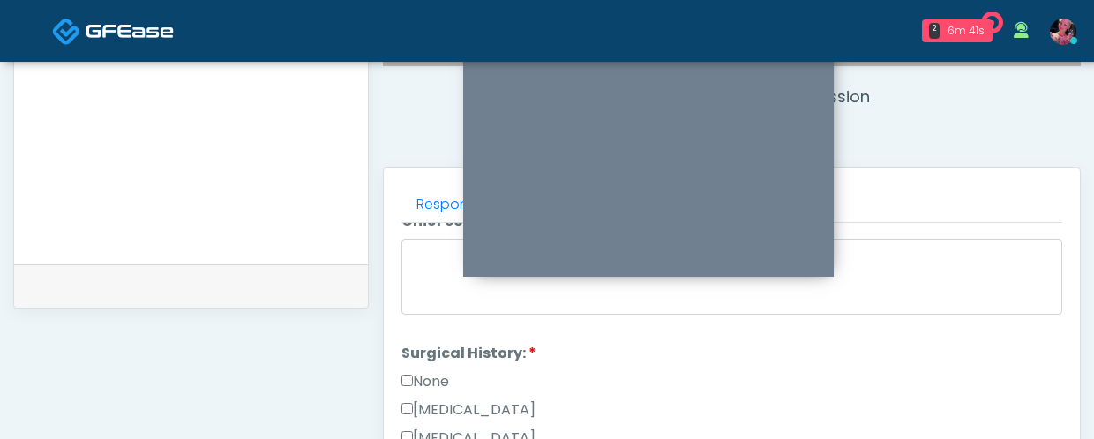
click at [435, 378] on label "None" at bounding box center [425, 381] width 48 height 21
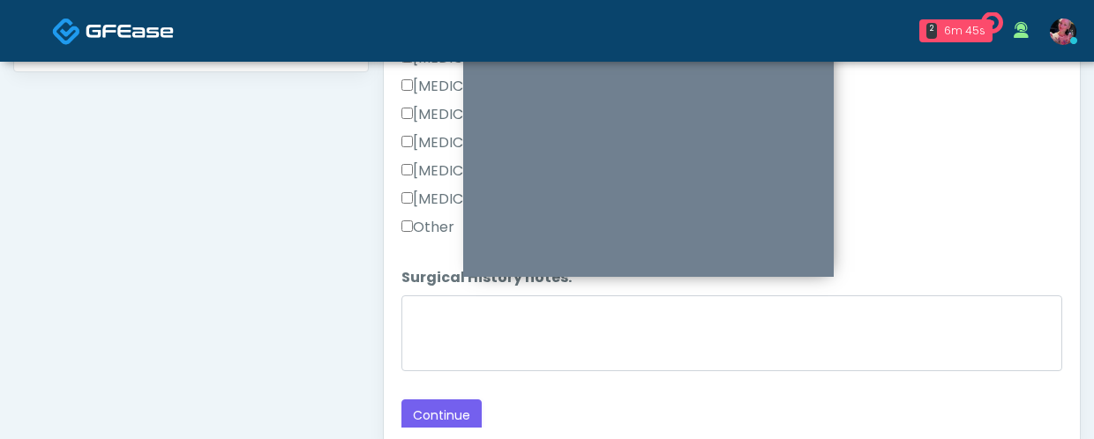
scroll to position [984, 0]
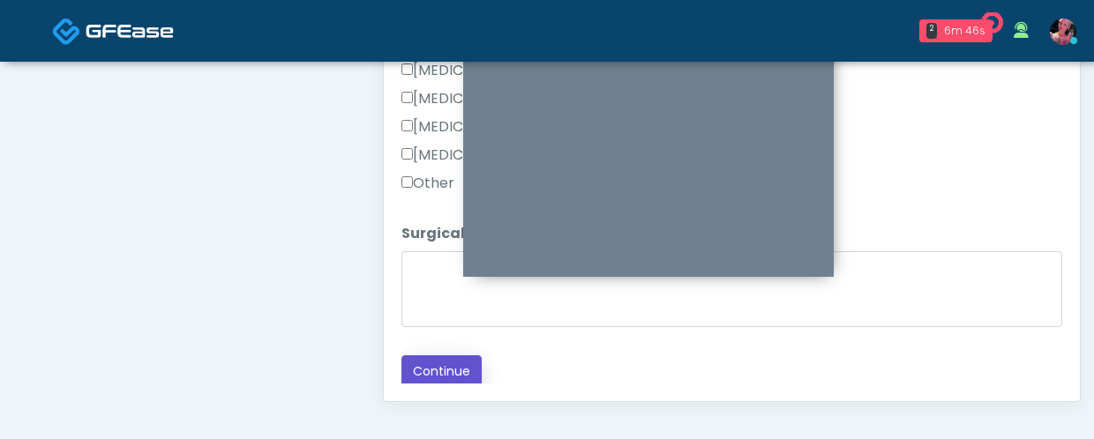
click at [435, 378] on button "Continue" at bounding box center [441, 371] width 80 height 33
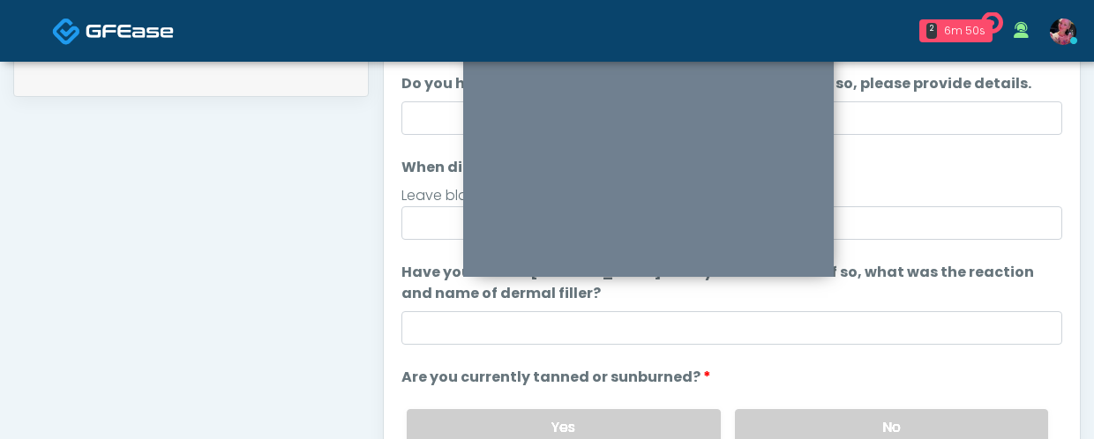
scroll to position [1, 0]
click at [891, 142] on ol "The following questions are for Filler, Wrinkle relaxers, PRP, and Lasers The f…" at bounding box center [731, 303] width 661 height 563
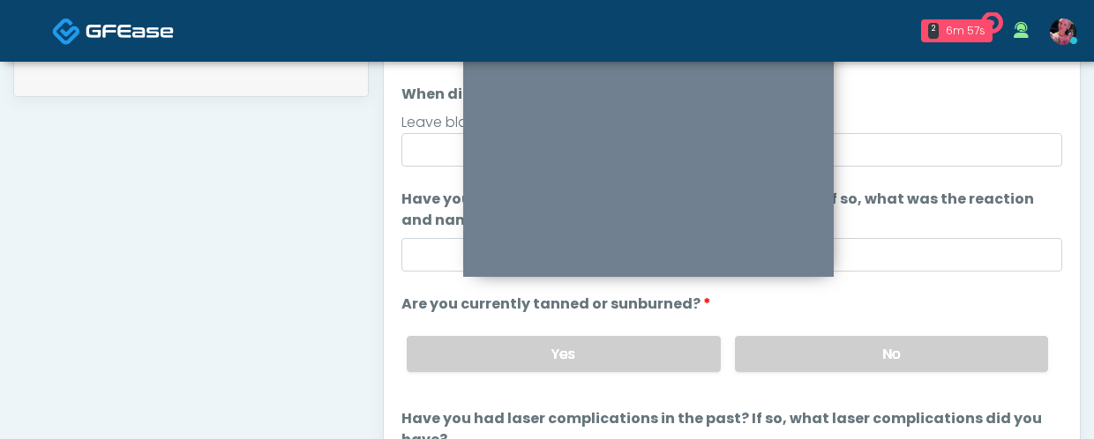
scroll to position [86, 0]
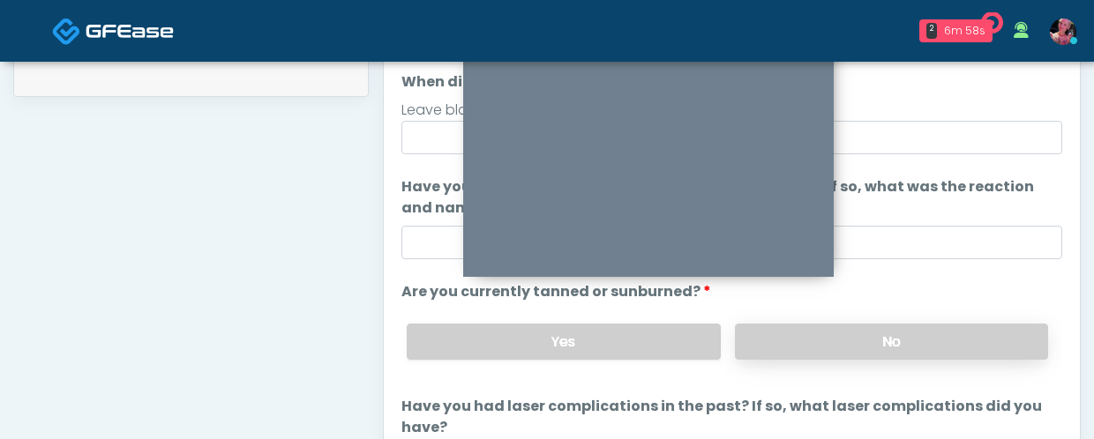
click at [816, 342] on label "No" at bounding box center [891, 342] width 313 height 36
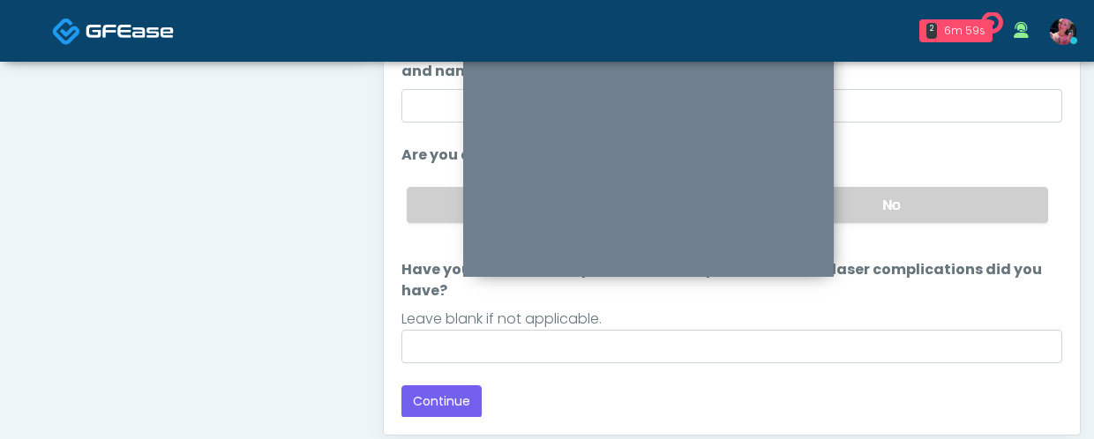
scroll to position [959, 0]
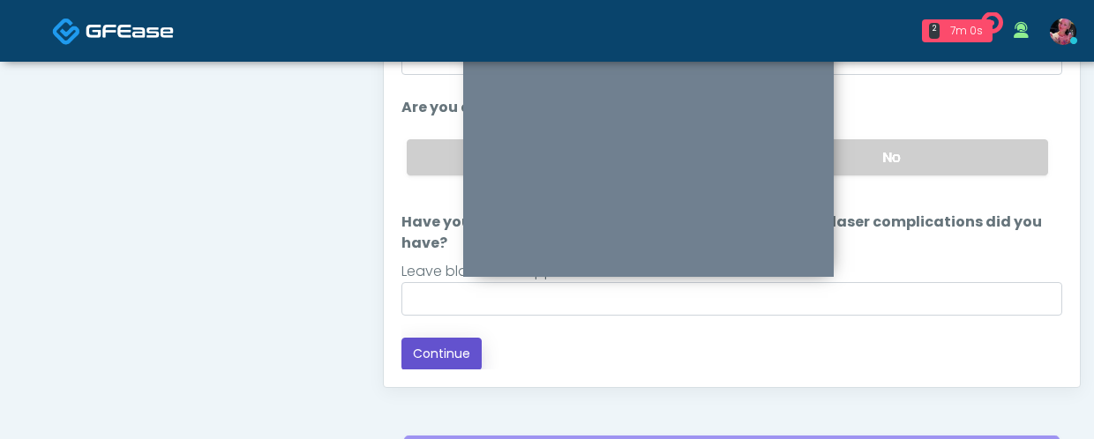
click at [445, 341] on button "Continue" at bounding box center [441, 354] width 80 height 33
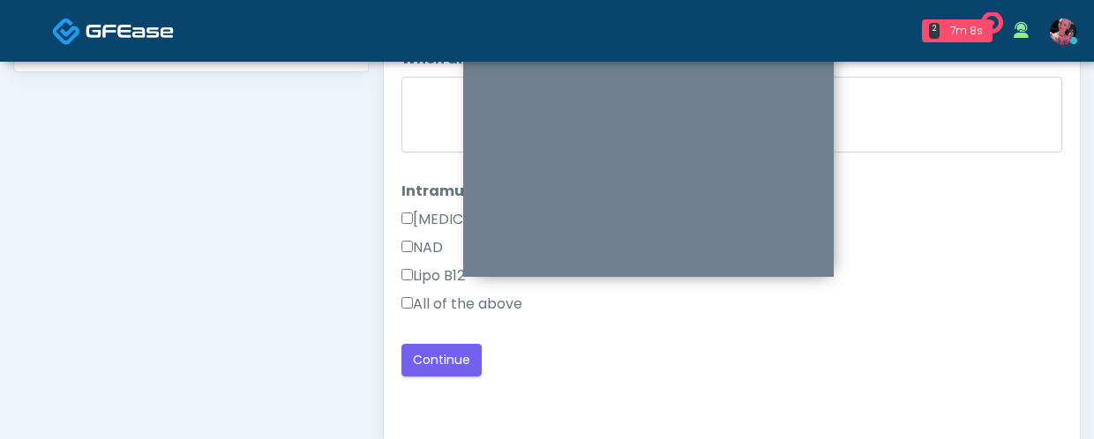
click at [432, 315] on div "All of the above" at bounding box center [731, 308] width 661 height 28
click at [430, 308] on label "All of the above" at bounding box center [461, 304] width 121 height 21
click at [428, 350] on button "Continue" at bounding box center [441, 360] width 80 height 33
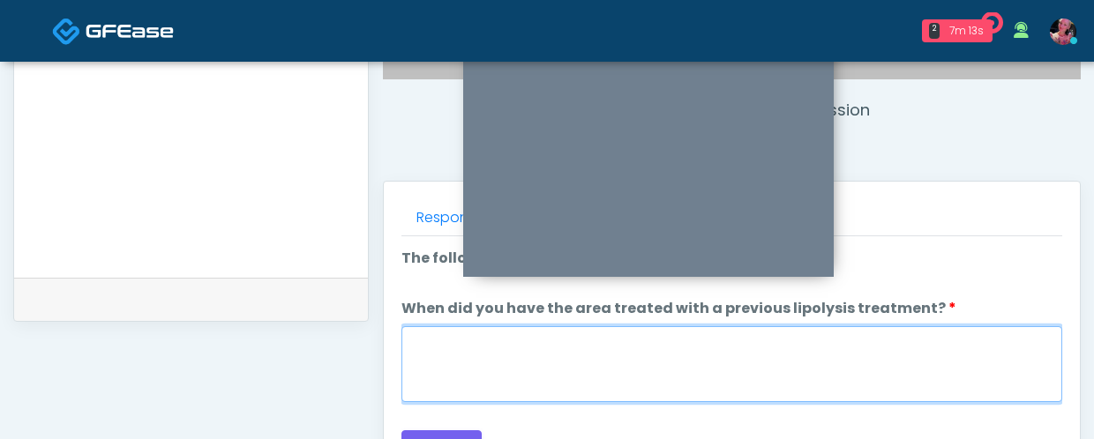
click at [583, 361] on textarea "When did you have the area treated with a previous lipolysis treatment?" at bounding box center [731, 364] width 661 height 76
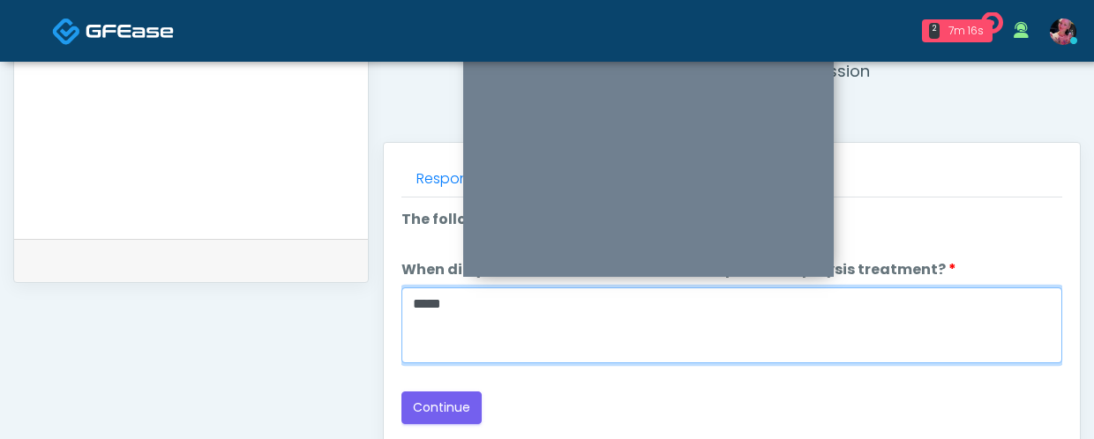
type textarea "*****"
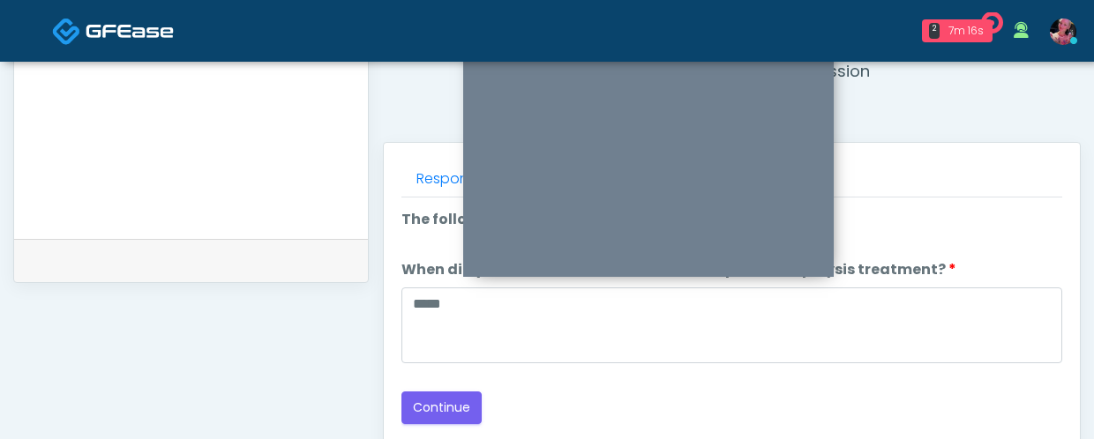
click at [458, 424] on div "Good Faith Exam Script Good Faith Exam Script INTRODUCTION Hello, my name is un…" at bounding box center [731, 418] width 661 height 441
click at [452, 411] on button "Continue" at bounding box center [441, 408] width 80 height 33
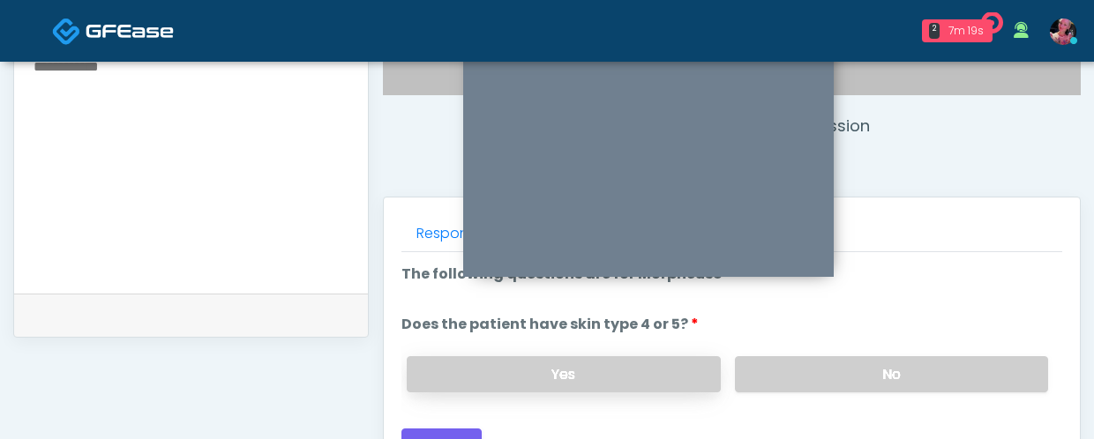
click at [677, 372] on label "Yes" at bounding box center [563, 374] width 313 height 36
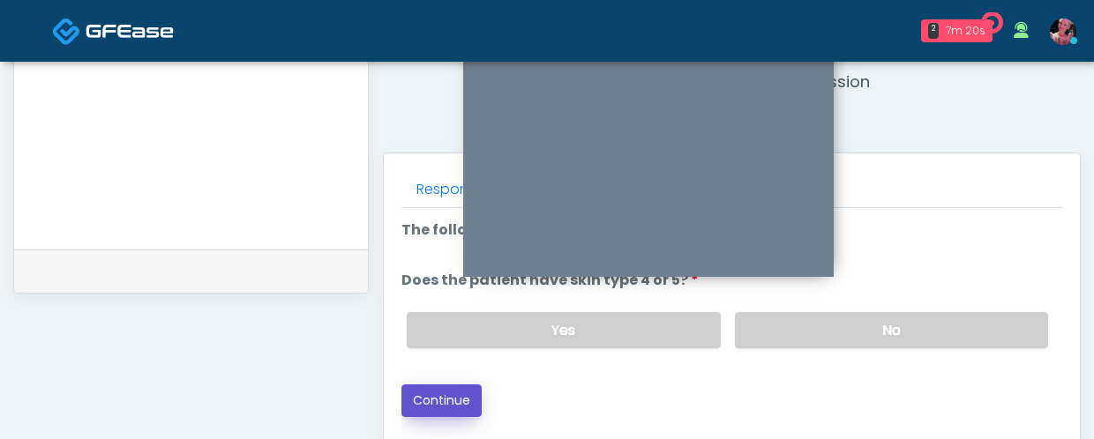
click at [445, 399] on button "Continue" at bounding box center [441, 401] width 80 height 33
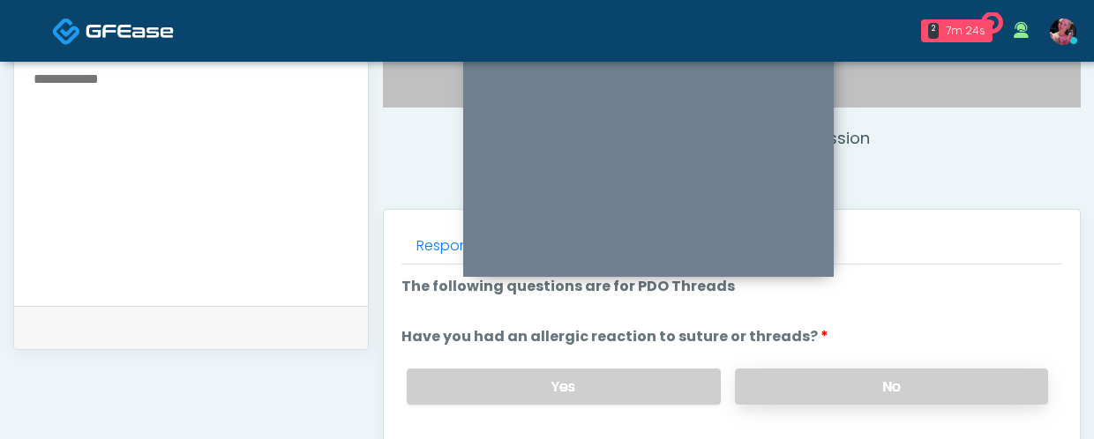
click at [780, 388] on label "No" at bounding box center [891, 387] width 313 height 36
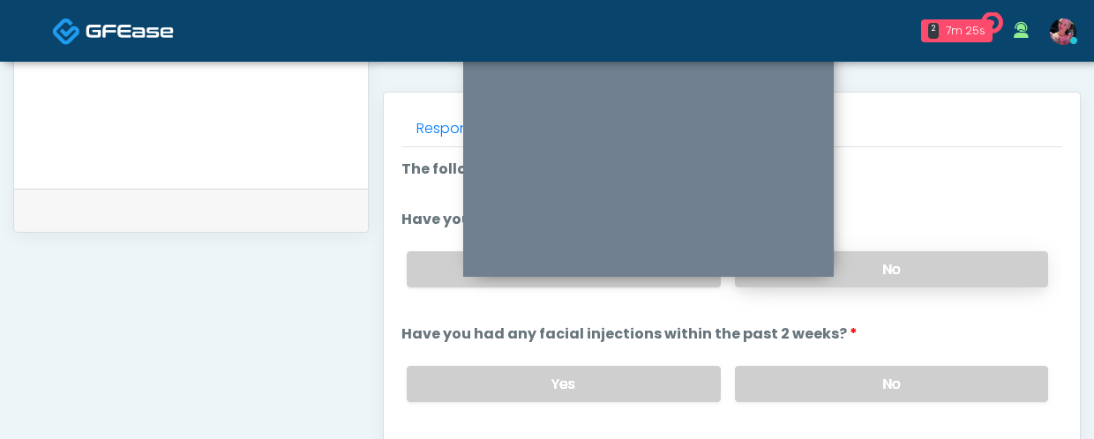
click at [780, 388] on label "No" at bounding box center [891, 384] width 313 height 36
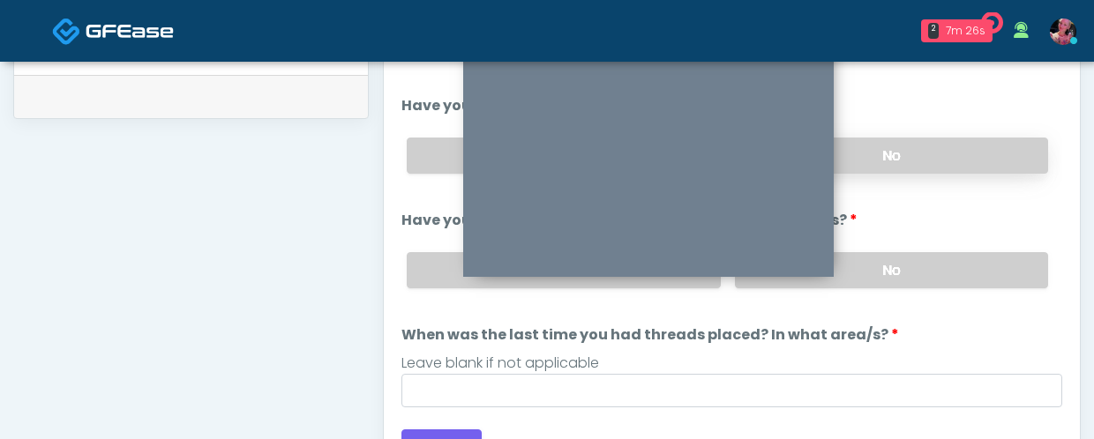
scroll to position [875, 0]
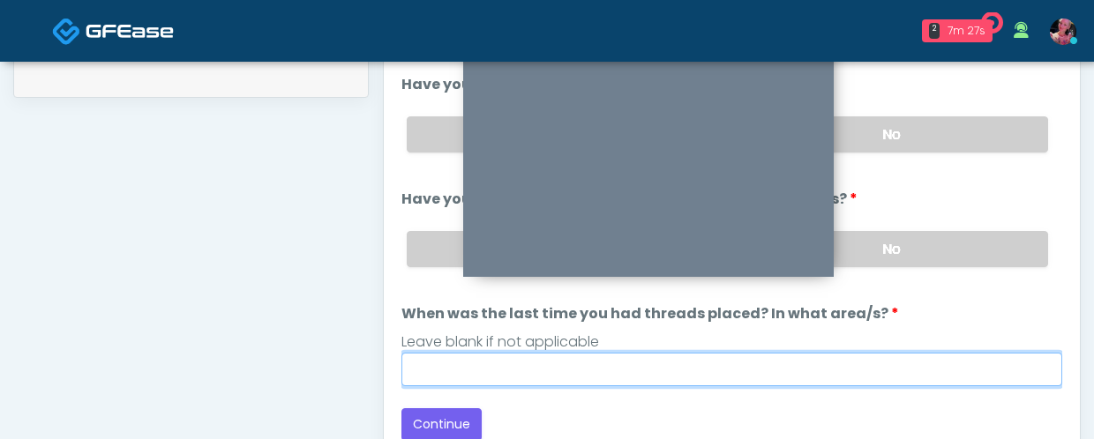
click at [476, 382] on input "When was the last time you had threads placed? In what area/s?" at bounding box center [731, 370] width 661 height 34
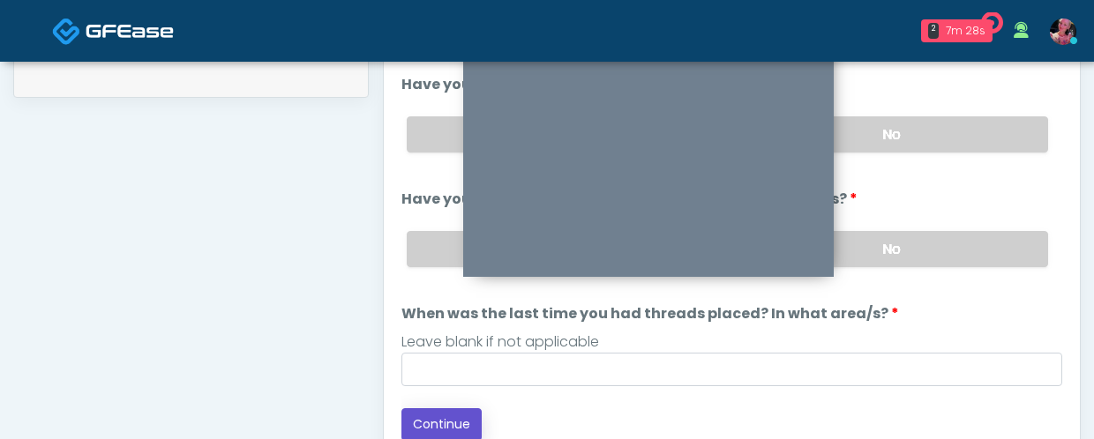
click at [447, 422] on button "Continue" at bounding box center [441, 424] width 80 height 33
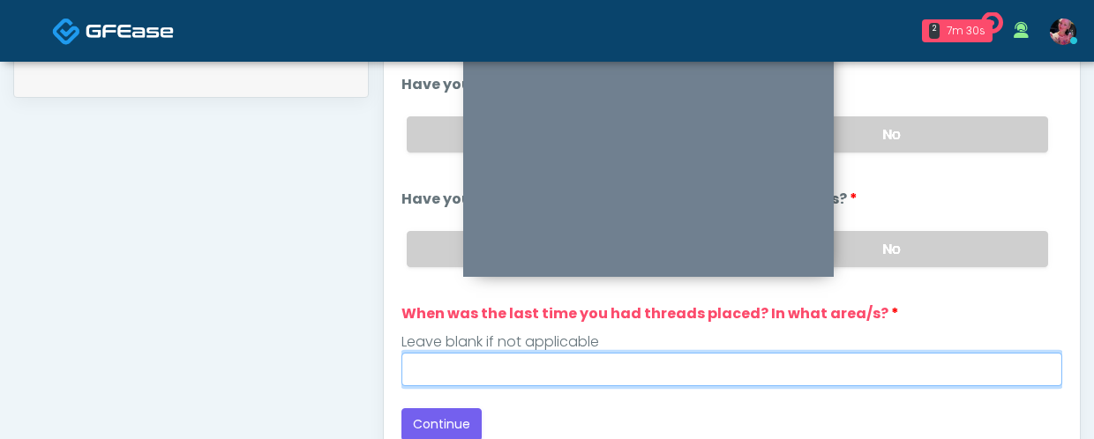
click at [508, 372] on input "When was the last time you had threads placed? In what area/s?" at bounding box center [731, 370] width 661 height 34
type input "*****"
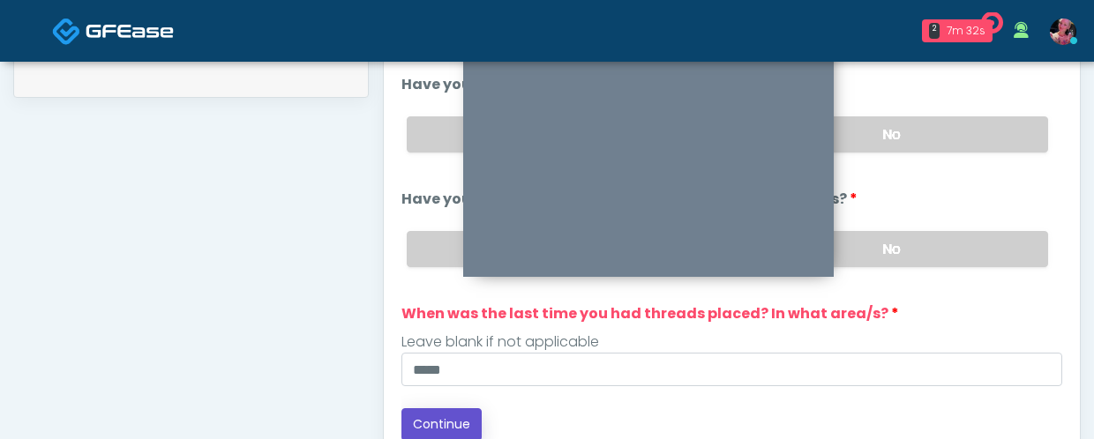
click at [445, 415] on button "Continue" at bounding box center [441, 424] width 80 height 33
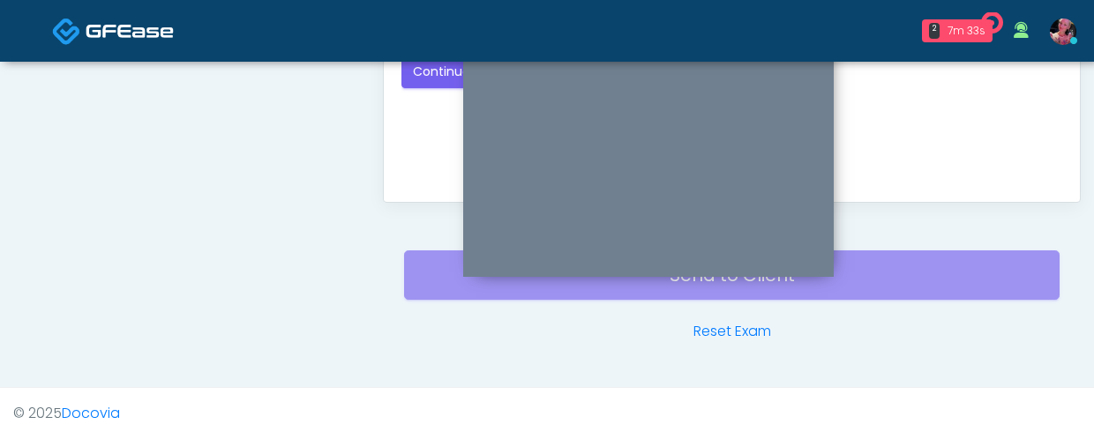
scroll to position [1140, 0]
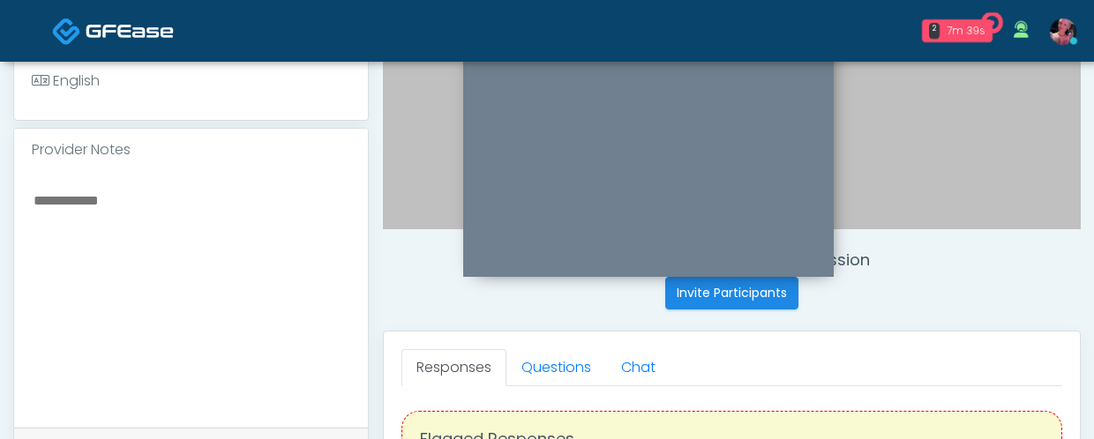
scroll to position [498, 0]
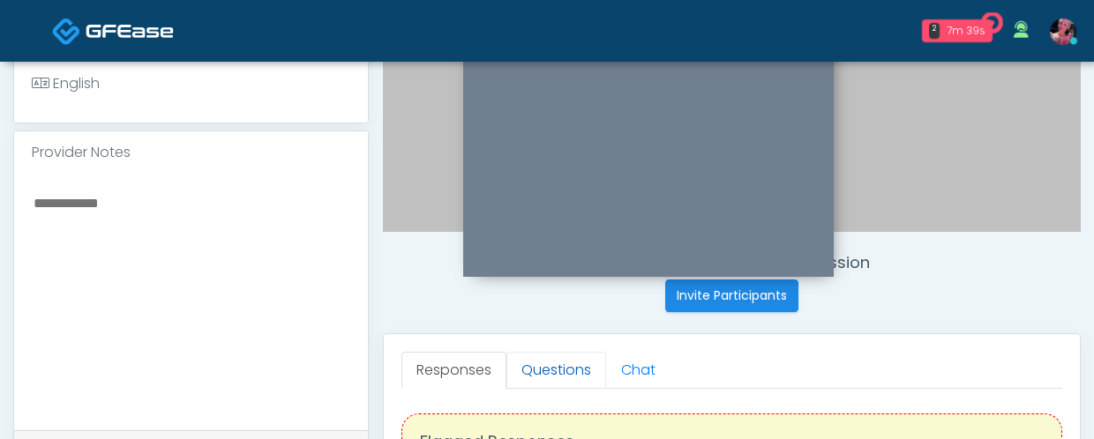
click at [568, 374] on link "Questions" at bounding box center [556, 370] width 100 height 37
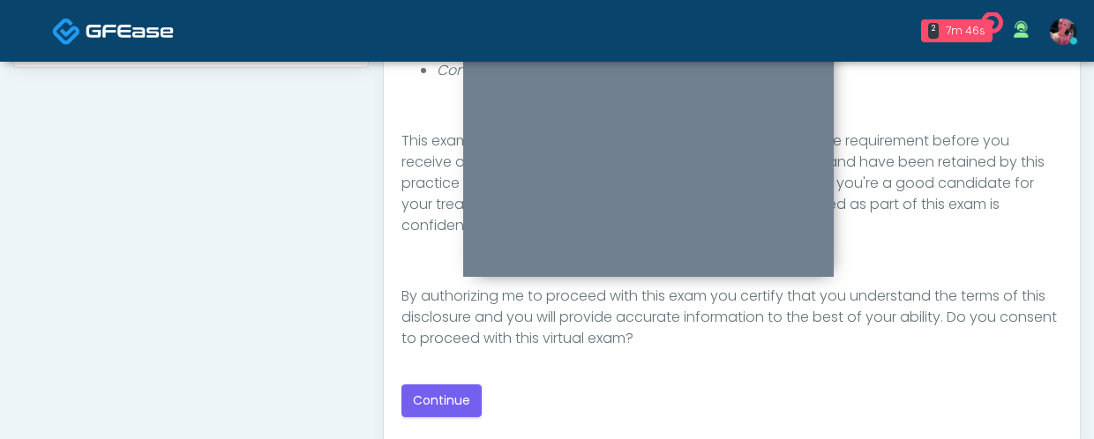
scroll to position [923, 0]
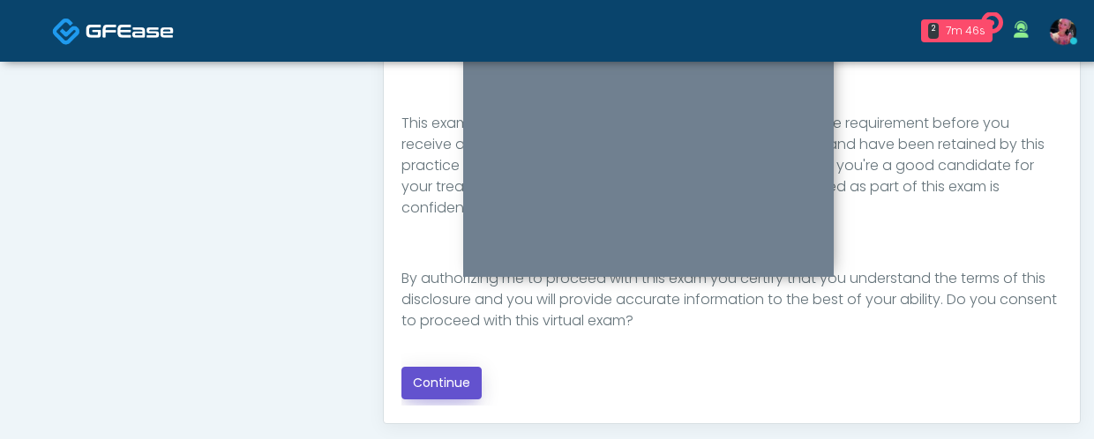
click at [450, 371] on button "Continue" at bounding box center [441, 383] width 80 height 33
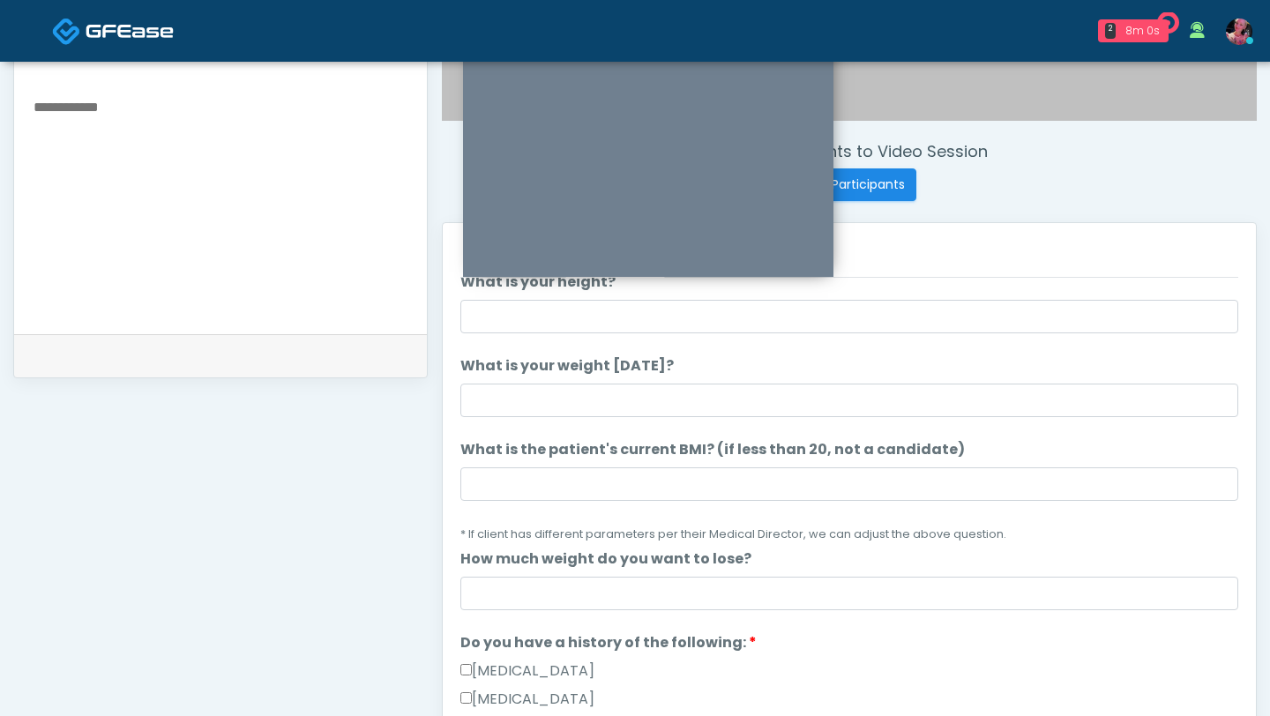
scroll to position [615, 0]
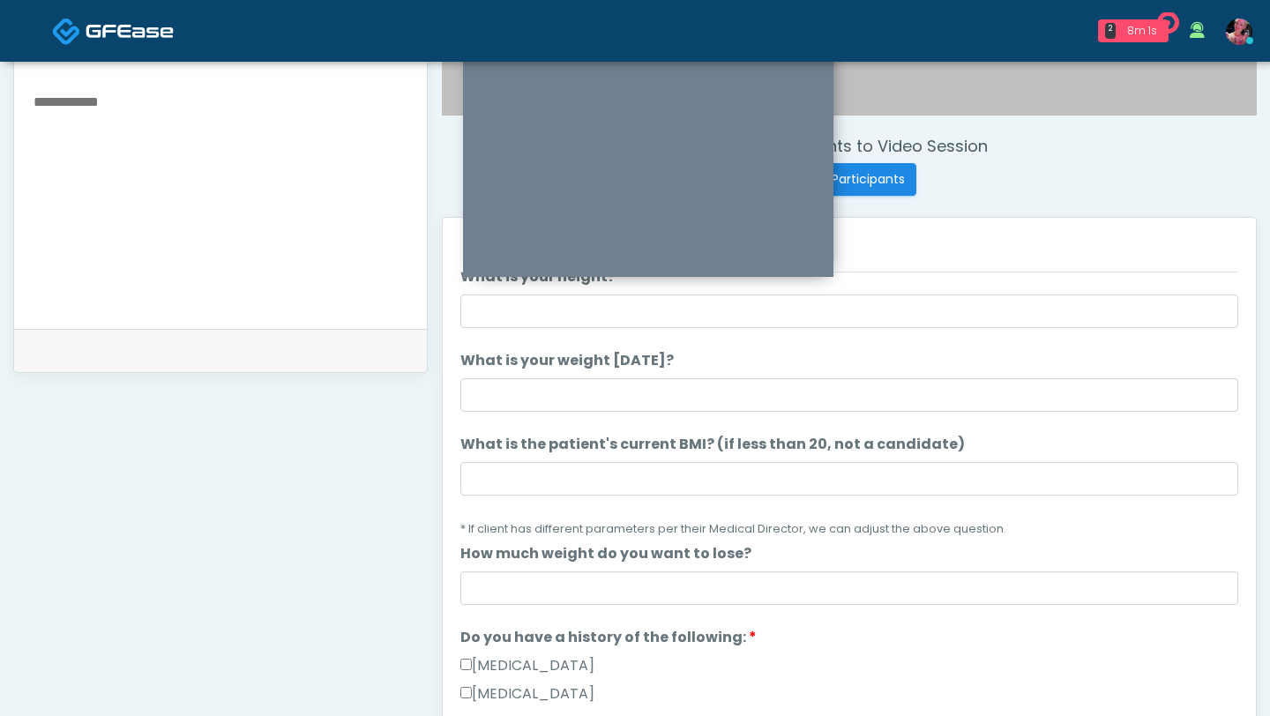
click at [811, 44] on div "2 8m 1s Alchemy 43 Waiting - 8m 1s CA View It's A Secret Med Spa Waiting - 3m 3…" at bounding box center [741, 31] width 1044 height 58
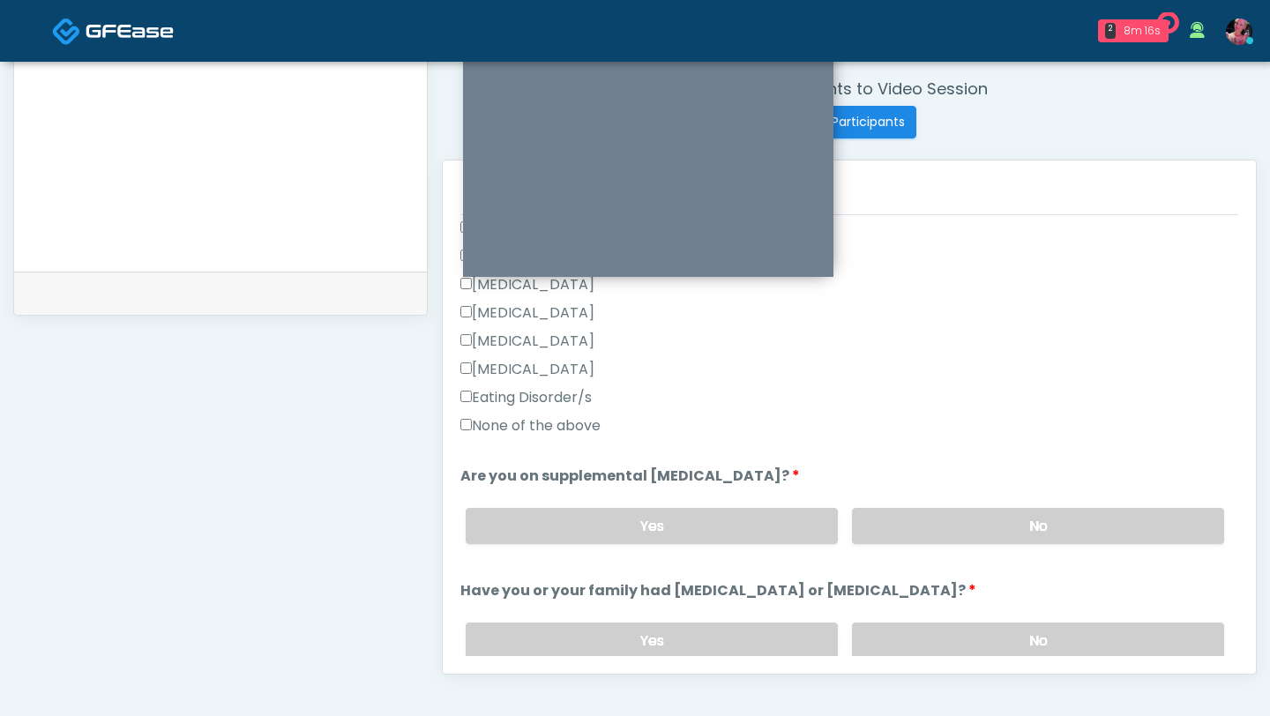
scroll to position [490, 0]
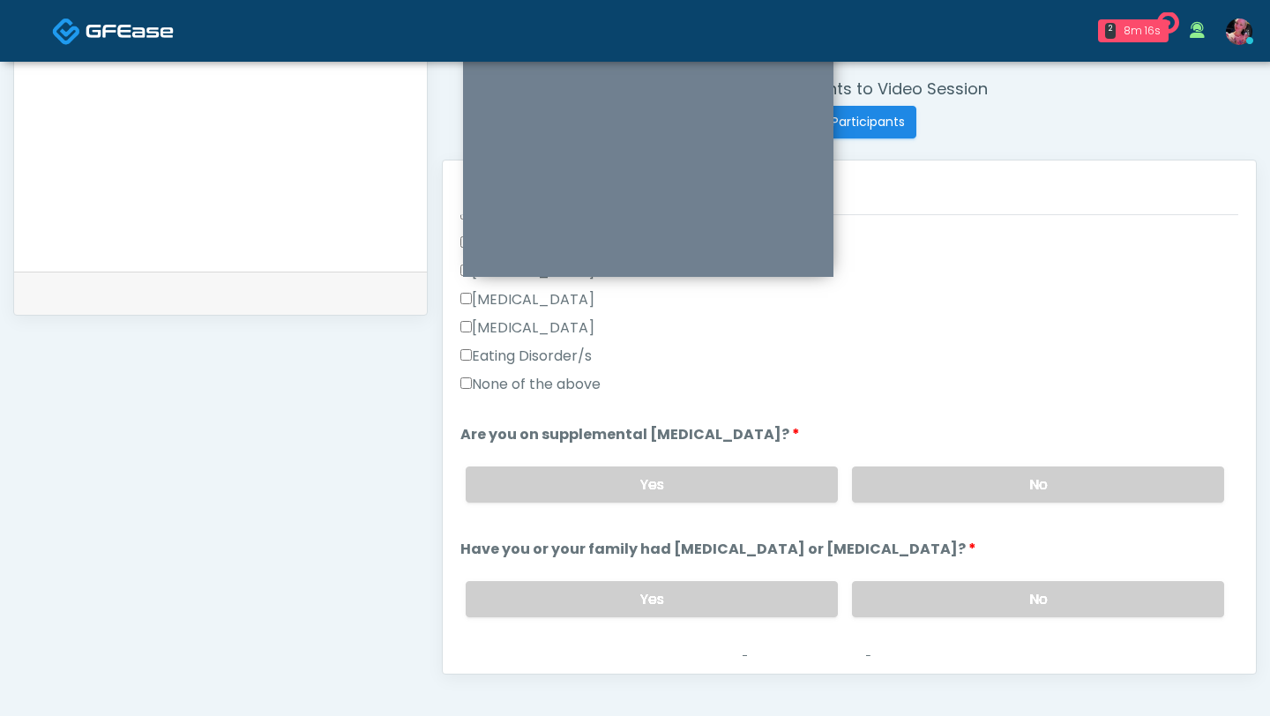
click at [558, 399] on div "None of the above" at bounding box center [849, 388] width 778 height 28
click at [556, 386] on label "None of the above" at bounding box center [530, 384] width 140 height 21
click at [948, 438] on div "Yes No" at bounding box center [845, 485] width 787 height 64
click at [915, 438] on div "Yes No" at bounding box center [845, 599] width 787 height 64
click at [915, 438] on div "Yes No" at bounding box center [845, 485] width 787 height 64
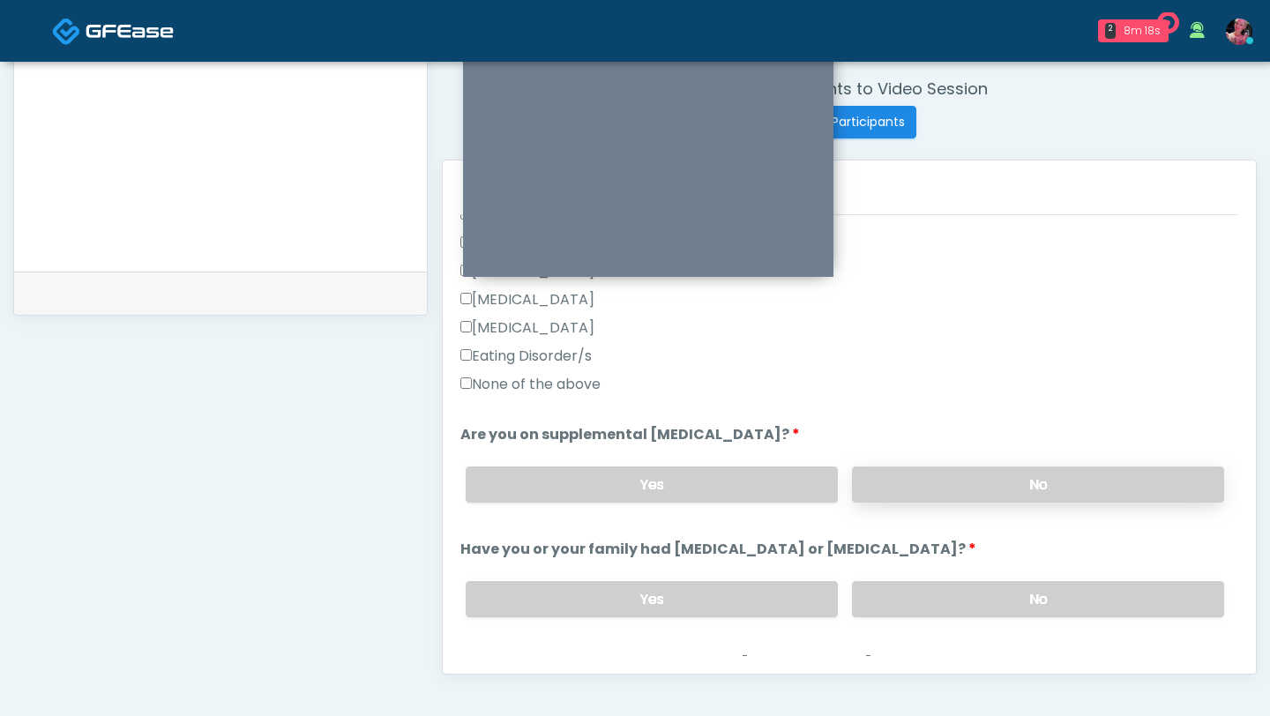
click at [914, 438] on label "No" at bounding box center [1038, 485] width 372 height 36
click at [912, 438] on div "Yes No" at bounding box center [845, 599] width 787 height 64
click at [909, 438] on div "Yes No" at bounding box center [845, 599] width 787 height 64
click at [903, 438] on label "No" at bounding box center [1038, 599] width 372 height 36
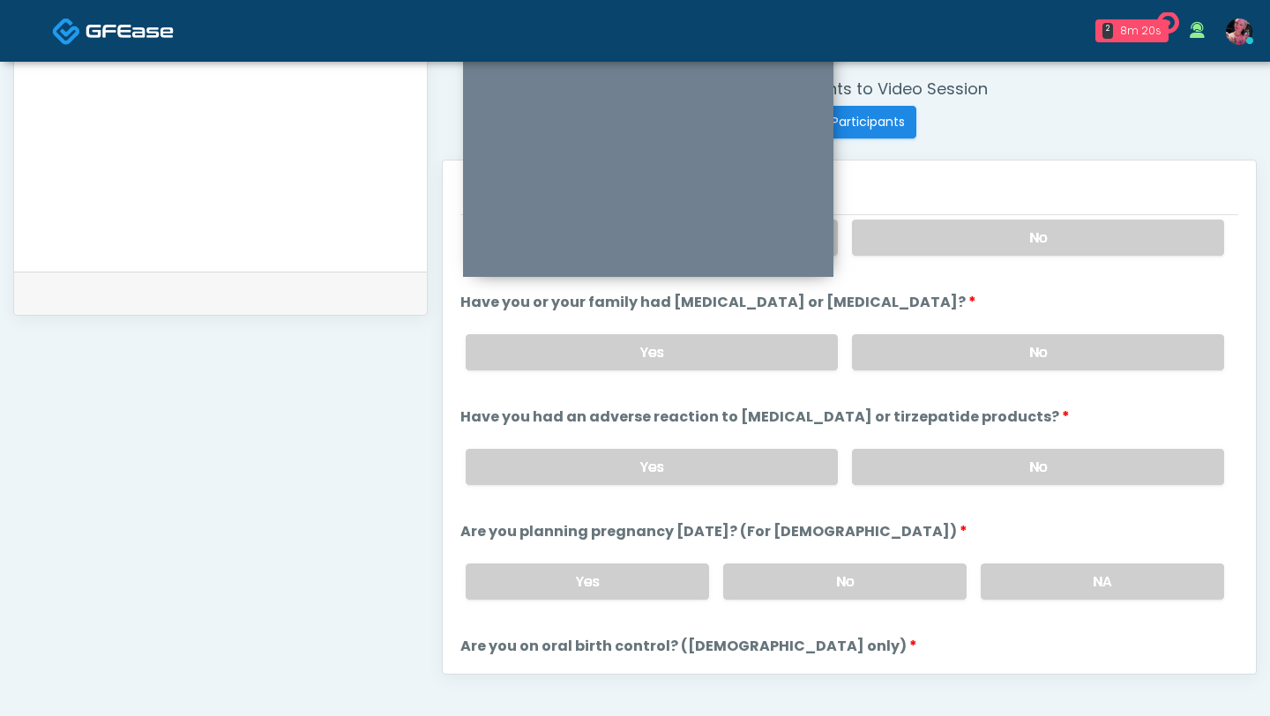
scroll to position [744, 0]
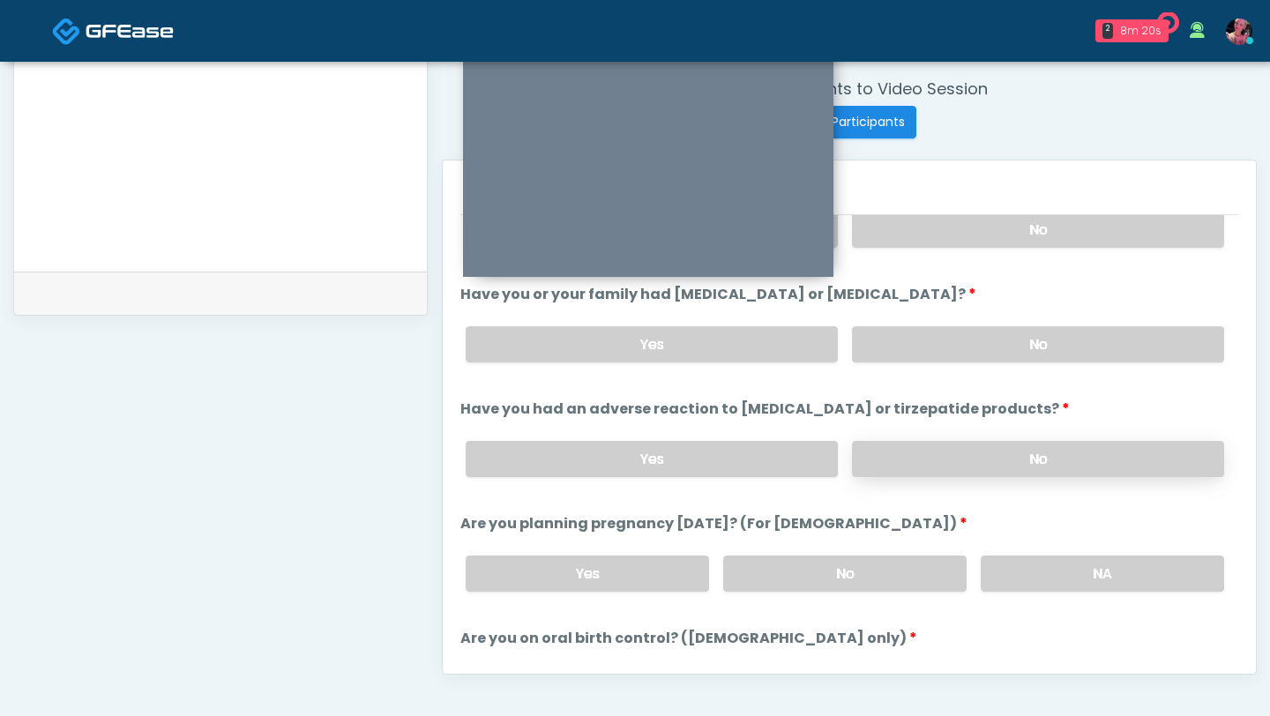
click at [909, 438] on label "No" at bounding box center [1038, 459] width 372 height 36
click at [1010, 438] on label "NA" at bounding box center [1102, 574] width 243 height 36
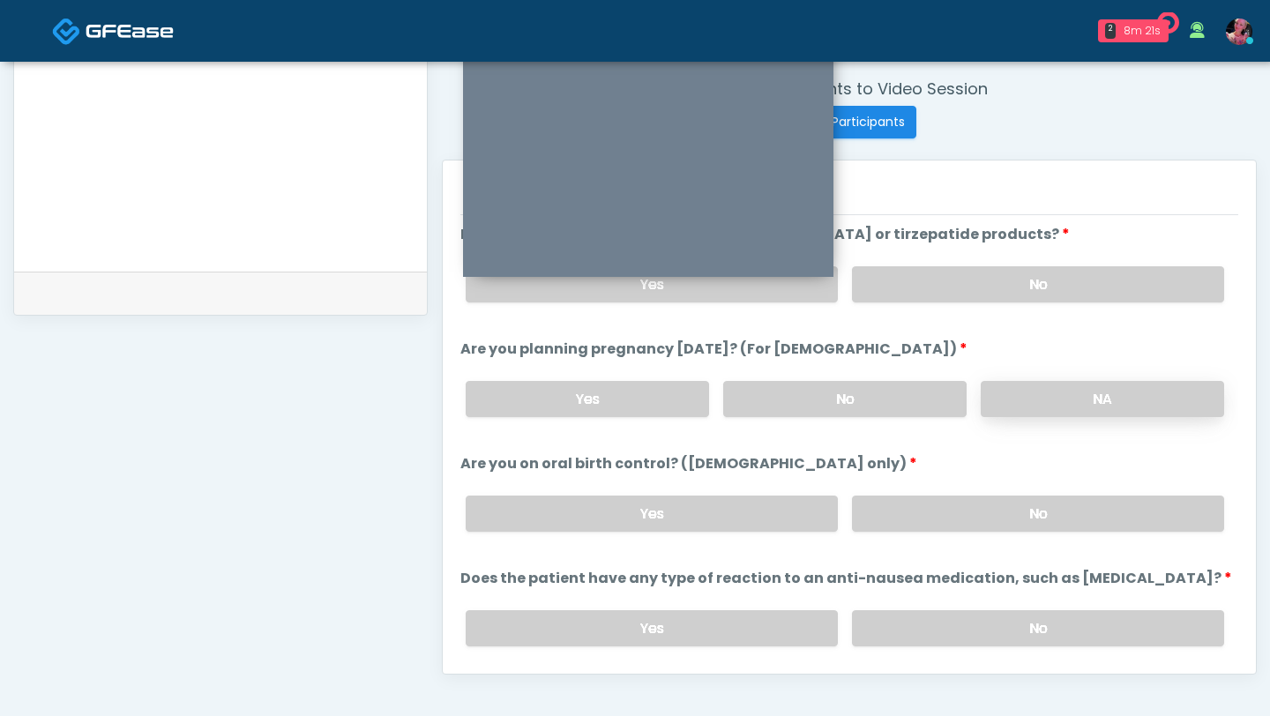
scroll to position [973, 0]
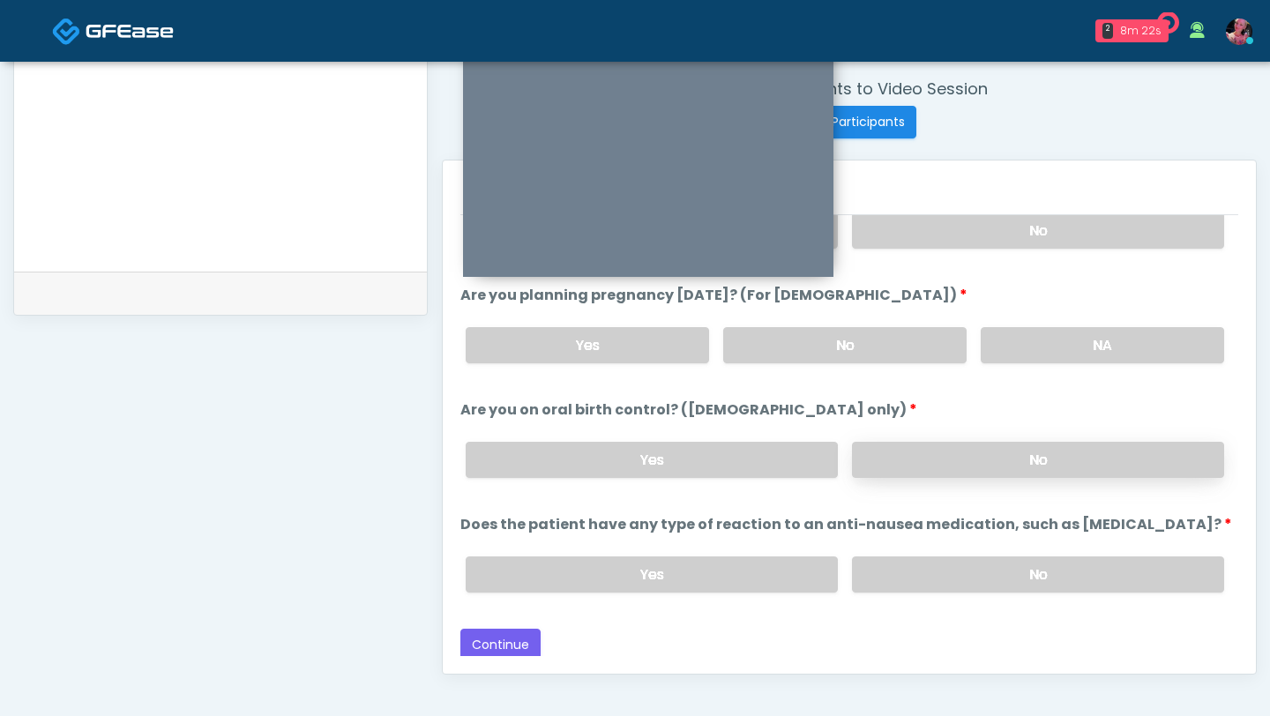
click at [911, 438] on label "No" at bounding box center [1038, 460] width 372 height 36
click at [911, 438] on label "No" at bounding box center [1038, 575] width 372 height 36
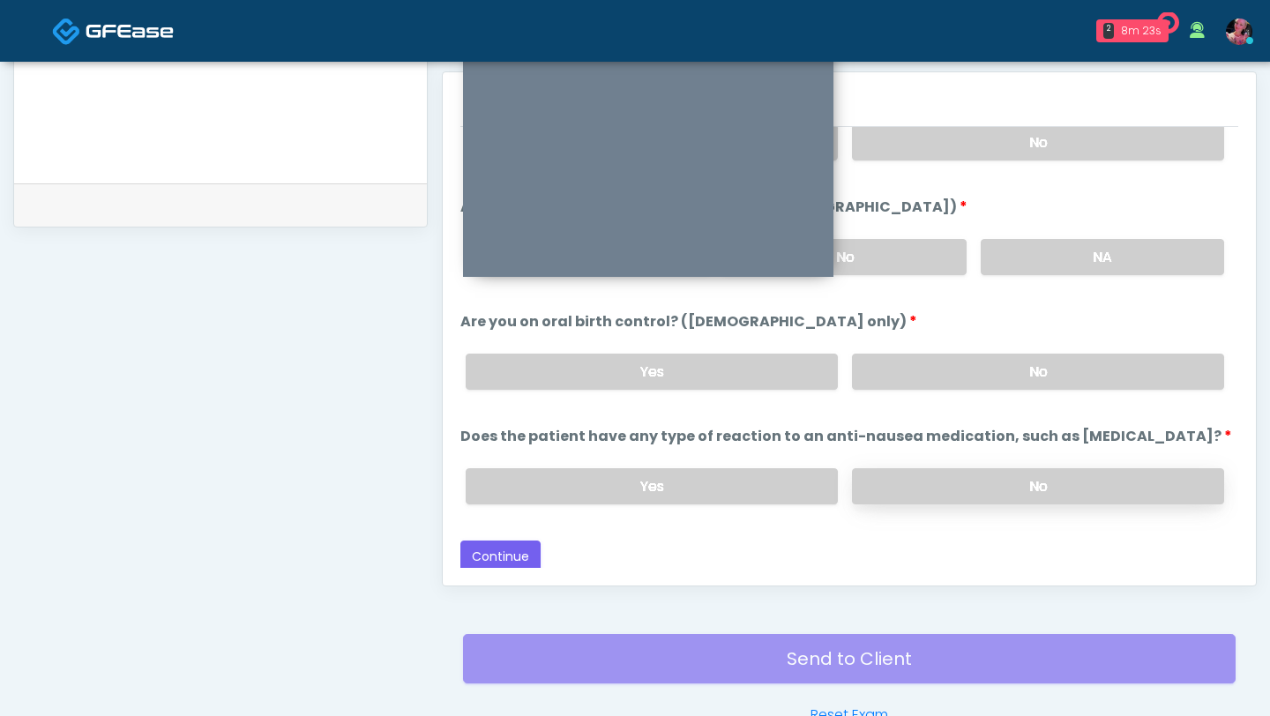
scroll to position [867, 0]
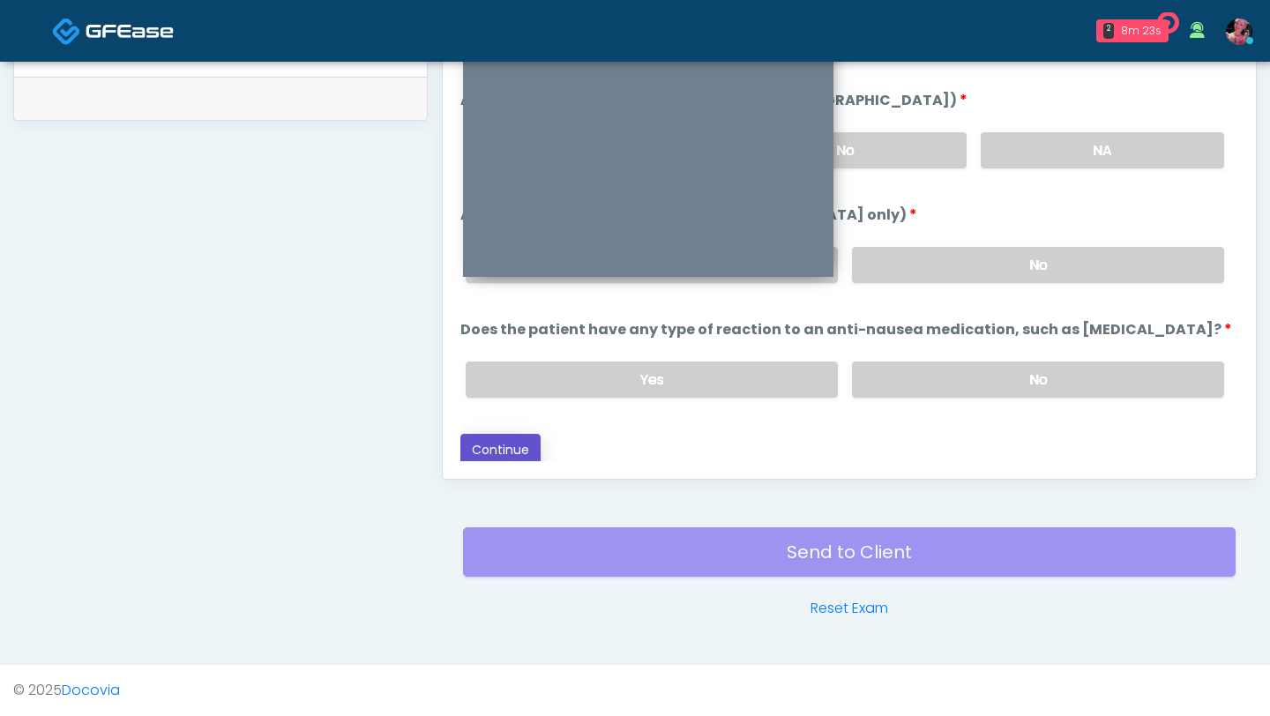
click at [472, 437] on button "Continue" at bounding box center [500, 450] width 80 height 33
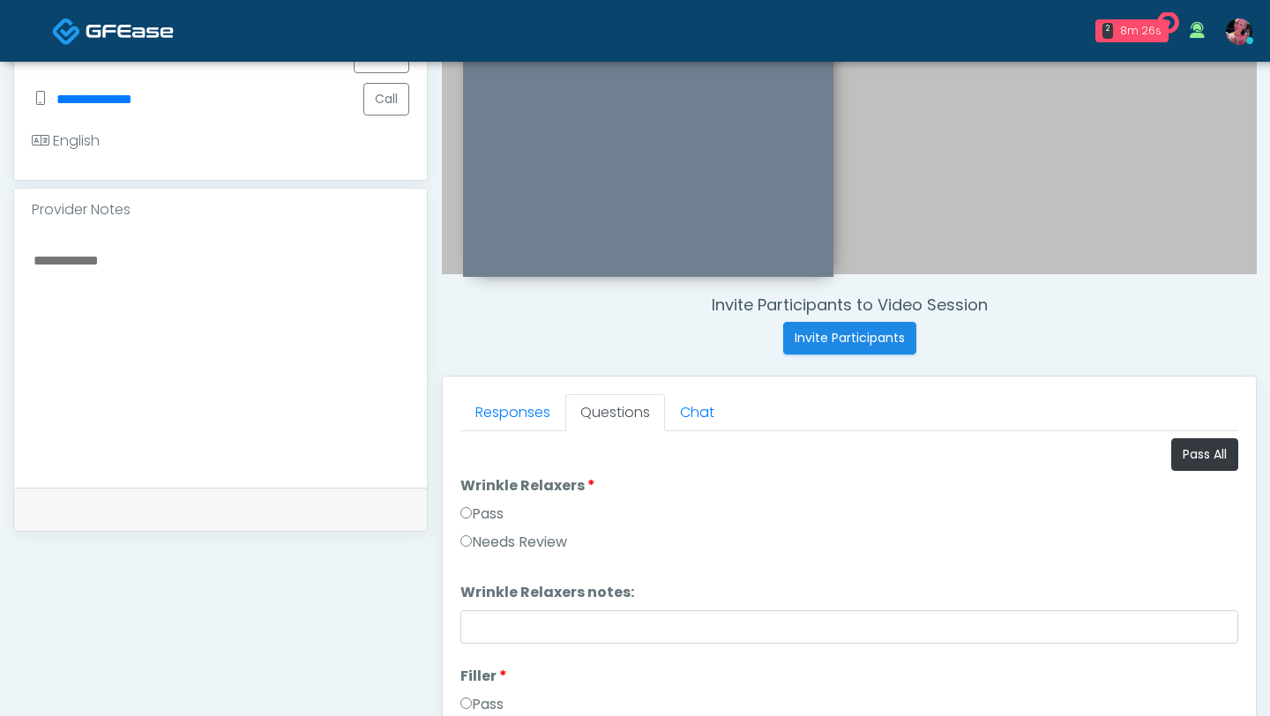
scroll to position [453, 0]
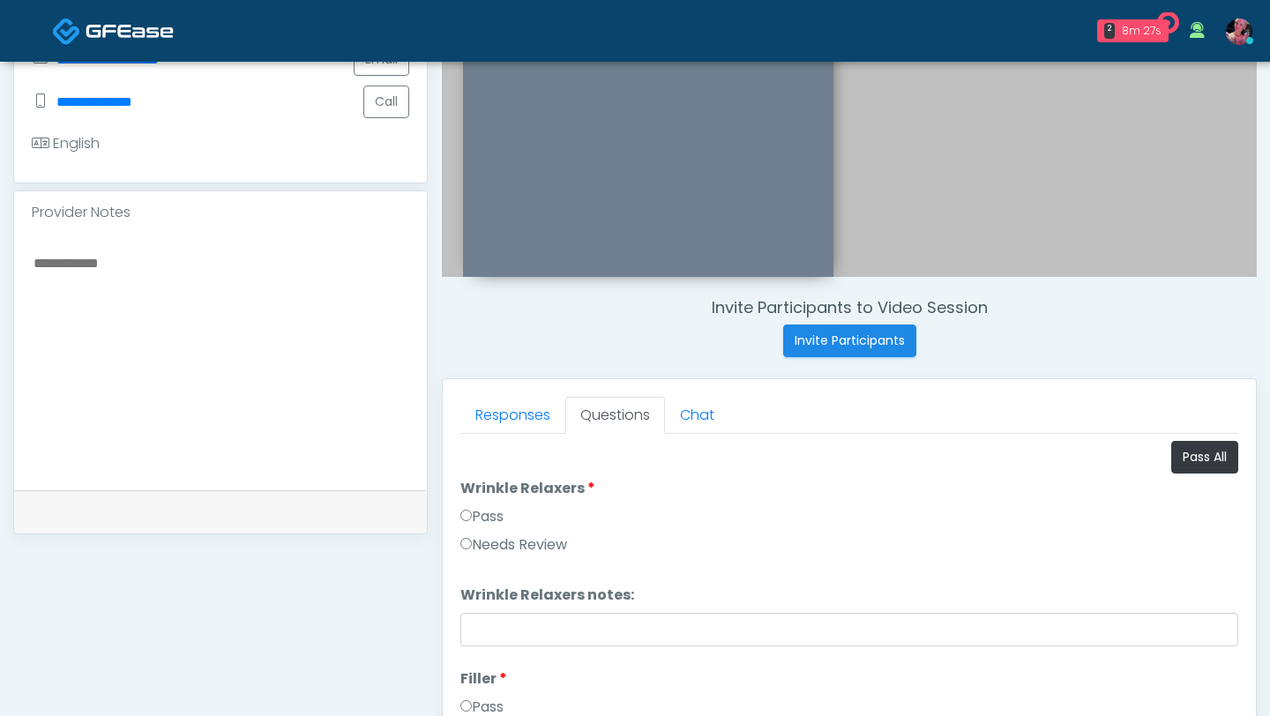
click at [475, 438] on label "Pass" at bounding box center [481, 516] width 43 height 21
click at [476, 438] on label "Pass" at bounding box center [481, 515] width 43 height 21
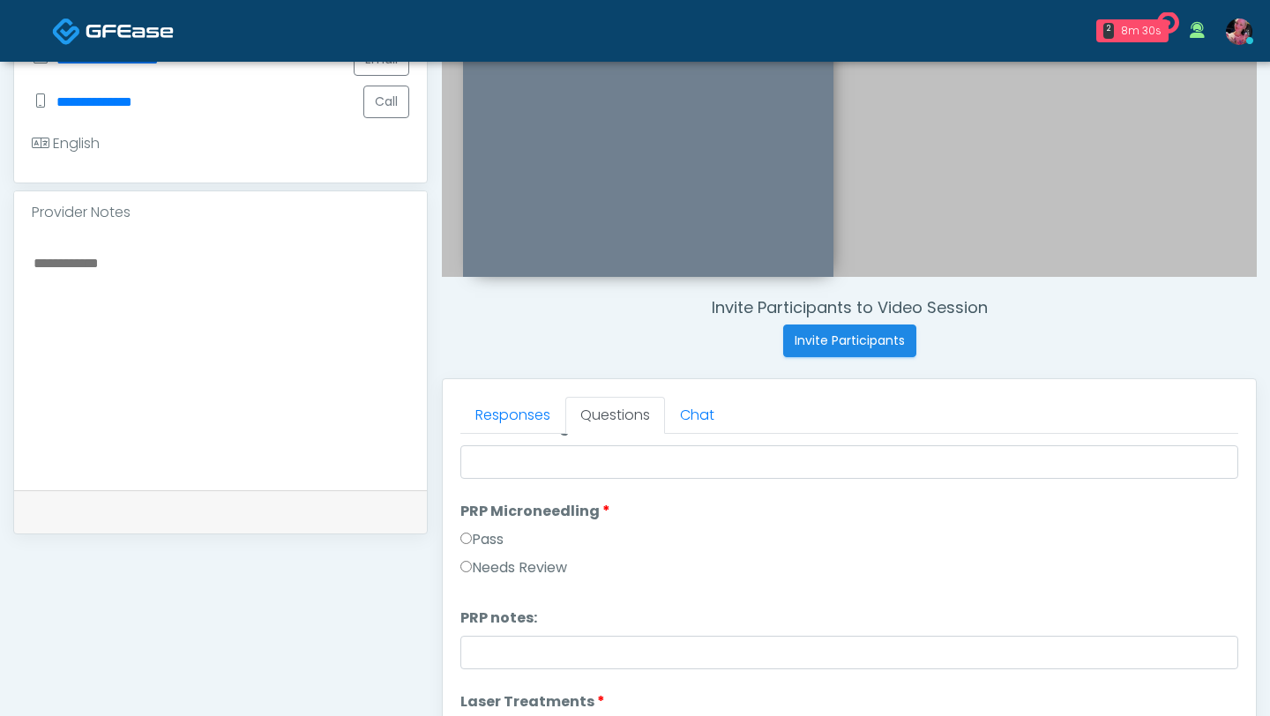
click at [472, 438] on label "Pass" at bounding box center [481, 539] width 43 height 21
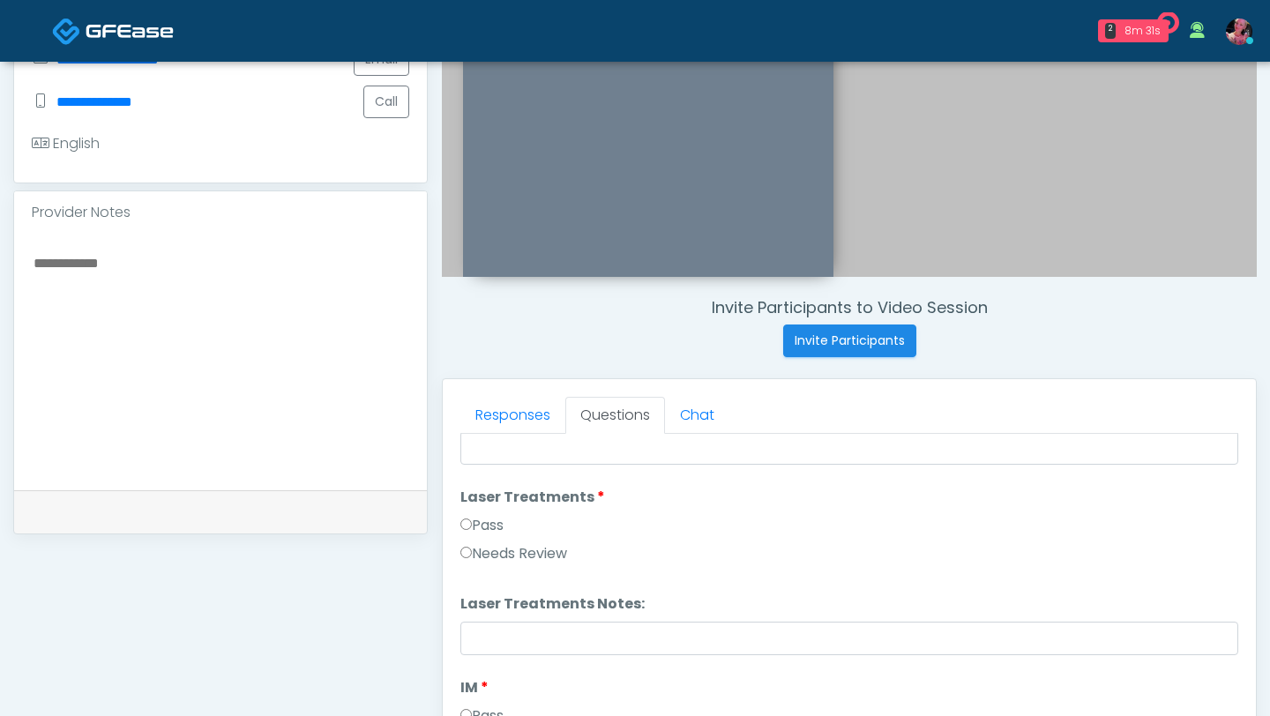
click at [472, 438] on label "Pass" at bounding box center [481, 525] width 43 height 21
click at [468, 438] on div "Pass" at bounding box center [849, 531] width 778 height 28
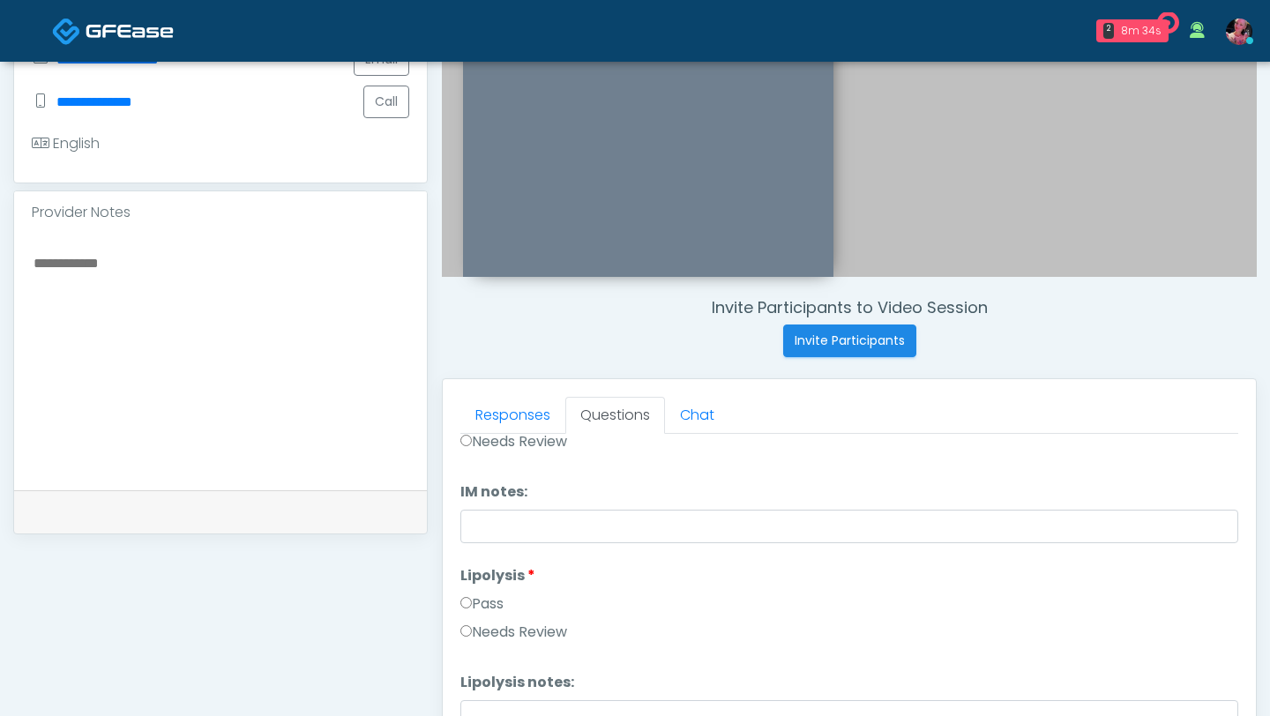
click at [472, 438] on label "Pass" at bounding box center [481, 604] width 43 height 21
click at [476, 438] on label "Needs Review" at bounding box center [513, 632] width 107 height 21
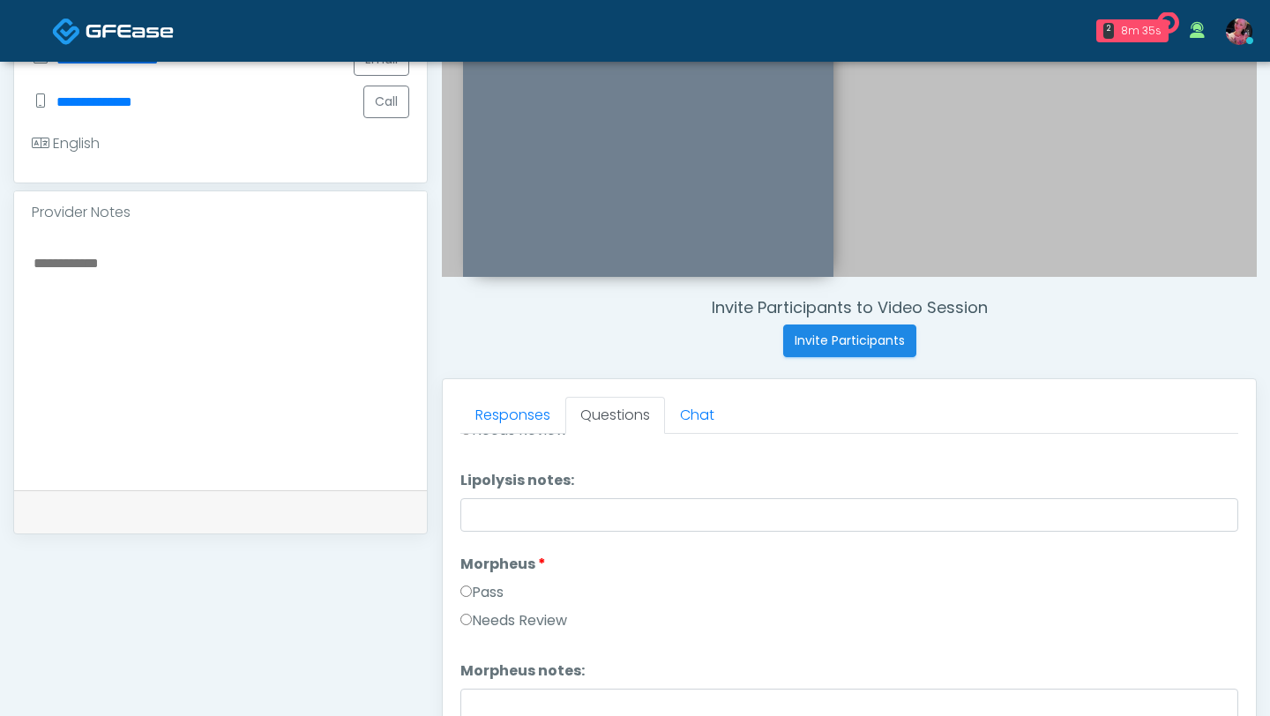
scroll to position [1281, 0]
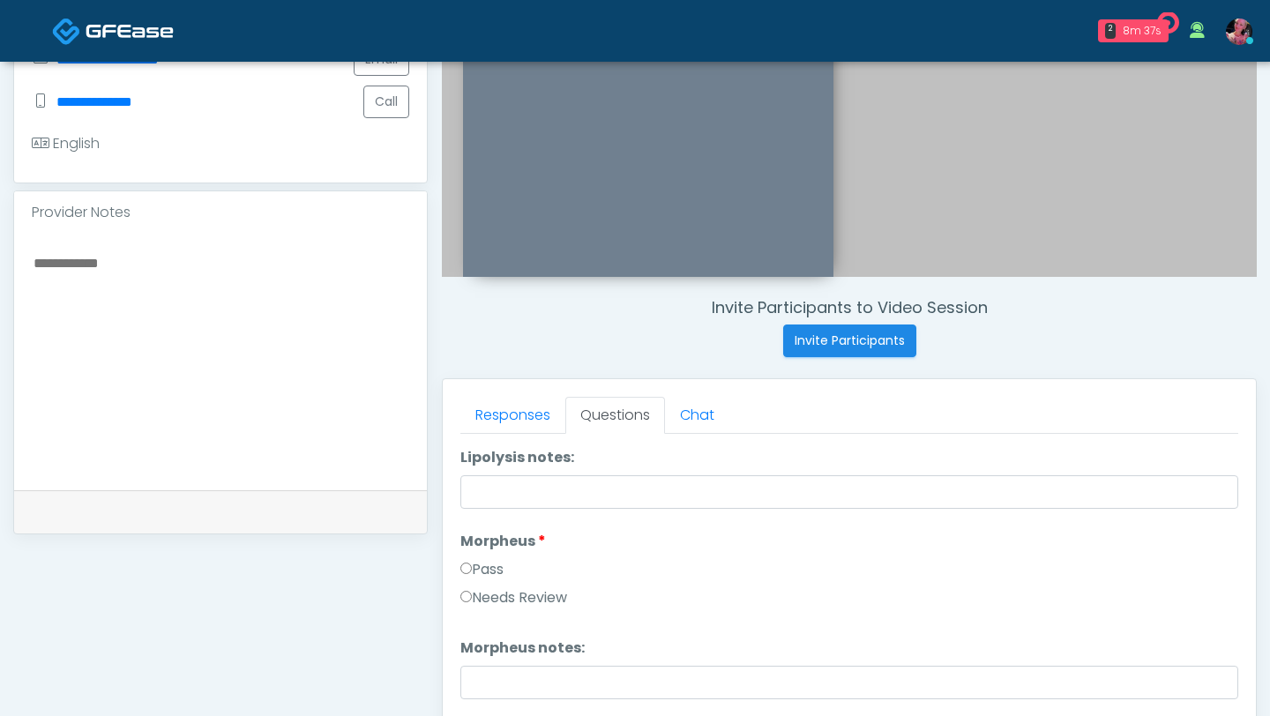
click at [483, 438] on label "Needs Review" at bounding box center [513, 597] width 107 height 21
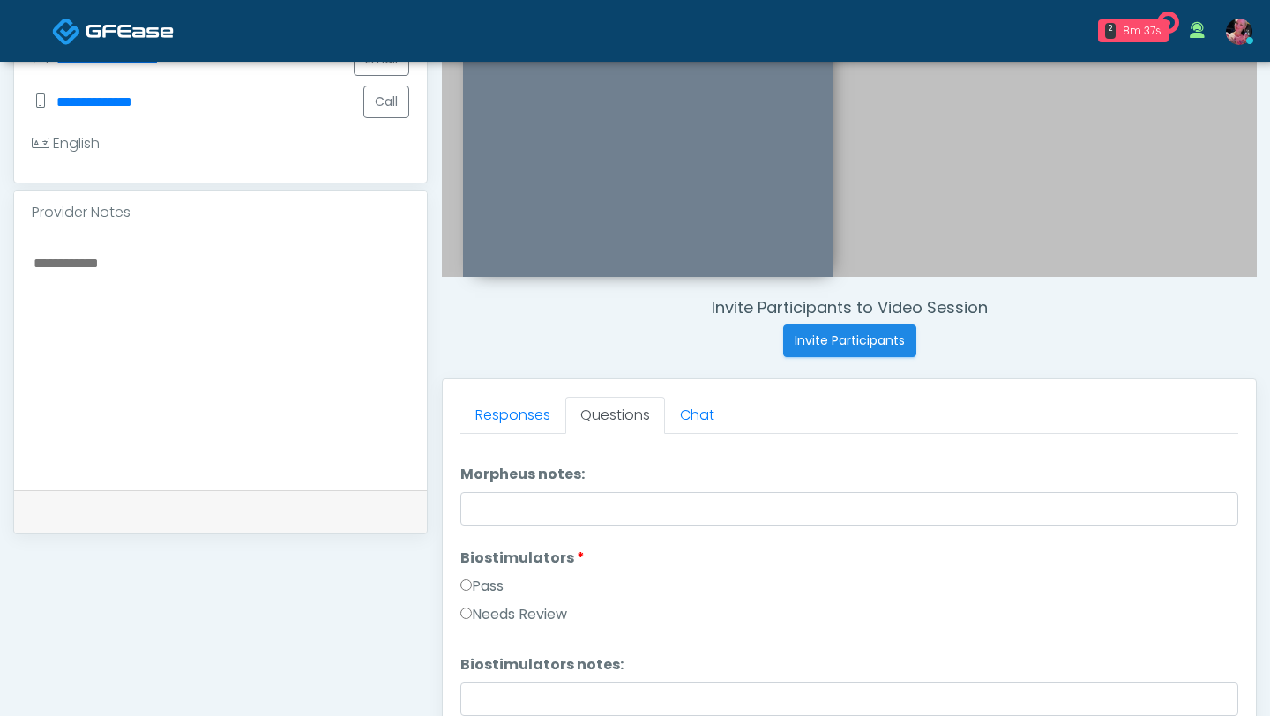
scroll to position [1462, 0]
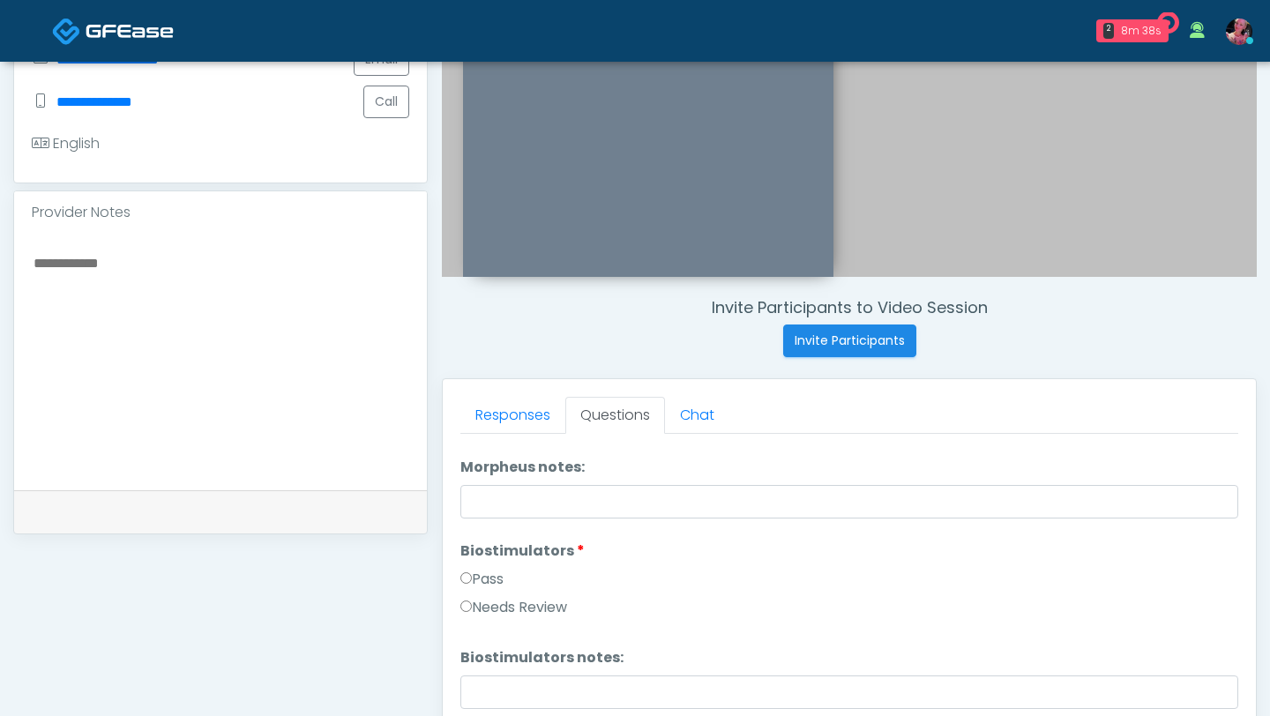
click at [483, 438] on label "Needs Review" at bounding box center [513, 607] width 107 height 21
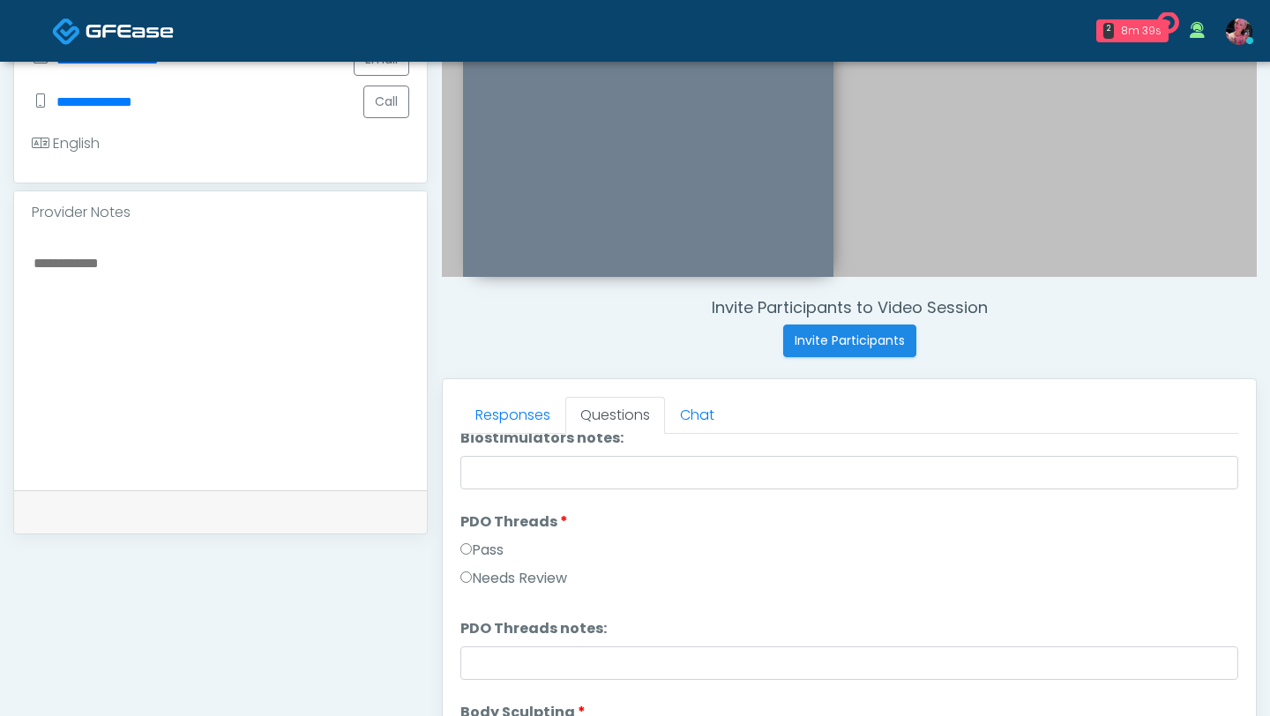
scroll to position [1691, 0]
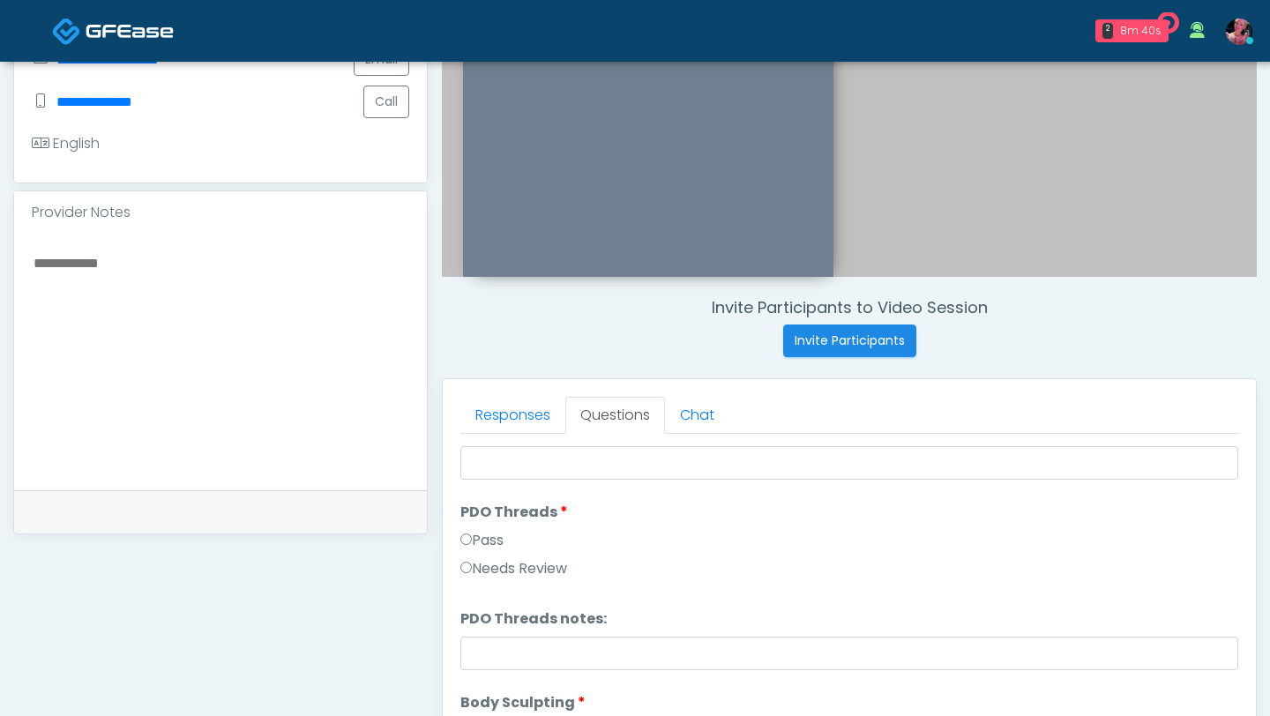
click at [505, 438] on label "Needs Review" at bounding box center [513, 568] width 107 height 21
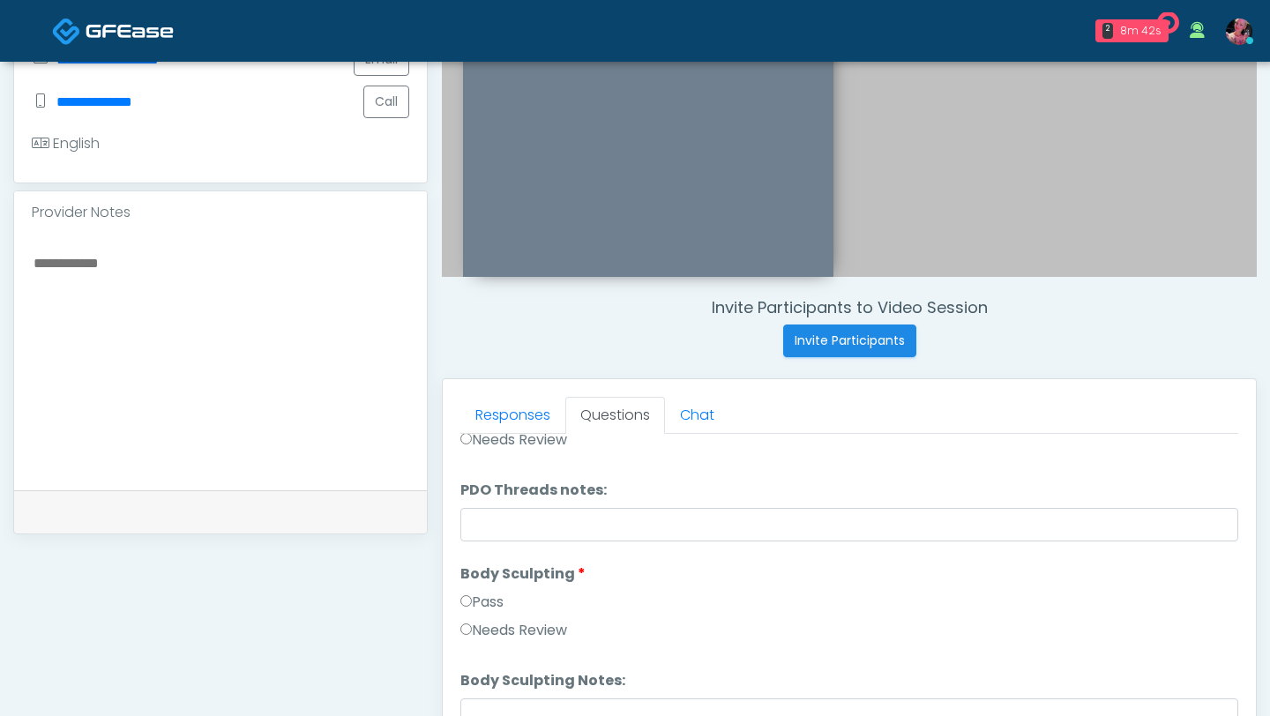
click at [512, 438] on label "Needs Review" at bounding box center [513, 630] width 107 height 21
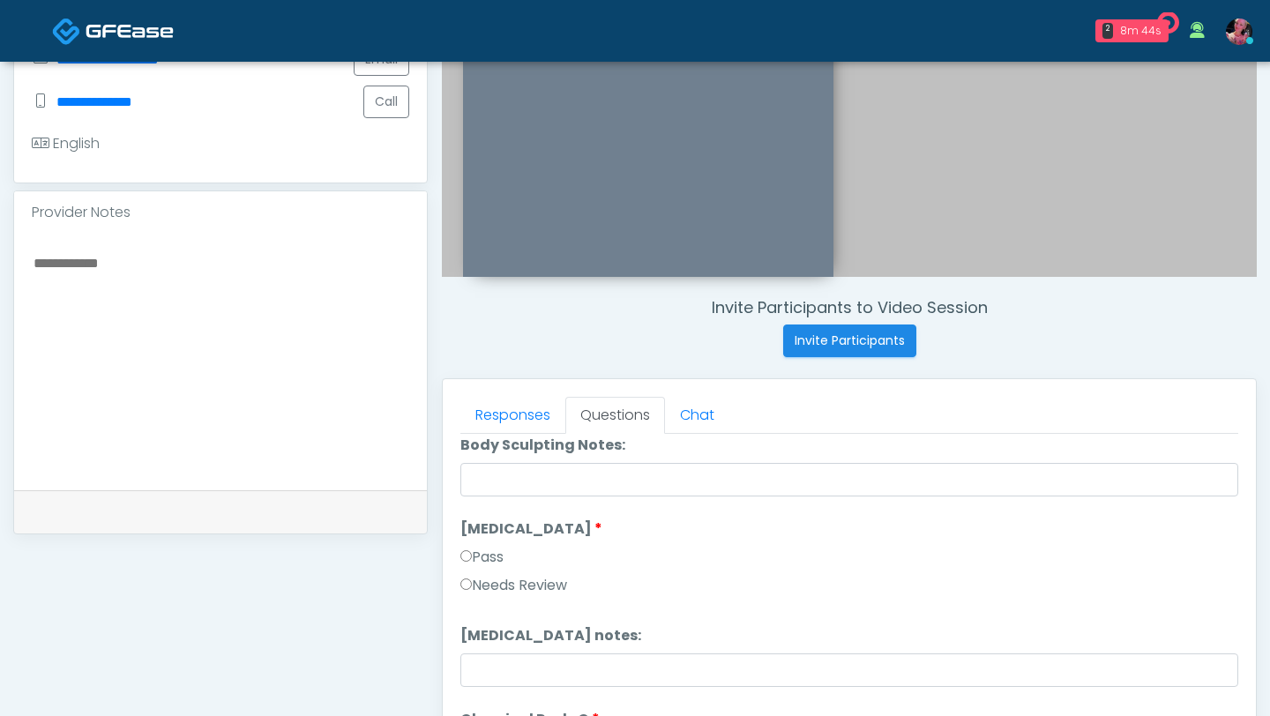
click at [515, 438] on label "Needs Review" at bounding box center [513, 585] width 107 height 21
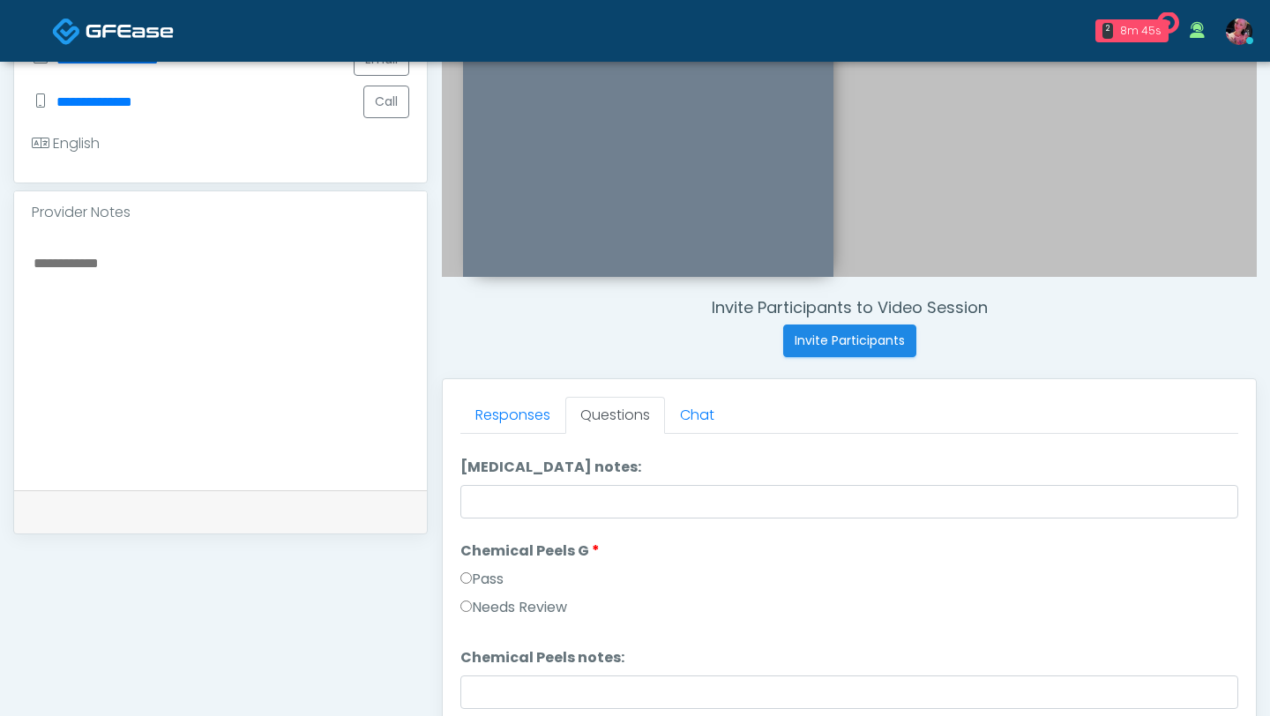
click at [499, 438] on label "Needs Review" at bounding box center [513, 607] width 107 height 21
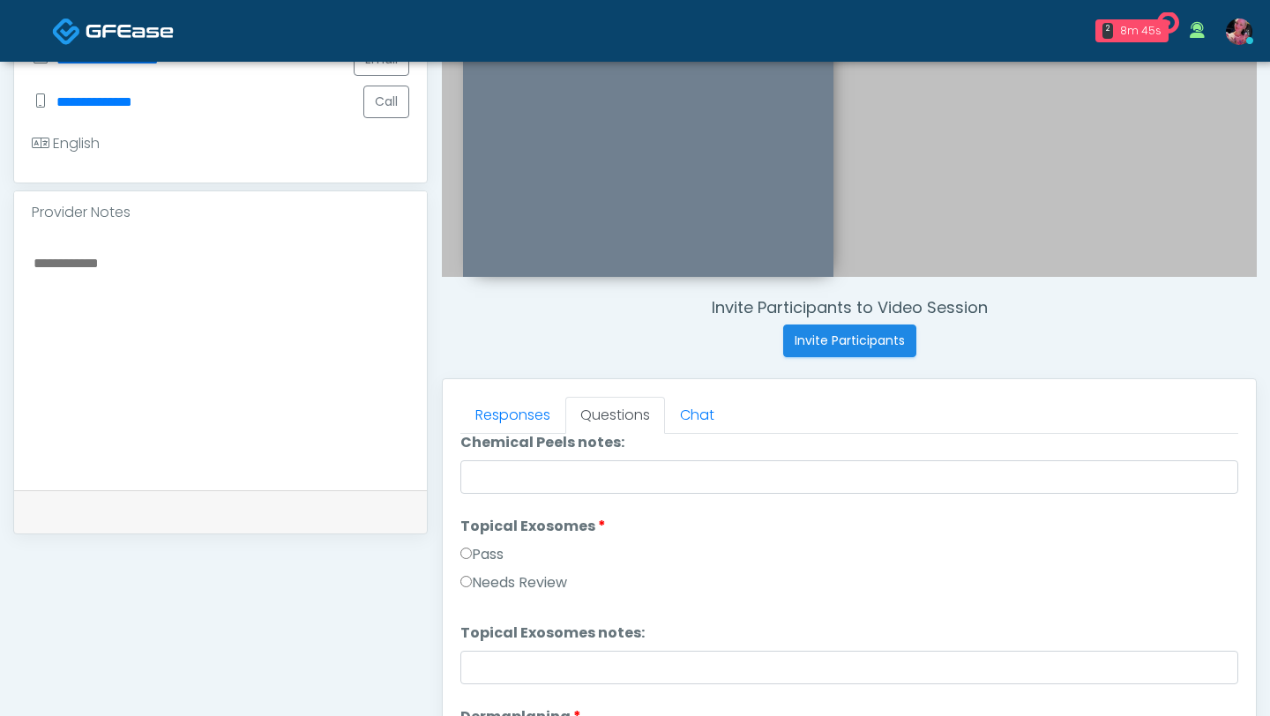
scroll to position [2443, 0]
click at [503, 438] on label "Needs Review" at bounding box center [513, 578] width 107 height 21
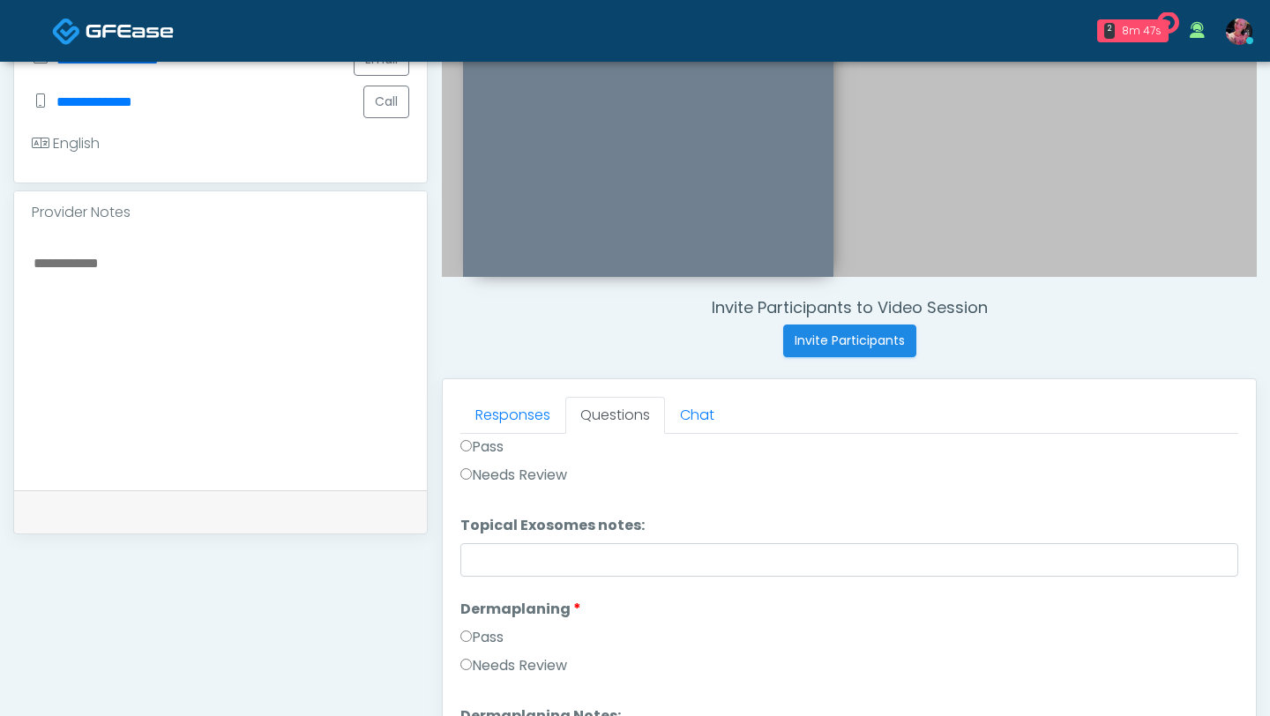
scroll to position [2609, 0]
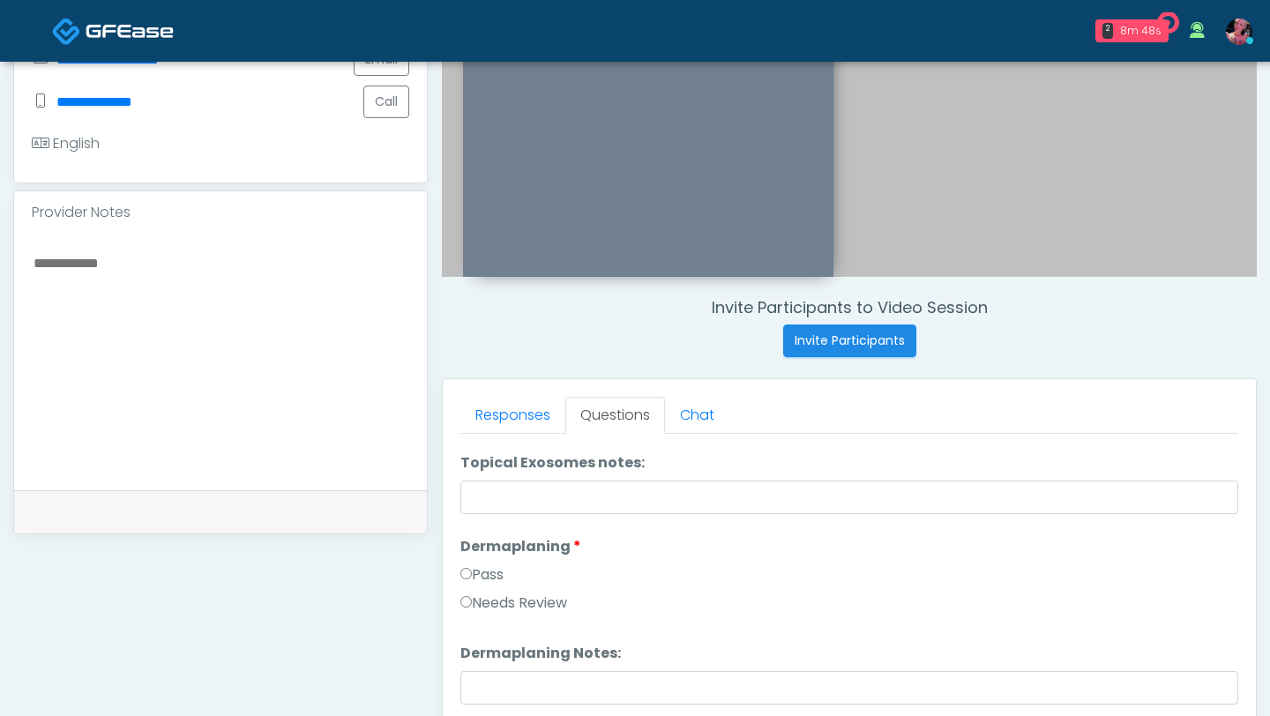
click at [503, 438] on label "Needs Review" at bounding box center [513, 603] width 107 height 21
click at [492, 438] on label "Pass" at bounding box center [481, 575] width 43 height 21
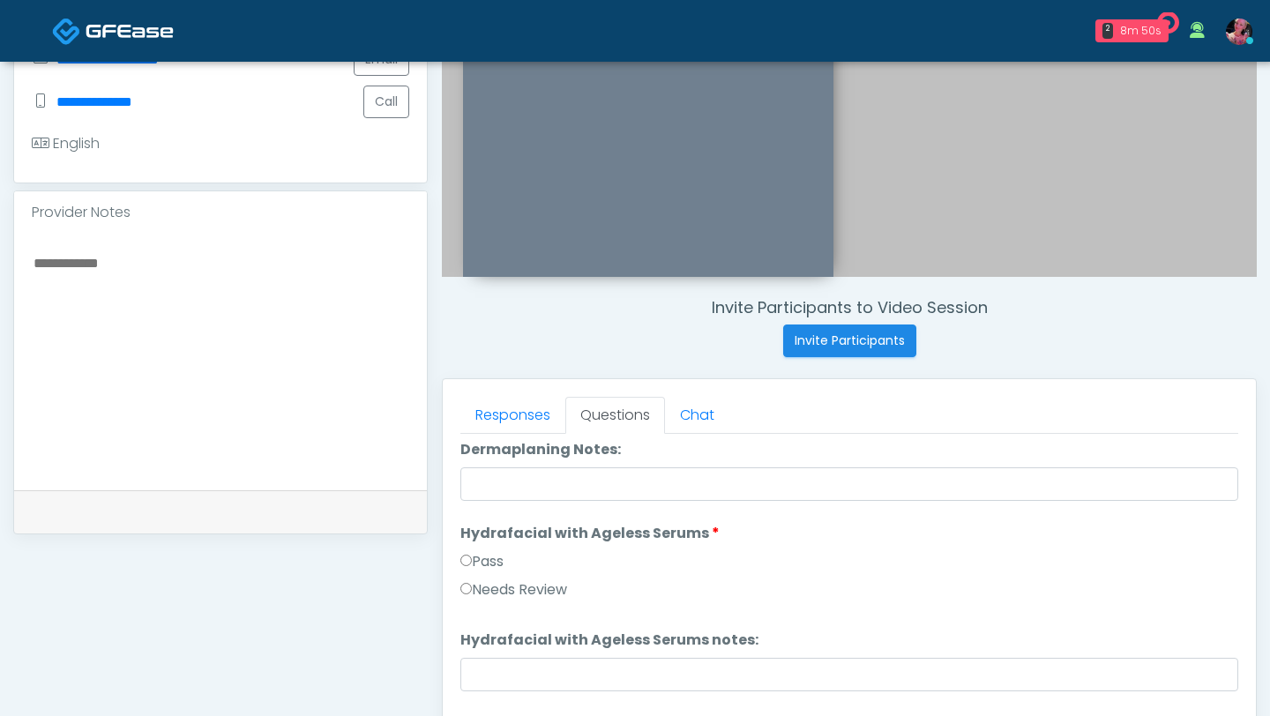
click at [483, 438] on label "Pass" at bounding box center [481, 561] width 43 height 21
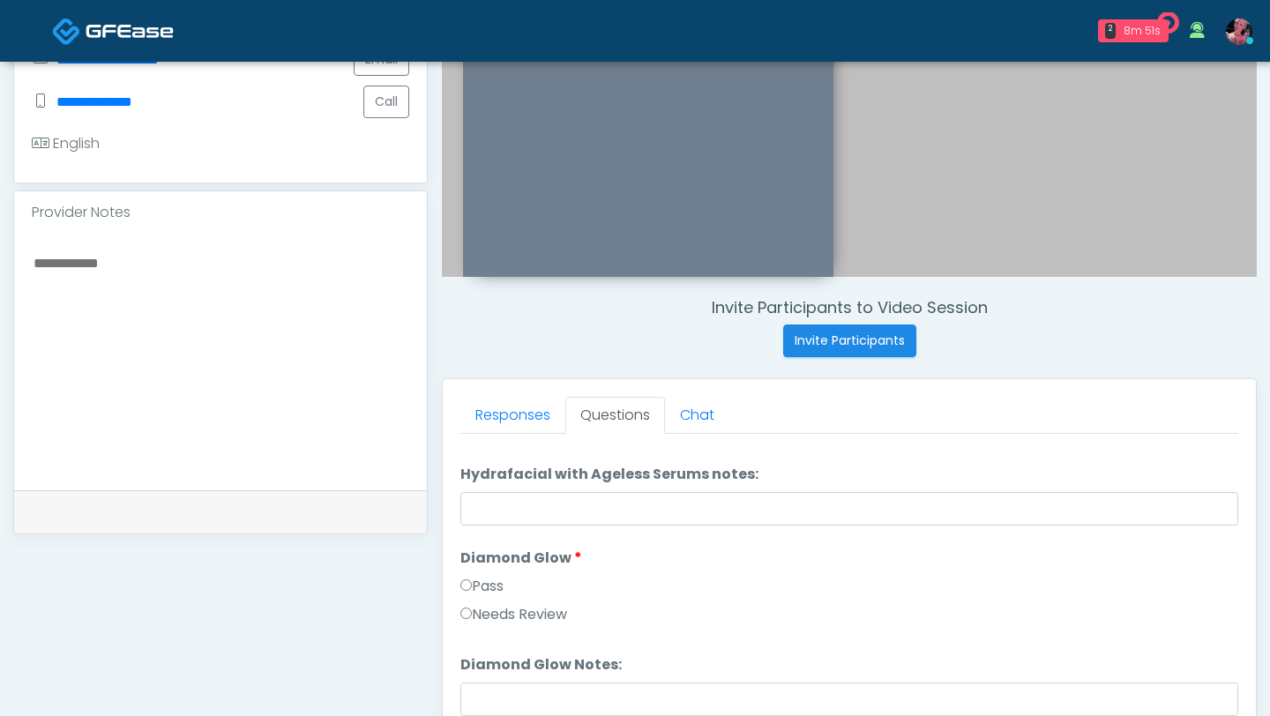
scroll to position [2989, 0]
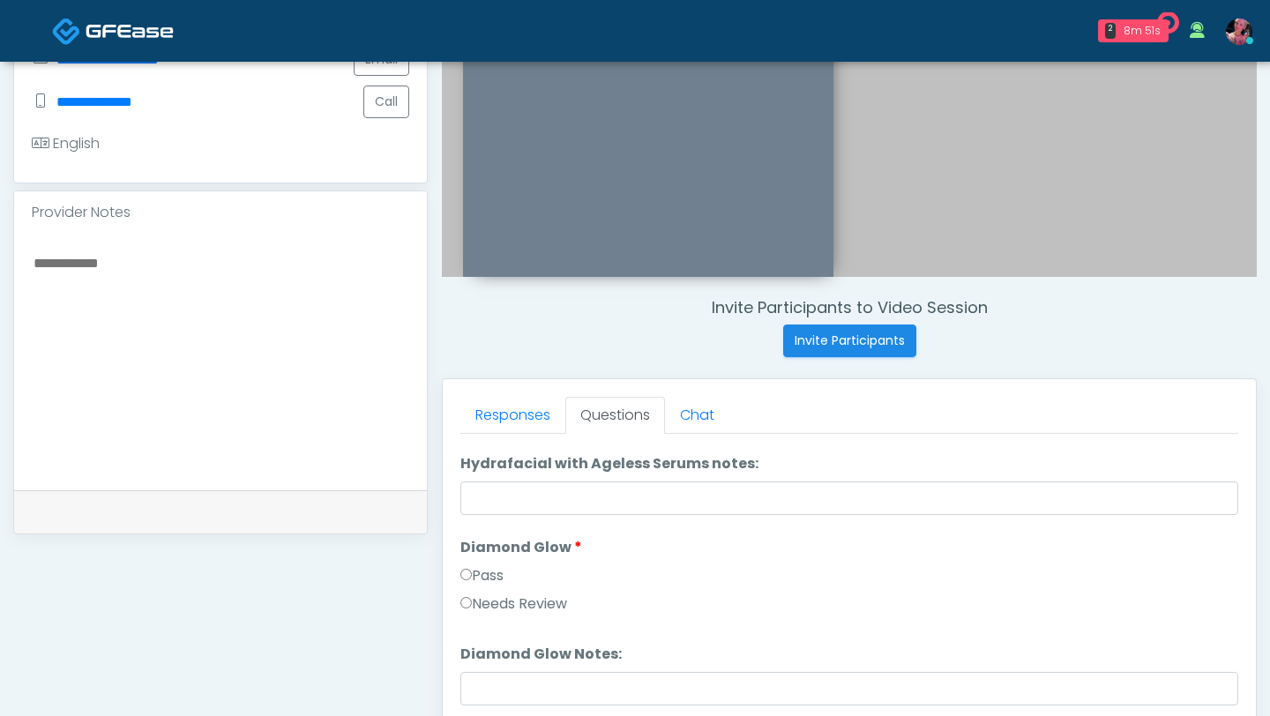
click at [480, 438] on li "Diamond Glow Diamond Glow Pass Needs Review" at bounding box center [849, 579] width 778 height 85
click at [480, 438] on label "Pass" at bounding box center [481, 575] width 43 height 21
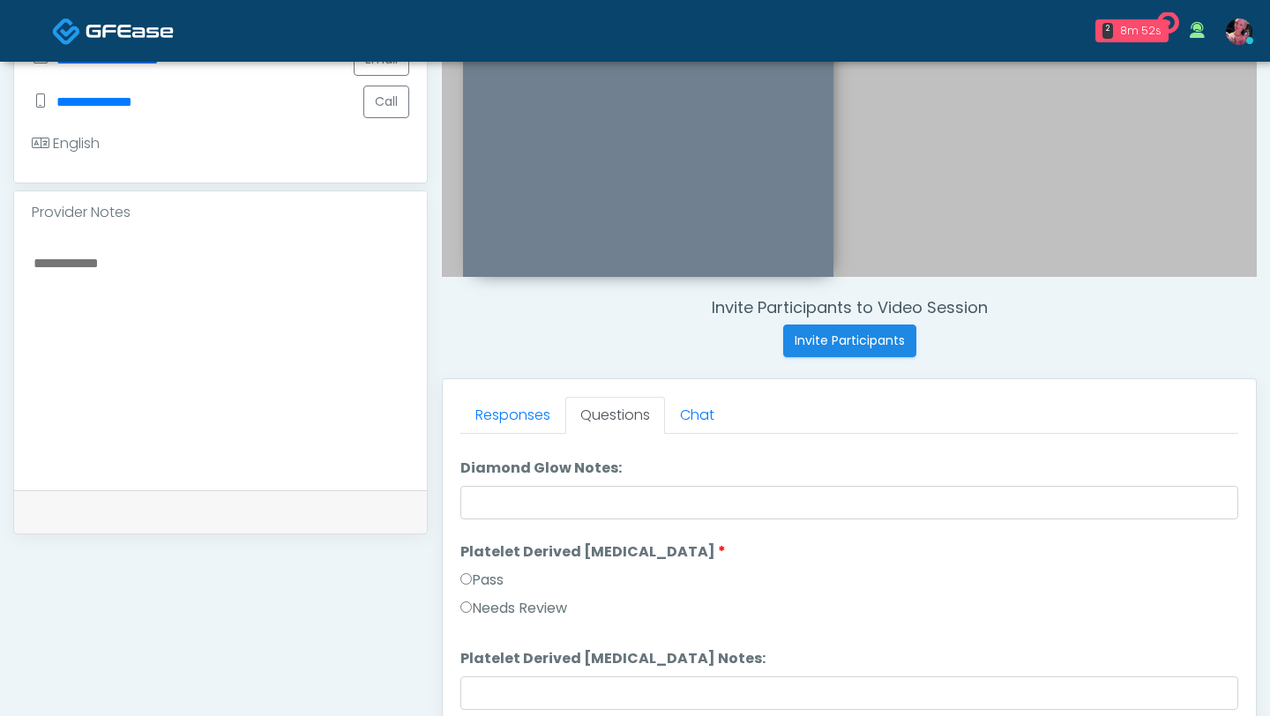
click at [480, 438] on label "Pass" at bounding box center [481, 580] width 43 height 21
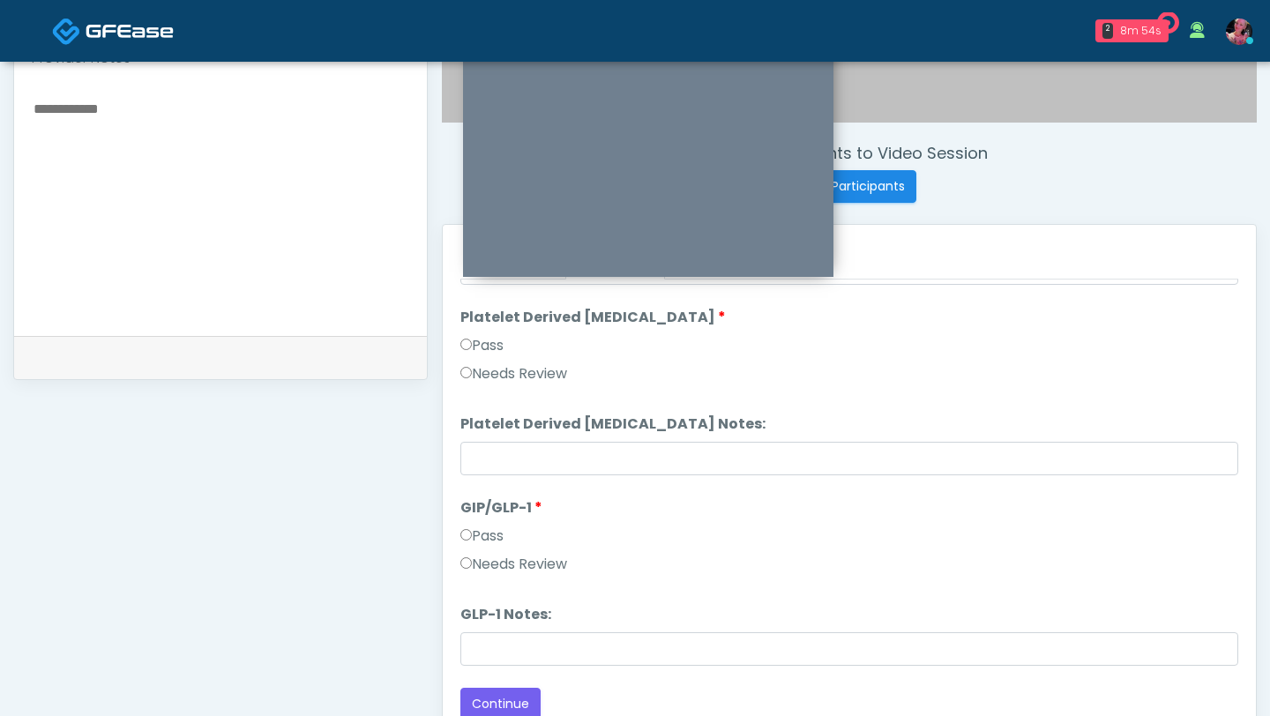
scroll to position [629, 0]
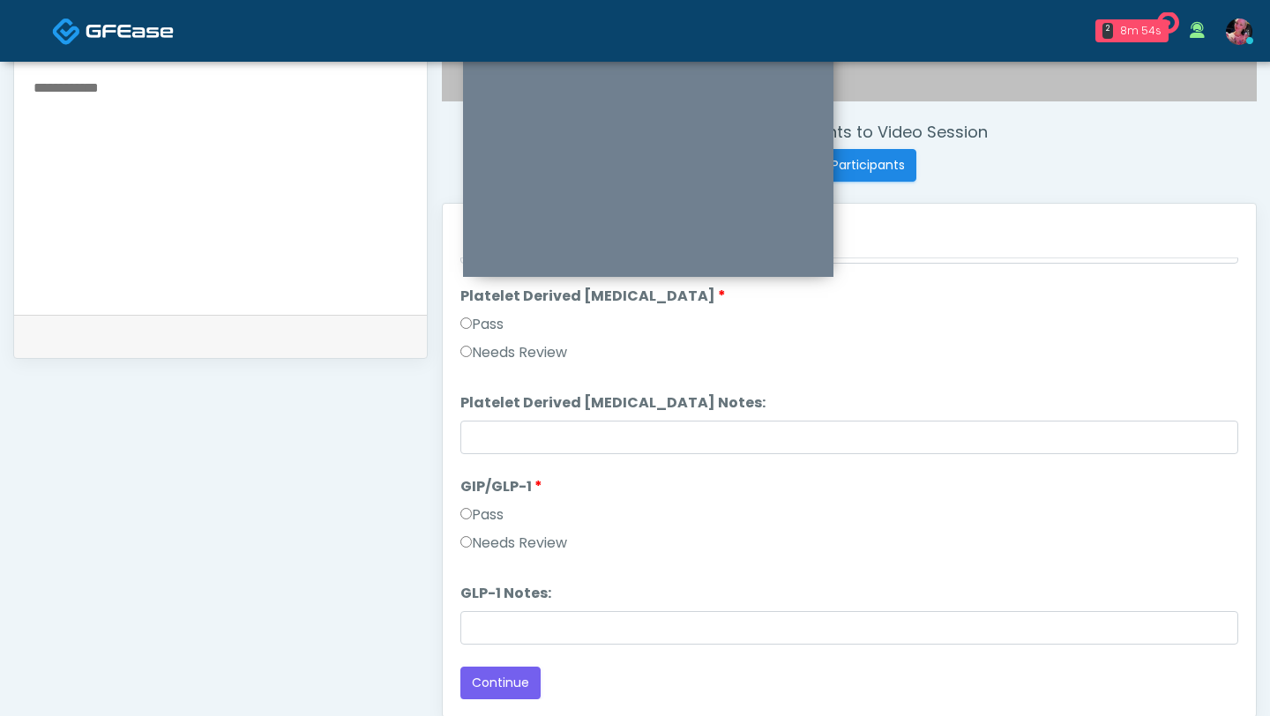
click at [516, 438] on label "Needs Review" at bounding box center [513, 543] width 107 height 21
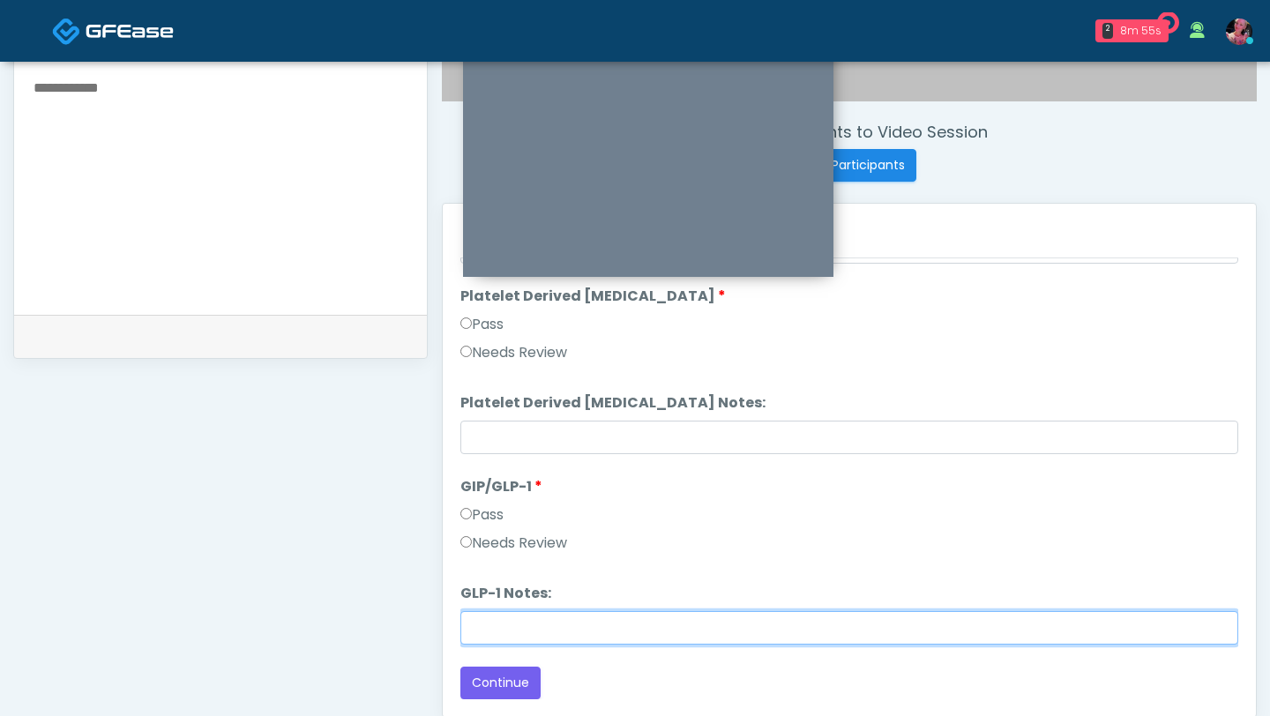
click at [506, 438] on input "GLP-1 Notes:" at bounding box center [849, 628] width 778 height 34
type input "**********"
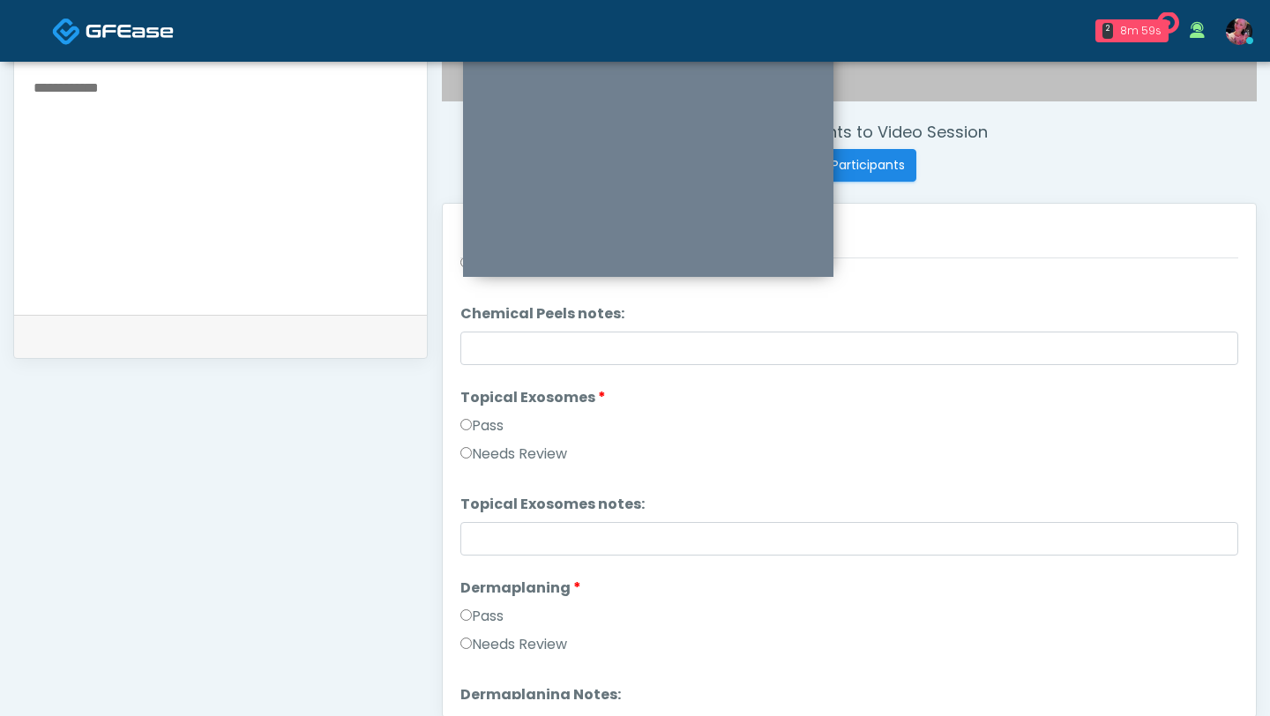
scroll to position [2371, 0]
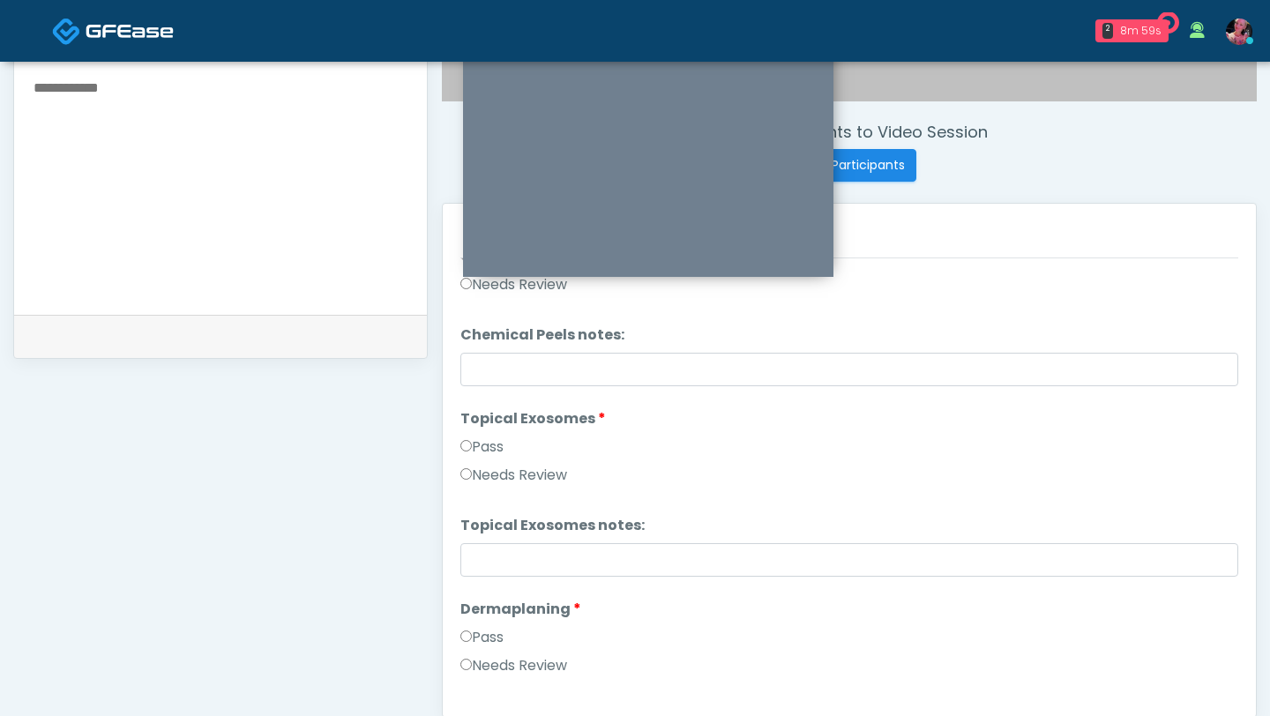
click at [492, 437] on label "Pass" at bounding box center [481, 447] width 43 height 21
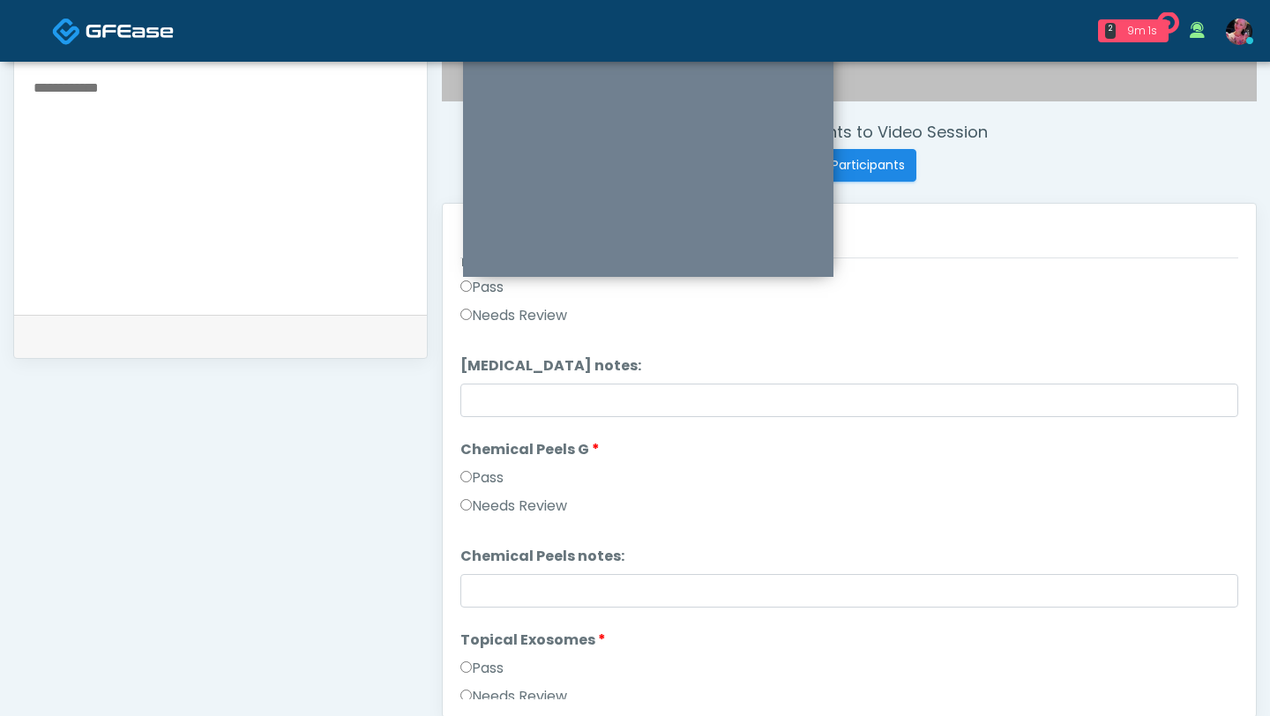
click at [476, 438] on label "Pass" at bounding box center [481, 478] width 43 height 21
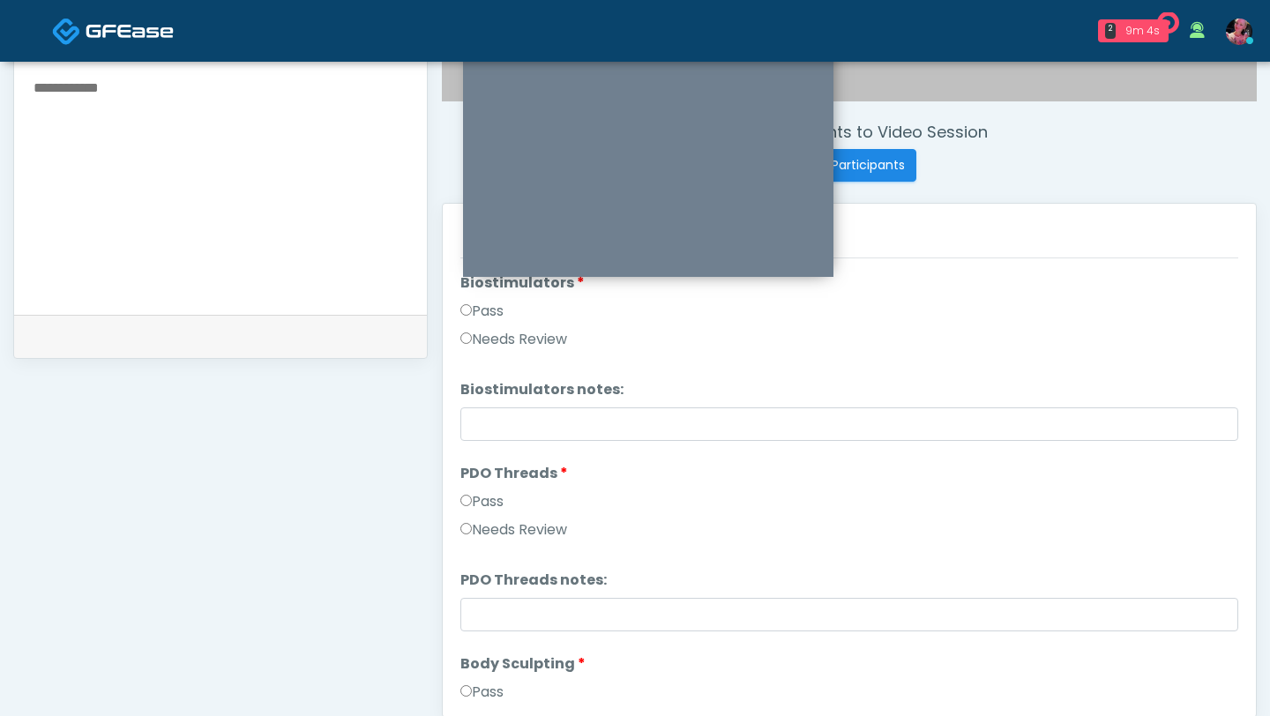
scroll to position [1544, 0]
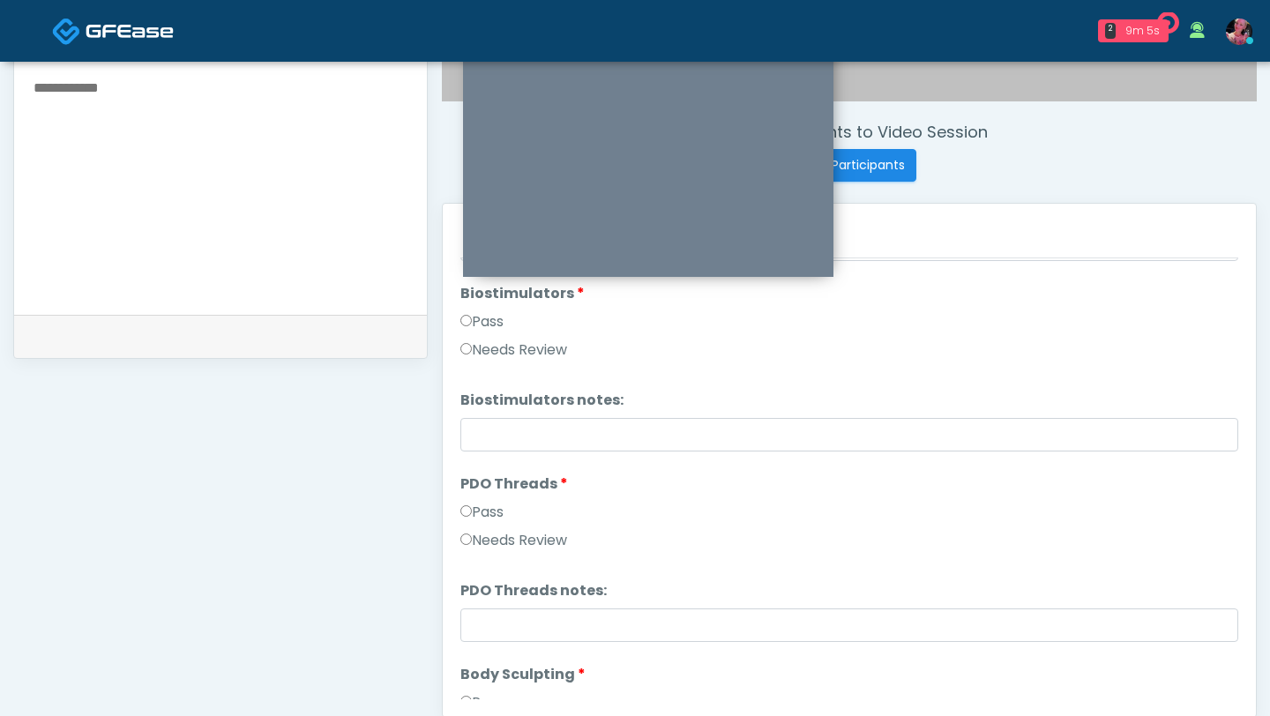
click at [471, 438] on li "PDO Threads PDO Threads Pass Needs Review" at bounding box center [849, 516] width 778 height 85
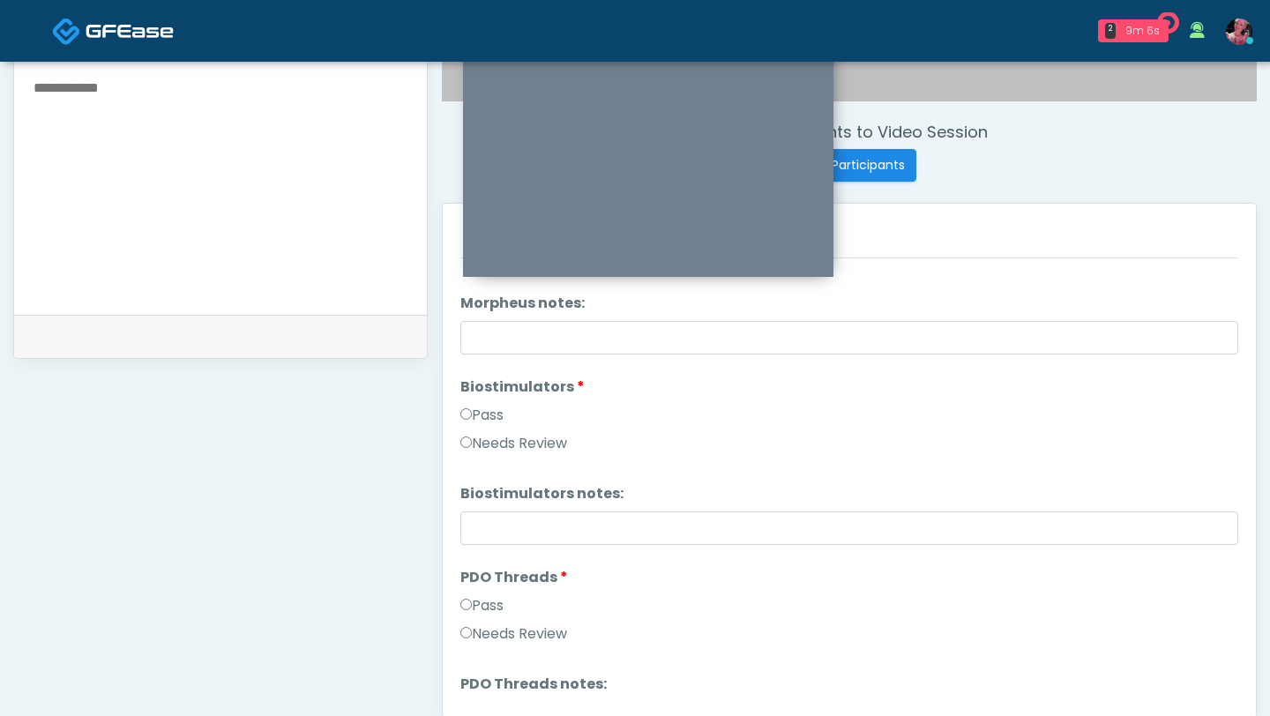
scroll to position [1408, 0]
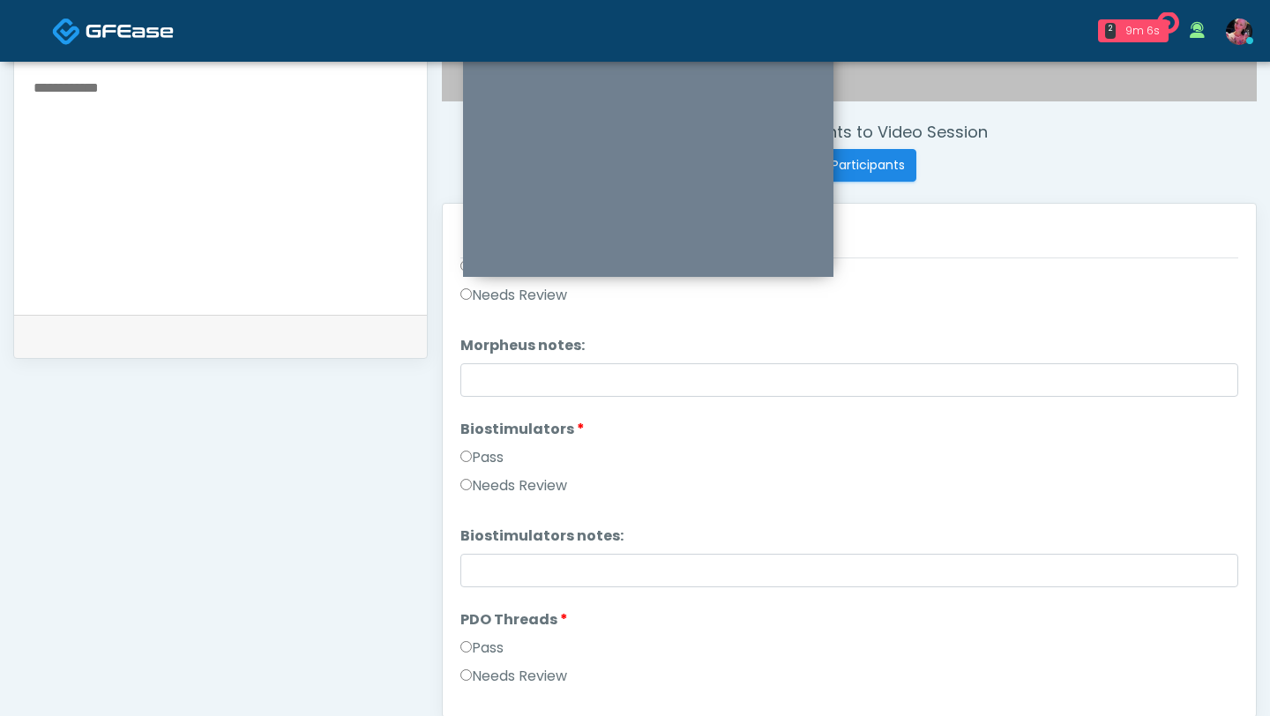
click at [485, 438] on label "Pass" at bounding box center [481, 457] width 43 height 21
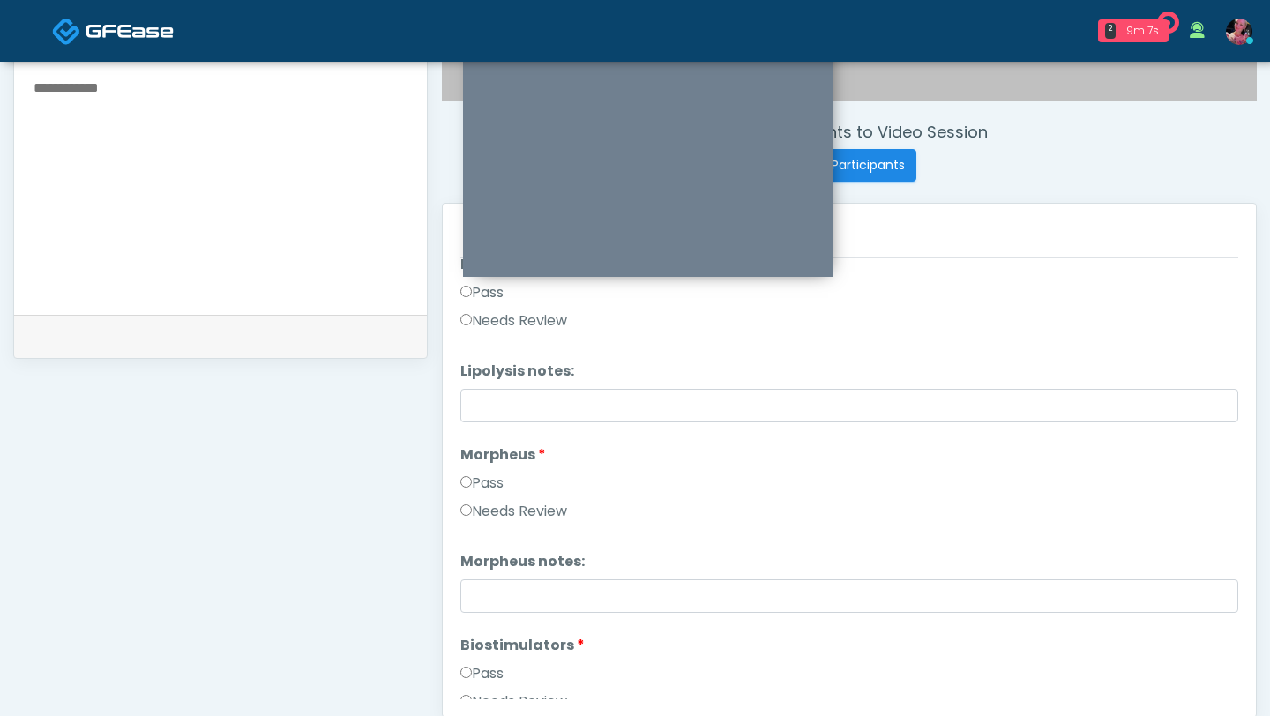
click at [482, 438] on label "Pass" at bounding box center [481, 483] width 43 height 21
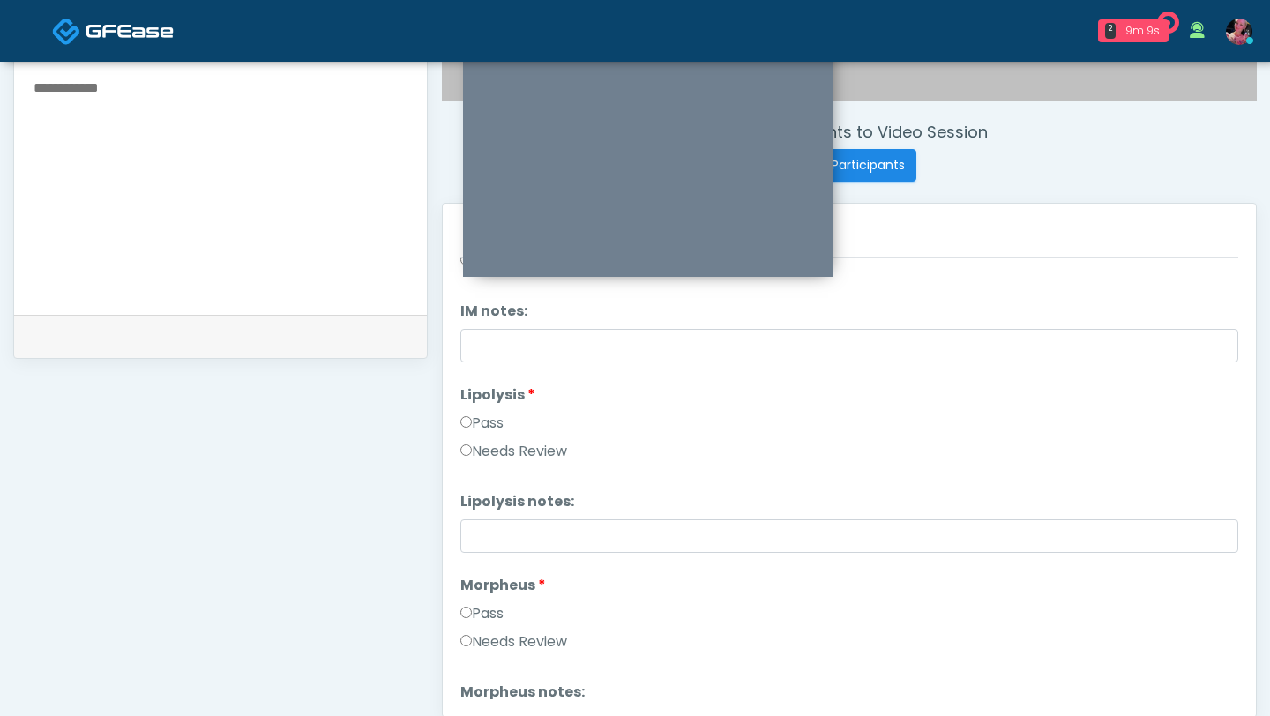
scroll to position [1065, 0]
click at [495, 409] on label "Pass" at bounding box center [481, 419] width 43 height 21
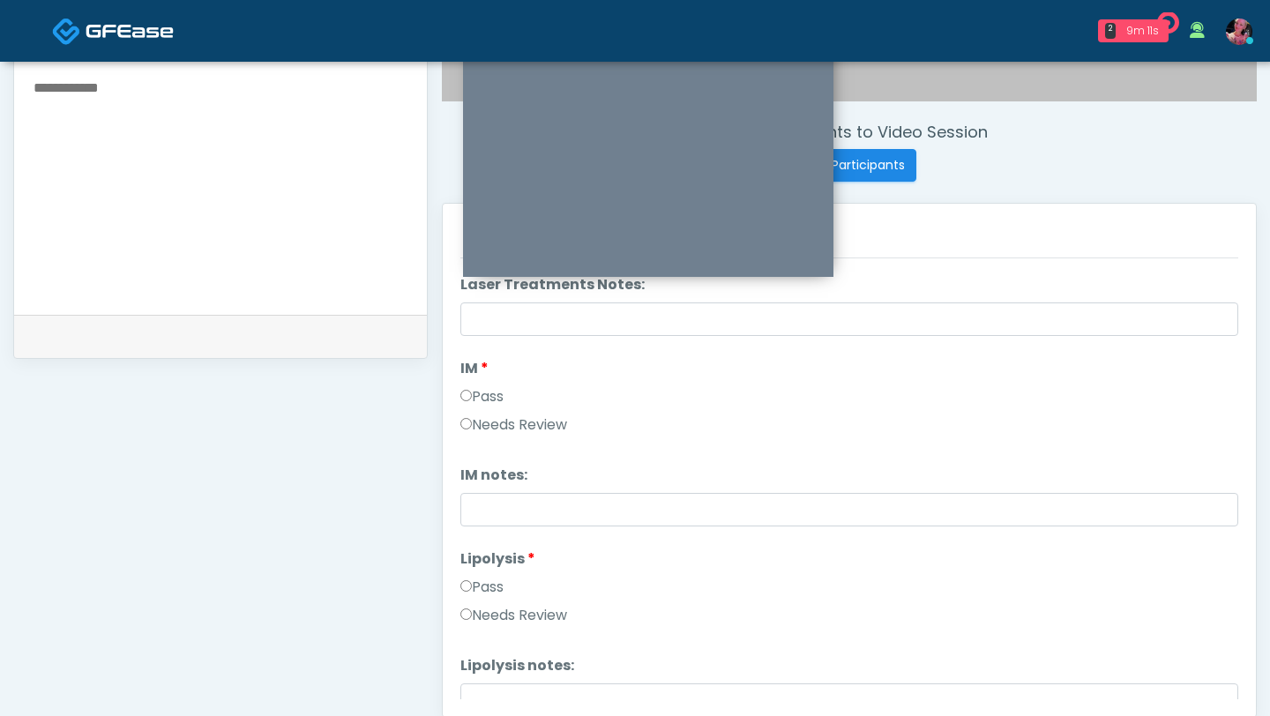
click at [492, 399] on label "Pass" at bounding box center [481, 396] width 43 height 21
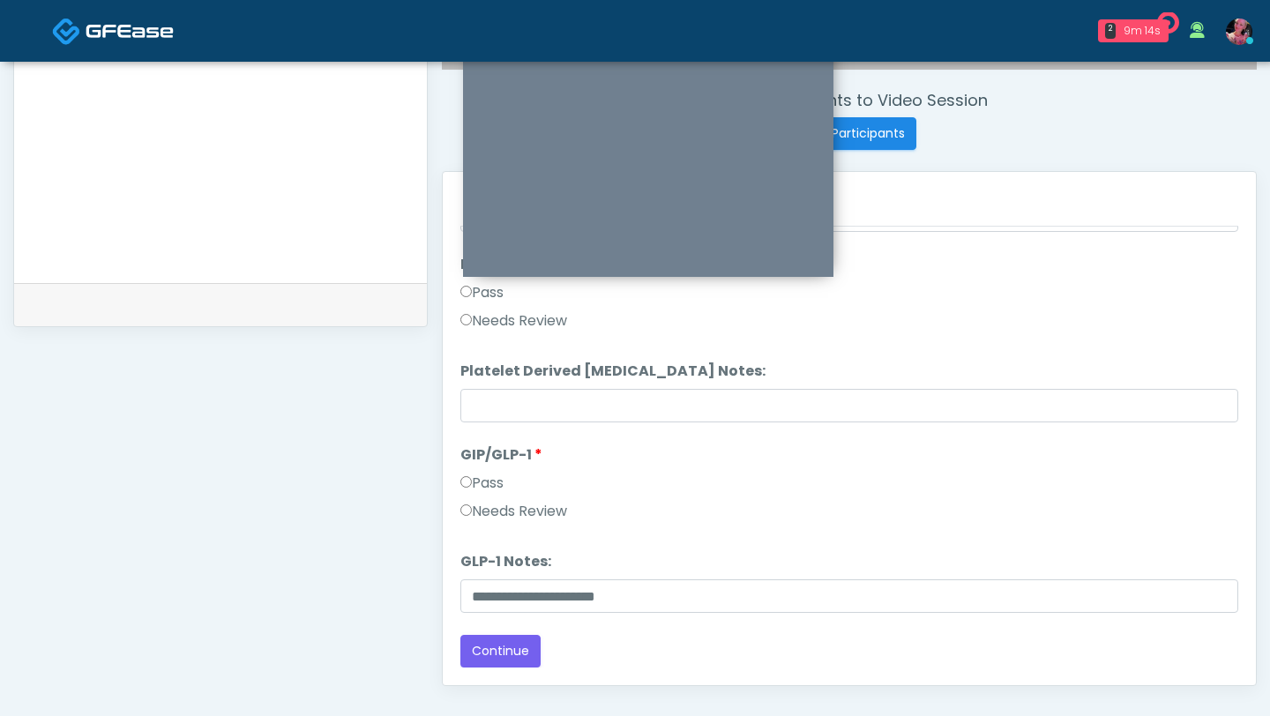
scroll to position [906, 0]
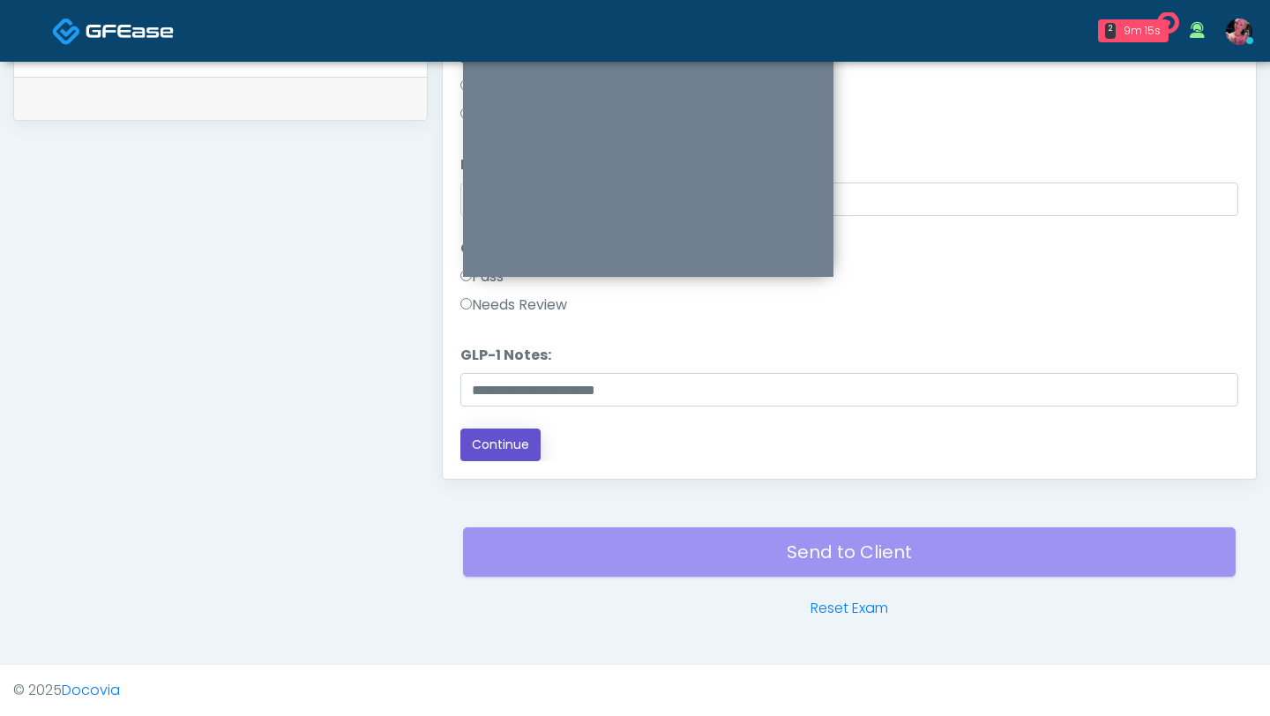
click at [510, 438] on button "Continue" at bounding box center [500, 445] width 80 height 33
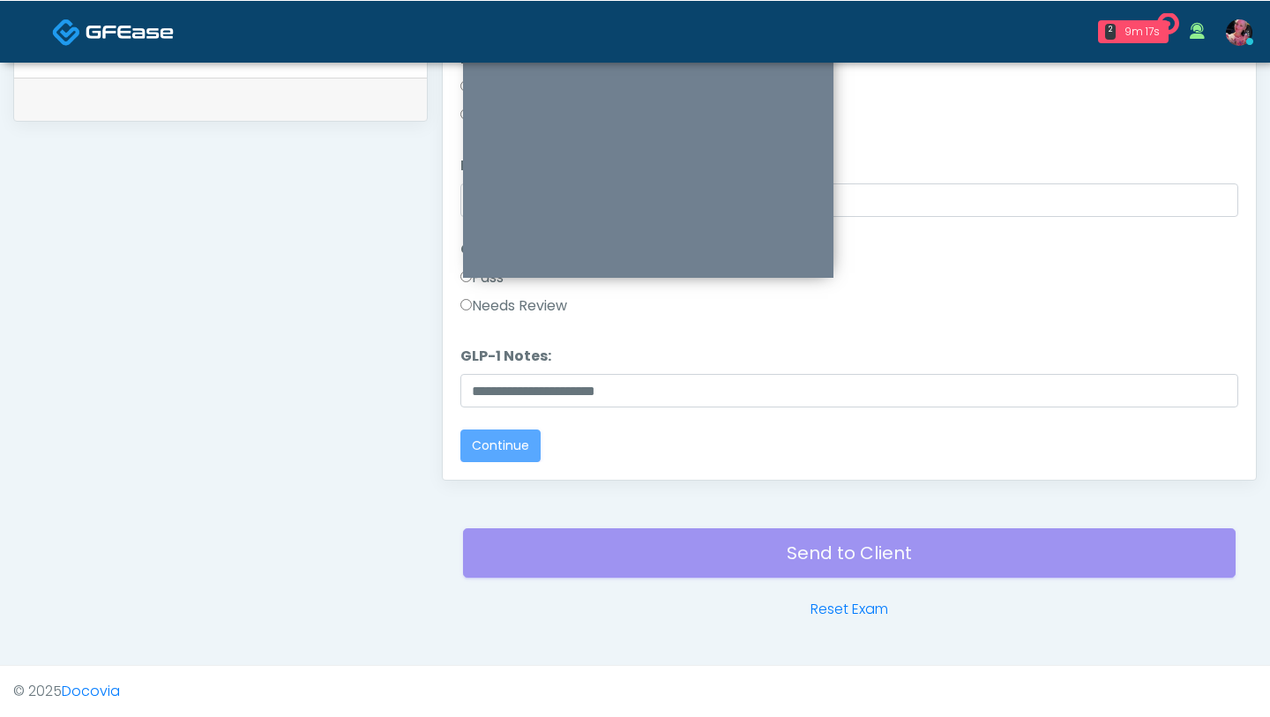
scroll to position [0, 0]
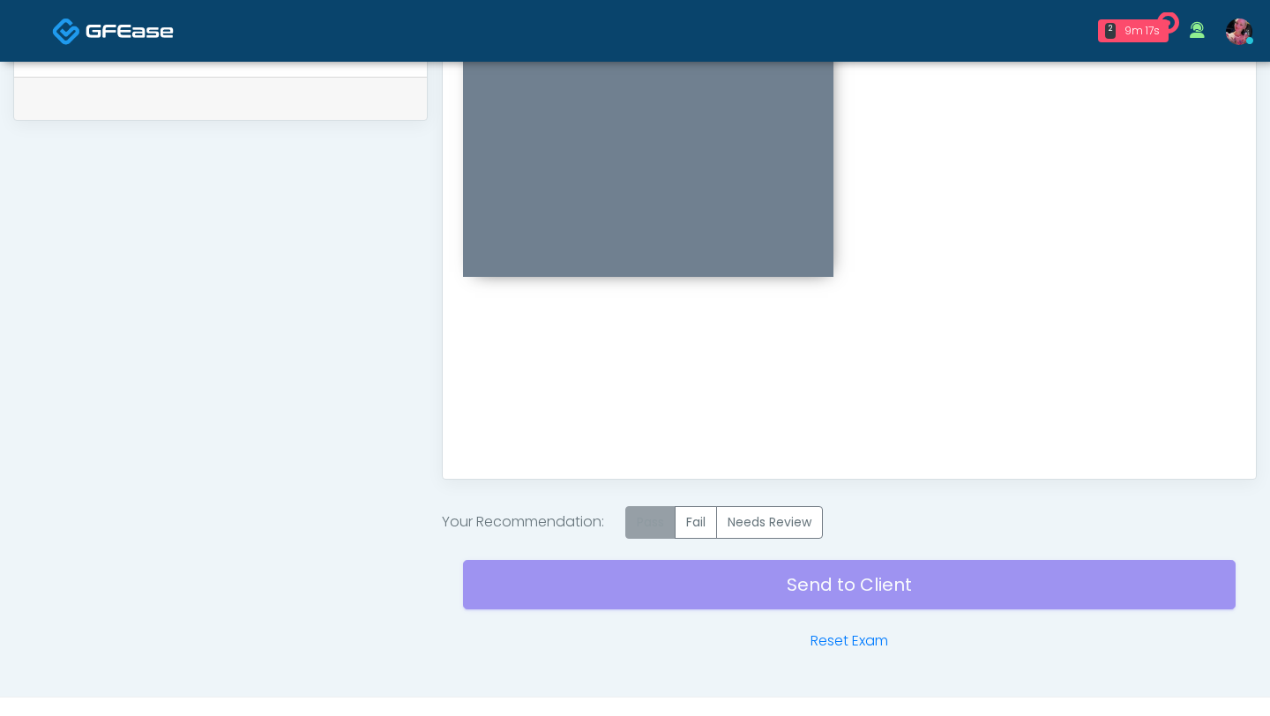
click at [661, 438] on label "Pass" at bounding box center [650, 522] width 50 height 33
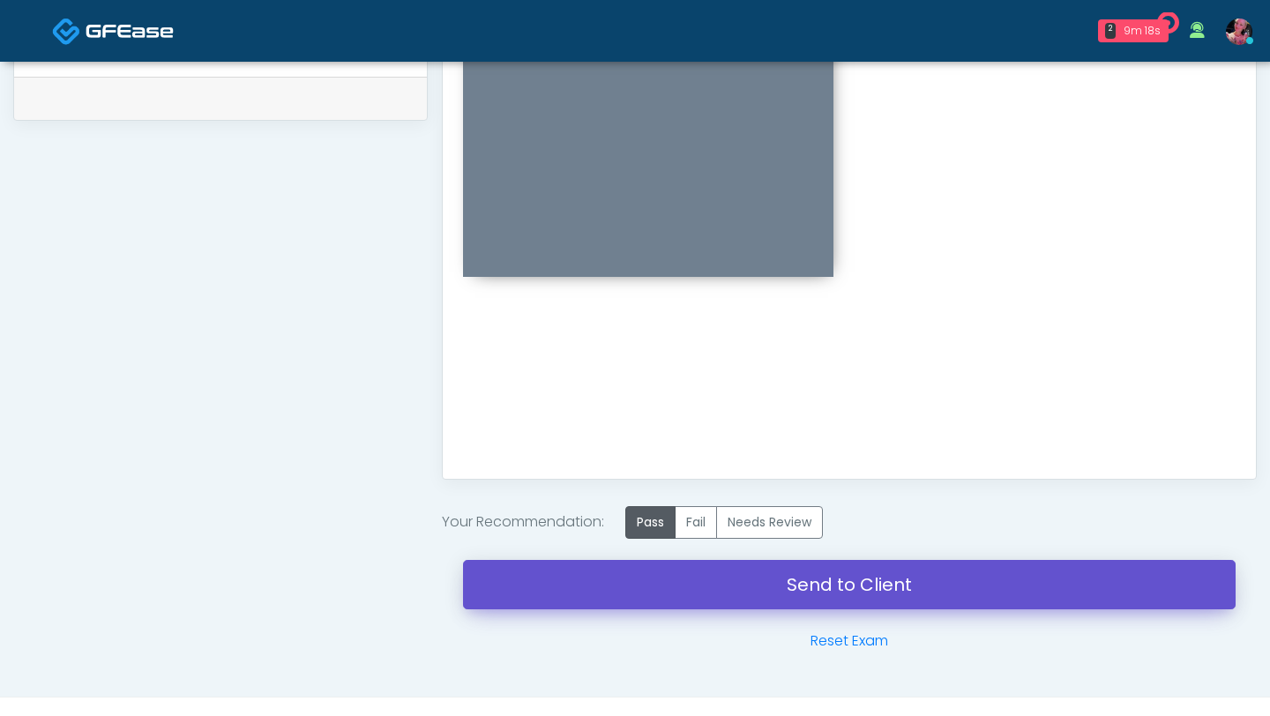
click at [660, 438] on link "Send to Client" at bounding box center [849, 584] width 773 height 49
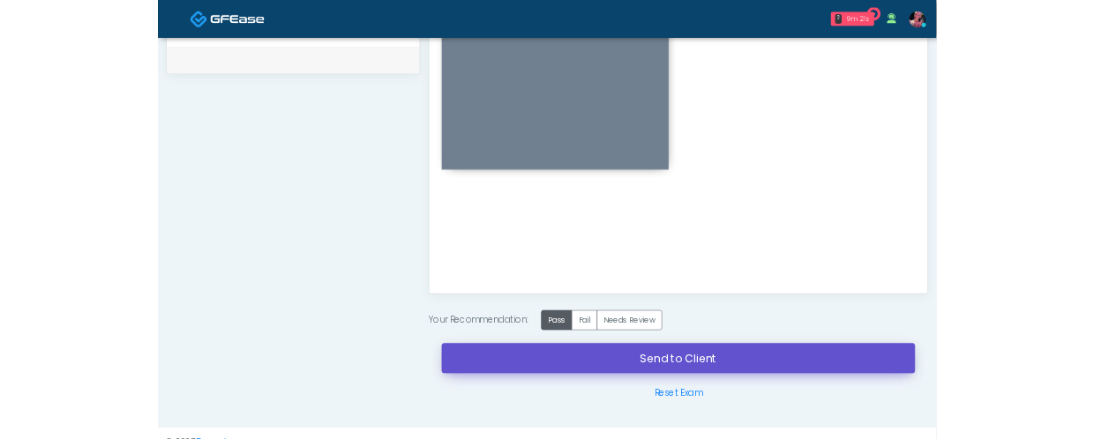
scroll to position [871, 0]
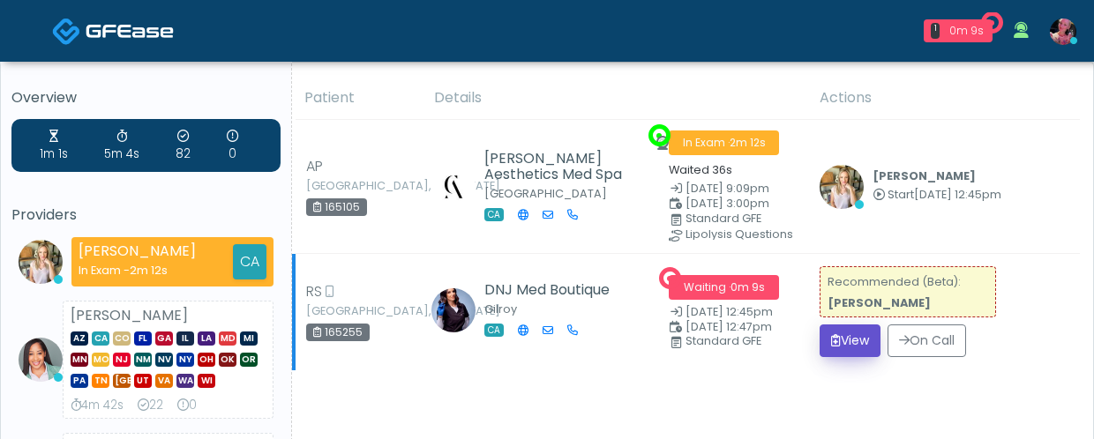
click at [851, 343] on button "View" at bounding box center [849, 341] width 61 height 33
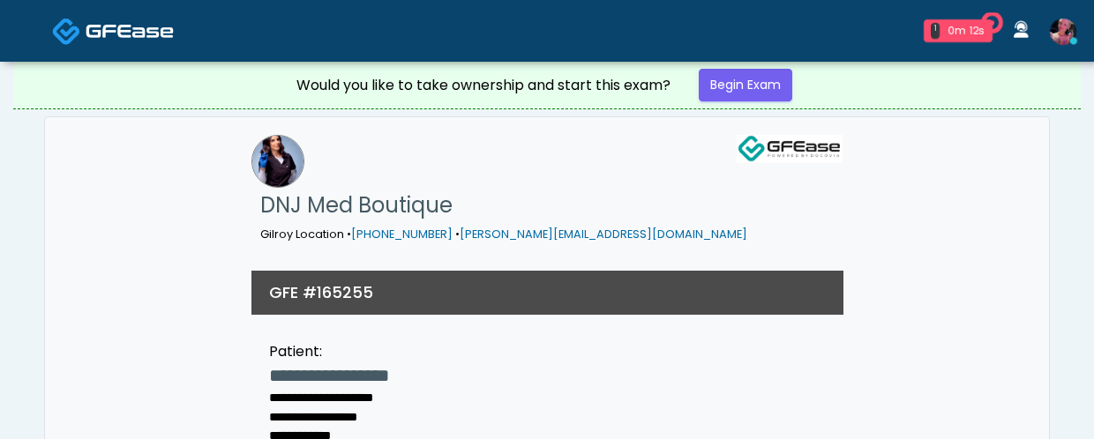
click at [755, 103] on div "Would you like to take ownership and start this exam? Begin Exam" at bounding box center [546, 85] width 529 height 47
click at [755, 95] on link "Begin Exam" at bounding box center [746, 85] width 94 height 33
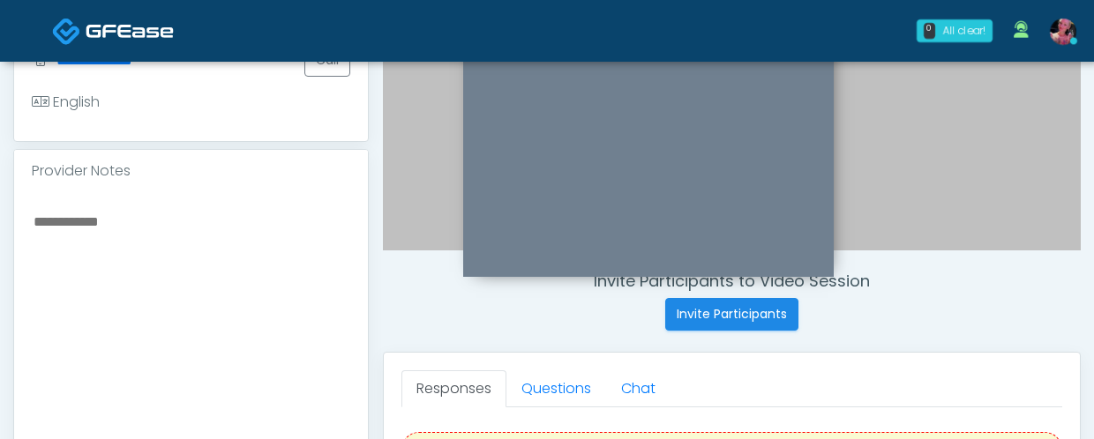
scroll to position [486, 0]
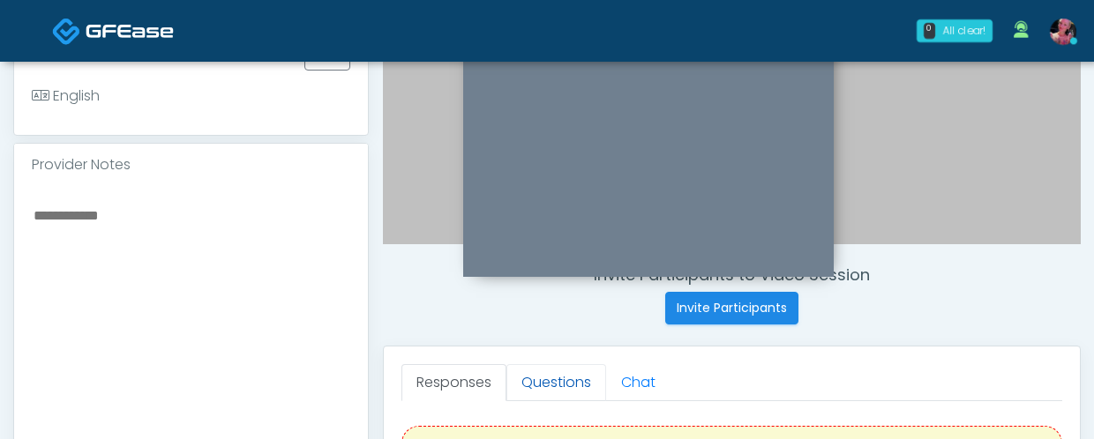
click at [563, 371] on link "Questions" at bounding box center [556, 382] width 100 height 37
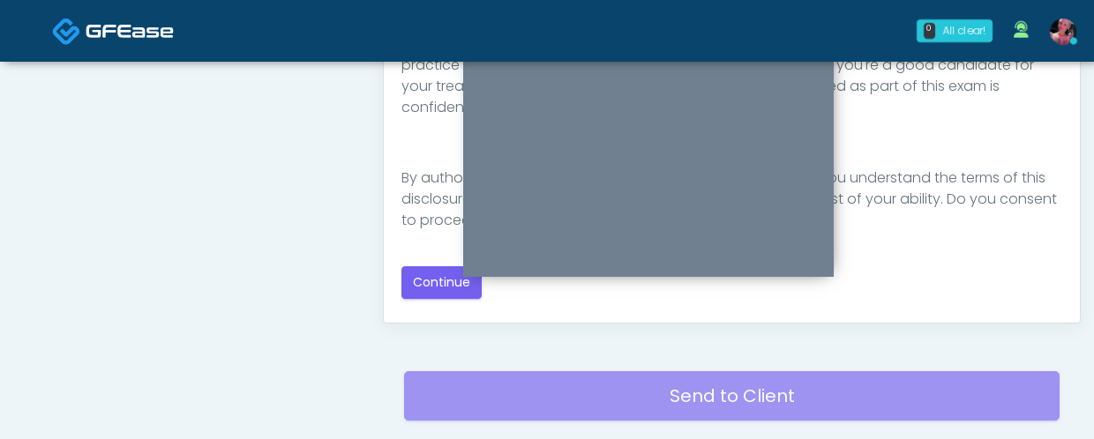
scroll to position [1045, 0]
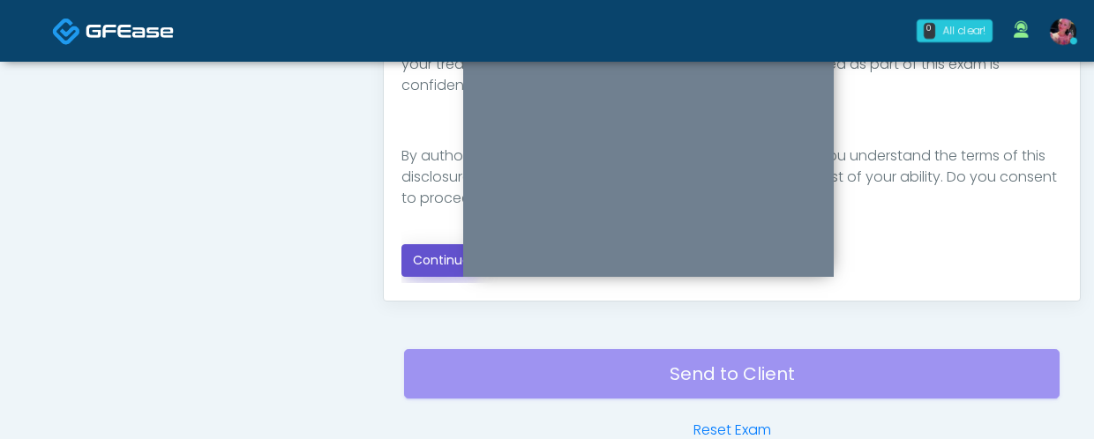
click at [402, 251] on button "Continue" at bounding box center [441, 260] width 80 height 33
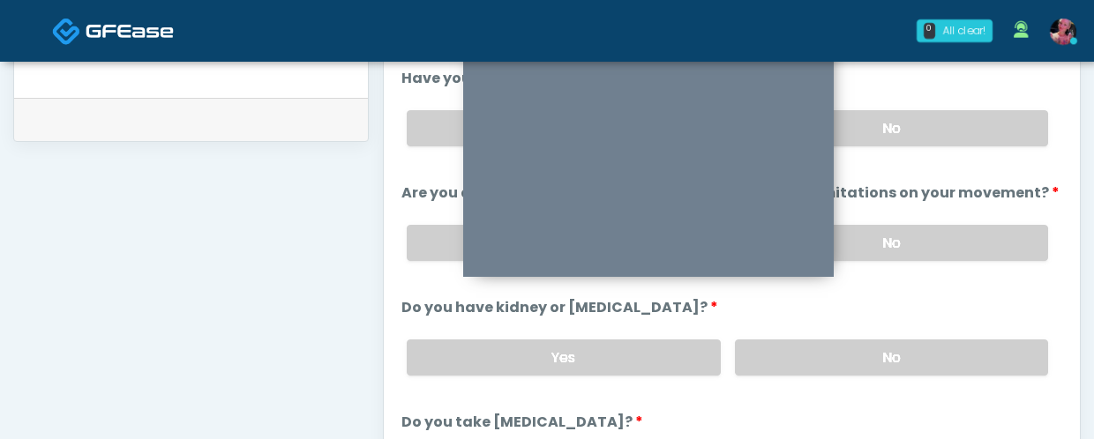
scroll to position [822, 0]
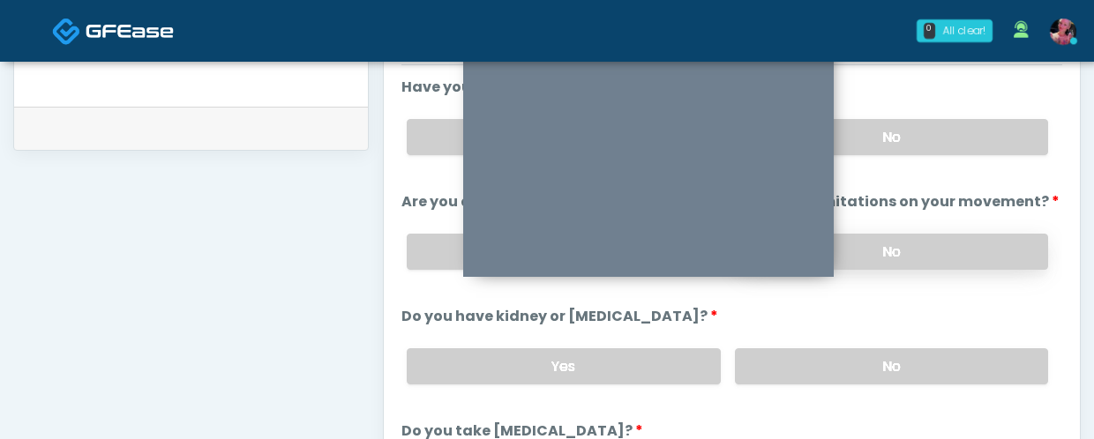
click at [937, 237] on label "No" at bounding box center [891, 252] width 313 height 36
click at [936, 139] on label "No" at bounding box center [891, 137] width 313 height 36
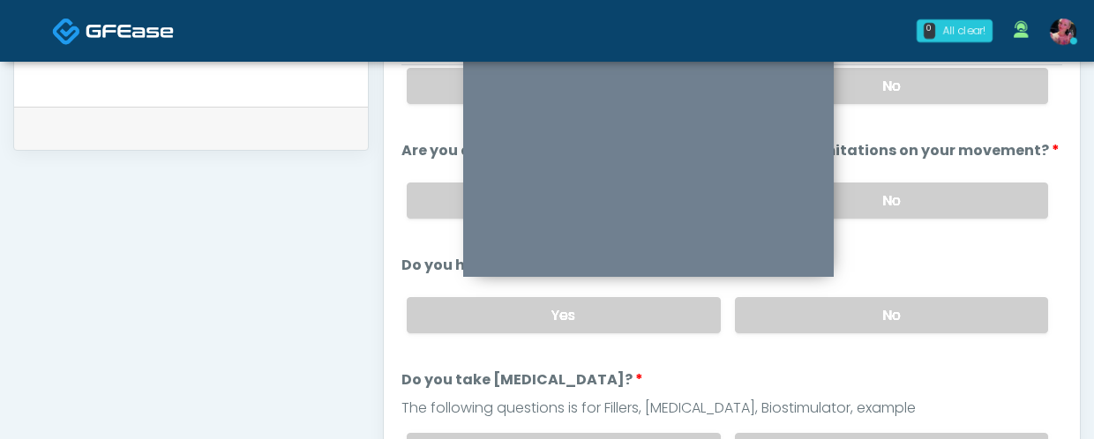
scroll to position [53, 0]
click at [877, 290] on div "Yes No" at bounding box center [727, 313] width 669 height 64
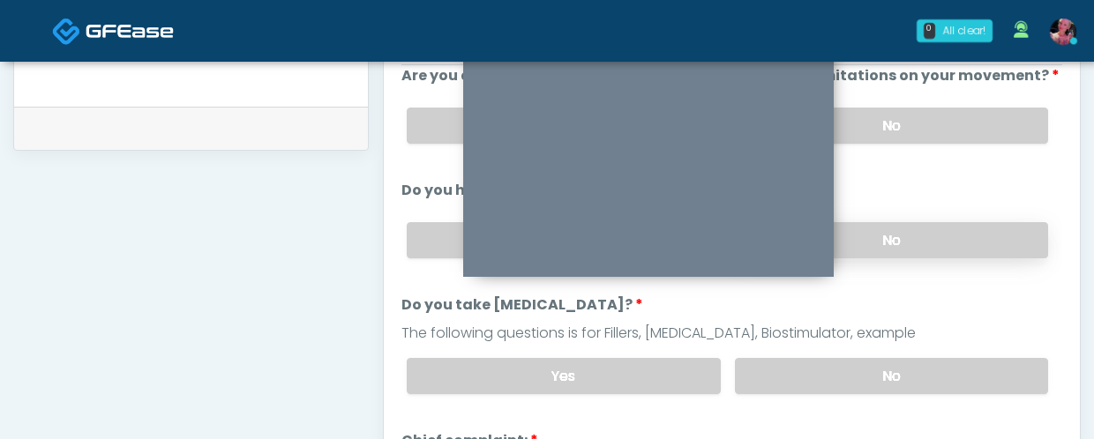
click at [893, 237] on label "No" at bounding box center [891, 240] width 313 height 36
click at [882, 359] on label "No" at bounding box center [891, 376] width 313 height 36
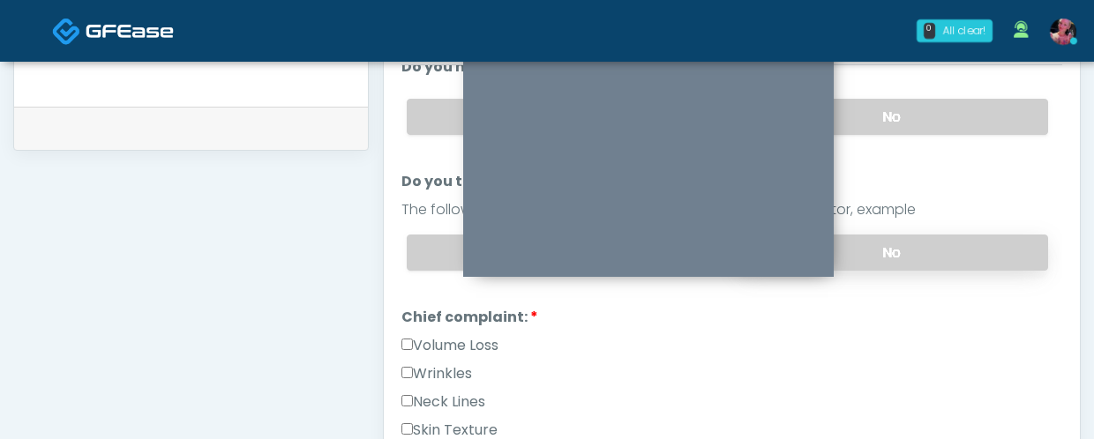
scroll to position [310, 0]
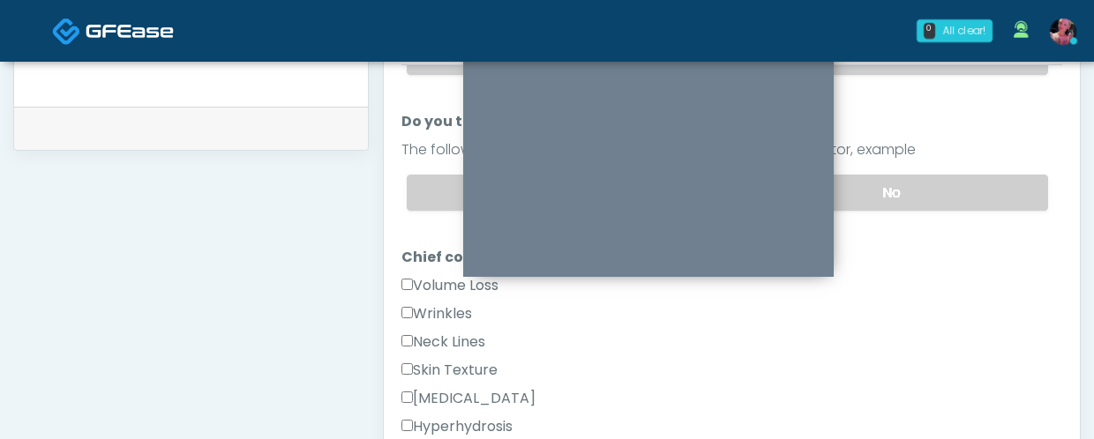
click at [436, 318] on label "Wrinkles" at bounding box center [436, 313] width 71 height 21
click at [426, 286] on label "Volume Loss" at bounding box center [449, 285] width 97 height 21
click at [426, 318] on label "Wrinkles" at bounding box center [436, 313] width 71 height 21
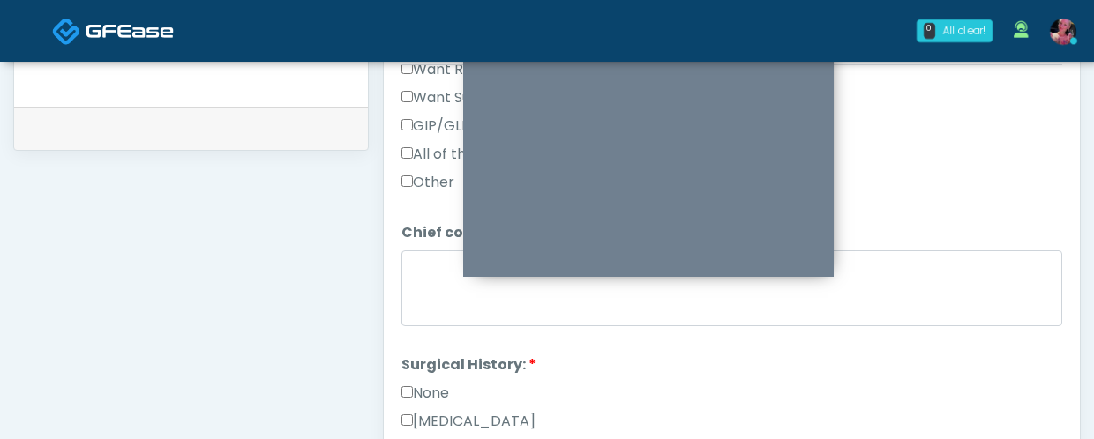
scroll to position [804, 0]
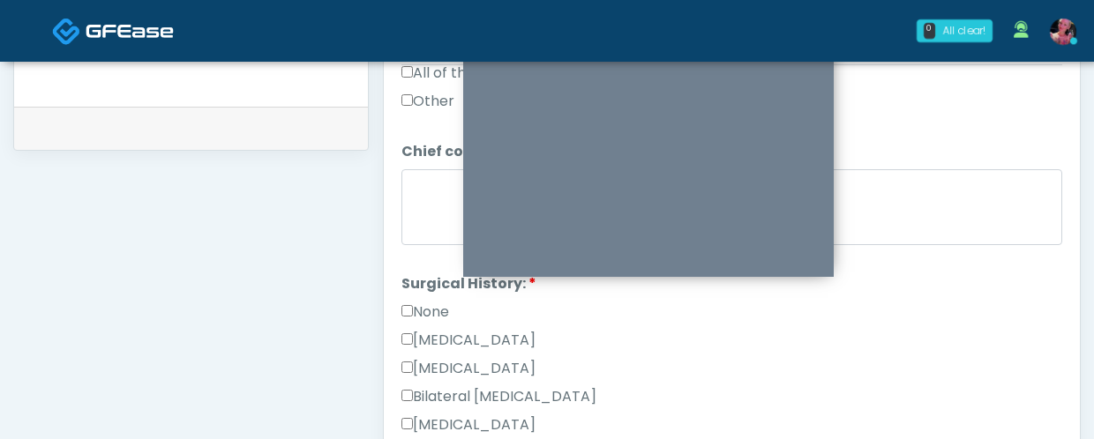
click at [411, 302] on label "None" at bounding box center [425, 312] width 48 height 21
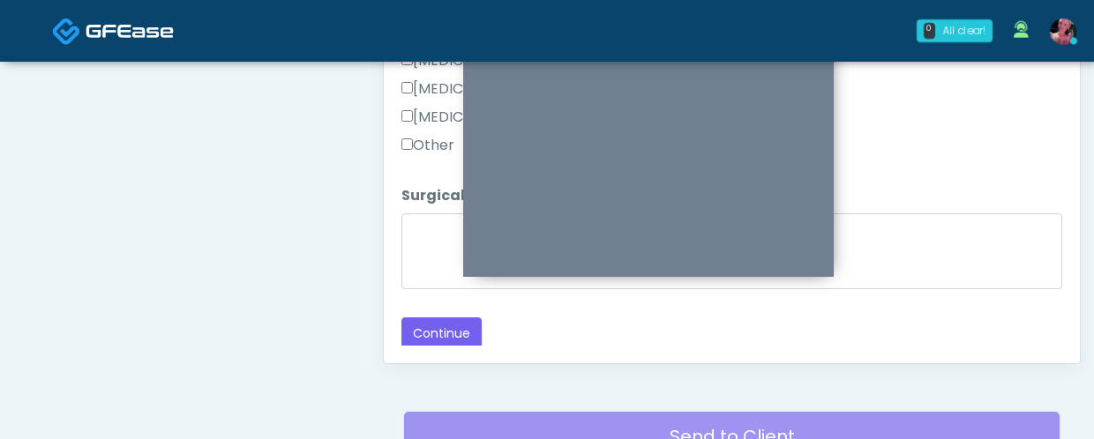
scroll to position [1021, 0]
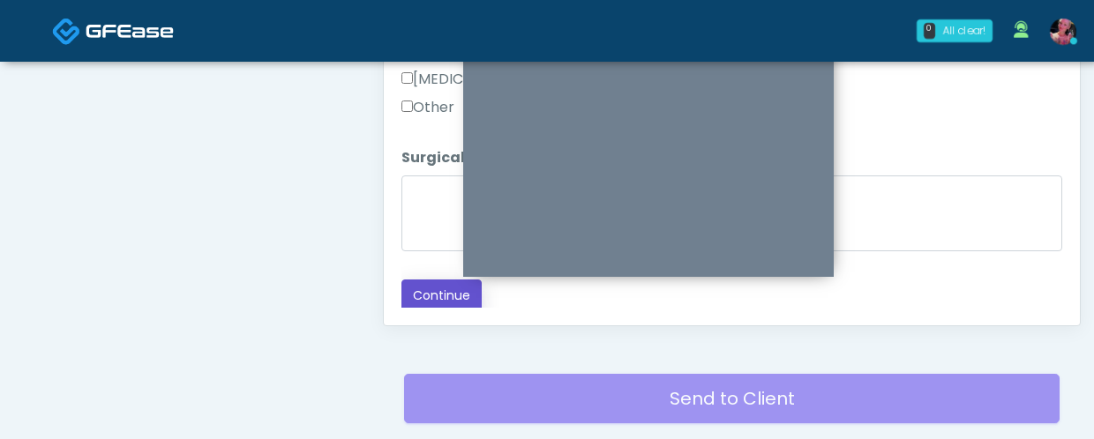
click at [423, 297] on button "Continue" at bounding box center [441, 296] width 80 height 33
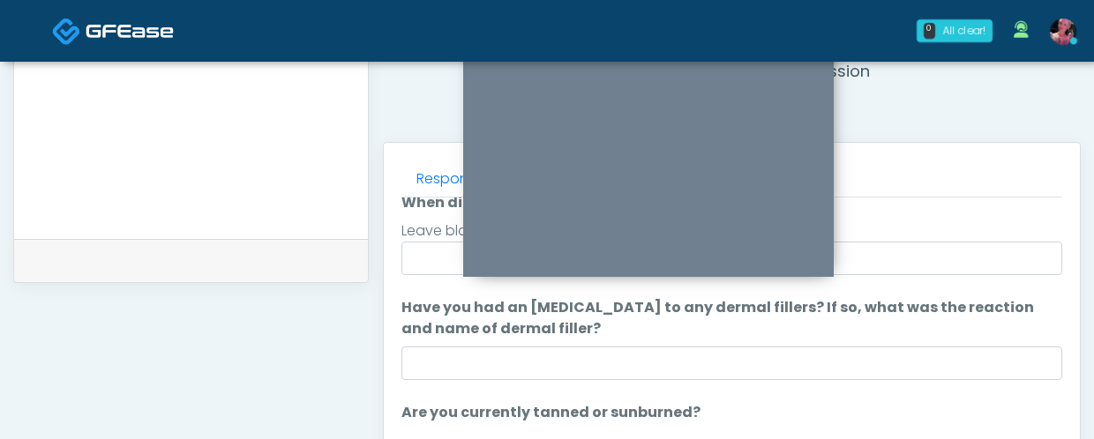
scroll to position [269, 0]
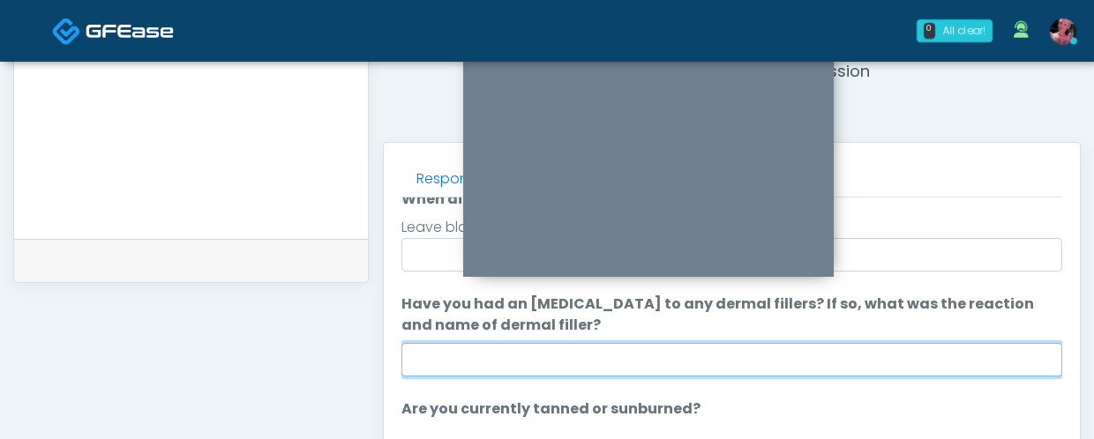
click at [439, 362] on input "Have you had an allergic response to any dermal fillers? If so, what was the re…" at bounding box center [731, 360] width 661 height 34
type input "*"
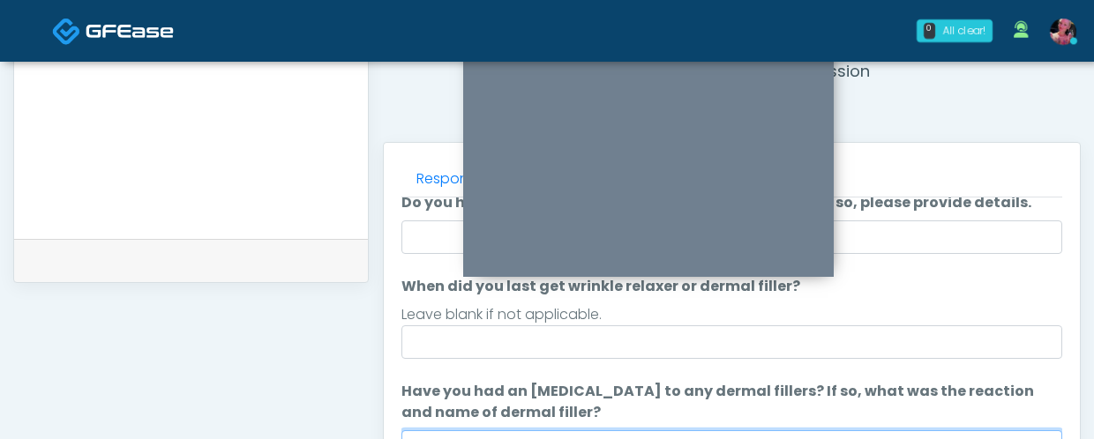
scroll to position [183, 0]
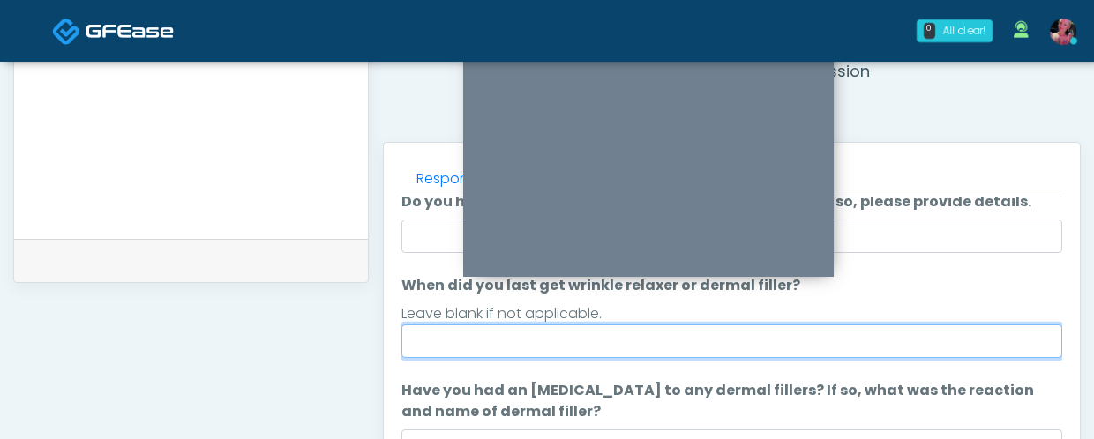
click at [427, 334] on input "When did you last get wrinkle relaxer or dermal filler?" at bounding box center [731, 342] width 661 height 34
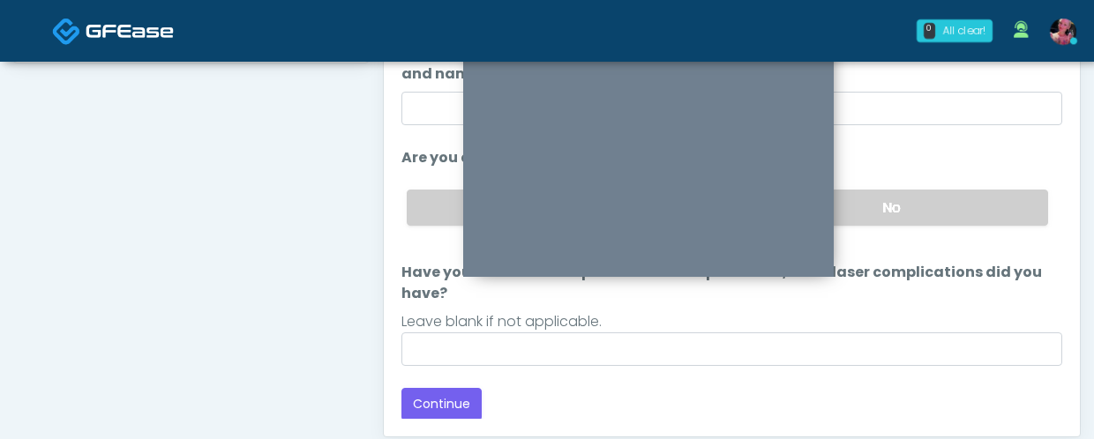
scroll to position [910, 0]
type input "**********"
click at [901, 220] on label "No" at bounding box center [891, 207] width 313 height 36
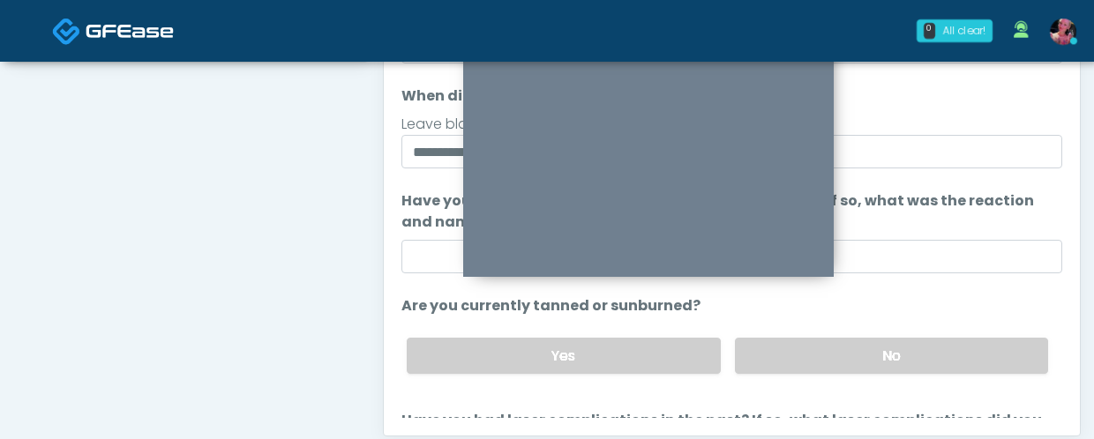
scroll to position [301, 0]
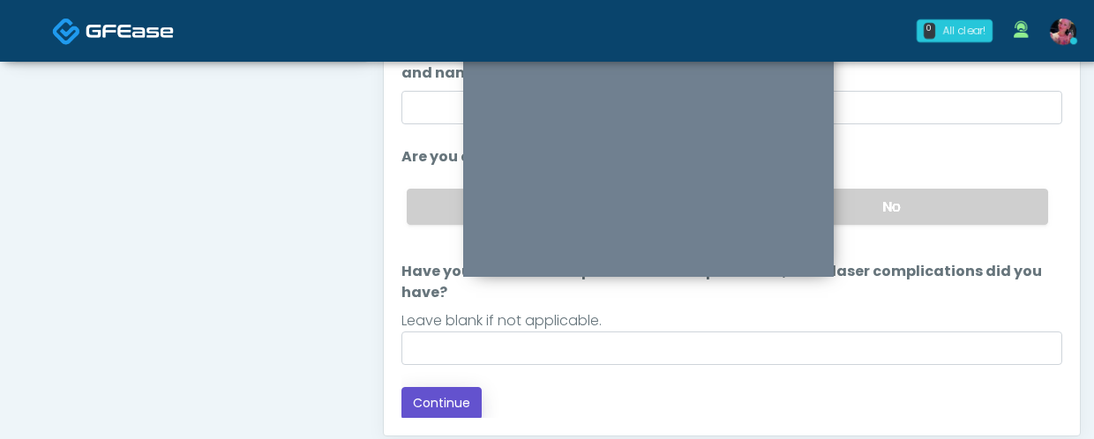
click at [445, 393] on button "Continue" at bounding box center [441, 403] width 80 height 33
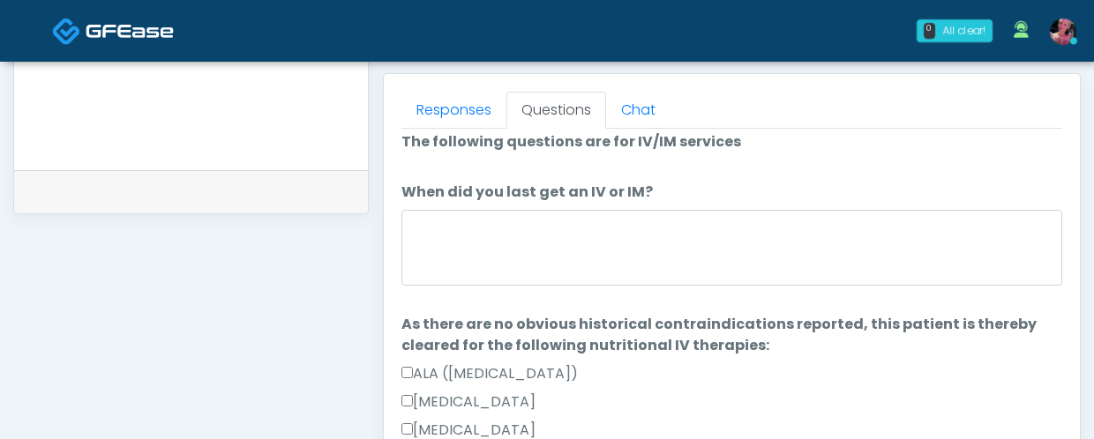
scroll to position [791, 0]
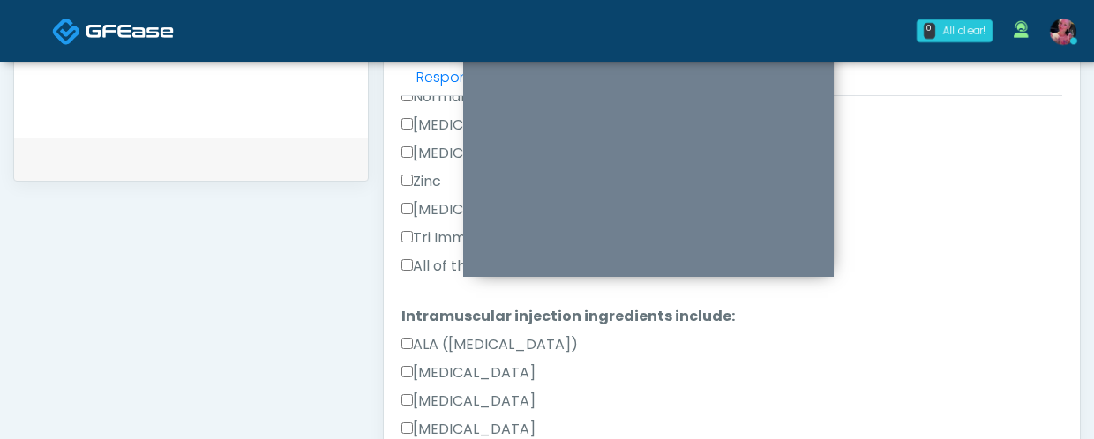
click at [417, 270] on label "All of the above" at bounding box center [461, 266] width 121 height 21
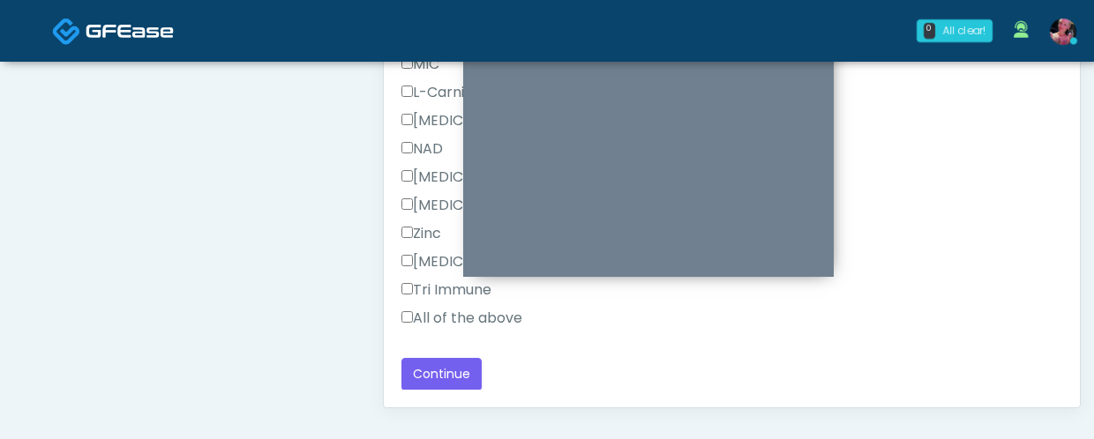
scroll to position [983, 0]
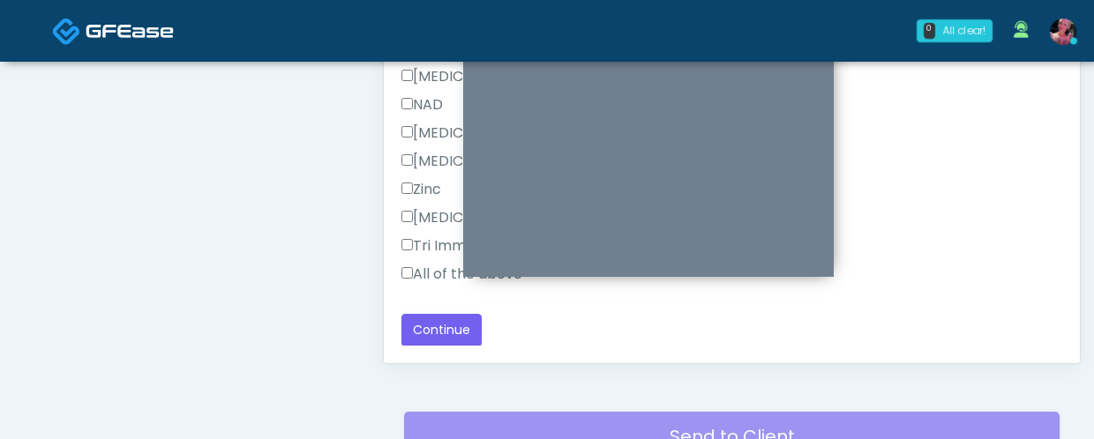
click at [413, 265] on label "All of the above" at bounding box center [461, 274] width 121 height 21
click at [414, 322] on button "Continue" at bounding box center [441, 330] width 80 height 33
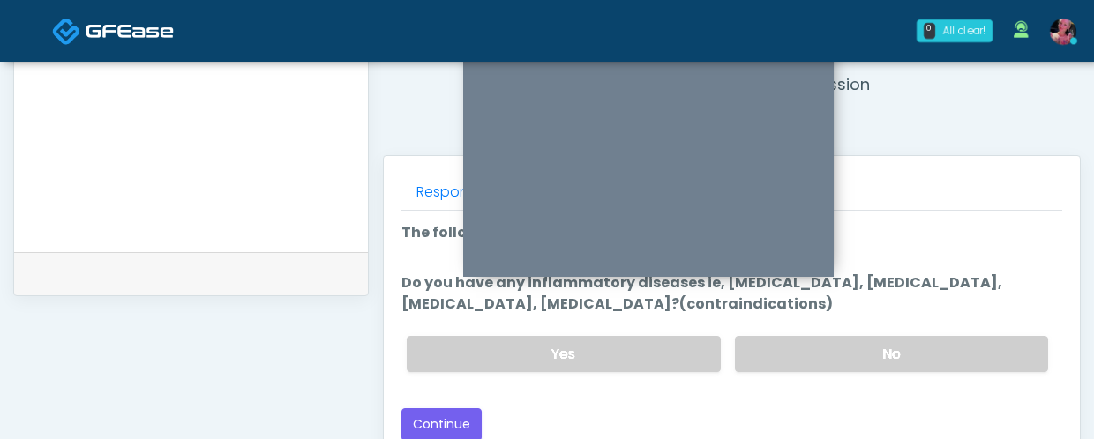
scroll to position [682, 0]
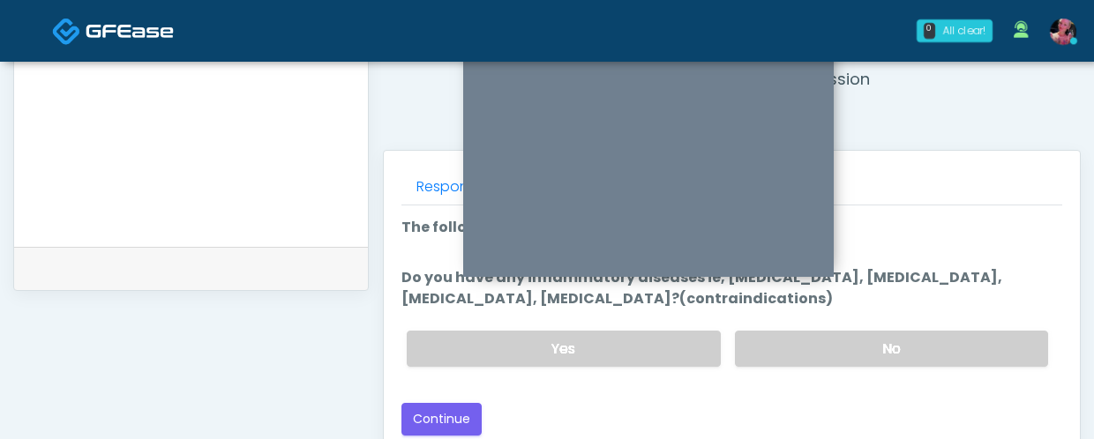
click at [925, 329] on div "Yes No" at bounding box center [727, 349] width 669 height 64
click at [924, 331] on label "No" at bounding box center [891, 349] width 313 height 36
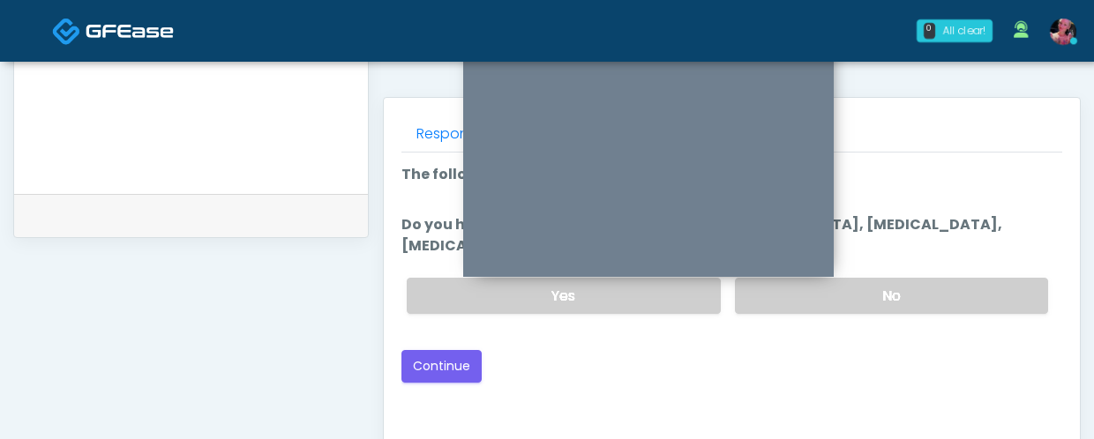
scroll to position [762, 0]
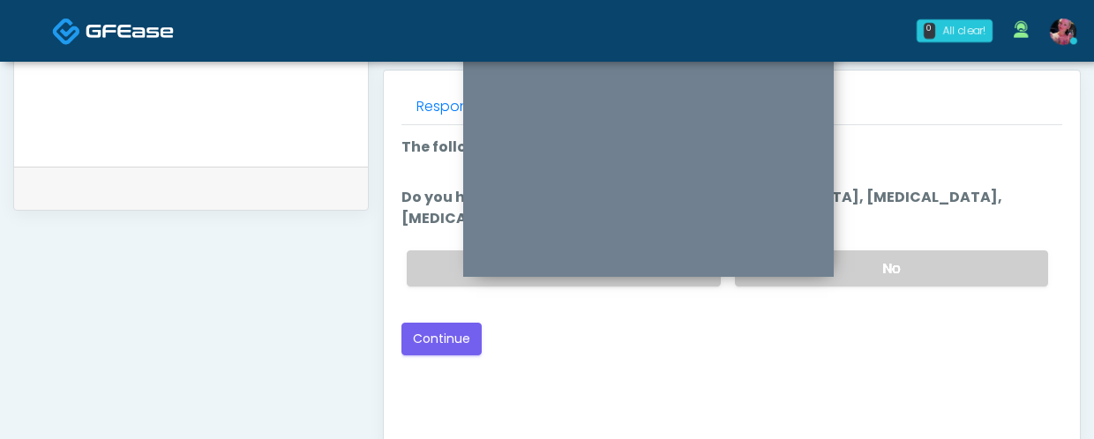
click at [468, 361] on div "Good Faith Exam Script Good Faith Exam Script INTRODUCTION Hello, my name is un…" at bounding box center [731, 345] width 661 height 441
click at [459, 349] on button "Continue" at bounding box center [441, 339] width 80 height 33
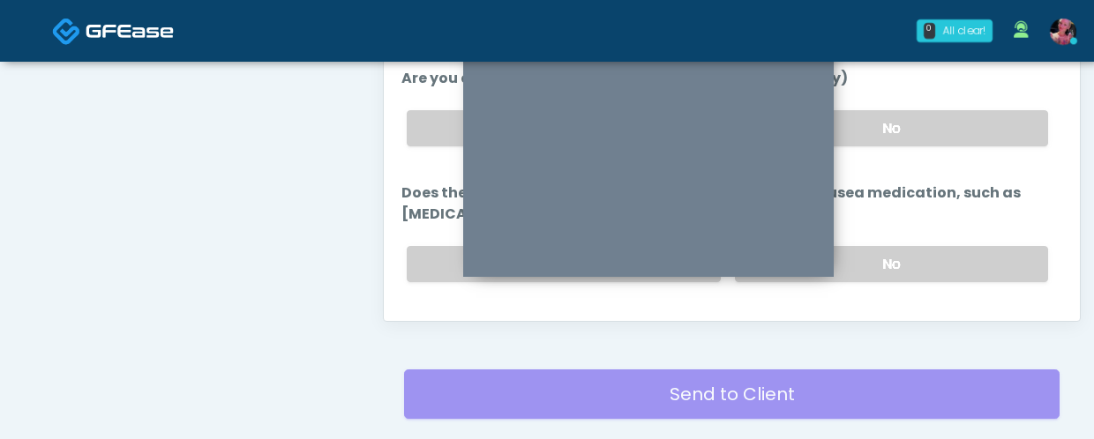
scroll to position [1038, 0]
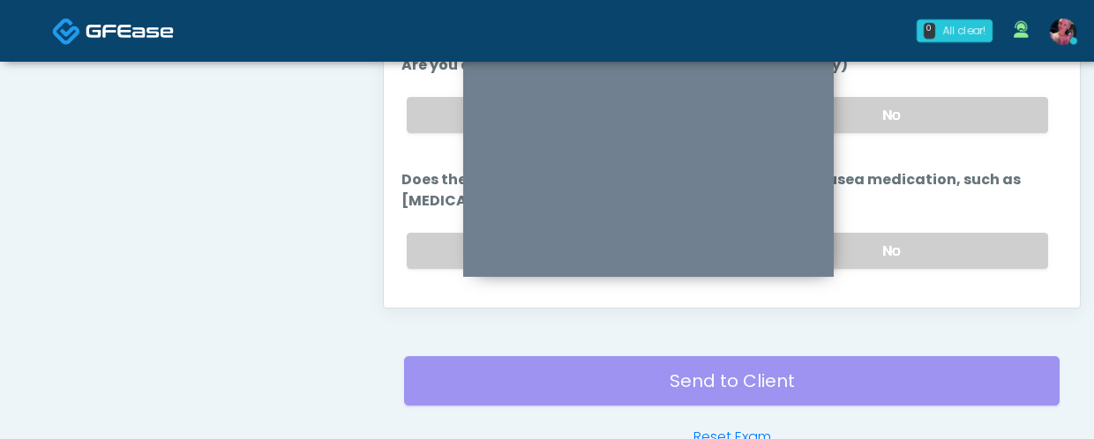
click at [435, 305] on button "Continue" at bounding box center [441, 321] width 80 height 33
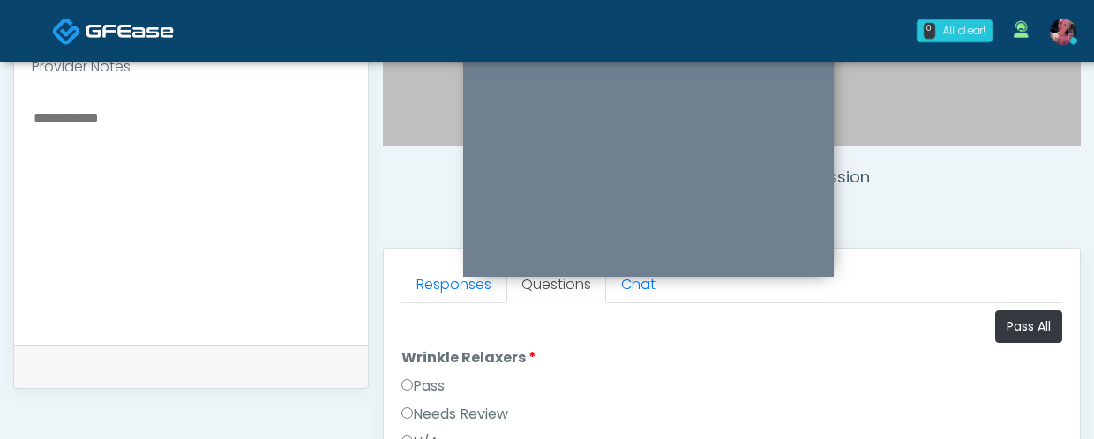
scroll to position [602, 0]
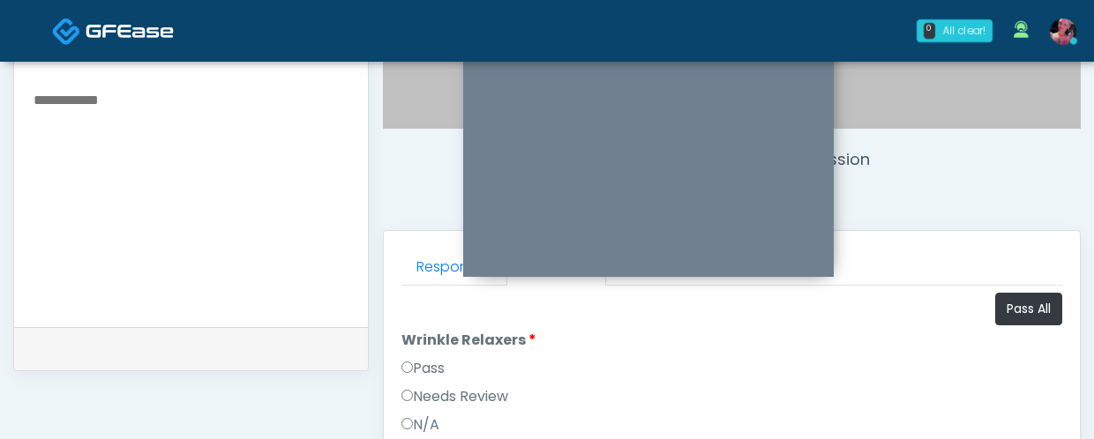
click at [425, 372] on label "Pass" at bounding box center [422, 368] width 43 height 21
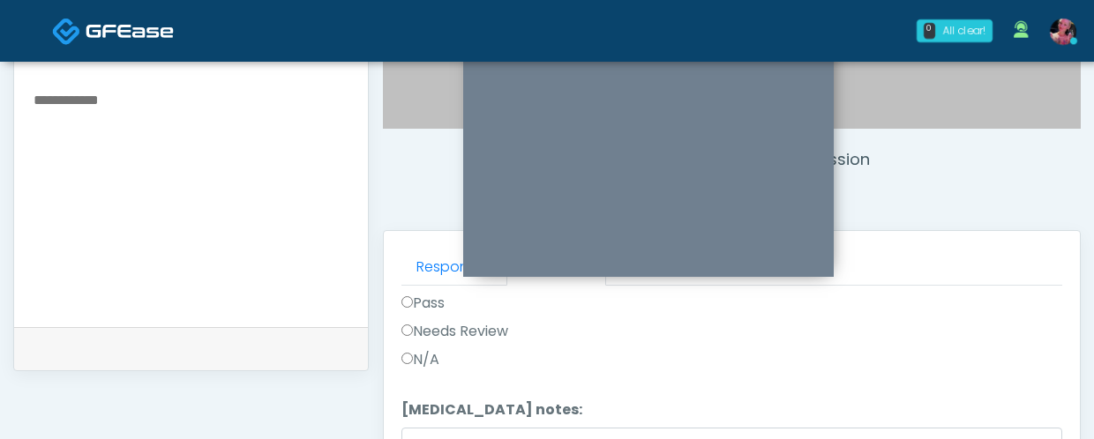
click at [419, 306] on label "Pass" at bounding box center [422, 303] width 43 height 21
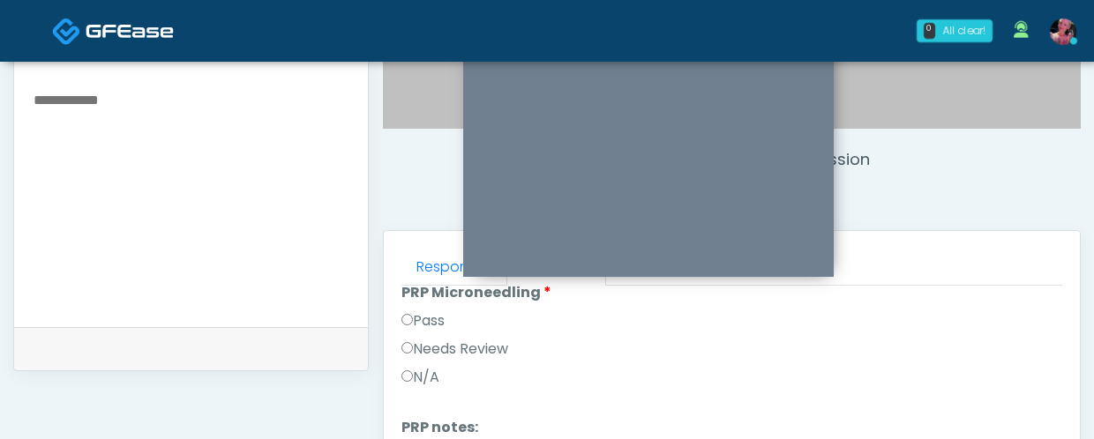
click at [419, 306] on li "PRP Microneedling PRP Microneedling Pass Needs Review N/A" at bounding box center [731, 338] width 661 height 113
click at [419, 325] on label "Pass" at bounding box center [422, 320] width 43 height 21
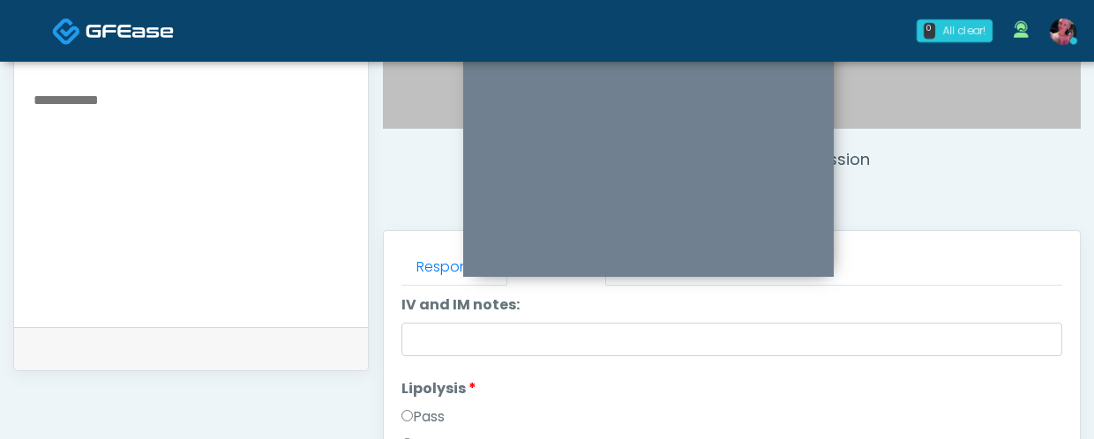
click at [415, 408] on label "Pass" at bounding box center [422, 417] width 43 height 21
click at [417, 420] on label "Pass" at bounding box center [422, 428] width 43 height 21
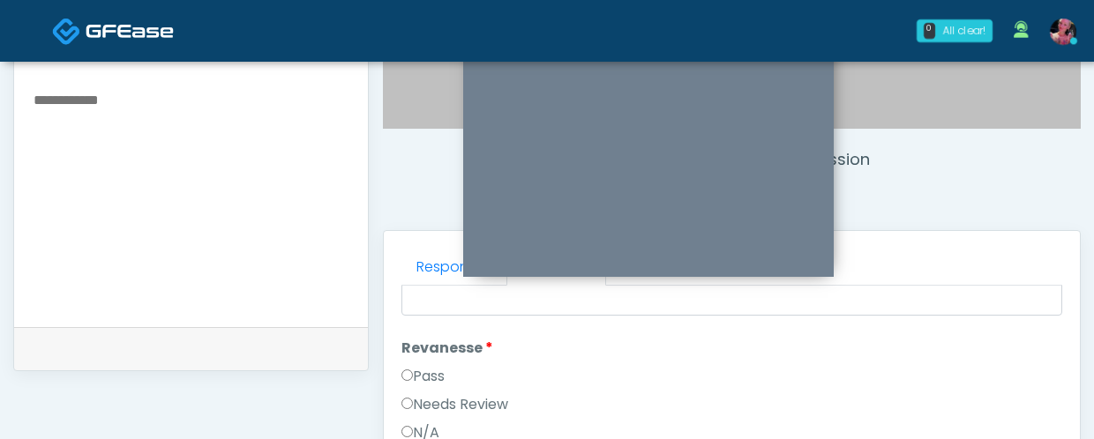
scroll to position [1499, 0]
click at [439, 376] on label "Pass" at bounding box center [422, 380] width 43 height 21
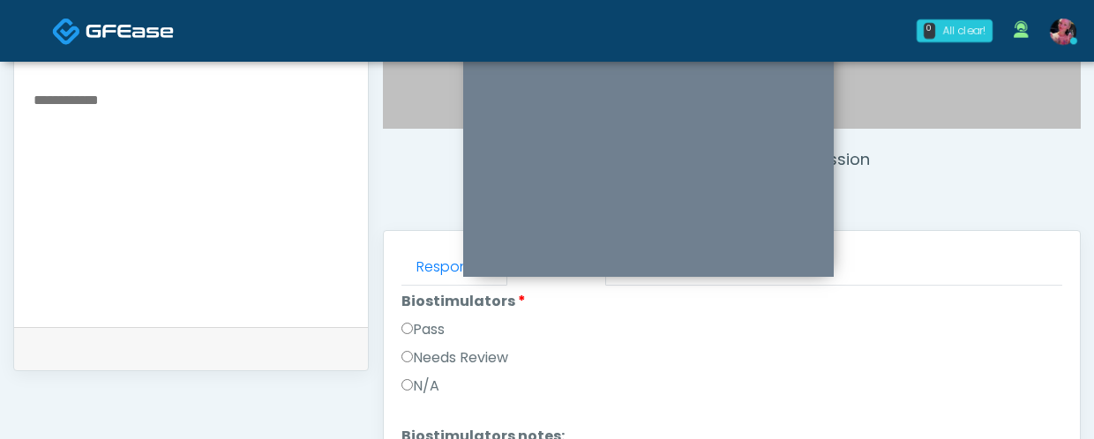
click at [426, 327] on label "Pass" at bounding box center [422, 329] width 43 height 21
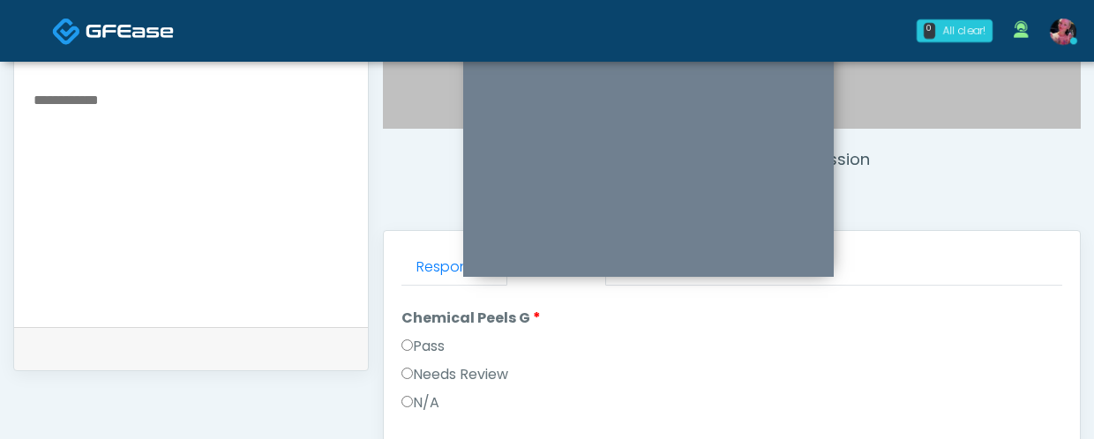
click at [419, 344] on label "Pass" at bounding box center [422, 346] width 43 height 21
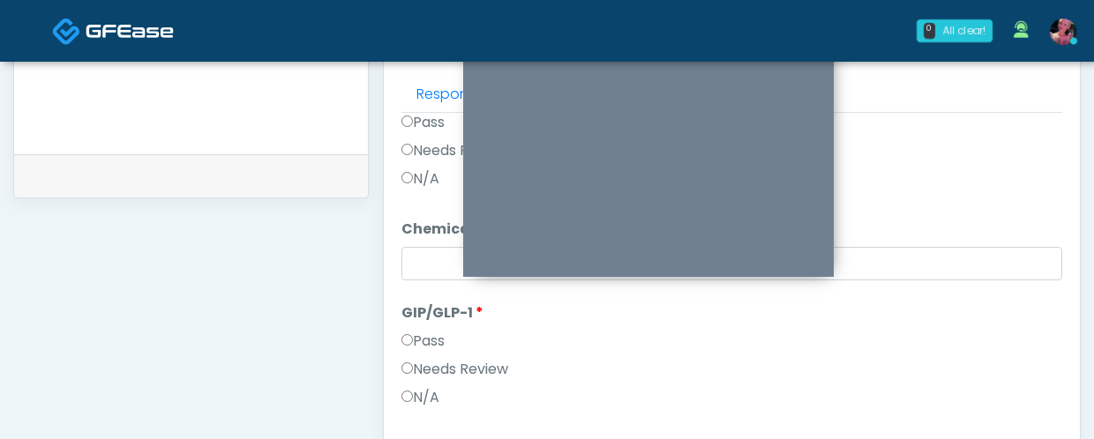
click at [416, 375] on label "Needs Review" at bounding box center [454, 369] width 107 height 21
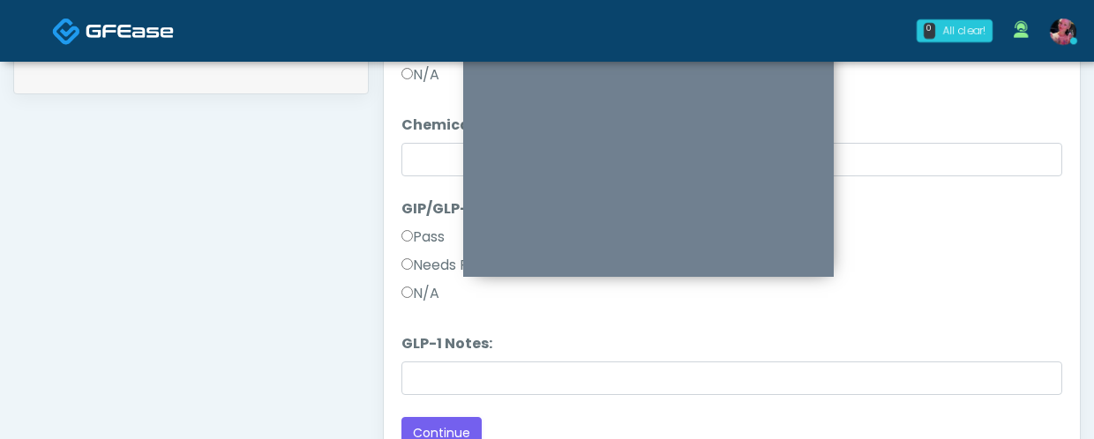
scroll to position [942, 0]
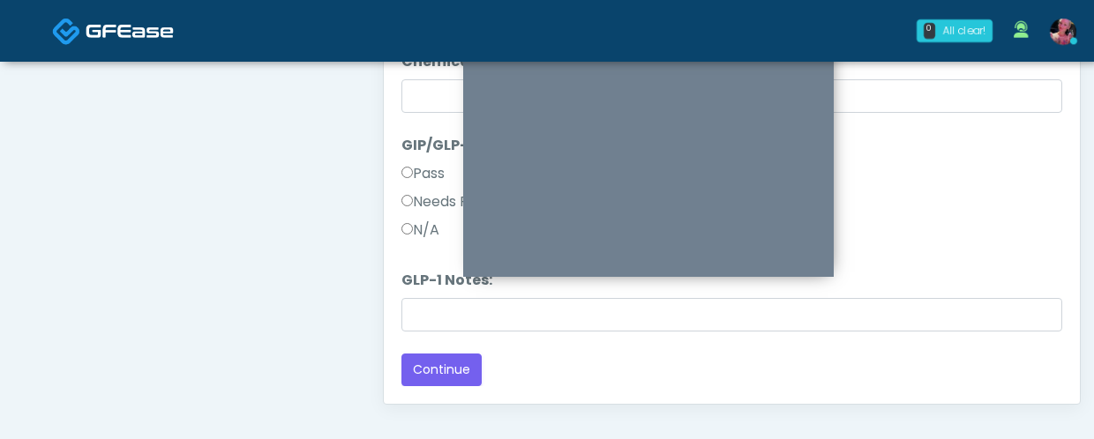
click at [429, 285] on label "GLP-1 Notes:" at bounding box center [446, 280] width 91 height 21
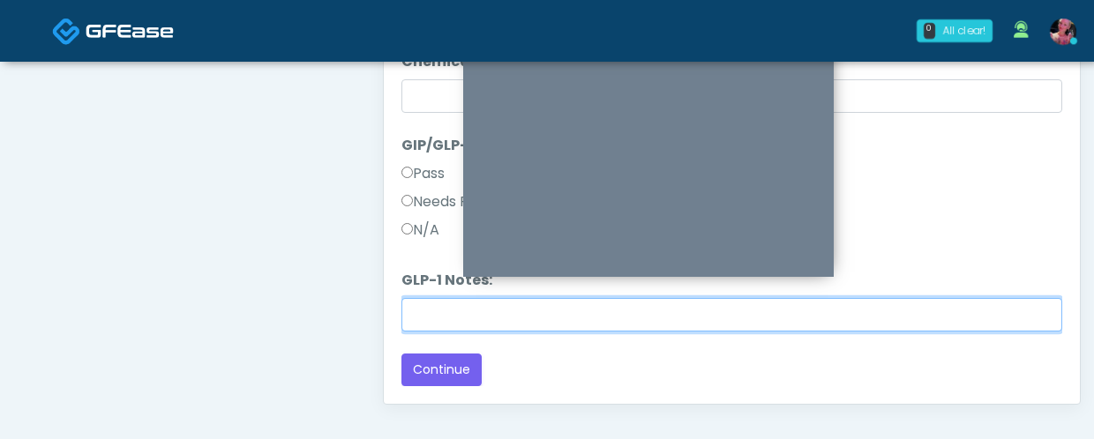
click at [429, 298] on input "GLP-1 Notes:" at bounding box center [731, 315] width 661 height 34
click at [426, 302] on input "GLP-1 Notes:" at bounding box center [731, 315] width 661 height 34
type input "*"
type input "**********"
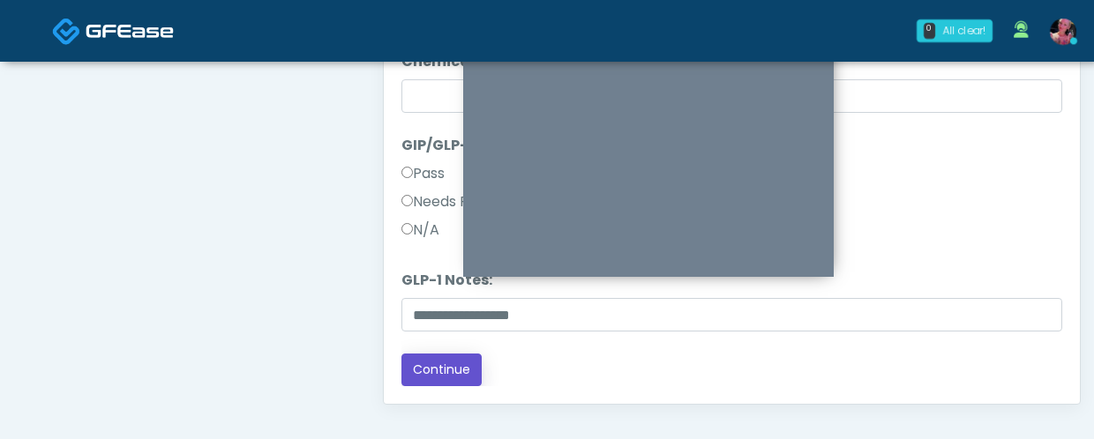
click at [430, 355] on button "Continue" at bounding box center [441, 370] width 80 height 33
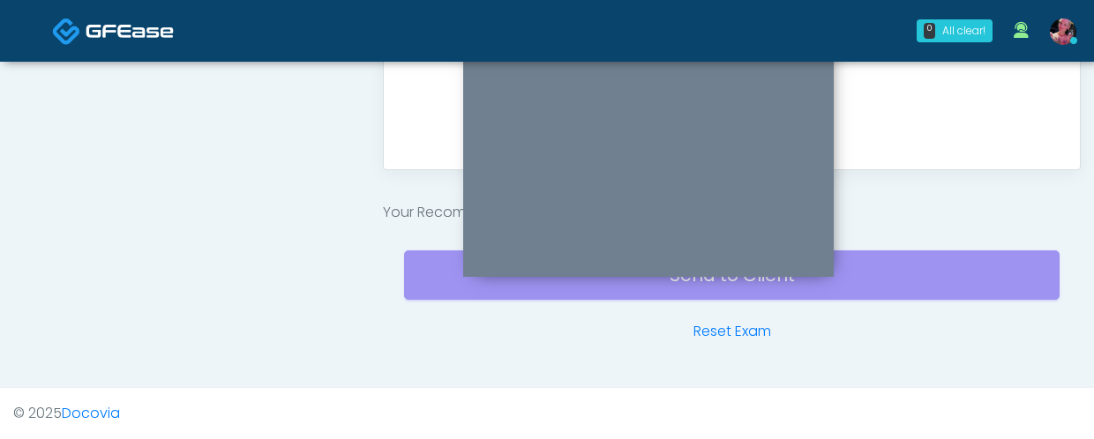
scroll to position [1101, 0]
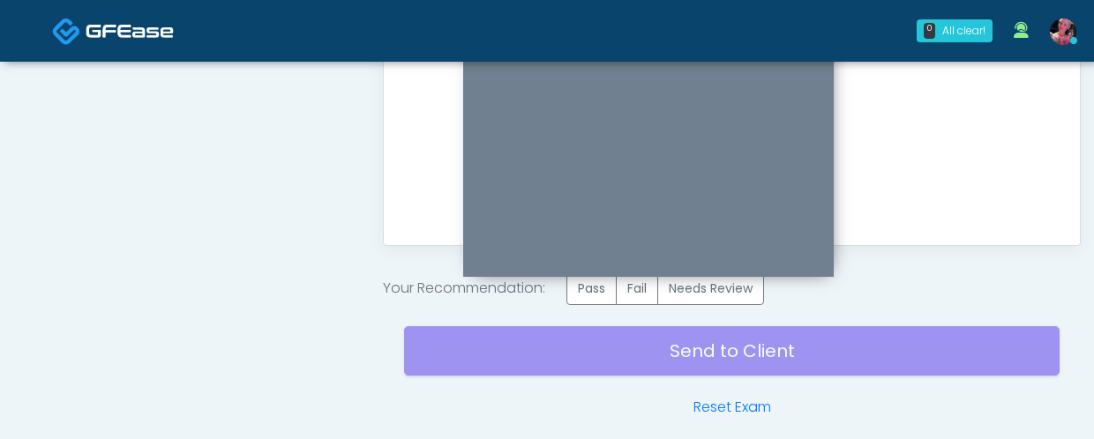
click at [609, 277] on div at bounding box center [648, 148] width 370 height 257
click at [601, 290] on label "Pass" at bounding box center [591, 289] width 50 height 33
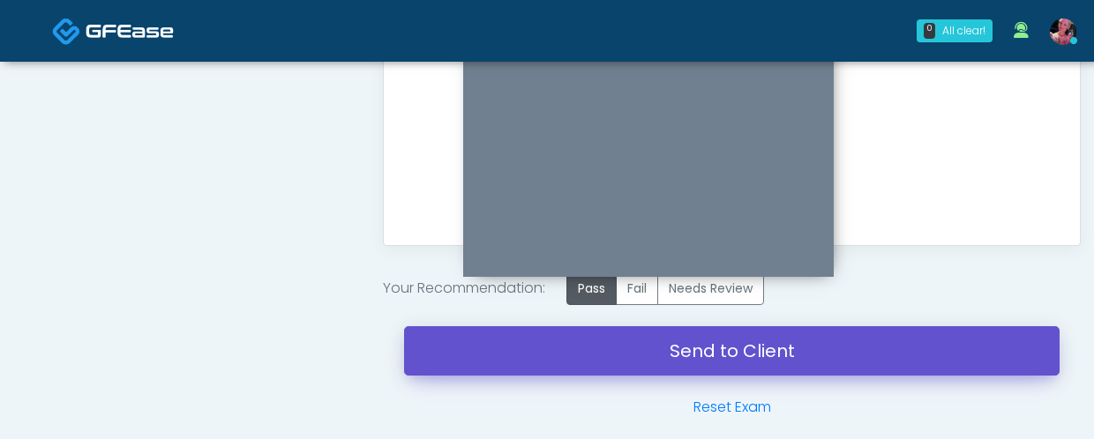
click at [587, 358] on link "Send to Client" at bounding box center [731, 350] width 655 height 49
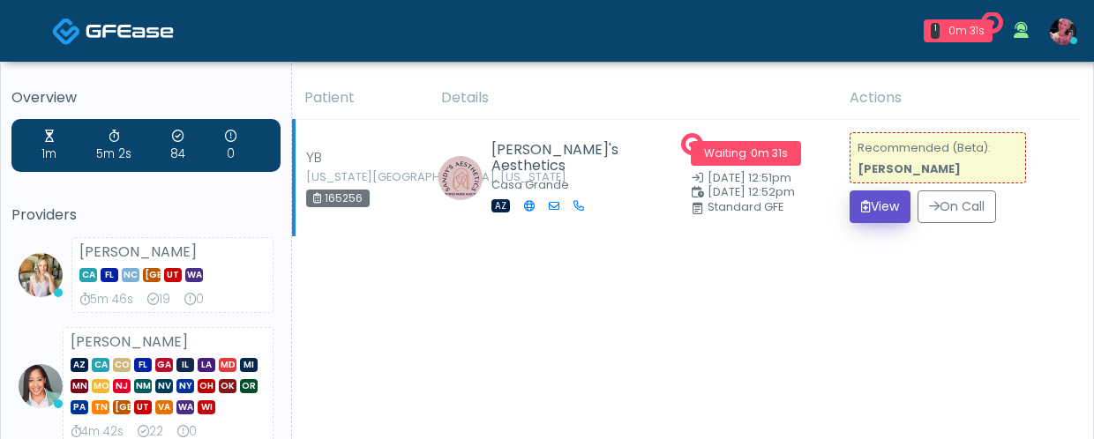
click at [856, 212] on button "View" at bounding box center [879, 207] width 61 height 33
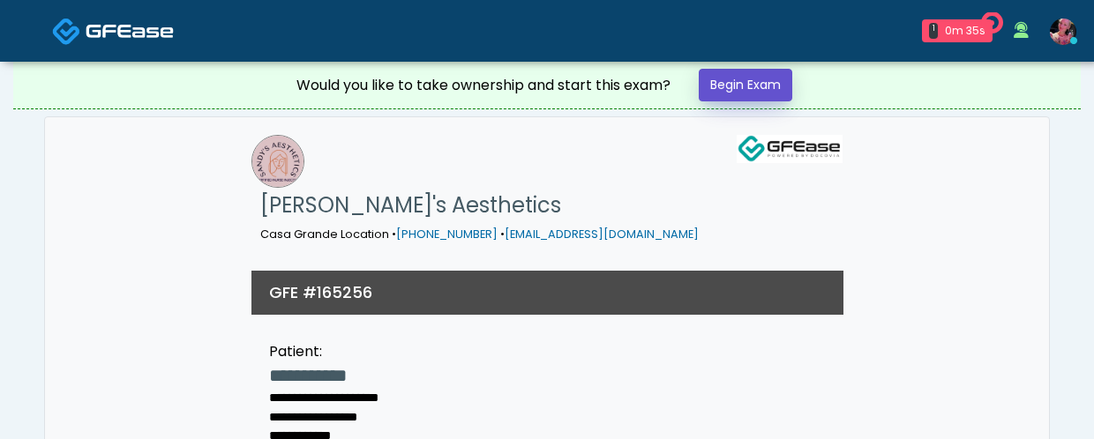
click at [725, 80] on link "Begin Exam" at bounding box center [746, 85] width 94 height 33
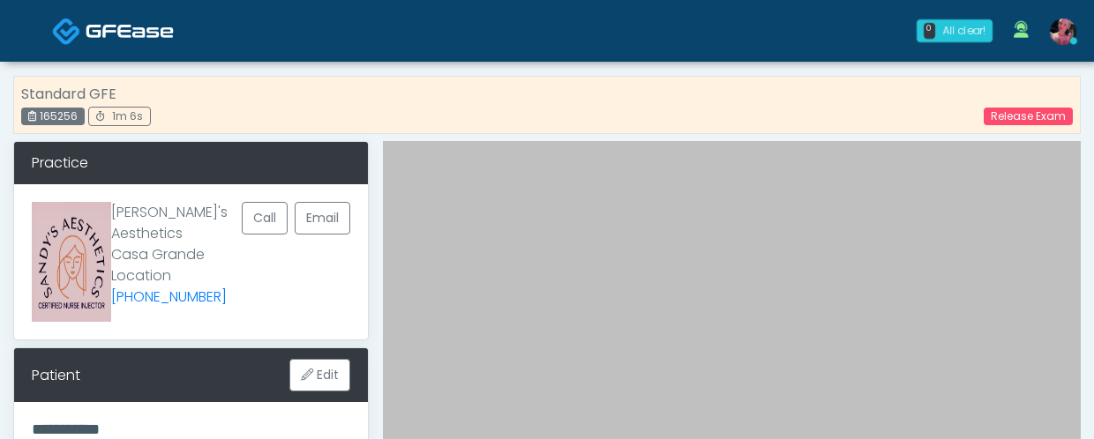
scroll to position [12, 0]
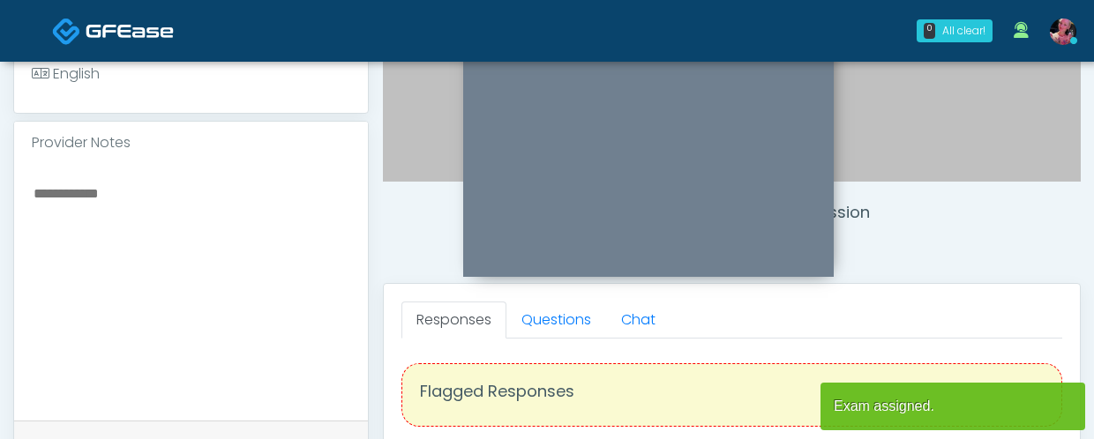
scroll to position [515, 0]
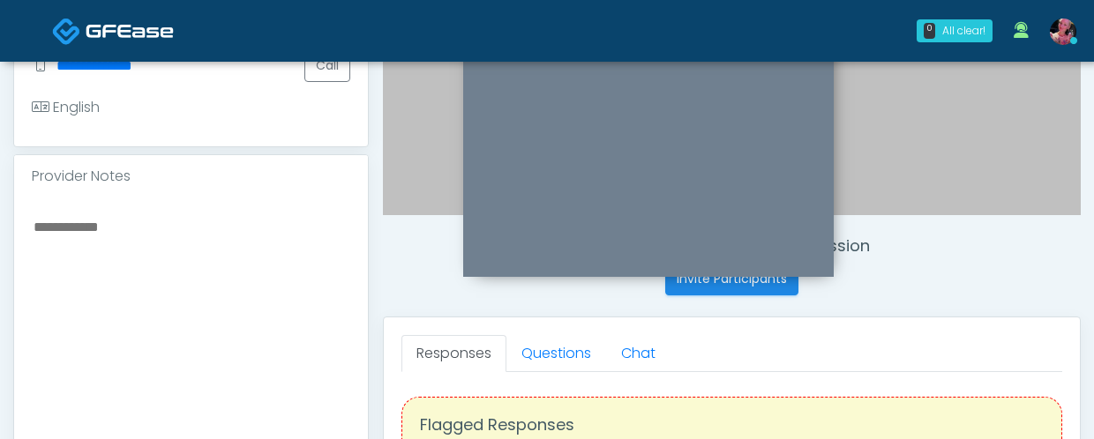
click at [572, 296] on div "Invite Participants to Video Session Invite Participants Responses Questions Ch…" at bounding box center [725, 298] width 712 height 1345
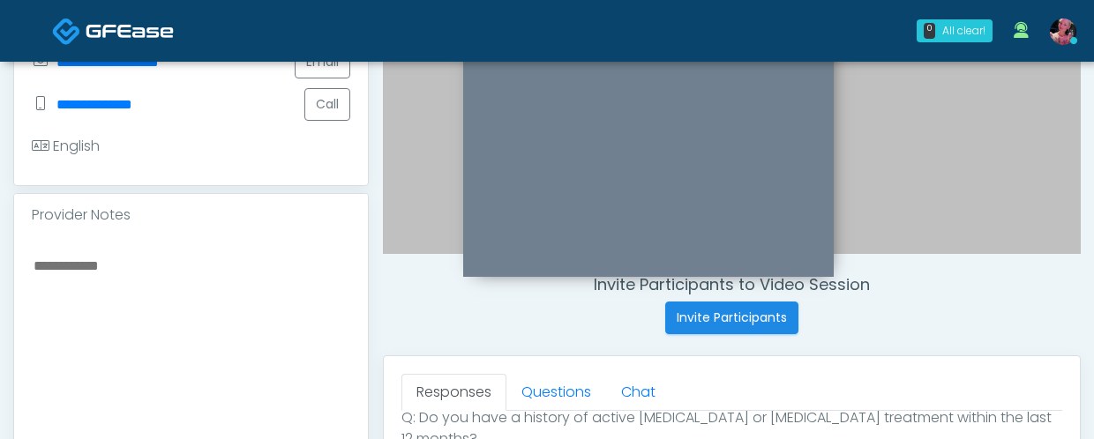
scroll to position [482, 0]
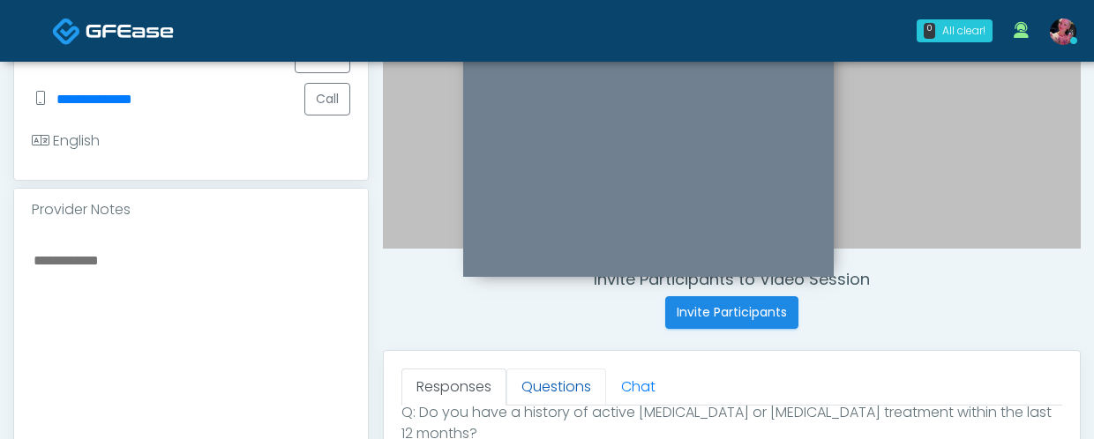
click at [535, 376] on link "Questions" at bounding box center [556, 387] width 100 height 37
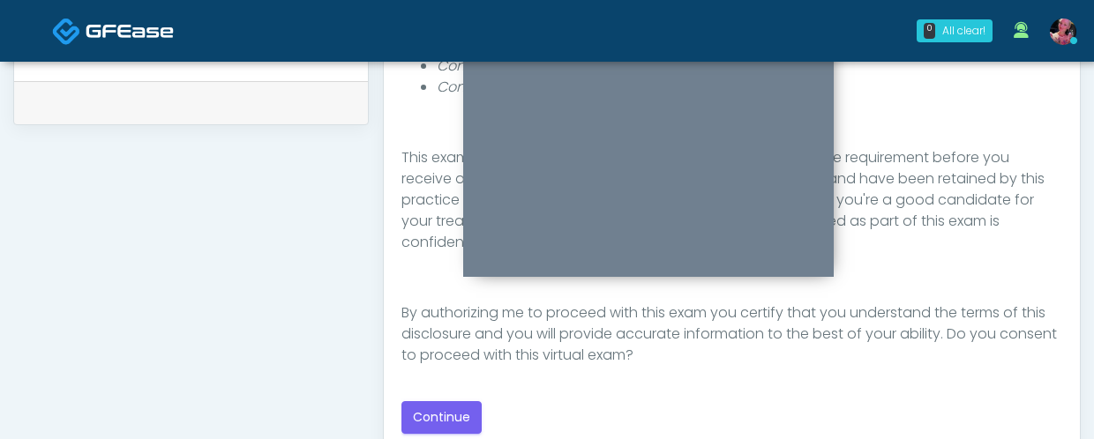
scroll to position [942, 0]
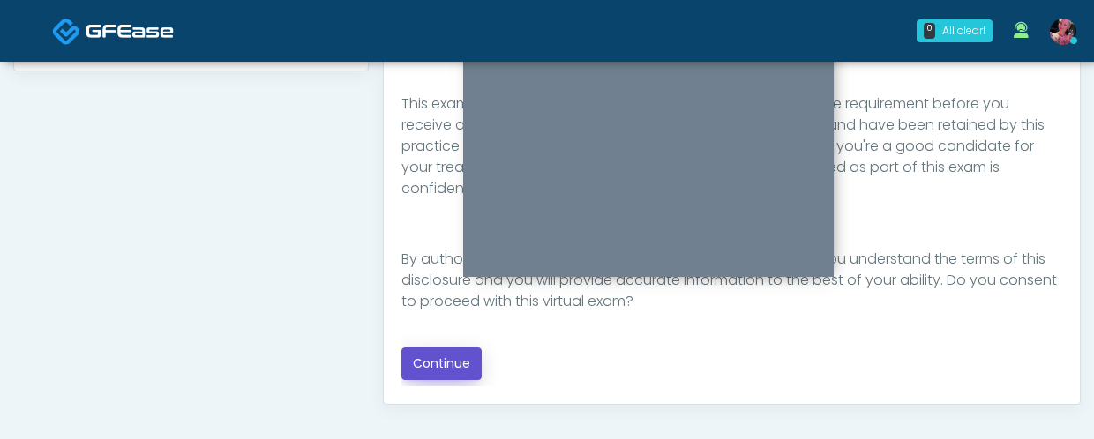
click at [470, 359] on button "Continue" at bounding box center [441, 364] width 80 height 33
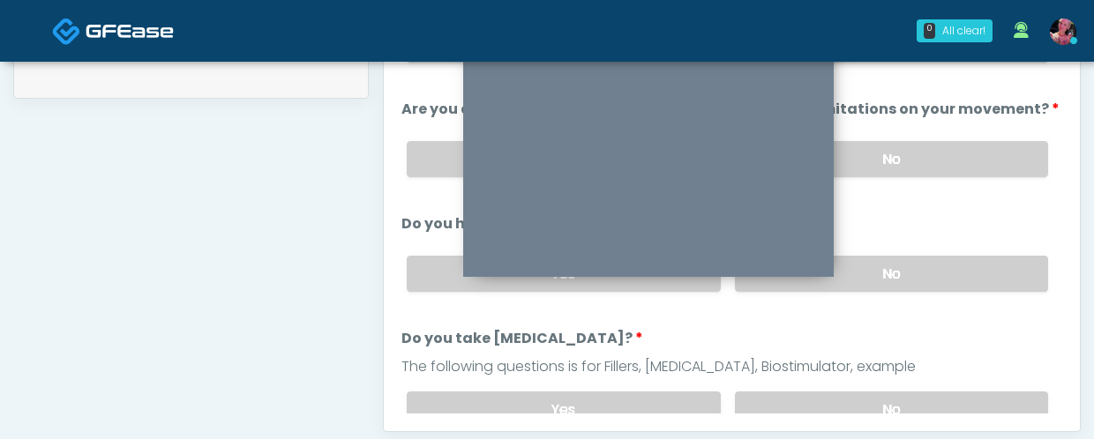
scroll to position [845, 0]
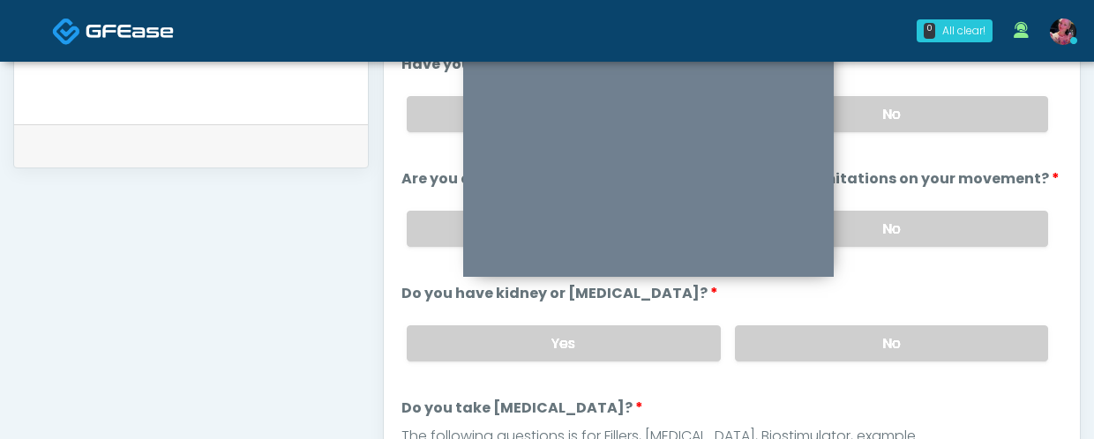
click at [962, 205] on div "Yes No" at bounding box center [727, 229] width 669 height 64
click at [953, 121] on label "No" at bounding box center [891, 114] width 313 height 36
click at [944, 216] on label "No" at bounding box center [891, 229] width 313 height 36
click at [929, 356] on label "No" at bounding box center [891, 343] width 313 height 36
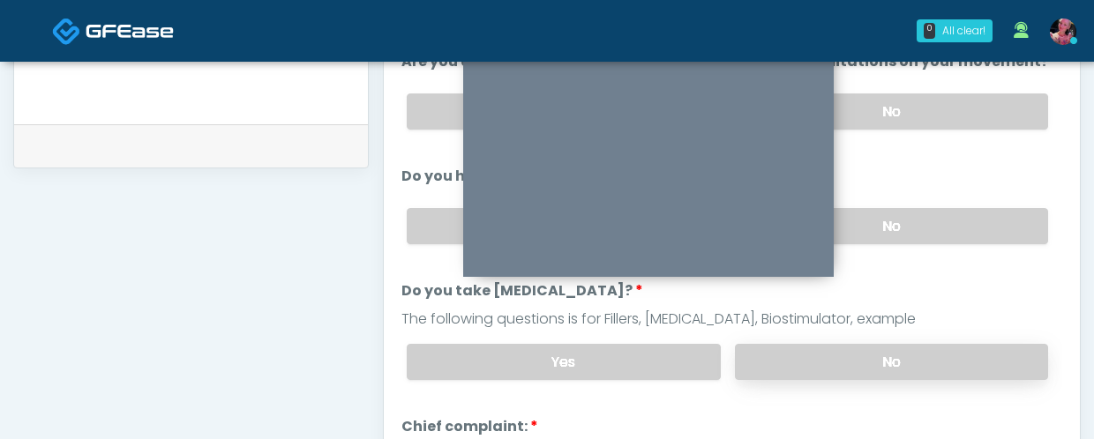
click at [929, 344] on label "No" at bounding box center [891, 362] width 313 height 36
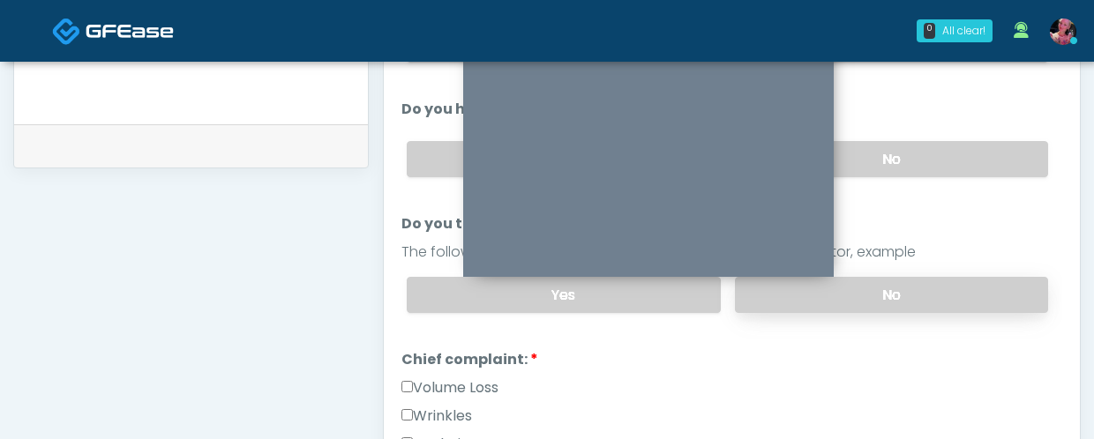
scroll to position [185, 0]
click at [453, 408] on label "Wrinkles" at bounding box center [436, 415] width 71 height 21
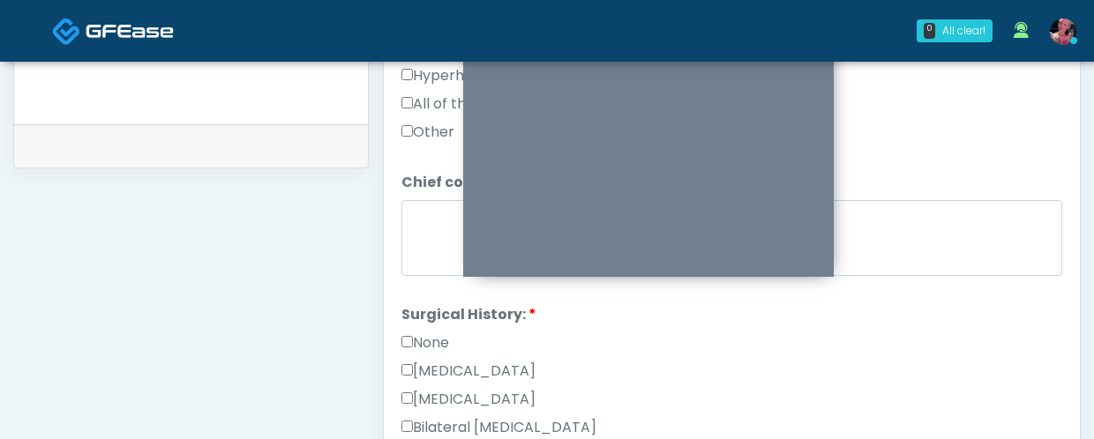
click at [440, 352] on div "None" at bounding box center [731, 347] width 661 height 28
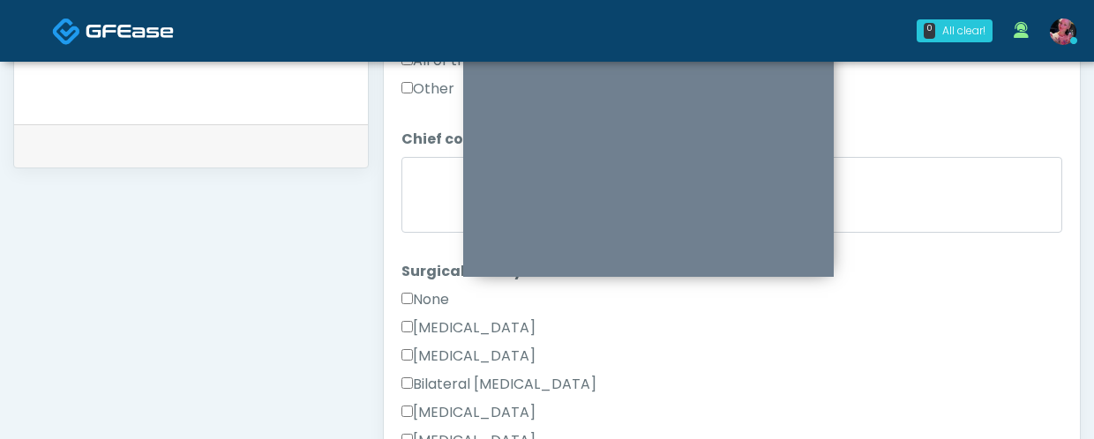
click at [419, 301] on label "None" at bounding box center [425, 299] width 48 height 21
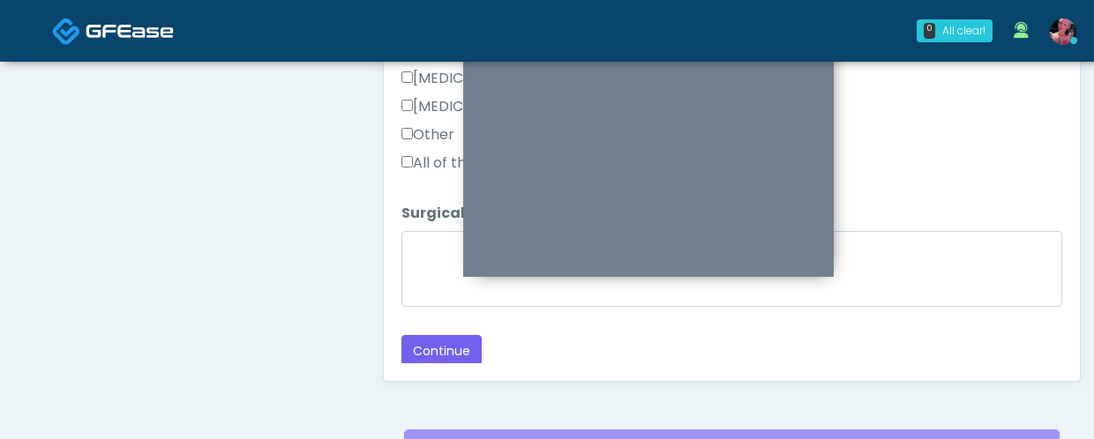
scroll to position [991, 0]
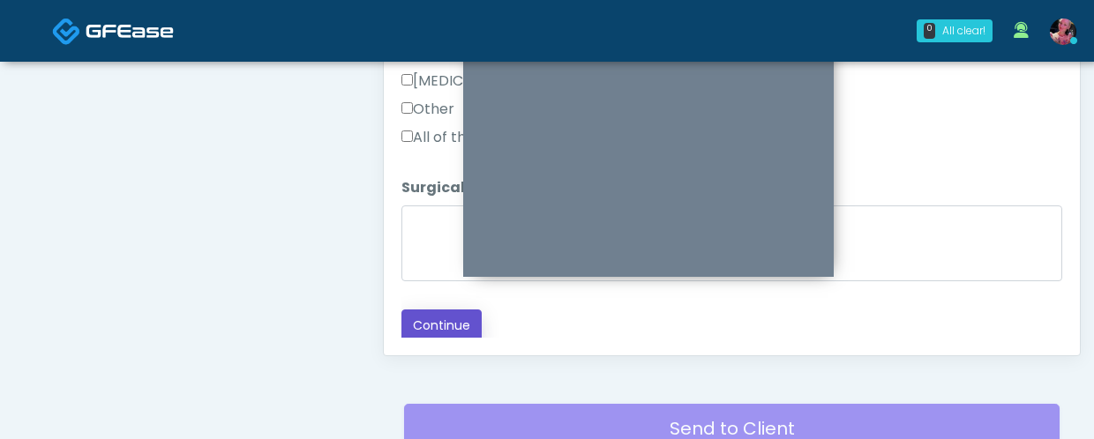
click at [433, 333] on button "Continue" at bounding box center [441, 326] width 80 height 33
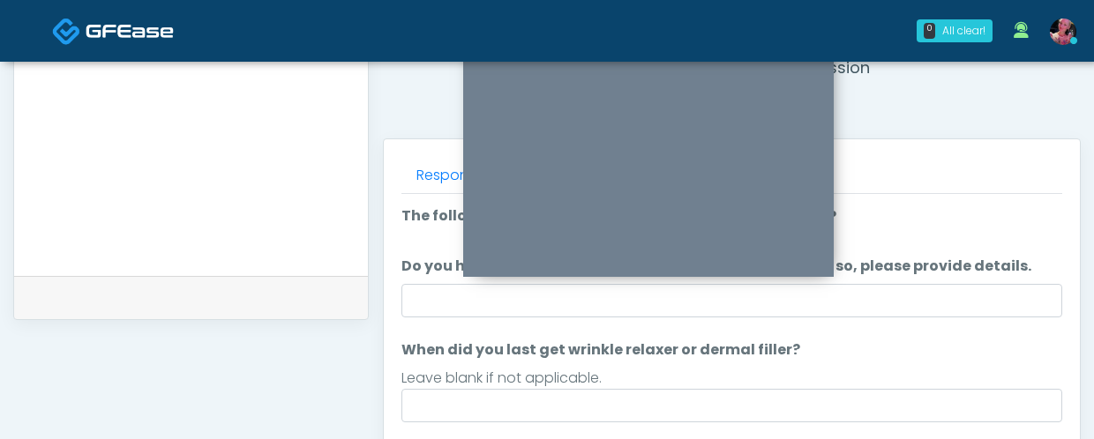
scroll to position [707, 0]
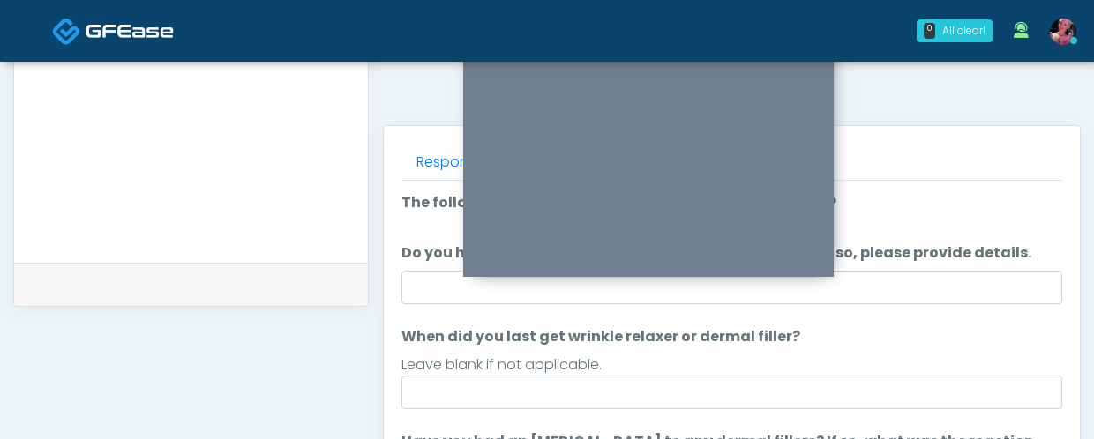
click at [599, 369] on div "Leave blank if not applicable." at bounding box center [731, 365] width 661 height 21
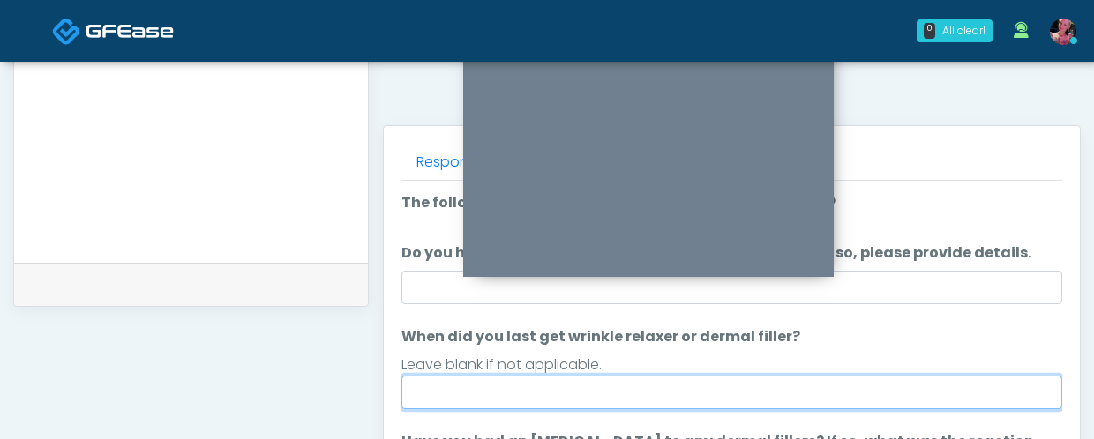
click at [588, 380] on input "When did you last get wrinkle relaxer or dermal filler?" at bounding box center [731, 393] width 661 height 34
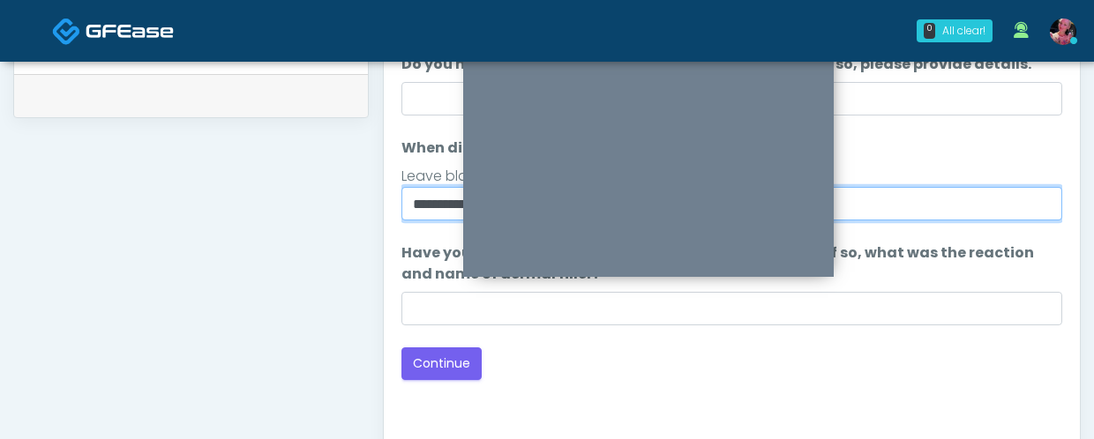
scroll to position [899, 0]
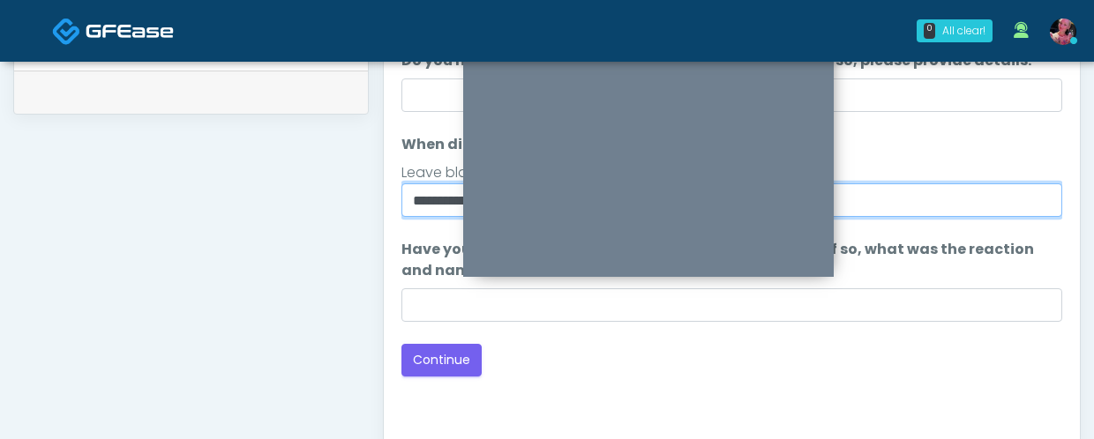
type input "**********"
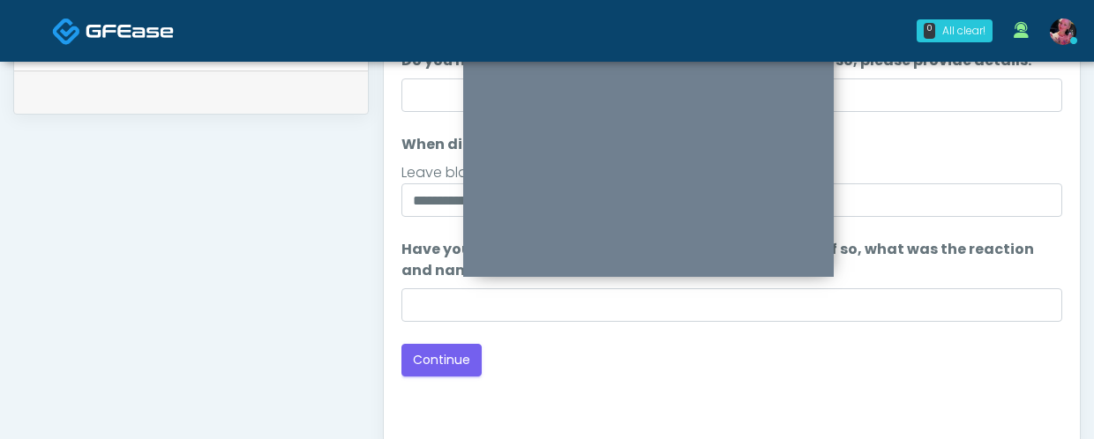
click at [444, 383] on div "Good Faith Exam Script Good Faith Exam Script INTRODUCTION Hello, my name is un…" at bounding box center [731, 209] width 661 height 441
click at [444, 360] on button "Continue" at bounding box center [441, 360] width 80 height 33
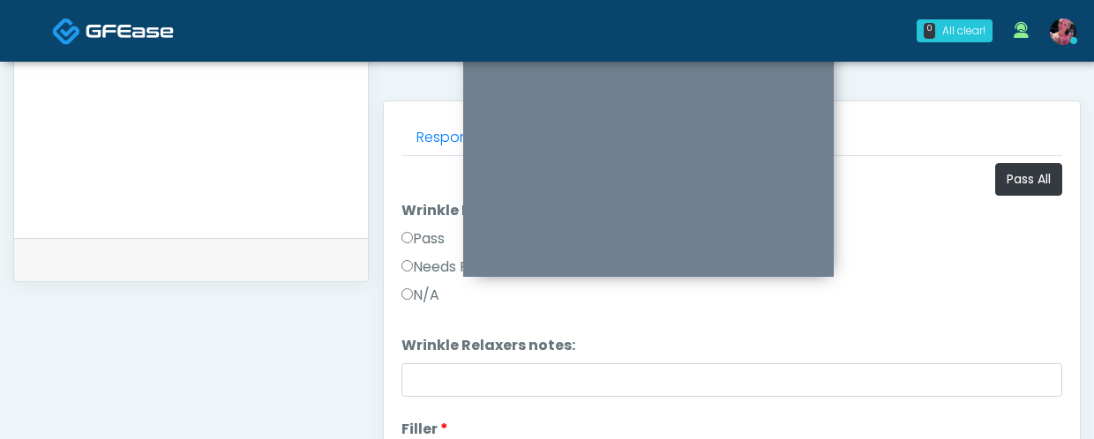
scroll to position [700, 0]
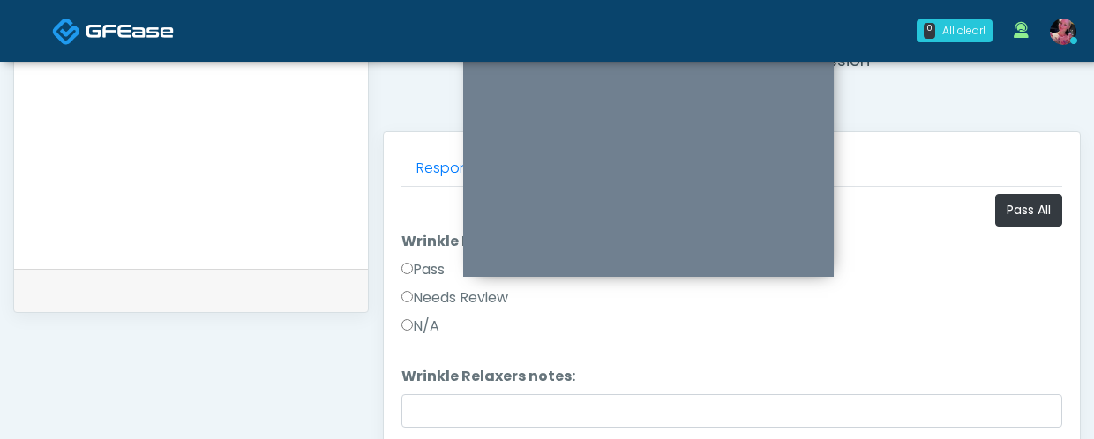
click at [435, 271] on label "Pass" at bounding box center [422, 269] width 43 height 21
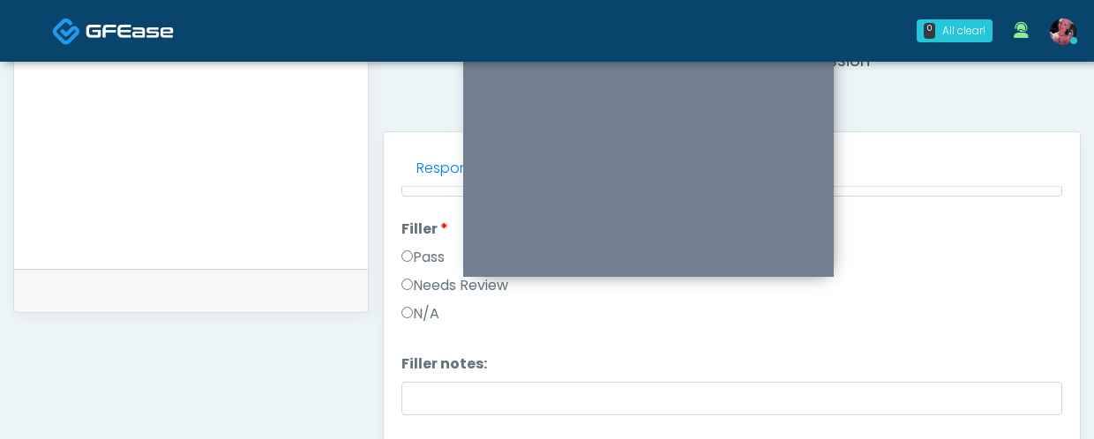
click at [414, 257] on label "Pass" at bounding box center [422, 257] width 43 height 21
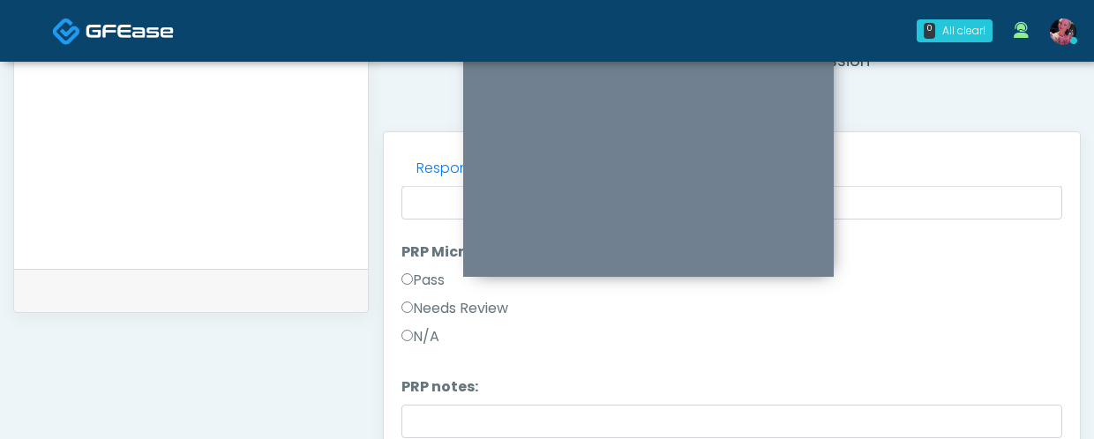
scroll to position [477, 0]
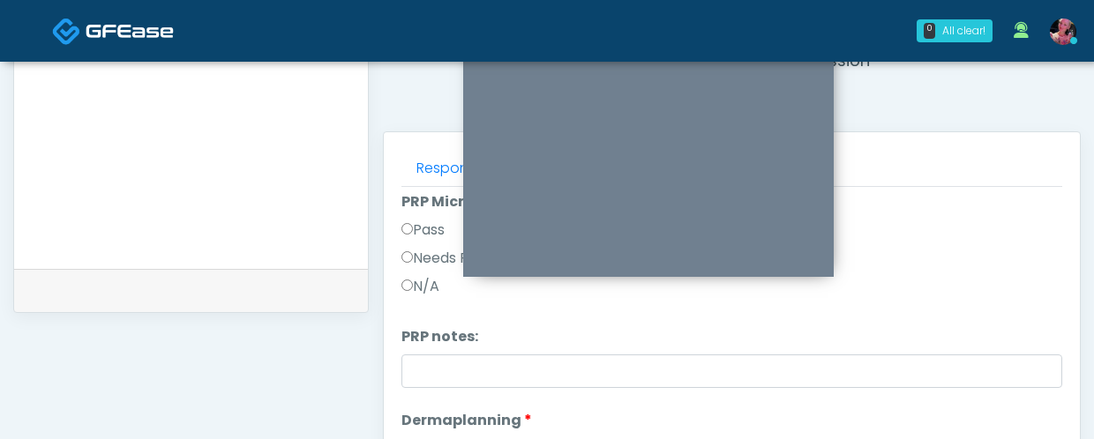
click at [411, 219] on li "PRP Microneedling PRP Microneedling Pass Needs Review N/A" at bounding box center [731, 247] width 661 height 113
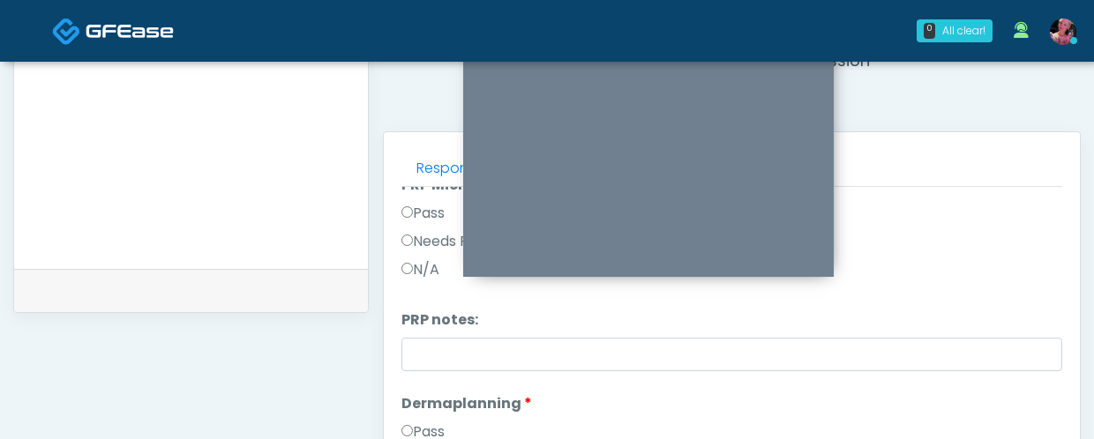
scroll to position [467, 0]
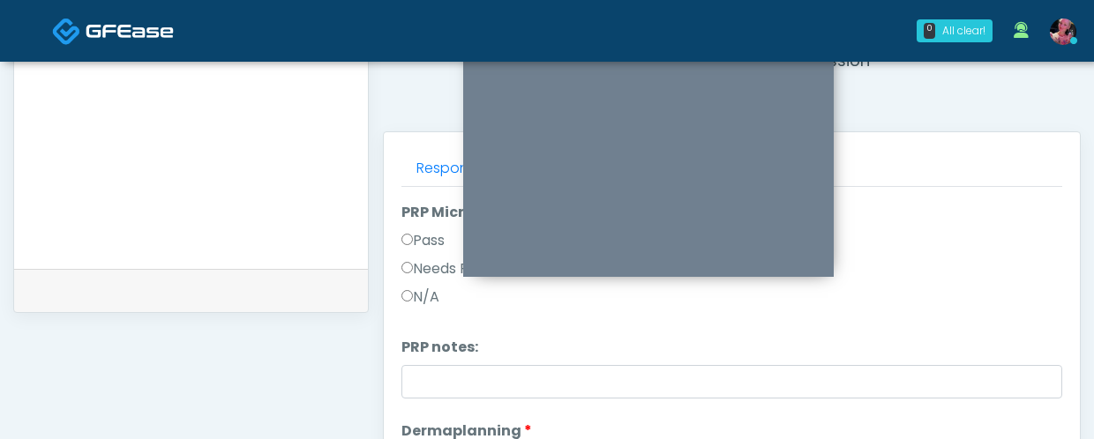
click at [423, 238] on label "Pass" at bounding box center [422, 240] width 43 height 21
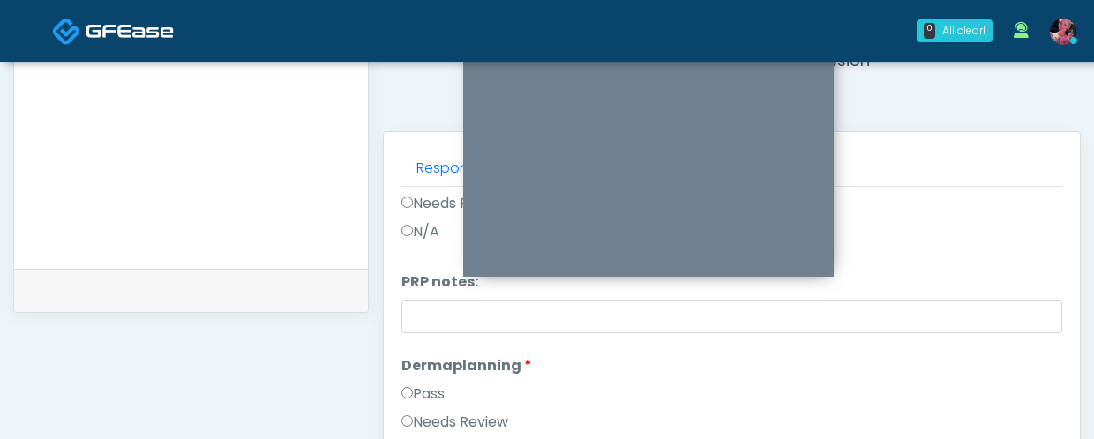
scroll to position [606, 0]
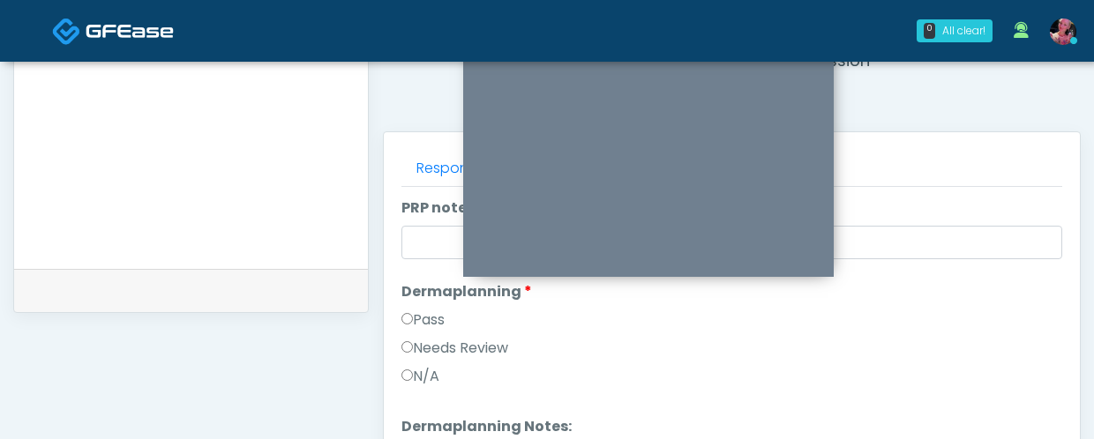
click at [434, 325] on label "Pass" at bounding box center [422, 320] width 43 height 21
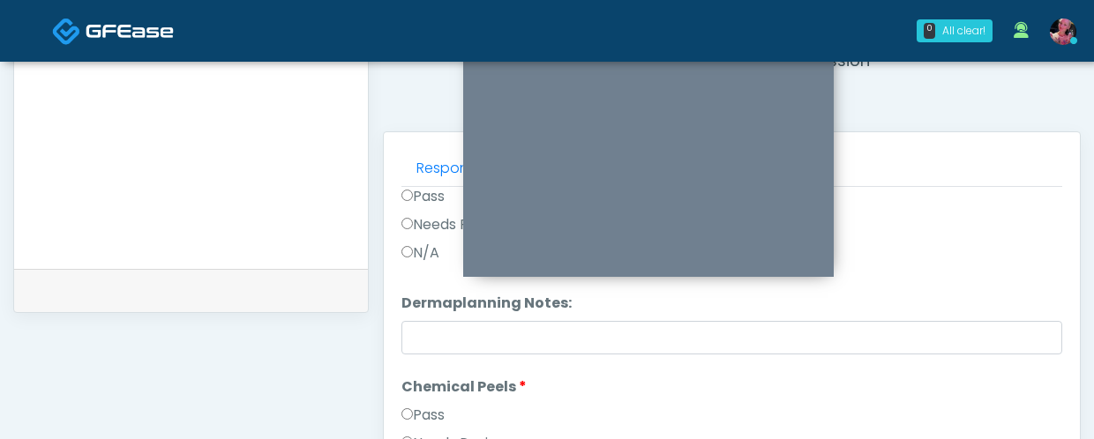
click at [423, 408] on label "Pass" at bounding box center [422, 415] width 43 height 21
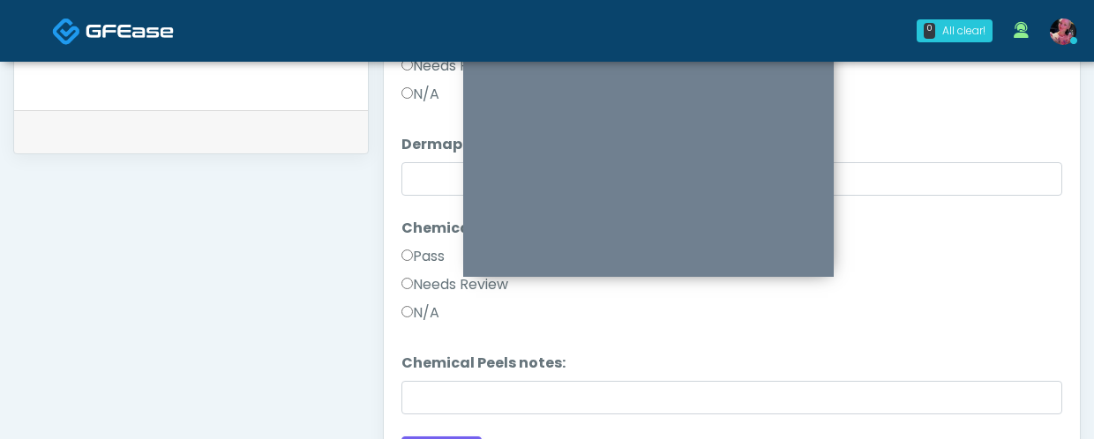
scroll to position [954, 0]
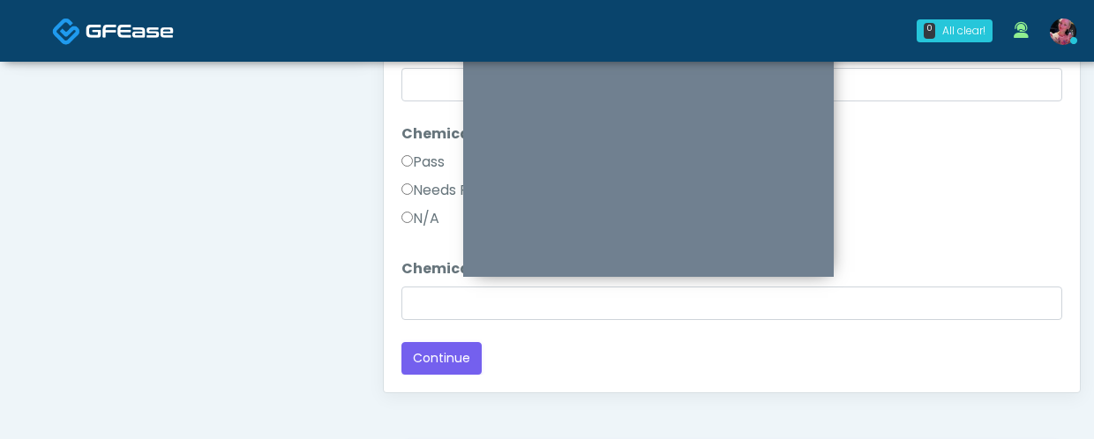
click at [423, 384] on div "Responses Questions Chat Good Faith Exam Script Good Faith Exam Script INTRODUC…" at bounding box center [732, 135] width 696 height 513
click at [423, 368] on button "Continue" at bounding box center [441, 358] width 80 height 33
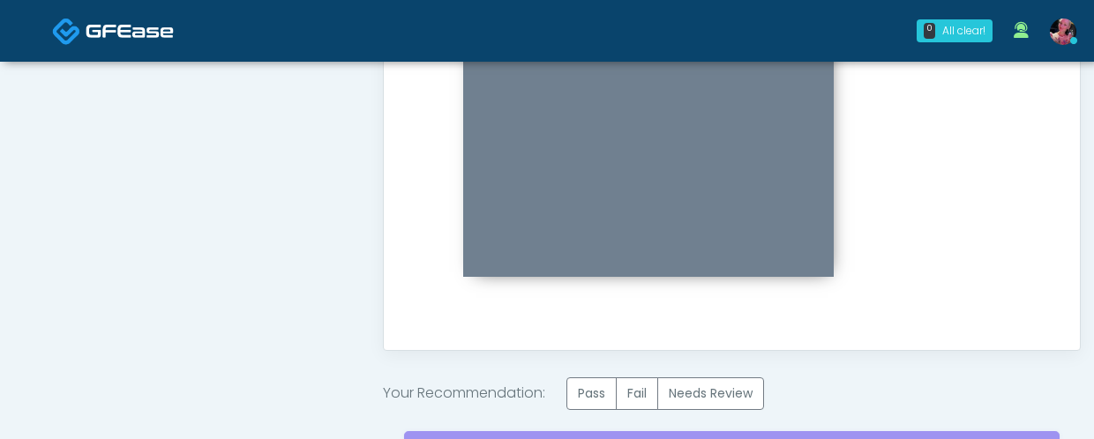
scroll to position [1018, 0]
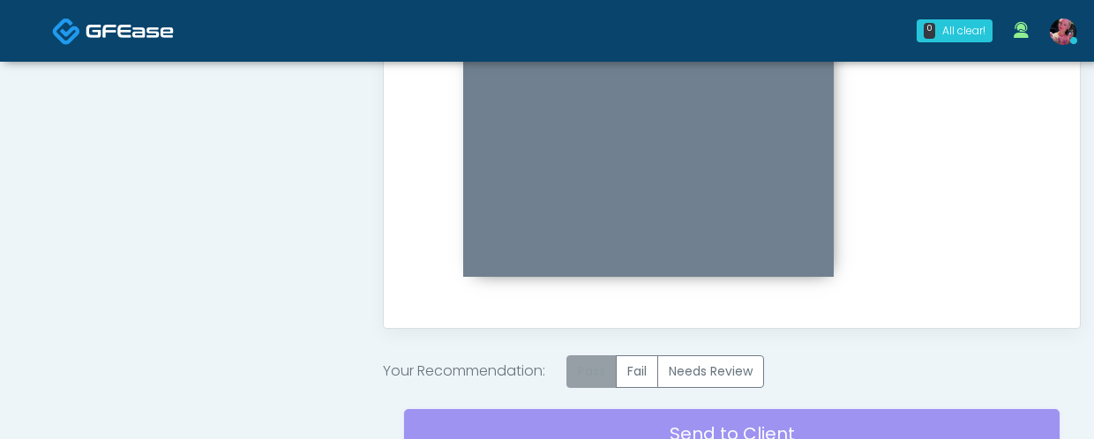
click at [593, 385] on label "Pass" at bounding box center [591, 371] width 50 height 33
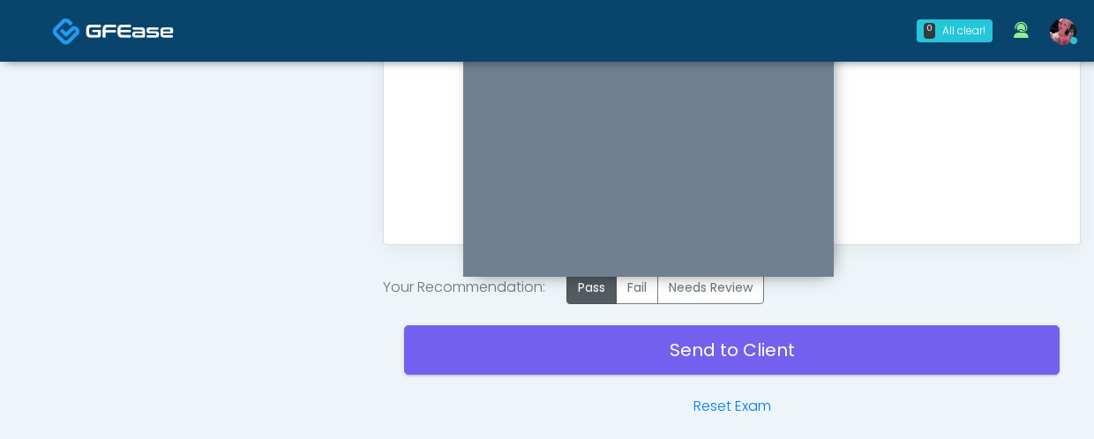
scroll to position [1138, 0]
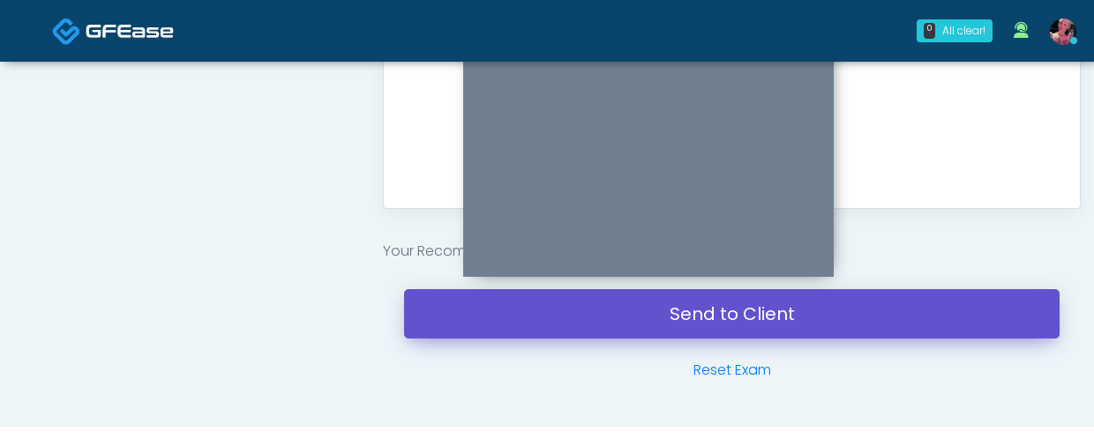
click at [564, 335] on link "Send to Client" at bounding box center [731, 313] width 655 height 49
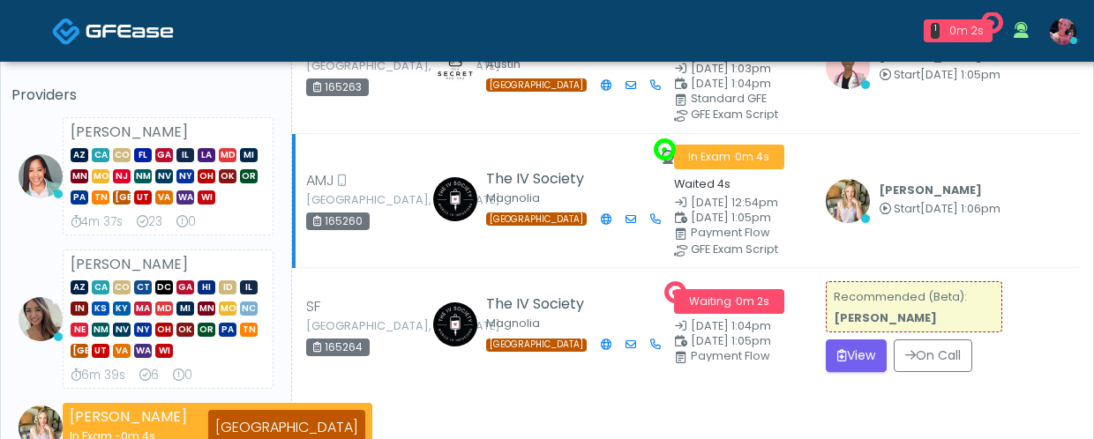
scroll to position [129, 0]
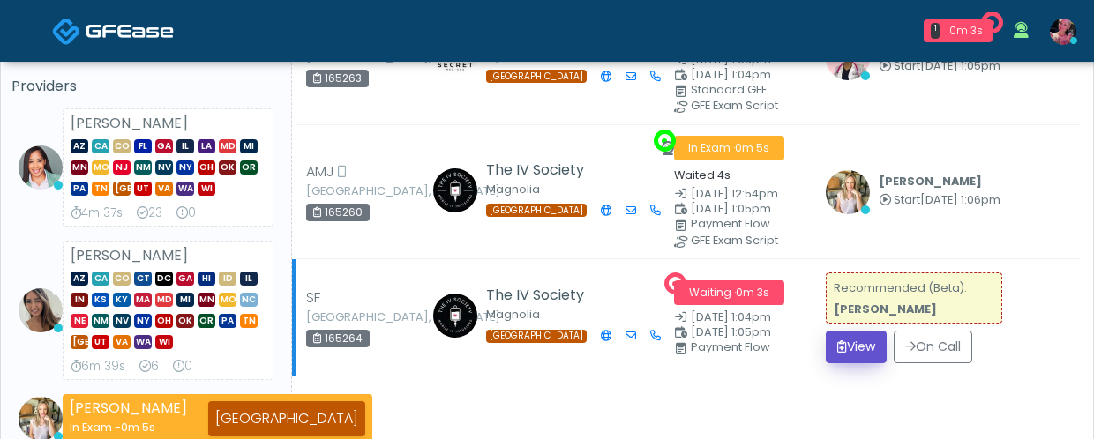
click at [868, 345] on button "View" at bounding box center [856, 347] width 61 height 33
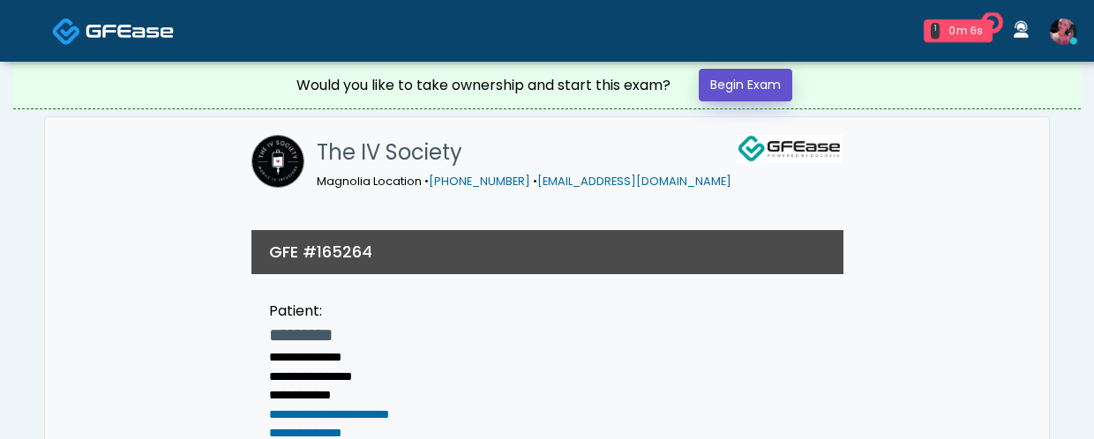
click at [760, 71] on link "Begin Exam" at bounding box center [746, 85] width 94 height 33
click at [760, 79] on link "Begin Exam" at bounding box center [746, 85] width 94 height 33
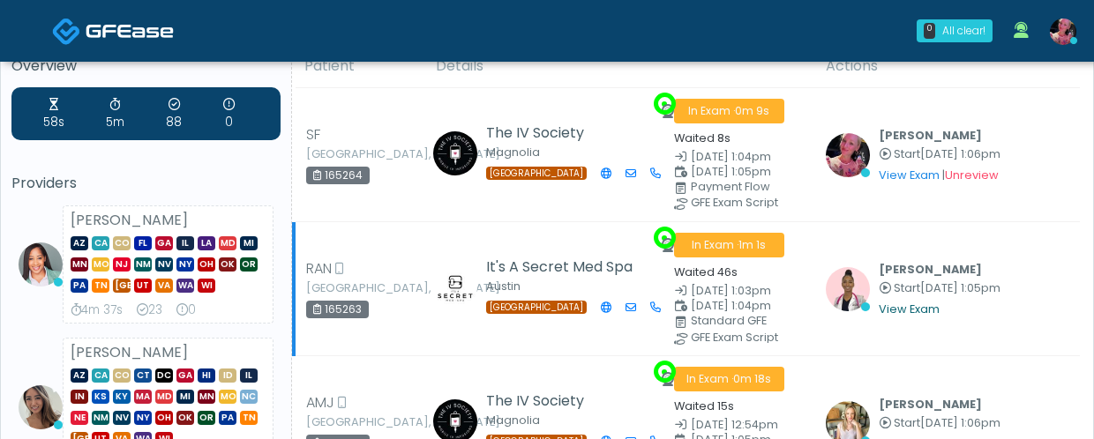
scroll to position [34, 0]
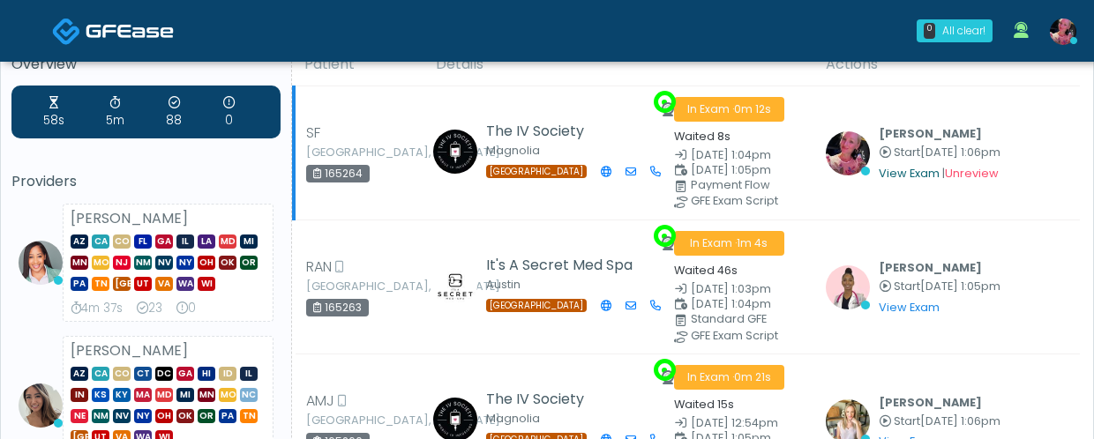
click at [899, 175] on link "View Exam" at bounding box center [909, 173] width 61 height 15
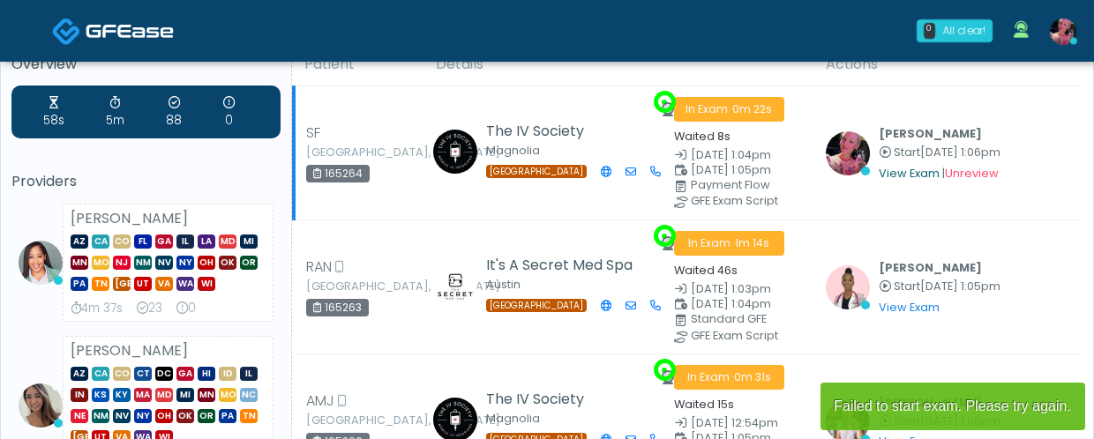
click at [909, 166] on link "View Exam" at bounding box center [909, 173] width 61 height 15
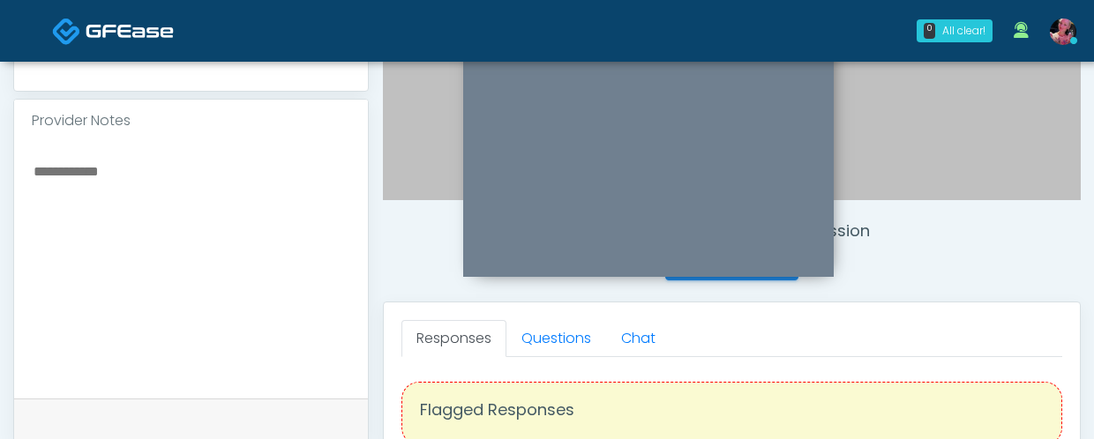
scroll to position [513, 0]
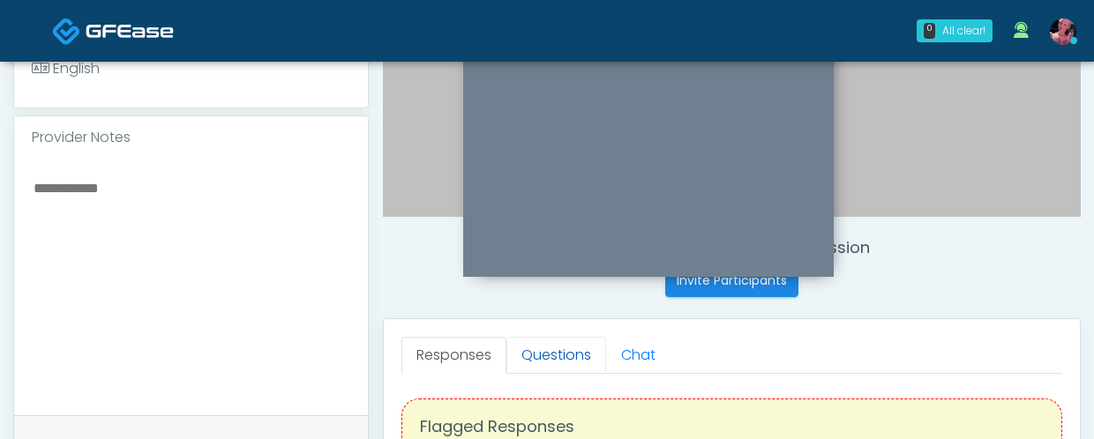
click at [542, 358] on link "Questions" at bounding box center [556, 355] width 100 height 37
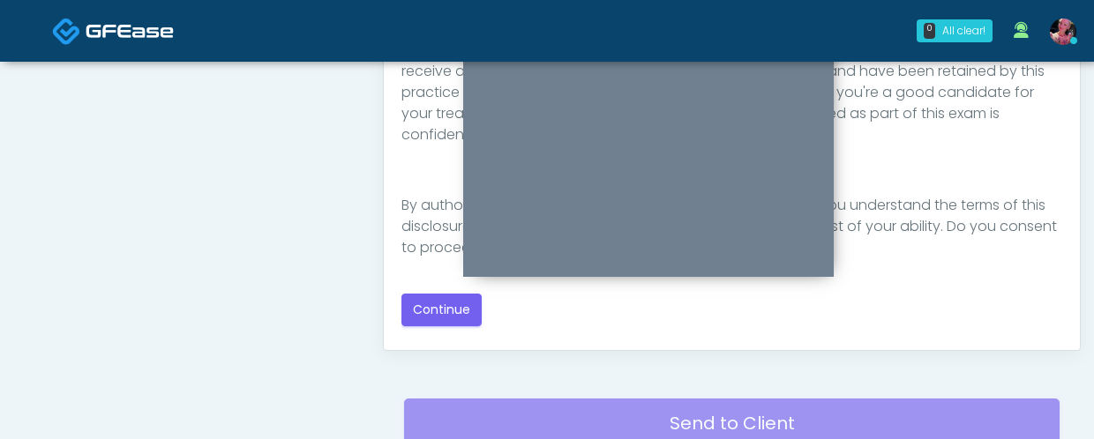
scroll to position [1025, 0]
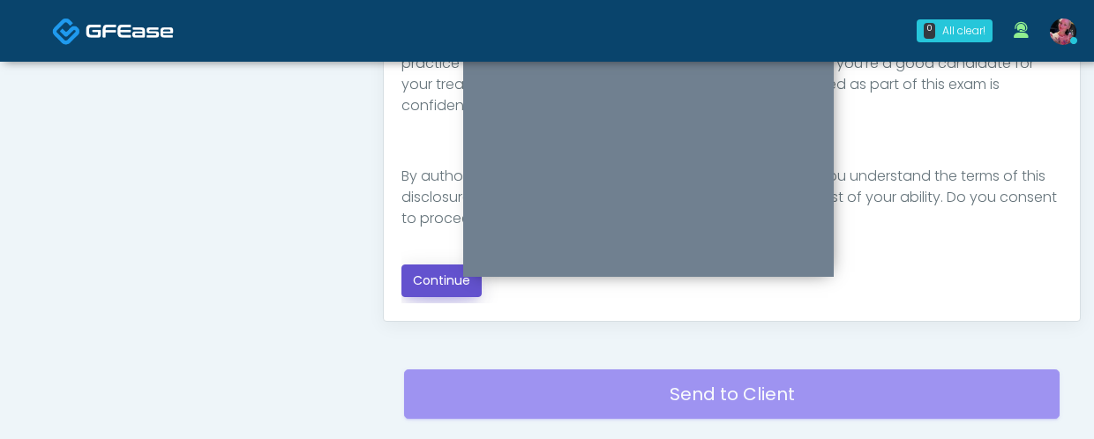
click at [408, 276] on button "Continue" at bounding box center [441, 281] width 80 height 33
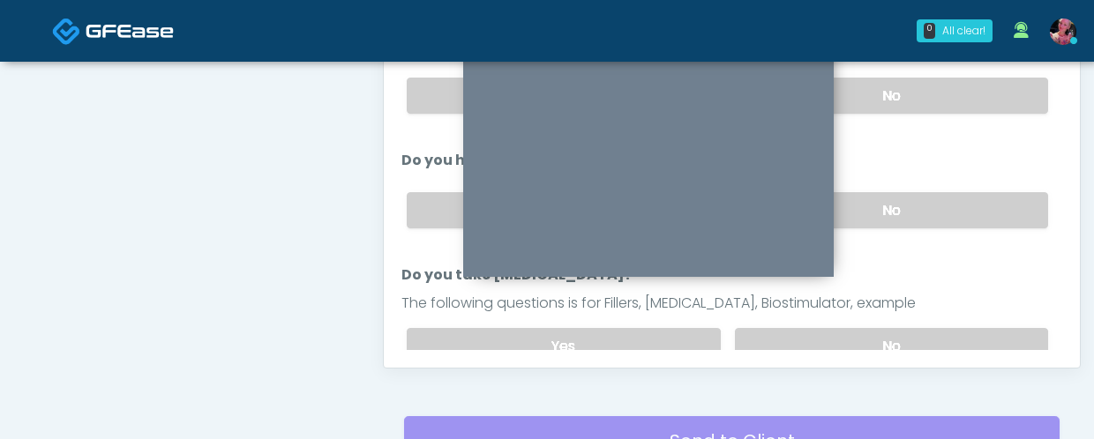
scroll to position [913, 0]
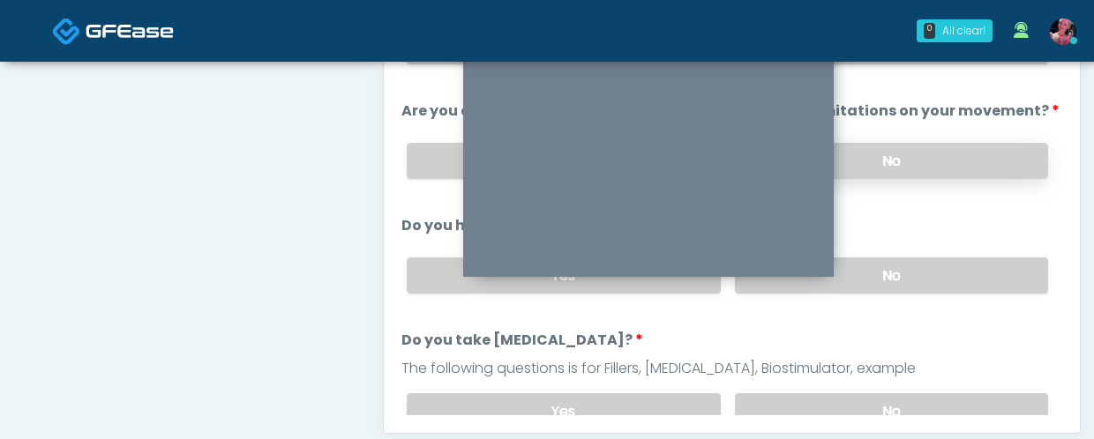
click at [942, 157] on label "No" at bounding box center [891, 161] width 313 height 36
click at [929, 255] on div "Yes No" at bounding box center [727, 275] width 669 height 64
click at [923, 267] on label "No" at bounding box center [891, 276] width 313 height 36
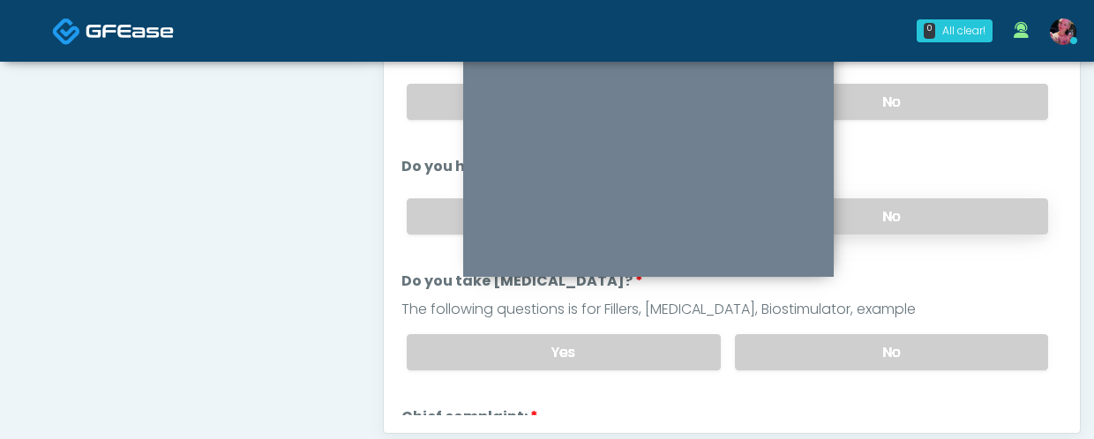
scroll to position [78, 0]
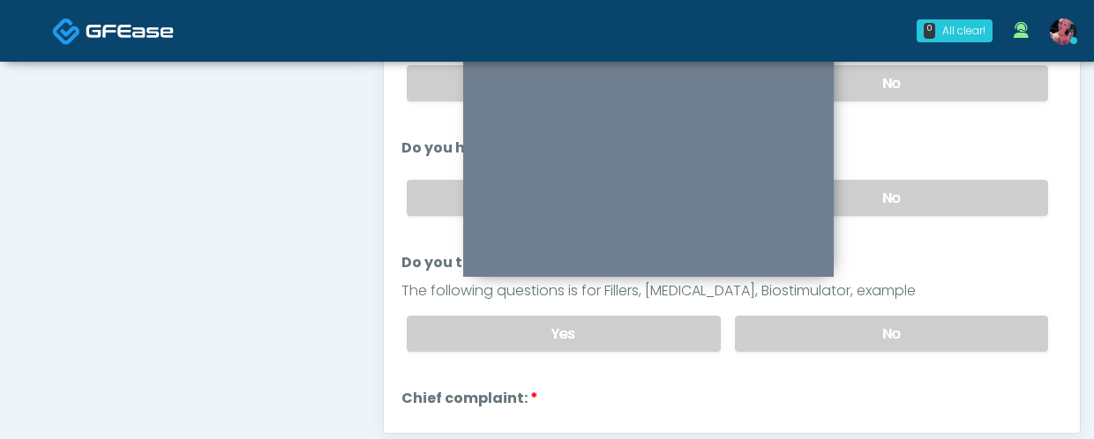
click at [917, 354] on div "Yes No" at bounding box center [727, 334] width 669 height 64
click at [917, 338] on label "No" at bounding box center [891, 334] width 313 height 36
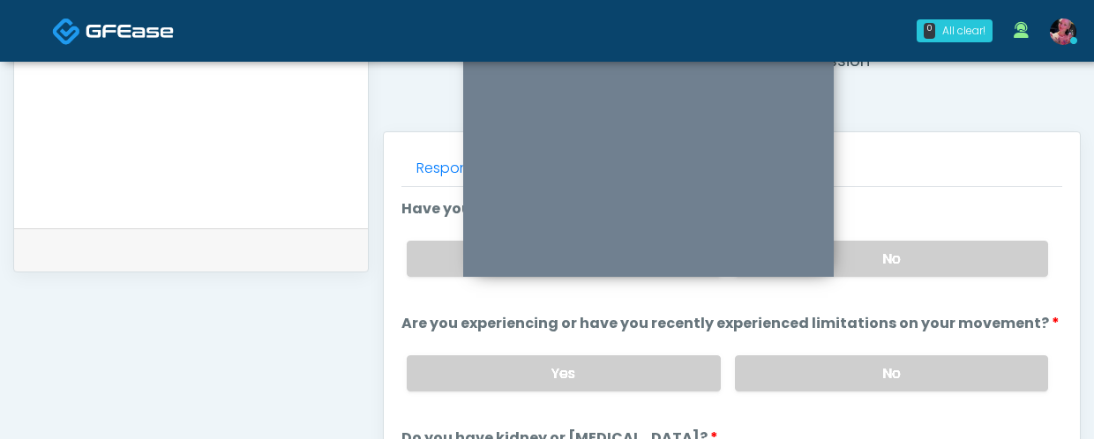
scroll to position [699, 0]
click at [895, 256] on label "No" at bounding box center [891, 260] width 313 height 36
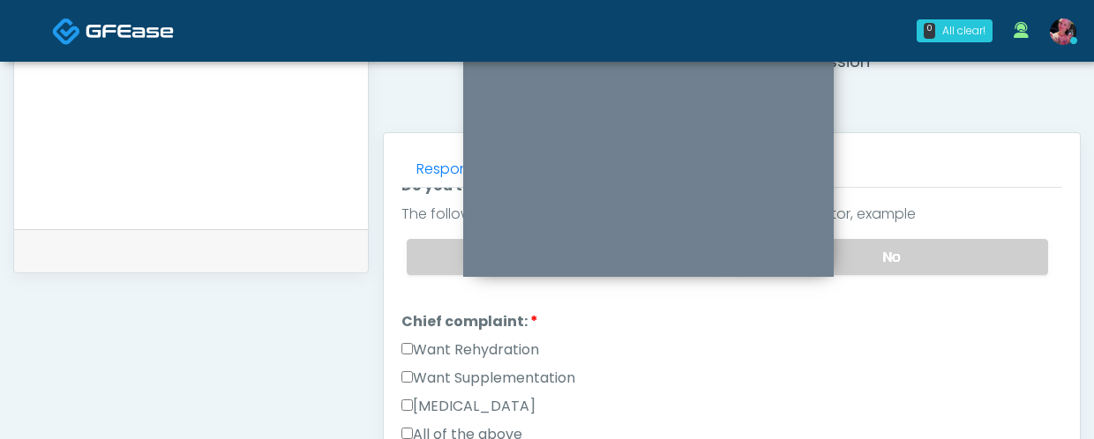
scroll to position [380, 0]
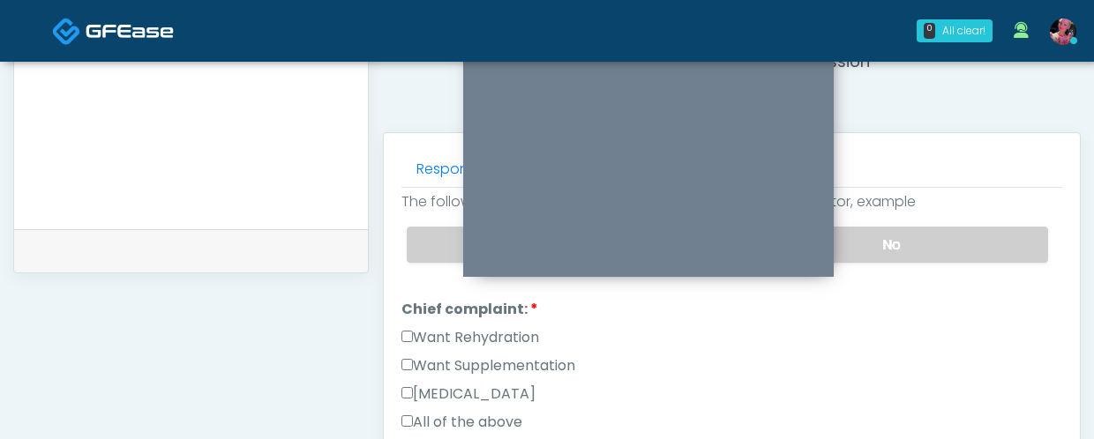
click at [472, 333] on label "Want Rehydration" at bounding box center [470, 337] width 138 height 21
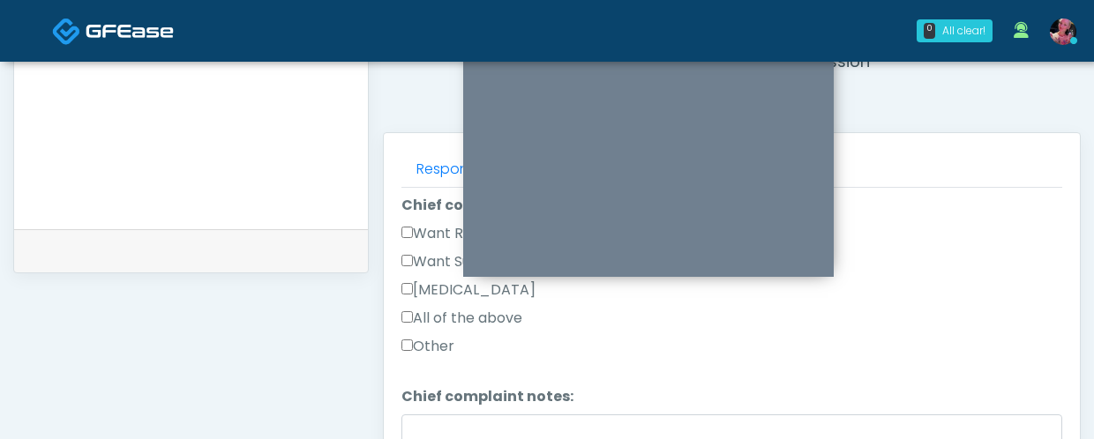
scroll to position [510, 0]
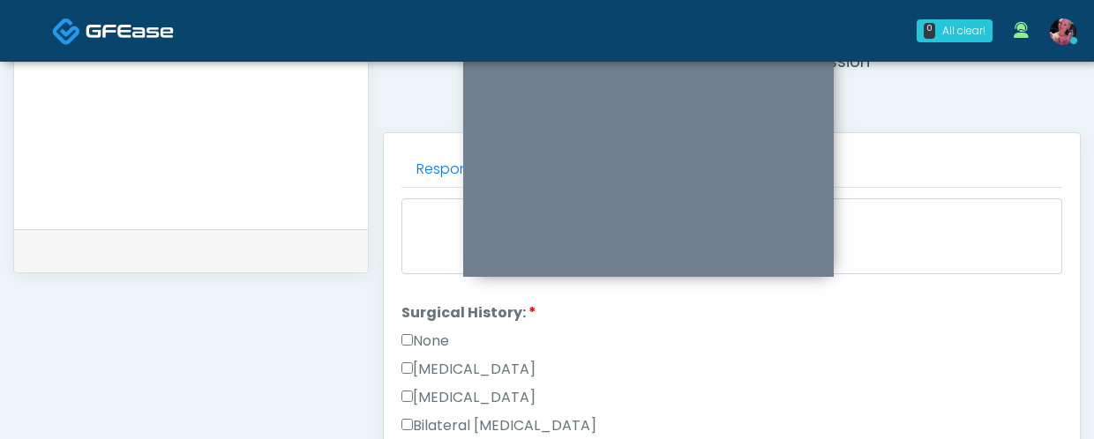
click at [438, 342] on label "None" at bounding box center [425, 341] width 48 height 21
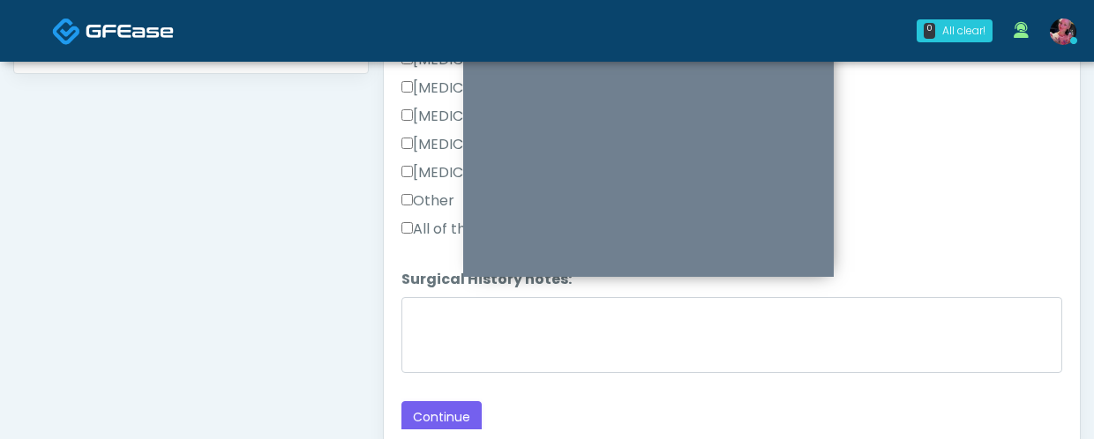
scroll to position [911, 0]
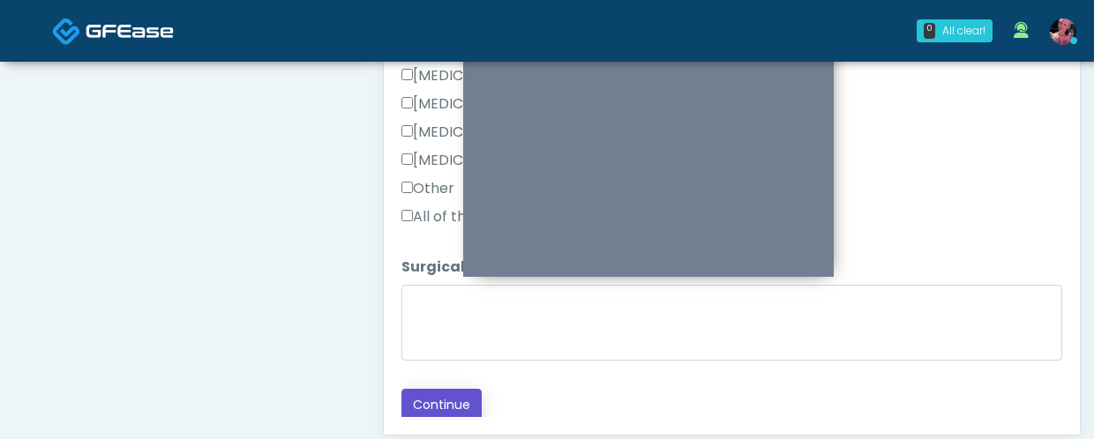
click at [425, 398] on button "Continue" at bounding box center [441, 405] width 80 height 33
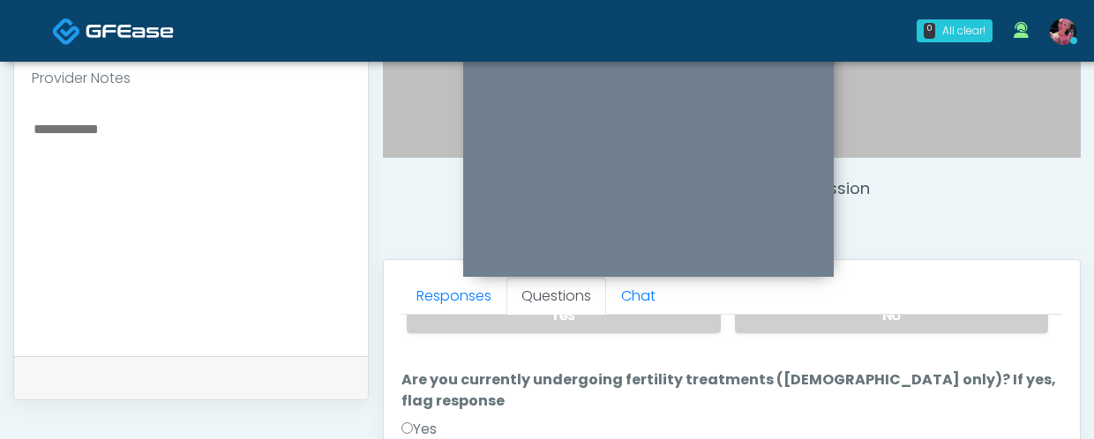
scroll to position [109, 0]
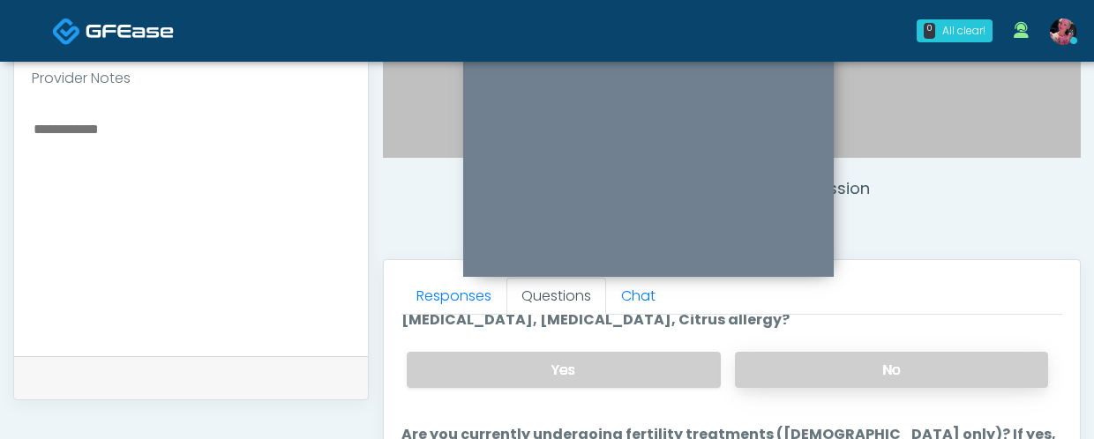
click at [762, 365] on label "No" at bounding box center [891, 370] width 313 height 36
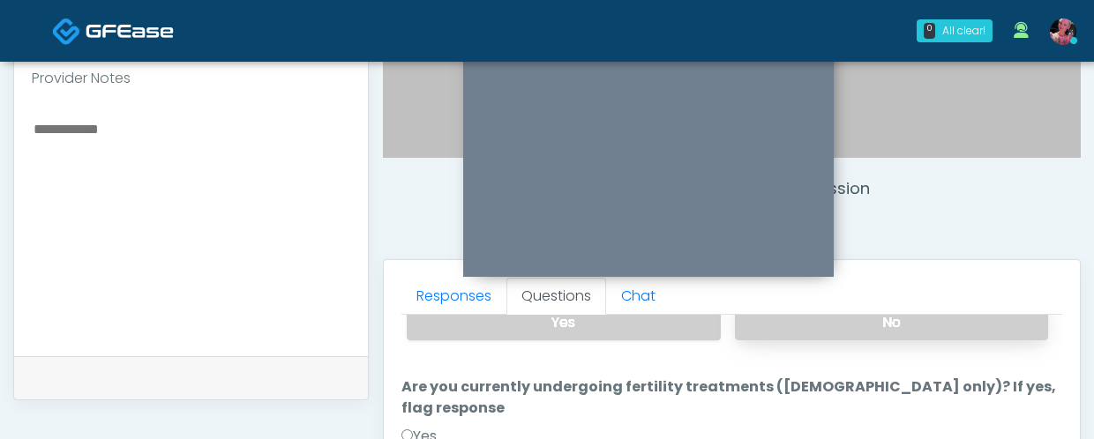
scroll to position [193, 0]
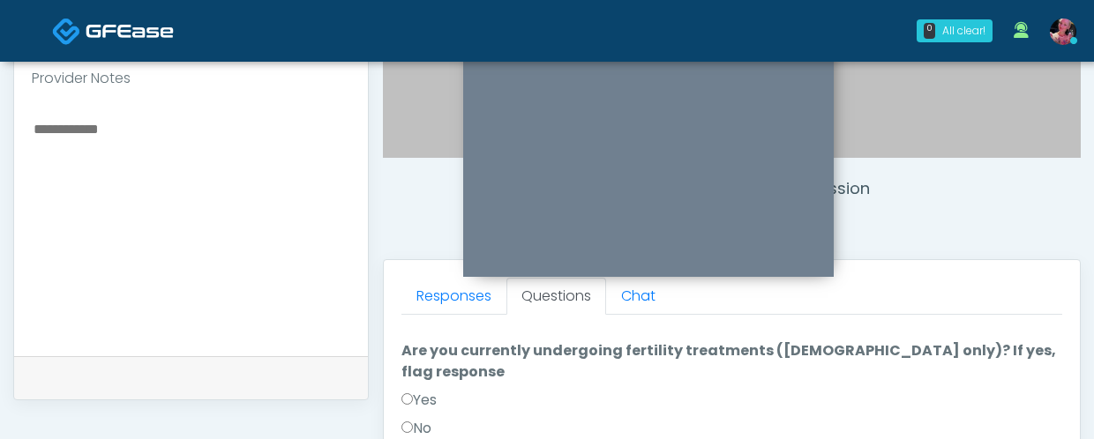
click at [424, 418] on label "No" at bounding box center [416, 428] width 30 height 21
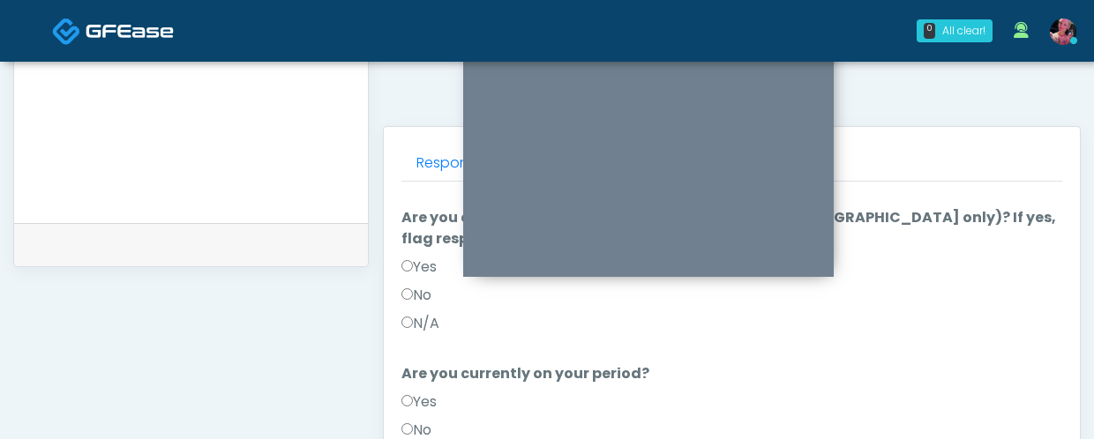
scroll to position [722, 0]
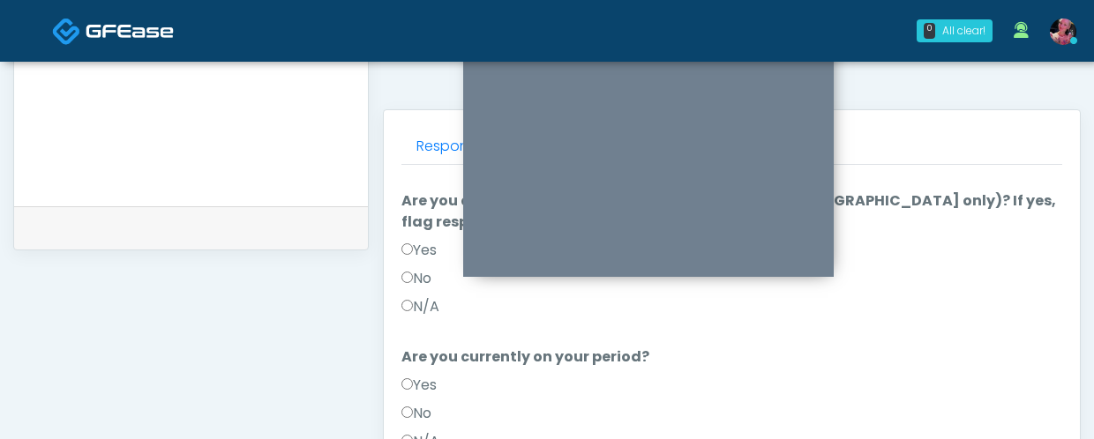
click at [423, 403] on label "No" at bounding box center [416, 413] width 30 height 21
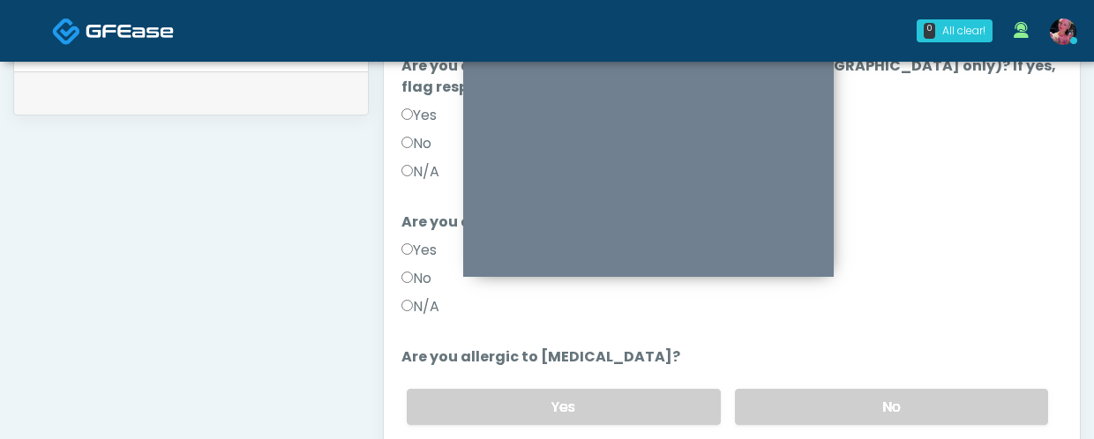
scroll to position [917, 0]
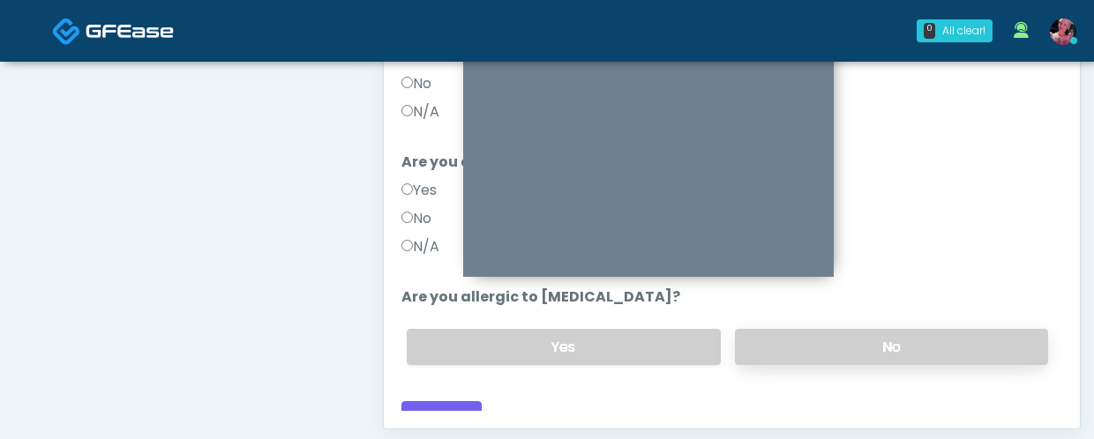
click at [784, 329] on label "No" at bounding box center [891, 347] width 313 height 36
click at [453, 401] on button "Continue" at bounding box center [441, 417] width 80 height 33
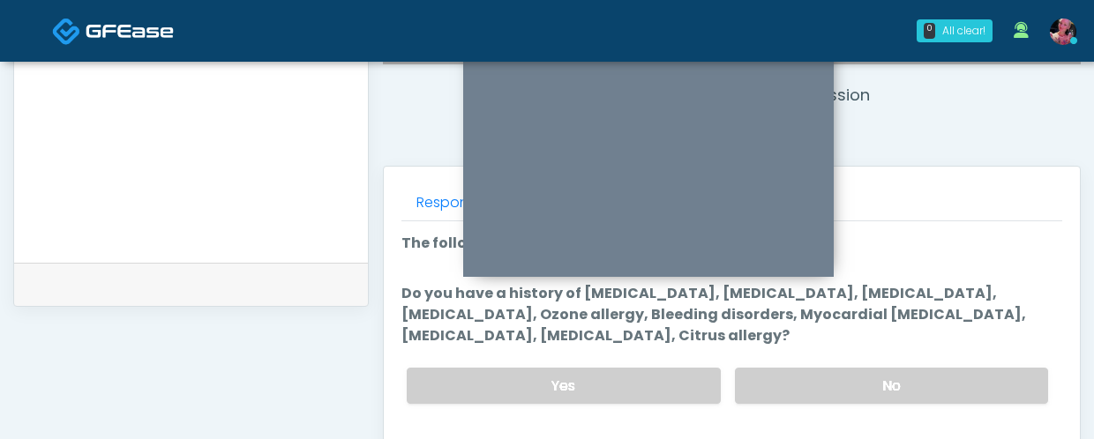
scroll to position [0, 0]
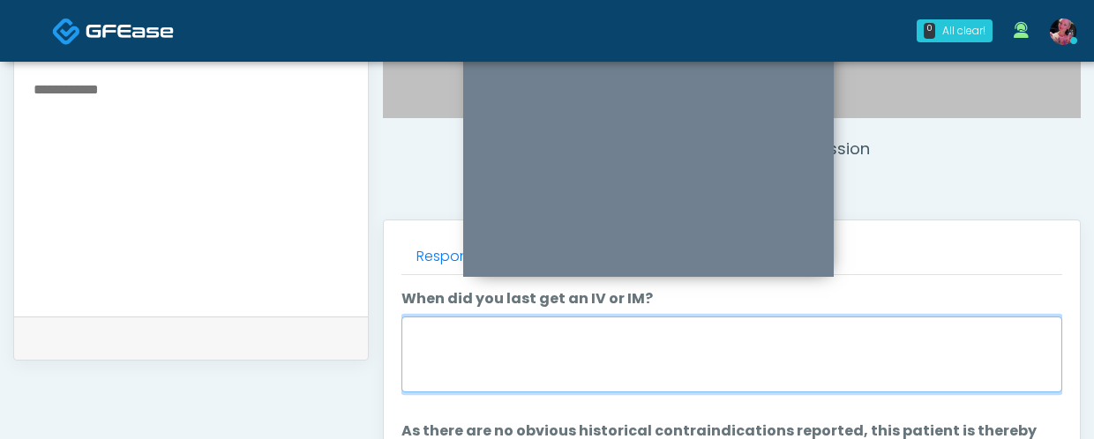
click at [588, 370] on textarea "When did you last get an IV or IM?" at bounding box center [731, 355] width 661 height 76
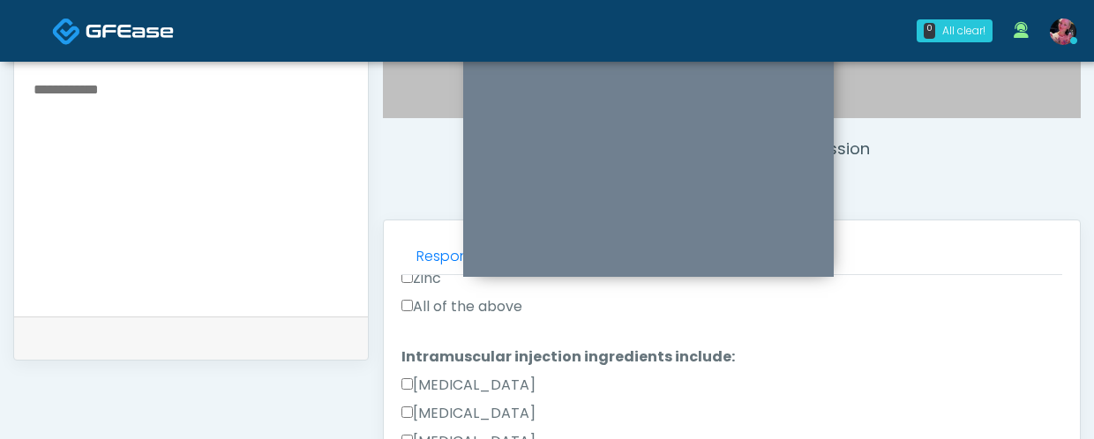
type textarea "********"
click at [449, 303] on label "All of the above" at bounding box center [461, 306] width 121 height 21
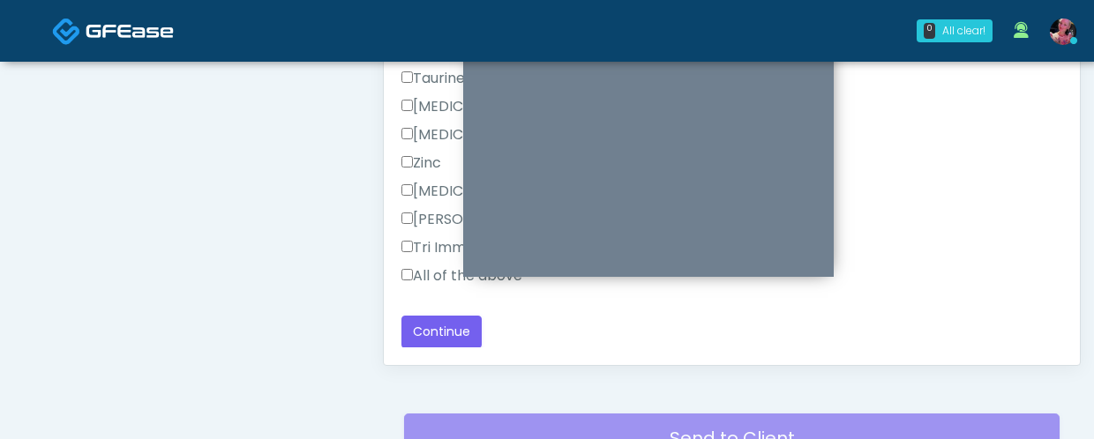
click at [435, 272] on label "All of the above" at bounding box center [461, 276] width 121 height 21
click at [435, 327] on button "Continue" at bounding box center [441, 332] width 80 height 33
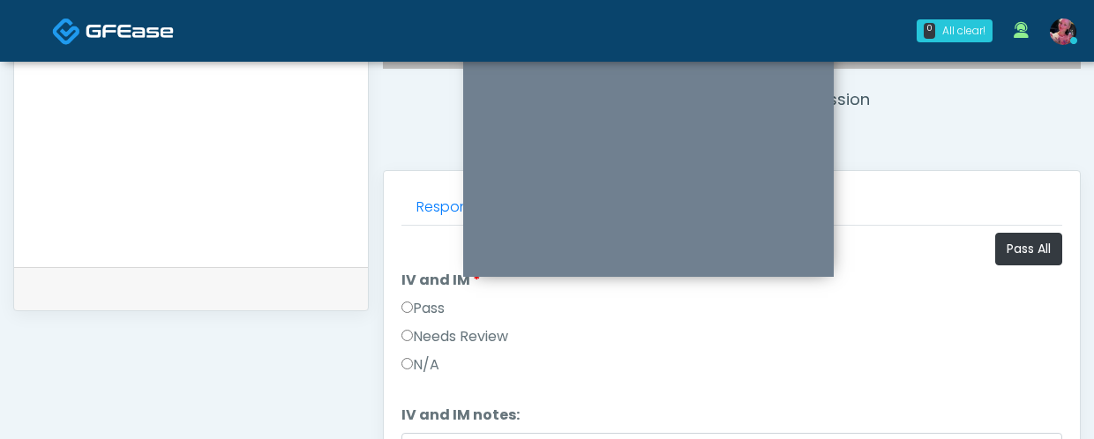
click at [439, 308] on label "Pass" at bounding box center [422, 308] width 43 height 21
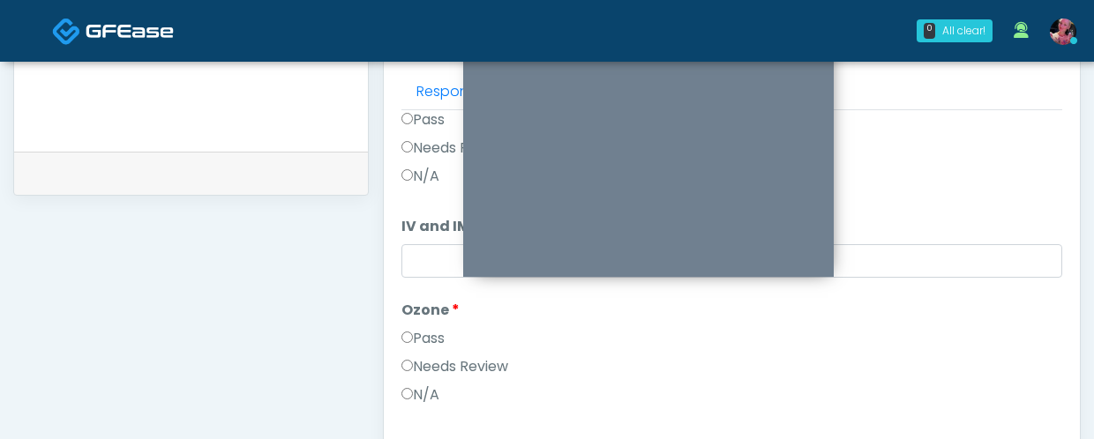
click at [420, 337] on label "Pass" at bounding box center [422, 338] width 43 height 21
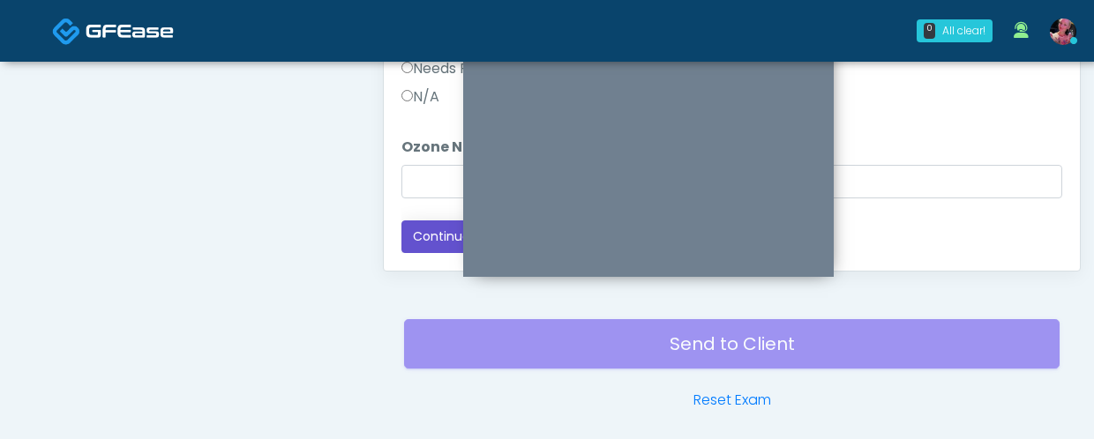
click at [414, 250] on button "Continue" at bounding box center [441, 237] width 80 height 33
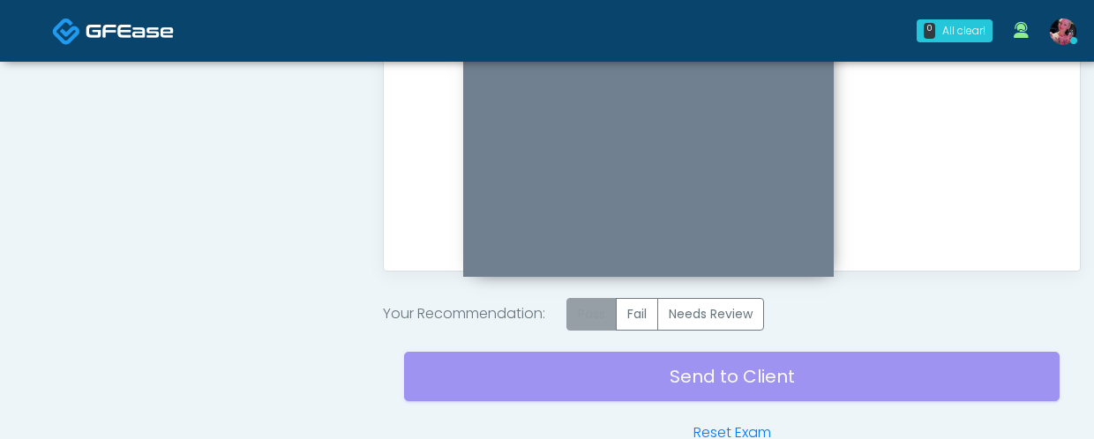
click at [586, 319] on label "Pass" at bounding box center [591, 314] width 50 height 33
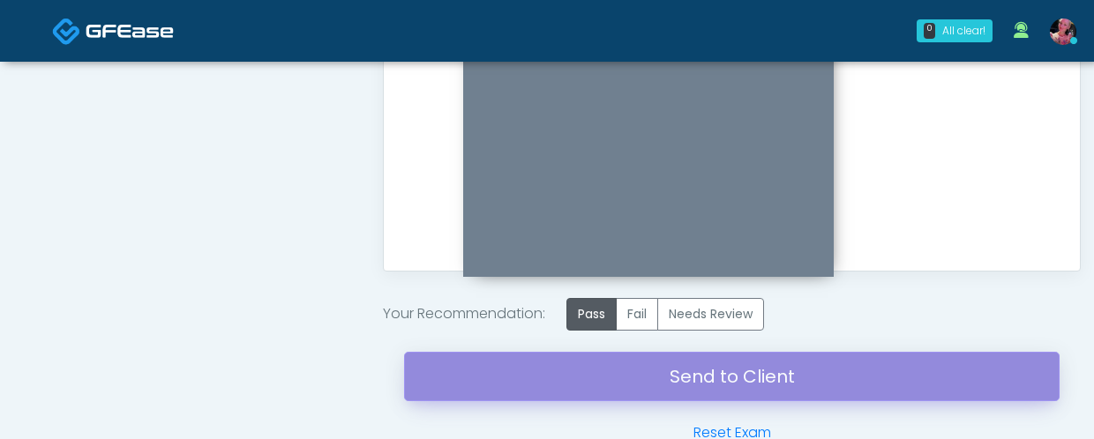
click at [583, 383] on link "Send to Client" at bounding box center [731, 376] width 655 height 49
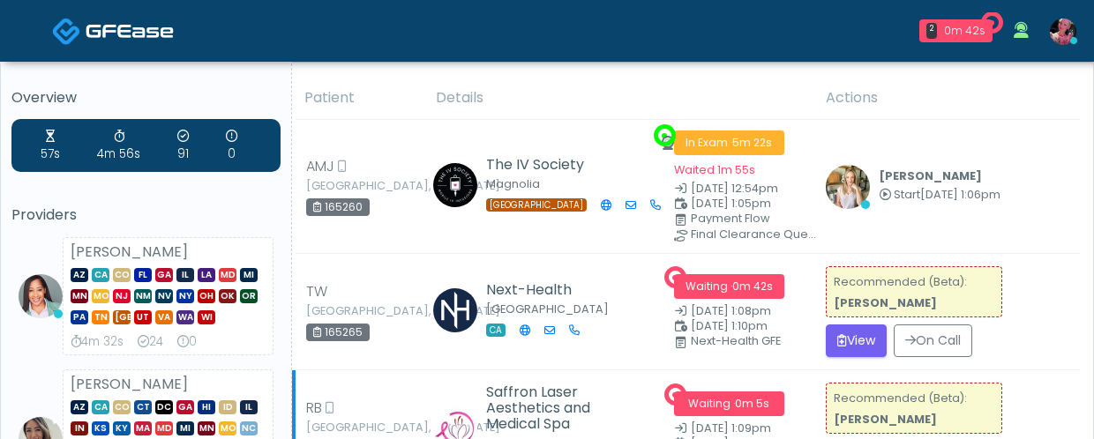
scroll to position [115, 0]
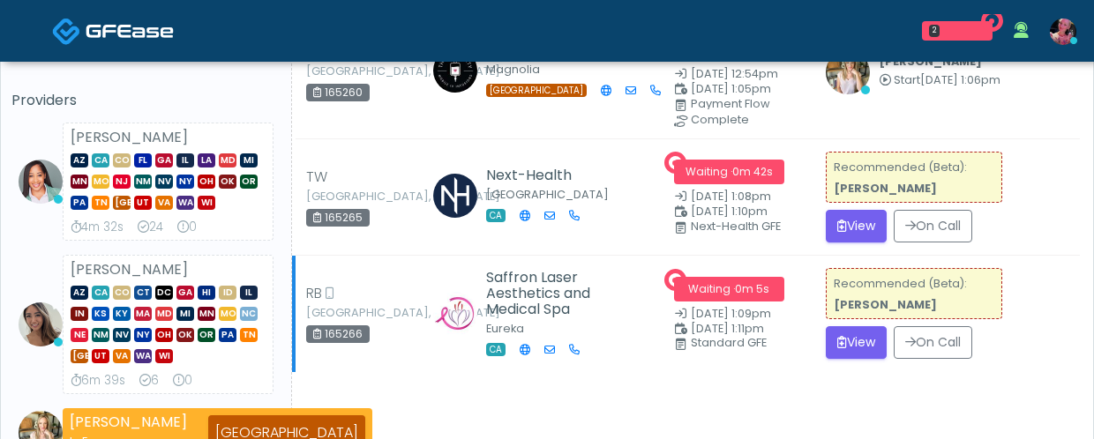
click at [902, 372] on td "Recommended (Beta): Lindsey Morgan View On Call" at bounding box center [947, 314] width 265 height 116
click at [871, 359] on button "View" at bounding box center [856, 342] width 61 height 33
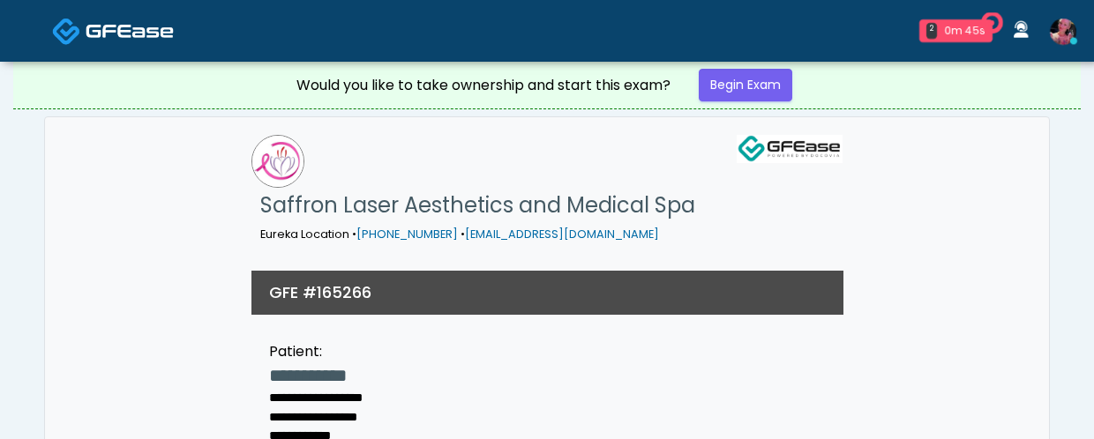
click at [750, 102] on div "Would you like to take ownership and start this exam? Begin Exam" at bounding box center [546, 85] width 529 height 47
click at [749, 96] on link "Begin Exam" at bounding box center [746, 85] width 94 height 33
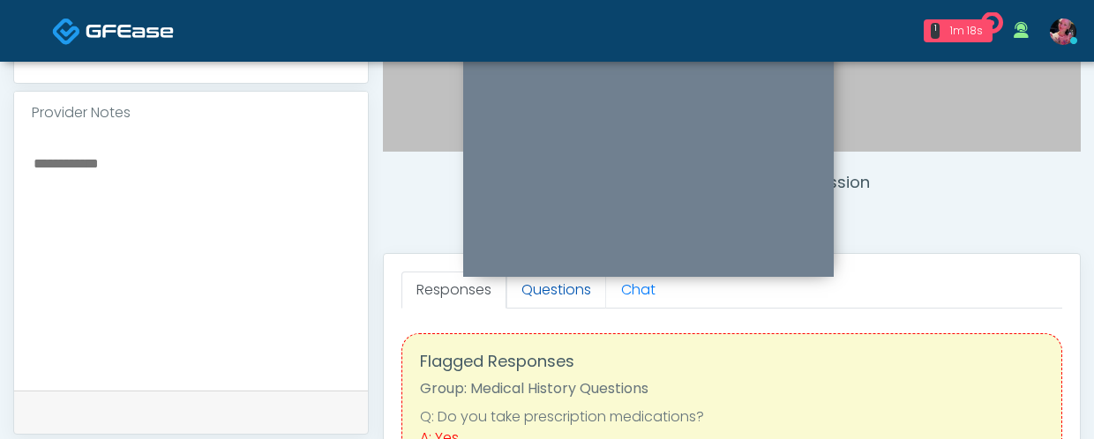
click at [578, 297] on link "Questions" at bounding box center [556, 290] width 100 height 37
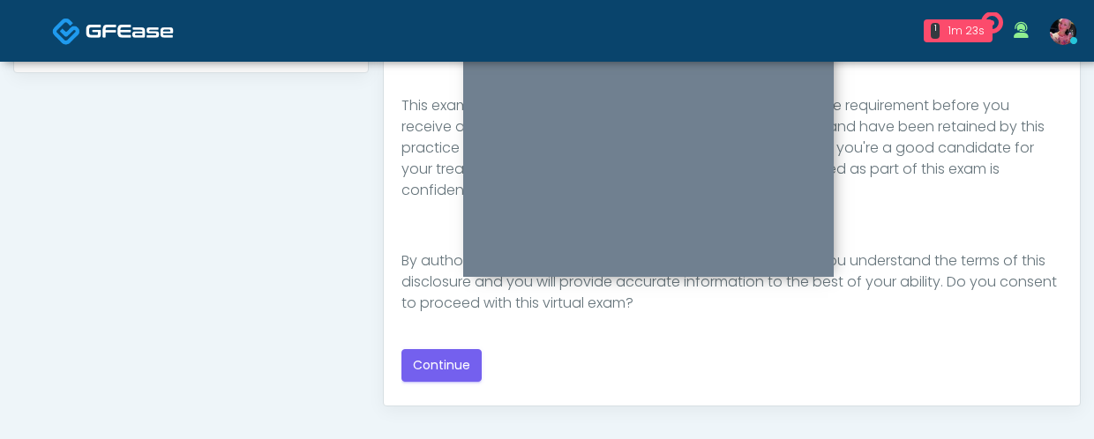
scroll to position [967, 0]
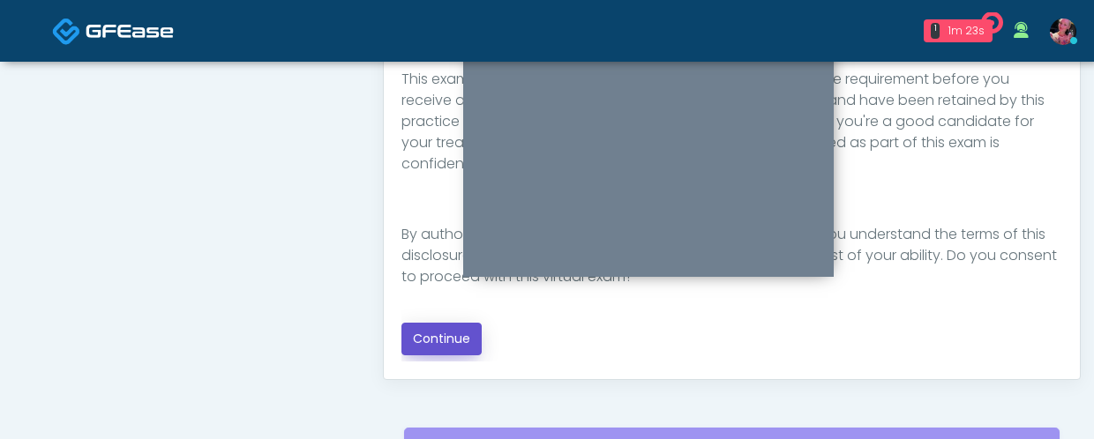
click at [449, 339] on button "Continue" at bounding box center [441, 339] width 80 height 33
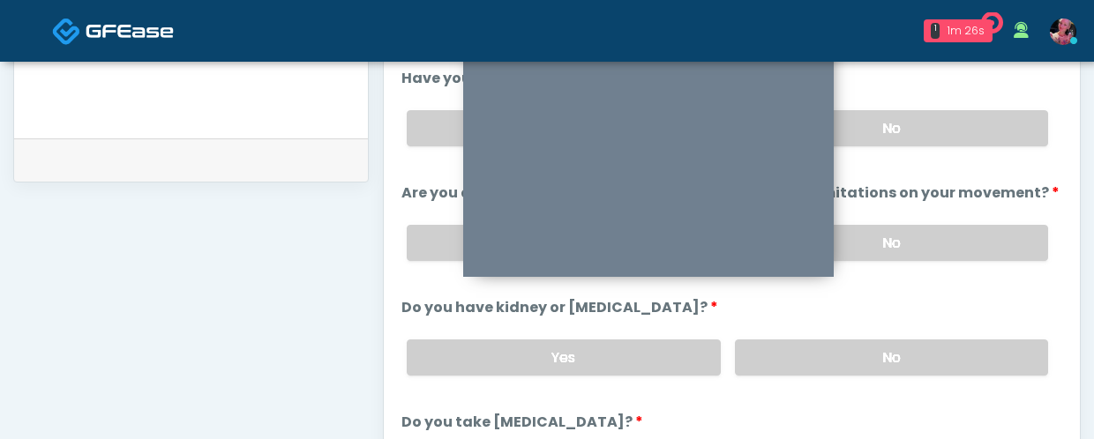
scroll to position [806, 0]
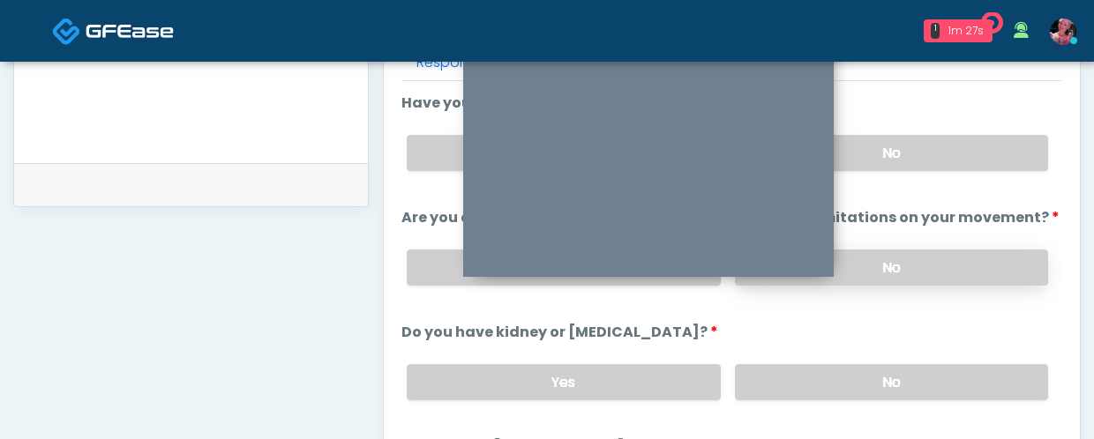
click at [888, 269] on label "No" at bounding box center [891, 268] width 313 height 36
click at [912, 142] on label "No" at bounding box center [891, 153] width 313 height 36
click at [835, 367] on label "No" at bounding box center [891, 382] width 313 height 36
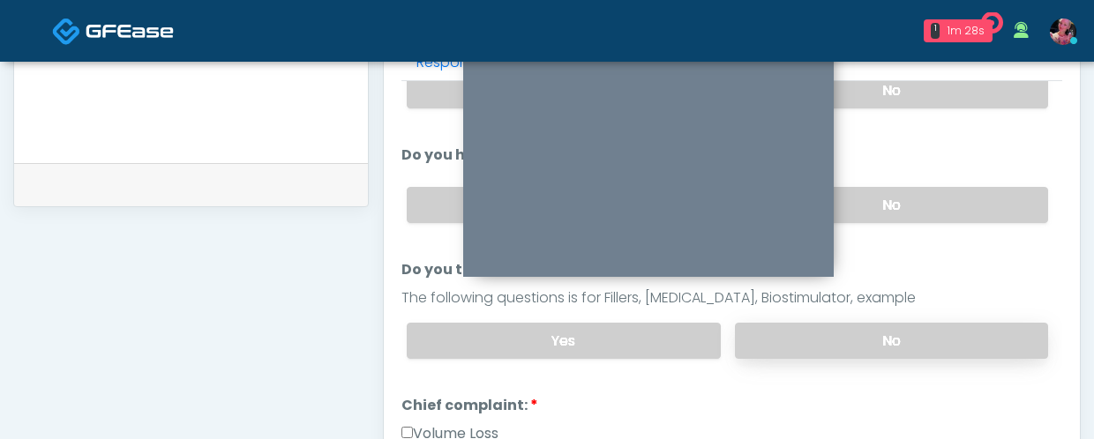
click at [840, 333] on label "No" at bounding box center [891, 341] width 313 height 36
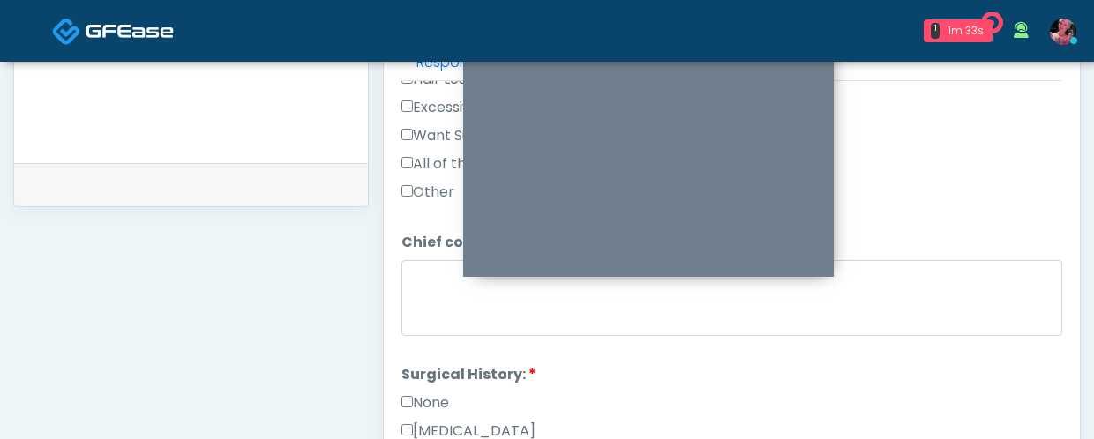
scroll to position [722, 0]
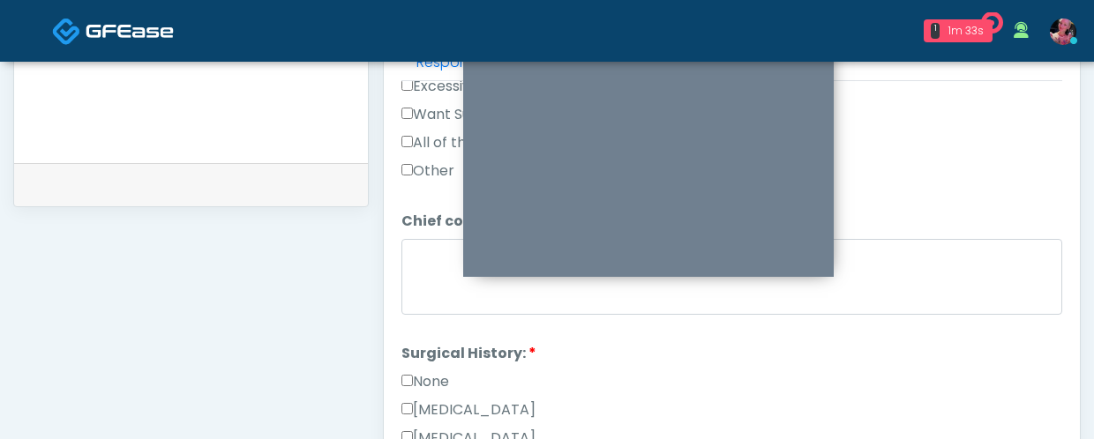
click at [435, 374] on label "None" at bounding box center [425, 381] width 48 height 21
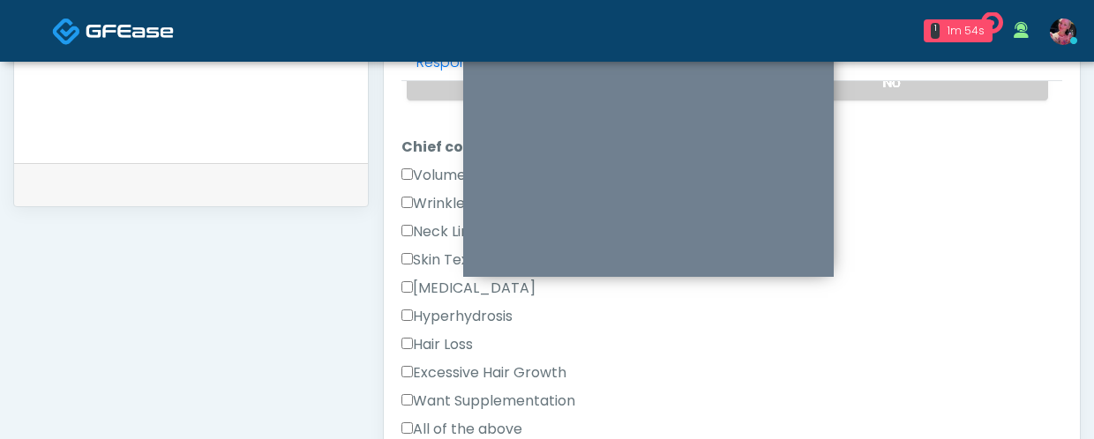
scroll to position [358, 0]
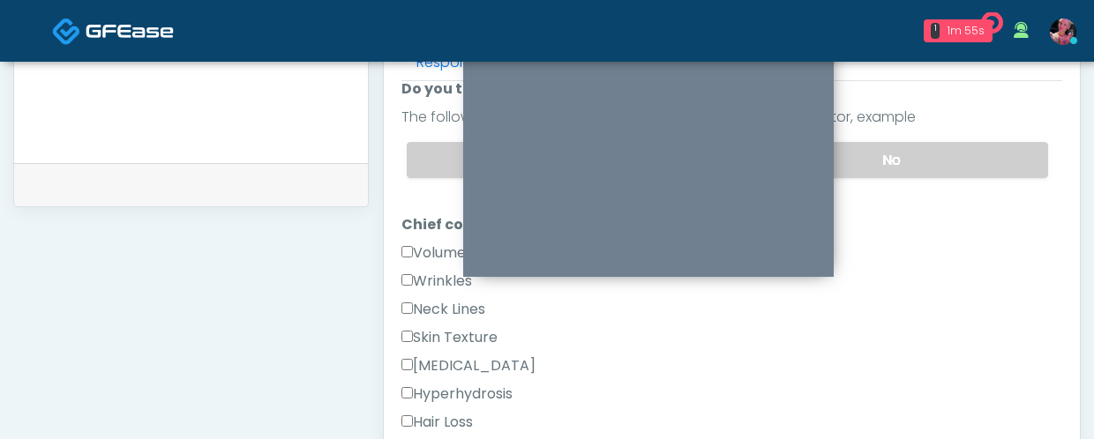
click at [412, 256] on label "Volume Loss" at bounding box center [449, 253] width 97 height 21
click at [413, 276] on label "Wrinkles" at bounding box center [436, 281] width 71 height 21
click at [426, 244] on label "Volume Loss" at bounding box center [449, 253] width 97 height 21
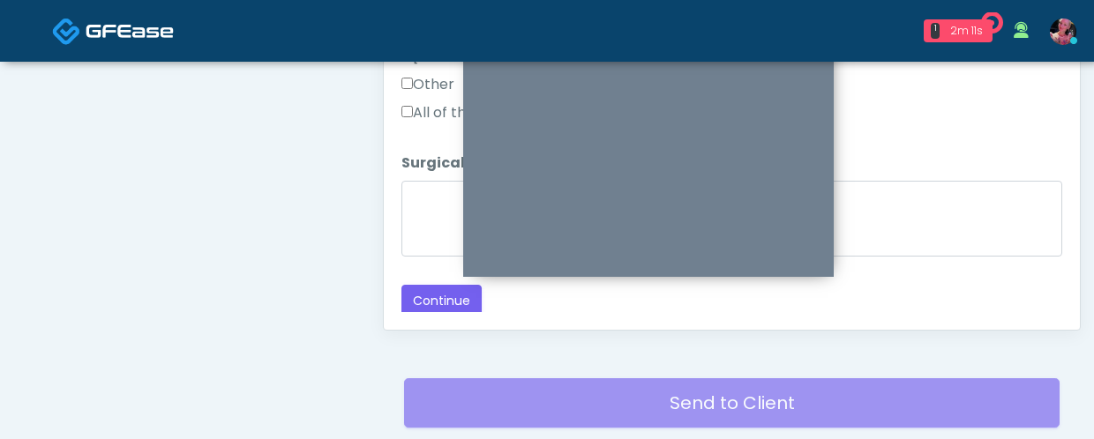
scroll to position [1149, 0]
click at [425, 286] on button "Continue" at bounding box center [441, 300] width 80 height 33
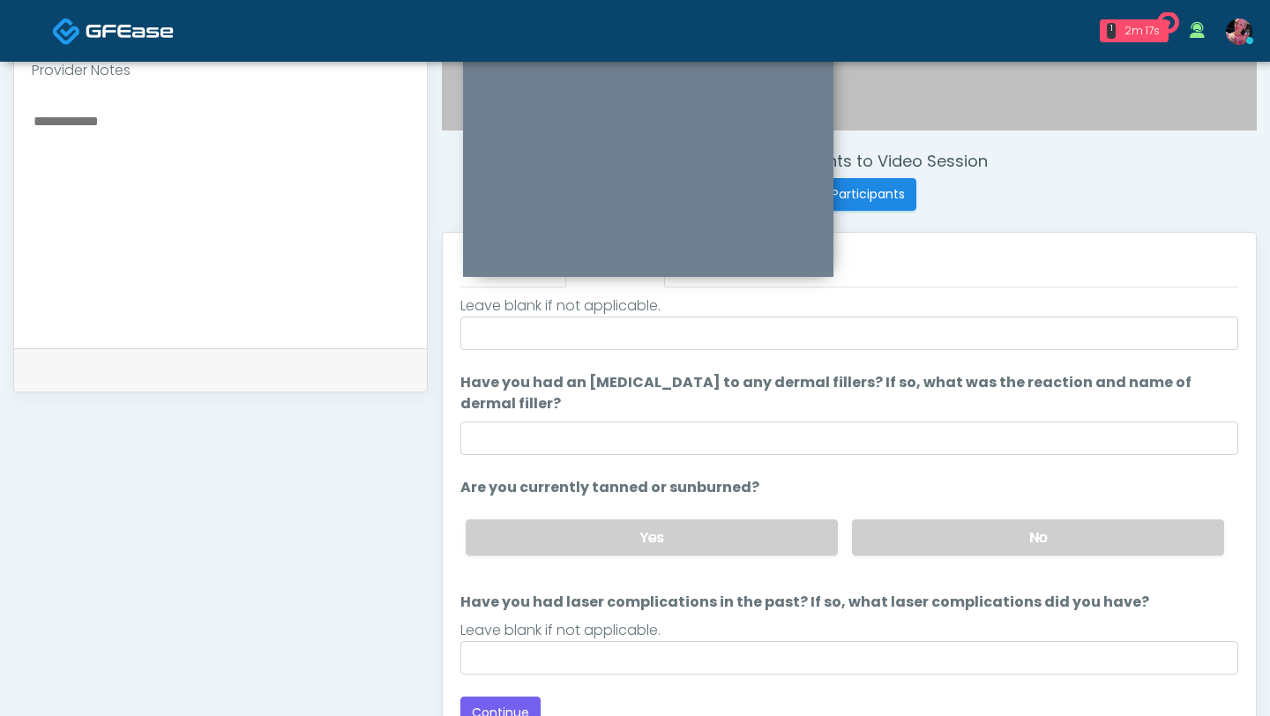
scroll to position [625, 0]
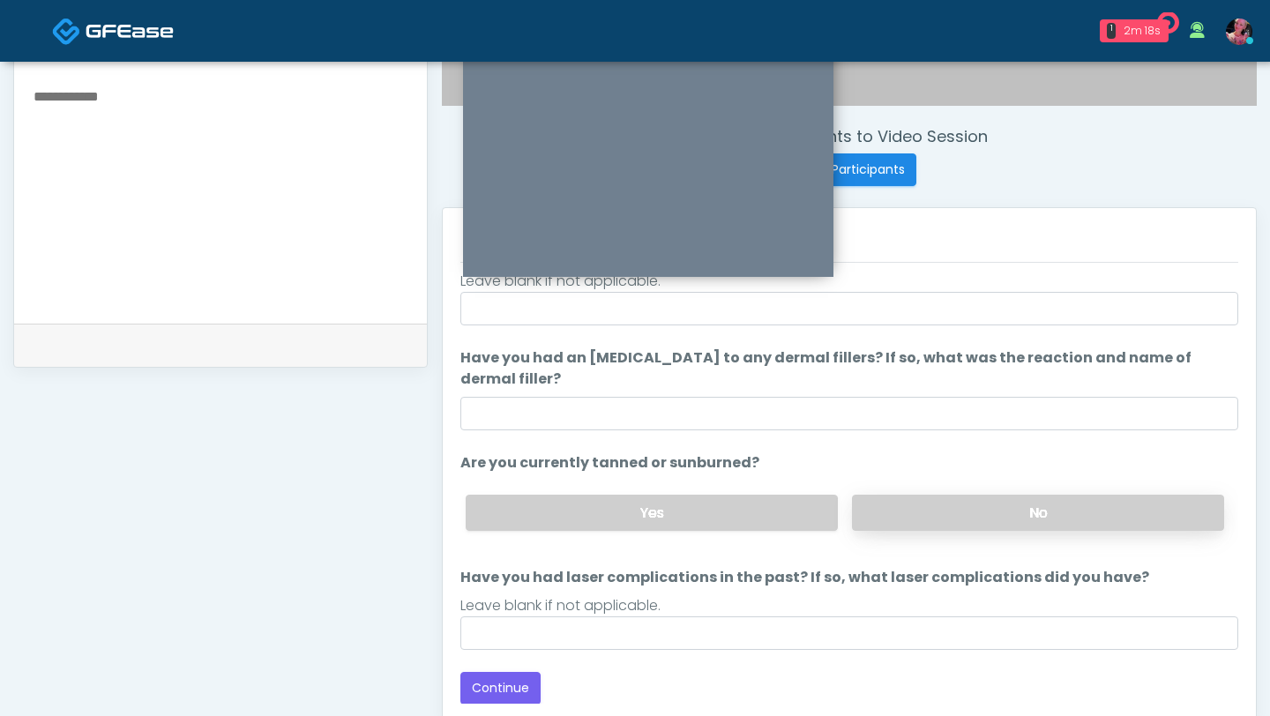
click at [860, 438] on label "No" at bounding box center [1038, 513] width 372 height 36
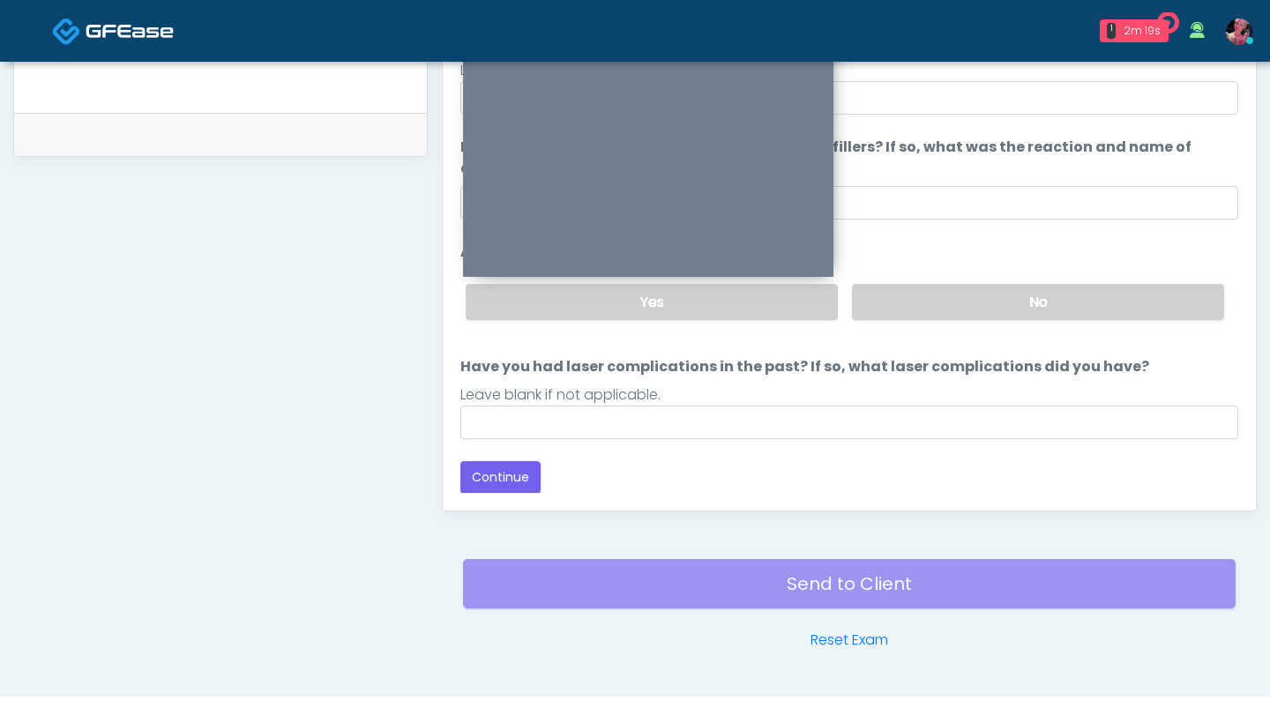
scroll to position [854, 0]
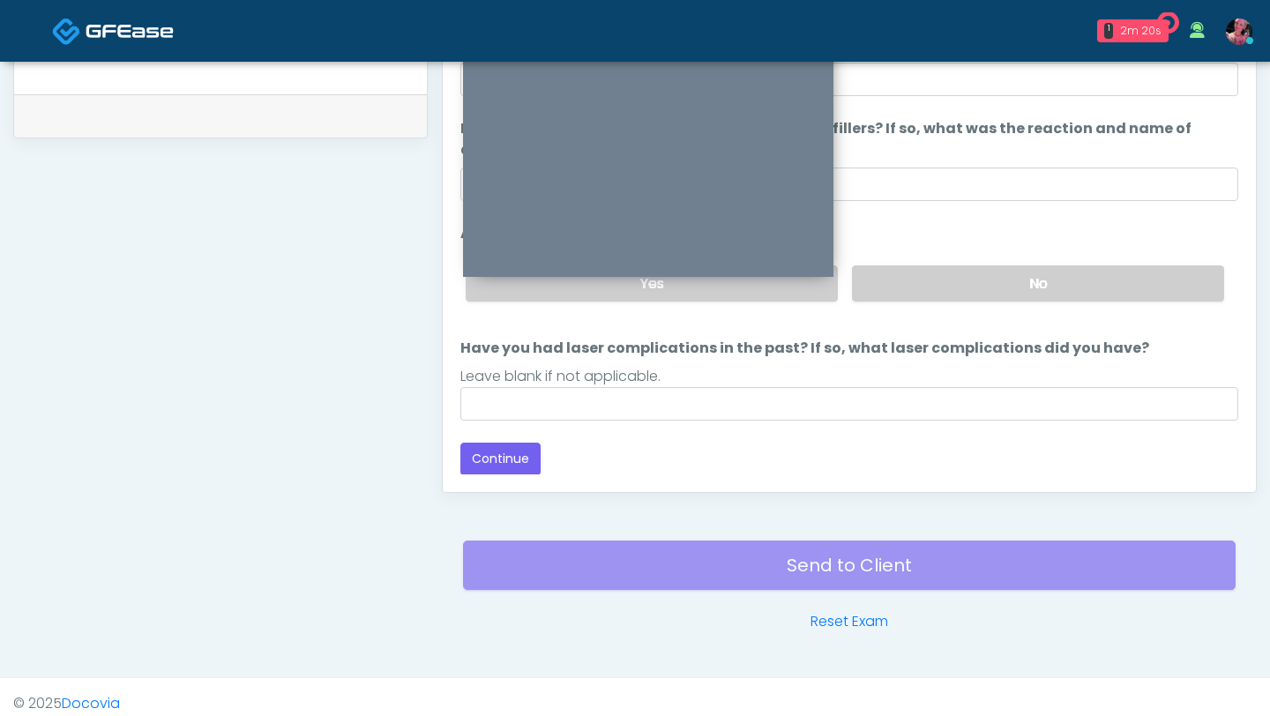
click at [526, 437] on div "Loading... Connecting to your agent... Please wait while we prepare your person…" at bounding box center [849, 177] width 778 height 596
click at [515, 438] on button "Continue" at bounding box center [500, 459] width 80 height 33
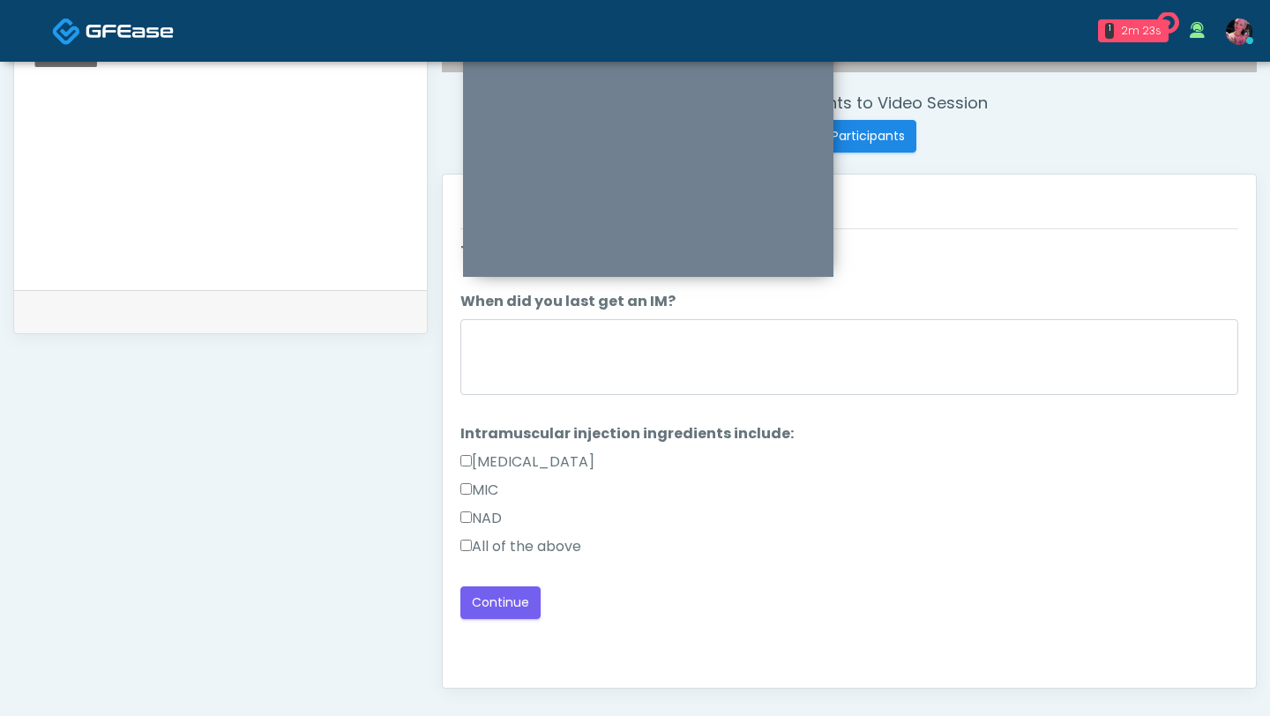
scroll to position [552, 0]
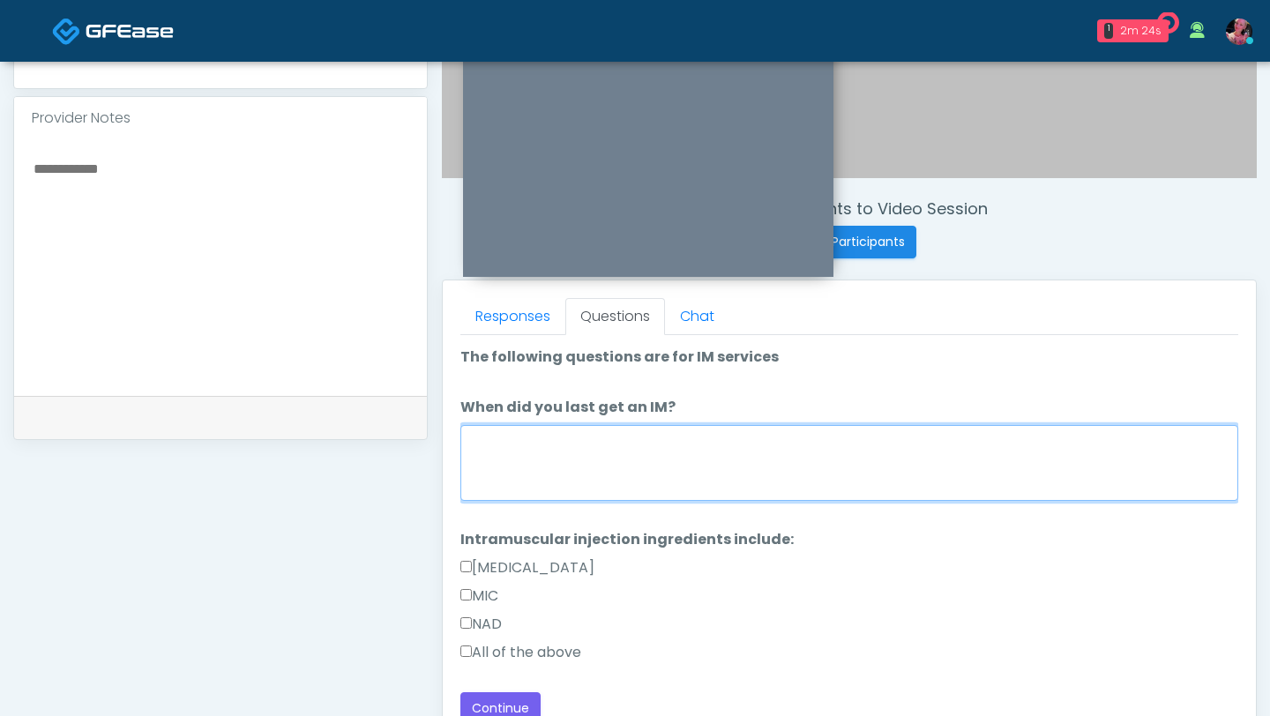
click at [853, 438] on textarea "When did you last get an IM?" at bounding box center [849, 463] width 778 height 76
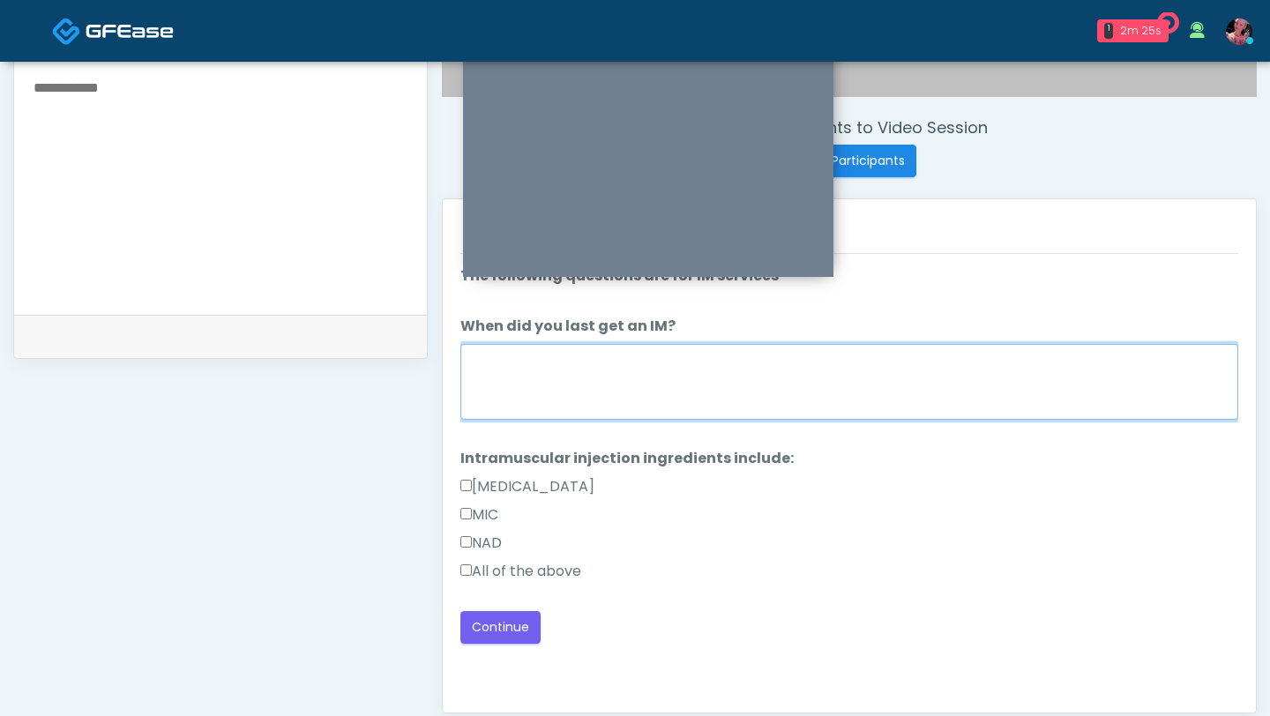
scroll to position [634, 0]
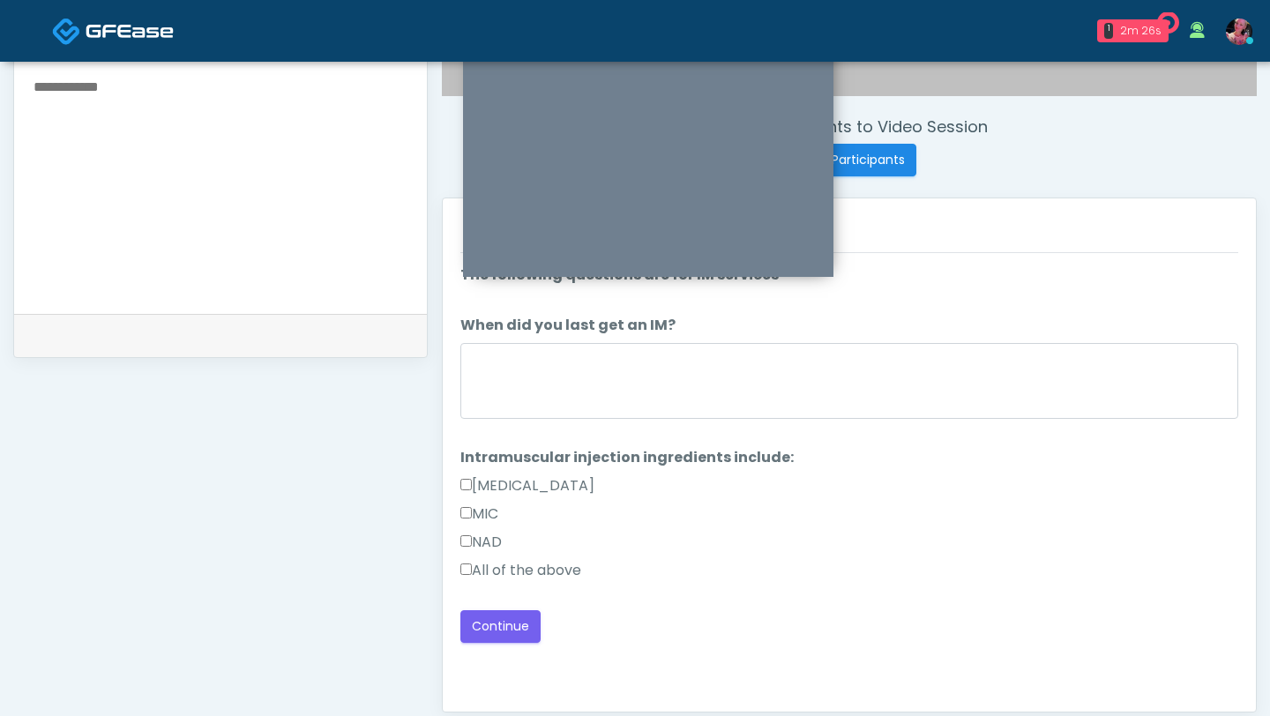
click at [503, 438] on label "All of the above" at bounding box center [520, 570] width 121 height 21
click at [503, 438] on button "Continue" at bounding box center [500, 626] width 80 height 33
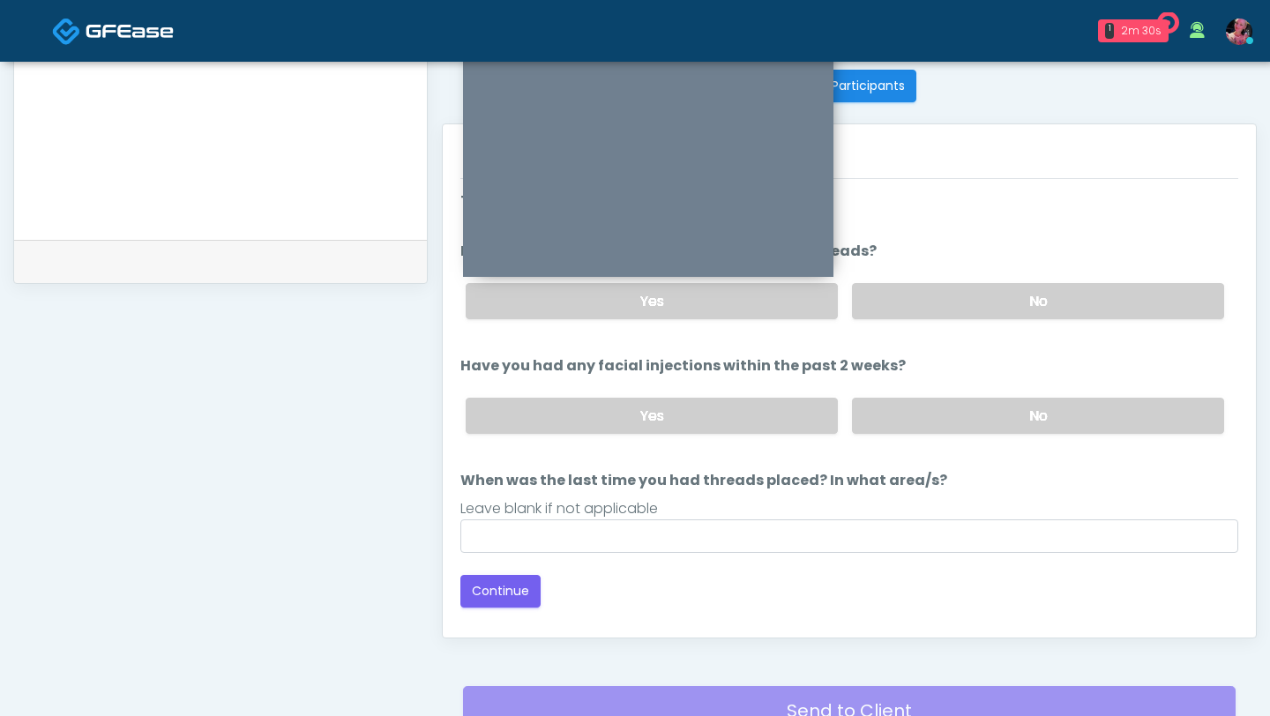
scroll to position [677, 0]
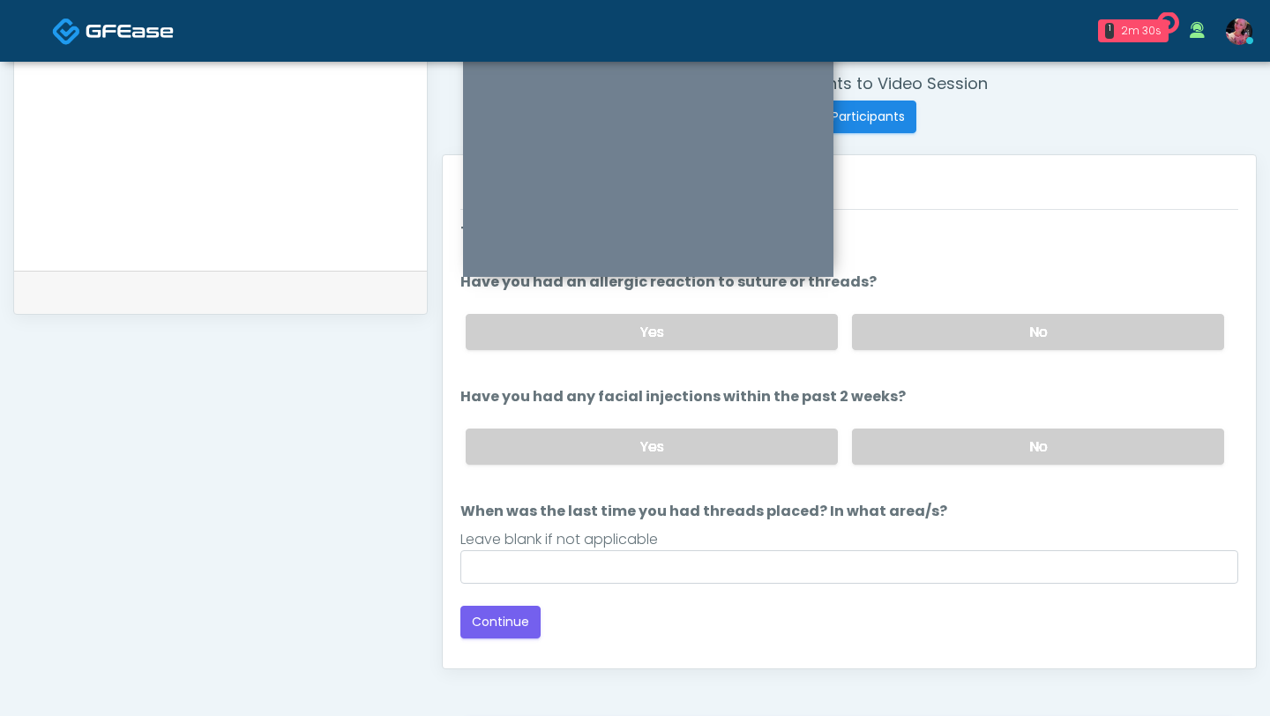
click at [913, 438] on div "Yes No" at bounding box center [845, 447] width 787 height 64
click at [914, 306] on div "Yes No" at bounding box center [845, 332] width 787 height 64
click at [910, 346] on label "No" at bounding box center [1038, 332] width 372 height 36
click at [906, 437] on label "No" at bounding box center [1038, 447] width 372 height 36
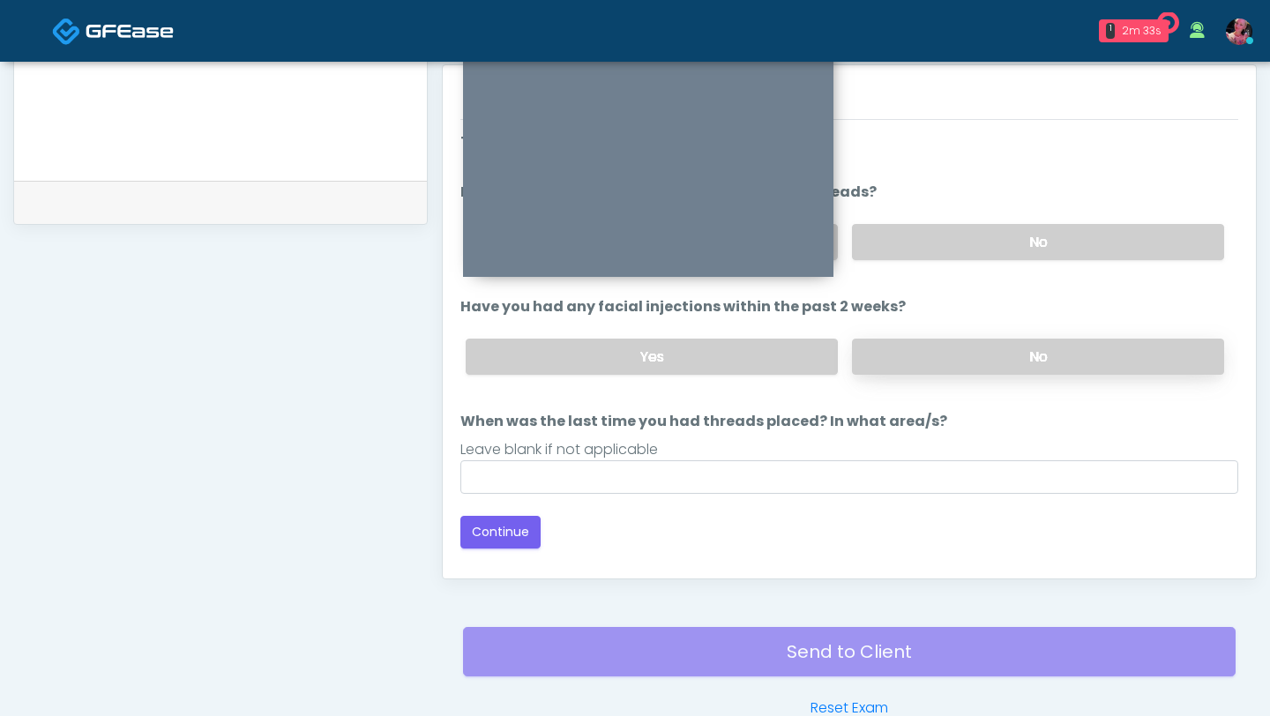
scroll to position [769, 0]
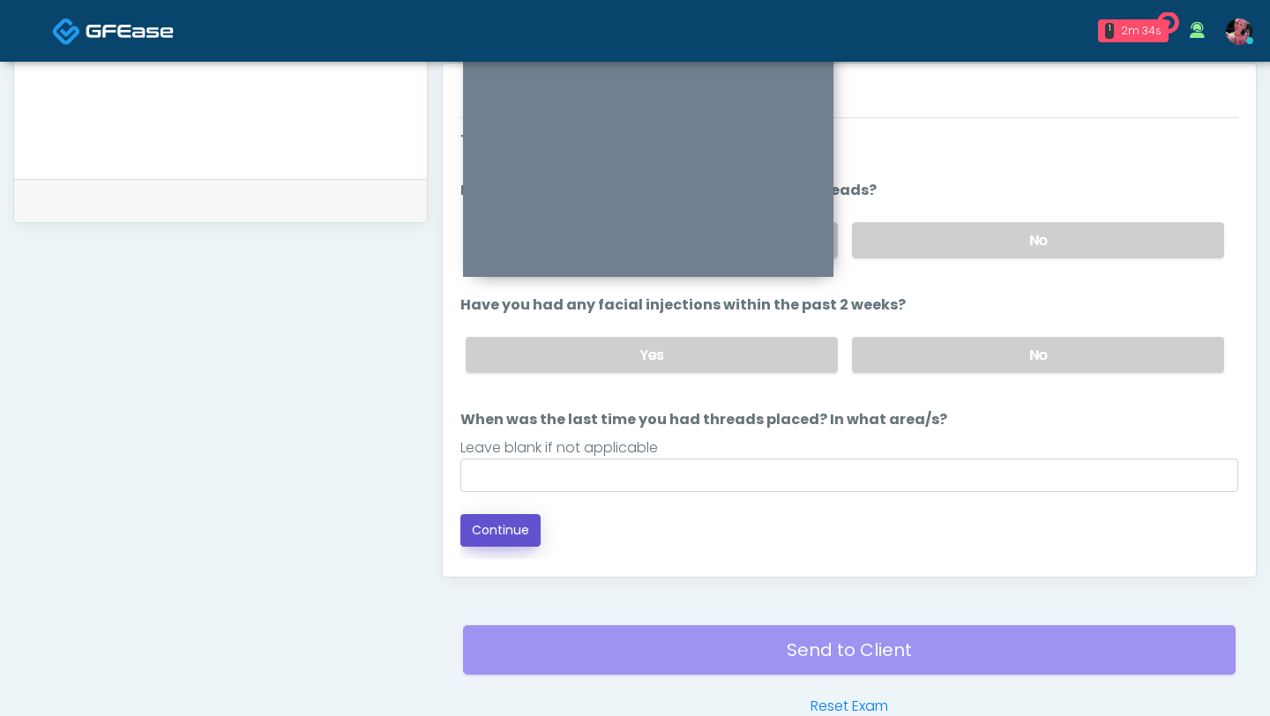
click at [502, 438] on button "Continue" at bounding box center [500, 530] width 80 height 33
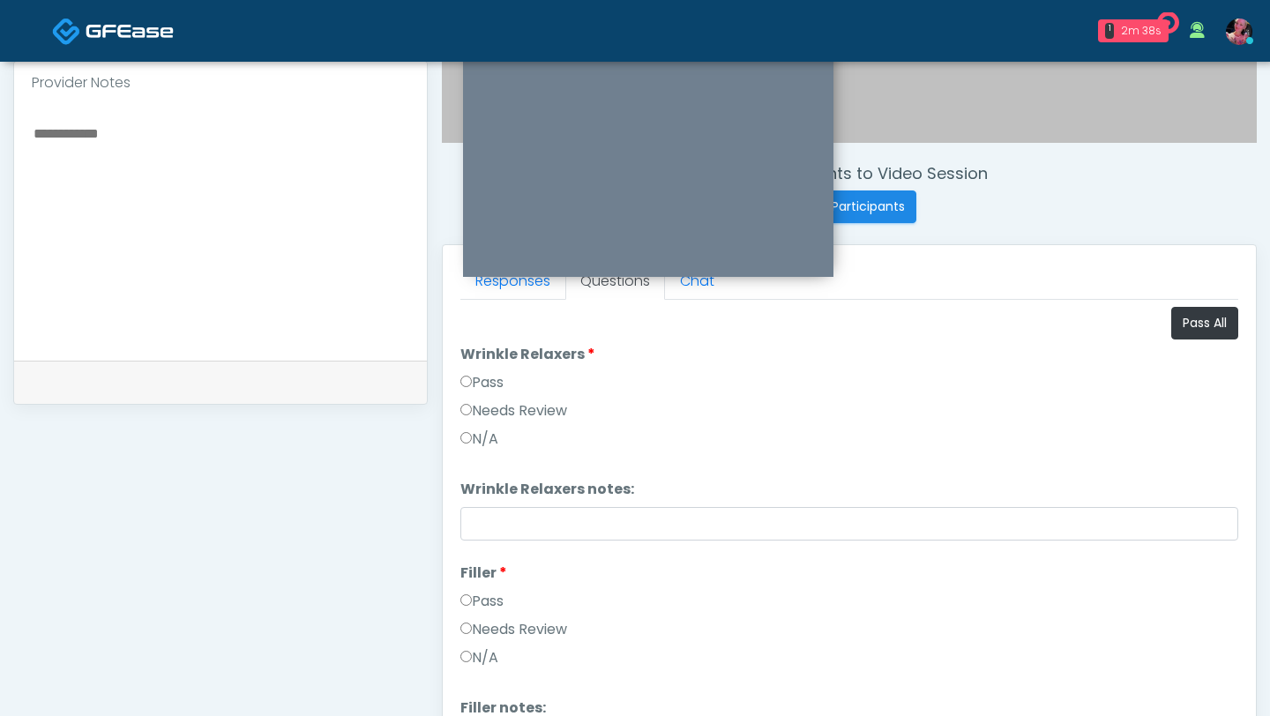
scroll to position [527, 0]
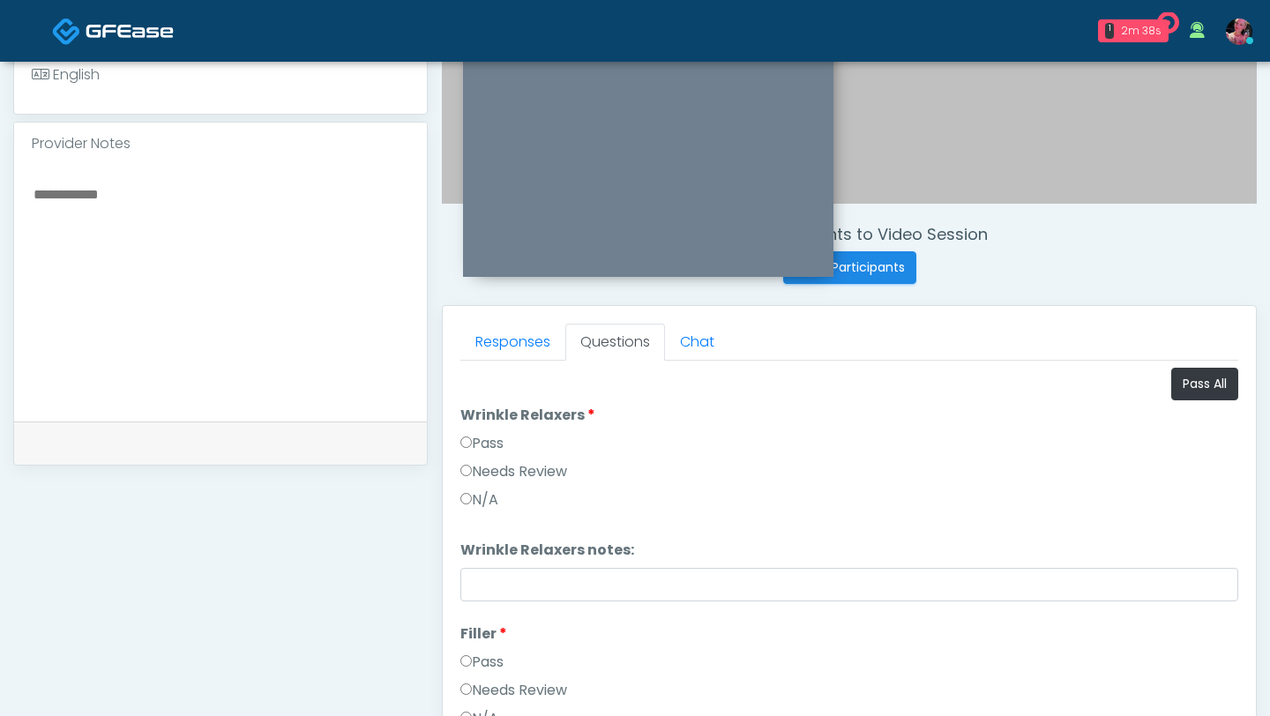
click at [480, 438] on label "Pass" at bounding box center [481, 443] width 43 height 21
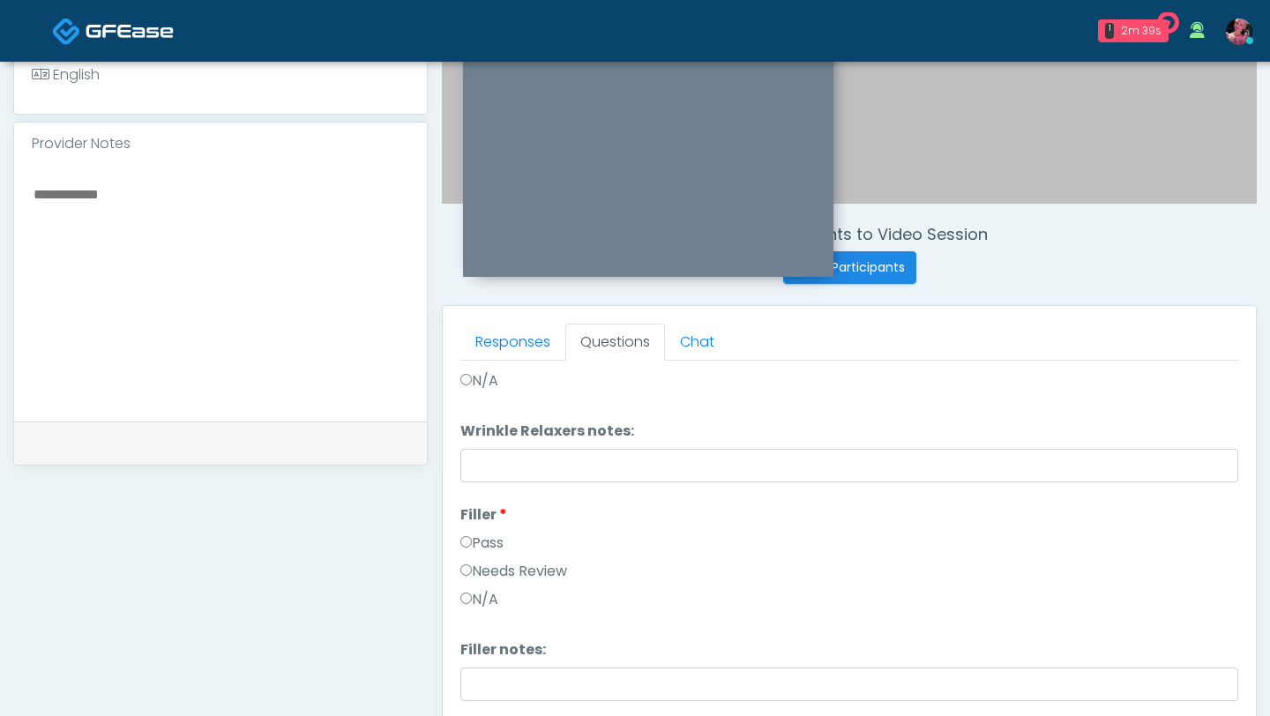
click at [499, 438] on label "Pass" at bounding box center [481, 543] width 43 height 21
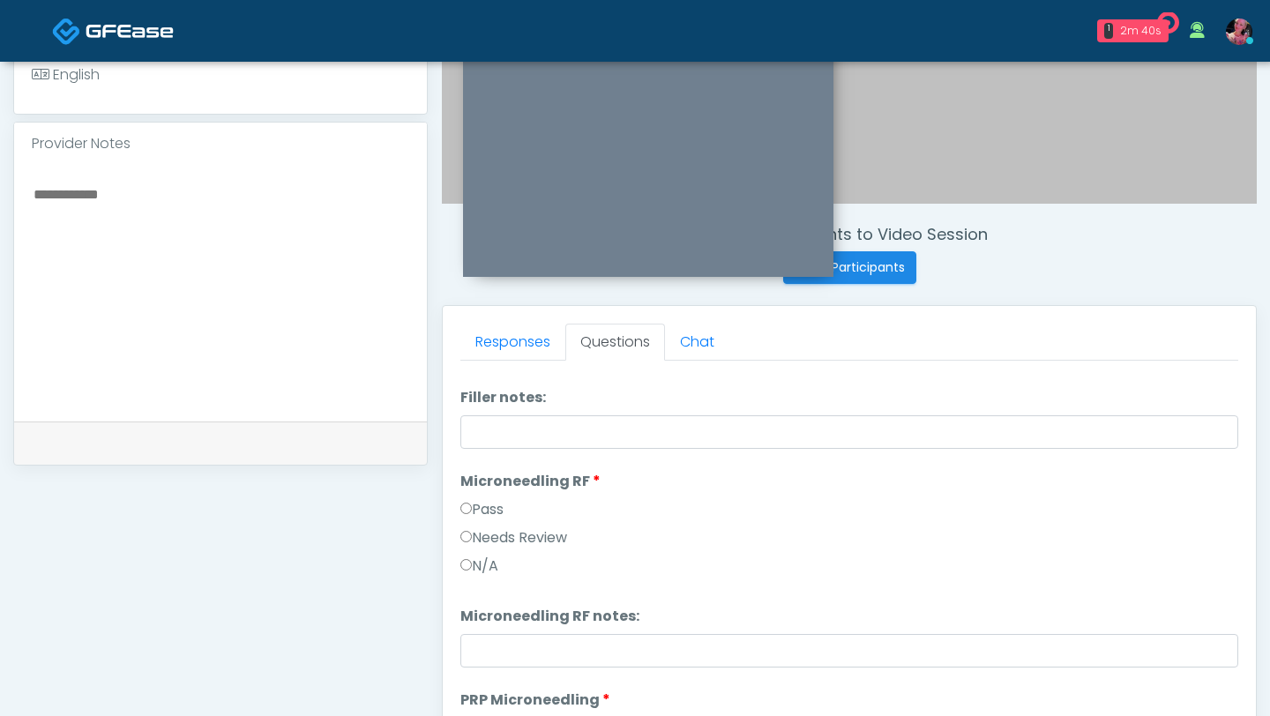
scroll to position [417, 0]
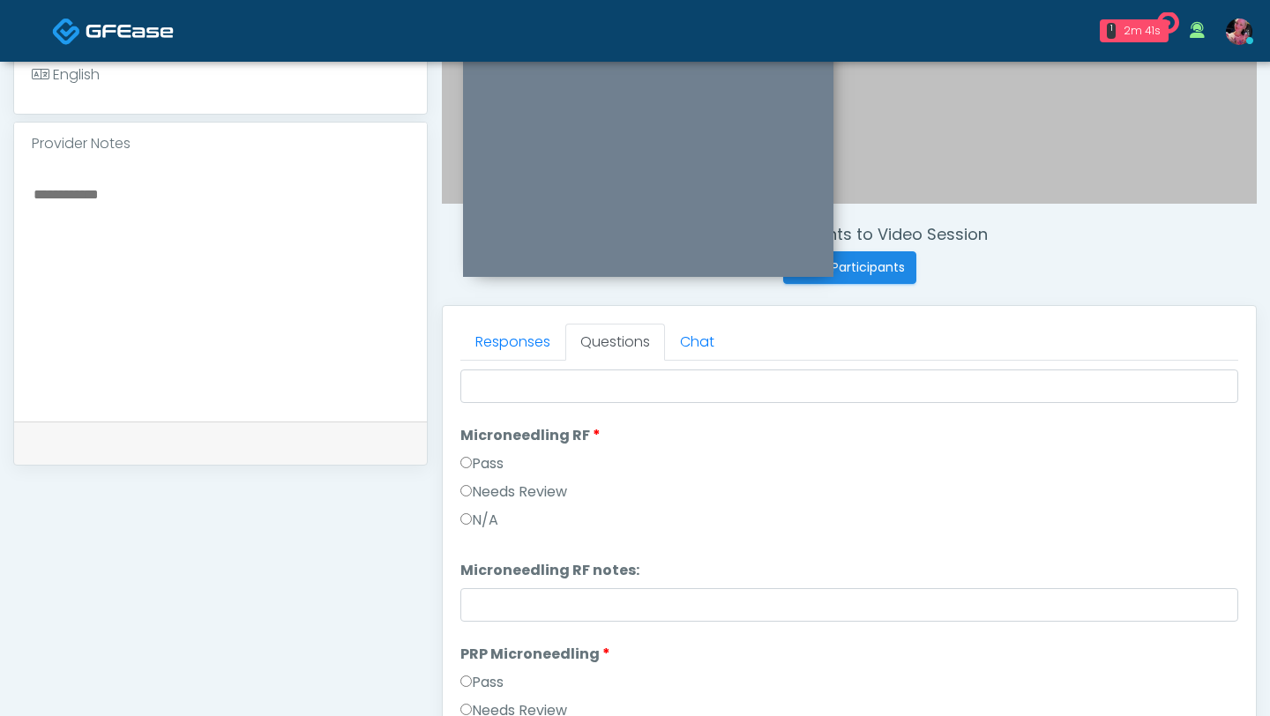
click at [491, 438] on label "Pass" at bounding box center [481, 463] width 43 height 21
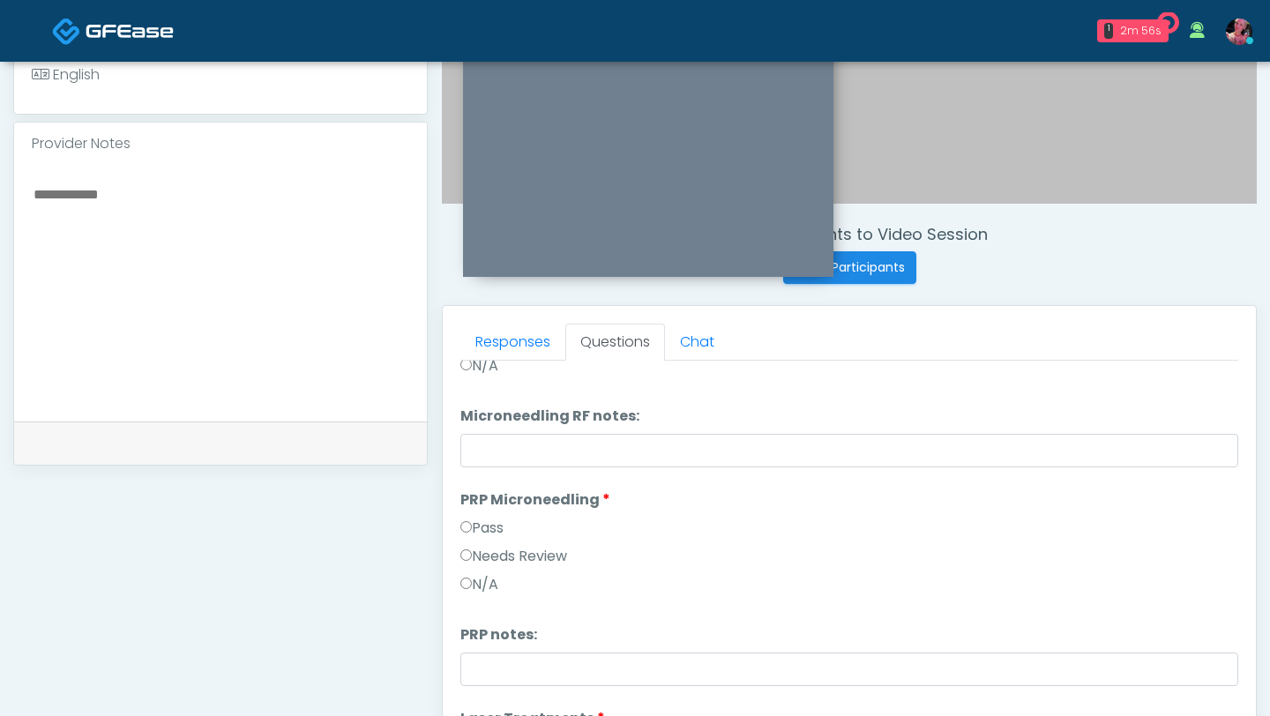
click at [509, 438] on div "Pass" at bounding box center [849, 532] width 778 height 28
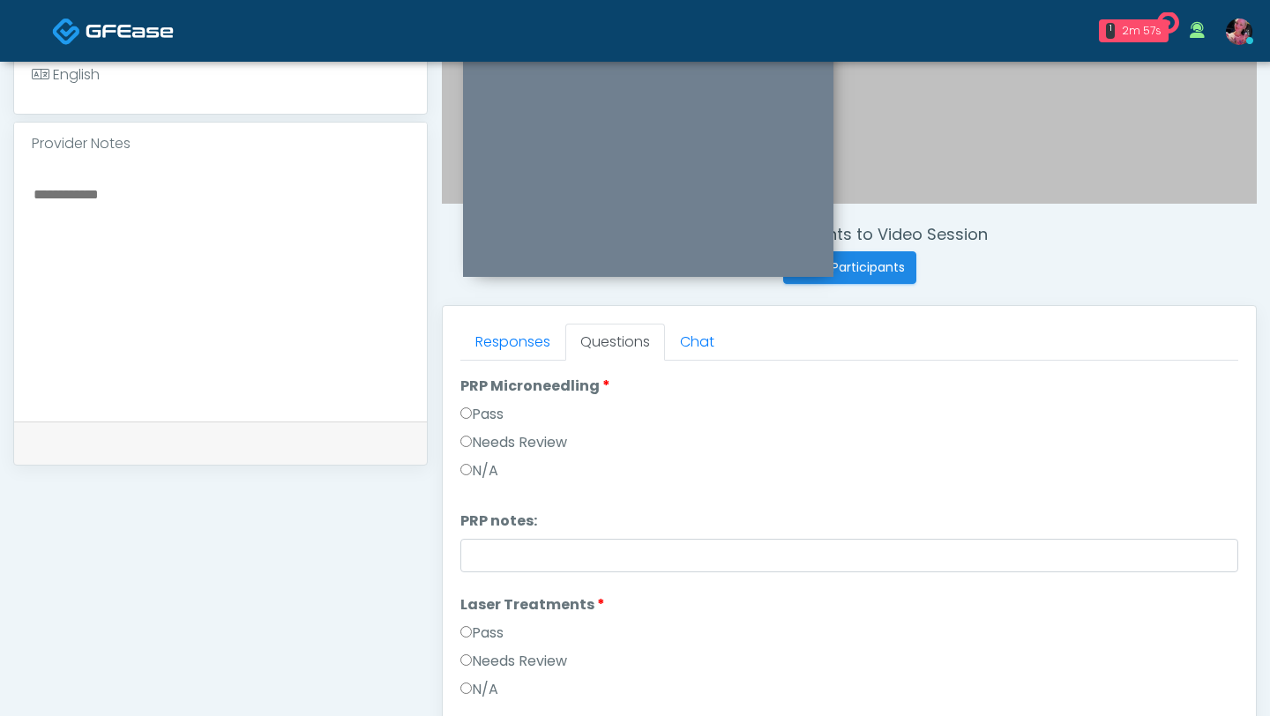
scroll to position [689, 0]
click at [481, 417] on label "Pass" at bounding box center [481, 410] width 43 height 21
click at [490, 438] on label "Pass" at bounding box center [481, 629] width 43 height 21
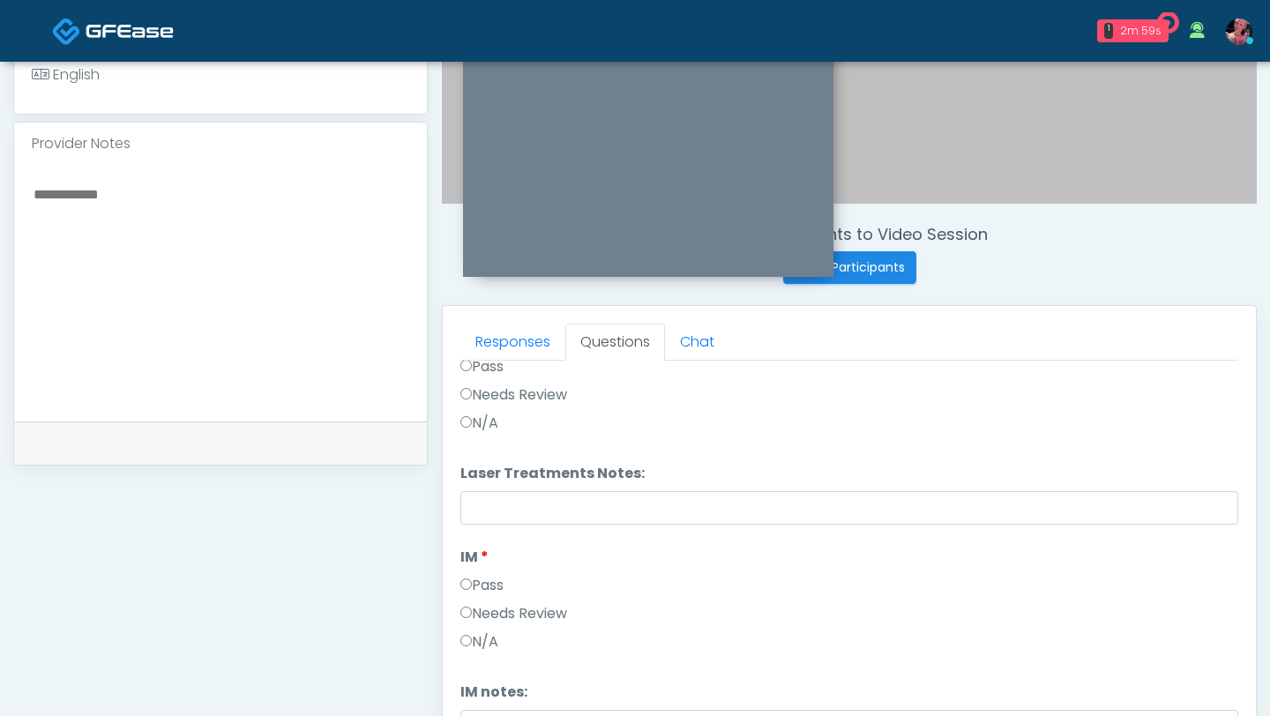
click at [490, 438] on label "Pass" at bounding box center [481, 585] width 43 height 21
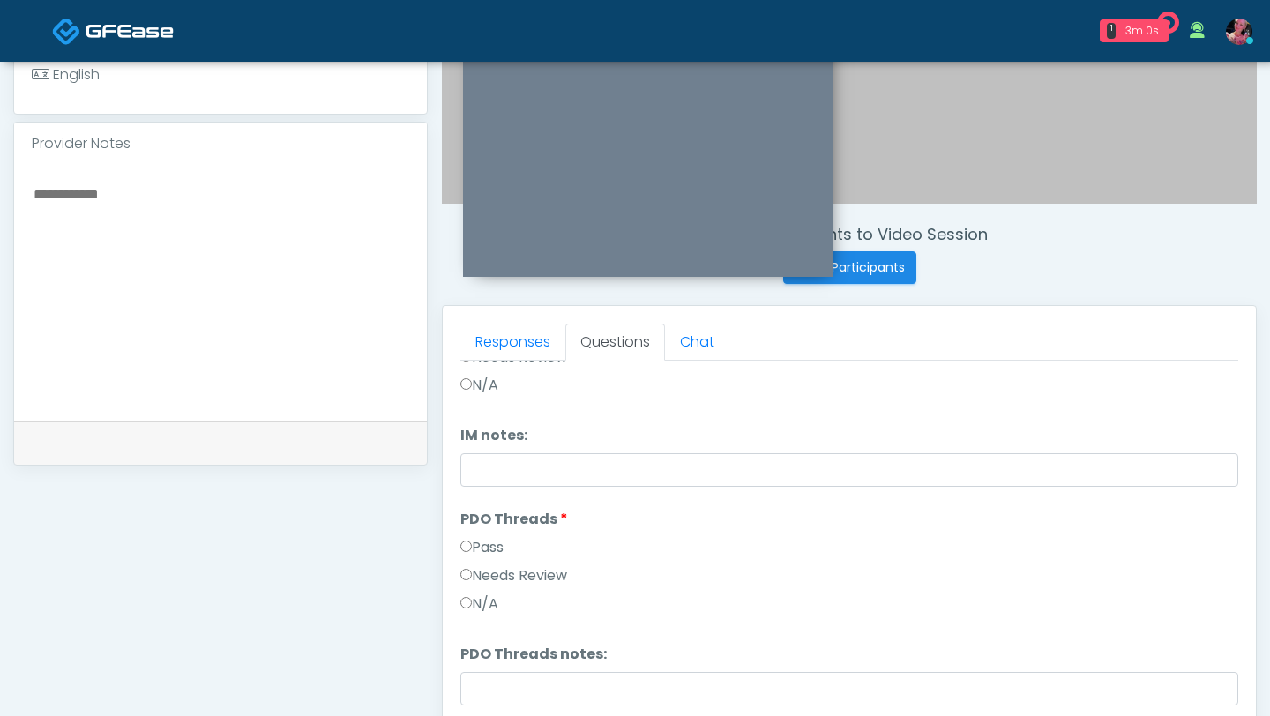
click at [488, 438] on label "Pass" at bounding box center [481, 547] width 43 height 21
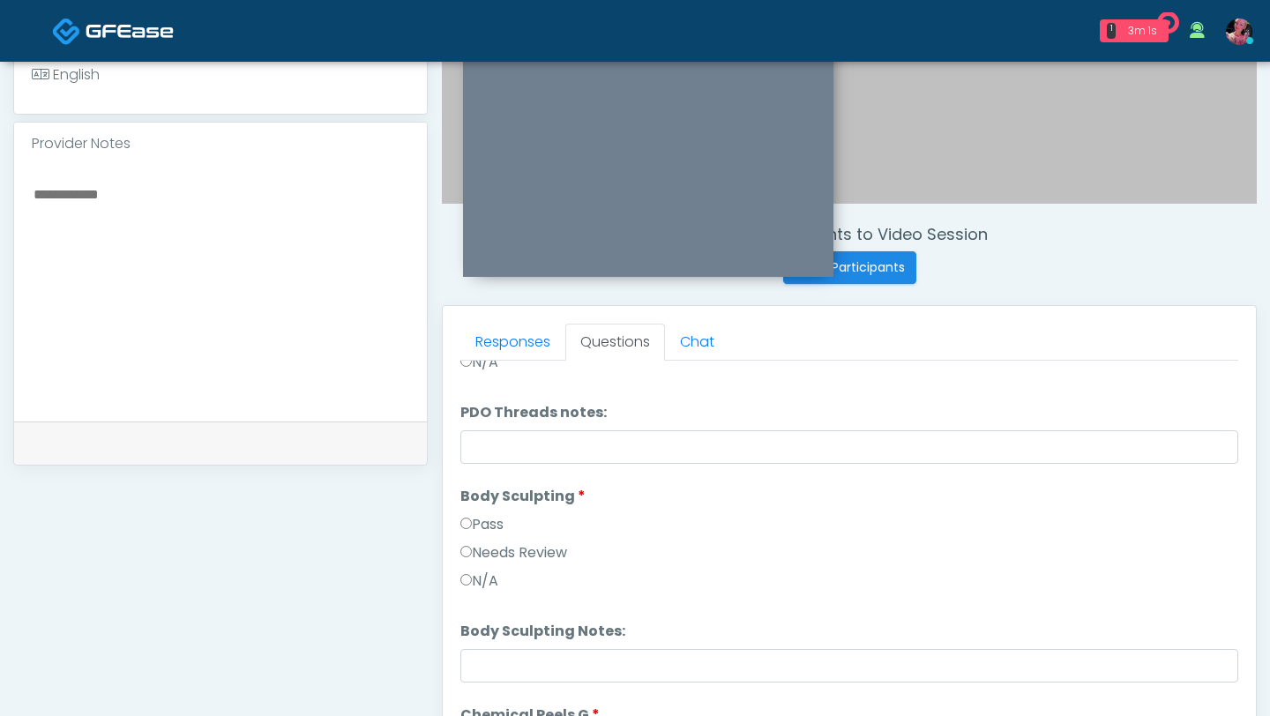
scroll to position [1462, 0]
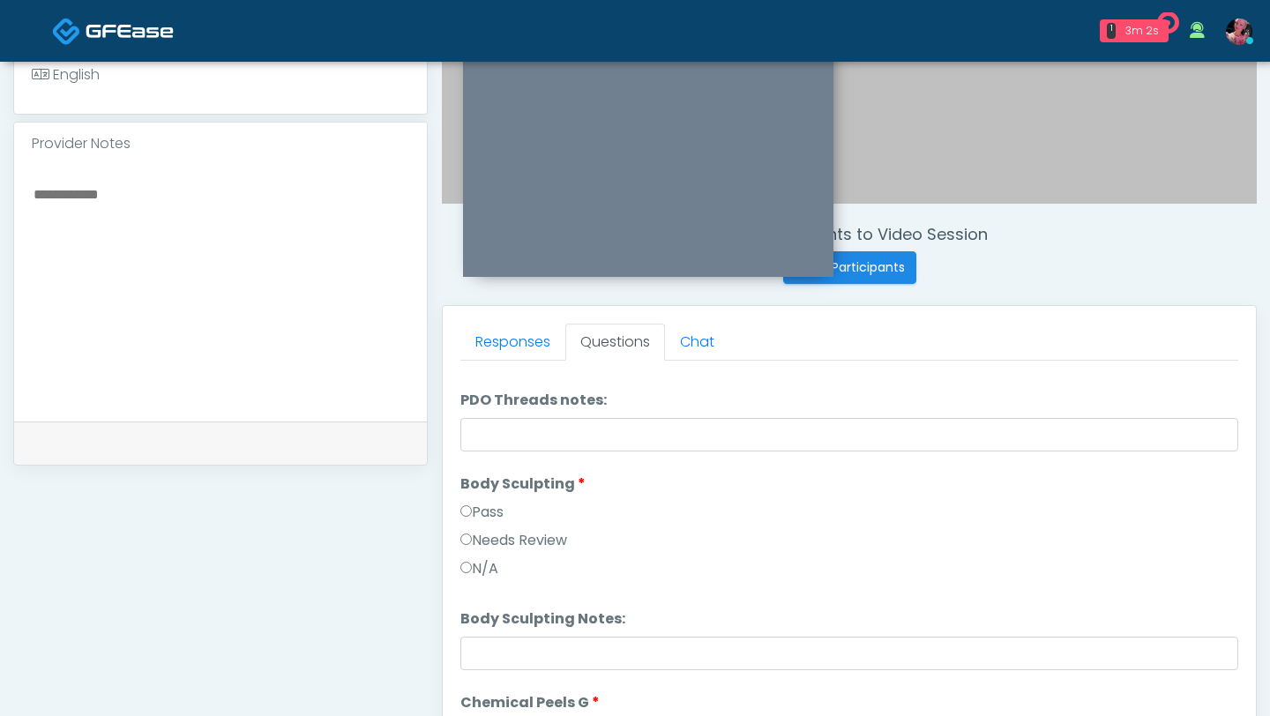
click at [493, 438] on li "Body Sculpting Body Sculpting Pass Needs Review N/A" at bounding box center [849, 530] width 778 height 113
click at [493, 438] on label "Pass" at bounding box center [481, 512] width 43 height 21
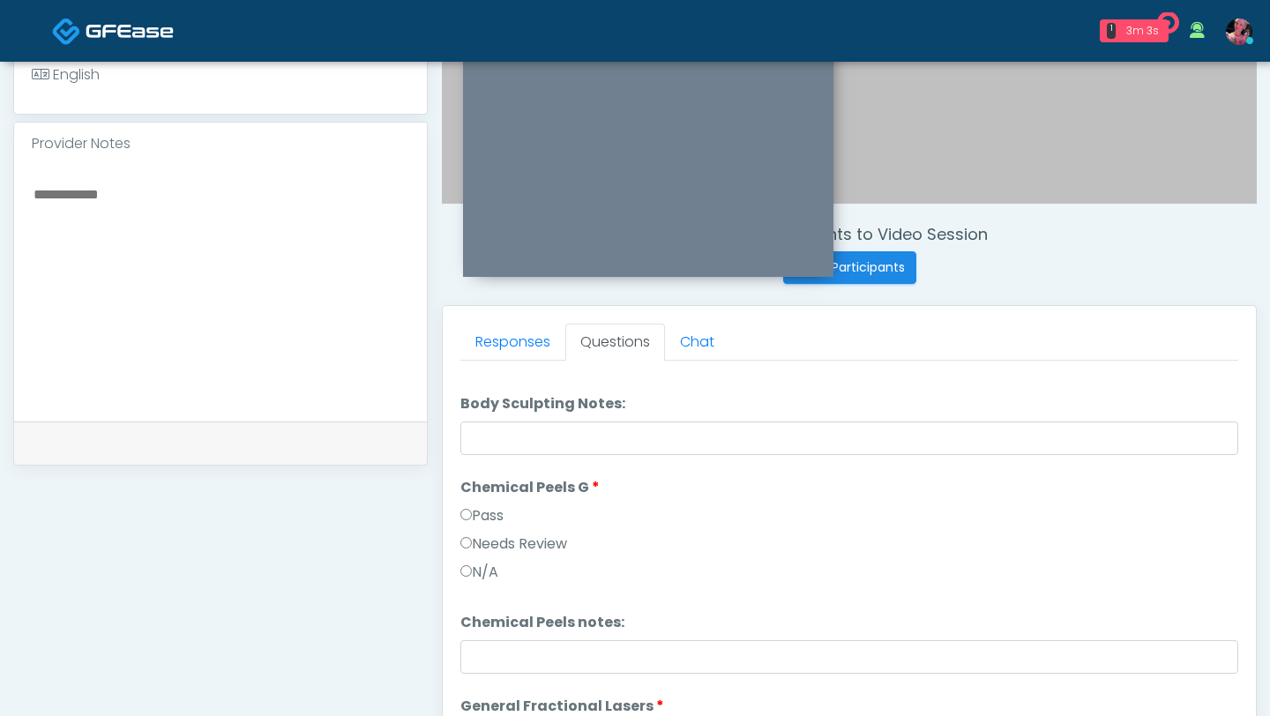
click at [487, 438] on label "Pass" at bounding box center [481, 515] width 43 height 21
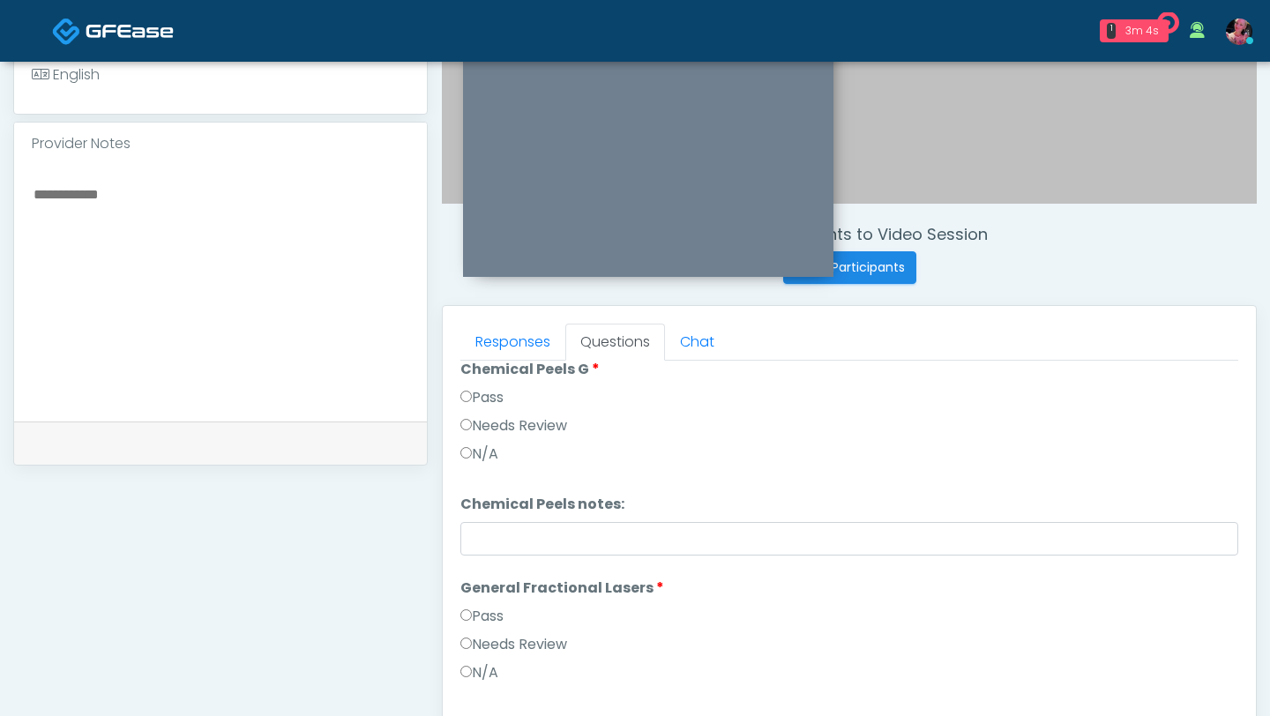
scroll to position [1823, 0]
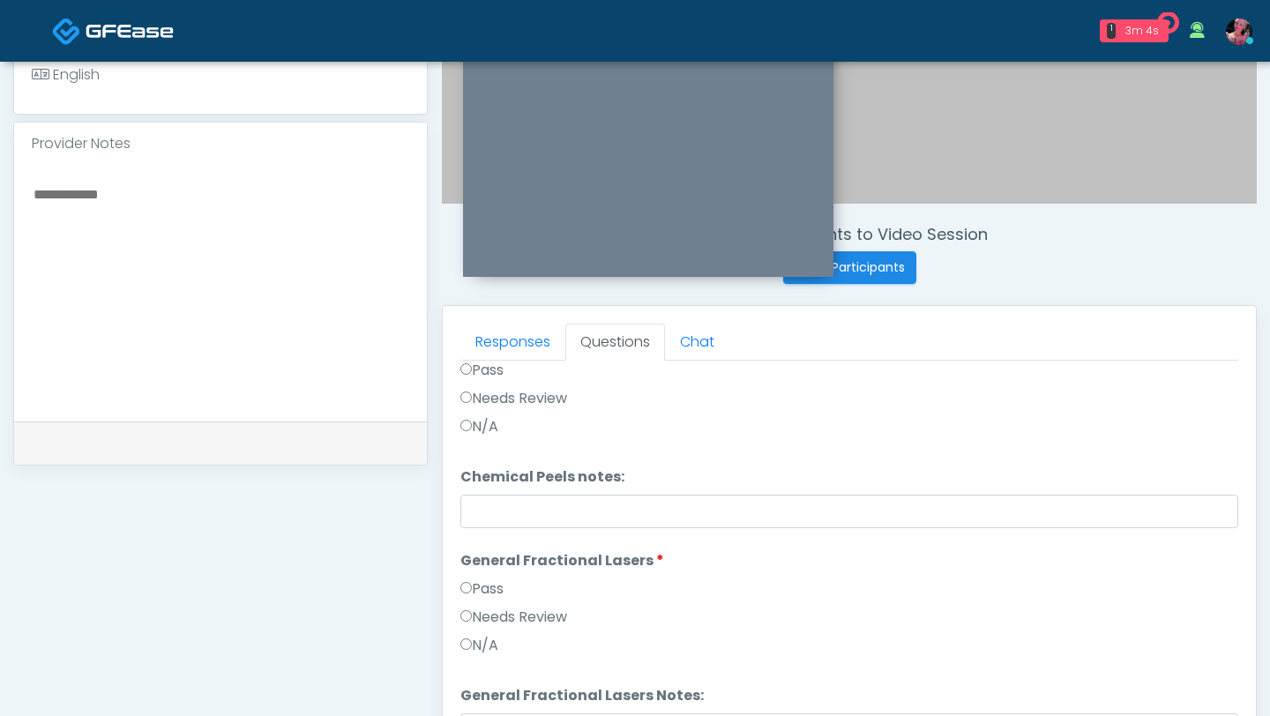
click at [477, 438] on label "Pass" at bounding box center [481, 589] width 43 height 21
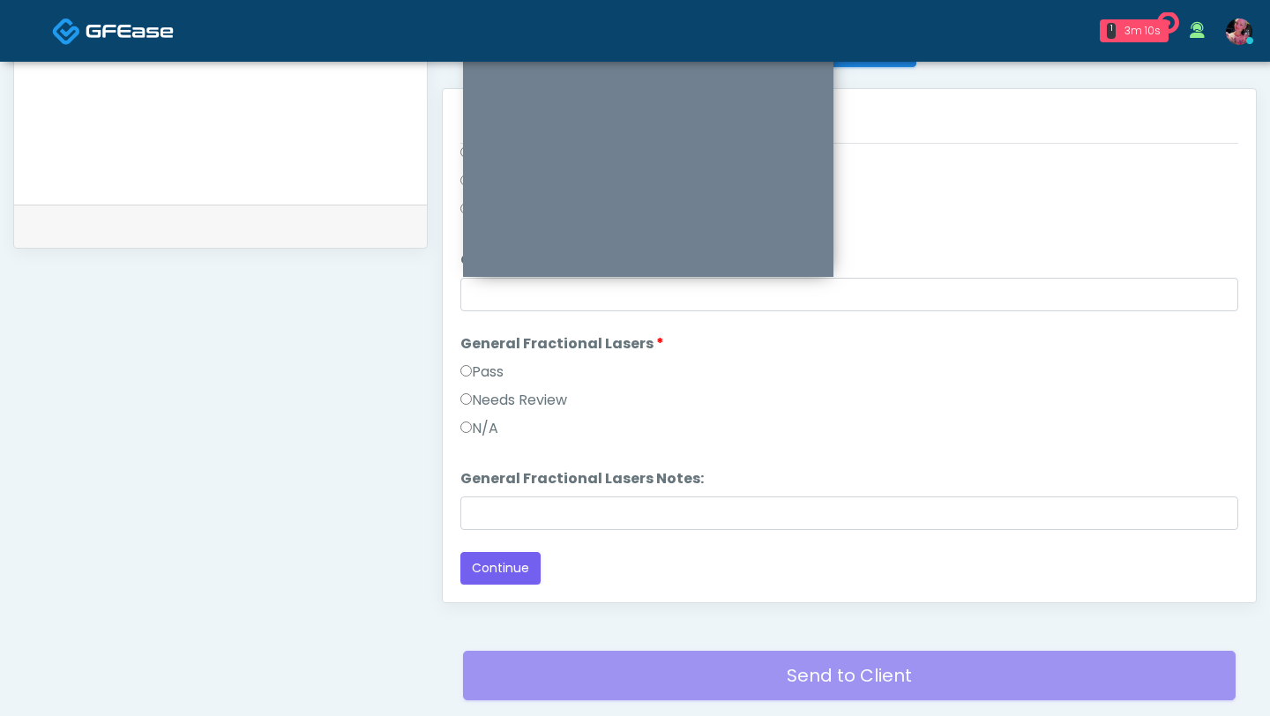
scroll to position [761, 0]
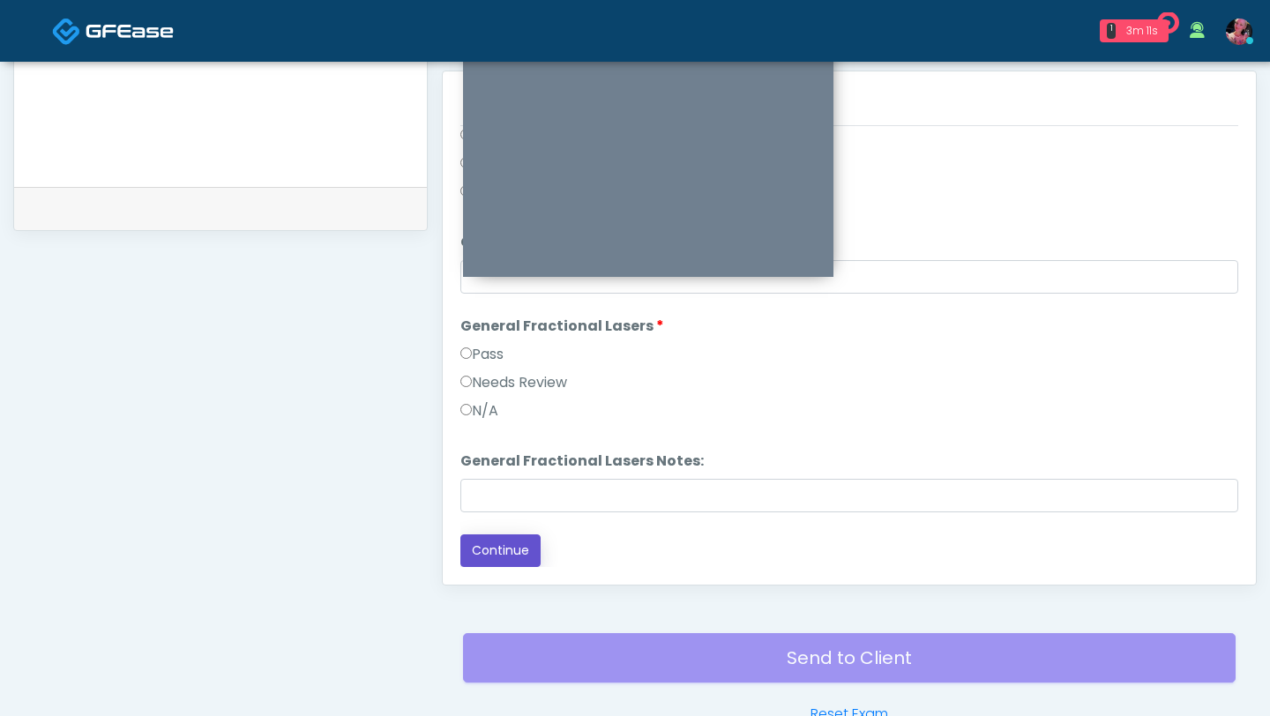
click at [485, 438] on button "Continue" at bounding box center [500, 551] width 80 height 33
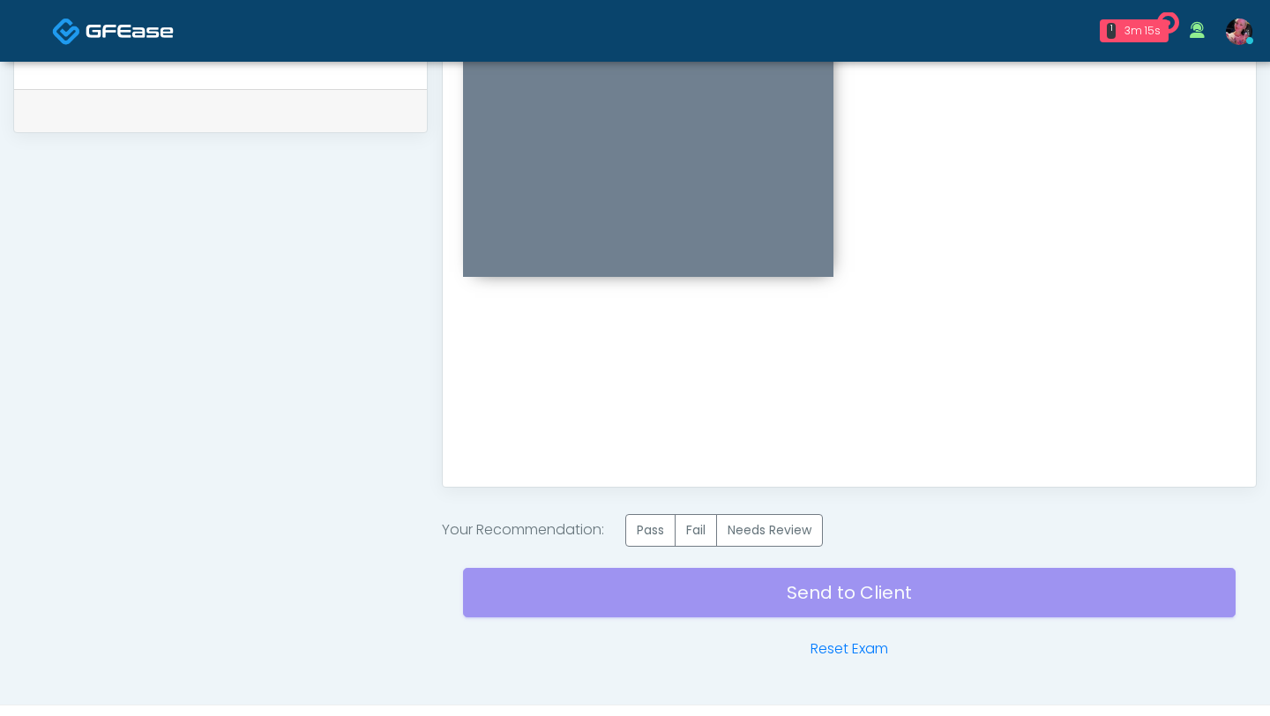
scroll to position [873, 0]
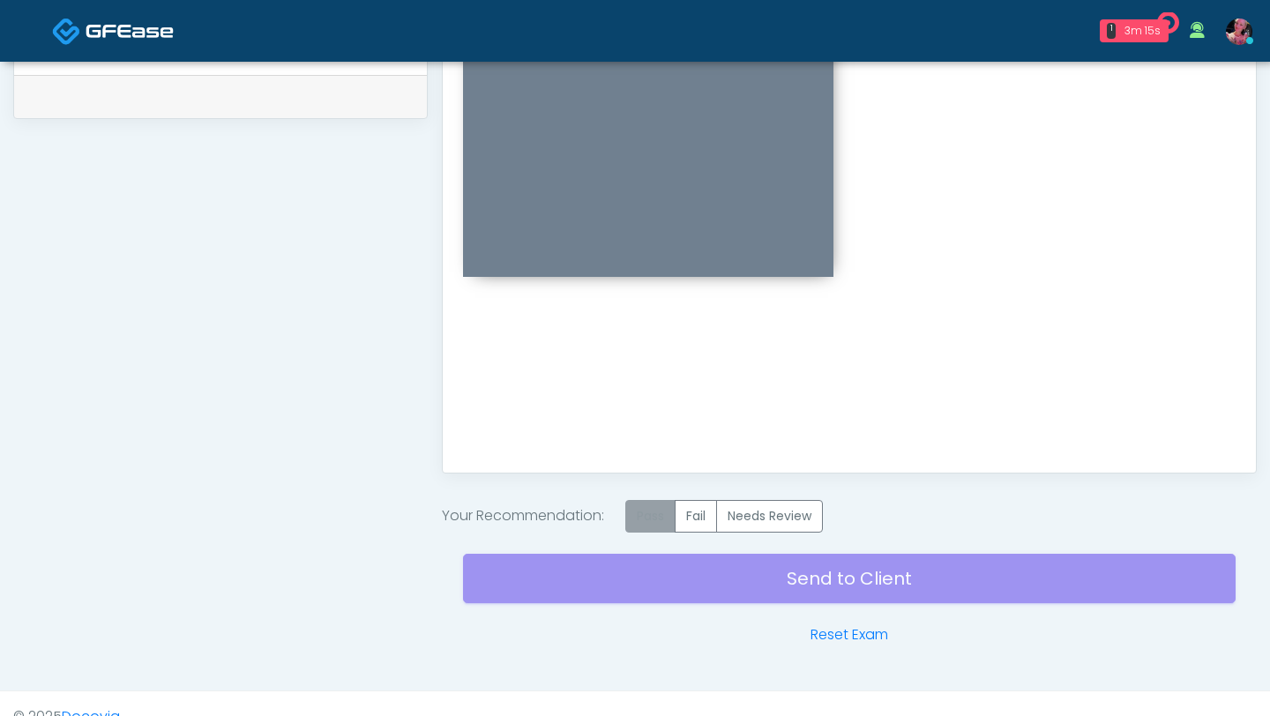
click at [649, 438] on label "Pass" at bounding box center [650, 516] width 50 height 33
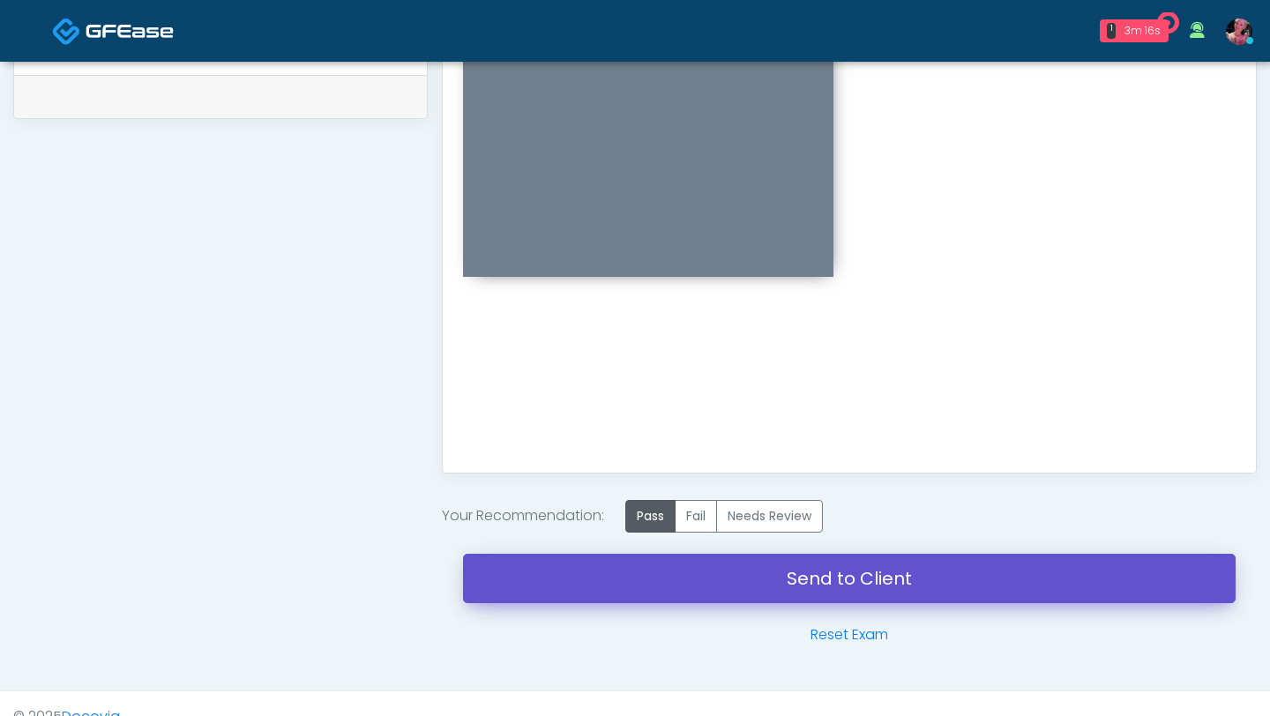
click at [685, 438] on link "Send to Client" at bounding box center [849, 578] width 773 height 49
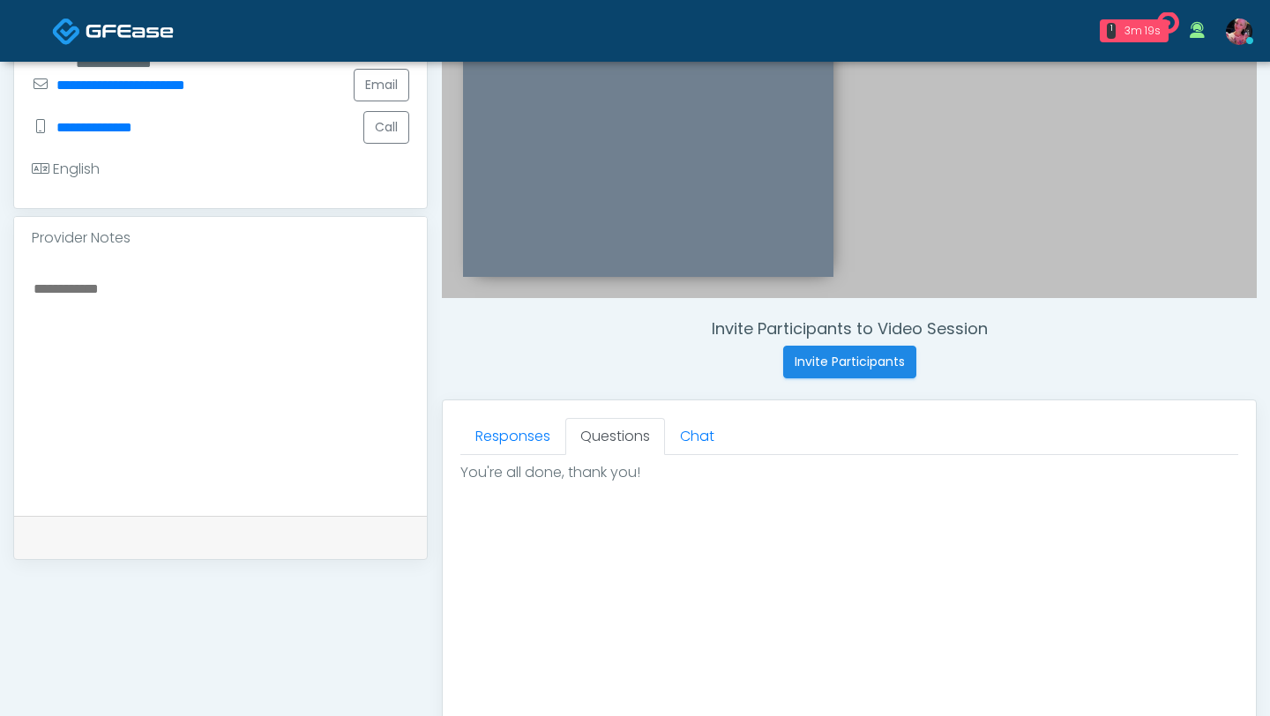
scroll to position [430, 0]
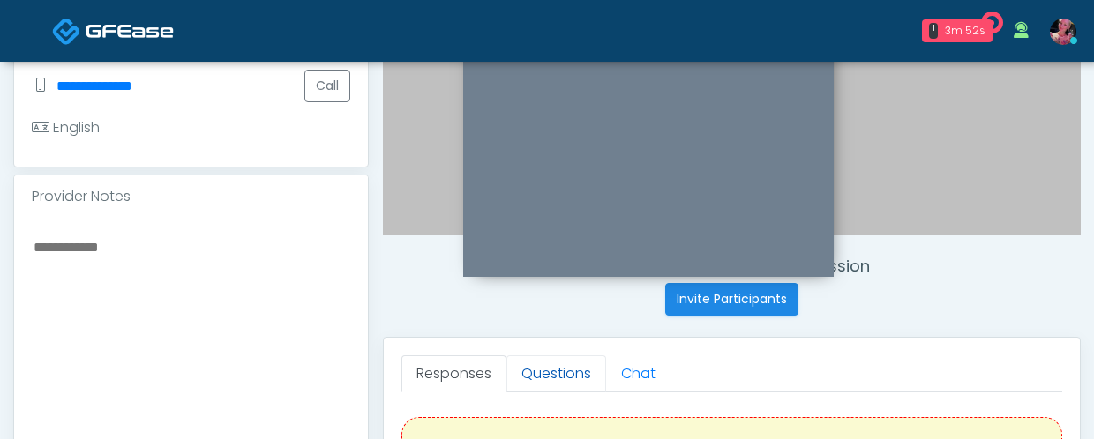
click at [560, 370] on link "Questions" at bounding box center [556, 373] width 100 height 37
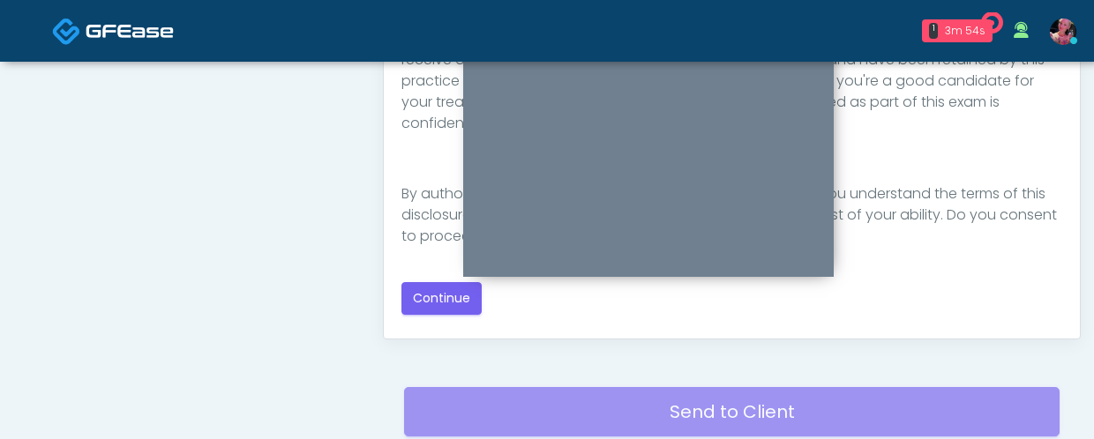
scroll to position [1026, 0]
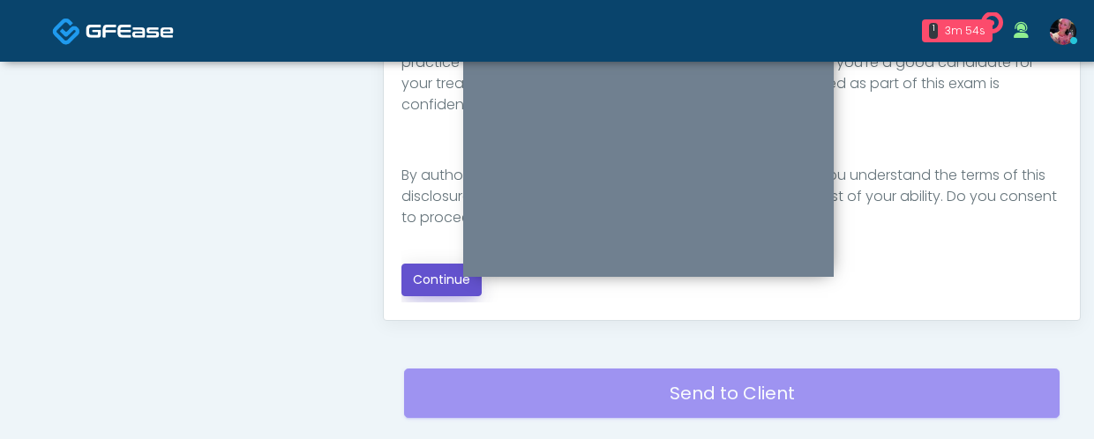
click at [448, 287] on button "Continue" at bounding box center [441, 280] width 80 height 33
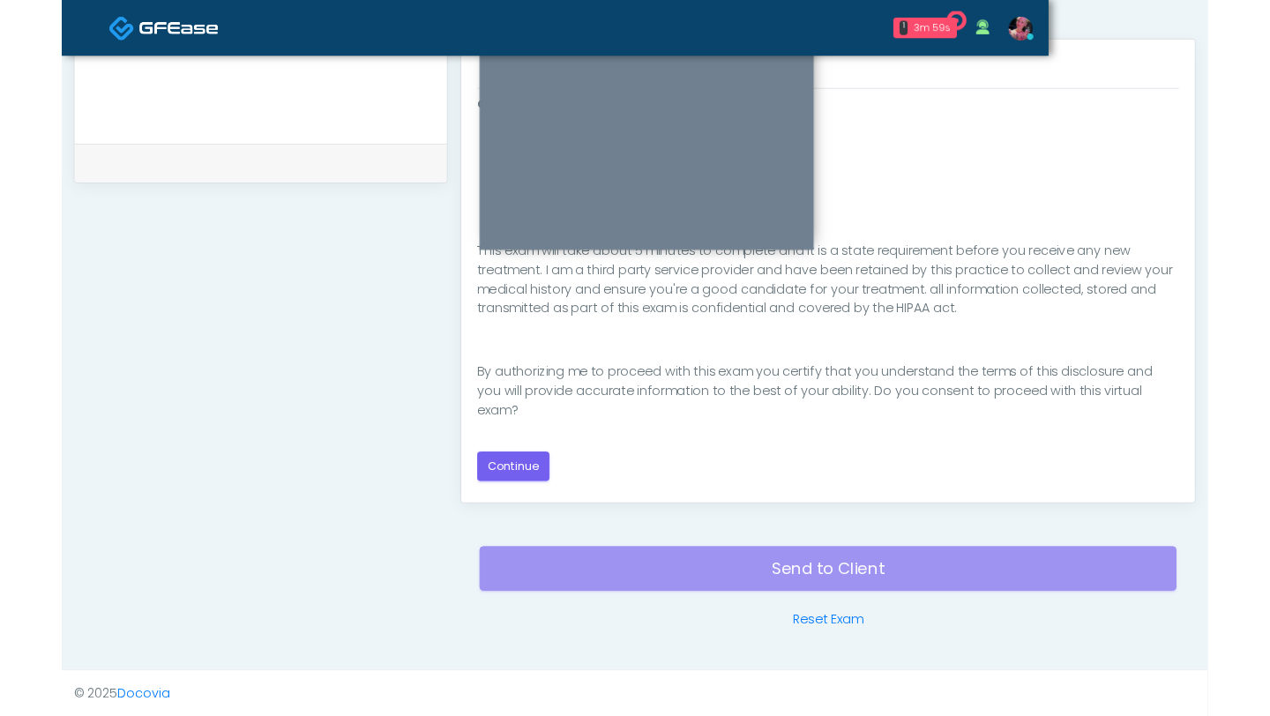
scroll to position [183, 0]
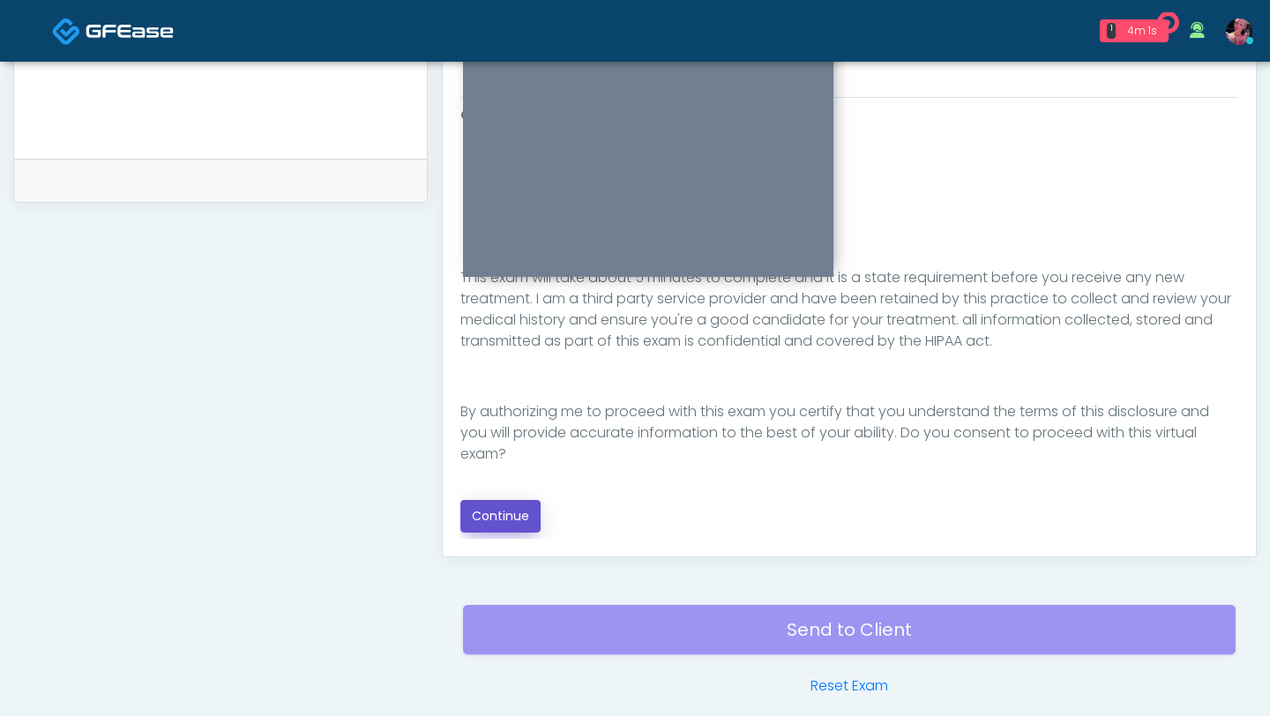
click at [509, 438] on button "Continue" at bounding box center [500, 516] width 80 height 33
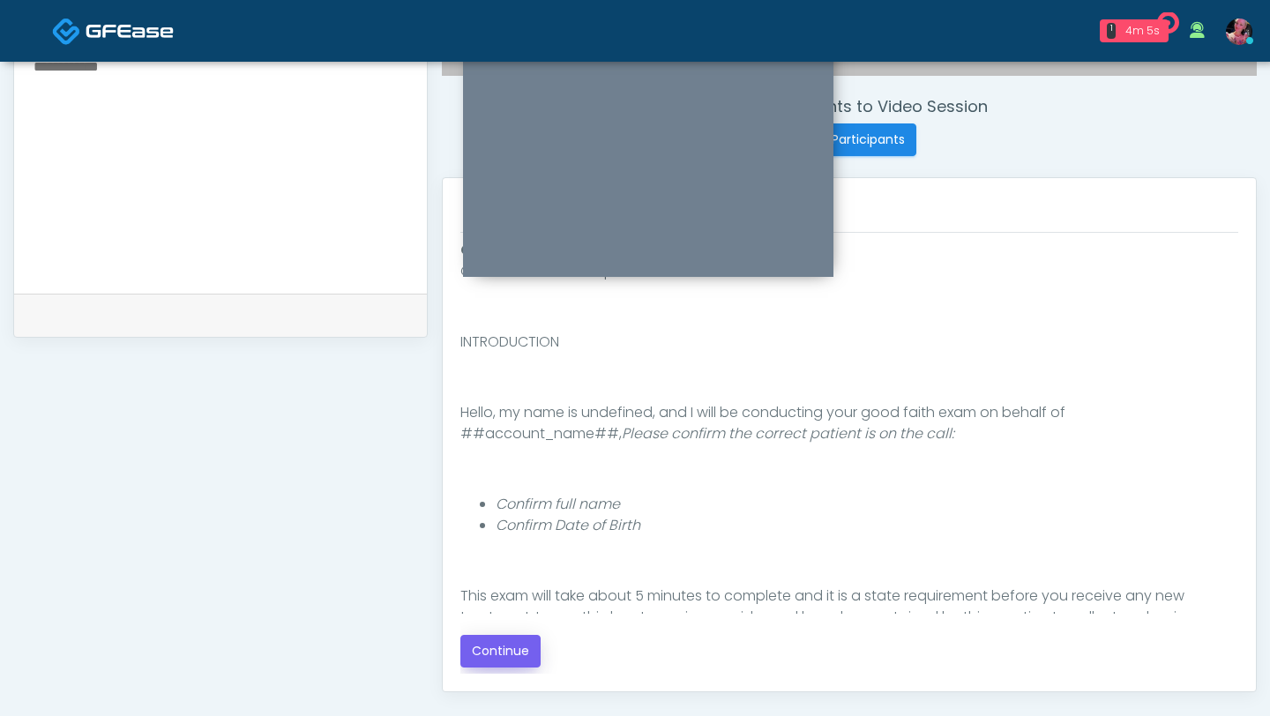
scroll to position [3, 0]
click at [497, 438] on button "Continue" at bounding box center [500, 651] width 80 height 33
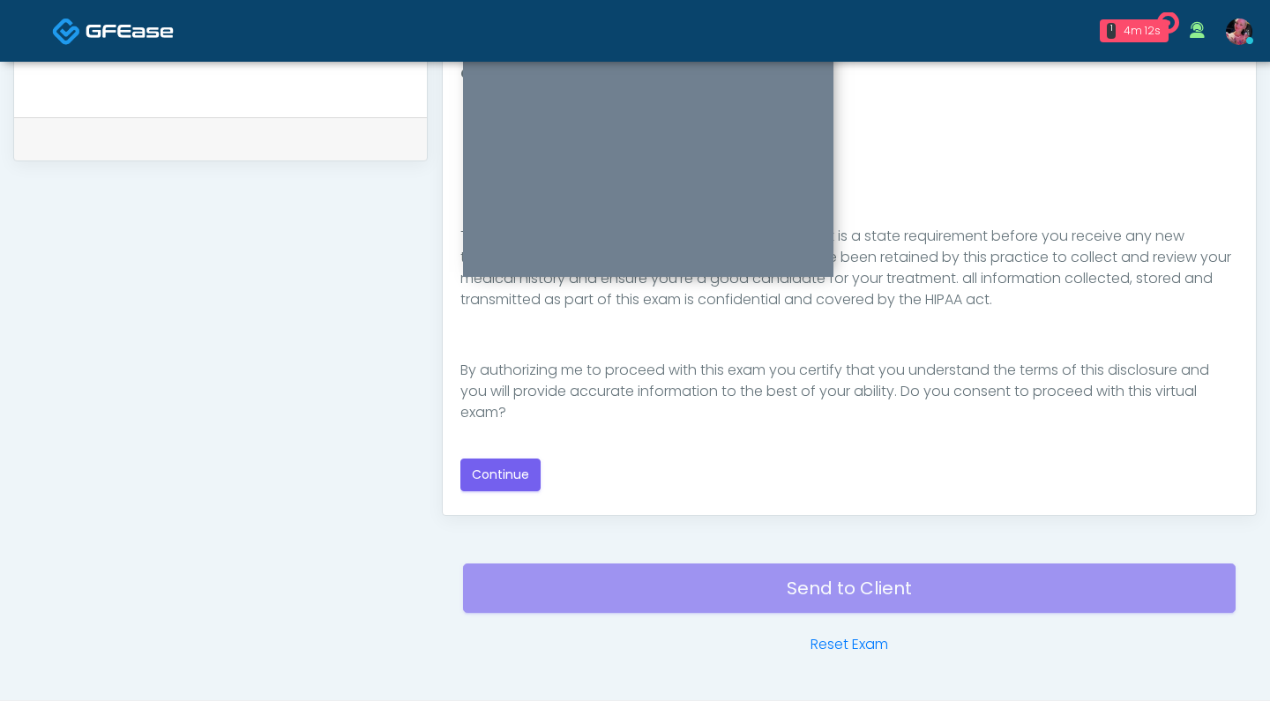
scroll to position [867, 0]
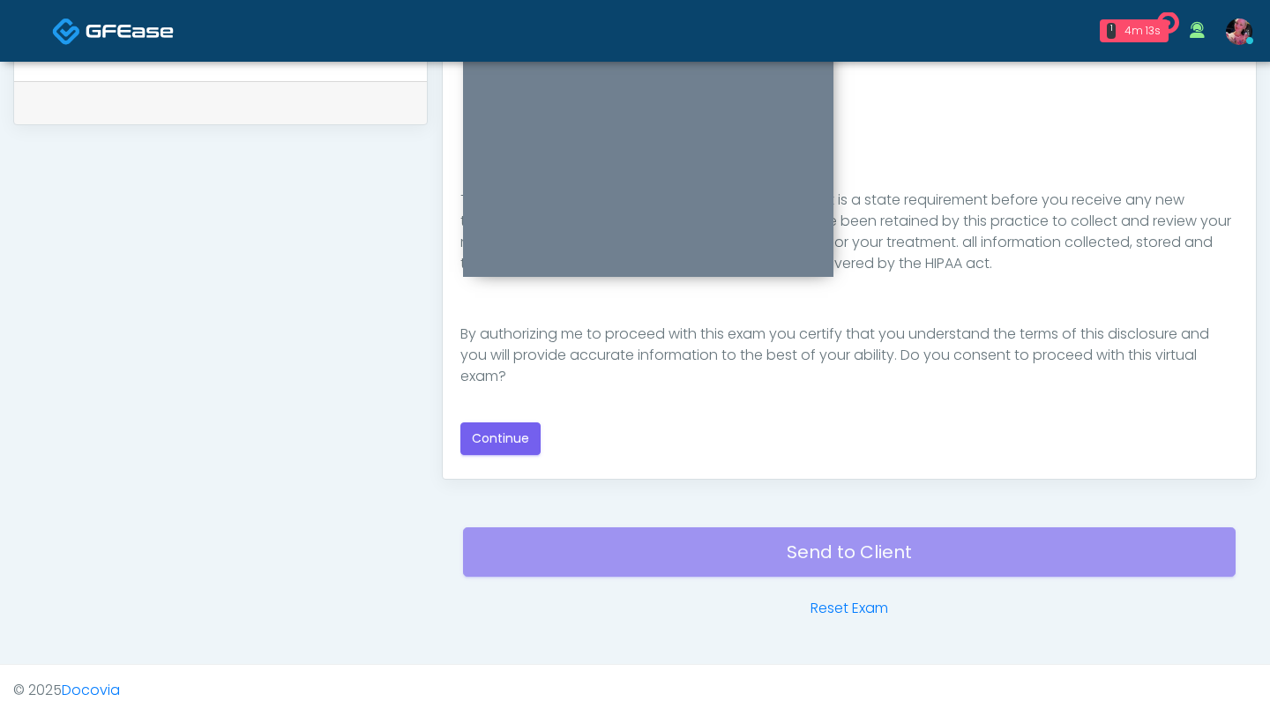
click at [529, 438] on div "Send to Client Reset Exam" at bounding box center [849, 562] width 773 height 113
click at [512, 430] on button "Continue" at bounding box center [500, 439] width 80 height 33
click at [103, 21] on span at bounding box center [130, 30] width 88 height 25
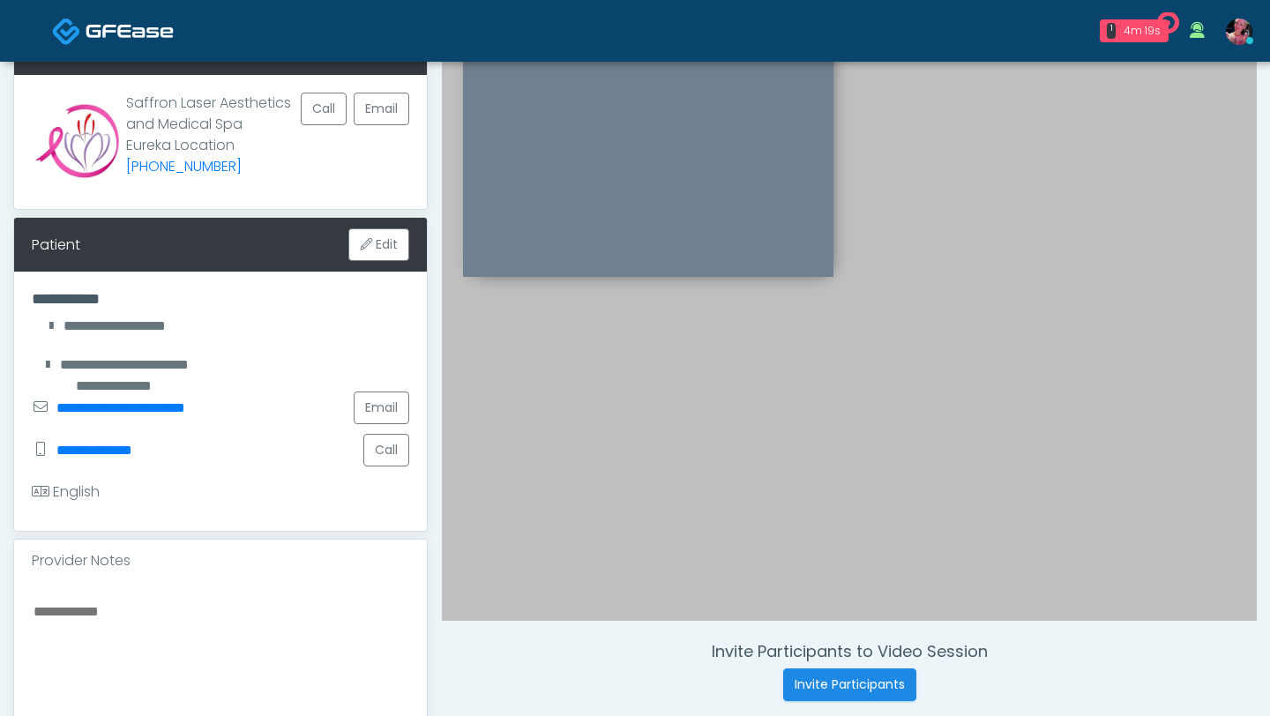
scroll to position [104, 0]
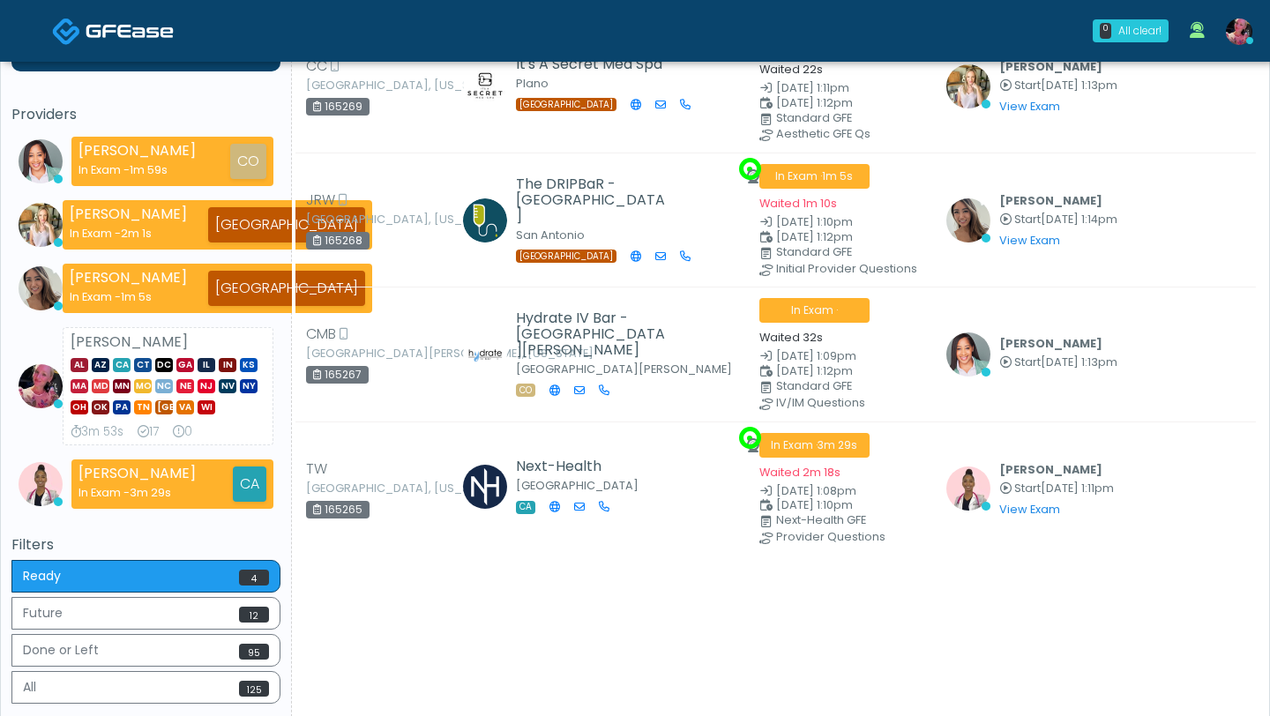
scroll to position [198, 0]
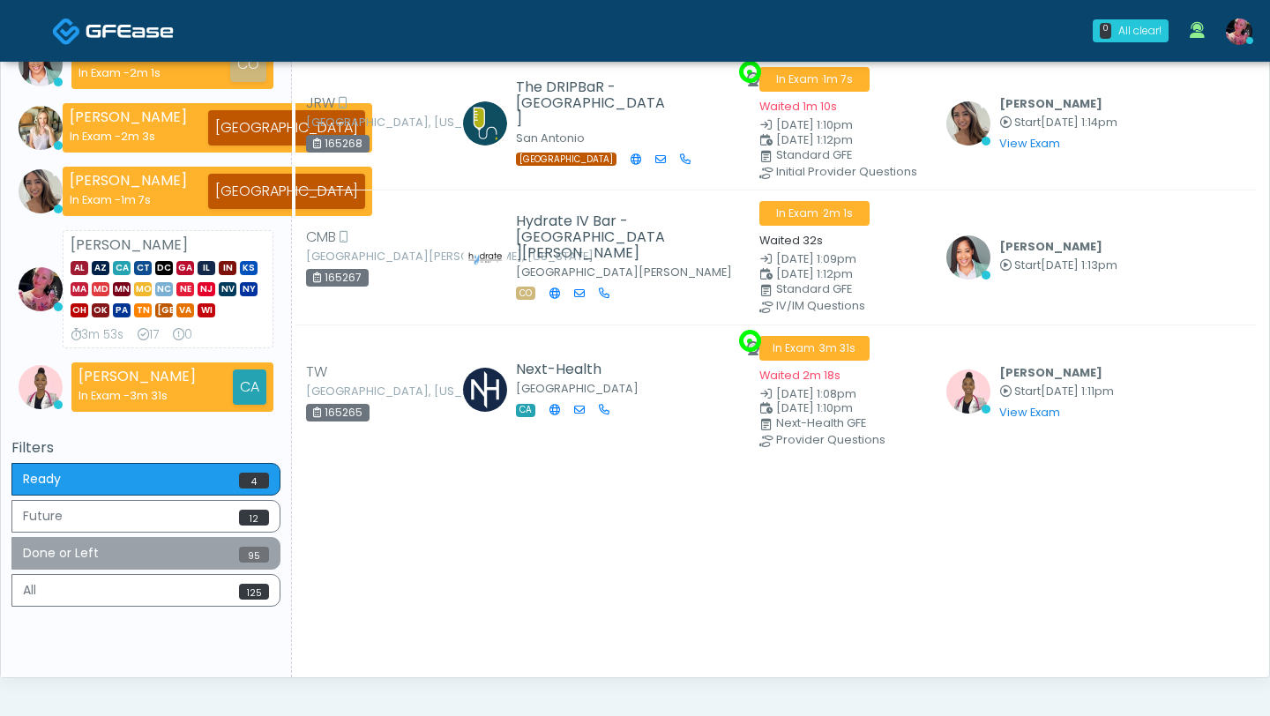
click at [69, 539] on button "Done or Left 95" at bounding box center [145, 553] width 269 height 33
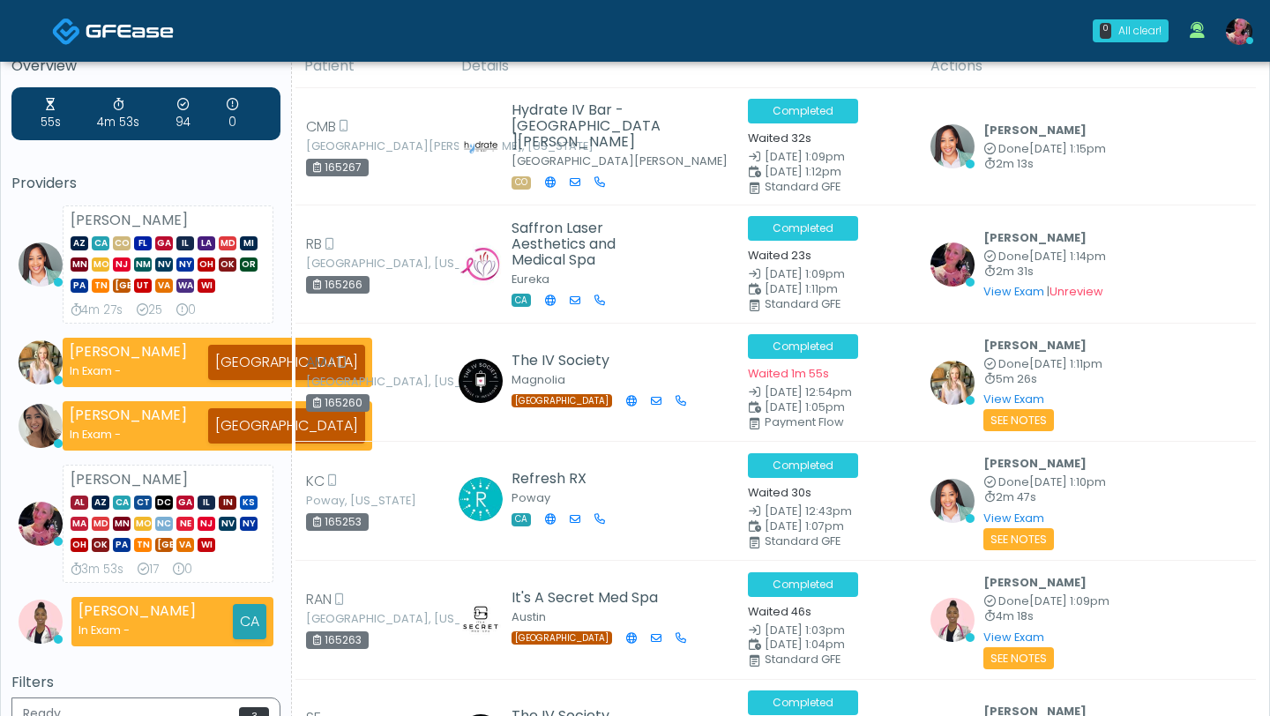
scroll to position [34, 0]
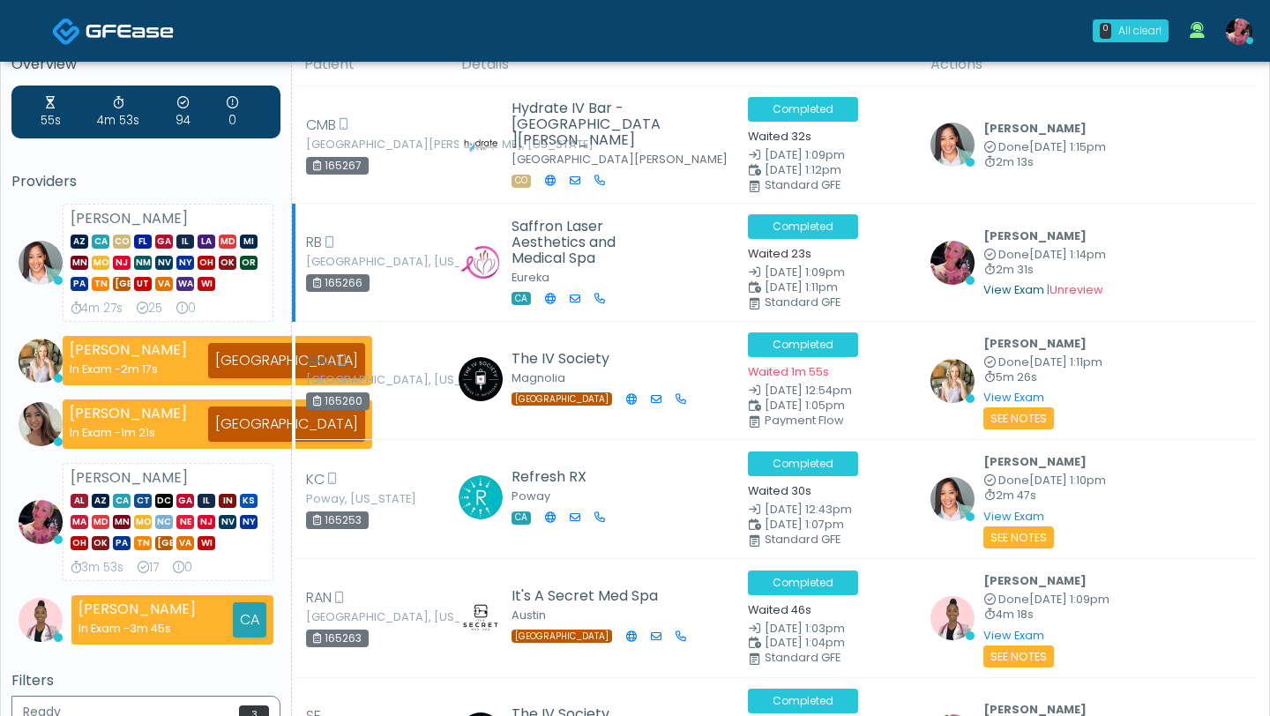
click at [1008, 297] on link "View Exam" at bounding box center [1014, 289] width 61 height 15
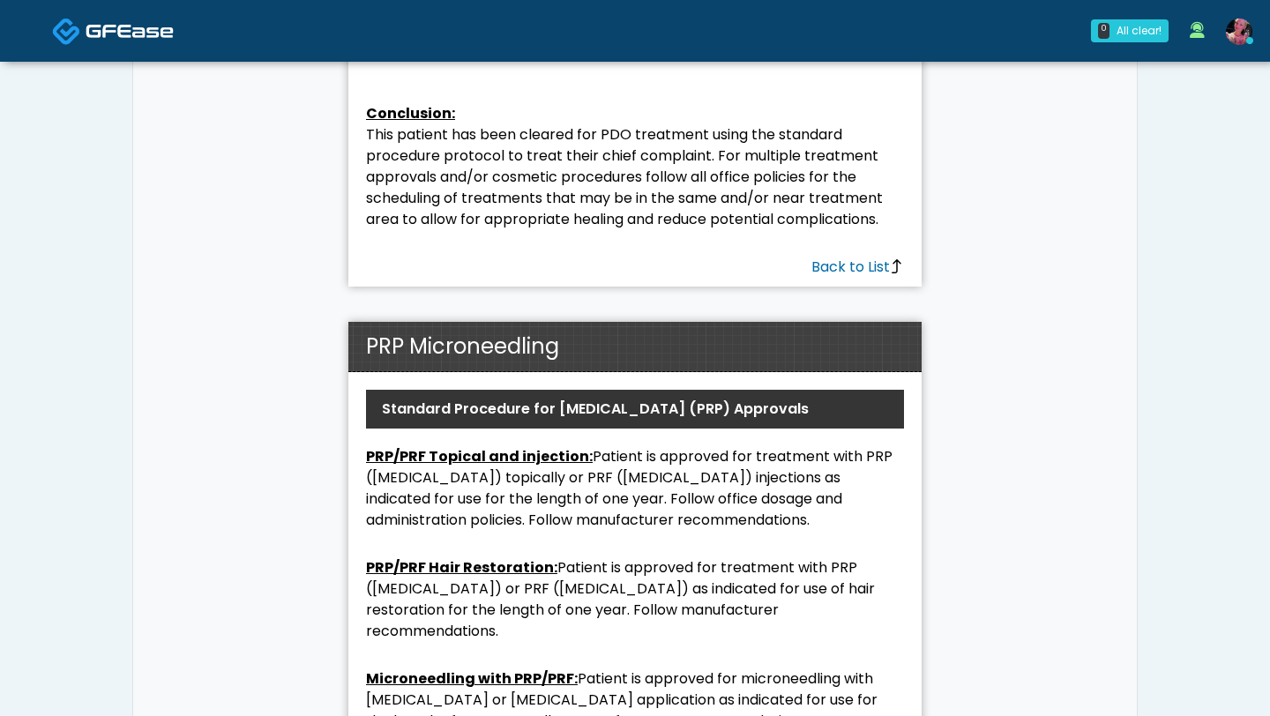
scroll to position [12767, 0]
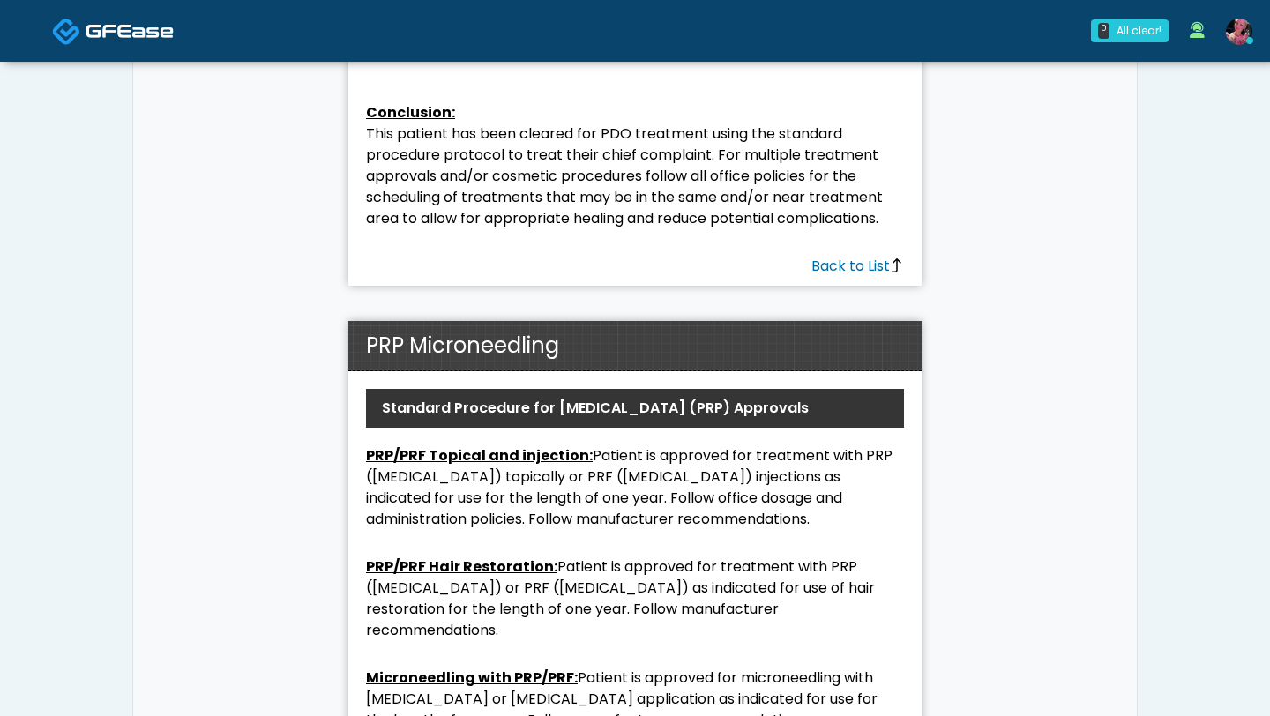
click at [107, 10] on link at bounding box center [113, 30] width 122 height 57
click at [107, 24] on img at bounding box center [130, 31] width 88 height 18
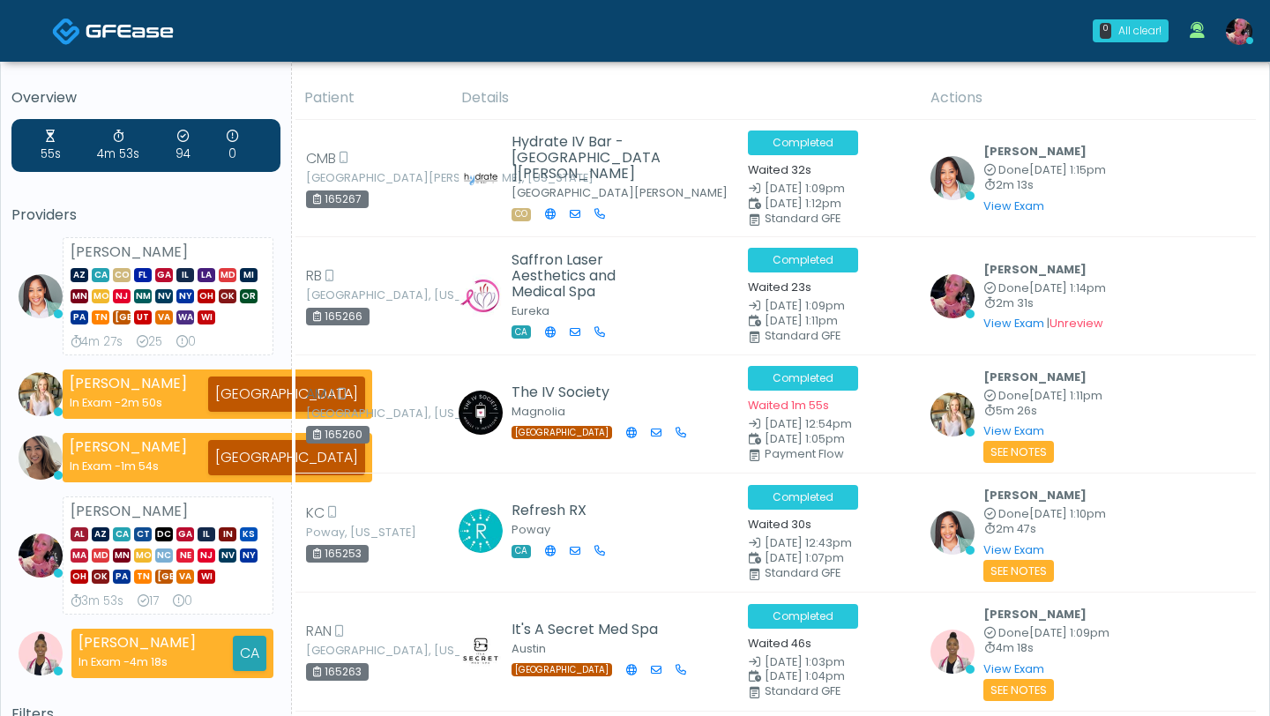
click at [105, 22] on img at bounding box center [130, 31] width 88 height 18
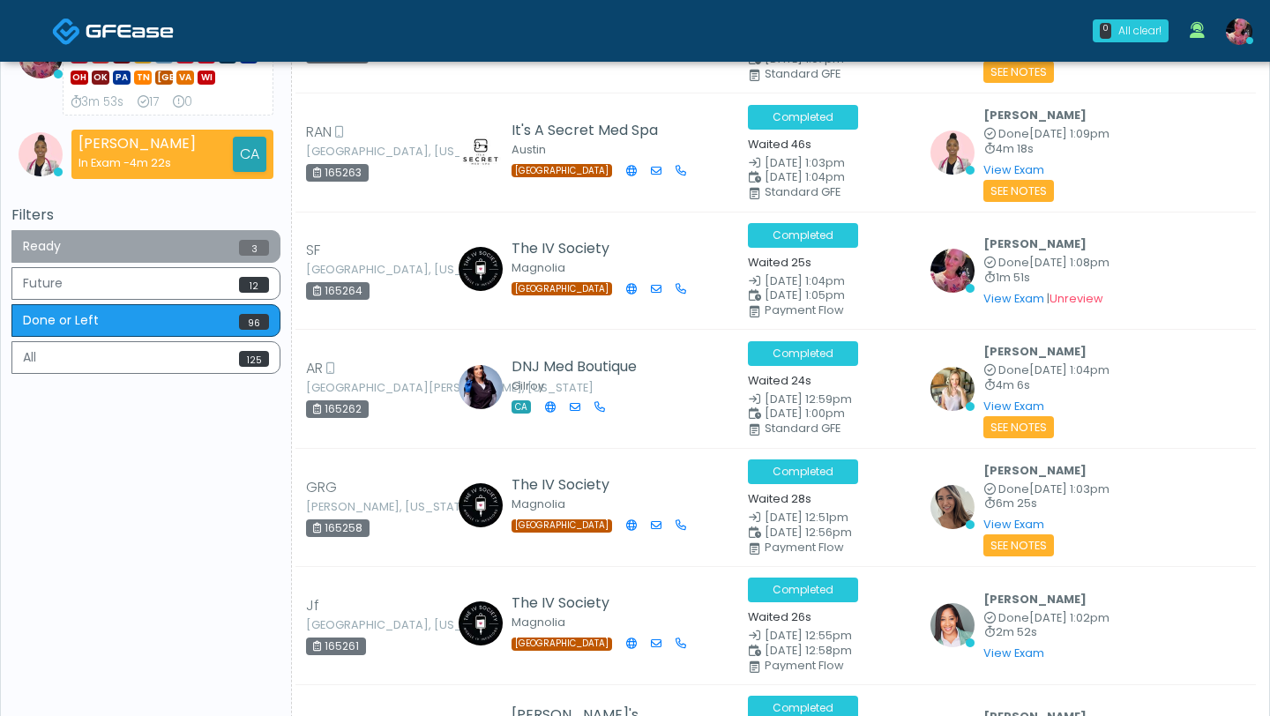
click at [132, 235] on button "Ready 3" at bounding box center [145, 246] width 269 height 33
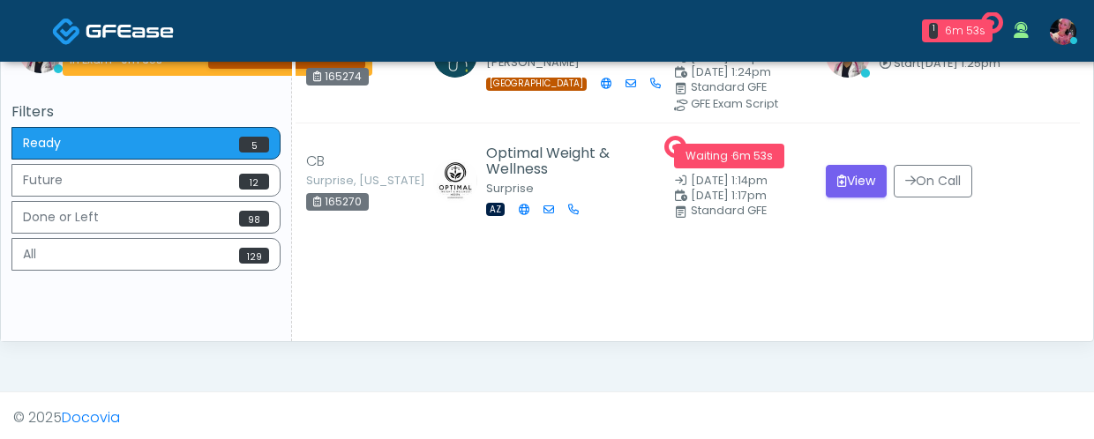
scroll to position [538, 0]
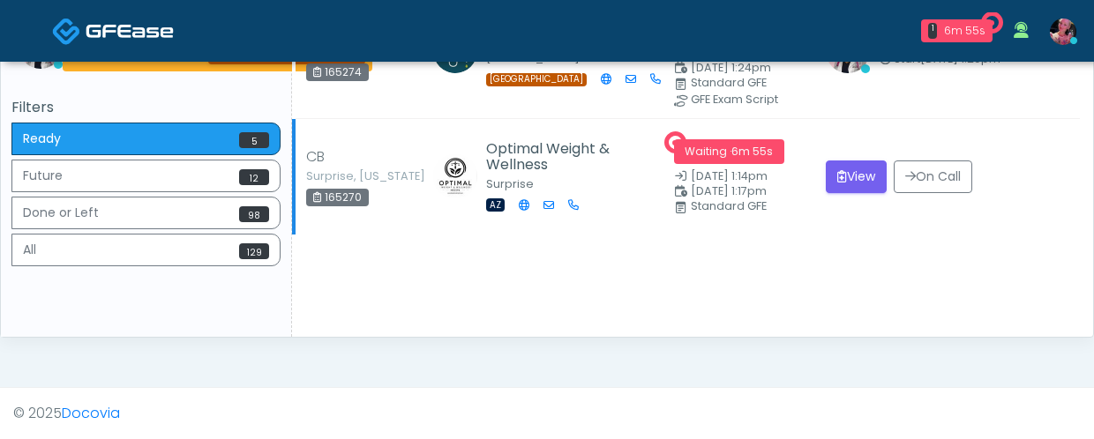
click at [863, 199] on td "View On Call" at bounding box center [947, 176] width 265 height 116
click at [863, 186] on button "View" at bounding box center [856, 177] width 61 height 33
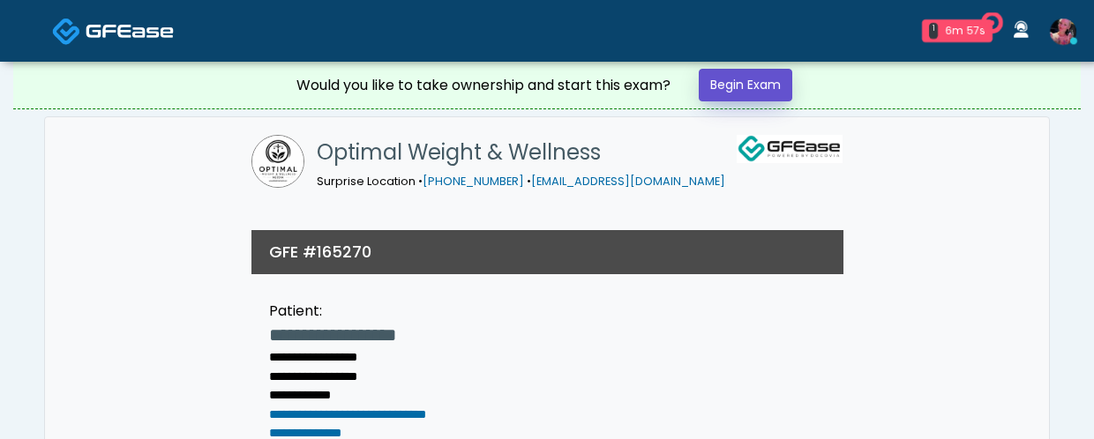
click at [780, 79] on link "Begin Exam" at bounding box center [746, 85] width 94 height 33
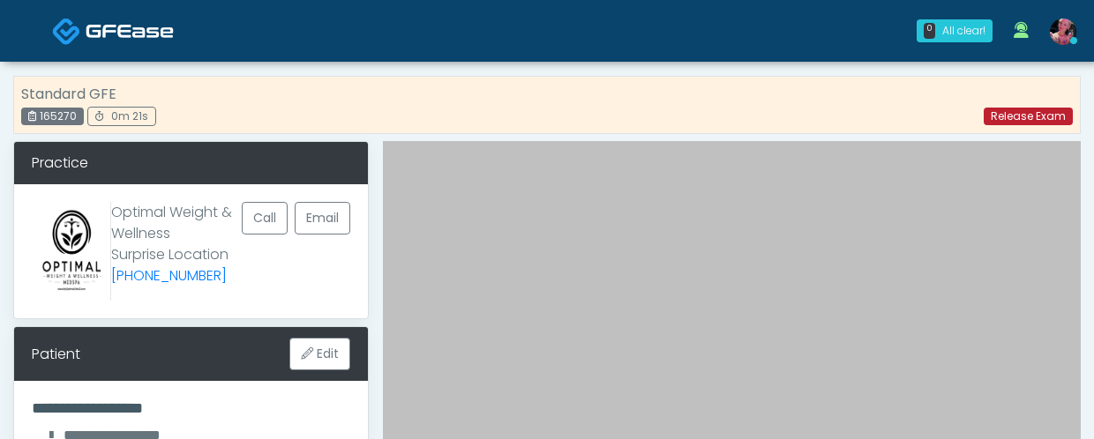
click at [1045, 116] on link "Release Exam" at bounding box center [1028, 117] width 89 height 18
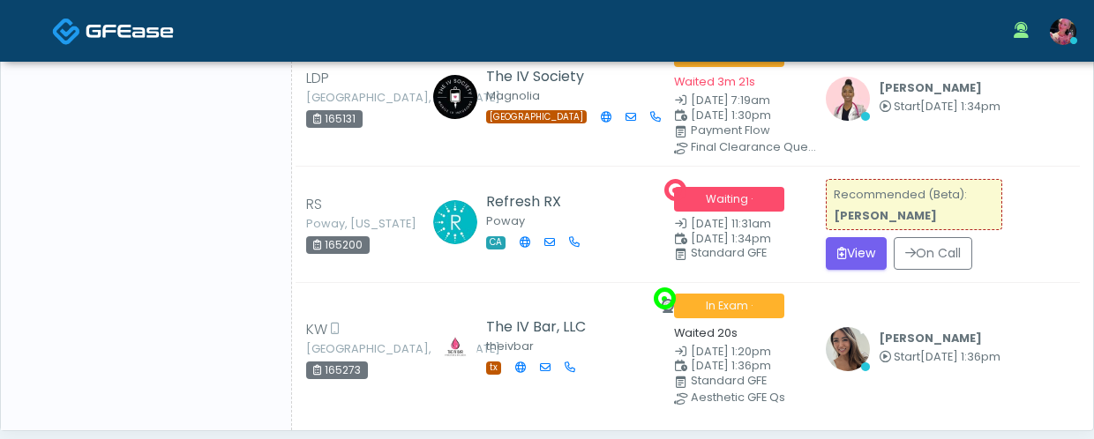
scroll to position [378, 0]
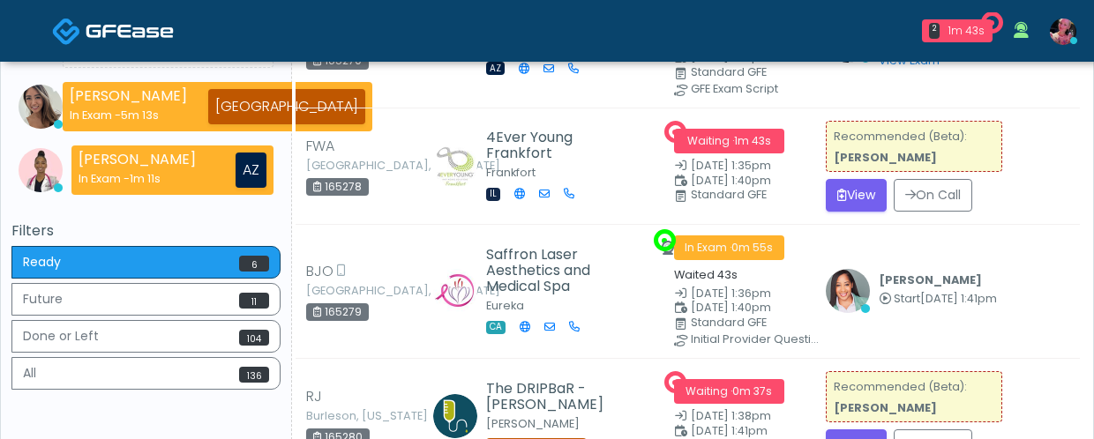
scroll to position [414, 0]
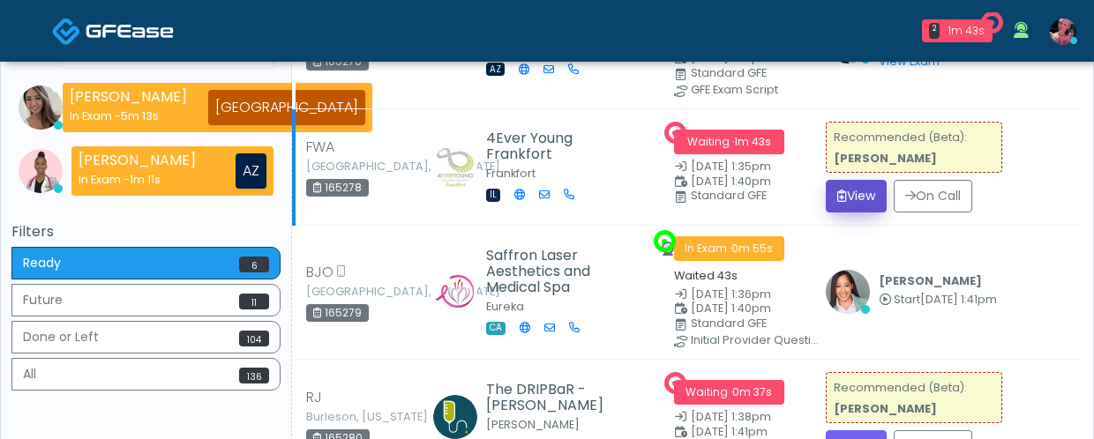
click at [868, 186] on button "View" at bounding box center [856, 196] width 61 height 33
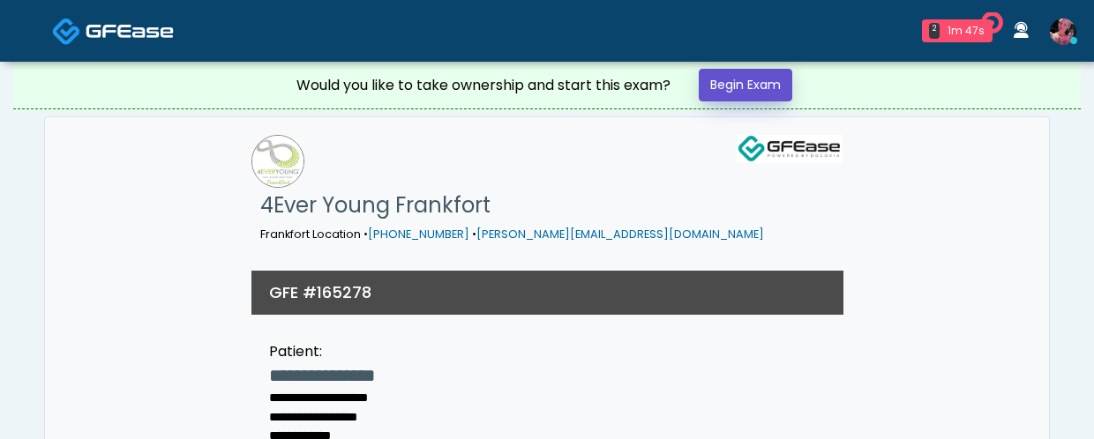
click at [775, 73] on link "Begin Exam" at bounding box center [746, 85] width 94 height 33
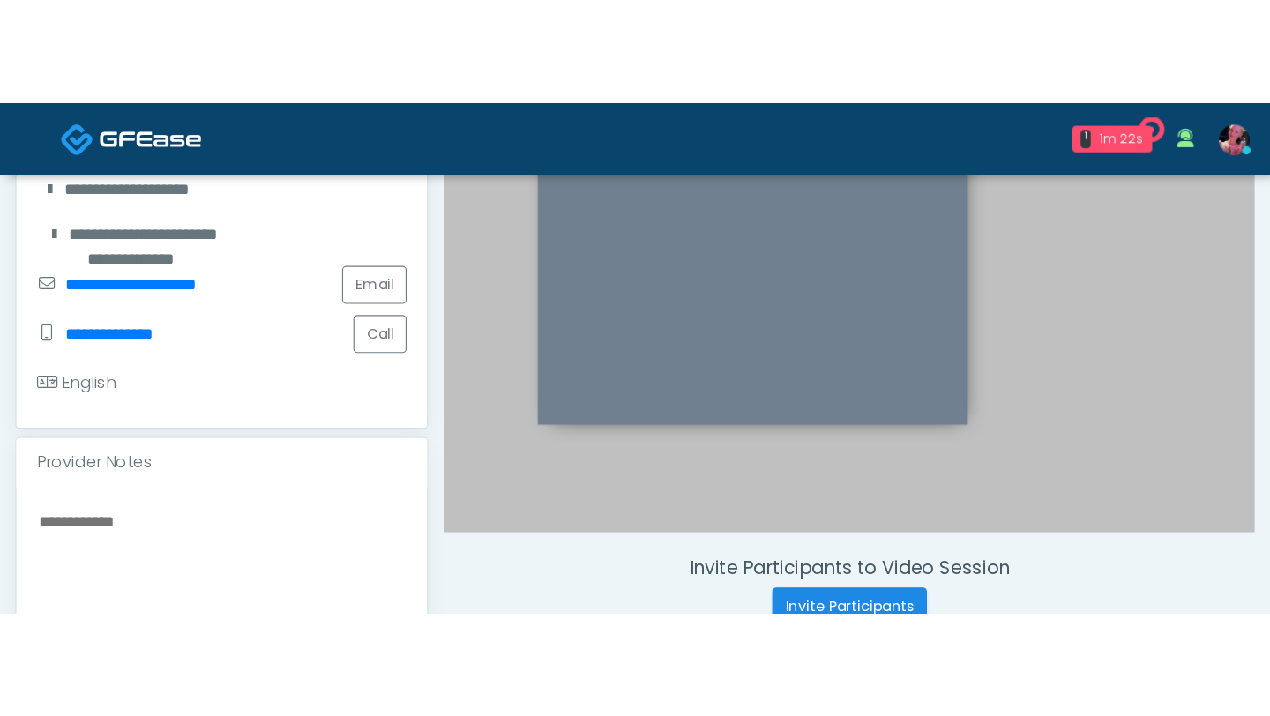
scroll to position [430, 0]
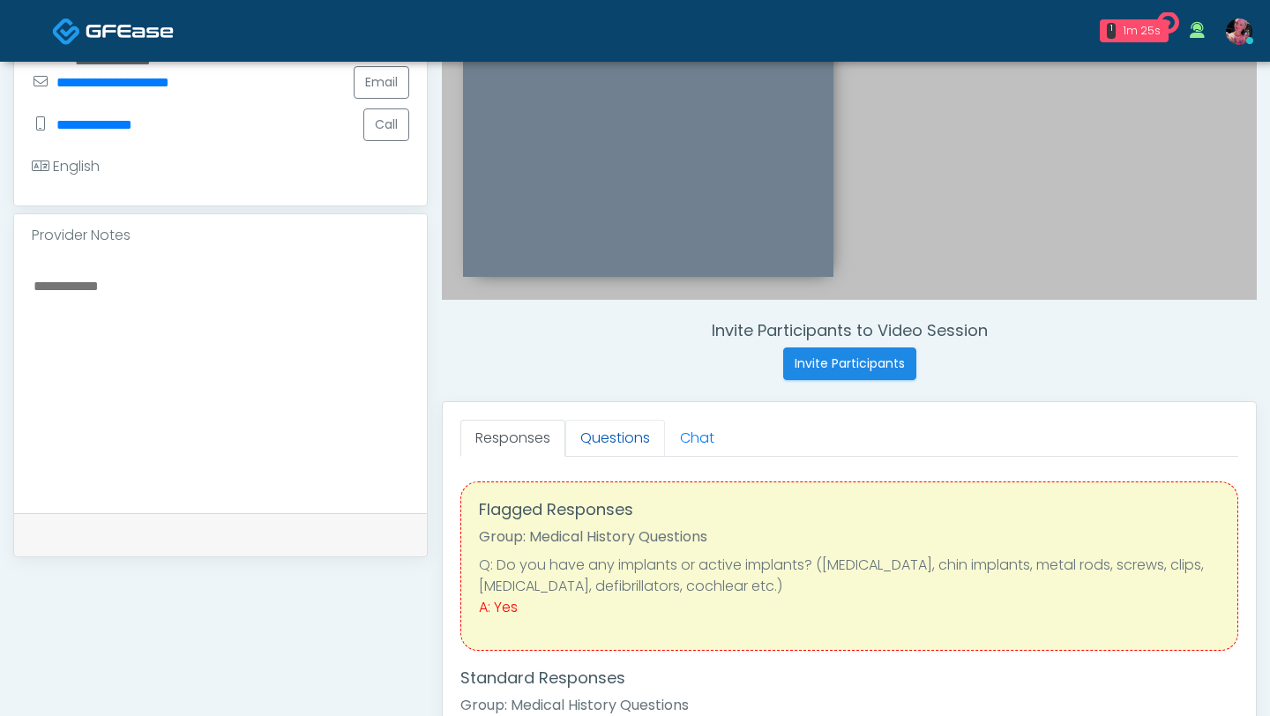
click at [597, 433] on link "Questions" at bounding box center [615, 438] width 100 height 37
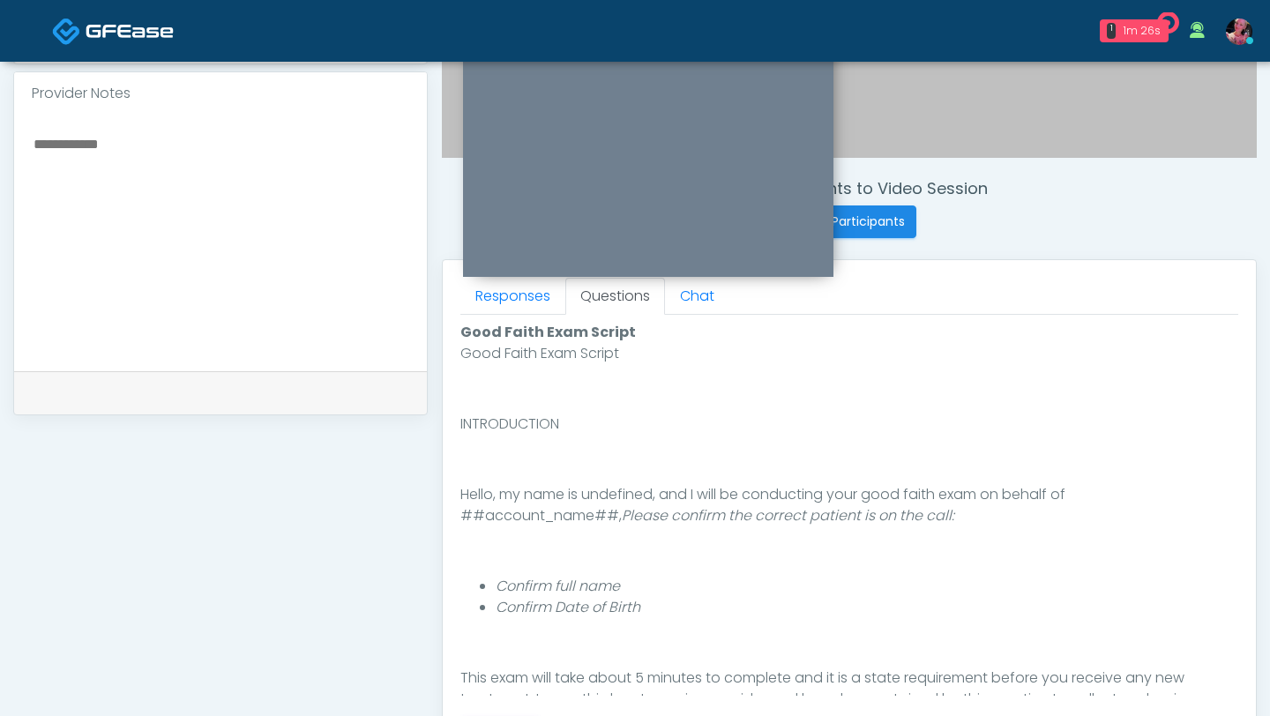
scroll to position [867, 0]
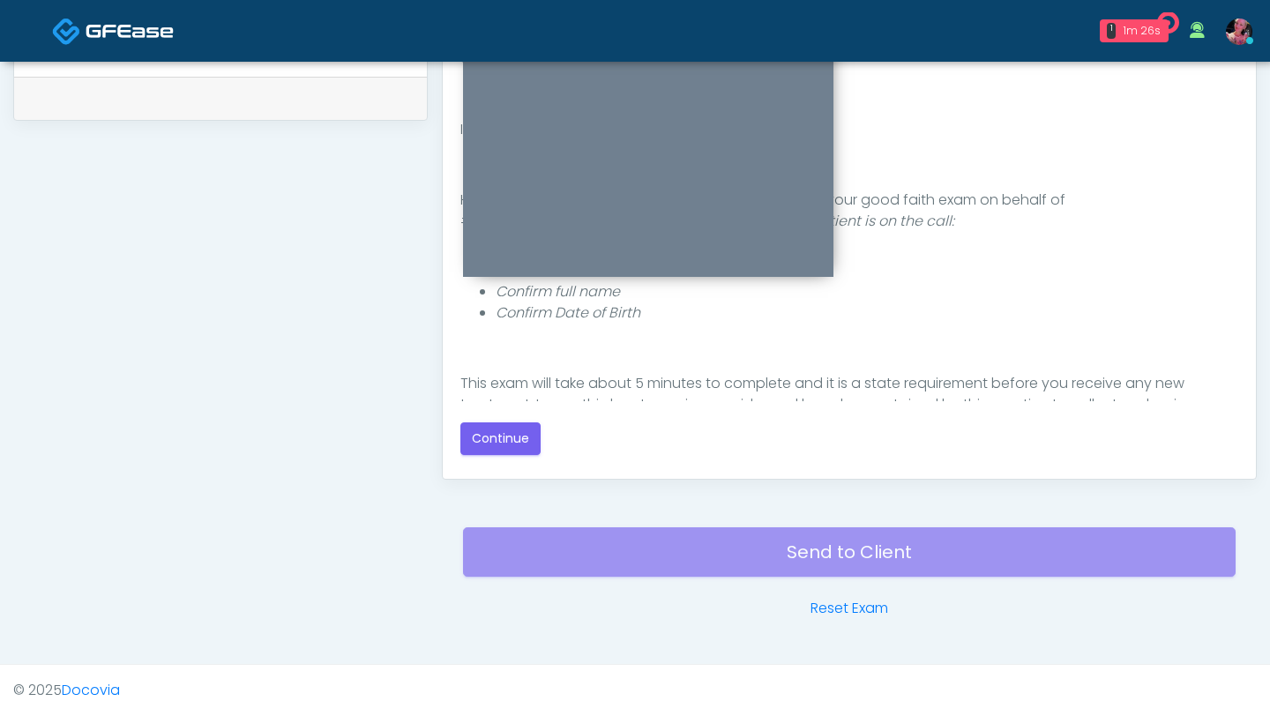
click at [515, 417] on div "Good Faith Exam Script Good Faith Exam Script INTRODUCTION Hello, my name is un…" at bounding box center [849, 241] width 778 height 428
click at [508, 438] on button "Continue" at bounding box center [500, 439] width 80 height 33
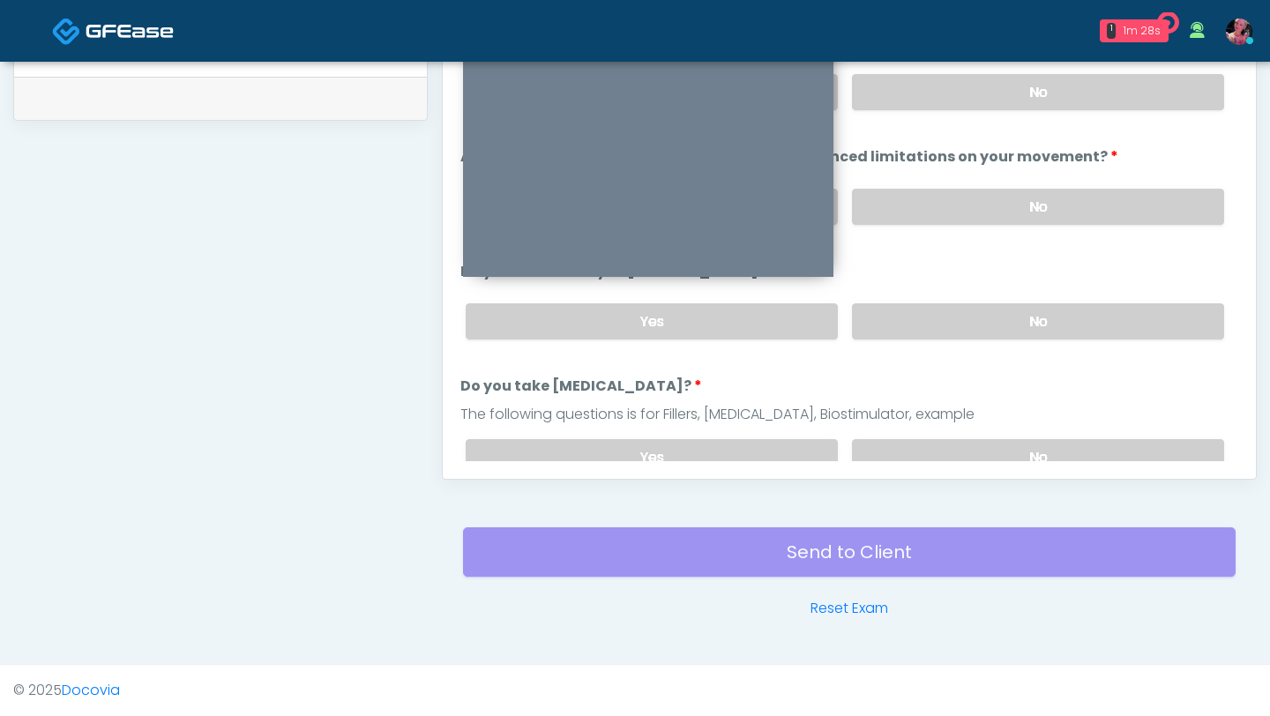
click at [1053, 236] on div "Yes No" at bounding box center [845, 207] width 787 height 64
click at [1044, 169] on li "Are you experiencing or have you recently experienced limitations on your movem…" at bounding box center [849, 192] width 778 height 93
click at [1041, 107] on label "No" at bounding box center [1038, 92] width 372 height 36
click at [1022, 200] on label "No" at bounding box center [1038, 207] width 372 height 36
click at [1012, 301] on div "Yes No" at bounding box center [845, 321] width 787 height 64
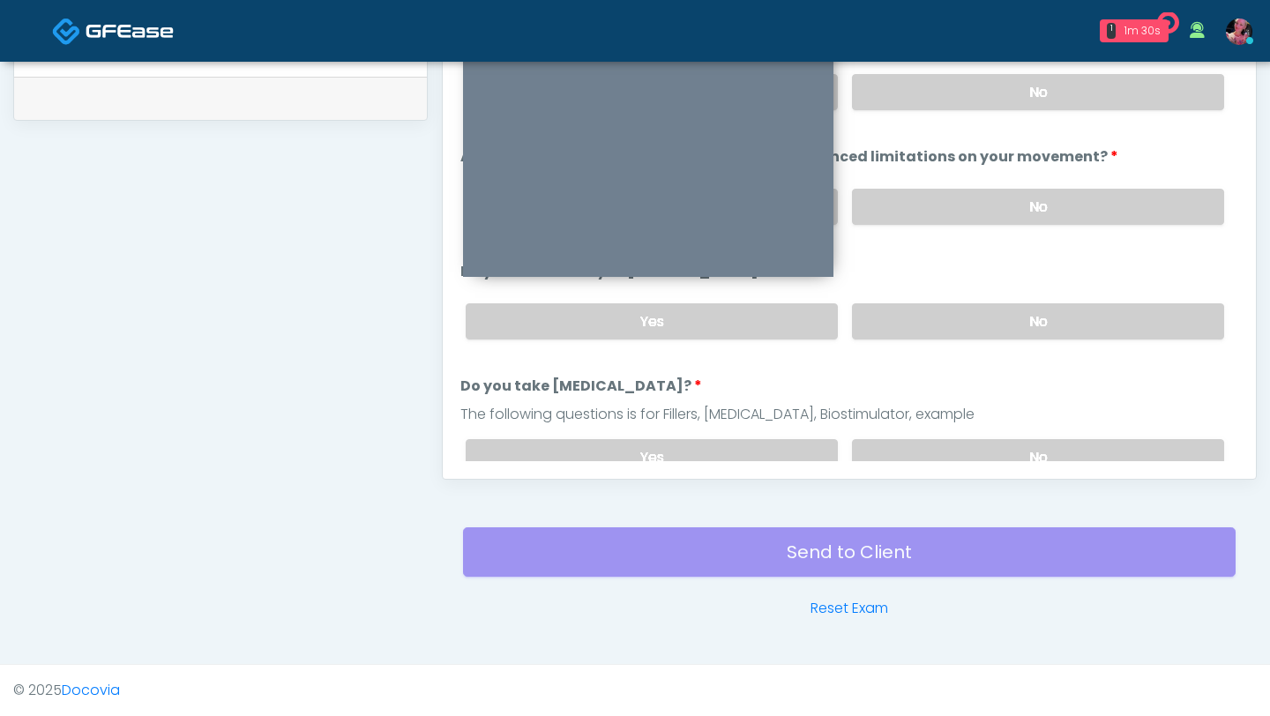
click at [996, 321] on label "No" at bounding box center [1038, 321] width 372 height 36
click at [984, 438] on label "No" at bounding box center [1038, 457] width 372 height 36
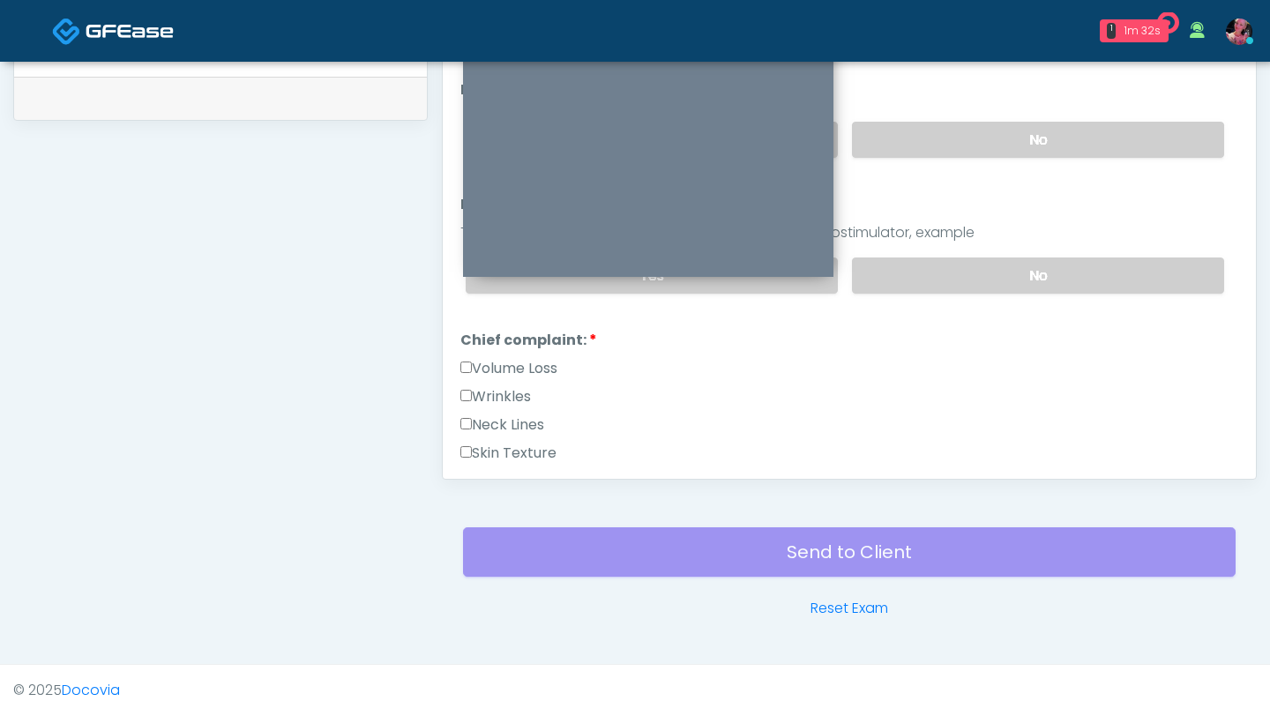
scroll to position [217, 0]
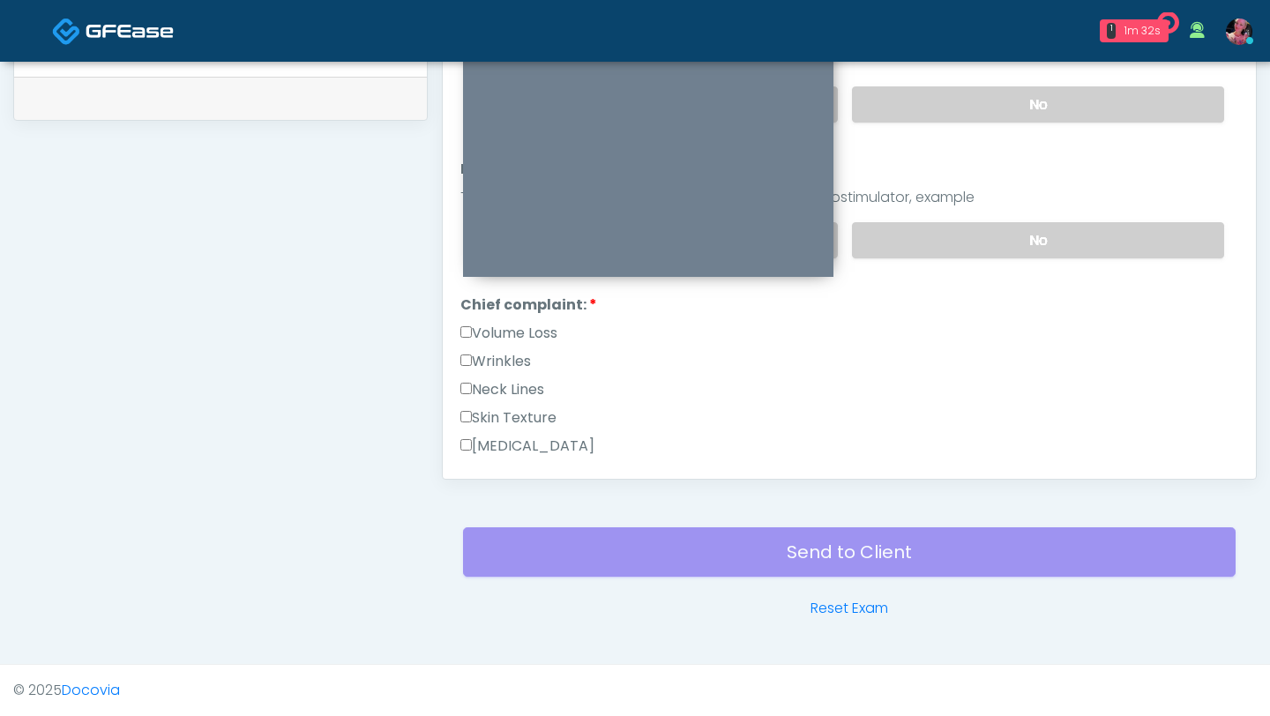
click at [544, 334] on label "Volume Loss" at bounding box center [508, 333] width 97 height 21
click at [520, 358] on label "Wrinkles" at bounding box center [495, 361] width 71 height 21
click at [519, 317] on li "Chief complaint: Chief complaint: Volume Loss Wrinkles Neck Lines Skin Texture …" at bounding box center [849, 535] width 778 height 480
click at [519, 328] on label "Volume Loss" at bounding box center [508, 333] width 97 height 21
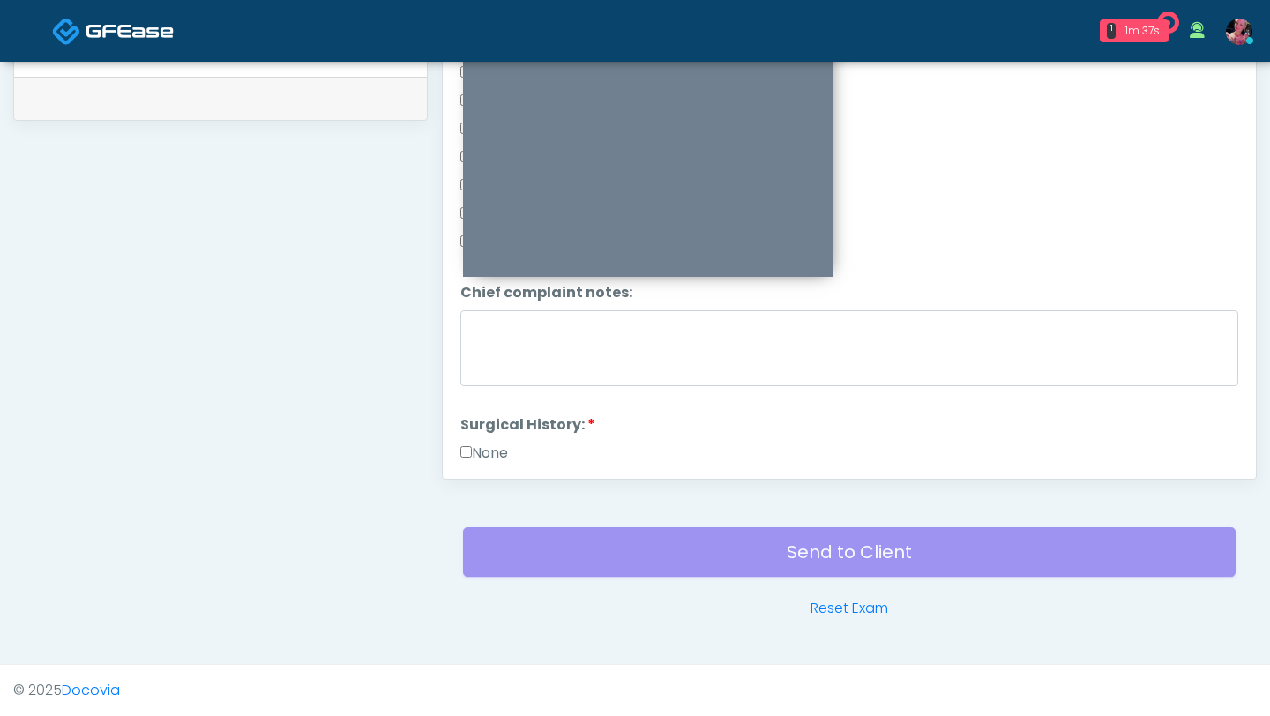
scroll to position [787, 0]
click at [508, 388] on label "None" at bounding box center [484, 397] width 48 height 21
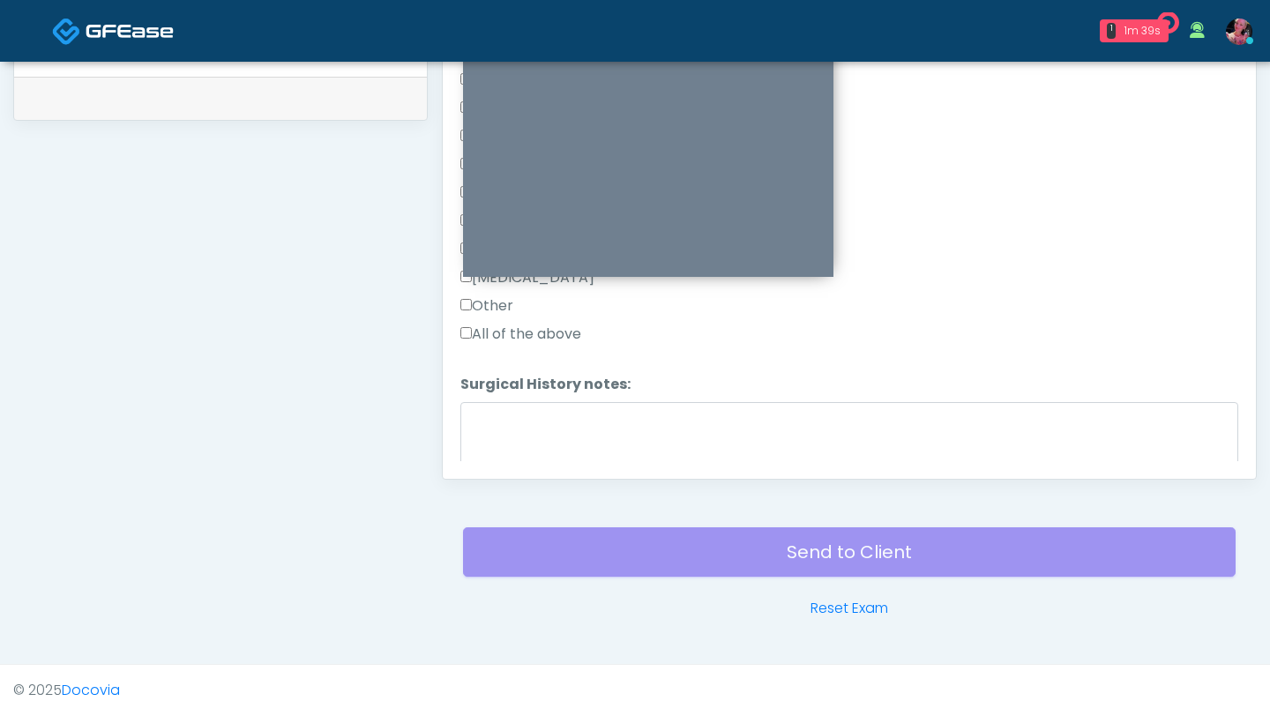
scroll to position [1290, 0]
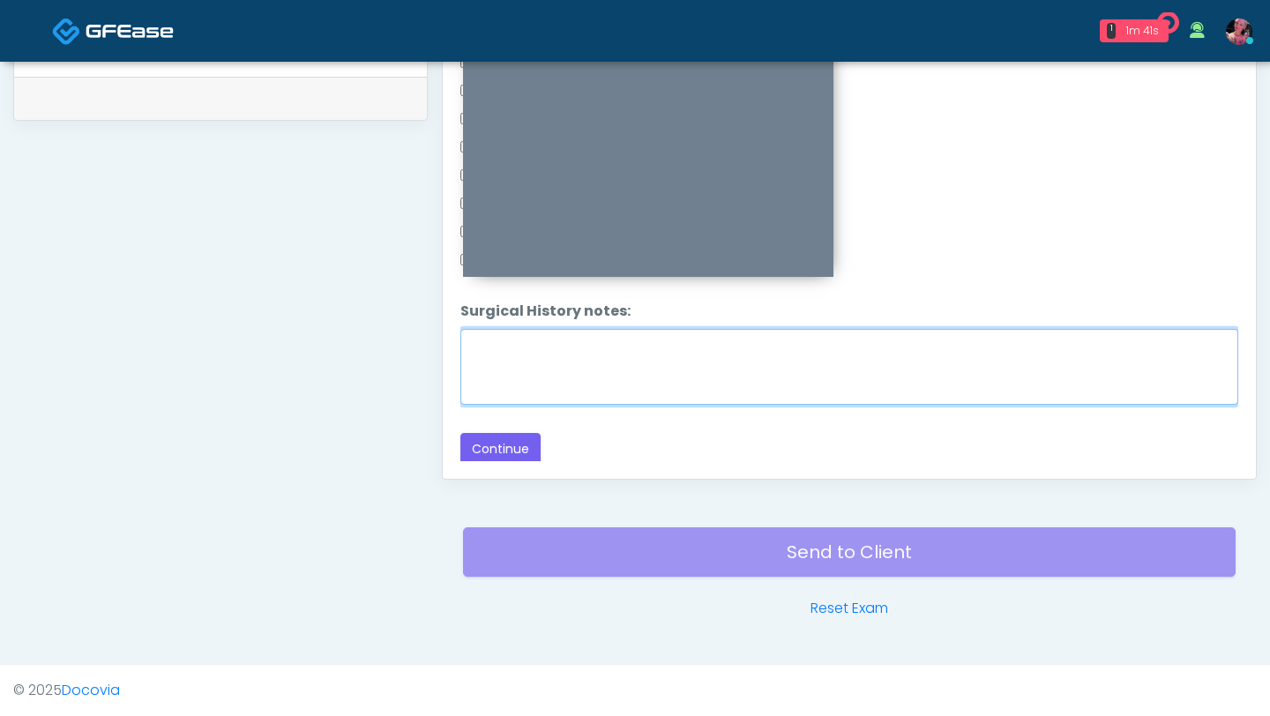
click at [553, 384] on textarea "Surgical History notes:" at bounding box center [849, 367] width 778 height 76
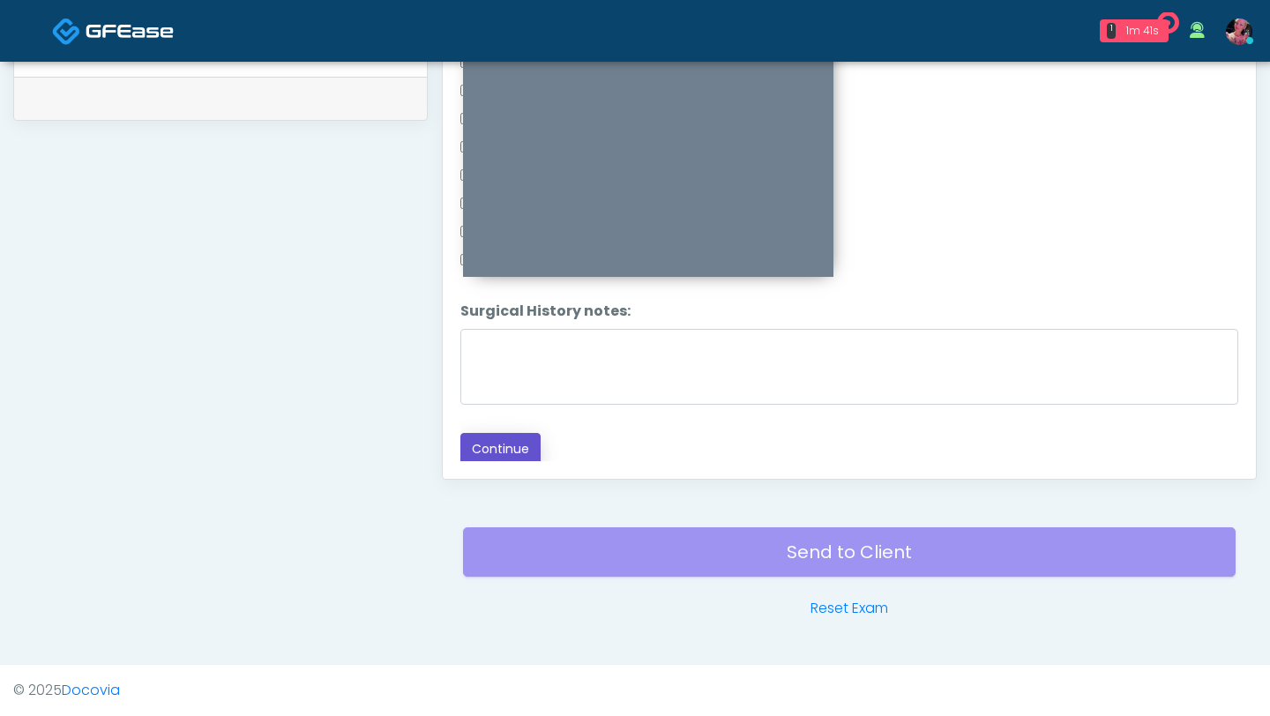
click at [508, 438] on button "Continue" at bounding box center [500, 449] width 80 height 33
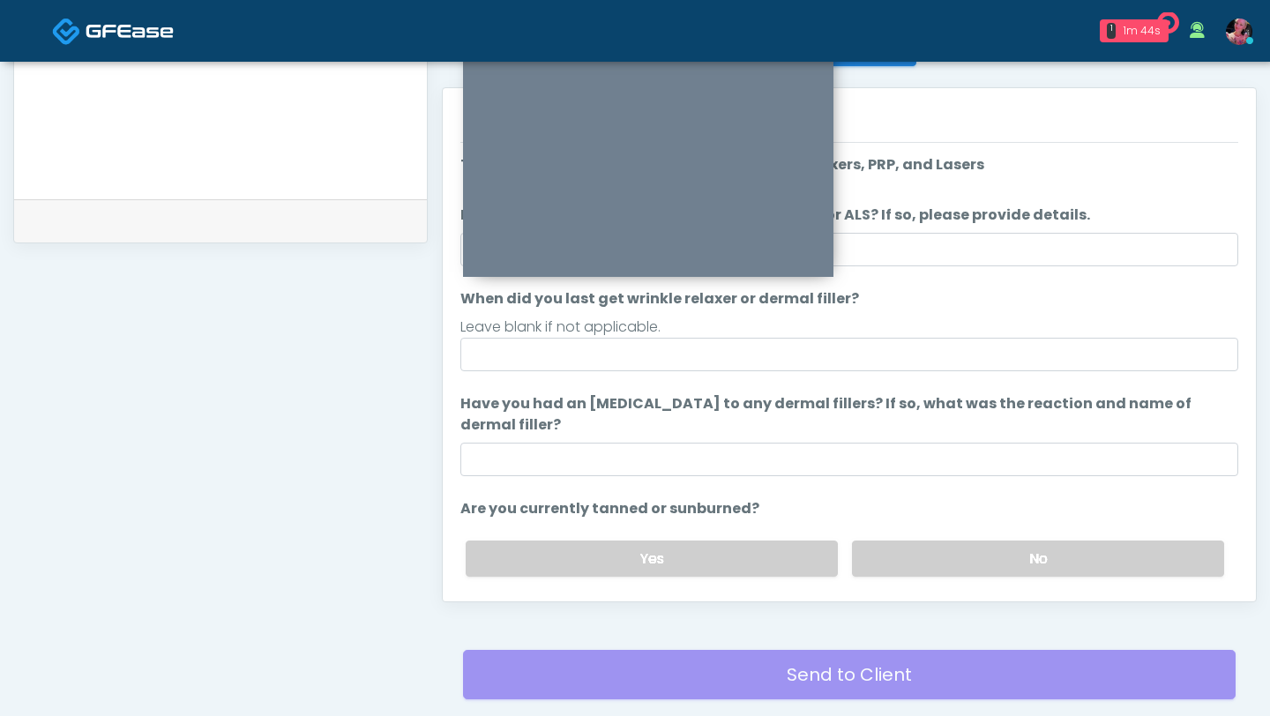
scroll to position [640, 0]
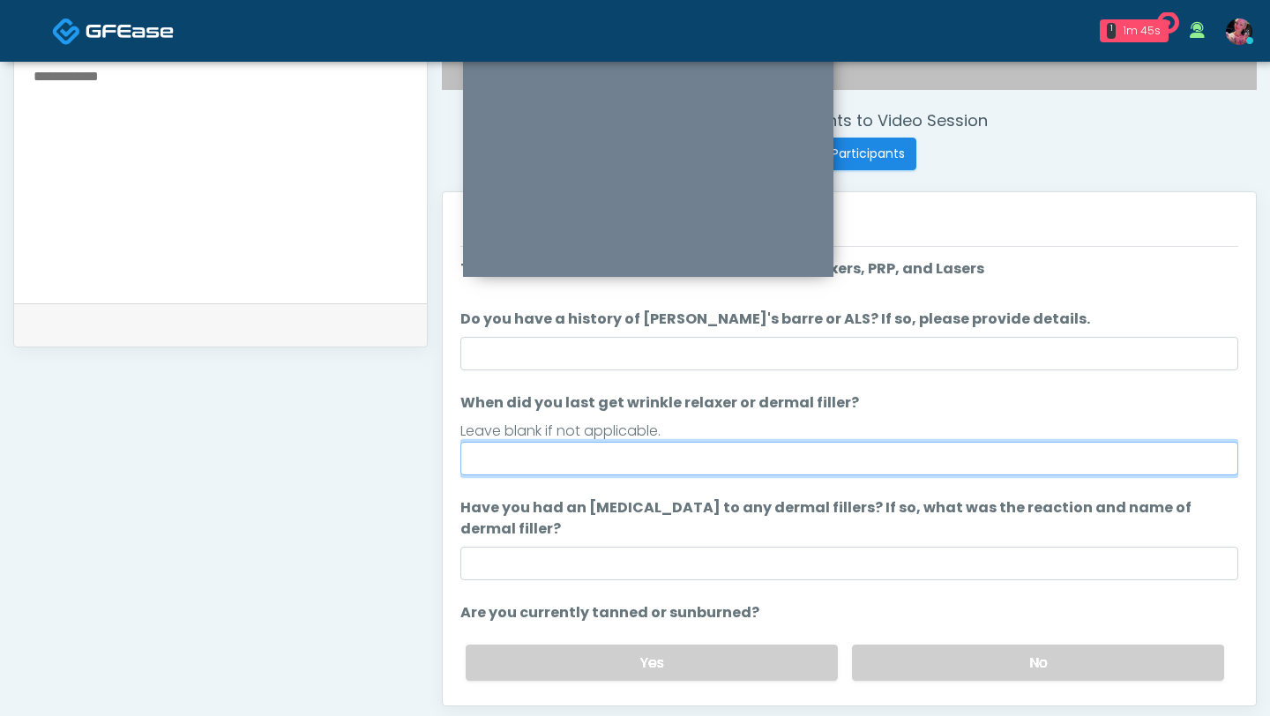
click at [821, 438] on input "When did you last get wrinkle relaxer or dermal filler?" at bounding box center [849, 459] width 778 height 34
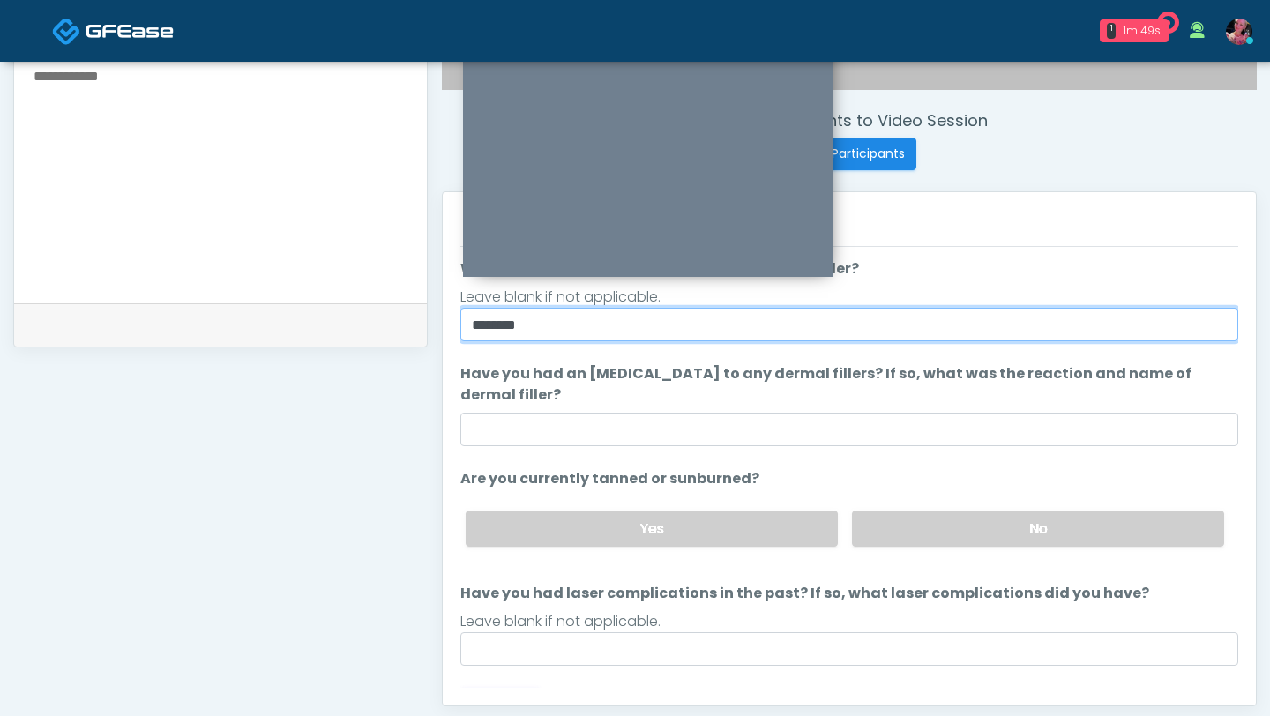
scroll to position [166, 0]
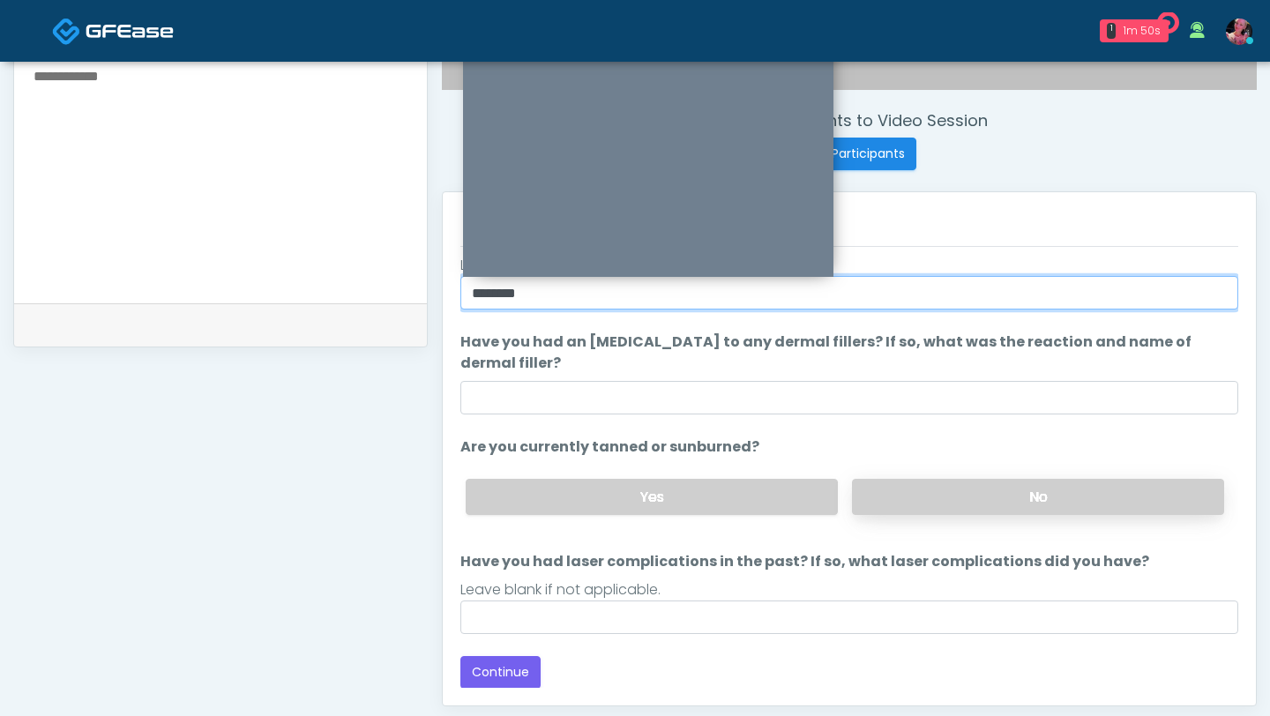
type input "********"
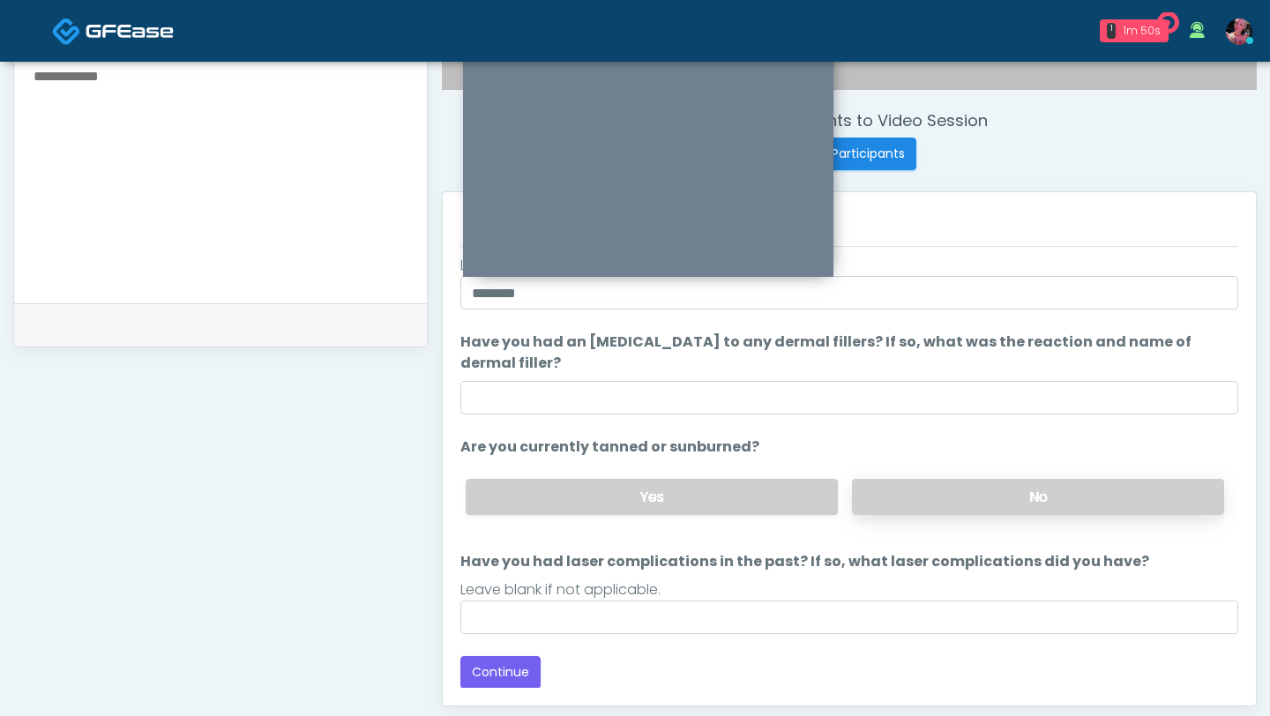
click at [996, 438] on label "No" at bounding box center [1038, 497] width 372 height 36
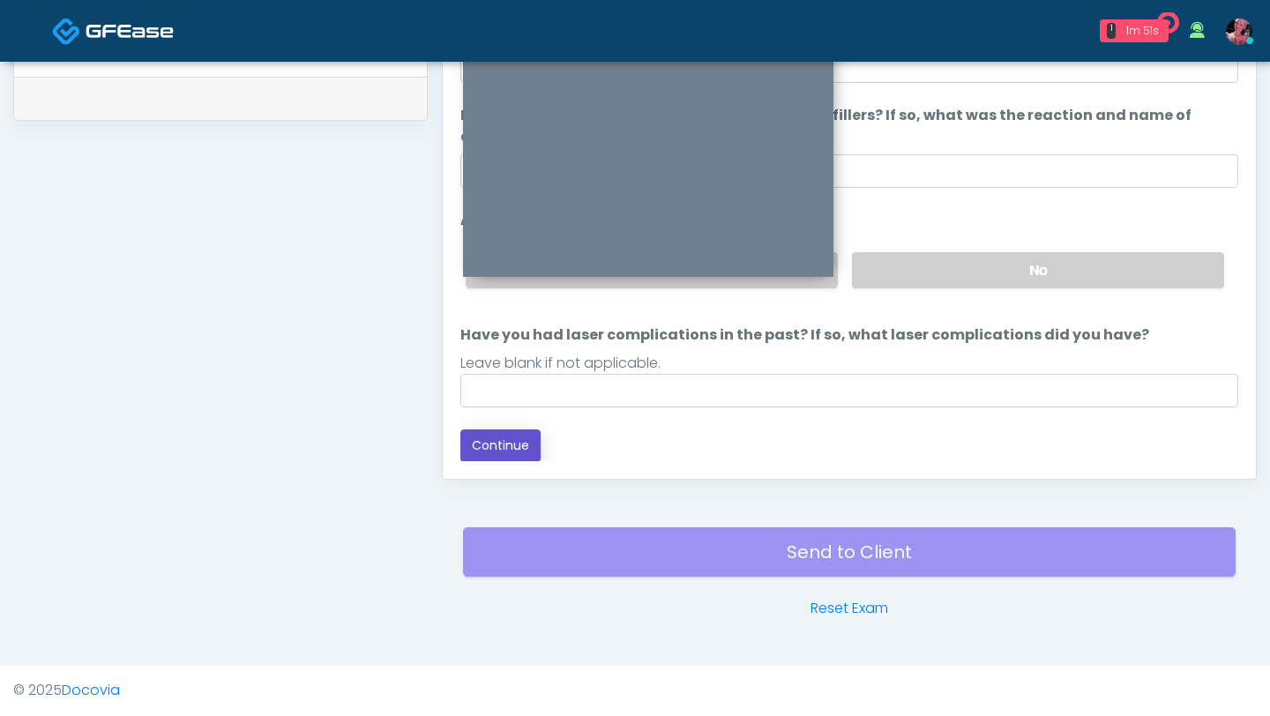
click at [524, 436] on button "Continue" at bounding box center [500, 446] width 80 height 33
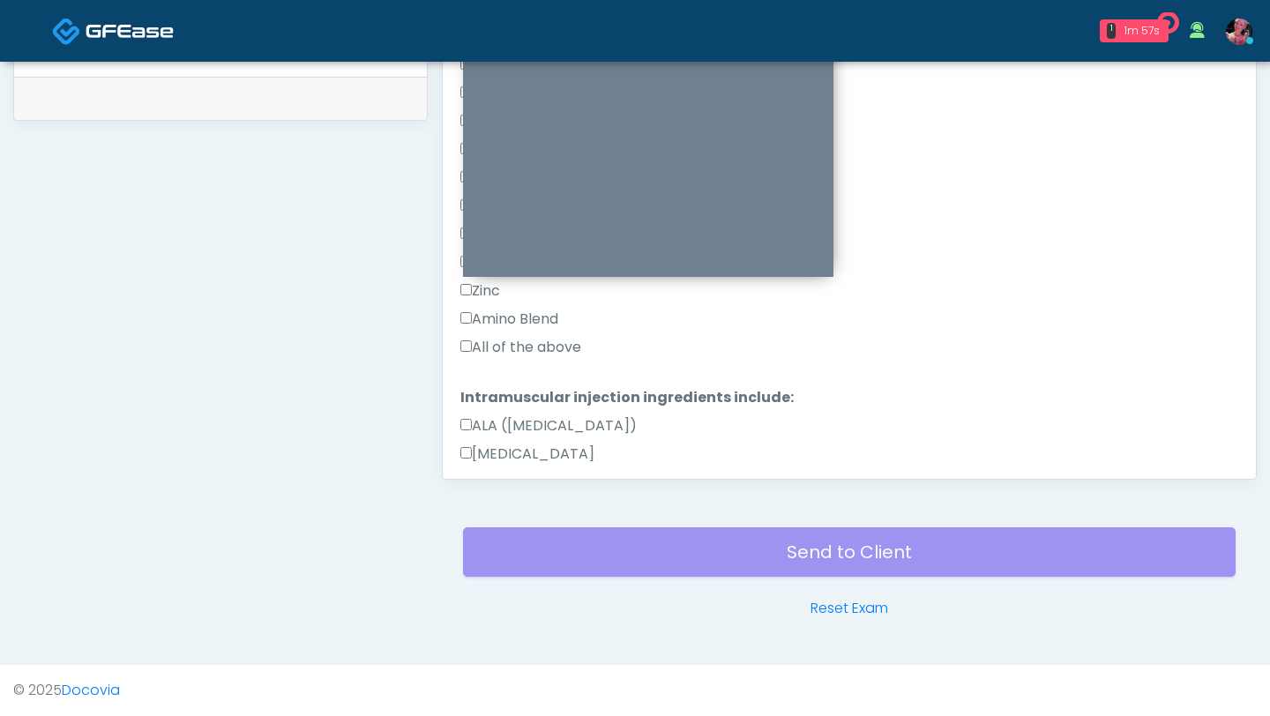
click at [520, 352] on label "All of the above" at bounding box center [520, 347] width 121 height 21
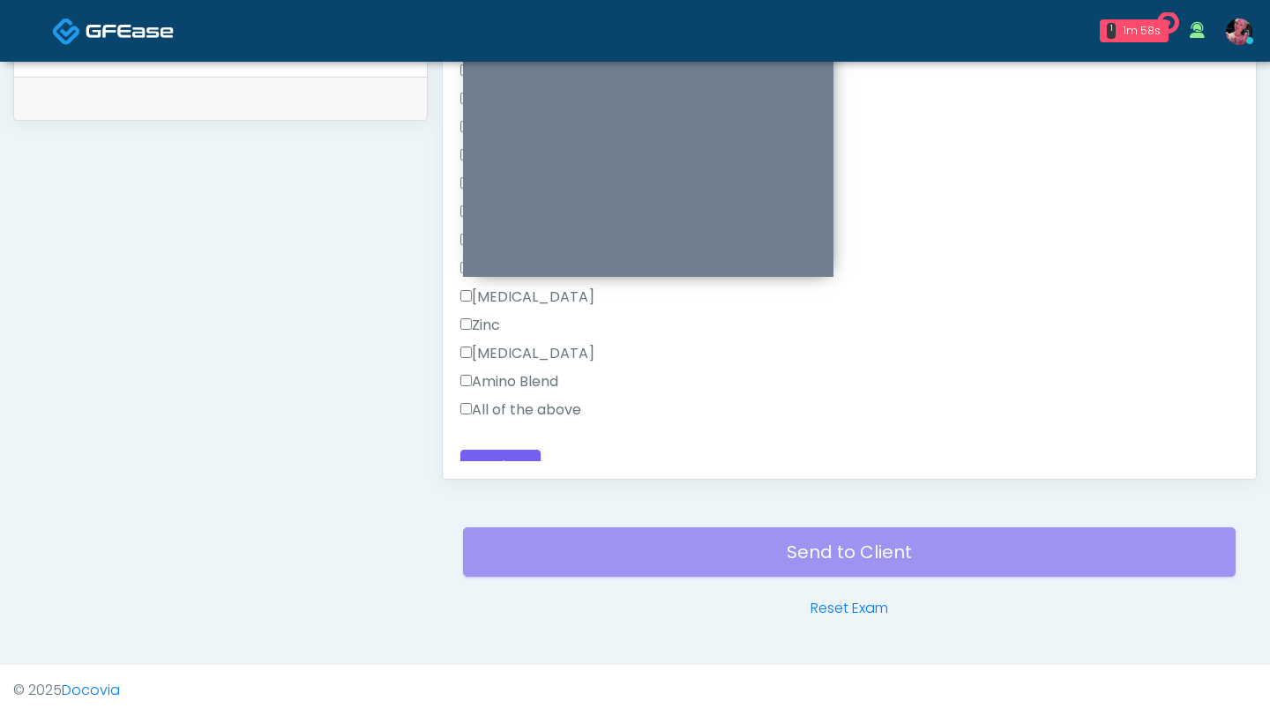
scroll to position [1657, 0]
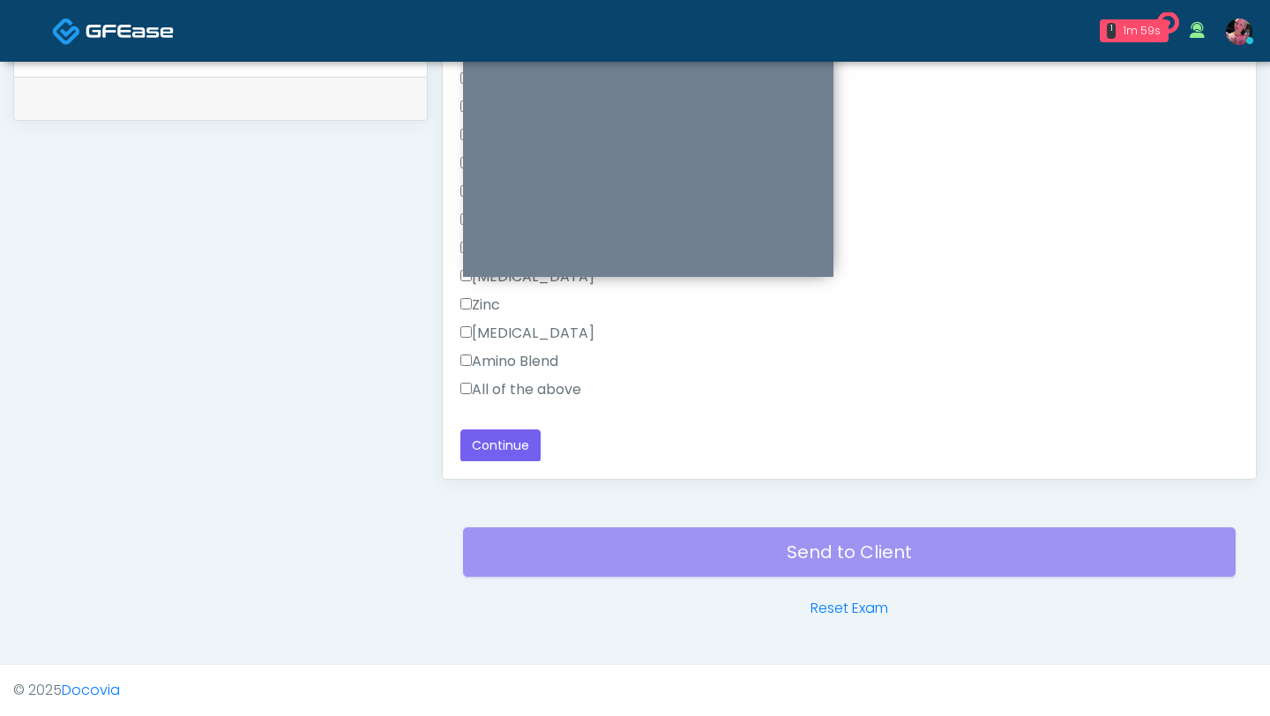
click at [499, 379] on label "All of the above" at bounding box center [520, 389] width 121 height 21
click at [499, 438] on button "Continue" at bounding box center [500, 446] width 80 height 33
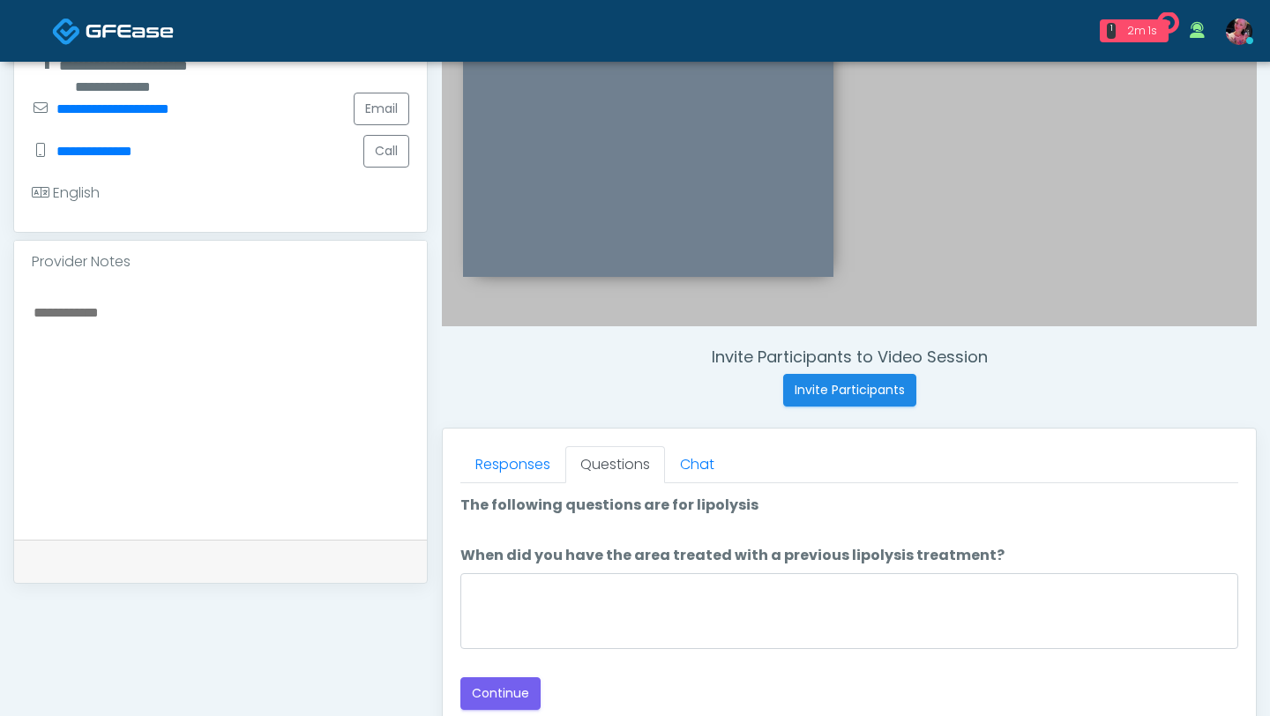
scroll to position [485, 0]
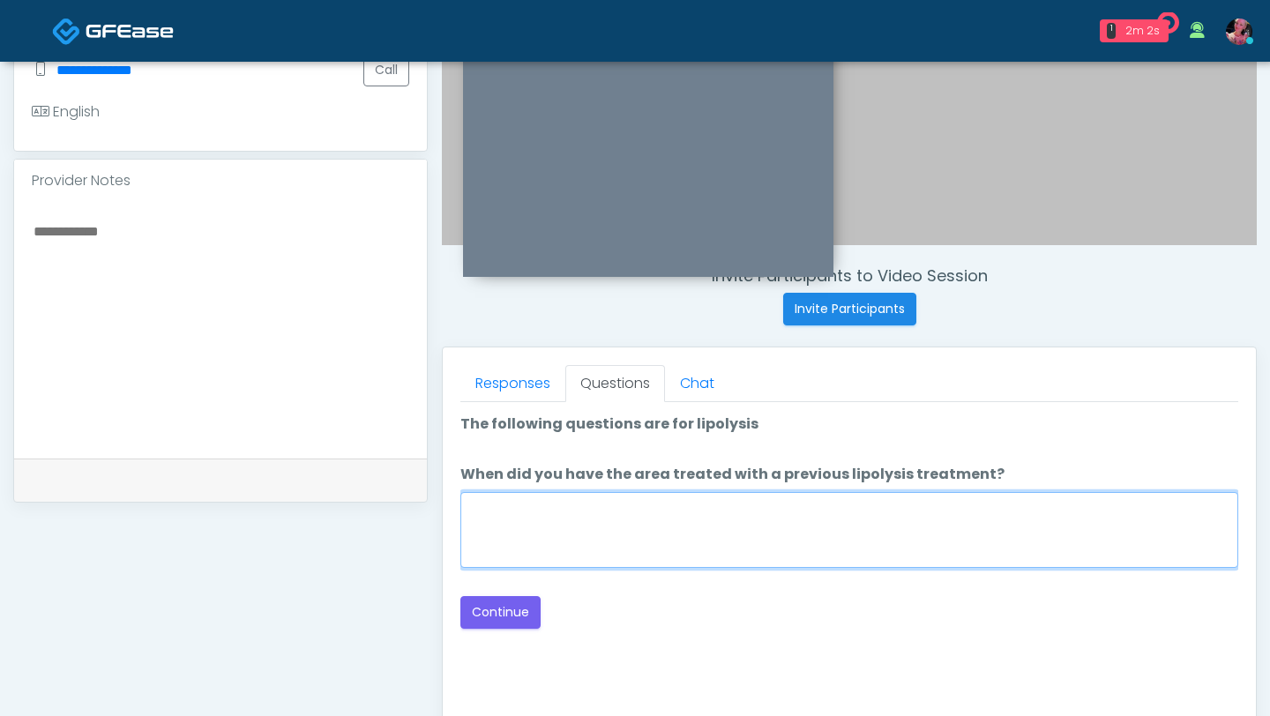
click at [787, 438] on textarea "When did you have the area treated with a previous lipolysis treatment?" at bounding box center [849, 530] width 778 height 76
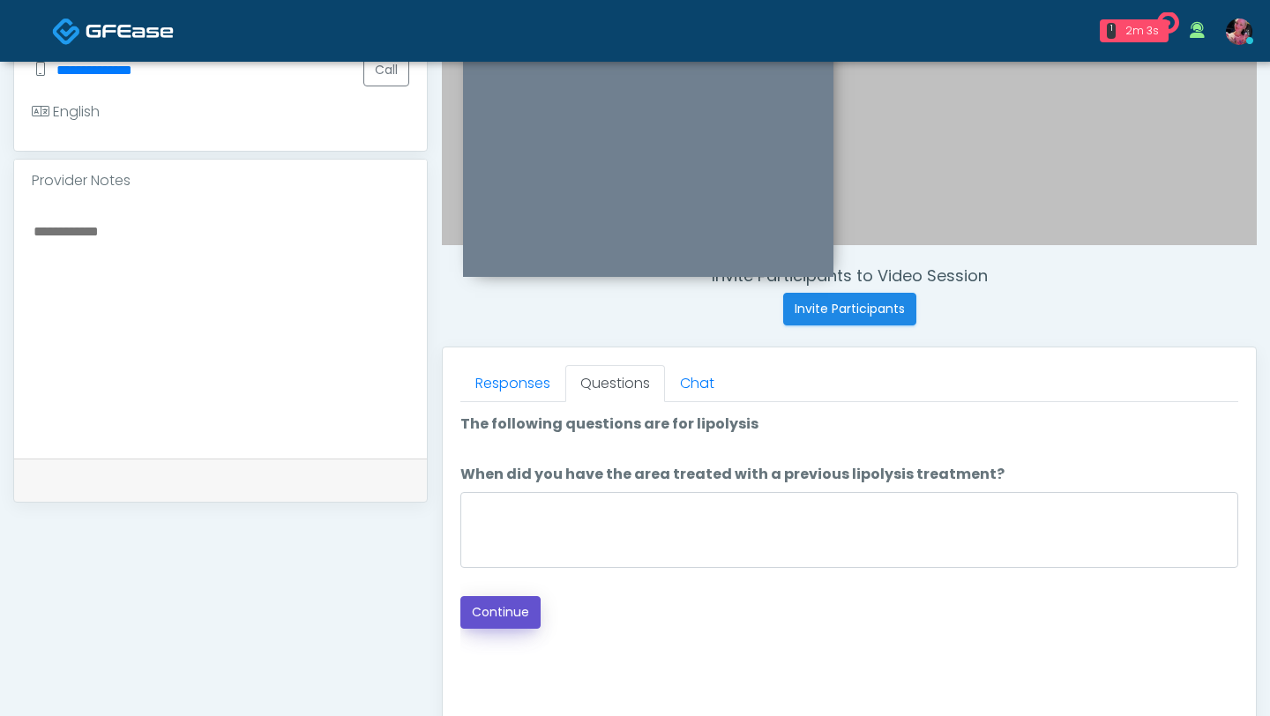
click at [504, 438] on button "Continue" at bounding box center [500, 612] width 80 height 33
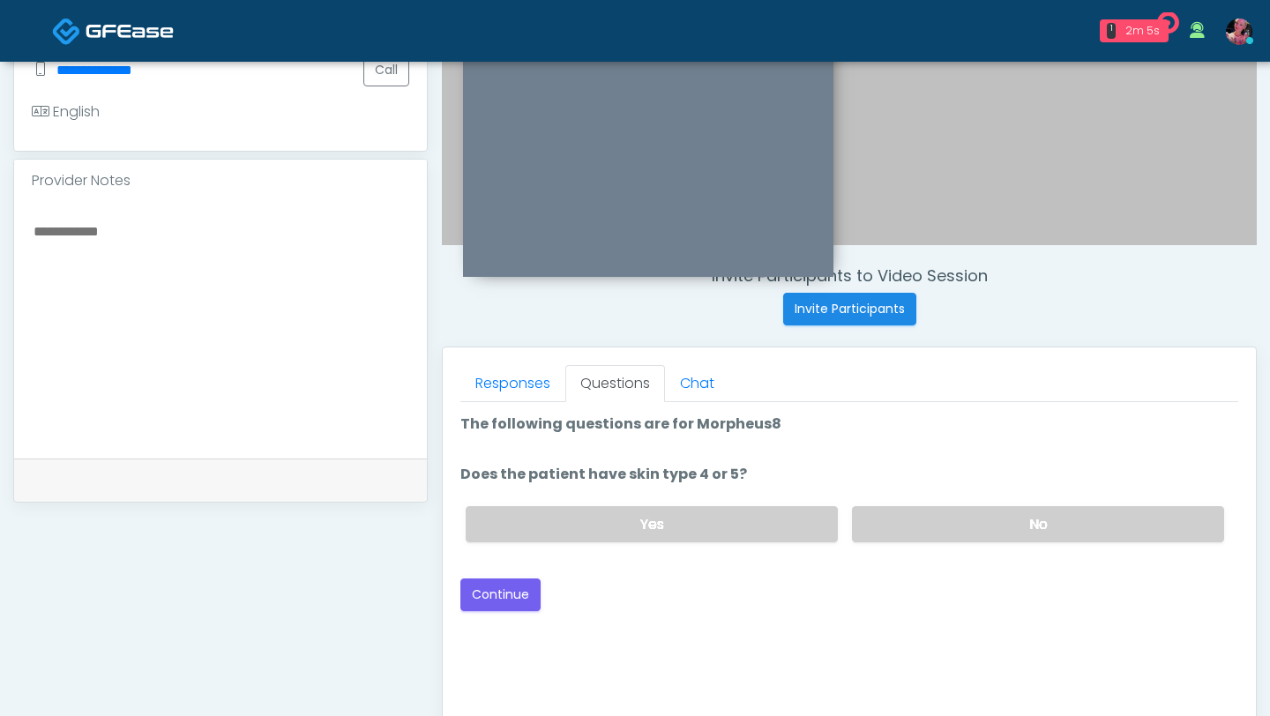
scroll to position [867, 0]
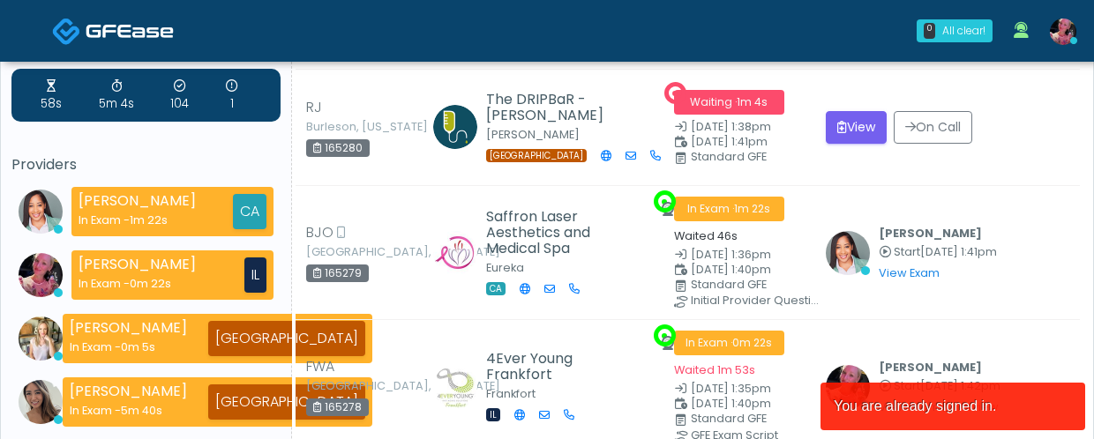
scroll to position [21, 0]
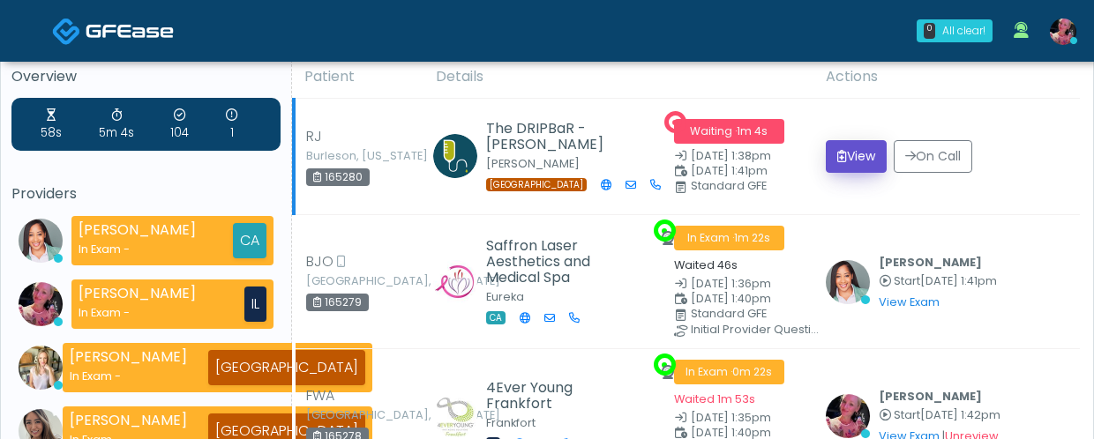
click at [859, 169] on button "View" at bounding box center [856, 156] width 61 height 33
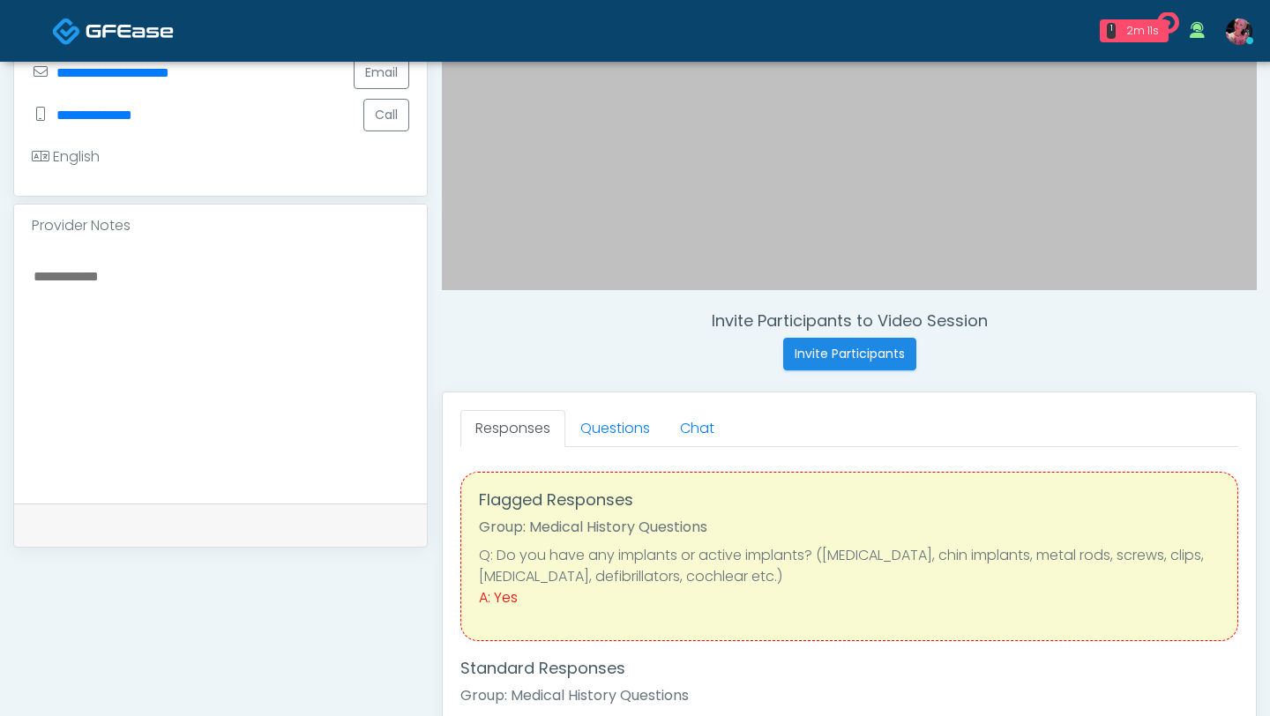
scroll to position [454, 0]
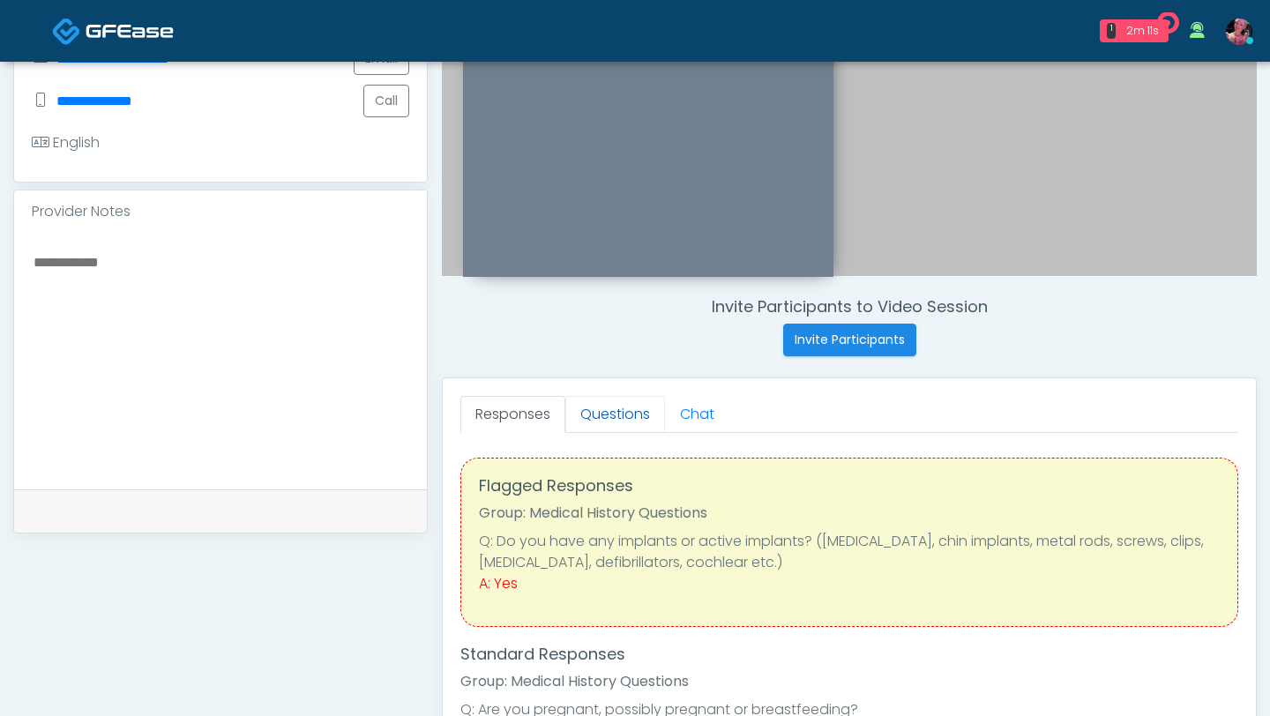
click at [639, 407] on link "Questions" at bounding box center [615, 414] width 100 height 37
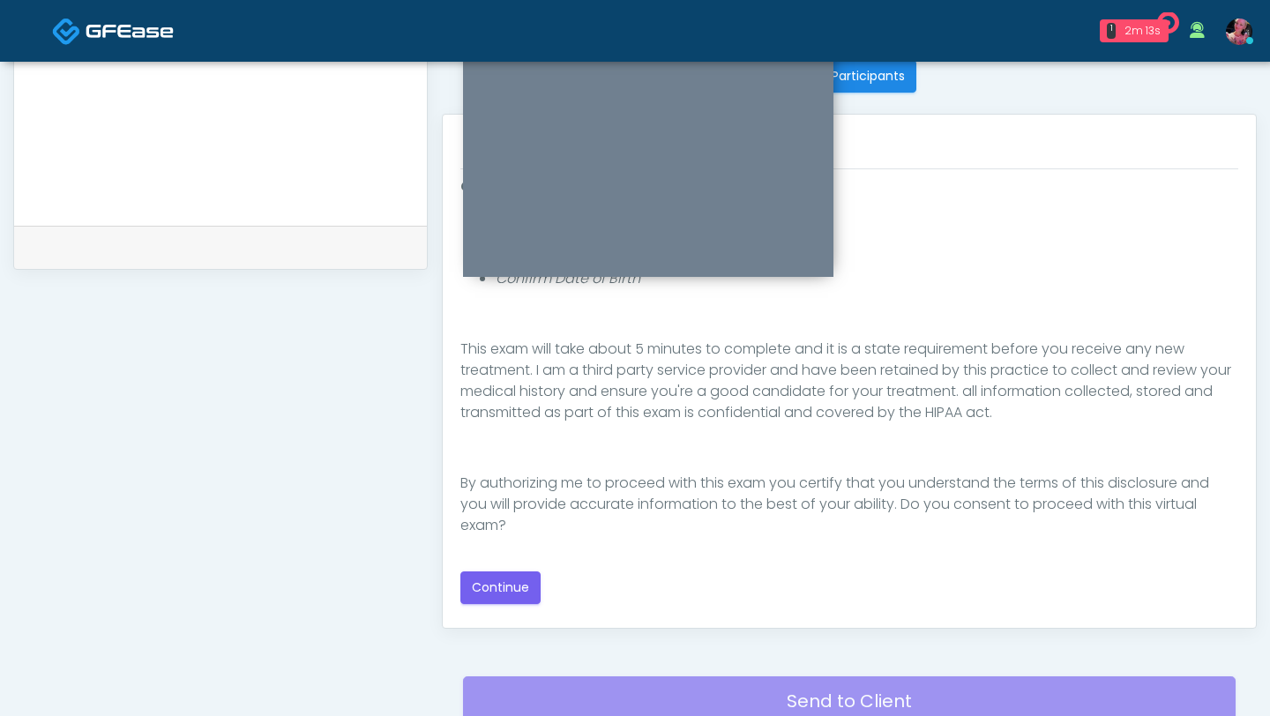
scroll to position [867, 0]
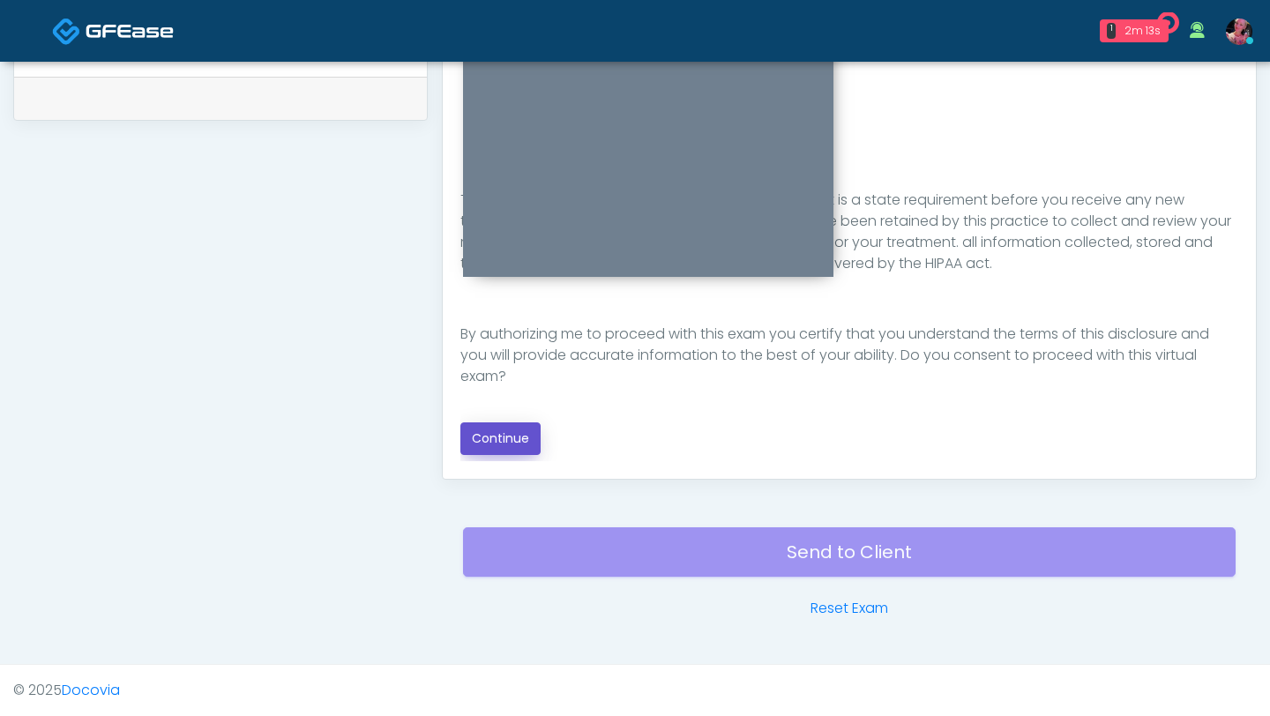
click at [511, 443] on button "Continue" at bounding box center [500, 439] width 80 height 33
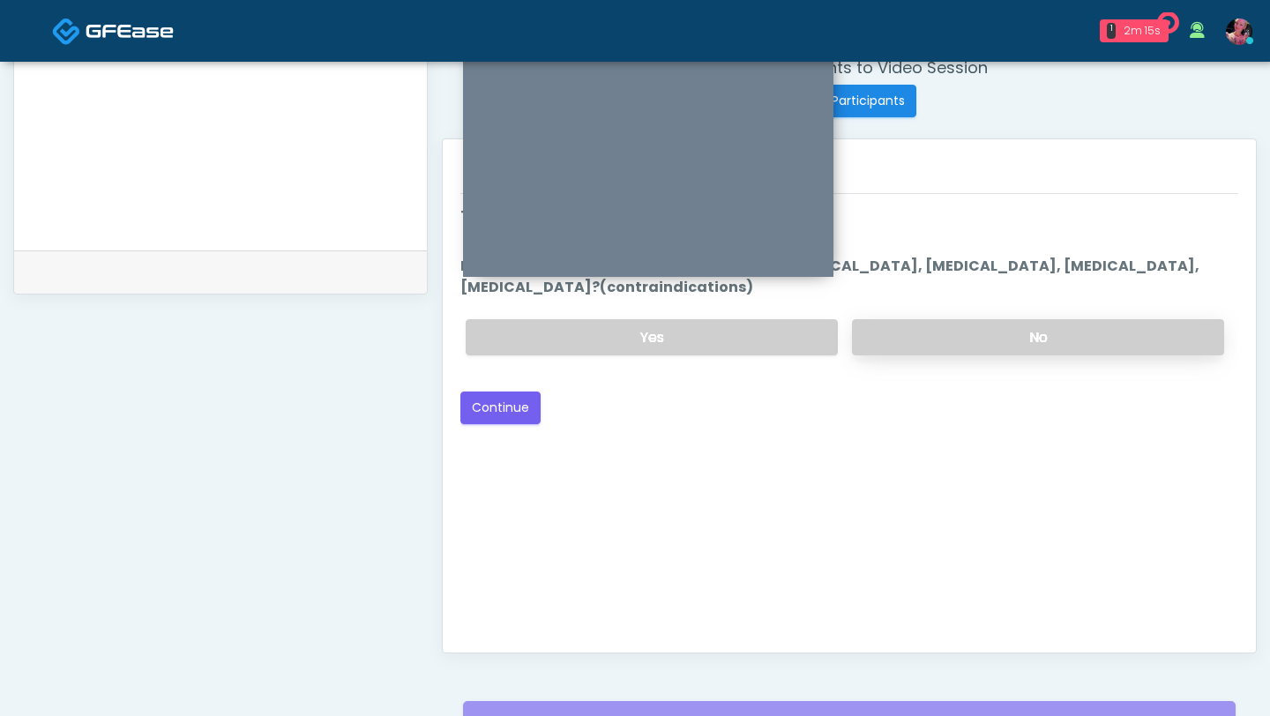
click at [1036, 354] on label "No" at bounding box center [1038, 337] width 372 height 36
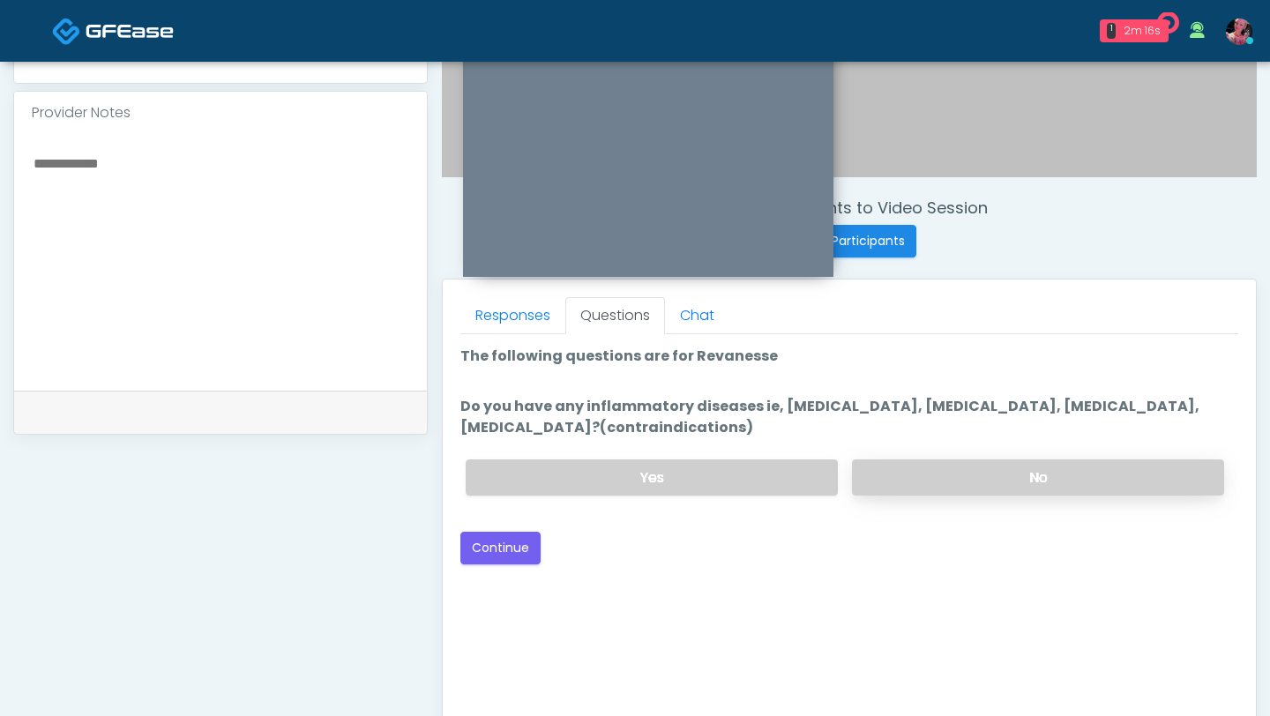
scroll to position [554, 0]
click at [482, 547] on button "Continue" at bounding box center [500, 547] width 80 height 33
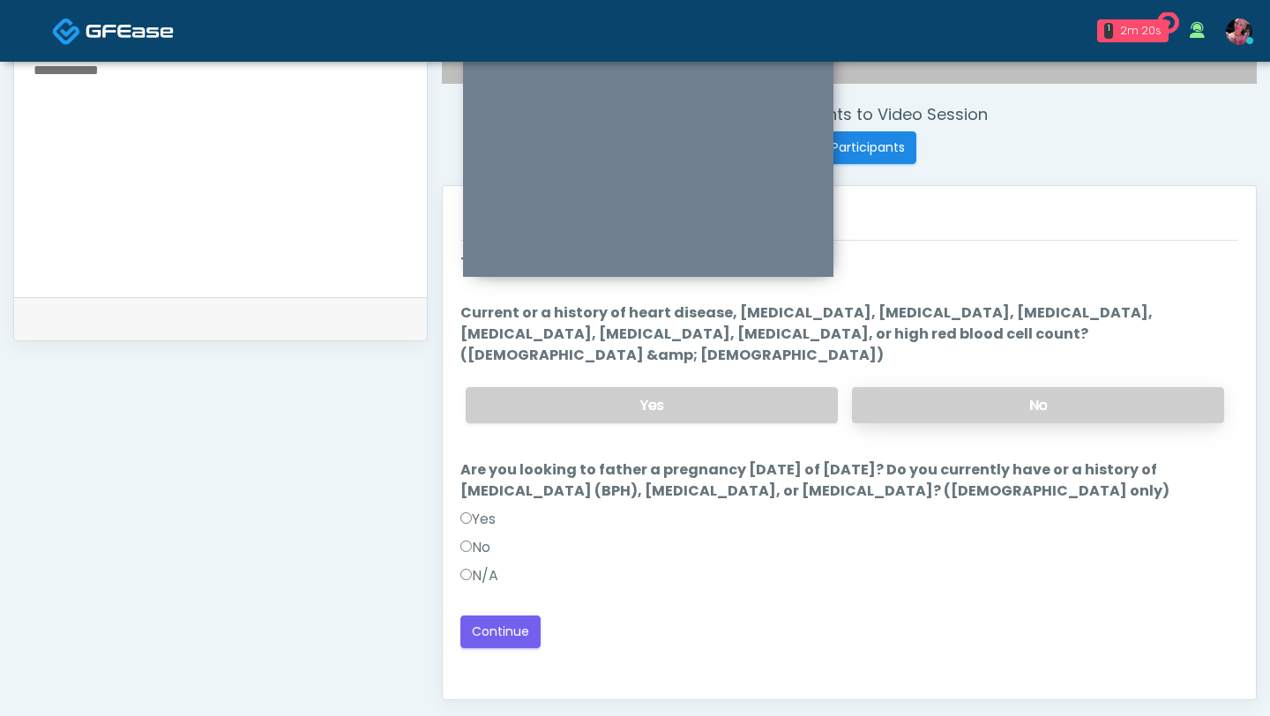
click at [903, 387] on label "No" at bounding box center [1038, 405] width 372 height 36
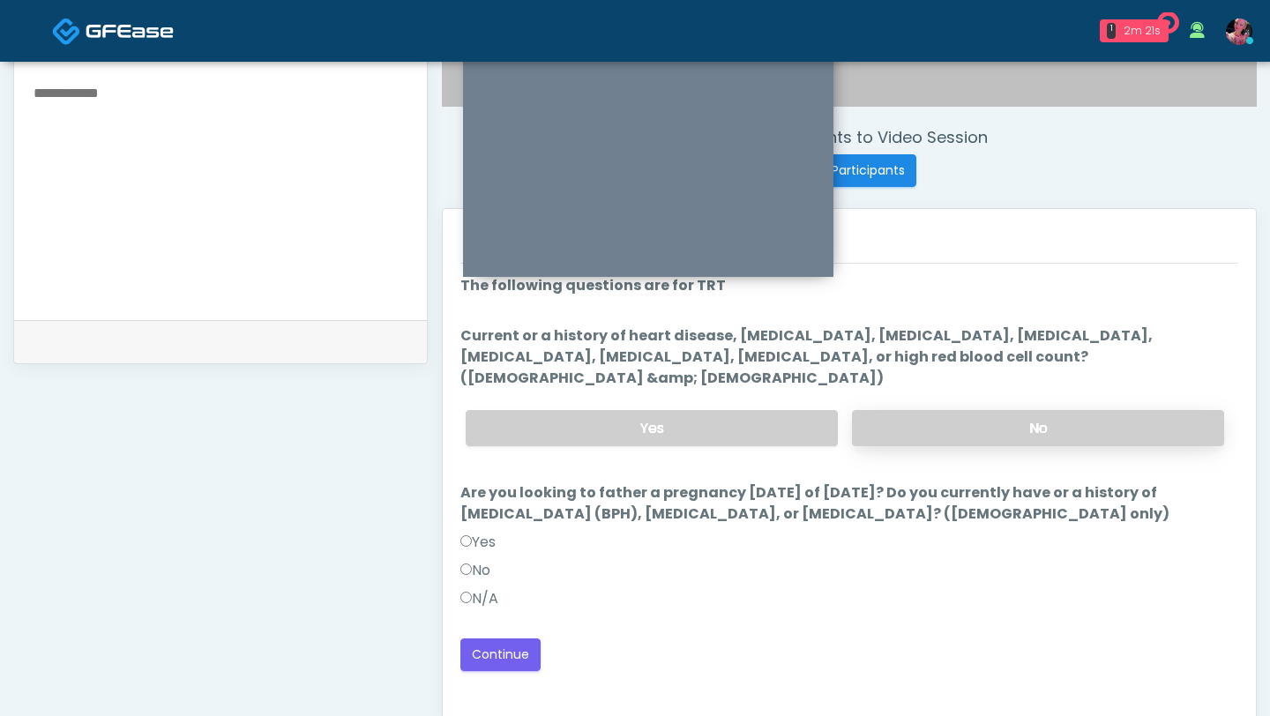
scroll to position [648, 0]
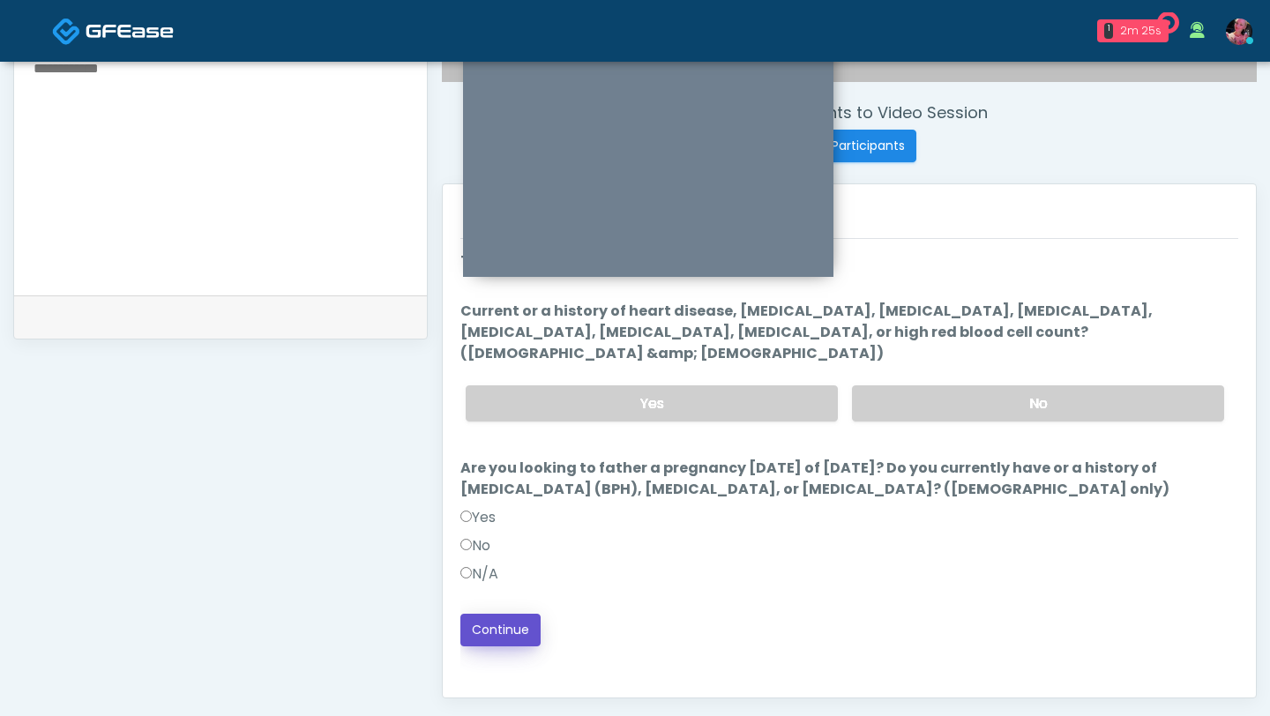
click at [502, 614] on button "Continue" at bounding box center [500, 630] width 80 height 33
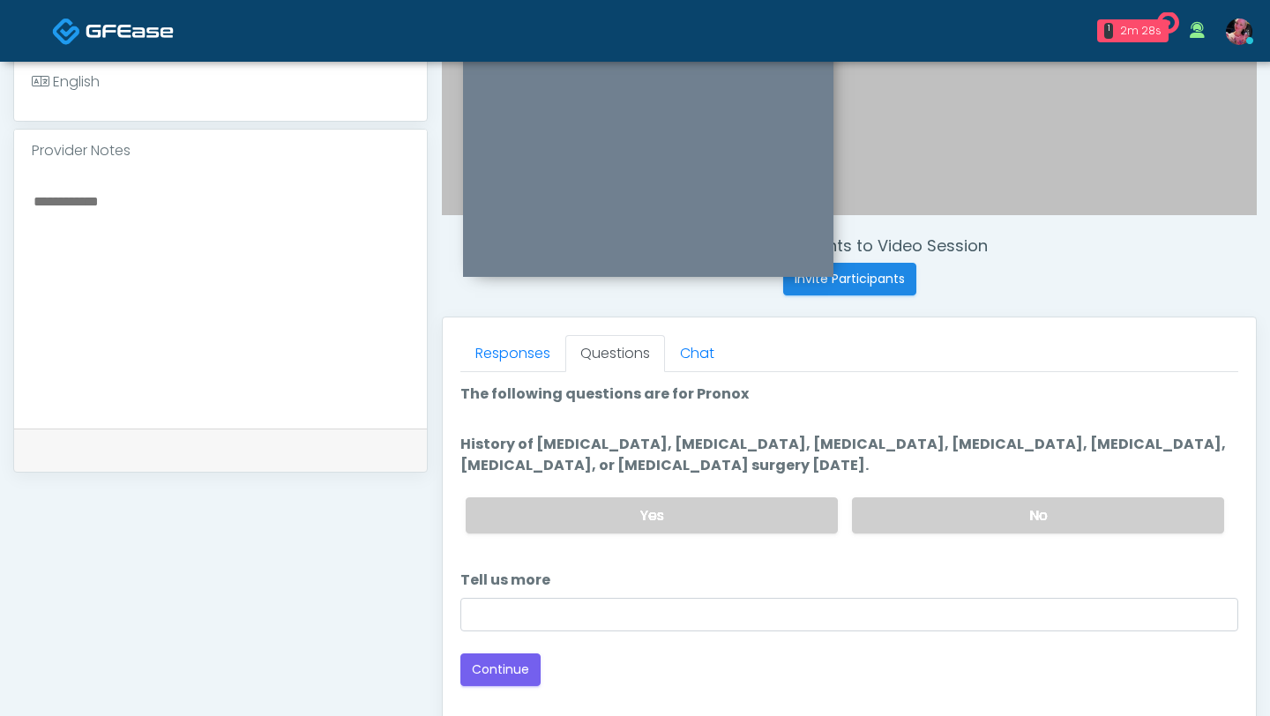
scroll to position [492, 0]
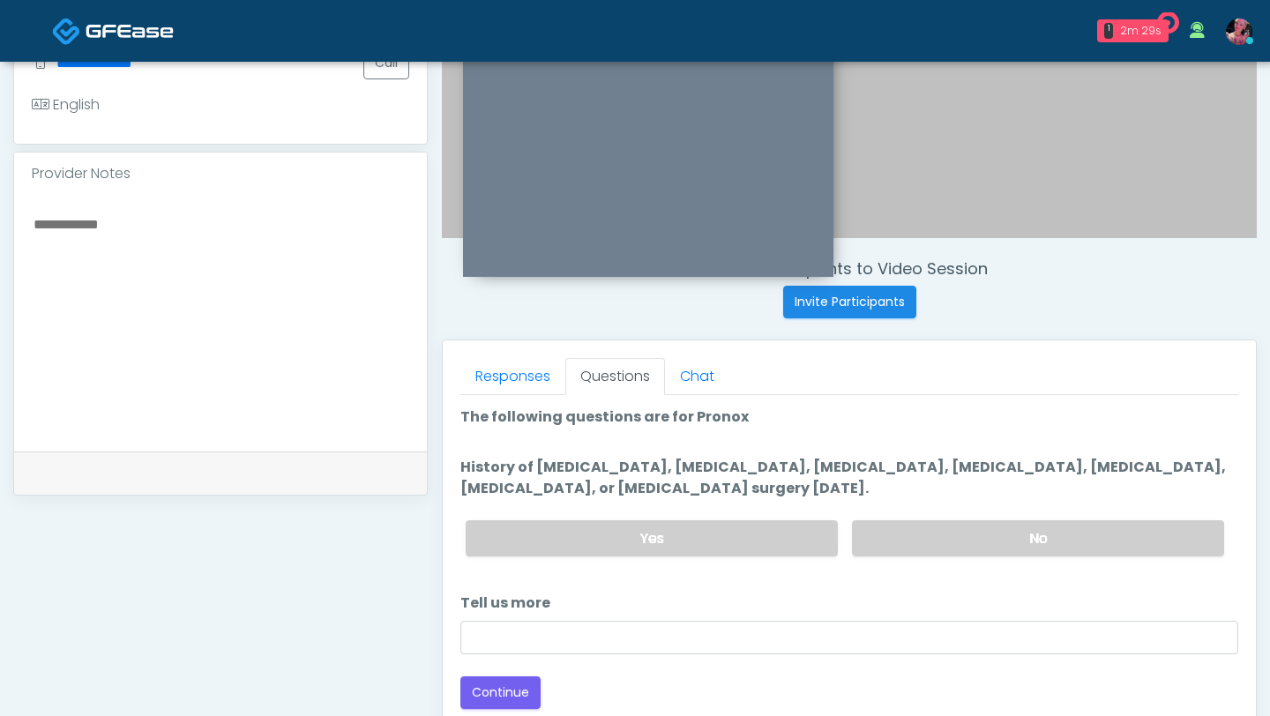
click at [921, 569] on div "Yes No" at bounding box center [845, 538] width 787 height 64
click at [921, 531] on label "No" at bounding box center [1038, 538] width 372 height 36
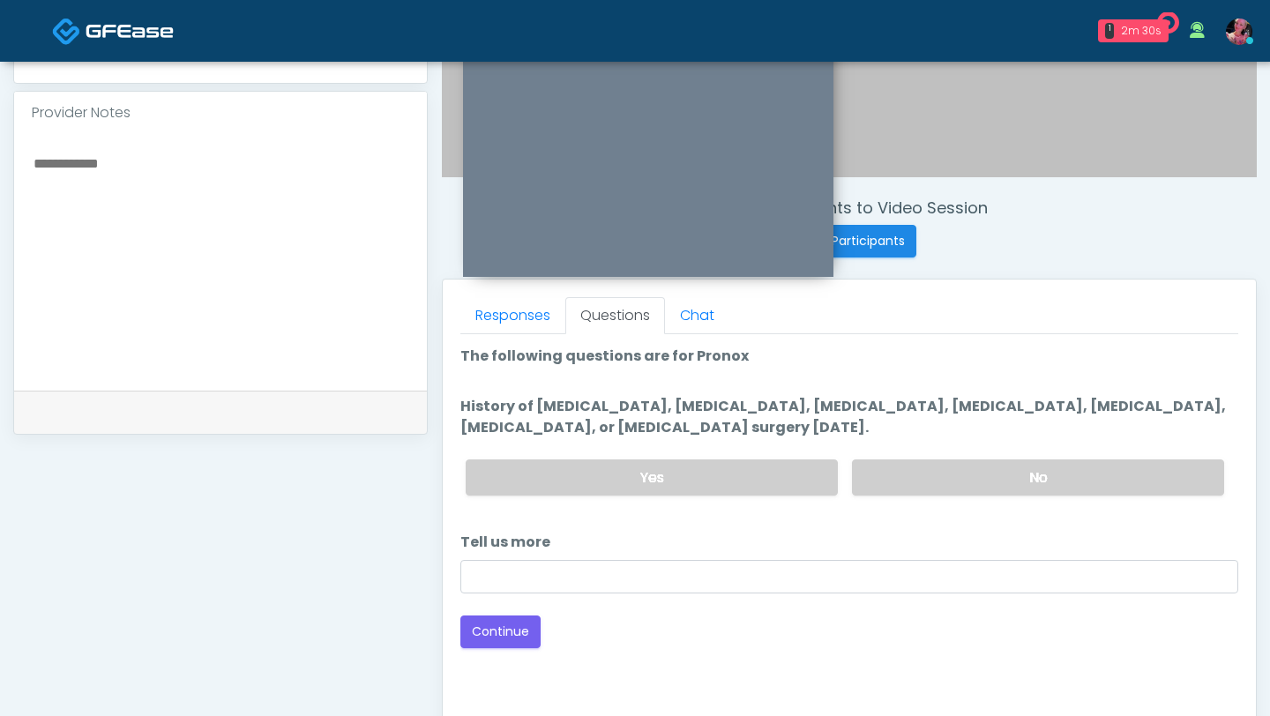
scroll to position [555, 0]
click at [494, 633] on button "Continue" at bounding box center [500, 630] width 80 height 33
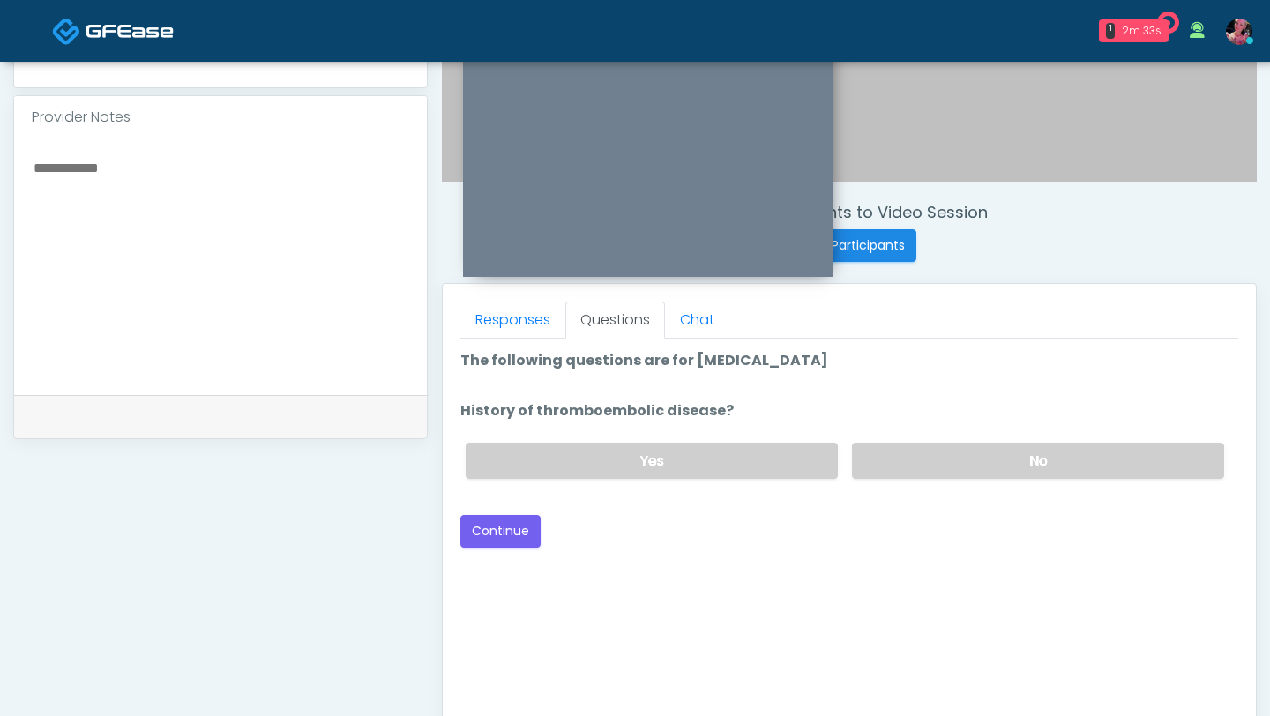
scroll to position [537, 0]
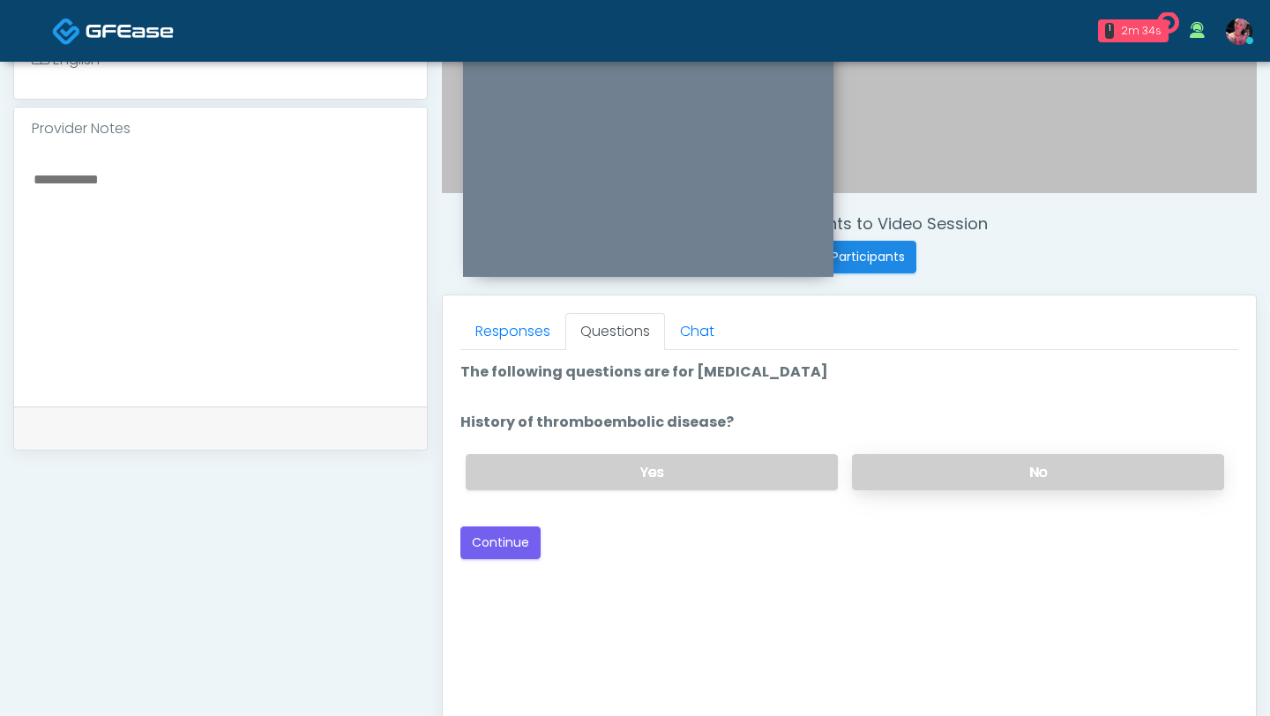
click at [984, 475] on label "No" at bounding box center [1038, 472] width 372 height 36
click at [503, 544] on button "Continue" at bounding box center [500, 543] width 80 height 33
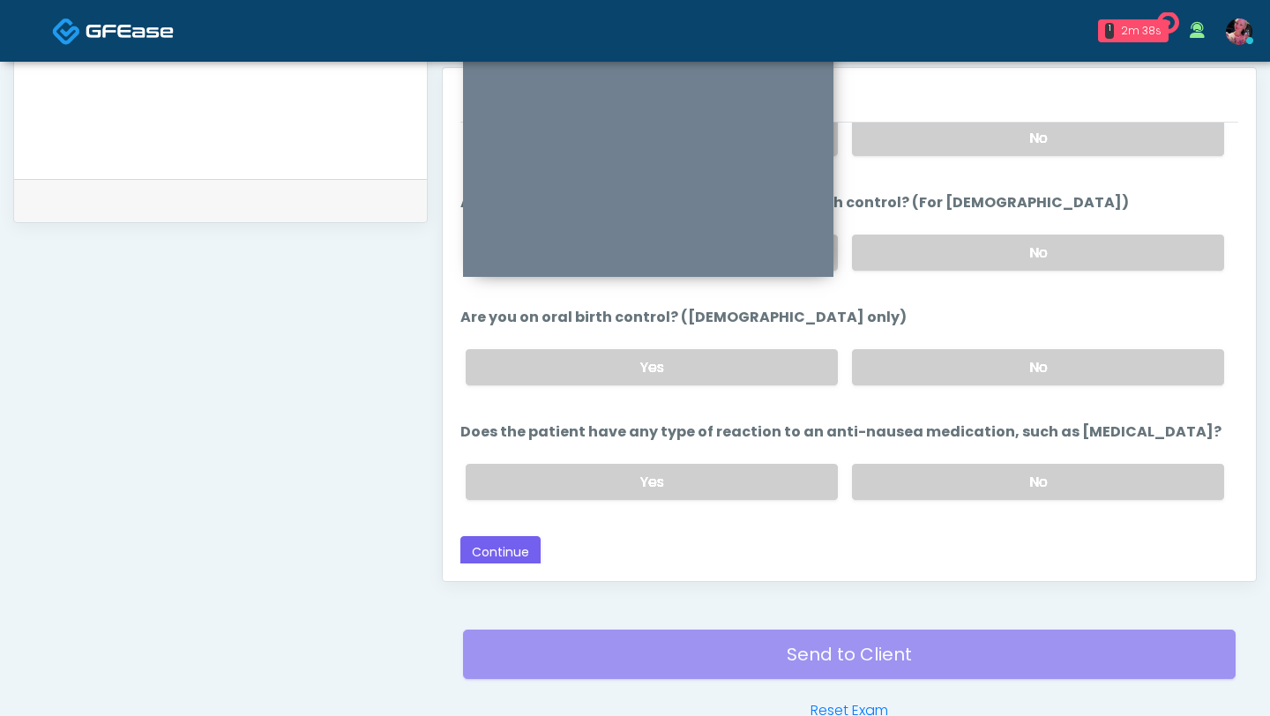
scroll to position [867, 0]
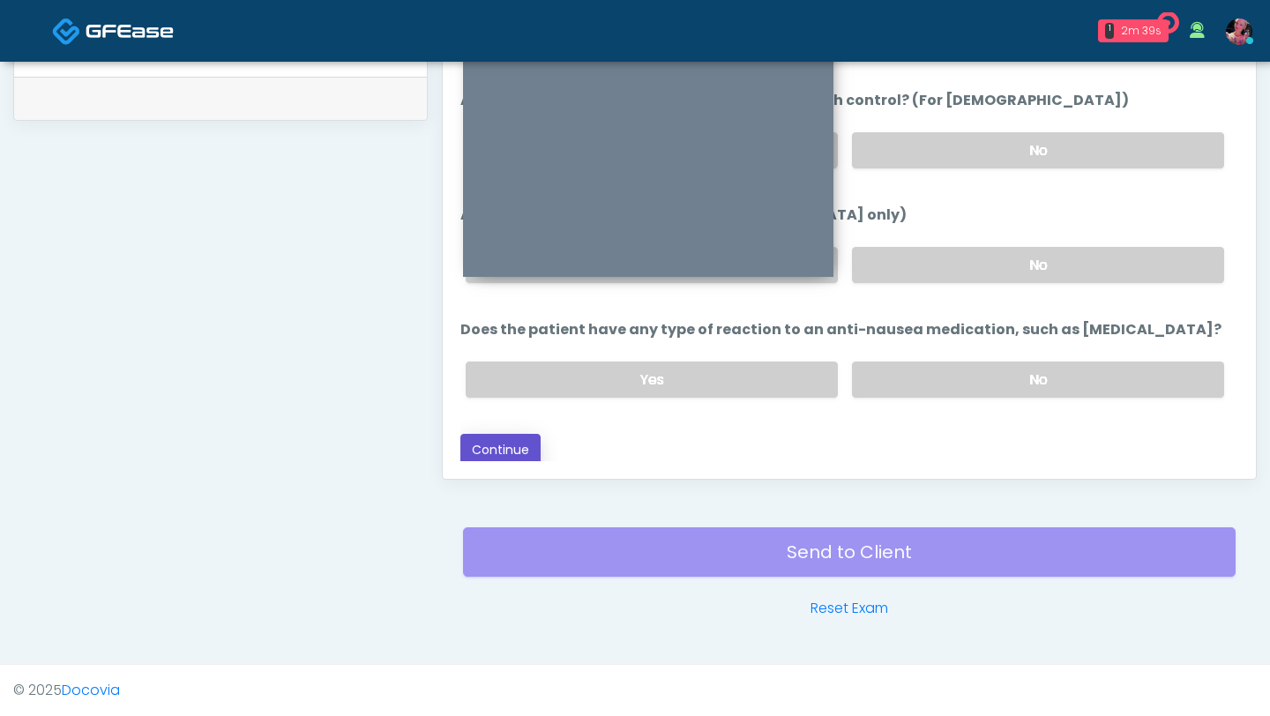
click at [524, 434] on button "Continue" at bounding box center [500, 450] width 80 height 33
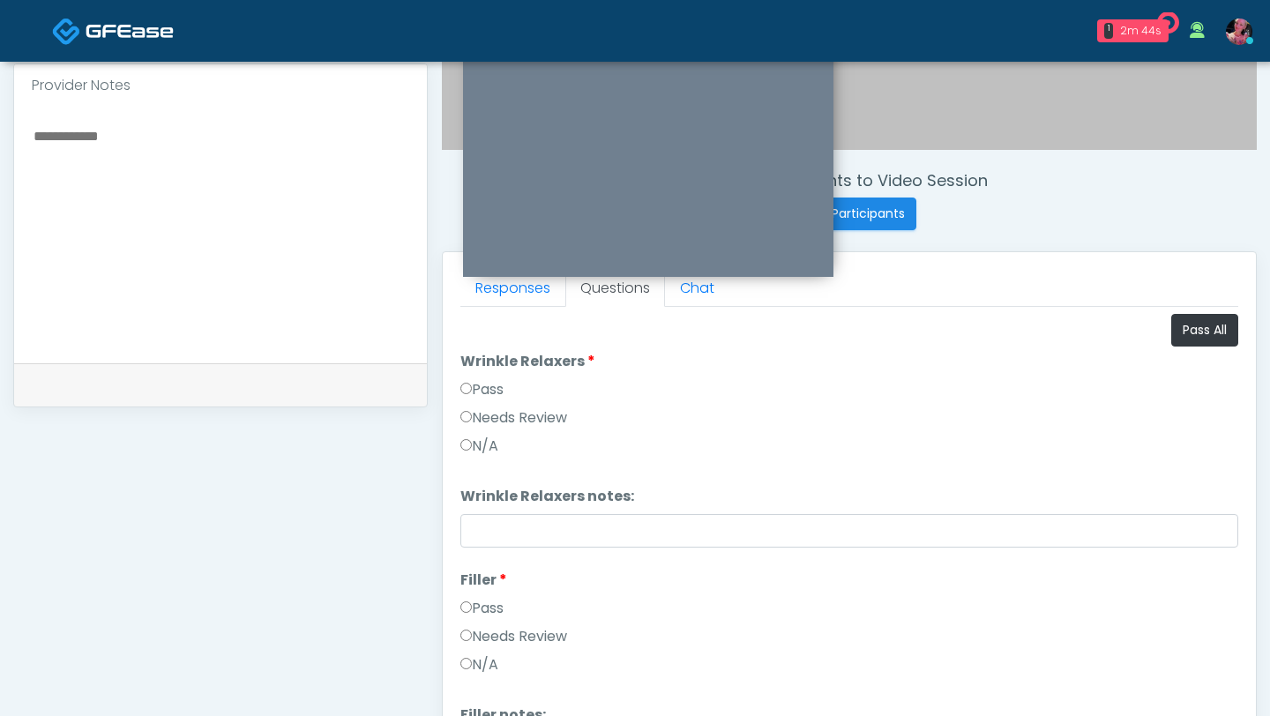
scroll to position [565, 0]
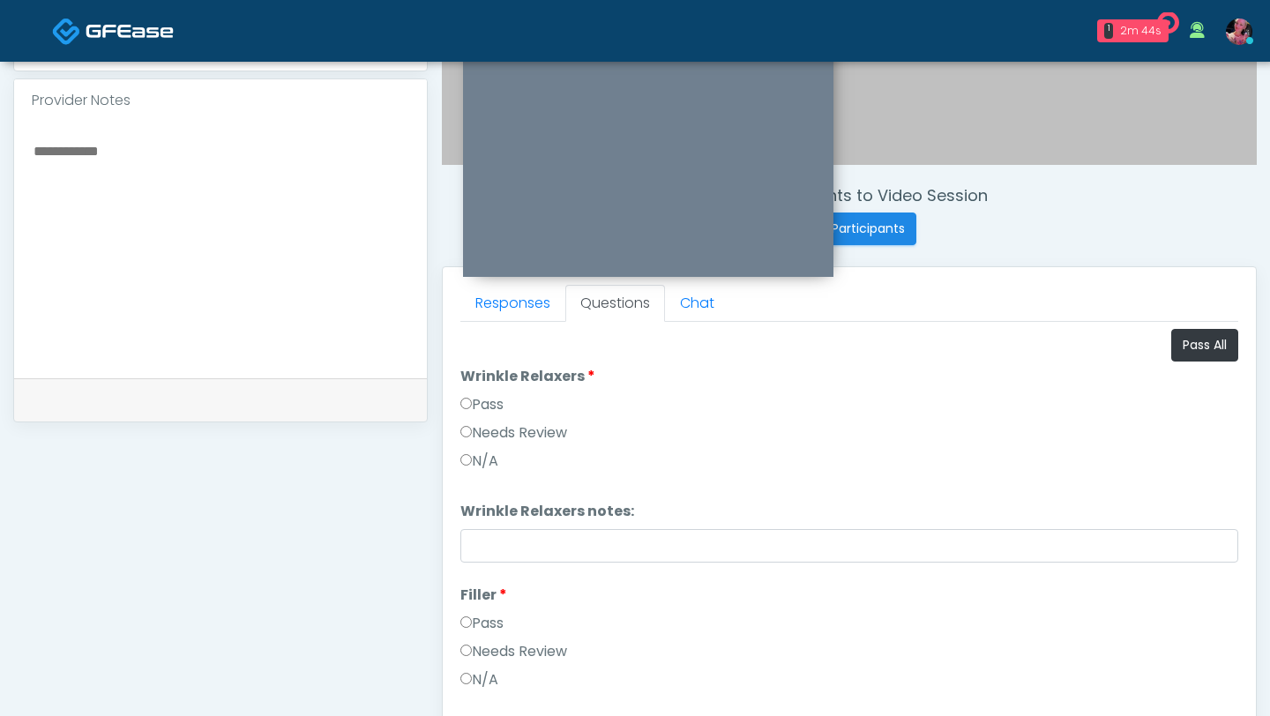
click at [486, 433] on label "Needs Review" at bounding box center [513, 433] width 107 height 21
click at [486, 393] on li "Wrinkle Relaxers Wrinkle Relaxers Pass Needs Review N/A" at bounding box center [849, 422] width 778 height 113
click at [482, 410] on label "Pass" at bounding box center [481, 404] width 43 height 21
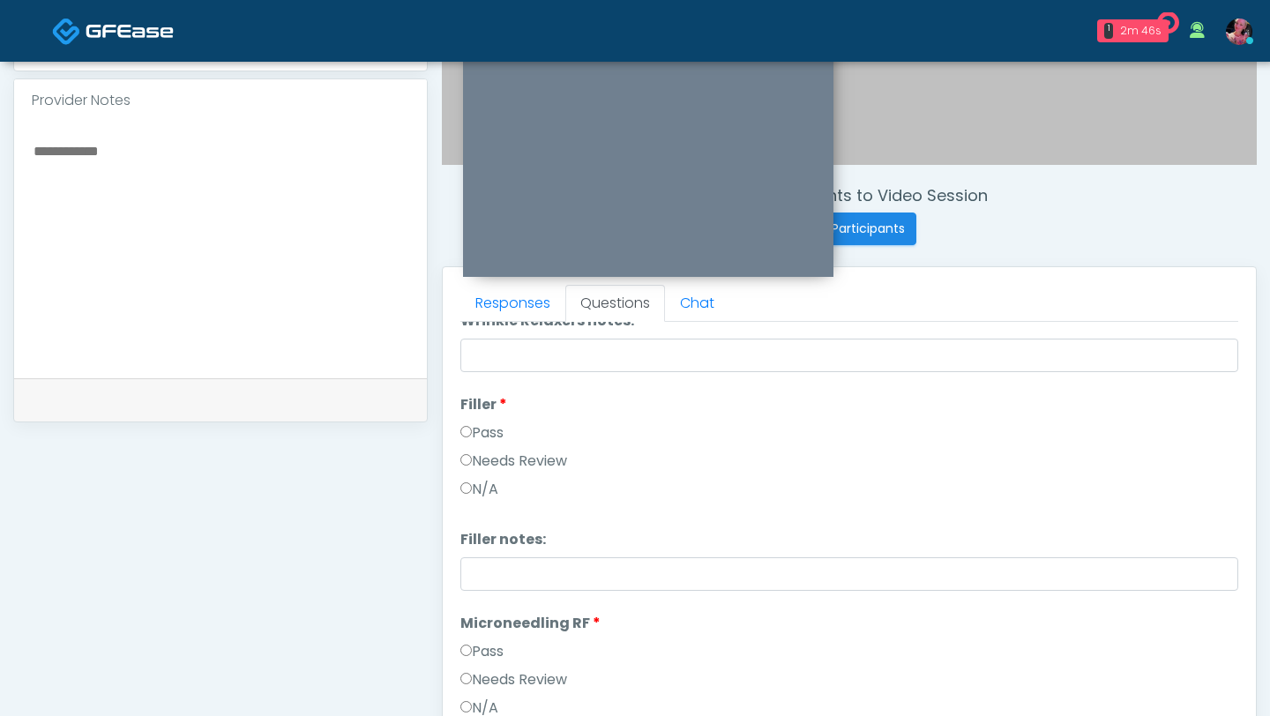
click at [475, 438] on label "Pass" at bounding box center [481, 433] width 43 height 21
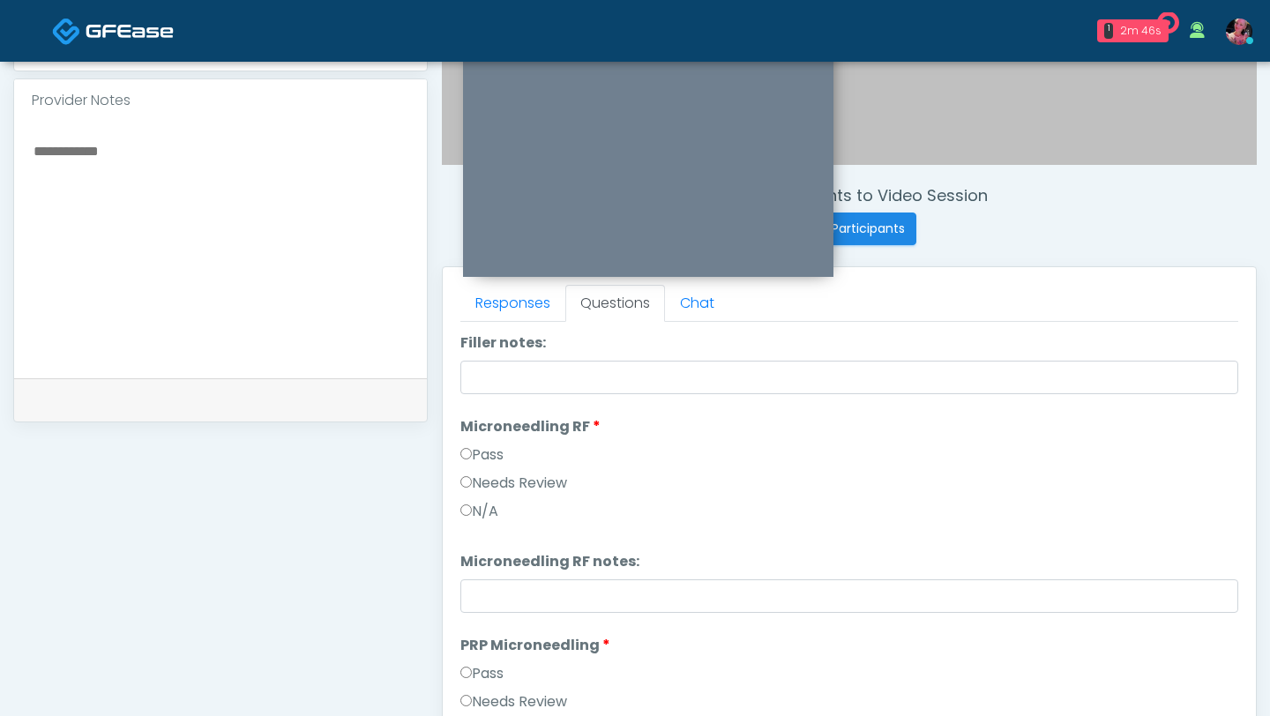
scroll to position [460, 0]
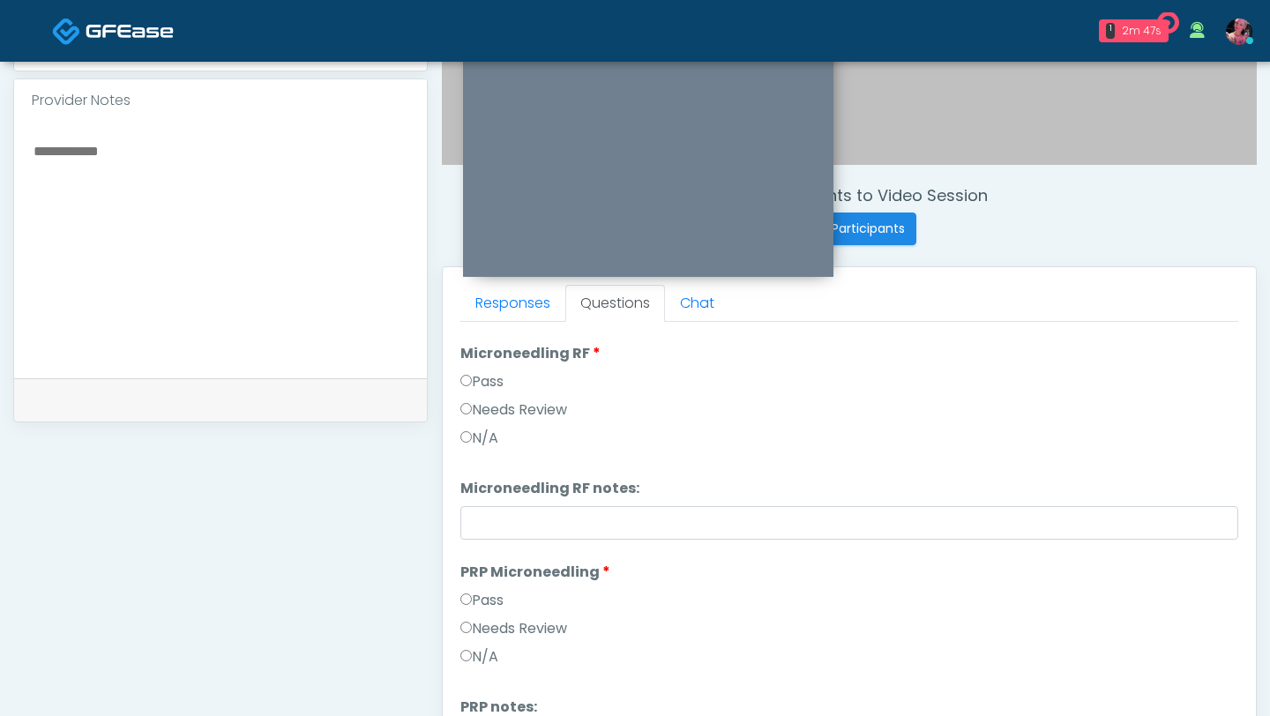
click at [476, 388] on label "Pass" at bounding box center [481, 381] width 43 height 21
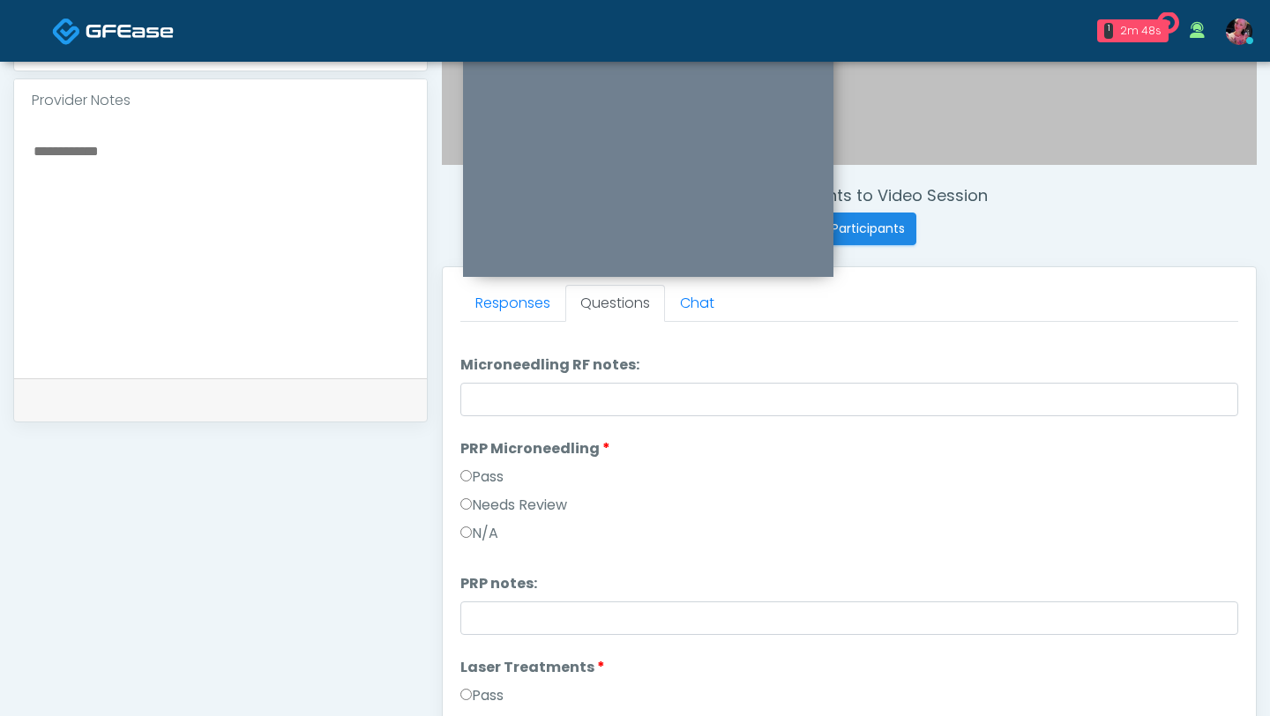
click at [468, 469] on label "Pass" at bounding box center [481, 477] width 43 height 21
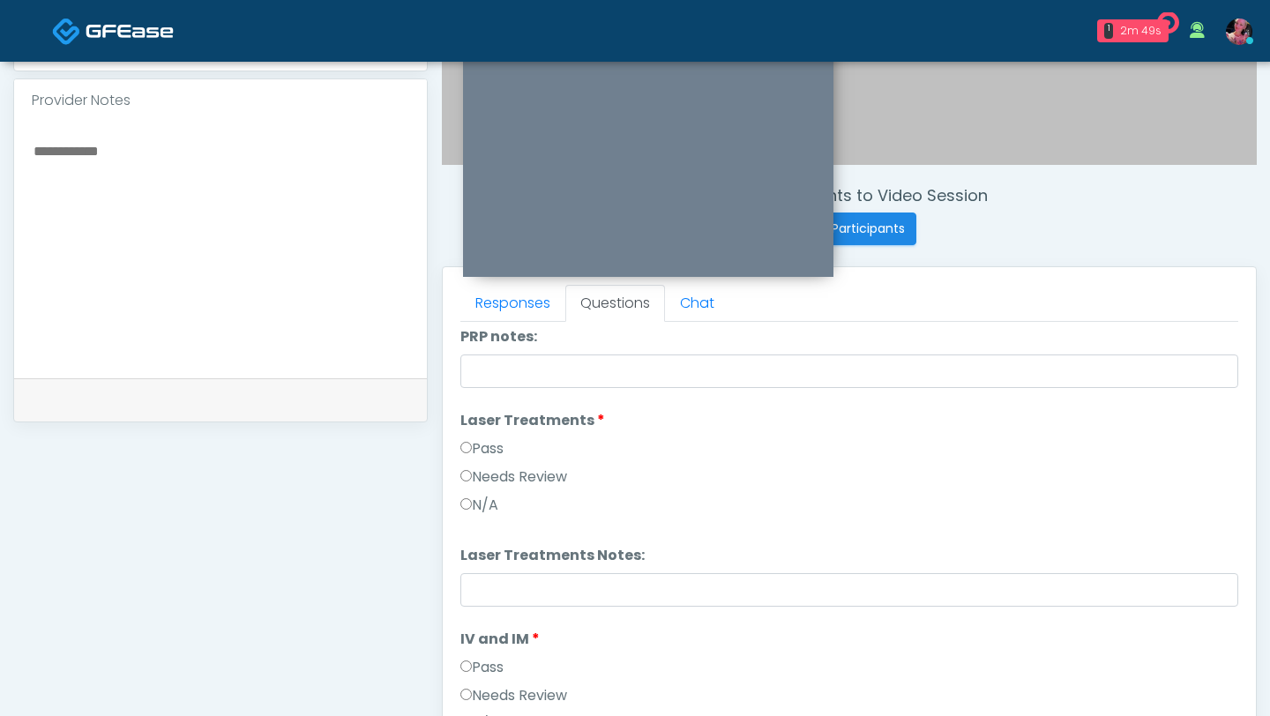
scroll to position [872, 0]
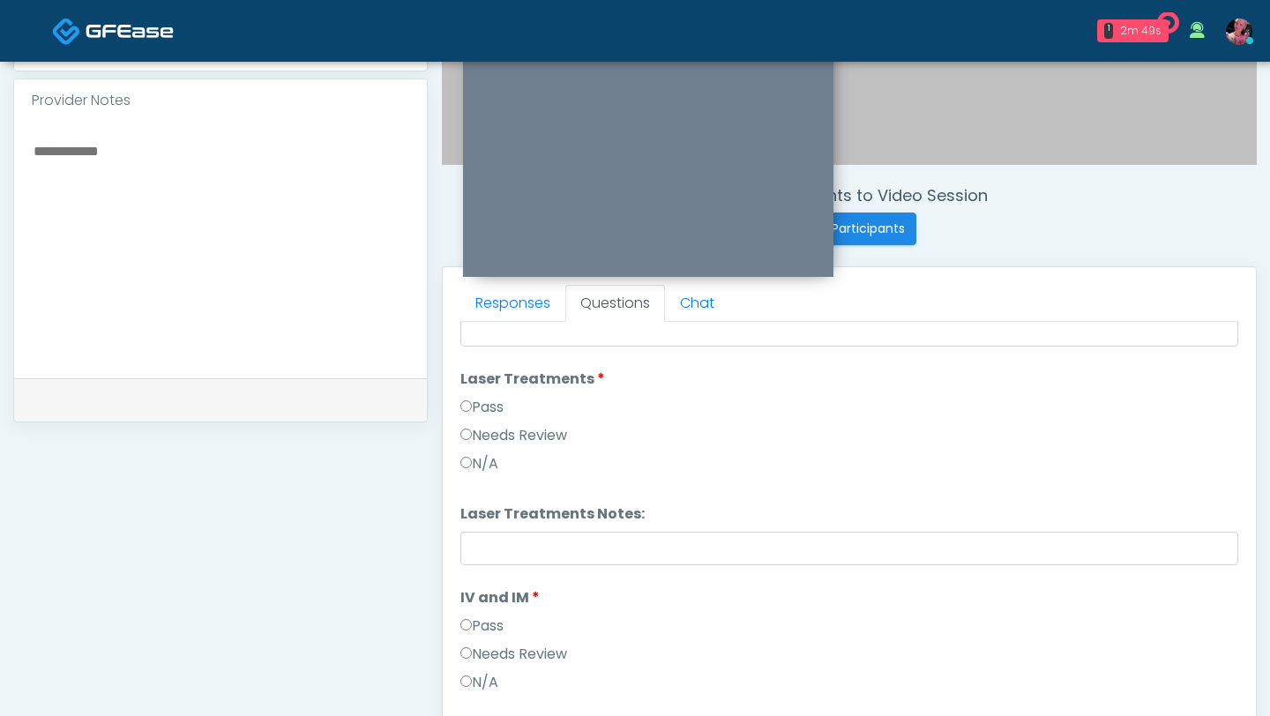
click at [475, 423] on div "Pass" at bounding box center [849, 411] width 778 height 28
click at [475, 409] on label "Pass" at bounding box center [481, 407] width 43 height 21
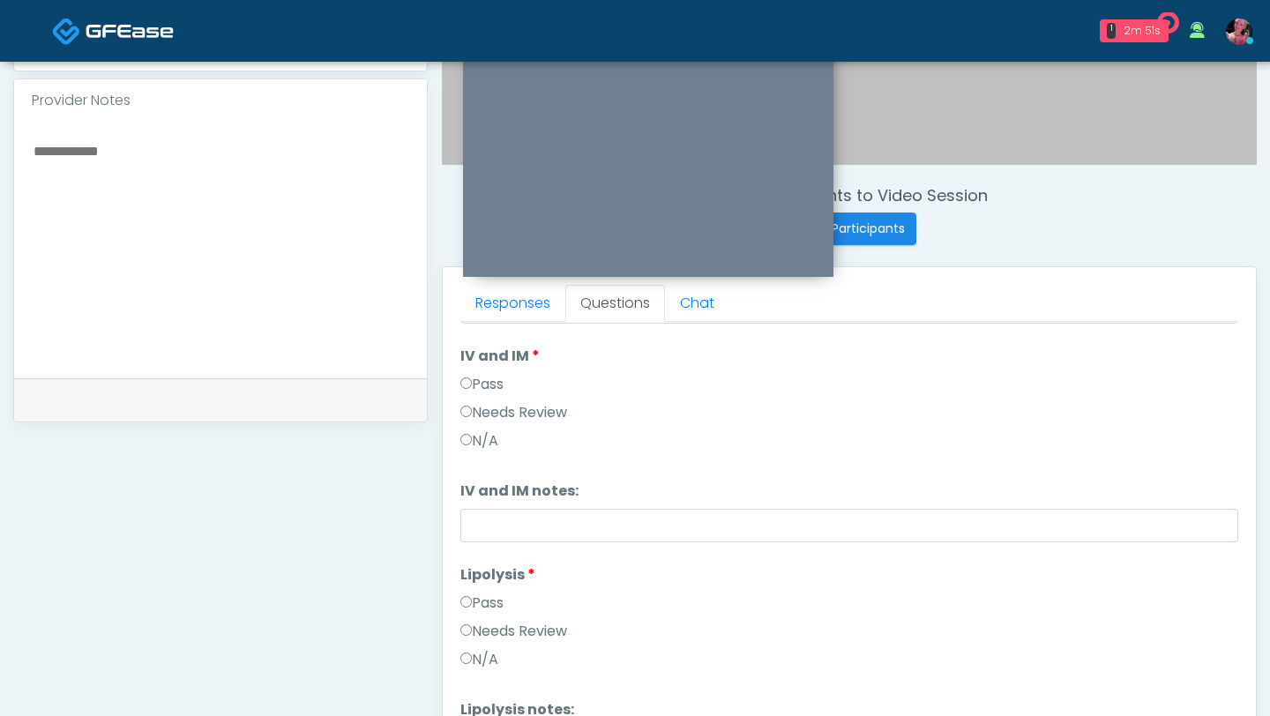
scroll to position [1142, 0]
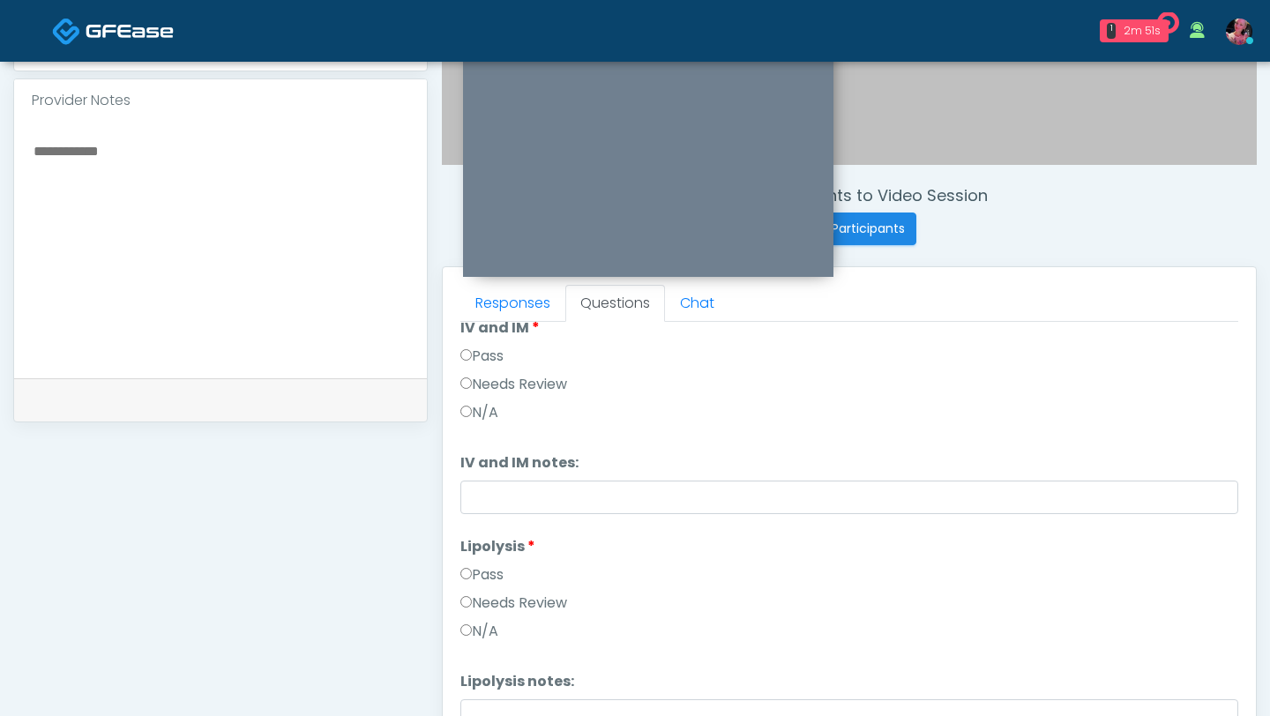
click at [475, 602] on label "Needs Review" at bounding box center [513, 603] width 107 height 21
click at [475, 572] on label "Pass" at bounding box center [481, 575] width 43 height 21
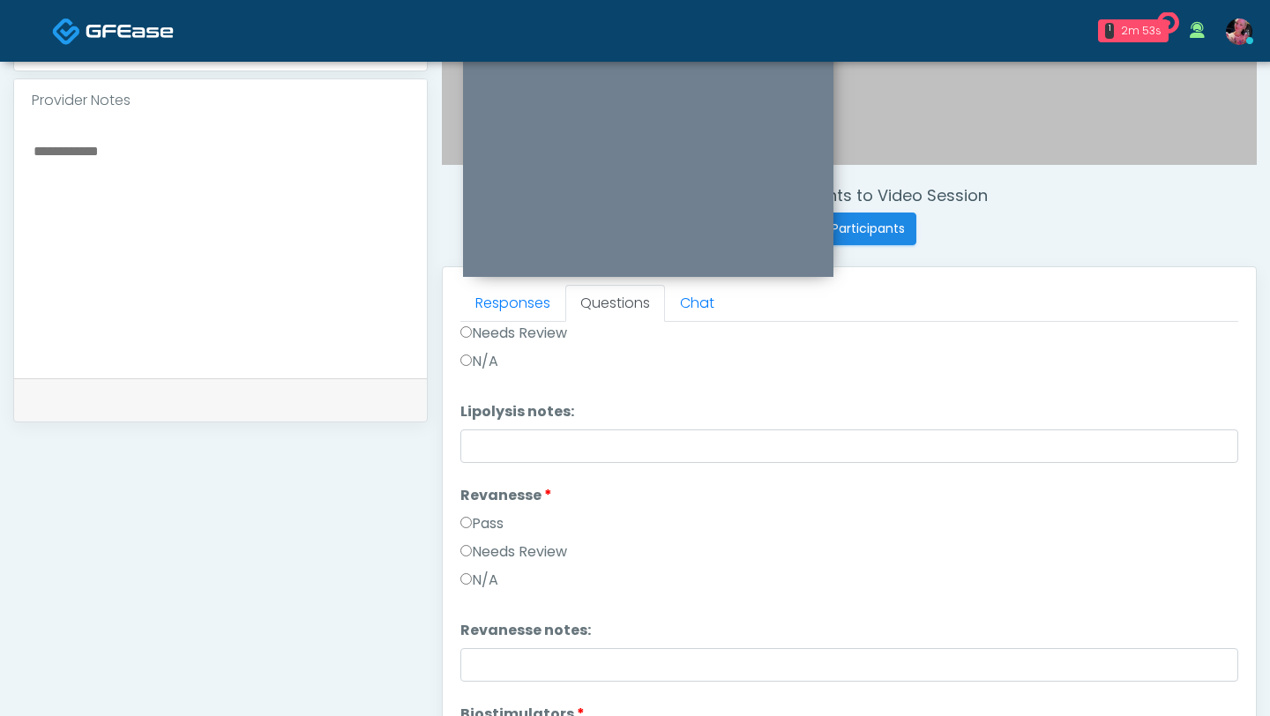
click at [502, 518] on label "Pass" at bounding box center [481, 523] width 43 height 21
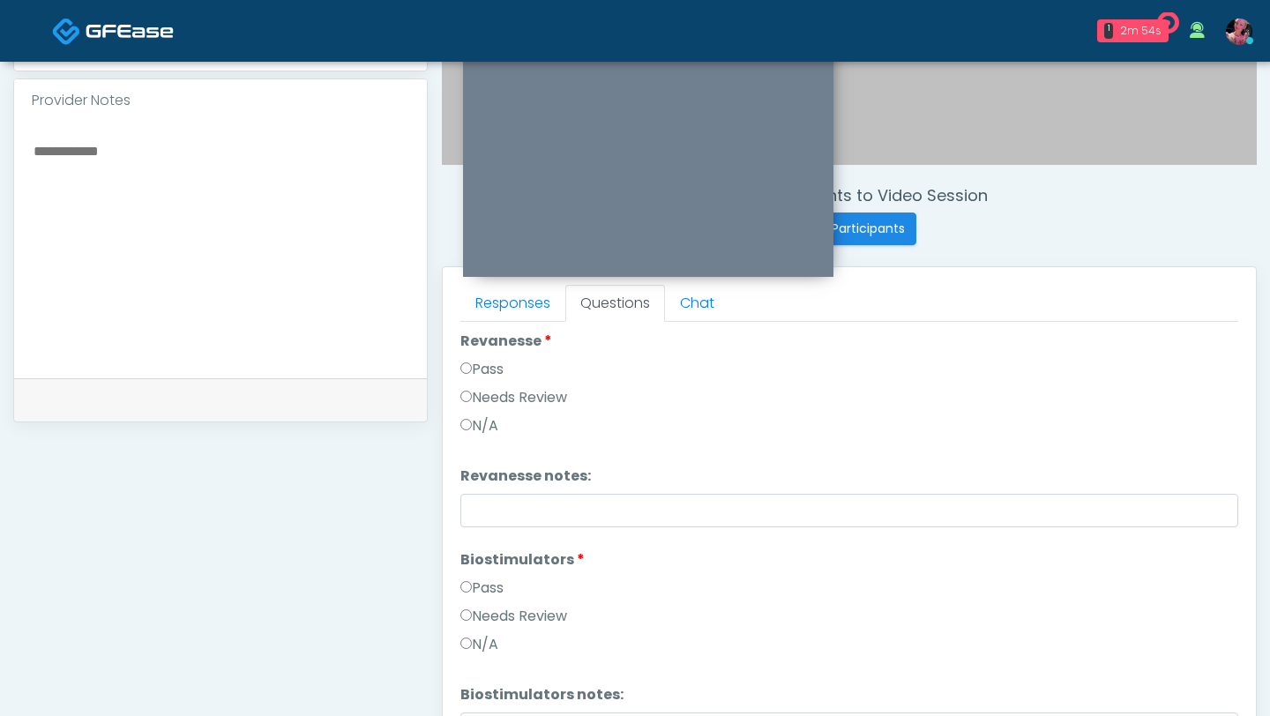
scroll to position [1679, 0]
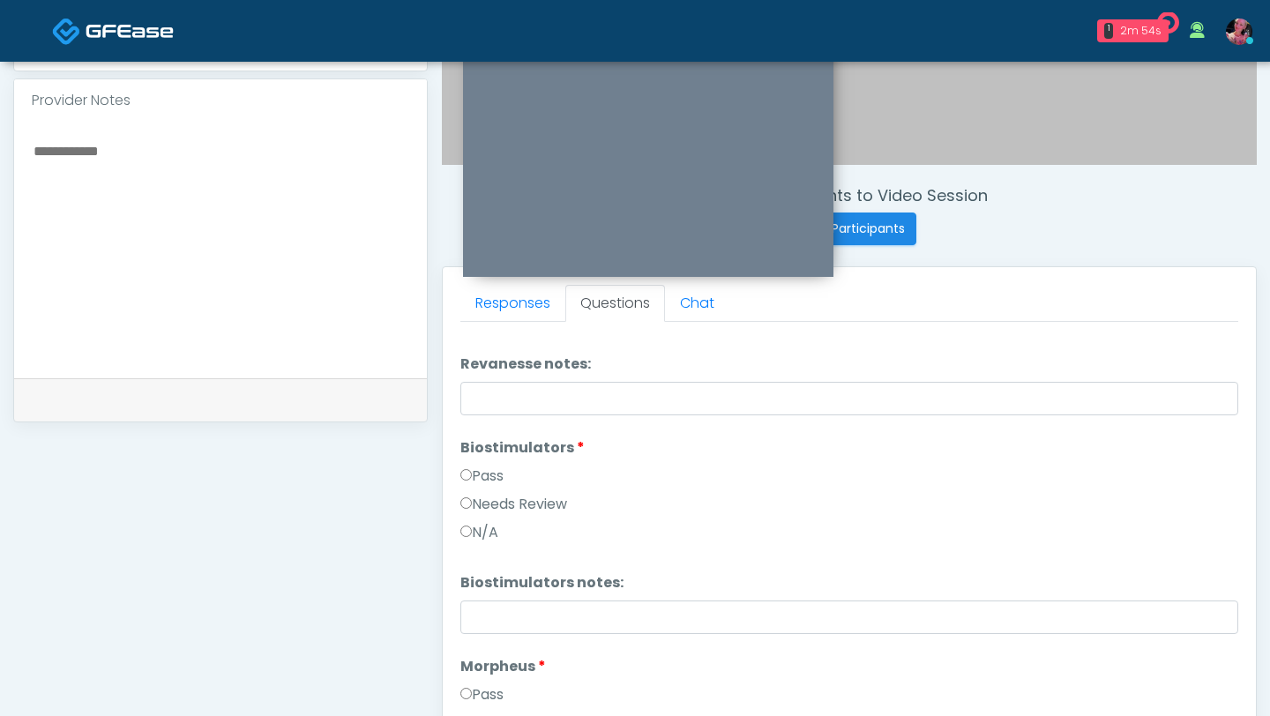
click at [493, 471] on label "Pass" at bounding box center [481, 476] width 43 height 21
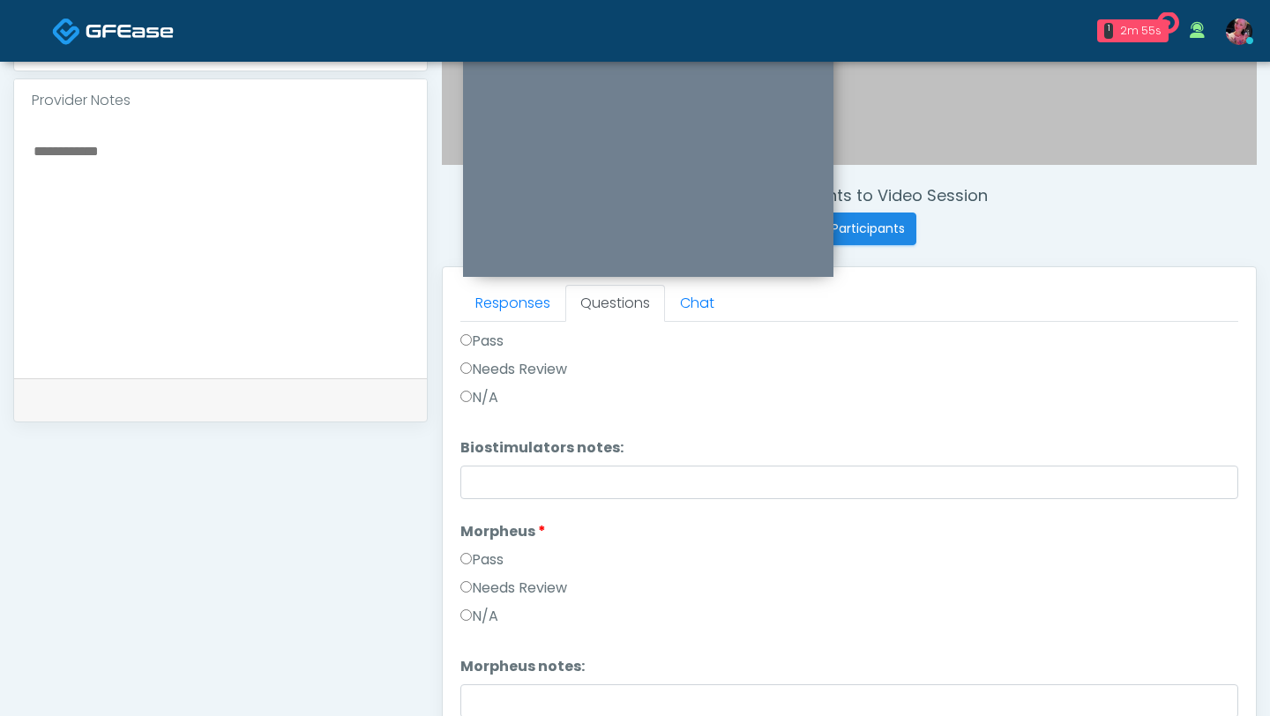
scroll to position [1902, 0]
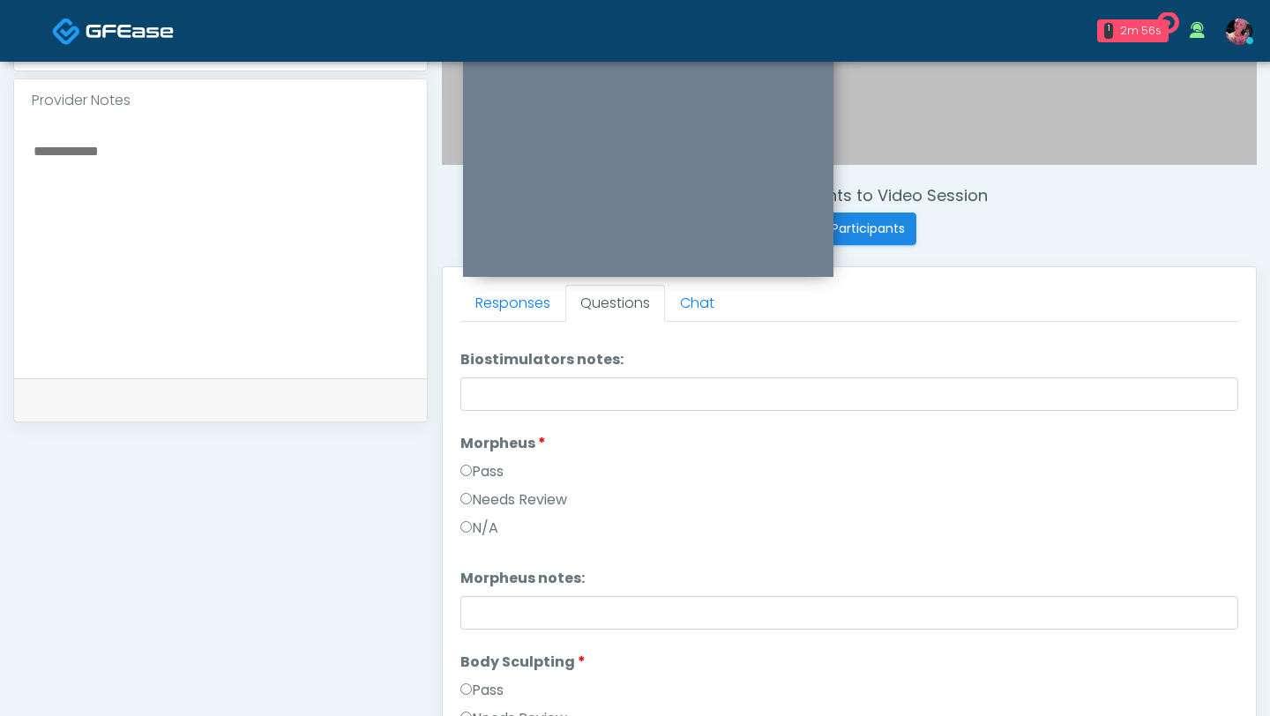
click at [487, 474] on label "Pass" at bounding box center [481, 471] width 43 height 21
click at [475, 687] on label "Pass" at bounding box center [481, 690] width 43 height 21
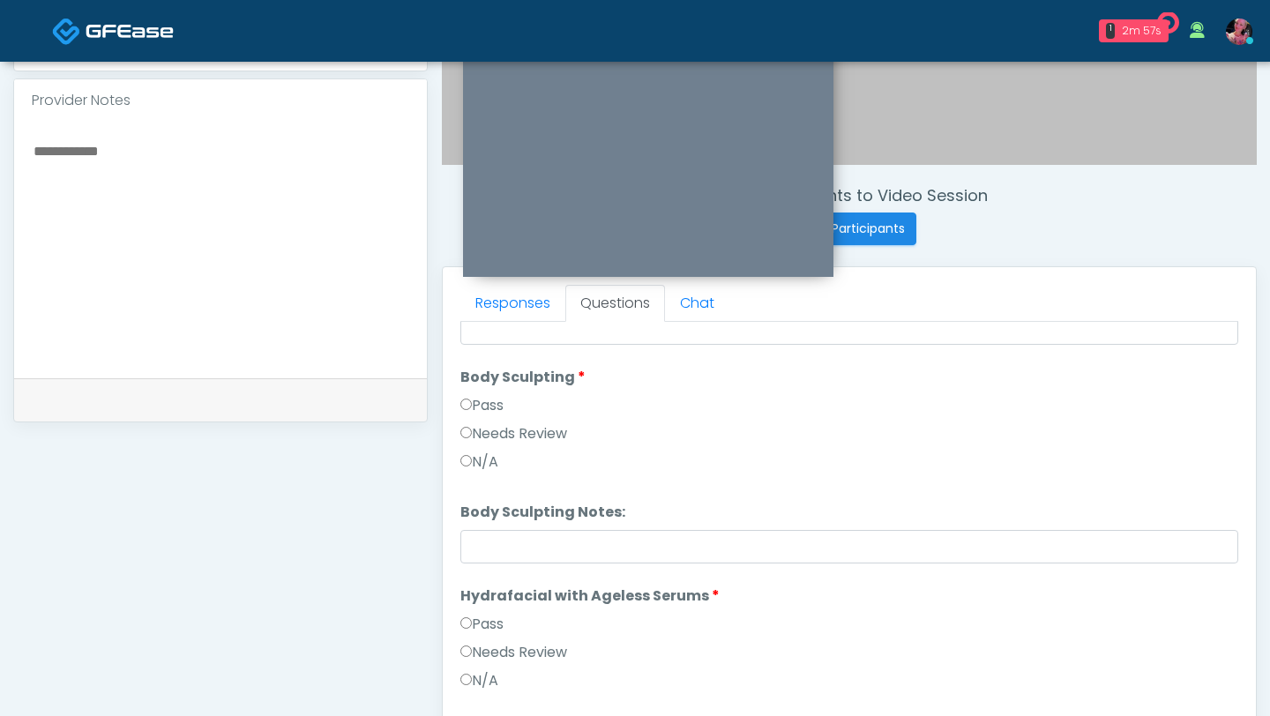
click at [479, 620] on label "Pass" at bounding box center [481, 624] width 43 height 21
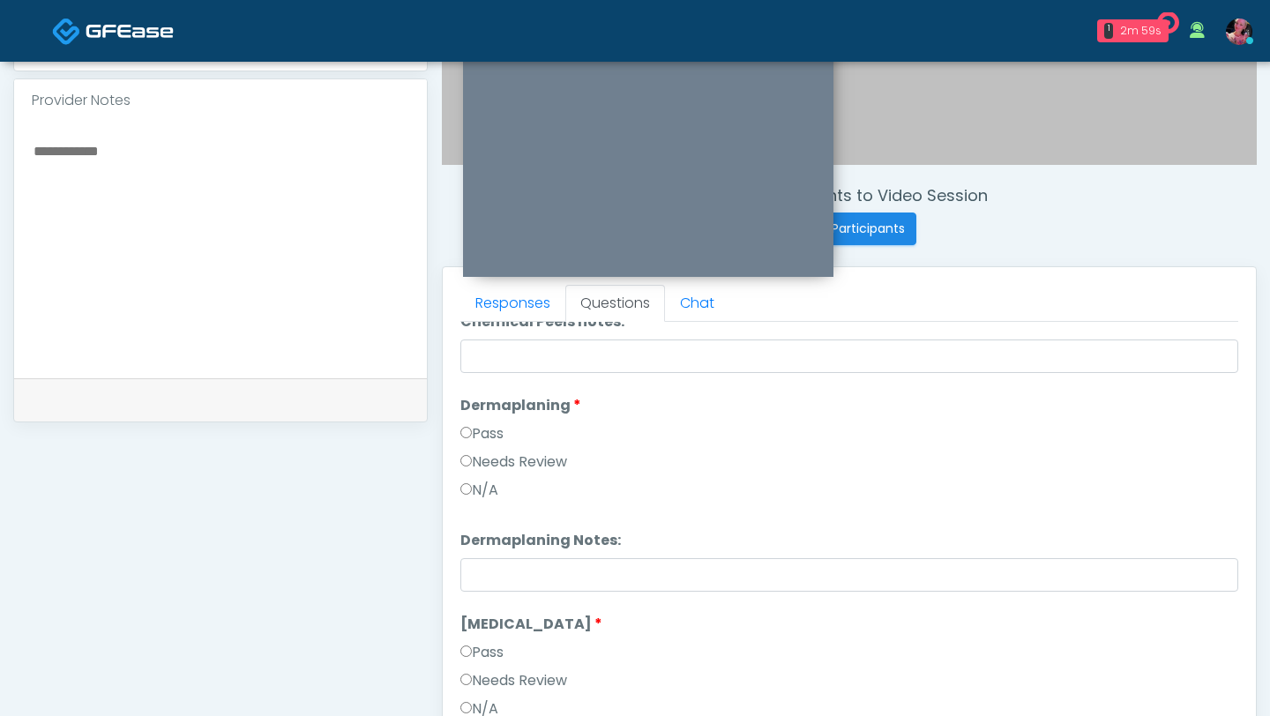
click at [478, 442] on label "Pass" at bounding box center [481, 433] width 43 height 21
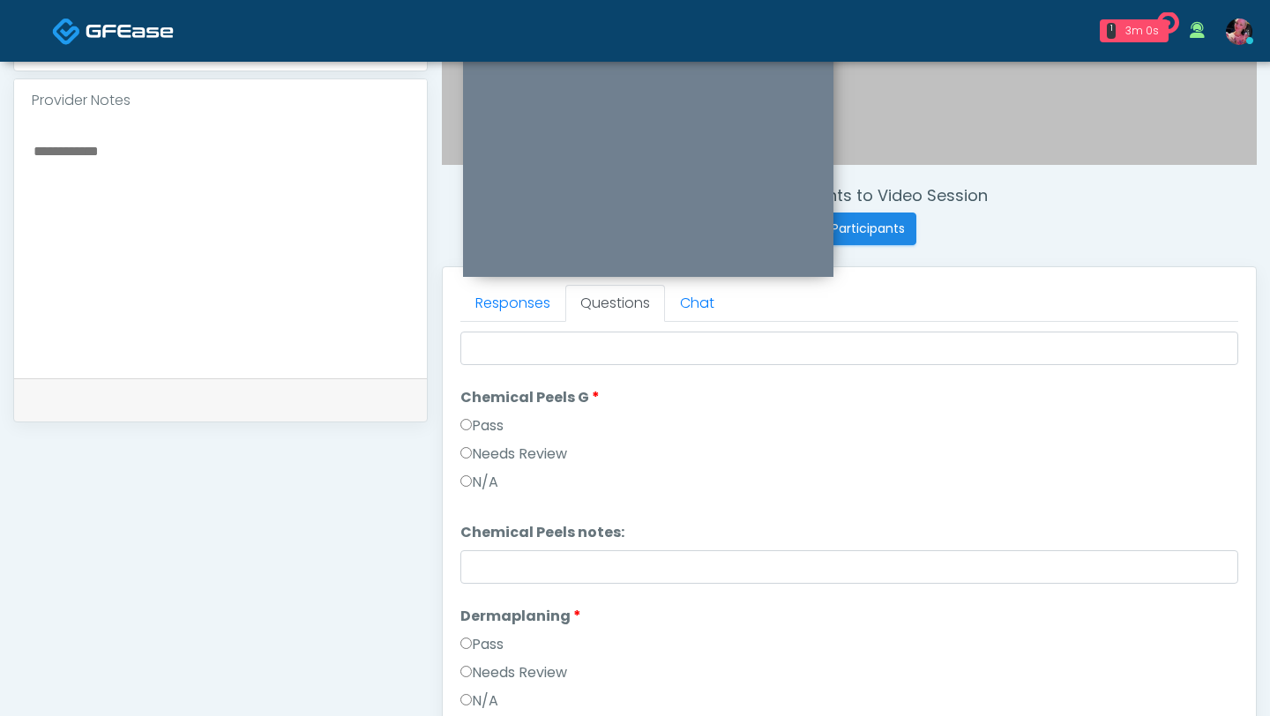
scroll to position [2602, 0]
click at [472, 430] on label "Pass" at bounding box center [481, 427] width 43 height 21
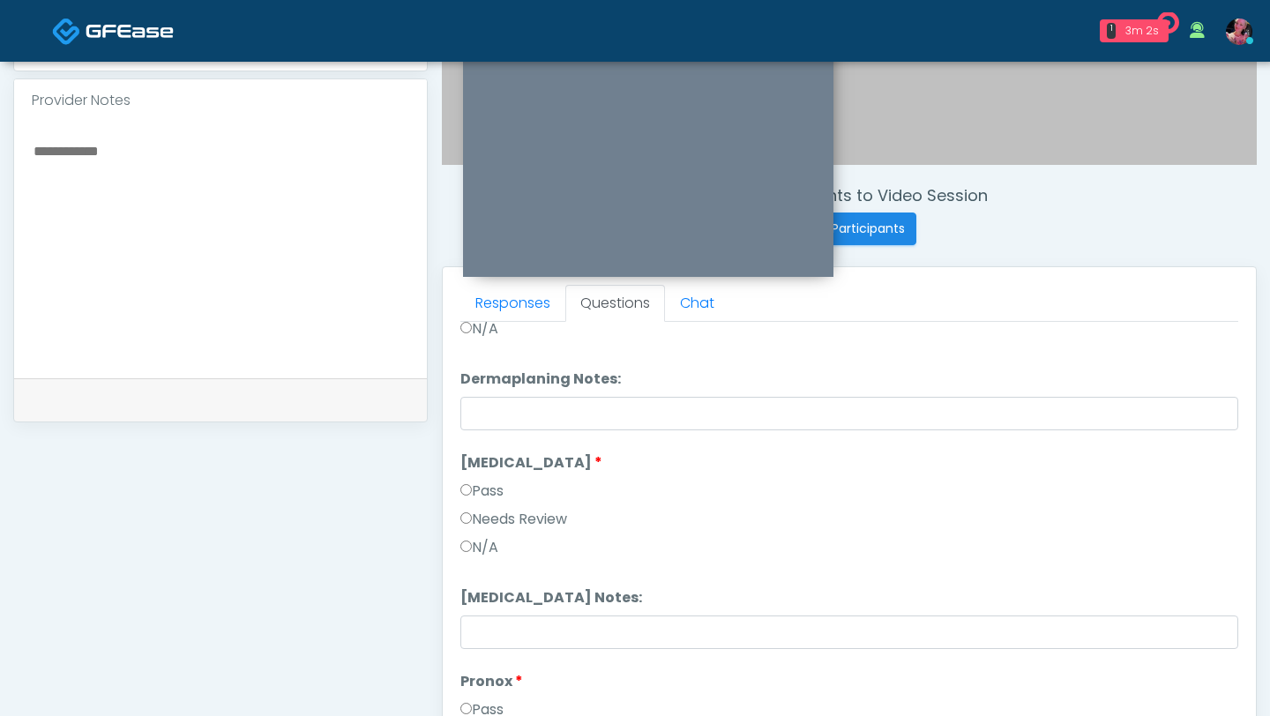
click at [471, 489] on label "Pass" at bounding box center [481, 491] width 43 height 21
click at [470, 478] on li "Pronox Pronox Pass Needs Review N/A" at bounding box center [849, 509] width 778 height 113
click at [469, 481] on label "Pass" at bounding box center [481, 491] width 43 height 21
click at [460, 484] on div "Responses Questions Chat Good Faith Exam Script Good Faith Exam Script INTRODUC…" at bounding box center [849, 523] width 813 height 513
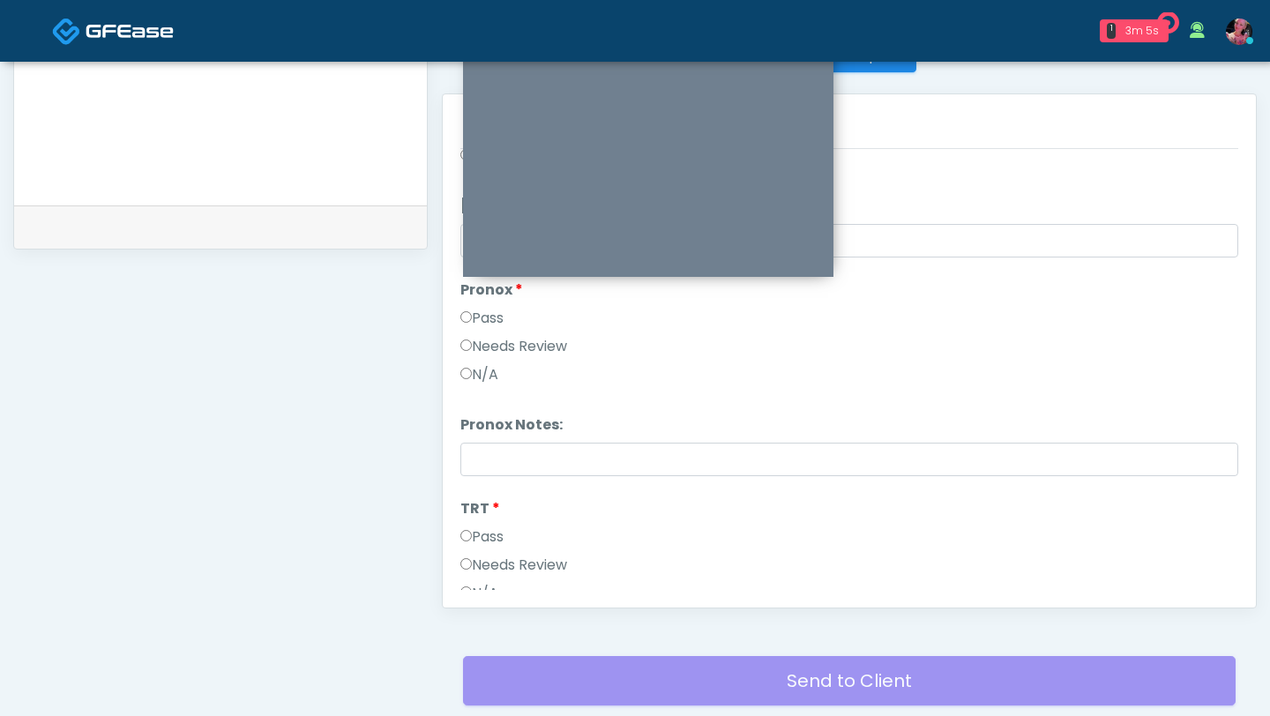
scroll to position [760, 0]
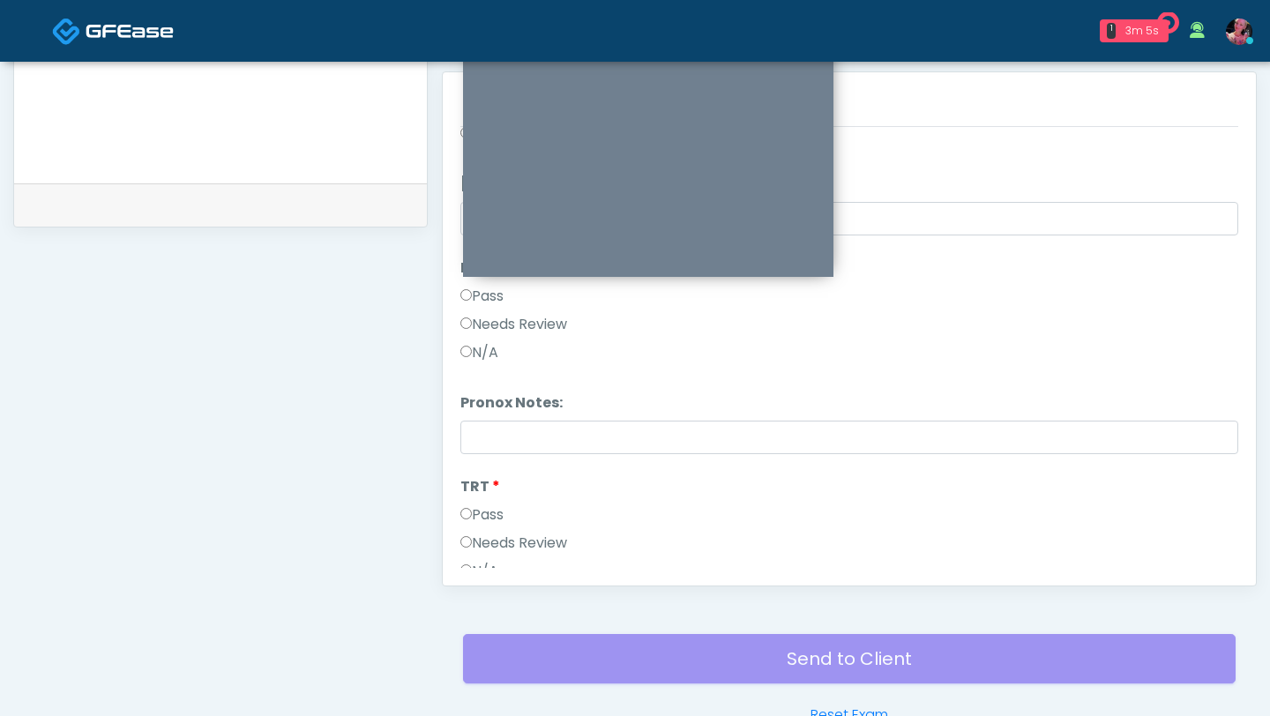
click at [468, 527] on div "Pass" at bounding box center [849, 519] width 778 height 28
click at [468, 520] on label "Pass" at bounding box center [481, 515] width 43 height 21
click at [482, 474] on div "Needs Review" at bounding box center [849, 467] width 778 height 28
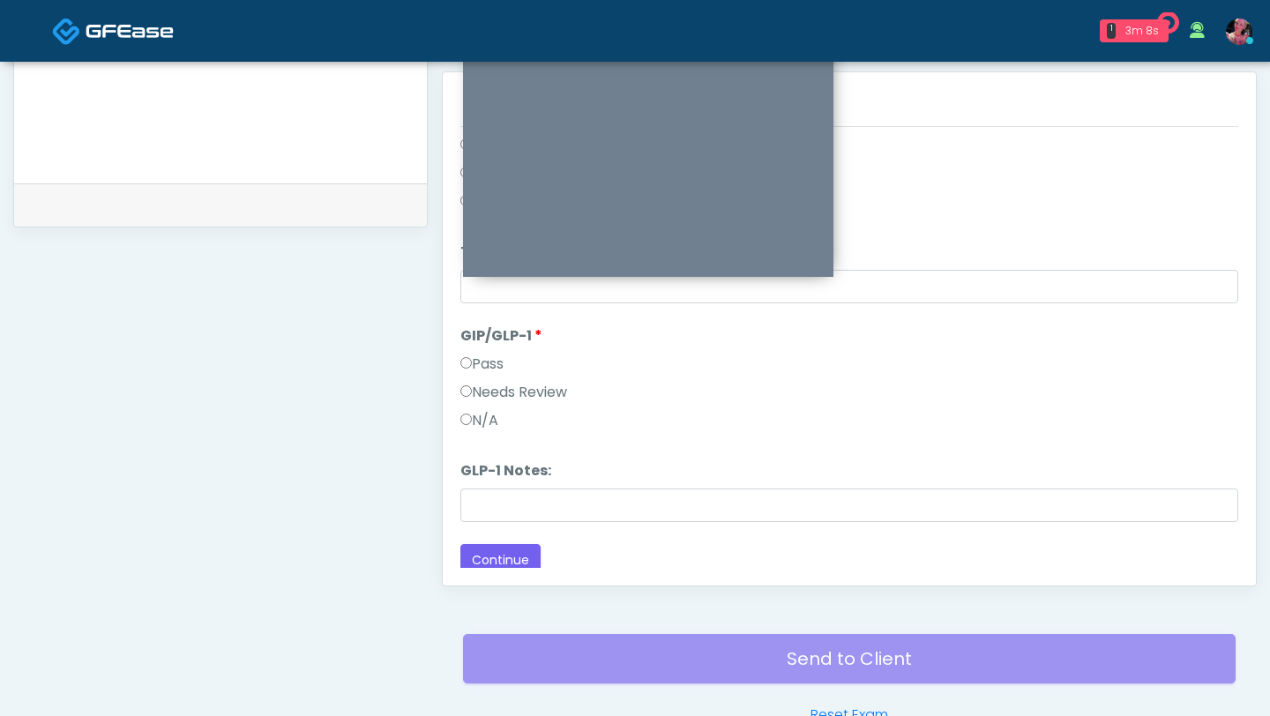
scroll to position [3569, 0]
click at [475, 400] on div "Needs Review" at bounding box center [849, 392] width 778 height 28
click at [470, 395] on label "Needs Review" at bounding box center [513, 388] width 107 height 21
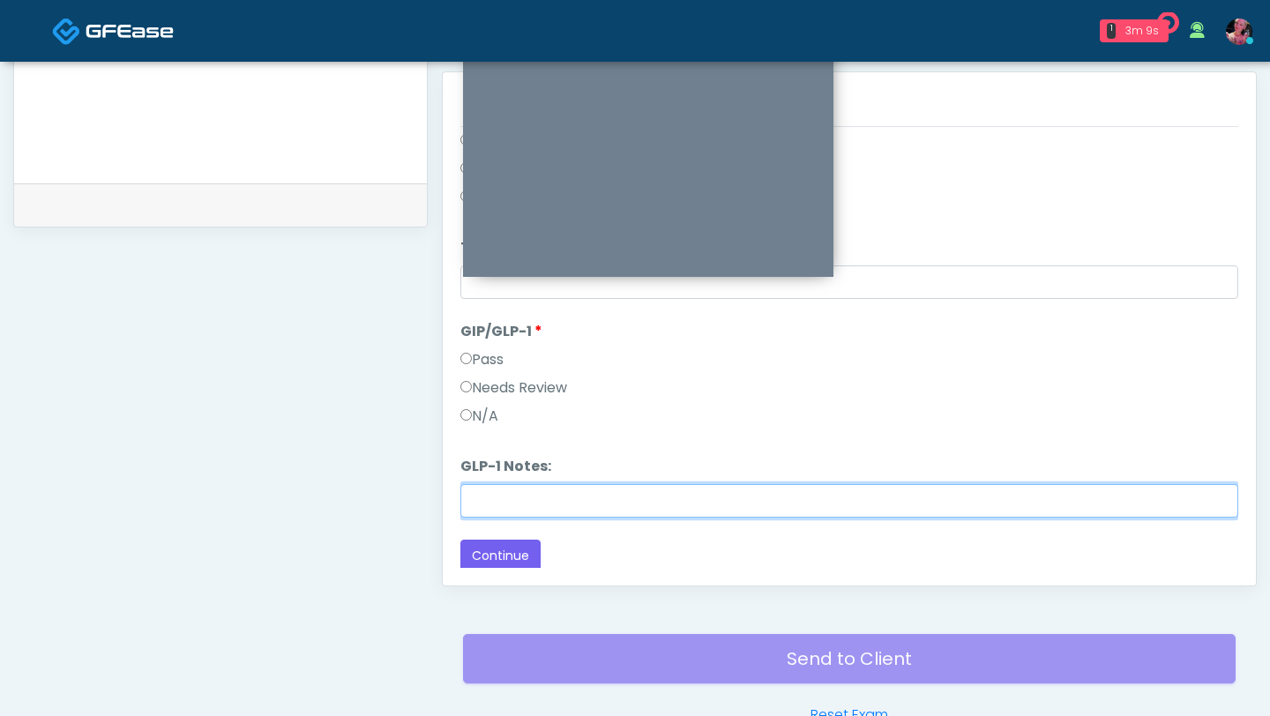
click at [470, 505] on input "GLP-1 Notes:" at bounding box center [849, 501] width 778 height 34
type input "**********"
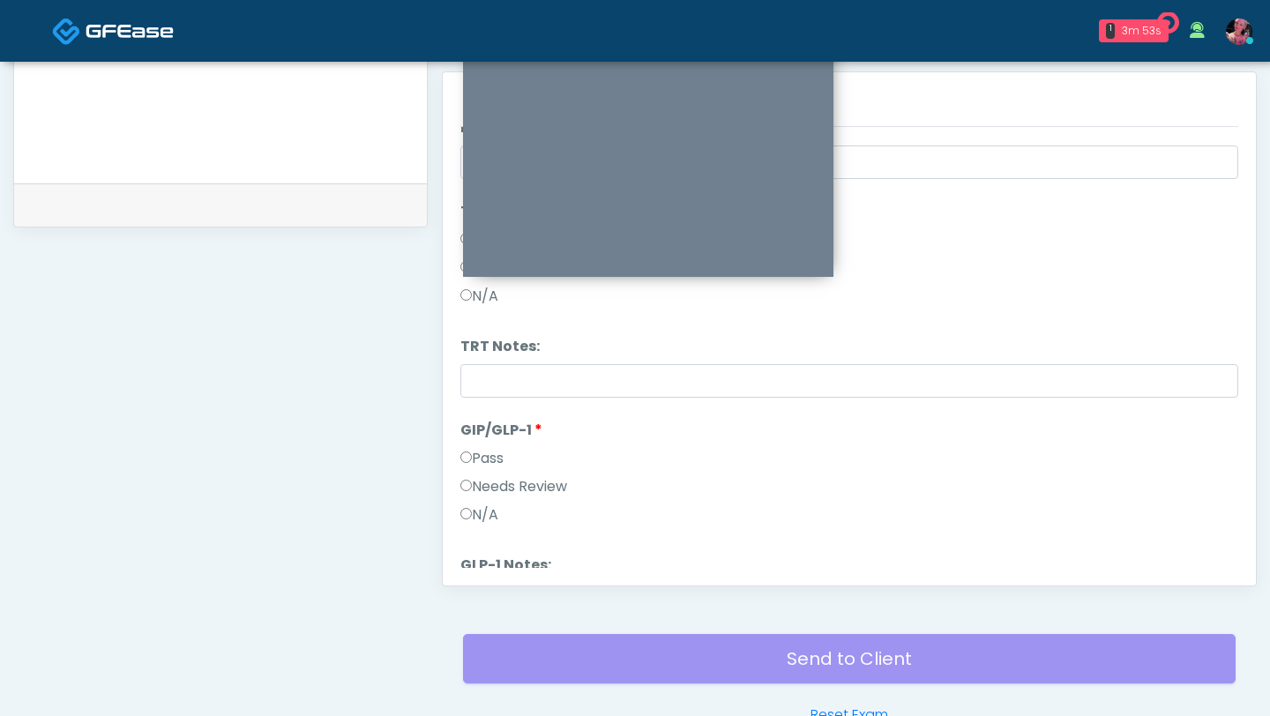
scroll to position [3573, 0]
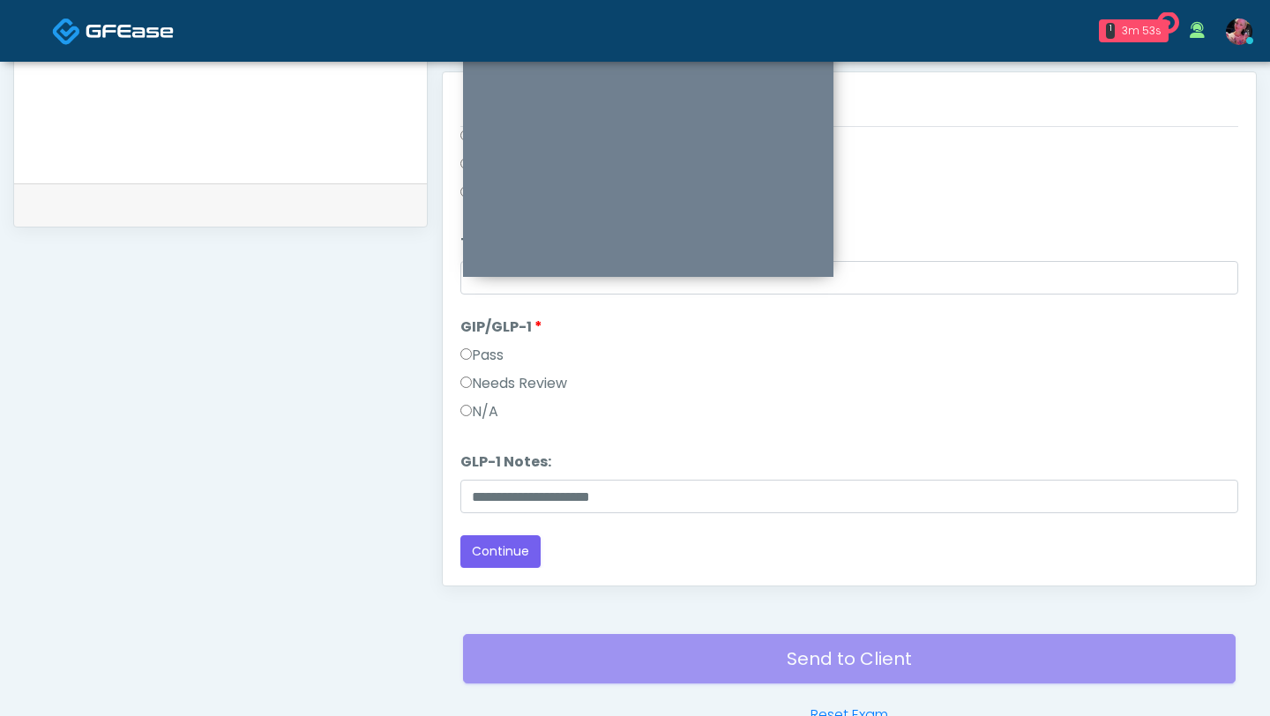
click at [488, 546] on button "Continue" at bounding box center [500, 551] width 80 height 33
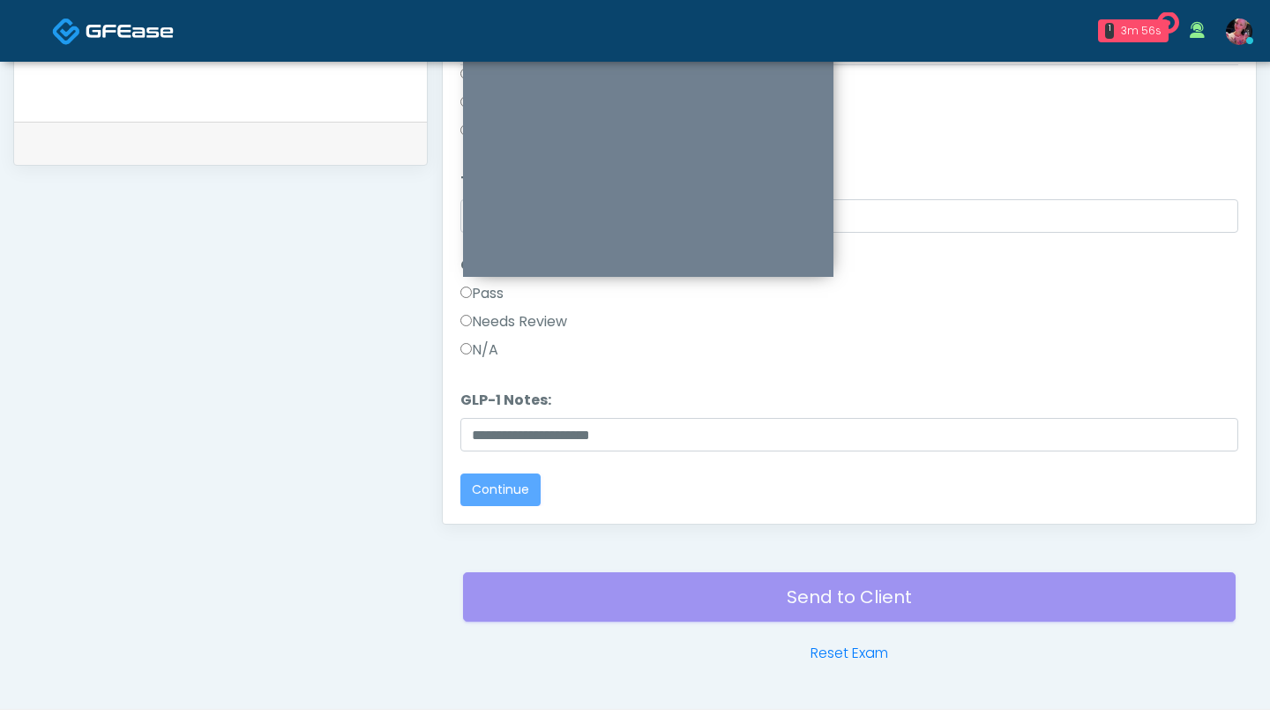
scroll to position [0, 0]
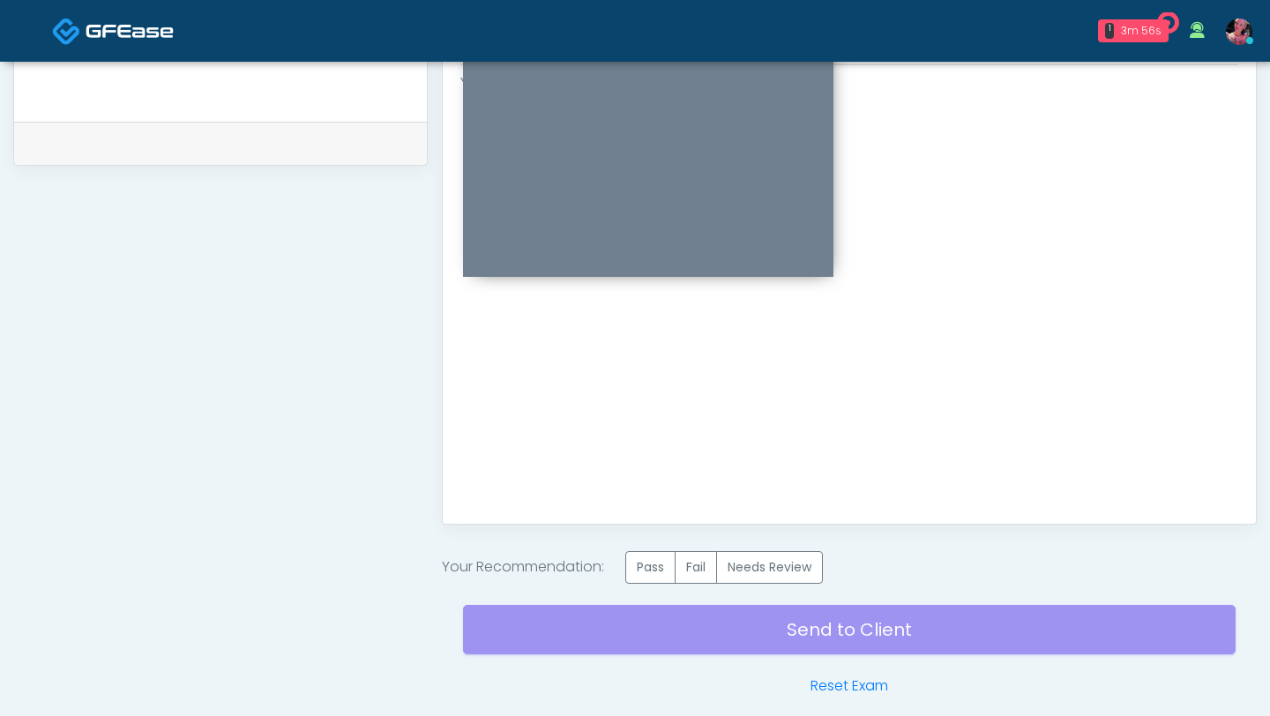
click at [630, 574] on div "Your Recommendation: Pass Fail Needs Review" at bounding box center [849, 567] width 815 height 33
click at [650, 568] on label "Pass" at bounding box center [650, 567] width 50 height 33
click at [645, 620] on div "Send to Client Reset Exam" at bounding box center [849, 640] width 773 height 113
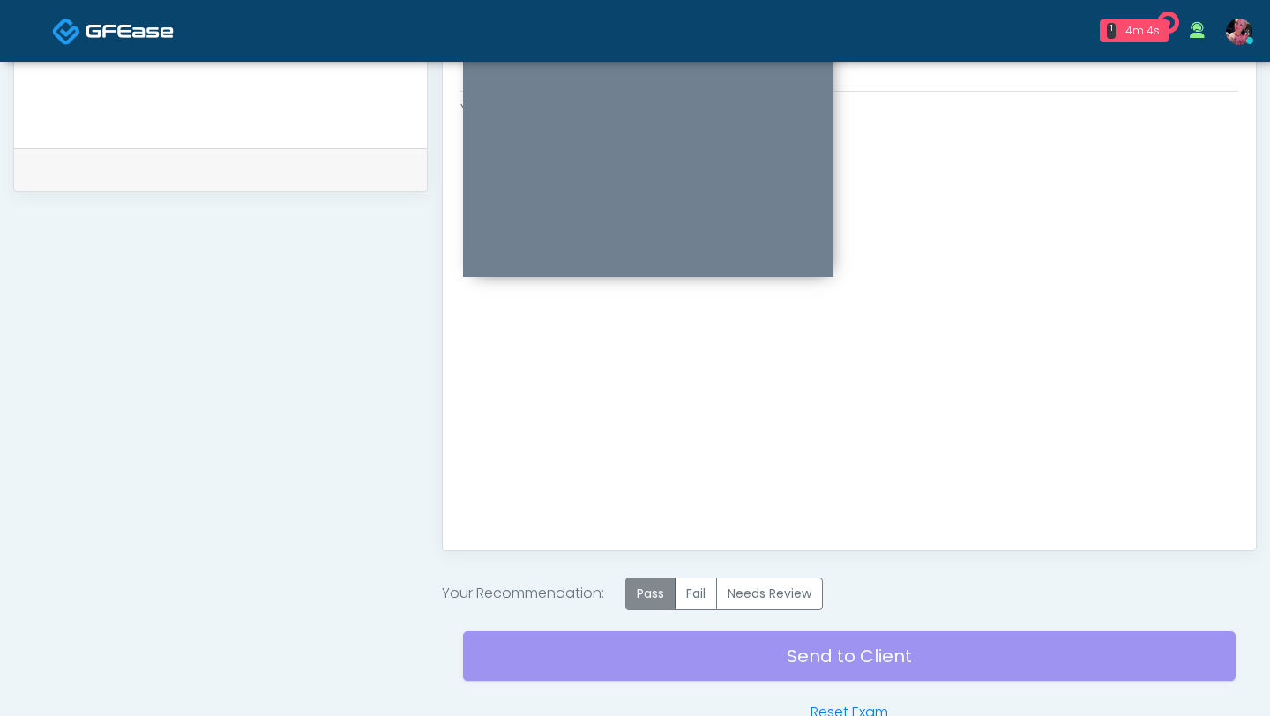
scroll to position [840, 0]
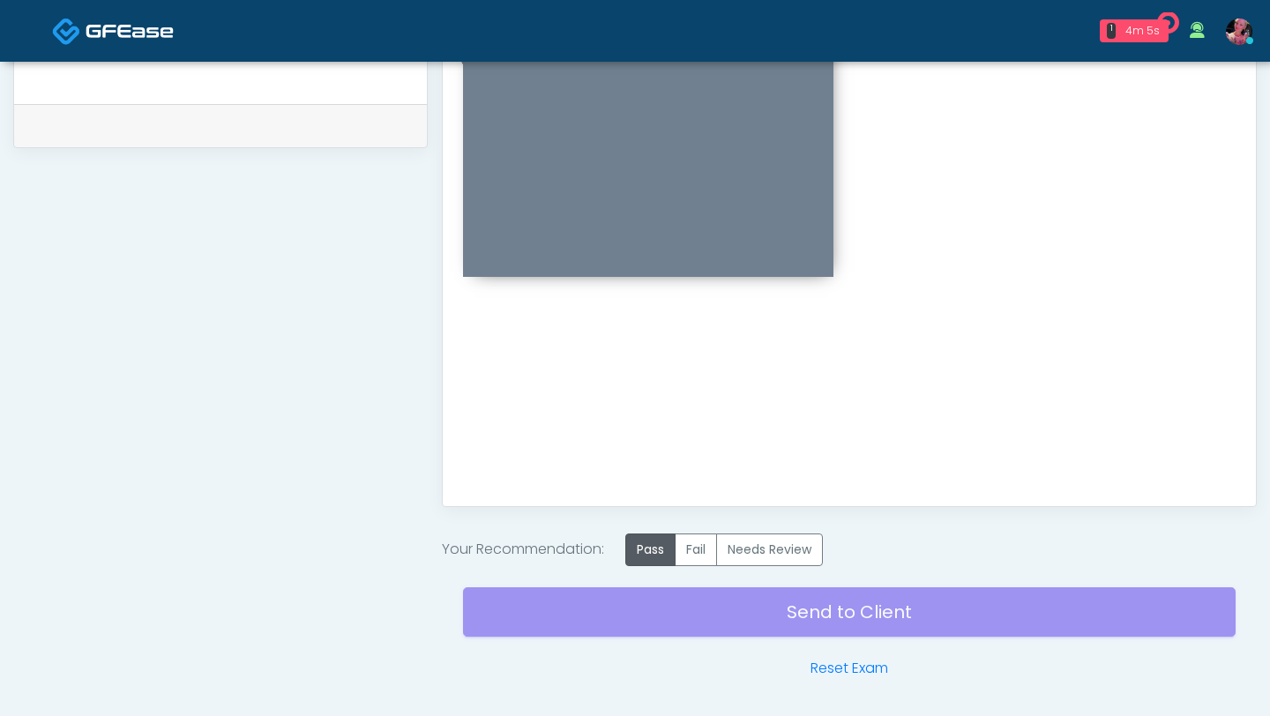
click at [654, 627] on div "Send to Client Reset Exam" at bounding box center [849, 622] width 773 height 113
click at [651, 539] on label "Pass" at bounding box center [650, 550] width 50 height 33
click at [659, 552] on label "Pass" at bounding box center [650, 550] width 50 height 33
click at [678, 631] on div "Send to Client Reset Exam" at bounding box center [849, 622] width 773 height 113
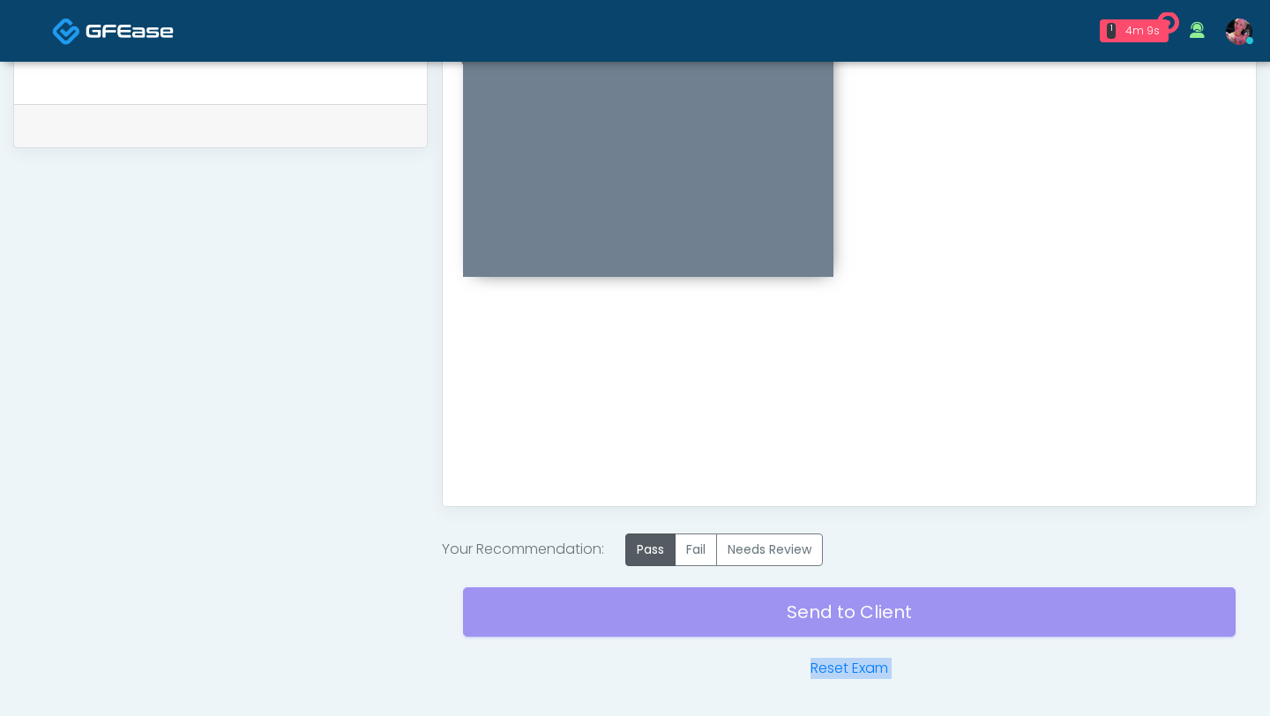
click at [678, 631] on div "Send to Client Reset Exam" at bounding box center [849, 622] width 773 height 113
click at [665, 617] on div "Send to Client Reset Exam" at bounding box center [849, 622] width 773 height 113
click at [792, 663] on div "Send to Client Reset Exam" at bounding box center [849, 622] width 773 height 113
click at [791, 622] on div "Send to Client Reset Exam" at bounding box center [849, 622] width 773 height 113
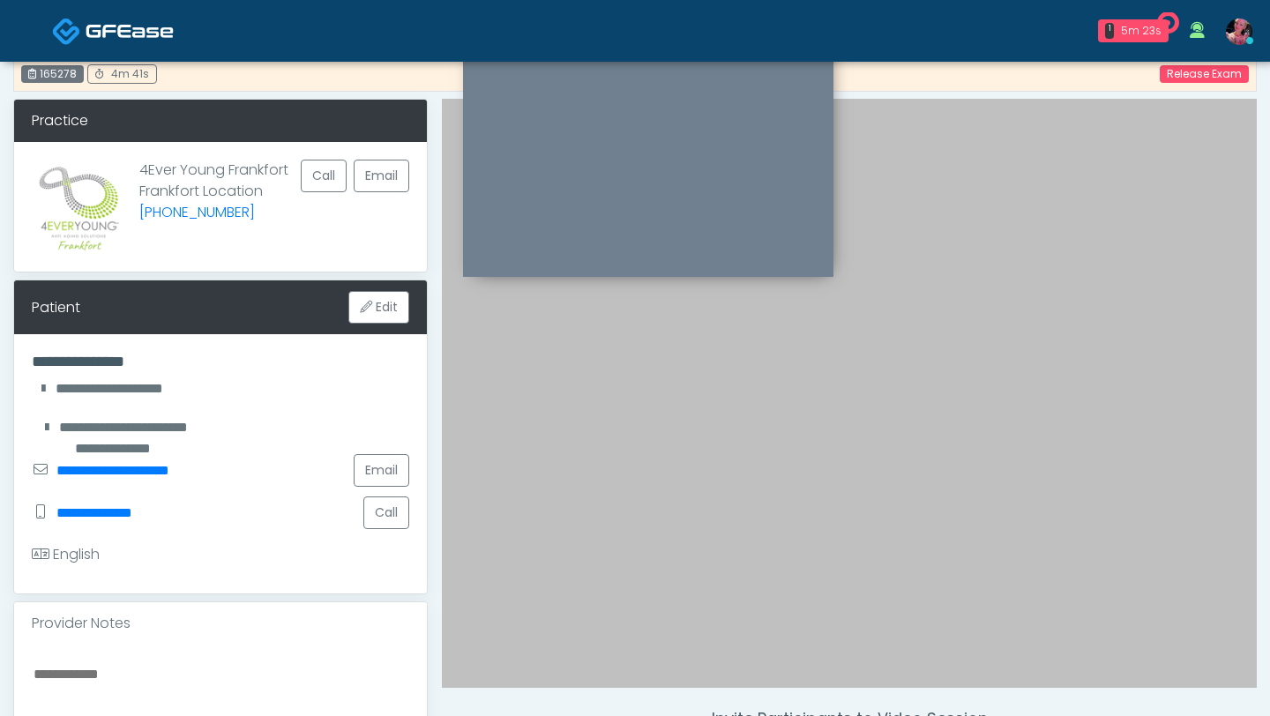
scroll to position [0, 0]
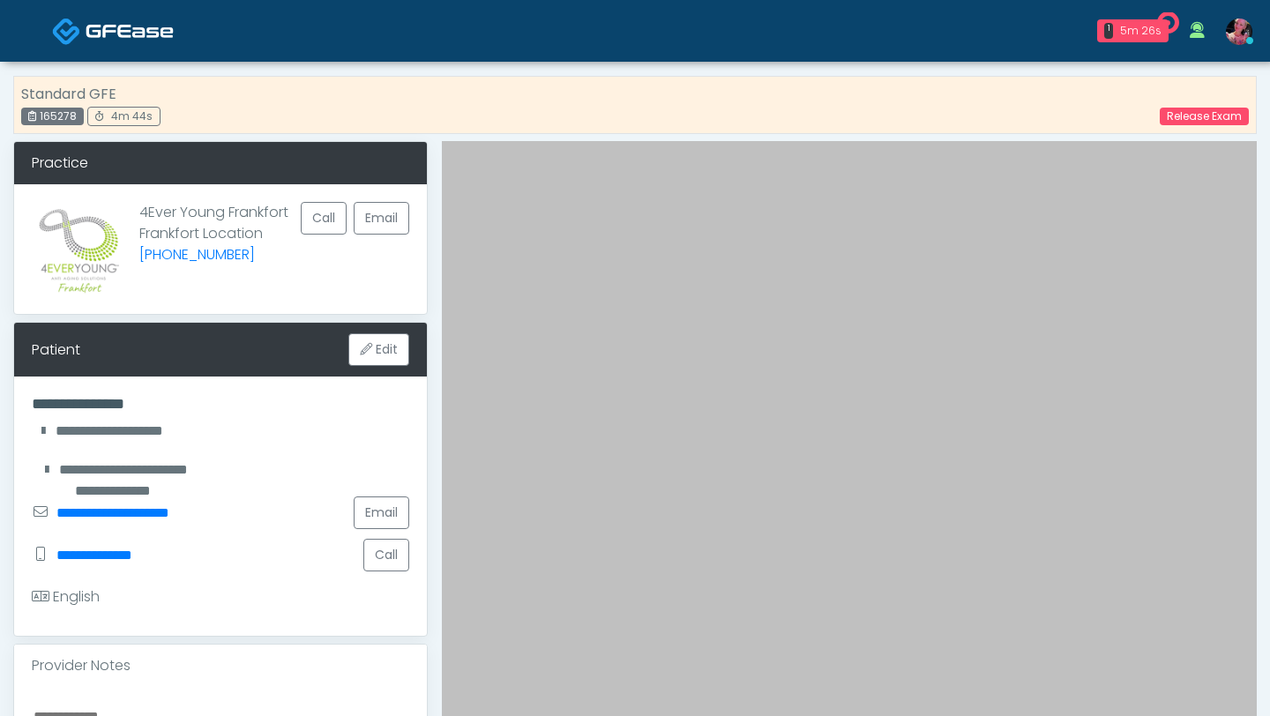
click at [150, 29] on img at bounding box center [130, 31] width 88 height 18
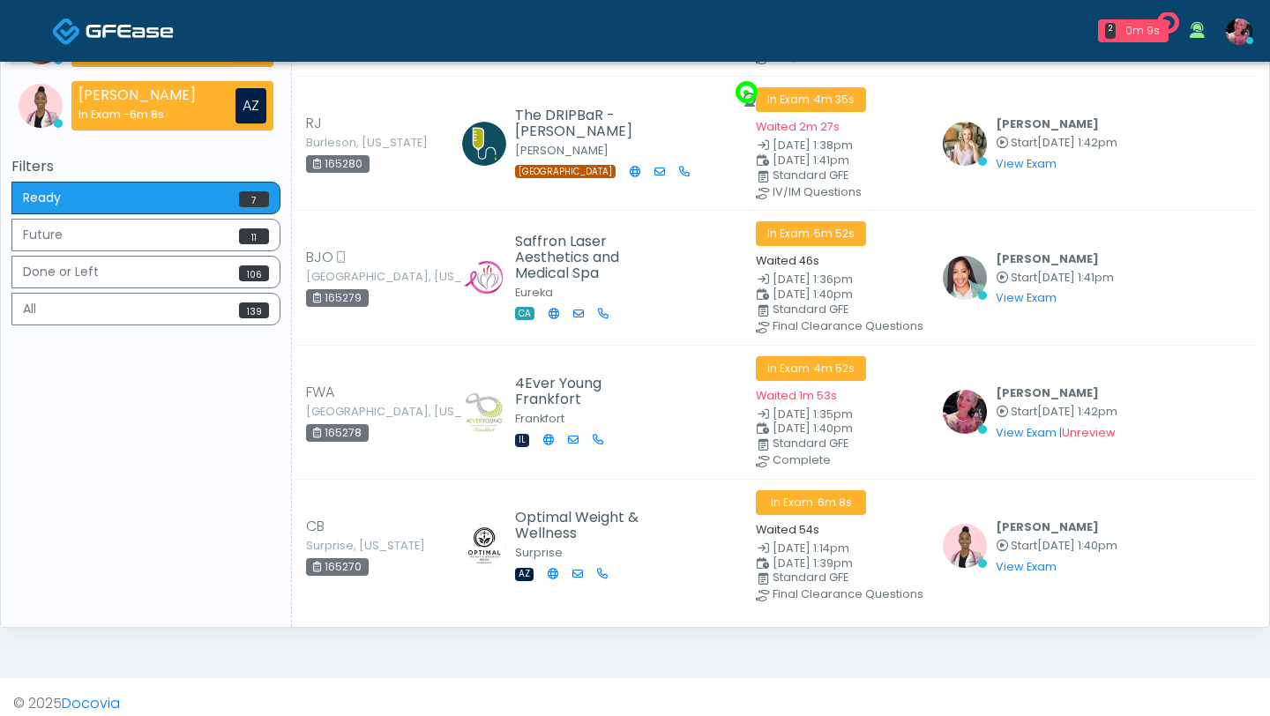
scroll to position [424, 0]
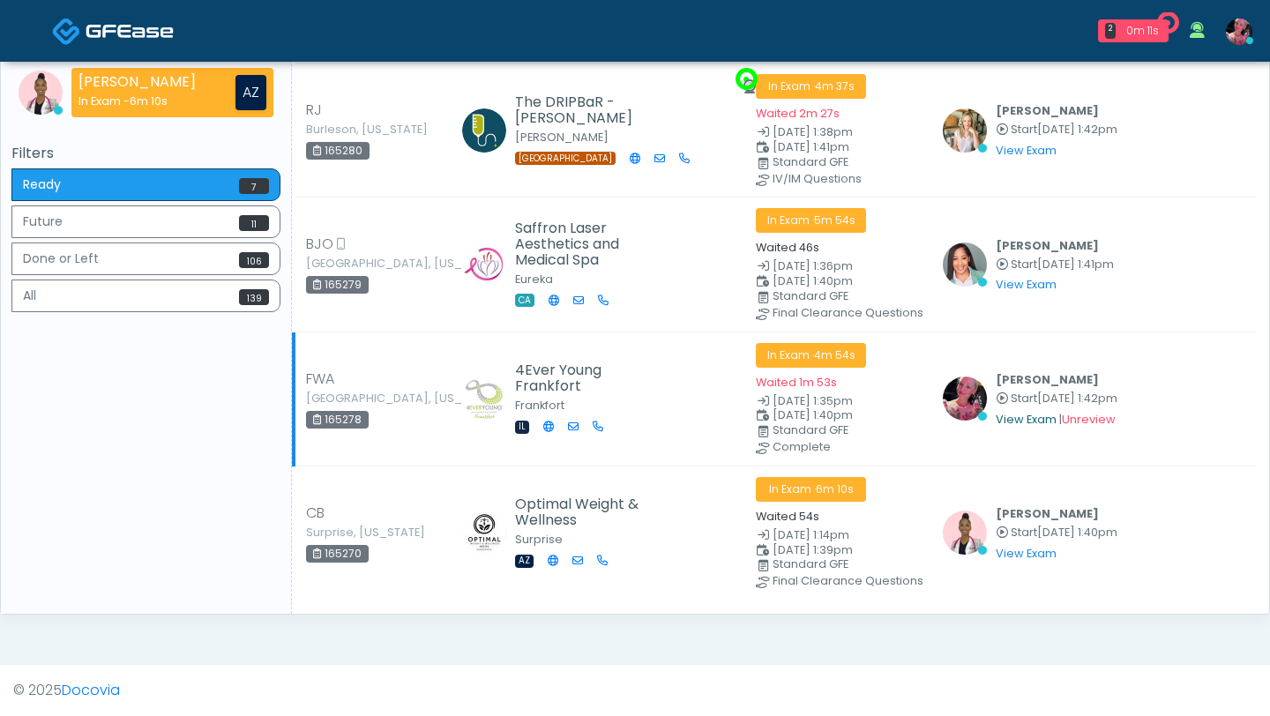
click at [1011, 422] on link "View Exam" at bounding box center [1026, 419] width 61 height 15
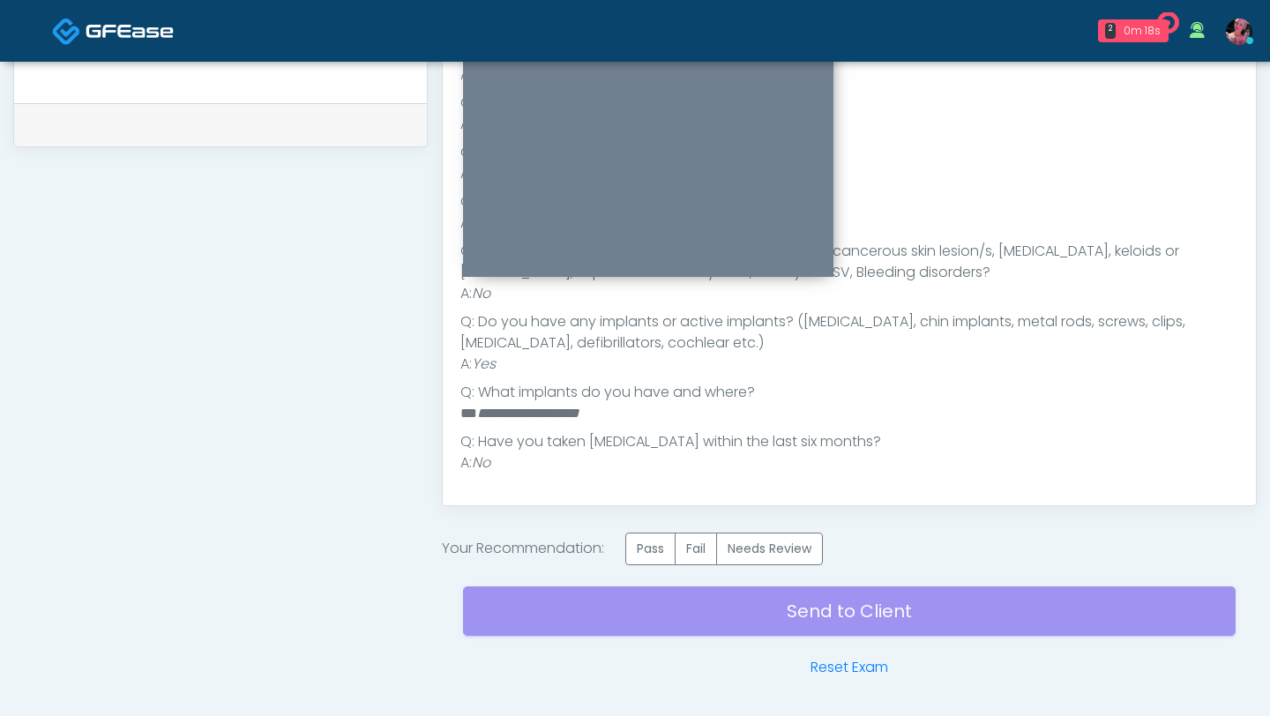
scroll to position [886, 0]
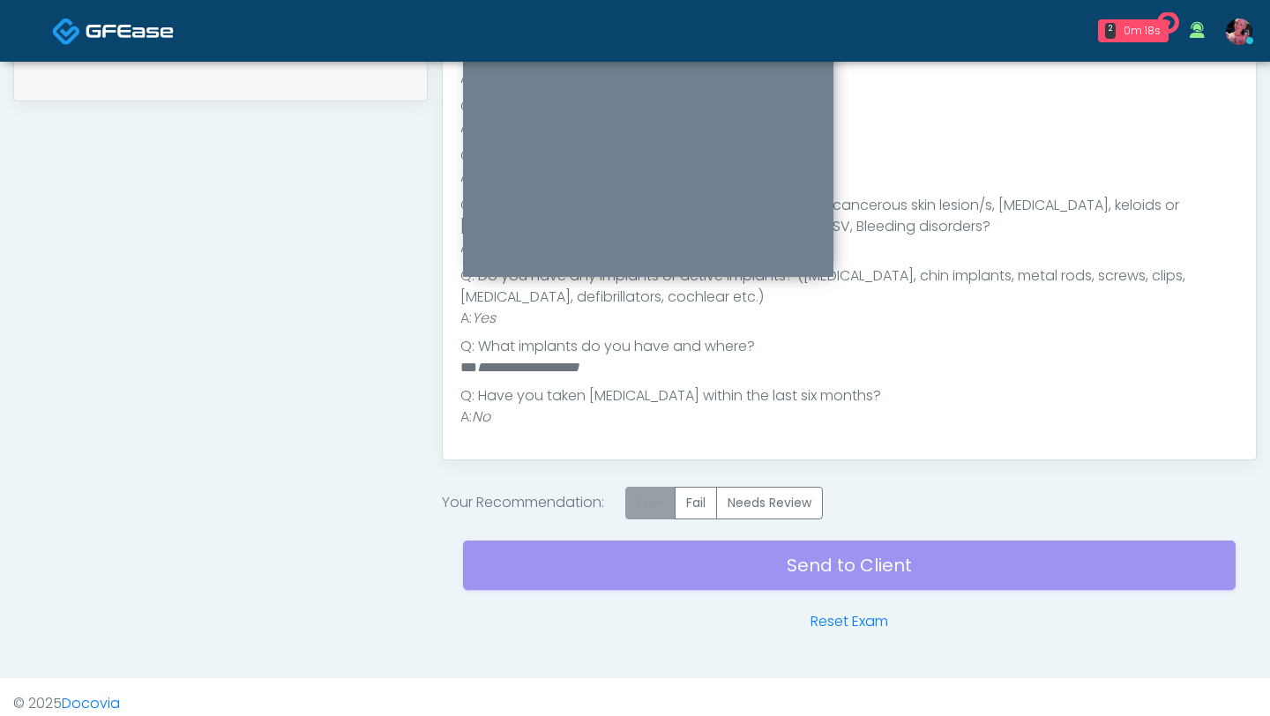
click at [664, 505] on label "Pass" at bounding box center [650, 503] width 50 height 33
click at [658, 568] on div "Send to Client Reset Exam" at bounding box center [849, 576] width 773 height 113
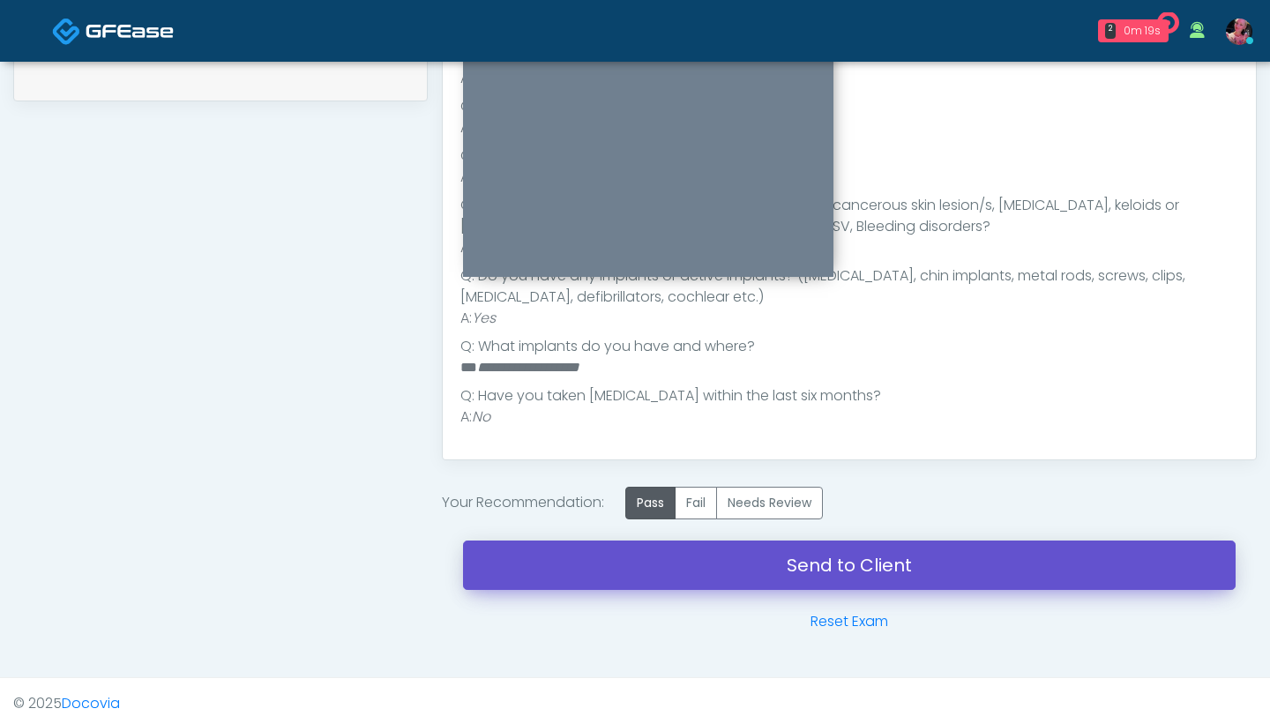
click at [658, 568] on link "Send to Client" at bounding box center [849, 565] width 773 height 49
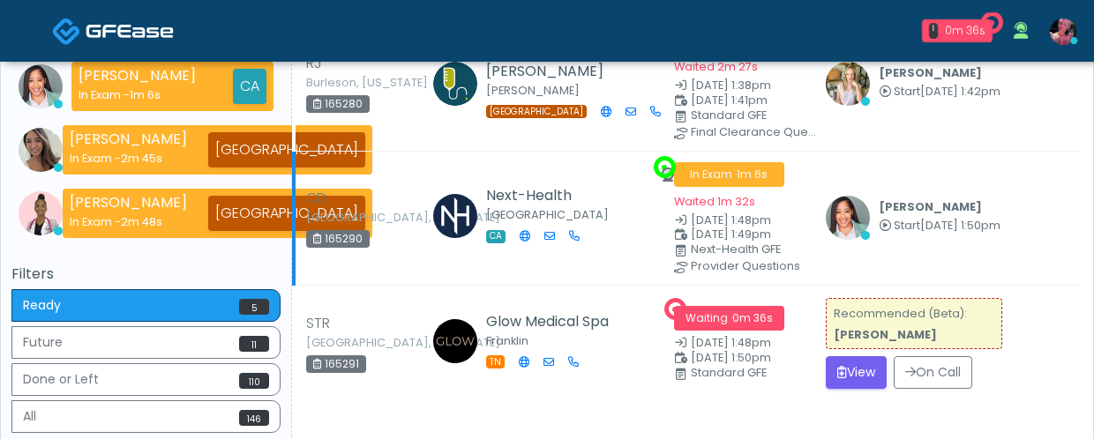
scroll to position [403, 0]
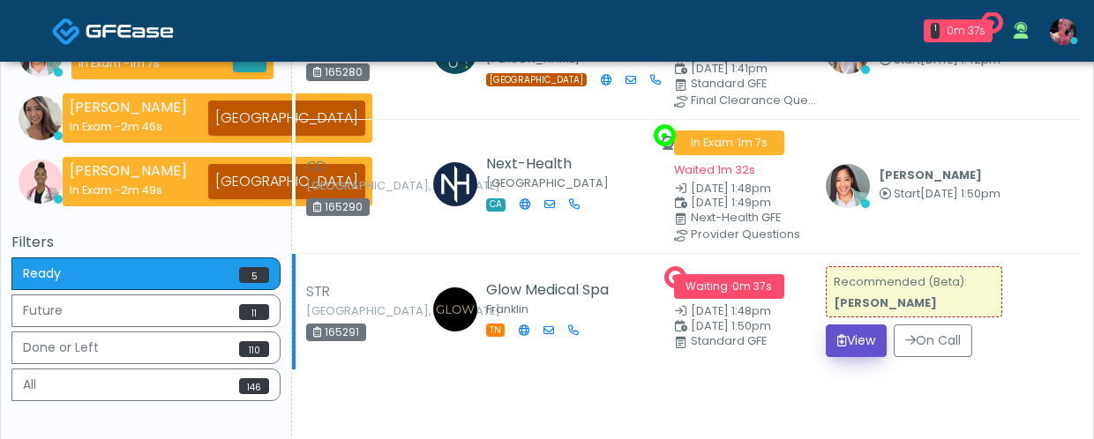
click at [867, 338] on button "View" at bounding box center [856, 341] width 61 height 33
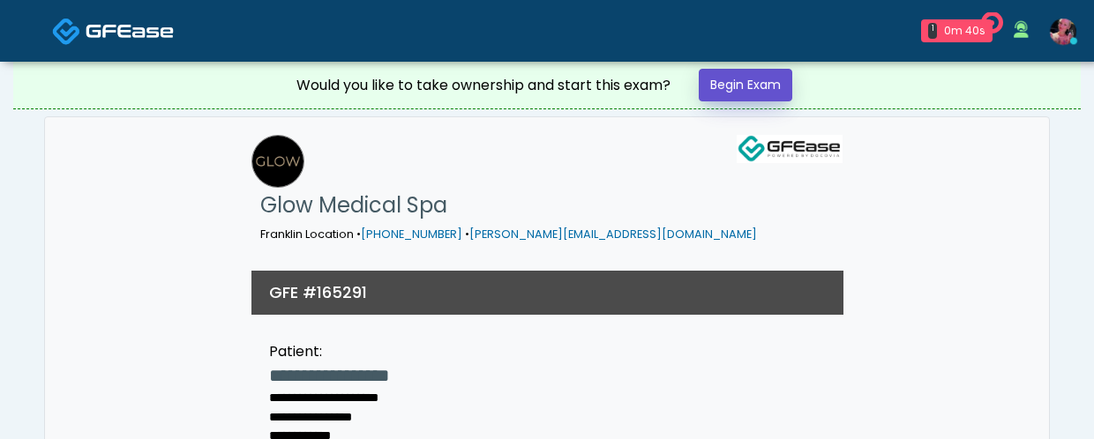
click at [750, 94] on link "Begin Exam" at bounding box center [746, 85] width 94 height 33
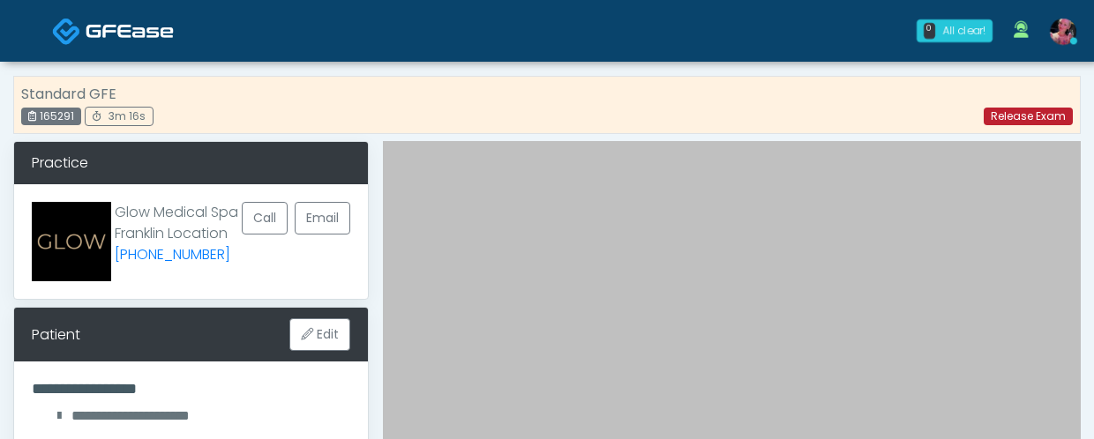
click at [1006, 113] on link "Release Exam" at bounding box center [1028, 117] width 89 height 18
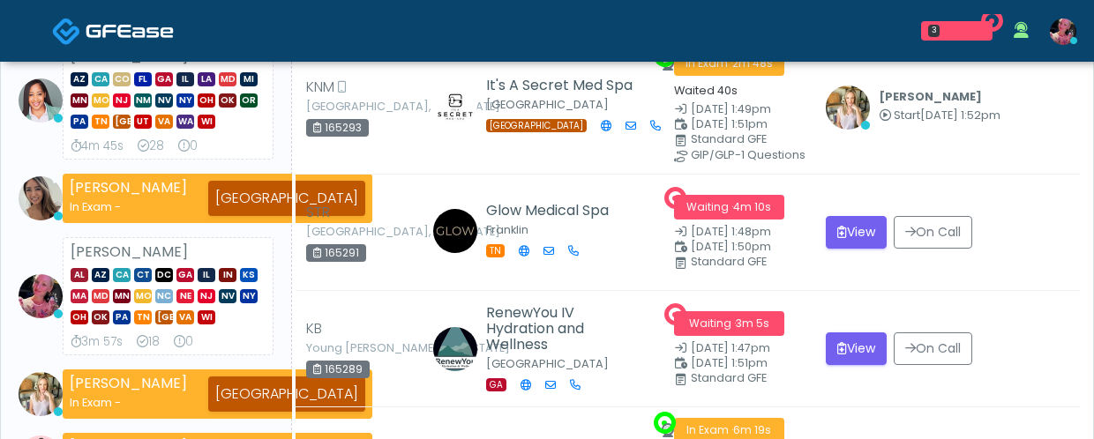
scroll to position [221, 0]
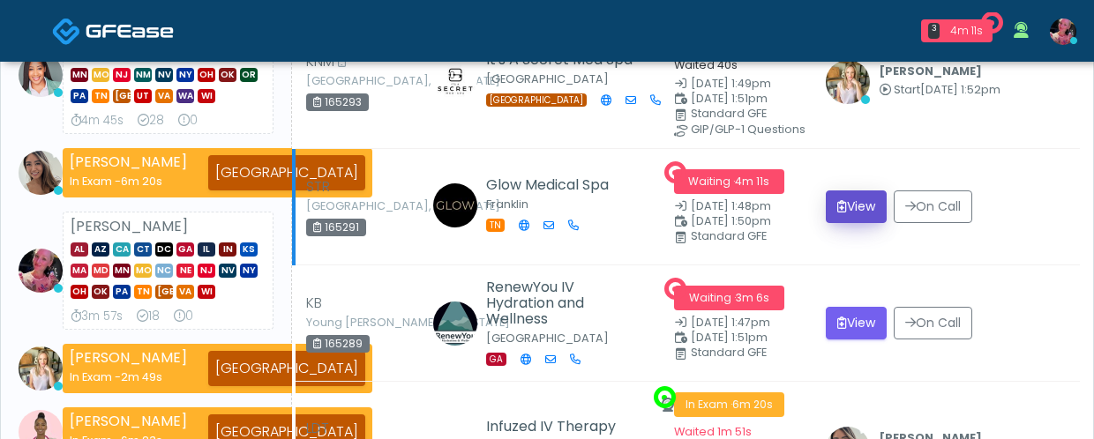
click at [846, 213] on icon "submit" at bounding box center [842, 206] width 10 height 12
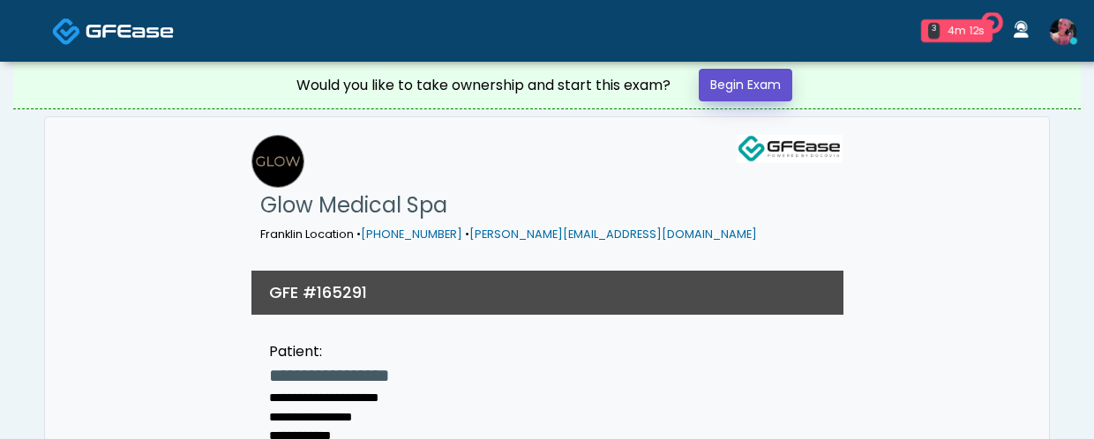
click at [731, 86] on link "Begin Exam" at bounding box center [746, 85] width 94 height 33
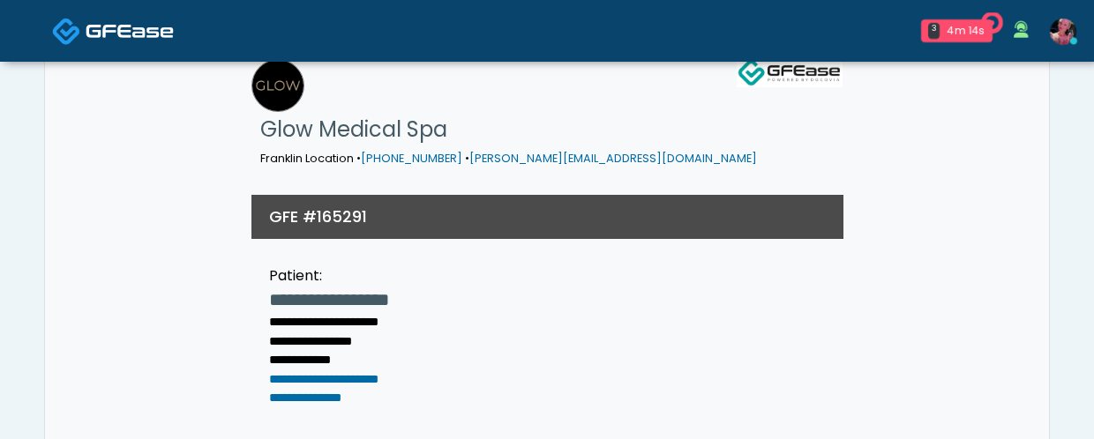
scroll to position [77, 0]
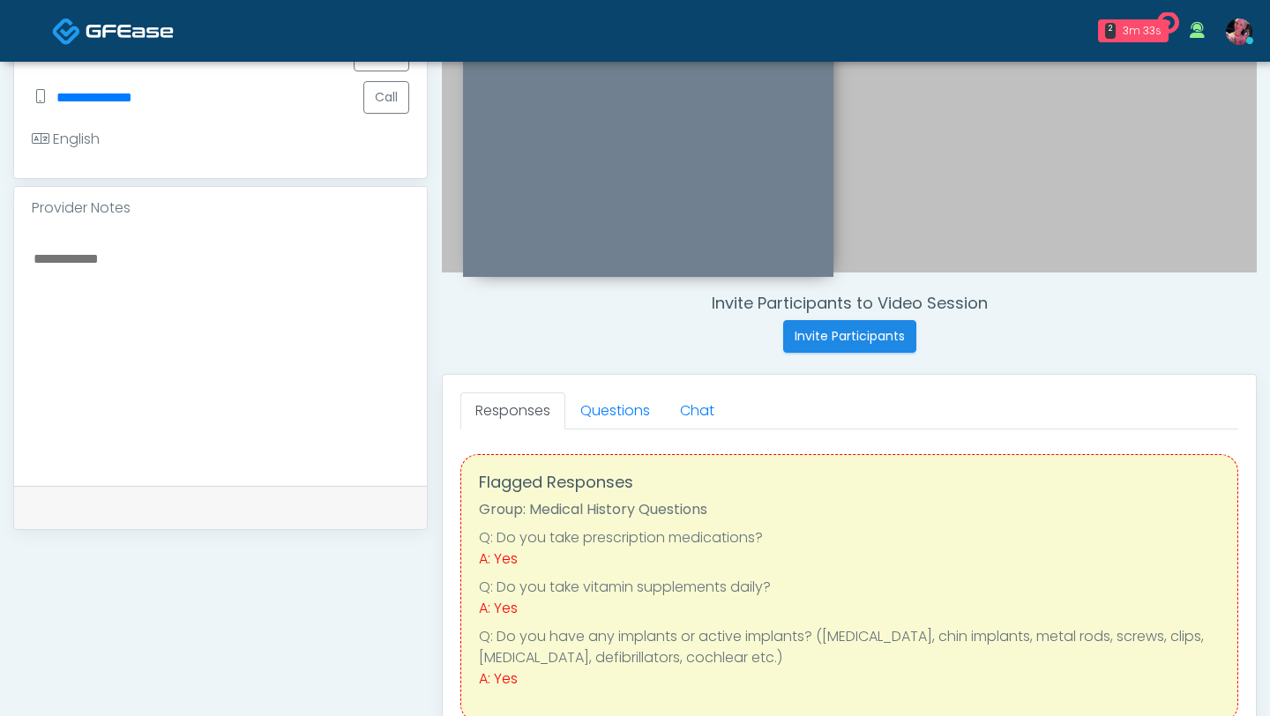
scroll to position [430, 0]
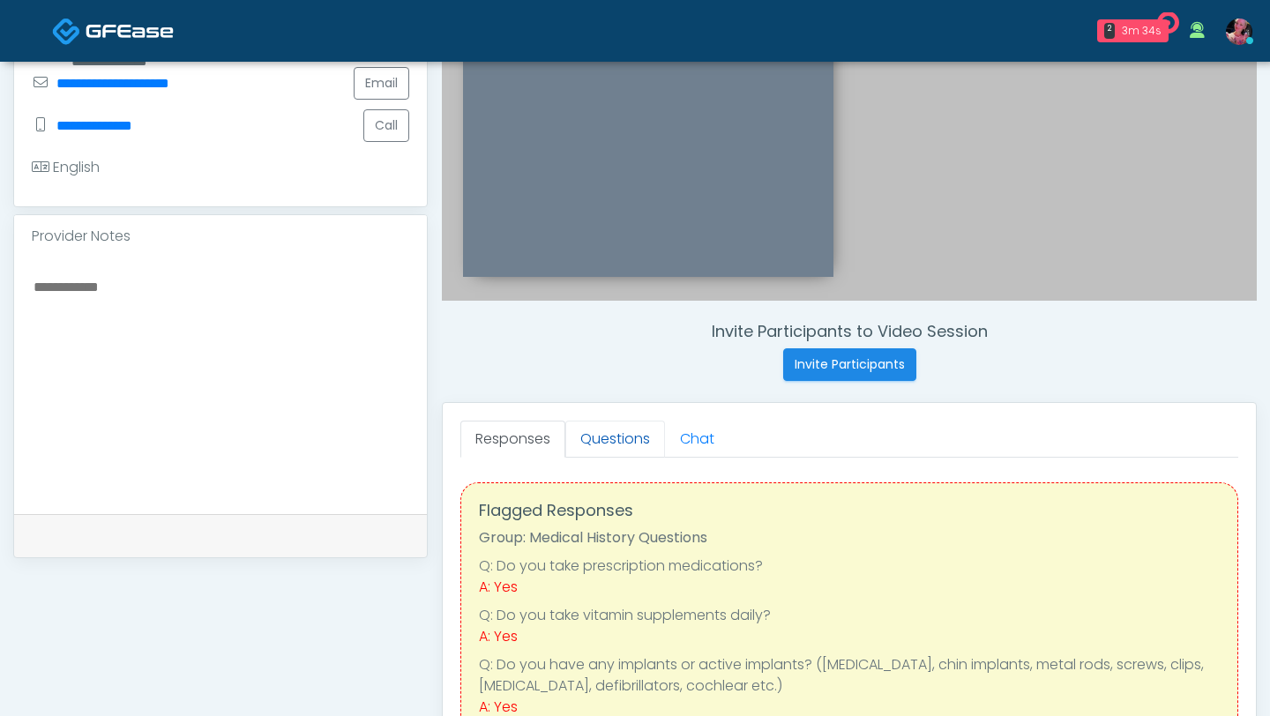
click at [610, 438] on link "Questions" at bounding box center [615, 439] width 100 height 37
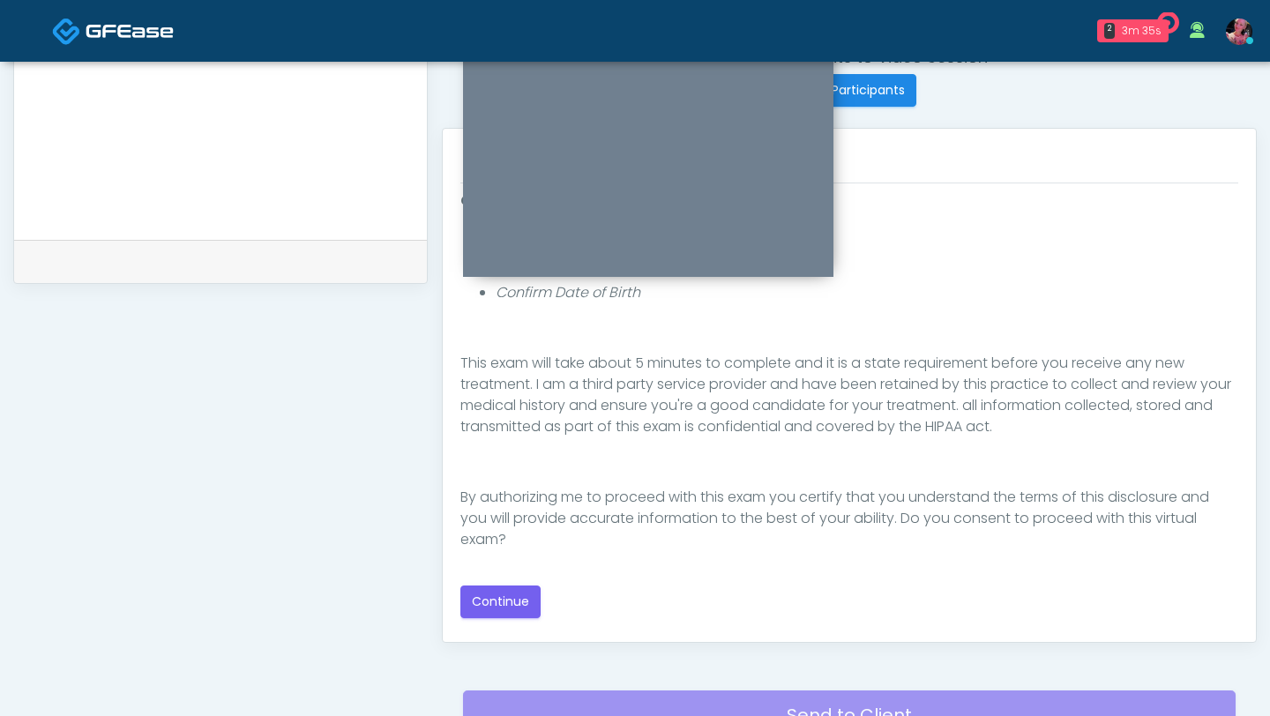
scroll to position [706, 0]
click at [498, 438] on button "Continue" at bounding box center [500, 600] width 80 height 33
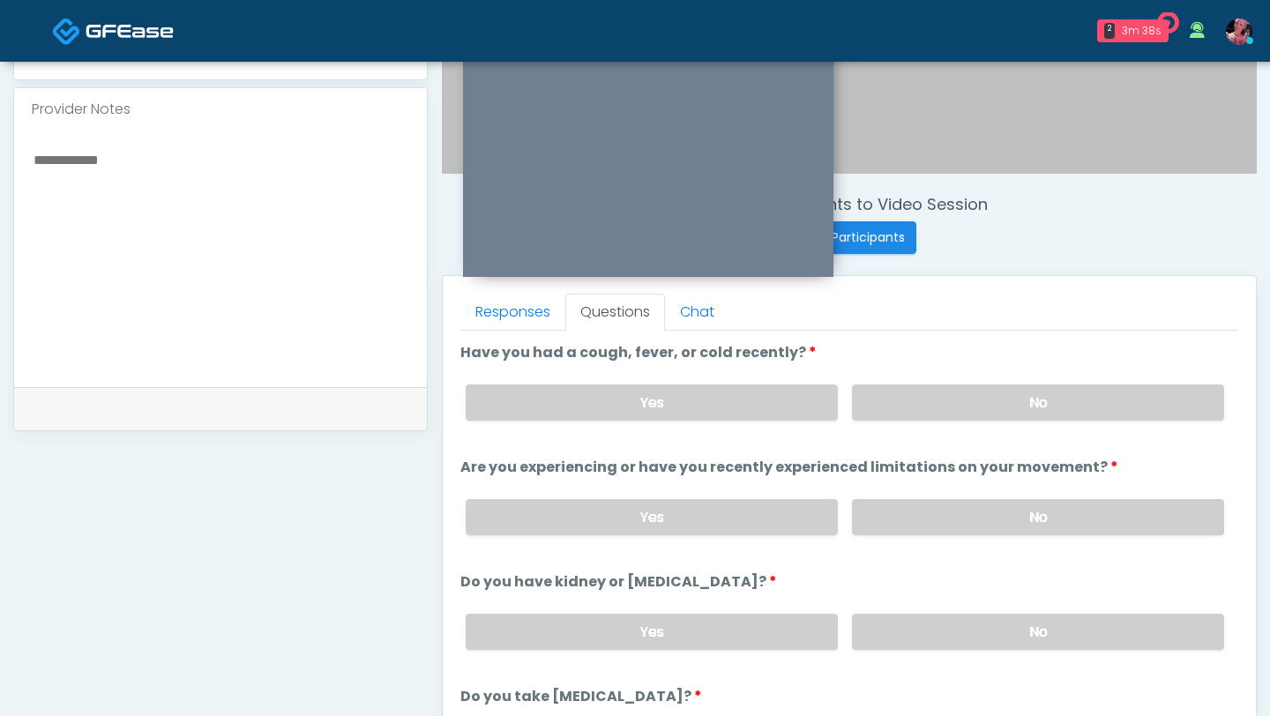
scroll to position [492, 0]
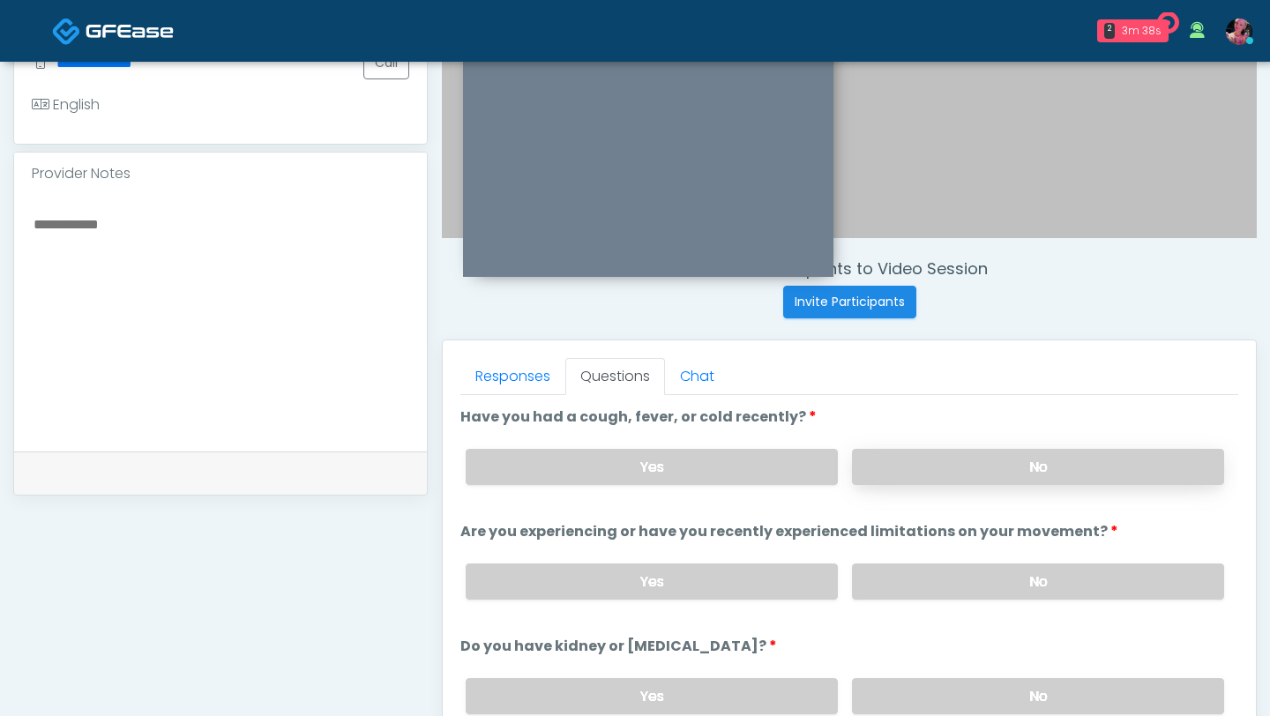
drag, startPoint x: 912, startPoint y: 445, endPoint x: 912, endPoint y: 462, distance: 16.8
click at [912, 438] on div "Yes No" at bounding box center [845, 467] width 787 height 64
click at [912, 438] on label "No" at bounding box center [1038, 467] width 372 height 36
click at [904, 438] on label "No" at bounding box center [1038, 582] width 372 height 36
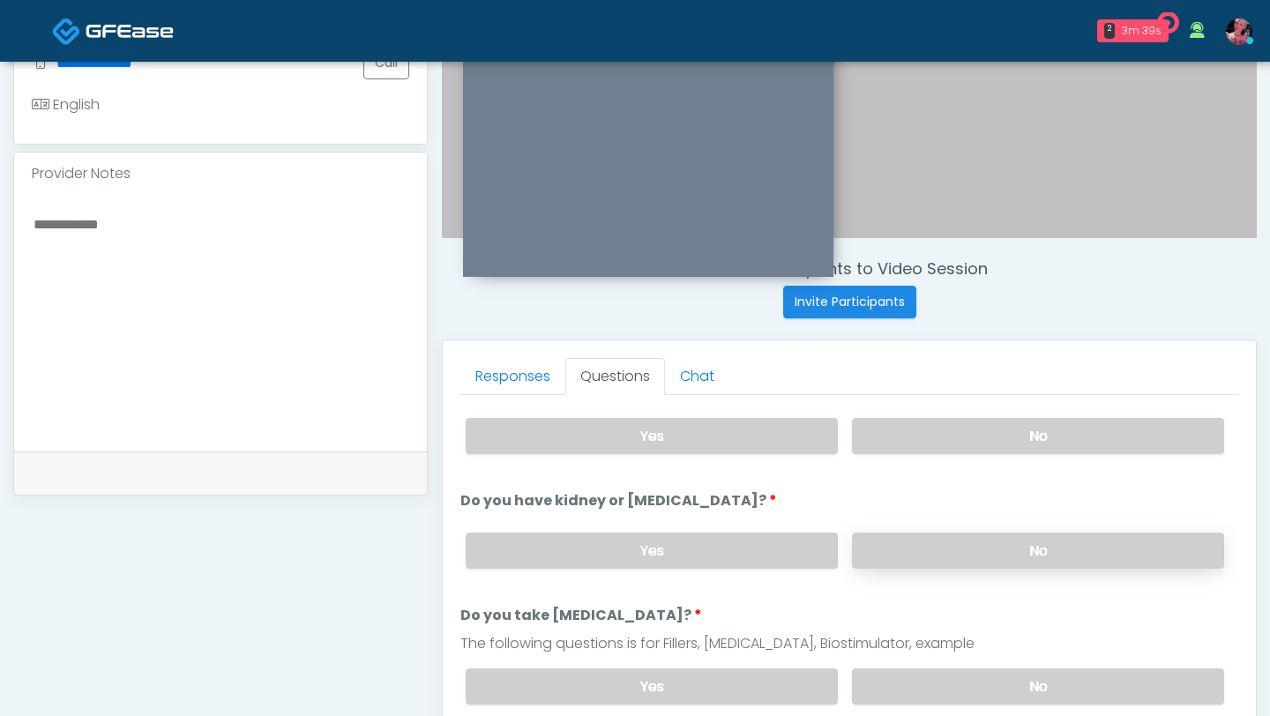
click at [904, 438] on div "Yes No" at bounding box center [845, 551] width 787 height 64
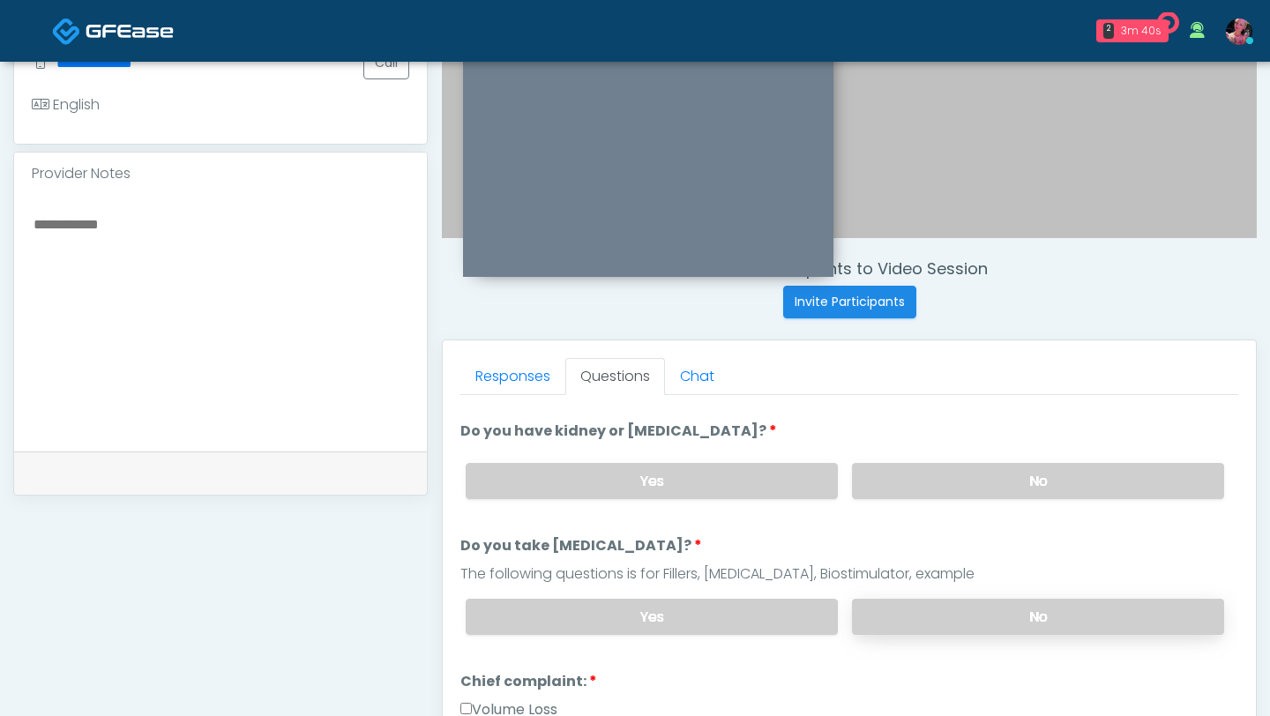
click at [896, 438] on label "No" at bounding box center [1038, 617] width 372 height 36
click at [898, 438] on div "Yes No" at bounding box center [845, 481] width 787 height 64
click at [897, 438] on label "No" at bounding box center [1038, 481] width 372 height 36
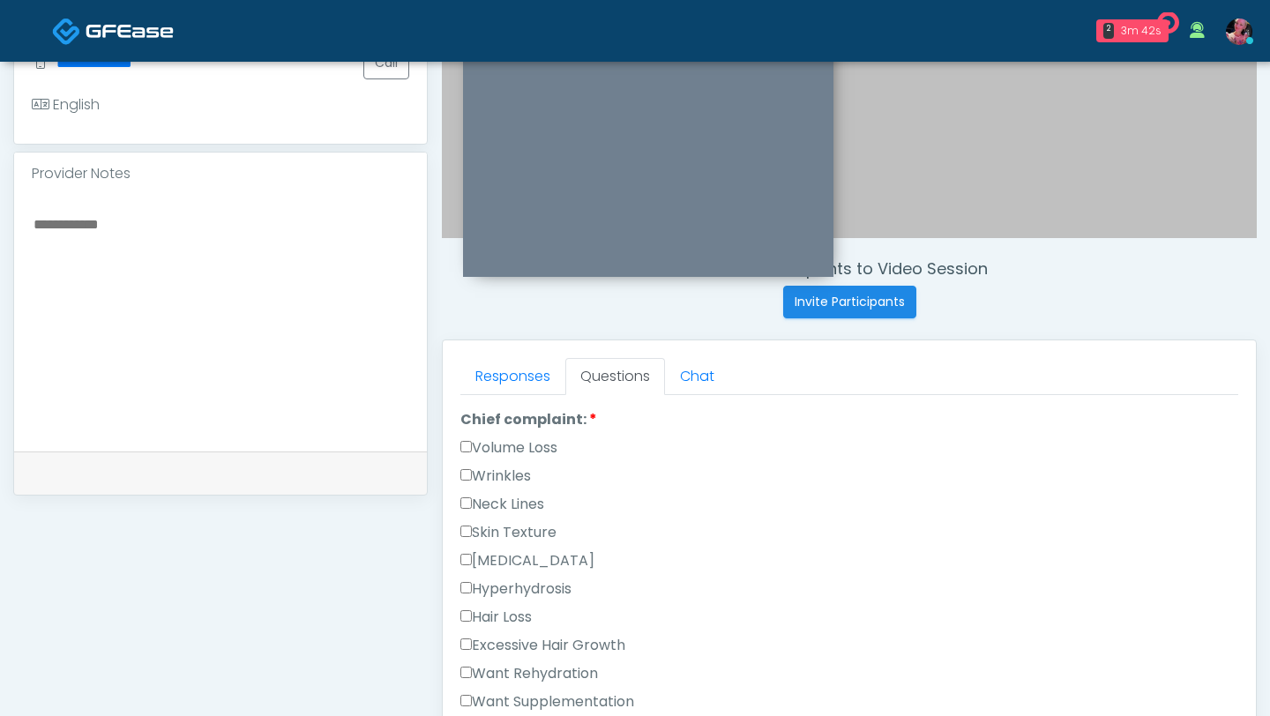
scroll to position [493, 0]
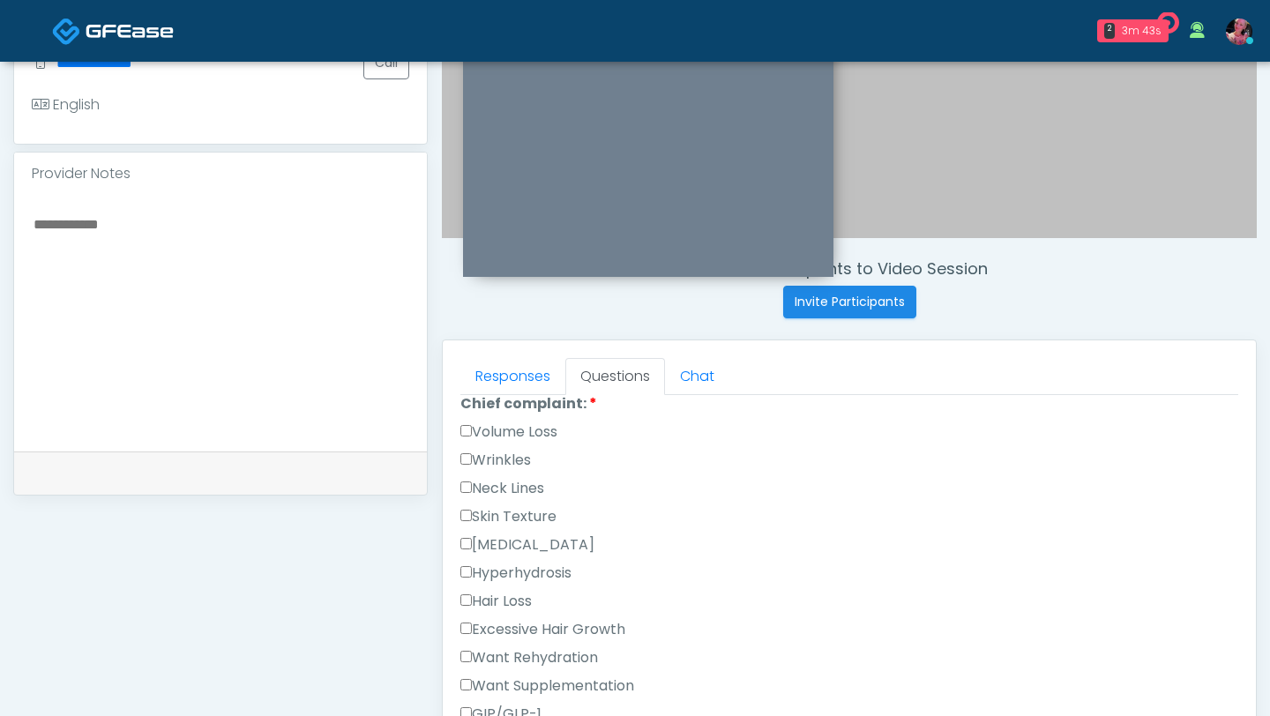
click at [526, 438] on div "Volume Loss" at bounding box center [849, 436] width 778 height 28
click at [525, 430] on label "Volume Loss" at bounding box center [508, 432] width 97 height 21
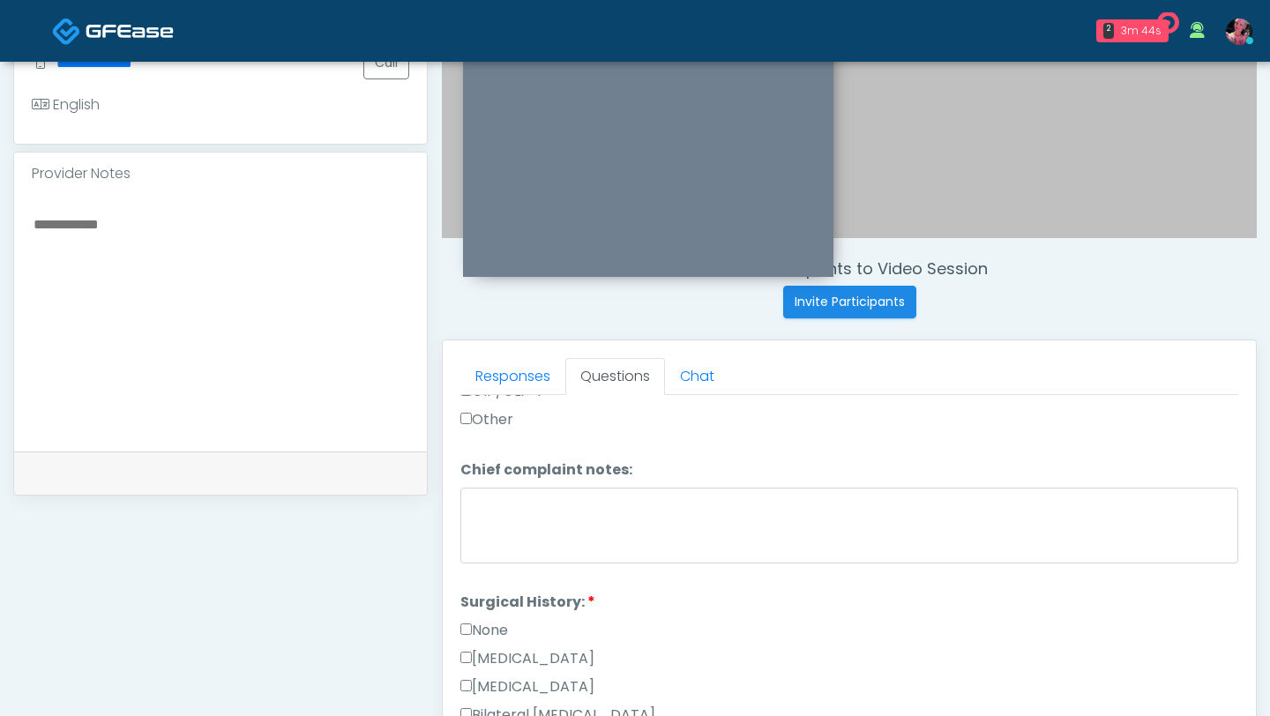
scroll to position [827, 0]
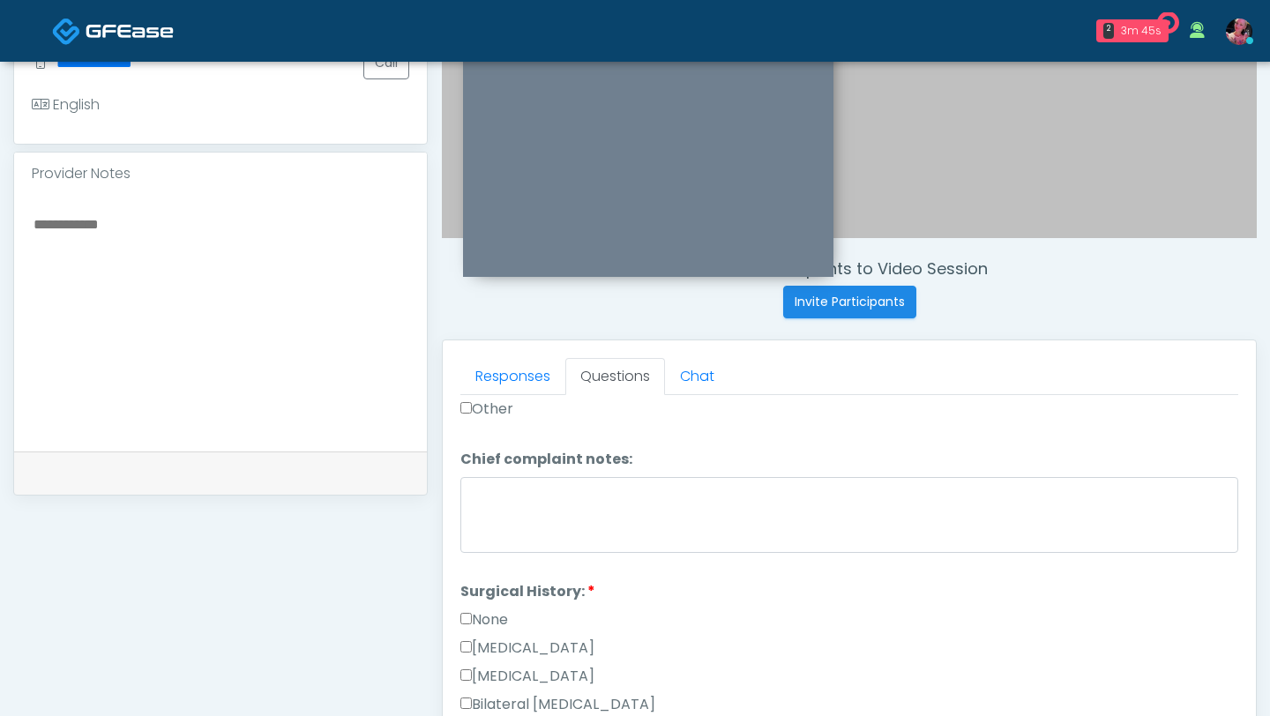
click at [490, 438] on label "None" at bounding box center [484, 620] width 48 height 21
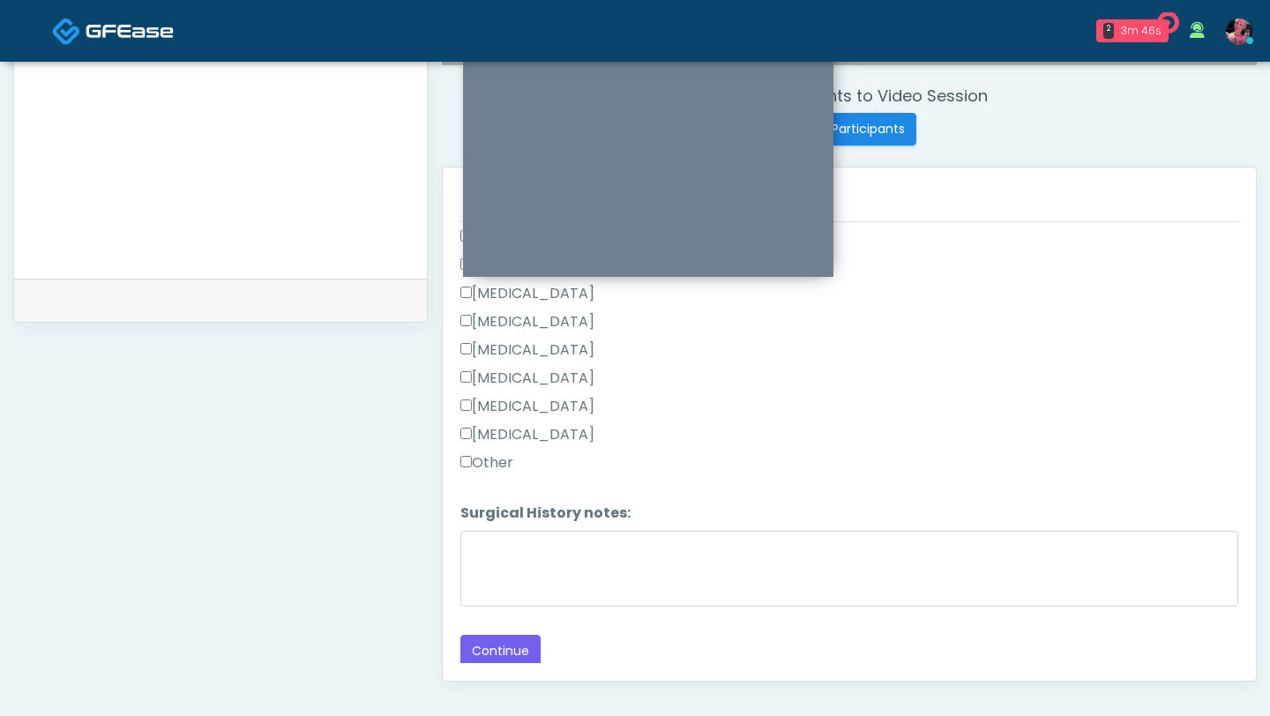
scroll to position [766, 0]
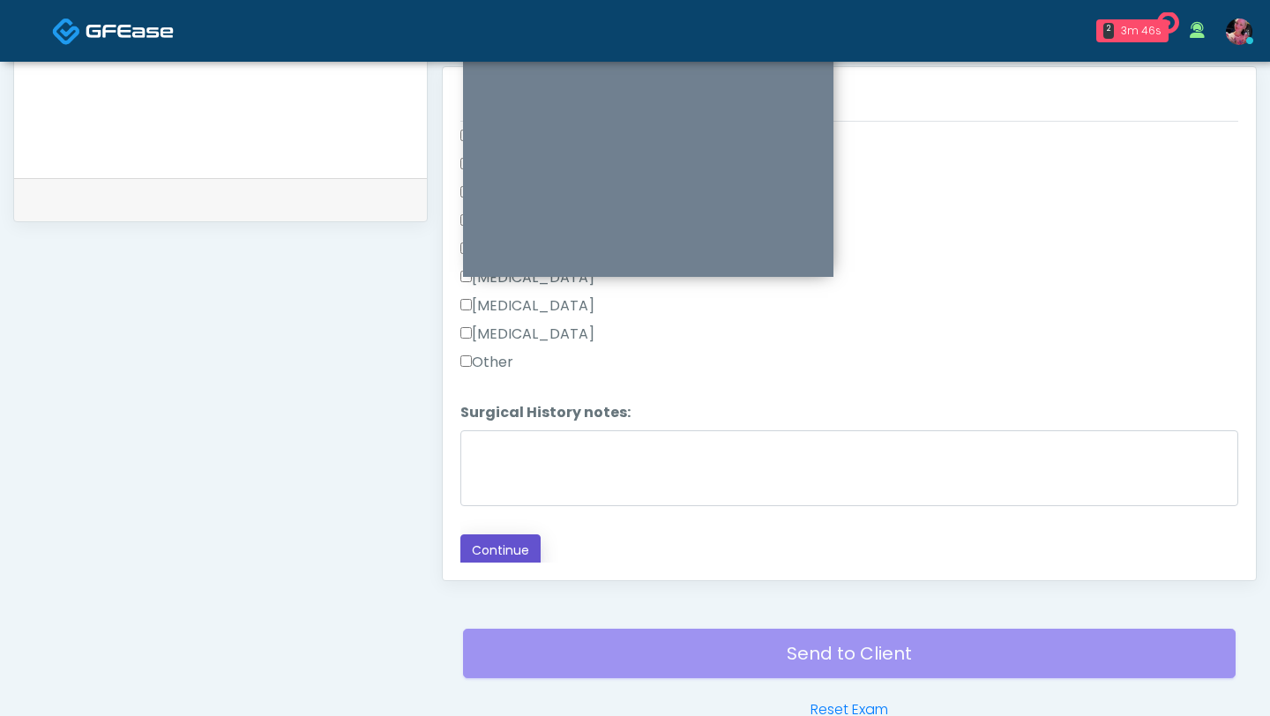
click at [490, 438] on button "Continue" at bounding box center [500, 551] width 80 height 33
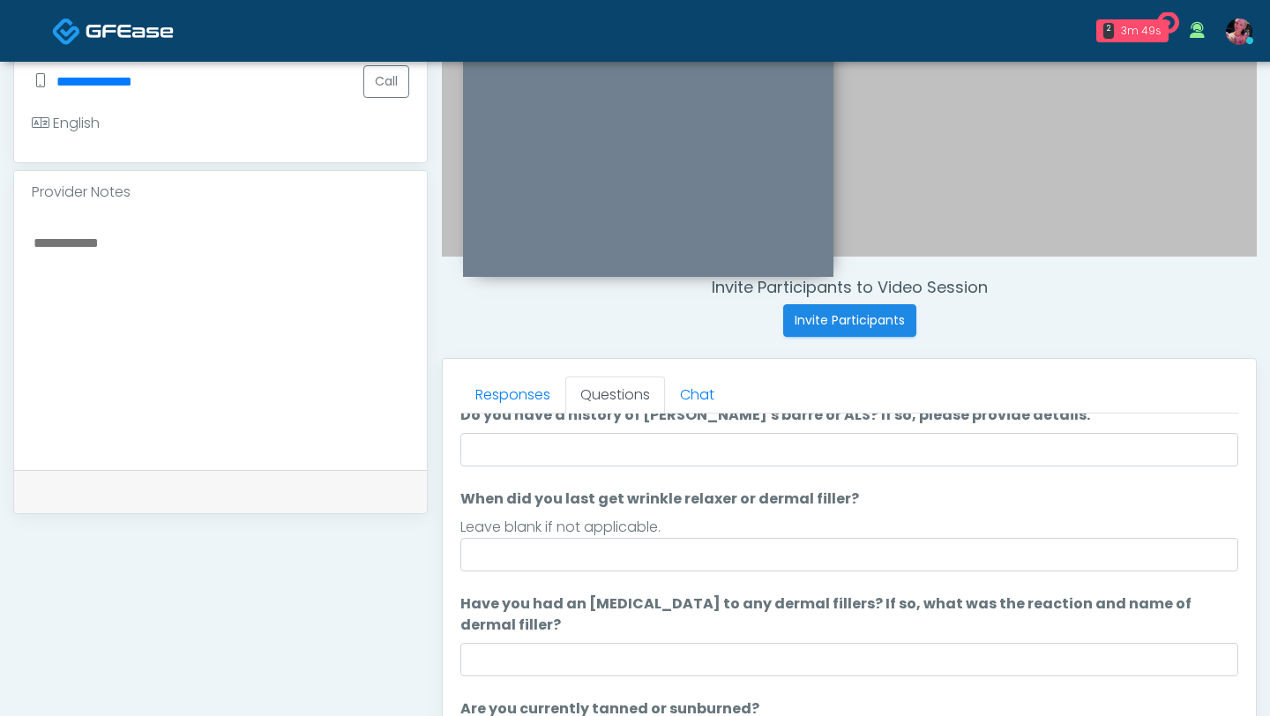
scroll to position [83, 0]
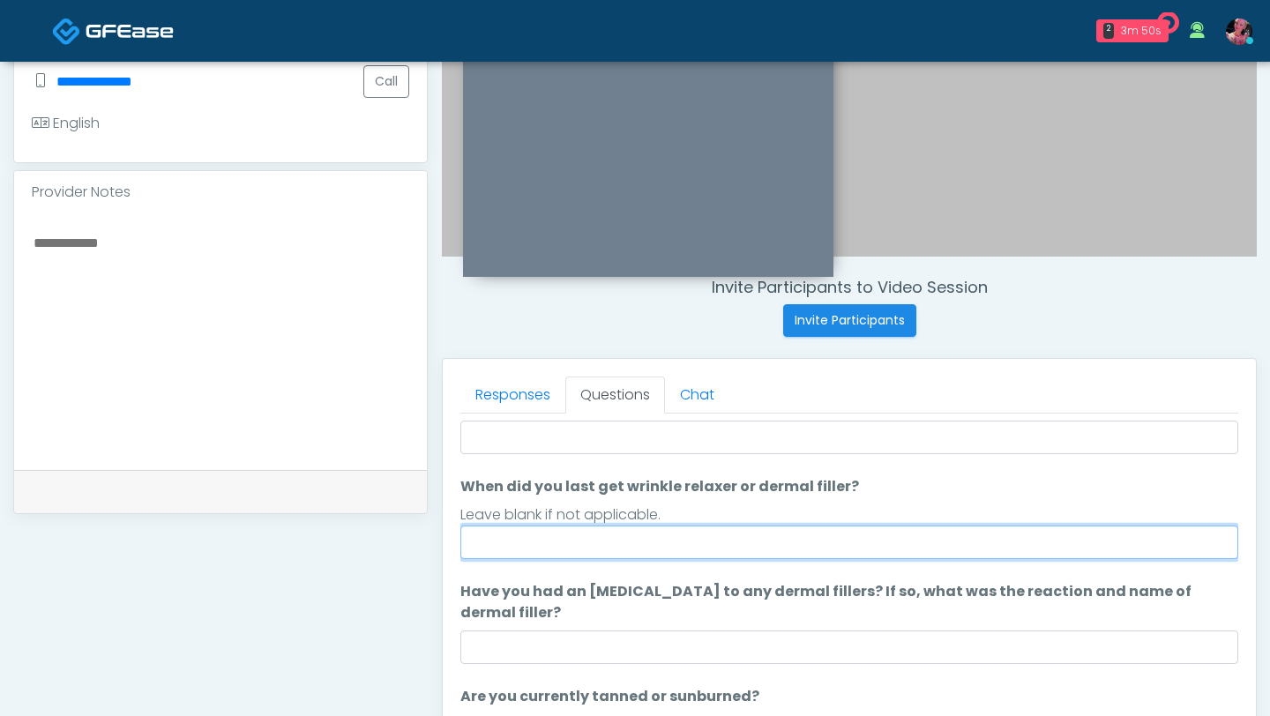
click at [725, 438] on input "When did you last get wrinkle relaxer or dermal filler?" at bounding box center [849, 543] width 778 height 34
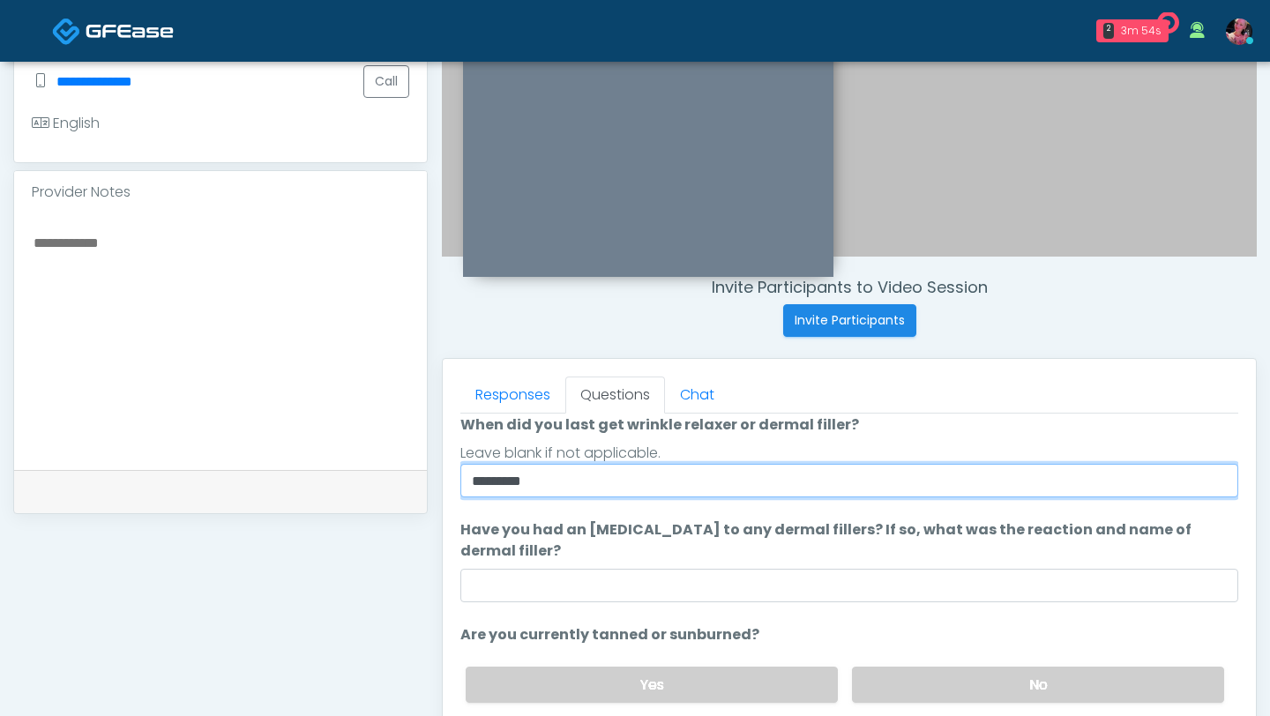
scroll to position [166, 0]
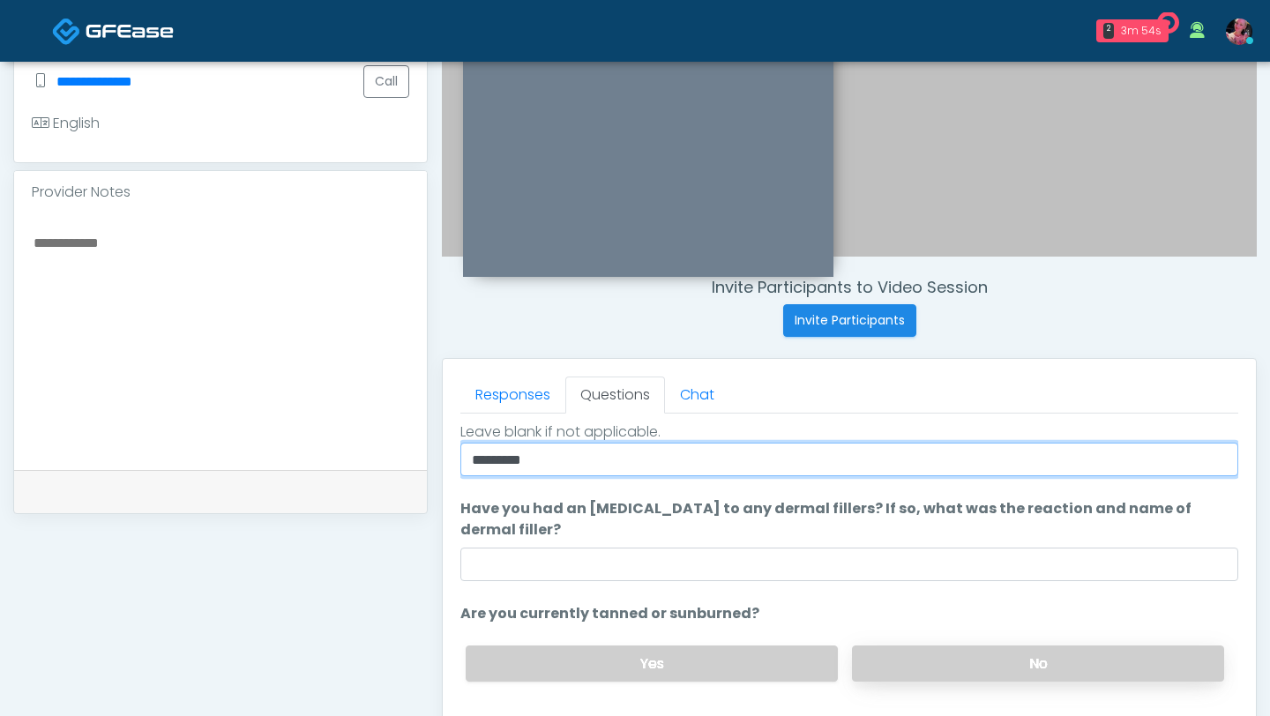
type input "********"
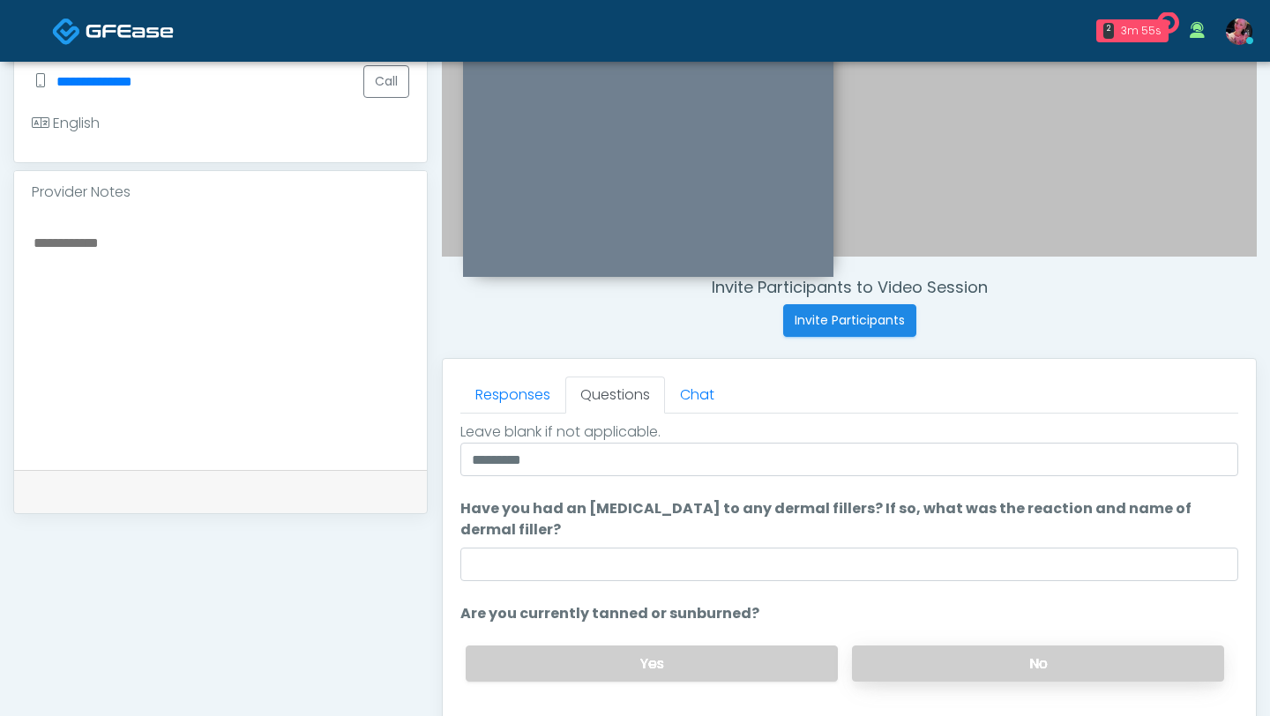
click at [923, 438] on label "No" at bounding box center [1038, 664] width 372 height 36
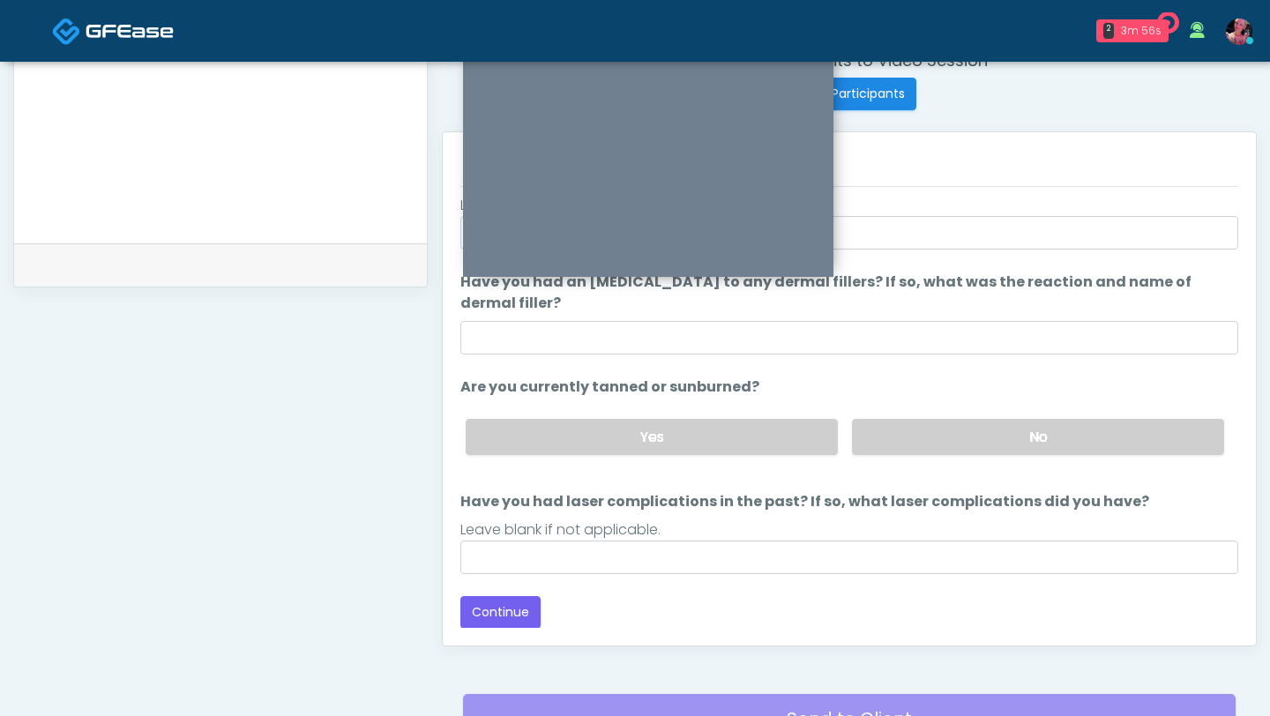
scroll to position [0, 0]
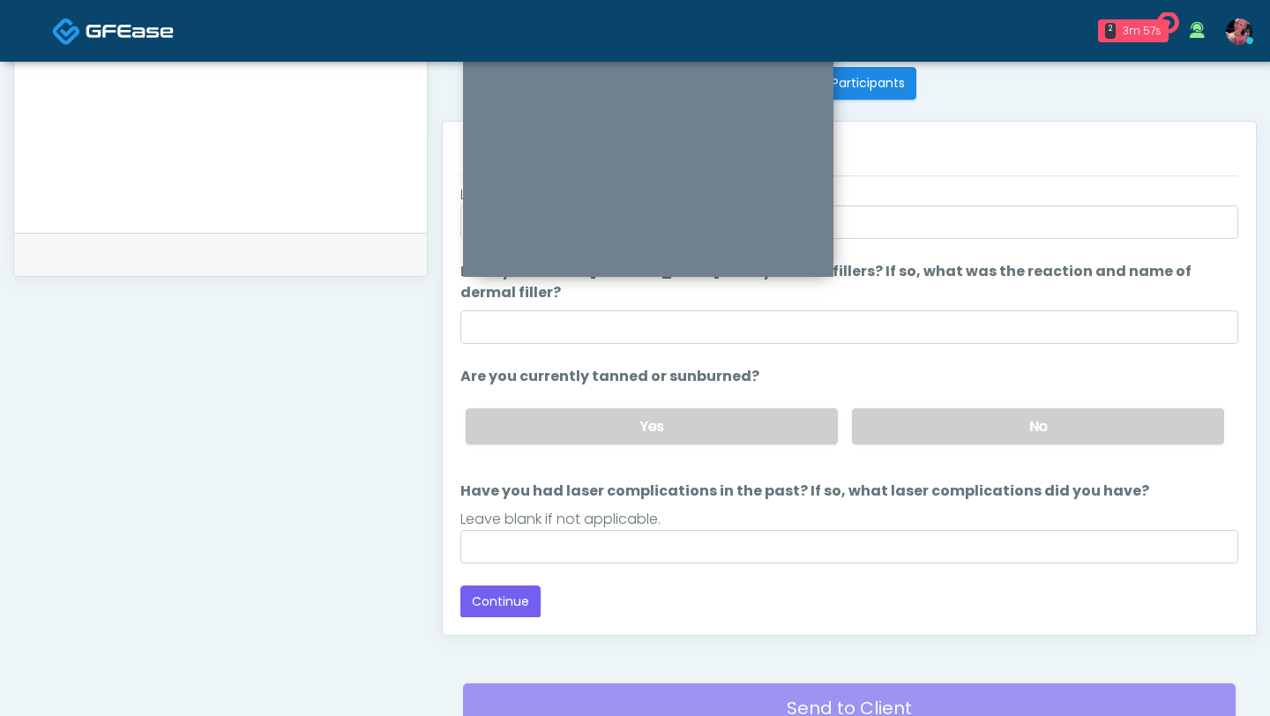
click at [460, 438] on div "Loading... Connecting to your agent... Please wait while we prepare your person…" at bounding box center [849, 320] width 778 height 596
click at [475, 438] on button "Continue" at bounding box center [500, 602] width 80 height 33
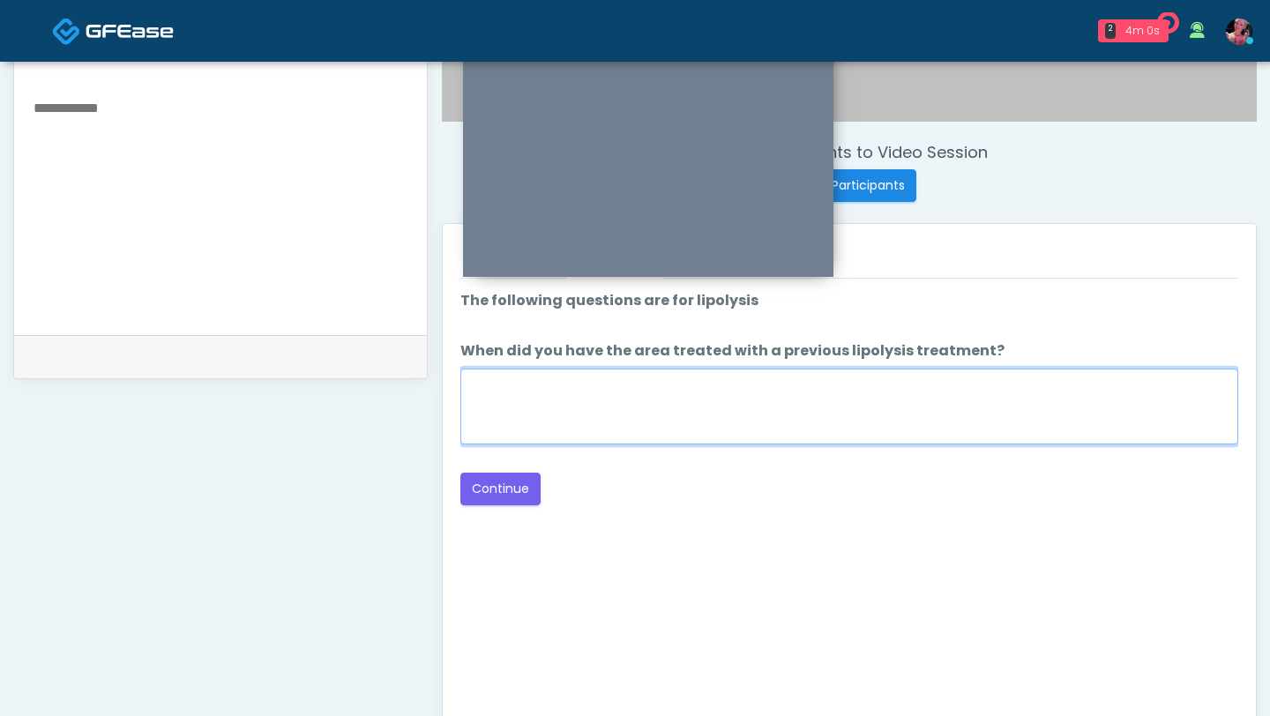
click at [722, 411] on textarea "When did you have the area treated with a previous lipolysis treatment?" at bounding box center [849, 407] width 778 height 76
type textarea "*****"
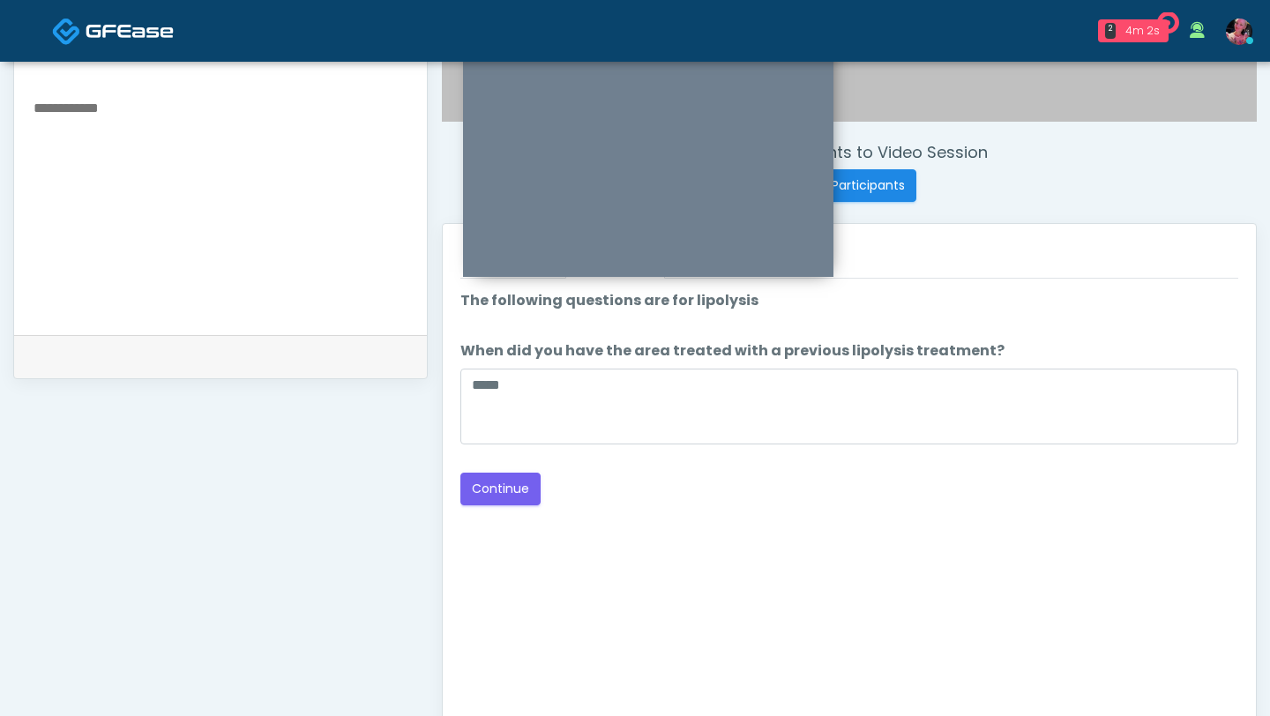
click at [501, 438] on div "Good Faith Exam Script Good Faith Exam Script INTRODUCTION Hello, my name is un…" at bounding box center [849, 499] width 778 height 441
click at [498, 438] on button "Continue" at bounding box center [500, 489] width 80 height 33
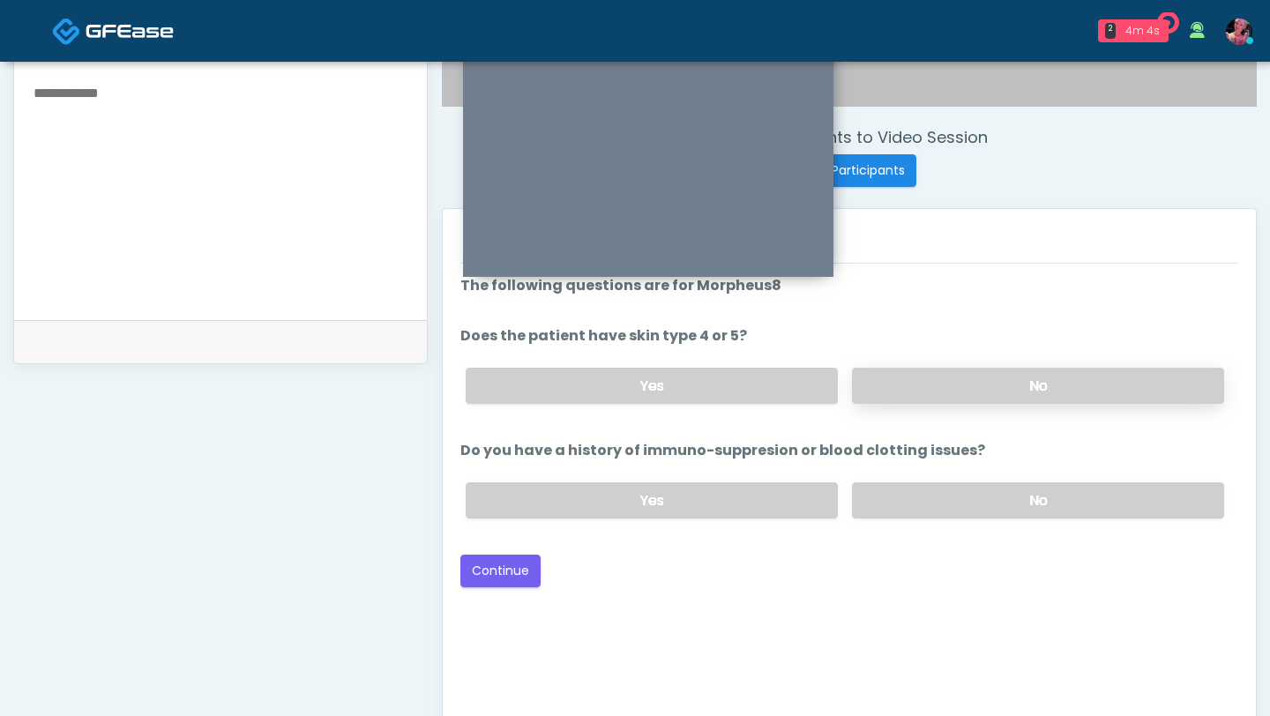
click at [939, 372] on label "No" at bounding box center [1038, 386] width 372 height 36
click at [752, 396] on label "Yes" at bounding box center [652, 386] width 372 height 36
click at [935, 438] on label "No" at bounding box center [1038, 500] width 372 height 36
click at [486, 438] on button "Continue" at bounding box center [500, 571] width 80 height 33
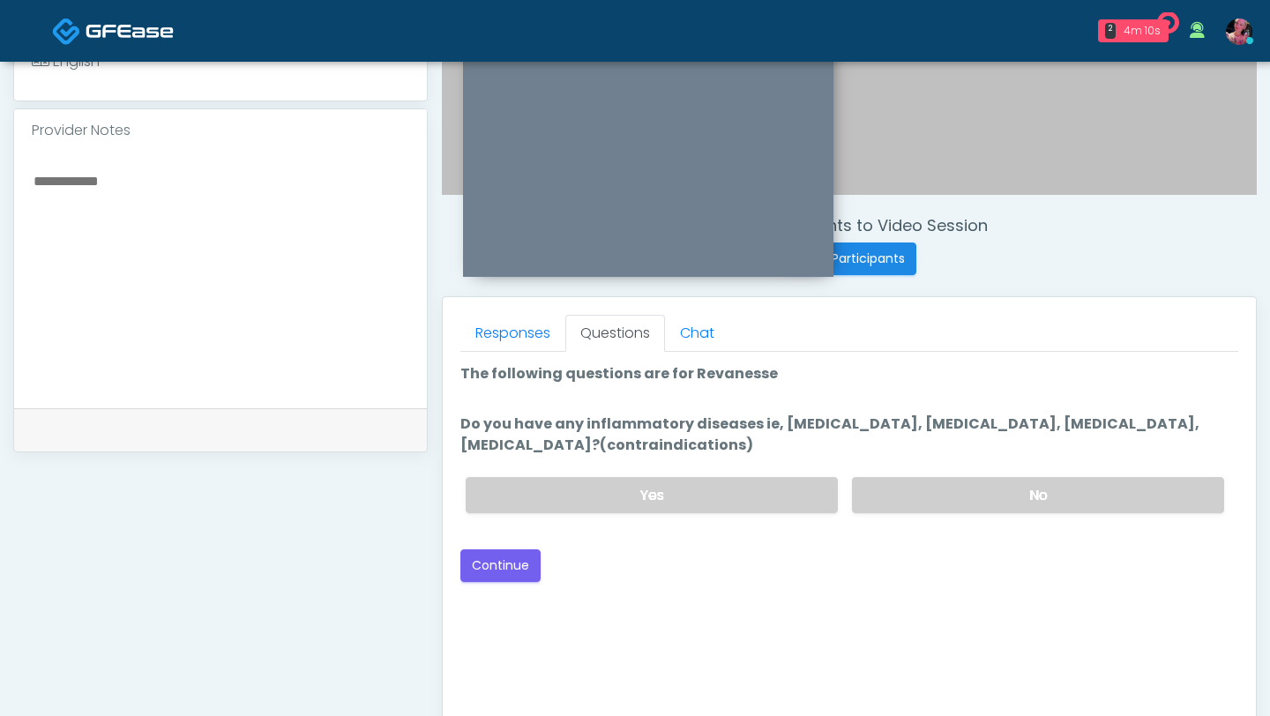
click at [933, 438] on div "Yes No" at bounding box center [845, 495] width 787 height 64
click at [933, 438] on label "No" at bounding box center [1038, 495] width 372 height 36
click at [505, 438] on div "Good Faith Exam Script Good Faith Exam Script INTRODUCTION Hello, my name is un…" at bounding box center [849, 572] width 778 height 441
click at [522, 438] on button "Continue" at bounding box center [500, 566] width 80 height 33
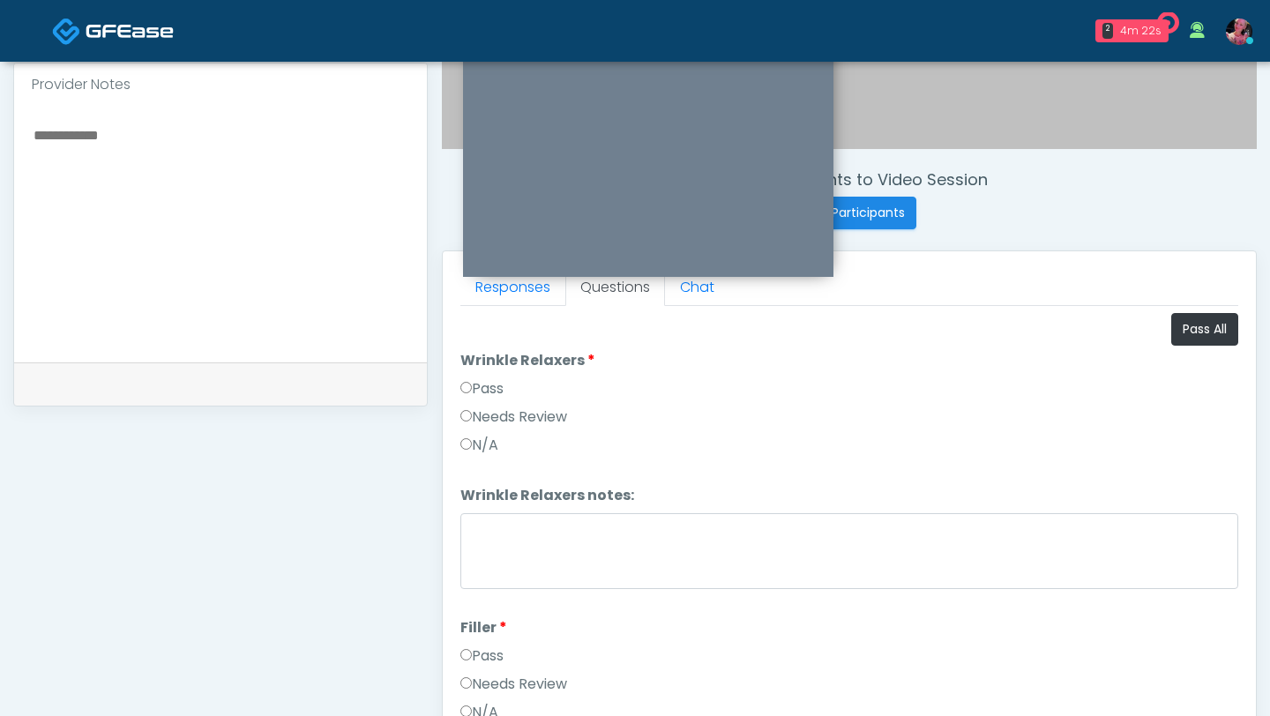
click at [486, 388] on label "Pass" at bounding box center [481, 388] width 43 height 21
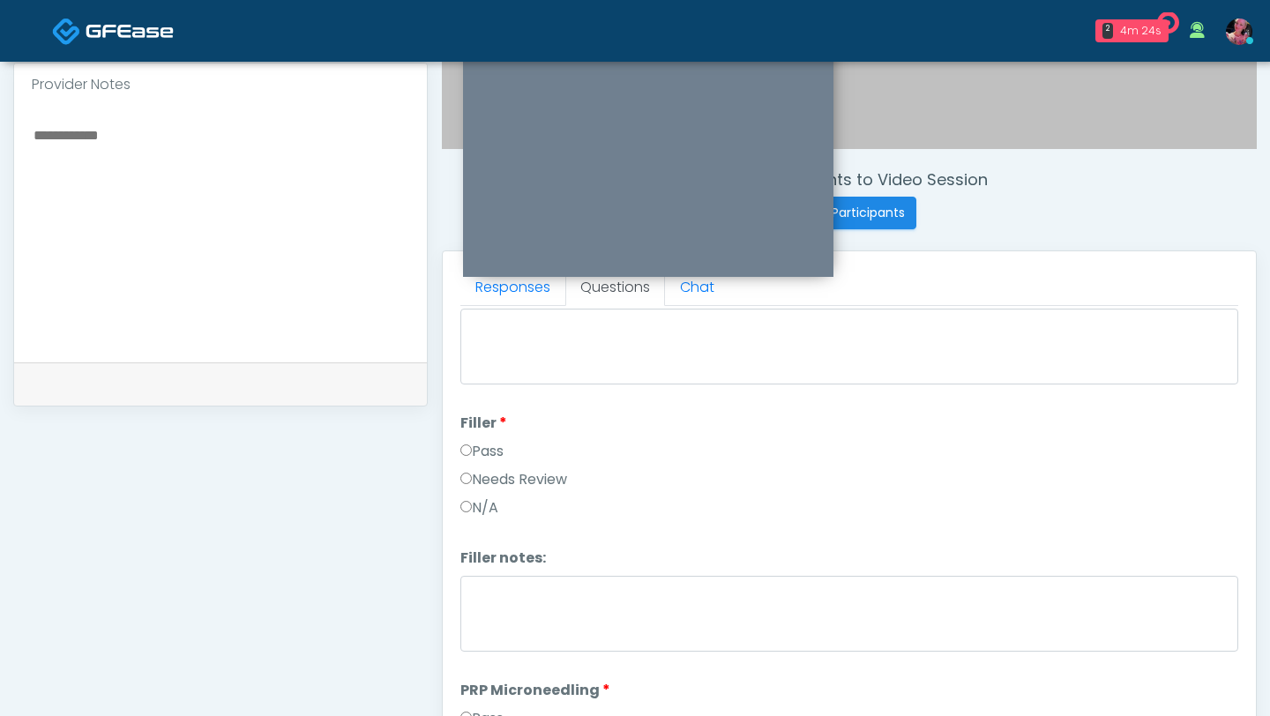
click at [475, 438] on label "Pass" at bounding box center [481, 451] width 43 height 21
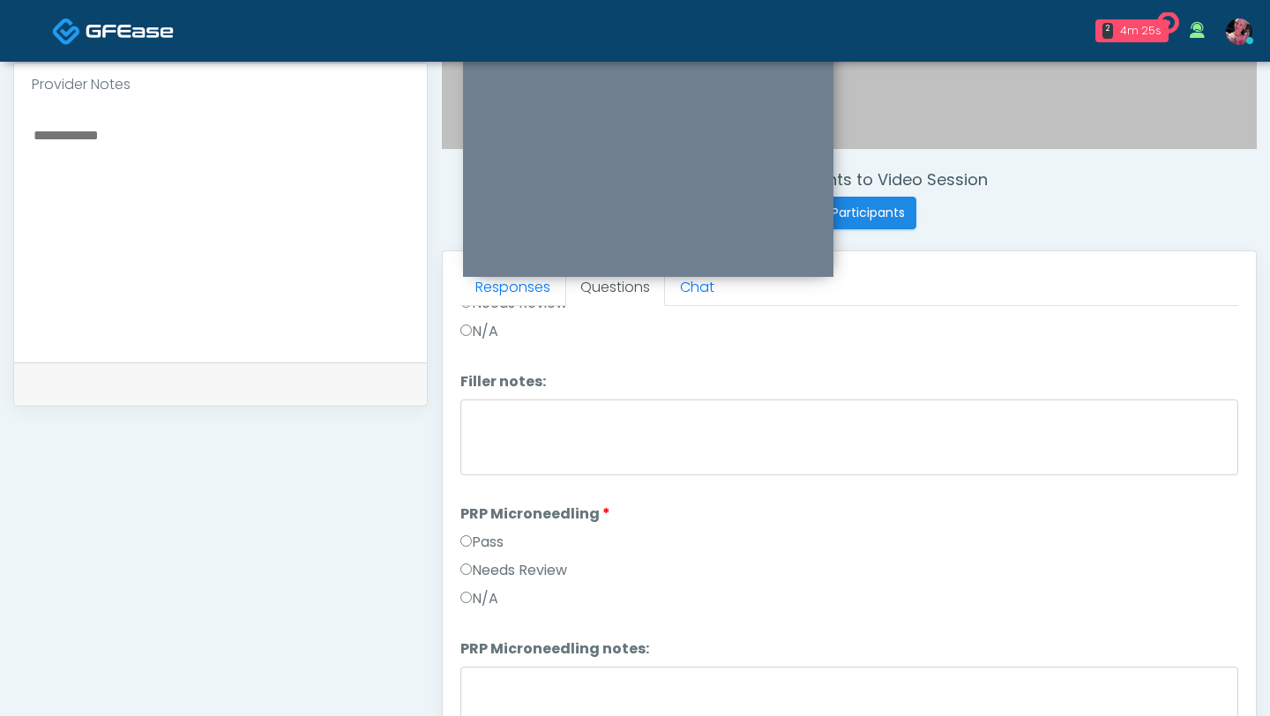
click at [474, 438] on label "Pass" at bounding box center [481, 542] width 43 height 21
click at [474, 438] on label "Pass" at bounding box center [481, 545] width 43 height 21
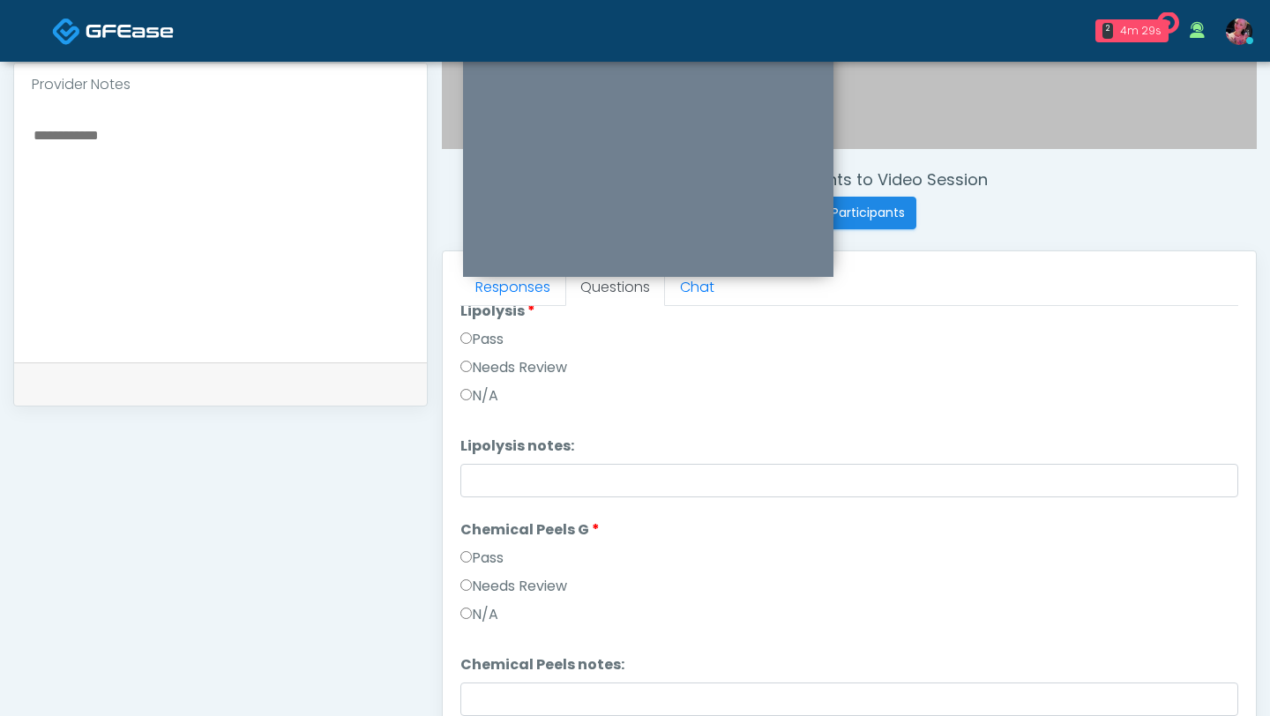
click at [474, 438] on label "Pass" at bounding box center [481, 558] width 43 height 21
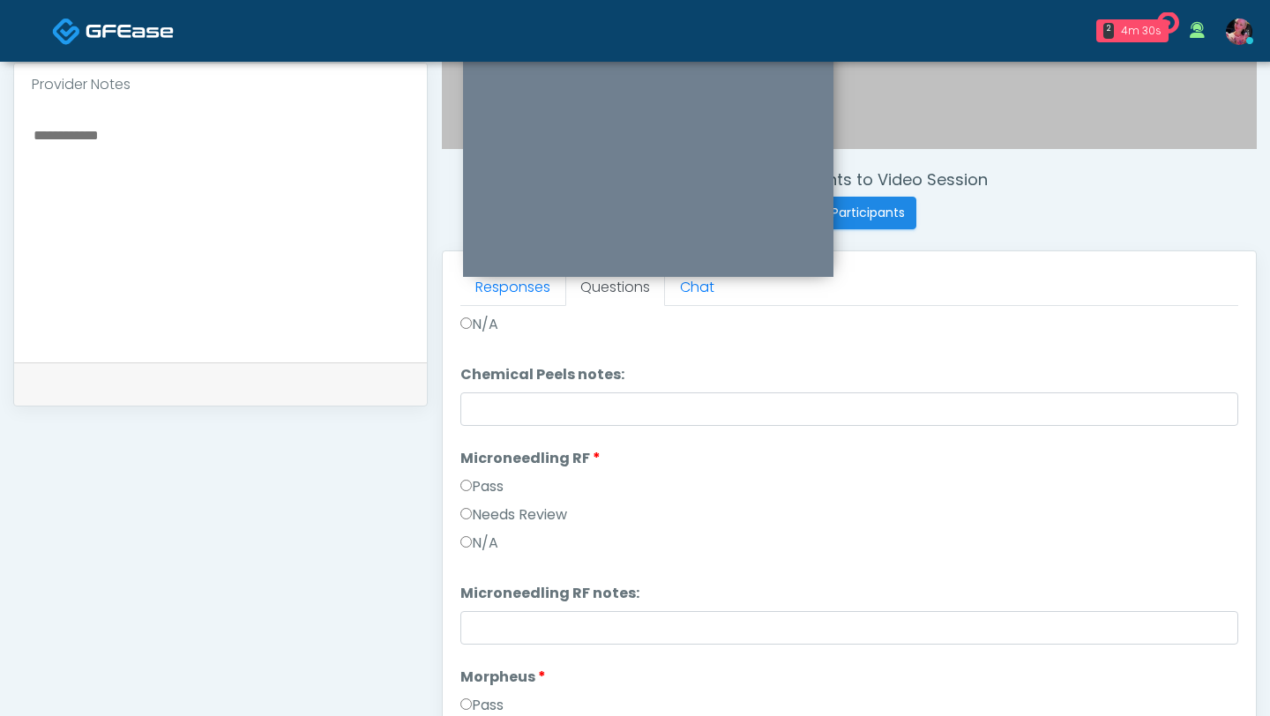
click at [475, 438] on li "Microneedling RF Microneedling RF Pass Needs Review N/A" at bounding box center [849, 504] width 778 height 113
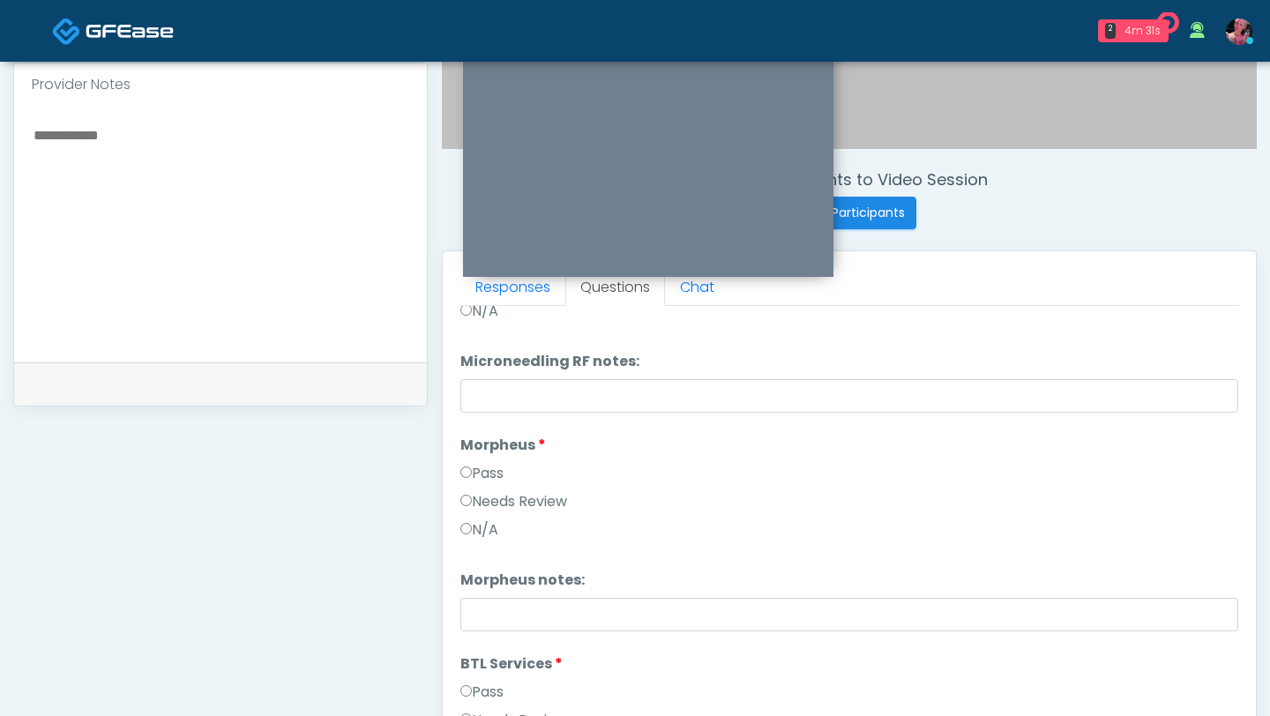
click at [475, 438] on label "Pass" at bounding box center [481, 473] width 43 height 21
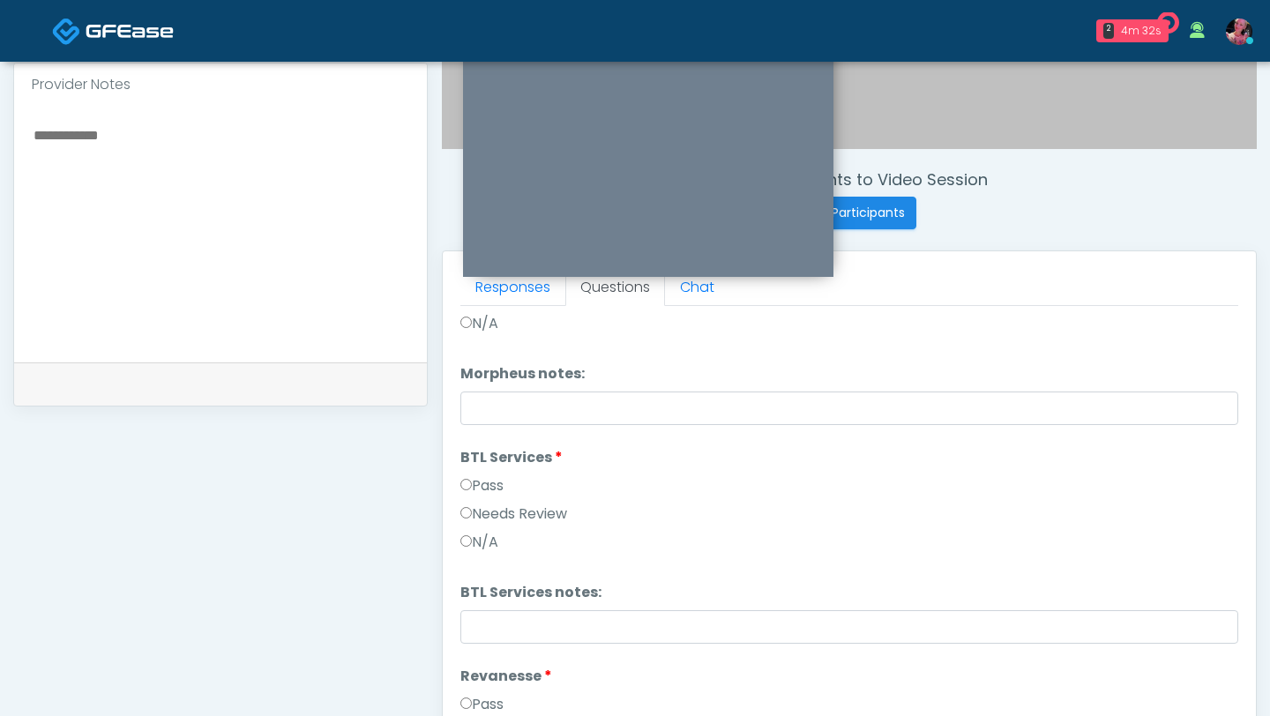
click at [478, 438] on label "Pass" at bounding box center [481, 485] width 43 height 21
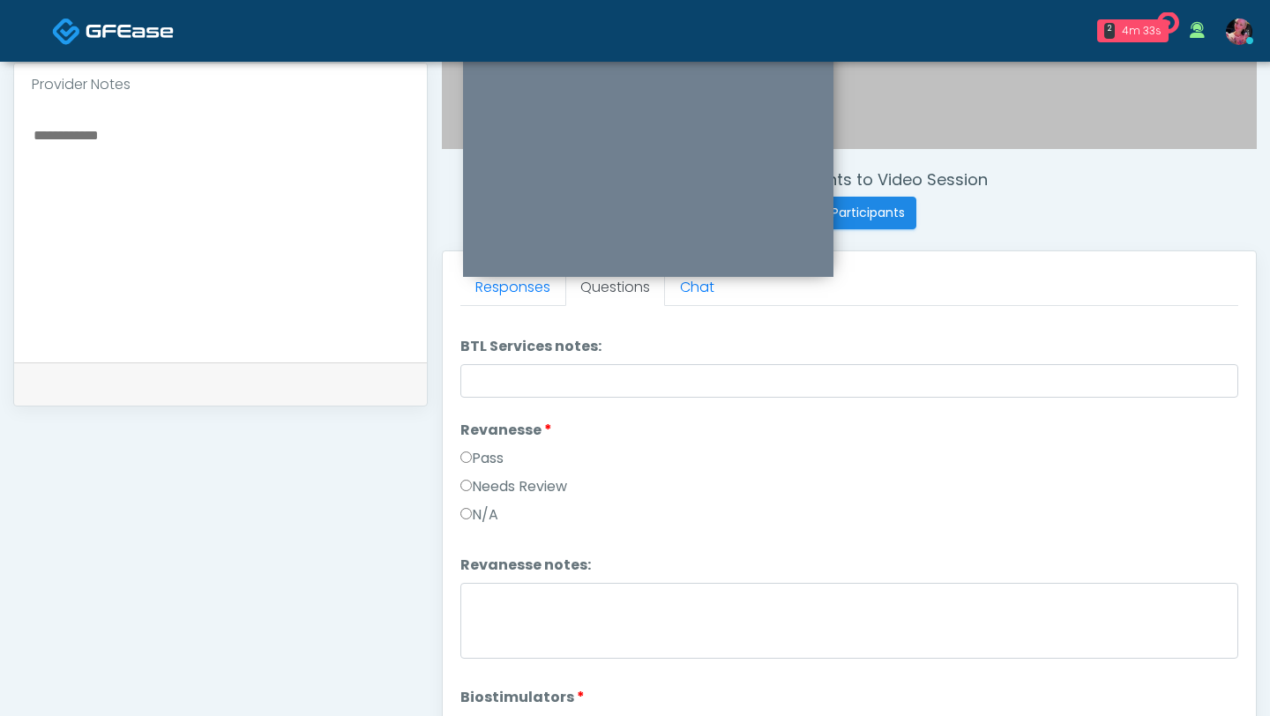
click at [478, 438] on label "Pass" at bounding box center [481, 458] width 43 height 21
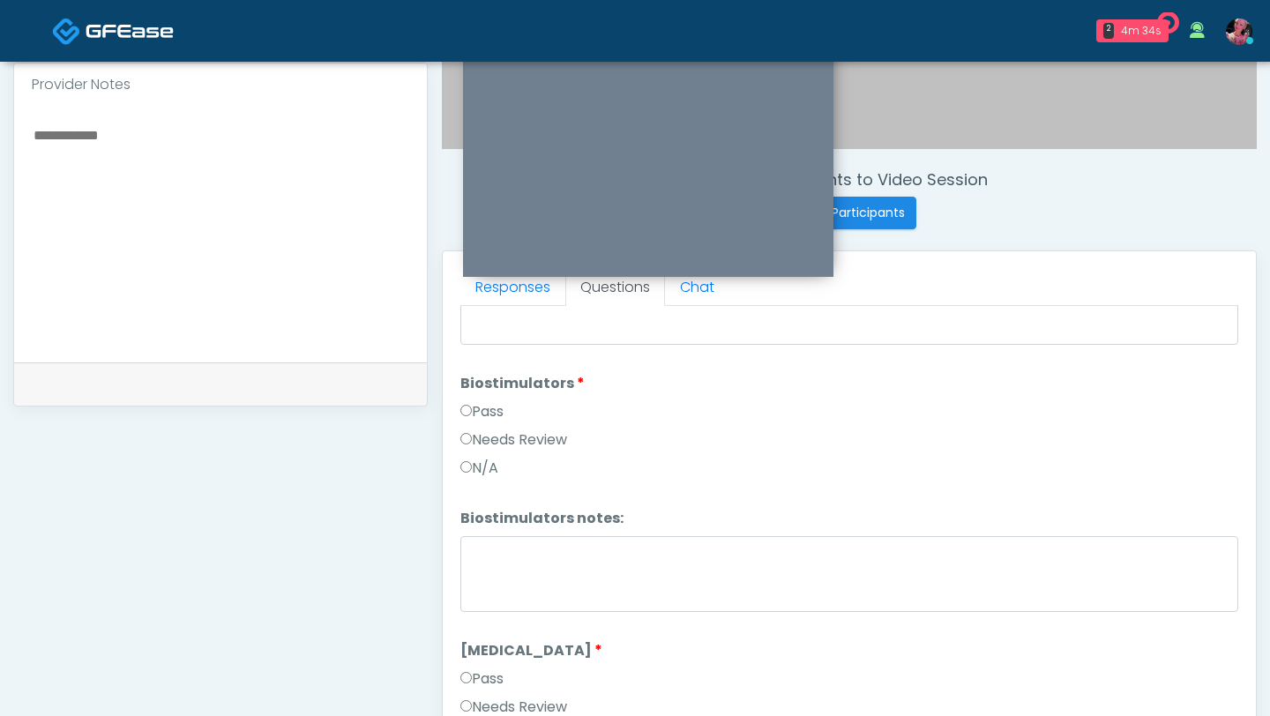
click at [474, 401] on label "Pass" at bounding box center [481, 411] width 43 height 21
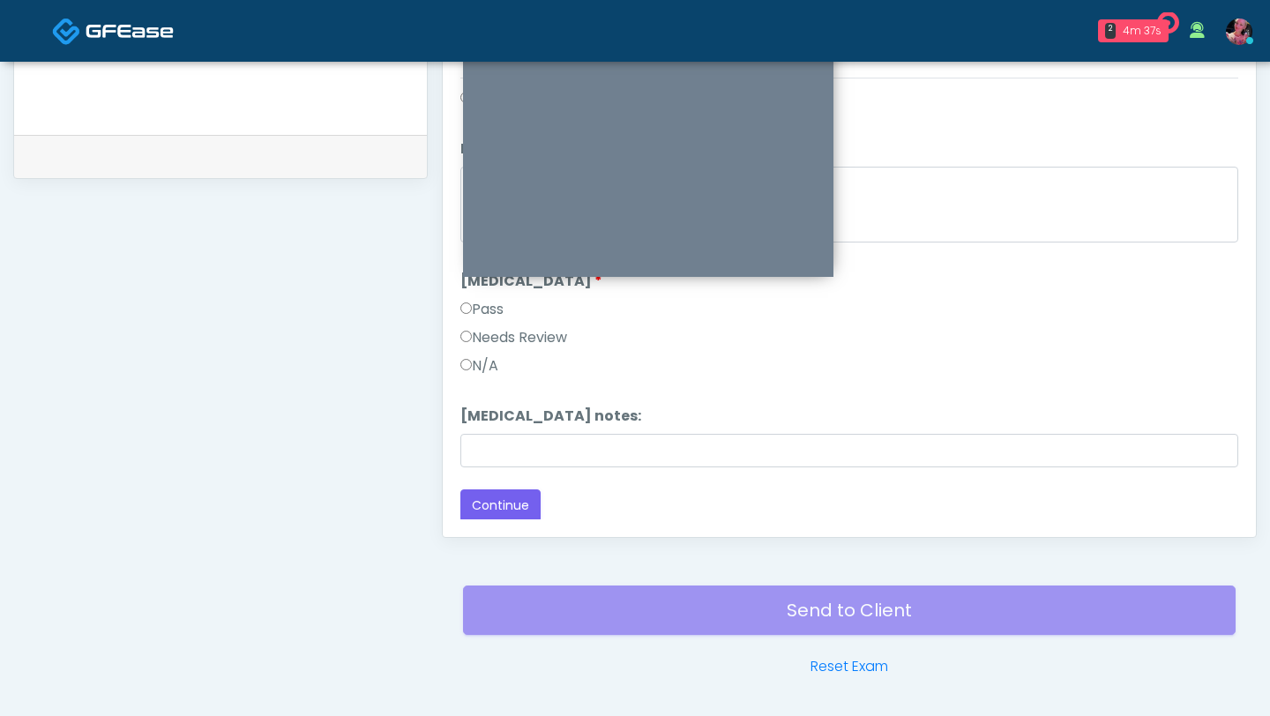
scroll to position [867, 0]
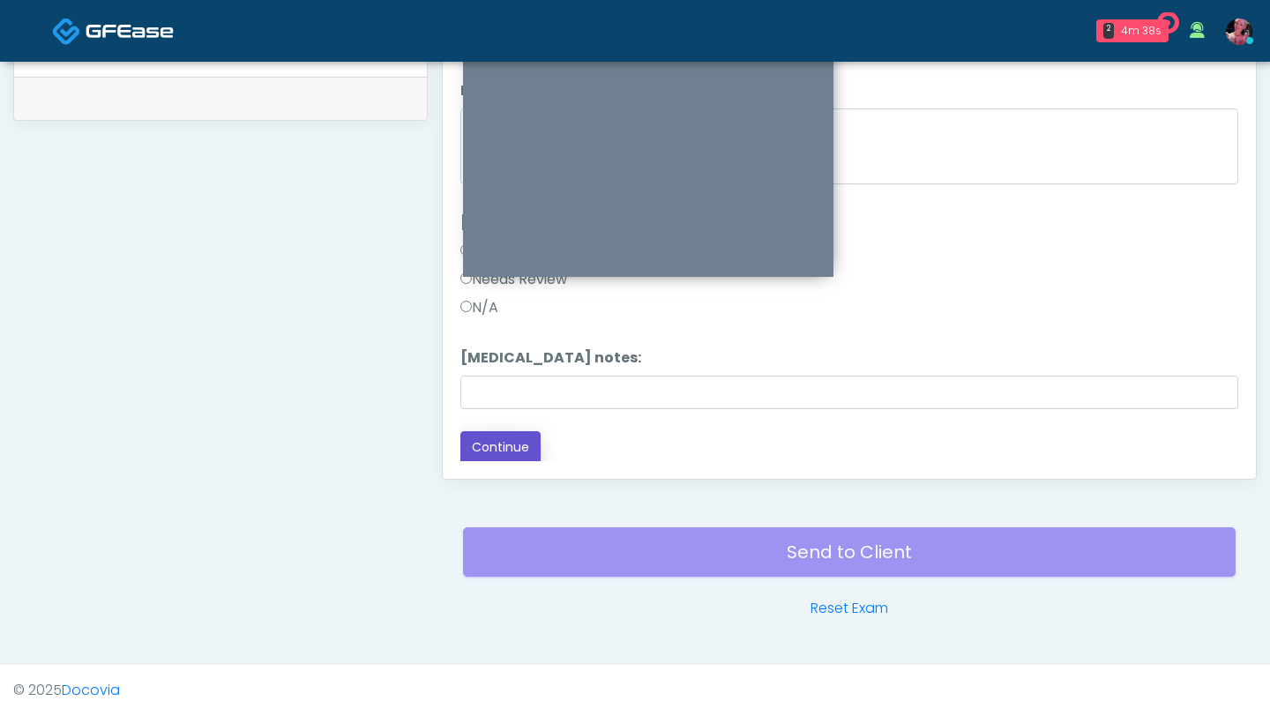
click at [488, 438] on button "Continue" at bounding box center [500, 447] width 80 height 33
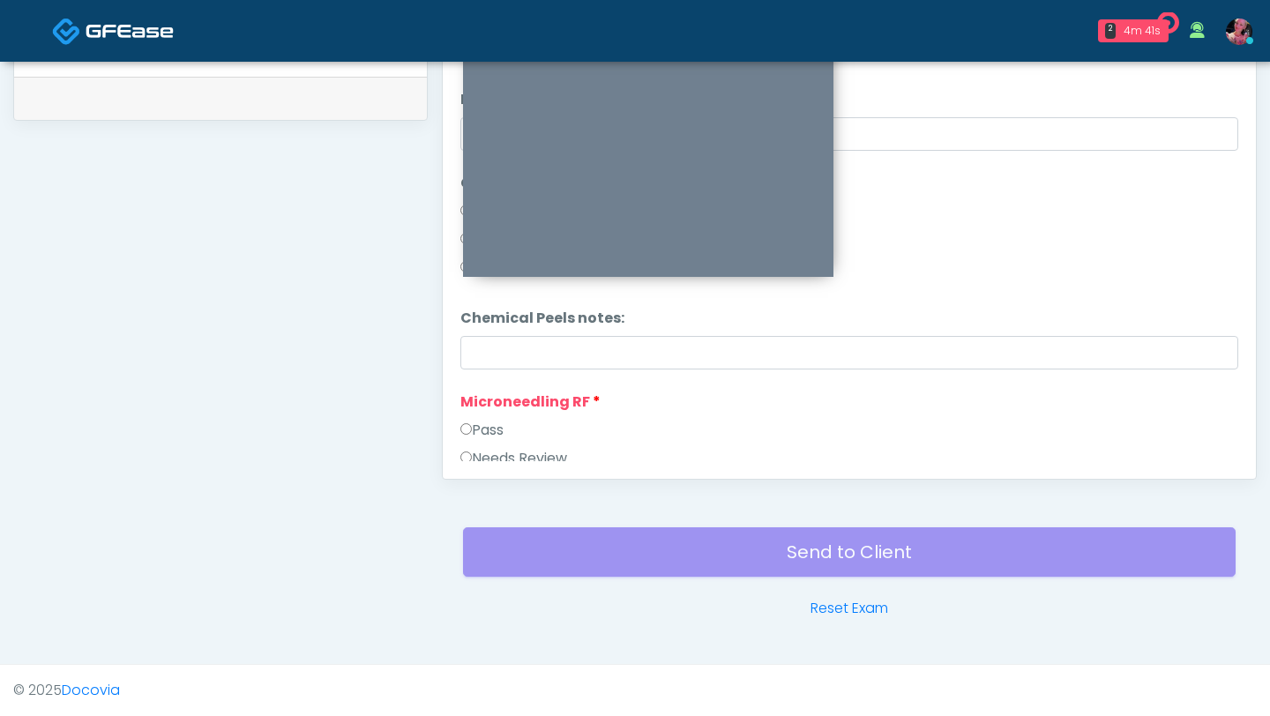
scroll to position [1170, 0]
click at [488, 438] on label "Pass" at bounding box center [481, 440] width 43 height 21
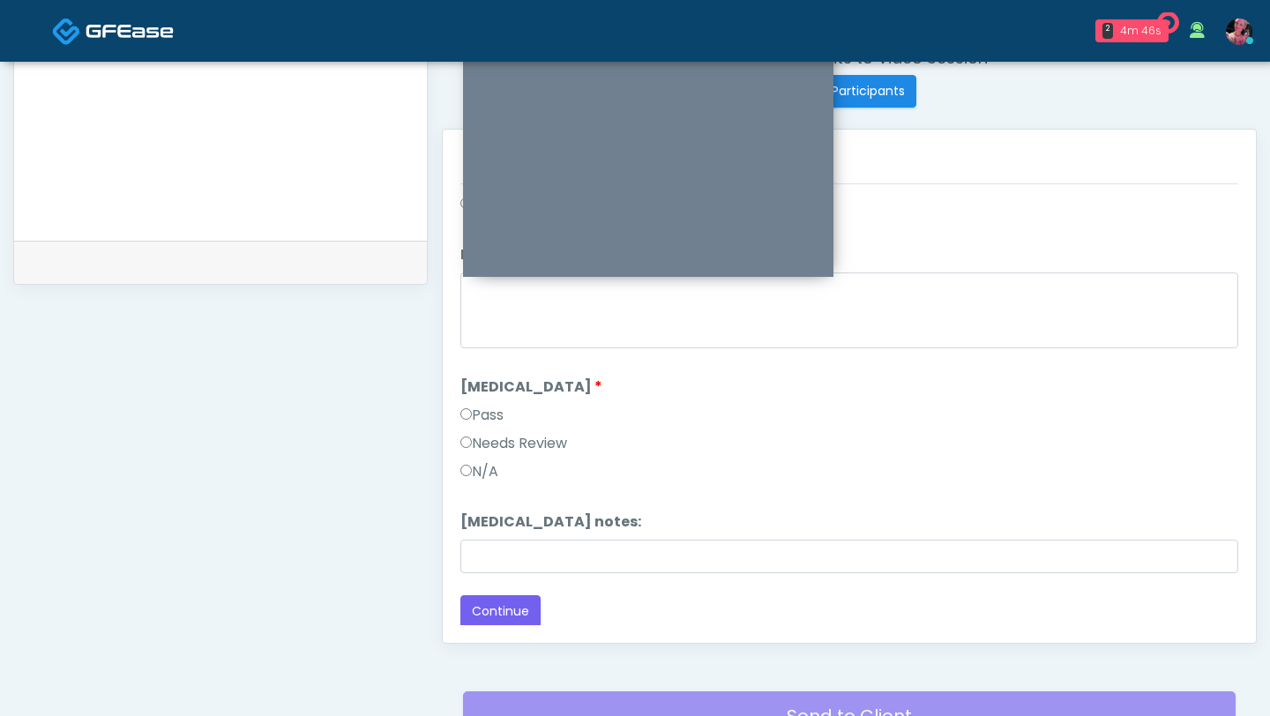
scroll to position [744, 0]
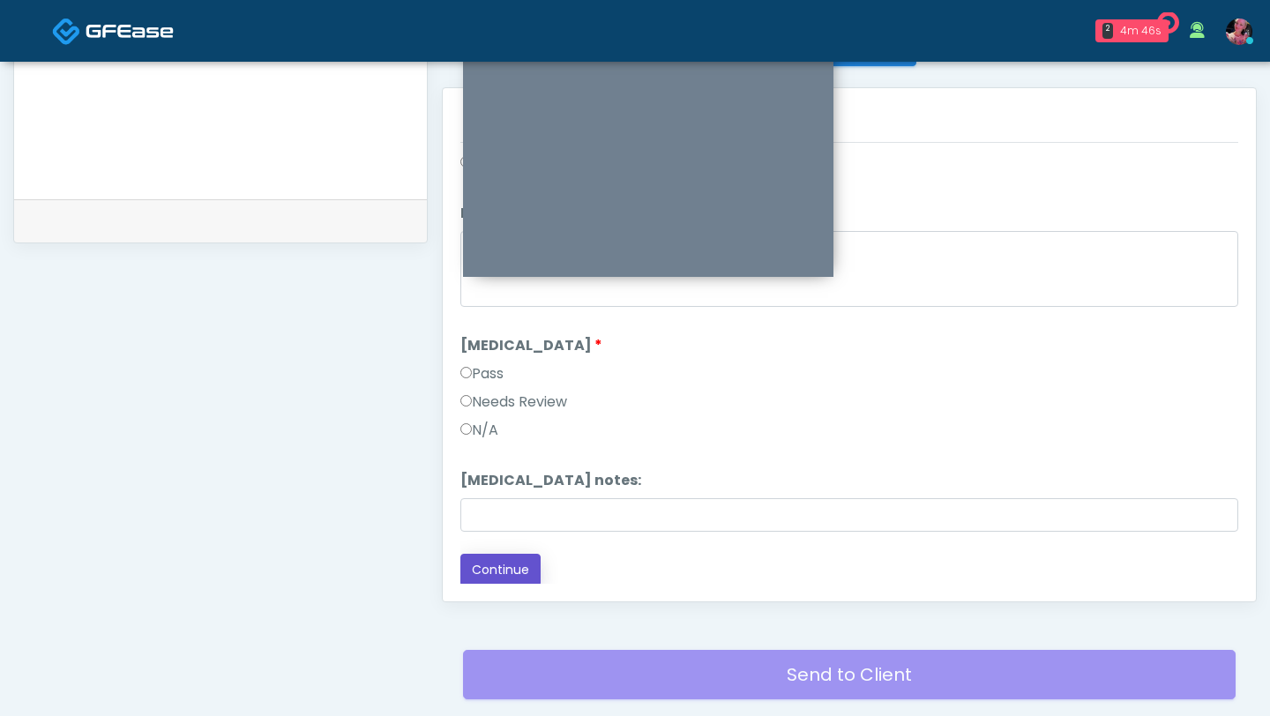
click at [505, 438] on button "Continue" at bounding box center [500, 570] width 80 height 33
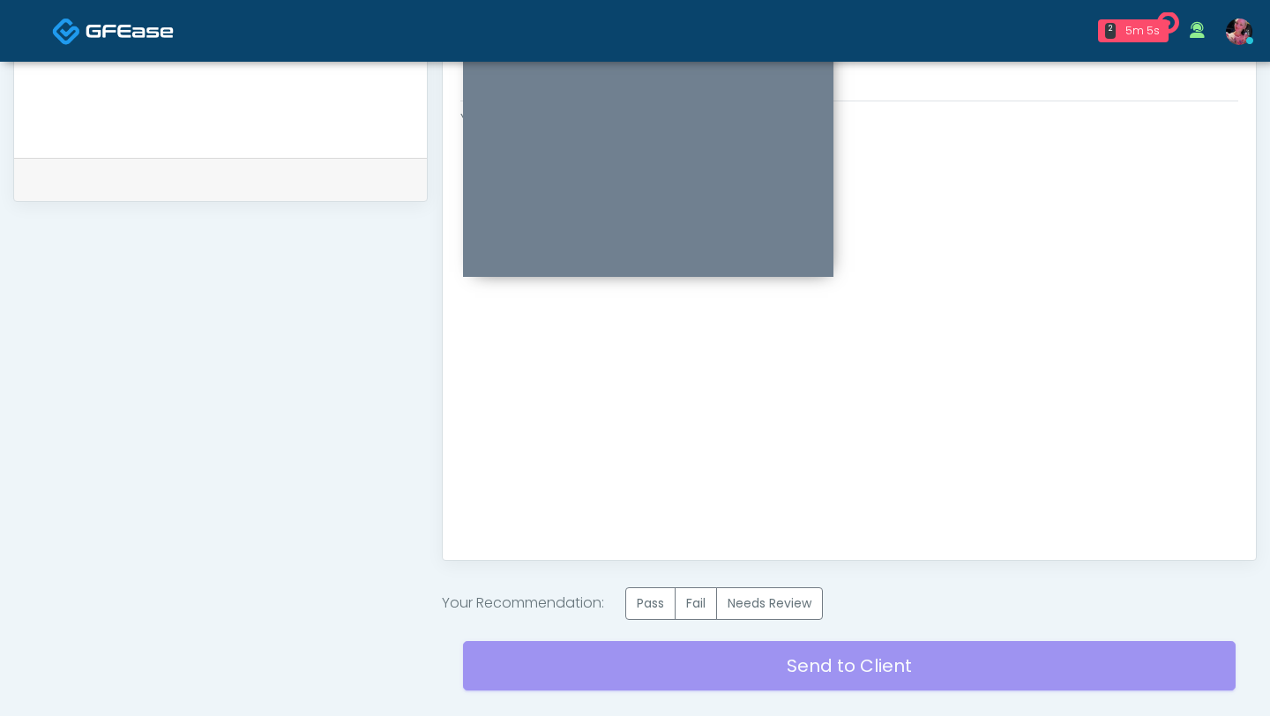
scroll to position [807, 0]
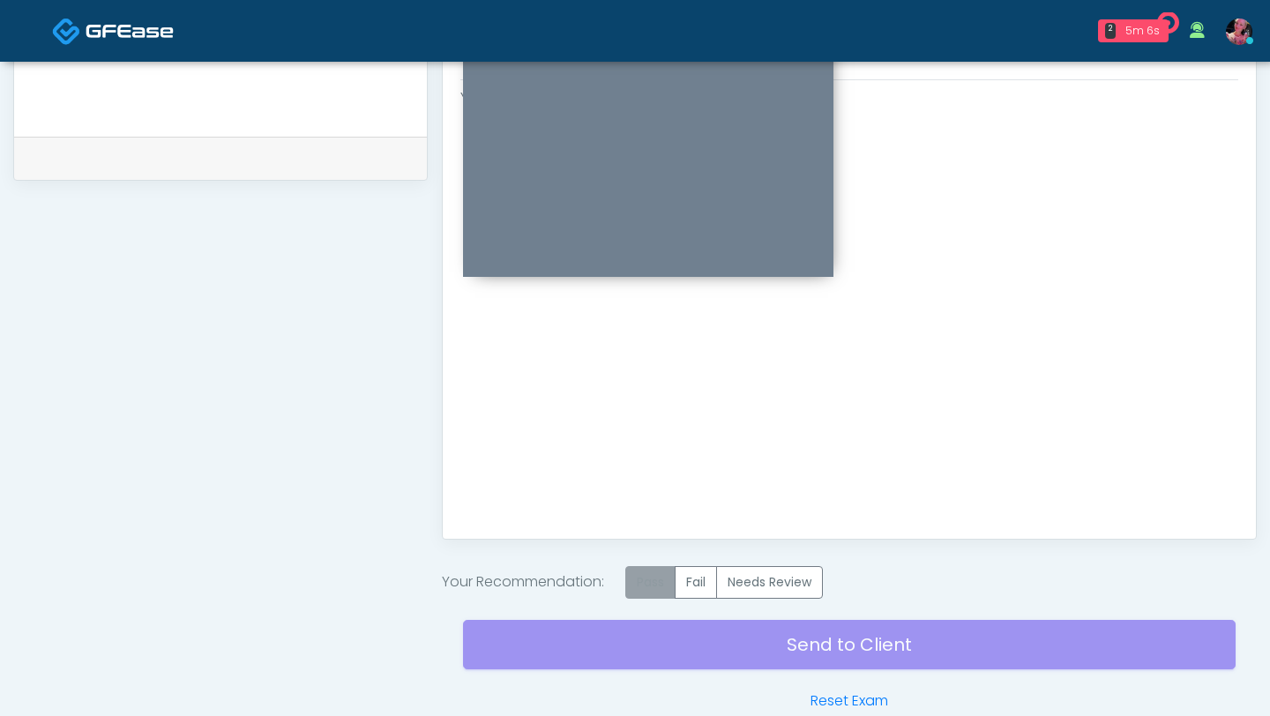
click at [662, 438] on label "Pass" at bounding box center [650, 582] width 50 height 33
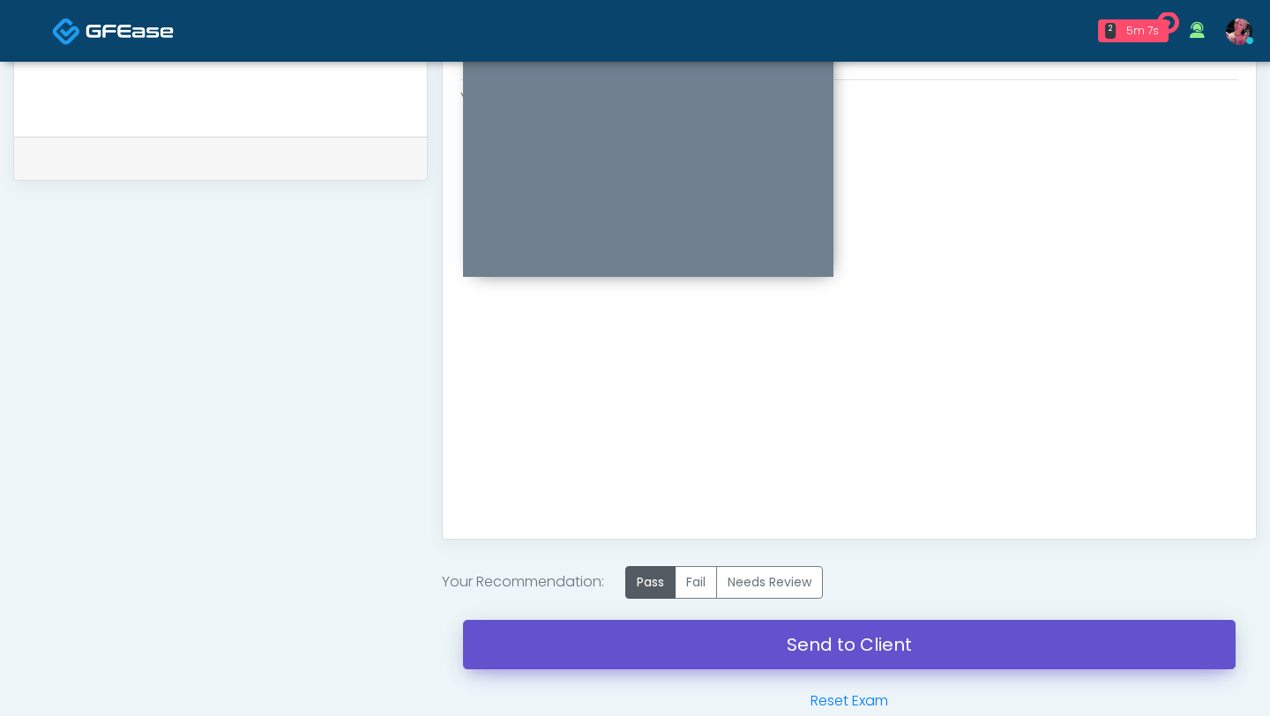
click at [657, 438] on link "Send to Client" at bounding box center [849, 644] width 773 height 49
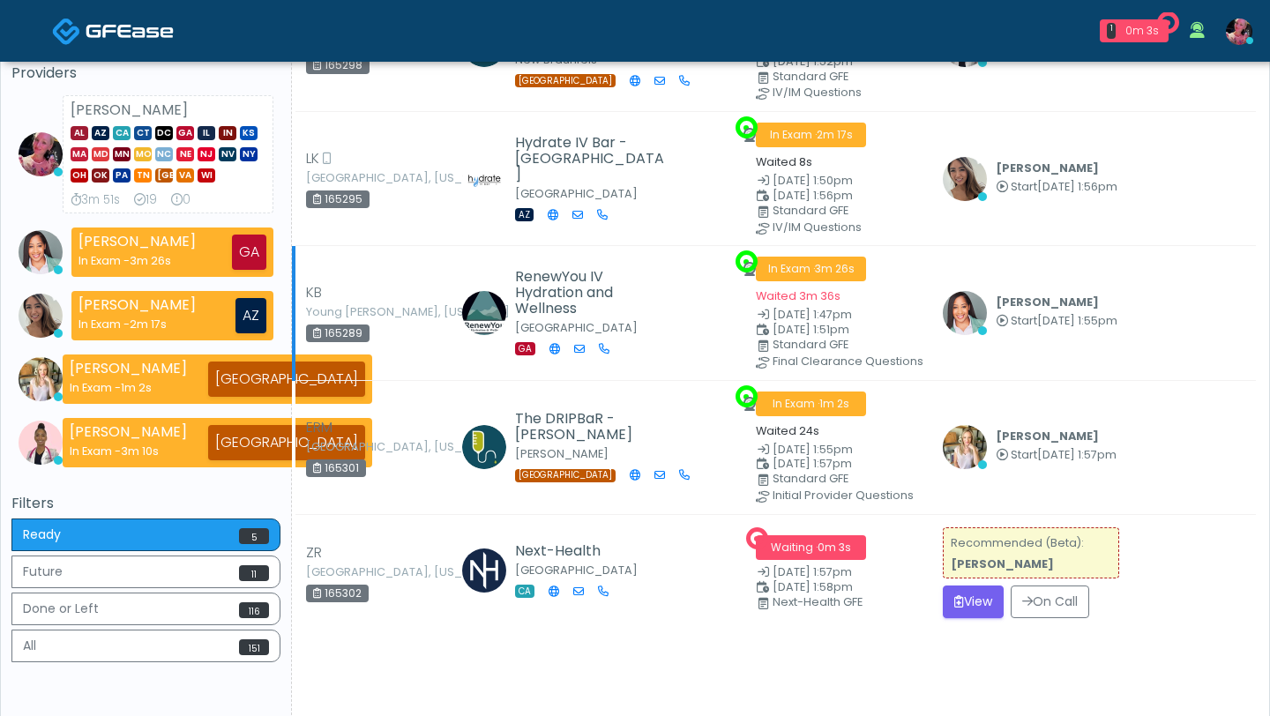
scroll to position [158, 0]
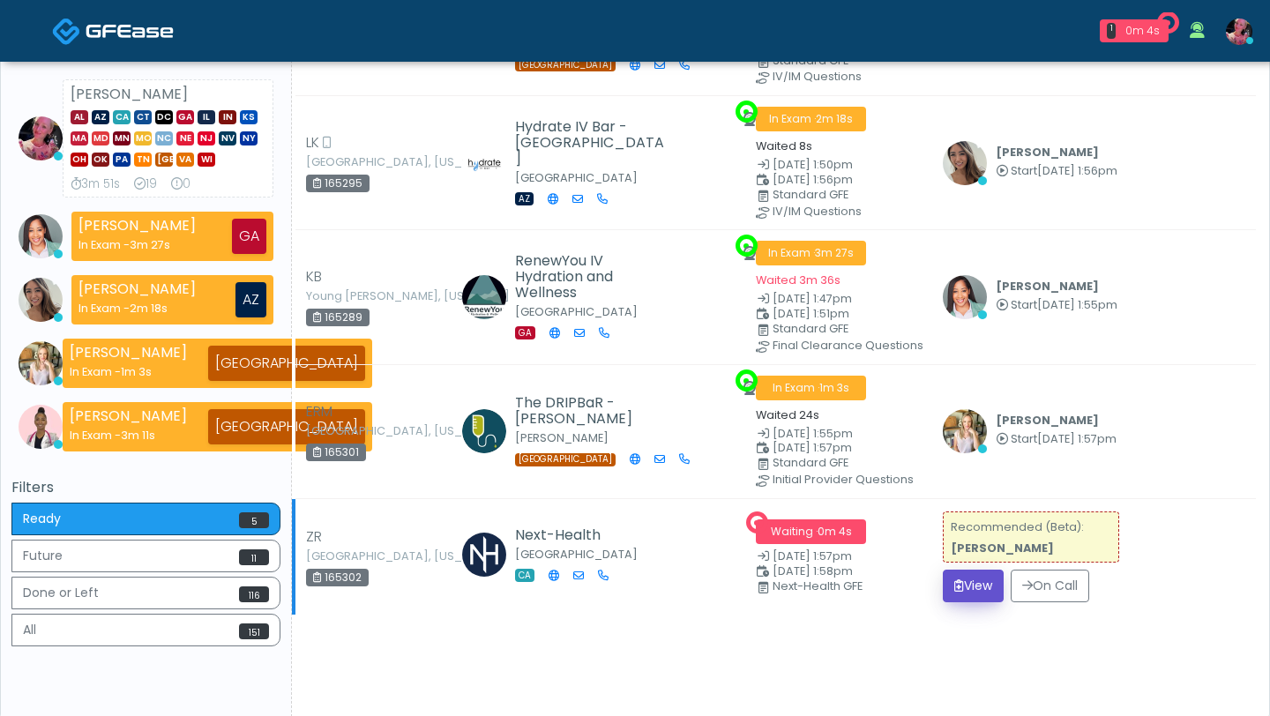
click at [962, 595] on button "View" at bounding box center [973, 586] width 61 height 33
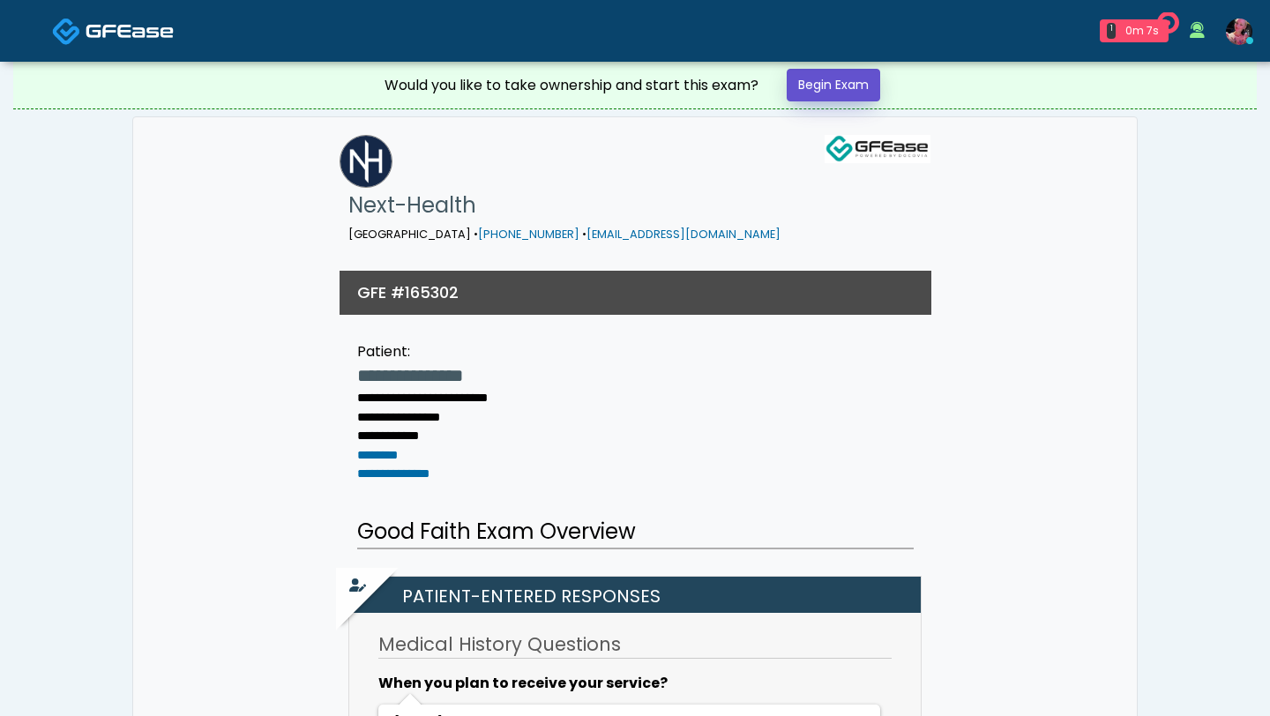
click at [851, 81] on link "Begin Exam" at bounding box center [834, 85] width 94 height 33
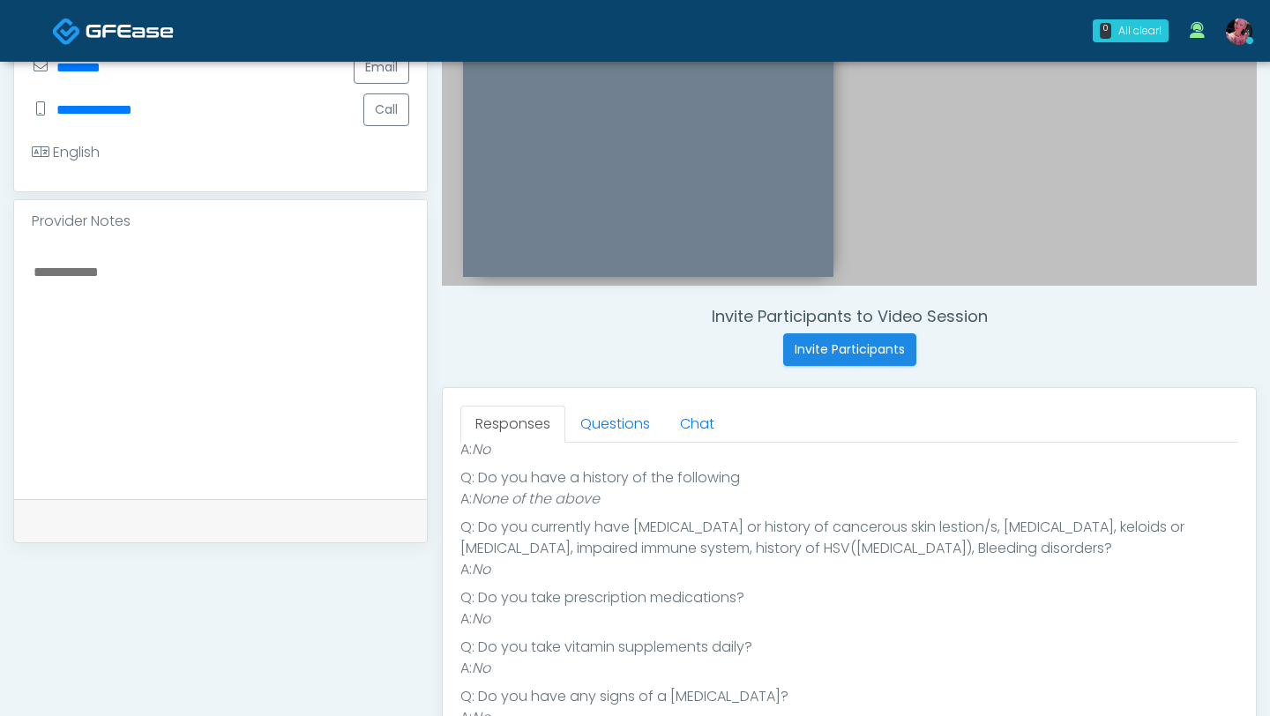
scroll to position [365, 0]
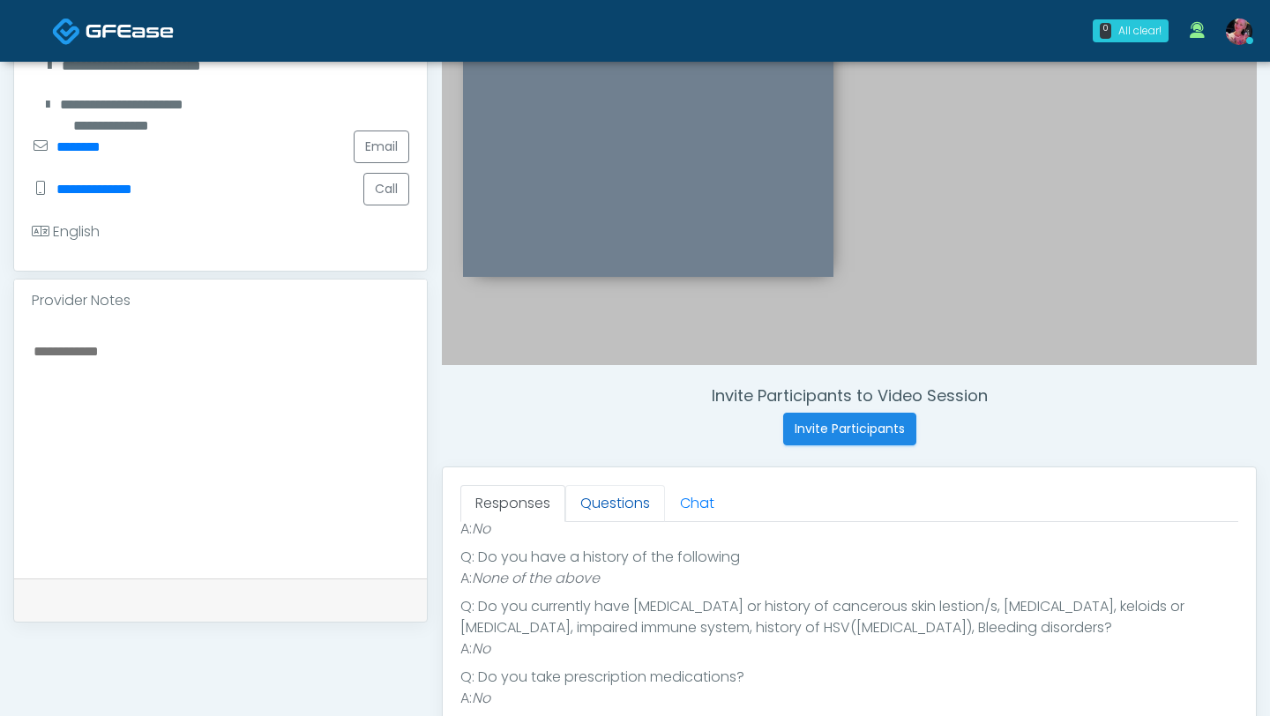
click at [601, 514] on link "Questions" at bounding box center [615, 503] width 100 height 37
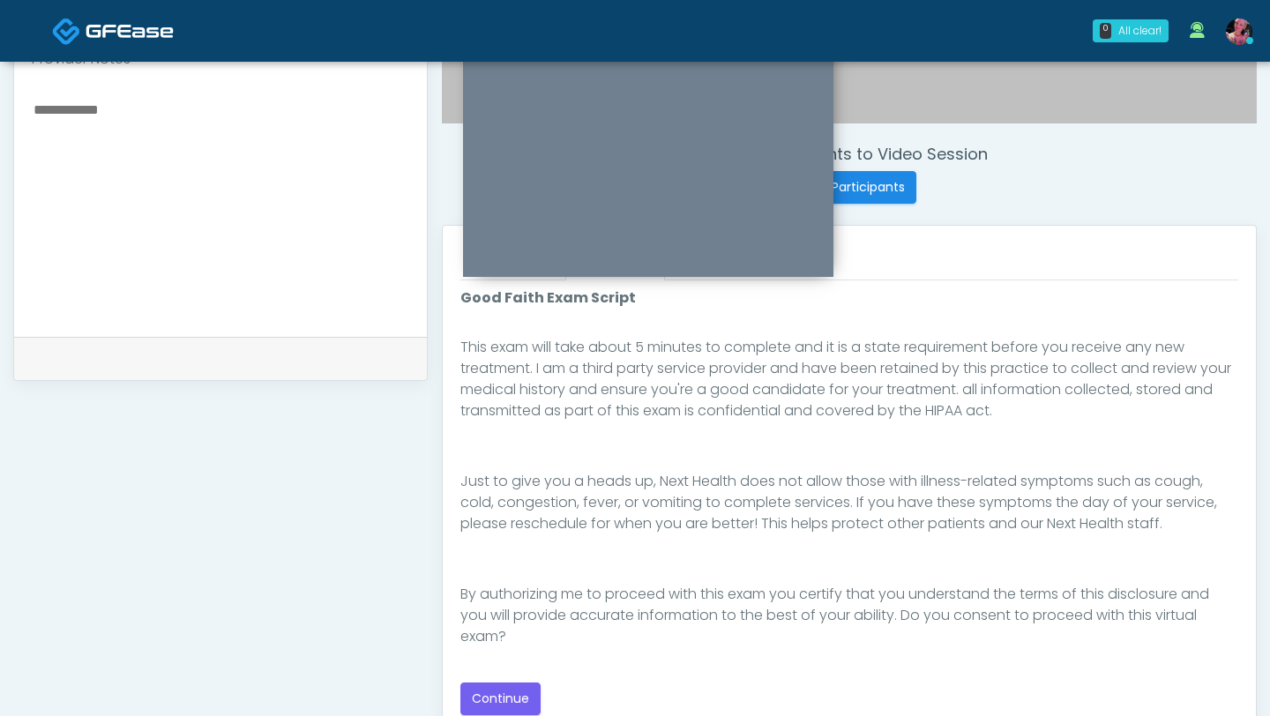
scroll to position [735, 0]
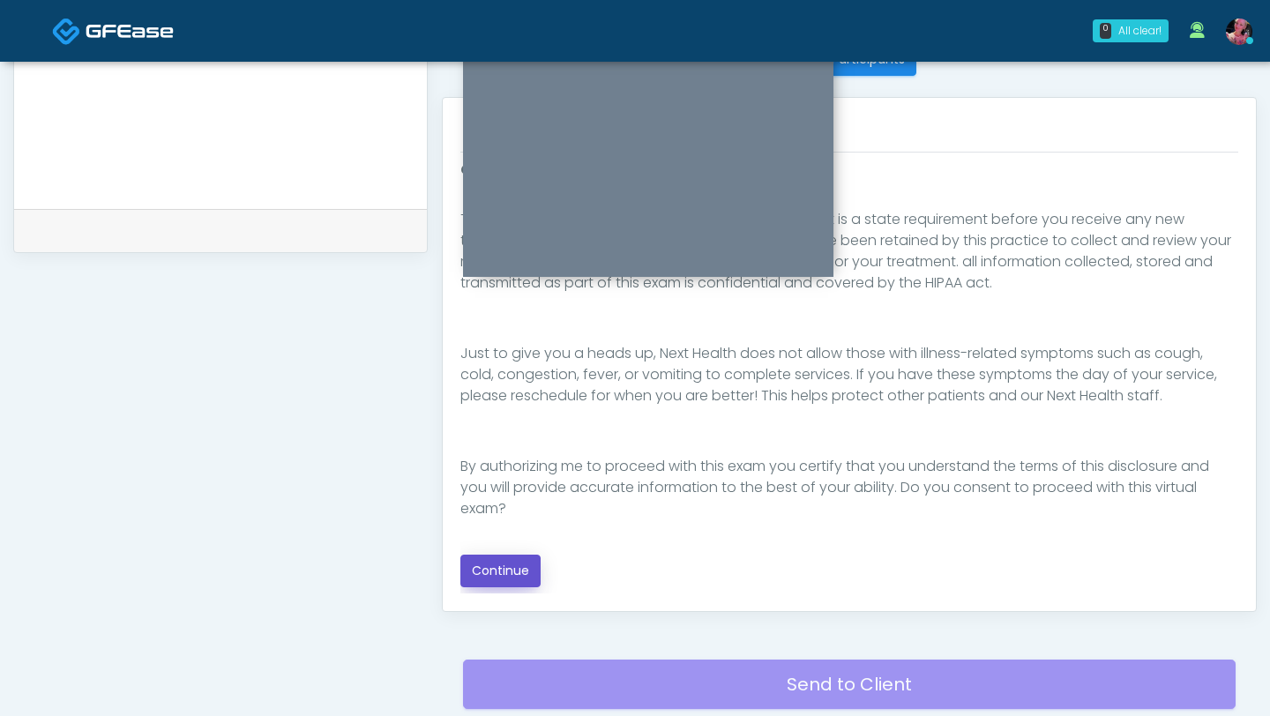
click at [518, 566] on button "Continue" at bounding box center [500, 571] width 80 height 33
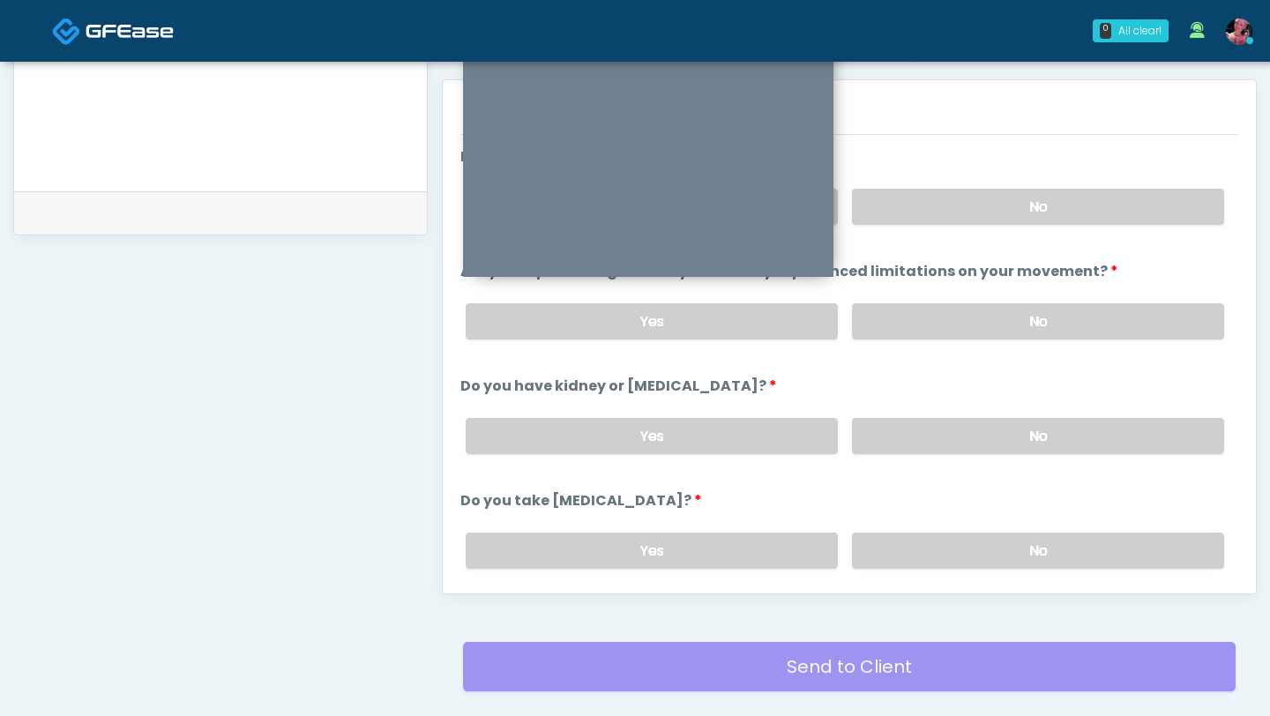
scroll to position [730, 0]
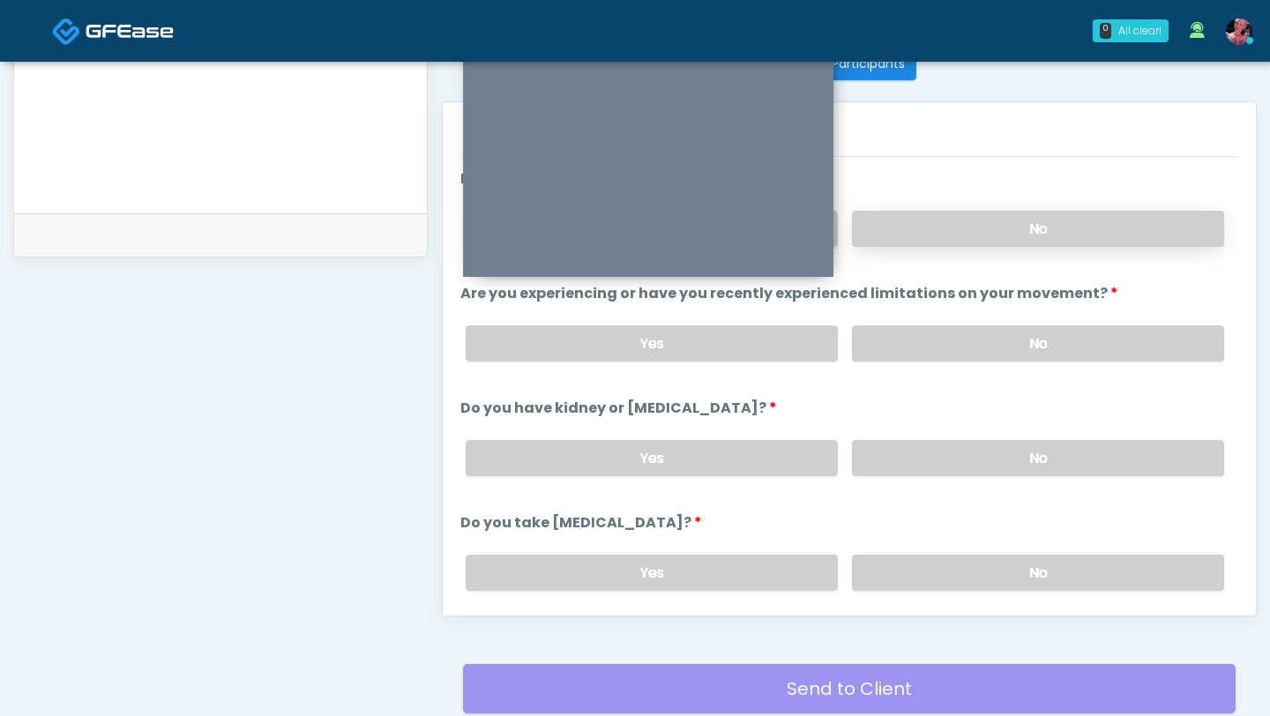
click at [1055, 243] on label "No" at bounding box center [1038, 229] width 372 height 36
click at [1037, 304] on li "Are you experiencing or have you recently experienced limitations on your movem…" at bounding box center [849, 329] width 778 height 93
click at [1036, 342] on label "No" at bounding box center [1038, 343] width 372 height 36
click at [996, 446] on label "No" at bounding box center [1038, 458] width 372 height 36
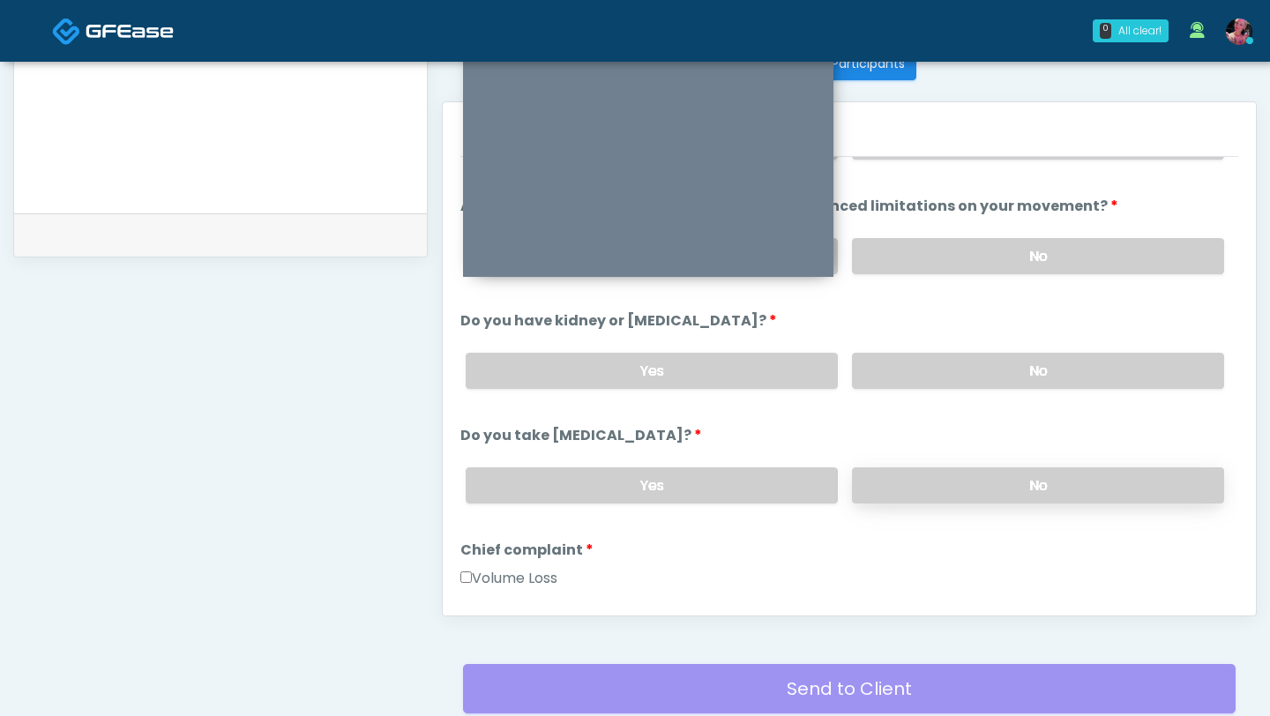
click at [984, 468] on label "No" at bounding box center [1038, 486] width 372 height 36
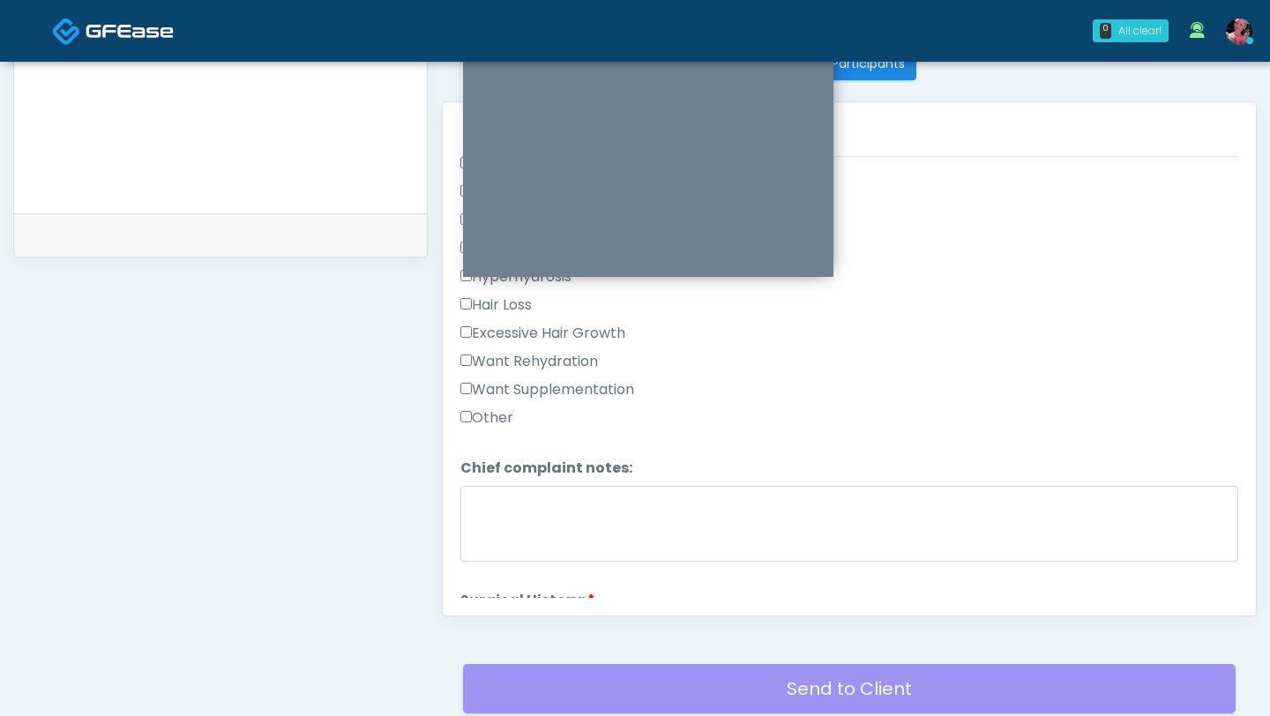
scroll to position [586, 0]
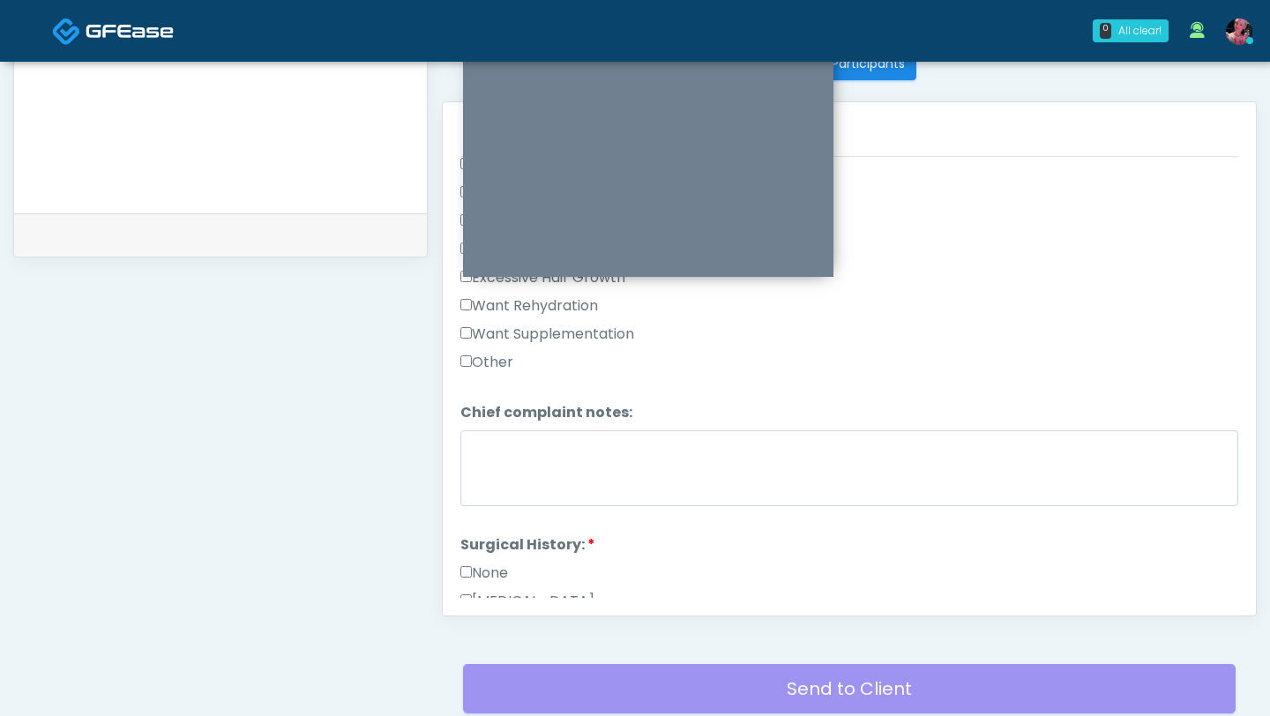
click at [515, 572] on div "None" at bounding box center [849, 577] width 778 height 28
click at [501, 570] on label "None" at bounding box center [484, 573] width 48 height 21
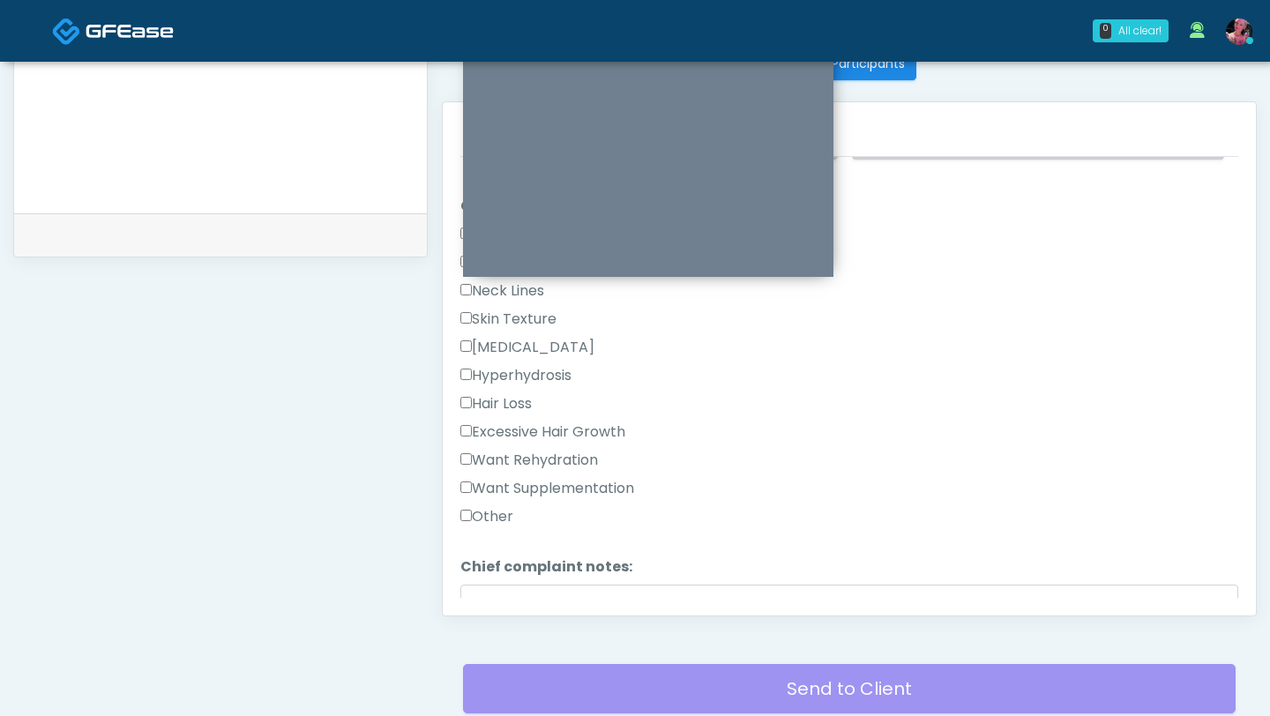
scroll to position [438, 0]
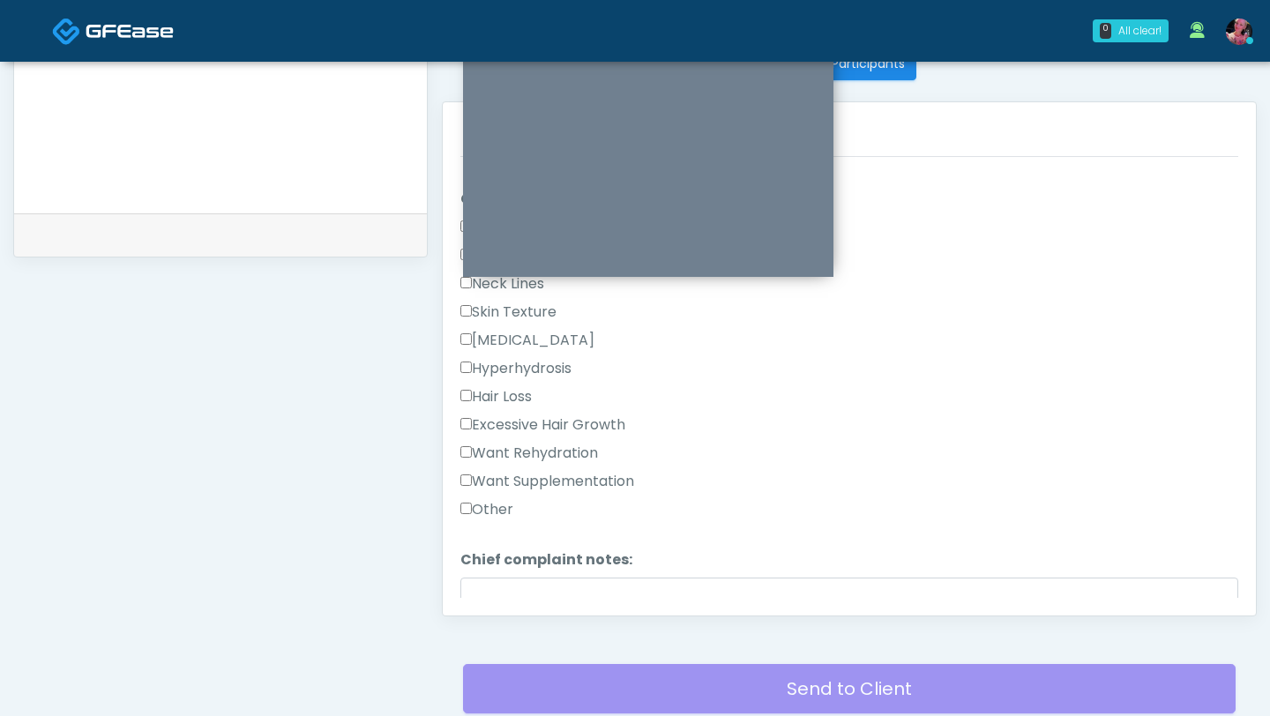
click at [520, 476] on label "Want Supplementation" at bounding box center [547, 481] width 174 height 21
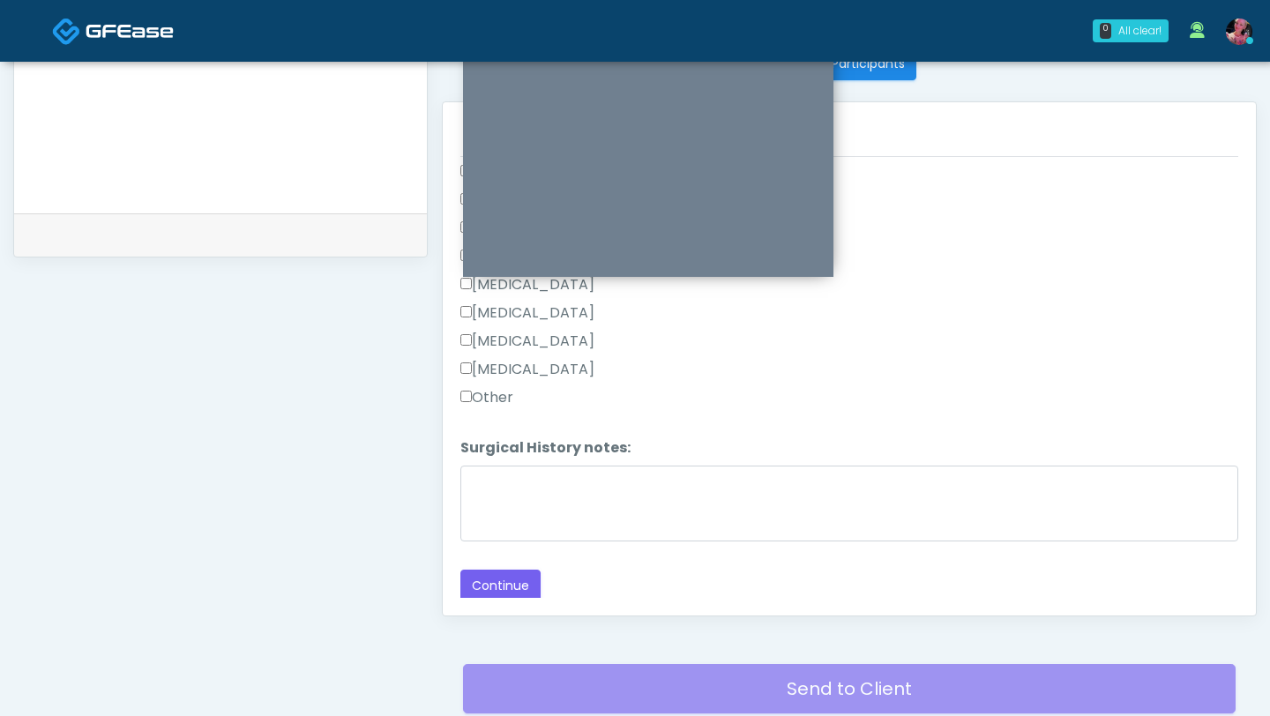
scroll to position [819, 0]
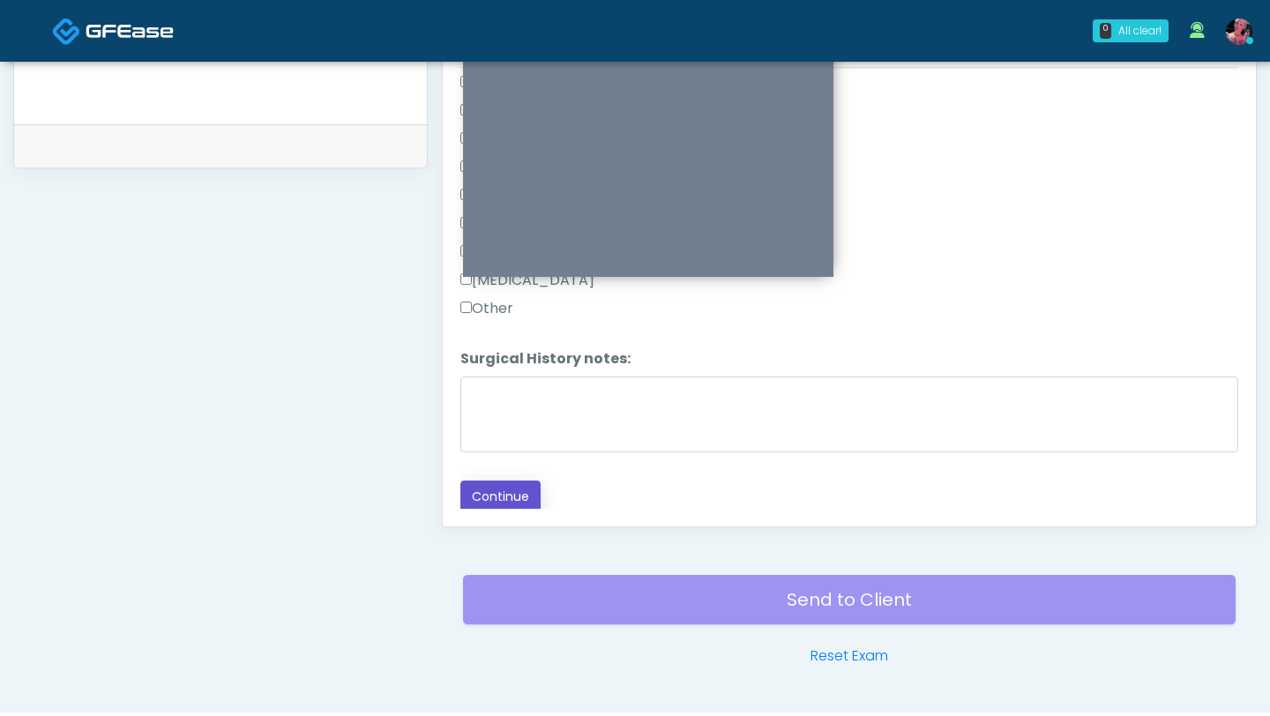
click at [514, 485] on button "Continue" at bounding box center [500, 497] width 80 height 33
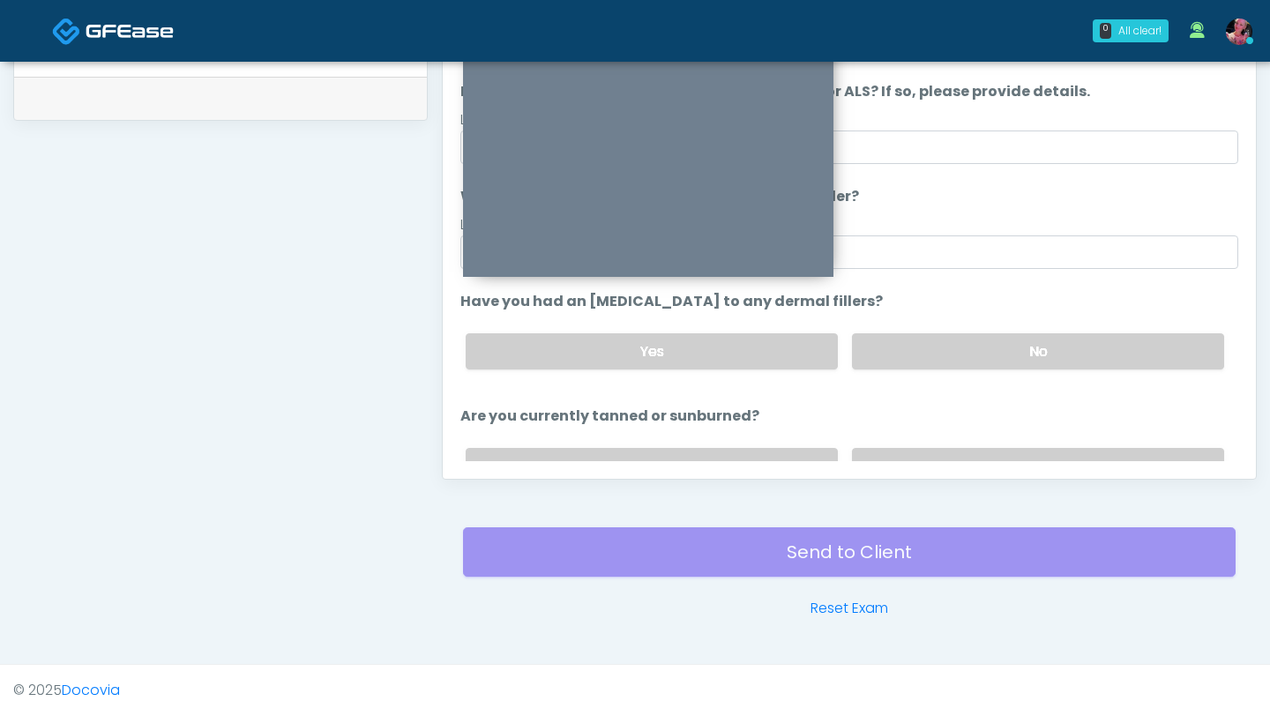
scroll to position [0, 0]
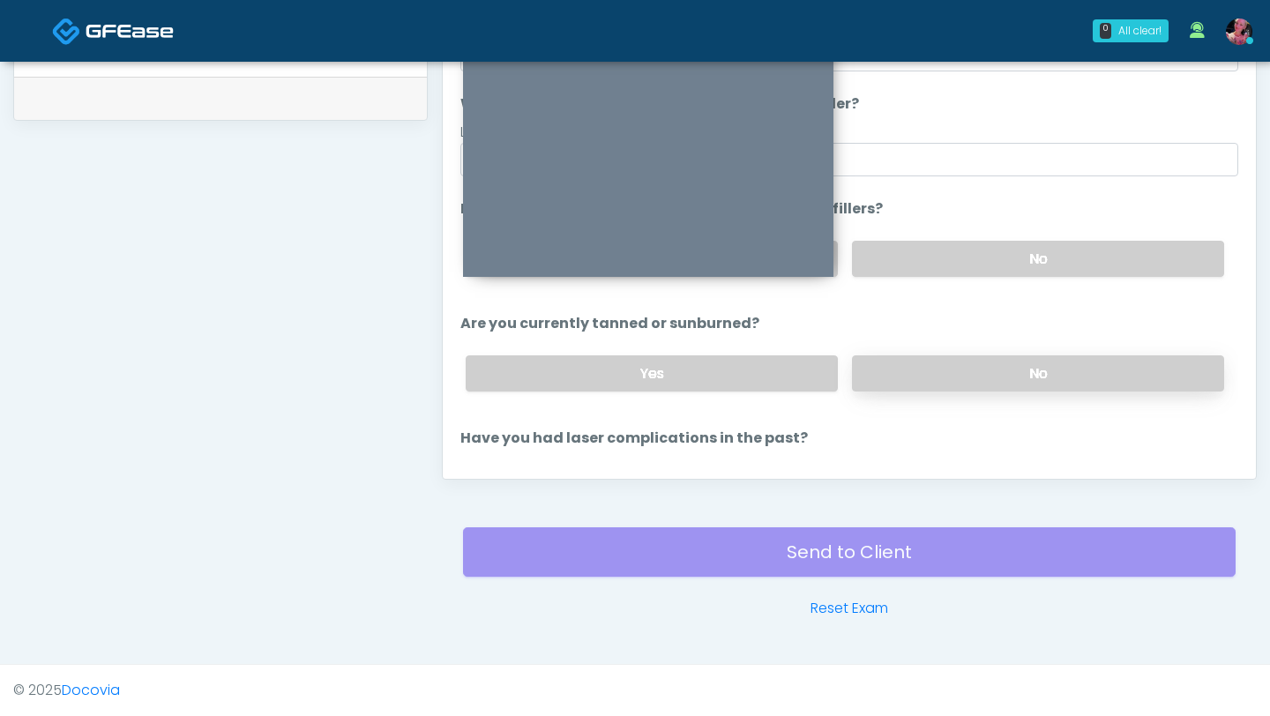
click at [985, 378] on label "No" at bounding box center [1038, 373] width 372 height 36
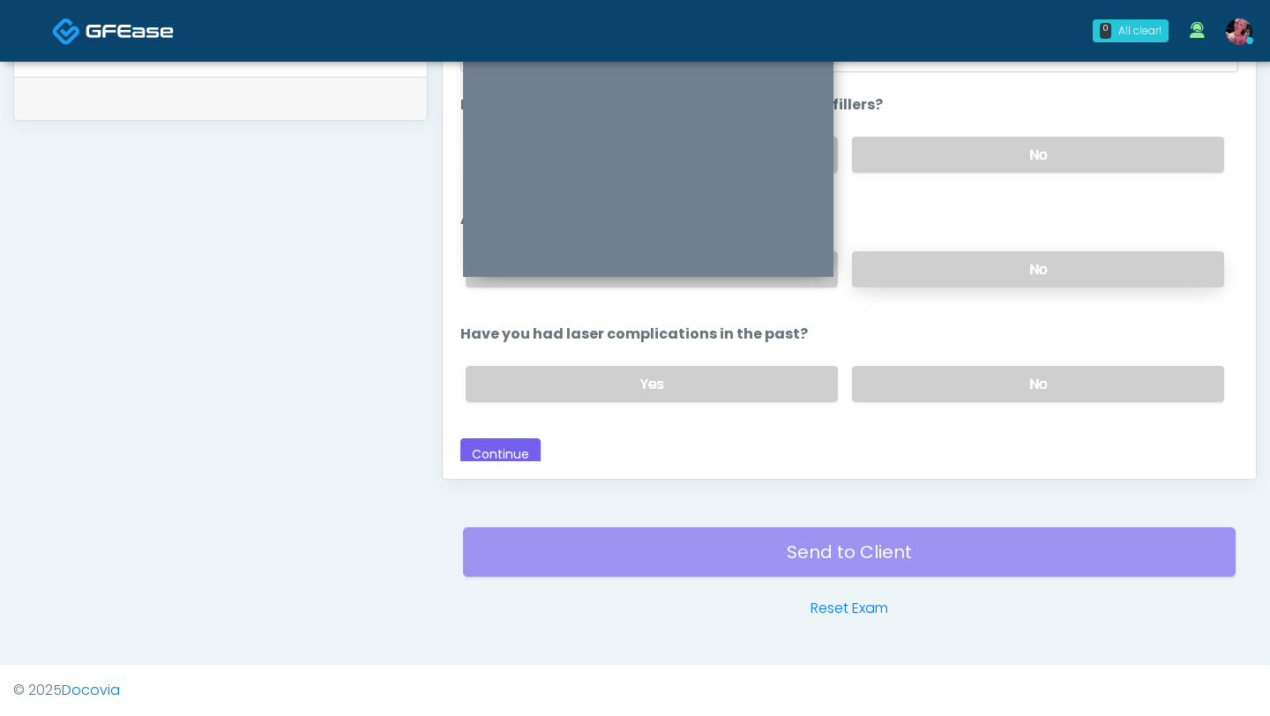
scroll to position [205, 0]
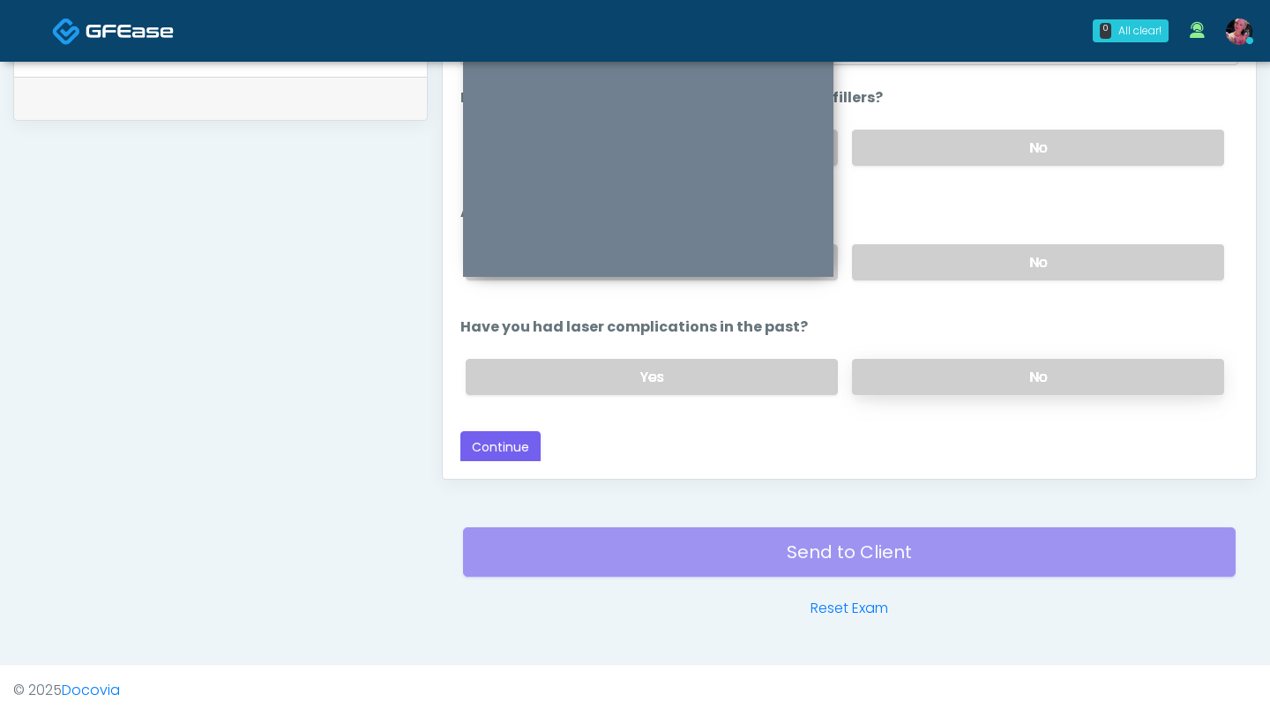
click at [970, 378] on label "No" at bounding box center [1038, 377] width 372 height 36
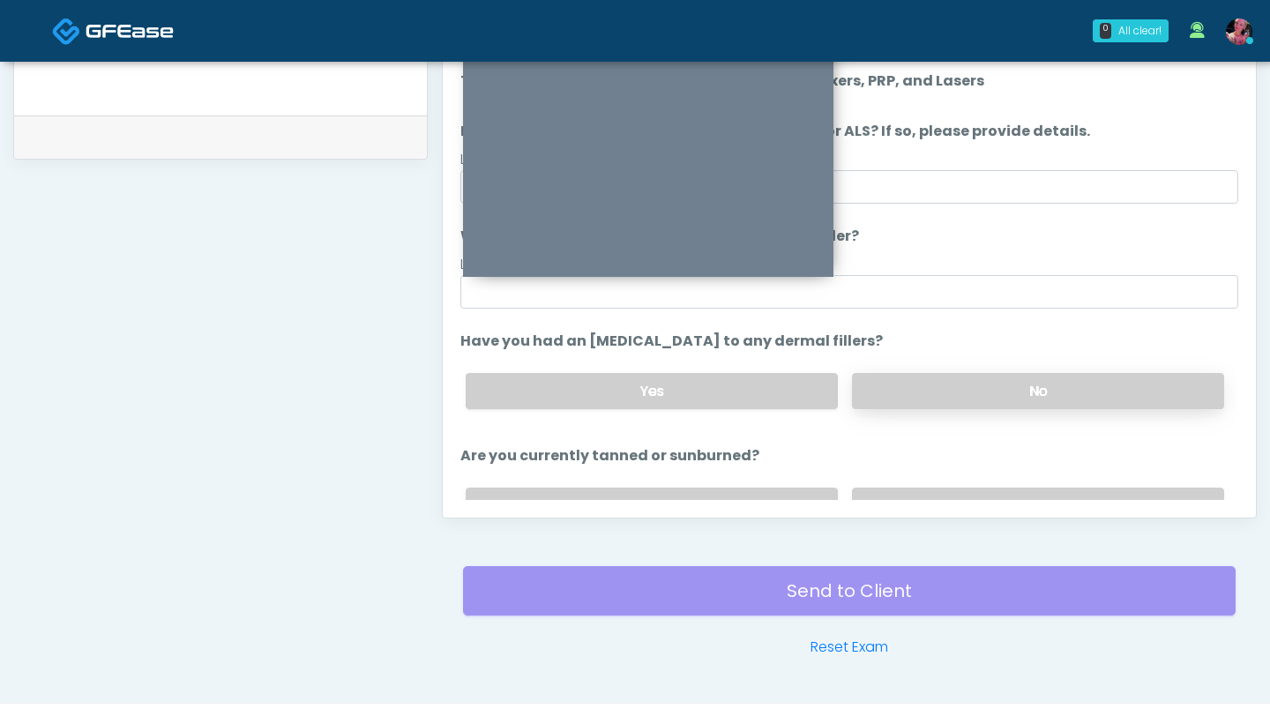
click at [965, 397] on label "No" at bounding box center [1038, 391] width 372 height 36
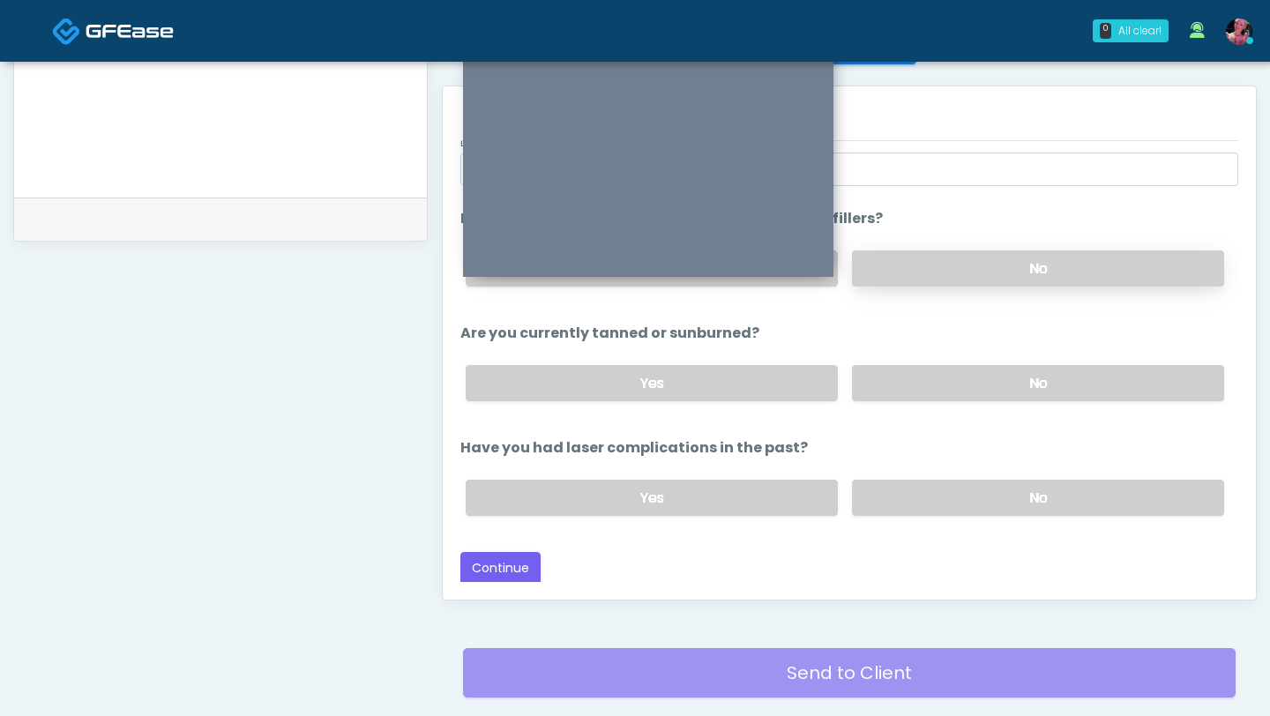
scroll to position [768, 0]
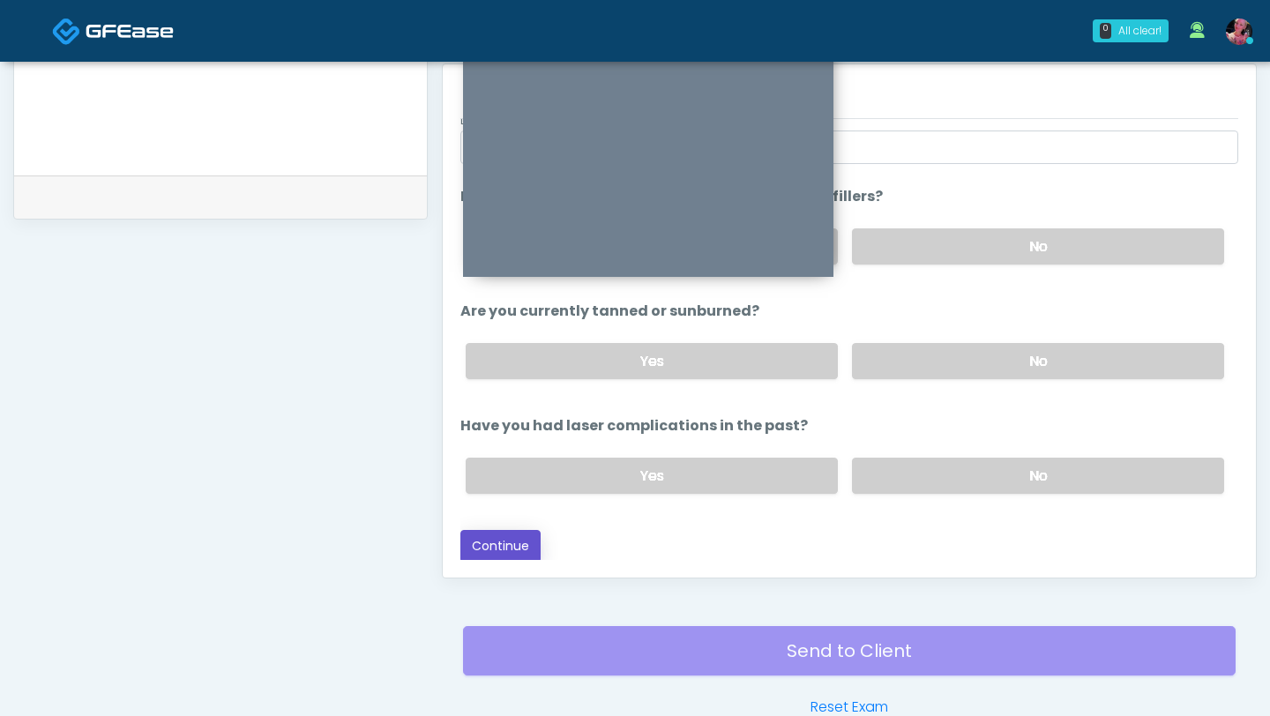
click at [525, 542] on button "Continue" at bounding box center [500, 546] width 80 height 33
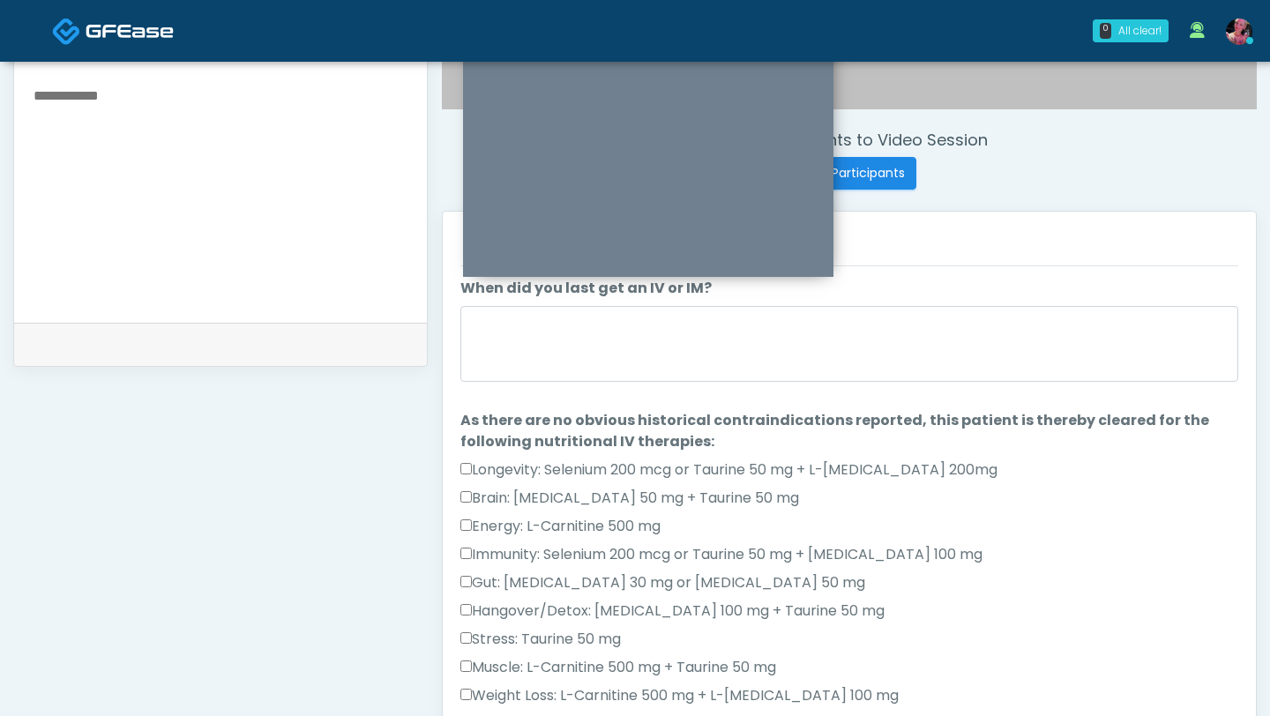
scroll to position [0, 0]
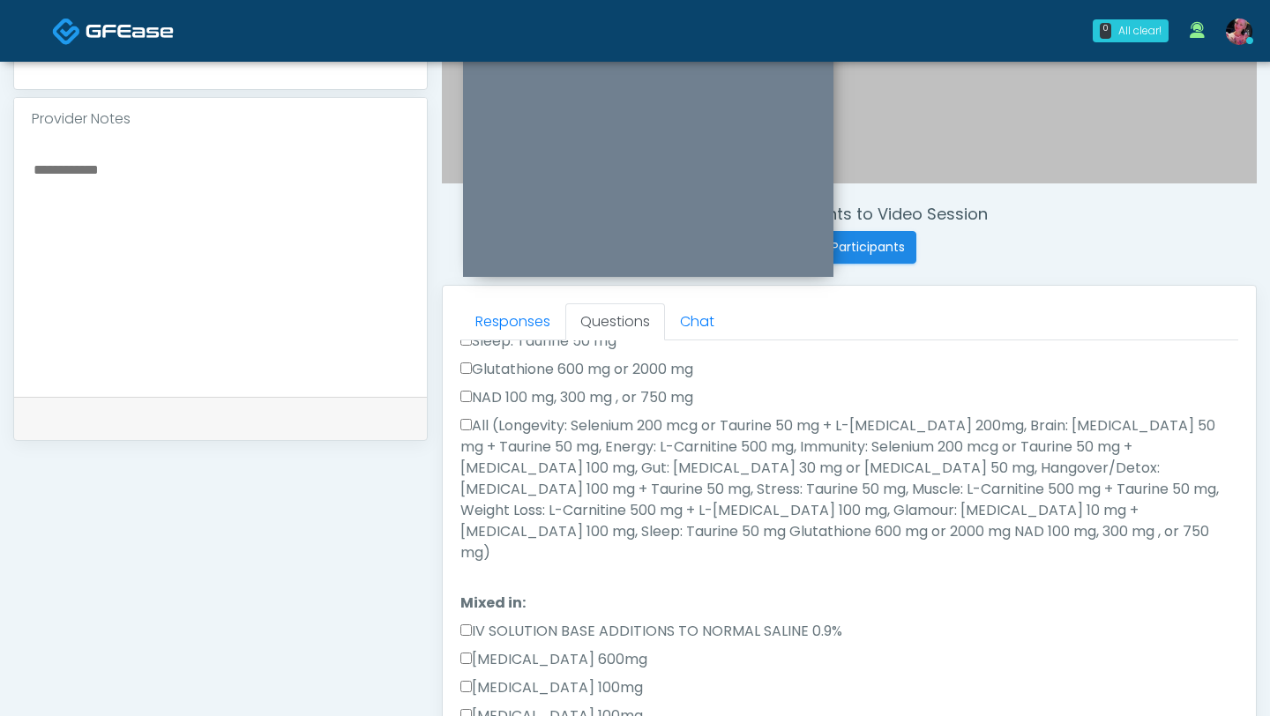
click at [474, 424] on label "All (Longevity: Selenium 200 mcg or Taurine 50 mg + L-Arginine 200mg, Brain: Gl…" at bounding box center [849, 489] width 778 height 148
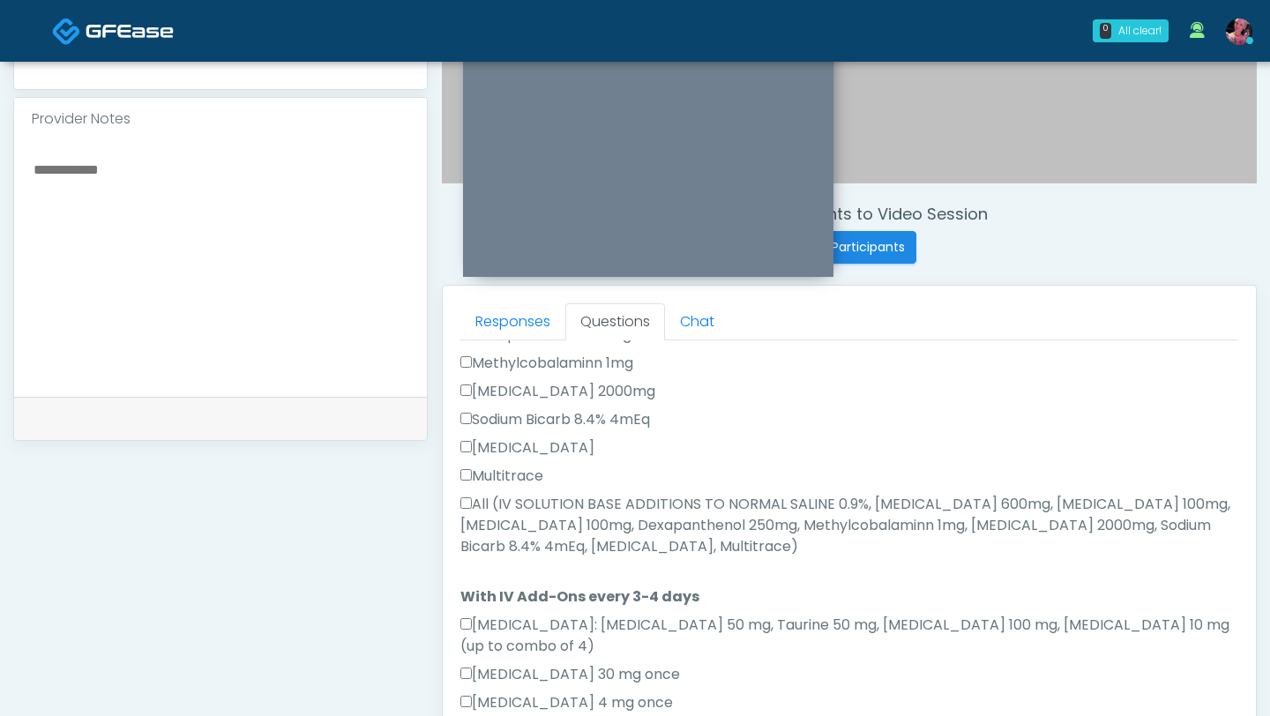
click at [471, 494] on label "All (IV SOLUTION BASE ADDITIONS TO NORMAL SALINE 0.9%, Magnesium Chloride 600mg…" at bounding box center [849, 526] width 778 height 64
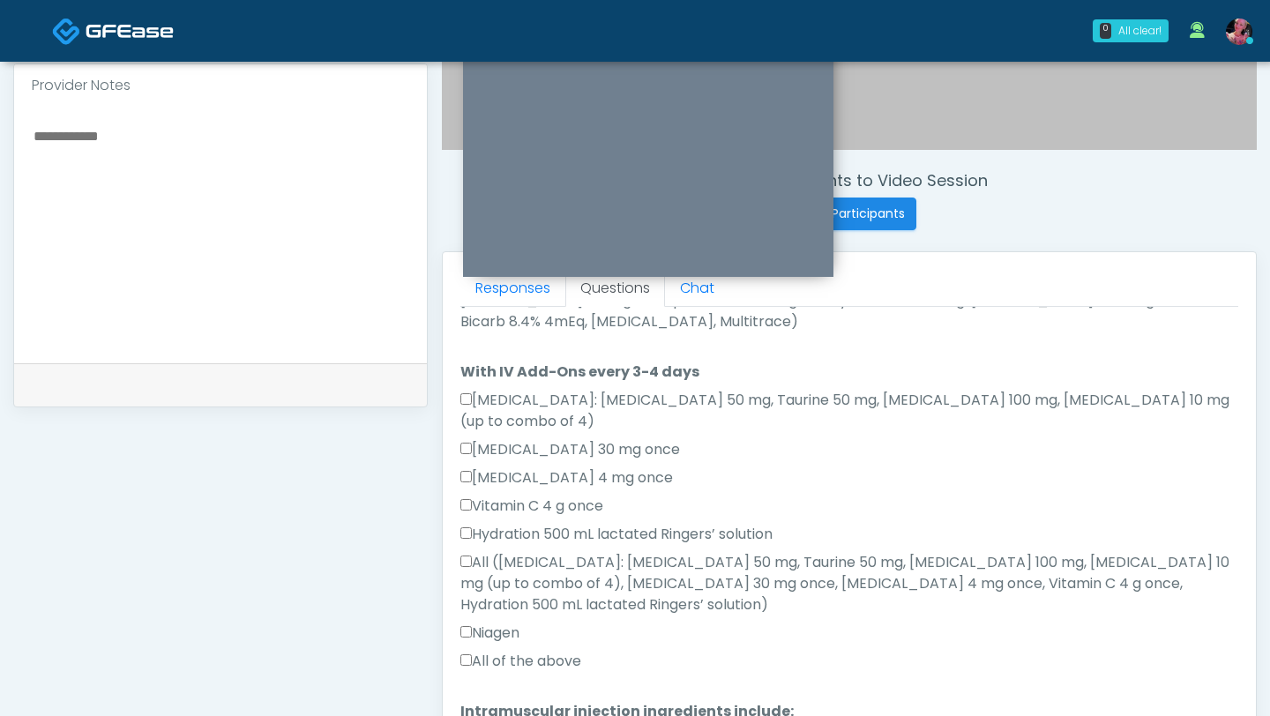
click at [479, 651] on label "All of the above" at bounding box center [520, 661] width 121 height 21
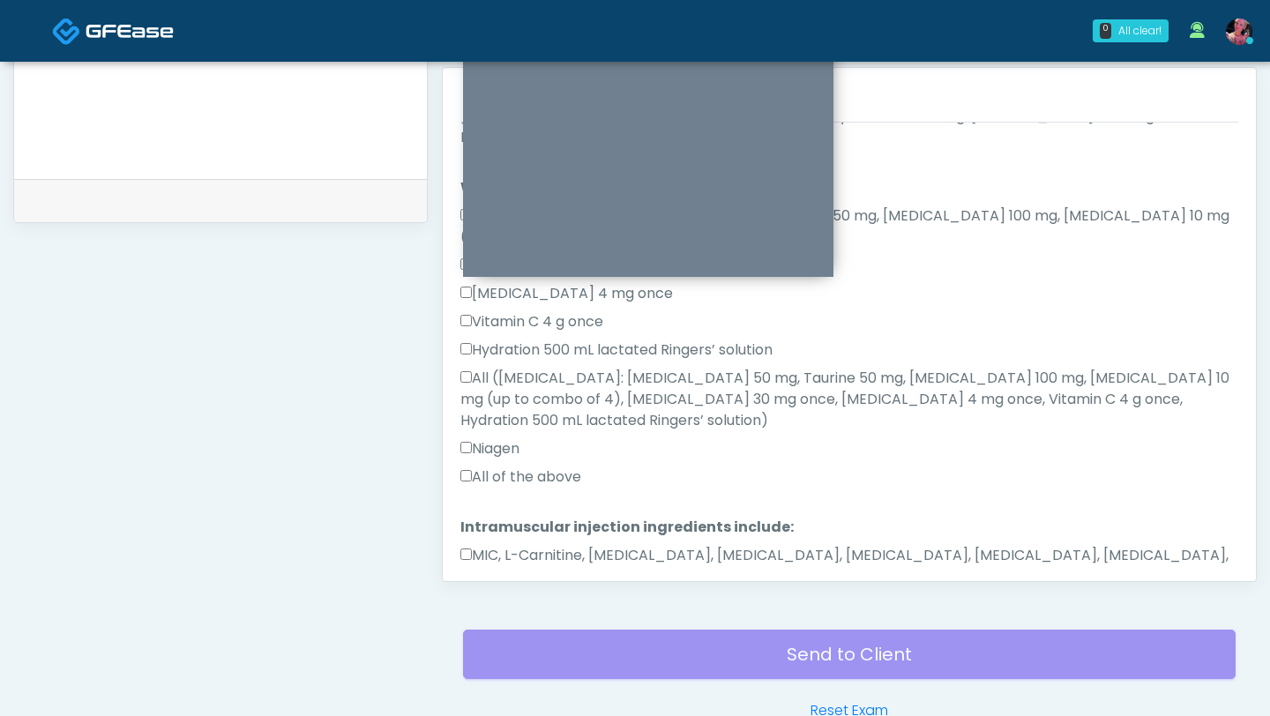
click at [495, 545] on label "MIC, L-Carnitine, Methylcobalamin, Glycine, B-Complex, Lycine, Biotin, Vitamin …" at bounding box center [849, 566] width 778 height 42
click at [495, 617] on button "Continue" at bounding box center [500, 633] width 80 height 33
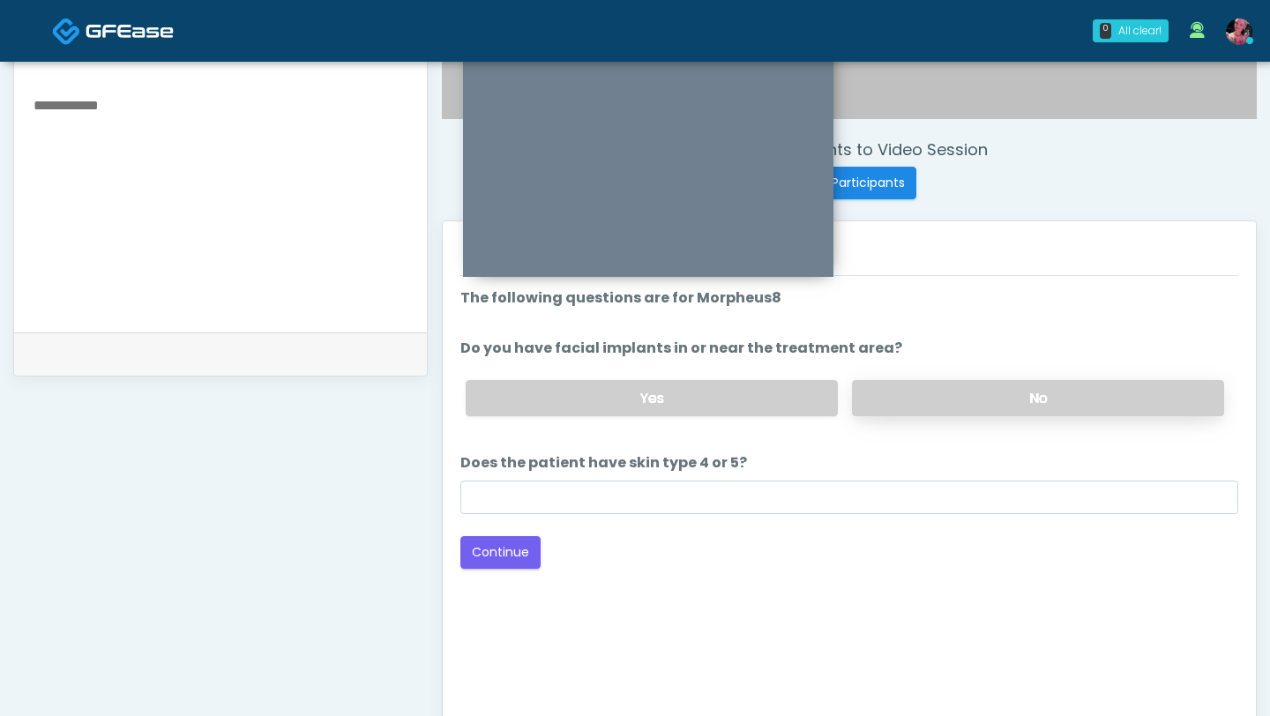
click at [894, 402] on label "No" at bounding box center [1038, 398] width 372 height 36
drag, startPoint x: 520, startPoint y: 558, endPoint x: 528, endPoint y: 531, distance: 28.7
click at [528, 531] on div "Loading... Connecting to your agent... Please wait while we prepare your person…" at bounding box center [849, 428] width 778 height 281
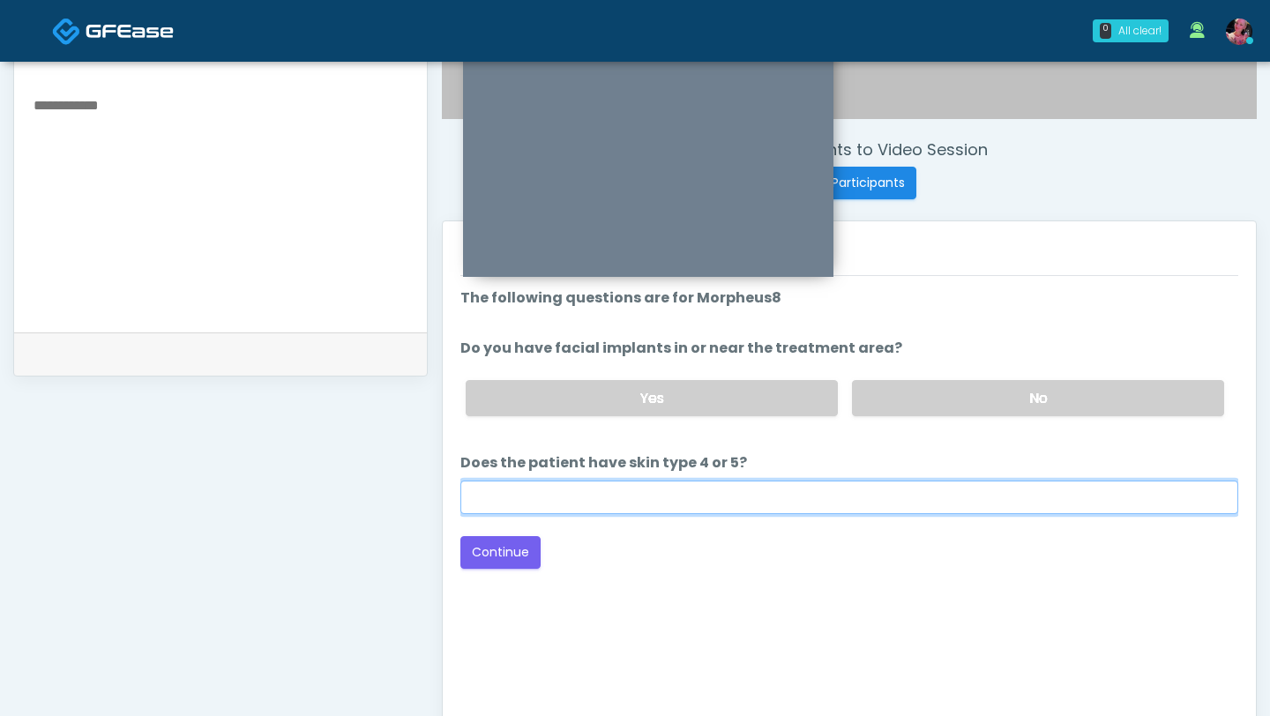
click at [526, 506] on input "Does the patient have skin type 4 or 5?" at bounding box center [849, 498] width 778 height 34
type input "****"
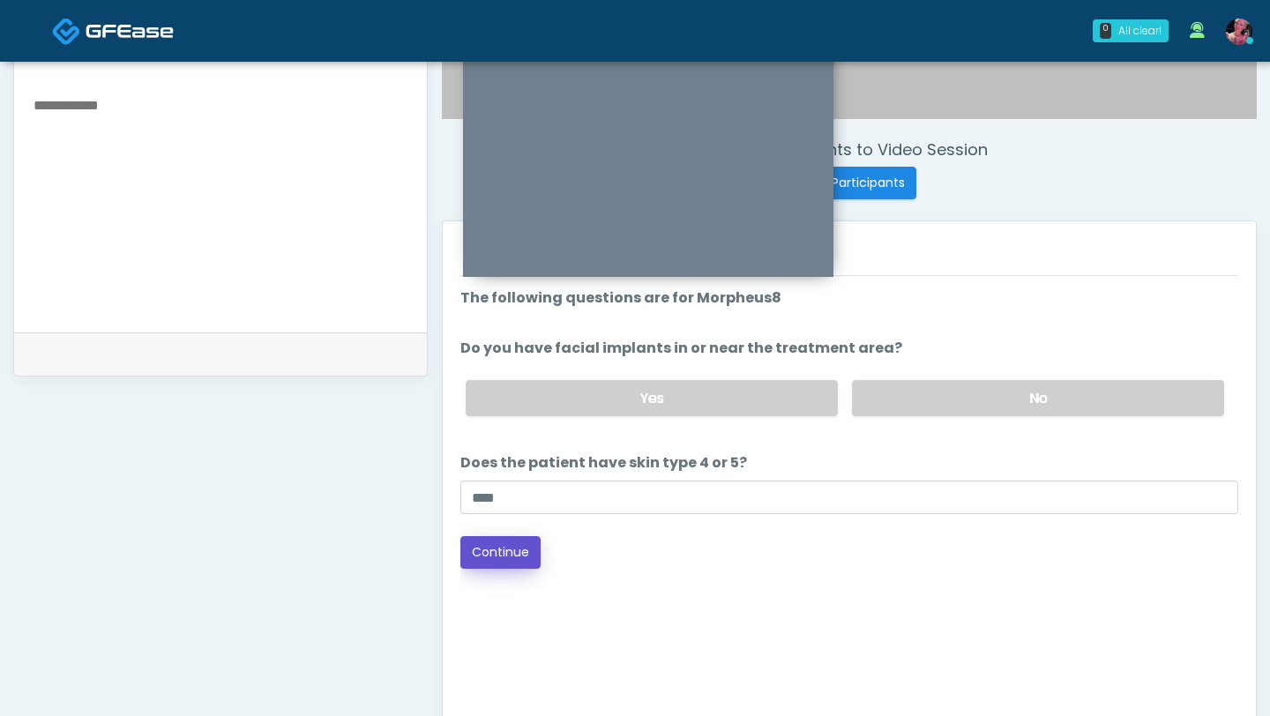
click at [509, 559] on button "Continue" at bounding box center [500, 552] width 80 height 33
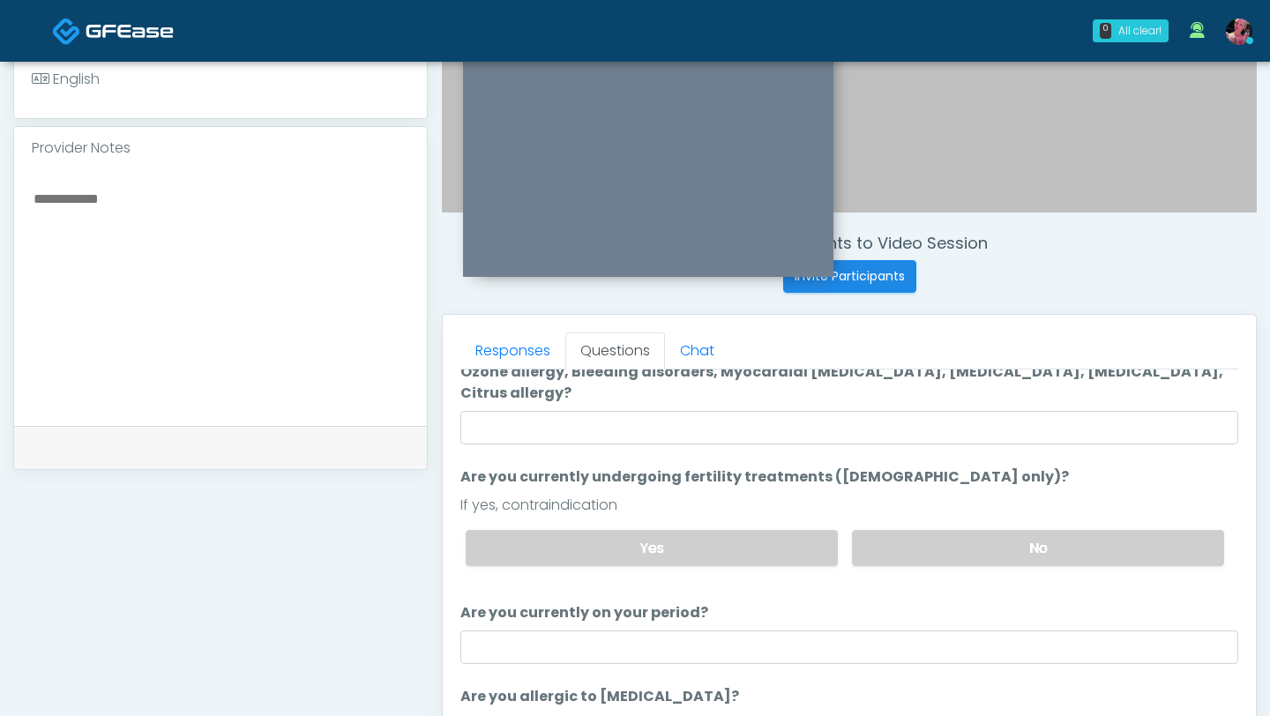
click at [923, 516] on div "Yes No" at bounding box center [845, 548] width 787 height 64
click at [923, 530] on label "No" at bounding box center [1038, 548] width 372 height 36
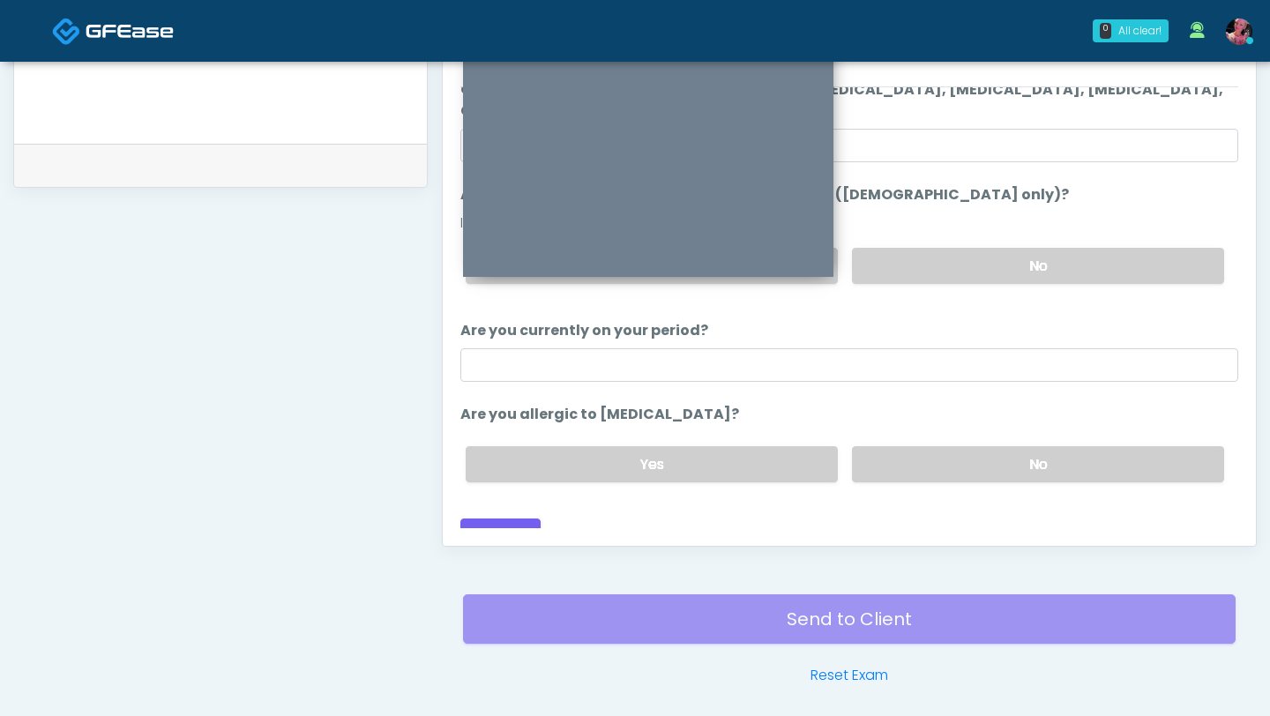
click at [923, 530] on div "Responses Questions Chat Good Faith Exam Script Good Faith Exam Script INTRODUC…" at bounding box center [849, 289] width 813 height 513
click at [921, 446] on label "No" at bounding box center [1038, 464] width 372 height 36
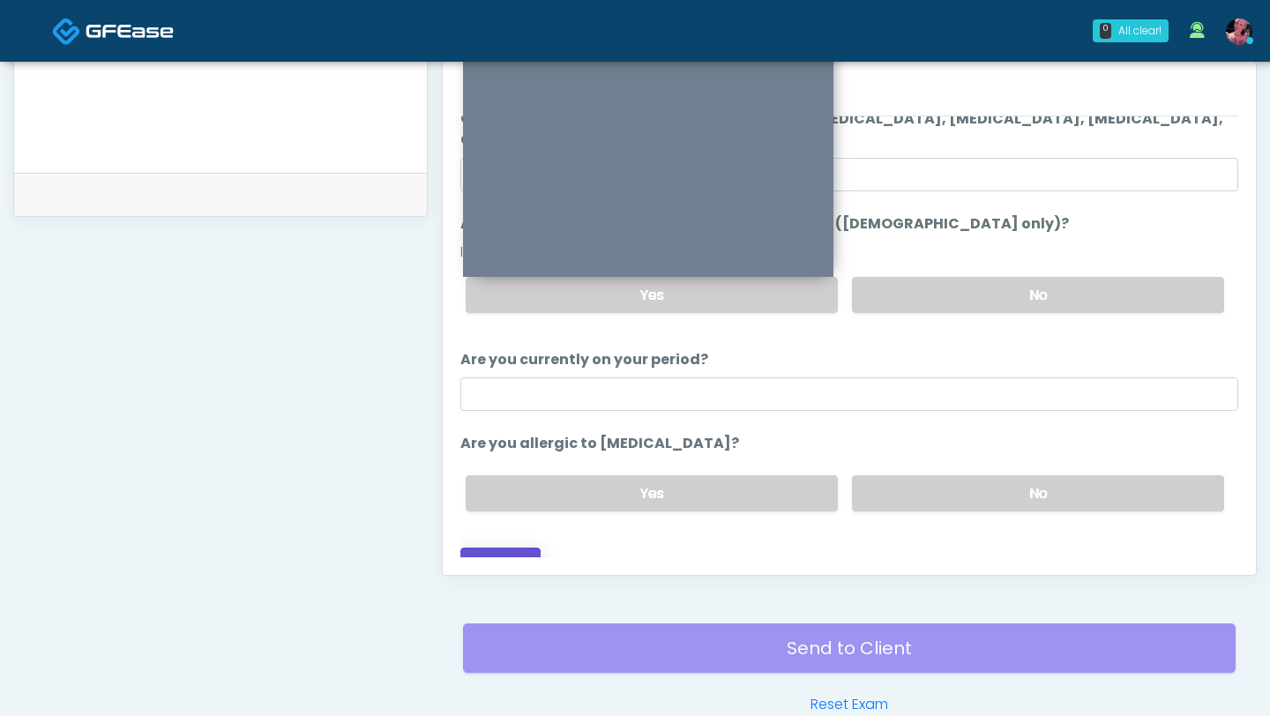
click at [525, 548] on button "Continue" at bounding box center [500, 564] width 80 height 33
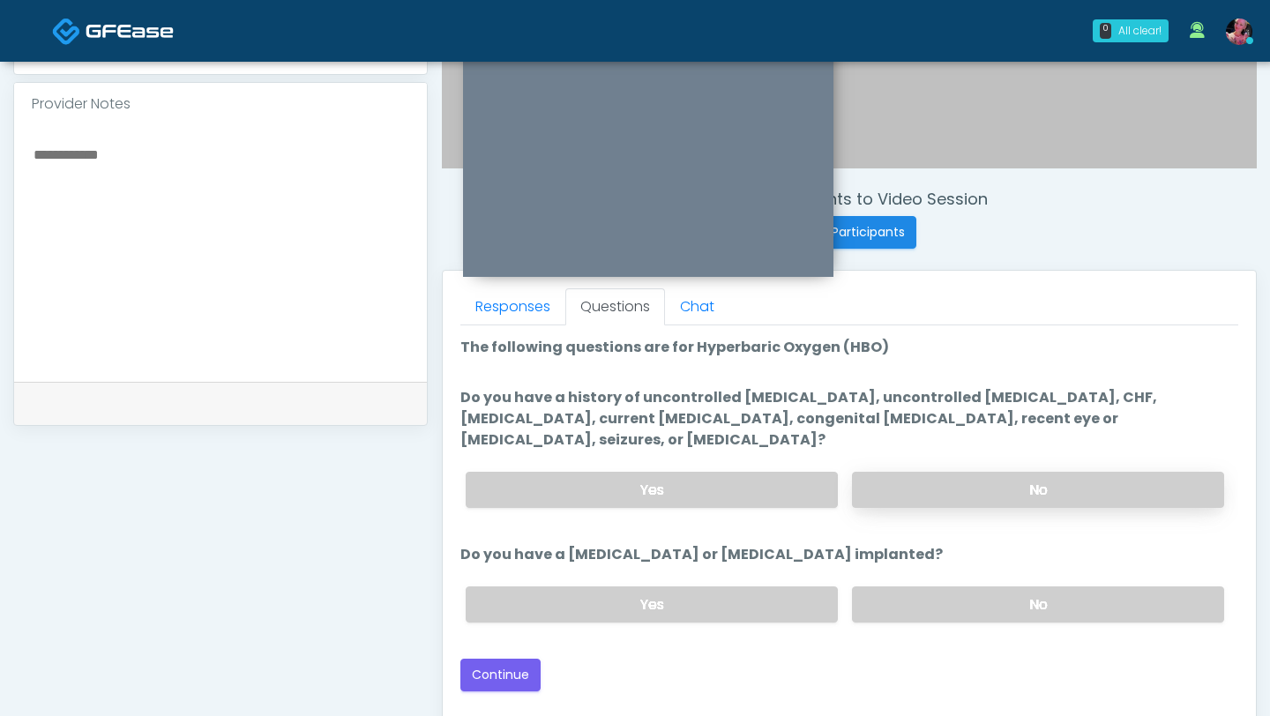
click at [893, 472] on label "No" at bounding box center [1038, 490] width 372 height 36
click at [917, 587] on label "No" at bounding box center [1038, 605] width 372 height 36
click at [527, 659] on button "Continue" at bounding box center [500, 675] width 80 height 33
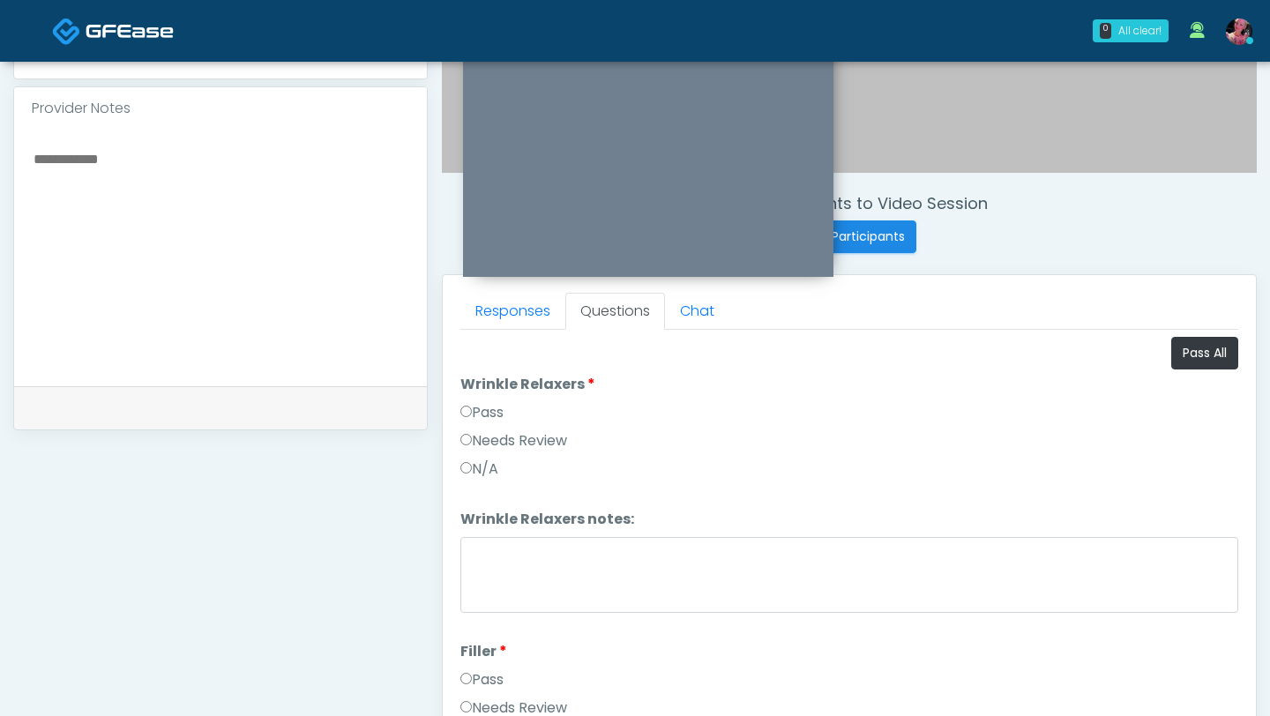
click at [468, 404] on label "Pass" at bounding box center [481, 412] width 43 height 21
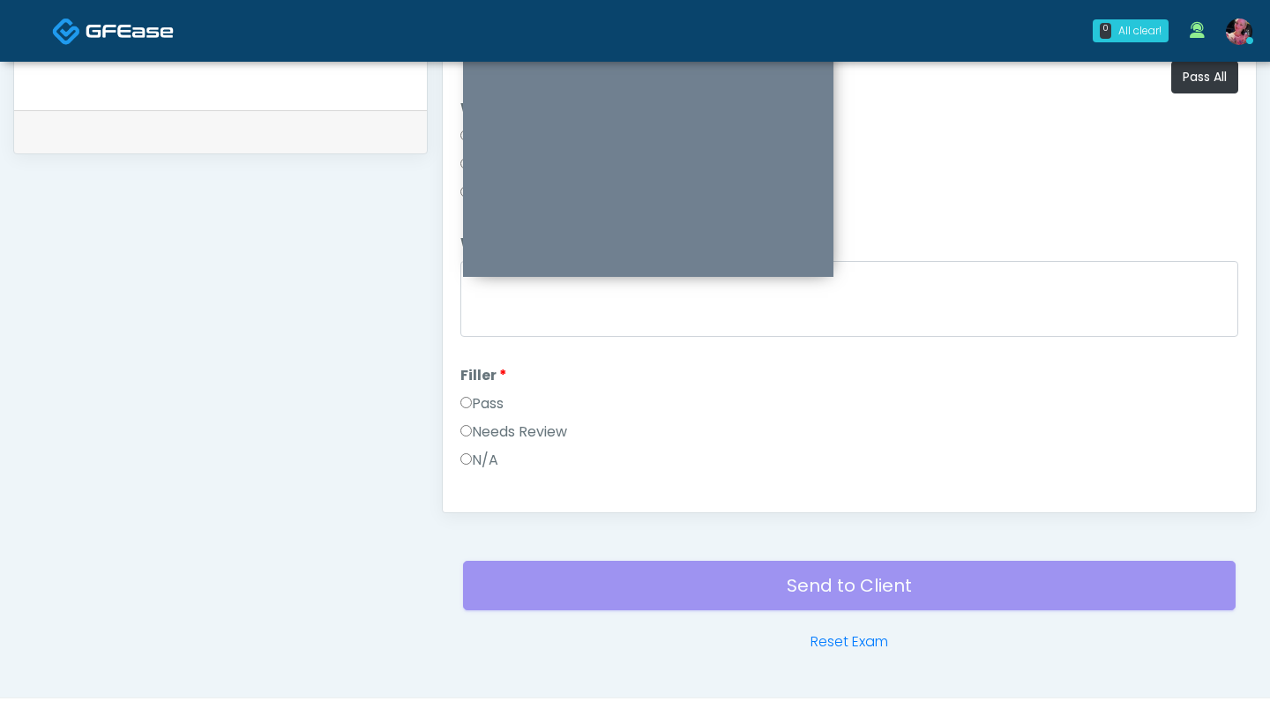
click at [478, 412] on label "Pass" at bounding box center [481, 403] width 43 height 21
click at [503, 396] on label "Pass" at bounding box center [481, 394] width 43 height 21
click at [492, 403] on label "Pass" at bounding box center [481, 406] width 43 height 21
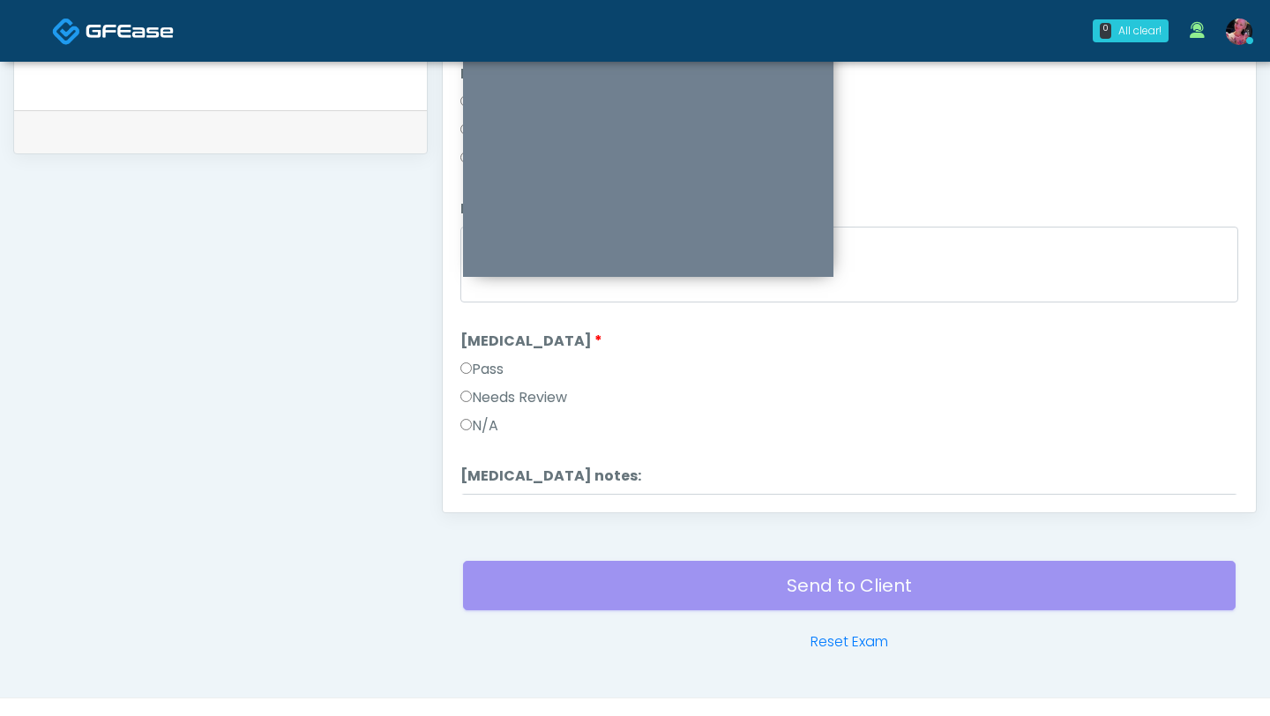
click at [482, 366] on label "Pass" at bounding box center [481, 369] width 43 height 21
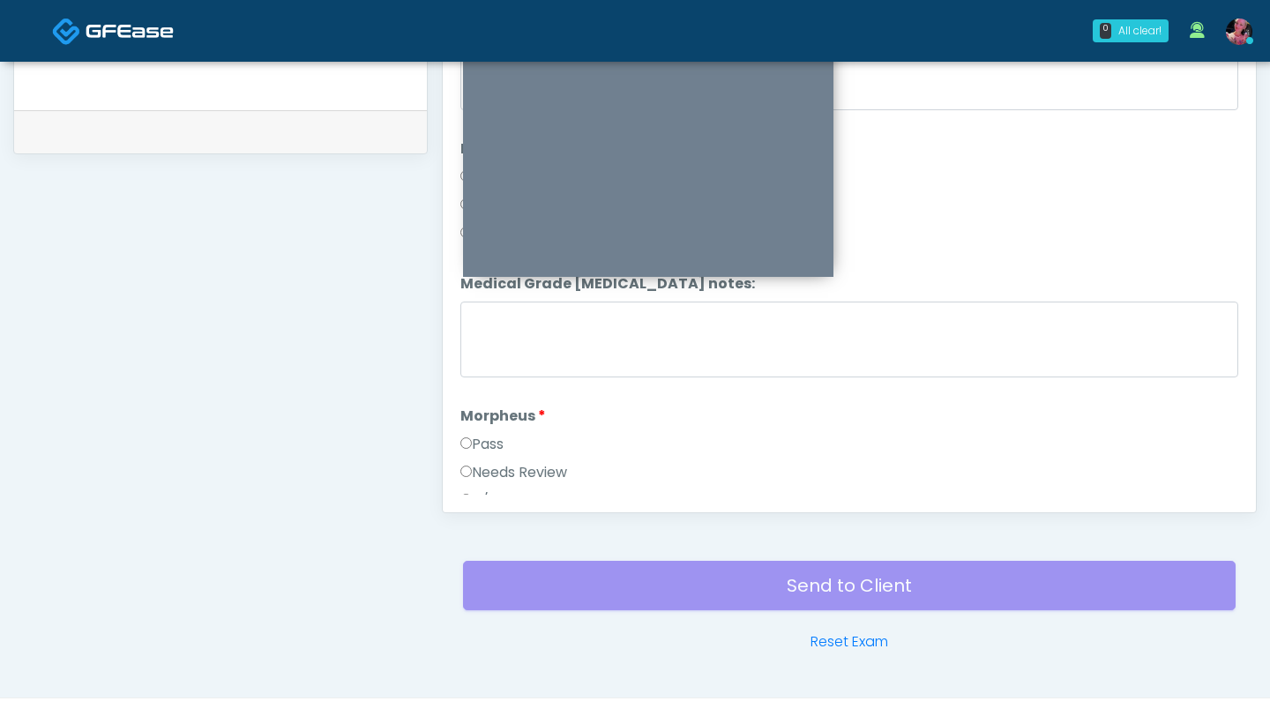
click at [467, 417] on label "Morpheus" at bounding box center [503, 416] width 86 height 21
click at [467, 420] on label "Pass" at bounding box center [481, 430] width 43 height 21
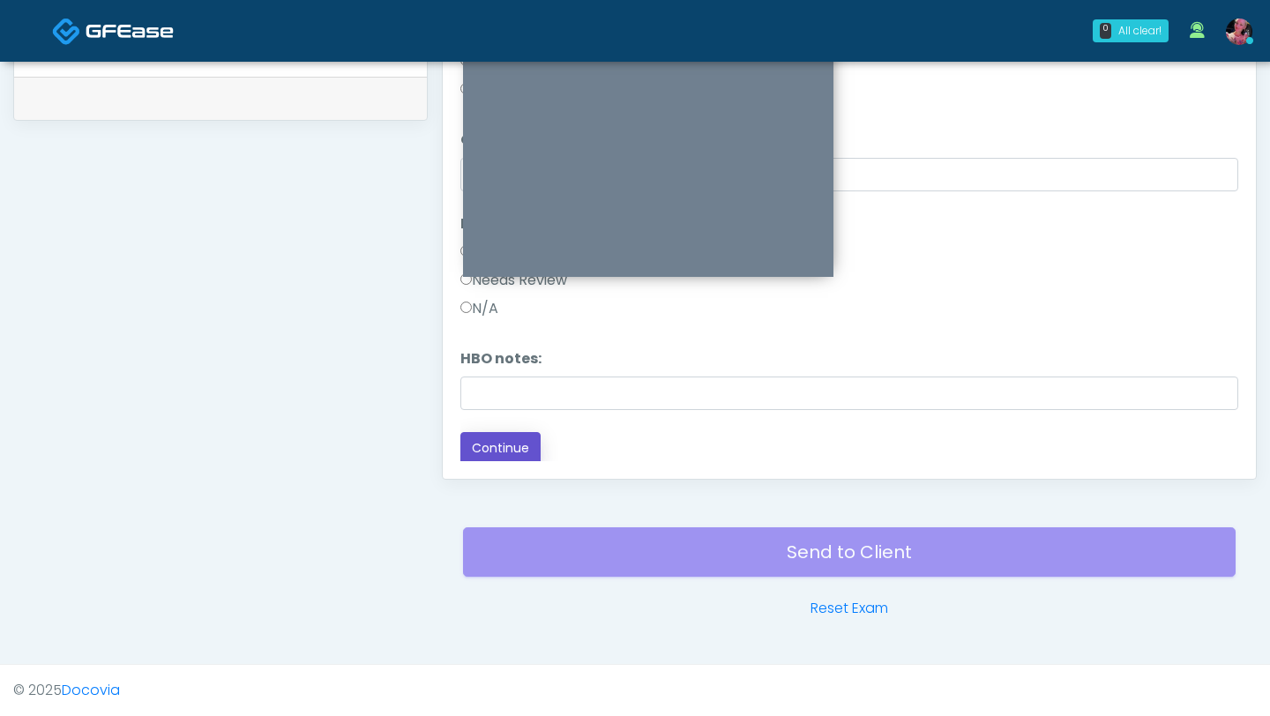
click at [474, 436] on button "Continue" at bounding box center [500, 448] width 80 height 33
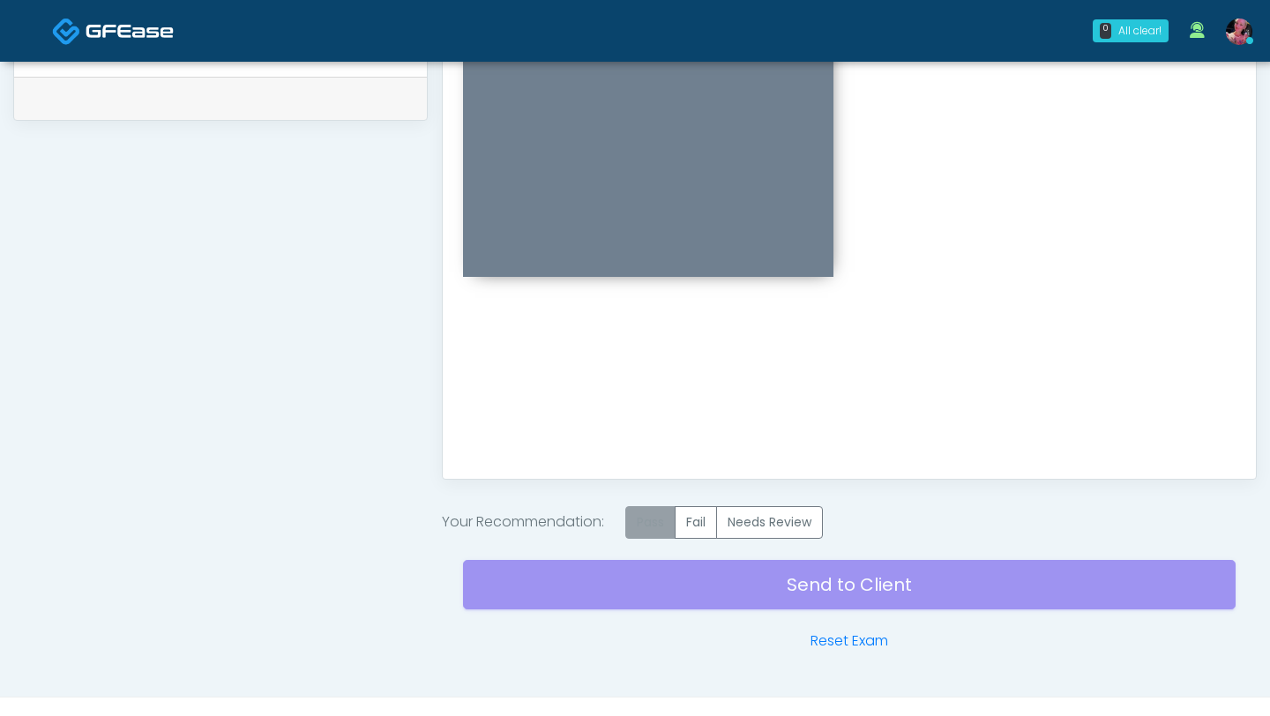
click at [643, 512] on label "Pass" at bounding box center [650, 522] width 50 height 33
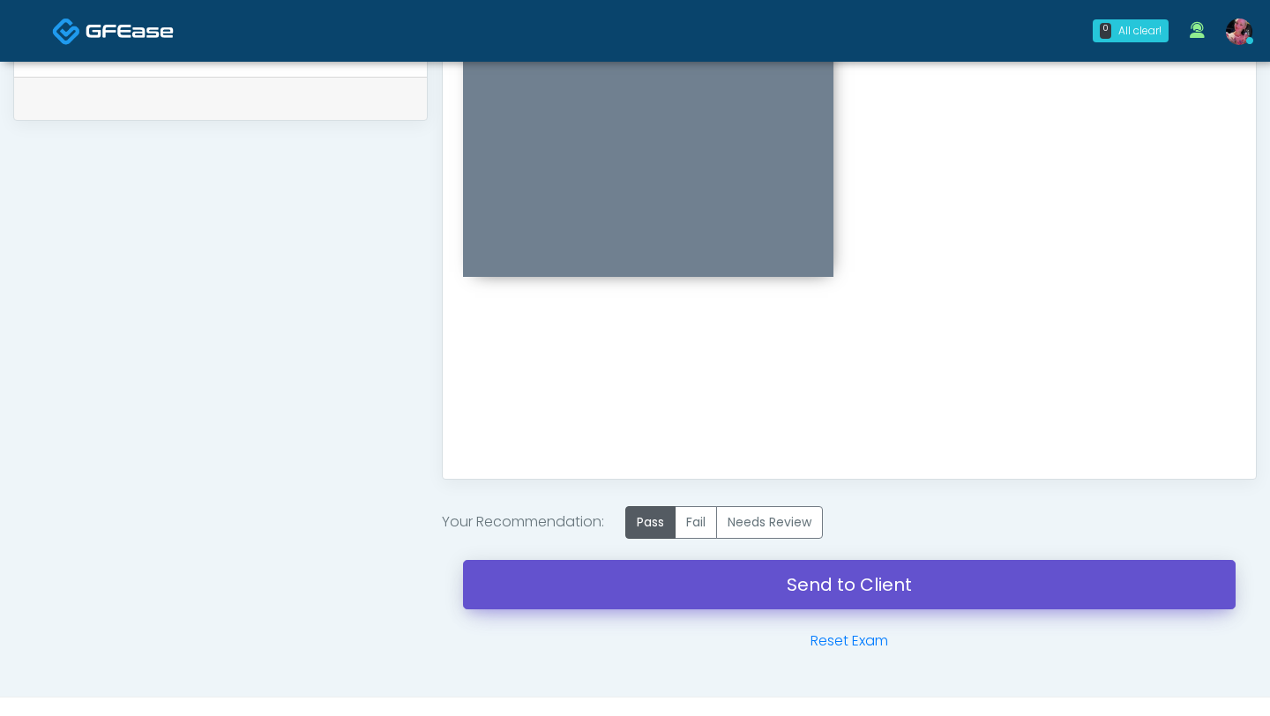
click at [652, 576] on link "Send to Client" at bounding box center [849, 584] width 773 height 49
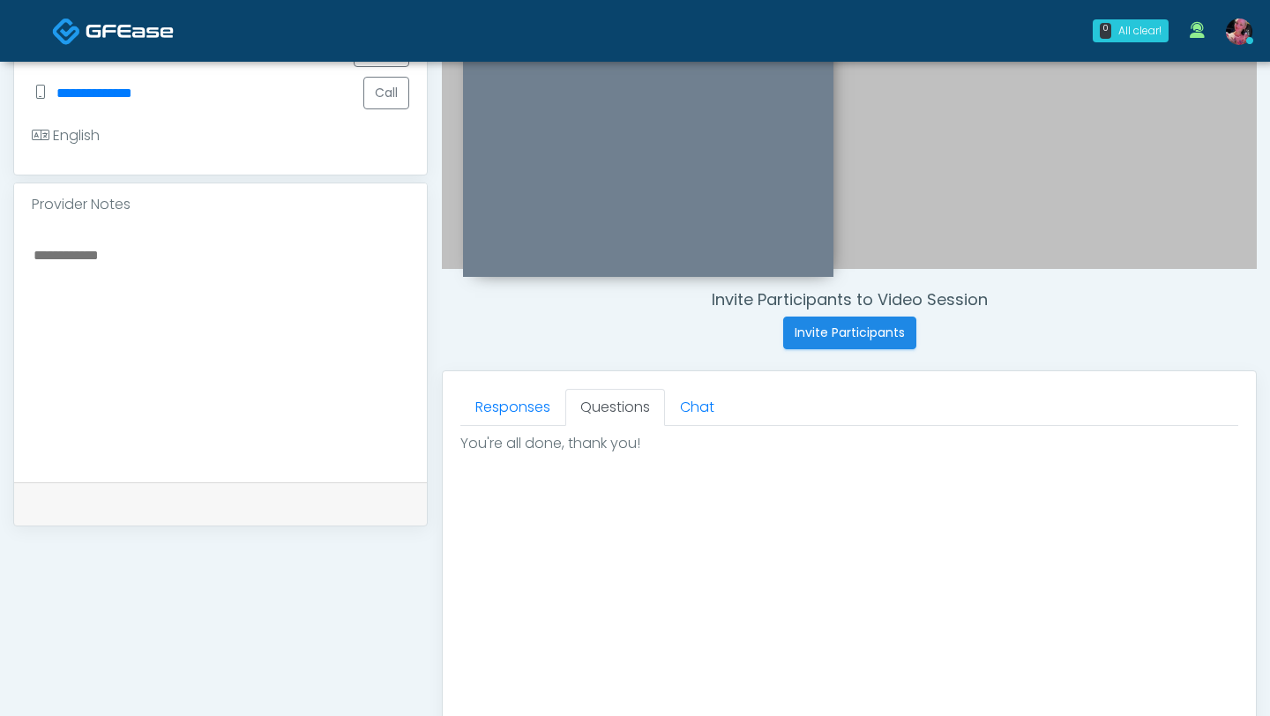
scroll to position [445, 0]
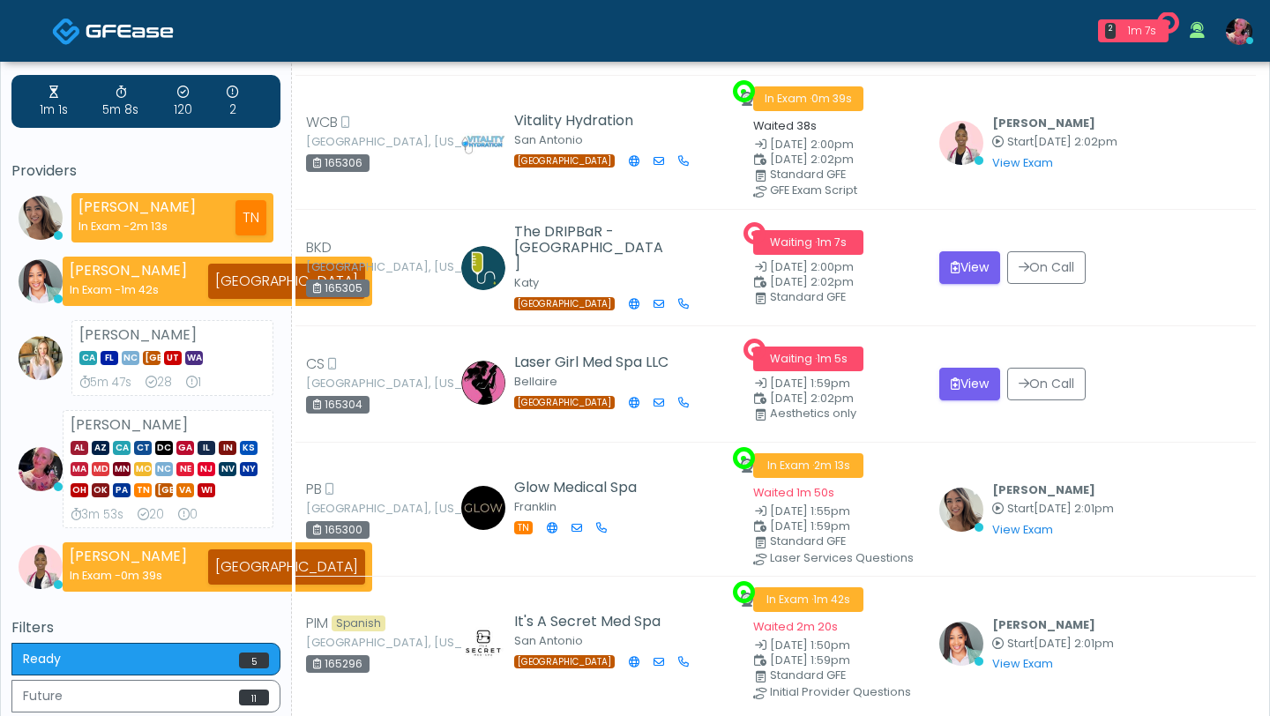
scroll to position [37, 0]
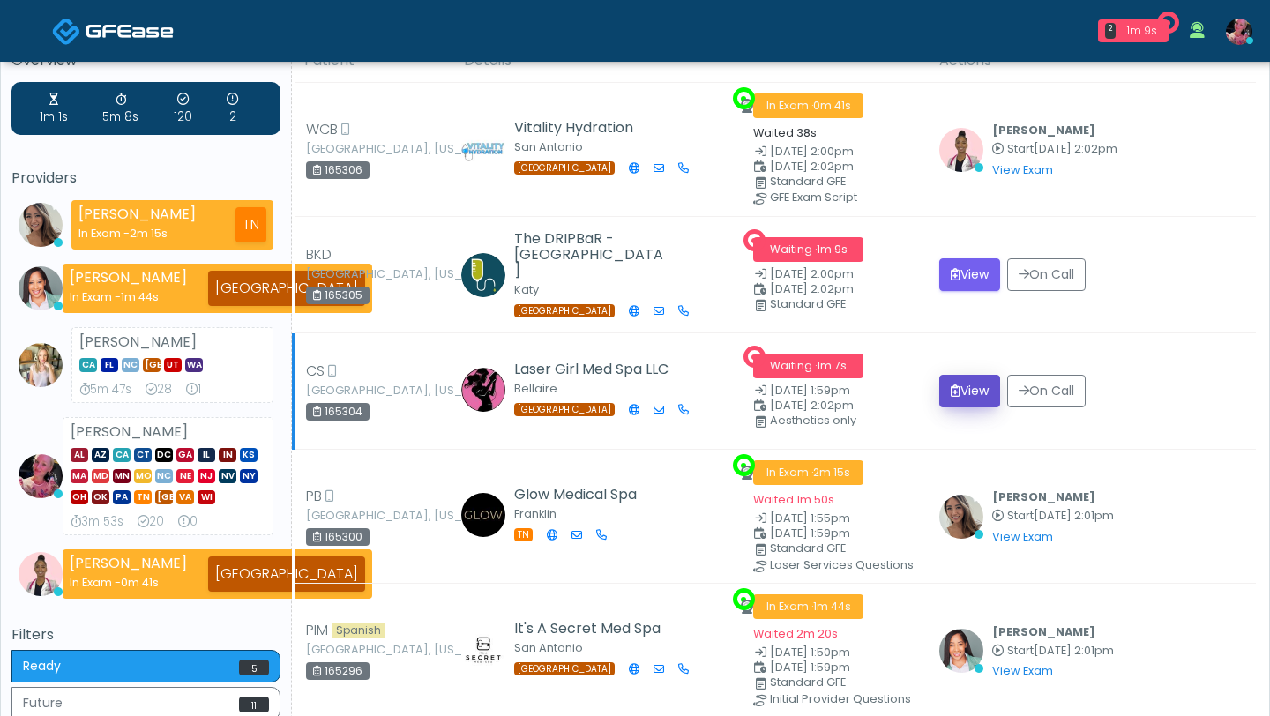
click at [967, 396] on button "View" at bounding box center [969, 391] width 61 height 33
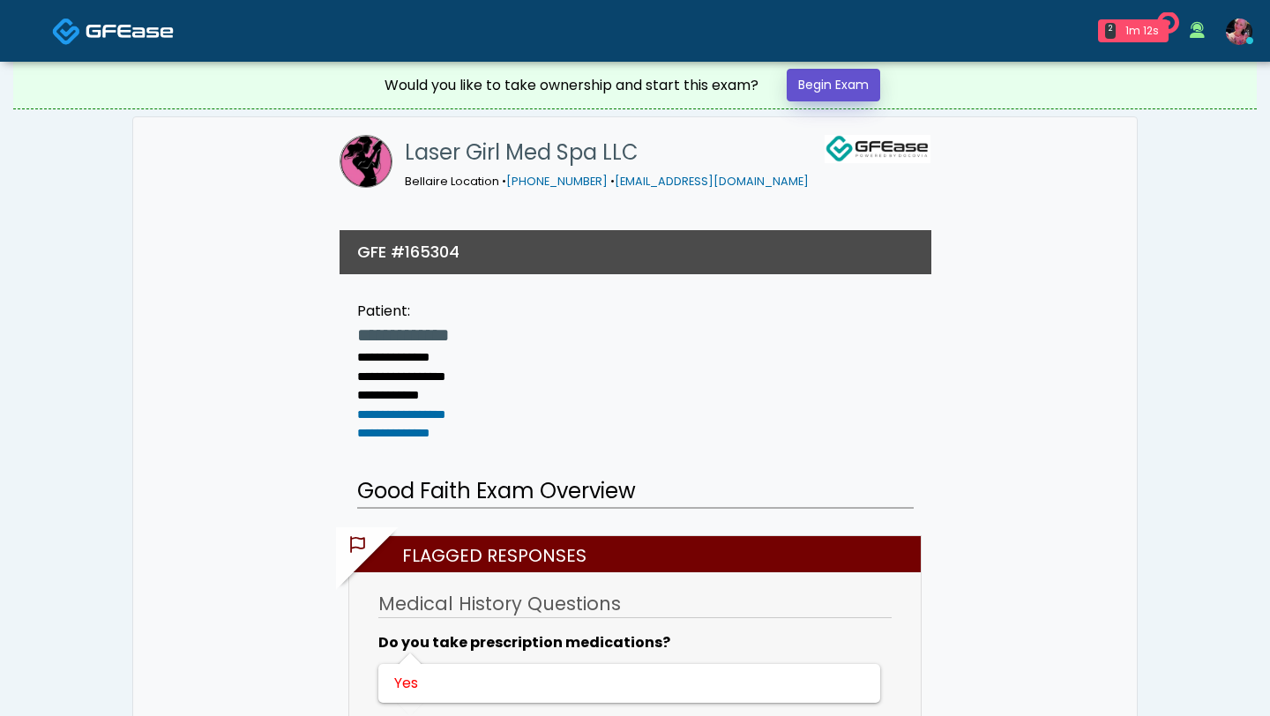
click at [812, 97] on link "Begin Exam" at bounding box center [834, 85] width 94 height 33
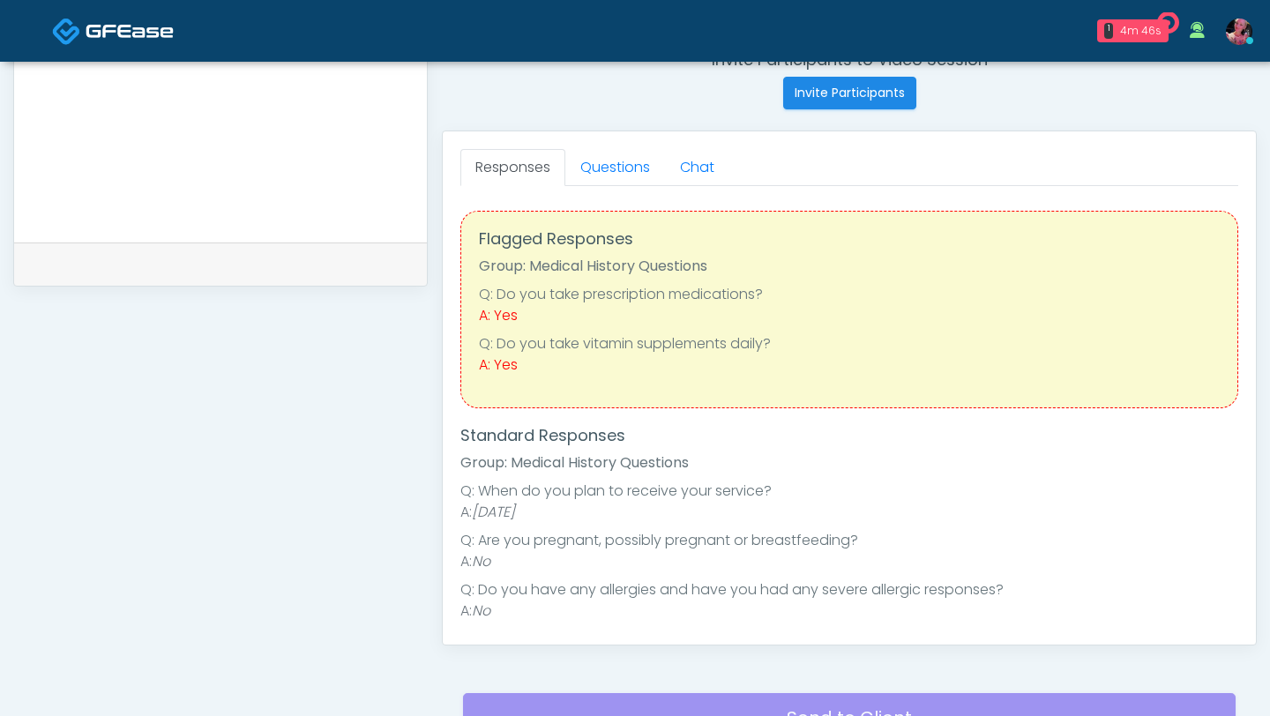
scroll to position [712, 0]
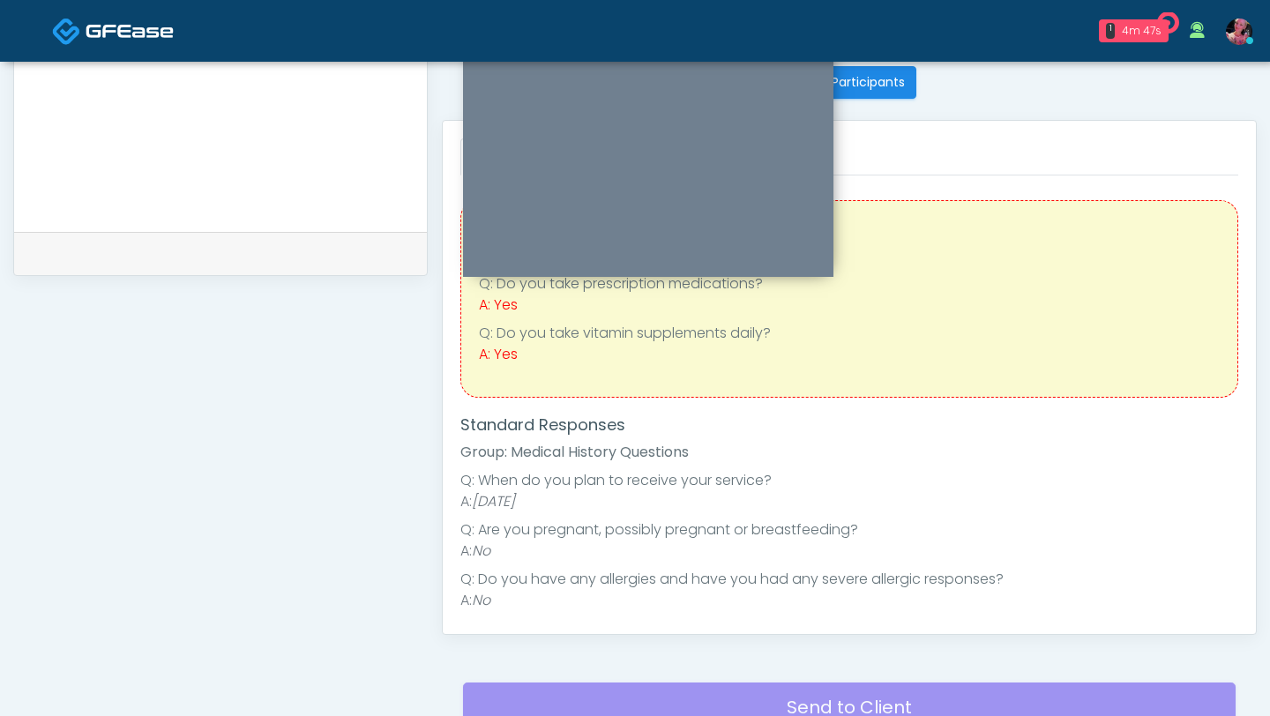
click at [937, 313] on div "A: Yes" at bounding box center [849, 305] width 741 height 21
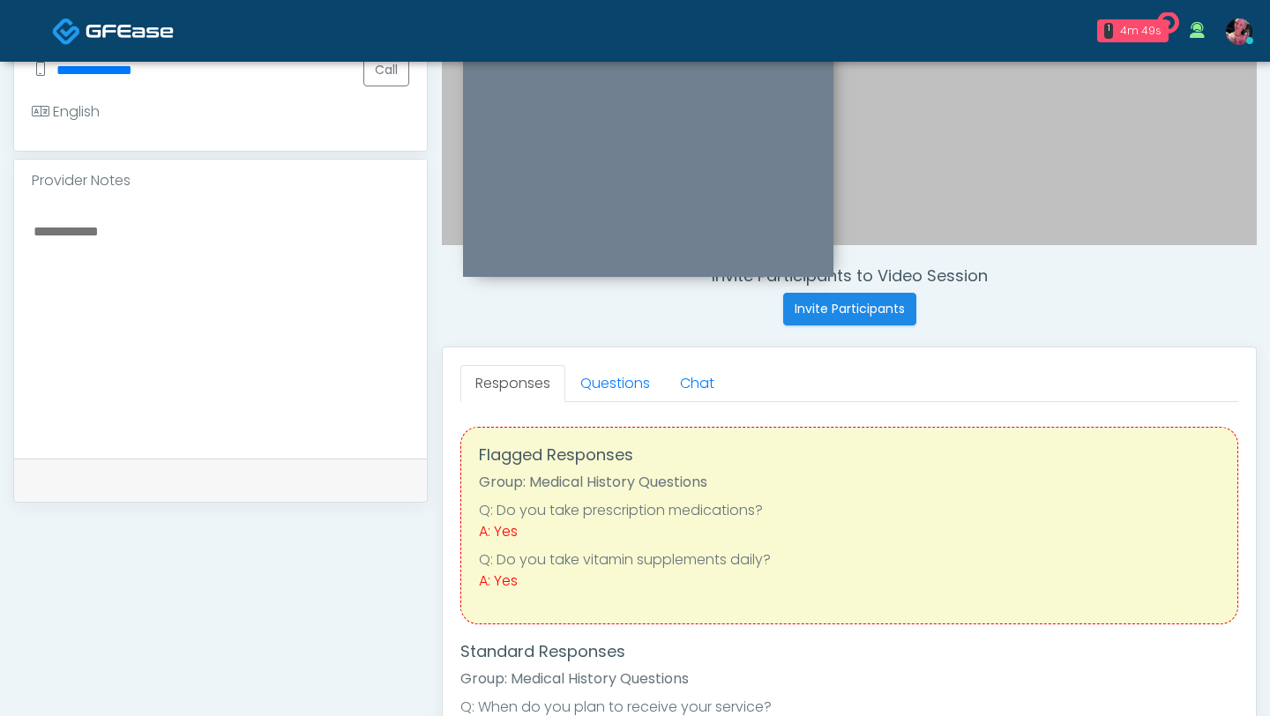
scroll to position [459, 0]
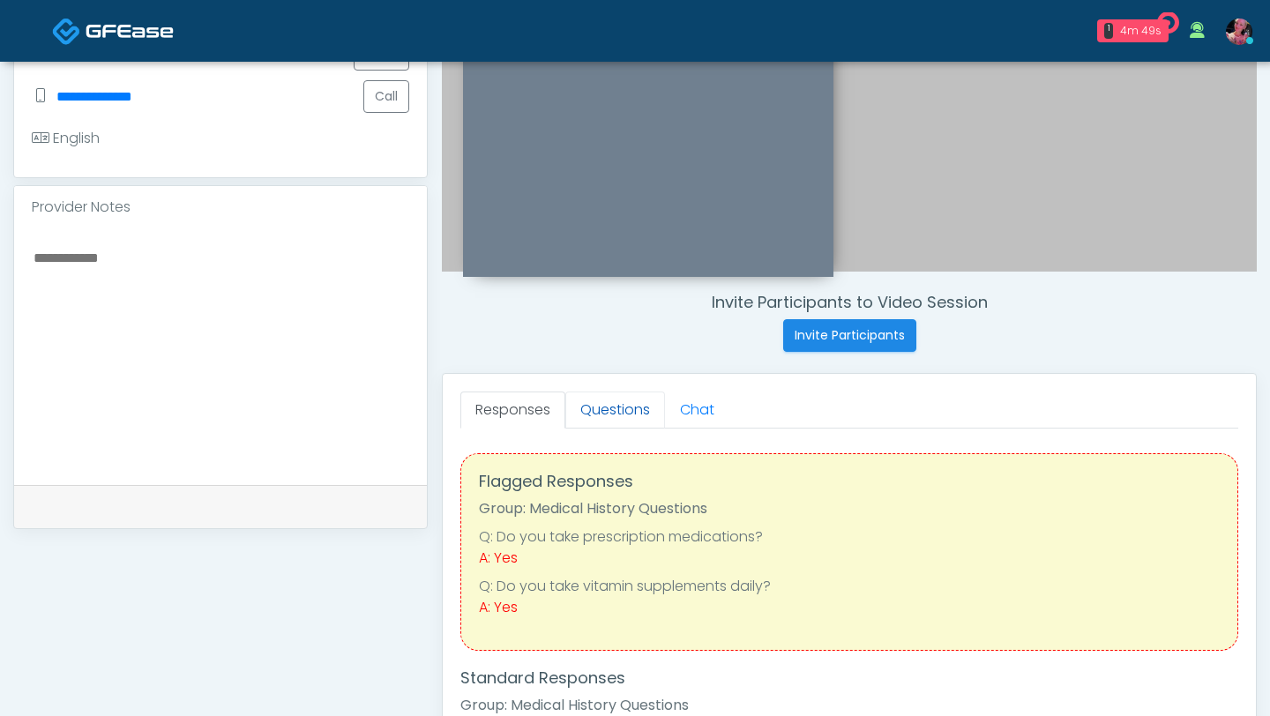
click at [598, 415] on link "Questions" at bounding box center [615, 410] width 100 height 37
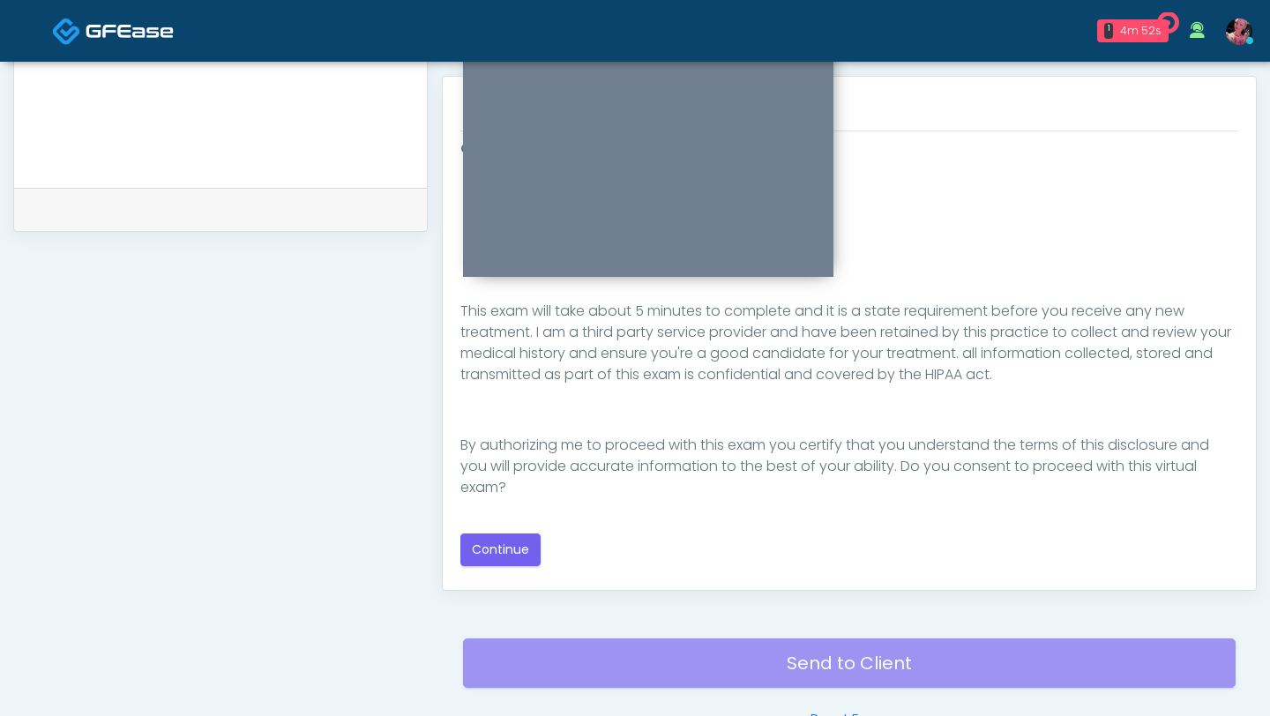
scroll to position [799, 0]
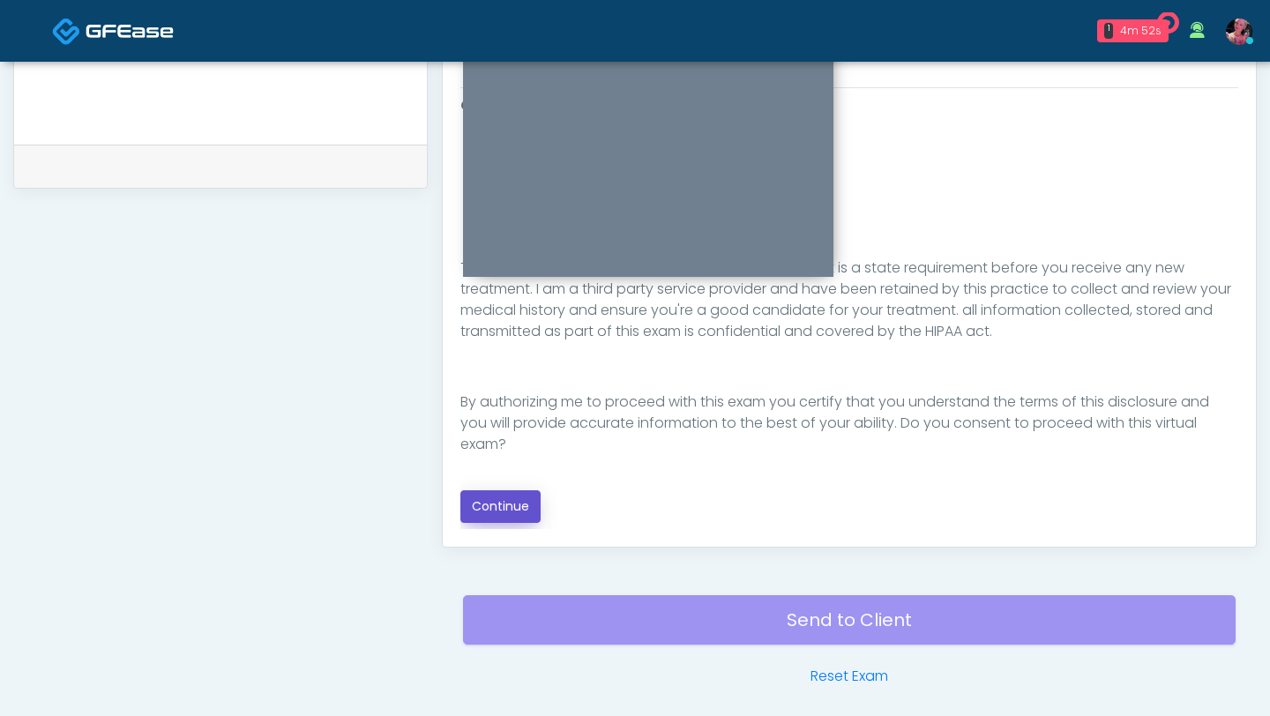
click at [478, 497] on button "Continue" at bounding box center [500, 506] width 80 height 33
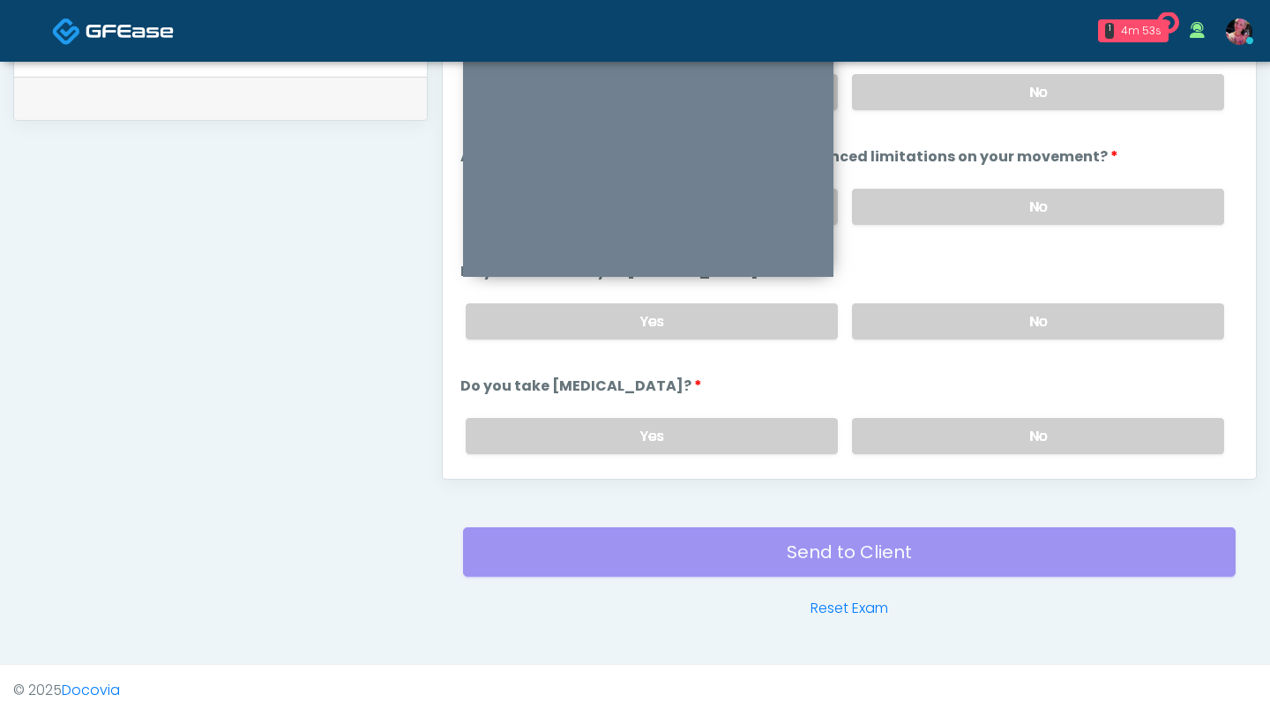
scroll to position [811, 0]
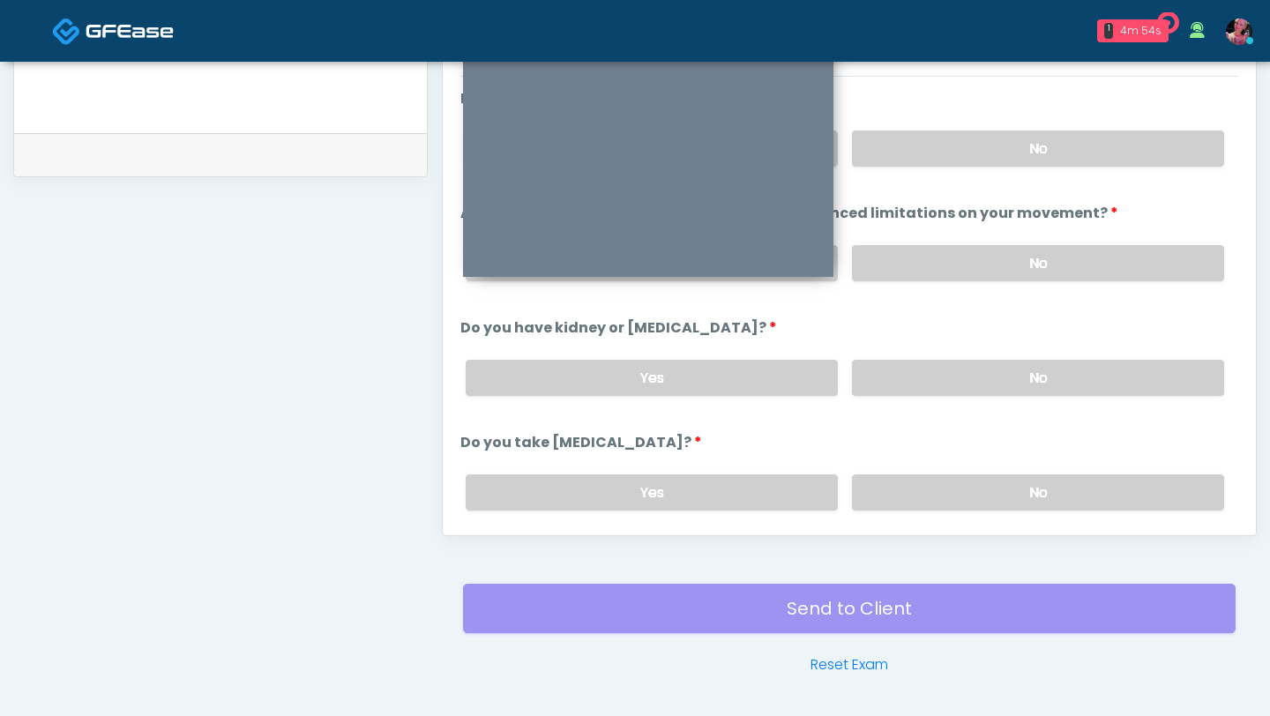
click at [920, 462] on div "Yes No" at bounding box center [845, 492] width 787 height 64
click at [919, 475] on label "No" at bounding box center [1038, 493] width 372 height 36
click at [909, 372] on label "No" at bounding box center [1038, 378] width 372 height 36
click at [921, 273] on label "No" at bounding box center [1038, 263] width 372 height 36
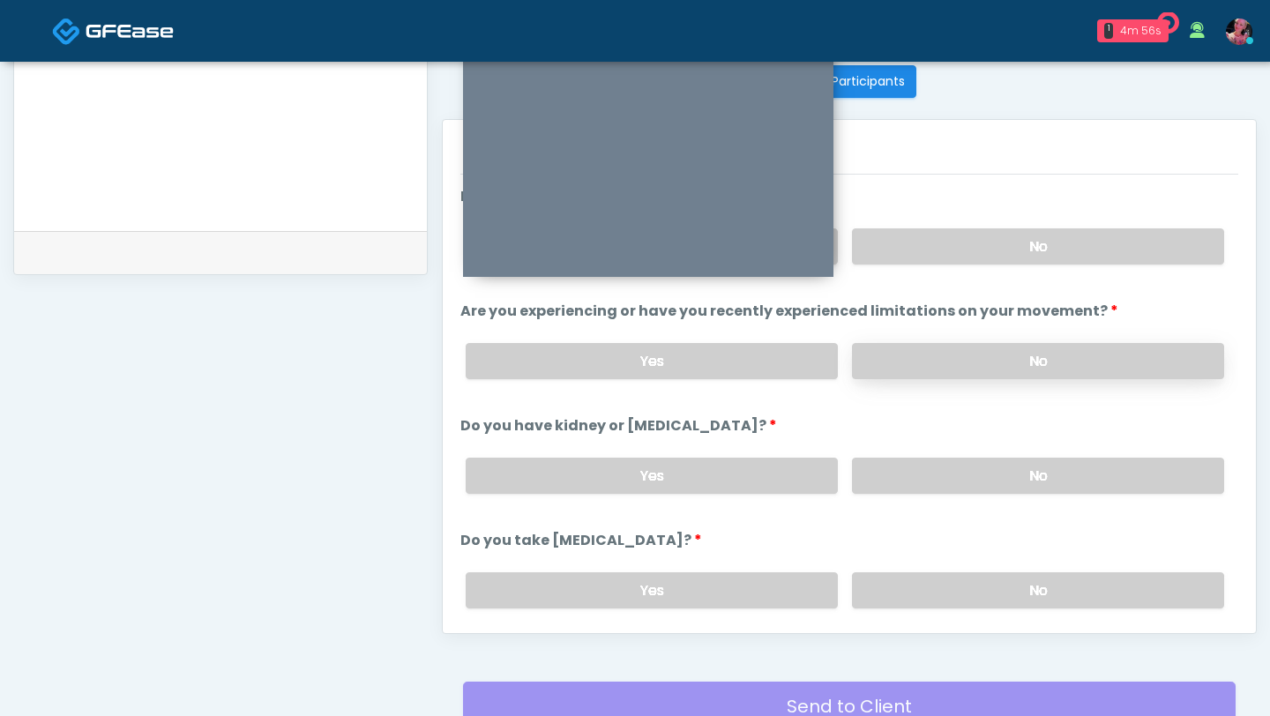
scroll to position [675, 0]
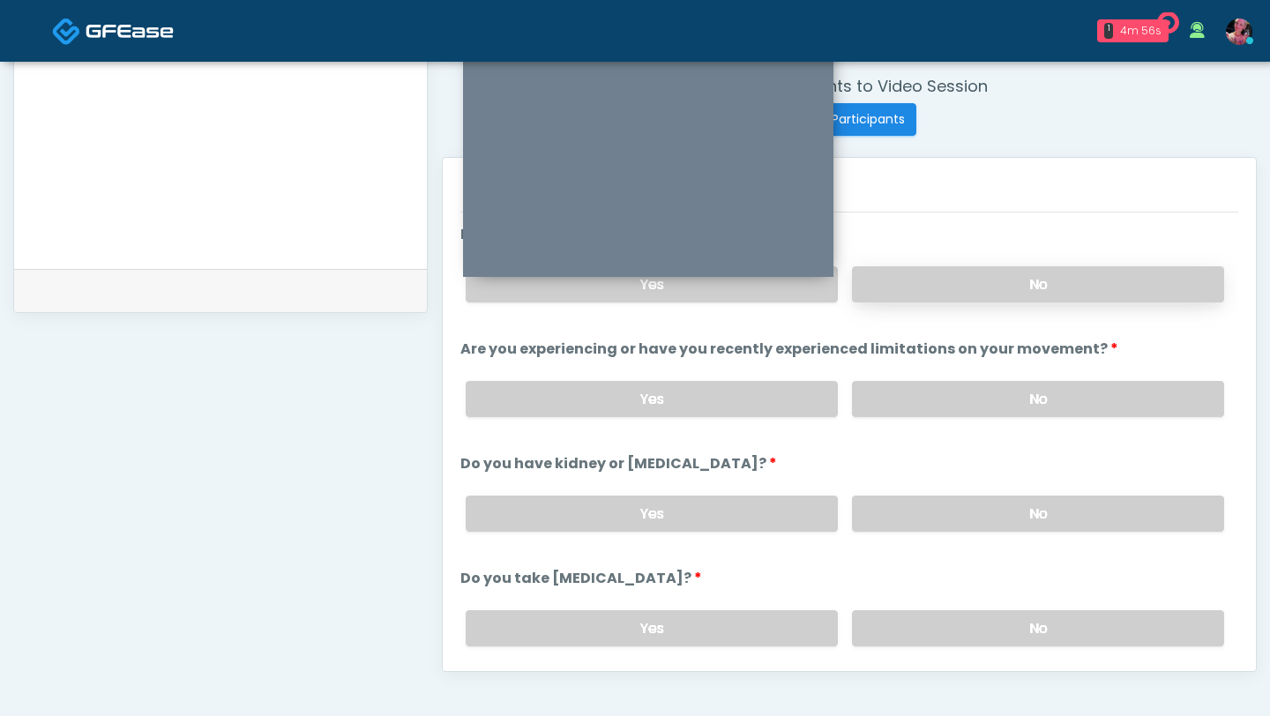
click at [908, 281] on label "No" at bounding box center [1038, 284] width 372 height 36
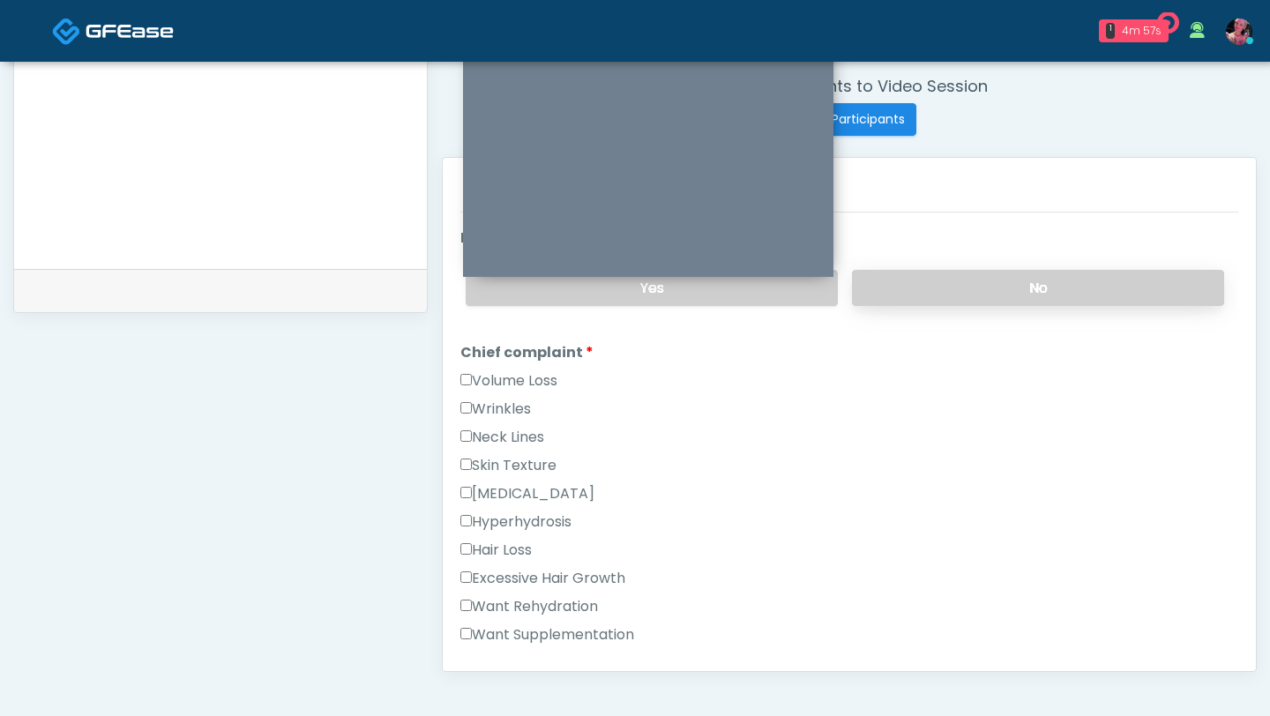
scroll to position [348, 0]
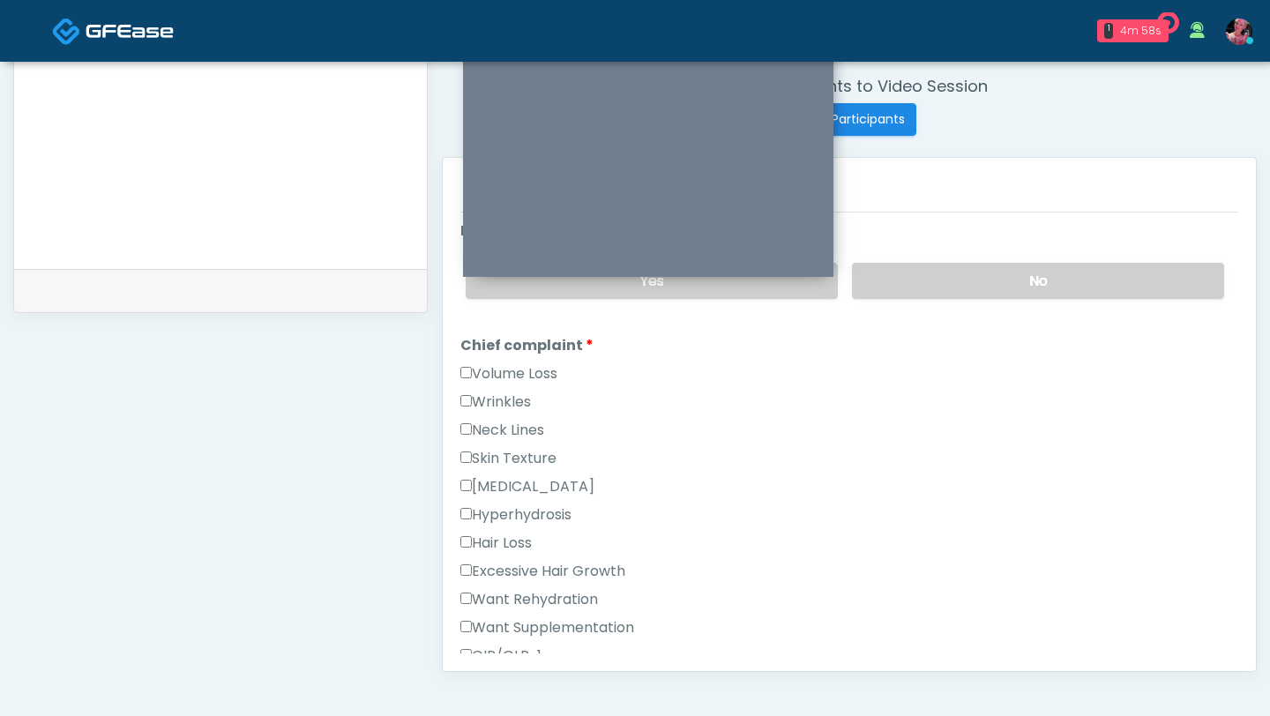
click at [497, 404] on label "Wrinkles" at bounding box center [495, 402] width 71 height 21
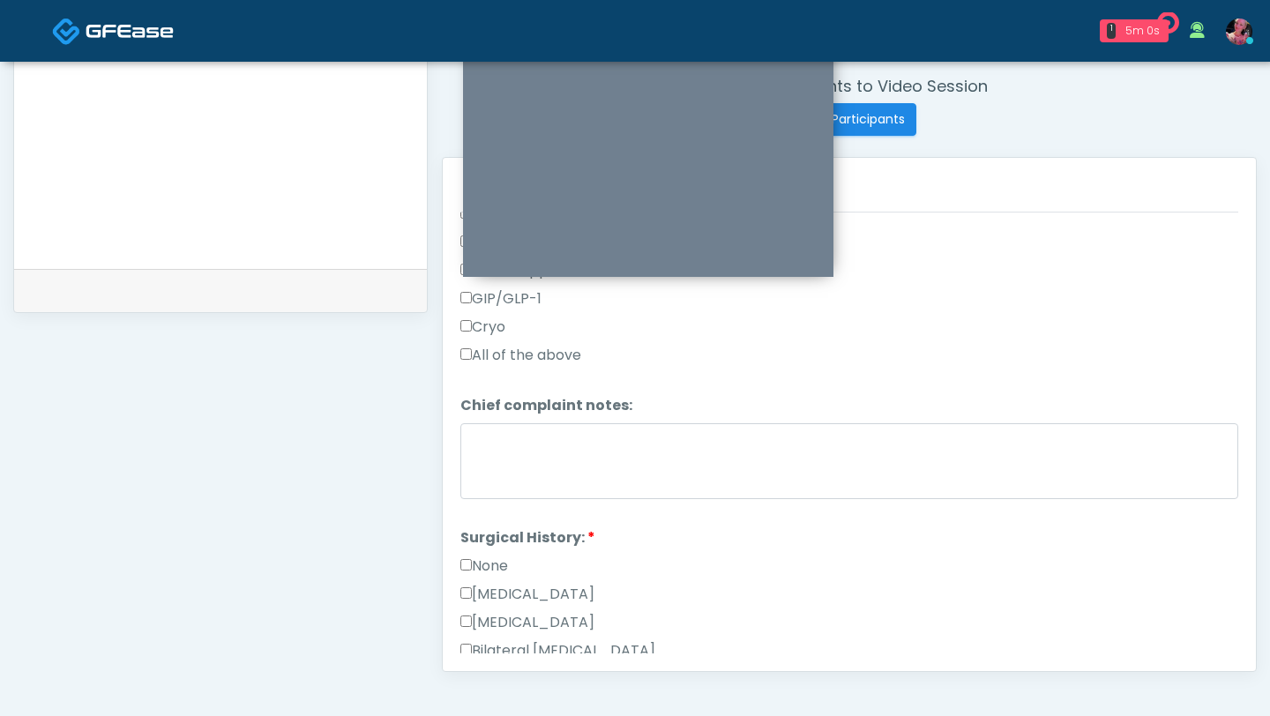
scroll to position [709, 0]
click at [484, 568] on label "None" at bounding box center [484, 561] width 48 height 21
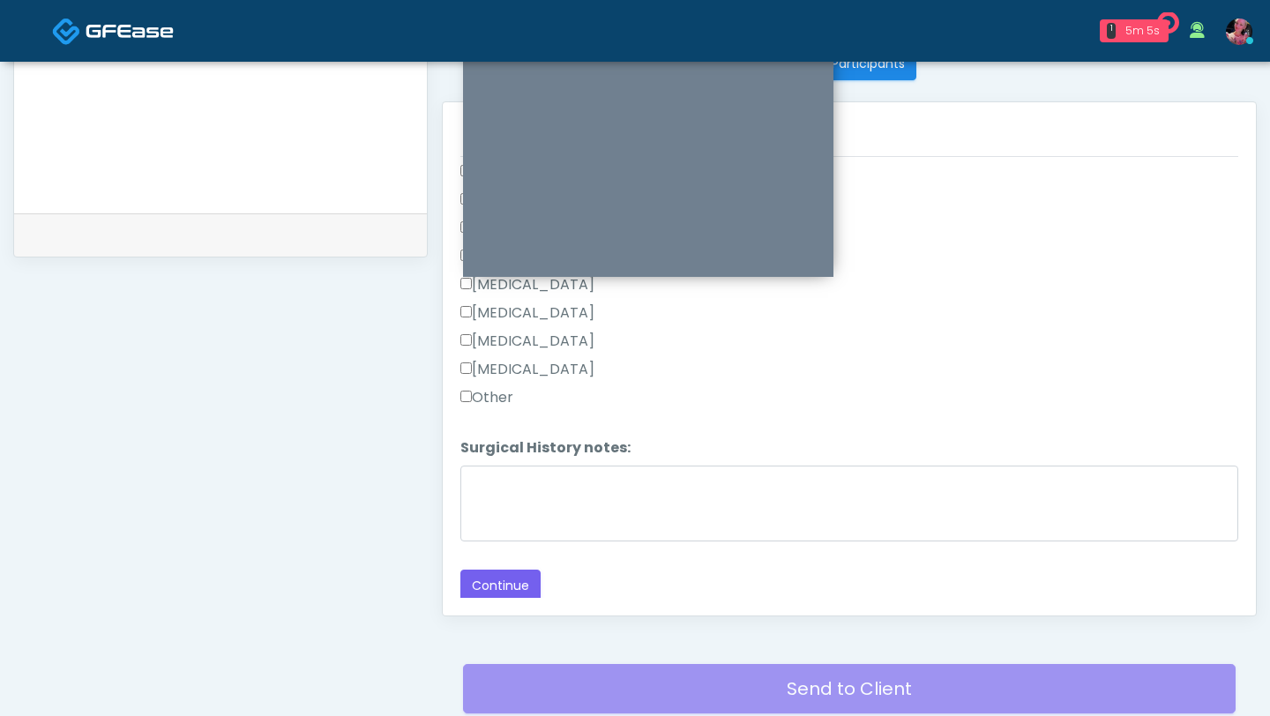
scroll to position [755, 0]
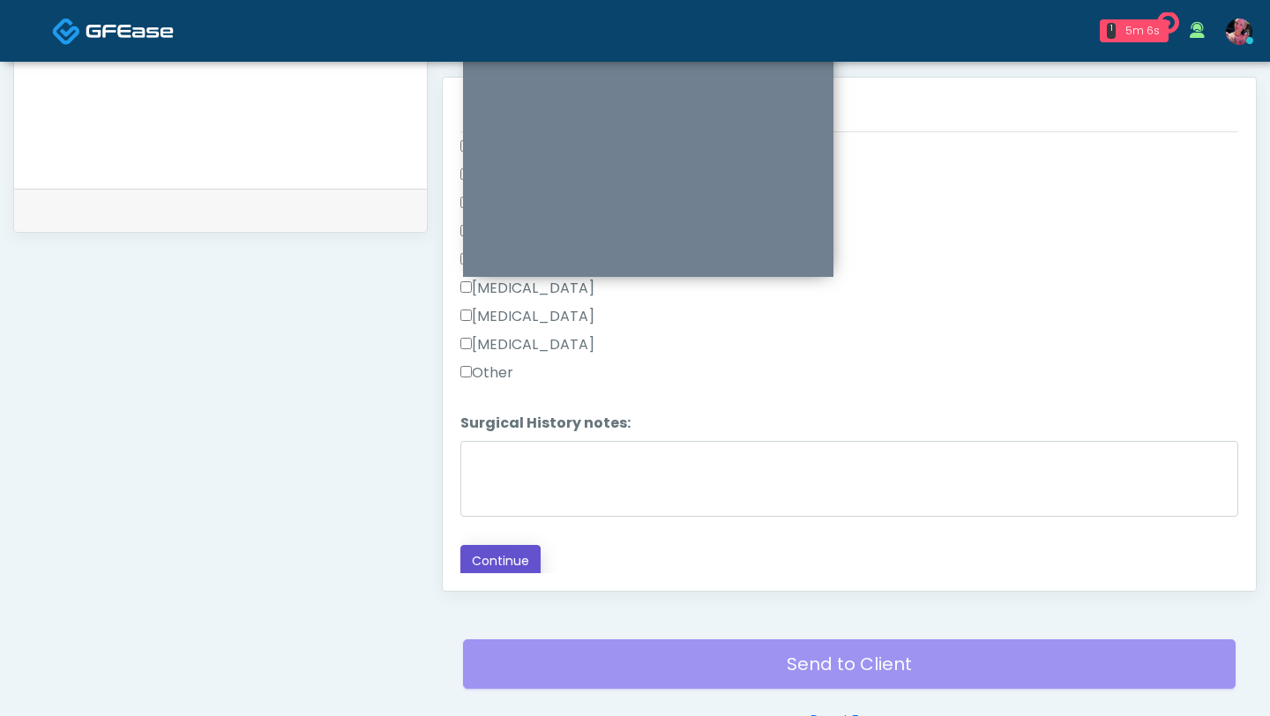
click at [484, 568] on button "Continue" at bounding box center [500, 561] width 80 height 33
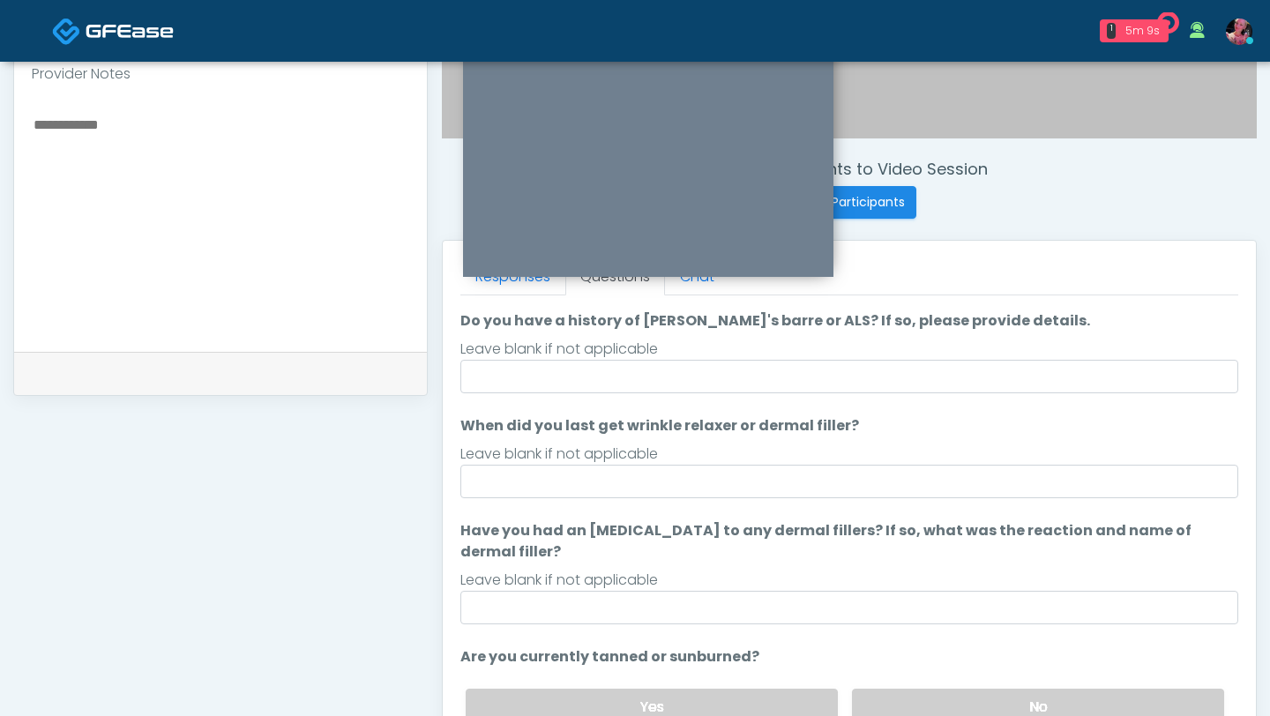
scroll to position [0, 0]
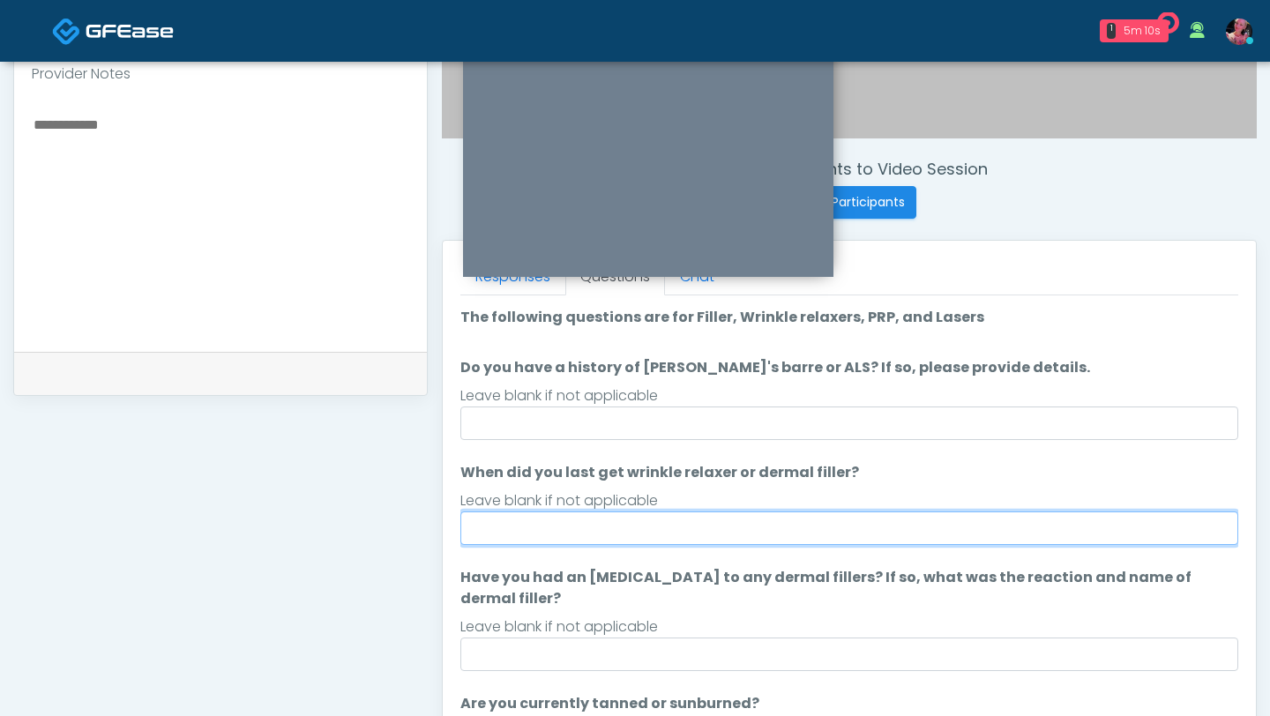
click at [596, 532] on input "When did you last get wrinkle relaxer or dermal filler?" at bounding box center [849, 529] width 778 height 34
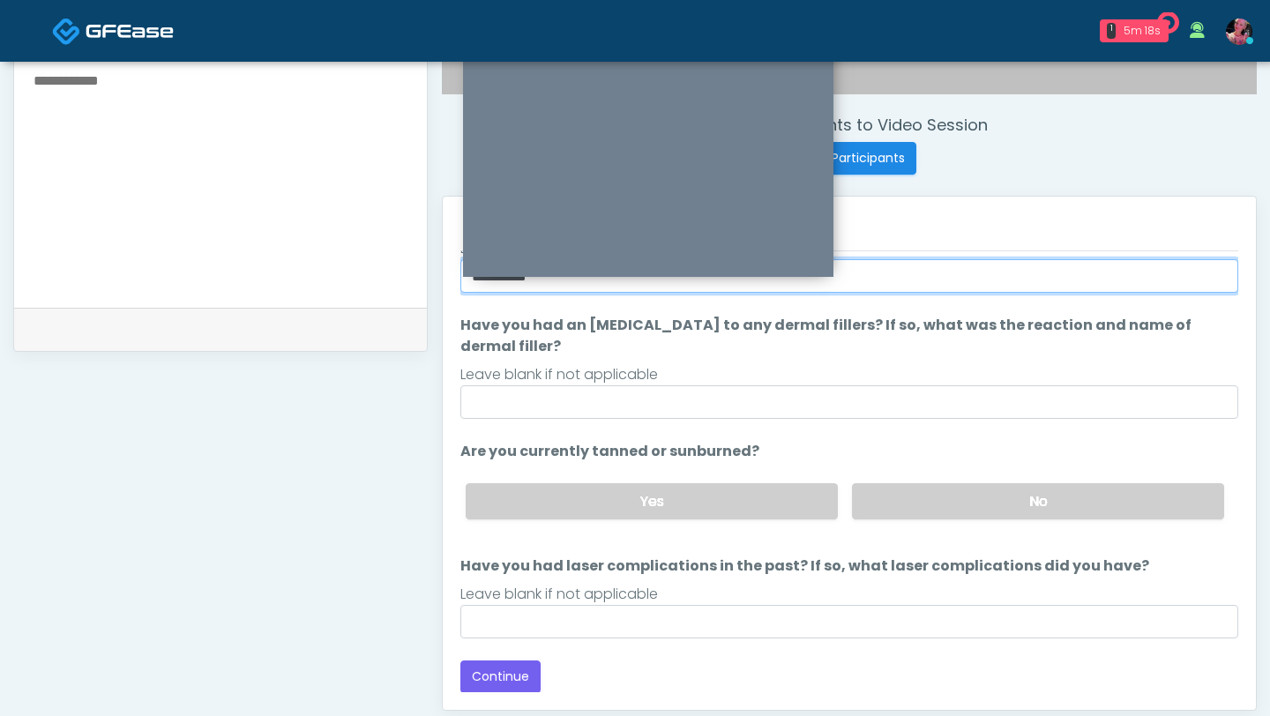
scroll to position [652, 0]
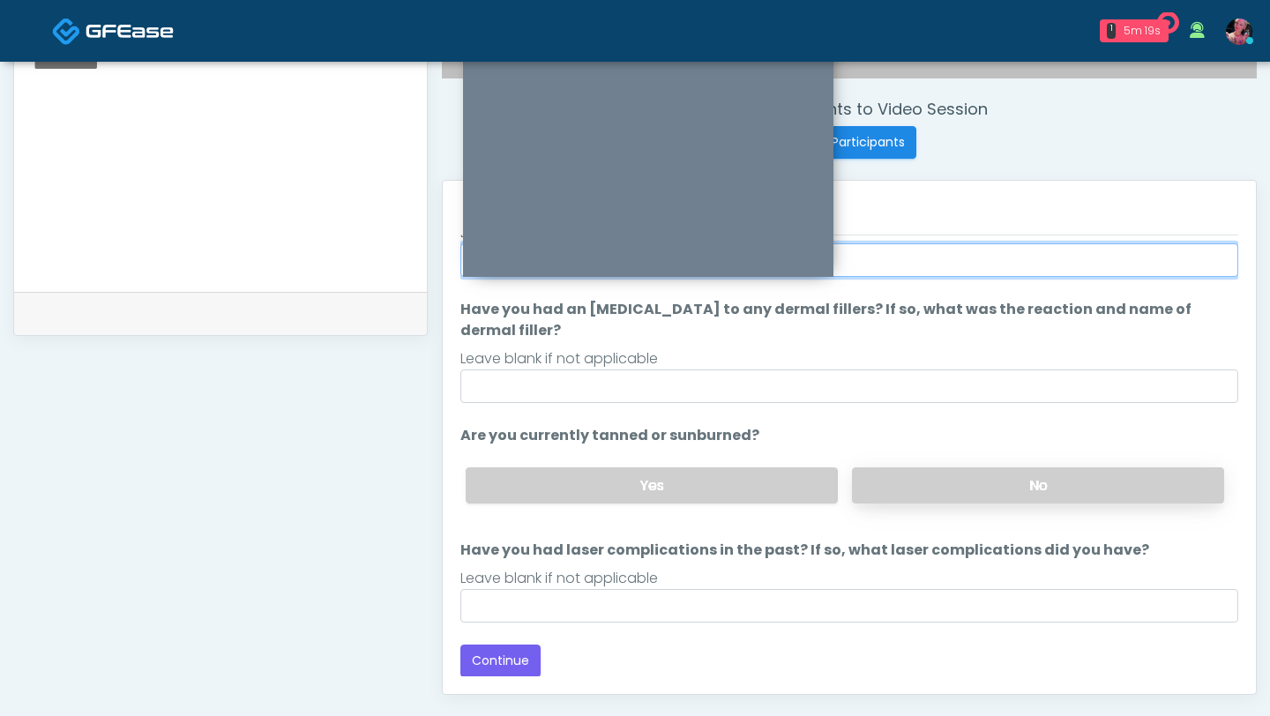
type input "**********"
click at [886, 475] on label "No" at bounding box center [1038, 486] width 372 height 36
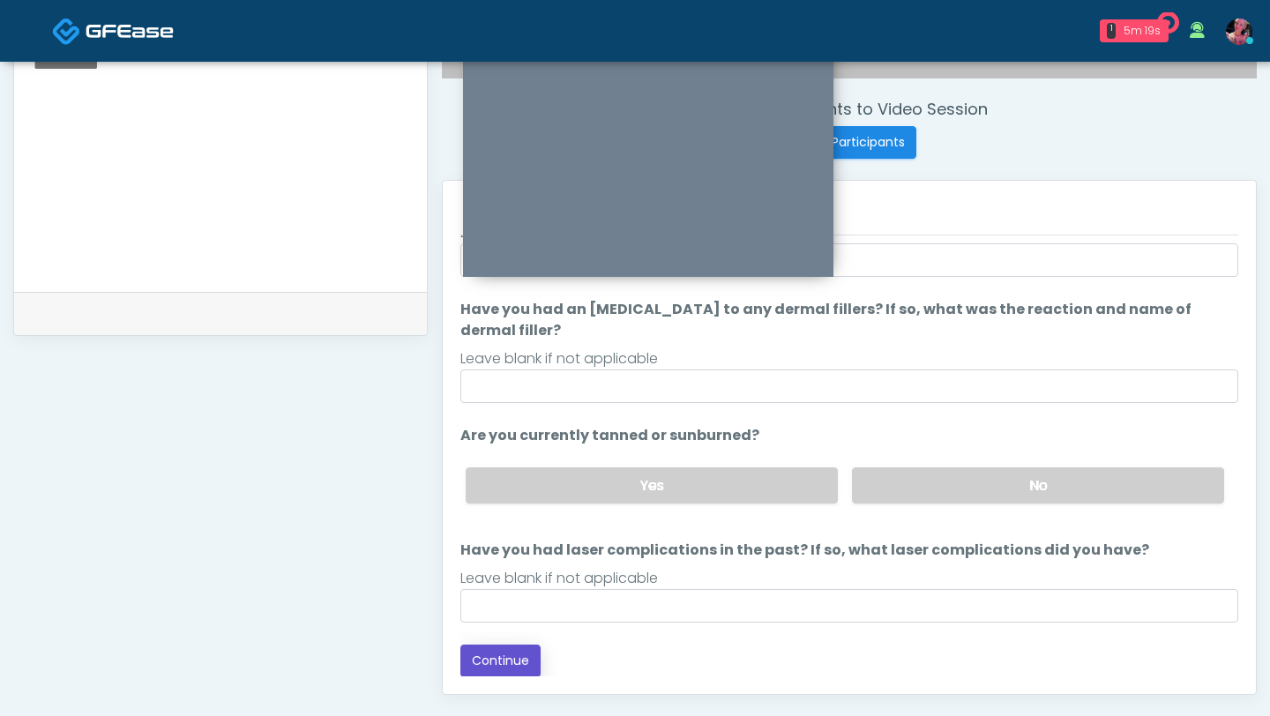
click at [482, 656] on button "Continue" at bounding box center [500, 661] width 80 height 33
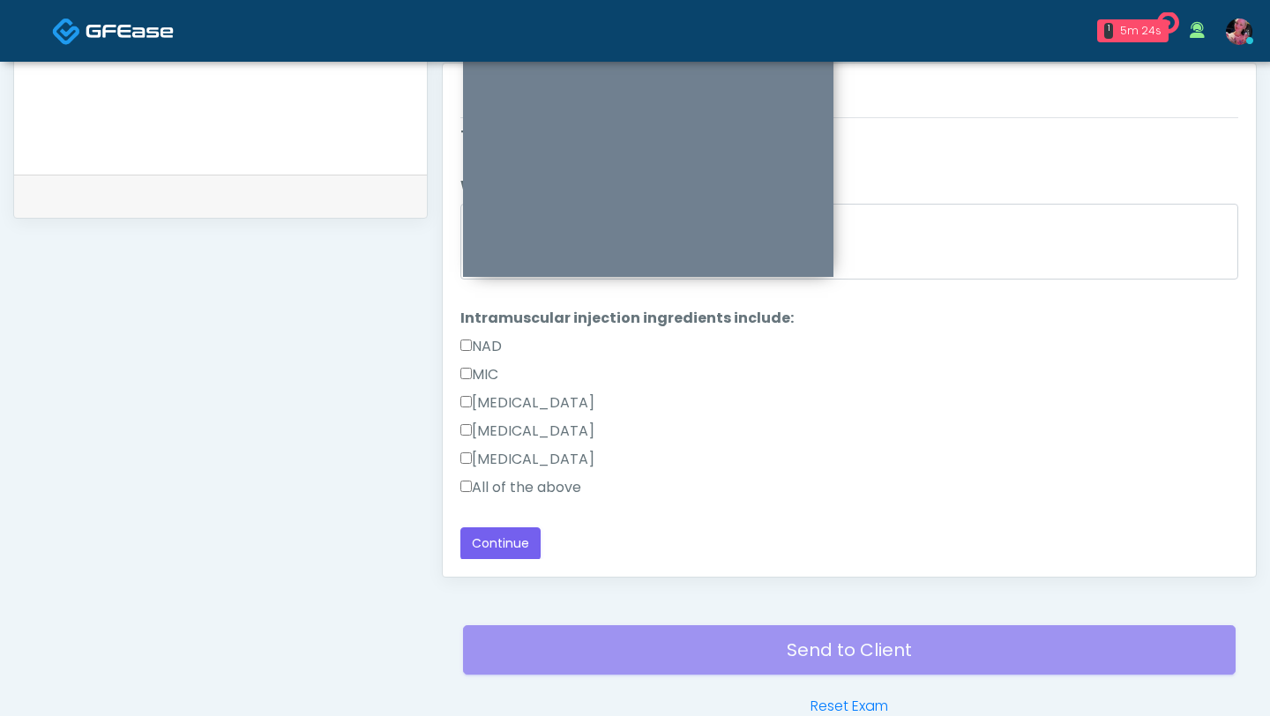
scroll to position [867, 0]
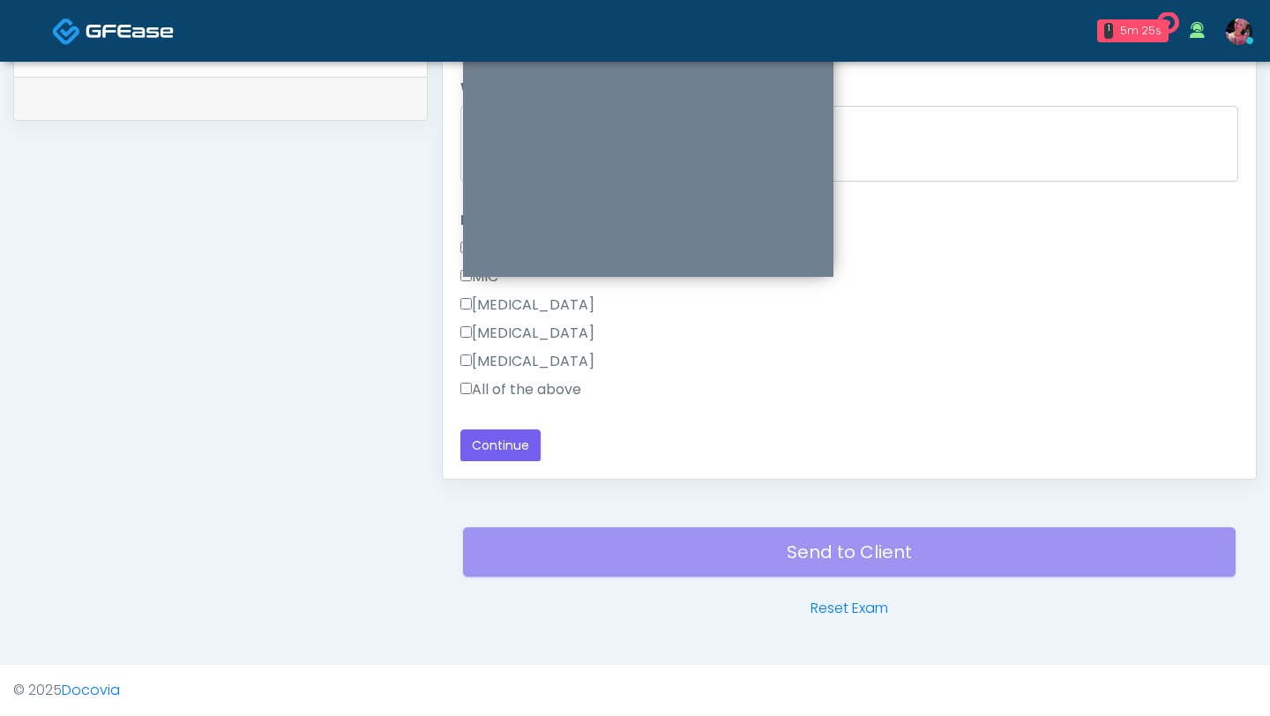
click at [535, 394] on label "All of the above" at bounding box center [520, 389] width 121 height 21
click at [502, 442] on button "Continue" at bounding box center [500, 446] width 80 height 33
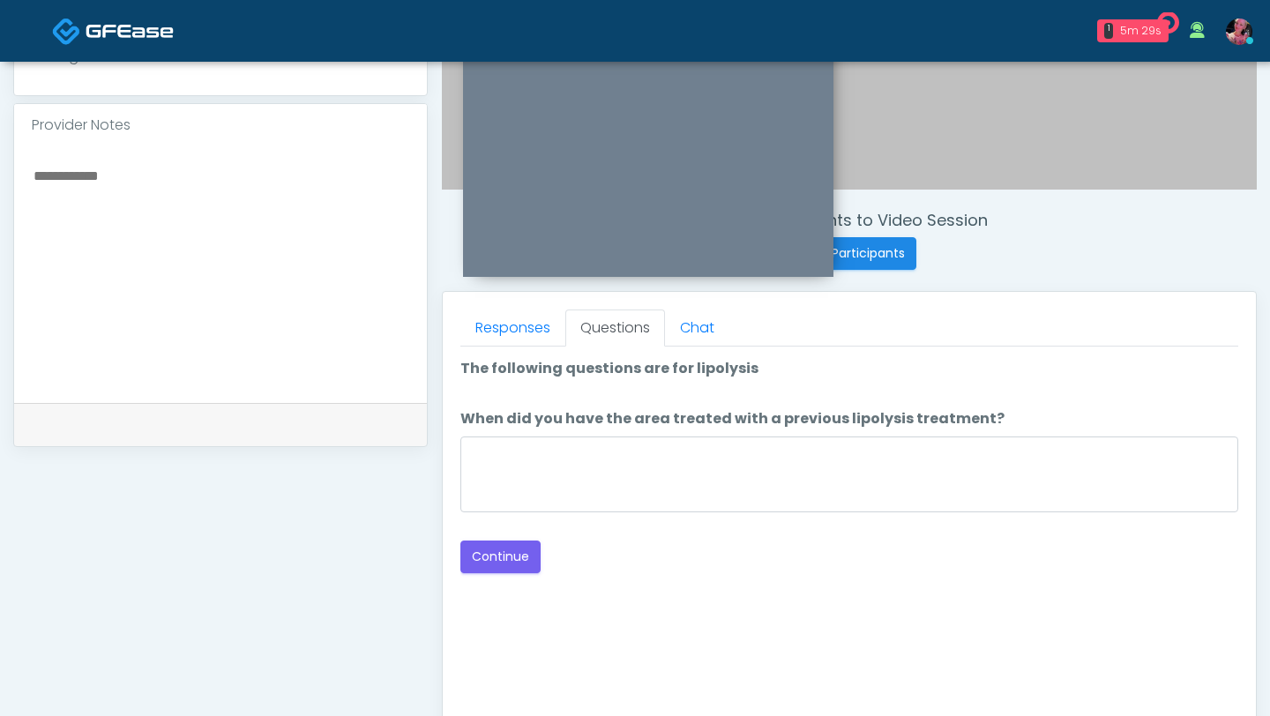
scroll to position [535, 0]
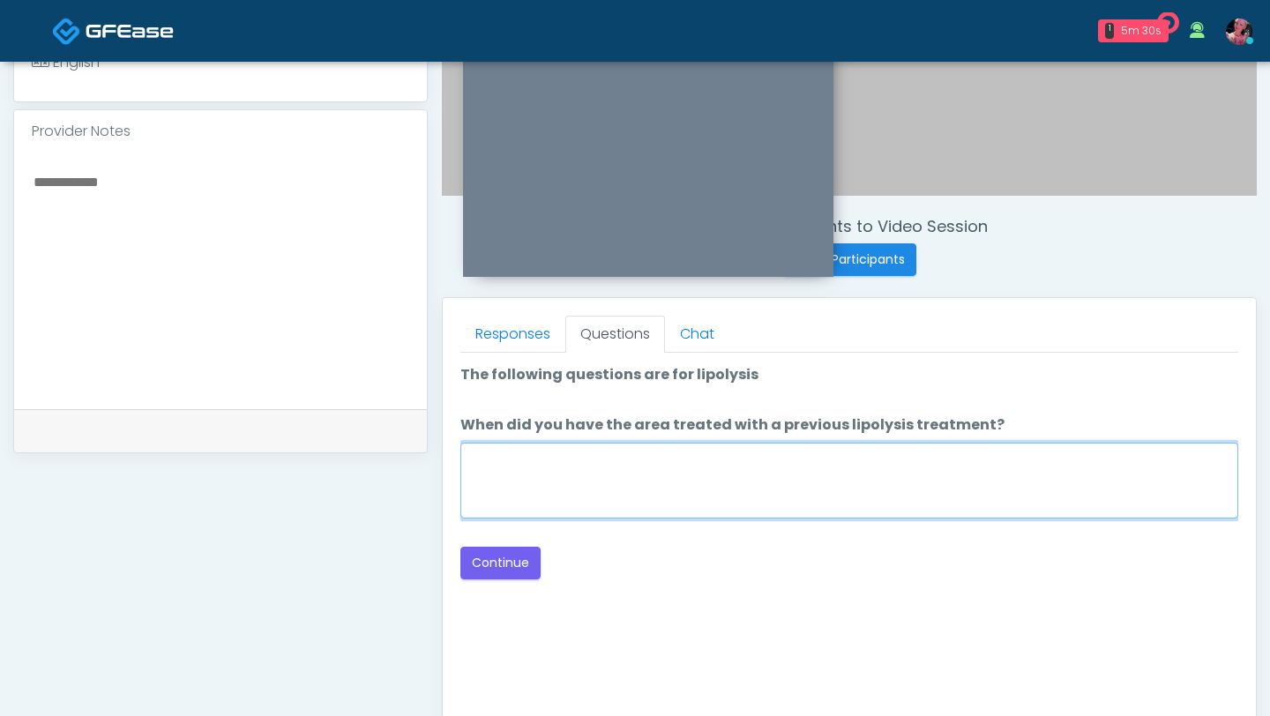
click at [746, 497] on textarea "When did you have the area treated with a previous lipolysis treatment?" at bounding box center [849, 481] width 778 height 76
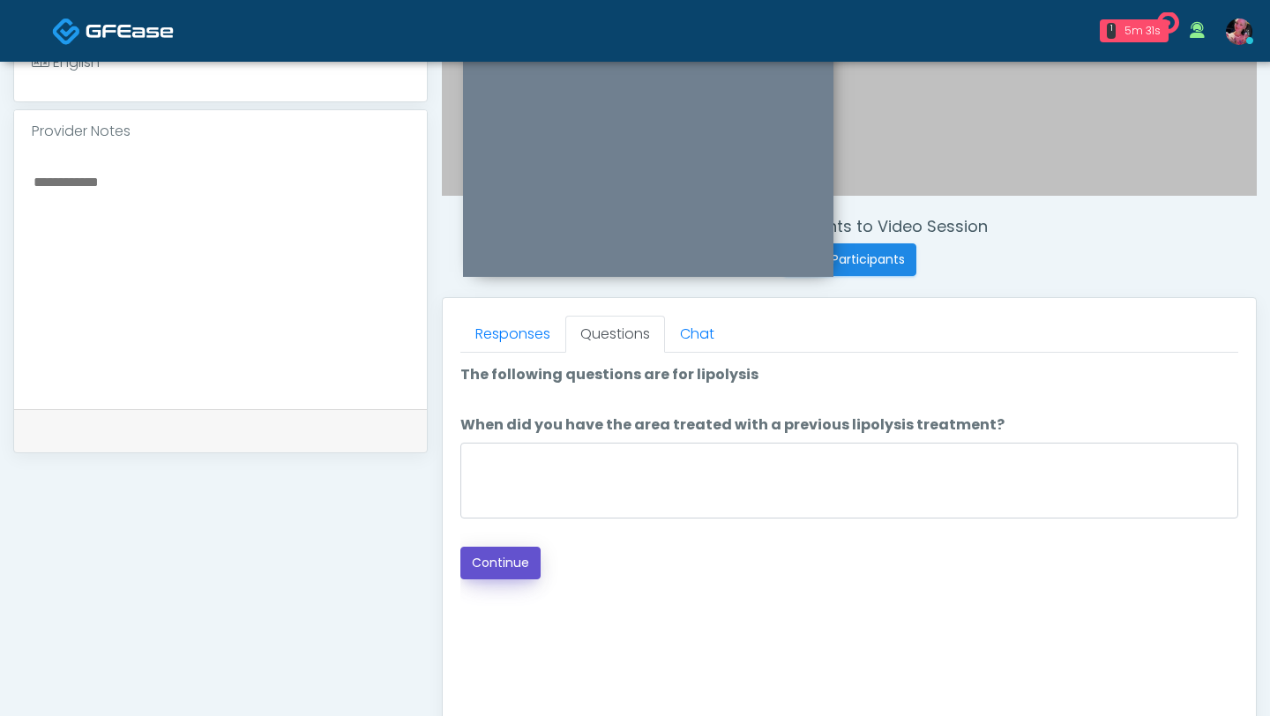
click at [528, 561] on button "Continue" at bounding box center [500, 563] width 80 height 33
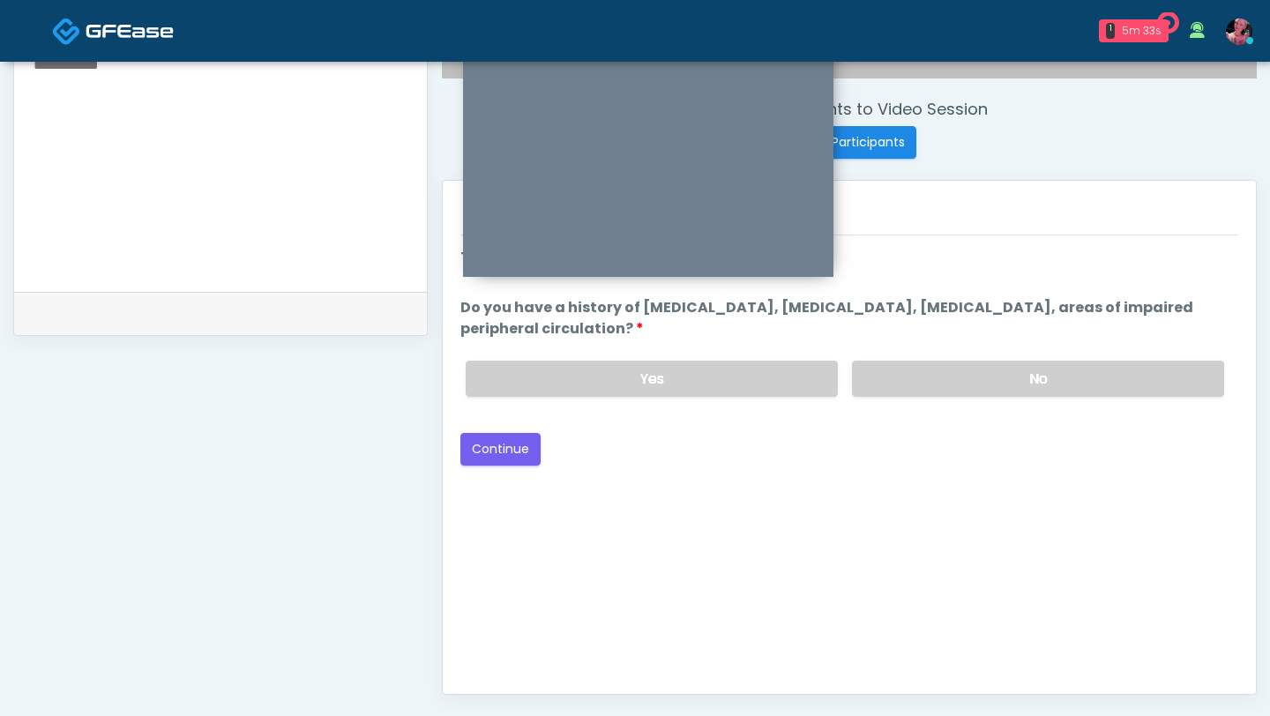
scroll to position [622, 0]
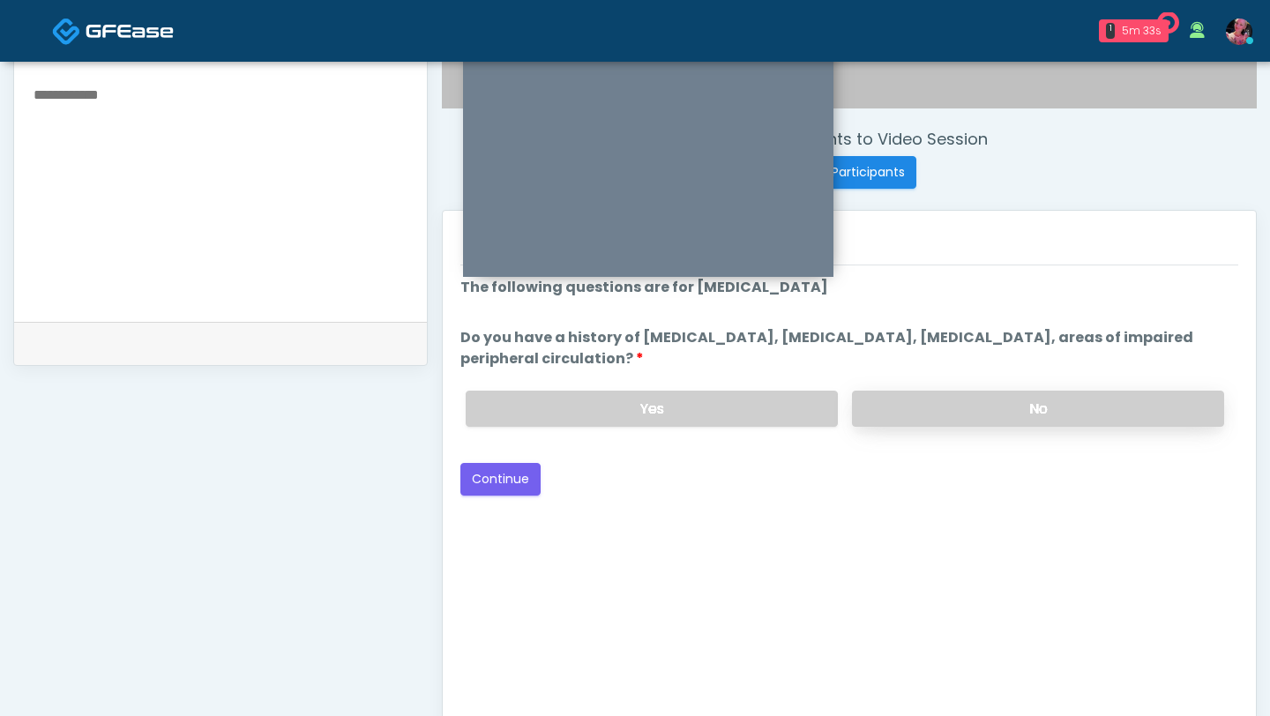
click at [941, 408] on label "No" at bounding box center [1038, 409] width 372 height 36
click at [507, 479] on button "Continue" at bounding box center [500, 479] width 80 height 33
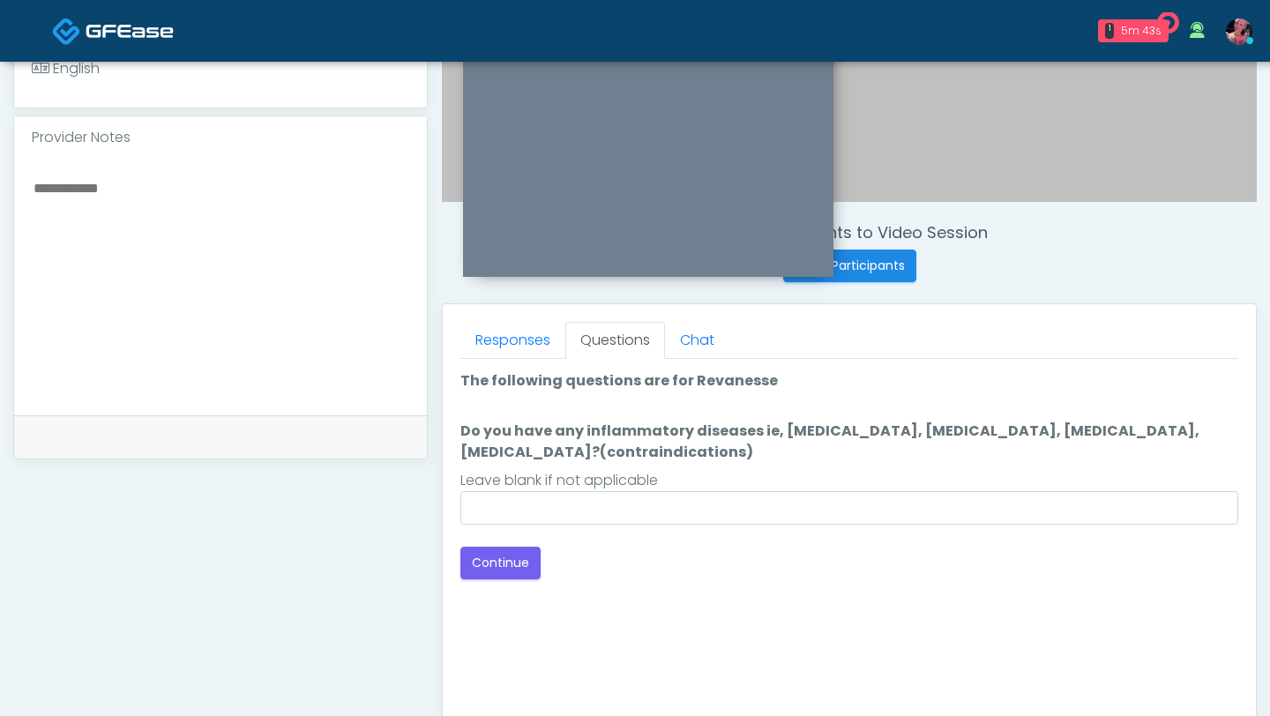
scroll to position [0, 0]
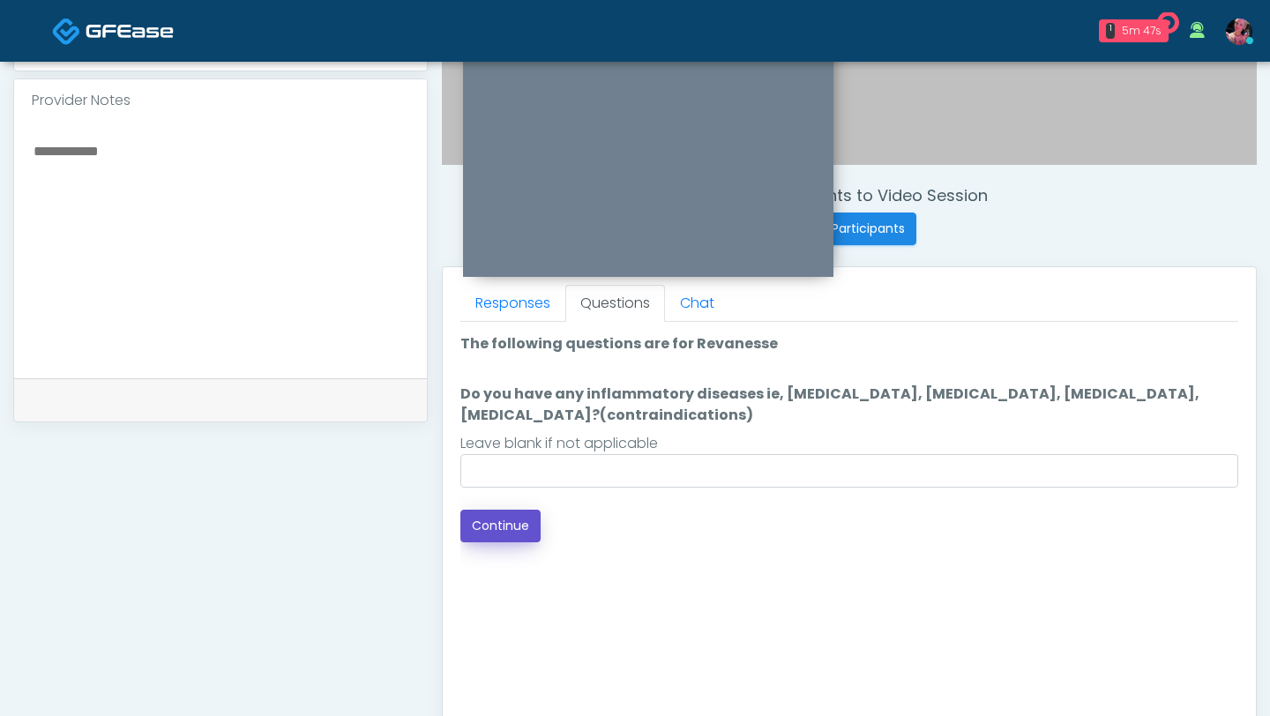
click at [519, 531] on button "Continue" at bounding box center [500, 526] width 80 height 33
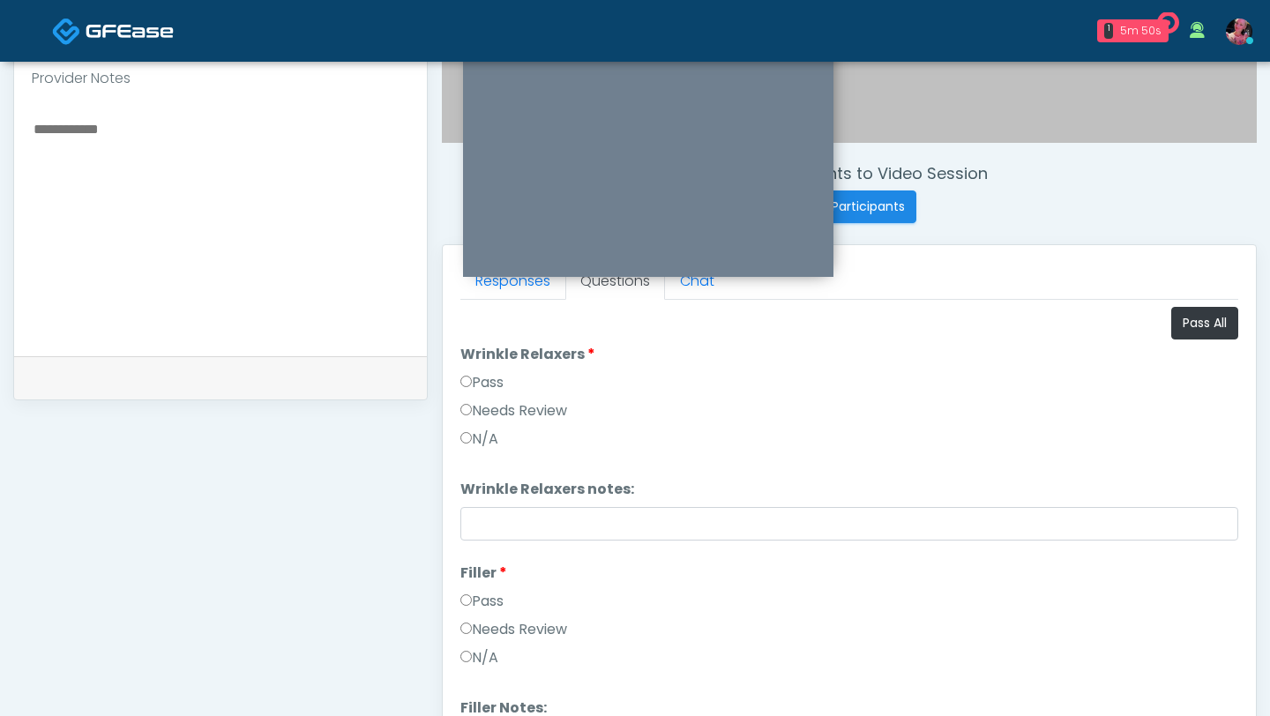
click at [496, 378] on label "Pass" at bounding box center [481, 382] width 43 height 21
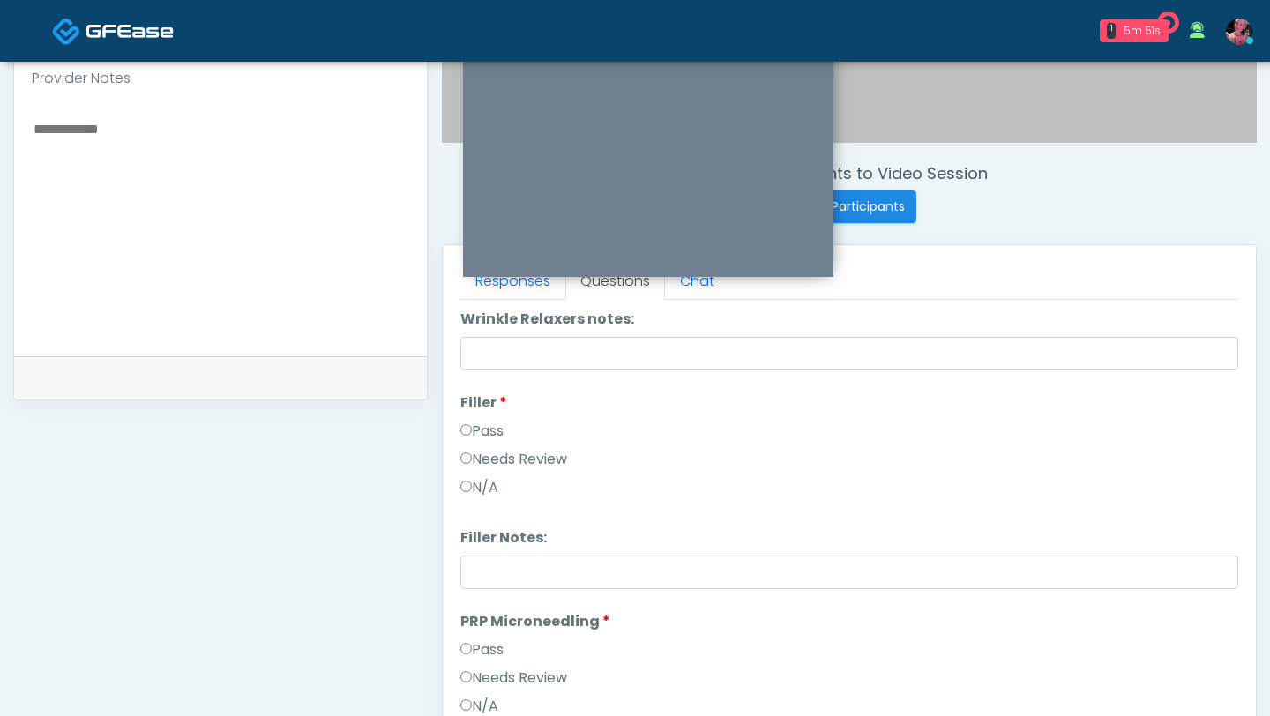
click at [483, 439] on label "Pass" at bounding box center [481, 431] width 43 height 21
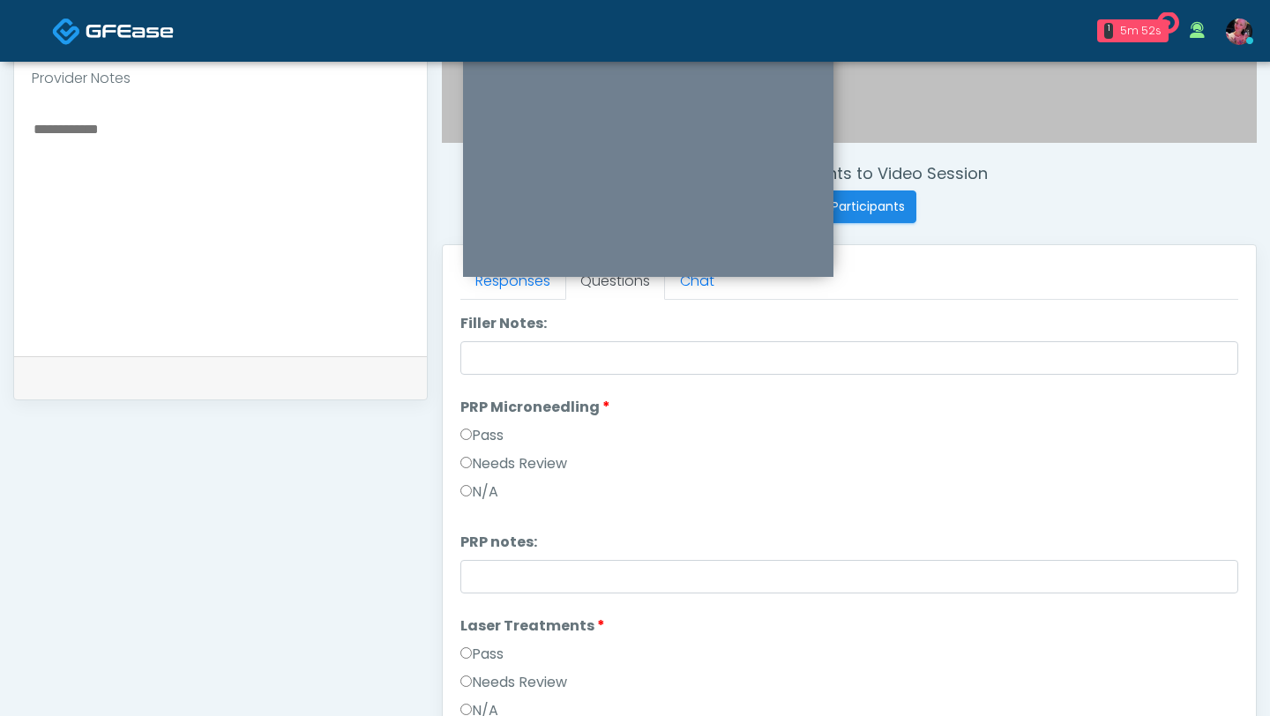
click at [483, 439] on label "Pass" at bounding box center [481, 435] width 43 height 21
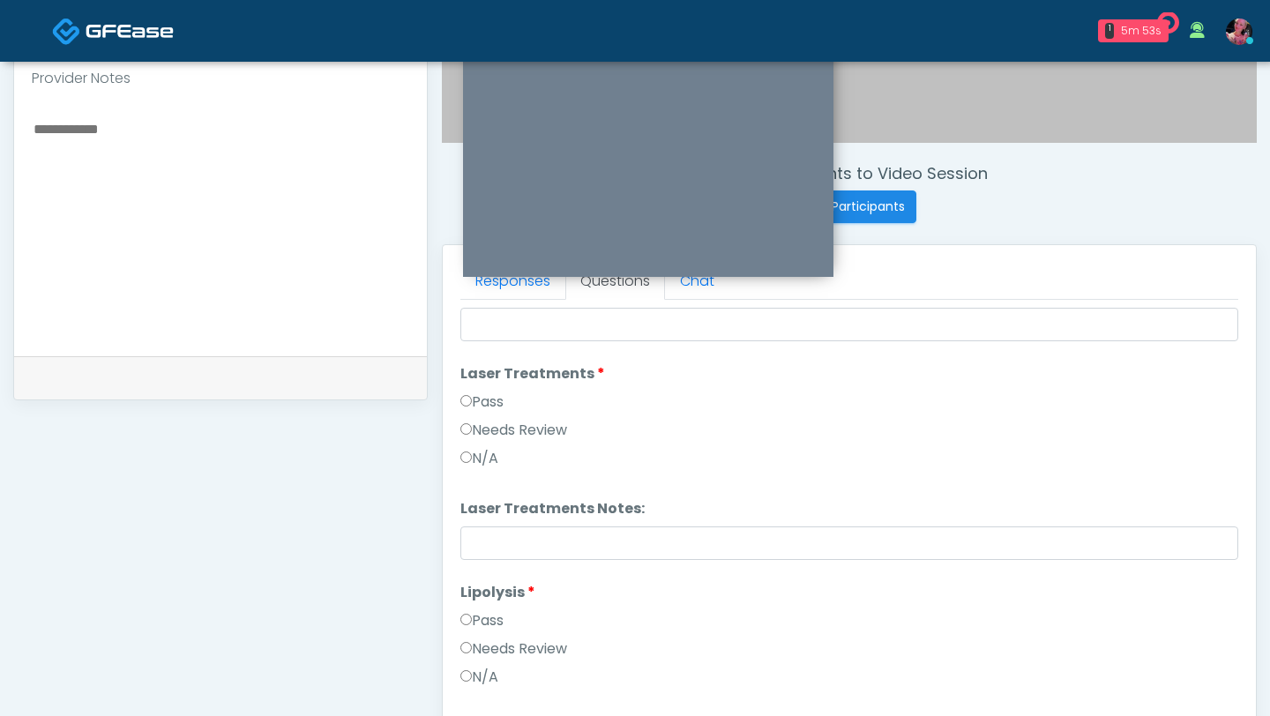
click at [482, 396] on label "Pass" at bounding box center [481, 402] width 43 height 21
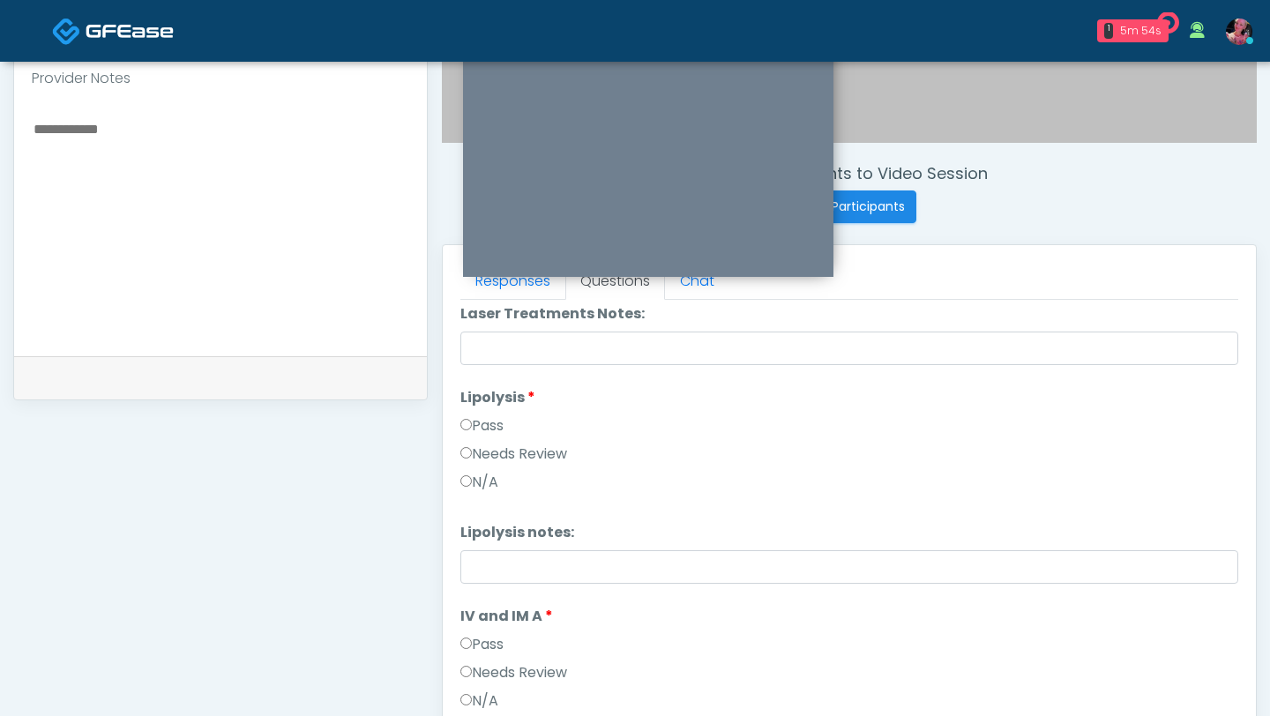
click at [476, 418] on label "Pass" at bounding box center [481, 425] width 43 height 21
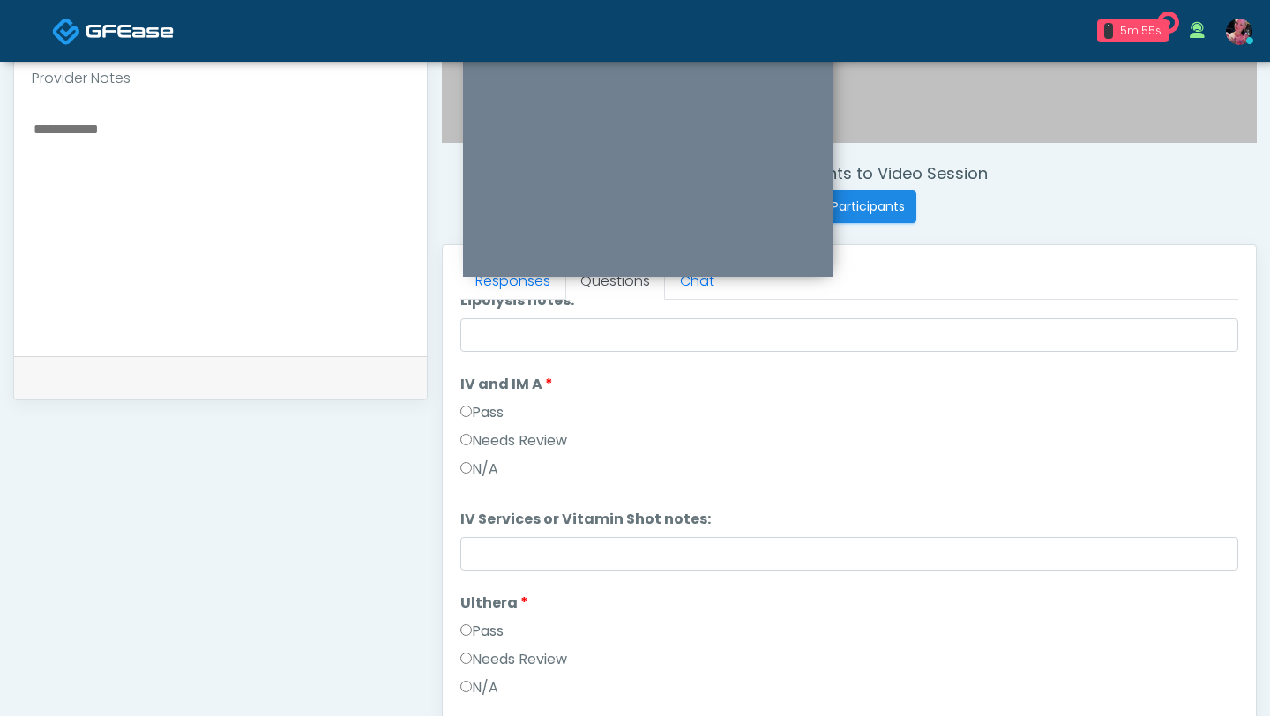
click at [476, 418] on label "Pass" at bounding box center [481, 412] width 43 height 21
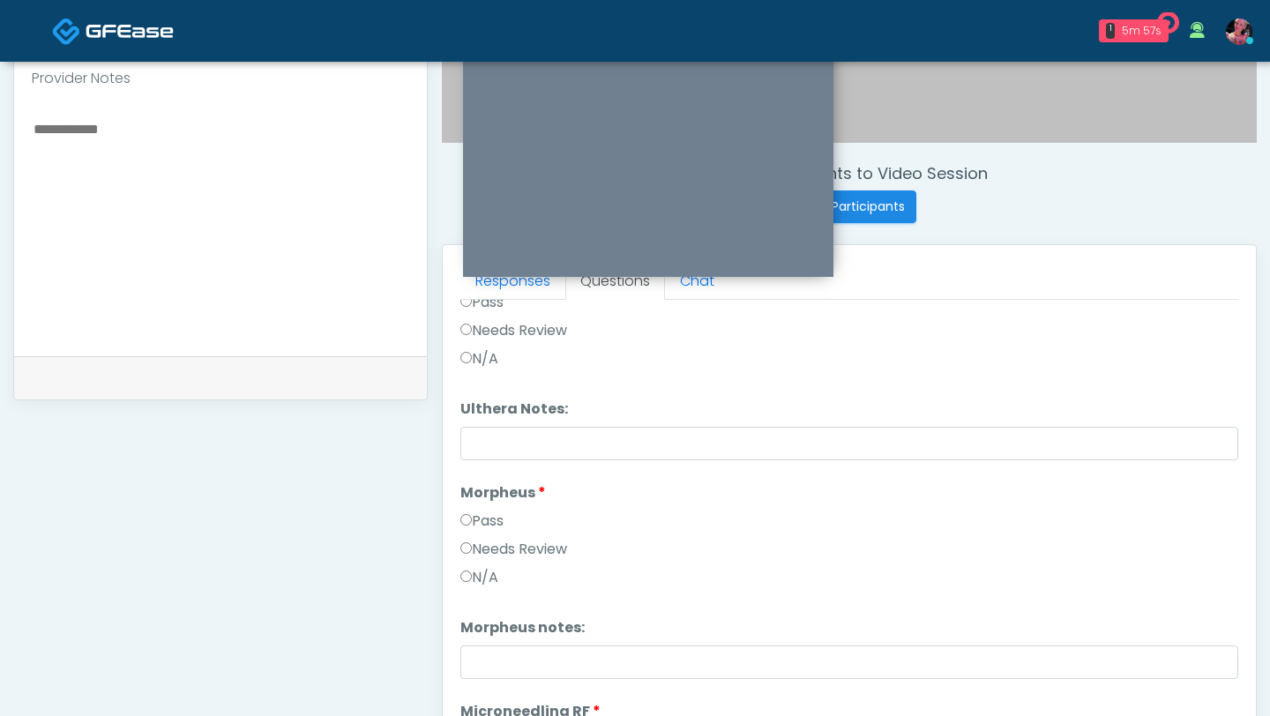
click at [472, 527] on label "Pass" at bounding box center [481, 521] width 43 height 21
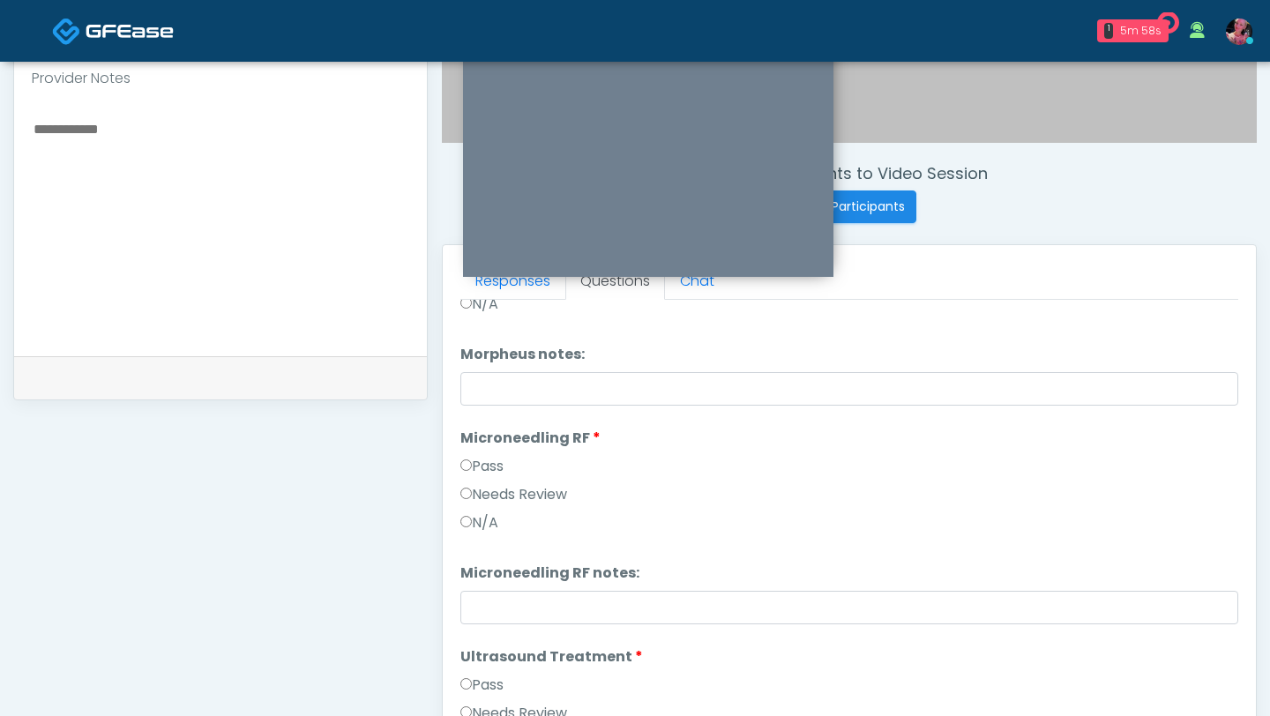
click at [473, 471] on label "Pass" at bounding box center [481, 466] width 43 height 21
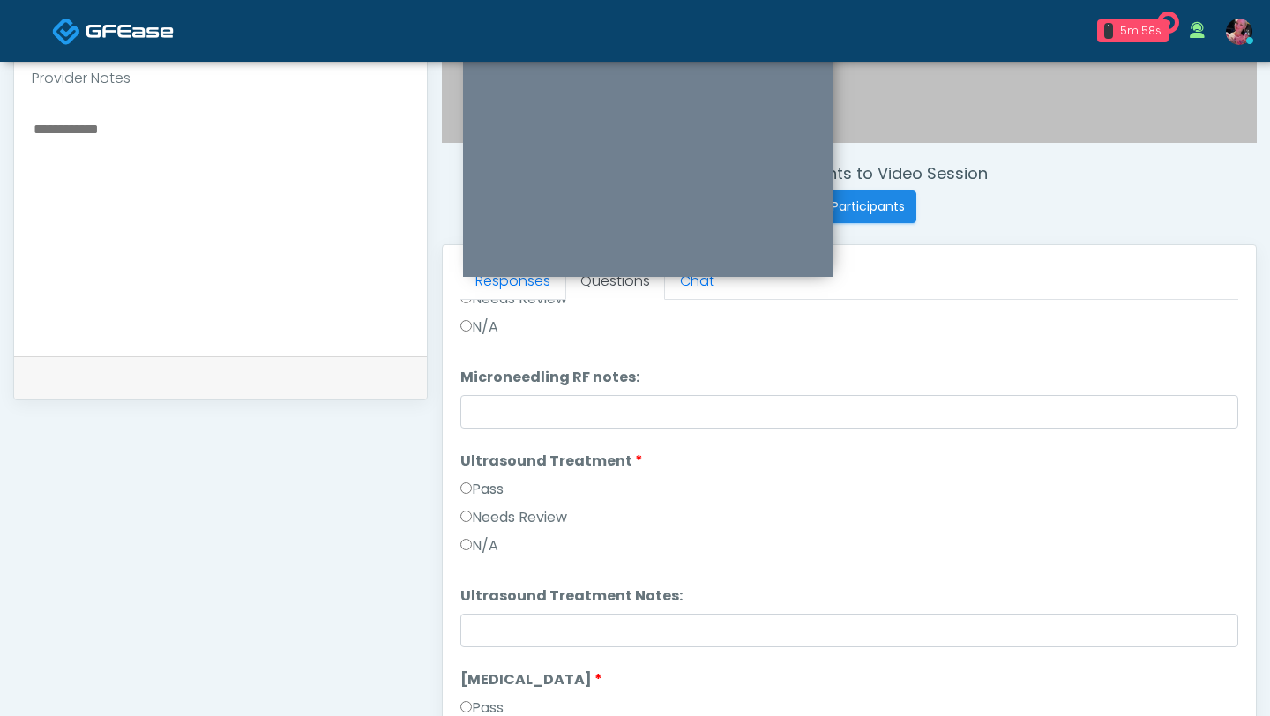
scroll to position [1864, 0]
click at [473, 487] on label "Pass" at bounding box center [481, 487] width 43 height 21
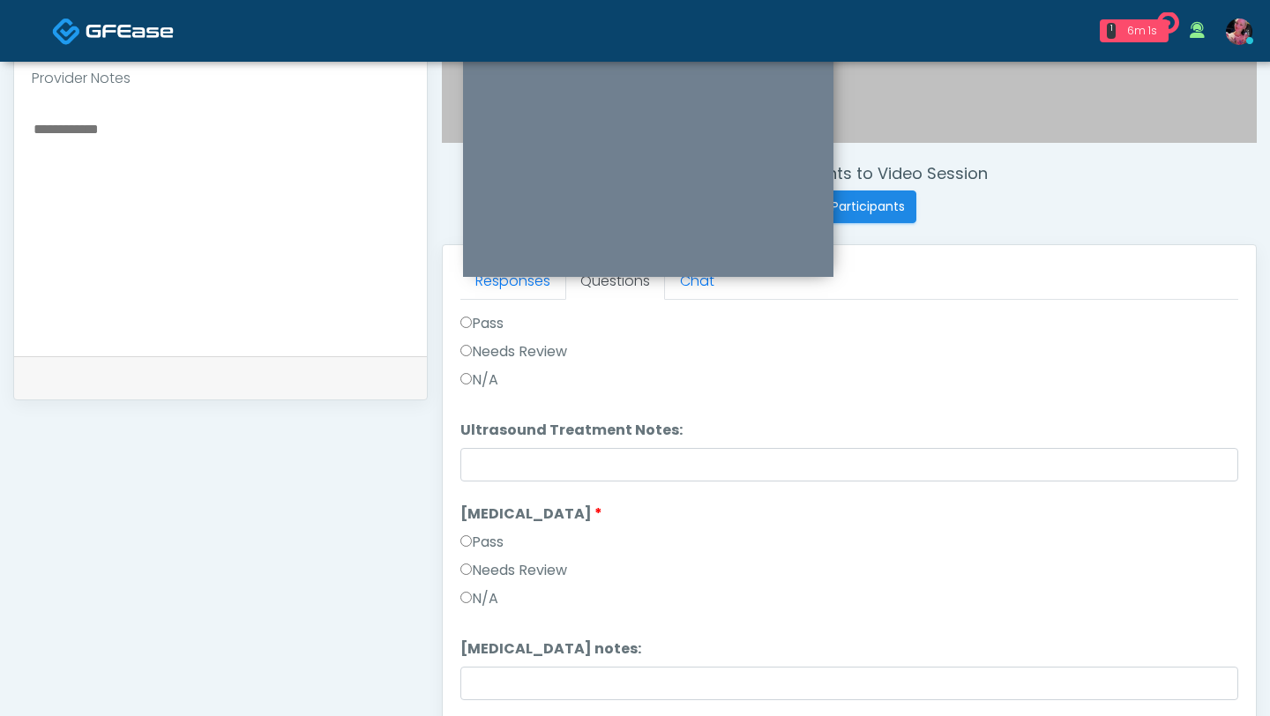
click at [495, 539] on label "Pass" at bounding box center [481, 542] width 43 height 21
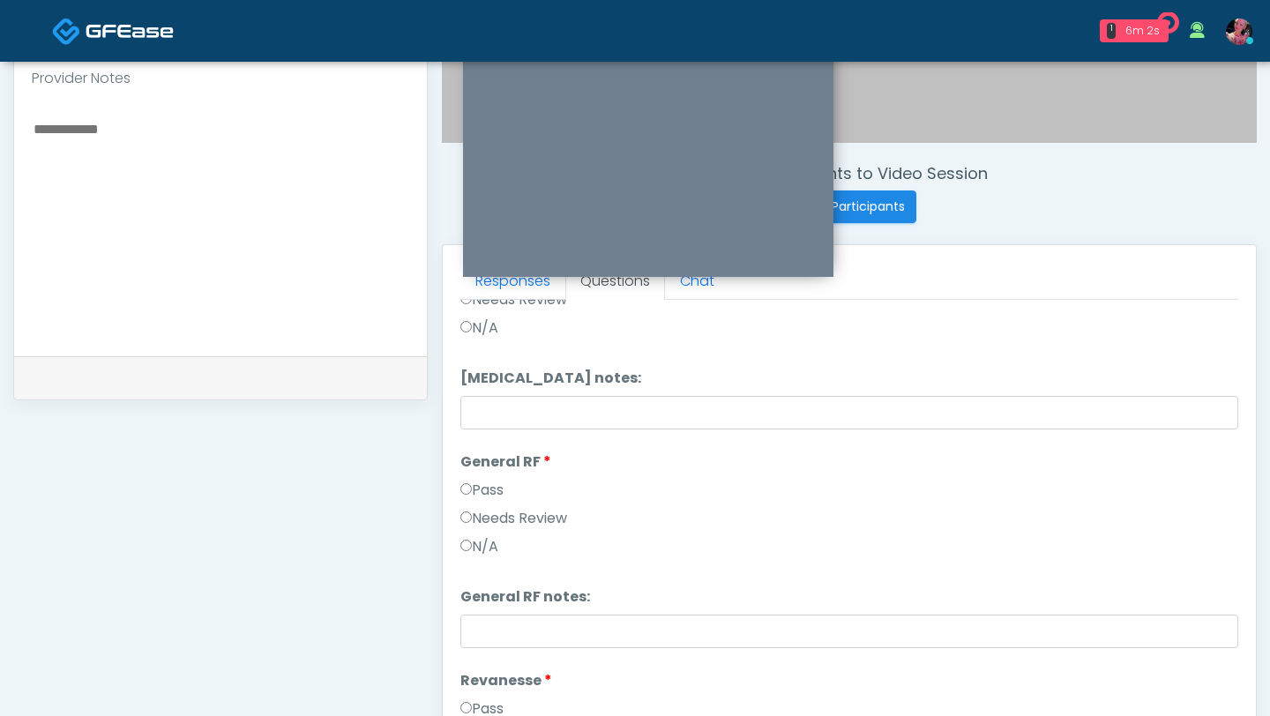
click at [486, 485] on label "Pass" at bounding box center [481, 490] width 43 height 21
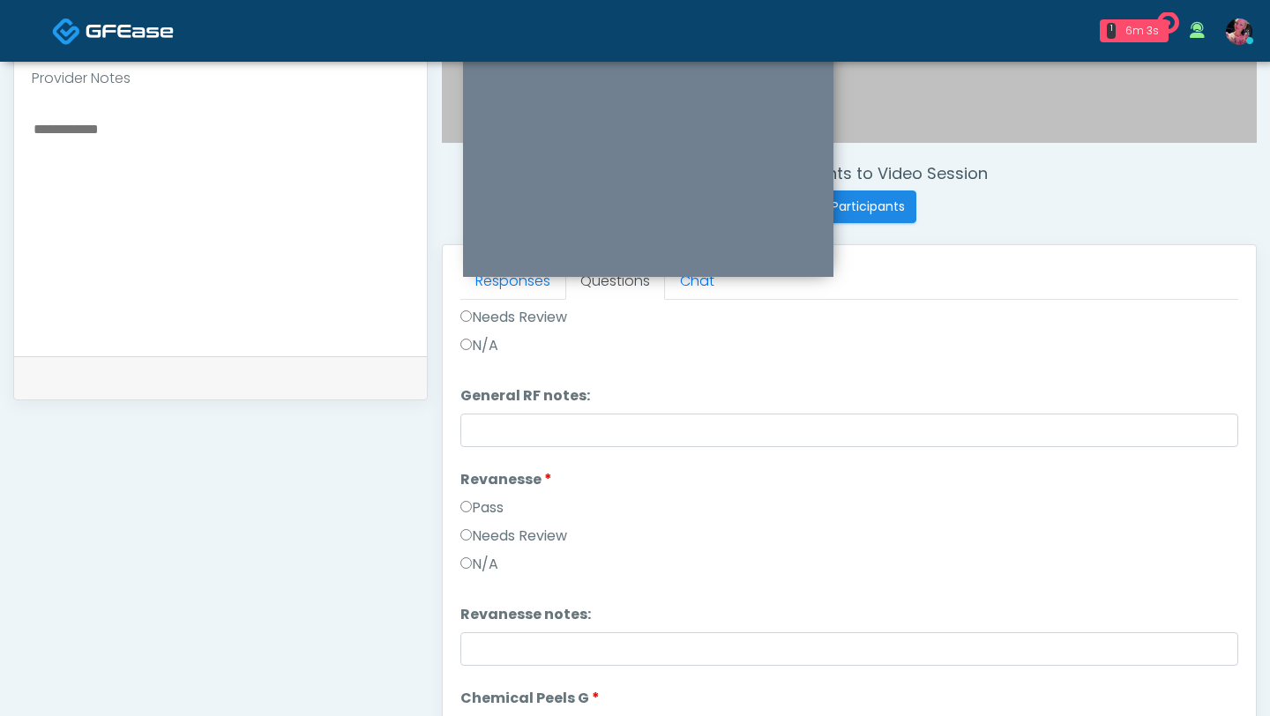
click at [485, 490] on li "Revanesse Revanesse Pass Needs Review N/A" at bounding box center [849, 525] width 778 height 113
click at [484, 503] on label "Pass" at bounding box center [481, 507] width 43 height 21
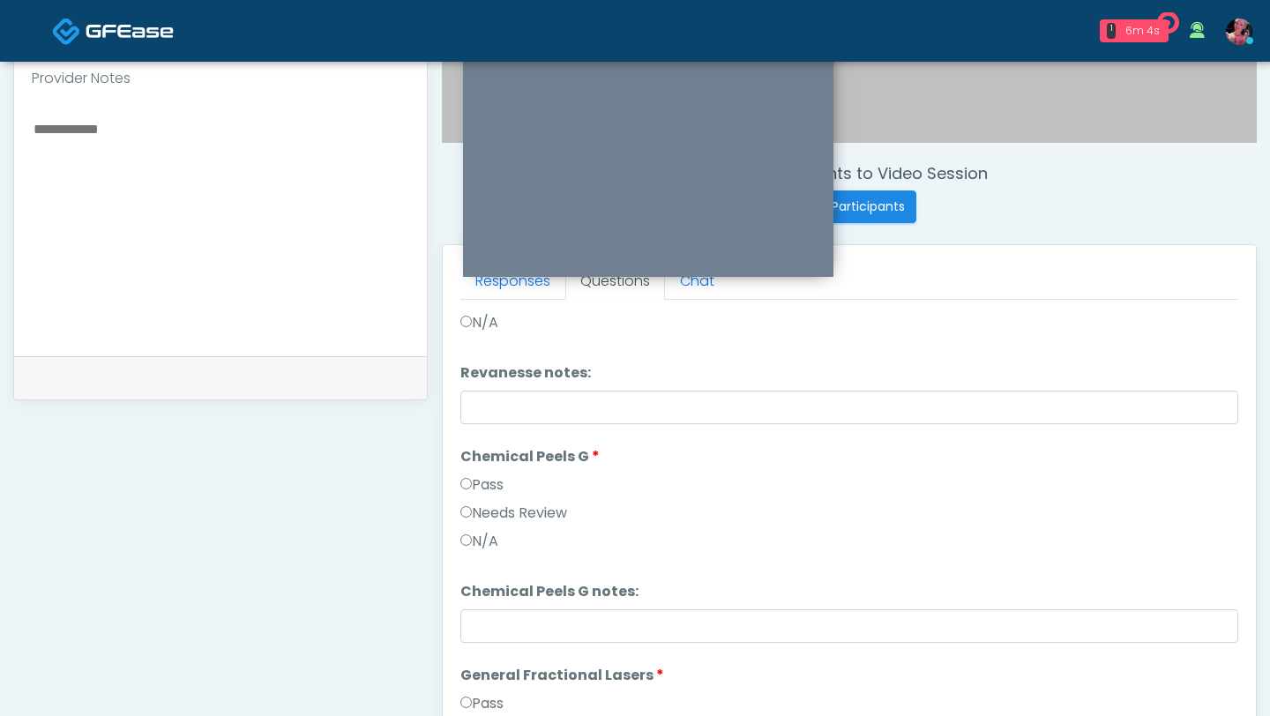
click at [483, 477] on label "Pass" at bounding box center [481, 485] width 43 height 21
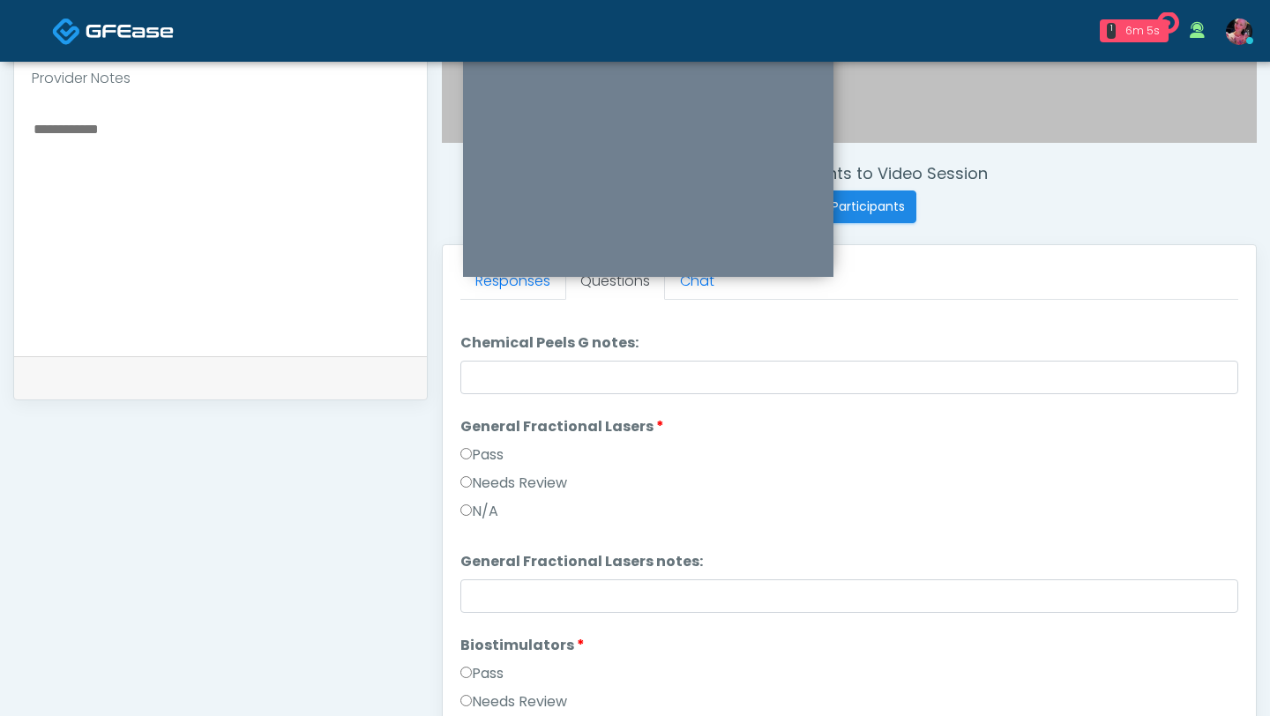
click at [477, 453] on label "Pass" at bounding box center [481, 455] width 43 height 21
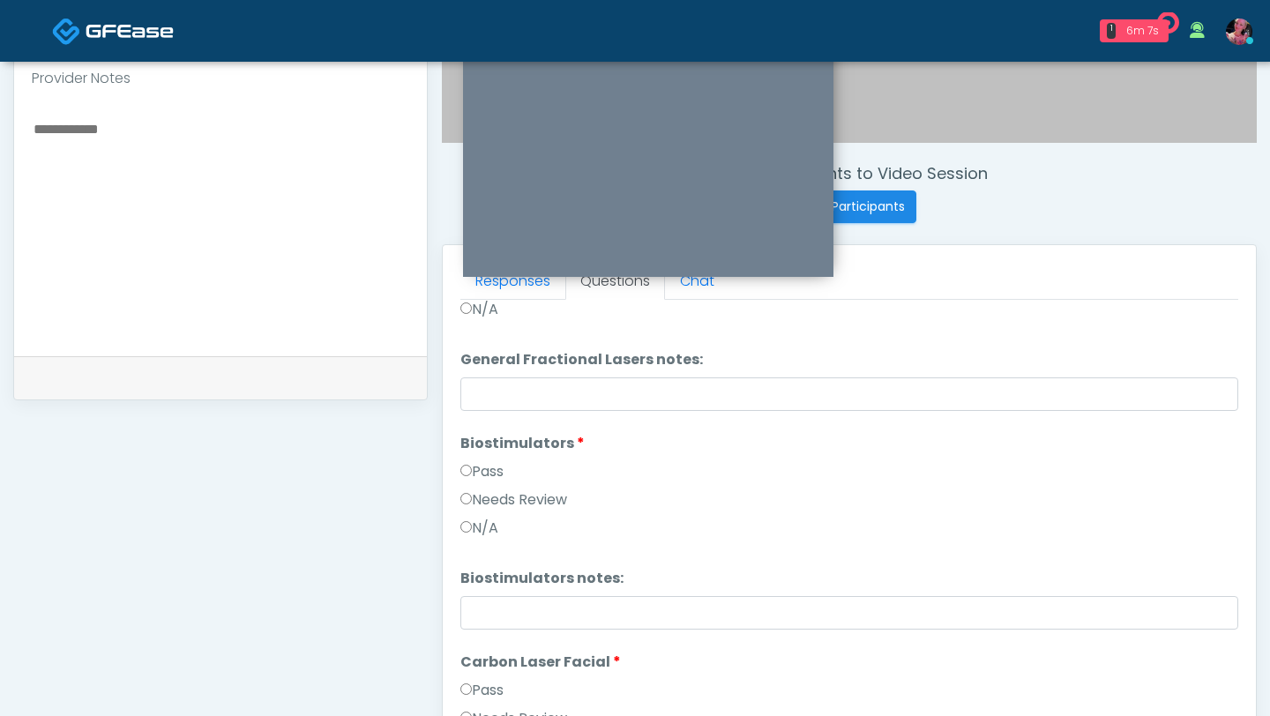
scroll to position [3355, 0]
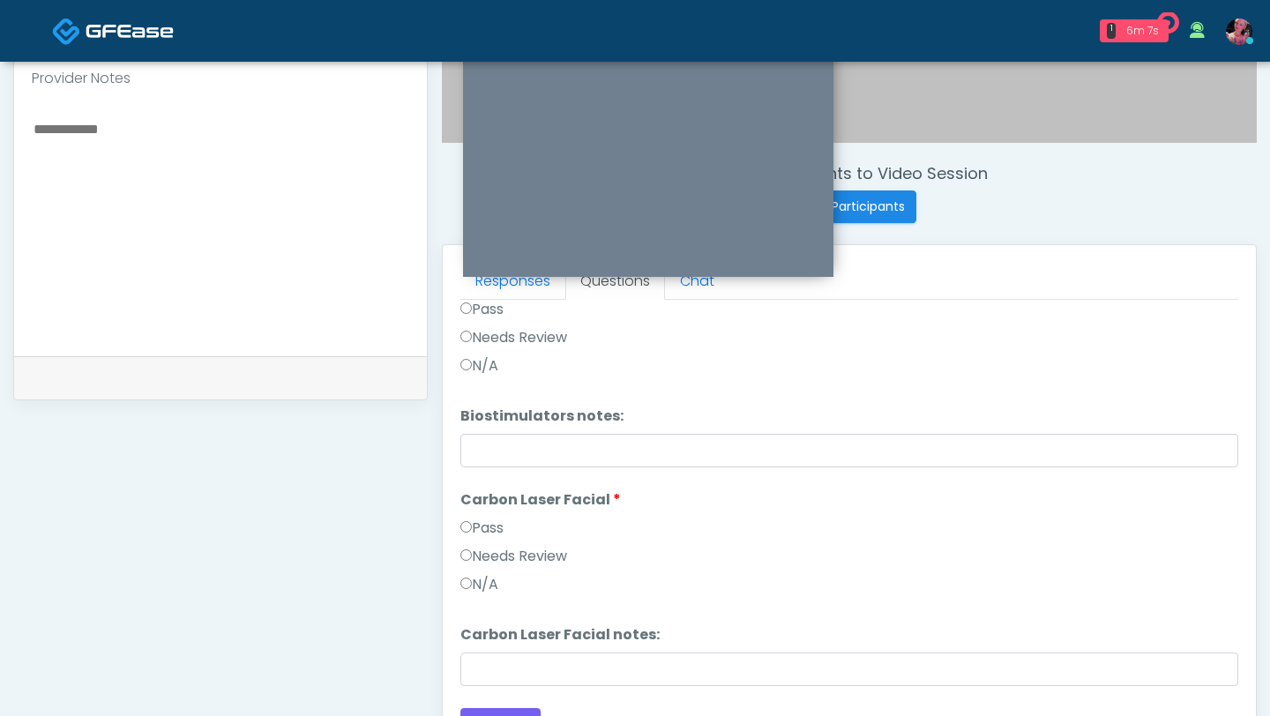
click at [472, 511] on li "Carbon Laser Facial Carbon Laser Facial Pass Needs Review N/A" at bounding box center [849, 546] width 778 height 113
click at [472, 533] on label "Pass" at bounding box center [481, 528] width 43 height 21
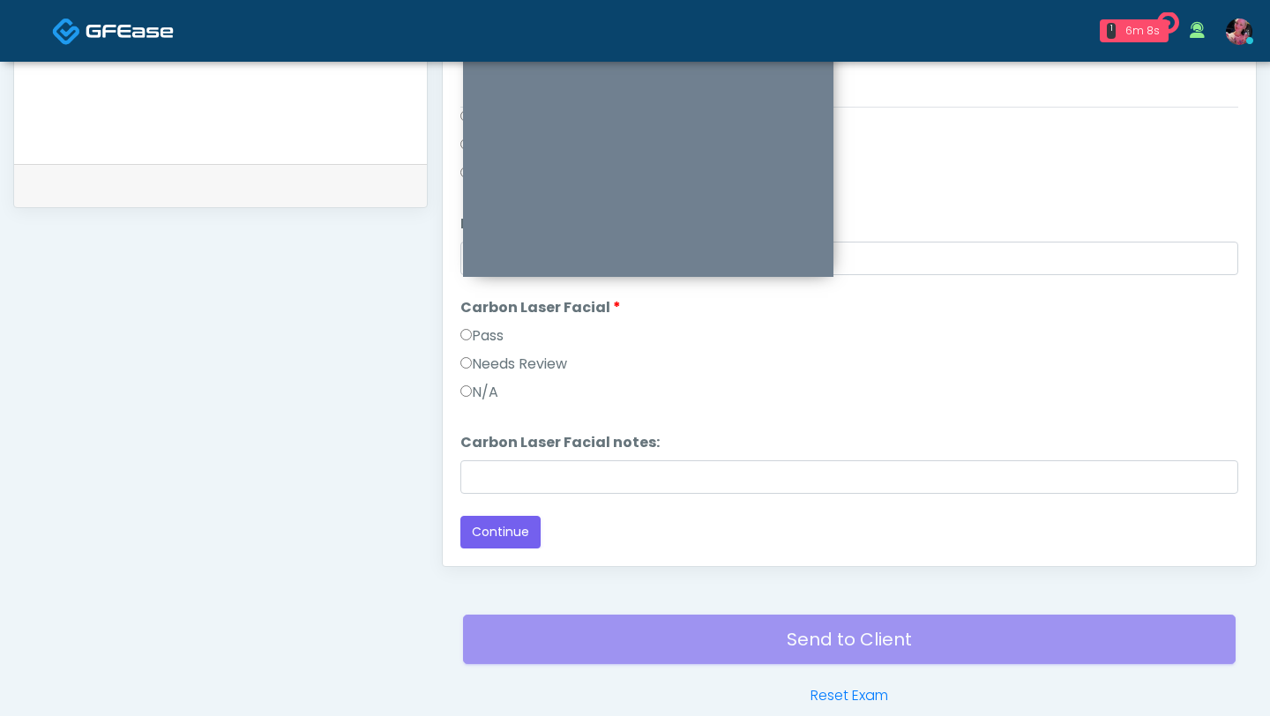
scroll to position [789, 0]
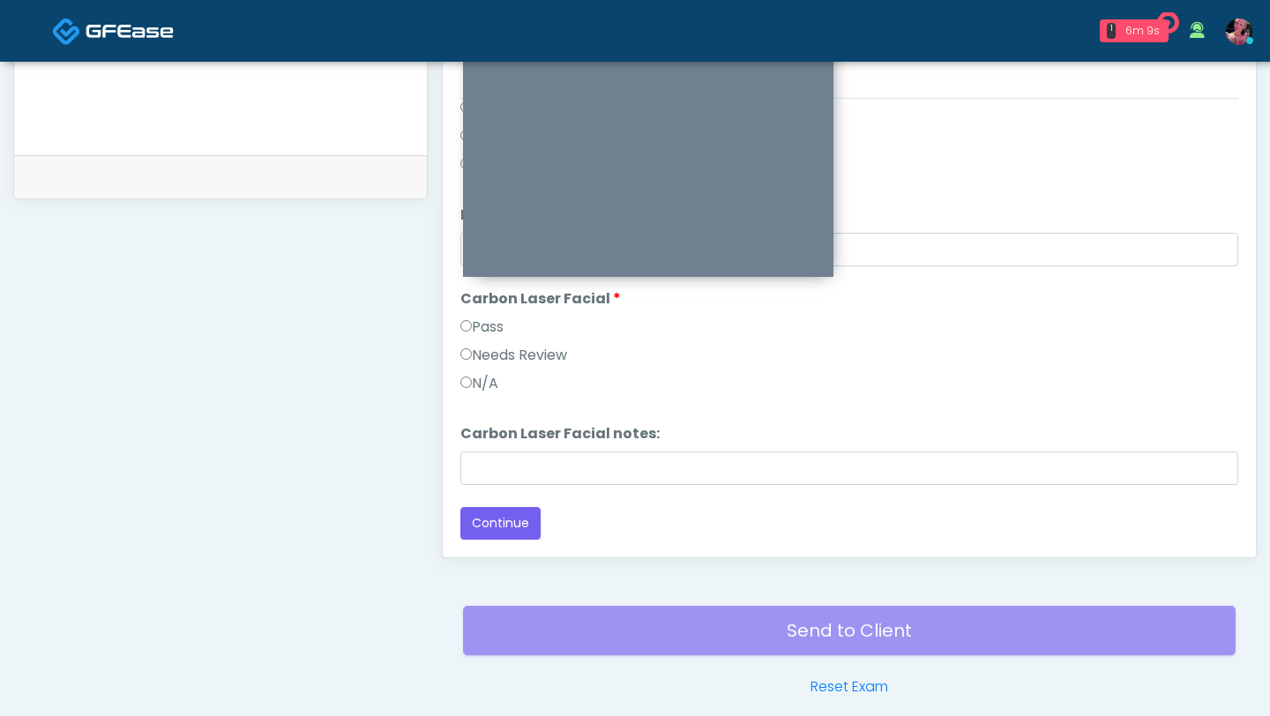
click at [490, 522] on button "Continue" at bounding box center [500, 523] width 80 height 33
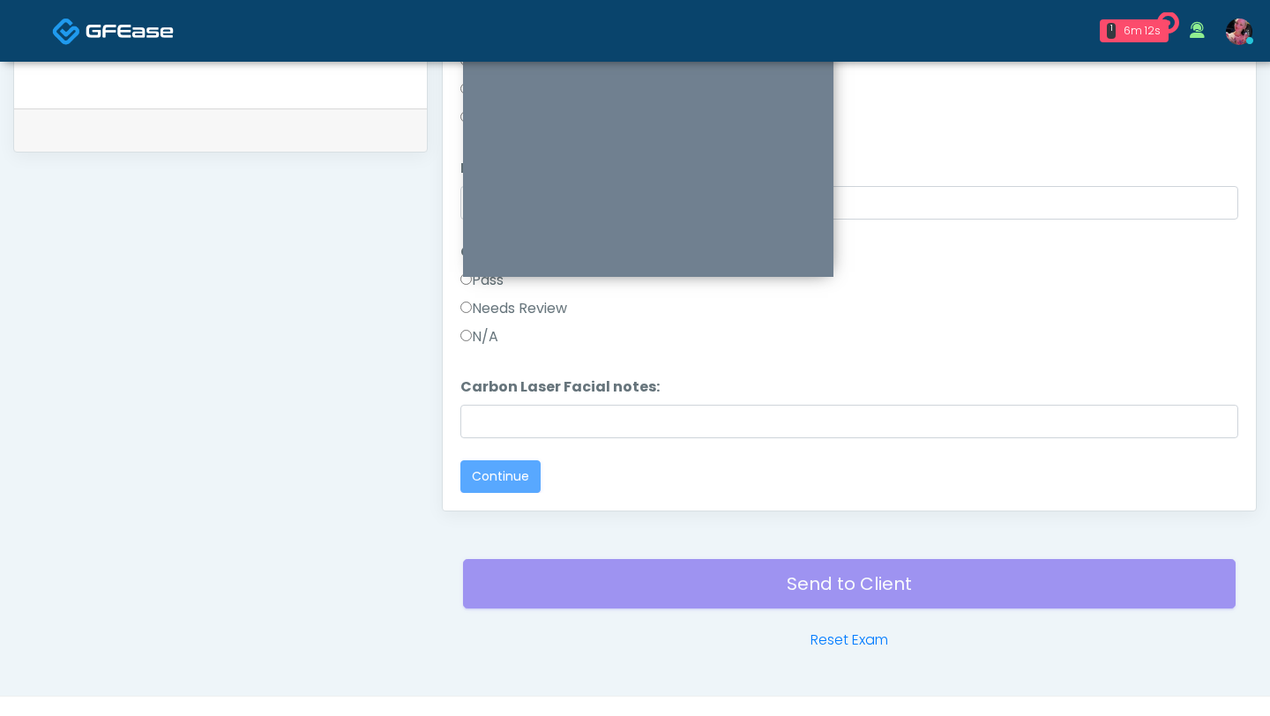
scroll to position [0, 0]
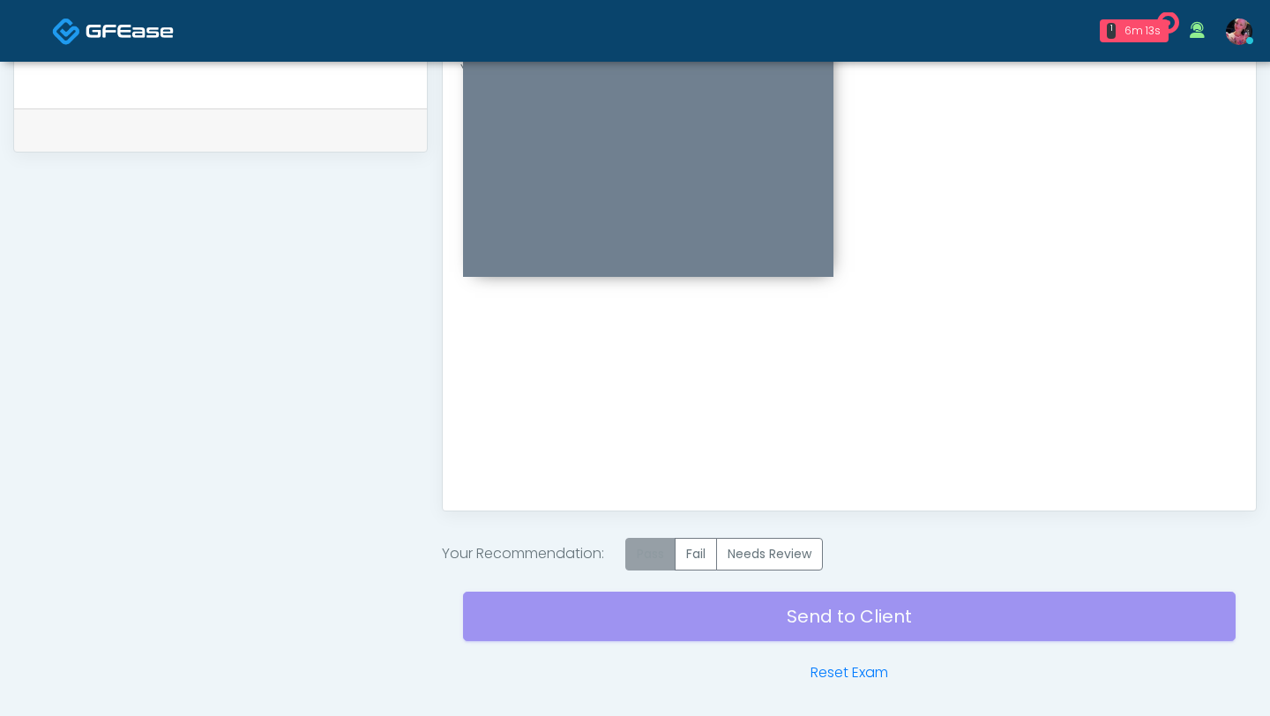
click at [655, 550] on label "Pass" at bounding box center [650, 554] width 50 height 33
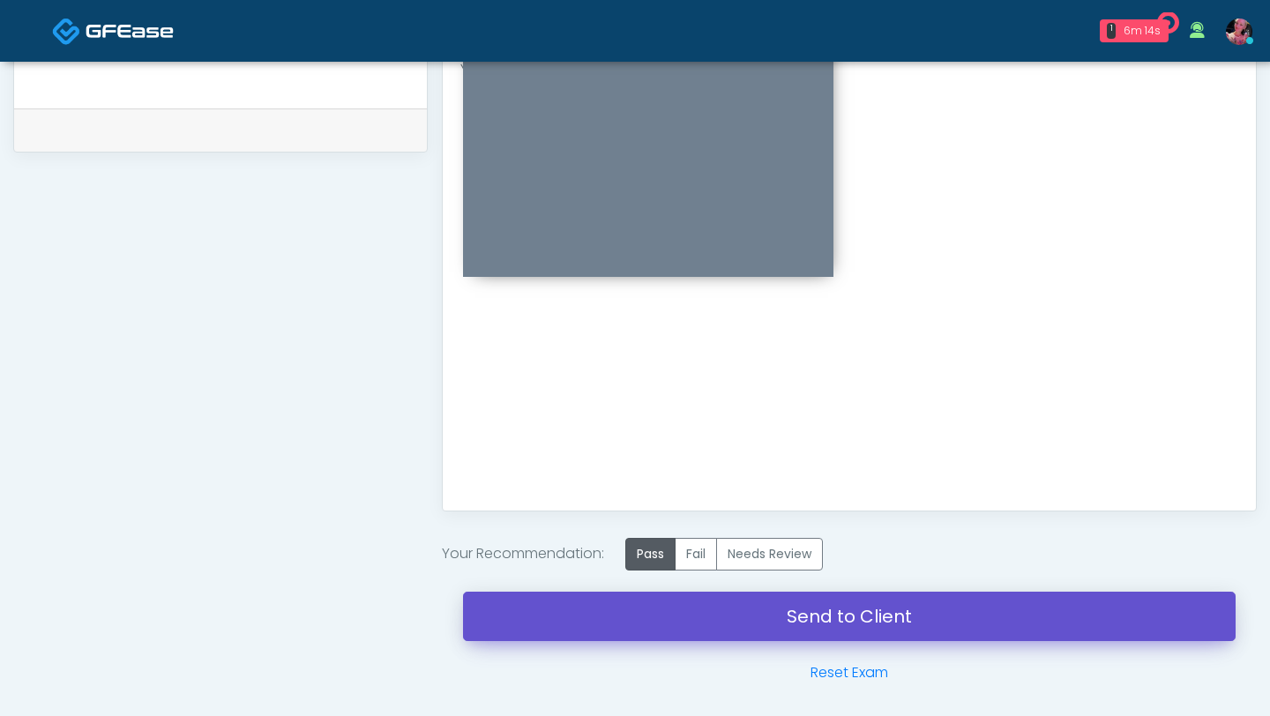
click at [654, 610] on link "Send to Client" at bounding box center [849, 616] width 773 height 49
click at [795, 606] on link "Send to Client" at bounding box center [849, 616] width 773 height 49
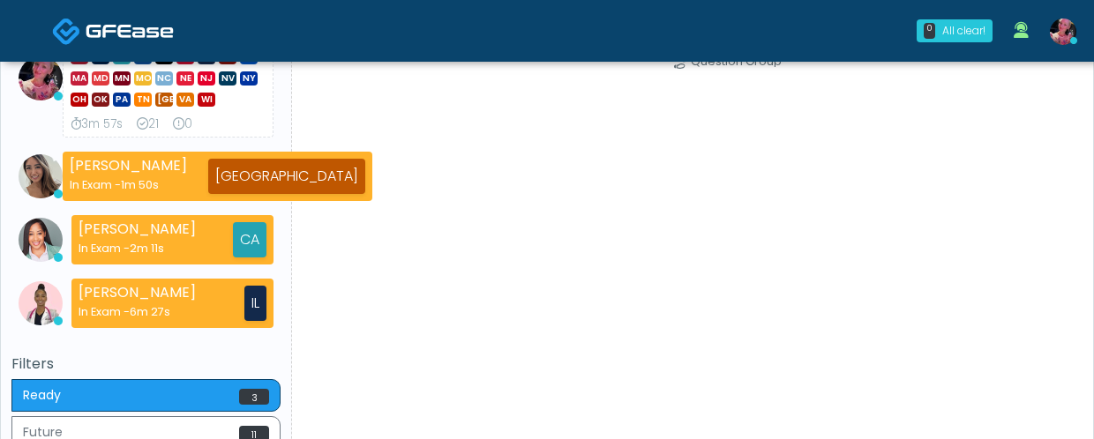
scroll to position [309, 0]
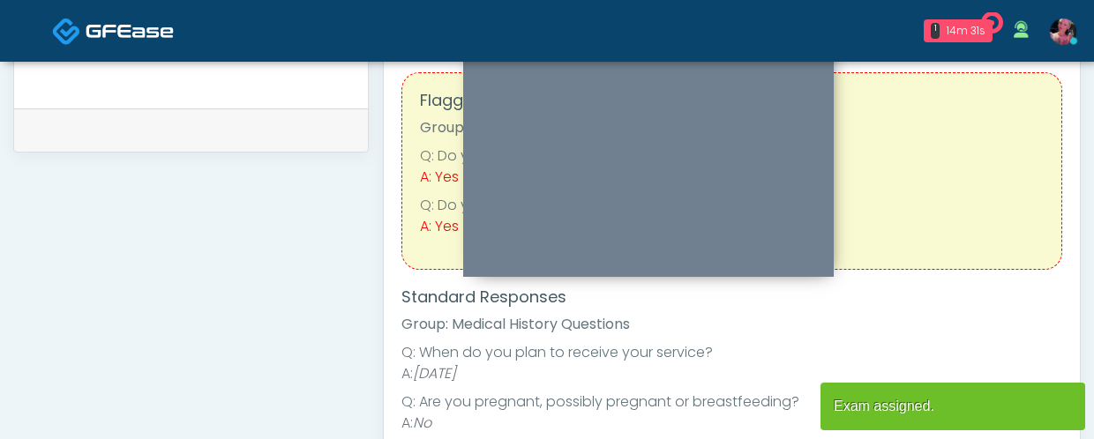
click at [80, 39] on img at bounding box center [66, 31] width 29 height 29
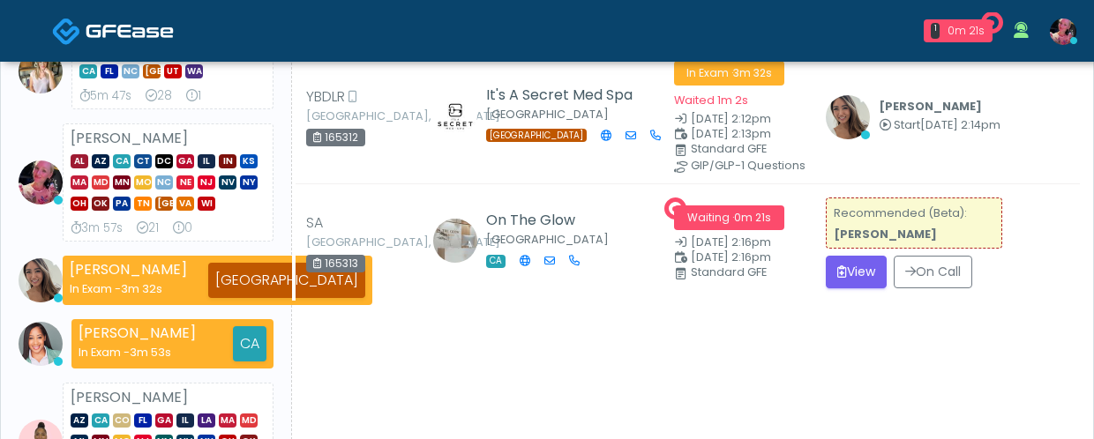
scroll to position [249, 0]
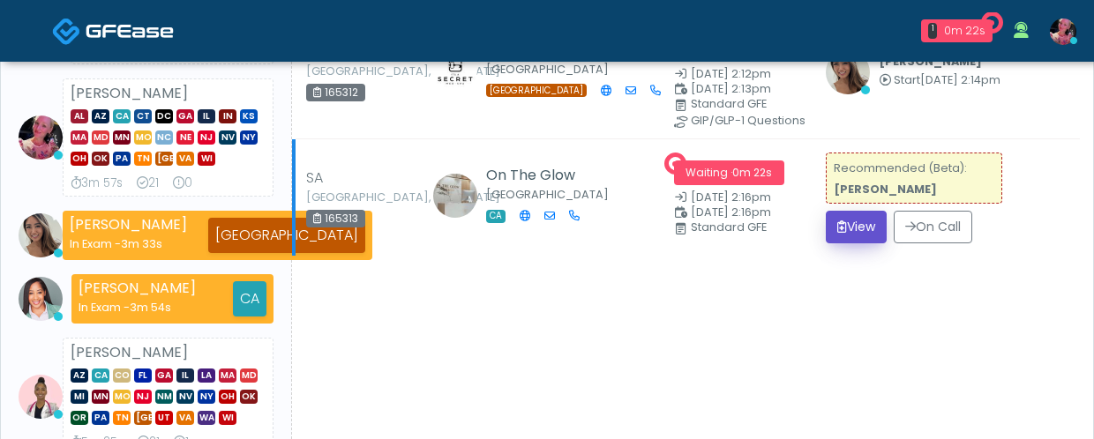
click at [843, 213] on button "View" at bounding box center [856, 227] width 61 height 33
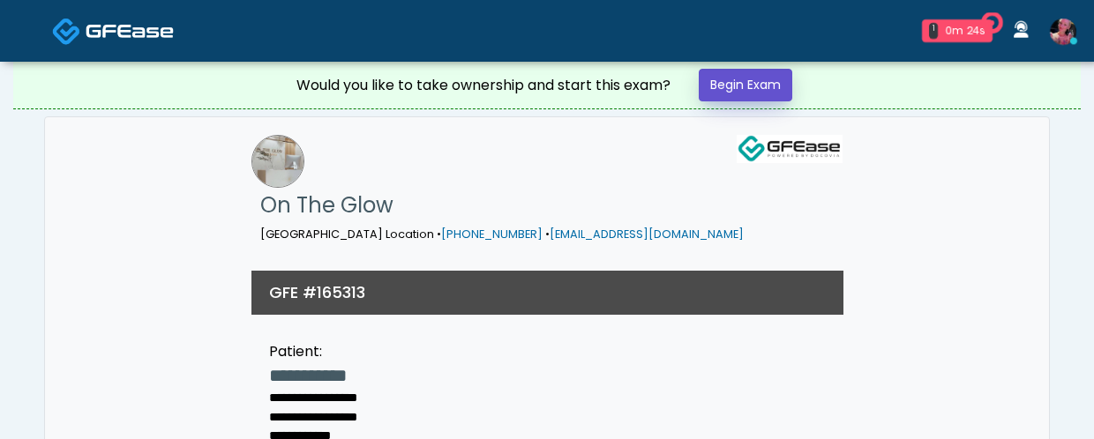
click at [737, 76] on link "Begin Exam" at bounding box center [746, 85] width 94 height 33
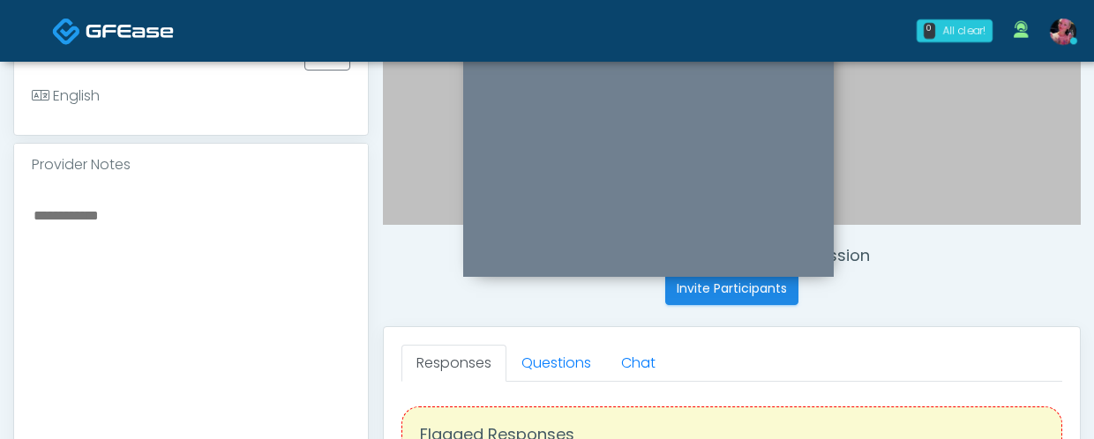
scroll to position [500, 0]
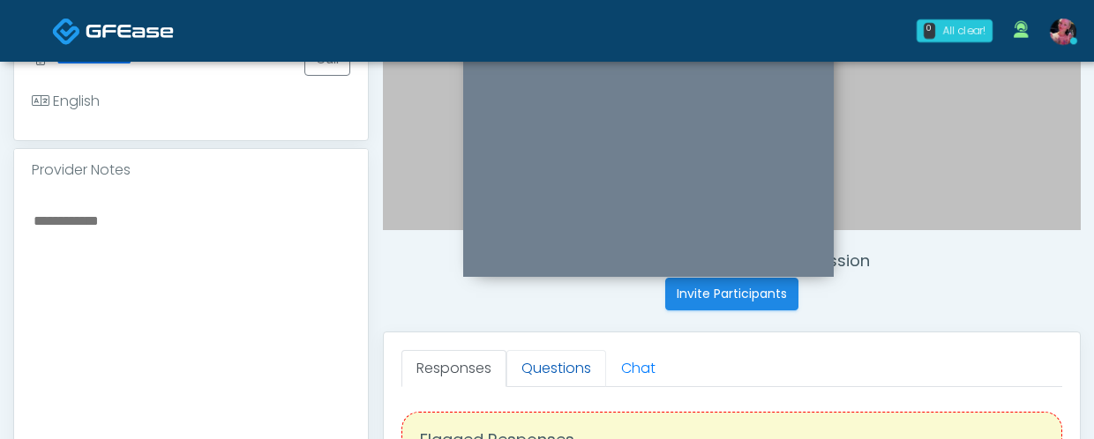
click at [557, 355] on link "Questions" at bounding box center [556, 368] width 100 height 37
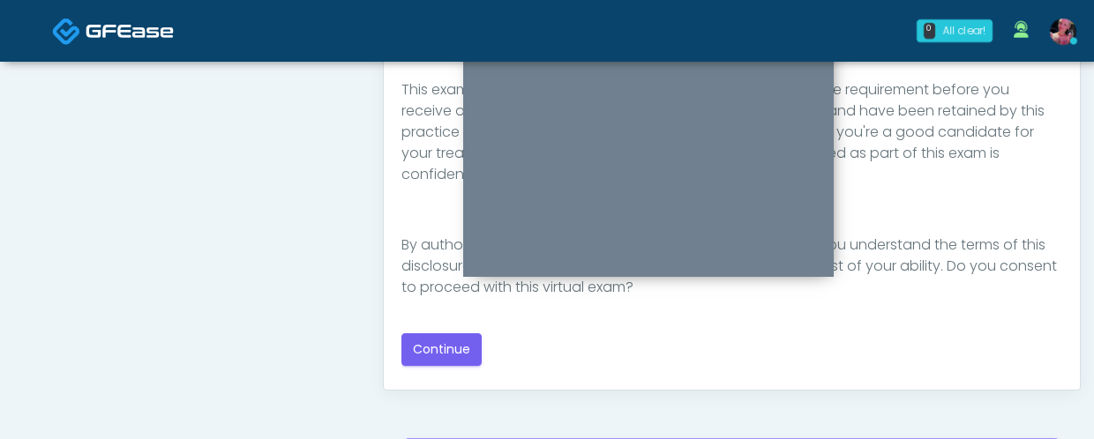
scroll to position [960, 0]
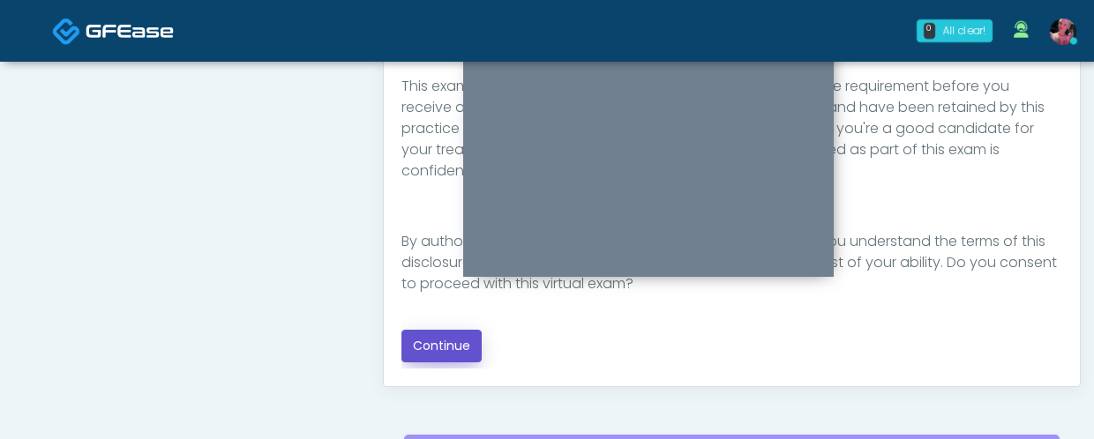
click at [443, 338] on button "Continue" at bounding box center [441, 346] width 80 height 33
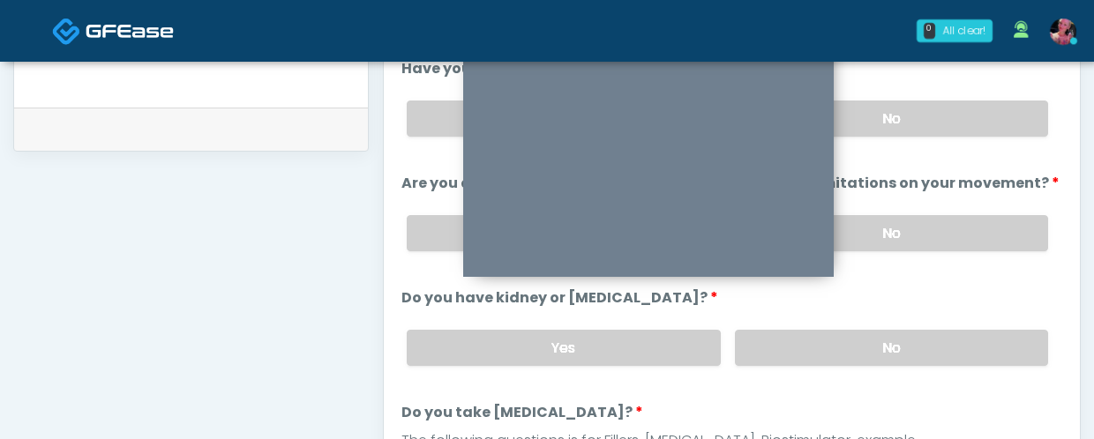
scroll to position [827, 0]
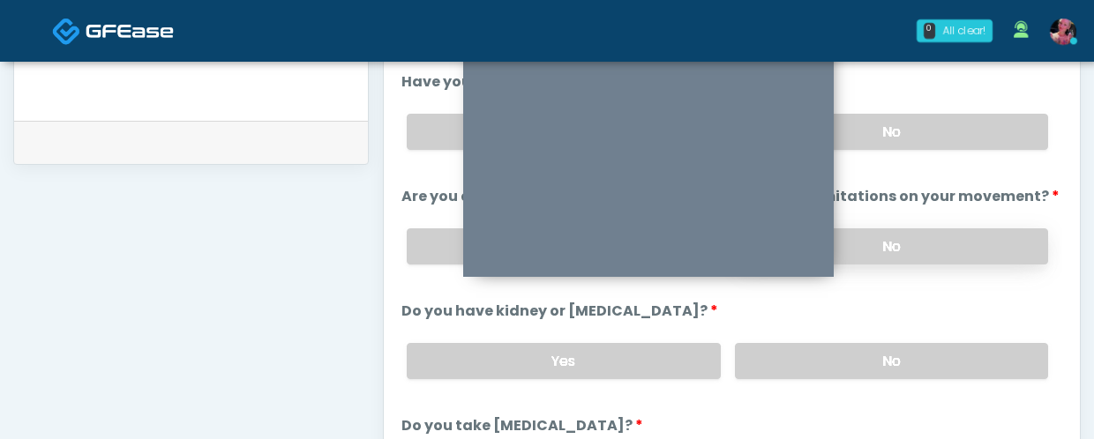
click at [954, 237] on label "No" at bounding box center [891, 246] width 313 height 36
click at [954, 136] on label "No" at bounding box center [891, 132] width 313 height 36
click at [919, 386] on div "Yes No" at bounding box center [727, 361] width 669 height 64
click at [919, 365] on label "No" at bounding box center [891, 361] width 313 height 36
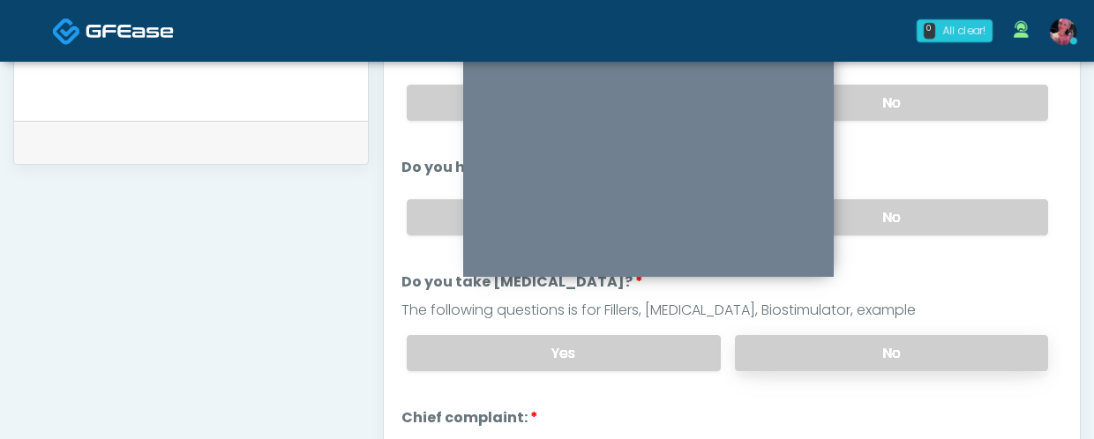
click at [918, 346] on label "No" at bounding box center [891, 353] width 313 height 36
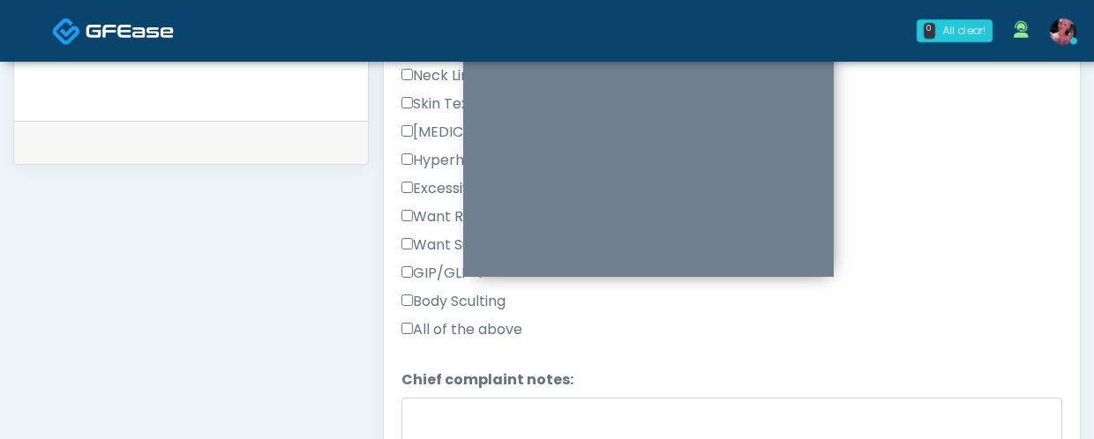
scroll to position [526, 0]
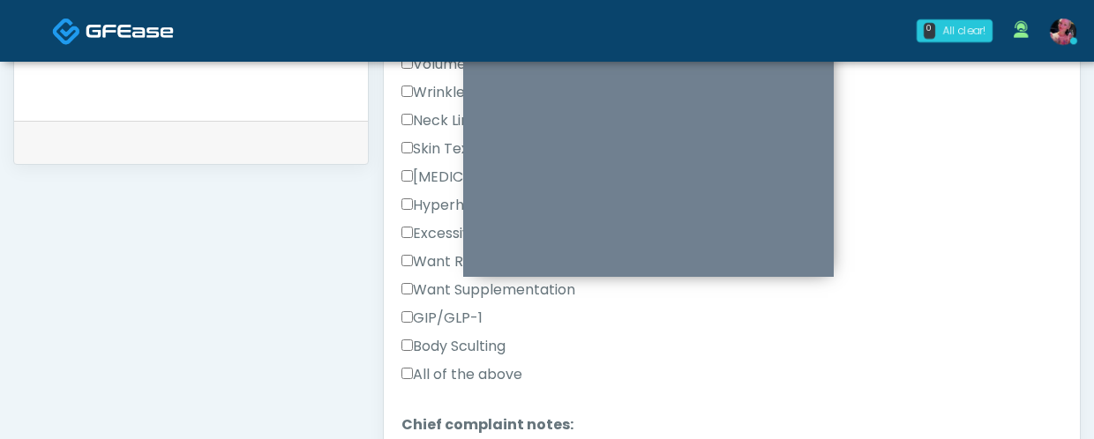
click at [461, 366] on label "All of the above" at bounding box center [461, 374] width 121 height 21
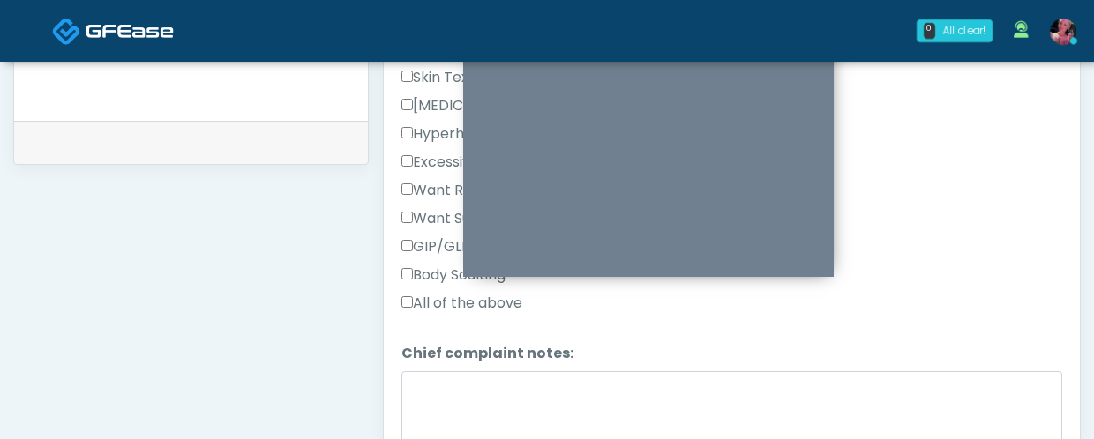
scroll to position [615, 0]
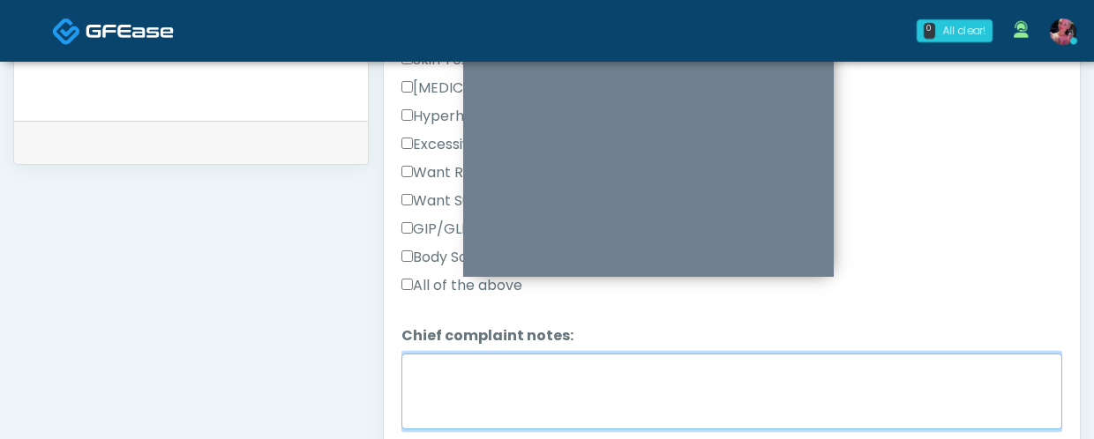
click at [461, 366] on textarea "Chief complaint notes:" at bounding box center [731, 392] width 661 height 76
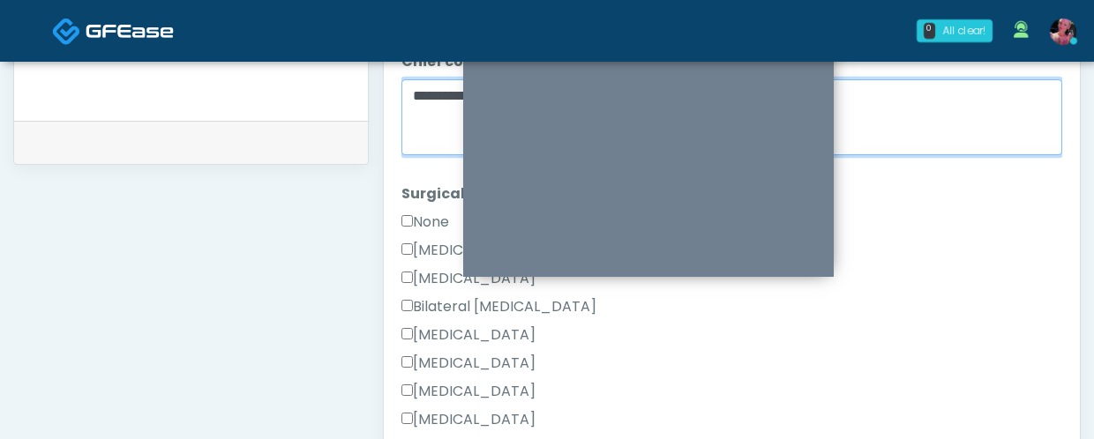
scroll to position [845, 0]
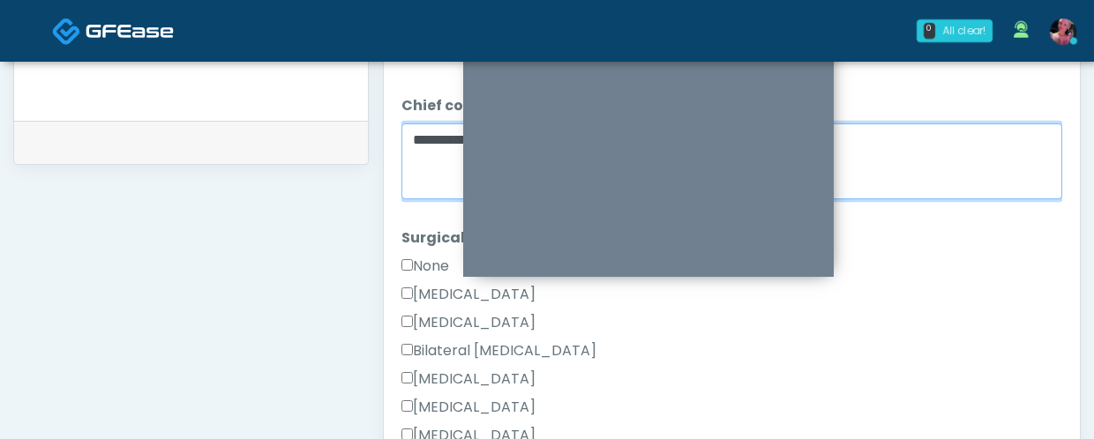
type textarea "**********"
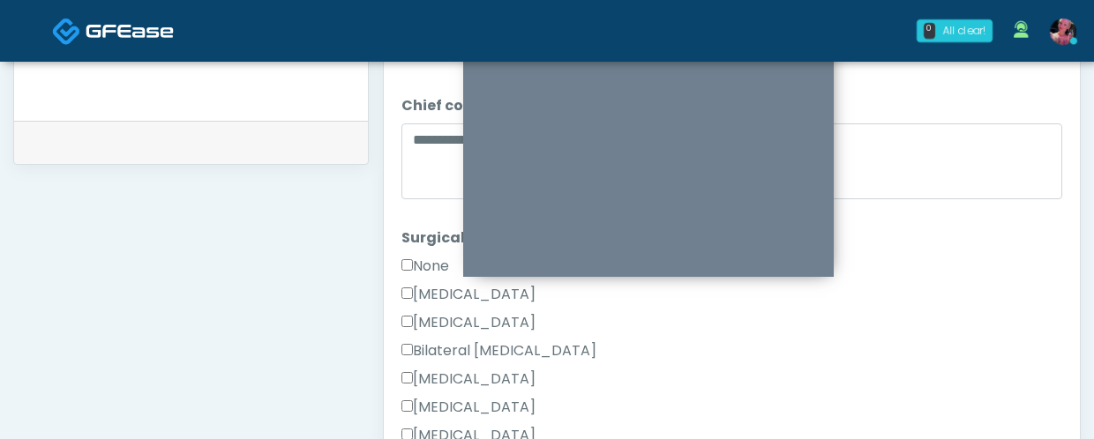
click at [415, 261] on label "None" at bounding box center [425, 266] width 48 height 21
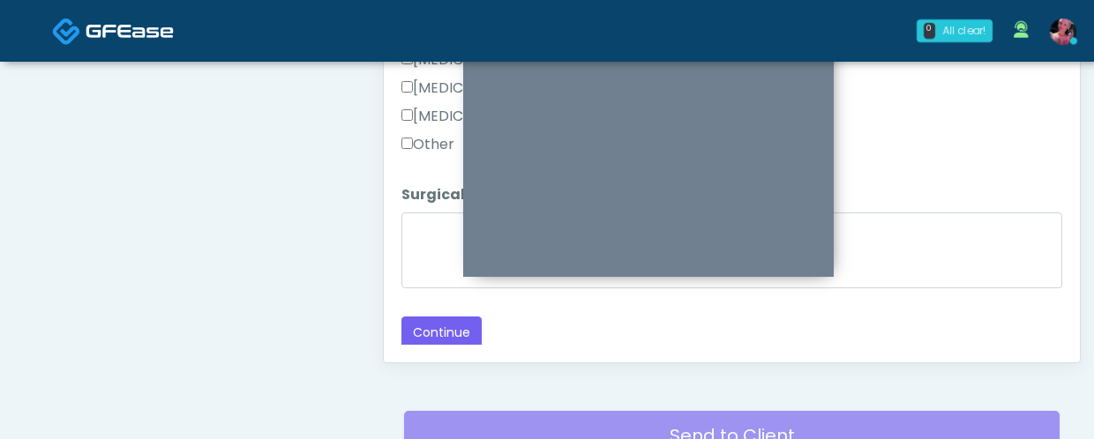
scroll to position [999, 0]
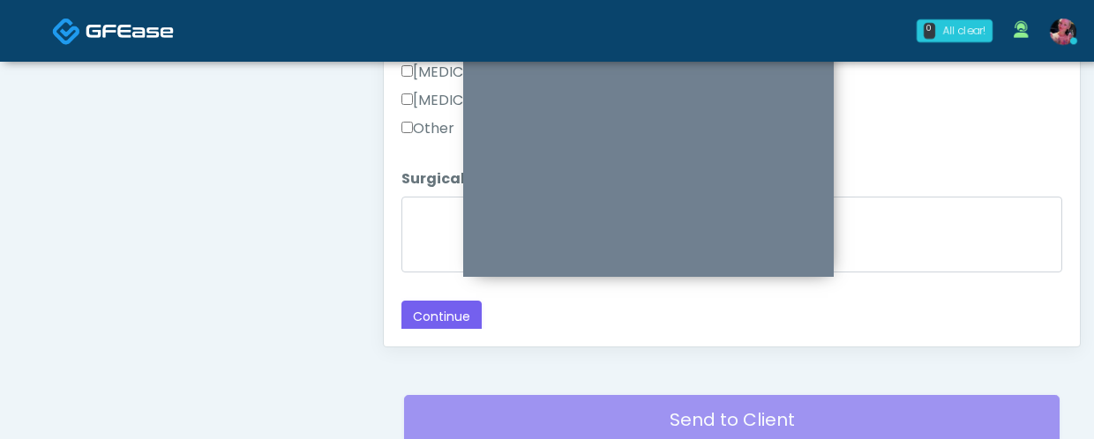
click at [415, 319] on button "Continue" at bounding box center [441, 317] width 80 height 33
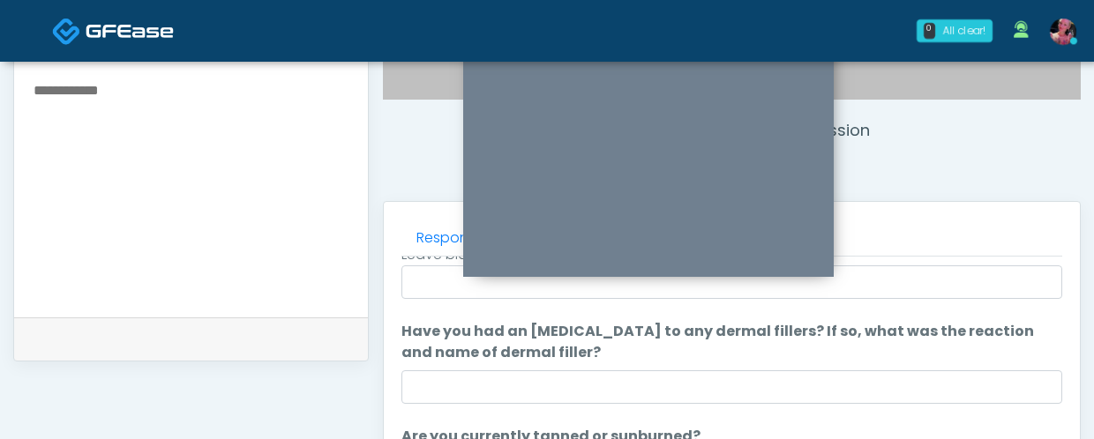
scroll to position [187, 0]
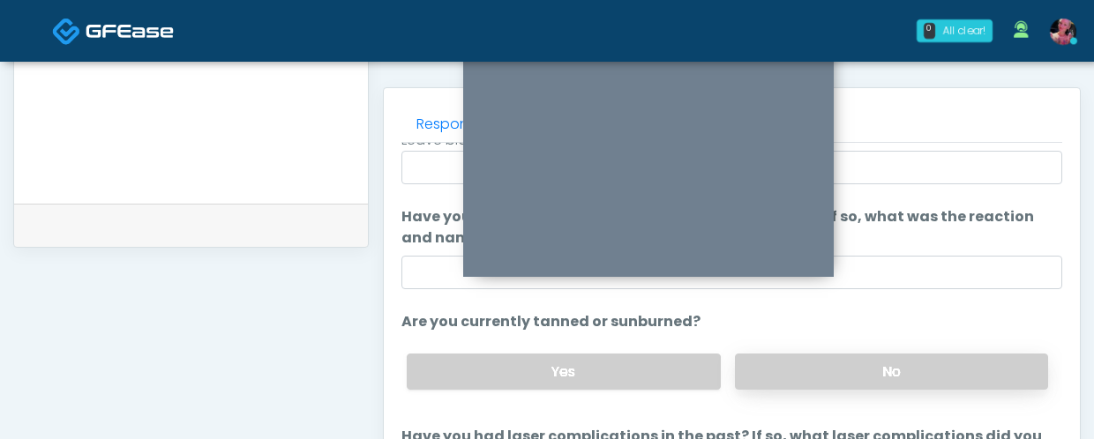
click at [776, 370] on label "No" at bounding box center [891, 372] width 313 height 36
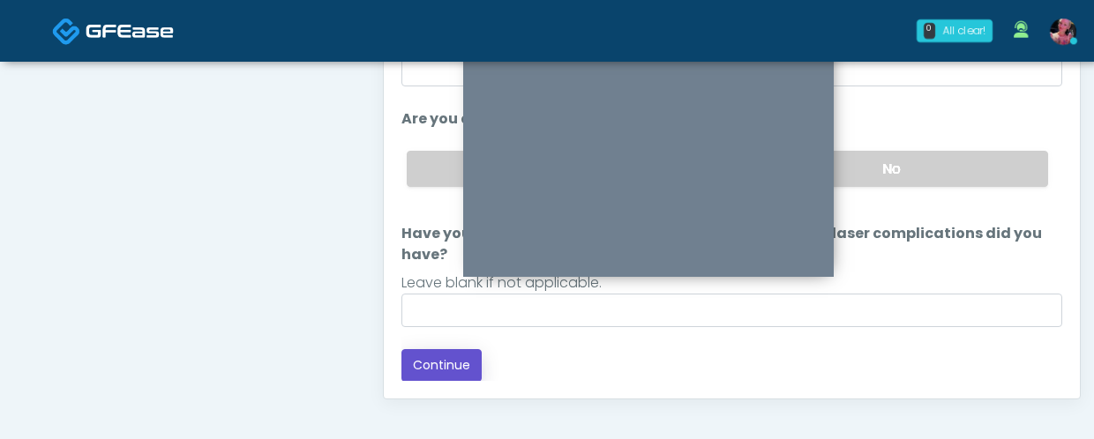
click at [469, 370] on button "Continue" at bounding box center [441, 365] width 80 height 33
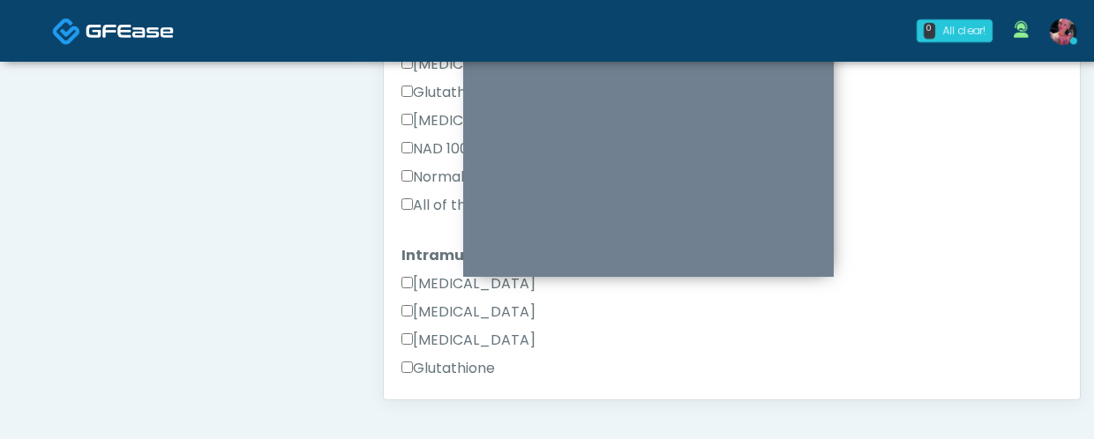
scroll to position [0, 0]
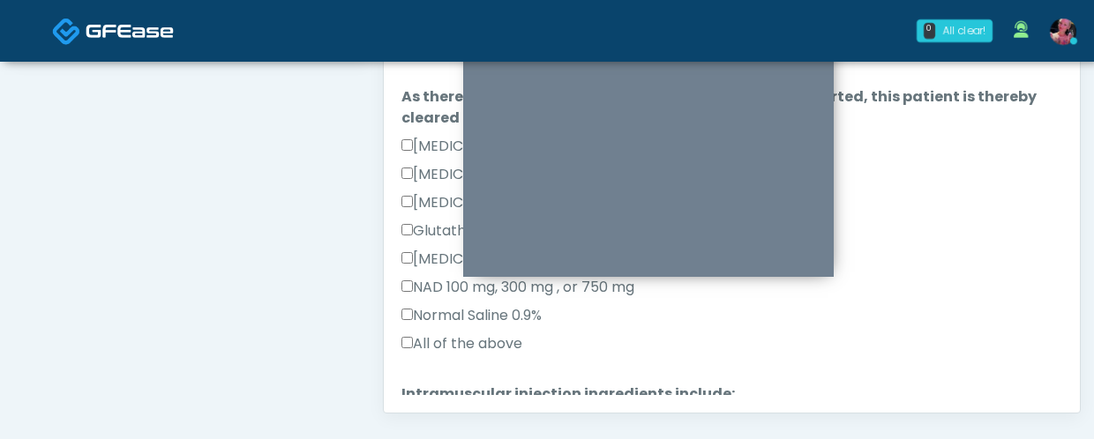
click at [509, 335] on label "All of the above" at bounding box center [461, 343] width 121 height 21
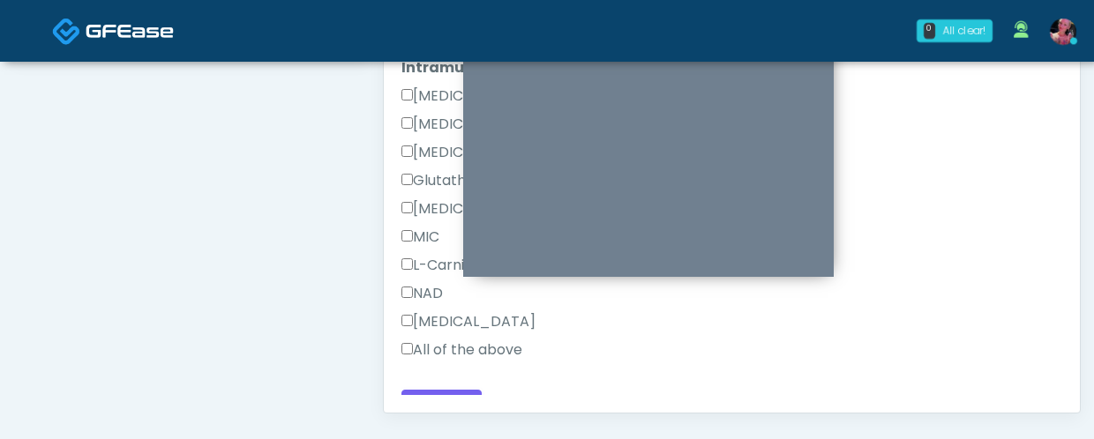
click at [439, 348] on label "All of the above" at bounding box center [461, 350] width 121 height 21
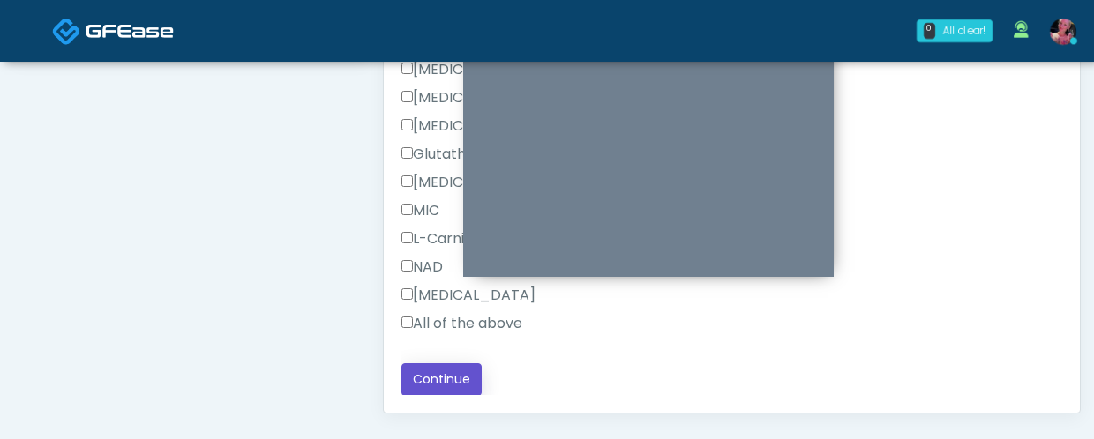
click at [435, 366] on button "Continue" at bounding box center [441, 379] width 80 height 33
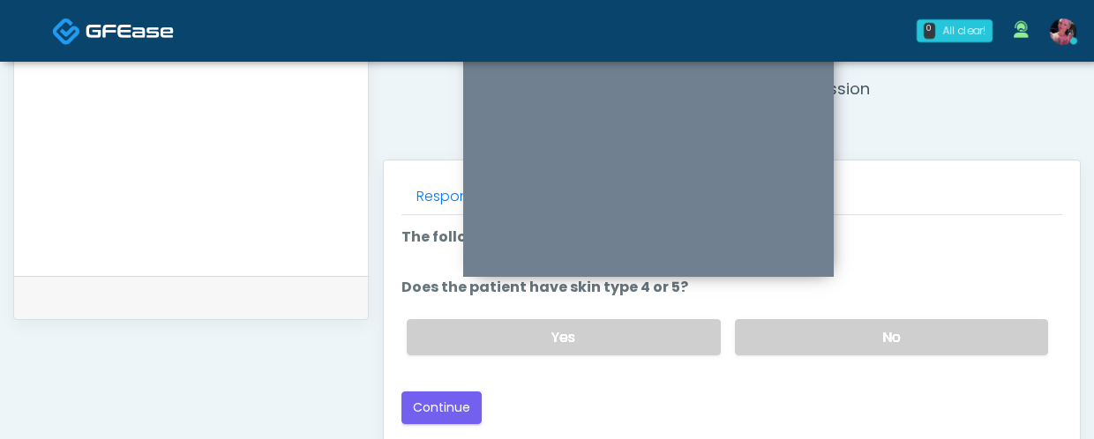
click at [914, 362] on div "Yes No" at bounding box center [727, 337] width 669 height 64
click at [914, 353] on label "No" at bounding box center [891, 337] width 313 height 36
click at [456, 413] on button "Continue" at bounding box center [441, 408] width 80 height 33
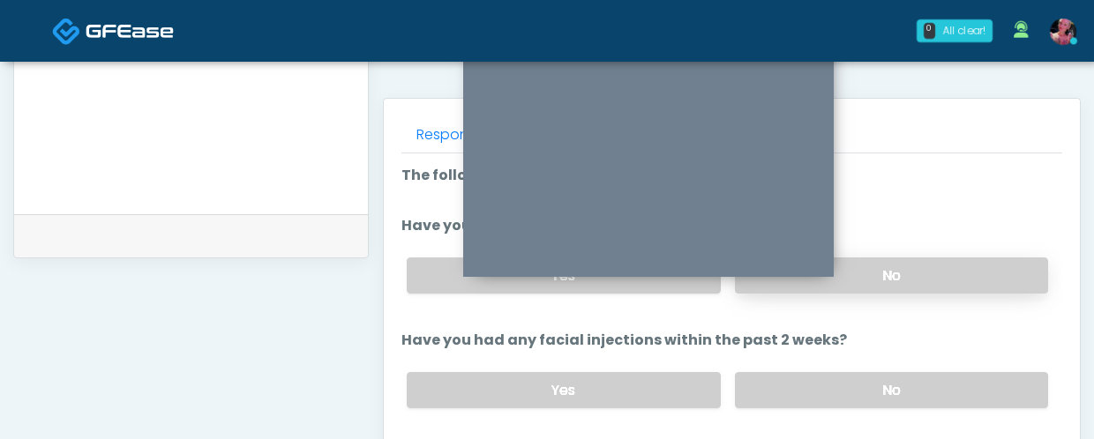
click at [769, 390] on label "No" at bounding box center [891, 390] width 313 height 36
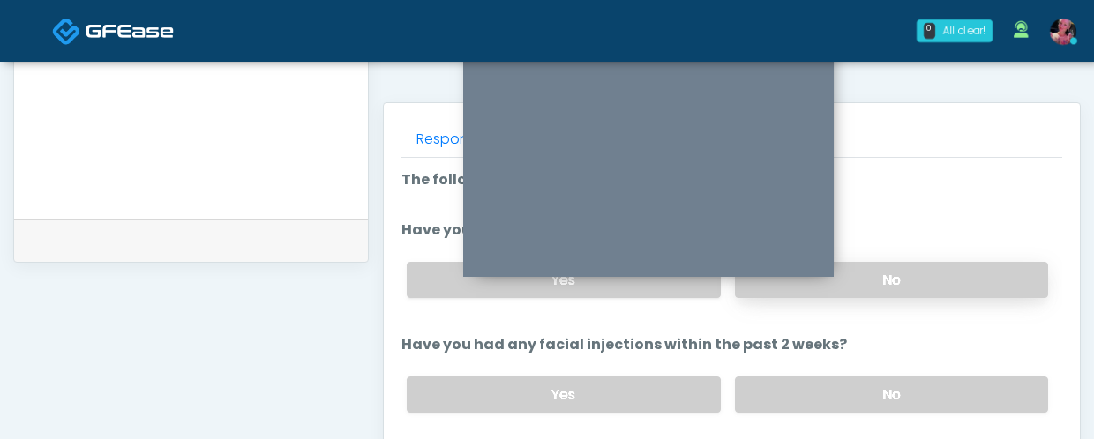
click at [899, 270] on label "No" at bounding box center [891, 280] width 313 height 36
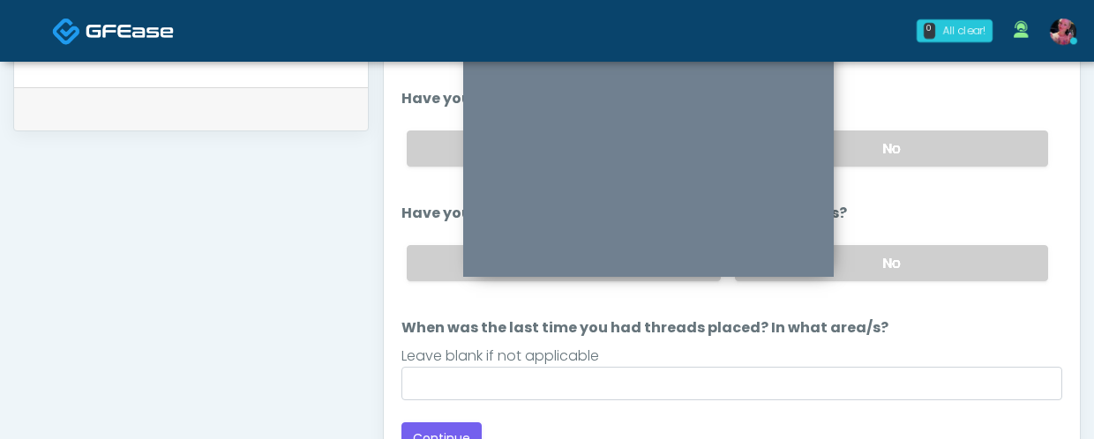
scroll to position [873, 0]
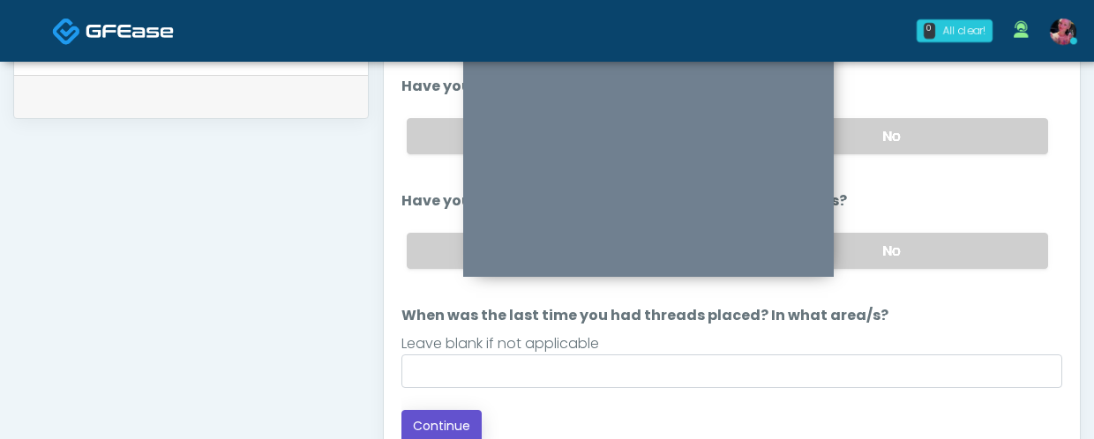
click at [465, 412] on button "Continue" at bounding box center [441, 426] width 80 height 33
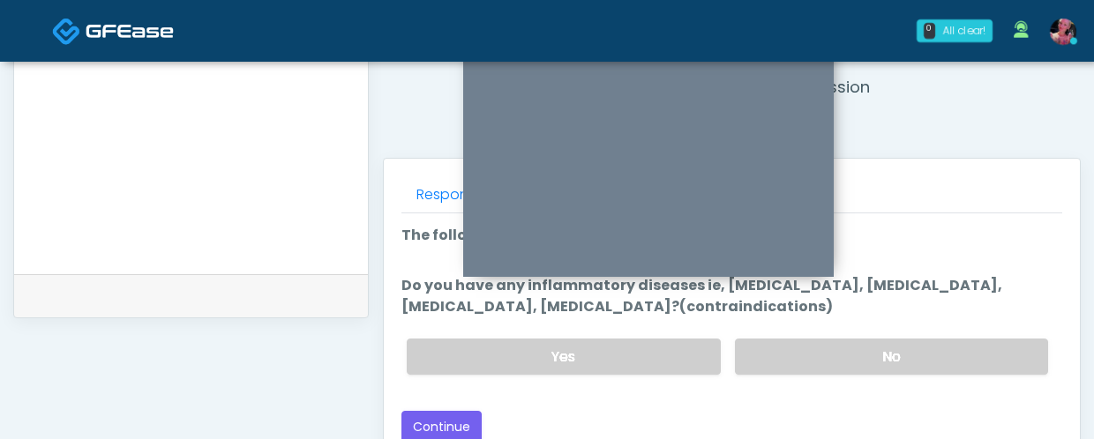
click at [827, 340] on label "No" at bounding box center [891, 357] width 313 height 36
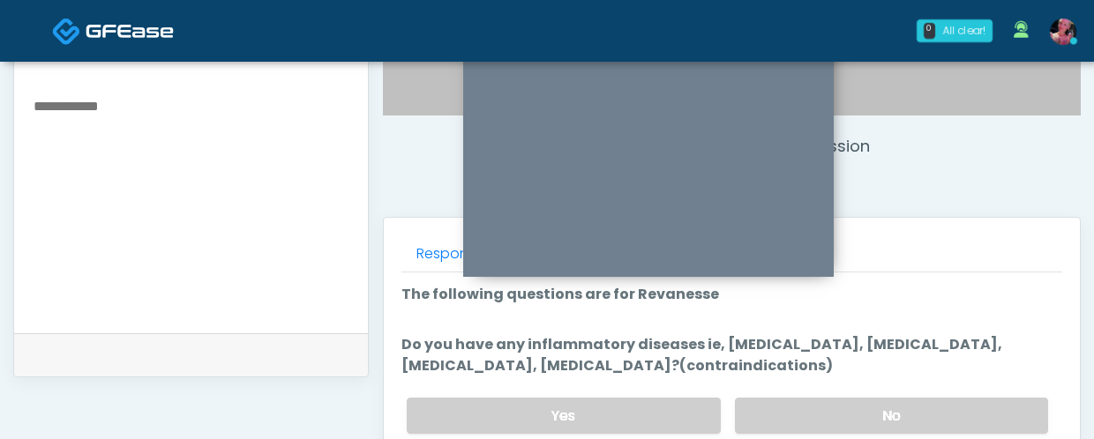
scroll to position [667, 0]
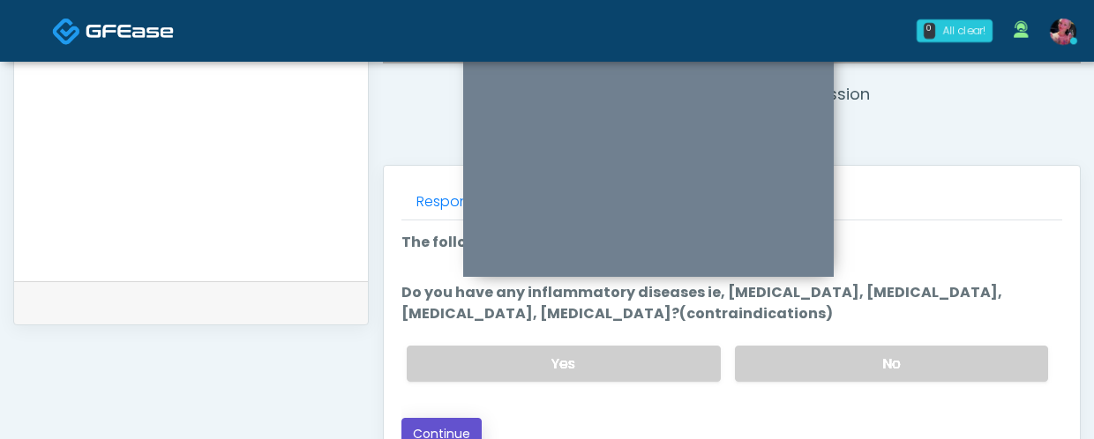
click at [458, 430] on button "Continue" at bounding box center [441, 434] width 80 height 33
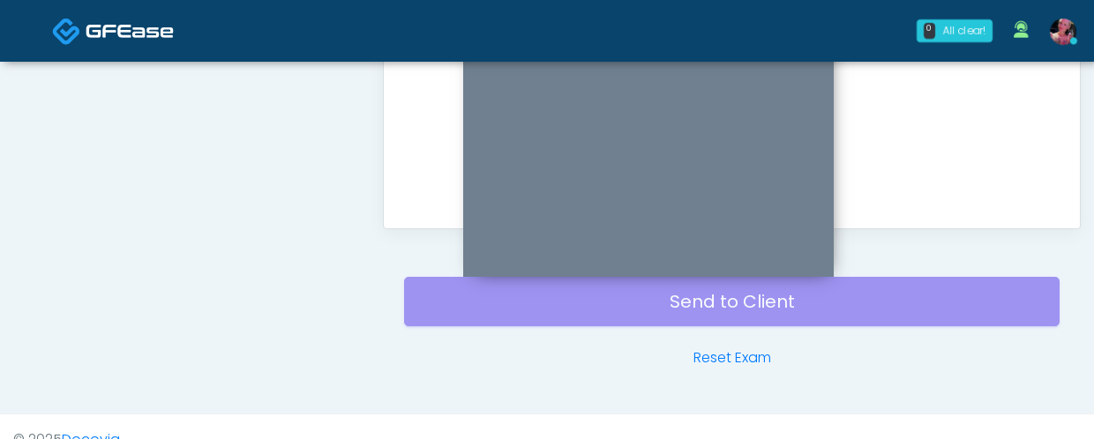
scroll to position [1144, 0]
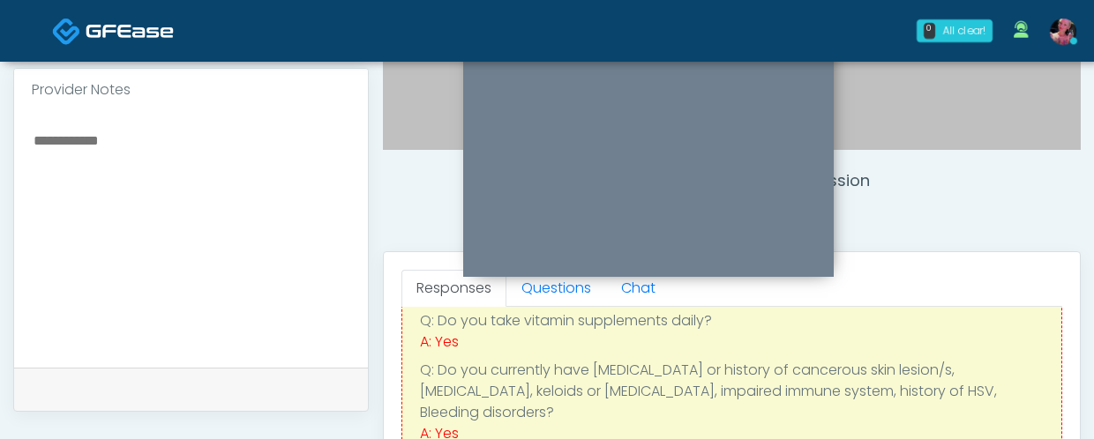
scroll to position [41, 0]
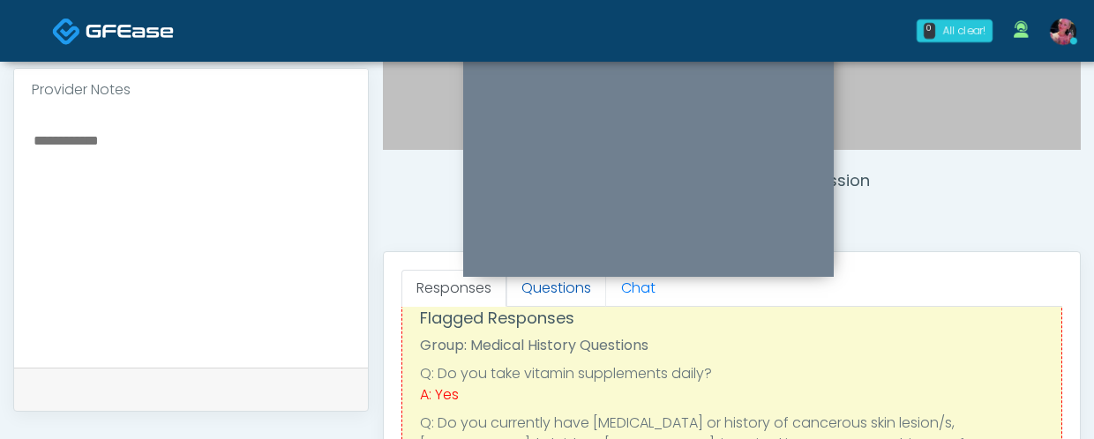
click at [561, 298] on link "Questions" at bounding box center [556, 288] width 100 height 37
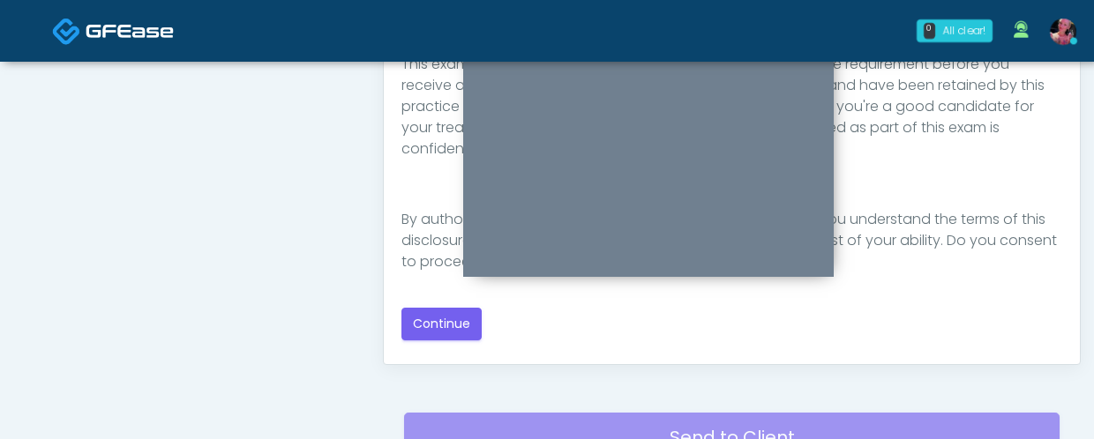
scroll to position [1001, 0]
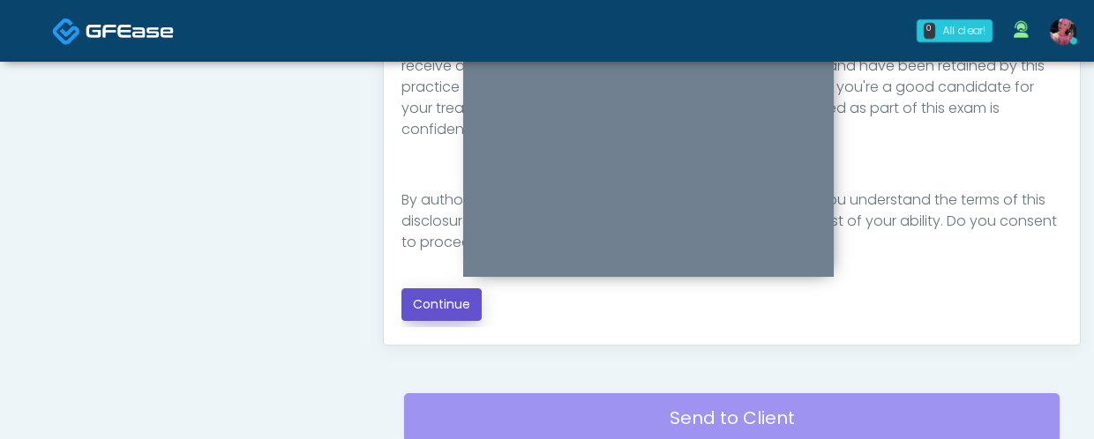
click at [410, 290] on button "Continue" at bounding box center [441, 304] width 80 height 33
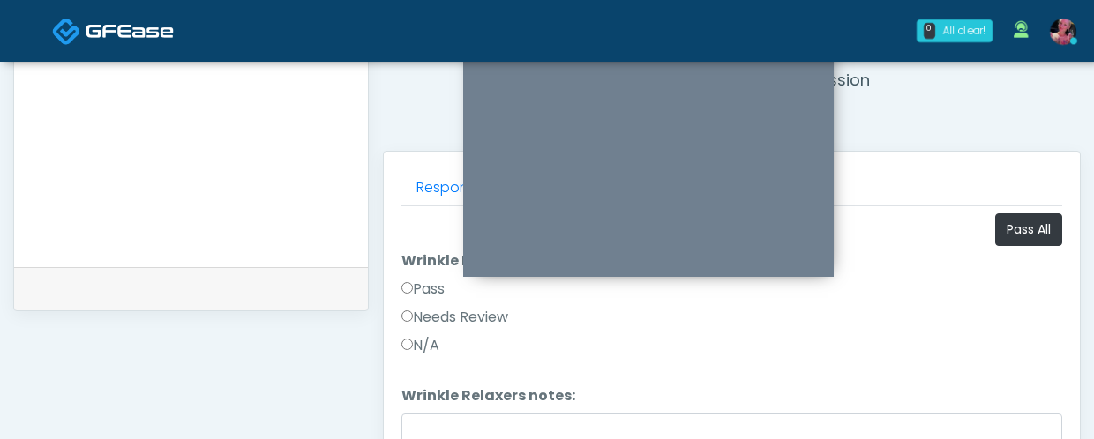
scroll to position [674, 0]
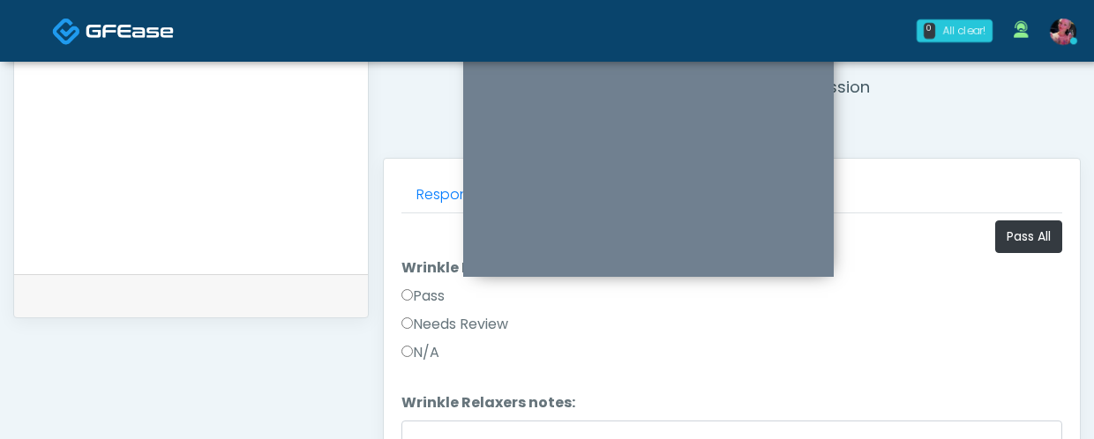
click at [439, 305] on label "Pass" at bounding box center [422, 296] width 43 height 21
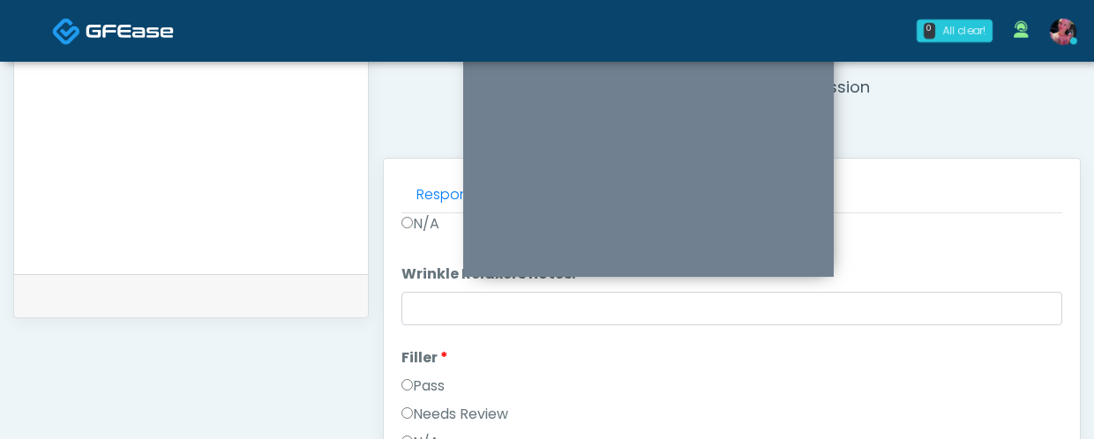
scroll to position [153, 0]
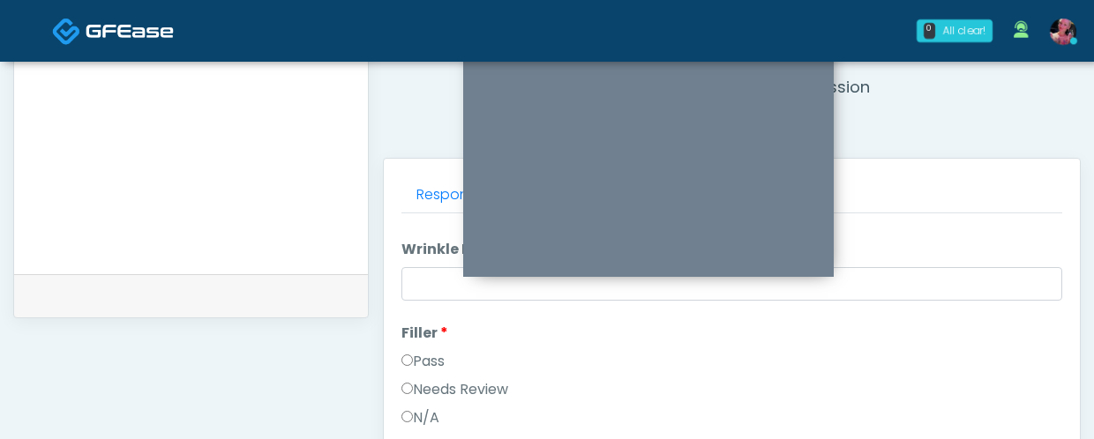
click at [420, 348] on li "Filler Filler Pass Needs Review N/A" at bounding box center [731, 379] width 661 height 113
click at [420, 368] on label "Pass" at bounding box center [422, 361] width 43 height 21
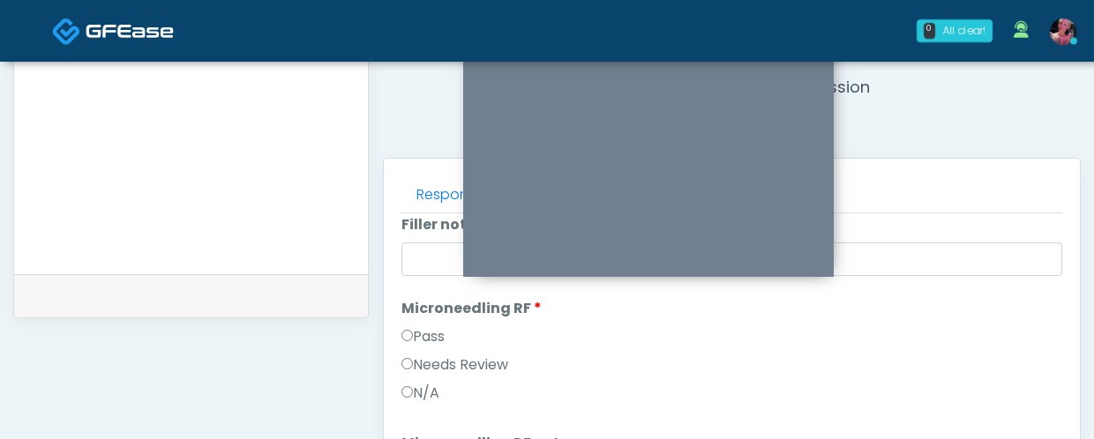
click at [416, 332] on label "Pass" at bounding box center [422, 336] width 43 height 21
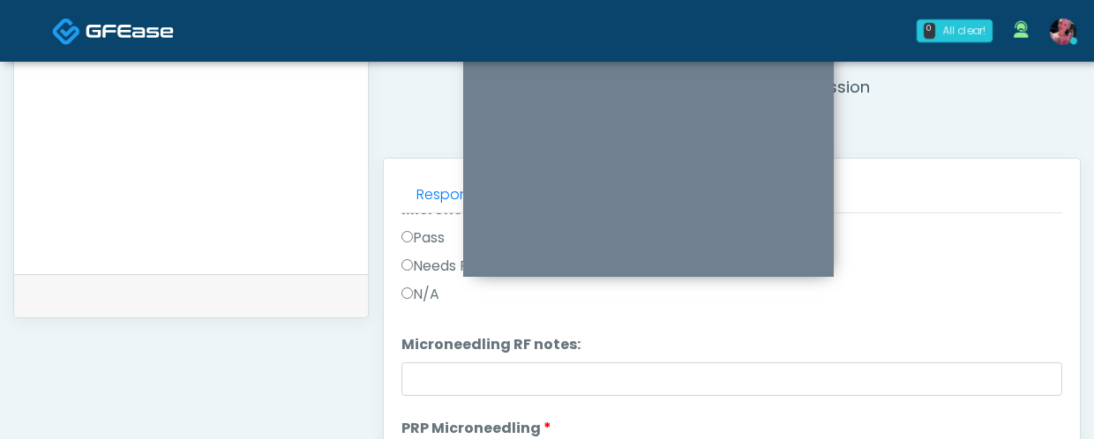
scroll to position [527, 0]
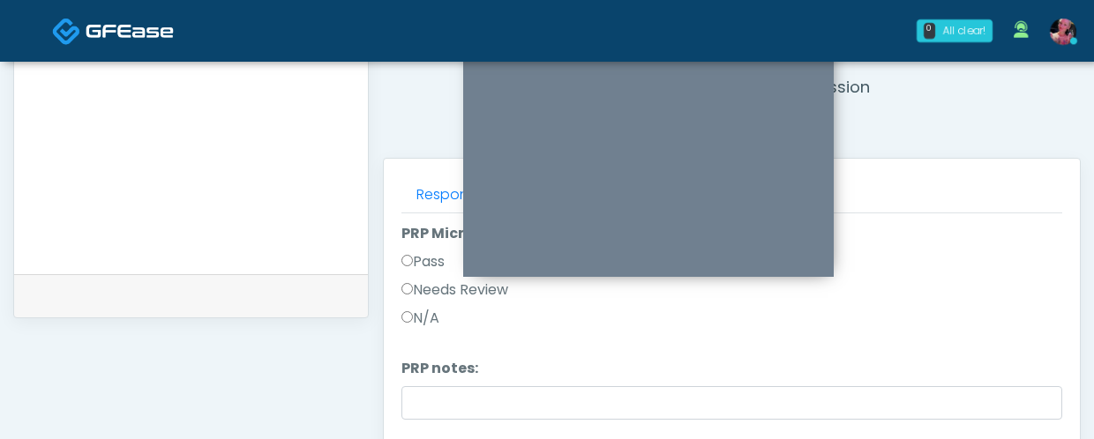
click at [408, 251] on label "Pass" at bounding box center [422, 261] width 43 height 21
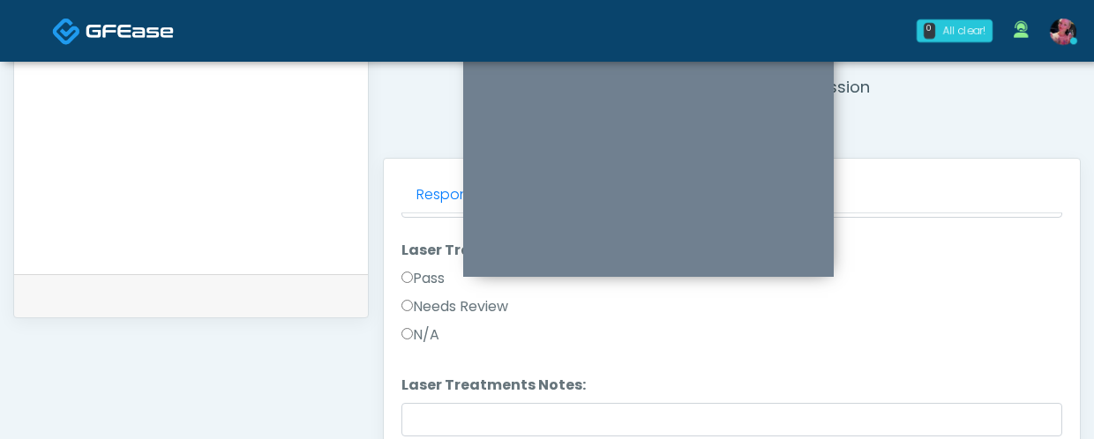
scroll to position [895, 0]
click at [411, 287] on div "Pass" at bounding box center [731, 280] width 661 height 28
click at [411, 284] on label "Pass" at bounding box center [422, 276] width 43 height 21
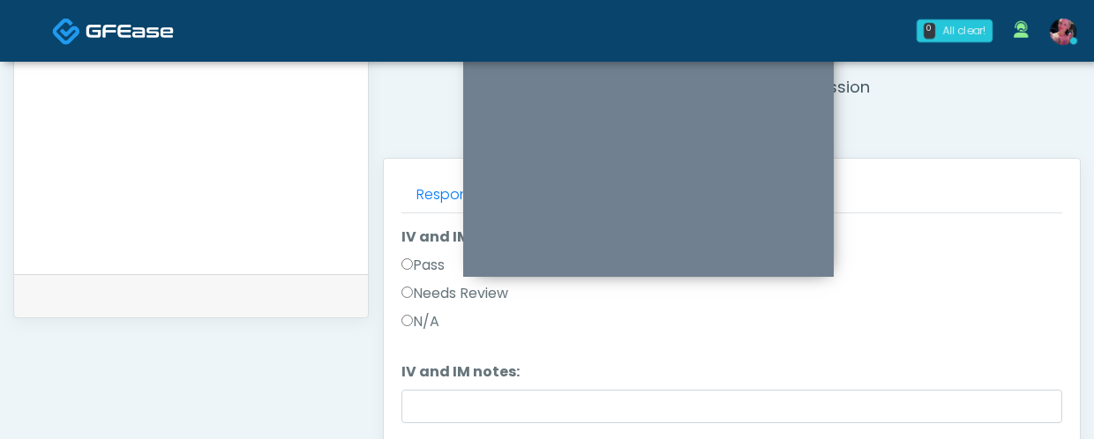
scroll to position [1126, 0]
click at [410, 280] on div "Pass" at bounding box center [731, 267] width 661 height 28
click at [410, 256] on label "Pass" at bounding box center [422, 263] width 43 height 21
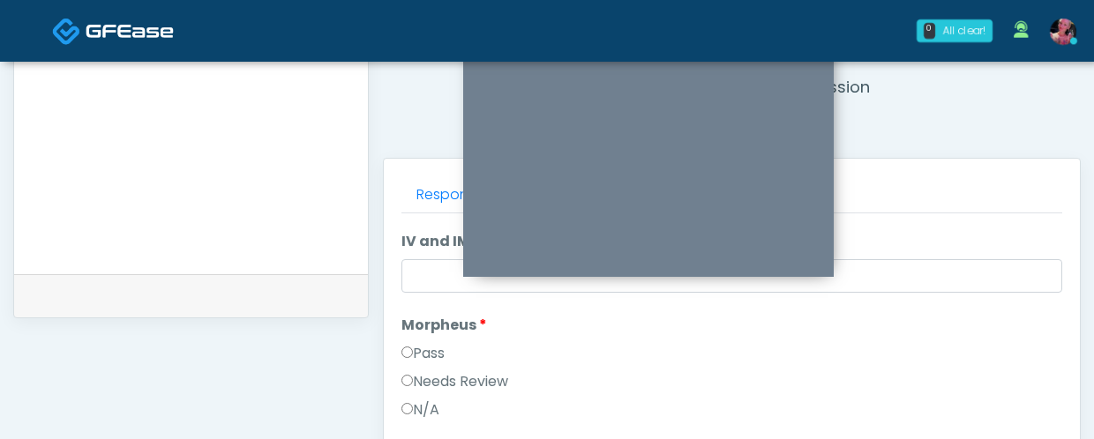
click at [428, 359] on label "Pass" at bounding box center [422, 353] width 43 height 21
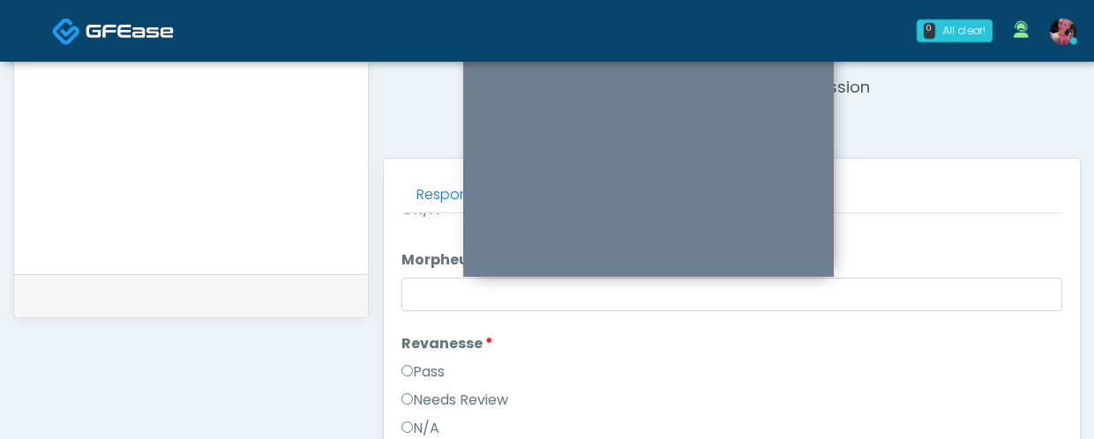
click at [426, 352] on label "Revanesse" at bounding box center [447, 343] width 92 height 21
click at [426, 367] on label "Pass" at bounding box center [422, 372] width 43 height 21
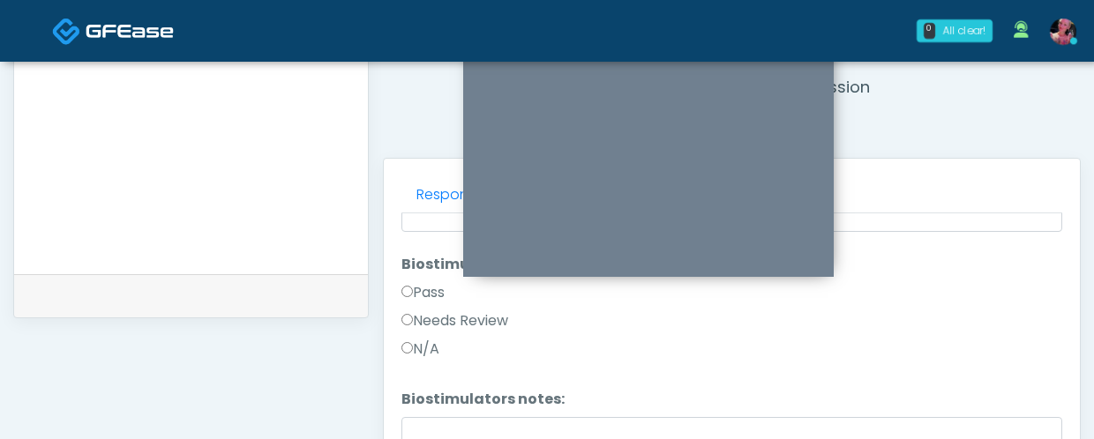
click at [408, 285] on label "Pass" at bounding box center [422, 292] width 43 height 21
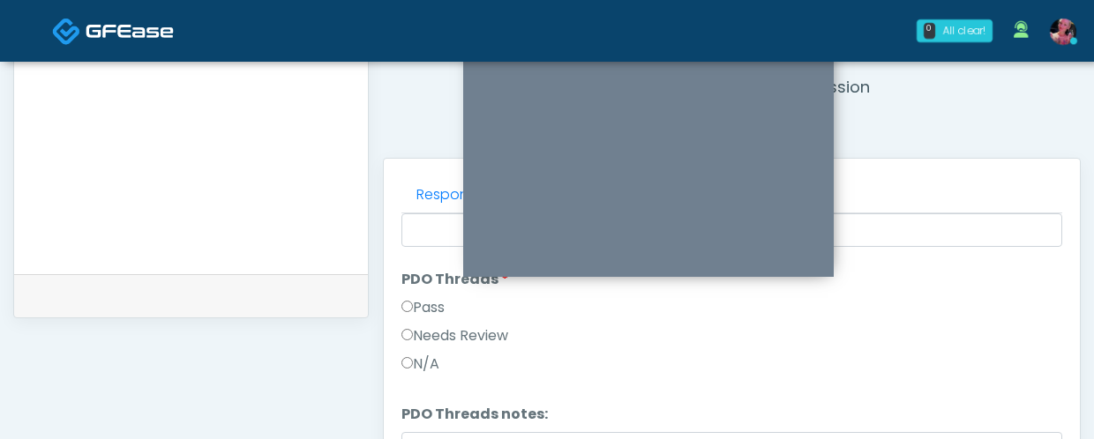
click at [408, 298] on label "Pass" at bounding box center [422, 307] width 43 height 21
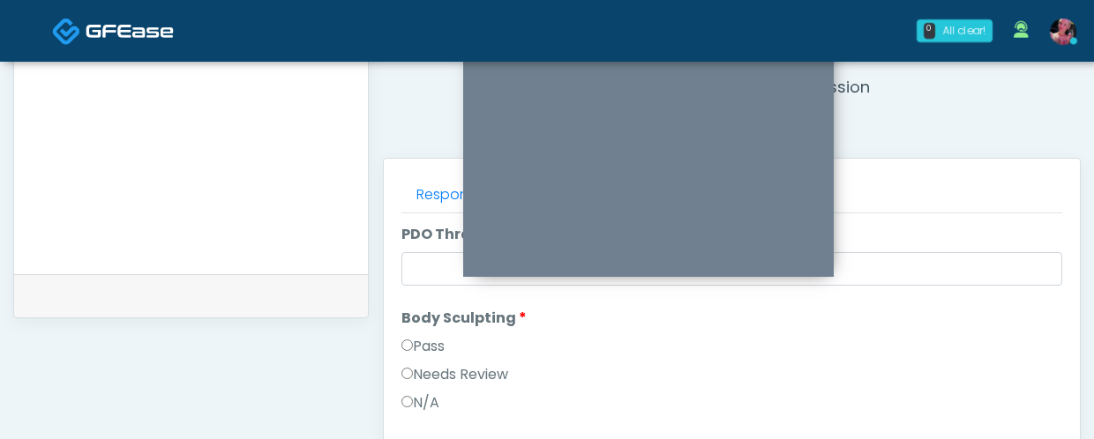
click at [407, 338] on label "Pass" at bounding box center [422, 346] width 43 height 21
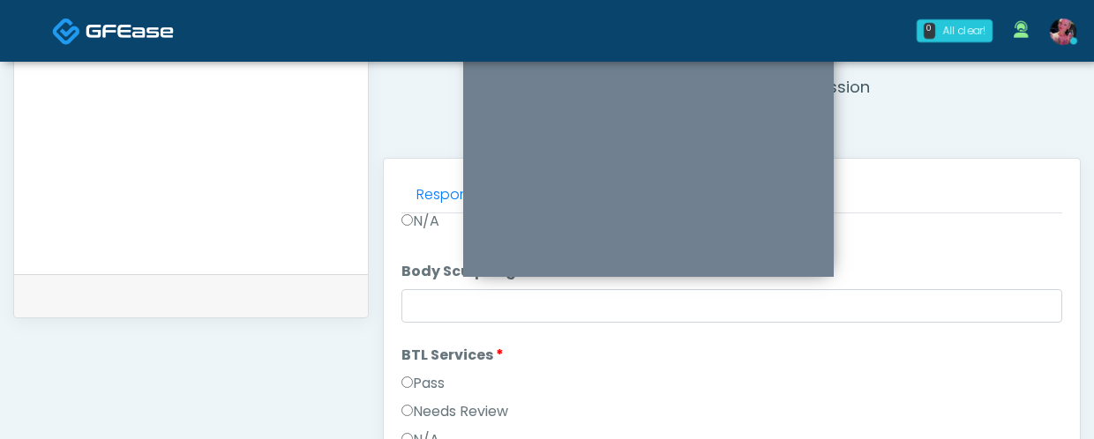
click at [405, 376] on label "Pass" at bounding box center [422, 383] width 43 height 21
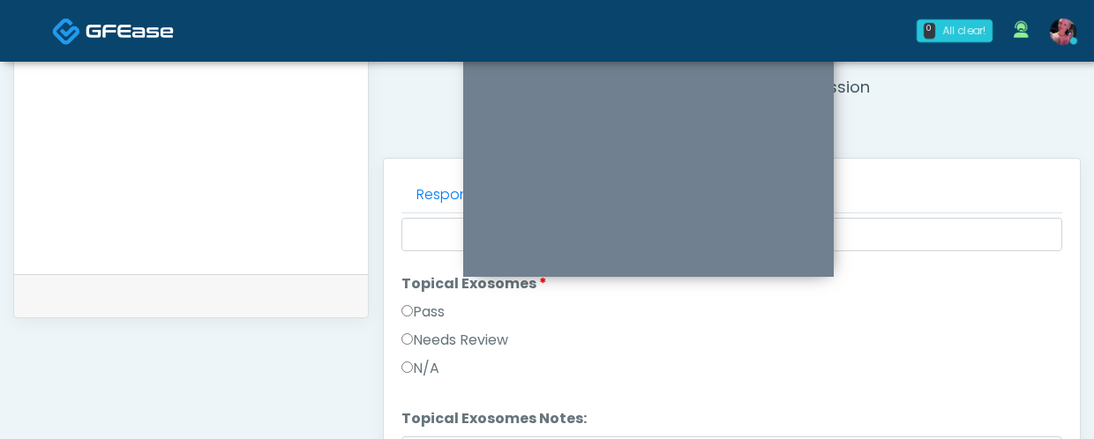
scroll to position [2615, 0]
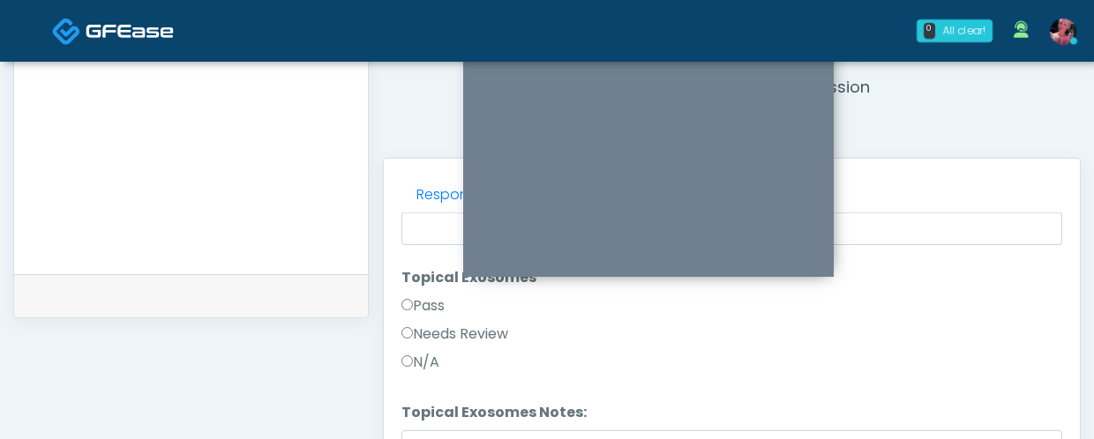
click at [405, 290] on li "Topical Exosomes Topical Exosomes Pass Needs Review N/A" at bounding box center [731, 323] width 661 height 113
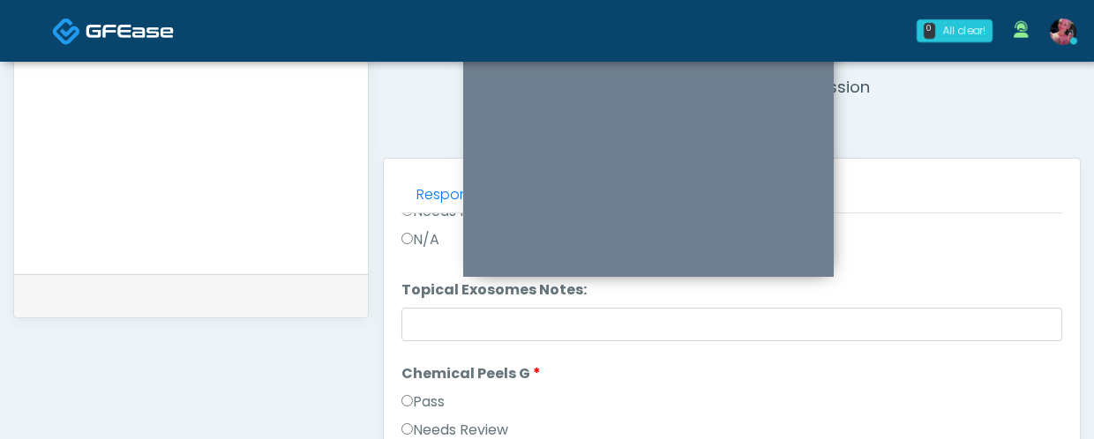
click at [423, 389] on li "Chemical Peels G Chemical Peels G Pass Needs Review N/A" at bounding box center [731, 419] width 661 height 113
click at [423, 397] on label "Pass" at bounding box center [422, 402] width 43 height 21
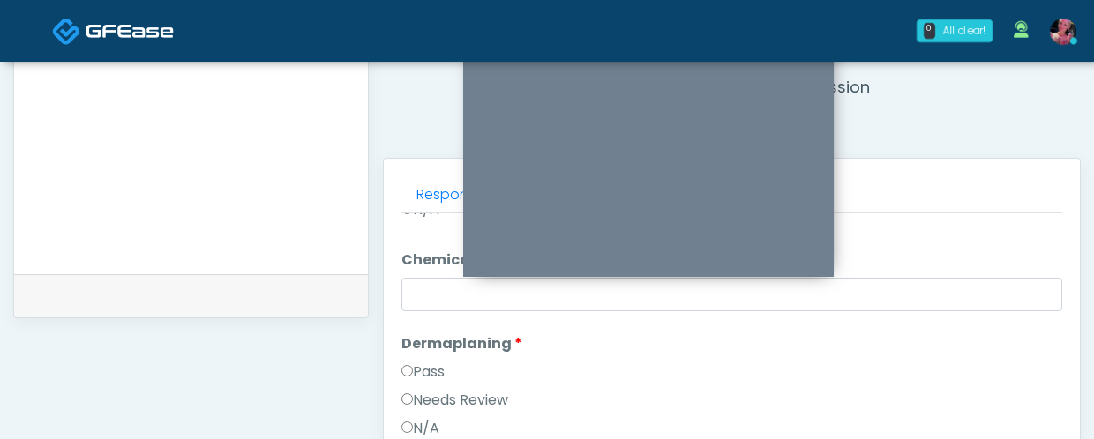
click at [415, 381] on label "Pass" at bounding box center [422, 372] width 43 height 21
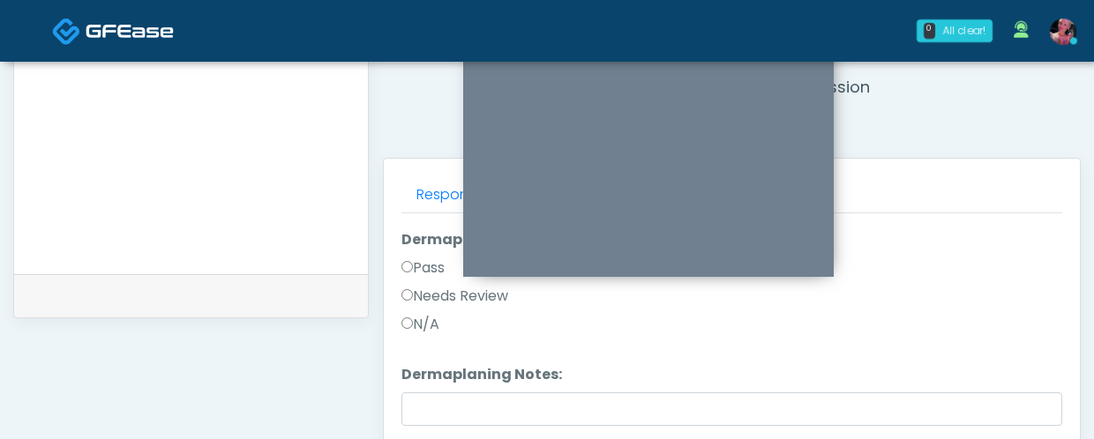
scroll to position [3136, 0]
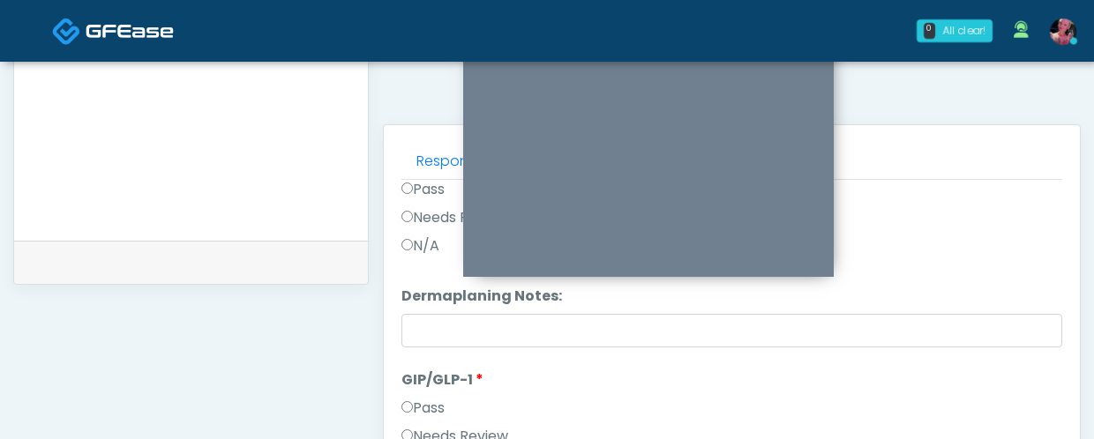
click at [413, 404] on label "Pass" at bounding box center [422, 408] width 43 height 21
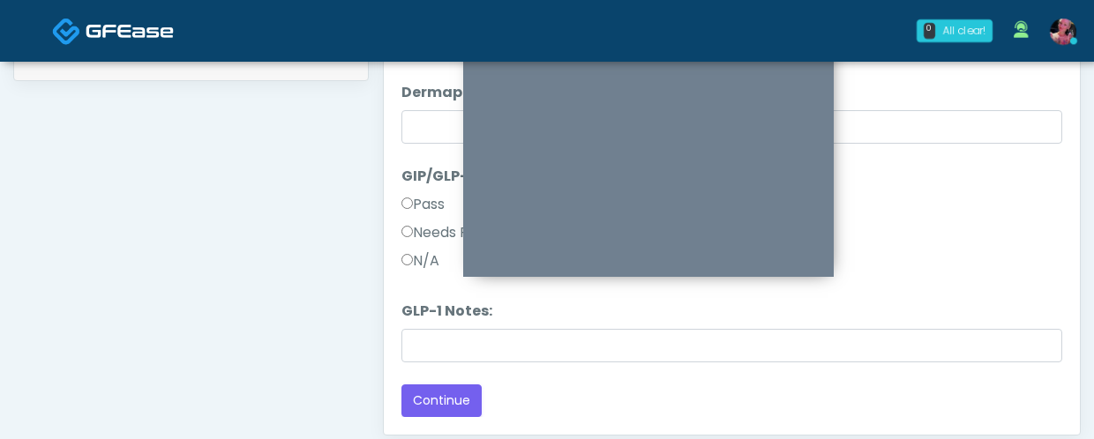
scroll to position [972, 0]
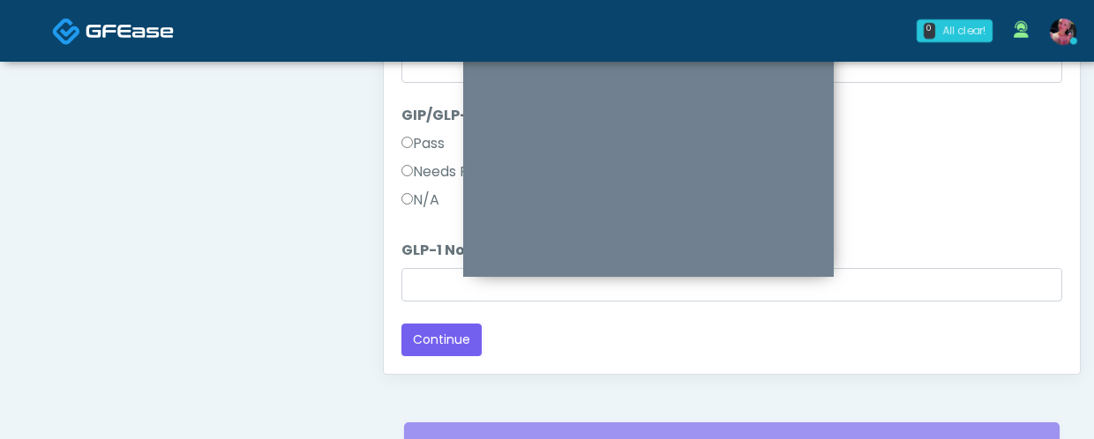
click at [429, 167] on label "Needs Review" at bounding box center [454, 171] width 107 height 21
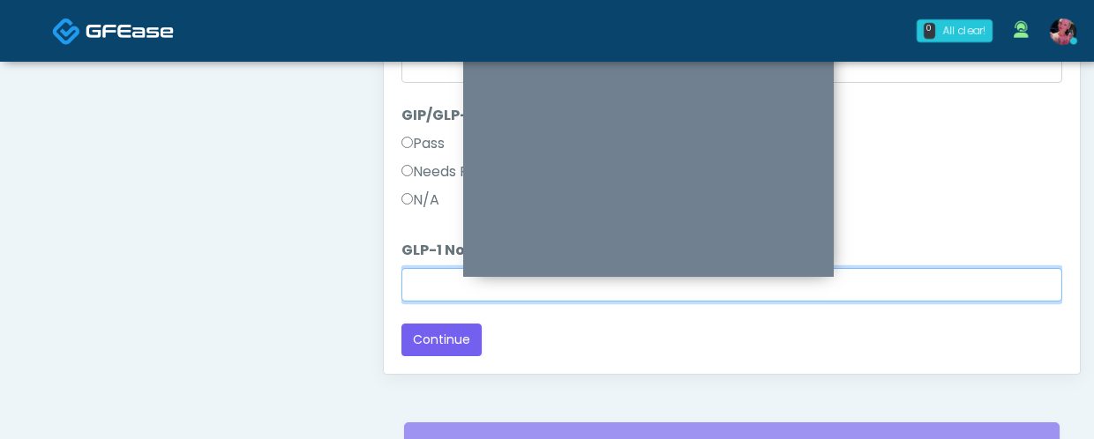
click at [429, 294] on input "GLP-1 Notes:" at bounding box center [731, 285] width 661 height 34
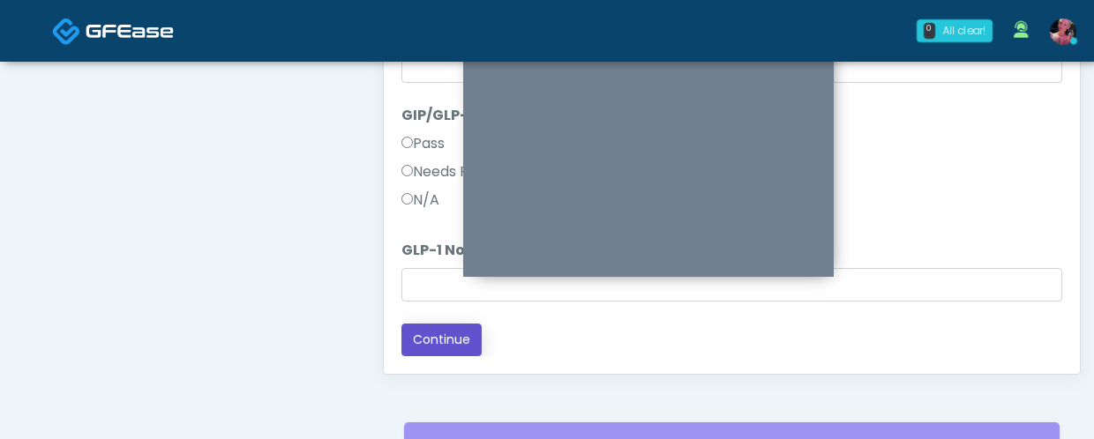
click at [446, 340] on button "Continue" at bounding box center [441, 340] width 80 height 33
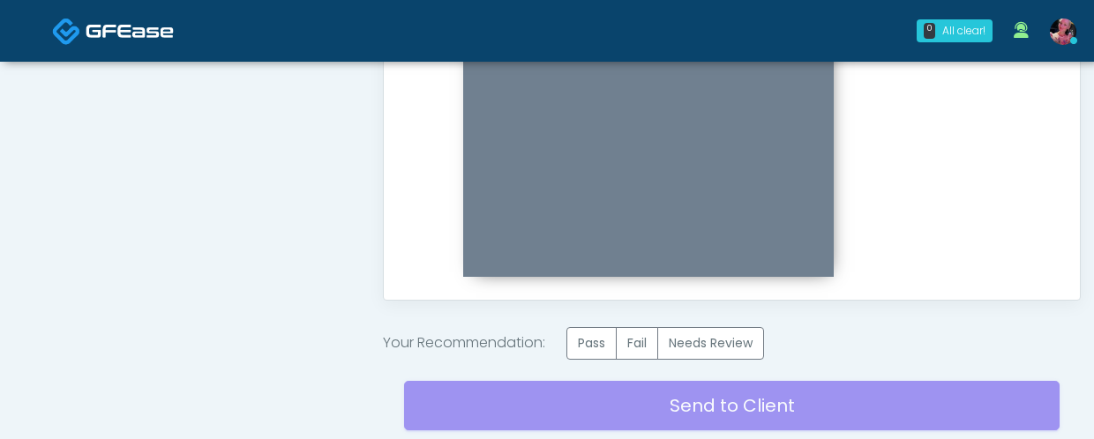
scroll to position [1048, 0]
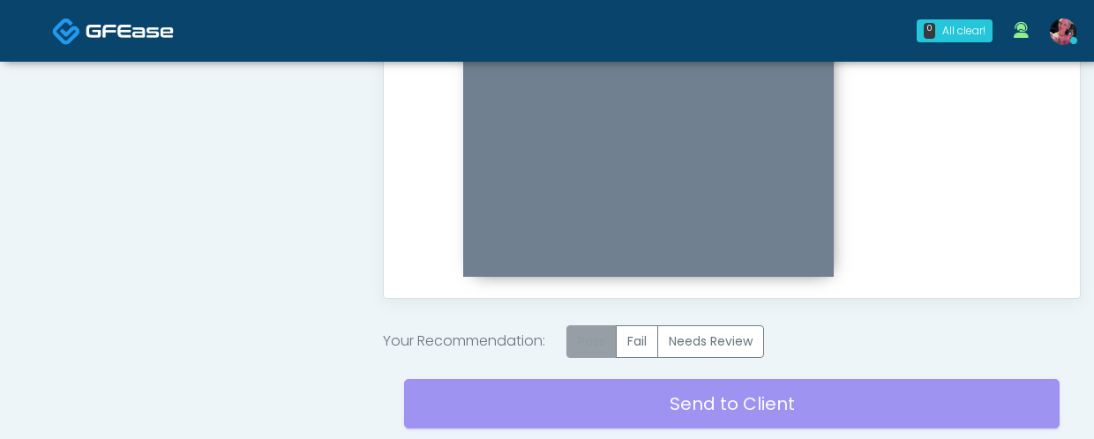
click at [587, 340] on label "Pass" at bounding box center [591, 341] width 50 height 33
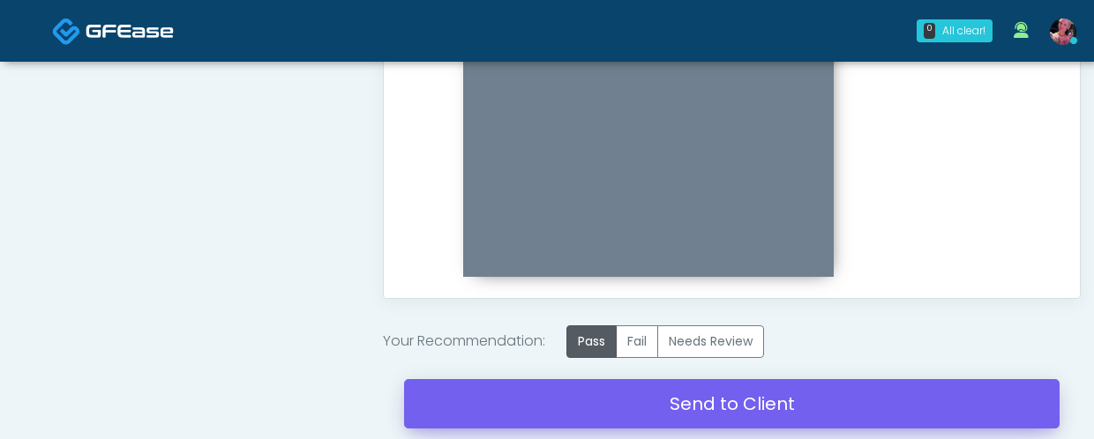
scroll to position [1103, 0]
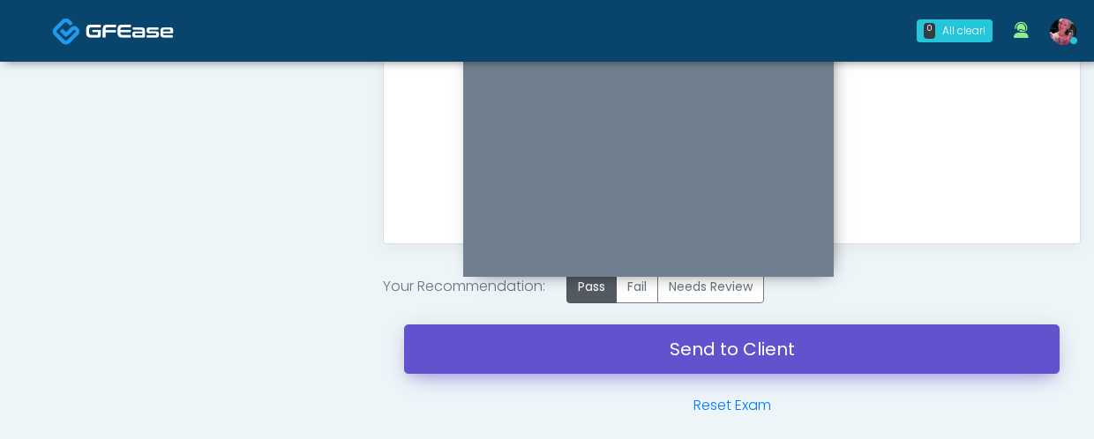
click at [573, 355] on link "Send to Client" at bounding box center [731, 349] width 655 height 49
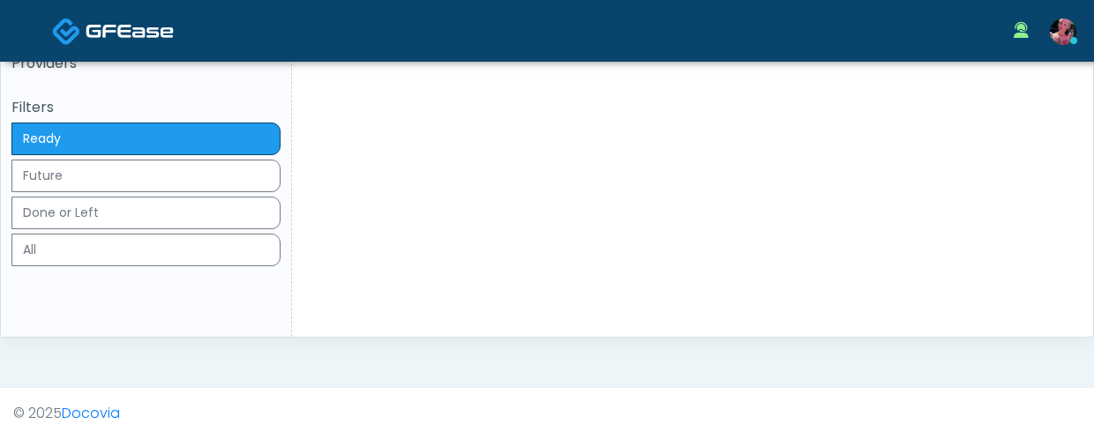
scroll to position [378, 0]
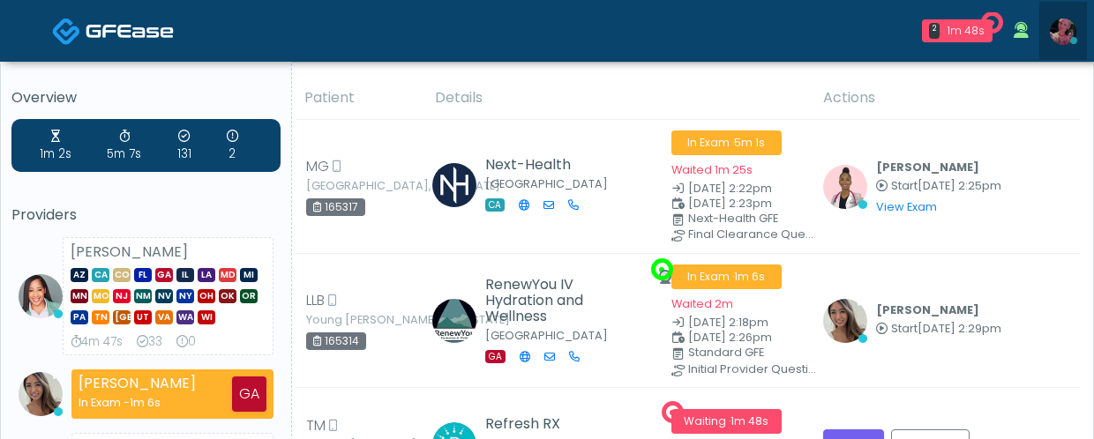
click at [1065, 21] on img at bounding box center [1063, 32] width 26 height 26
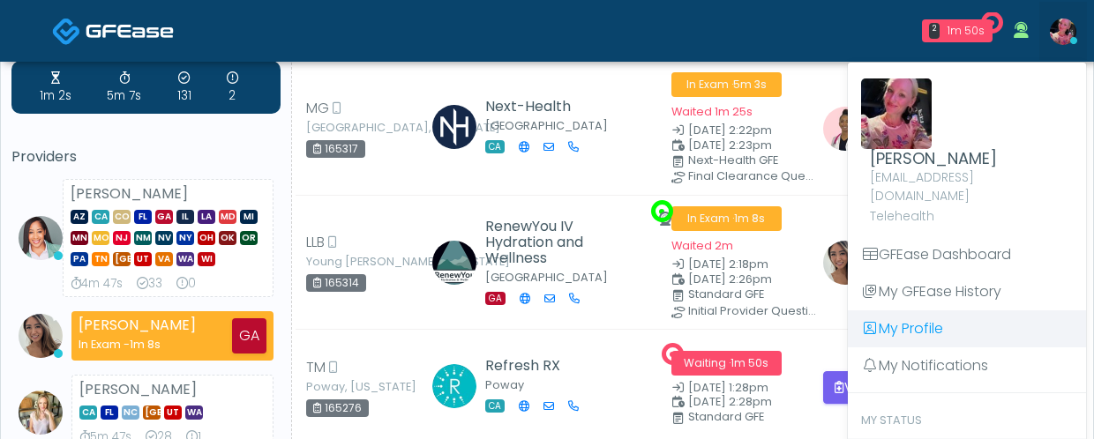
scroll to position [68, 0]
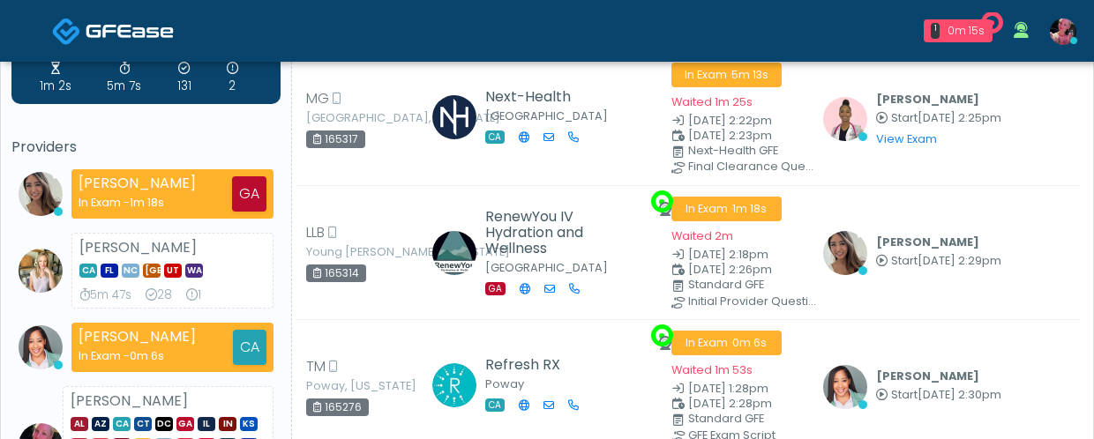
click at [1060, 38] on img at bounding box center [1063, 32] width 26 height 26
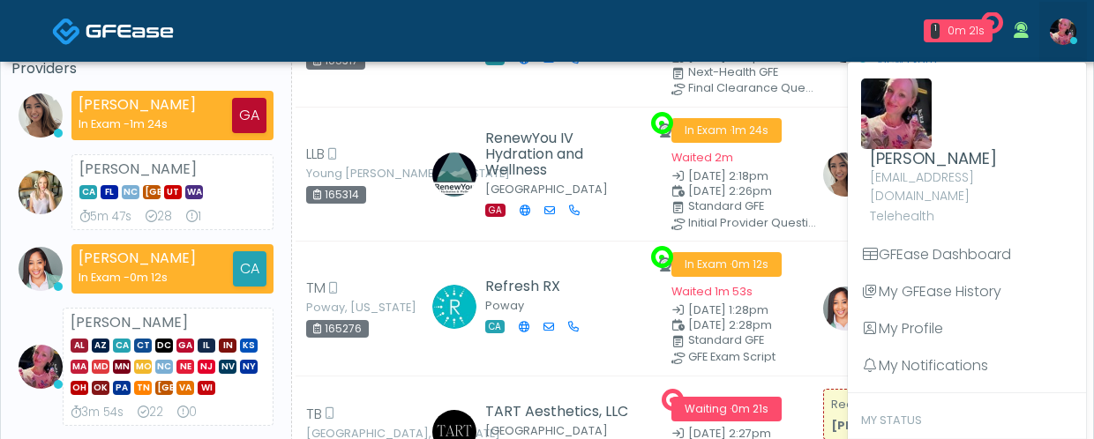
scroll to position [155, 0]
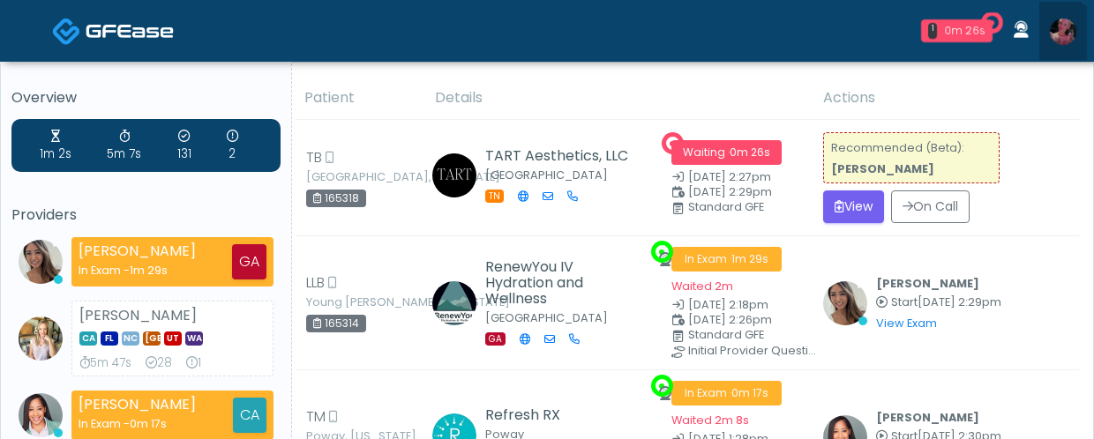
click at [1058, 44] on link at bounding box center [1063, 31] width 48 height 58
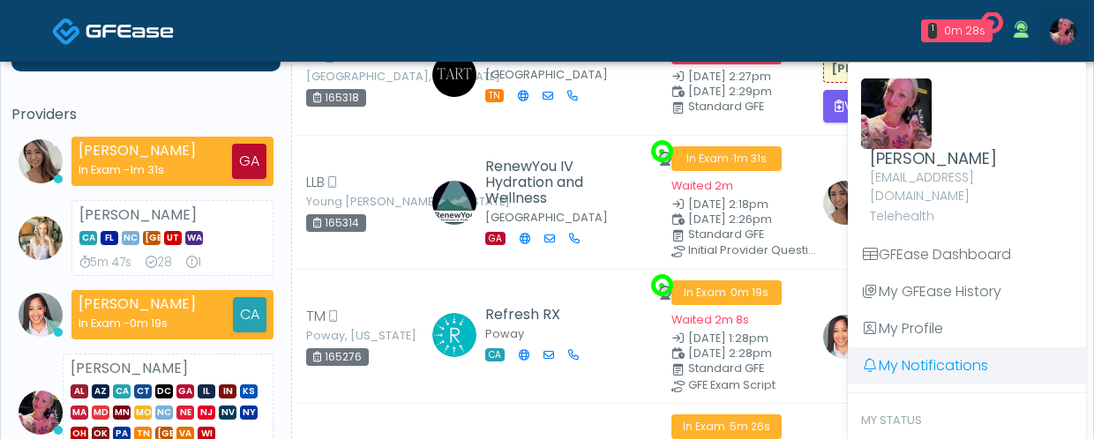
scroll to position [116, 0]
